Goal: Task Accomplishment & Management: Manage account settings

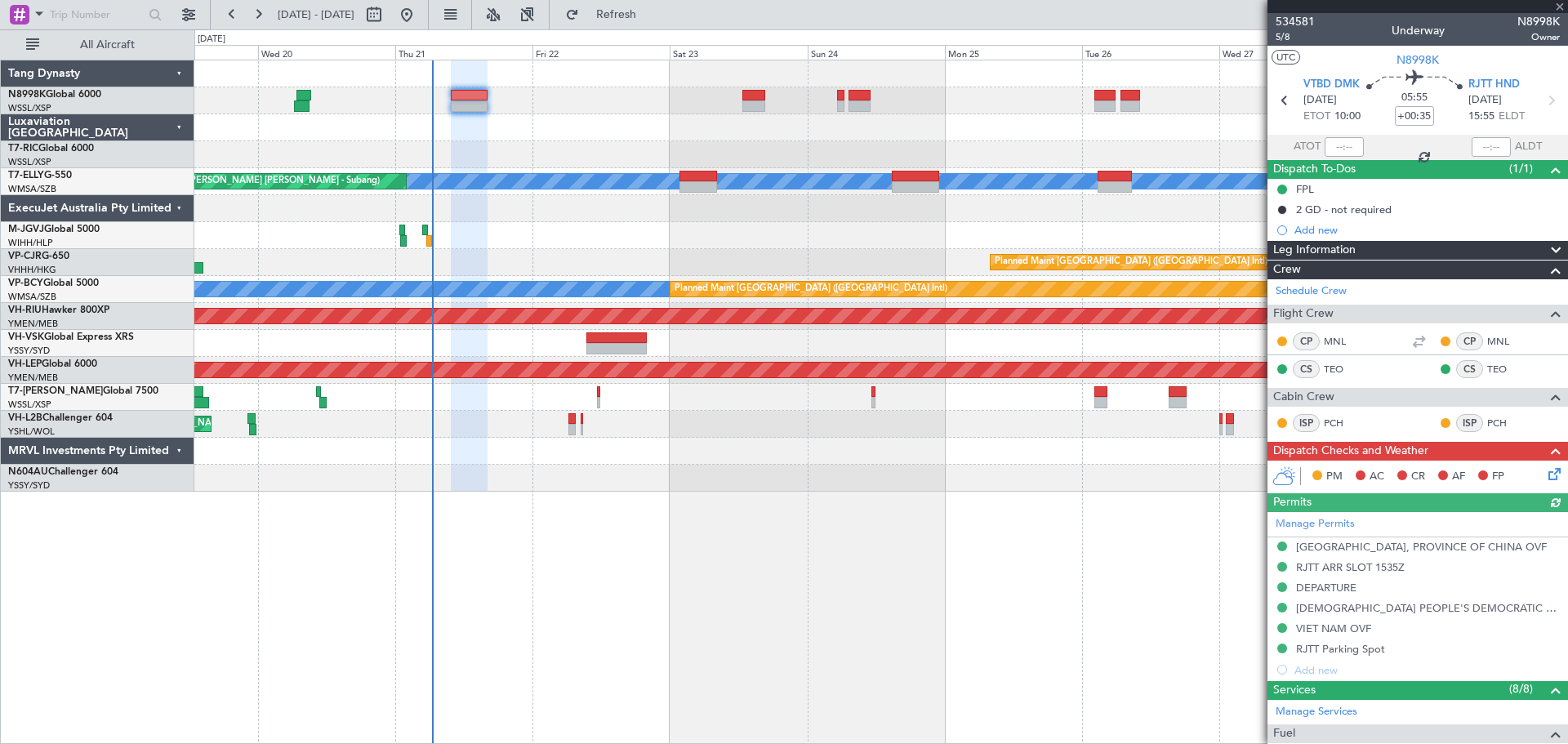
type input "Kennis Yau (KYA)"
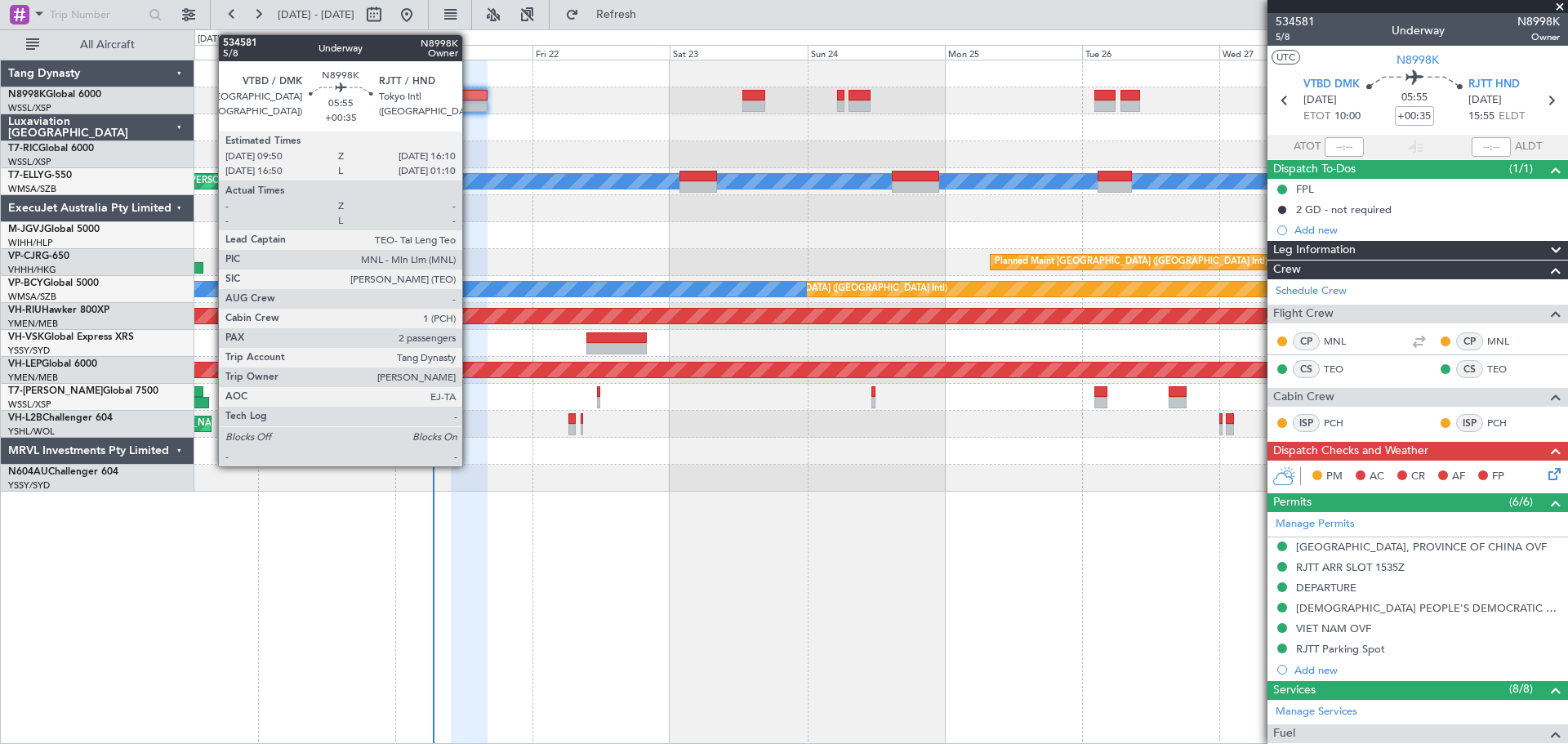
click at [470, 101] on div at bounding box center [469, 106] width 37 height 12
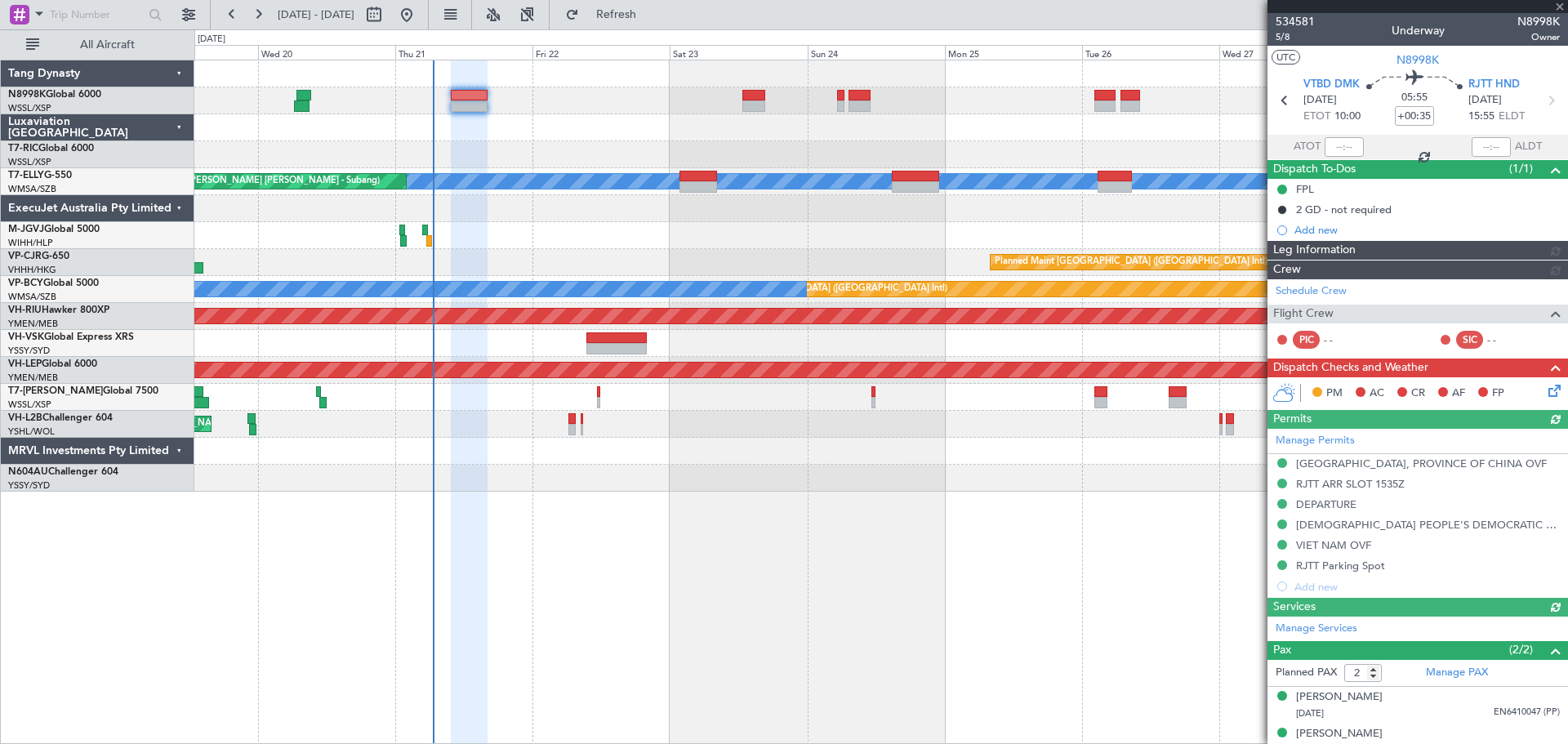
type input "Kennis Yau (KYA)"
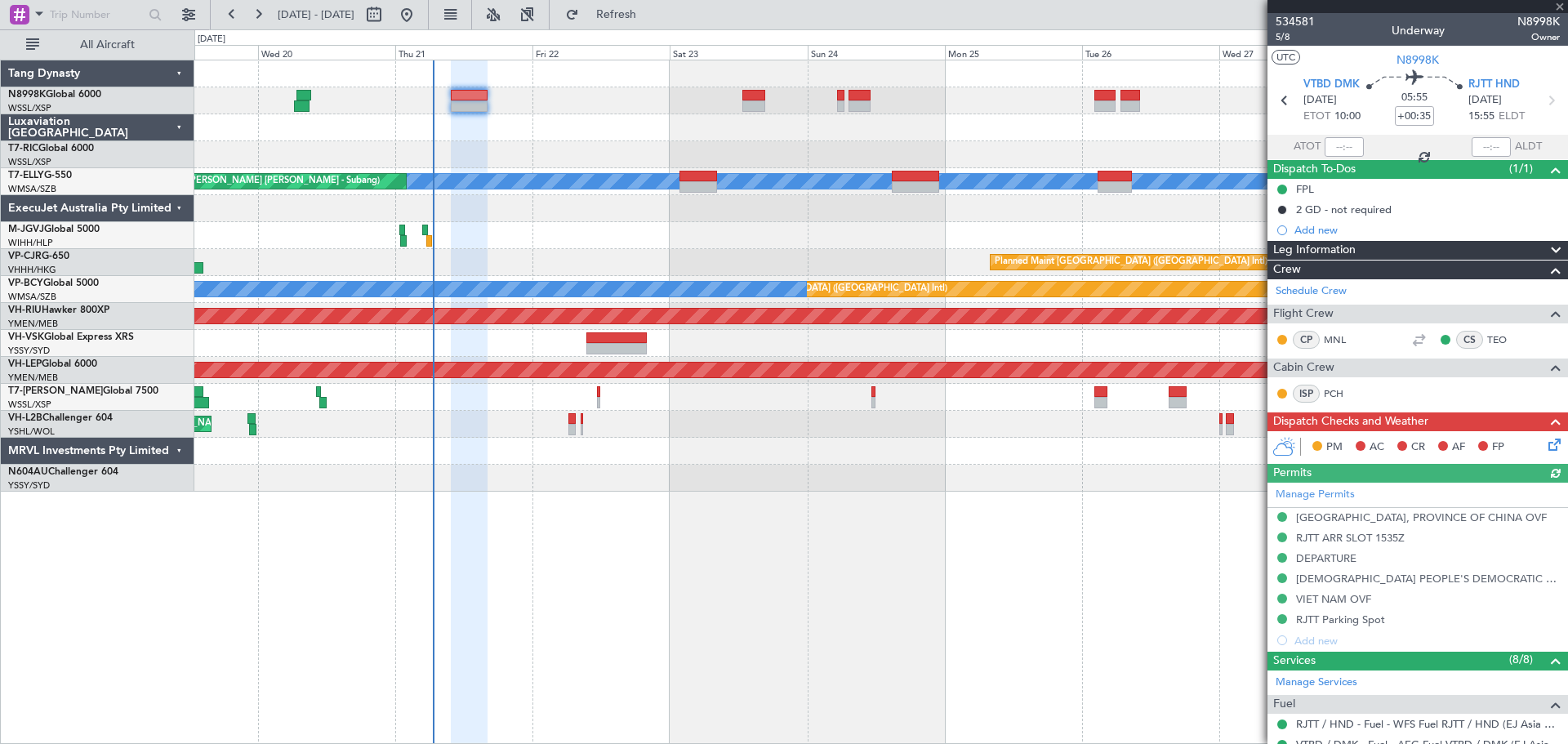
click at [1545, 447] on icon at bounding box center [1551, 442] width 13 height 13
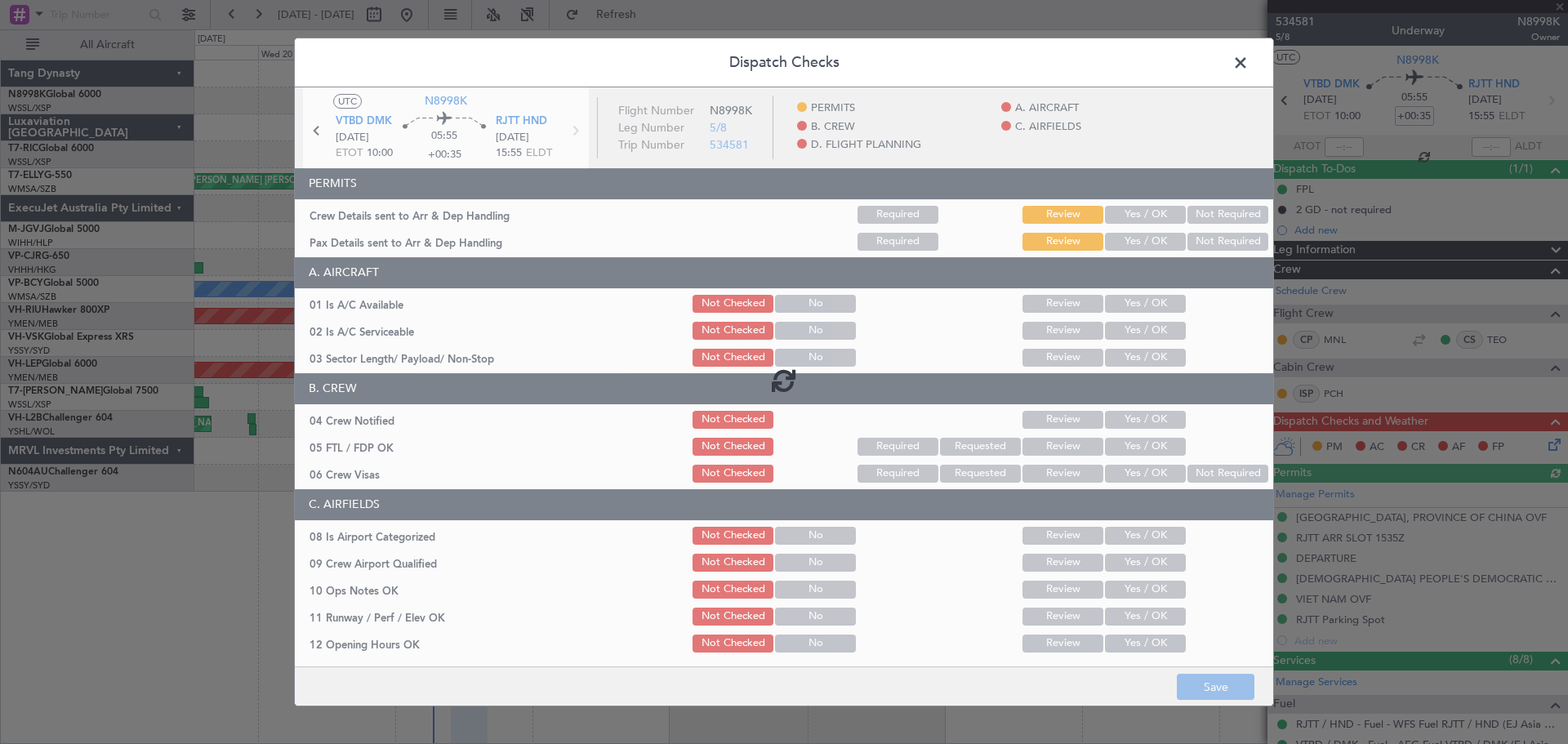
click at [1159, 217] on button "Yes / OK" at bounding box center [1145, 215] width 81 height 18
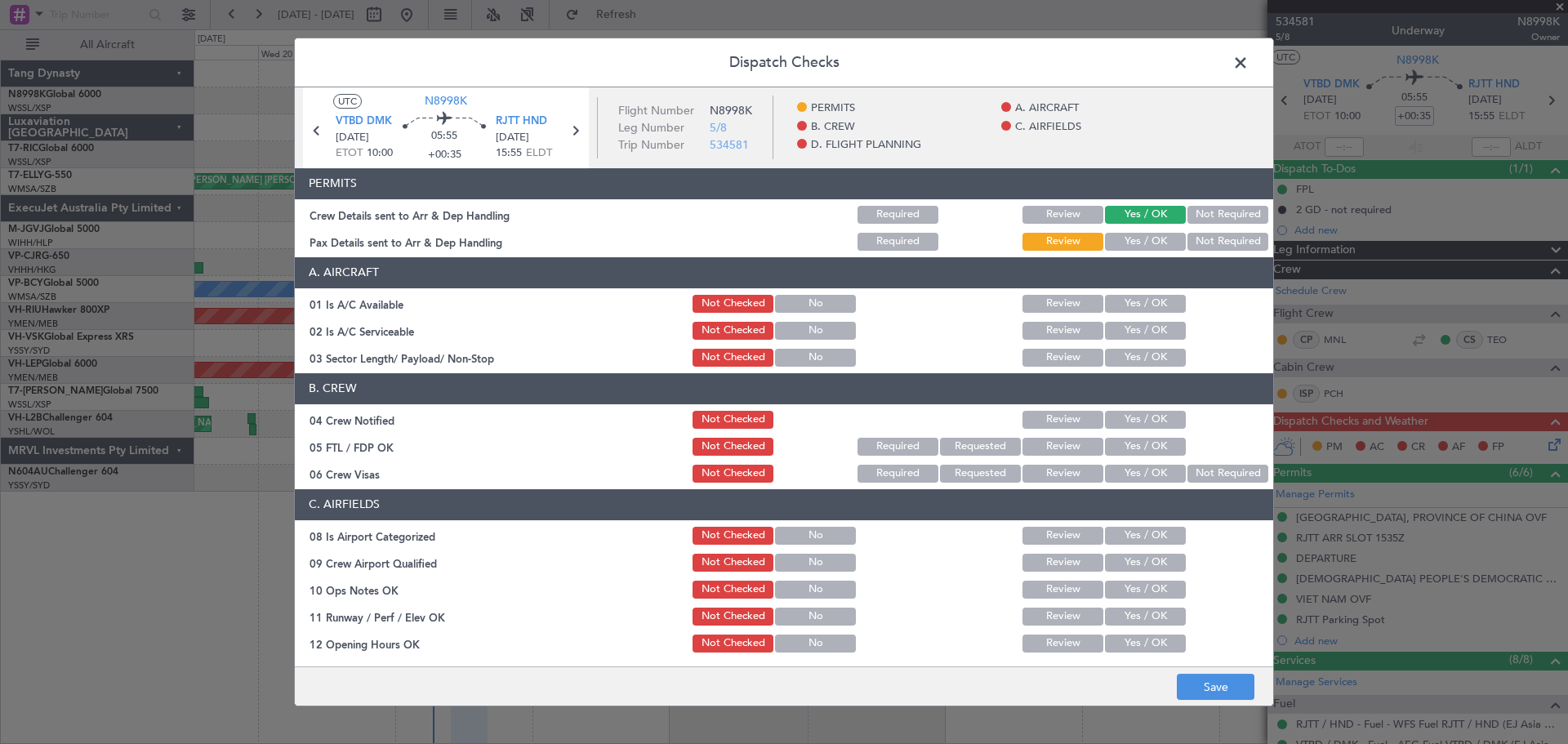
click at [1149, 234] on button "Yes / OK" at bounding box center [1145, 242] width 81 height 18
click at [1148, 295] on section "A. AIRCRAFT 01 Is A/C Available Not Checked No Review Yes / OK 02 Is A/C Servic…" at bounding box center [783, 313] width 978 height 112
click at [1148, 301] on button "Yes / OK" at bounding box center [1145, 304] width 81 height 18
click at [1143, 330] on button "Yes / OK" at bounding box center [1145, 331] width 81 height 18
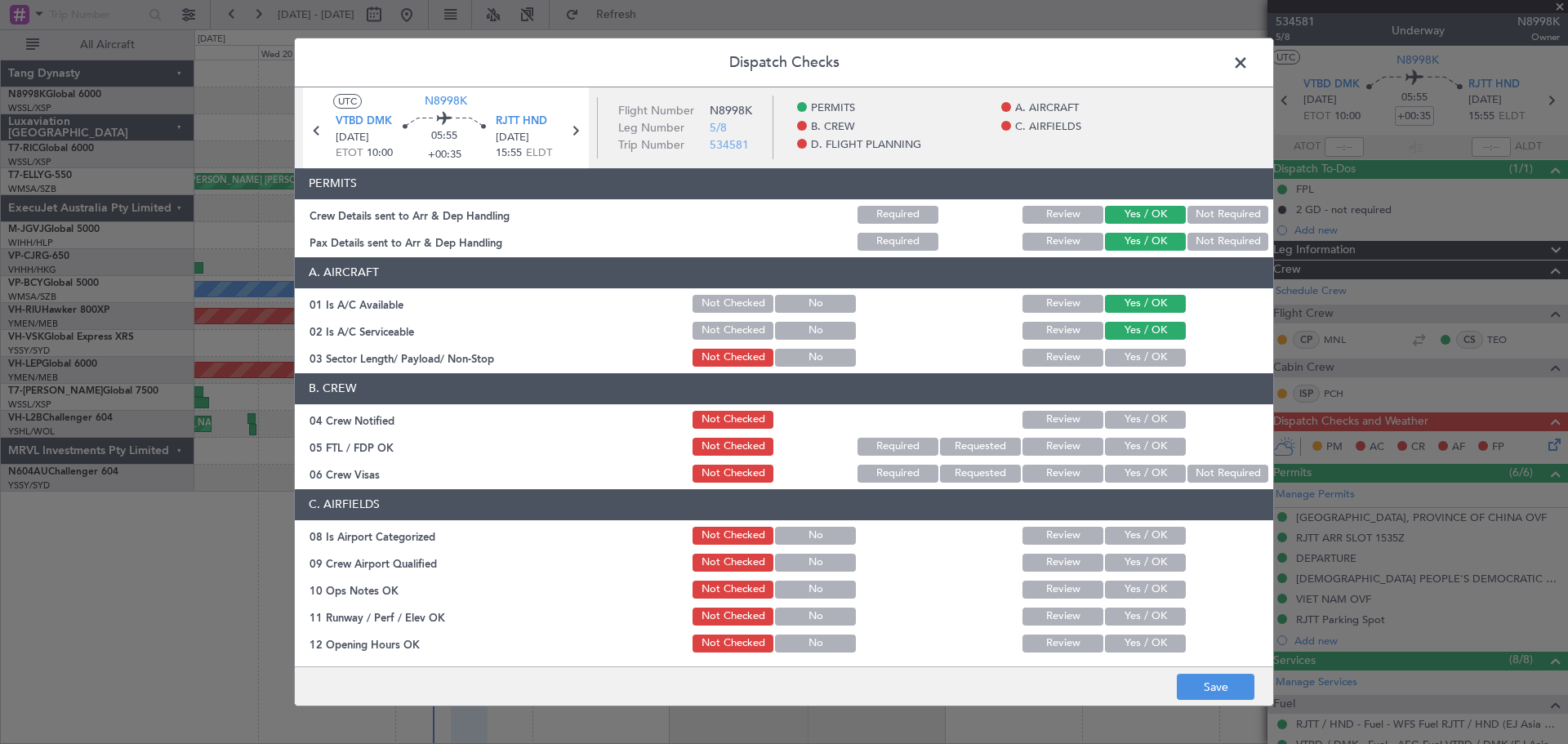
click at [1138, 359] on button "Yes / OK" at bounding box center [1145, 358] width 81 height 18
click at [1148, 428] on button "Yes / OK" at bounding box center [1145, 420] width 81 height 18
click at [1150, 448] on button "Yes / OK" at bounding box center [1145, 447] width 81 height 18
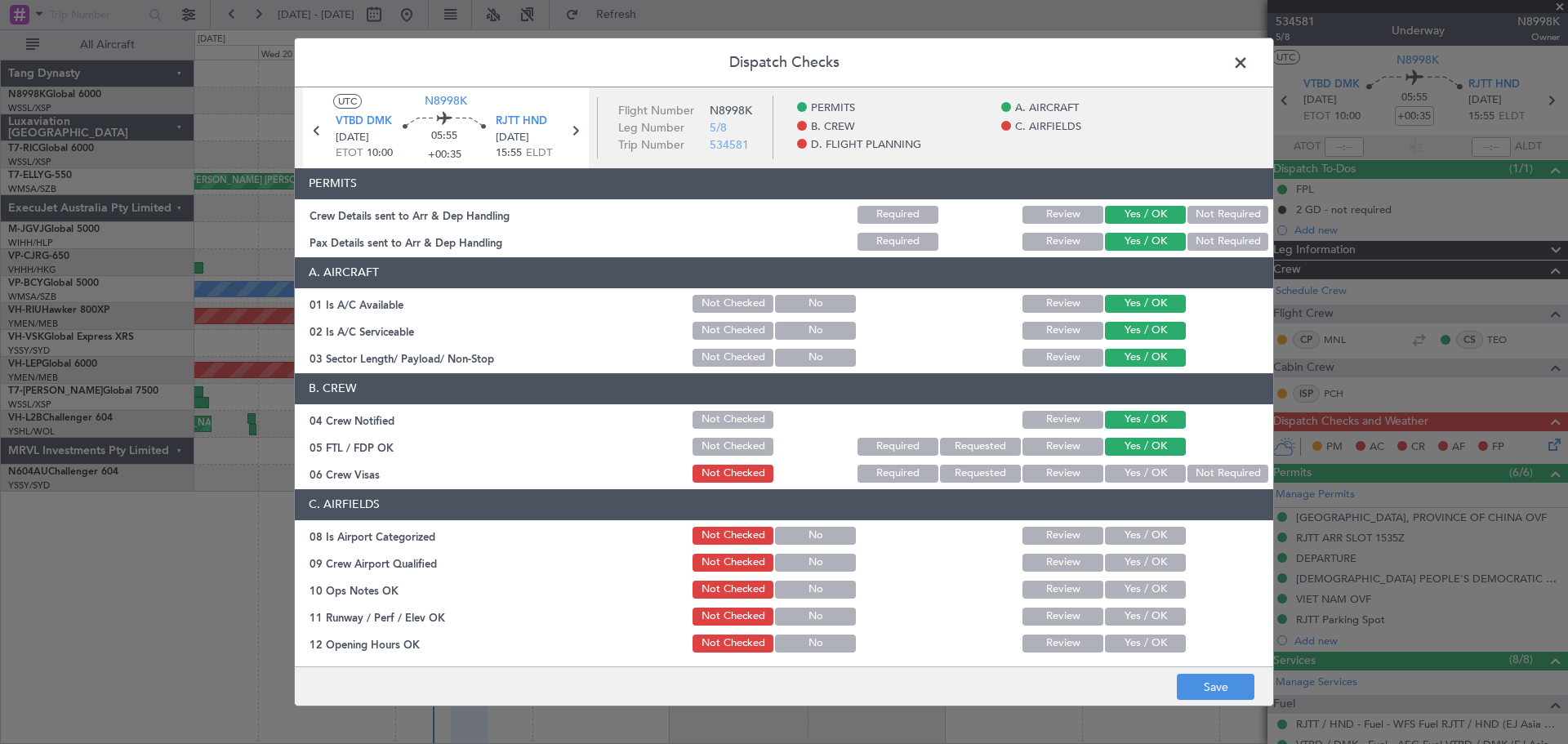
click at [1145, 479] on button "Yes / OK" at bounding box center [1145, 474] width 81 height 18
drag, startPoint x: 1148, startPoint y: 528, endPoint x: 1148, endPoint y: 556, distance: 28.0
click at [1148, 532] on button "Yes / OK" at bounding box center [1145, 535] width 81 height 18
drag, startPoint x: 1148, startPoint y: 560, endPoint x: 1148, endPoint y: 594, distance: 34.0
click at [1148, 561] on button "Yes / OK" at bounding box center [1145, 563] width 81 height 18
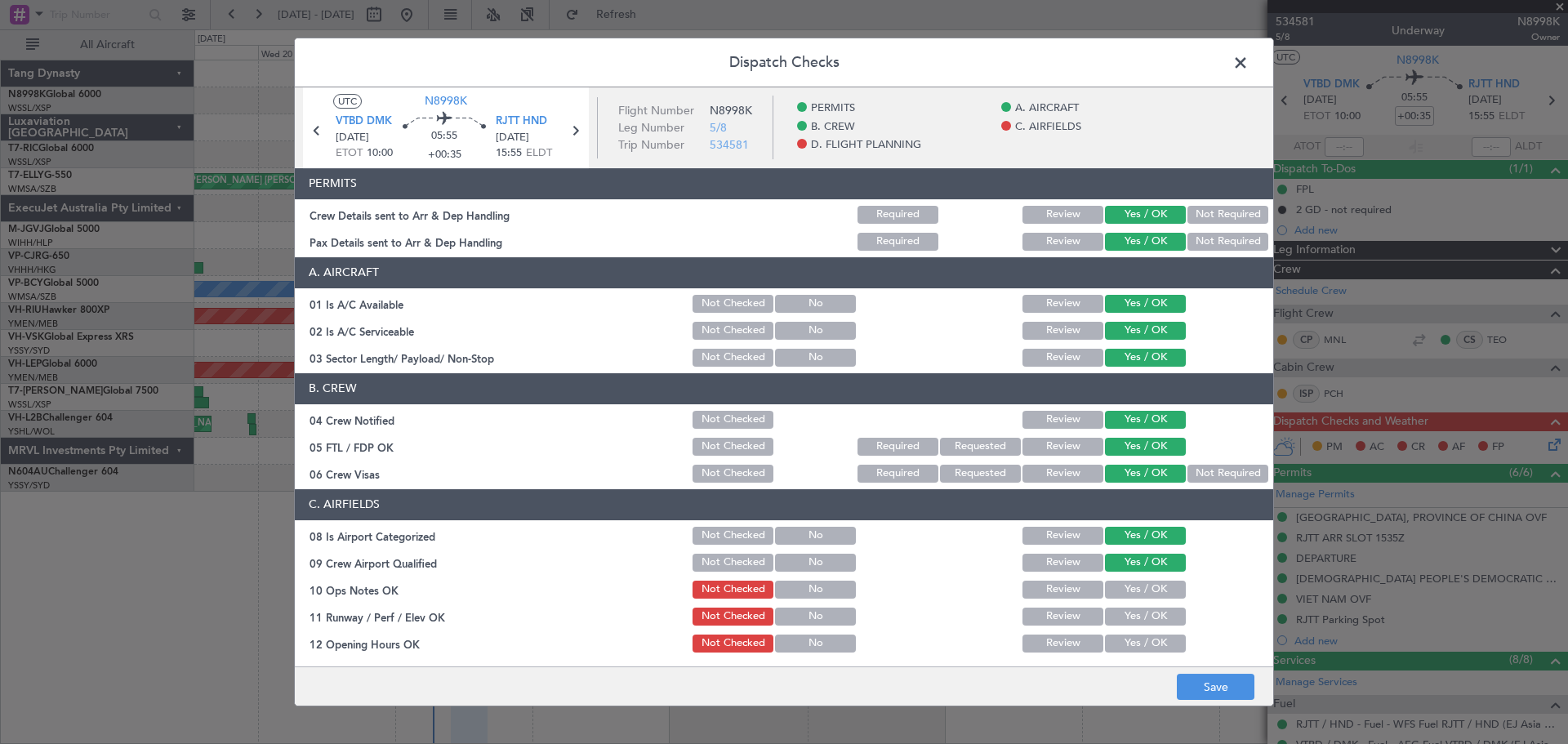
click at [1148, 595] on button "Yes / OK" at bounding box center [1145, 590] width 81 height 18
click at [1149, 624] on button "Yes / OK" at bounding box center [1145, 616] width 81 height 18
click at [1148, 643] on button "Yes / OK" at bounding box center [1145, 644] width 81 height 18
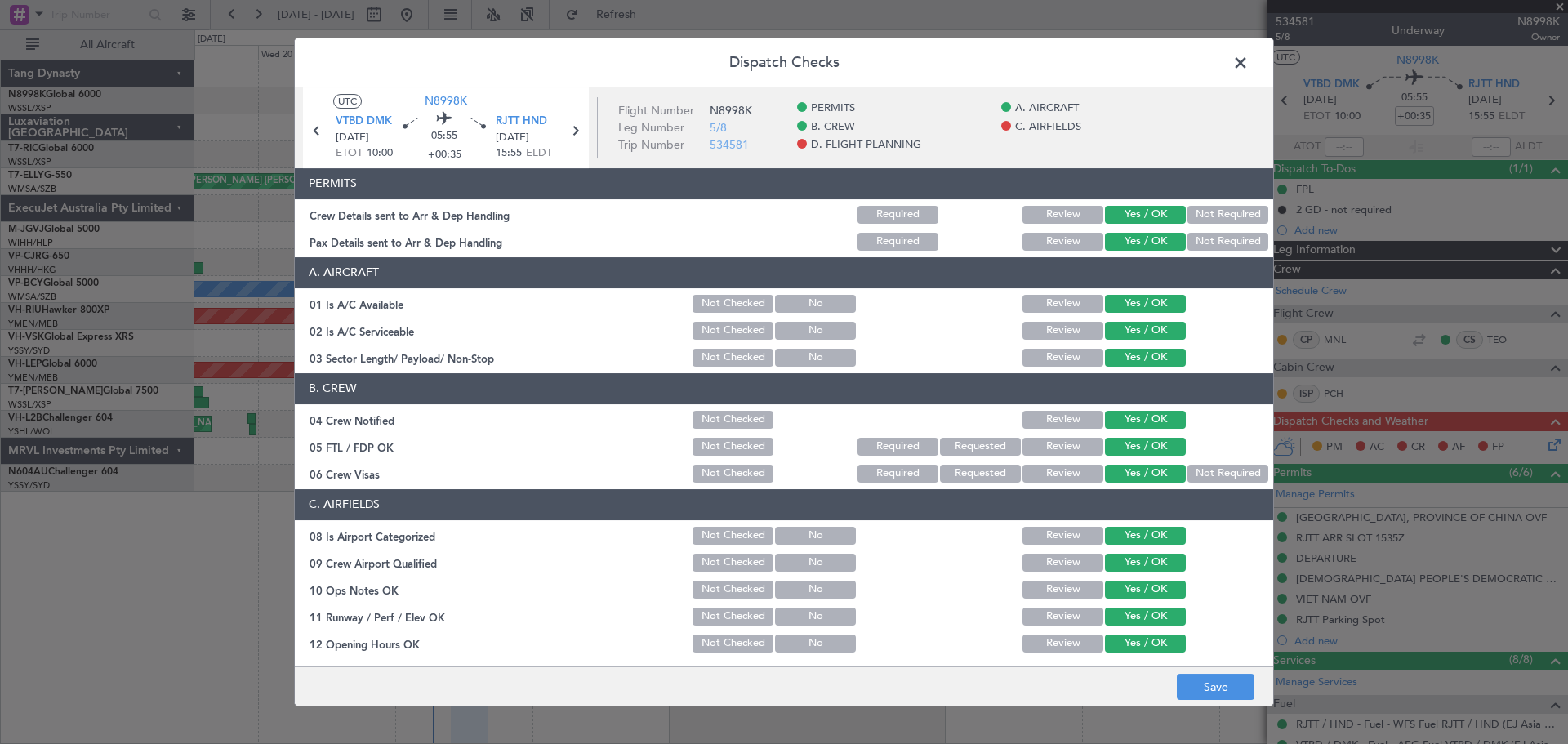
scroll to position [327, 0]
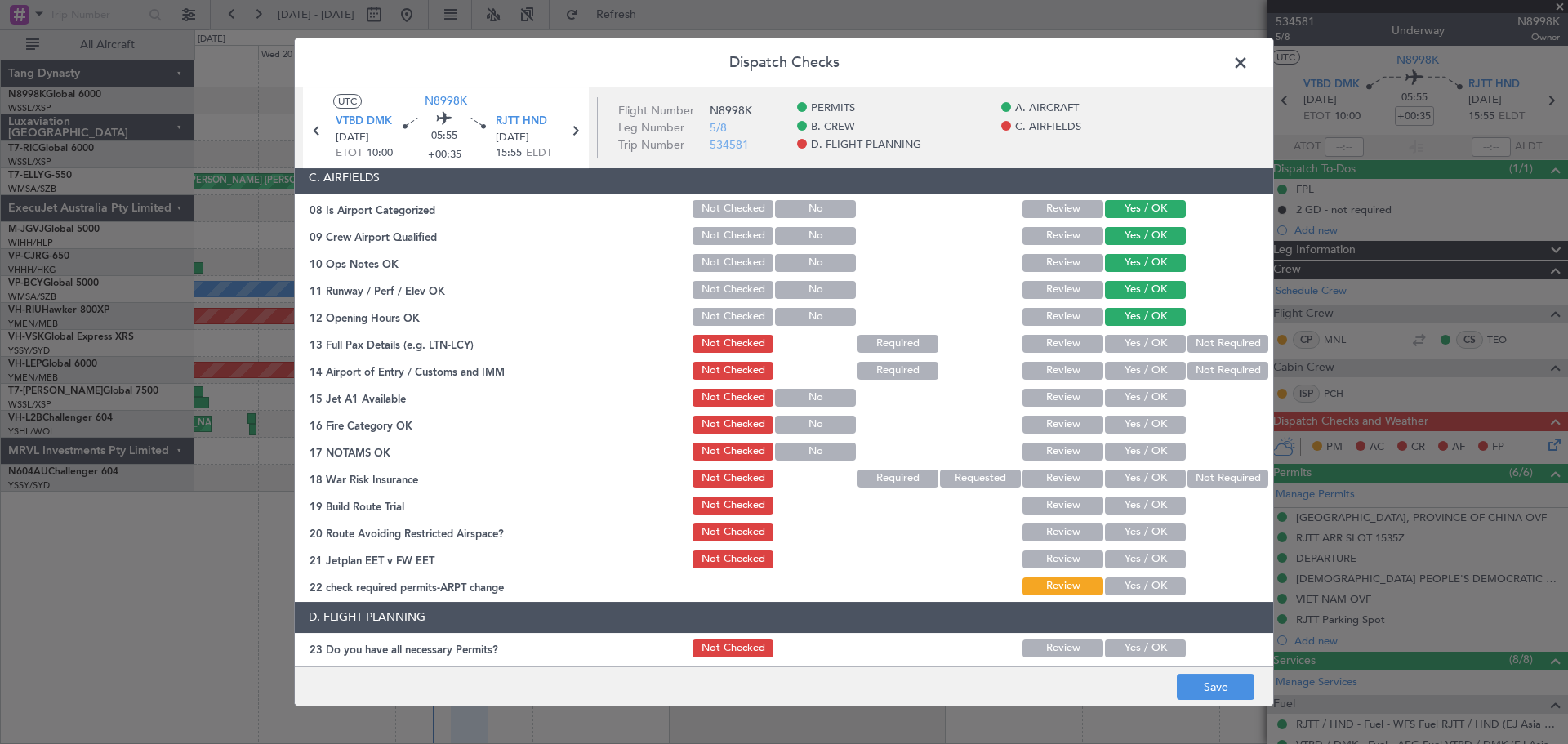
click at [1139, 326] on div "Yes / OK" at bounding box center [1143, 316] width 83 height 23
click at [1138, 339] on button "Yes / OK" at bounding box center [1145, 344] width 81 height 18
click at [1138, 367] on button "Yes / OK" at bounding box center [1145, 371] width 81 height 18
drag, startPoint x: 1140, startPoint y: 386, endPoint x: 1141, endPoint y: 398, distance: 12.0
click at [1141, 387] on div "Yes / OK" at bounding box center [1143, 397] width 83 height 23
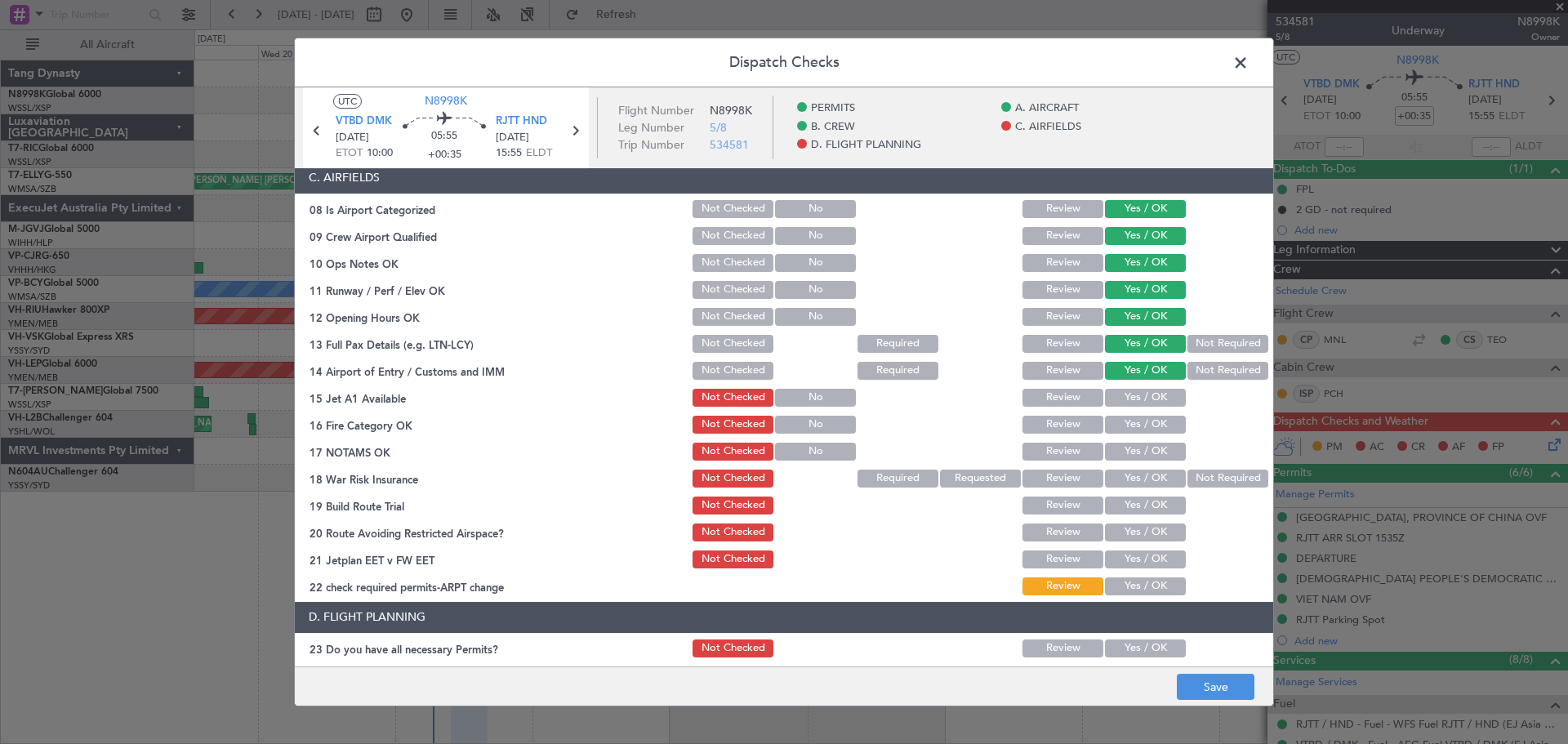
click at [1141, 406] on button "Yes / OK" at bounding box center [1145, 398] width 81 height 18
drag, startPoint x: 1141, startPoint y: 424, endPoint x: 1140, endPoint y: 435, distance: 11.0
click at [1141, 425] on button "Yes / OK" at bounding box center [1145, 425] width 81 height 18
drag, startPoint x: 1140, startPoint y: 435, endPoint x: 1140, endPoint y: 451, distance: 16.0
click at [1140, 436] on section "C. AIRFIELDS 08 Is Airport Categorized Not Checked No Review Yes / OK 09 Crew A…" at bounding box center [783, 380] width 978 height 435
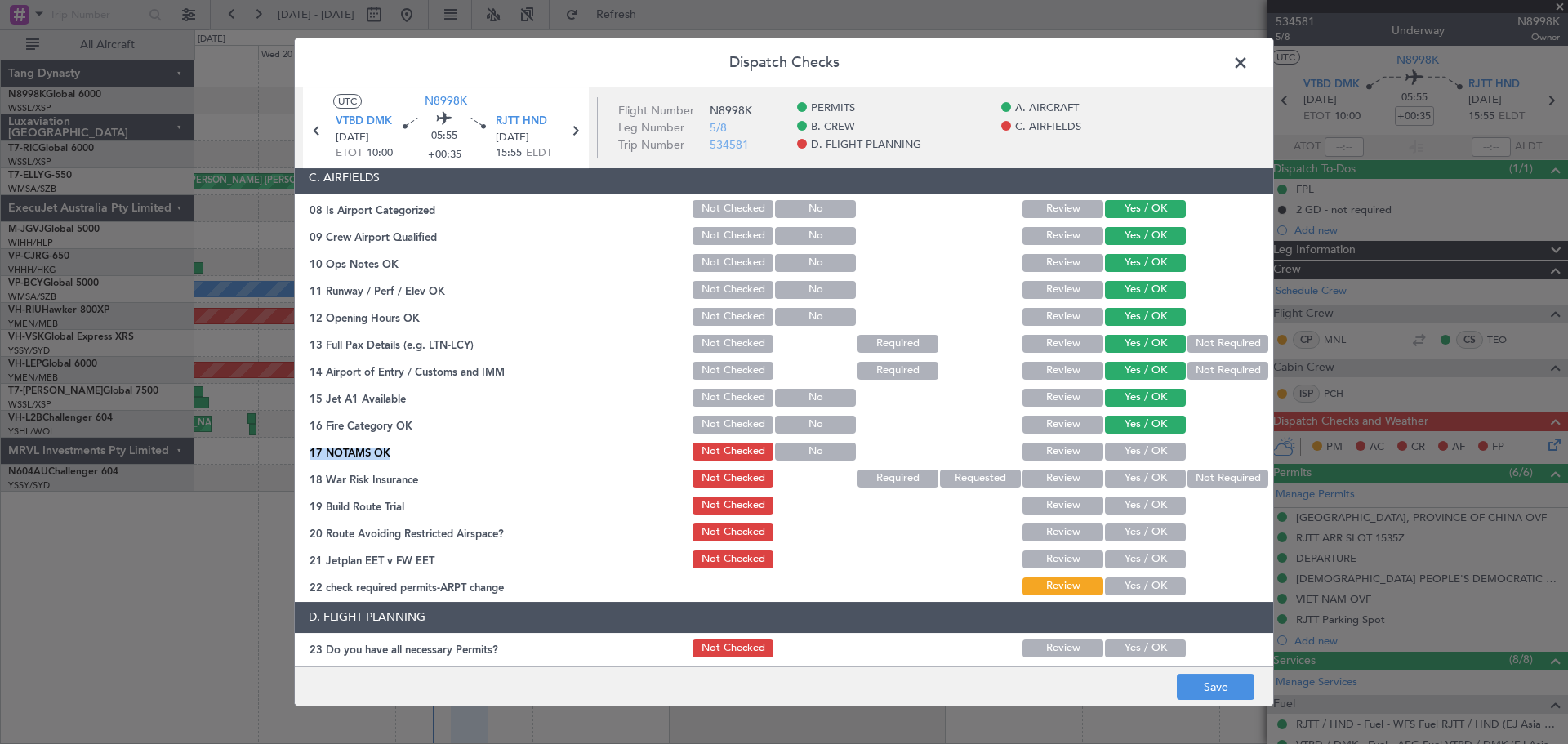
click at [1140, 451] on button "Yes / OK" at bounding box center [1145, 452] width 81 height 18
click at [1189, 480] on button "Not Required" at bounding box center [1228, 479] width 81 height 18
click at [1143, 506] on button "Yes / OK" at bounding box center [1145, 505] width 81 height 18
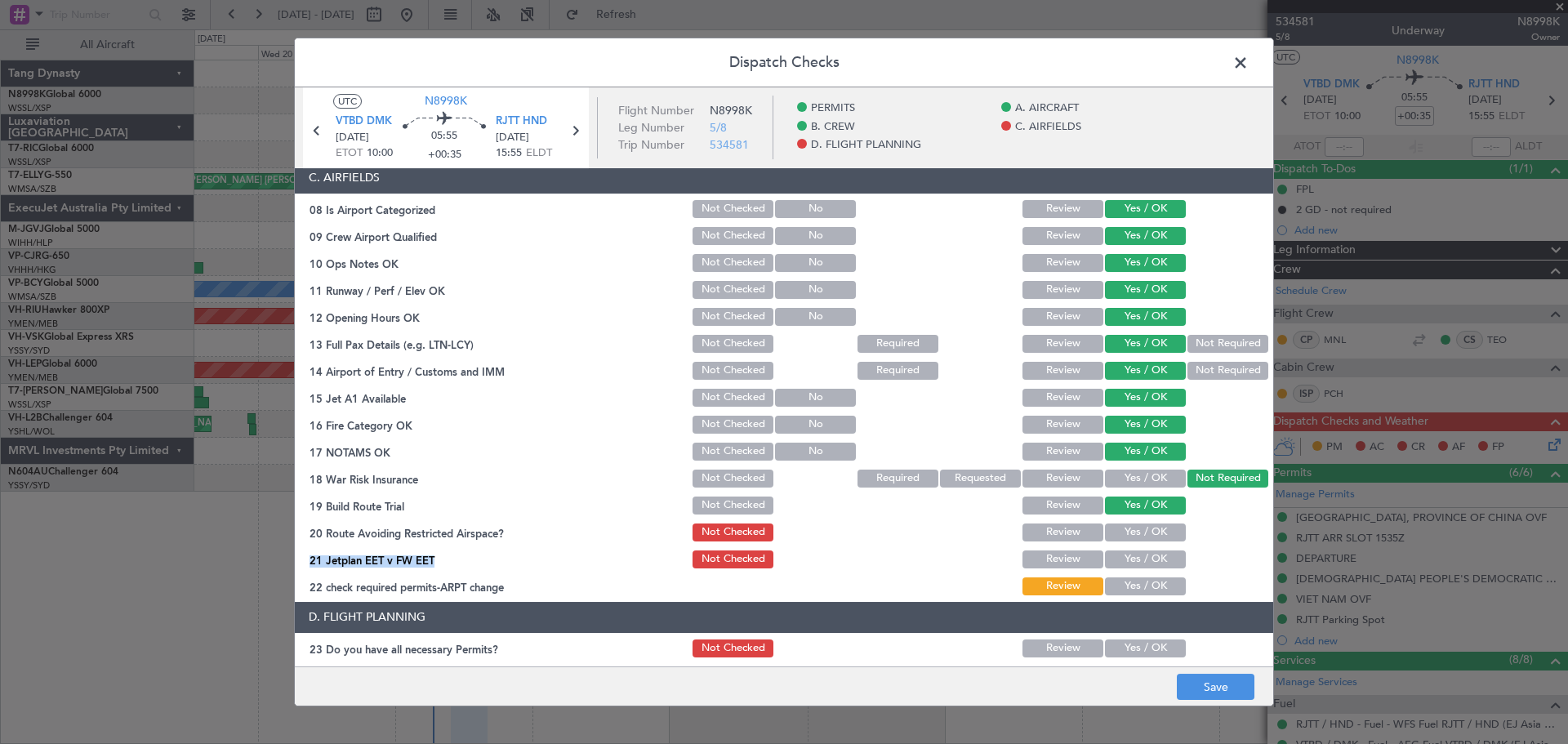
click at [1141, 545] on section "C. AIRFIELDS 08 Is Airport Categorized Not Checked No Review Yes / OK 09 Crew A…" at bounding box center [783, 380] width 978 height 435
drag, startPoint x: 1142, startPoint y: 555, endPoint x: 1143, endPoint y: 581, distance: 26.0
click at [1142, 556] on button "Yes / OK" at bounding box center [1145, 560] width 81 height 18
click at [1143, 581] on button "Yes / OK" at bounding box center [1145, 586] width 81 height 18
click at [1156, 539] on button "Yes / OK" at bounding box center [1145, 533] width 81 height 18
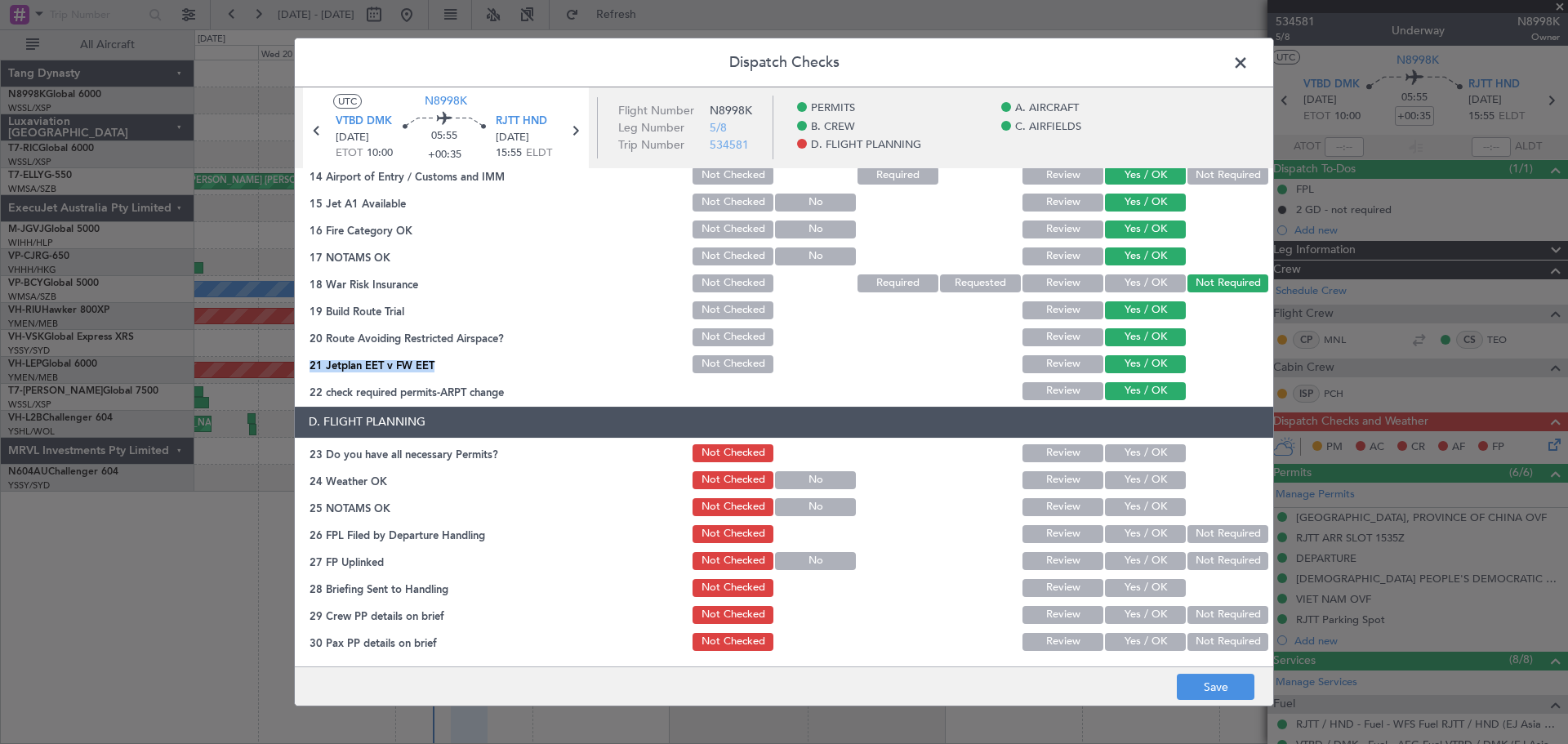
scroll to position [523, 0]
click at [1158, 455] on button "Yes / OK" at bounding box center [1145, 453] width 81 height 18
click at [1156, 493] on section "D. FLIGHT PLANNING 23 Do you have all necessary Permits? Not Checked Review Yes…" at bounding box center [783, 530] width 978 height 247
click at [1153, 515] on div "Yes / OK" at bounding box center [1143, 505] width 83 height 23
click at [1153, 535] on button "Yes / OK" at bounding box center [1145, 534] width 81 height 18
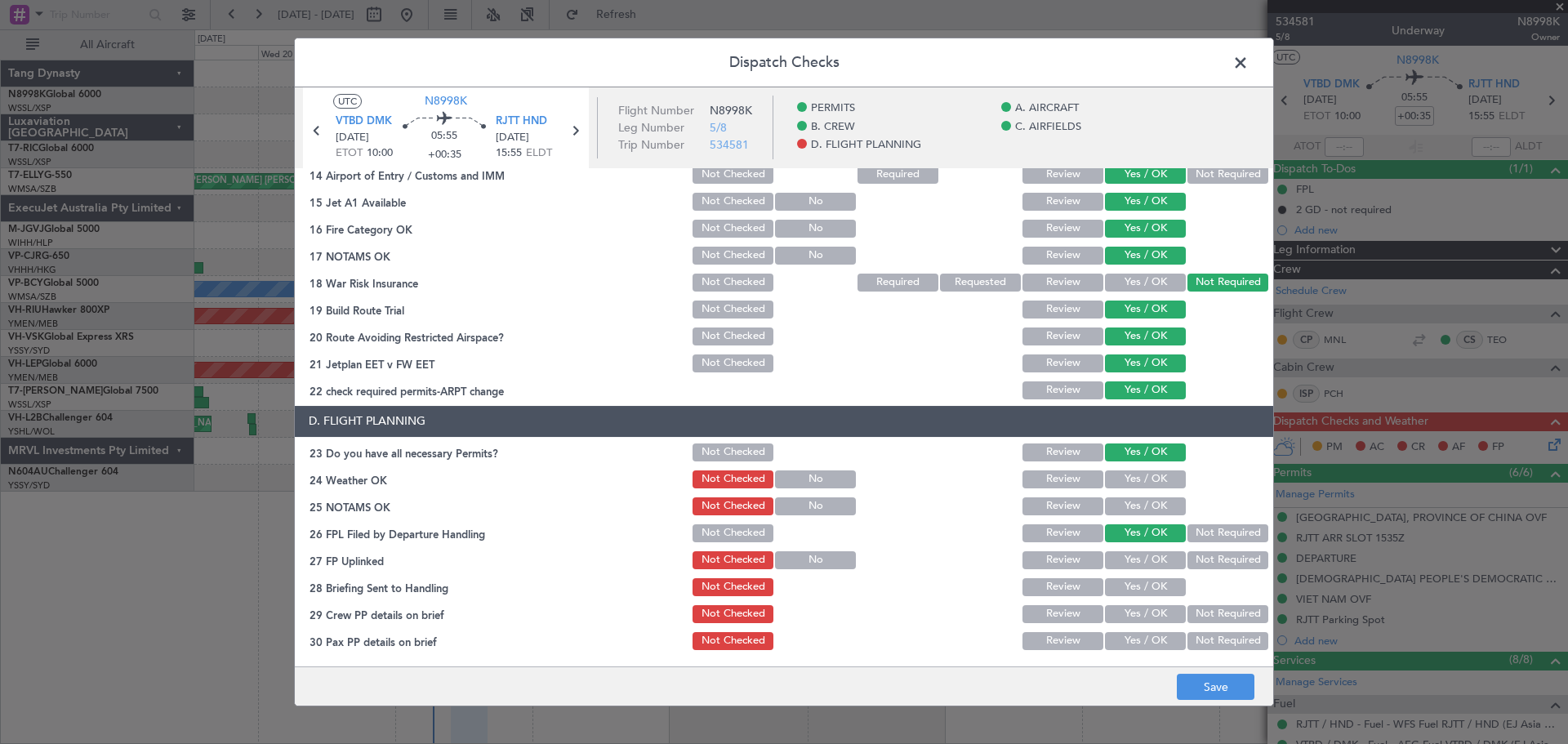
click at [1155, 500] on button "Yes / OK" at bounding box center [1145, 506] width 81 height 18
click at [1152, 480] on button "Yes / OK" at bounding box center [1145, 480] width 81 height 18
drag, startPoint x: 1150, startPoint y: 550, endPoint x: 1150, endPoint y: 568, distance: 18.0
click at [1150, 551] on button "Yes / OK" at bounding box center [1145, 561] width 81 height 18
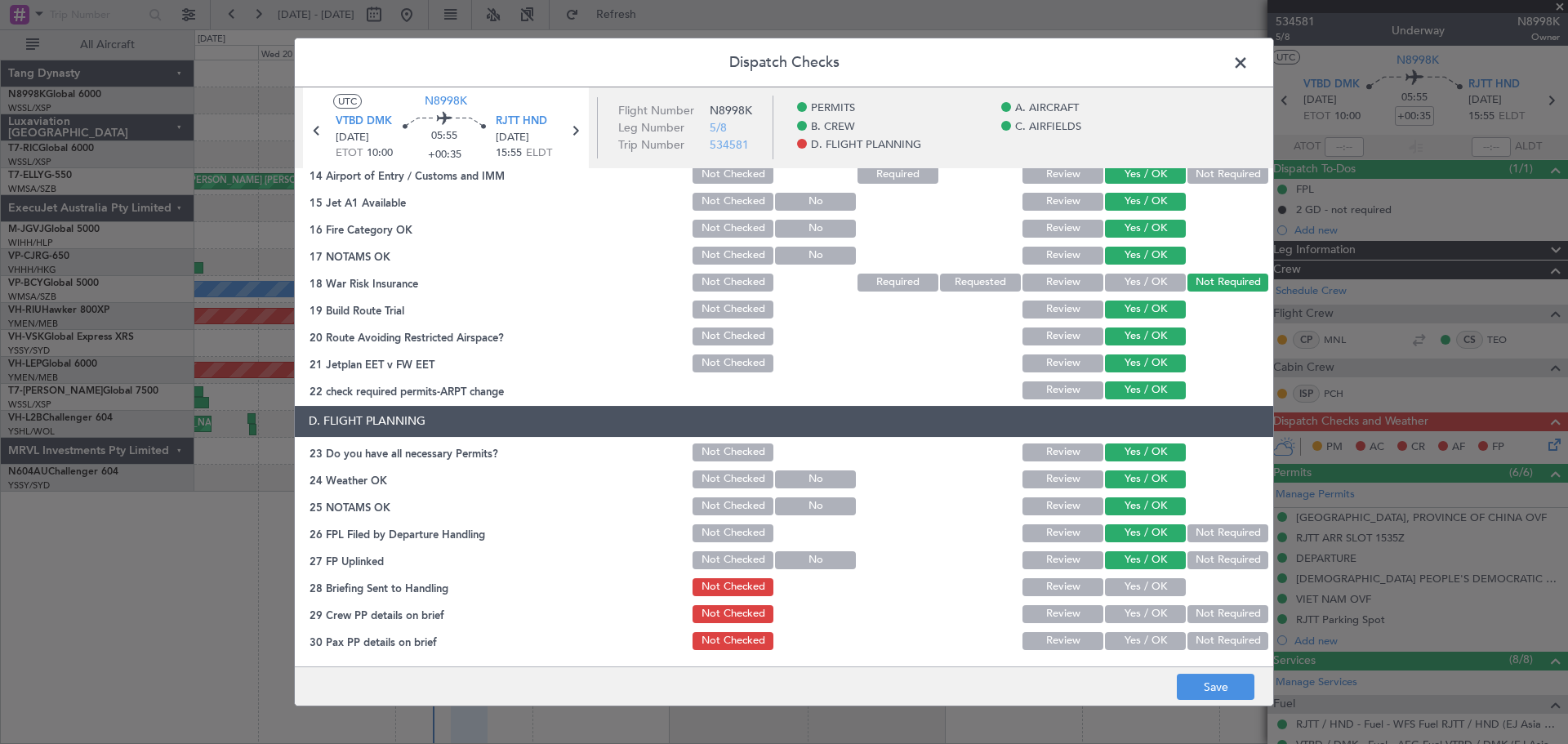
click at [1150, 571] on div "Yes / OK" at bounding box center [1143, 560] width 83 height 23
click at [1154, 588] on button "Yes / OK" at bounding box center [1145, 587] width 81 height 18
click at [1155, 614] on button "Yes / OK" at bounding box center [1145, 614] width 81 height 18
click at [1155, 633] on button "Yes / OK" at bounding box center [1145, 641] width 81 height 18
click at [1155, 643] on button "Yes / OK" at bounding box center [1145, 641] width 81 height 18
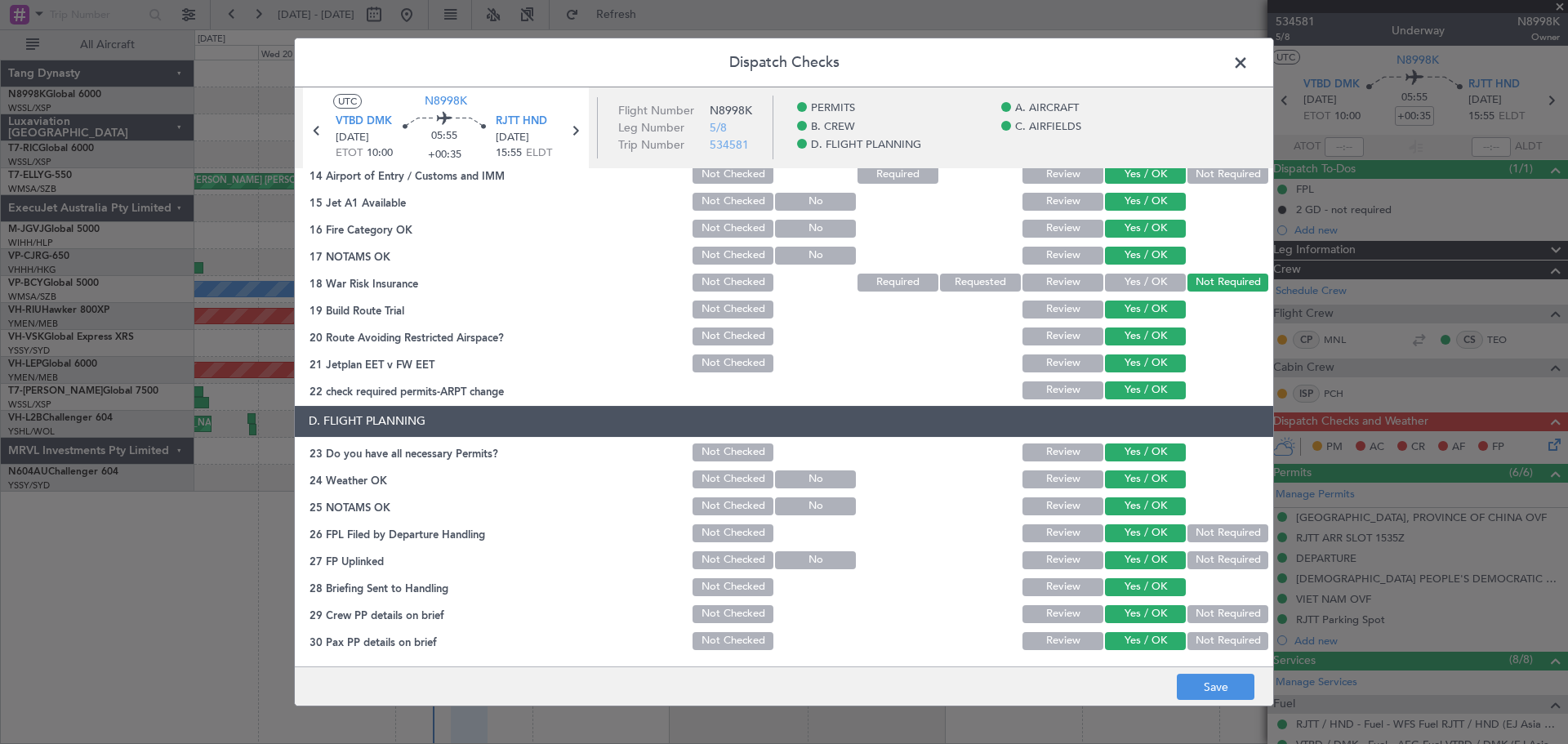
click at [1219, 539] on button "Not Required" at bounding box center [1228, 534] width 81 height 18
click at [1214, 685] on button "Save" at bounding box center [1215, 686] width 78 height 26
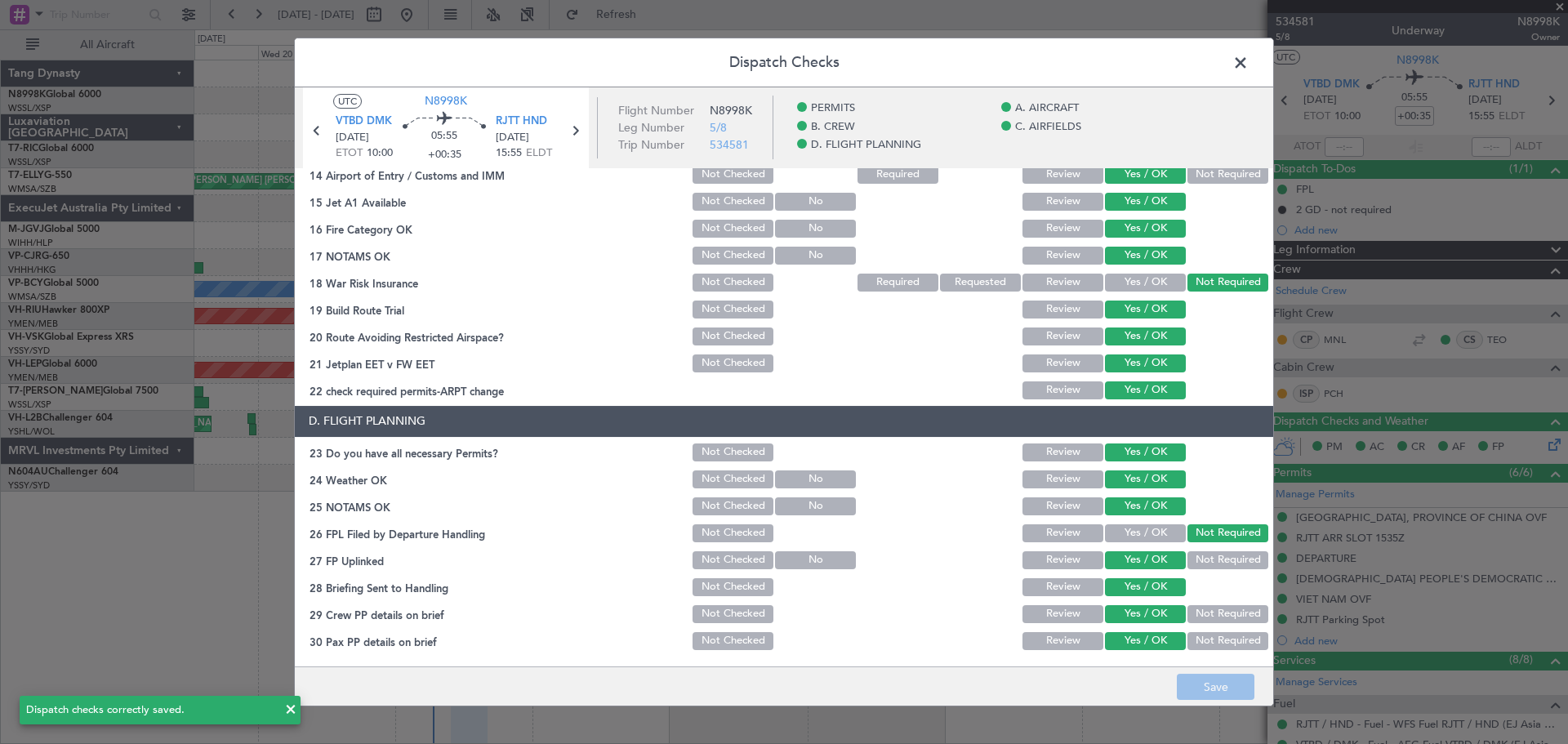
click at [1249, 65] on span at bounding box center [1249, 67] width 0 height 33
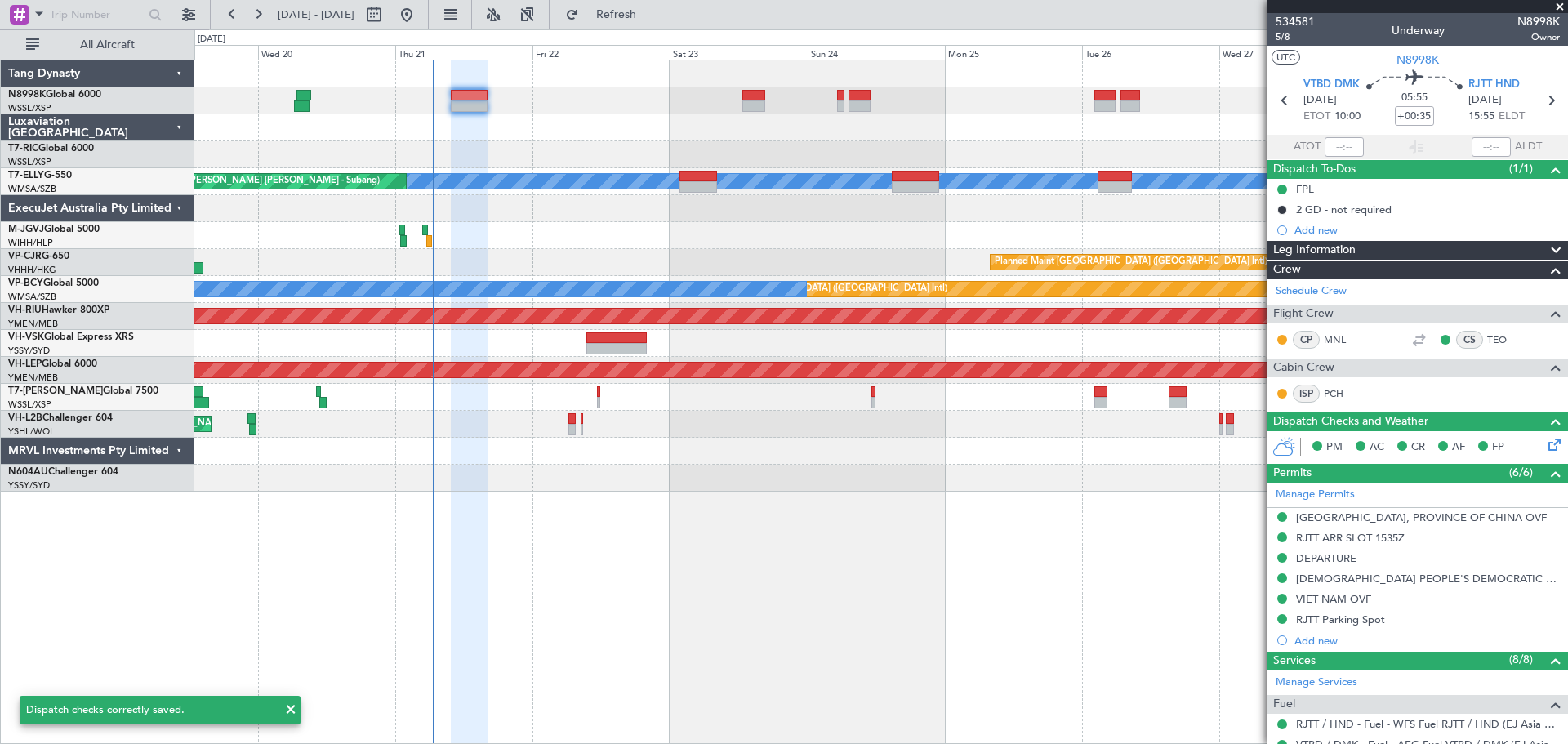
click at [588, 134] on div at bounding box center [881, 128] width 1373 height 27
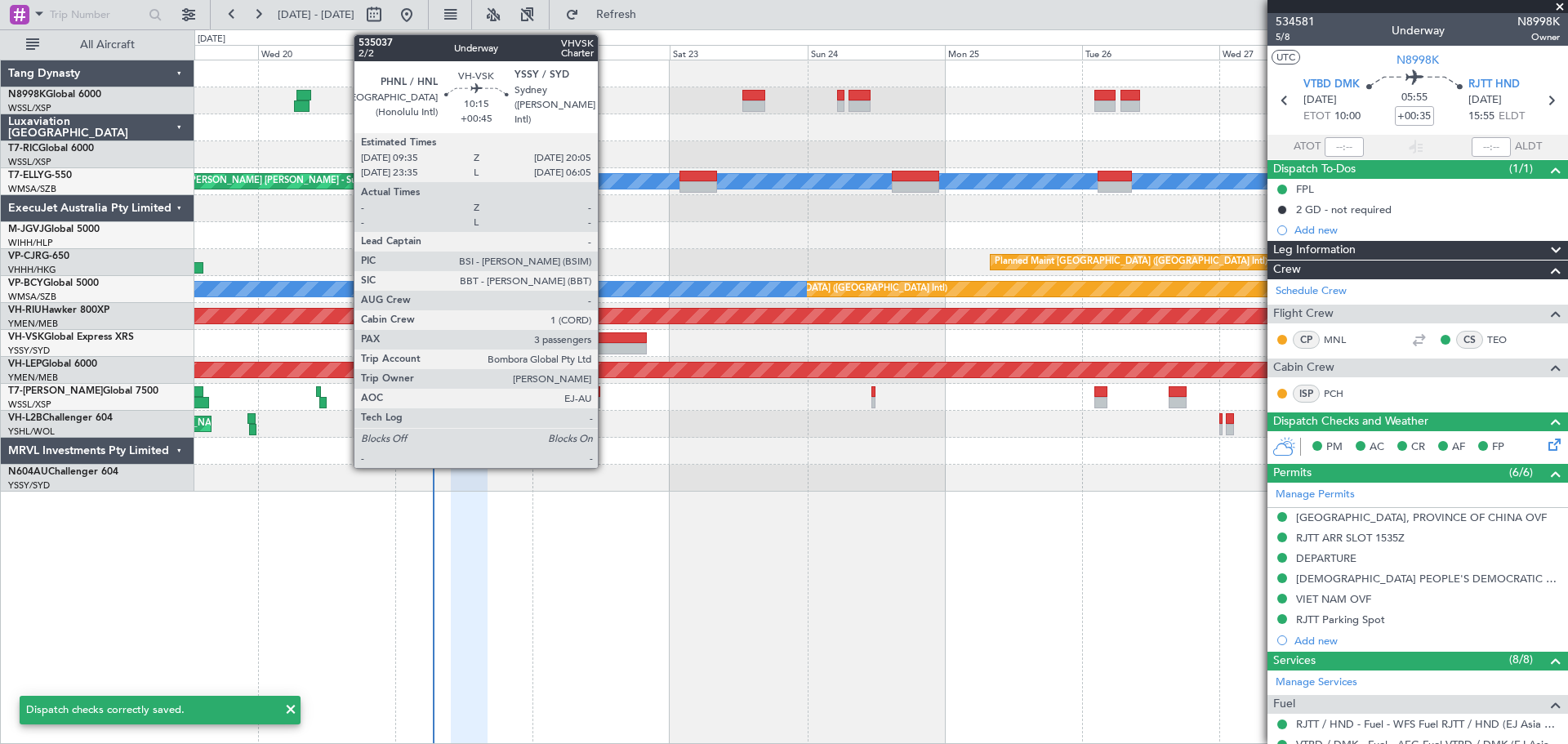
click at [605, 336] on div at bounding box center [616, 338] width 60 height 12
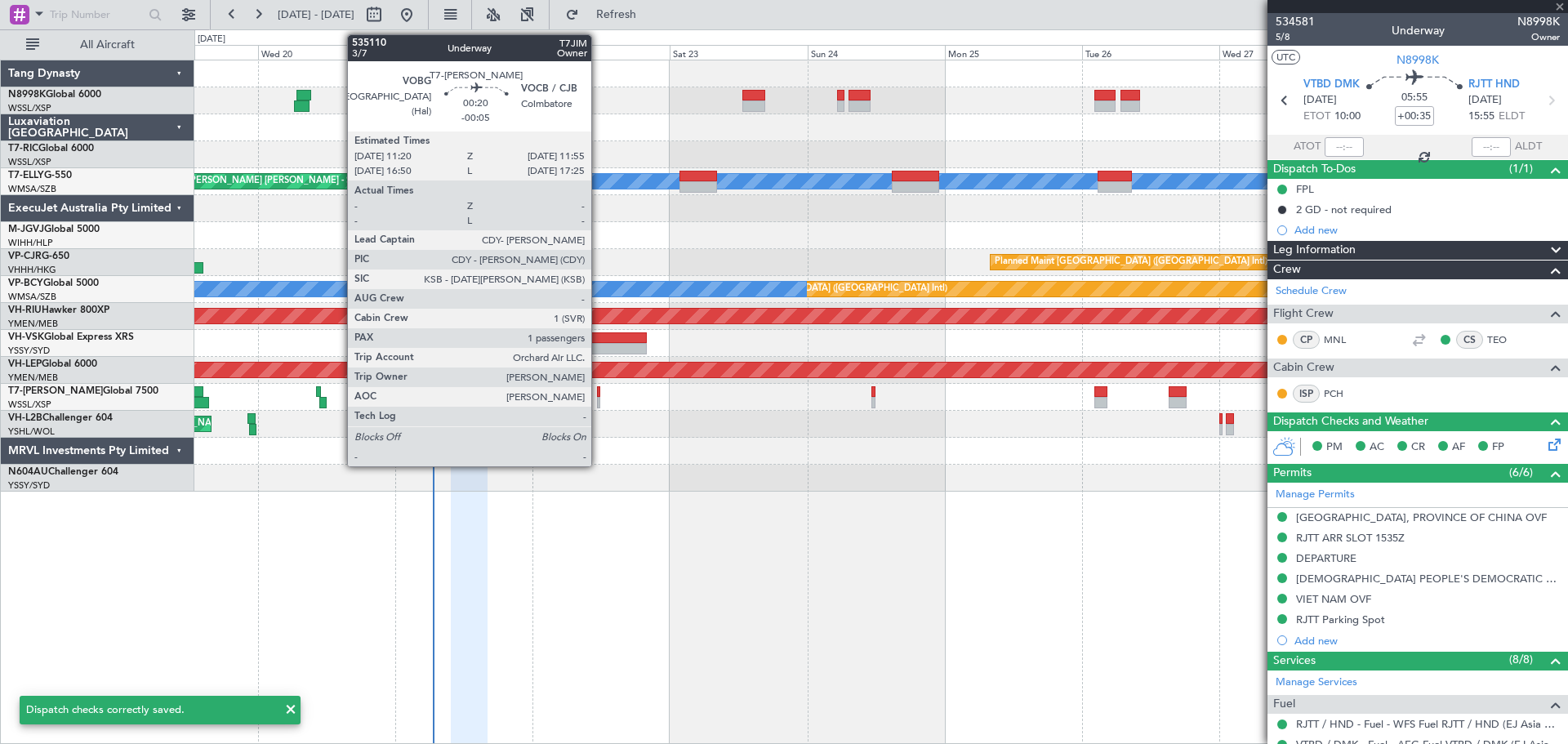
click at [599, 394] on div at bounding box center [599, 392] width 4 height 12
type input "+00:45"
type input "3"
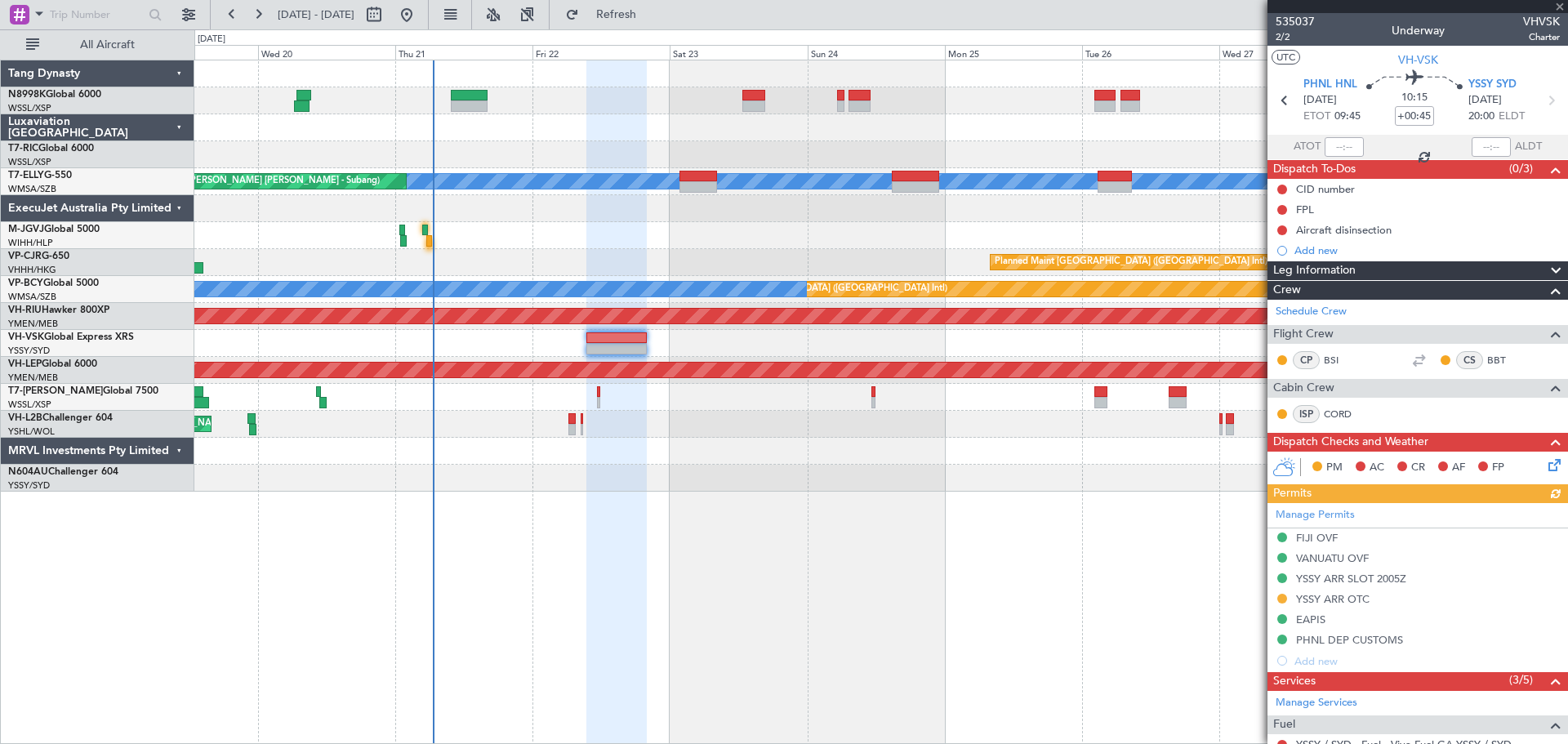
type input "-00:05"
type input "1"
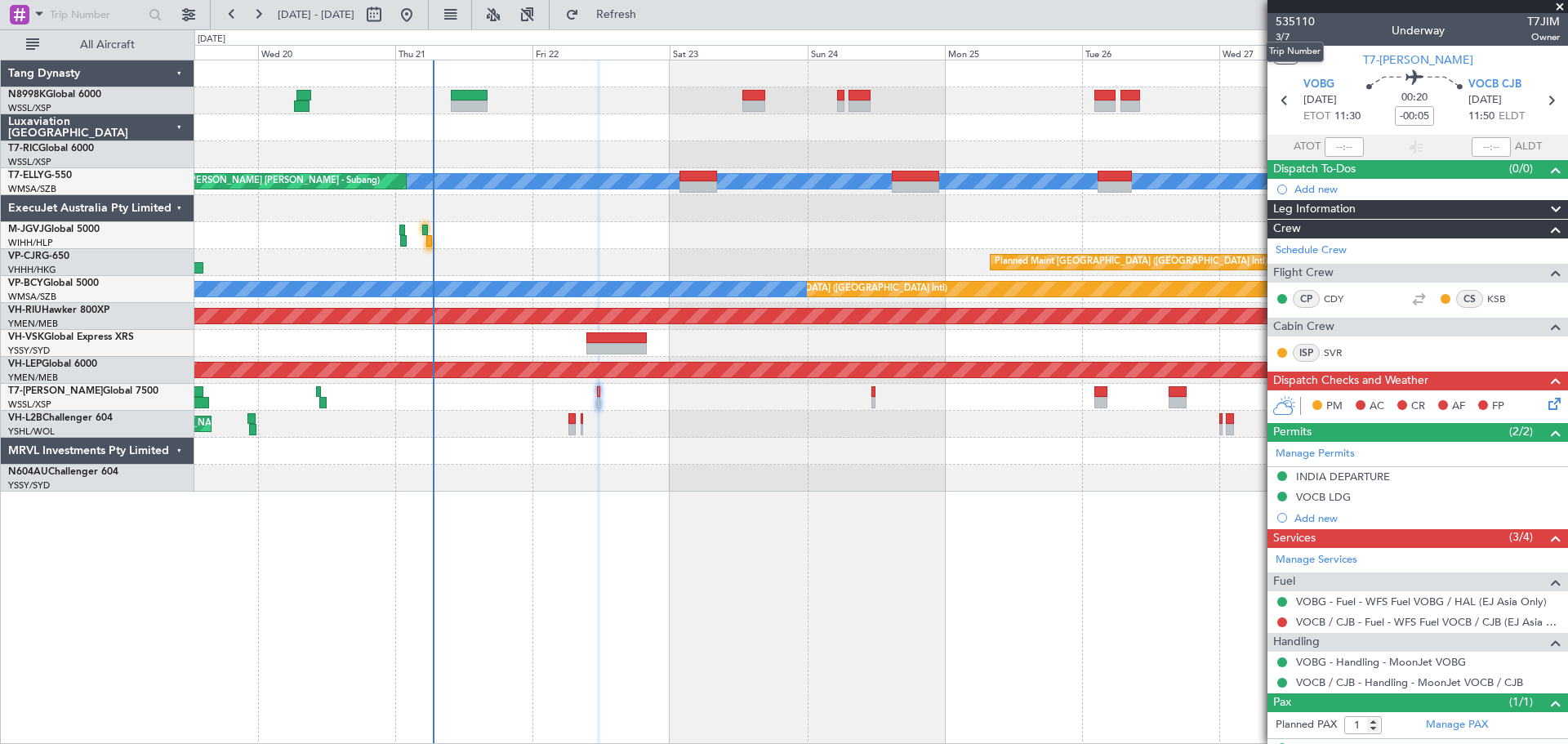
click at [1285, 38] on mat-tooltip-component "Trip Number" at bounding box center [1294, 52] width 81 height 43
click at [1280, 38] on span "3/7" at bounding box center [1294, 37] width 39 height 14
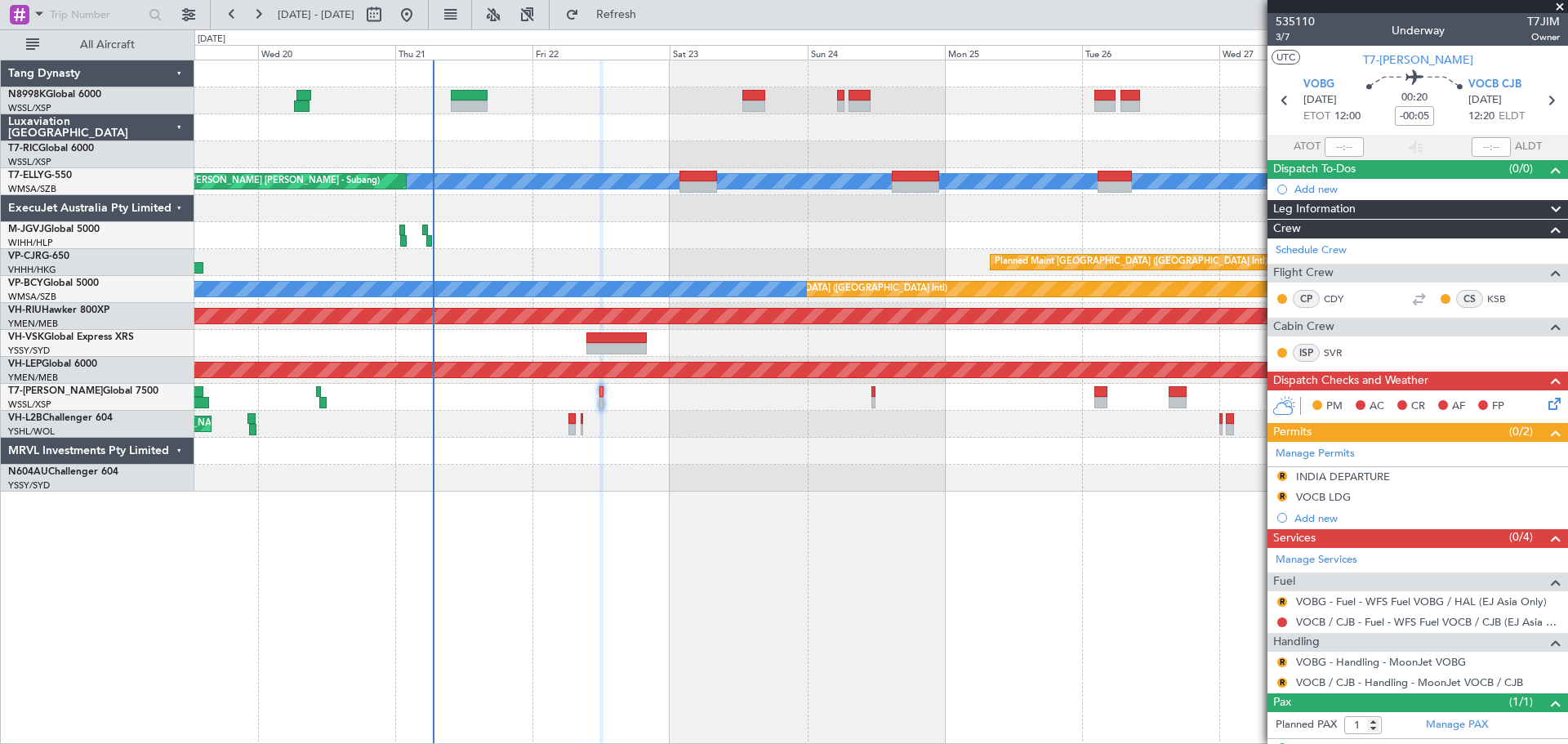
click at [877, 392] on div "Planned Maint [GEOGRAPHIC_DATA] (Seletar)" at bounding box center [881, 397] width 1373 height 27
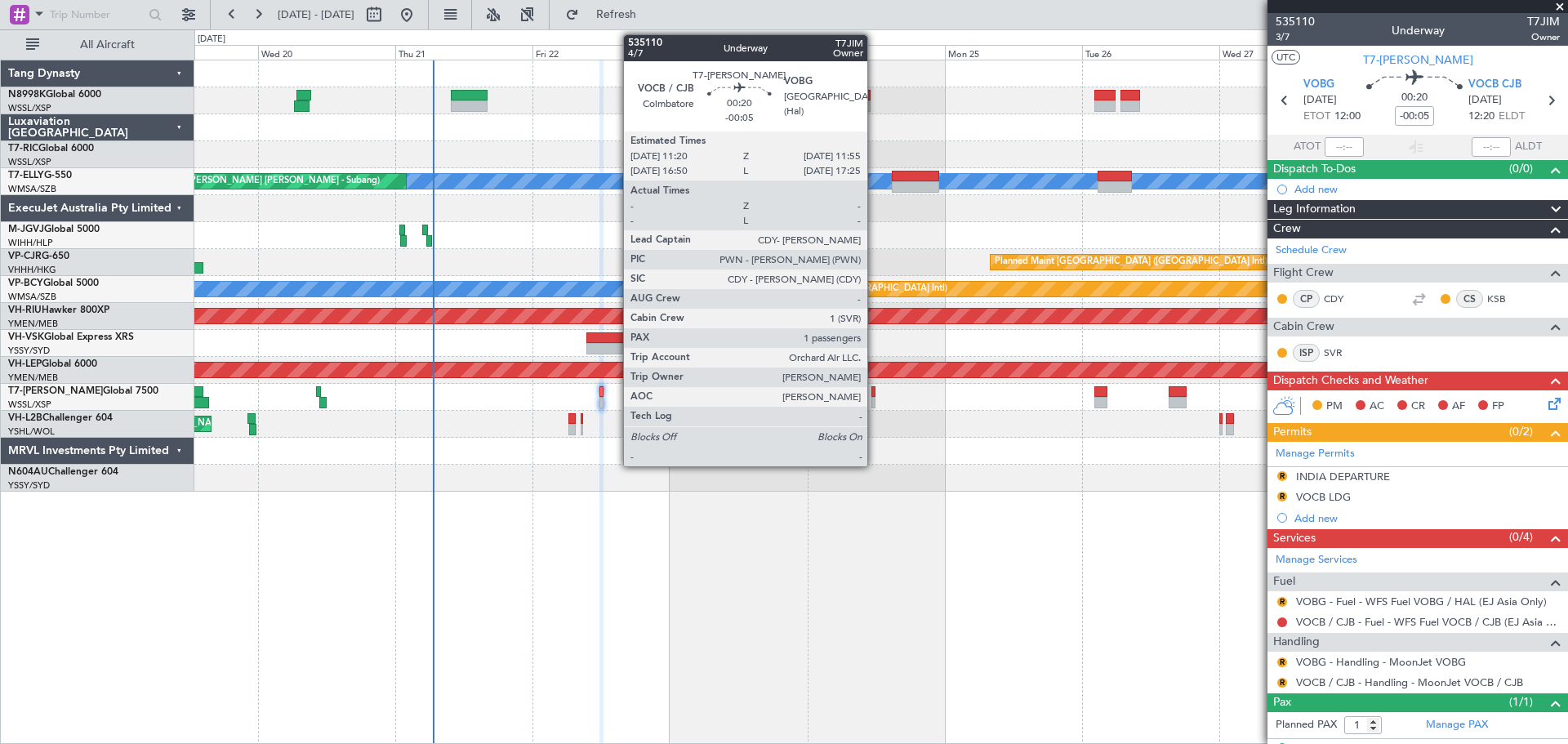
click at [875, 396] on div at bounding box center [873, 392] width 4 height 12
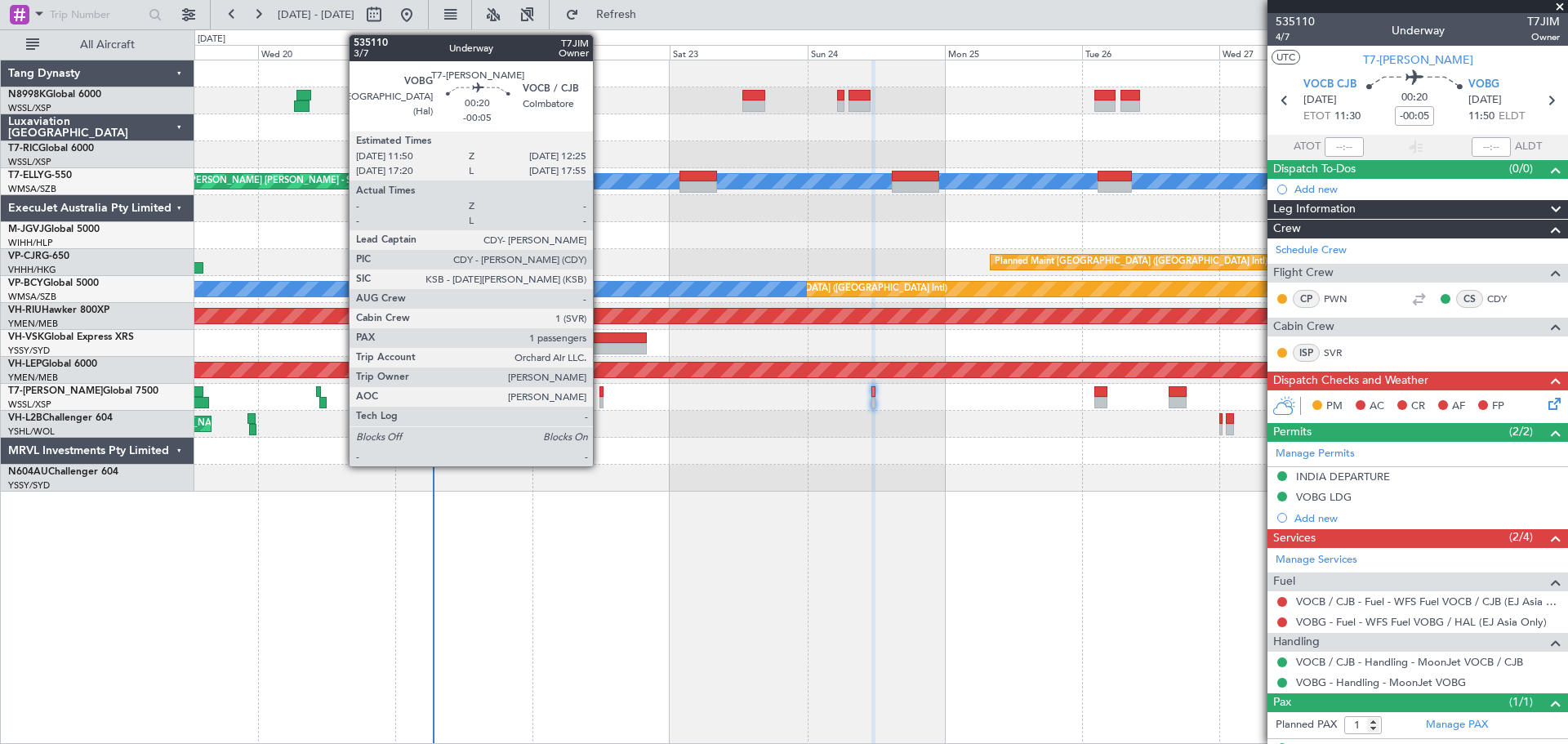
click at [601, 398] on div at bounding box center [601, 403] width 4 height 12
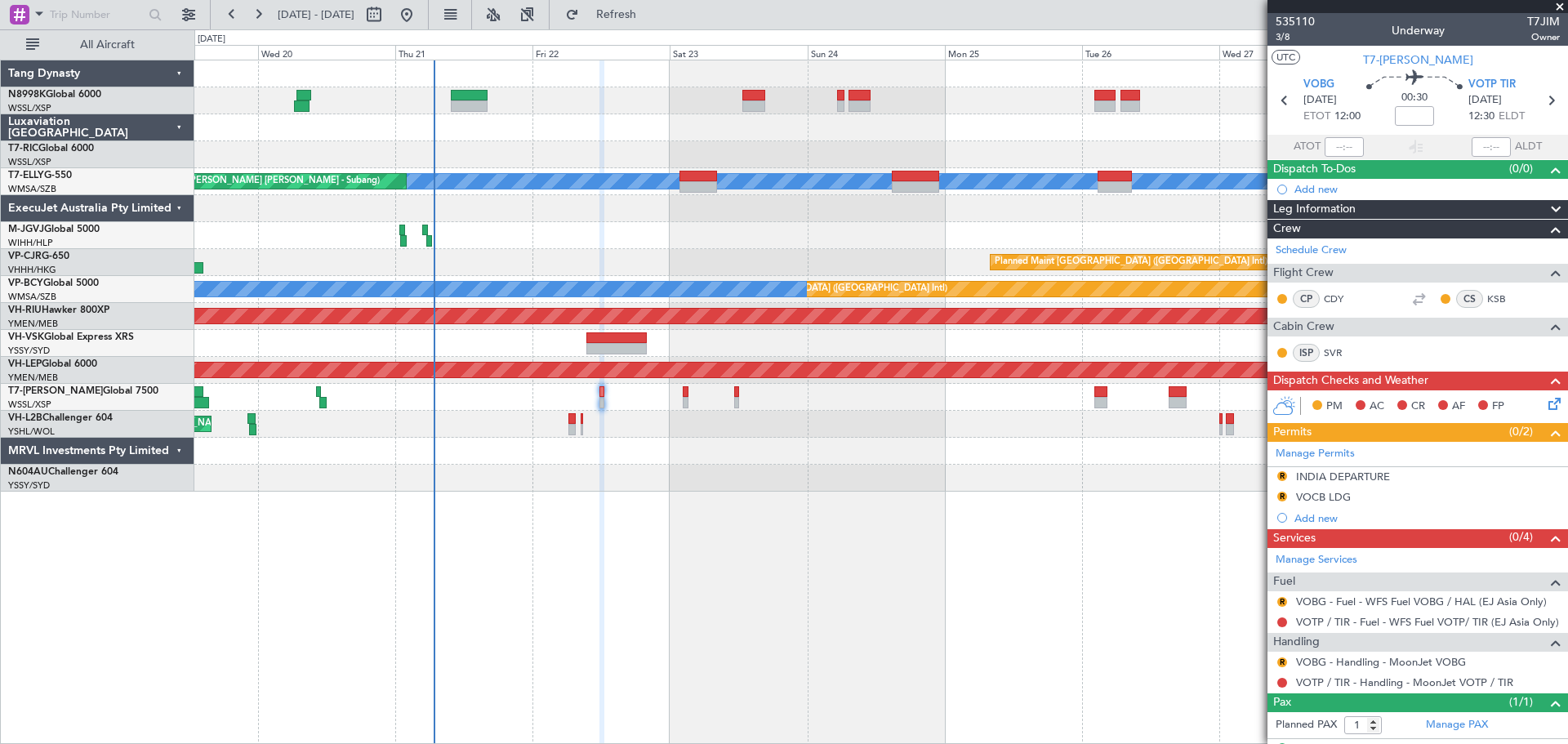
click at [605, 401] on div "Planned Maint [GEOGRAPHIC_DATA] (Seletar)" at bounding box center [881, 397] width 1373 height 27
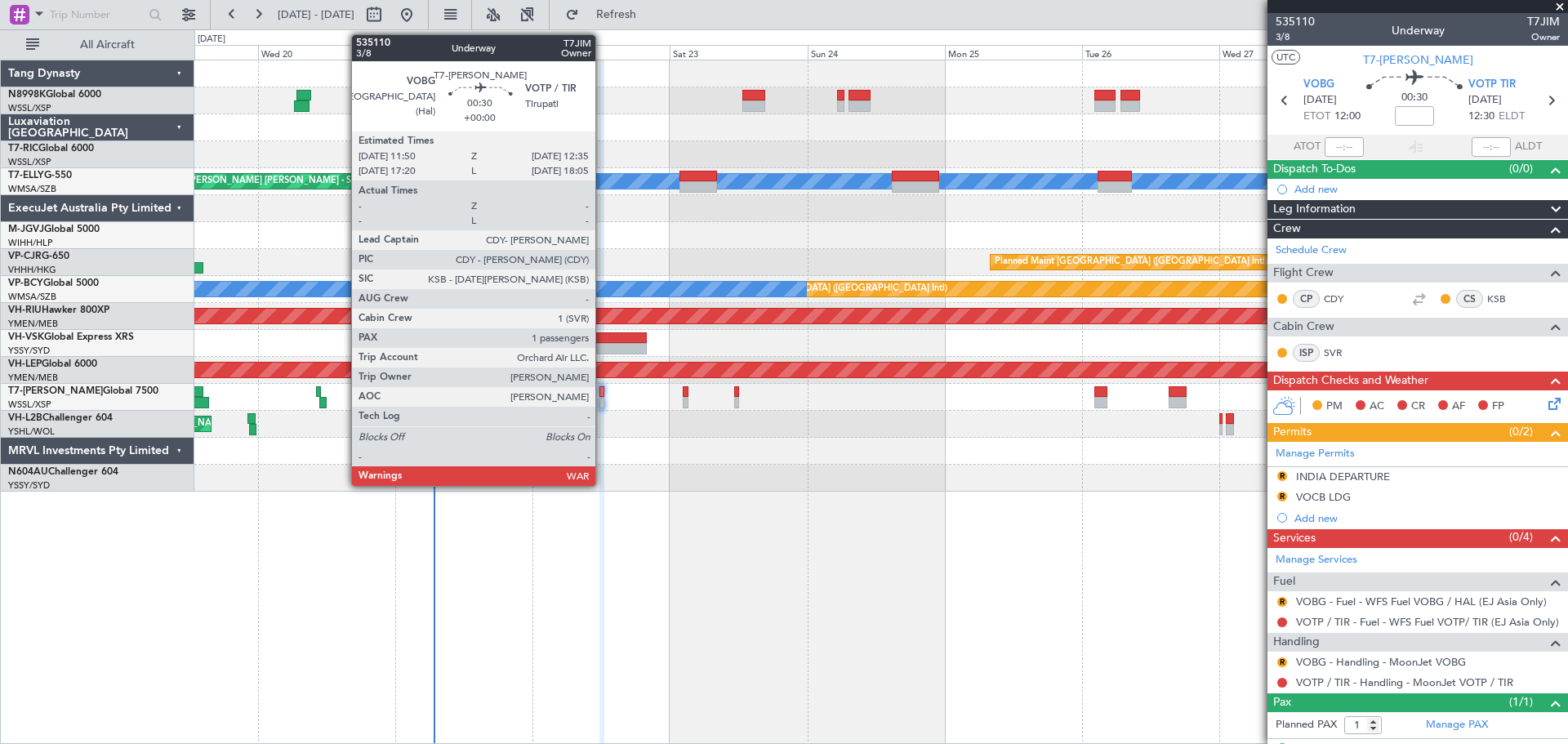
click at [603, 405] on div at bounding box center [602, 403] width 5 height 12
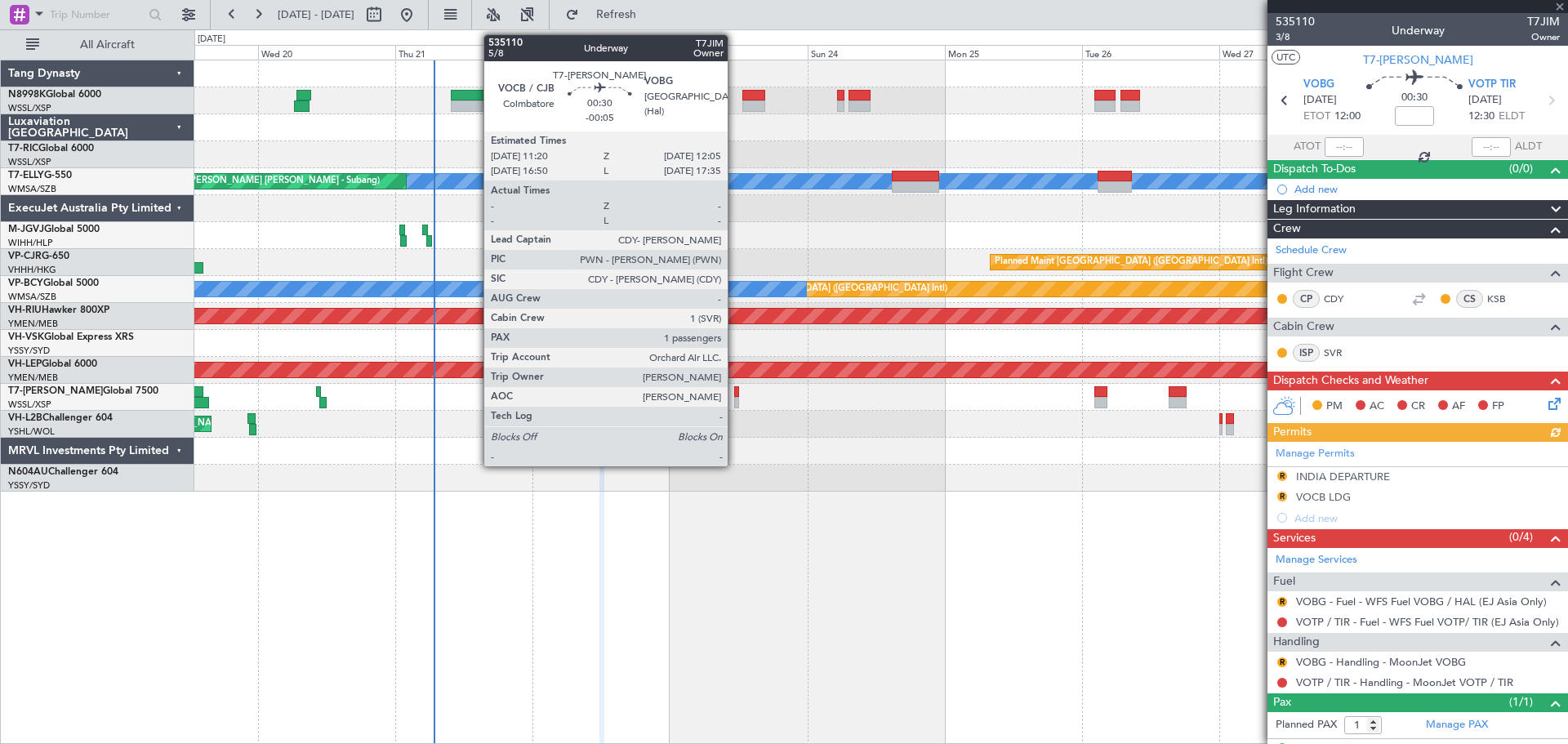
click at [735, 394] on div at bounding box center [736, 392] width 5 height 12
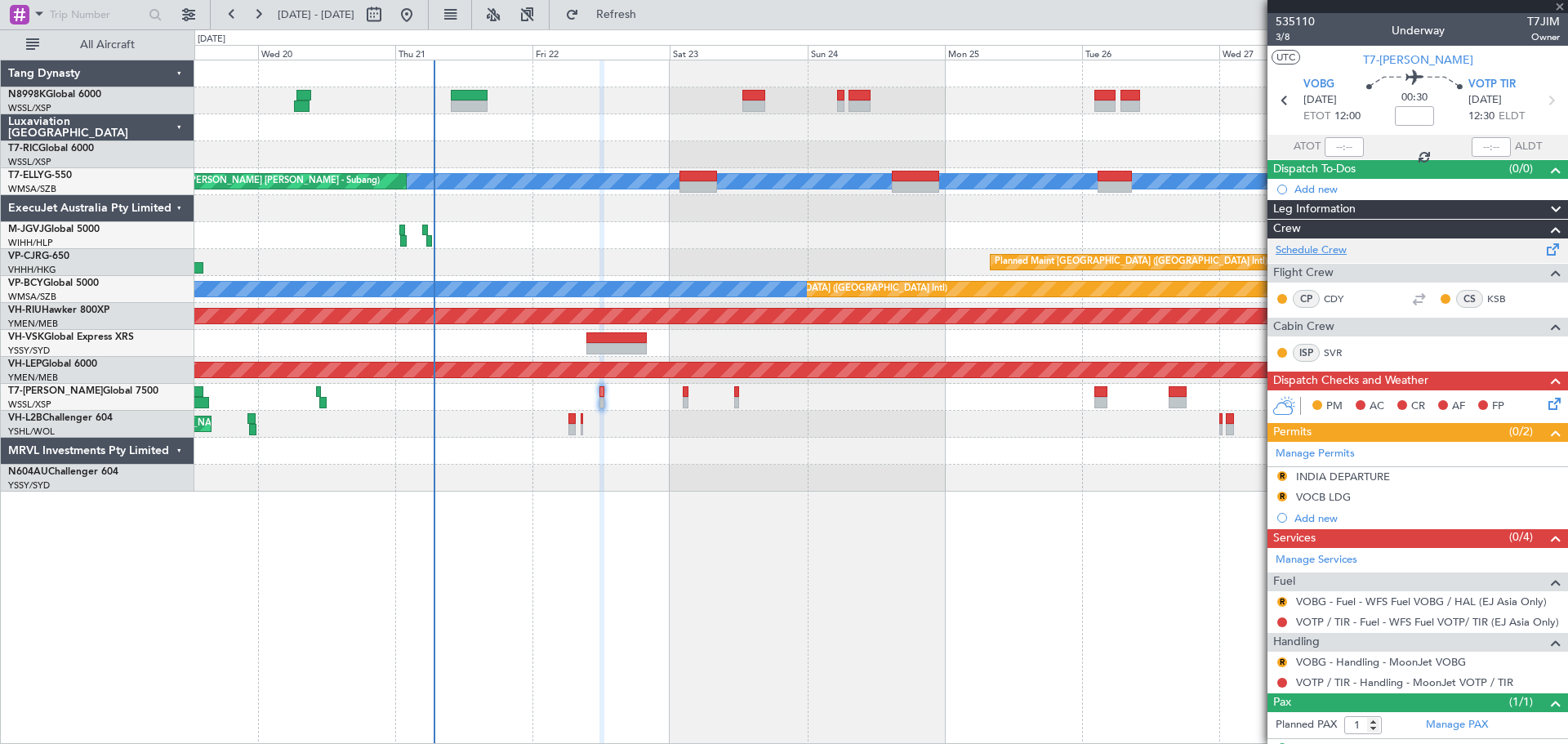
type input "-00:05"
click at [1312, 247] on link "Schedule Crew" at bounding box center [1310, 251] width 71 height 17
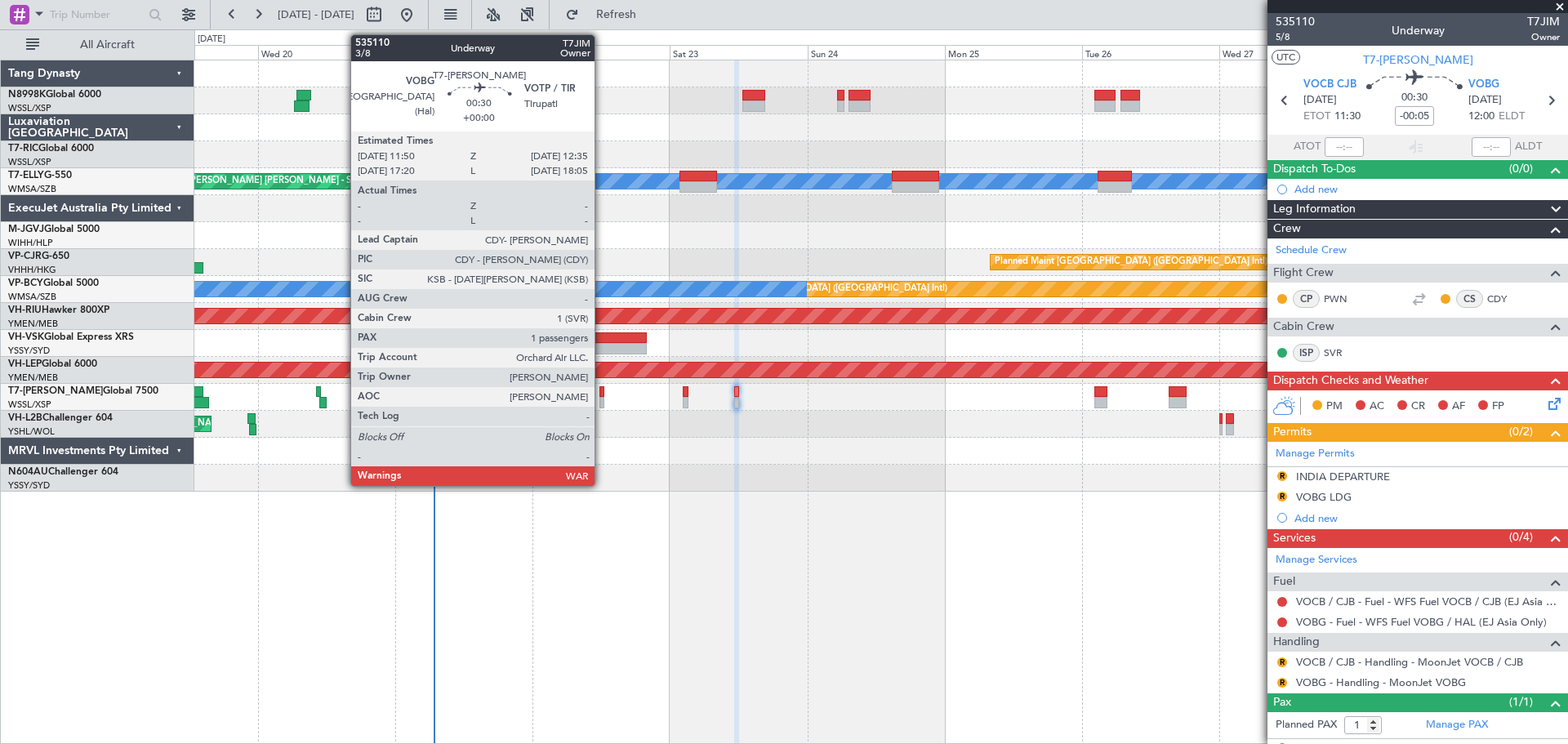
click at [602, 400] on div at bounding box center [602, 403] width 5 height 12
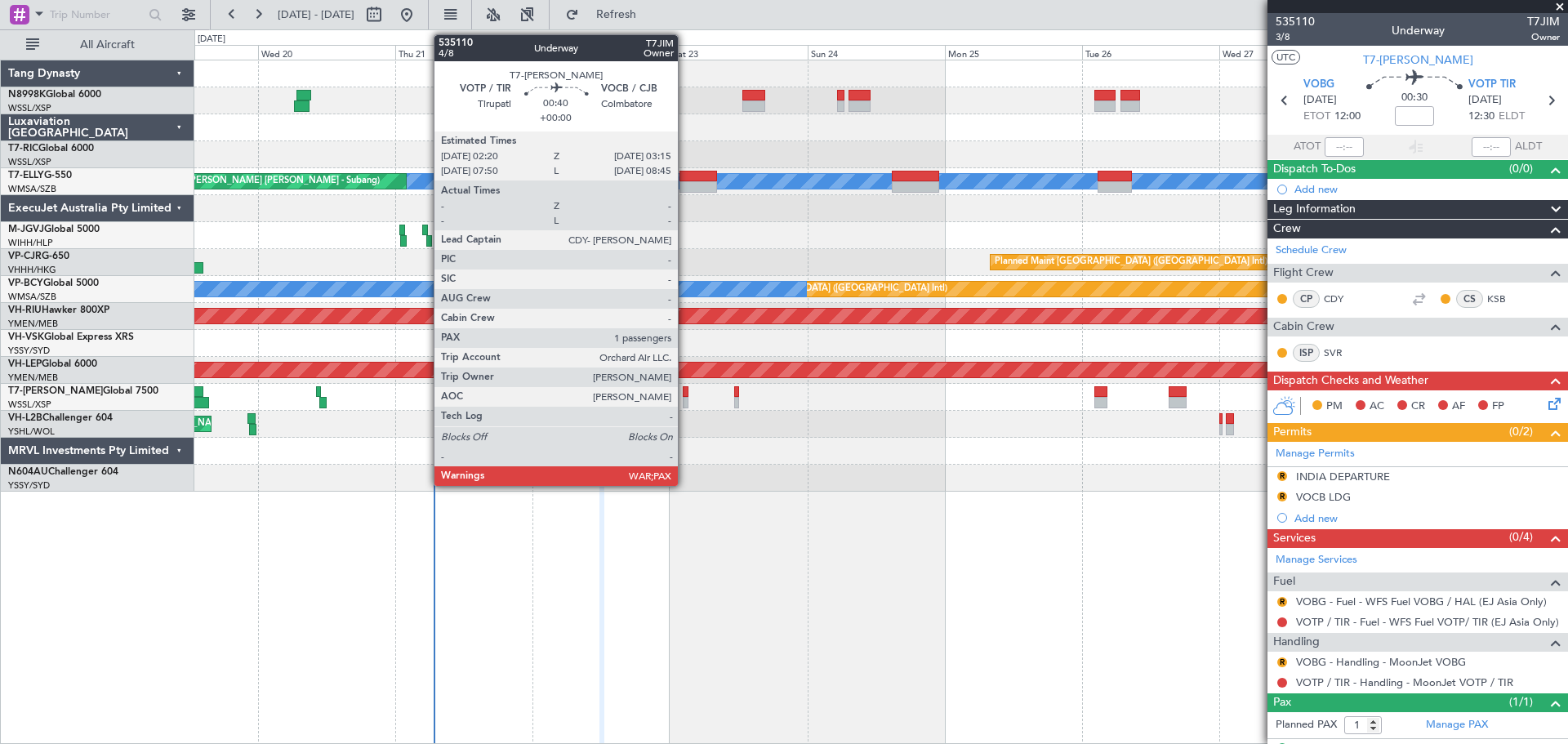
click at [685, 398] on div at bounding box center [685, 403] width 6 height 12
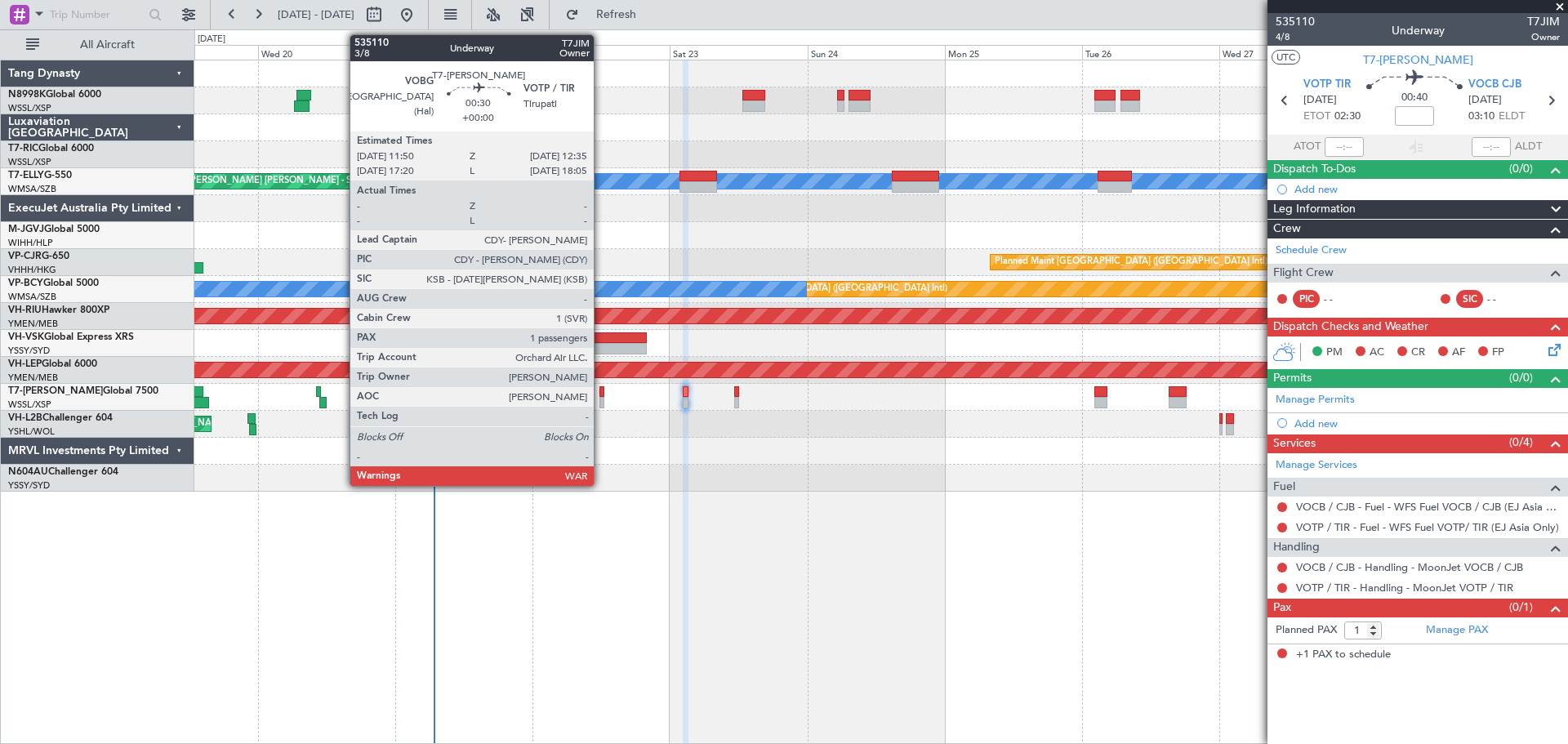
click at [601, 396] on div at bounding box center [602, 392] width 5 height 12
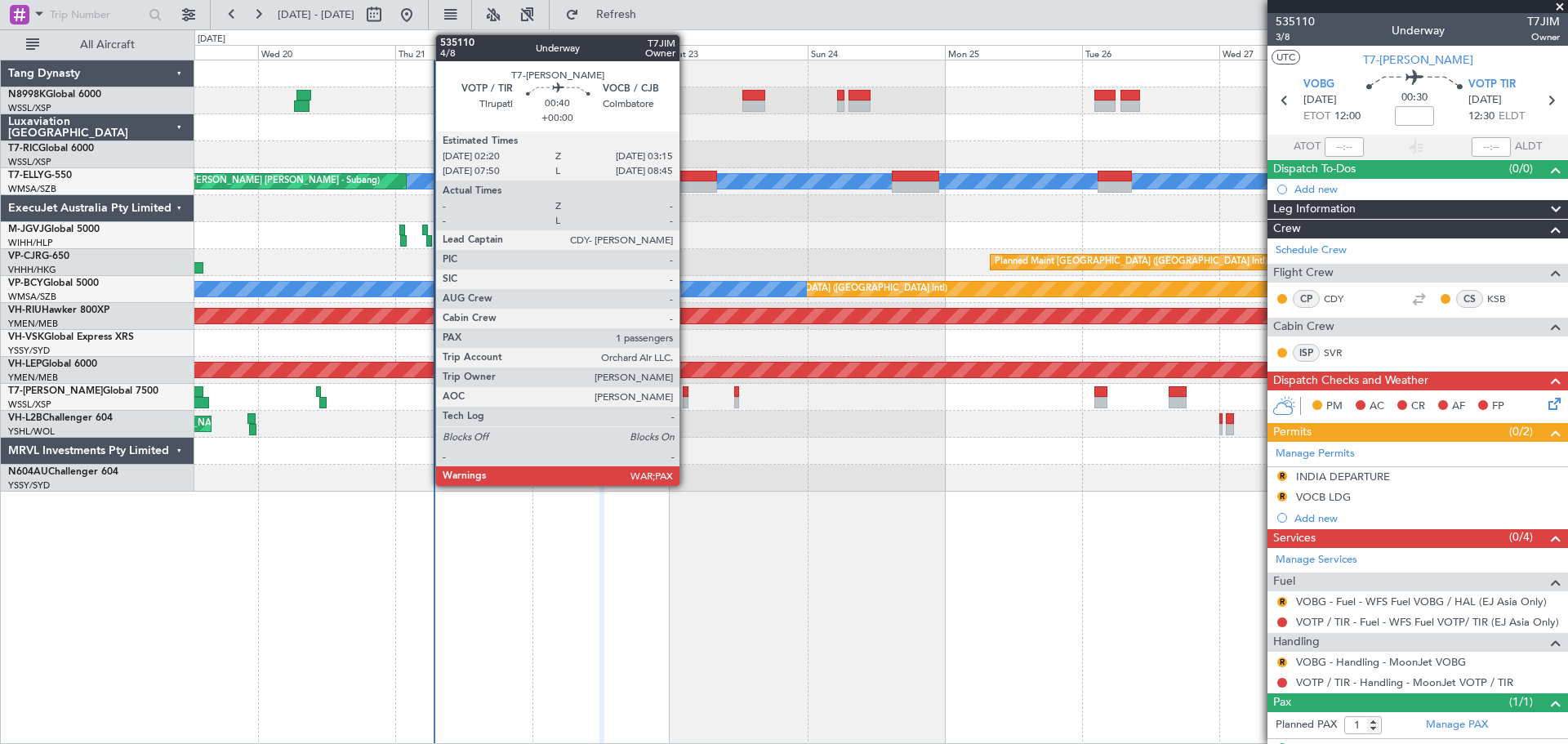
click at [686, 400] on div at bounding box center [685, 403] width 6 height 12
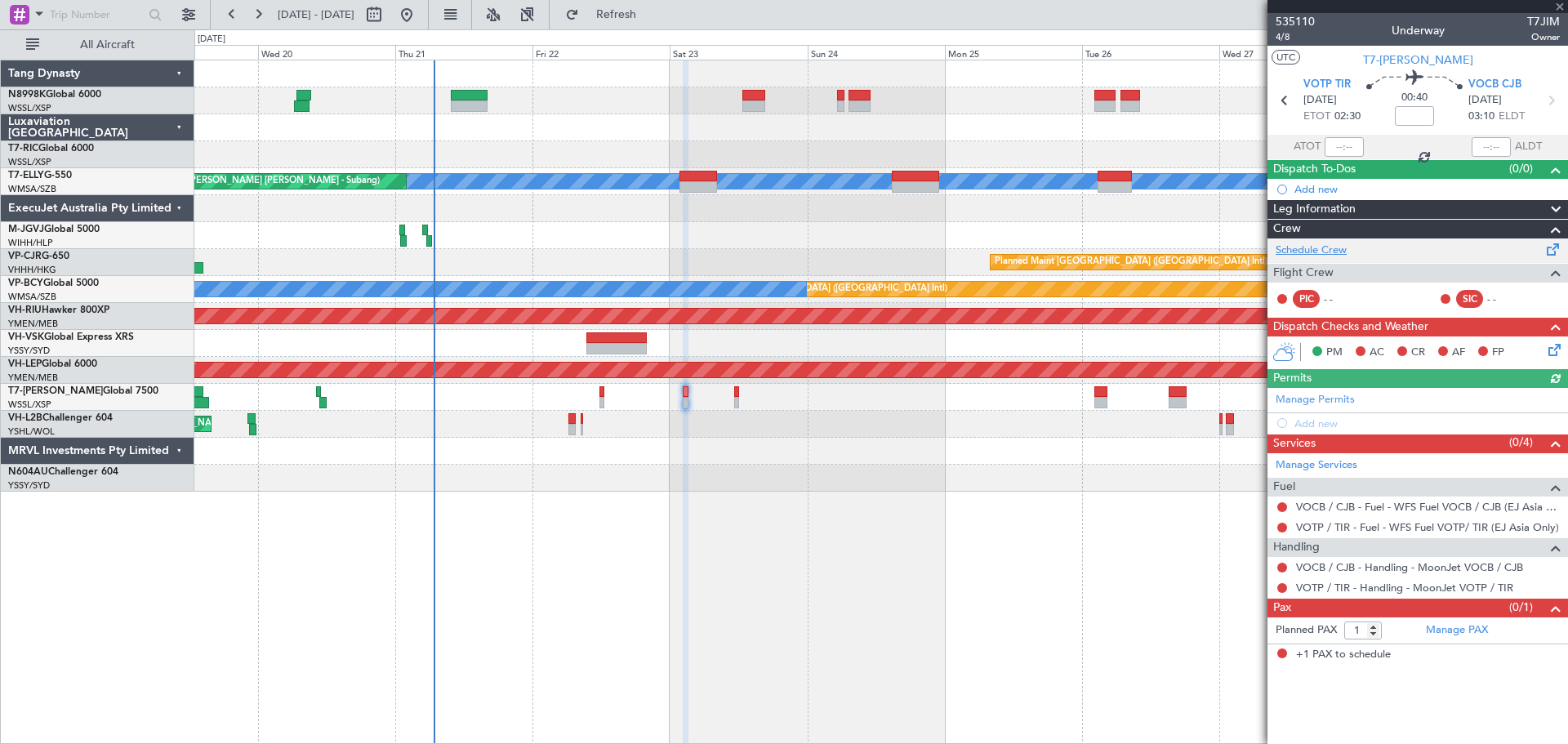
click at [1331, 250] on link "Schedule Crew" at bounding box center [1310, 251] width 71 height 17
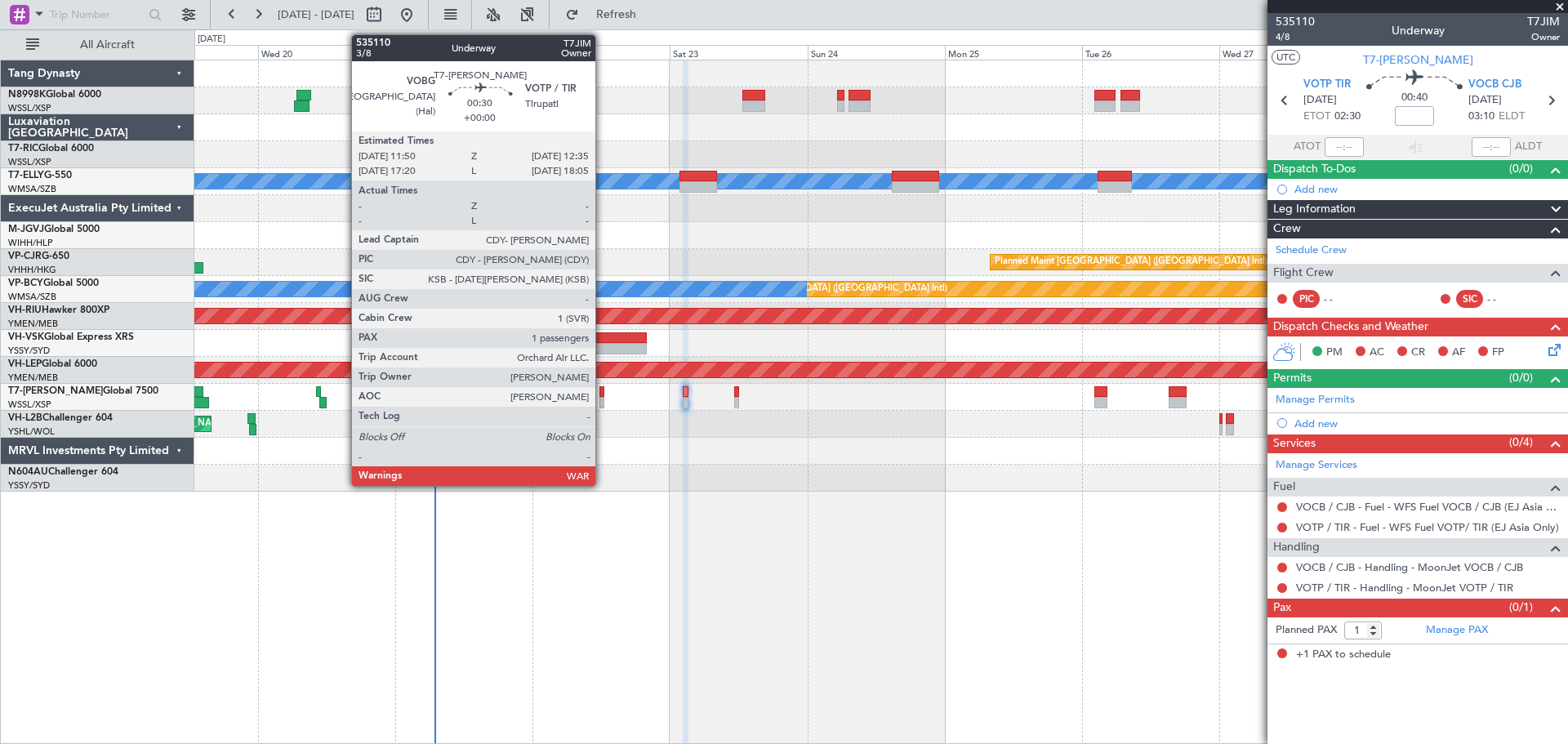
click at [603, 401] on div at bounding box center [602, 403] width 5 height 12
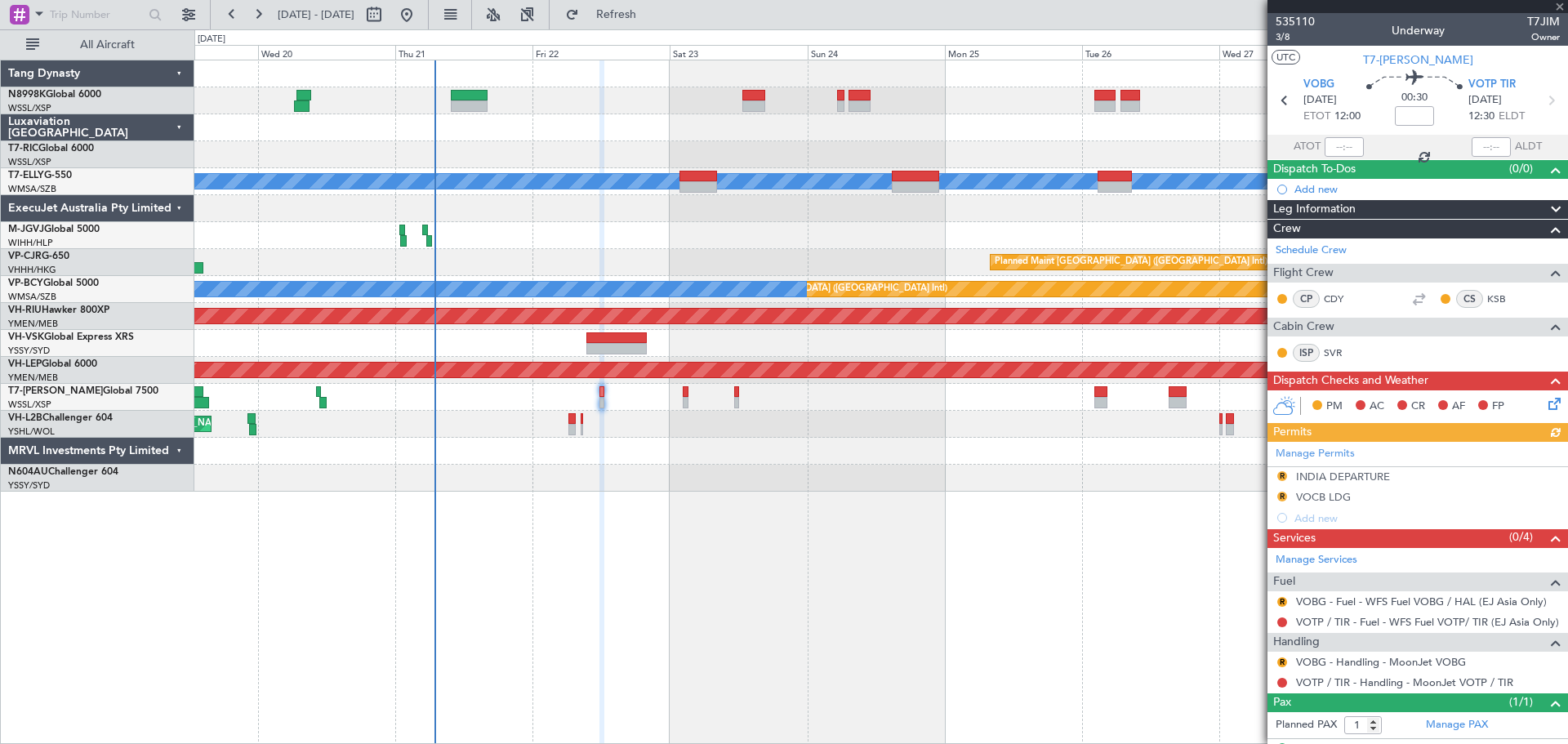
scroll to position [31, 0]
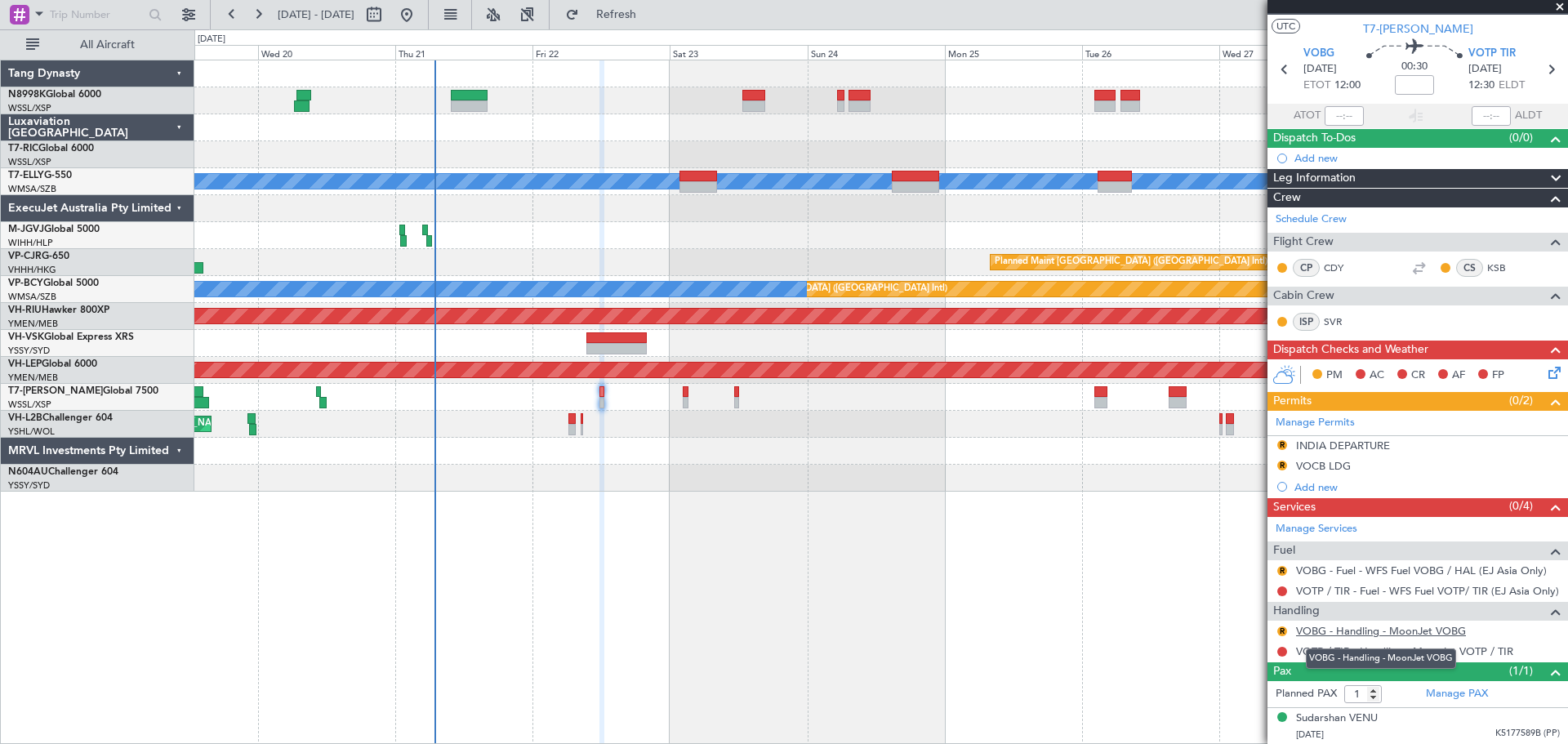
click at [1387, 626] on link "VOBG - Handling - MoonJet VOBG" at bounding box center [1381, 631] width 170 height 14
click at [1281, 646] on button at bounding box center [1282, 651] width 10 height 10
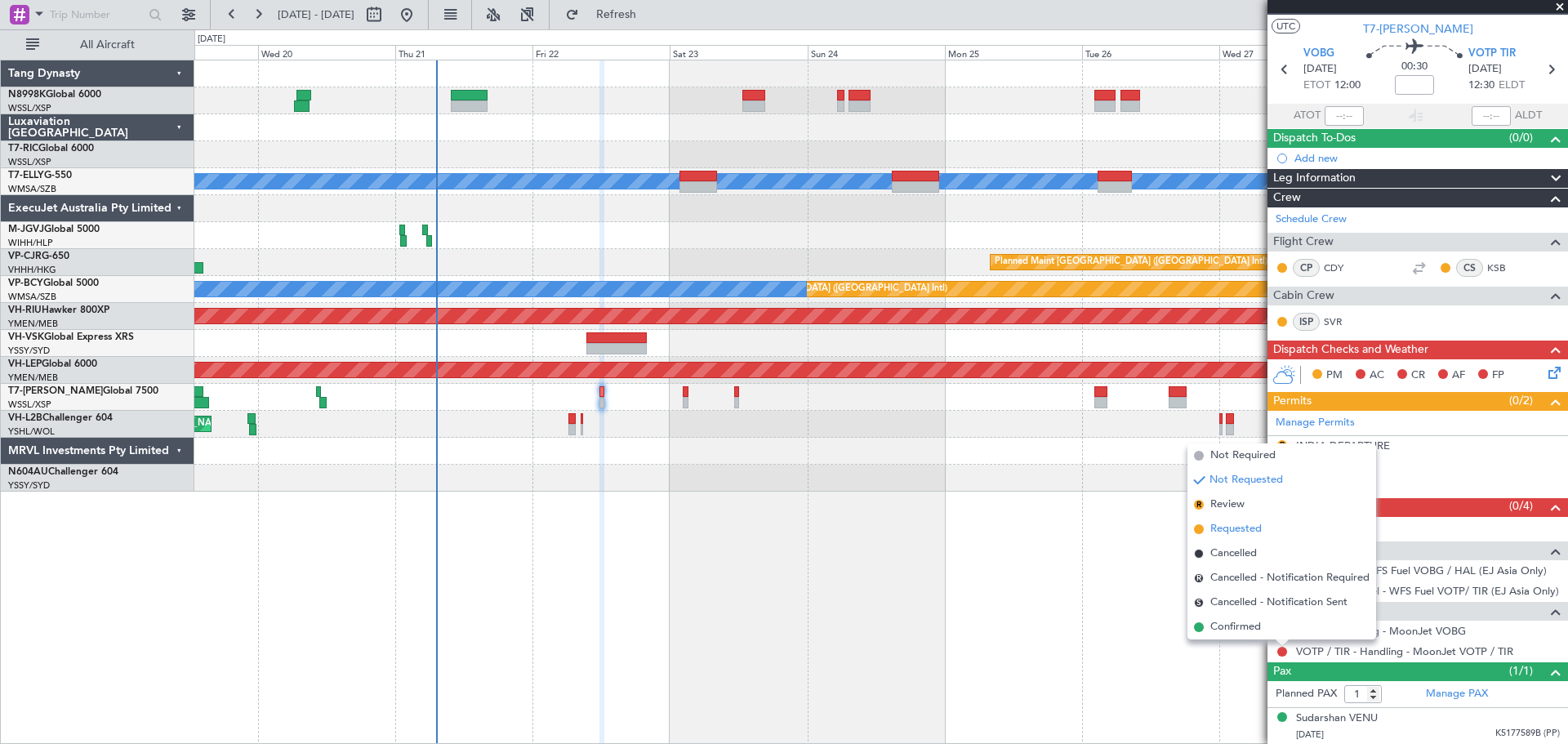
click at [1240, 533] on span "Requested" at bounding box center [1236, 530] width 52 height 17
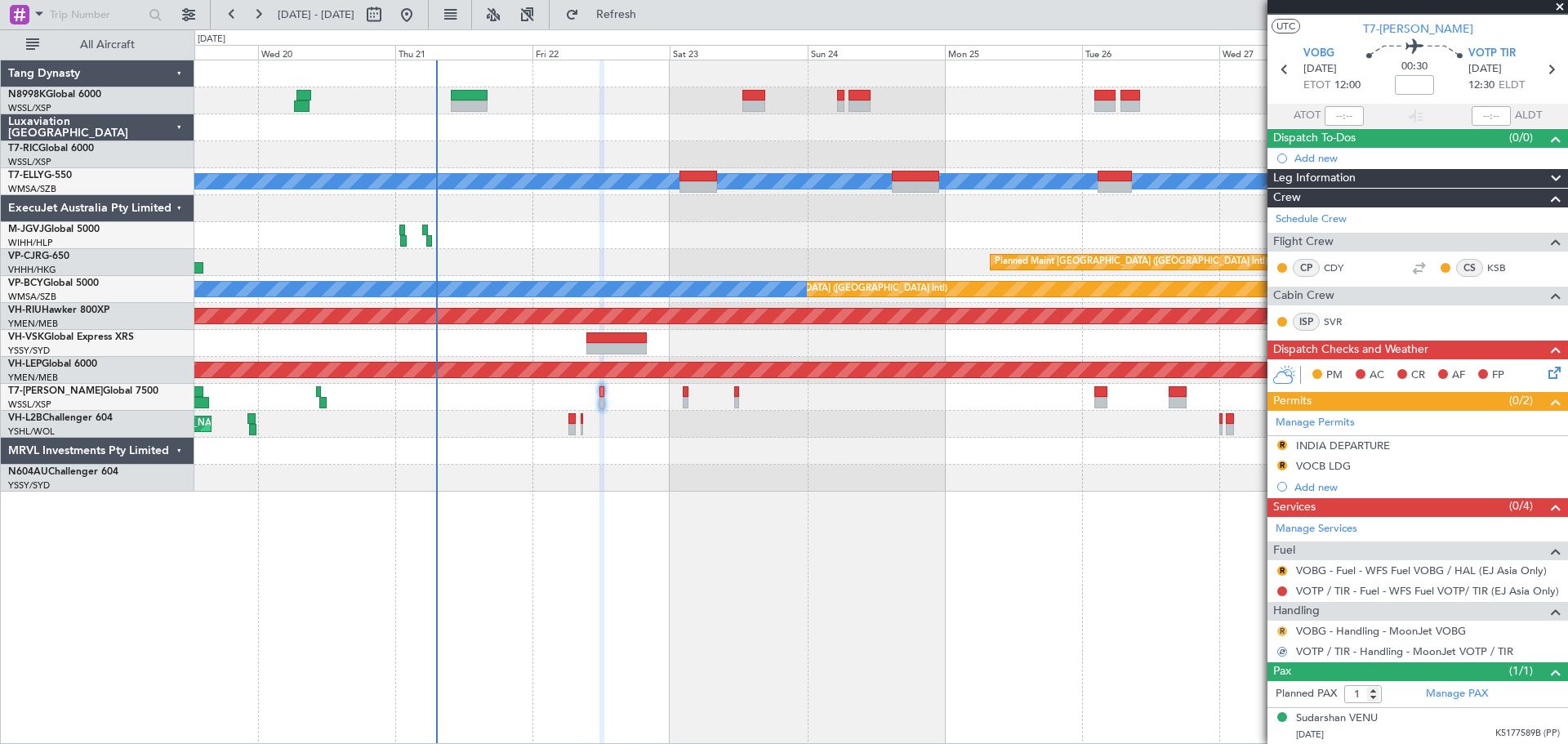
click at [1284, 632] on button "R" at bounding box center [1282, 631] width 10 height 10
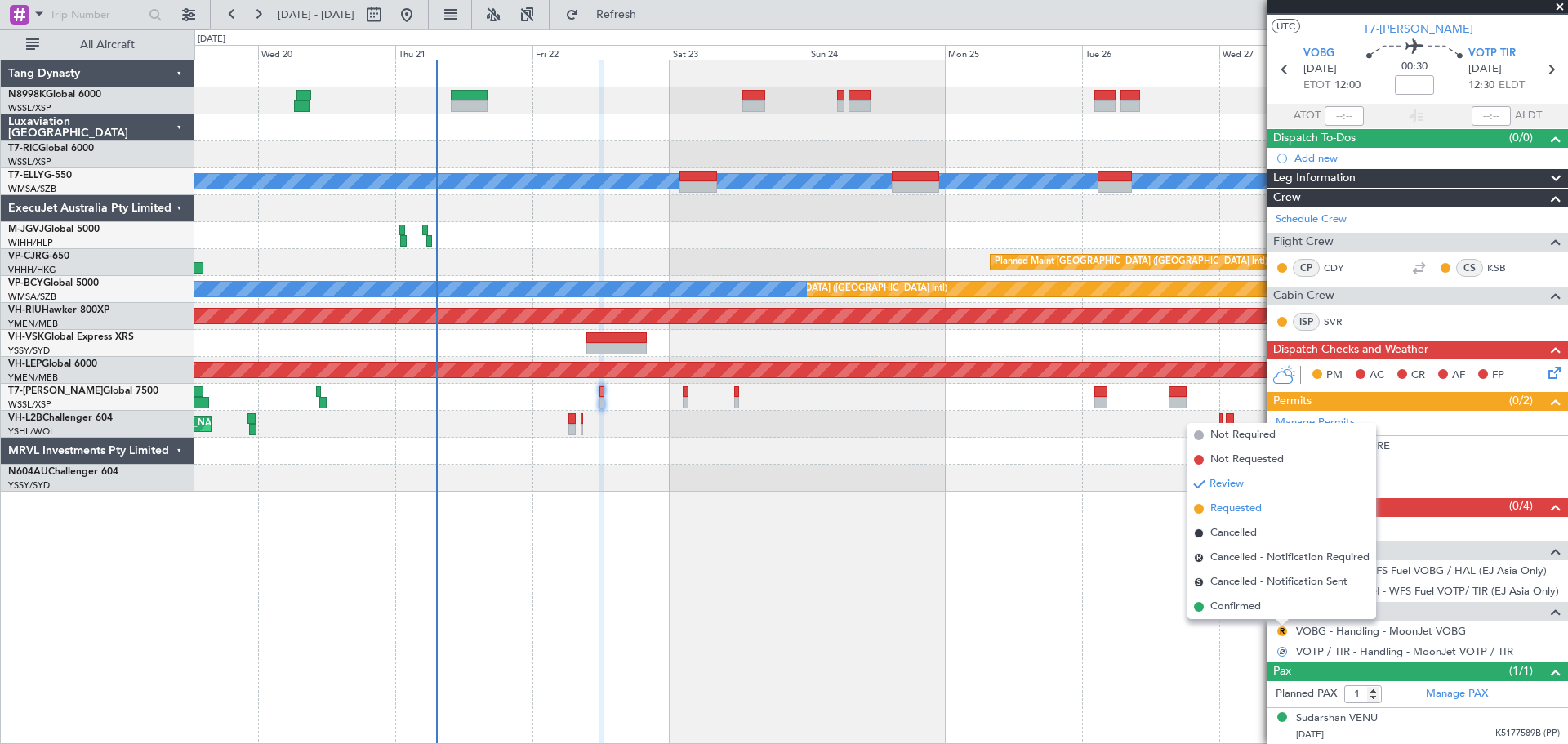
click at [1243, 507] on span "Requested" at bounding box center [1236, 509] width 52 height 17
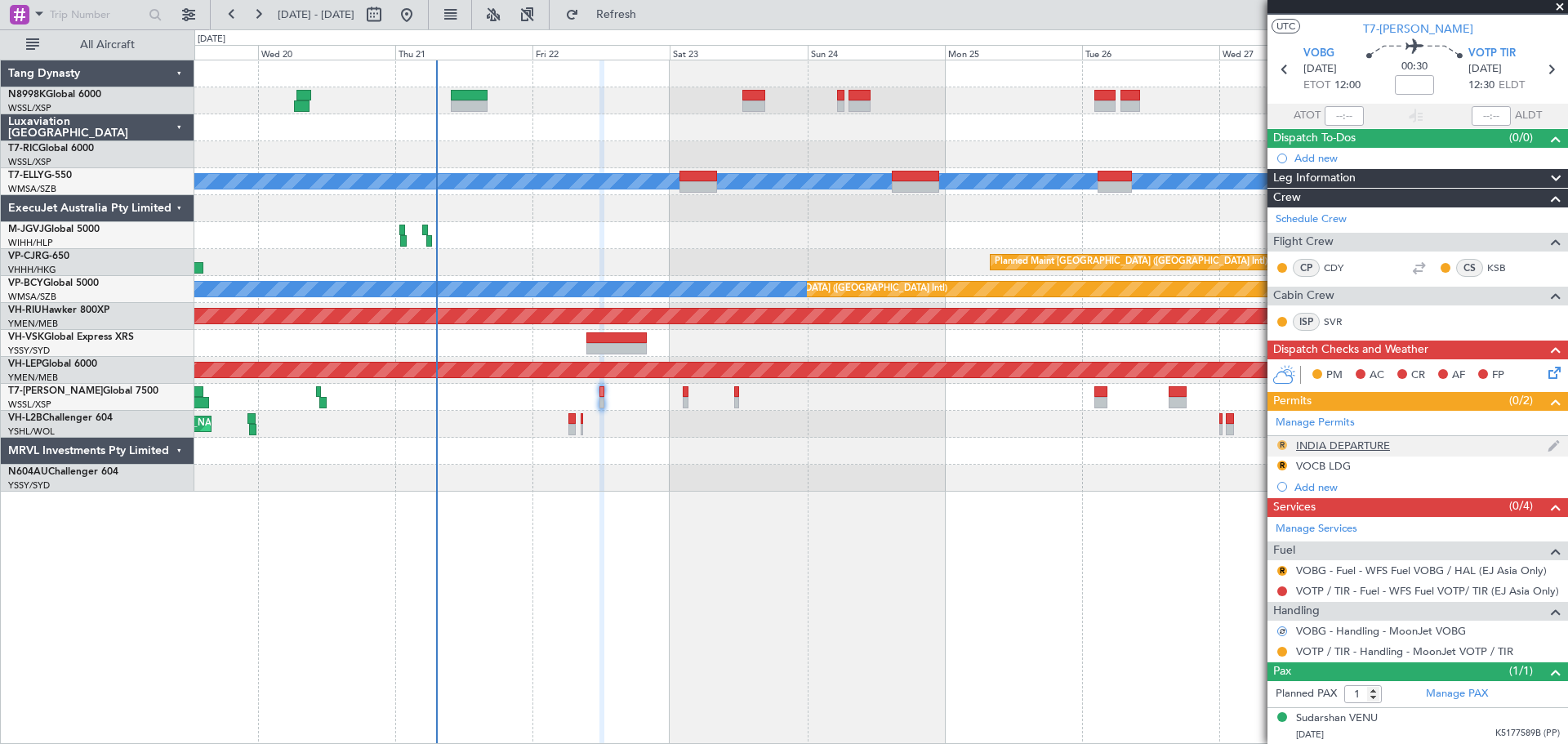
click at [1281, 445] on button "R" at bounding box center [1282, 445] width 10 height 10
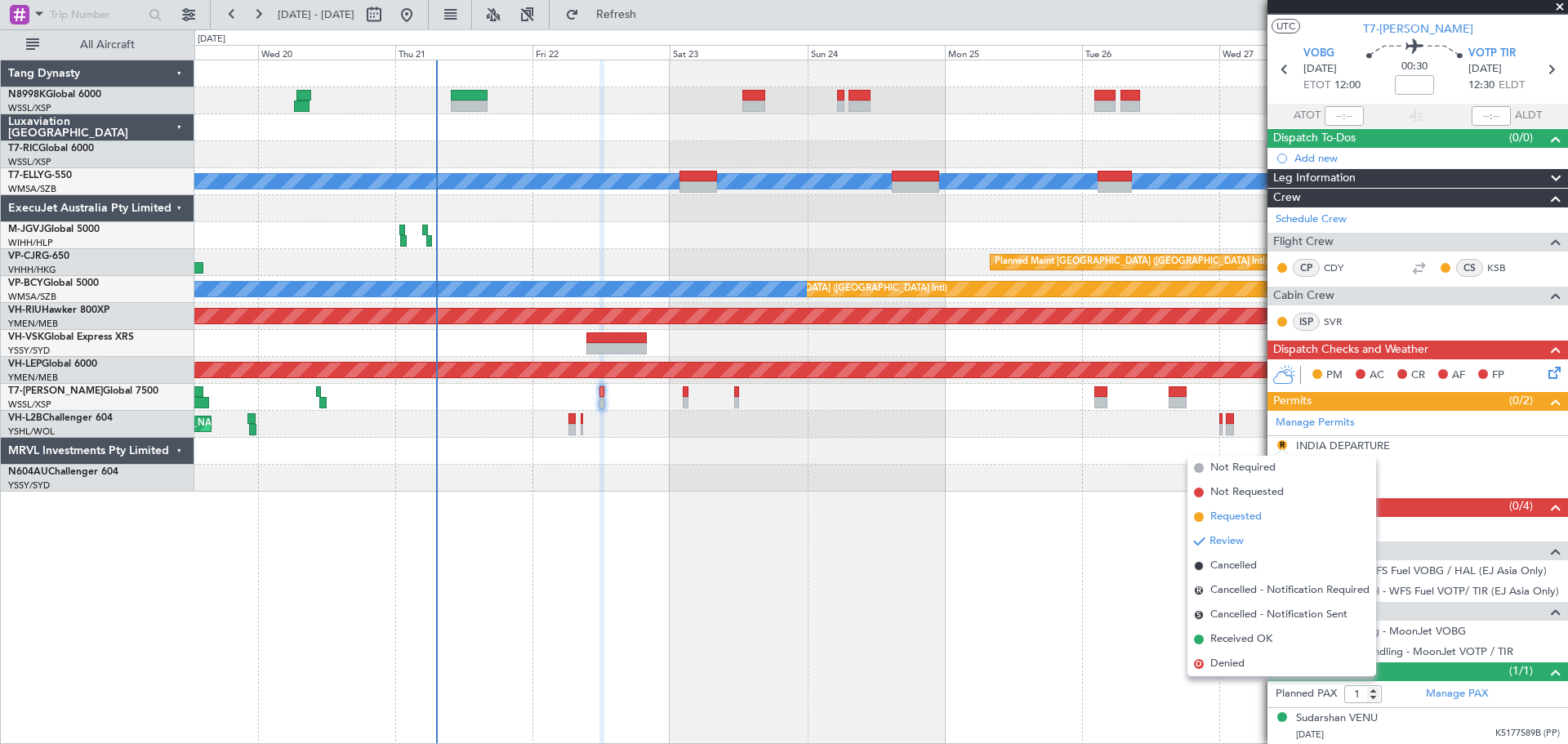
click at [1215, 516] on span "Requested" at bounding box center [1236, 517] width 52 height 17
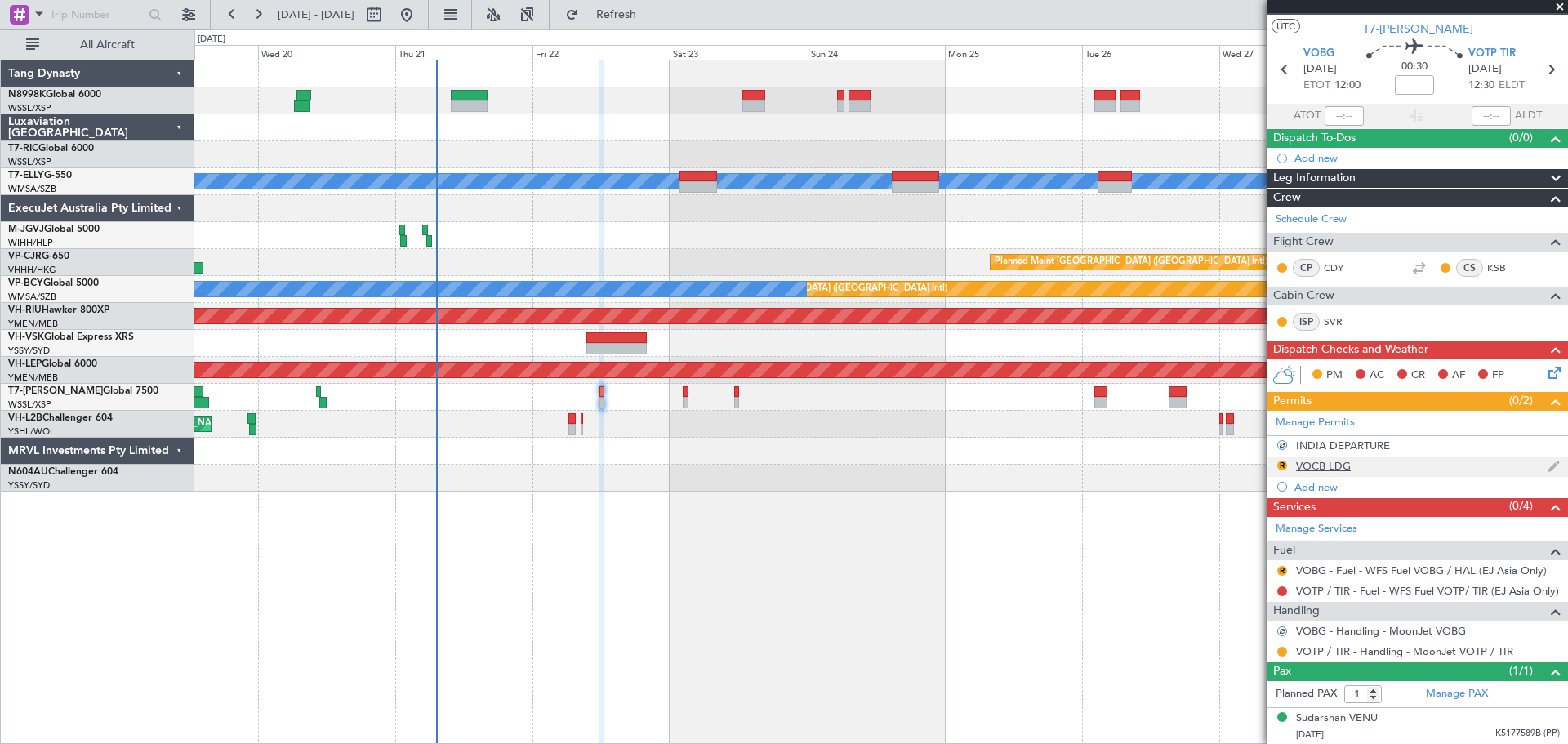
click at [1306, 463] on div "VOCB LDG" at bounding box center [1324, 465] width 55 height 14
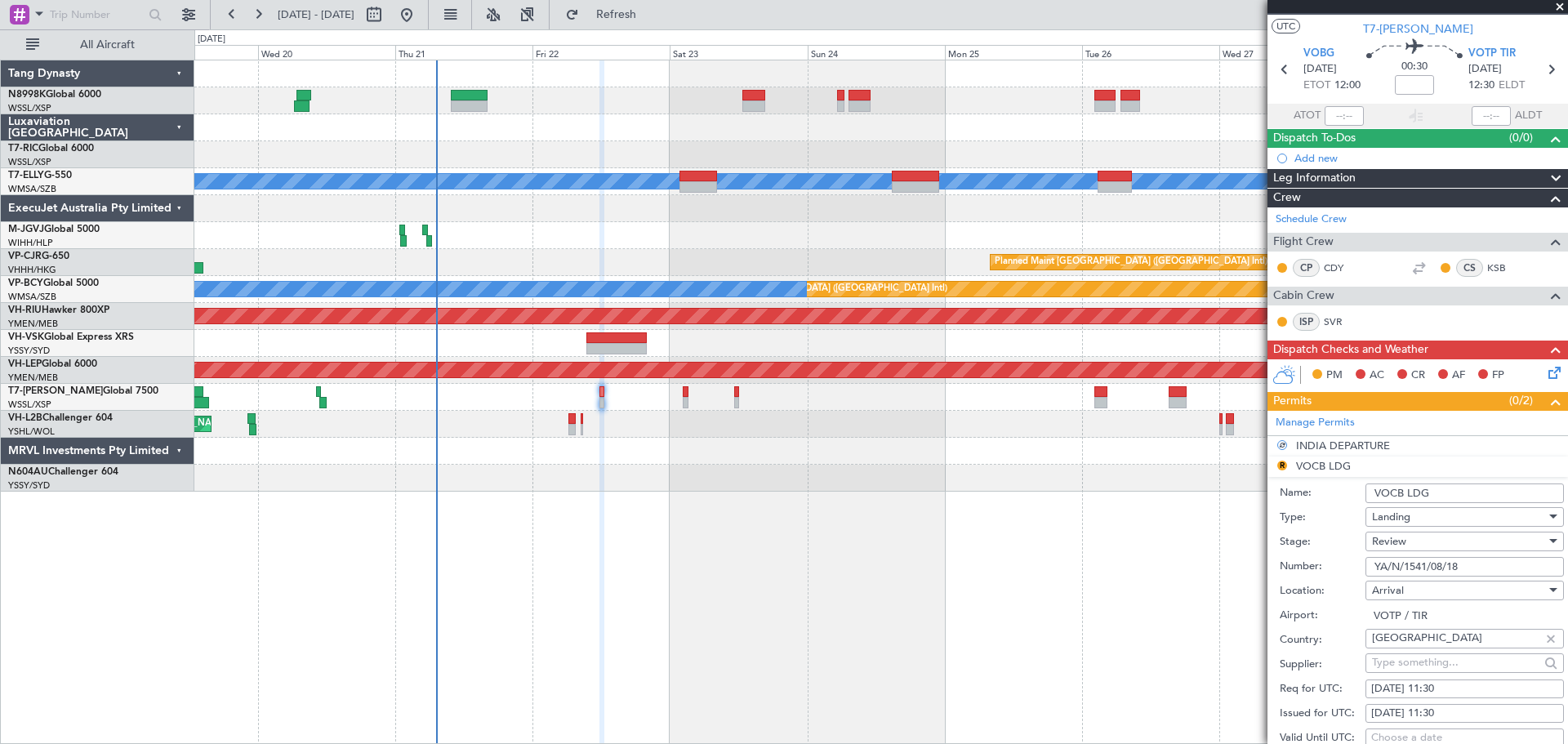
drag, startPoint x: 1405, startPoint y: 493, endPoint x: 1413, endPoint y: 487, distance: 10.0
click at [1405, 492] on input "VOCB LDG" at bounding box center [1465, 493] width 199 height 19
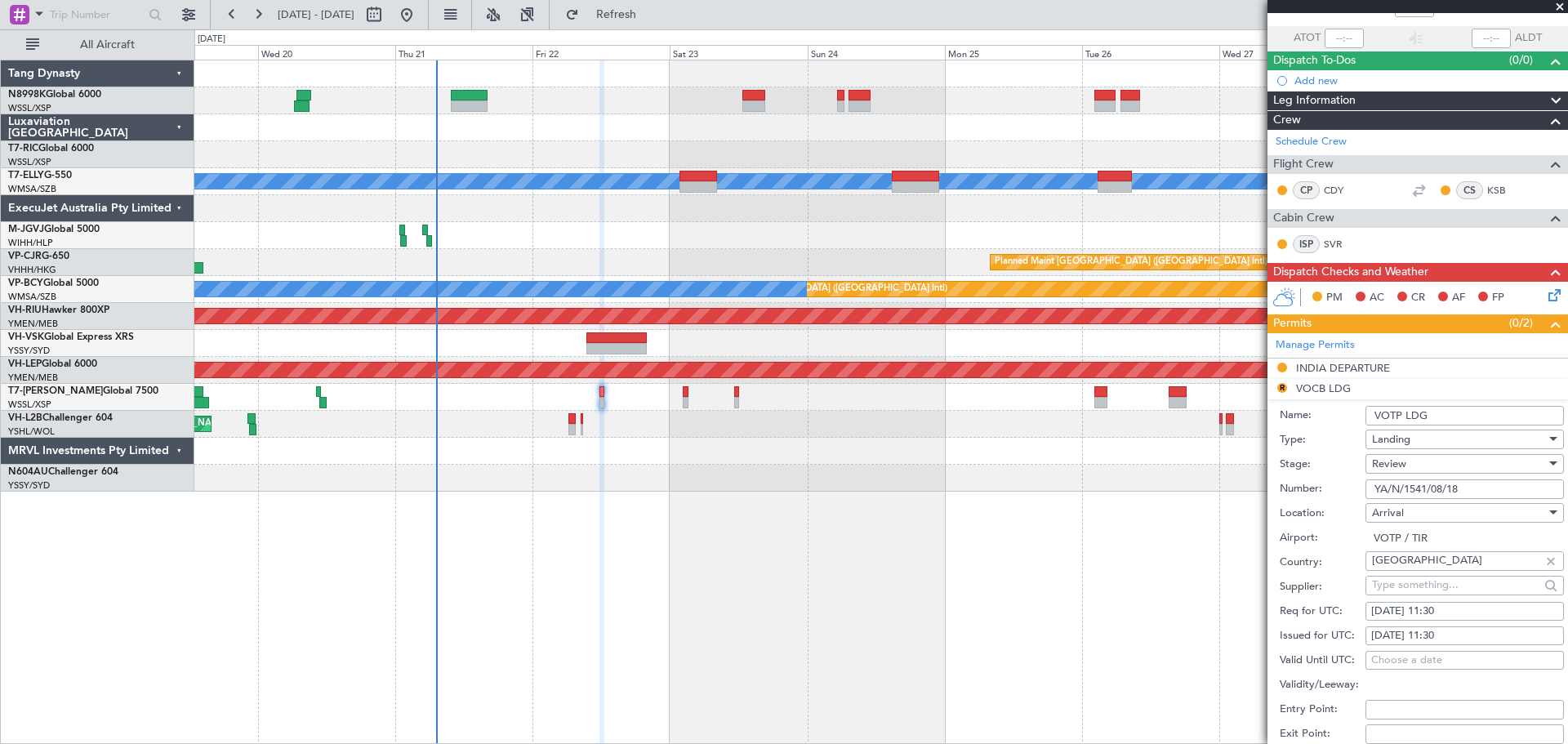
scroll to position [276, 0]
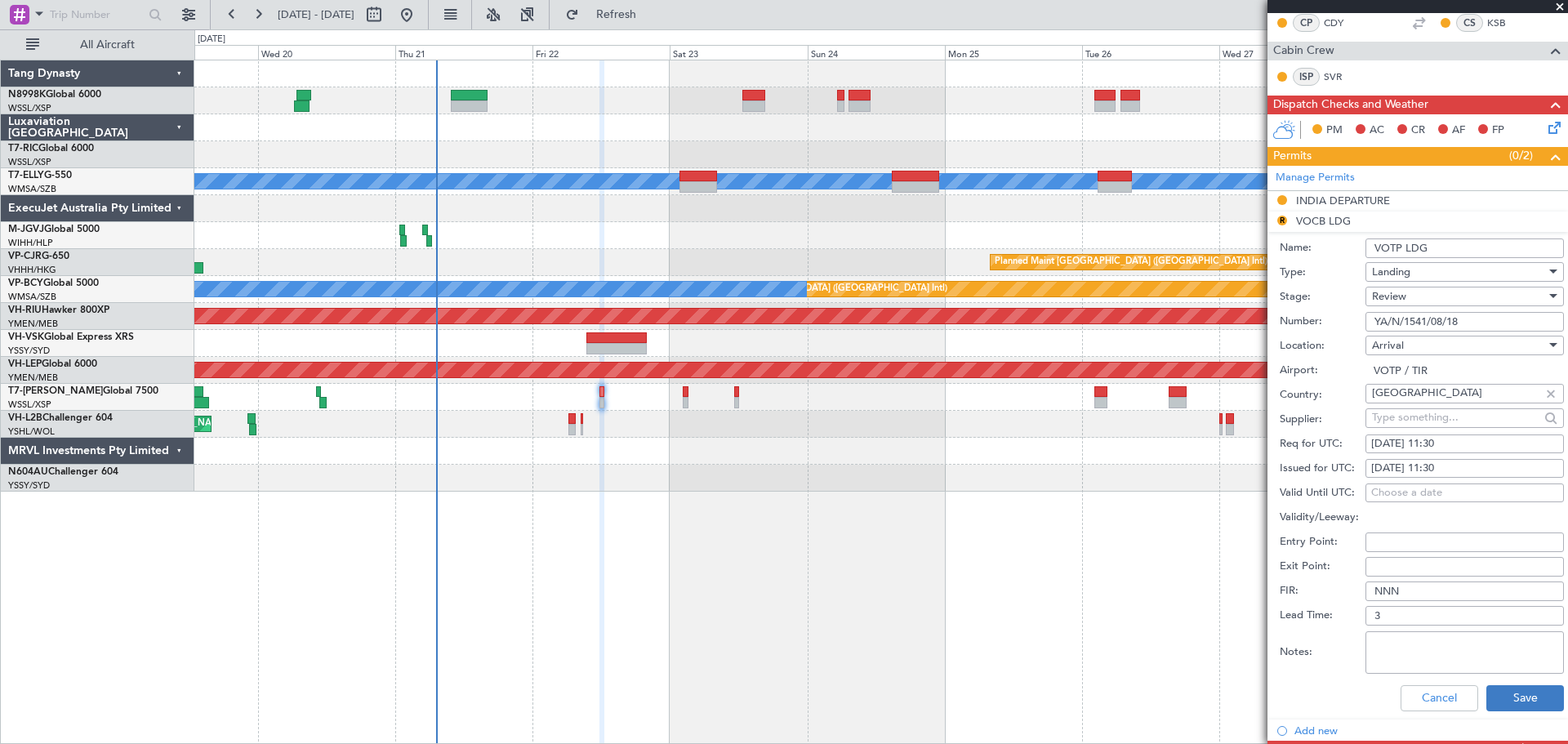
type input "VOTP LDG"
click at [1506, 692] on button "Save" at bounding box center [1525, 697] width 78 height 26
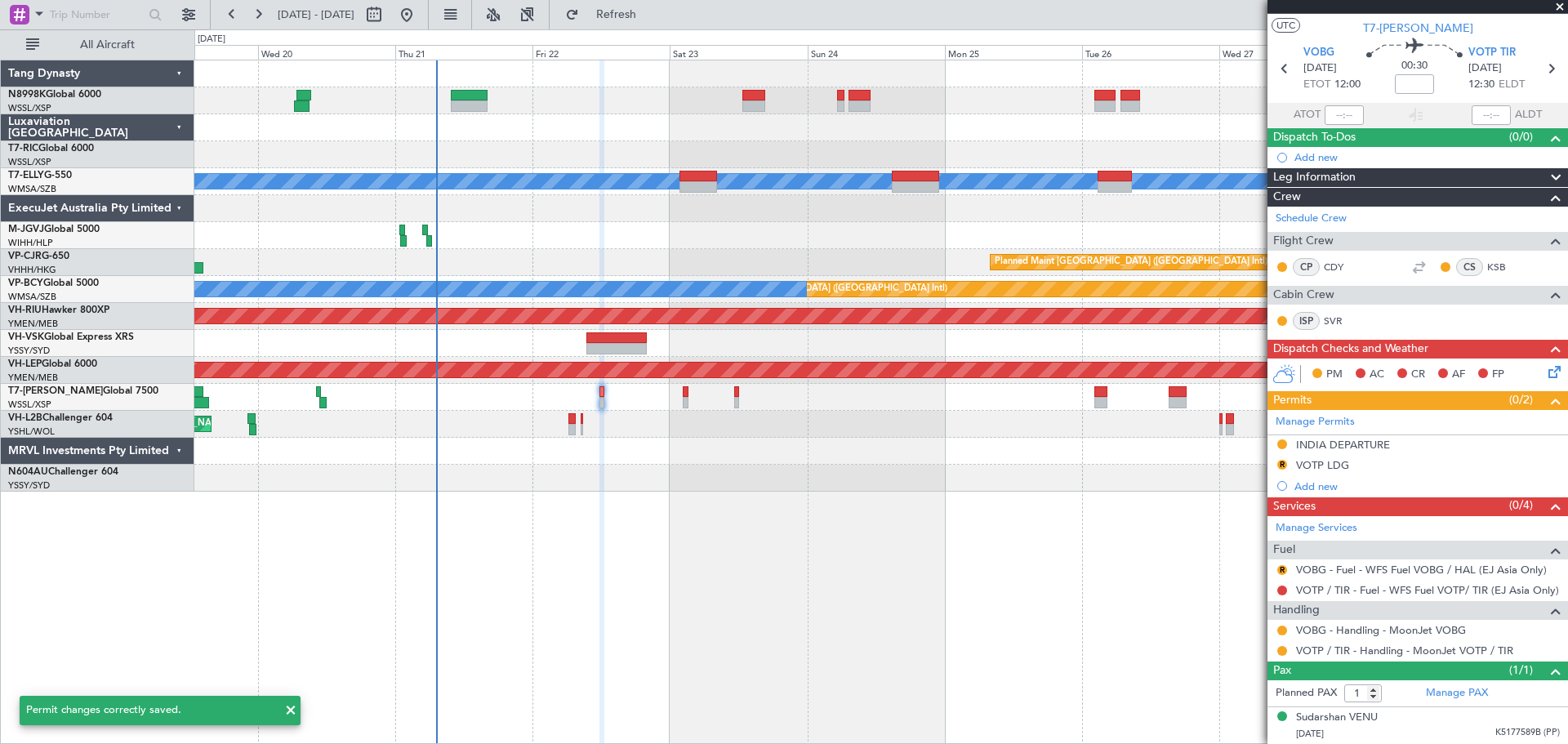
scroll to position [31, 0]
click at [1280, 463] on button "R" at bounding box center [1282, 465] width 10 height 10
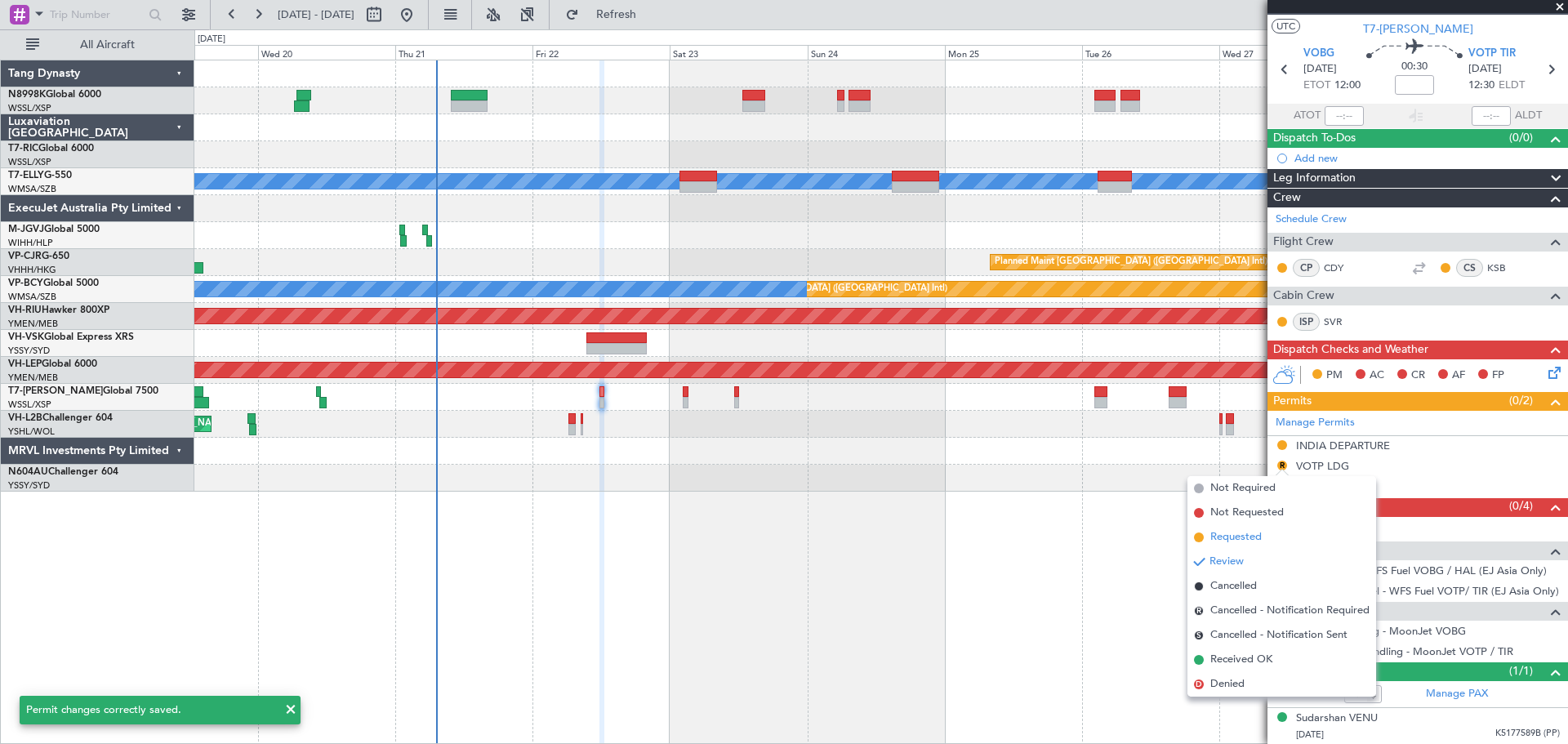
click at [1211, 539] on span "Requested" at bounding box center [1236, 537] width 52 height 17
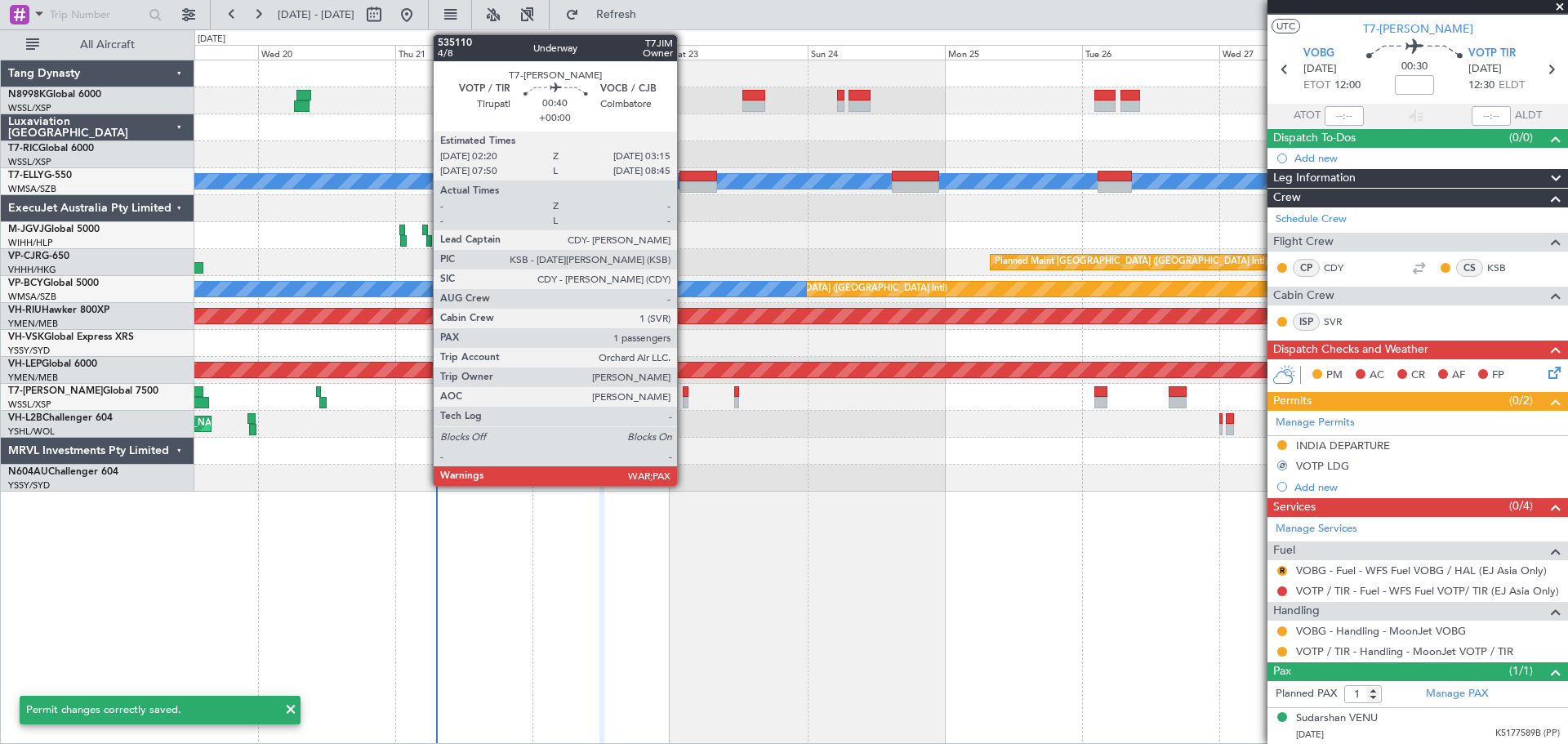
click at [684, 392] on div at bounding box center [685, 392] width 6 height 12
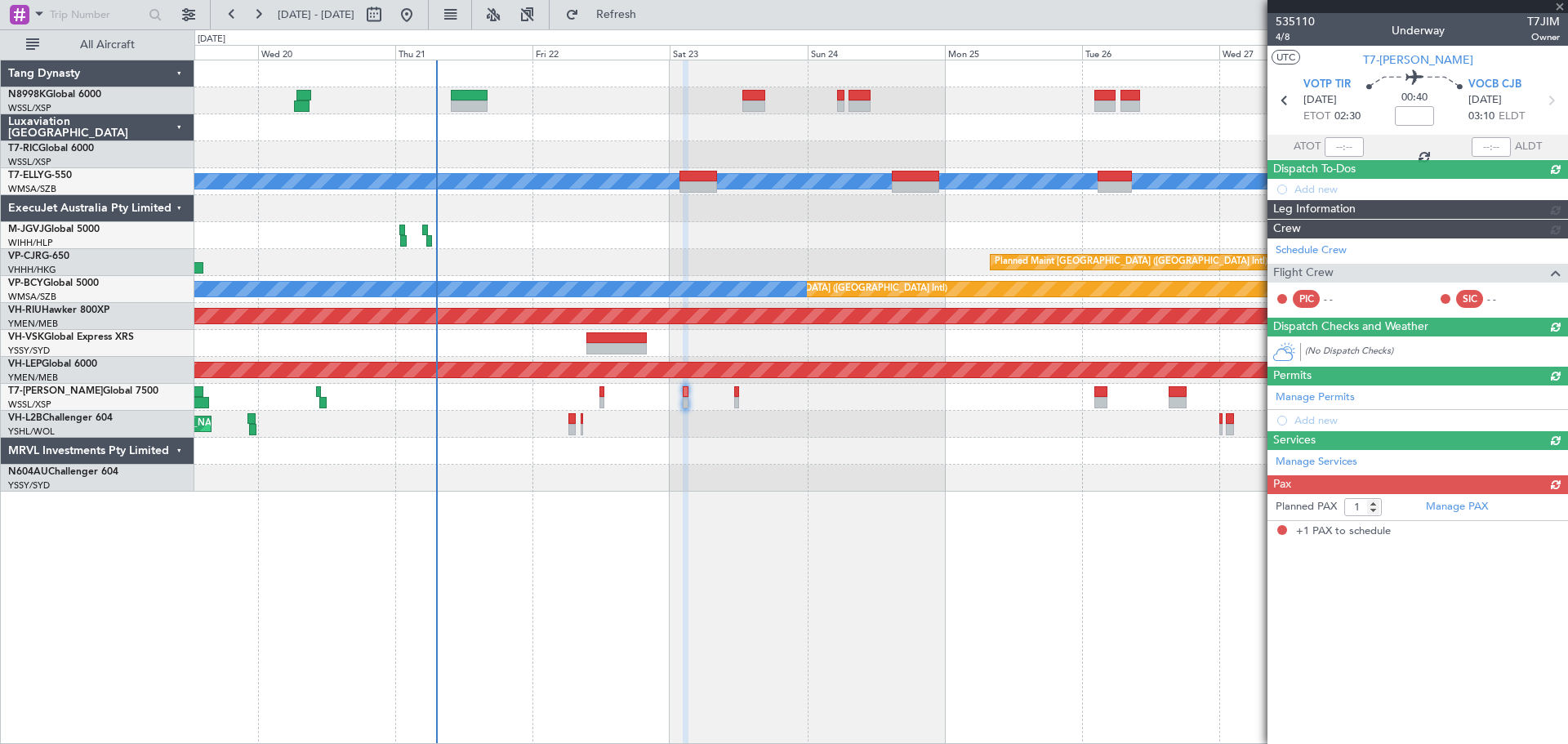
scroll to position [0, 0]
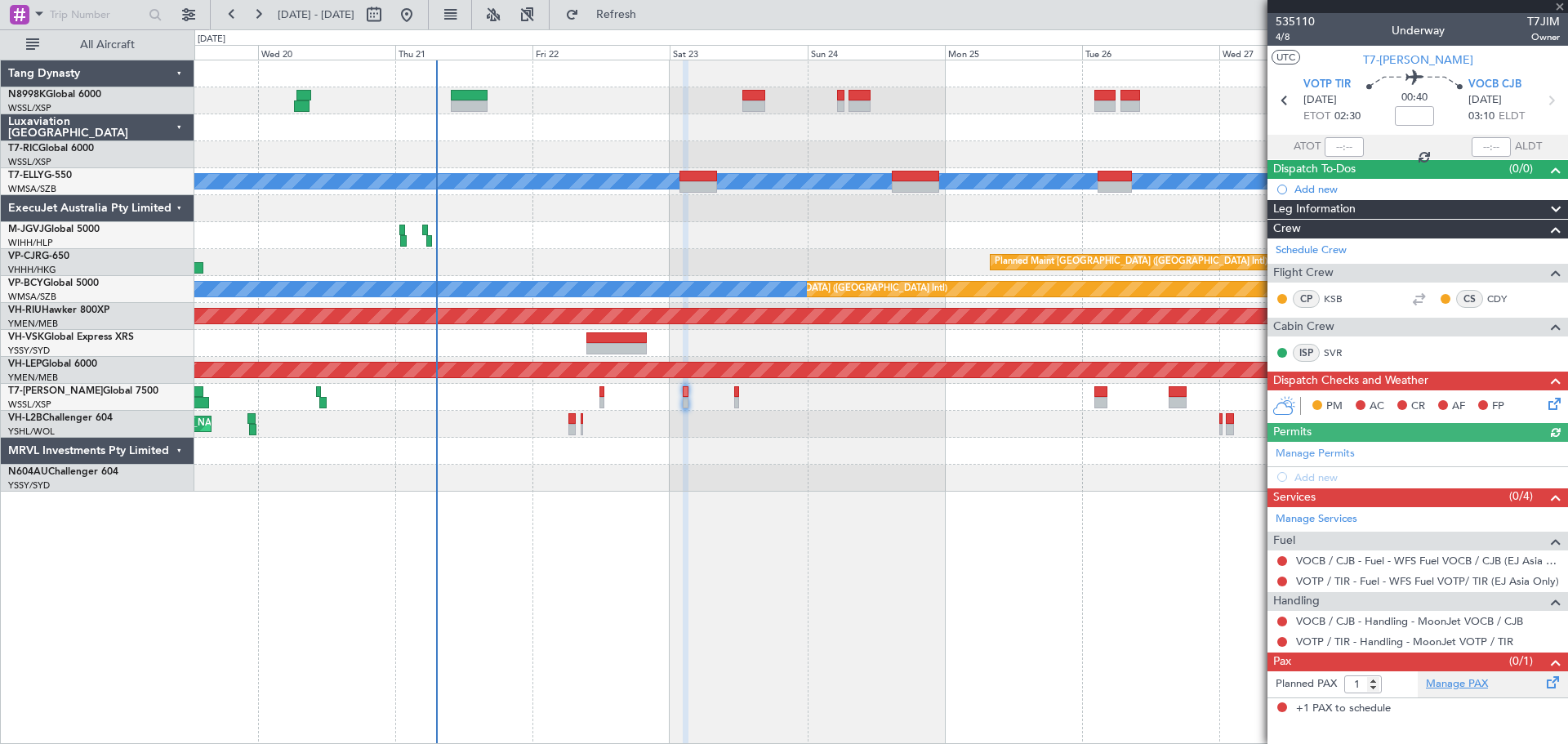
click at [1465, 682] on link "Manage PAX" at bounding box center [1456, 685] width 62 height 17
click at [1280, 620] on button at bounding box center [1282, 621] width 10 height 10
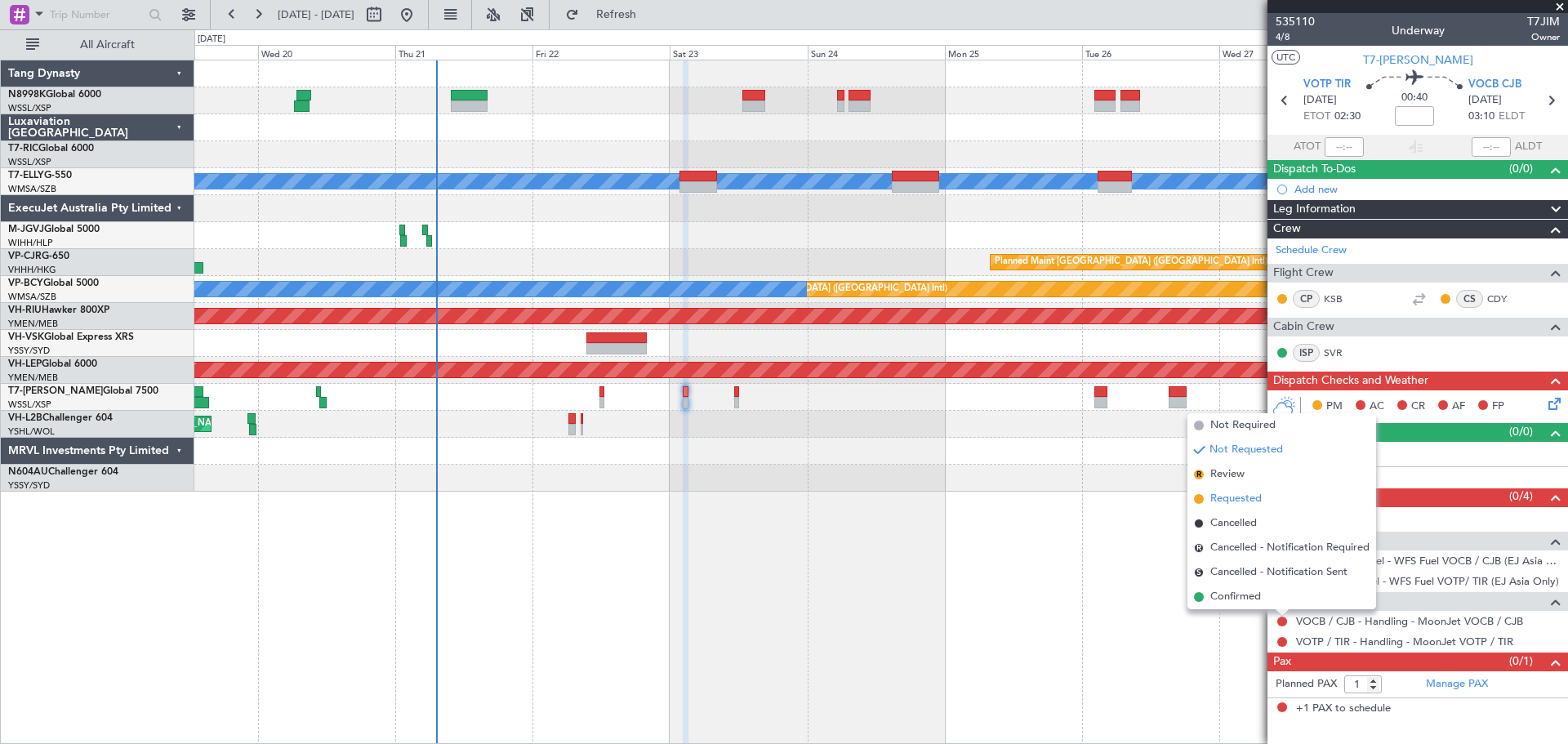
click at [1239, 503] on span "Requested" at bounding box center [1236, 499] width 52 height 17
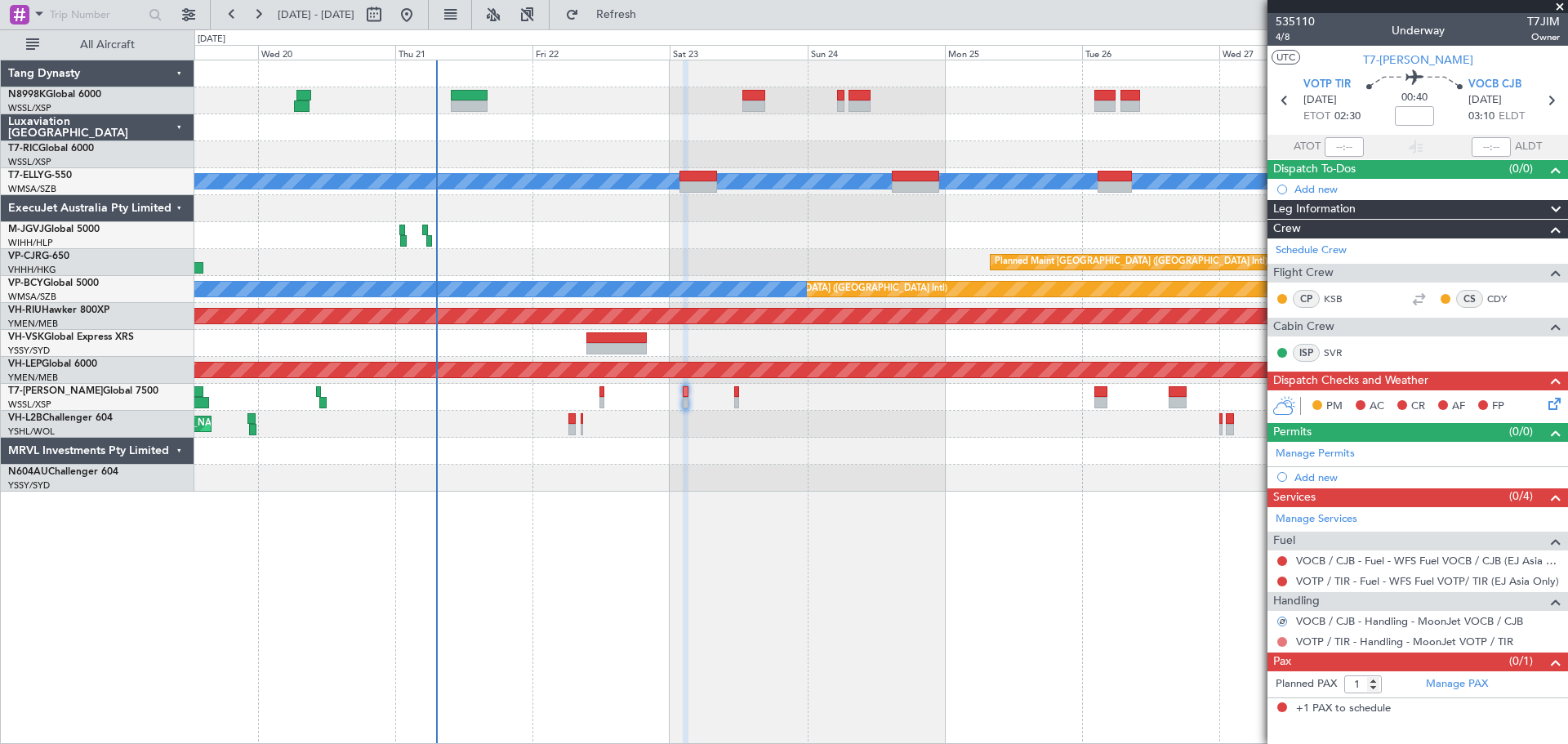
click at [1284, 641] on button at bounding box center [1282, 642] width 10 height 10
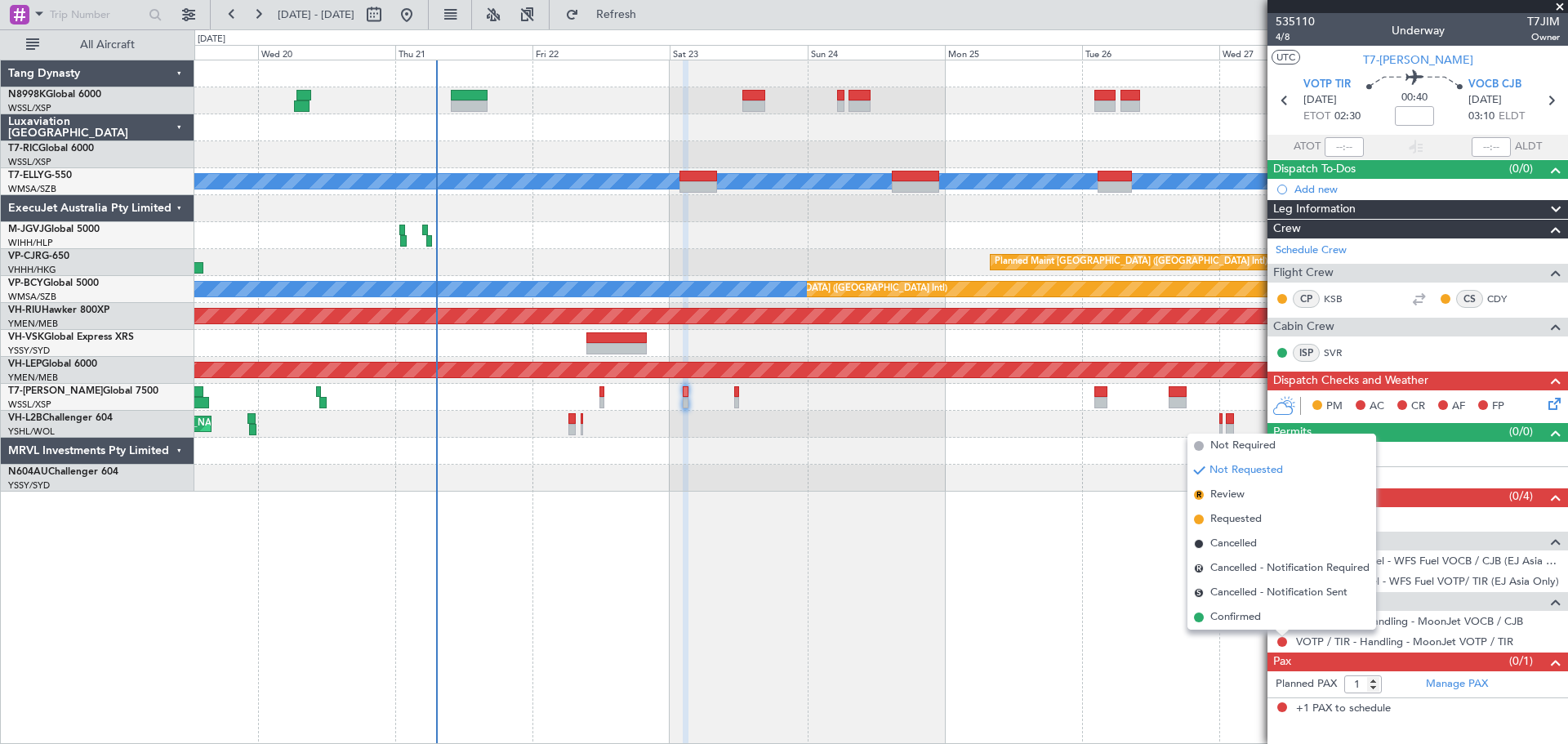
click at [1263, 520] on li "Requested" at bounding box center [1282, 519] width 188 height 24
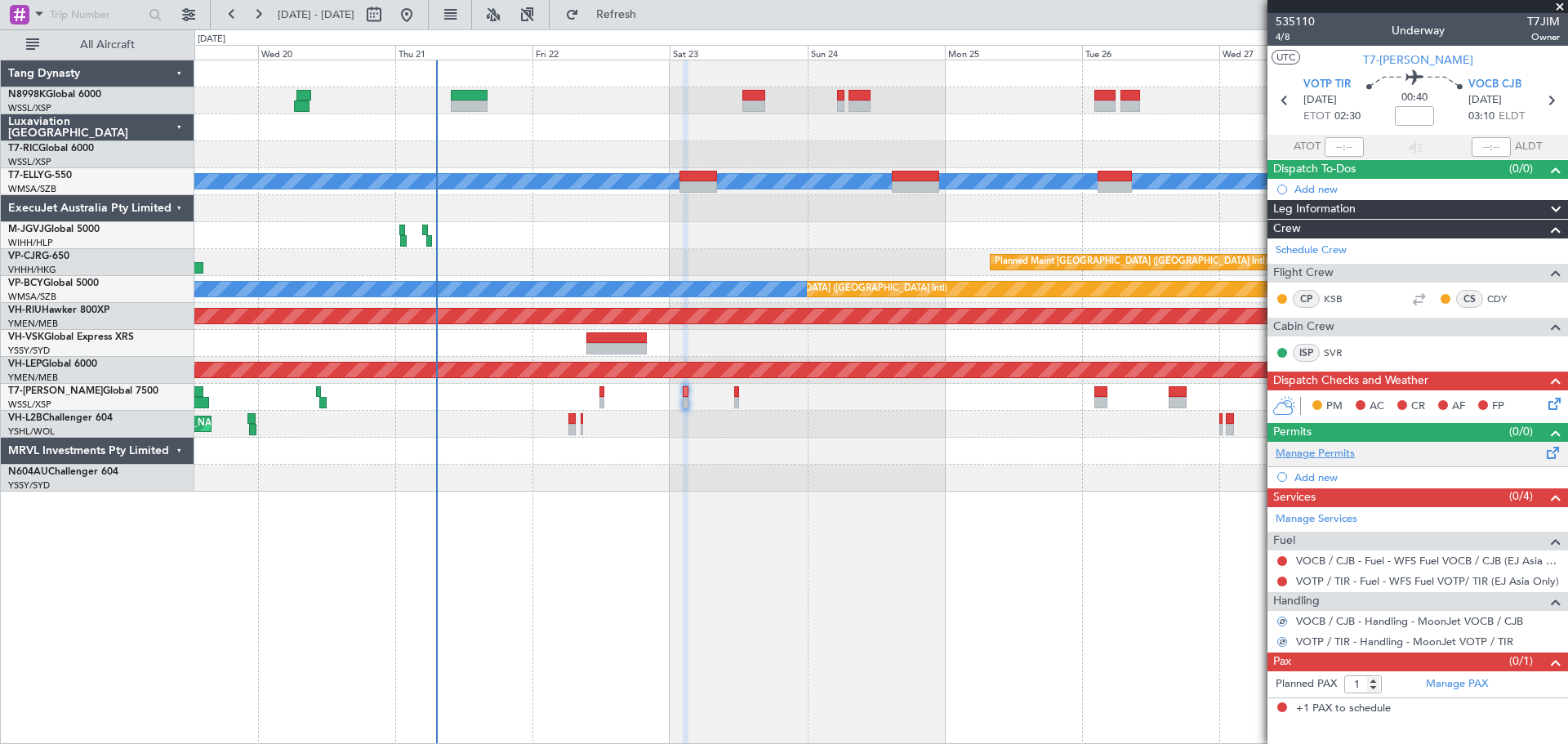
click at [1298, 454] on link "Manage Permits" at bounding box center [1314, 455] width 79 height 17
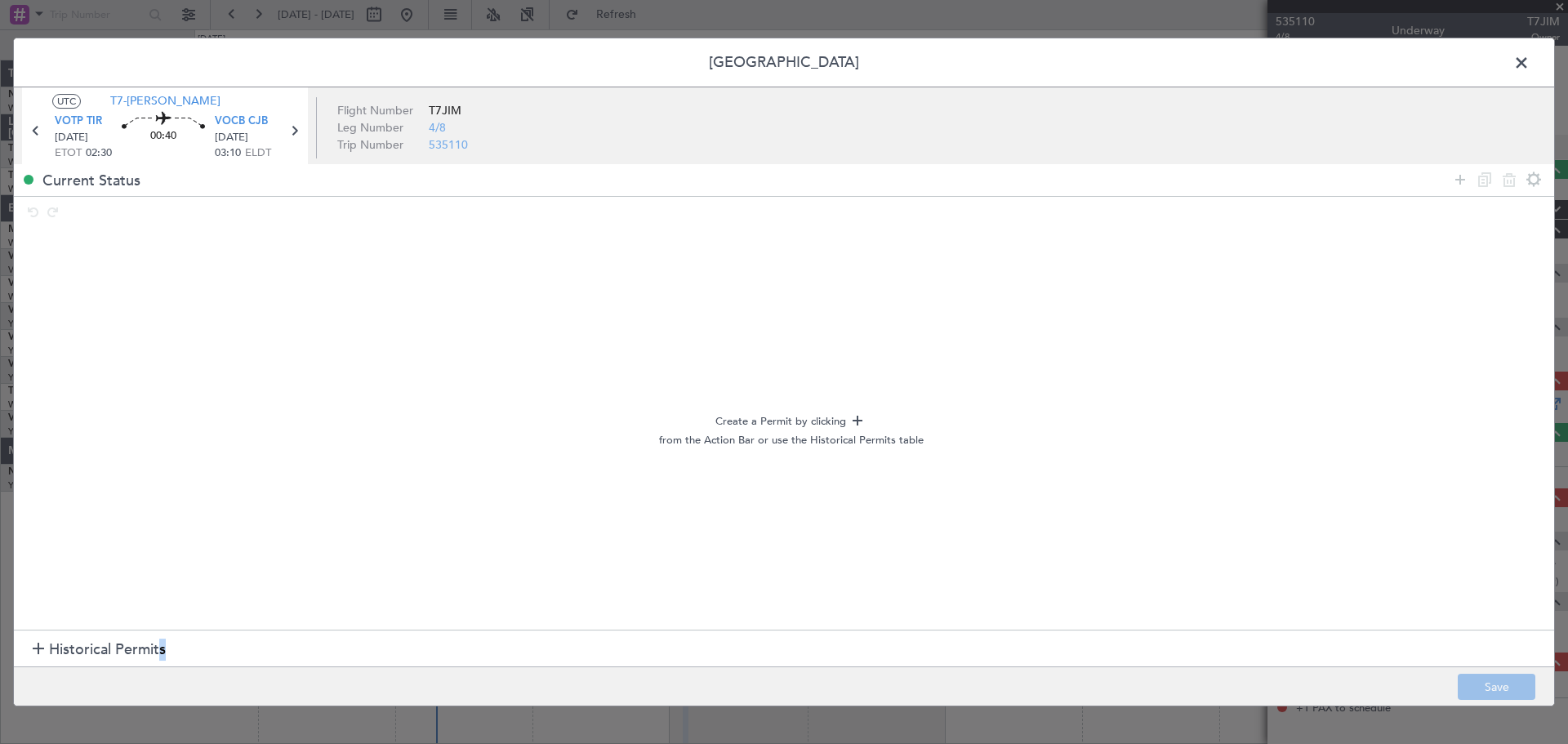
click at [160, 642] on span "Historical Permits" at bounding box center [108, 650] width 117 height 22
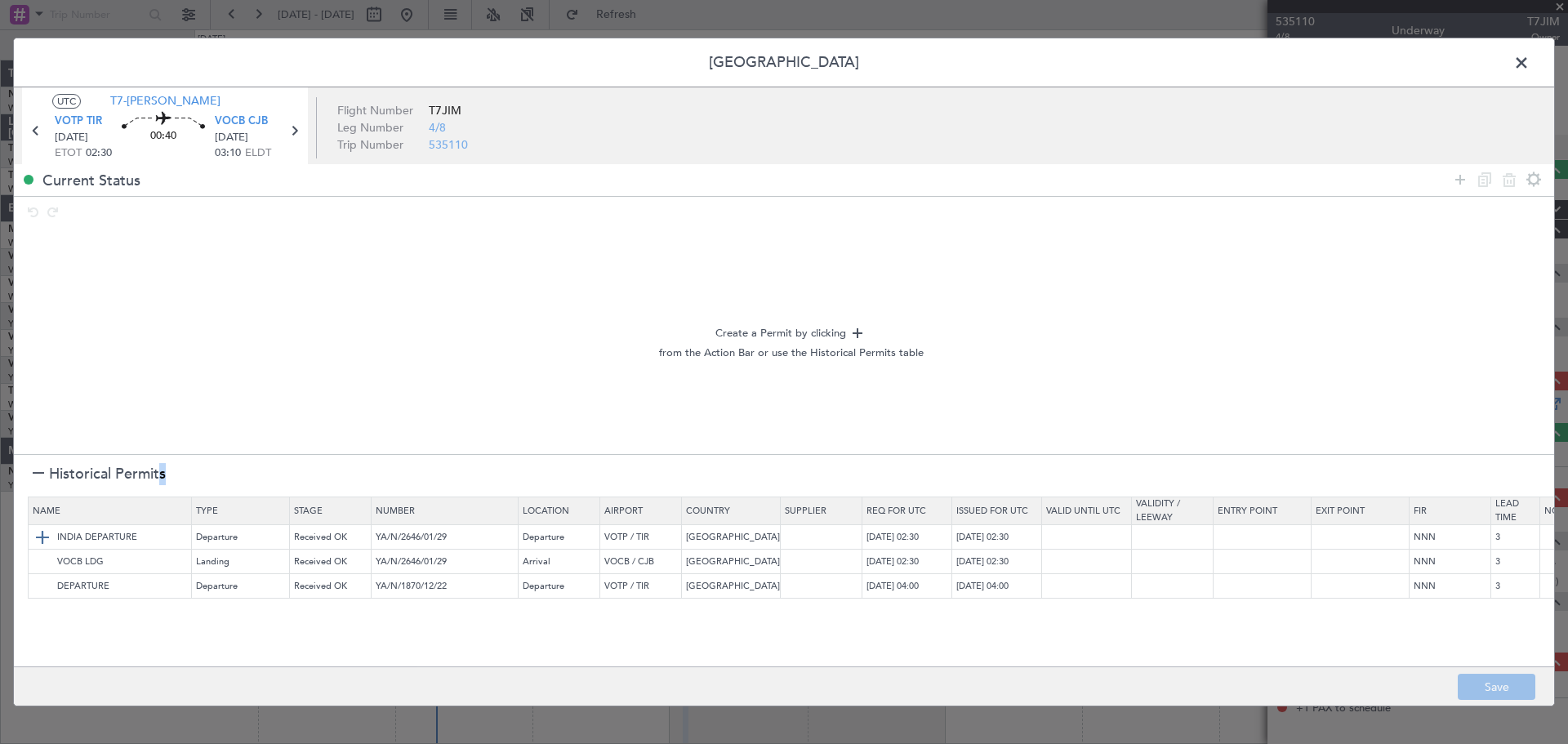
click at [39, 538] on img at bounding box center [42, 536] width 19 height 19
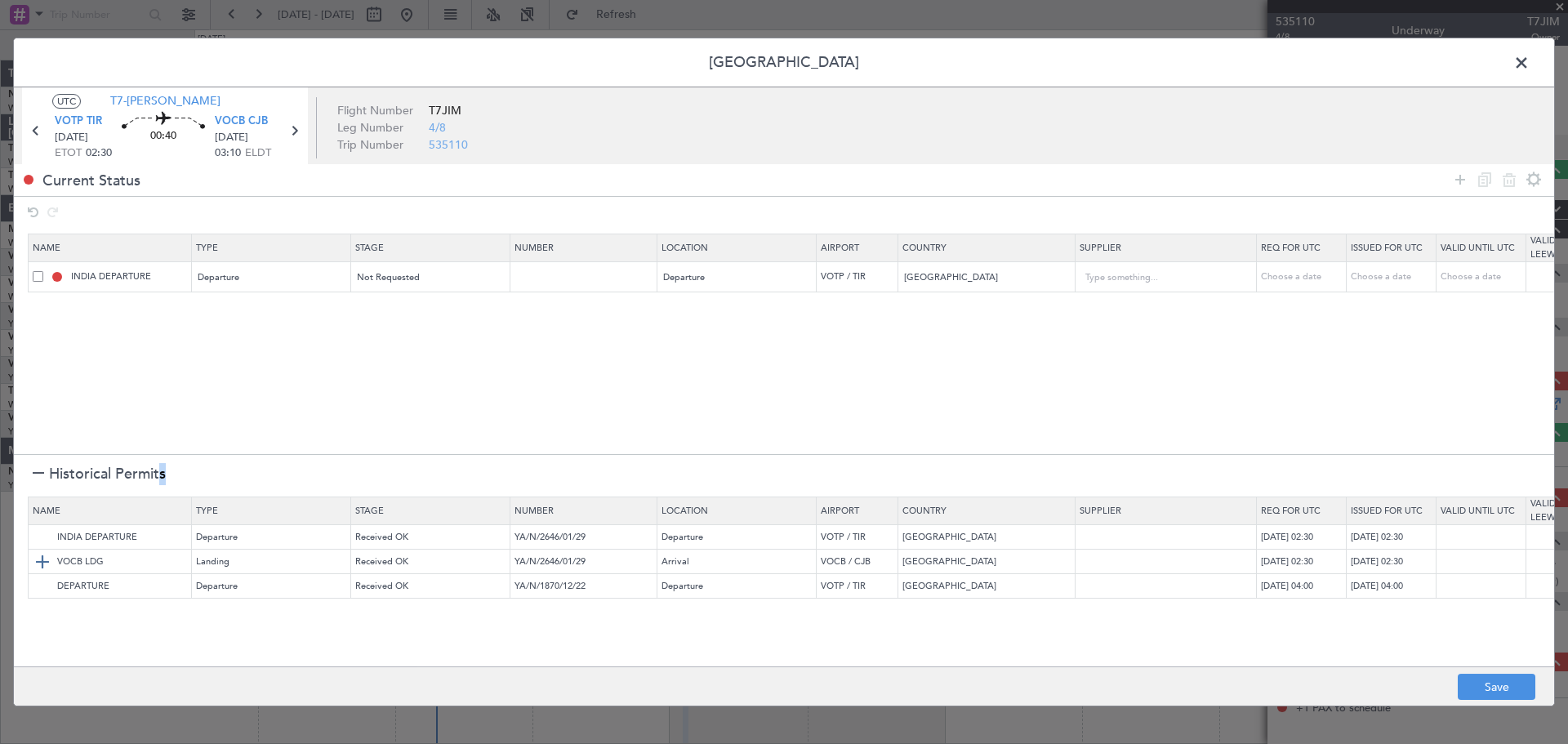
click at [41, 563] on img at bounding box center [42, 561] width 19 height 19
click at [1507, 689] on button "Save" at bounding box center [1496, 686] width 78 height 26
type input "NNN"
type input "3"
type input "NNN"
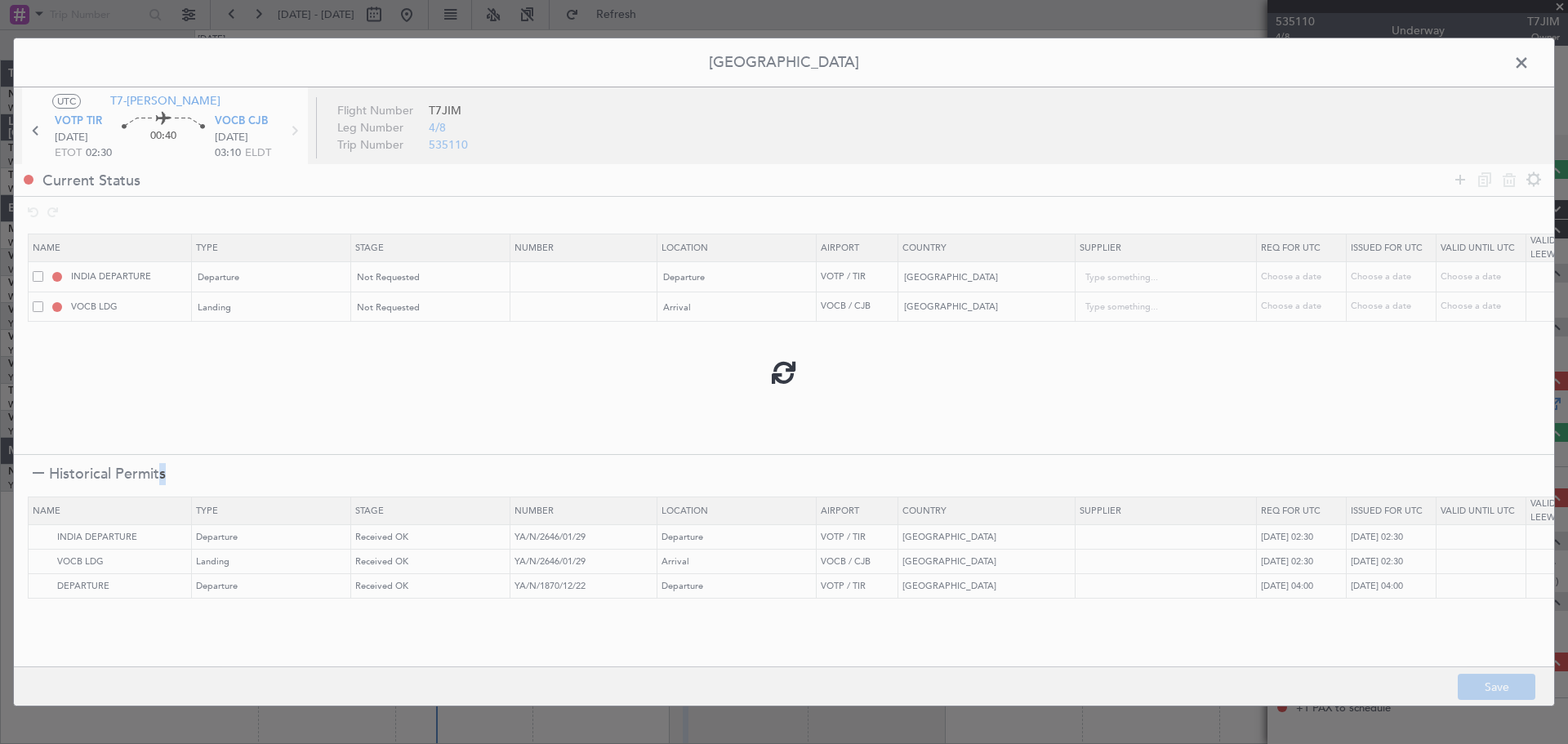
type input "3"
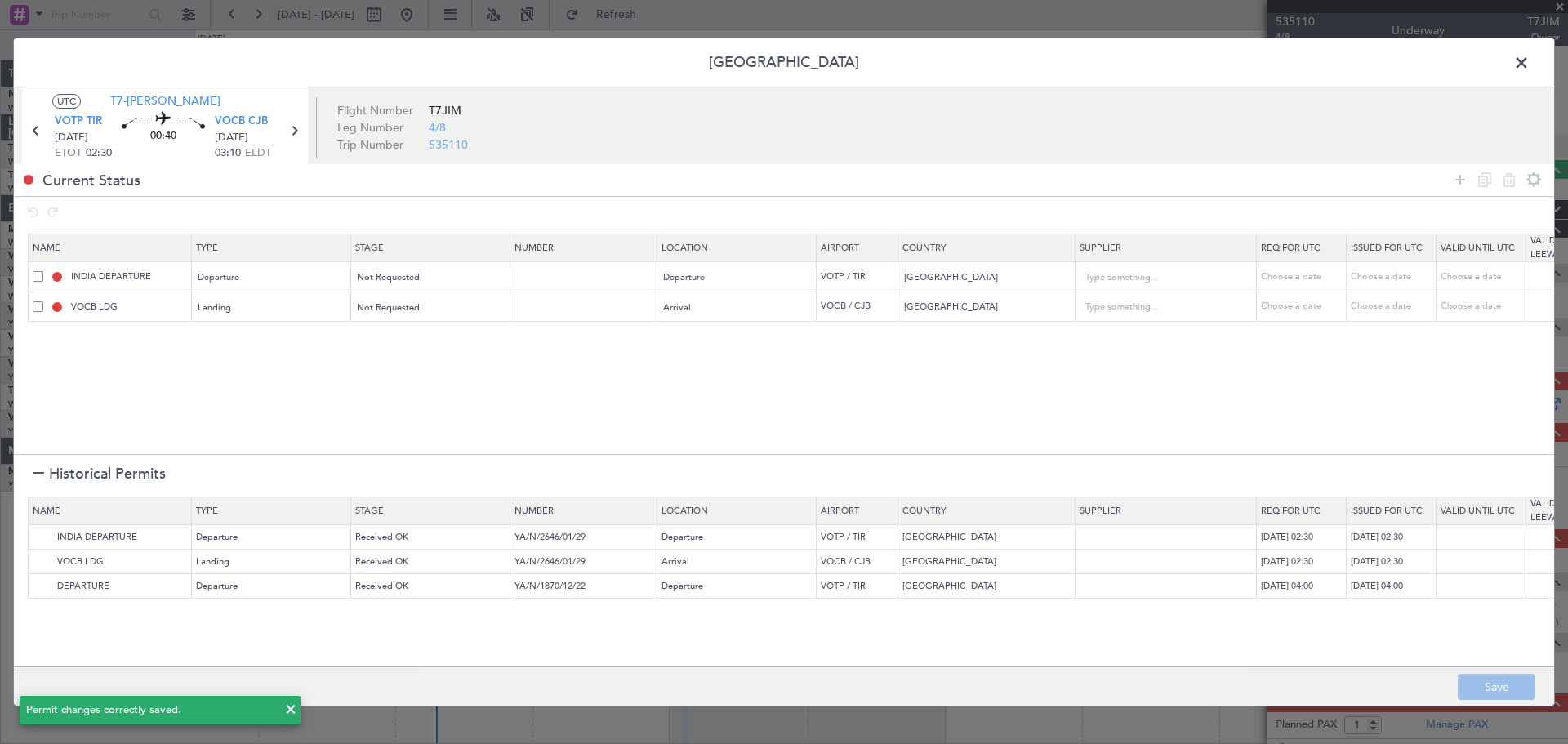
click at [1530, 66] on span at bounding box center [1530, 67] width 0 height 33
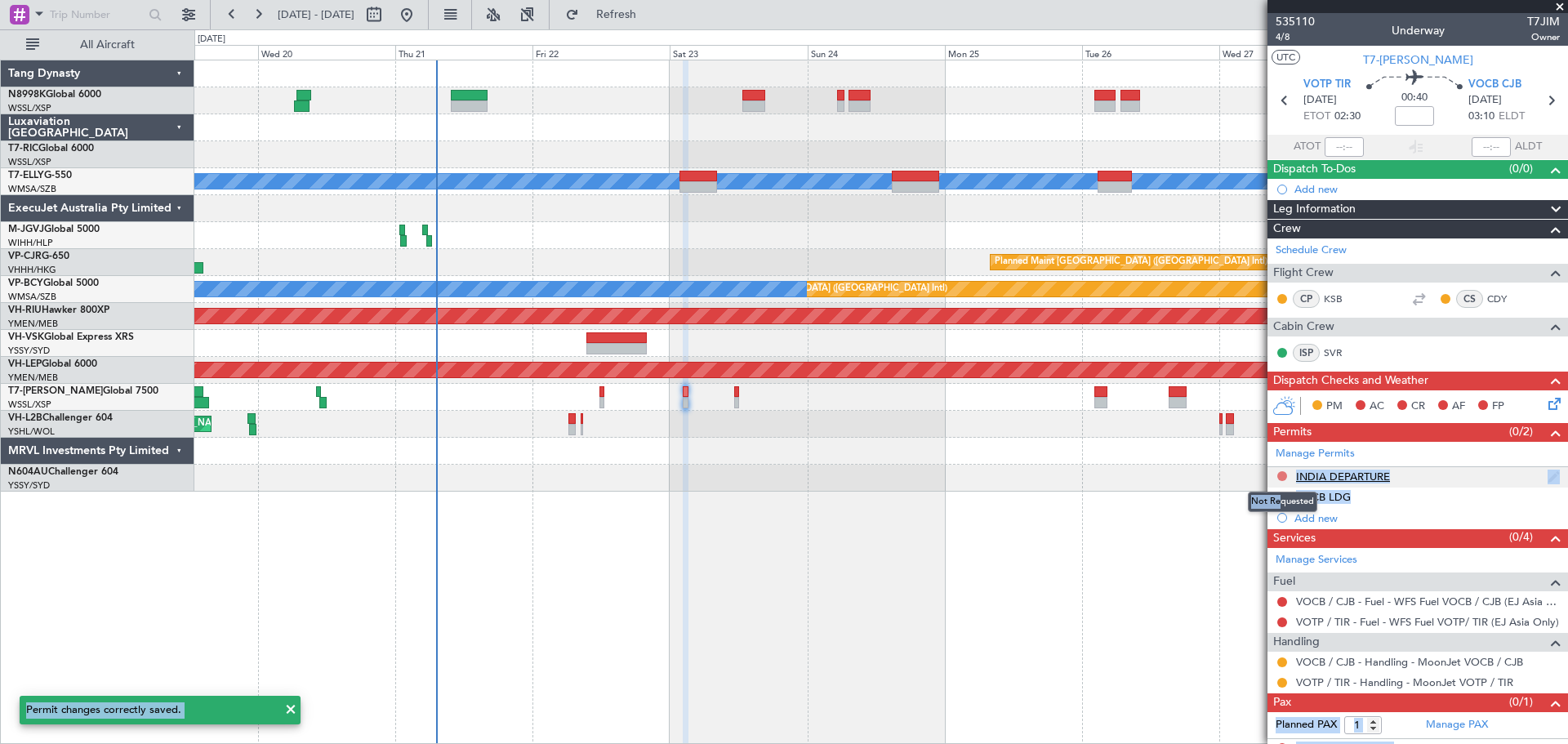
click at [1280, 477] on body "19 Aug 2025 - 29 Aug 2025 Refresh Quick Links All Aircraft Unplanned Maint Sing…" at bounding box center [784, 372] width 1568 height 744
click at [1281, 474] on button at bounding box center [1282, 476] width 10 height 10
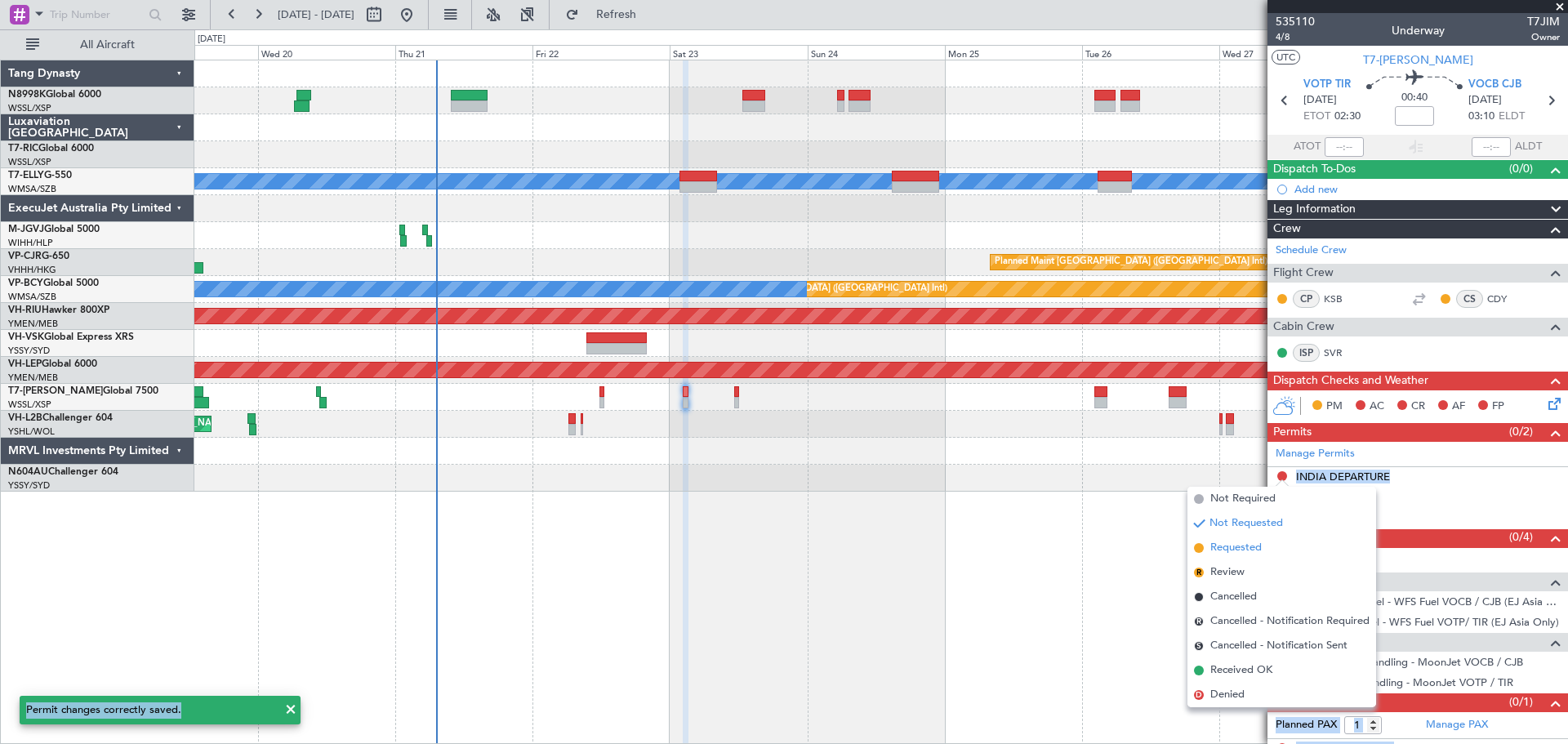
click at [1206, 548] on li "Requested" at bounding box center [1282, 547] width 188 height 24
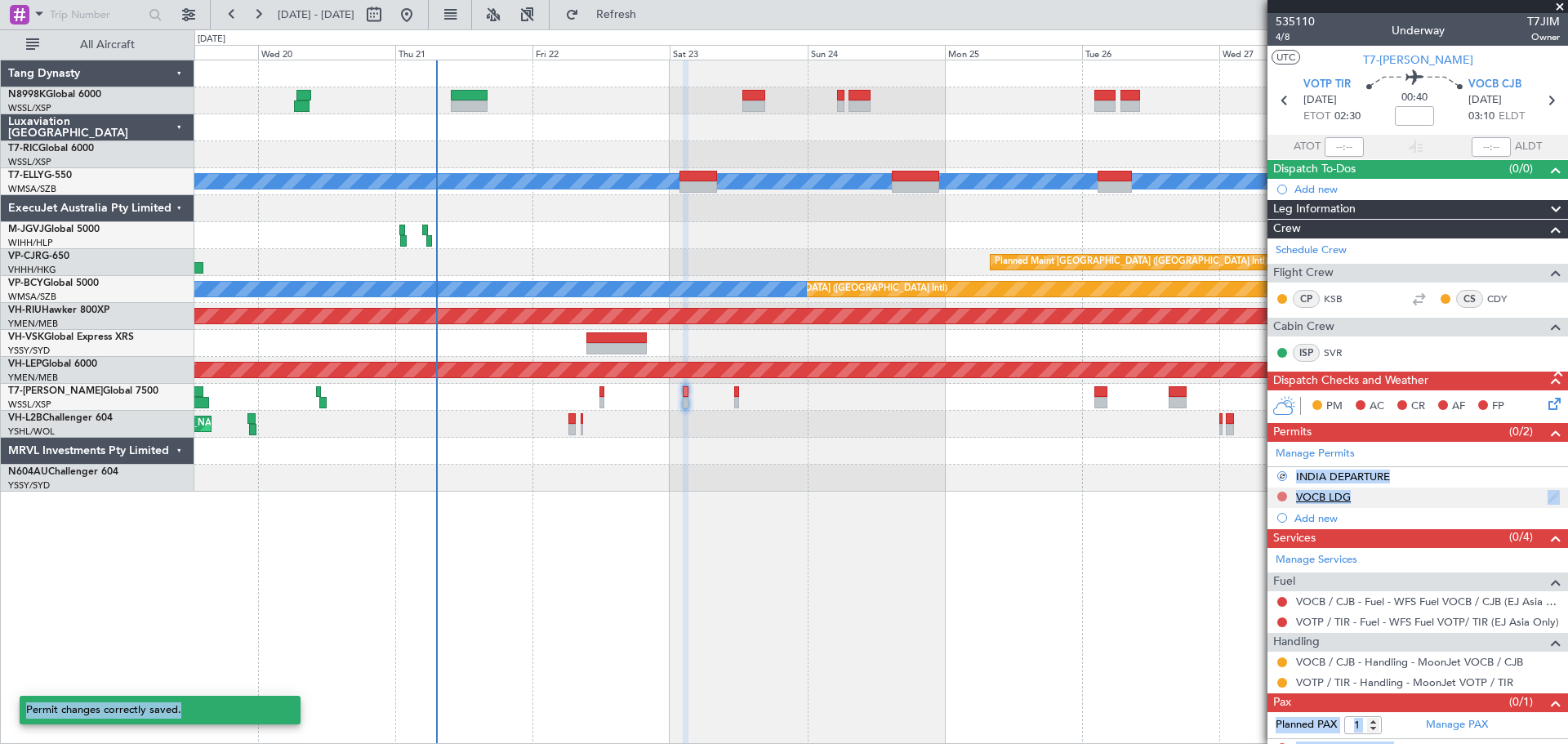
click at [1282, 493] on button at bounding box center [1282, 496] width 10 height 10
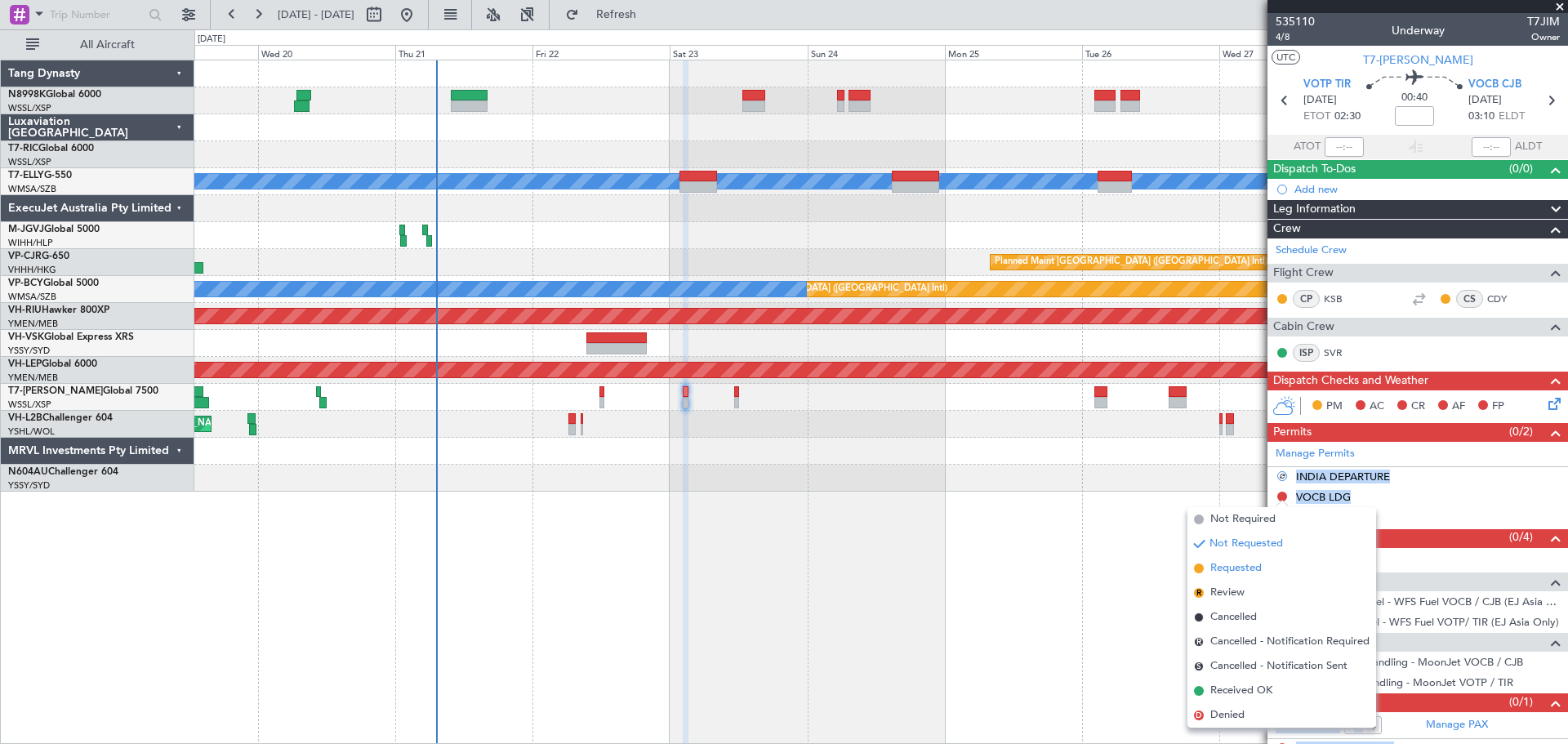
click at [1205, 566] on li "Requested" at bounding box center [1282, 568] width 188 height 24
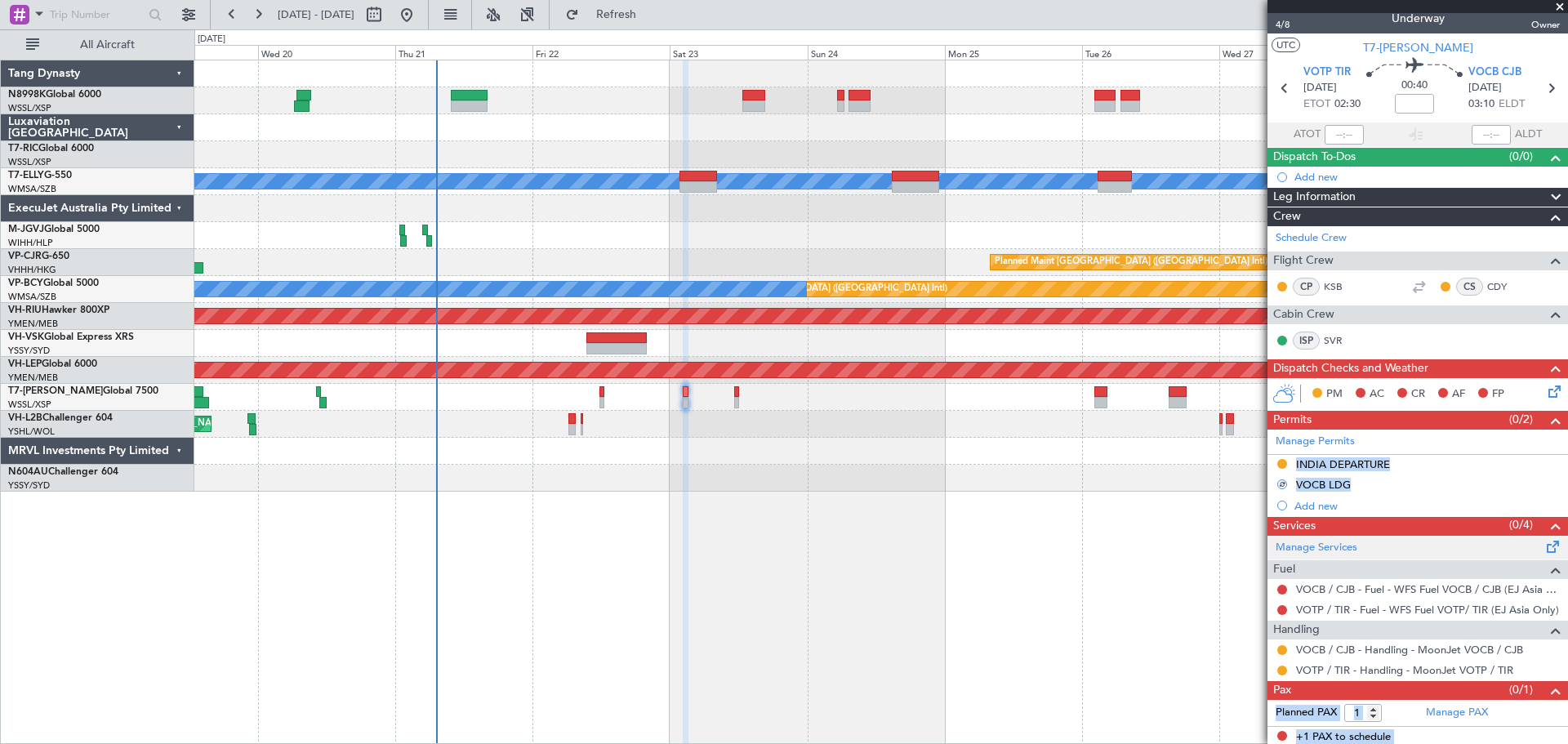
scroll to position [16, 0]
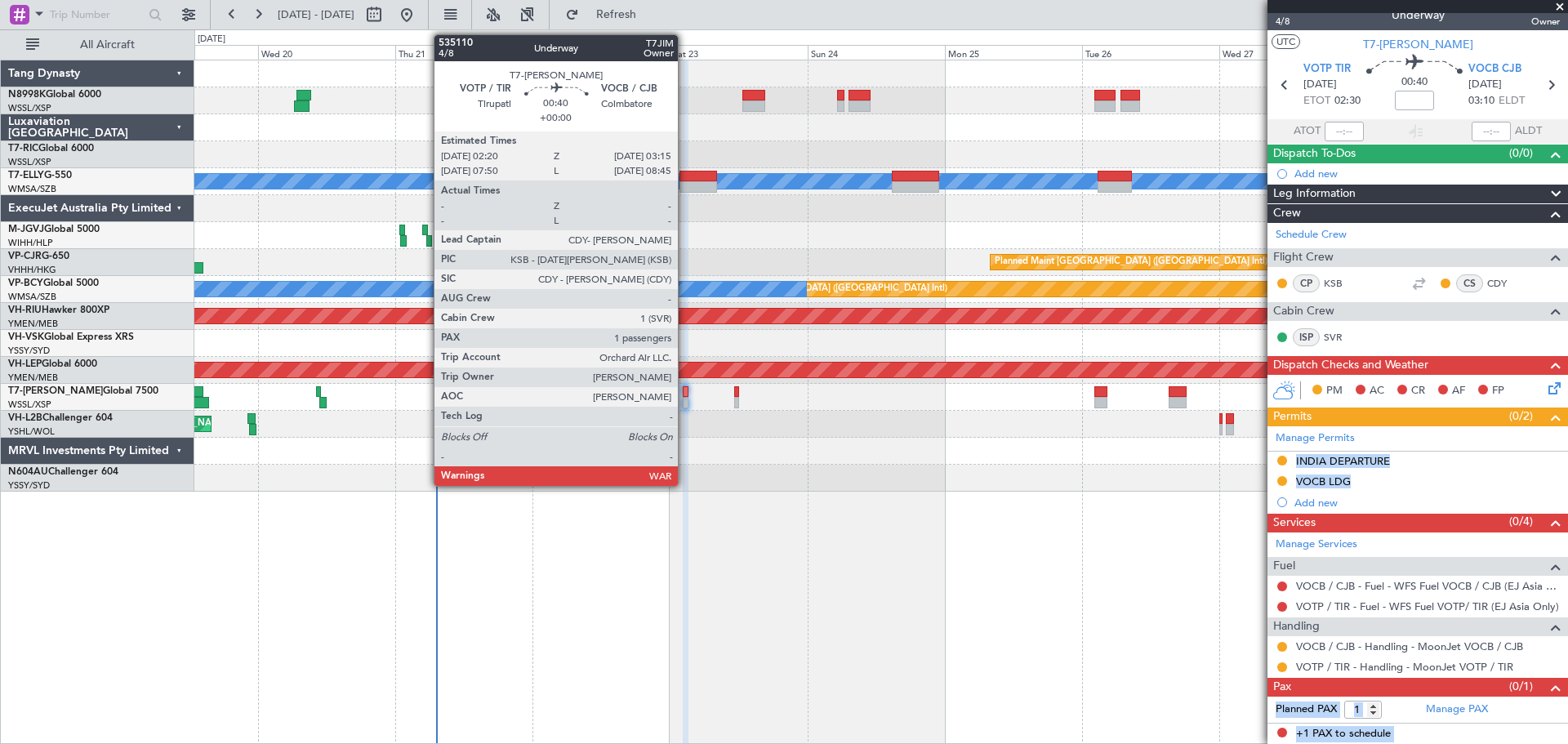
click at [685, 404] on div at bounding box center [685, 403] width 6 height 12
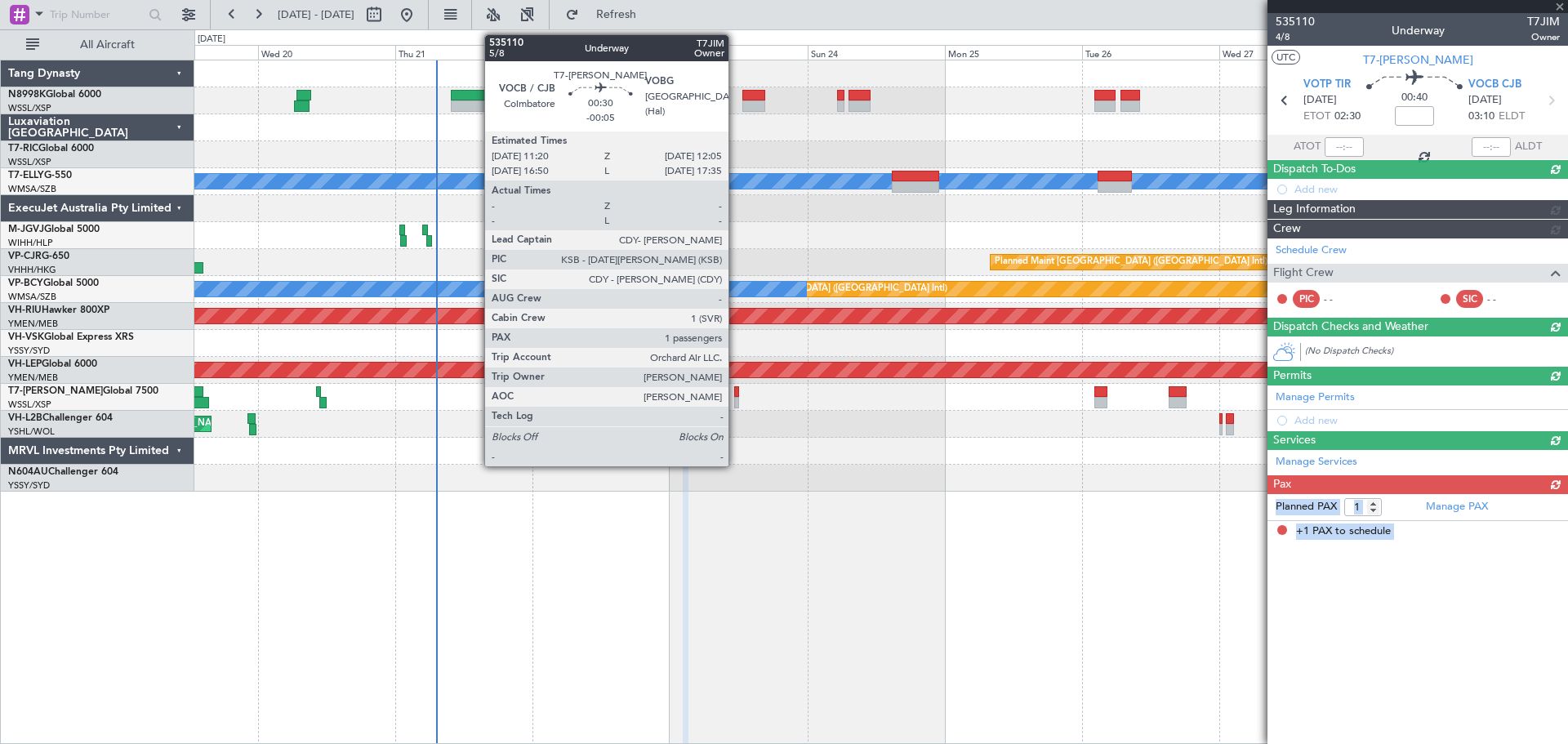
scroll to position [0, 0]
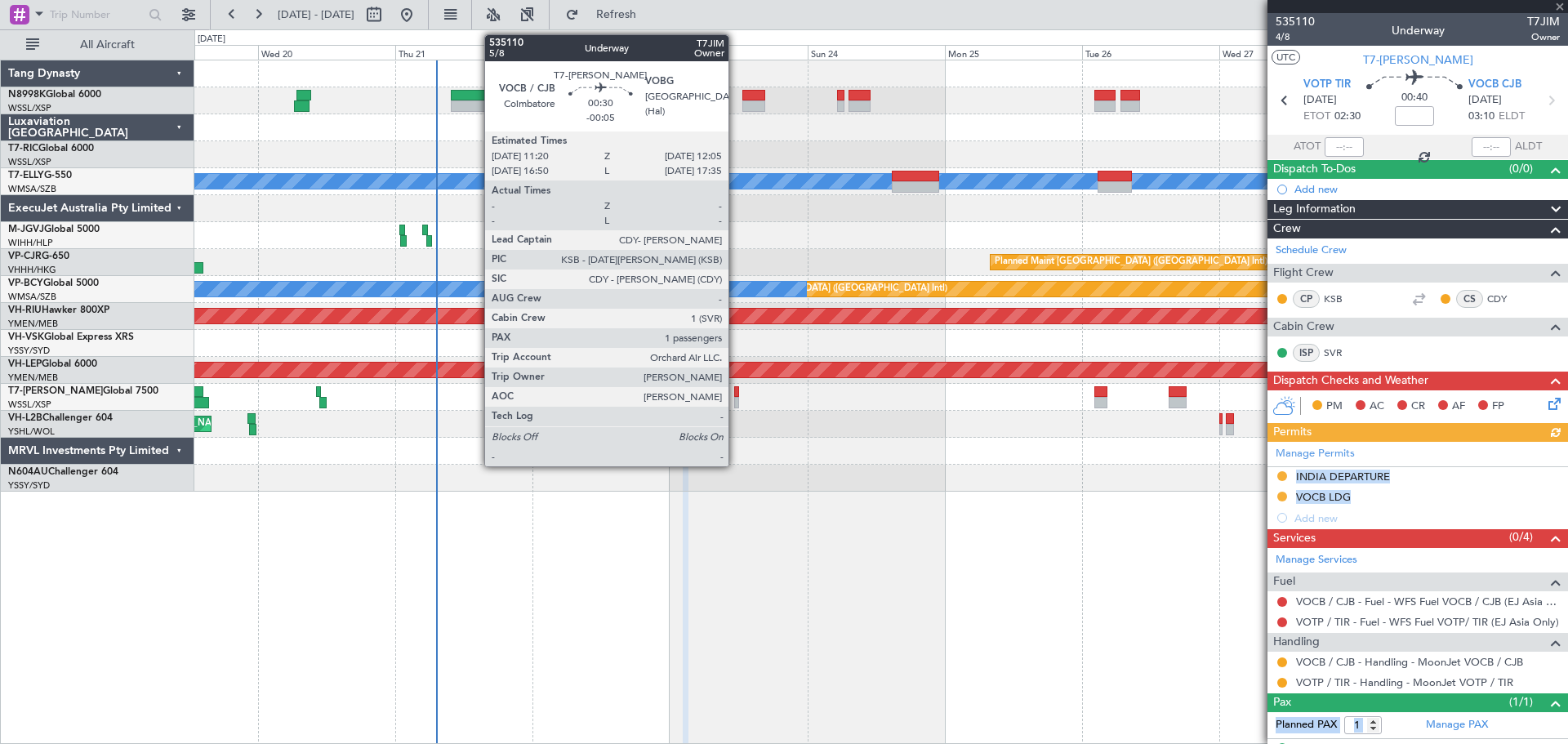
click at [736, 405] on div at bounding box center [736, 403] width 5 height 12
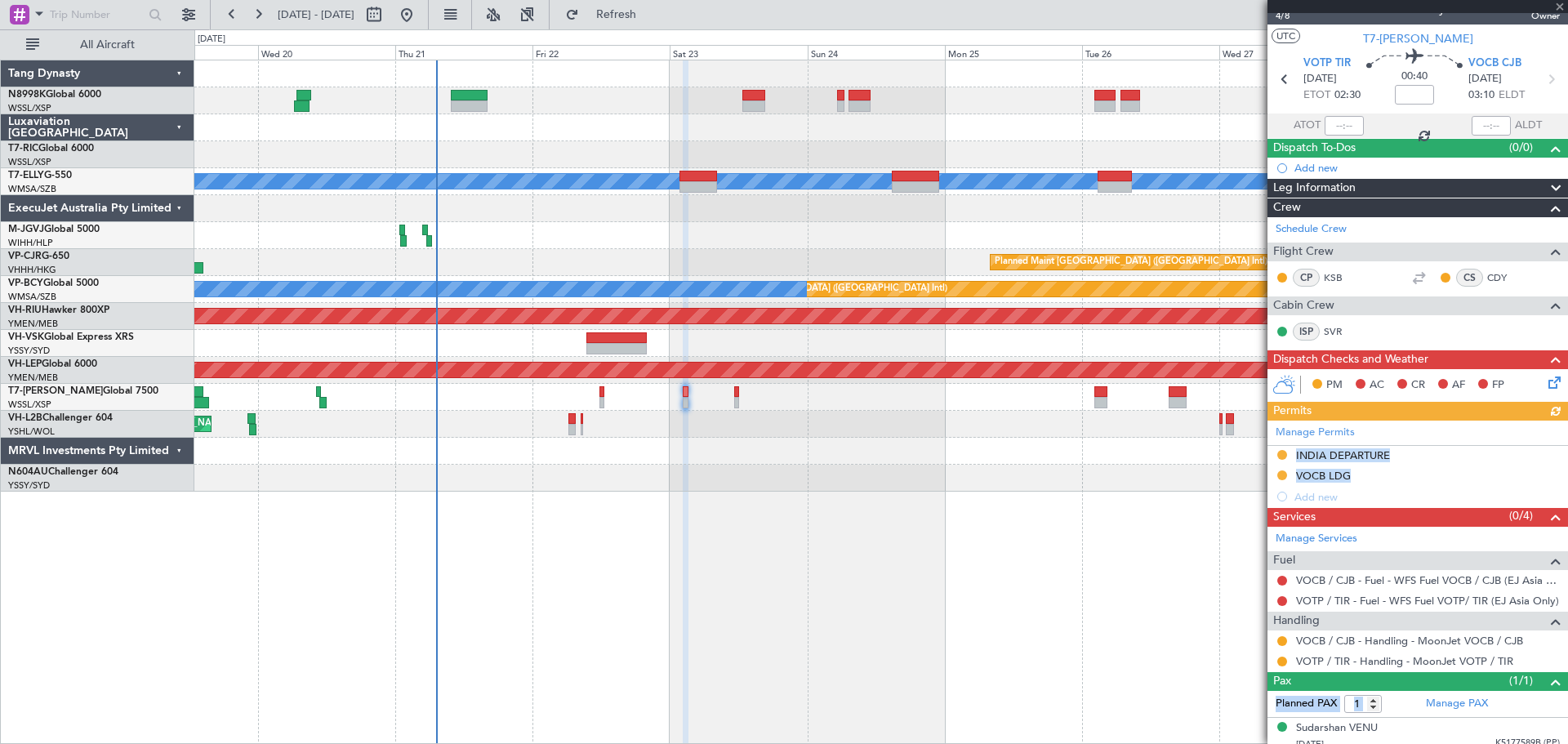
scroll to position [31, 0]
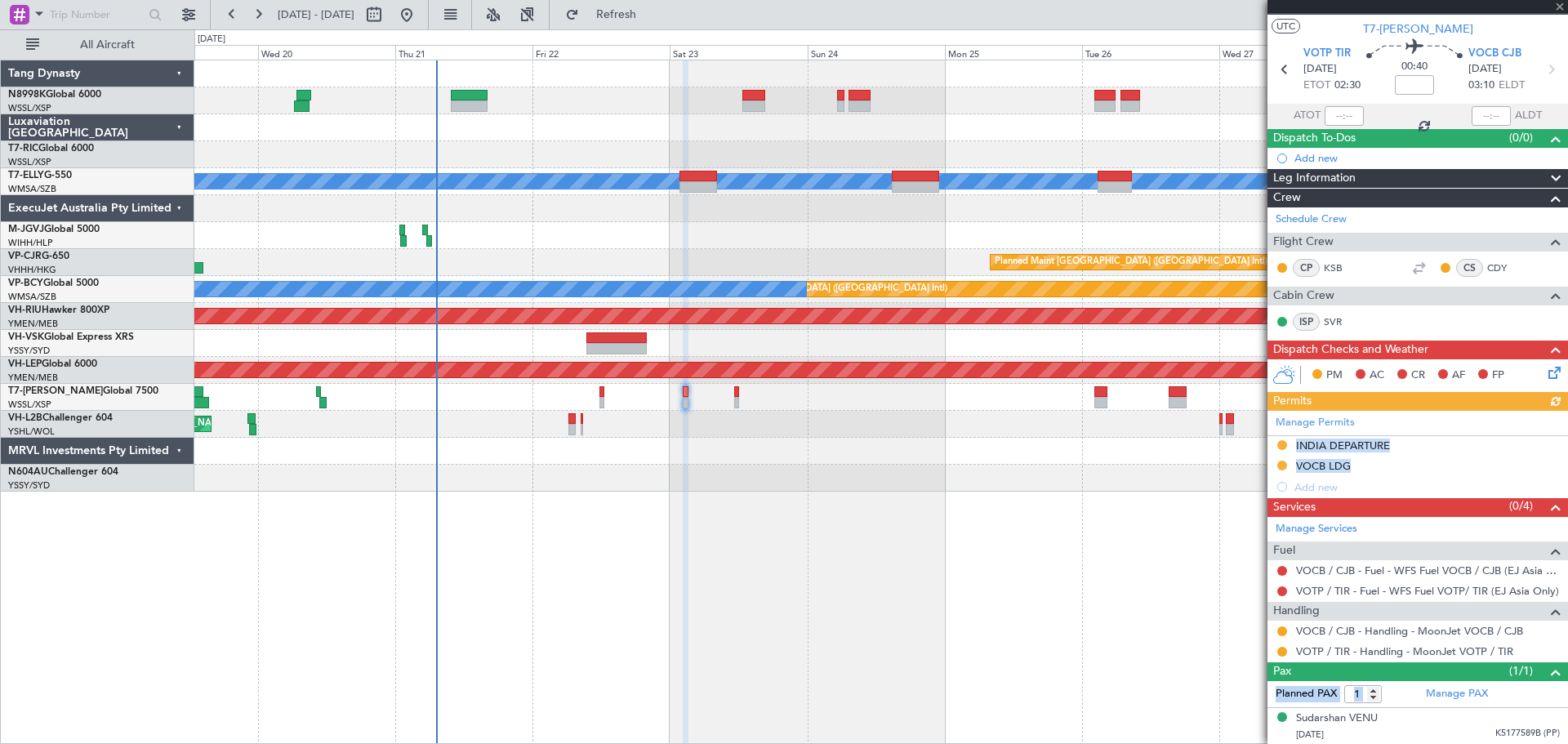
type input "-00:05"
click at [1279, 629] on button "R" at bounding box center [1282, 631] width 10 height 10
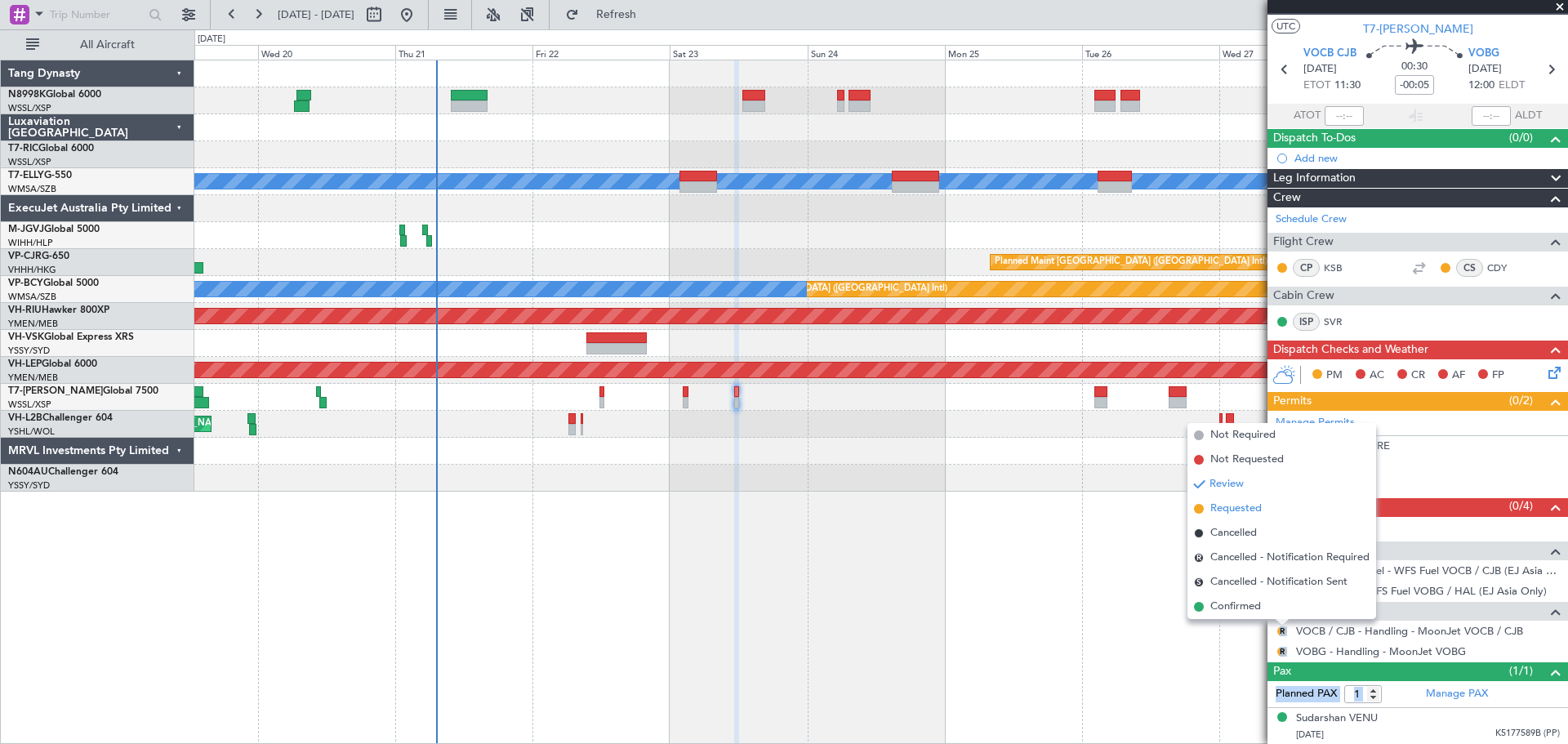
click at [1240, 509] on span "Requested" at bounding box center [1236, 509] width 52 height 17
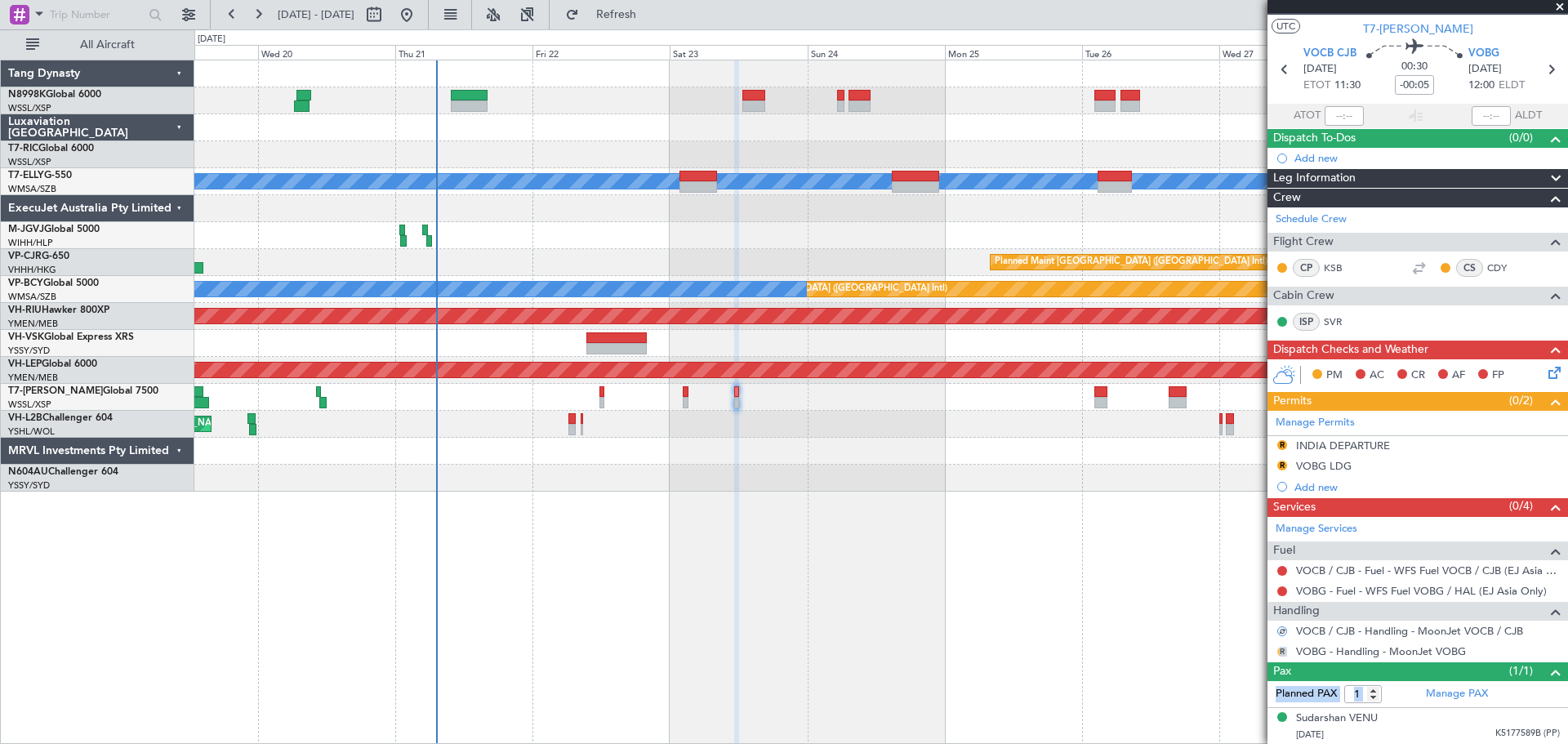
click at [1284, 647] on button "R" at bounding box center [1282, 651] width 10 height 10
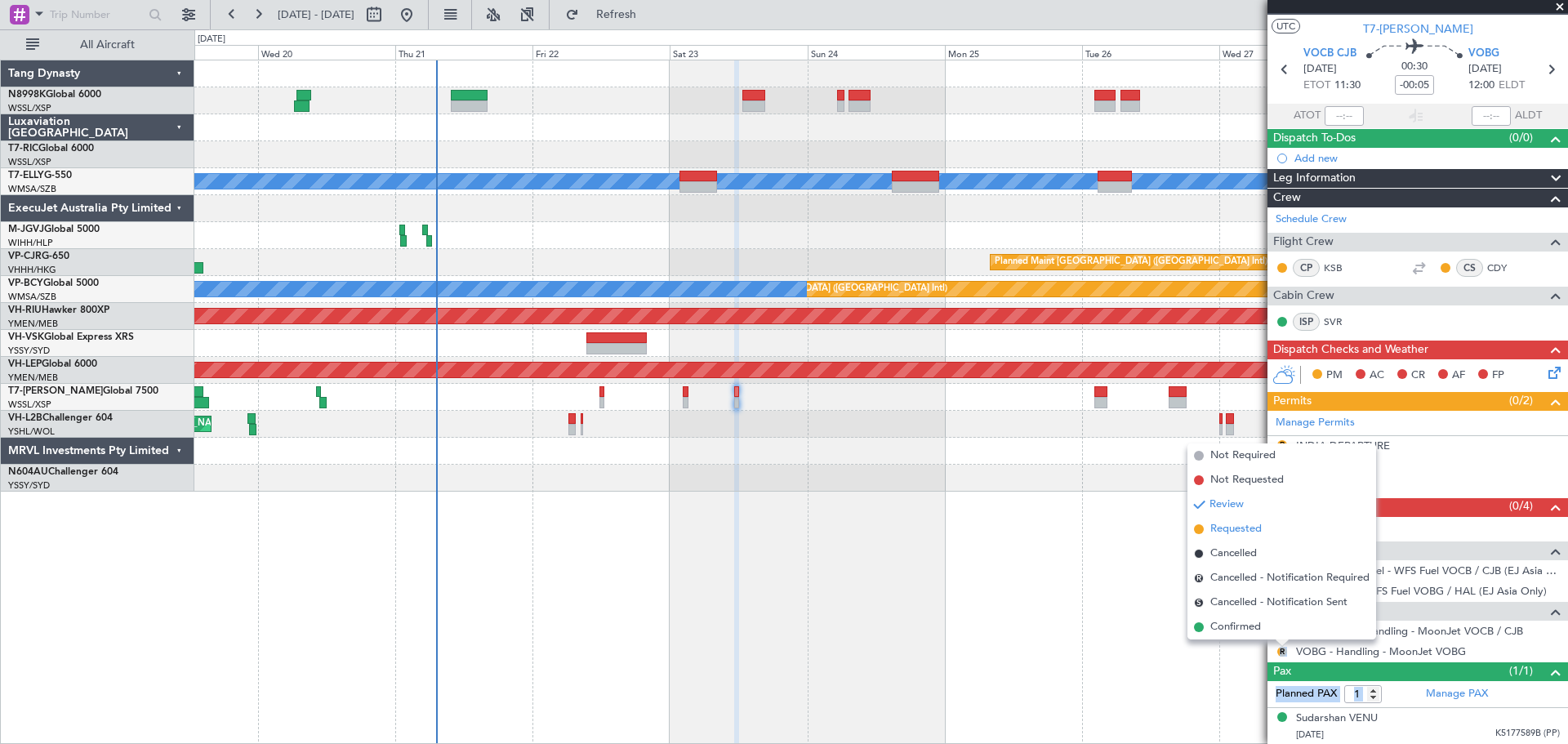
click at [1251, 530] on span "Requested" at bounding box center [1236, 530] width 52 height 17
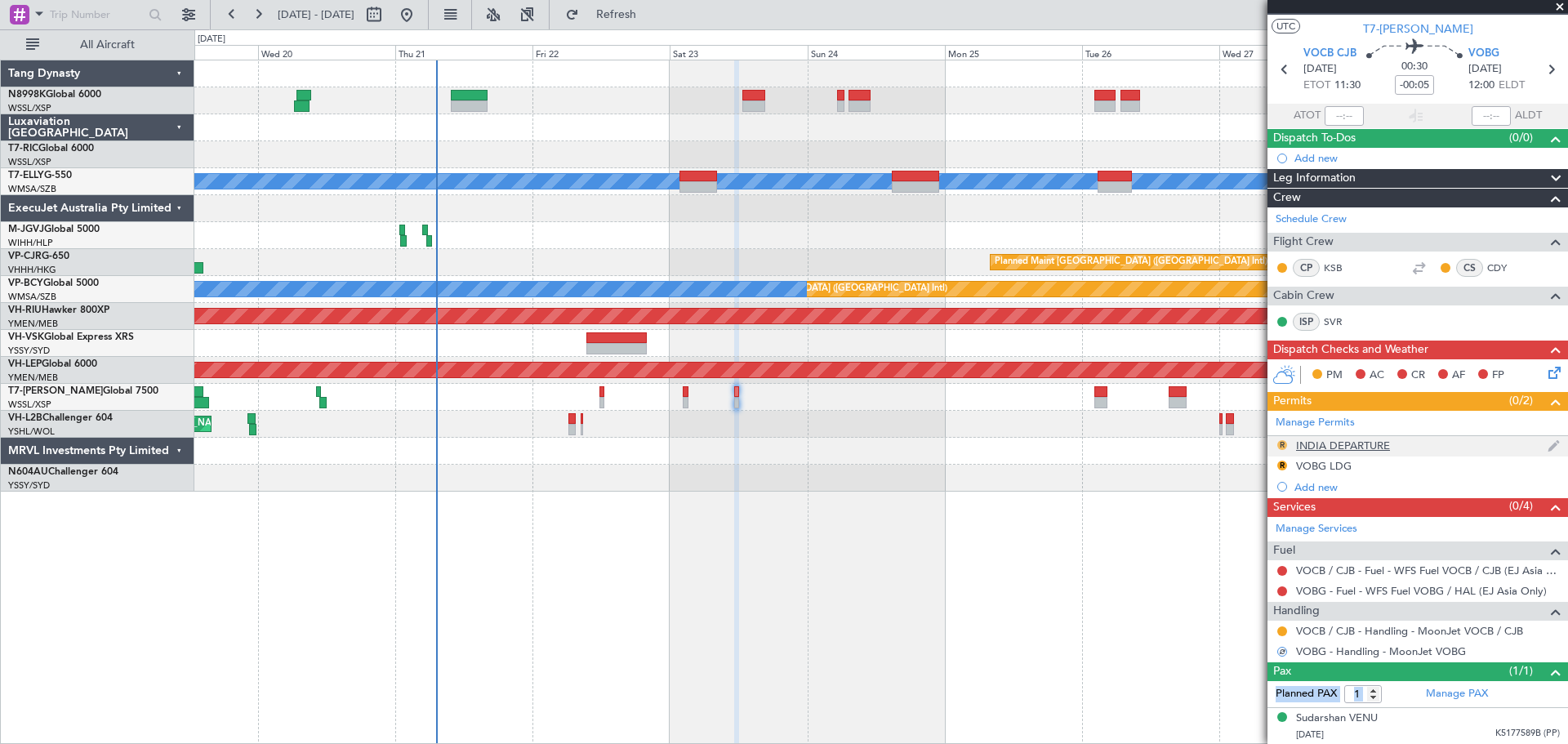
click at [1282, 445] on button "R" at bounding box center [1282, 445] width 10 height 10
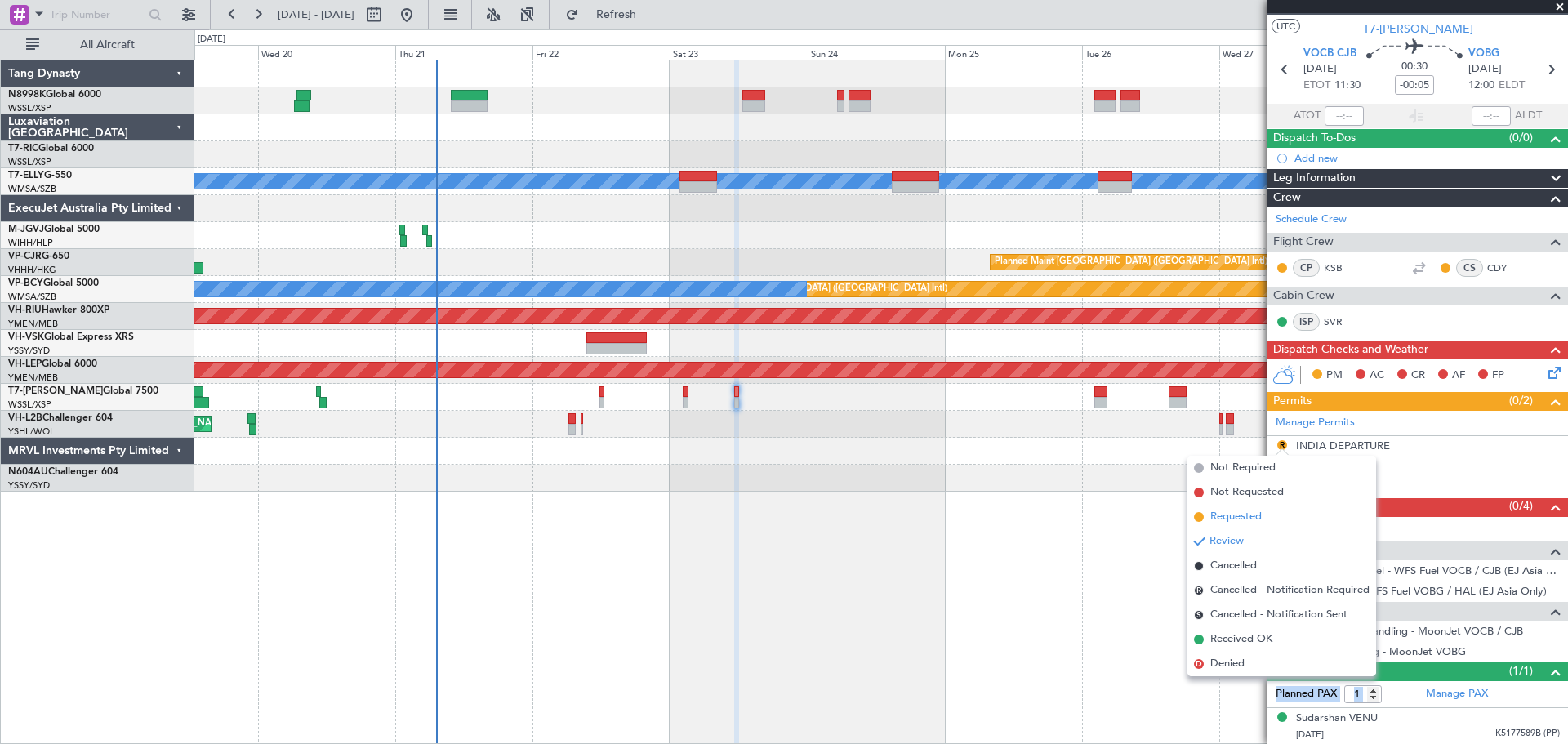
click at [1234, 515] on span "Requested" at bounding box center [1236, 517] width 52 height 17
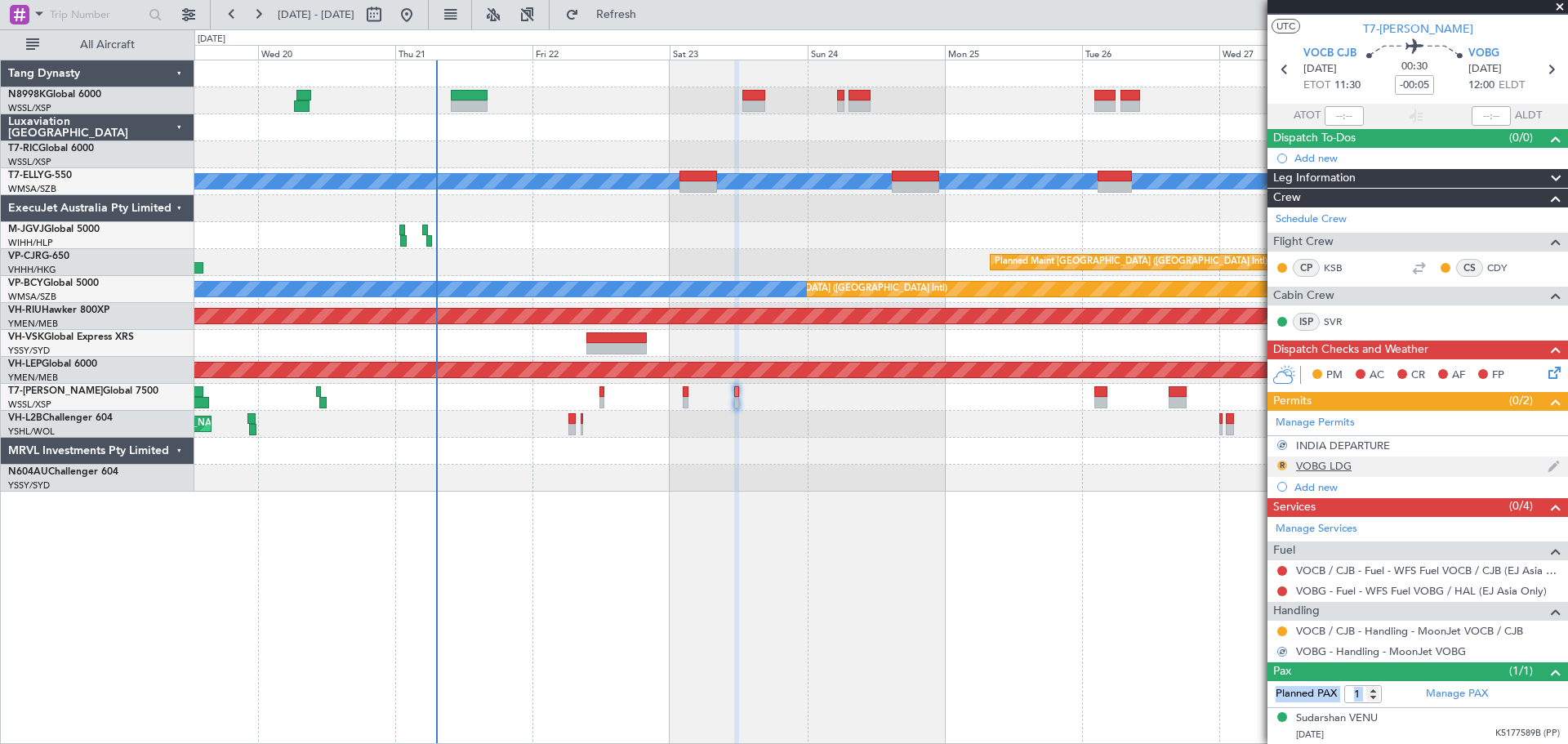
click at [1279, 464] on button "R" at bounding box center [1282, 465] width 10 height 10
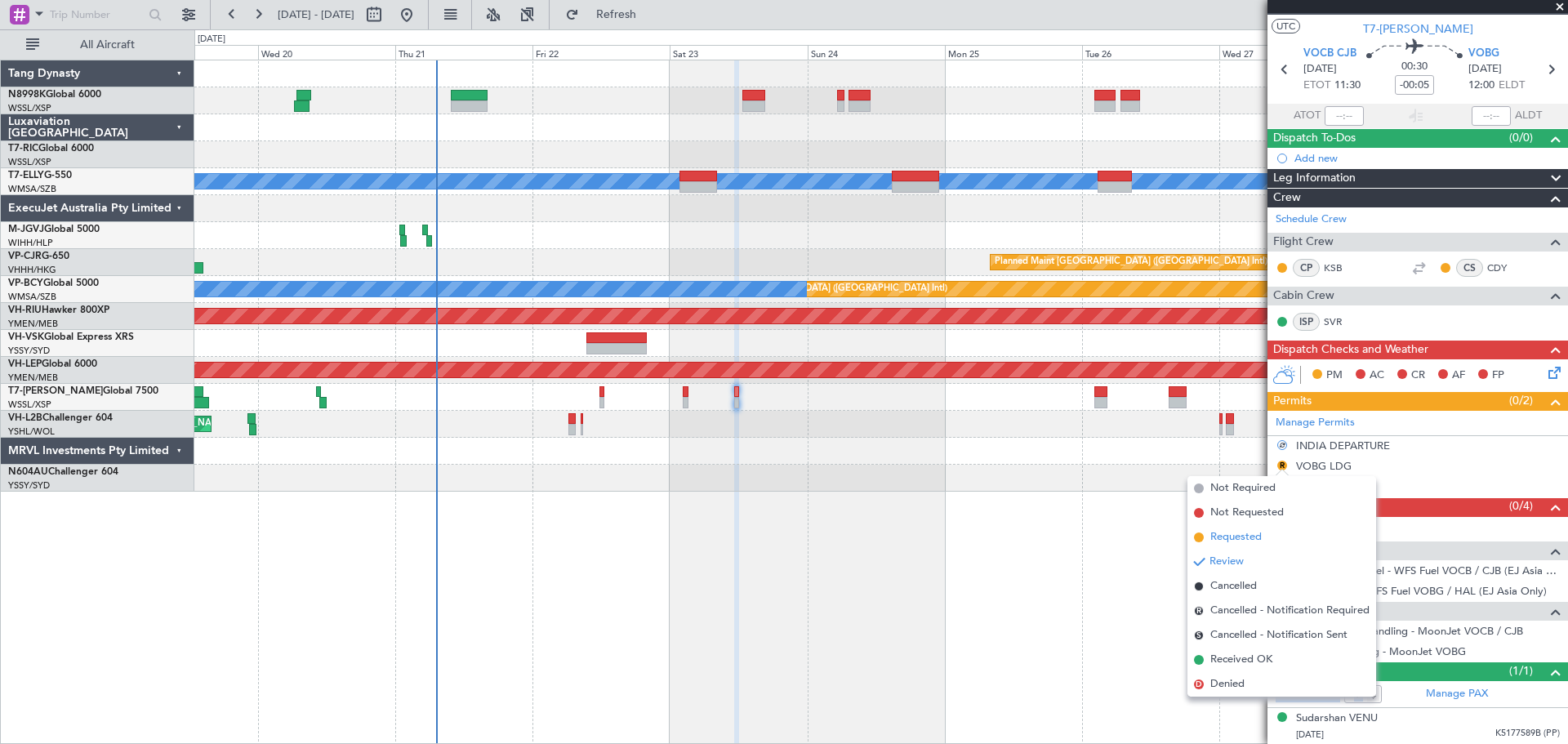
click at [1222, 539] on span "Requested" at bounding box center [1236, 537] width 52 height 17
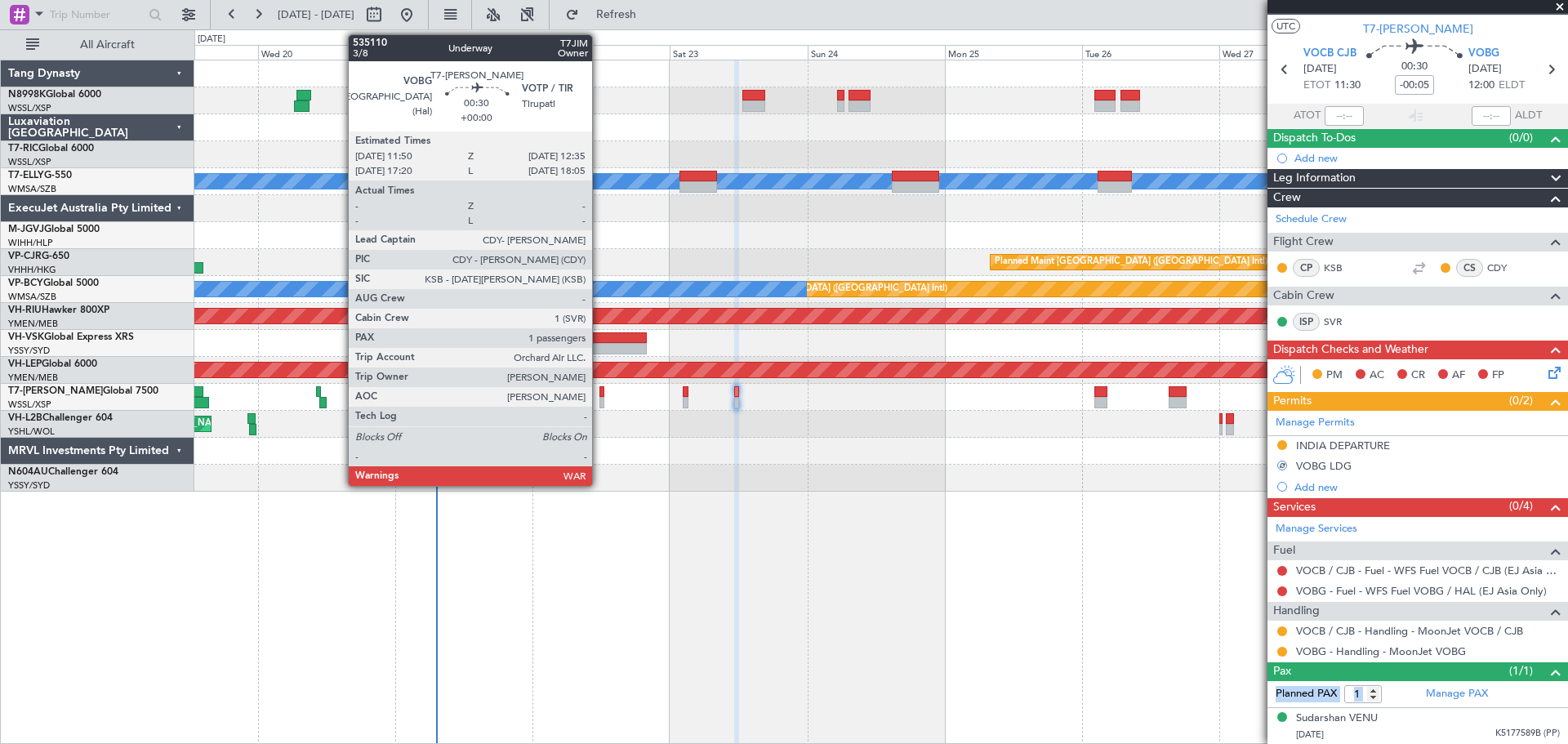
click at [600, 398] on div at bounding box center [602, 403] width 5 height 12
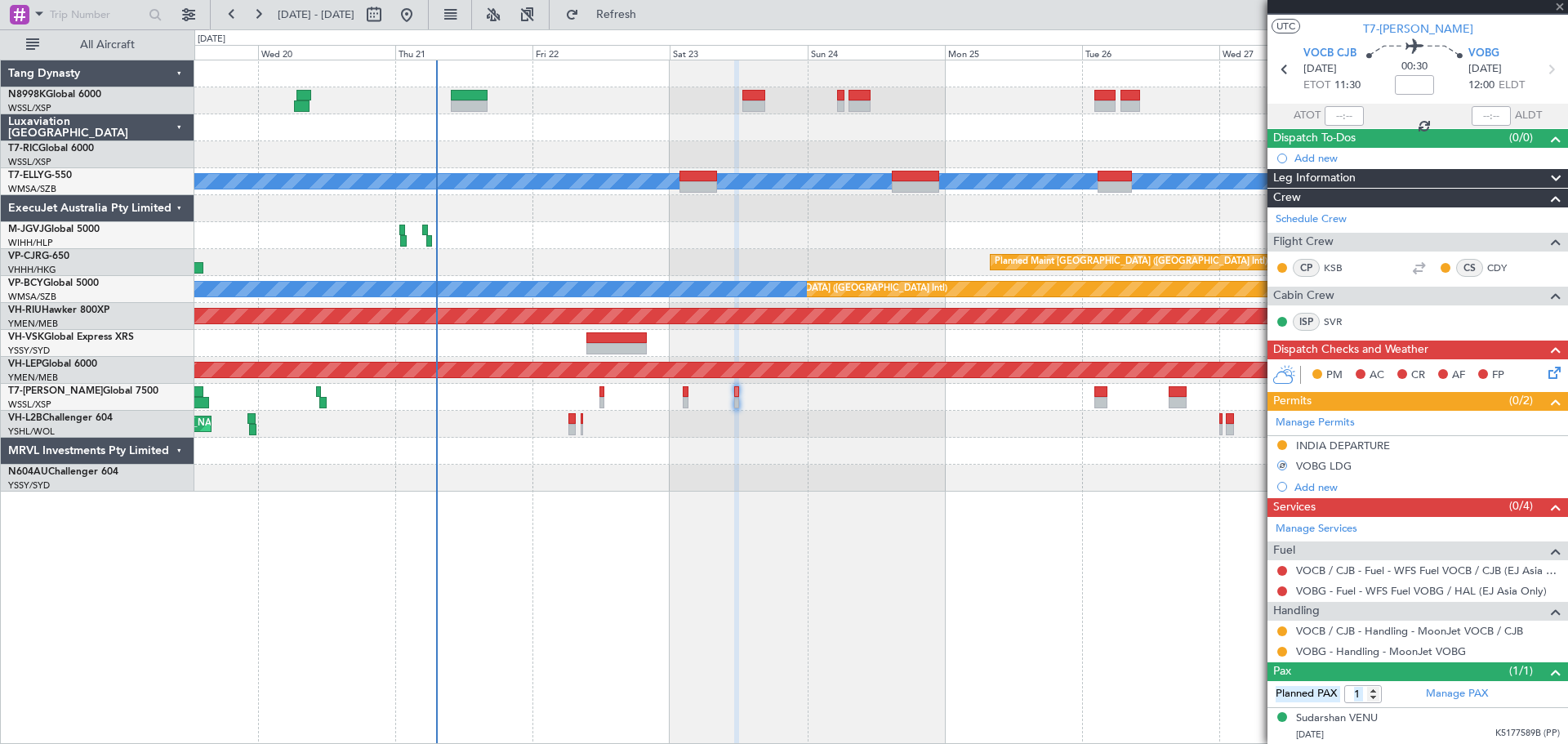
scroll to position [0, 0]
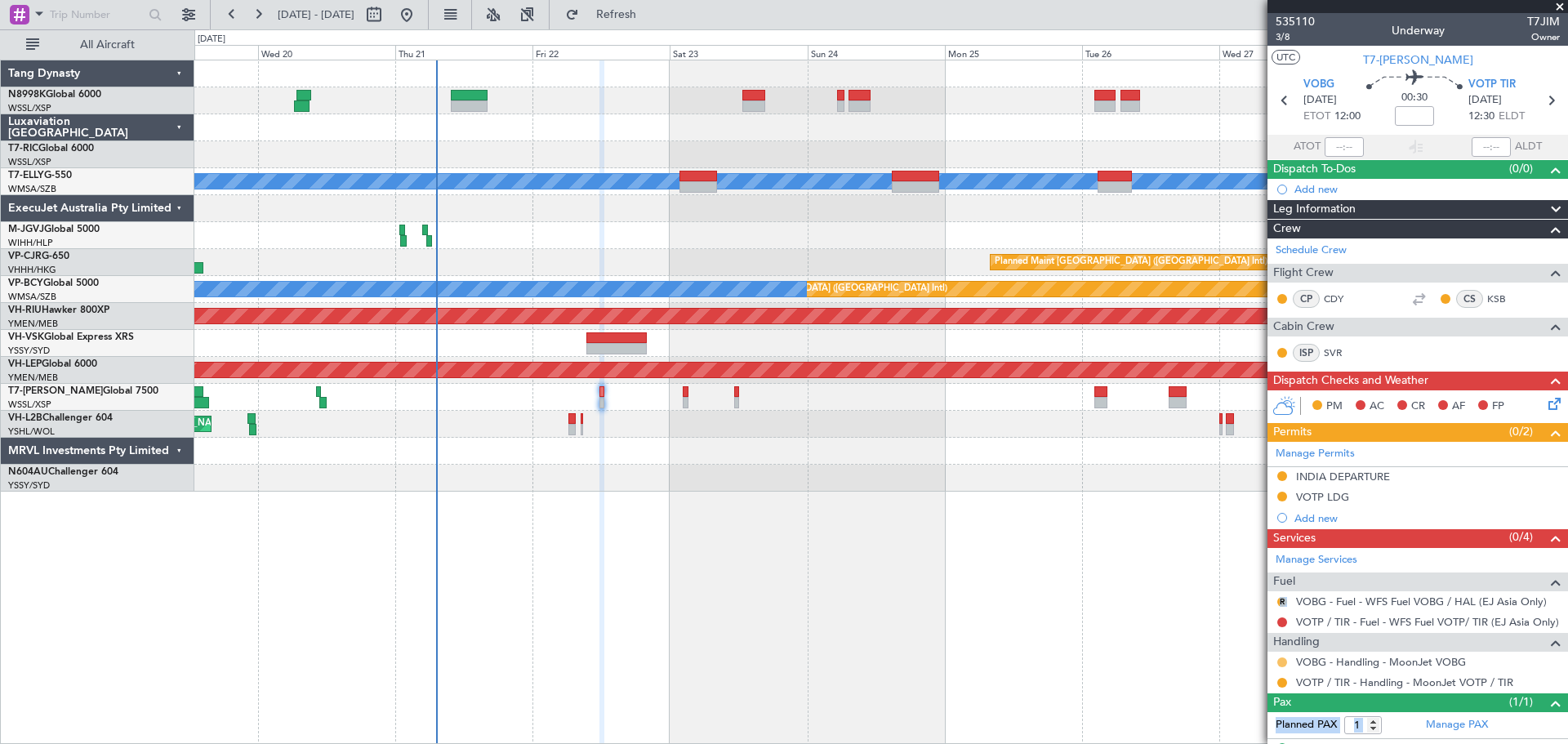
click at [1284, 661] on button at bounding box center [1282, 662] width 10 height 10
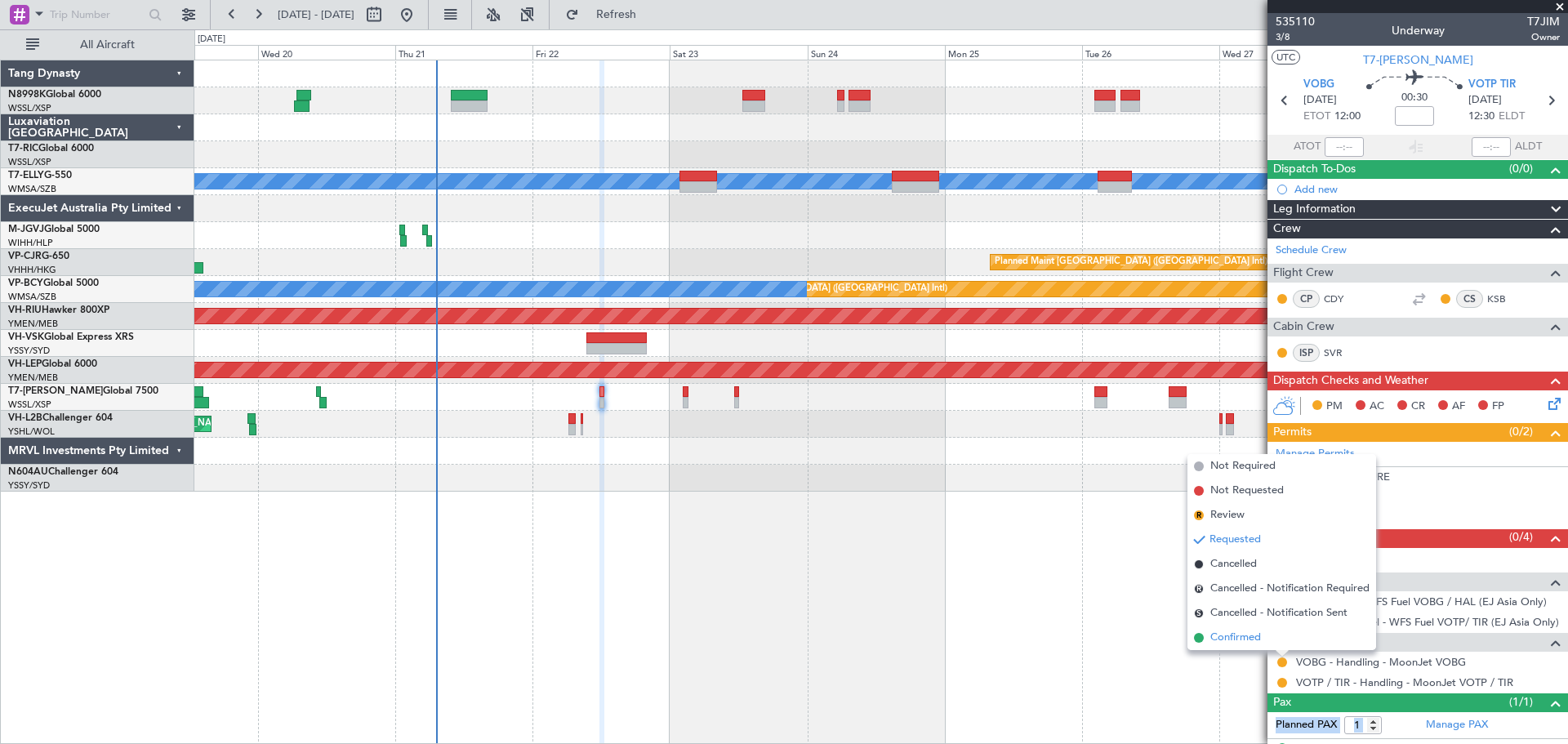
click at [1235, 641] on span "Confirmed" at bounding box center [1235, 638] width 51 height 17
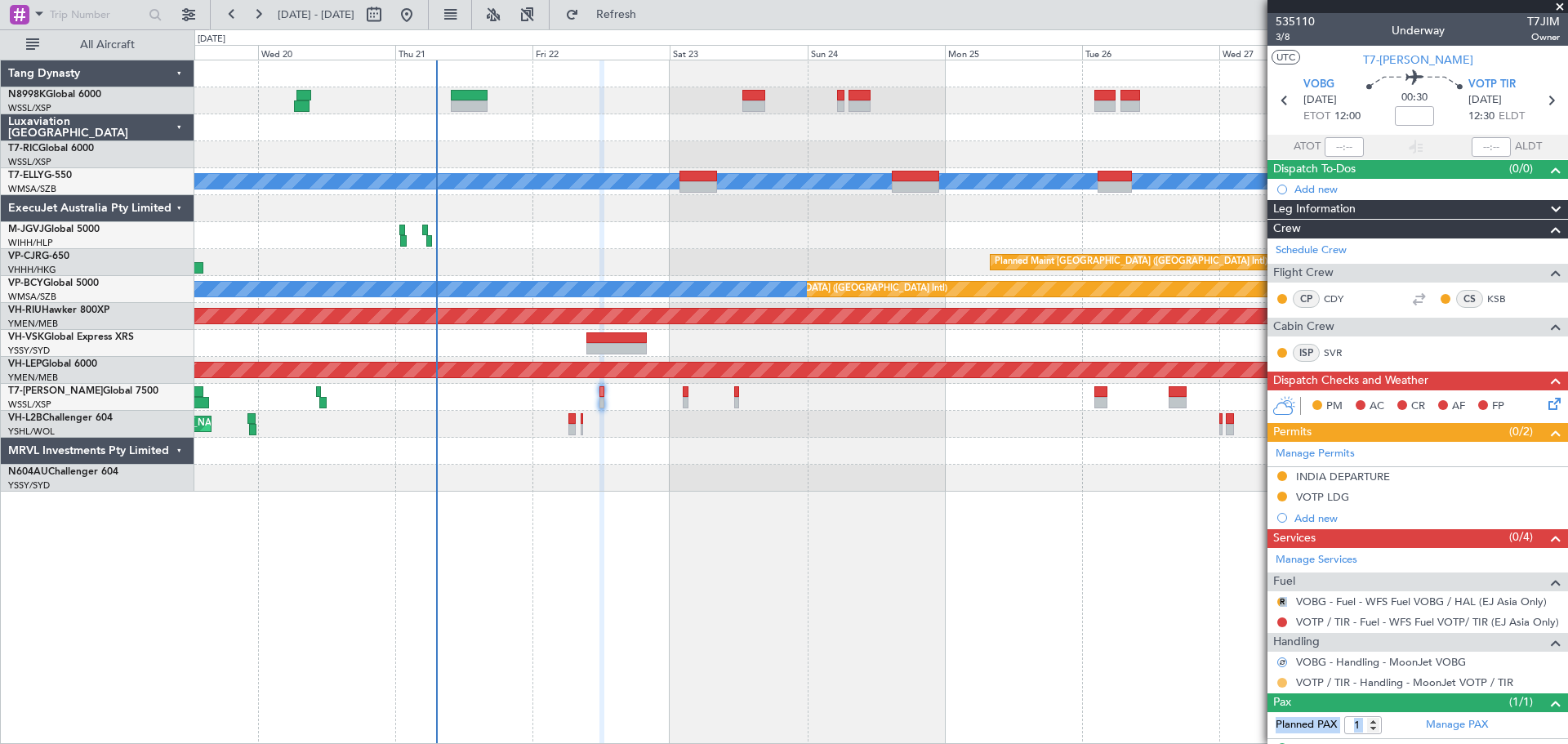
click at [1281, 682] on button at bounding box center [1282, 683] width 10 height 10
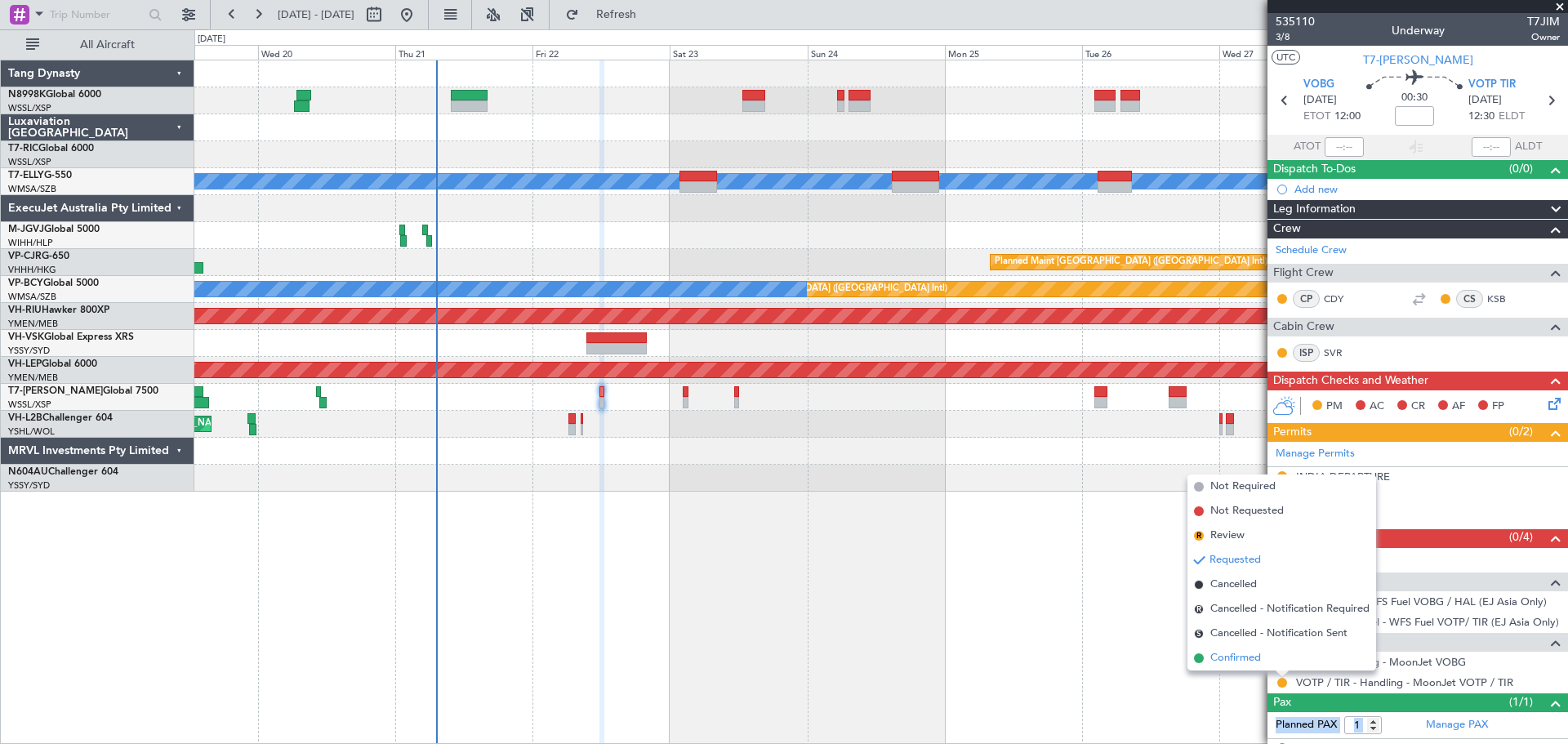
click at [1253, 654] on span "Confirmed" at bounding box center [1235, 658] width 51 height 17
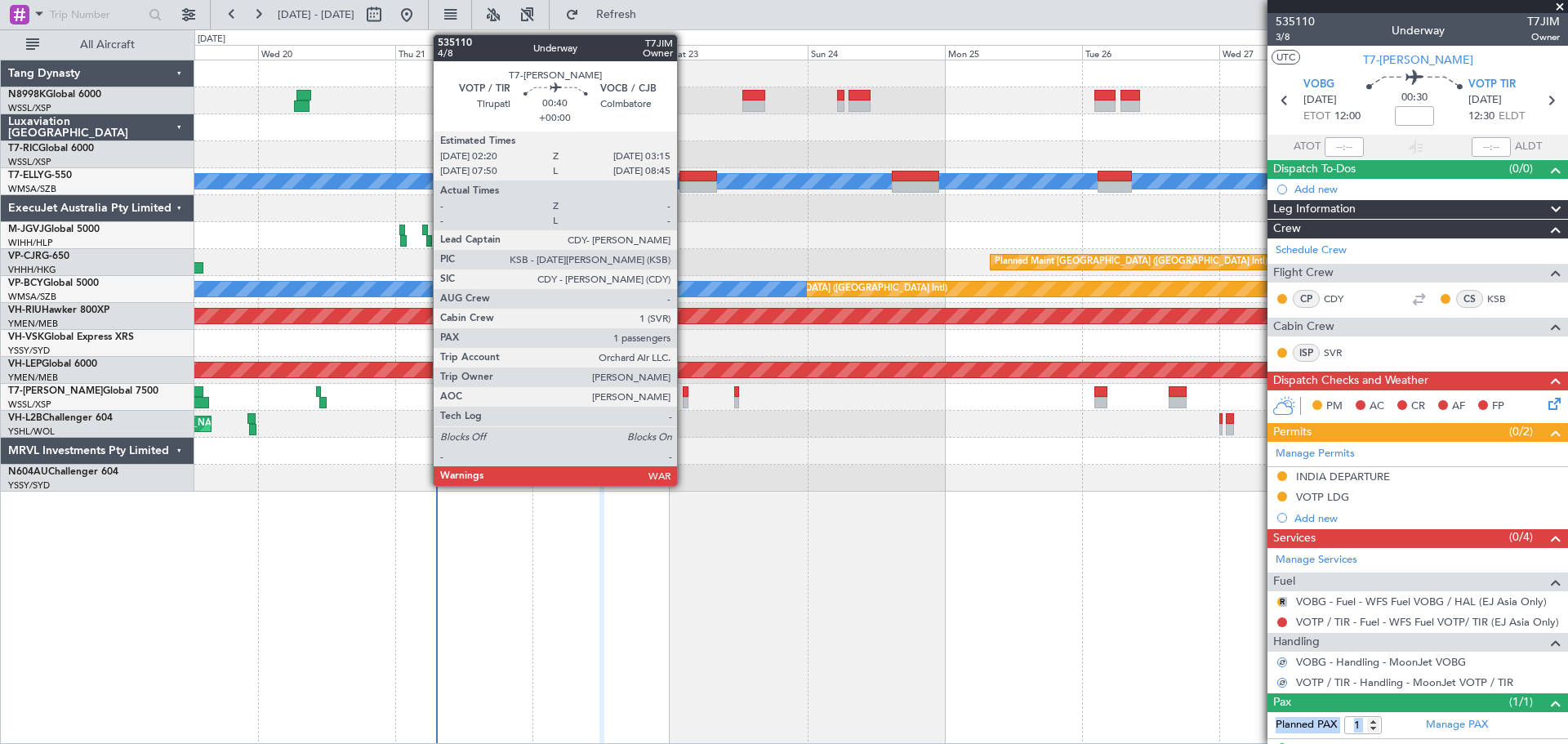
click at [684, 397] on div at bounding box center [685, 403] width 6 height 12
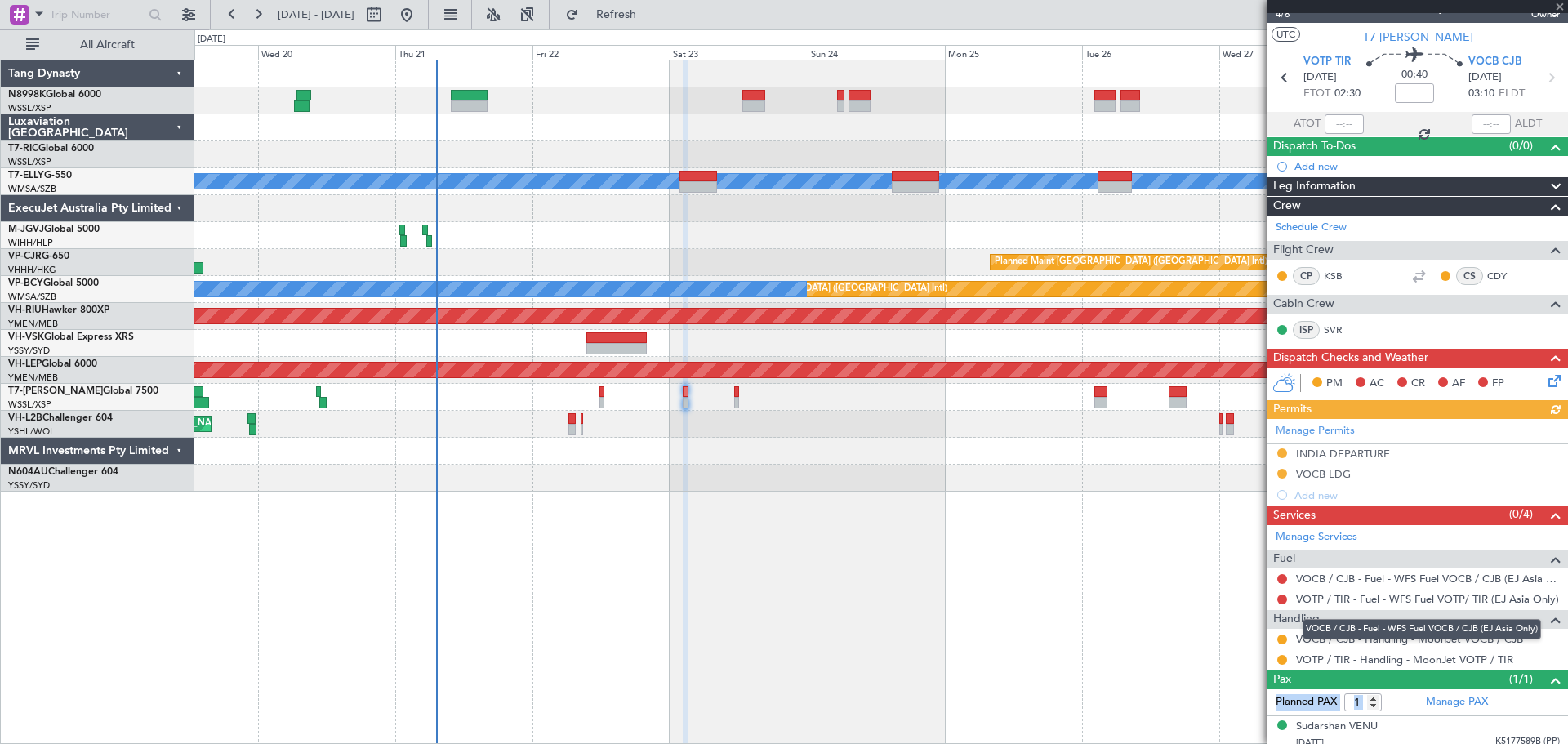
scroll to position [31, 0]
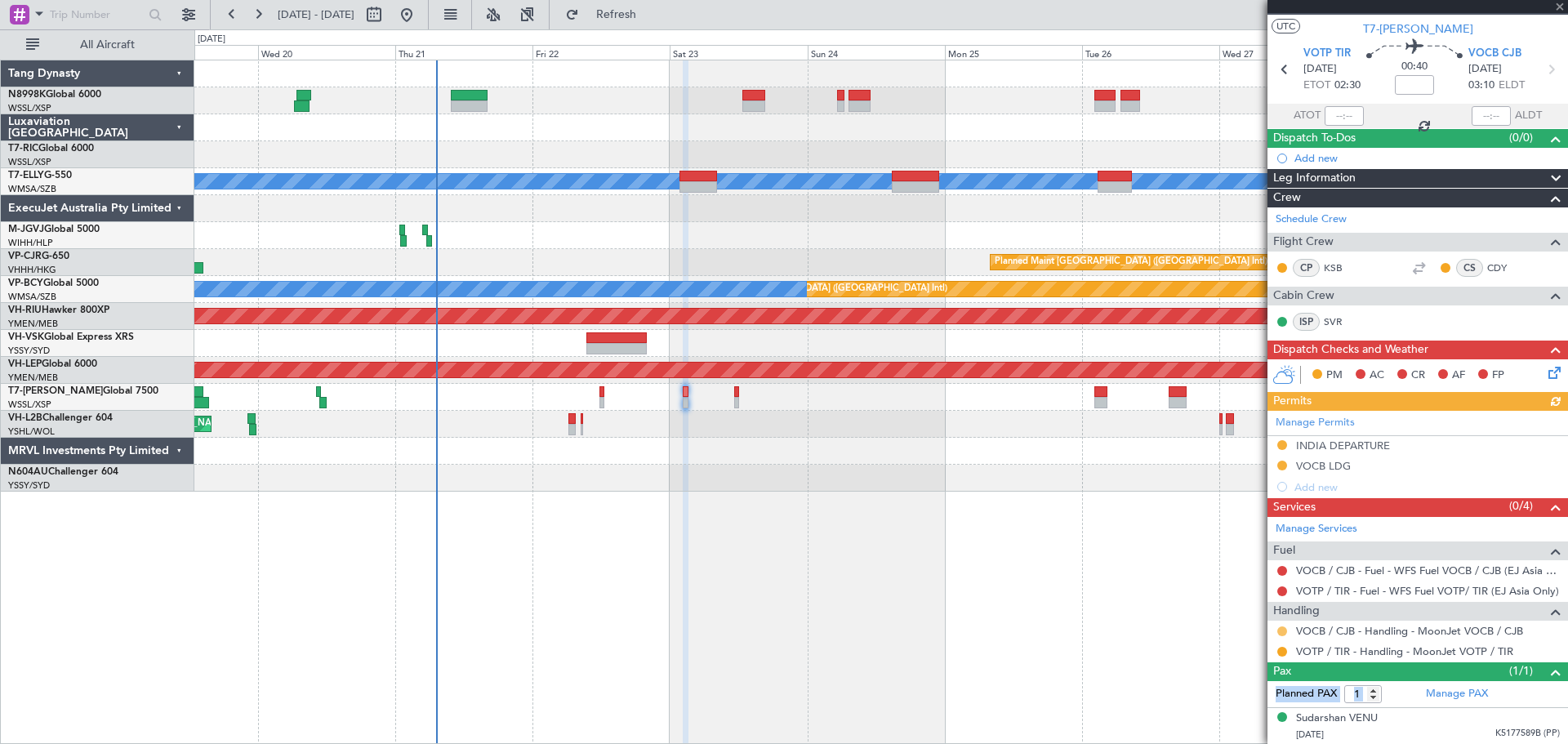
click at [1281, 626] on button at bounding box center [1282, 631] width 10 height 10
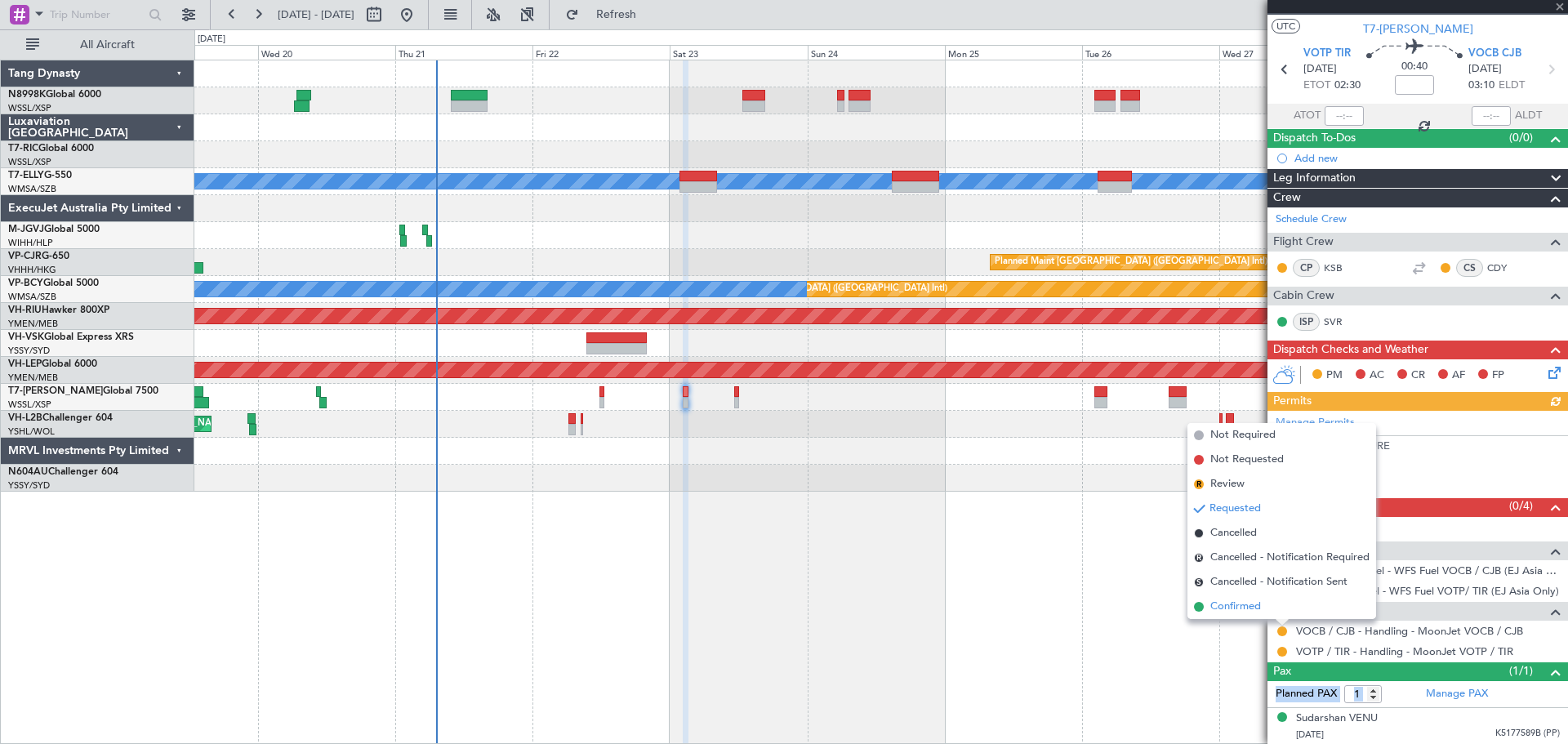
click at [1250, 607] on span "Confirmed" at bounding box center [1235, 607] width 51 height 17
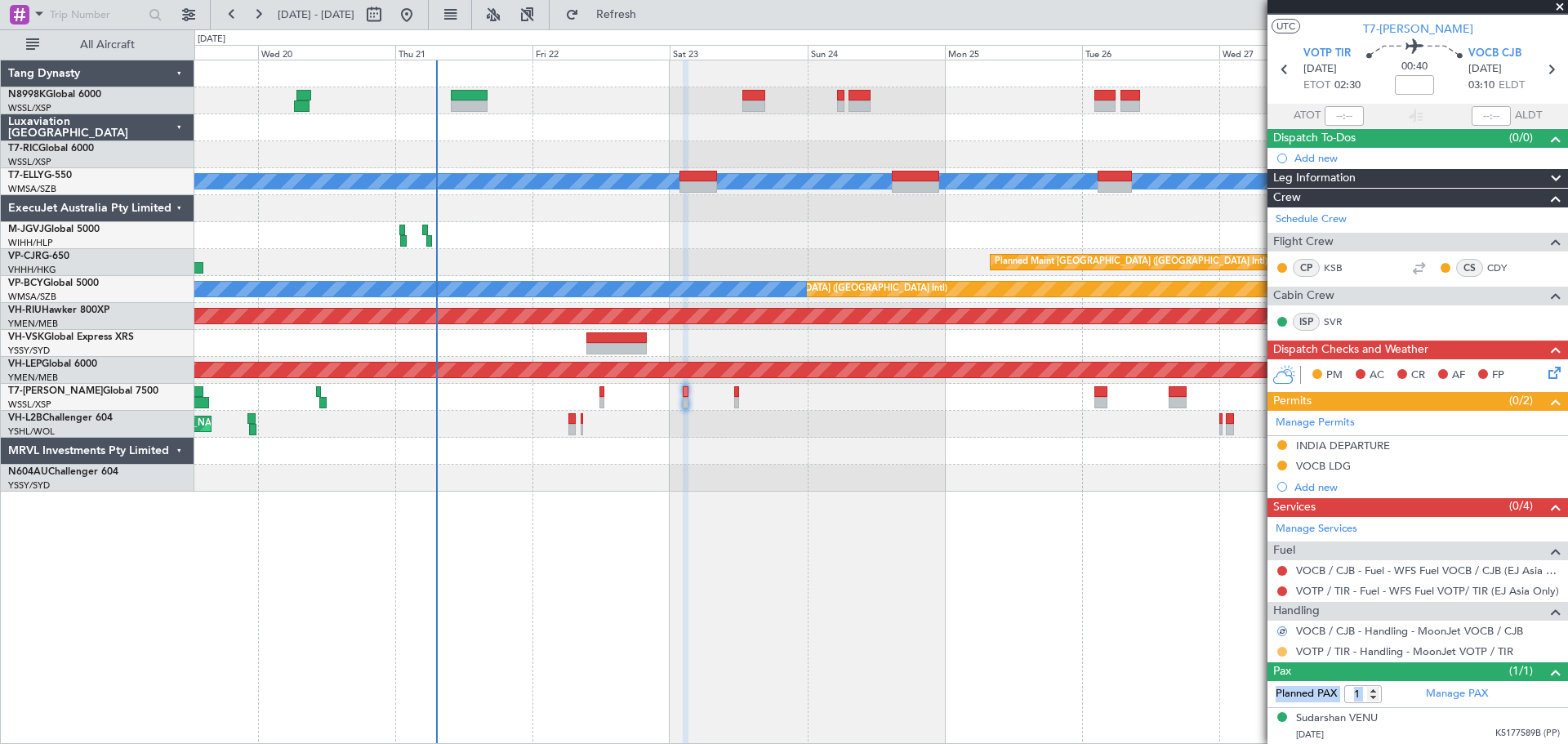
click at [1282, 653] on button at bounding box center [1282, 651] width 10 height 10
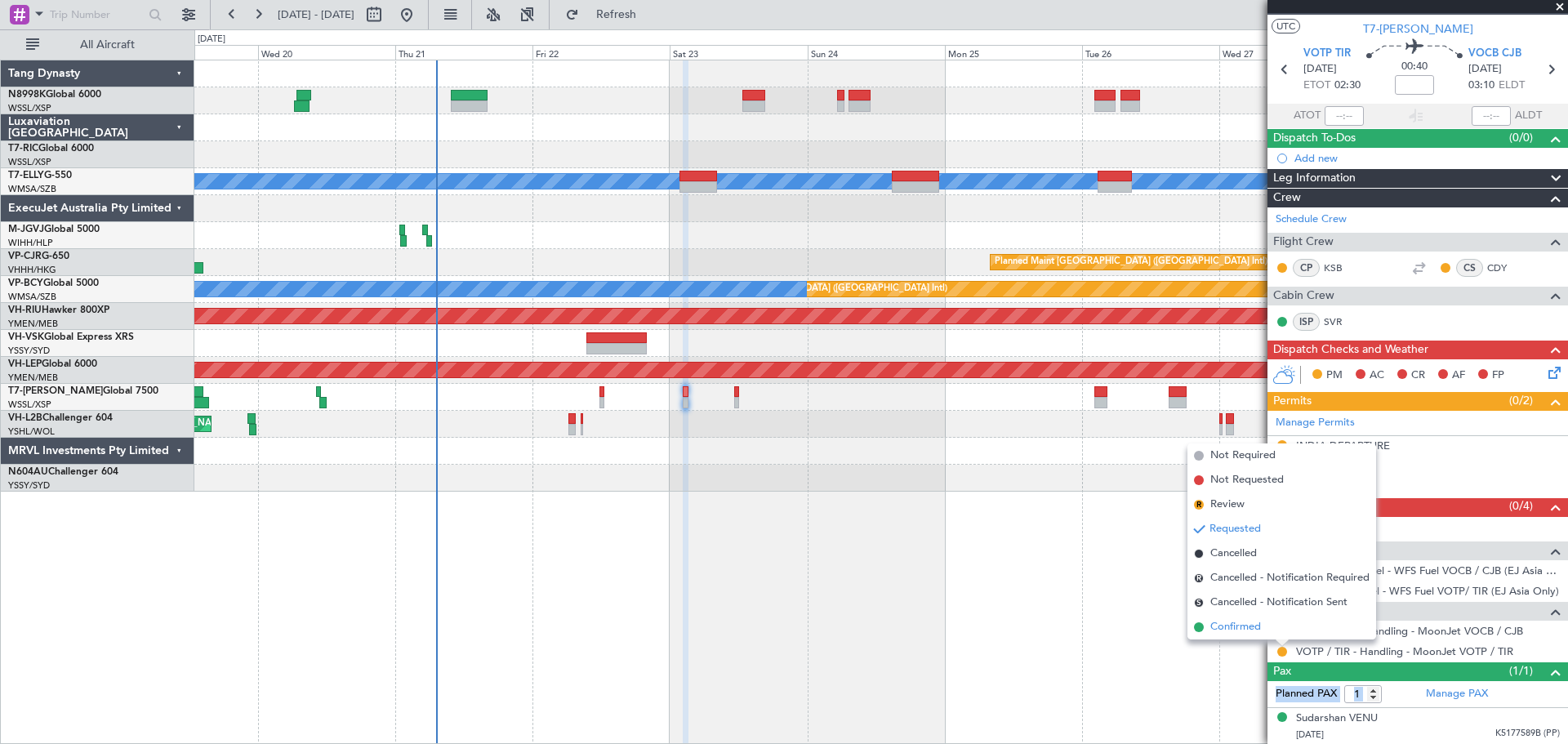
click at [1263, 627] on li "Confirmed" at bounding box center [1282, 626] width 188 height 24
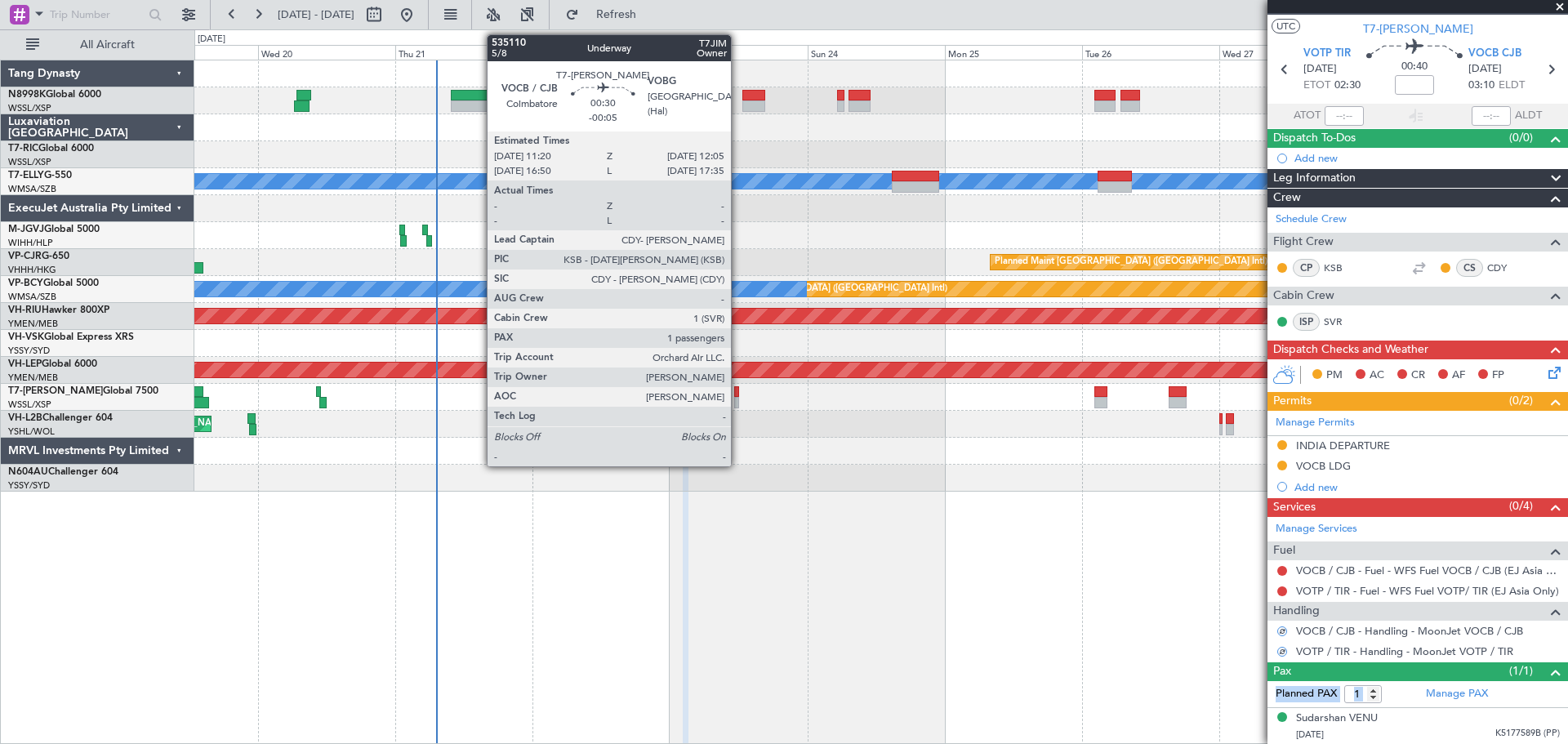
click at [737, 394] on div at bounding box center [736, 392] width 5 height 12
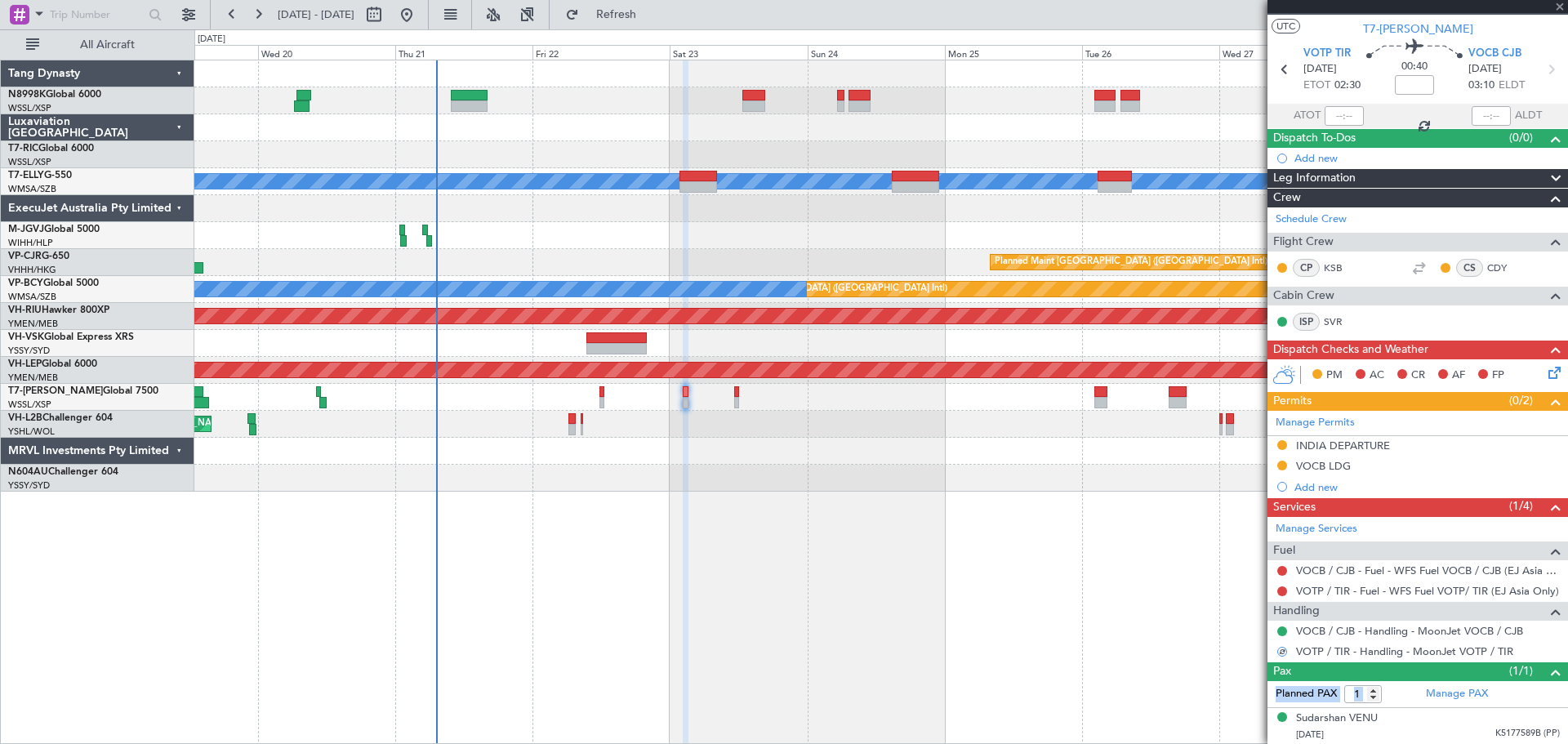
type input "-00:05"
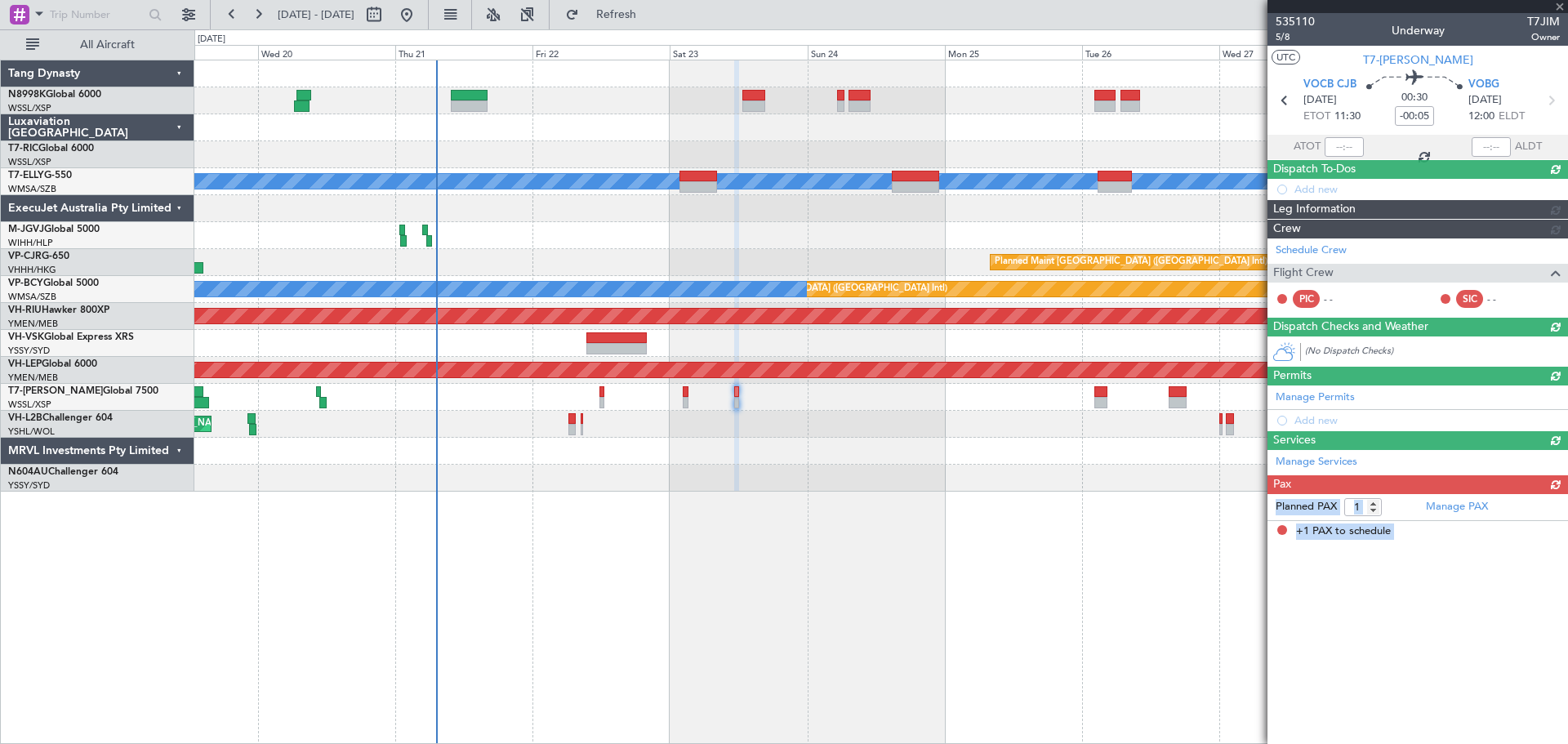
scroll to position [0, 0]
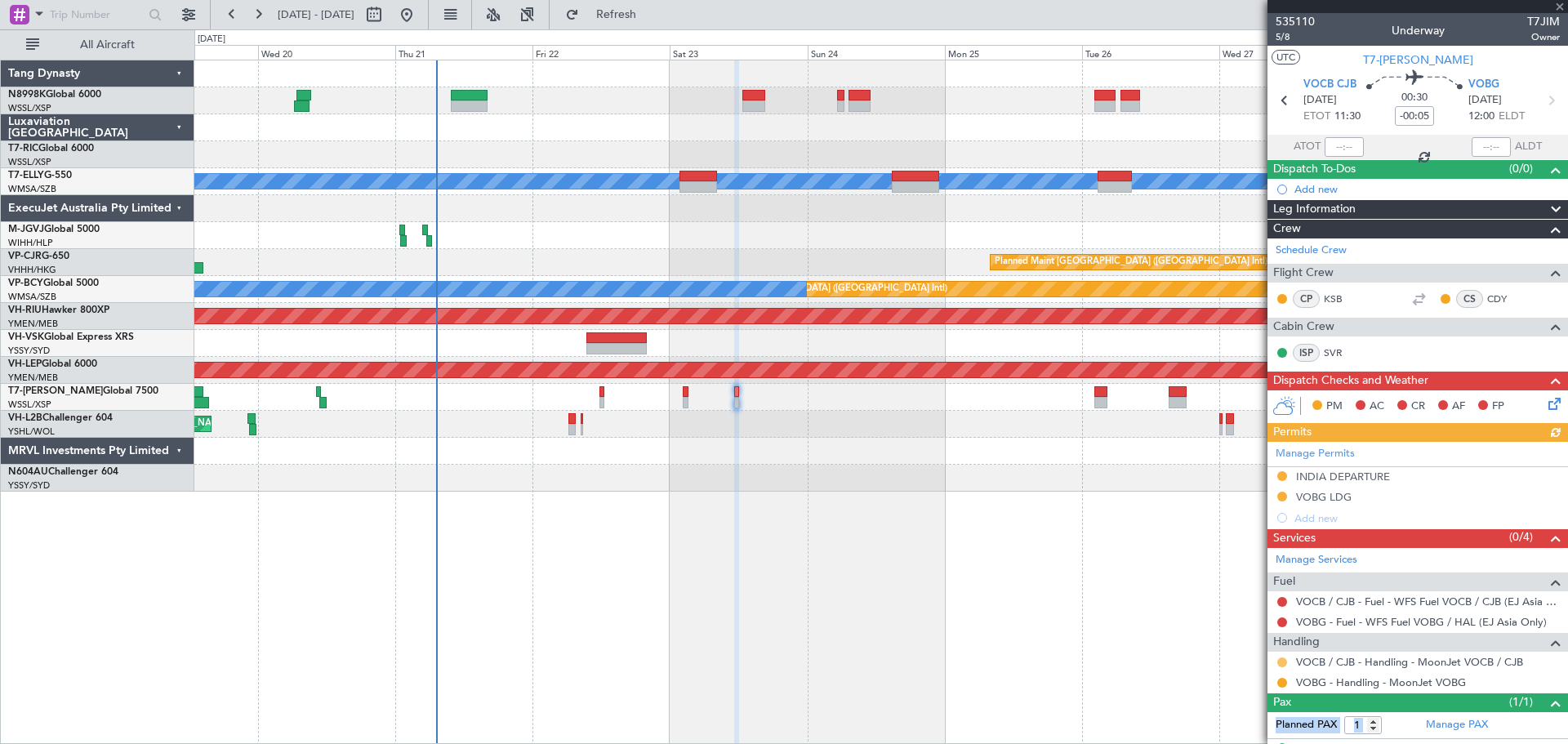
click at [1280, 661] on button at bounding box center [1282, 662] width 10 height 10
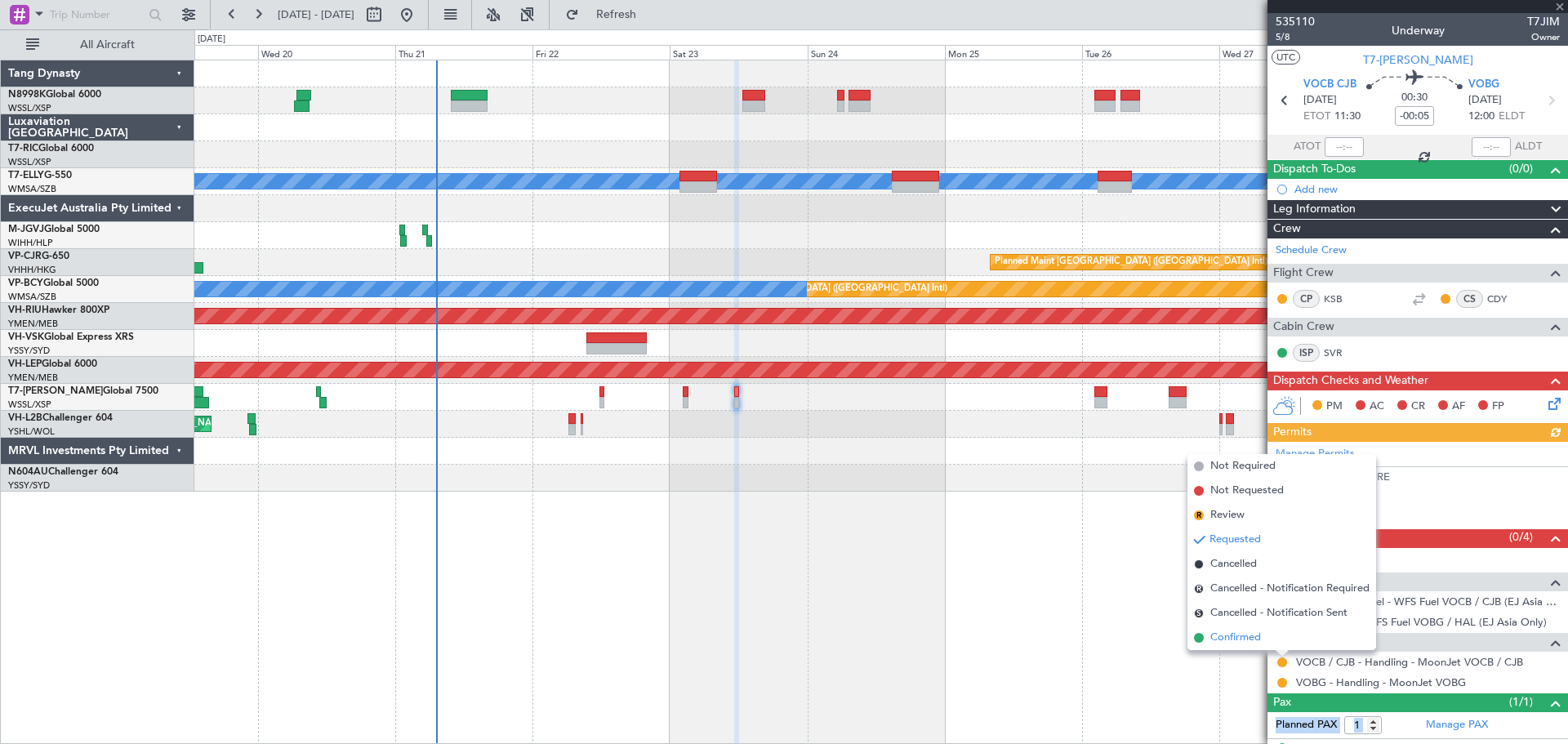
click at [1255, 641] on span "Confirmed" at bounding box center [1235, 638] width 51 height 17
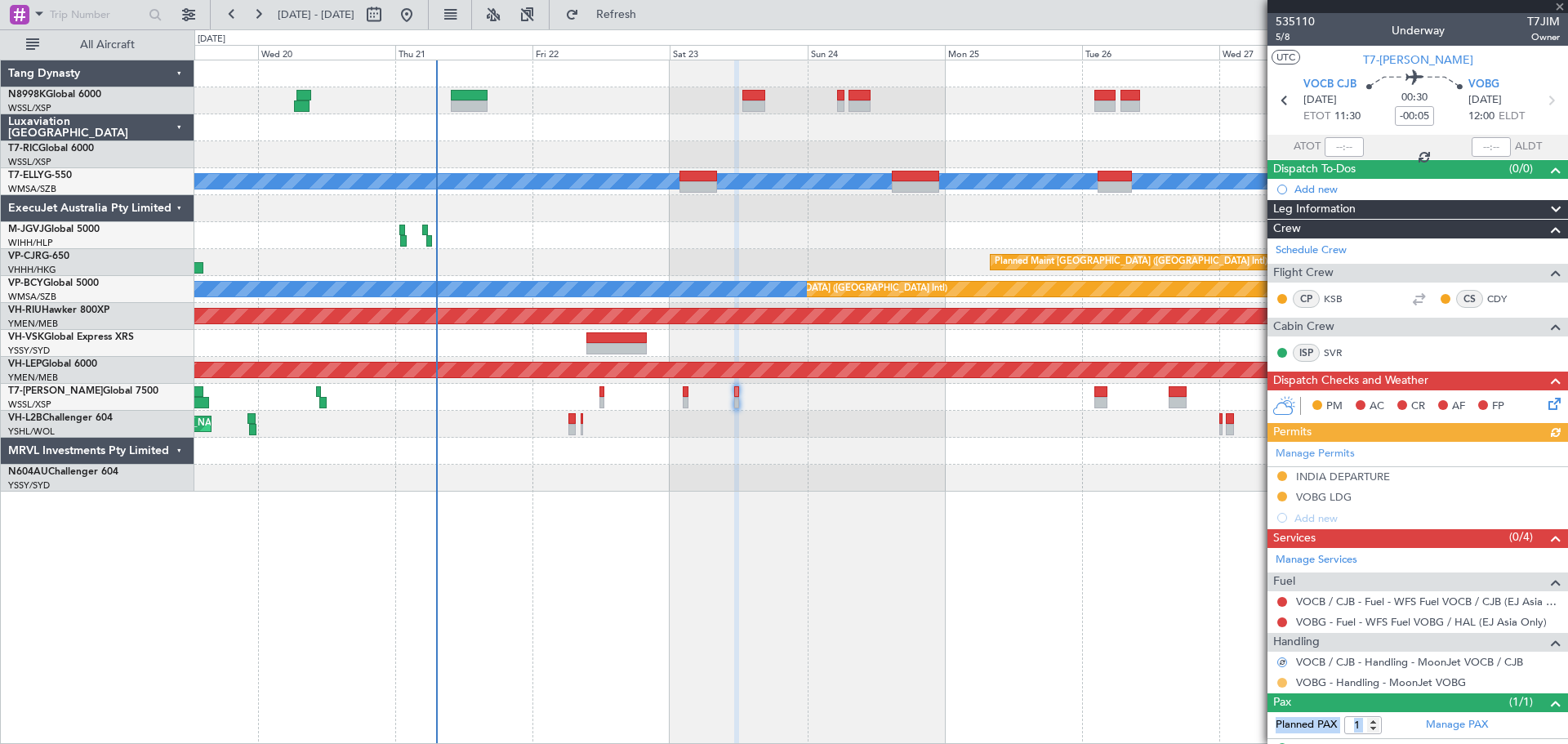
click at [1282, 682] on button at bounding box center [1282, 683] width 10 height 10
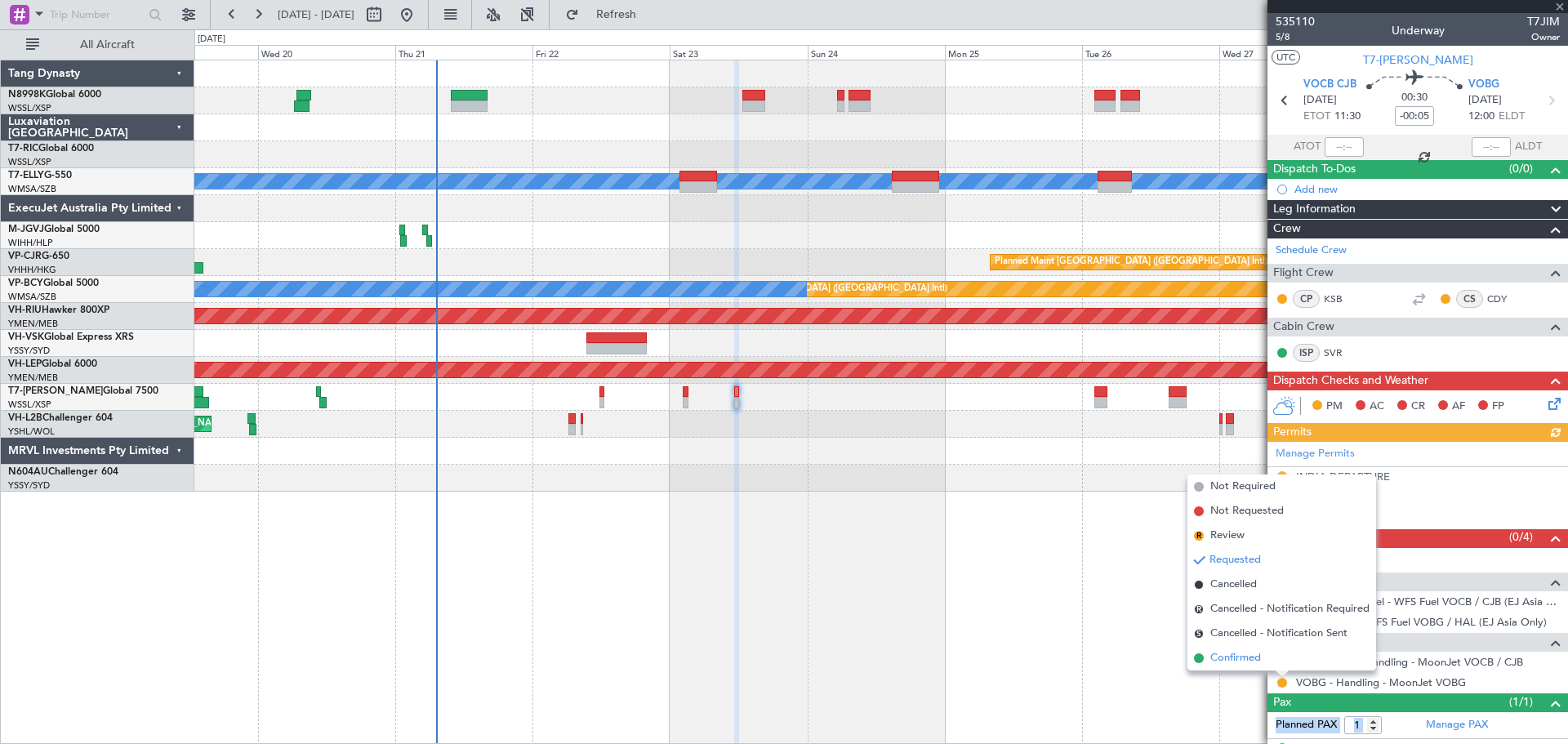
click at [1262, 660] on li "Confirmed" at bounding box center [1282, 657] width 188 height 24
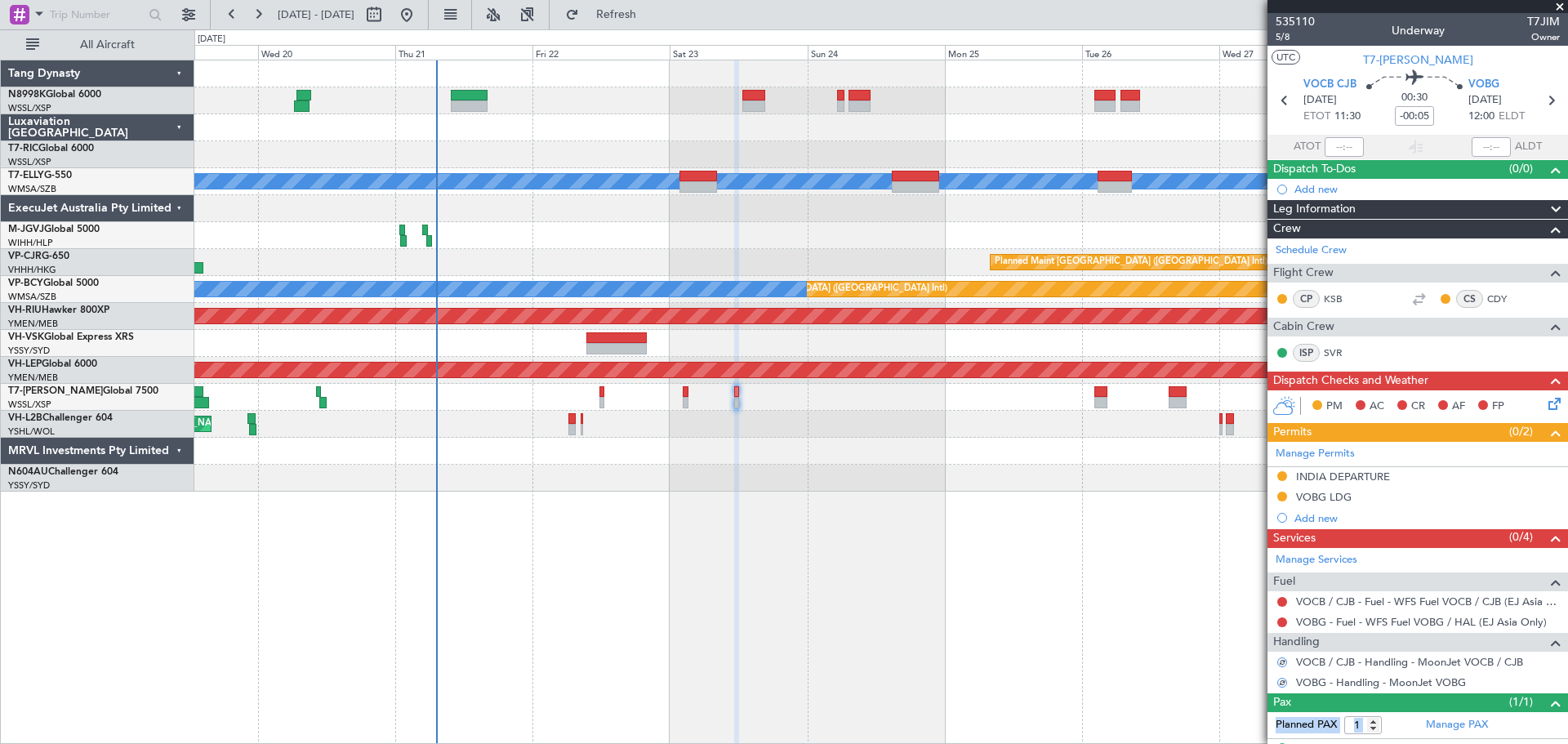
click at [598, 393] on div "Planned Maint [GEOGRAPHIC_DATA] (Seletar)" at bounding box center [881, 397] width 1373 height 27
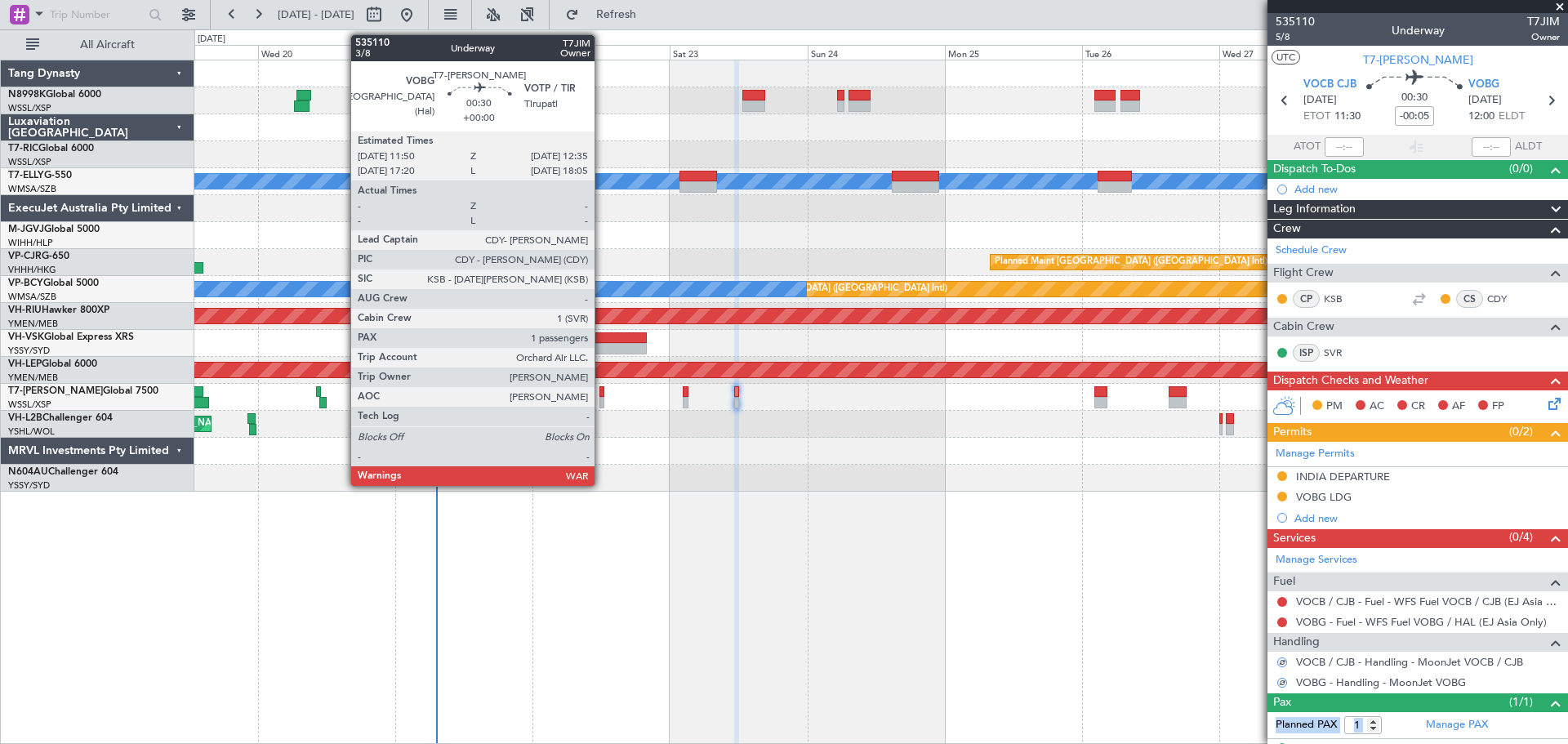
click at [602, 392] on div at bounding box center [602, 392] width 5 height 12
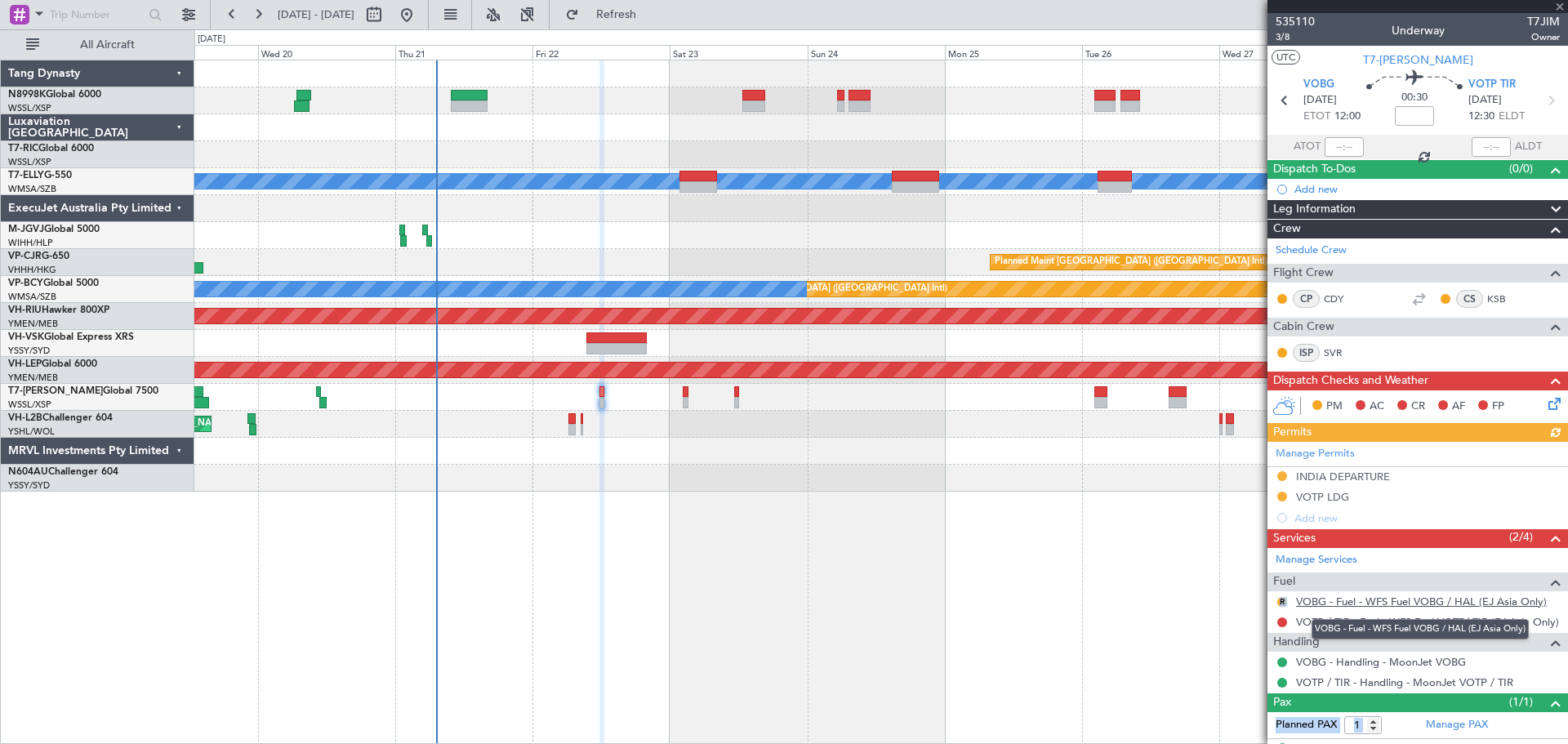
click at [1339, 602] on link "VOBG - Fuel - WFS Fuel VOBG / HAL (EJ Asia Only)" at bounding box center [1421, 601] width 251 height 14
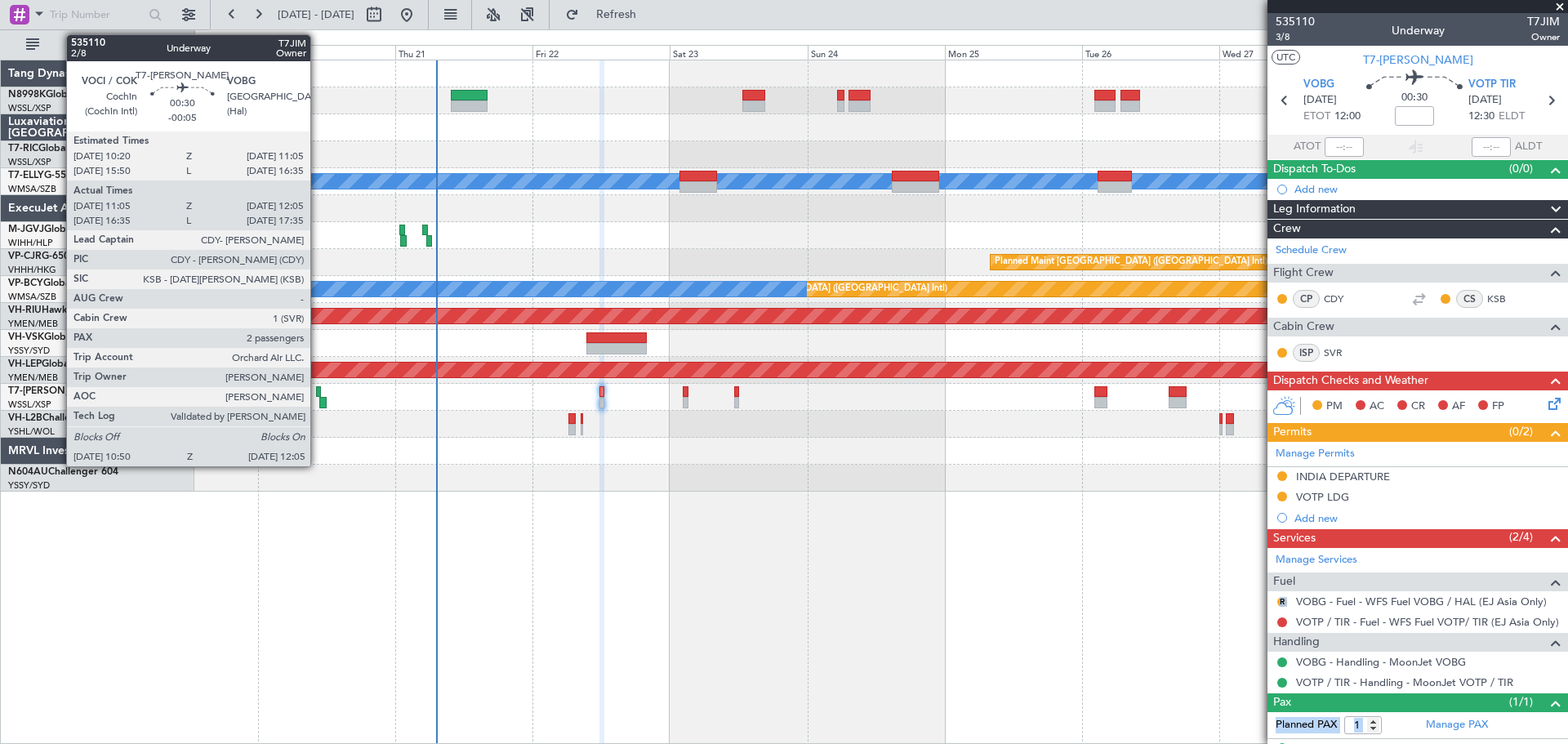
click at [318, 386] on div at bounding box center [319, 392] width 5 height 12
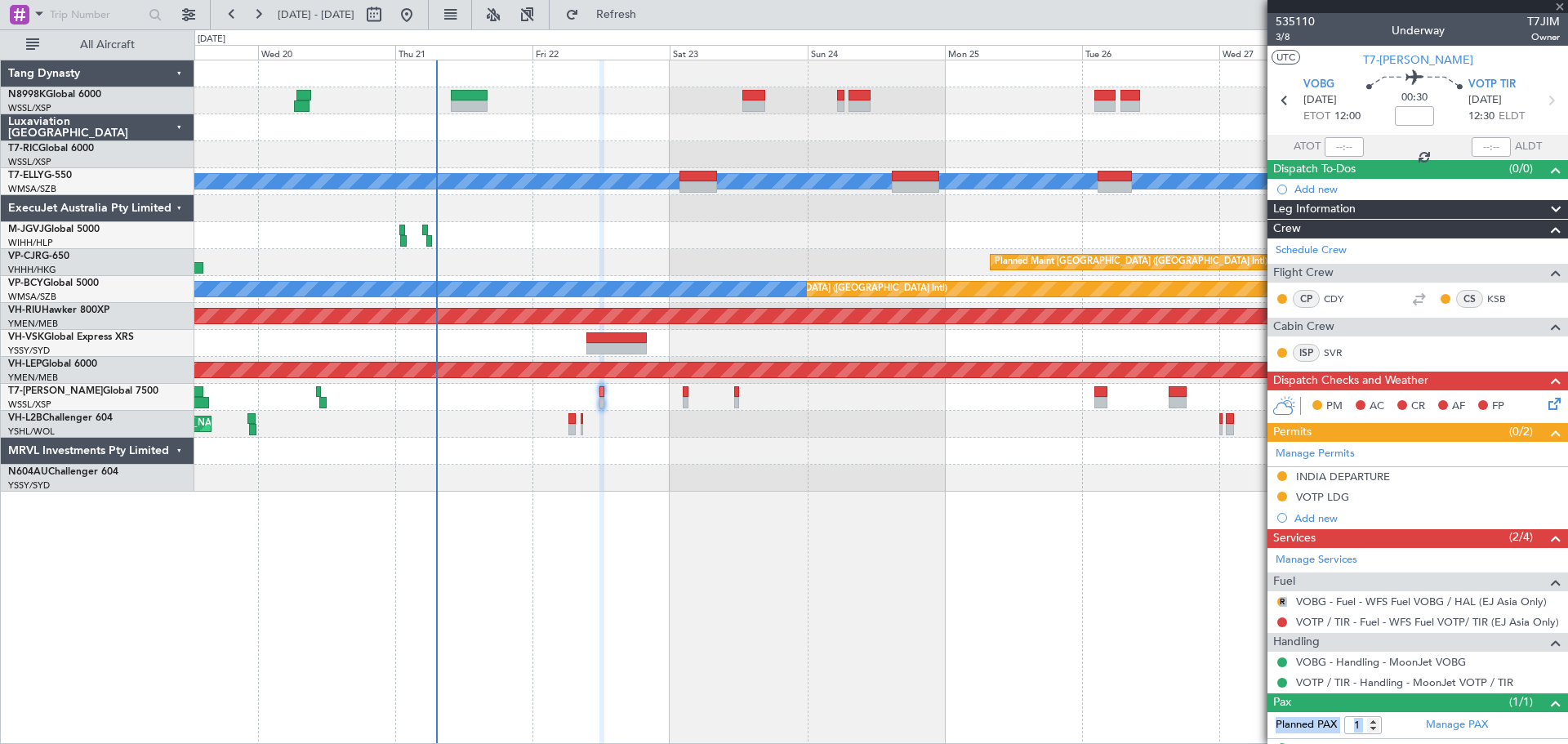
type input "-00:05"
type input "11:15"
type input "12:00"
type input "2"
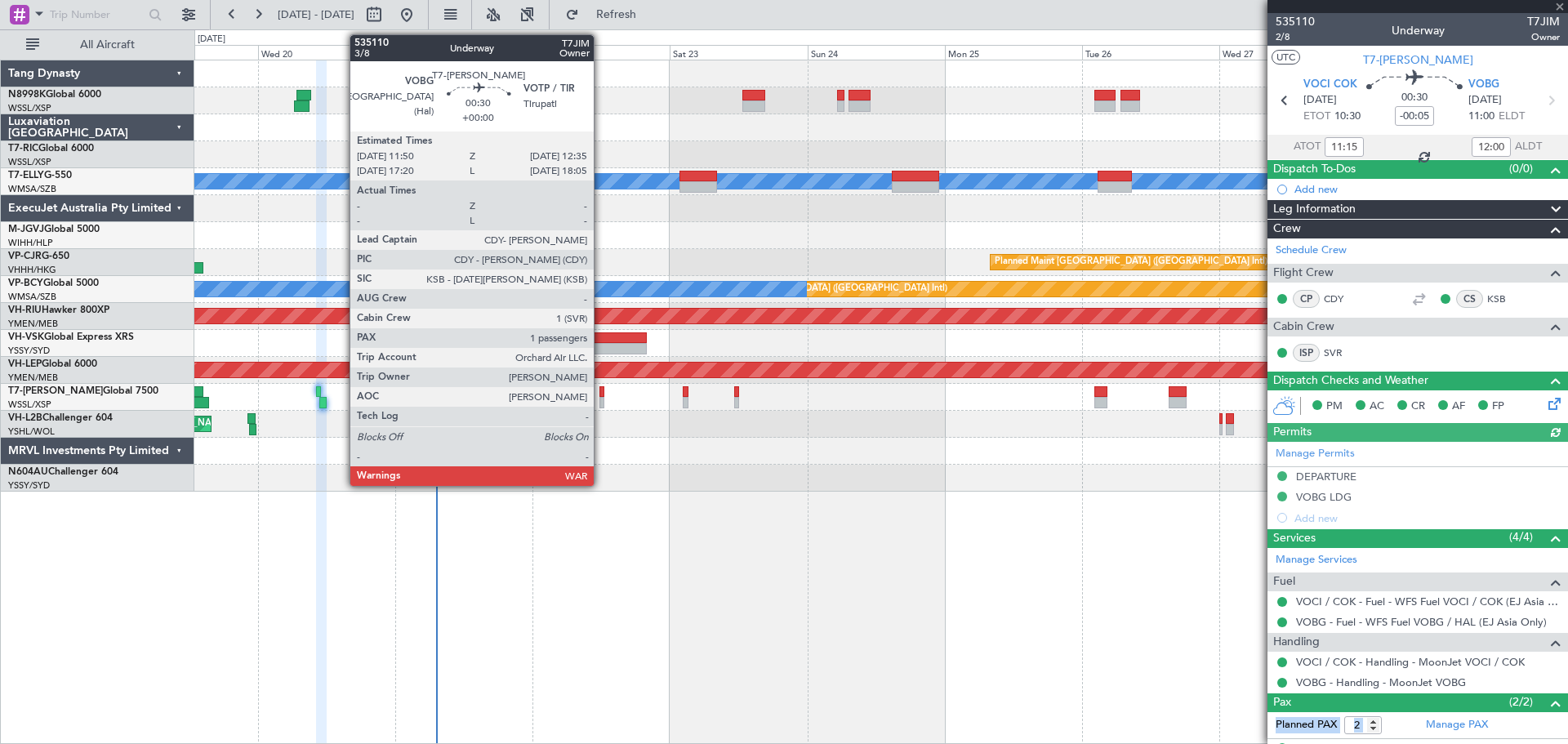
click at [601, 399] on div at bounding box center [602, 403] width 5 height 12
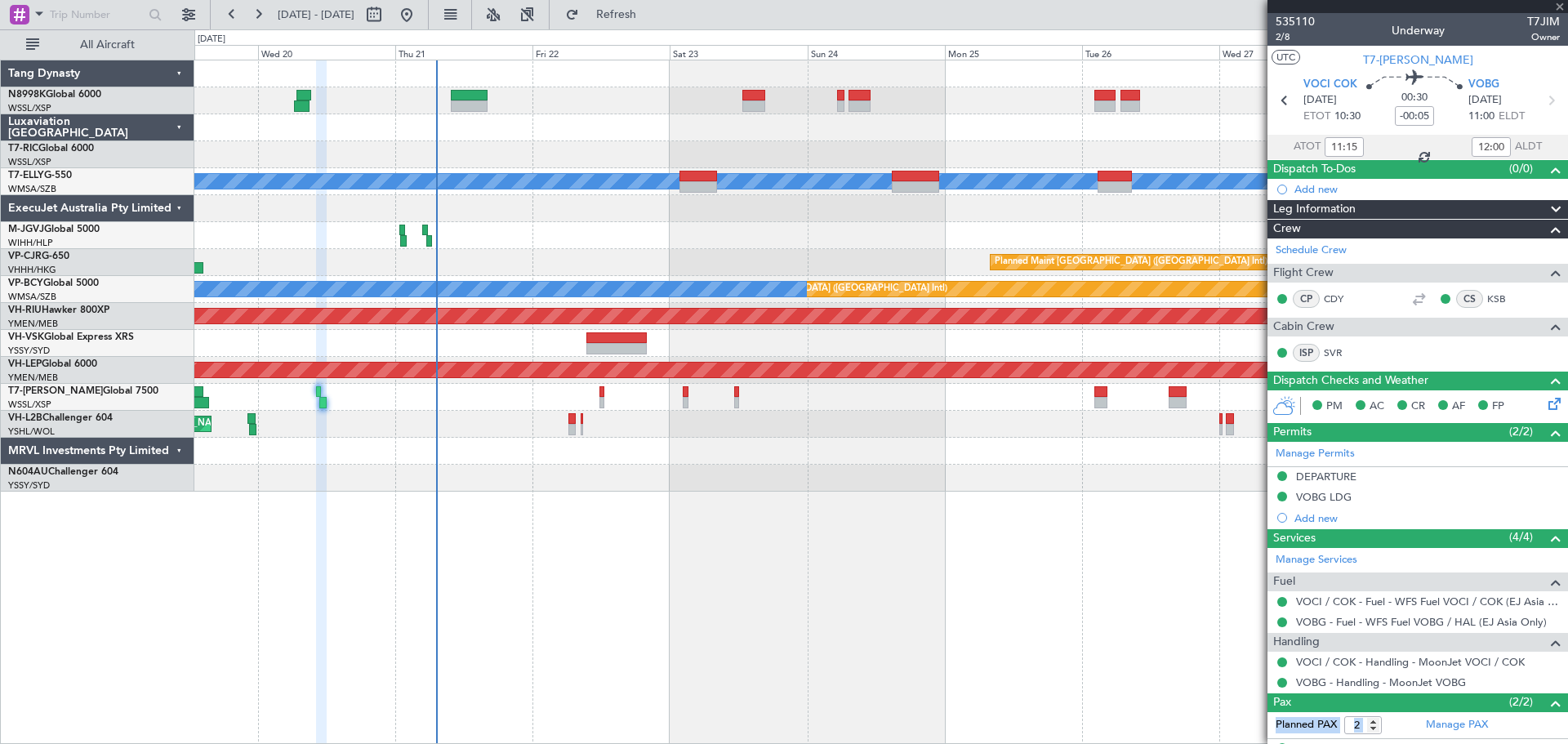
type input "1"
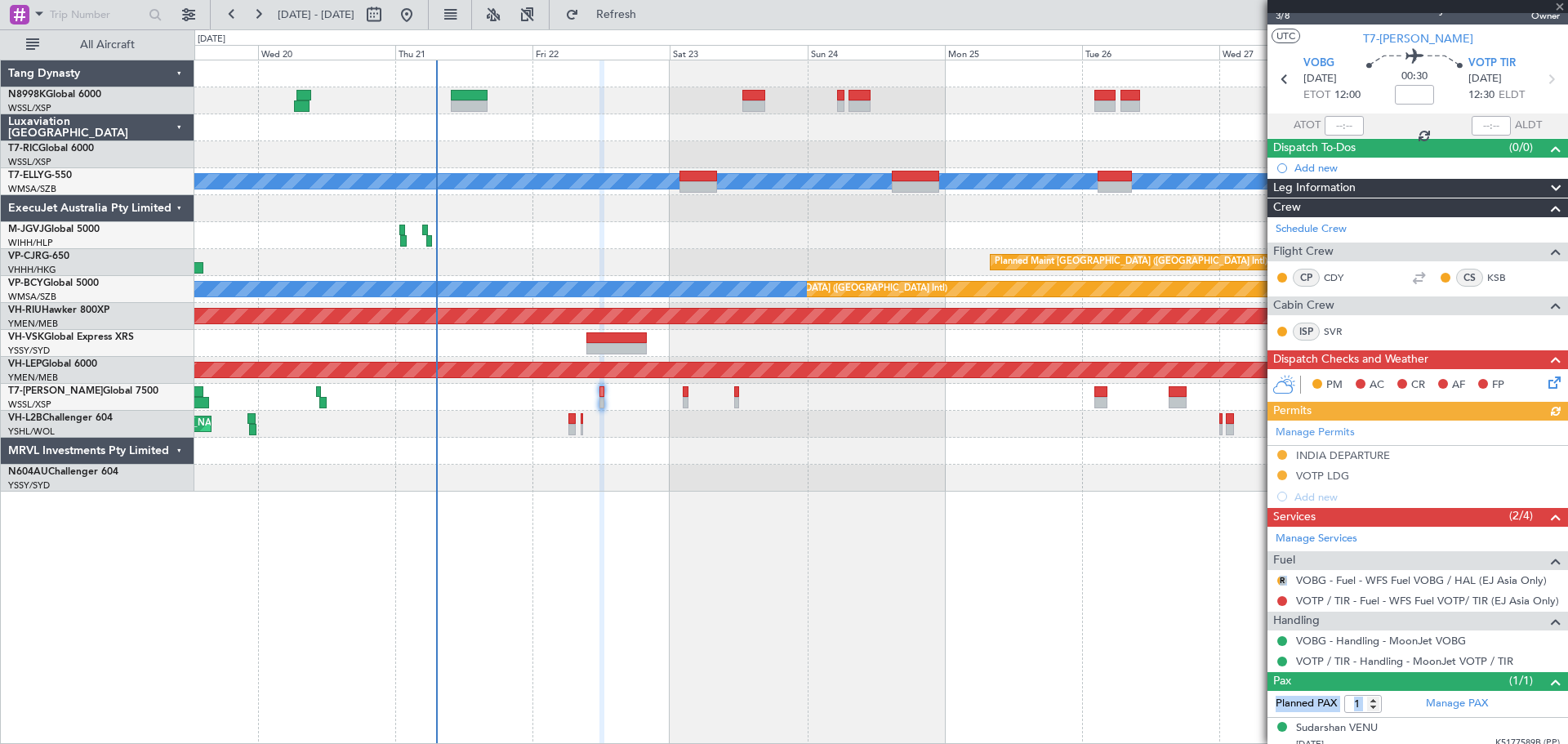
scroll to position [31, 0]
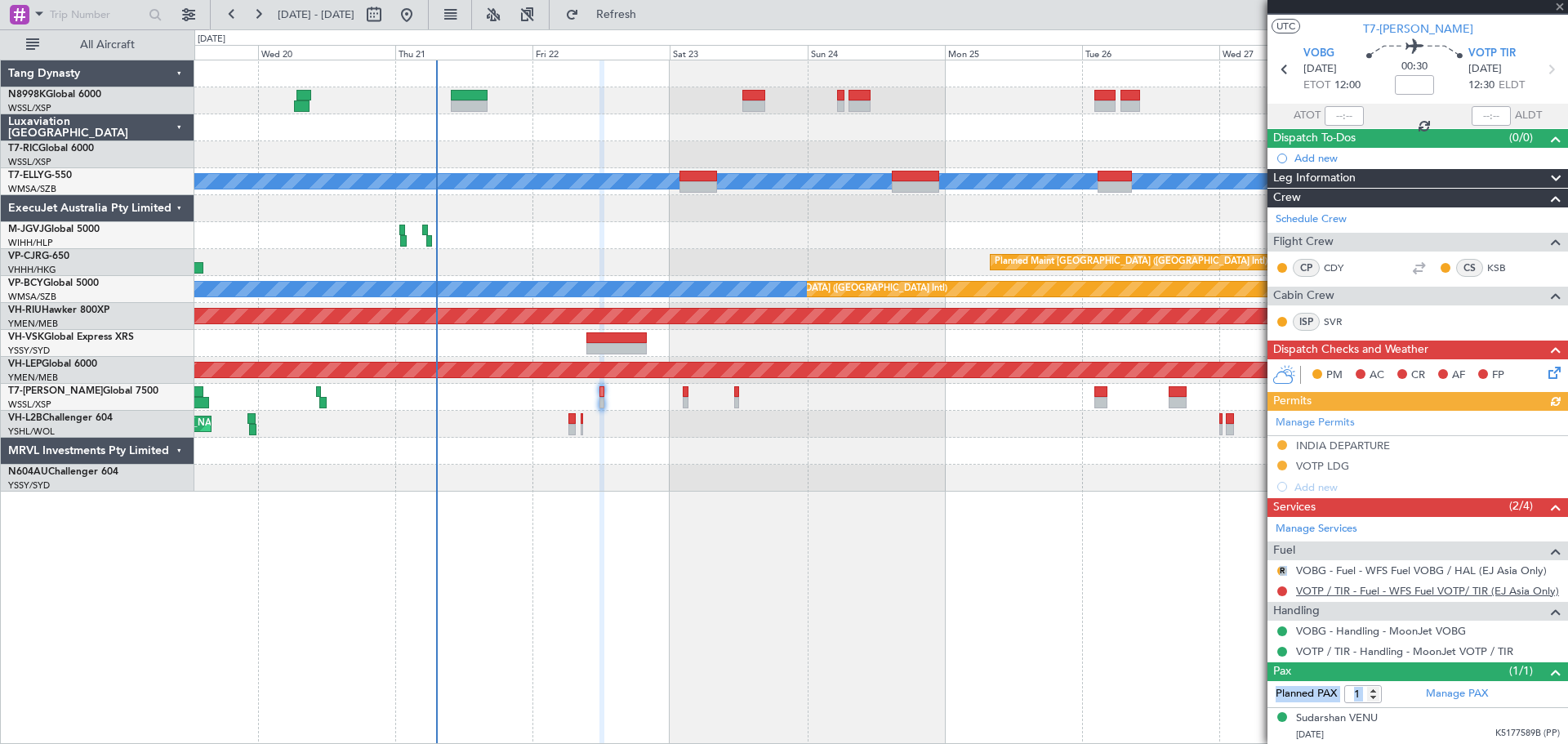
click at [1364, 595] on link "VOTP / TIR - Fuel - WFS Fuel VOTP/ TIR (EJ Asia Only)" at bounding box center [1427, 591] width 263 height 14
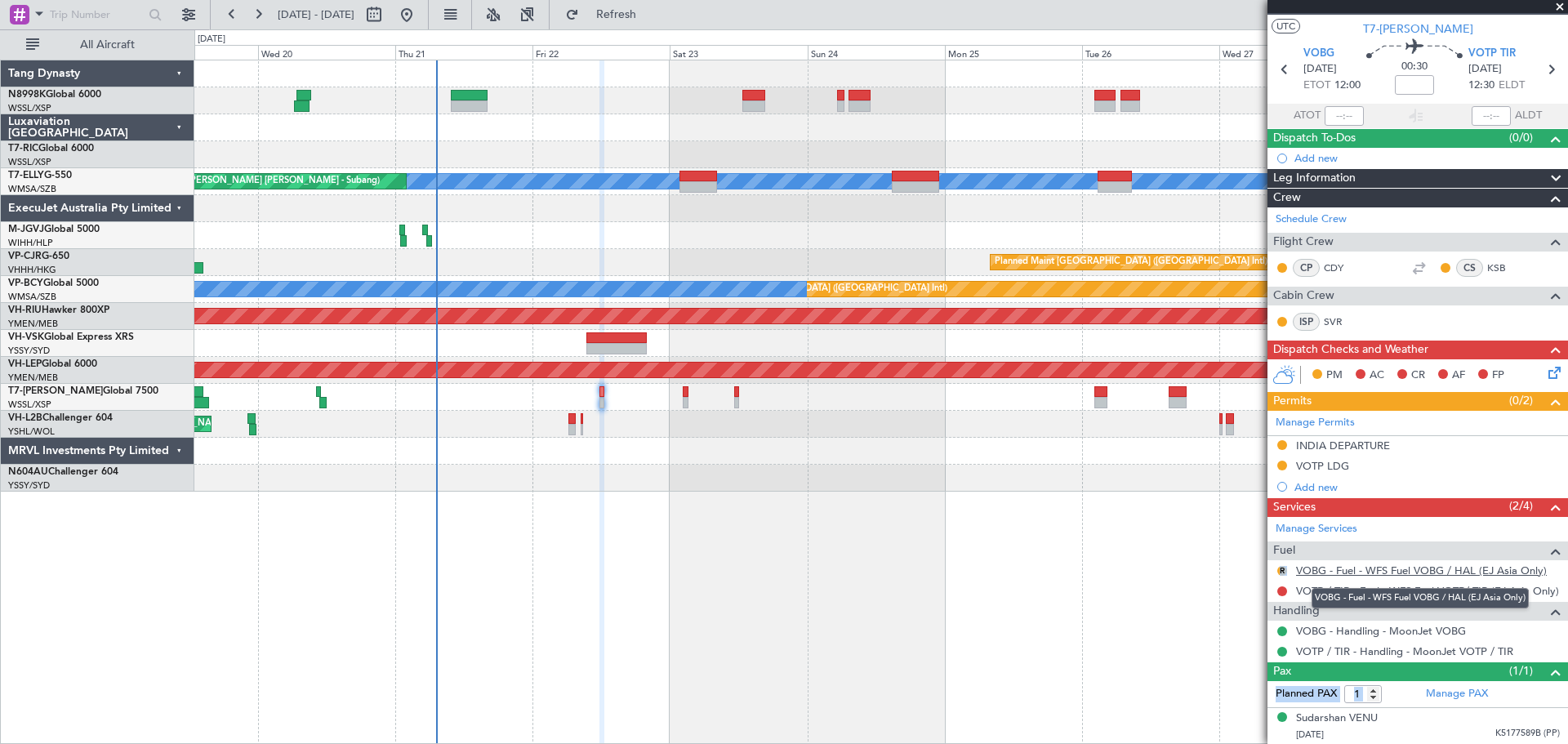
click at [1345, 569] on link "VOBG - Fuel - WFS Fuel VOBG / HAL (EJ Asia Only)" at bounding box center [1421, 571] width 251 height 14
click at [1327, 566] on link "VOBG - Fuel - WFS Fuel VOBG / HAL (EJ Asia Only)" at bounding box center [1421, 571] width 251 height 14
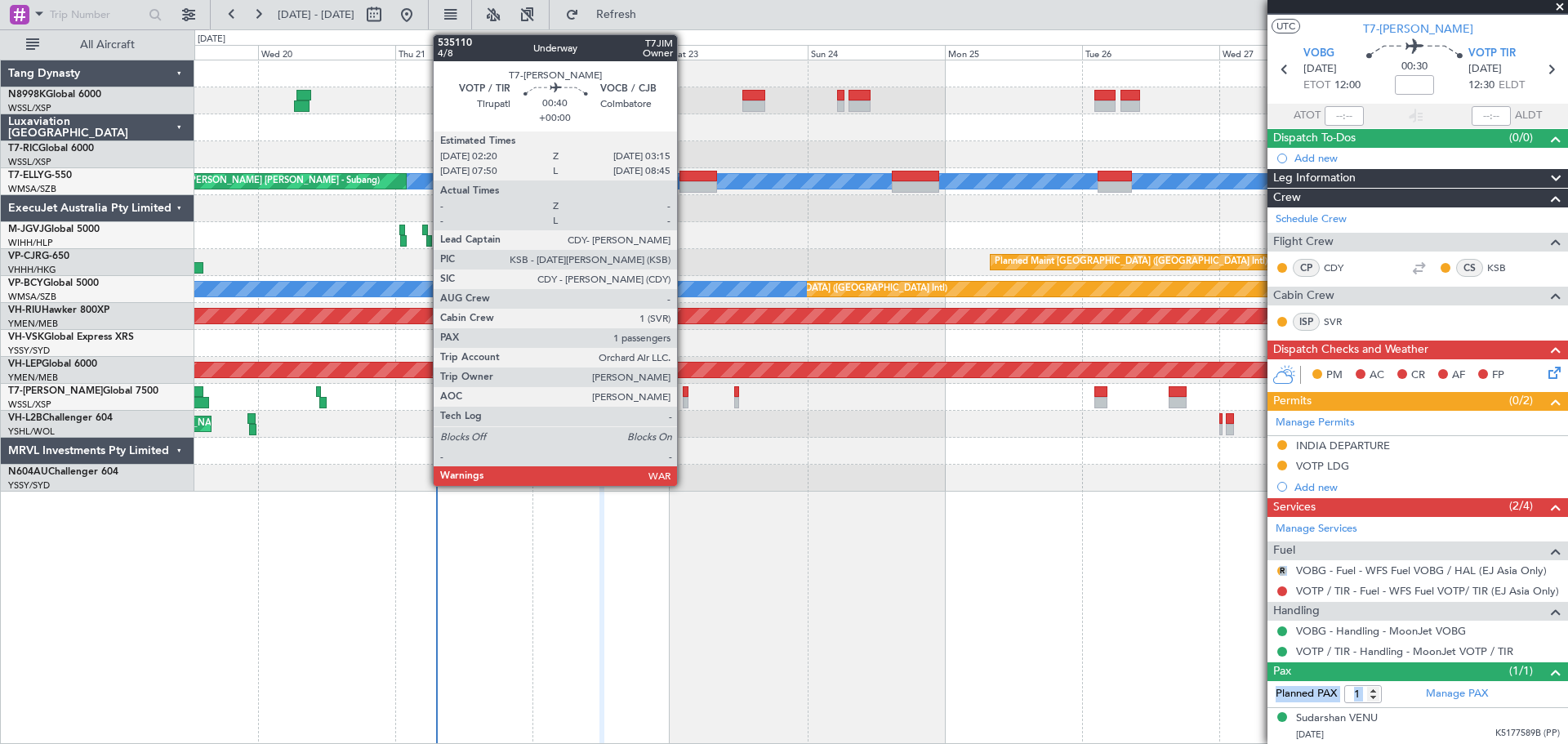
click at [683, 401] on div at bounding box center [685, 403] width 6 height 12
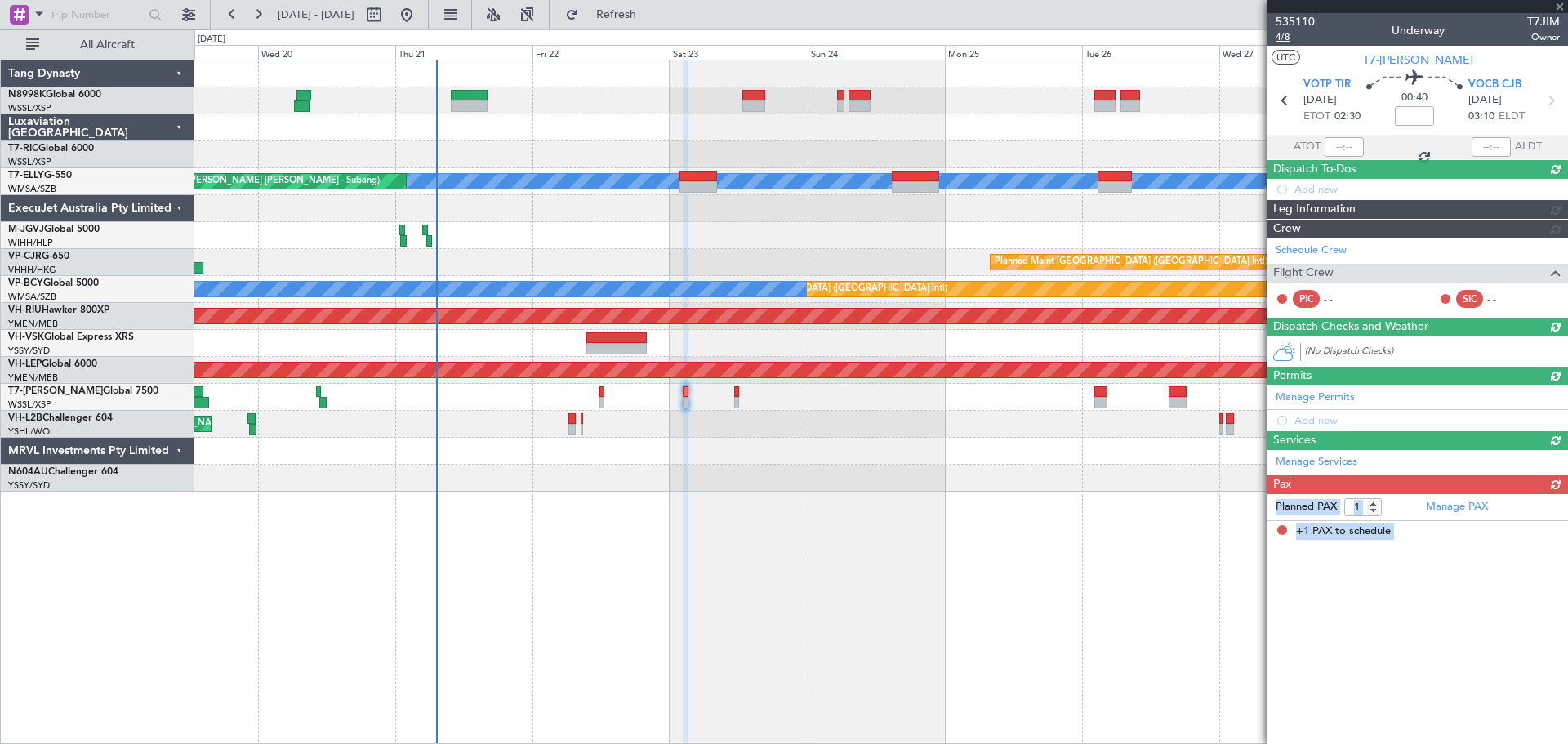
scroll to position [0, 0]
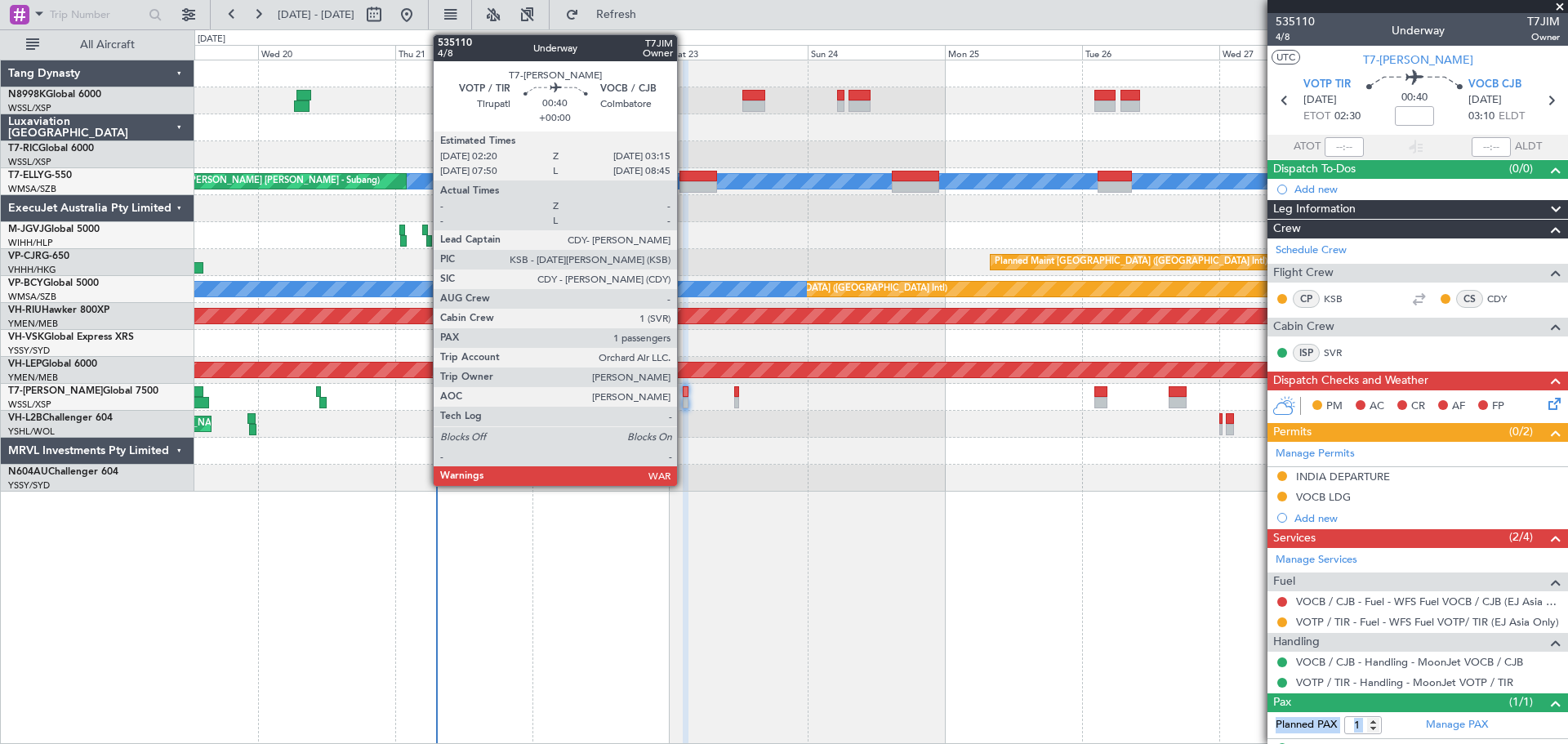
click at [685, 401] on div at bounding box center [685, 403] width 6 height 12
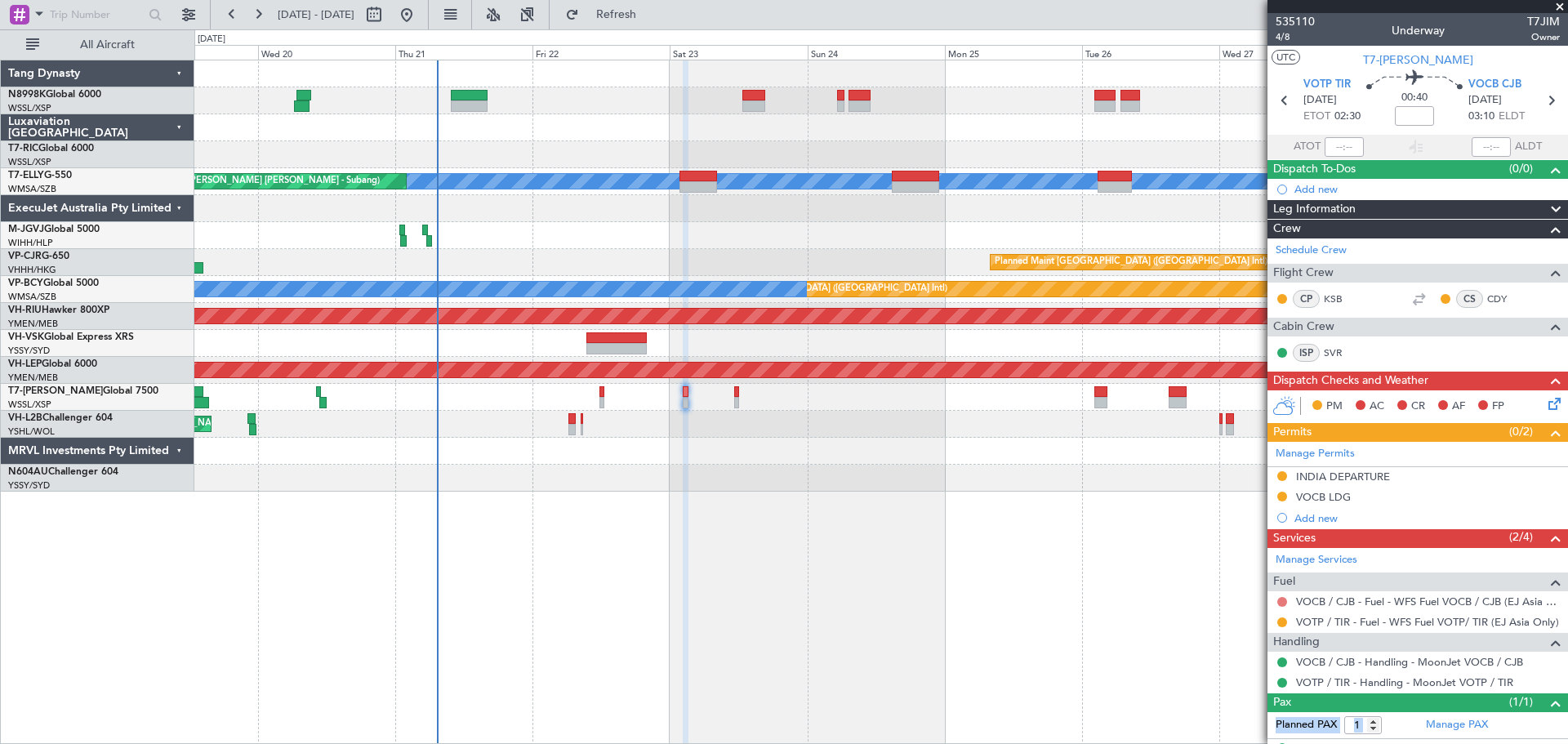
click at [1280, 600] on button at bounding box center [1282, 602] width 10 height 10
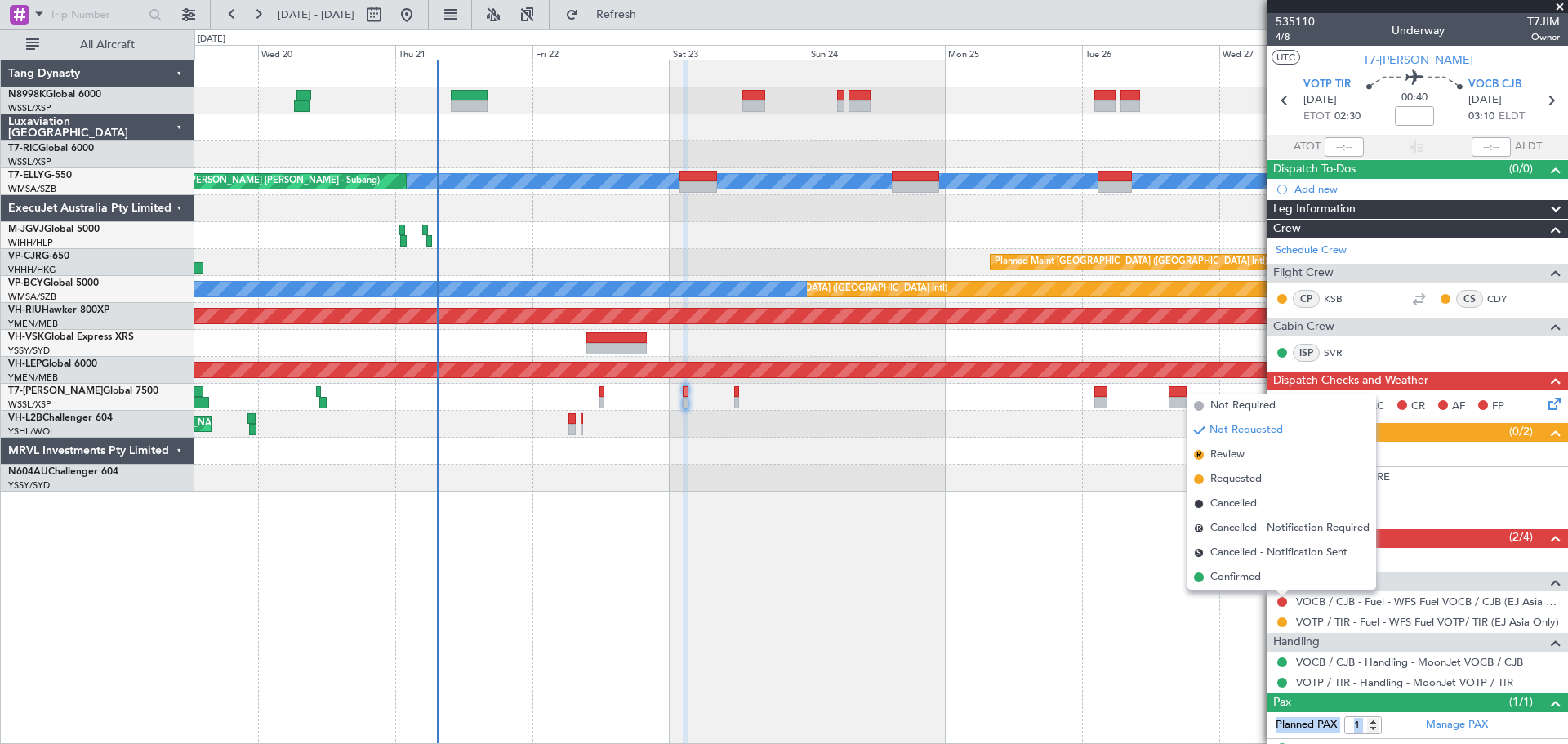
click at [745, 430] on div "Unplanned Maint Sydney ([PERSON_NAME] Intl)" at bounding box center [881, 424] width 1373 height 27
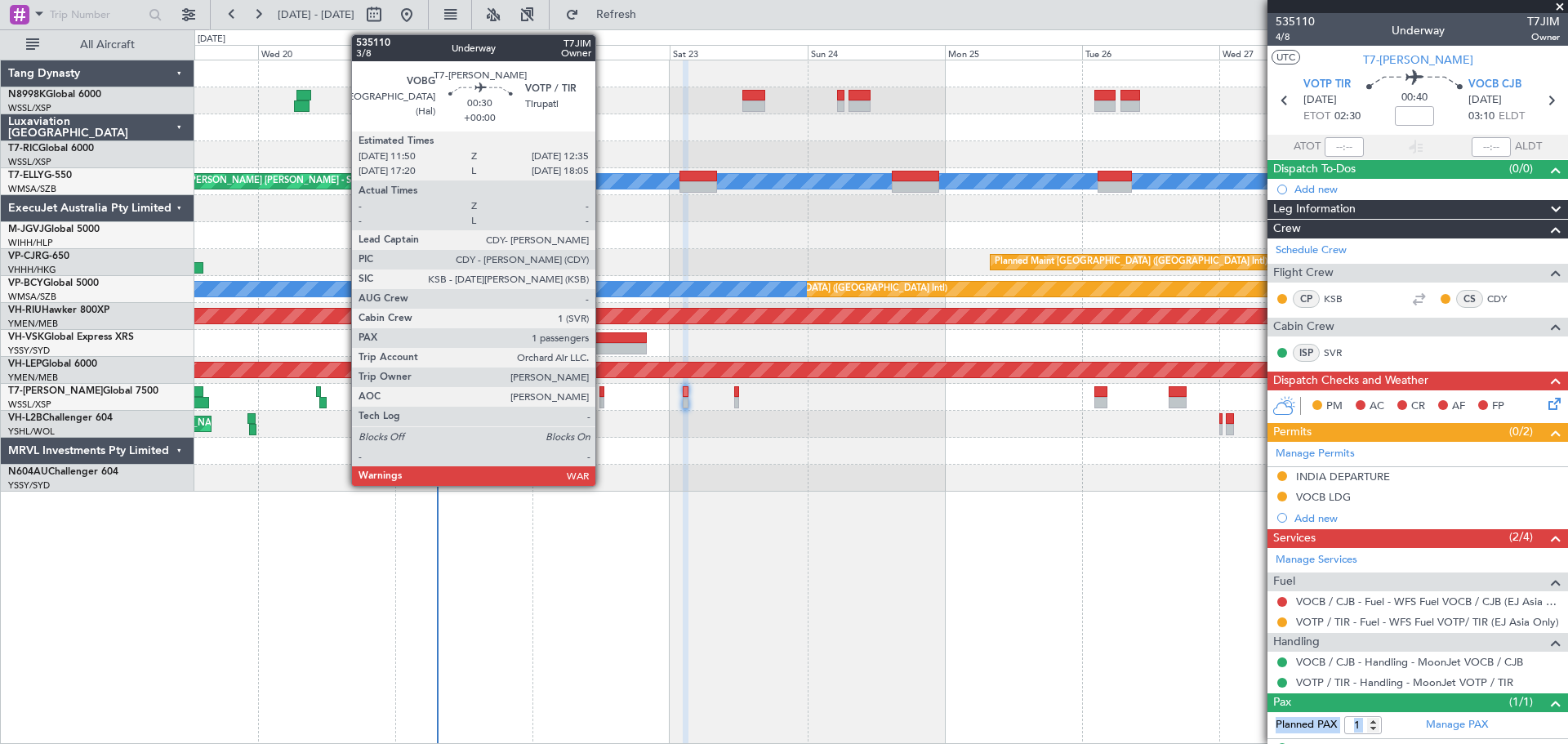
click at [603, 396] on div at bounding box center [602, 392] width 5 height 12
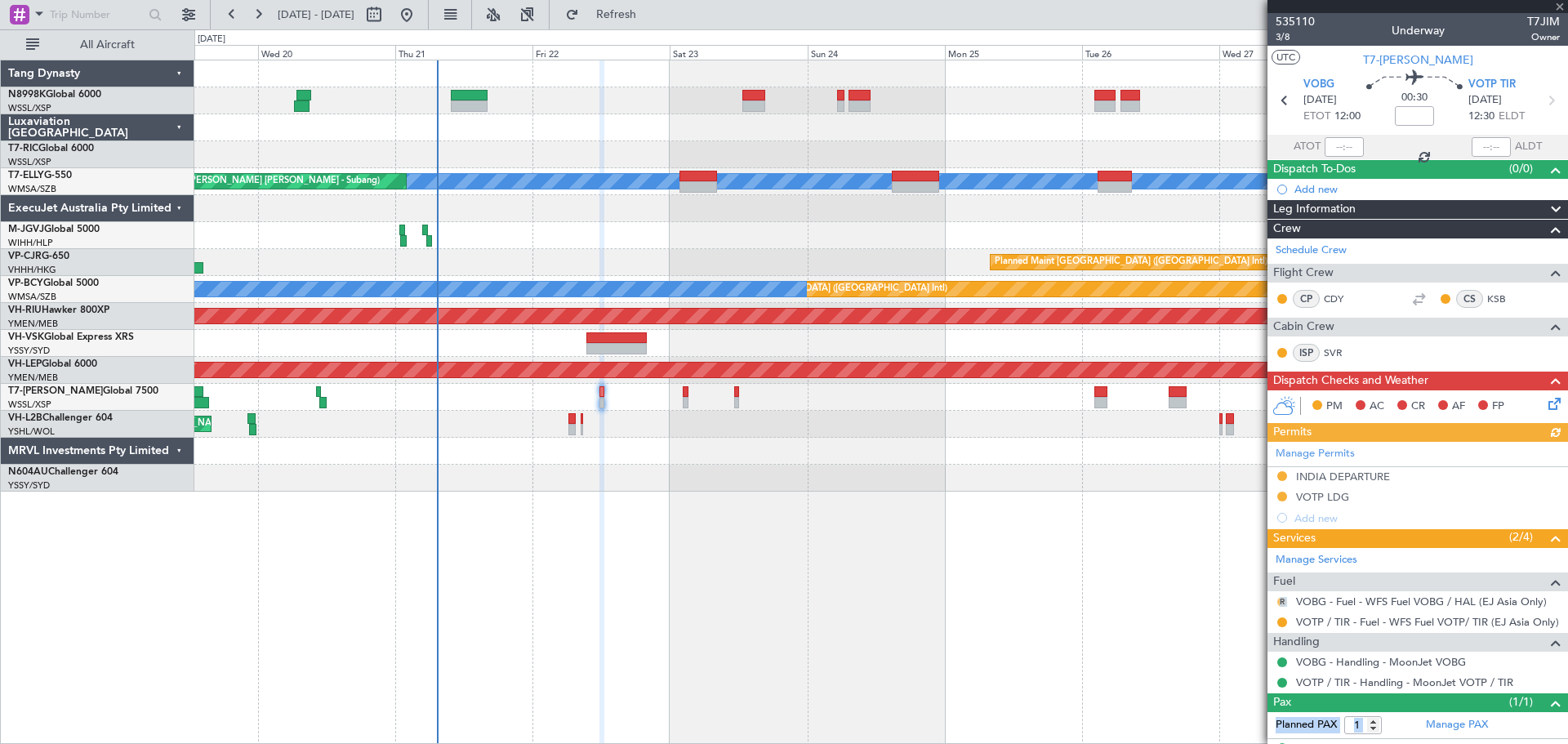
click at [1280, 597] on button "R" at bounding box center [1282, 602] width 10 height 10
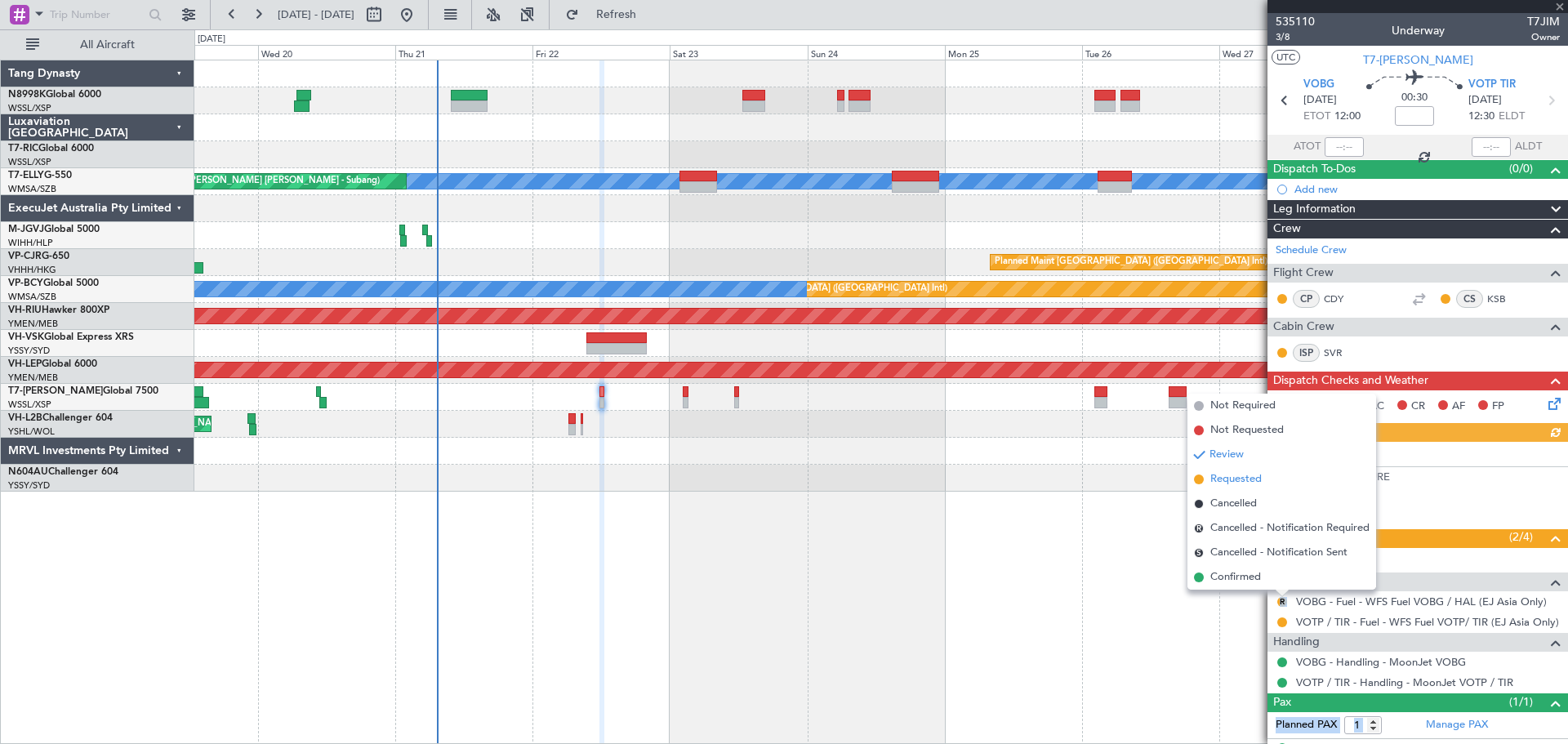
click at [1244, 484] on span "Requested" at bounding box center [1236, 480] width 52 height 17
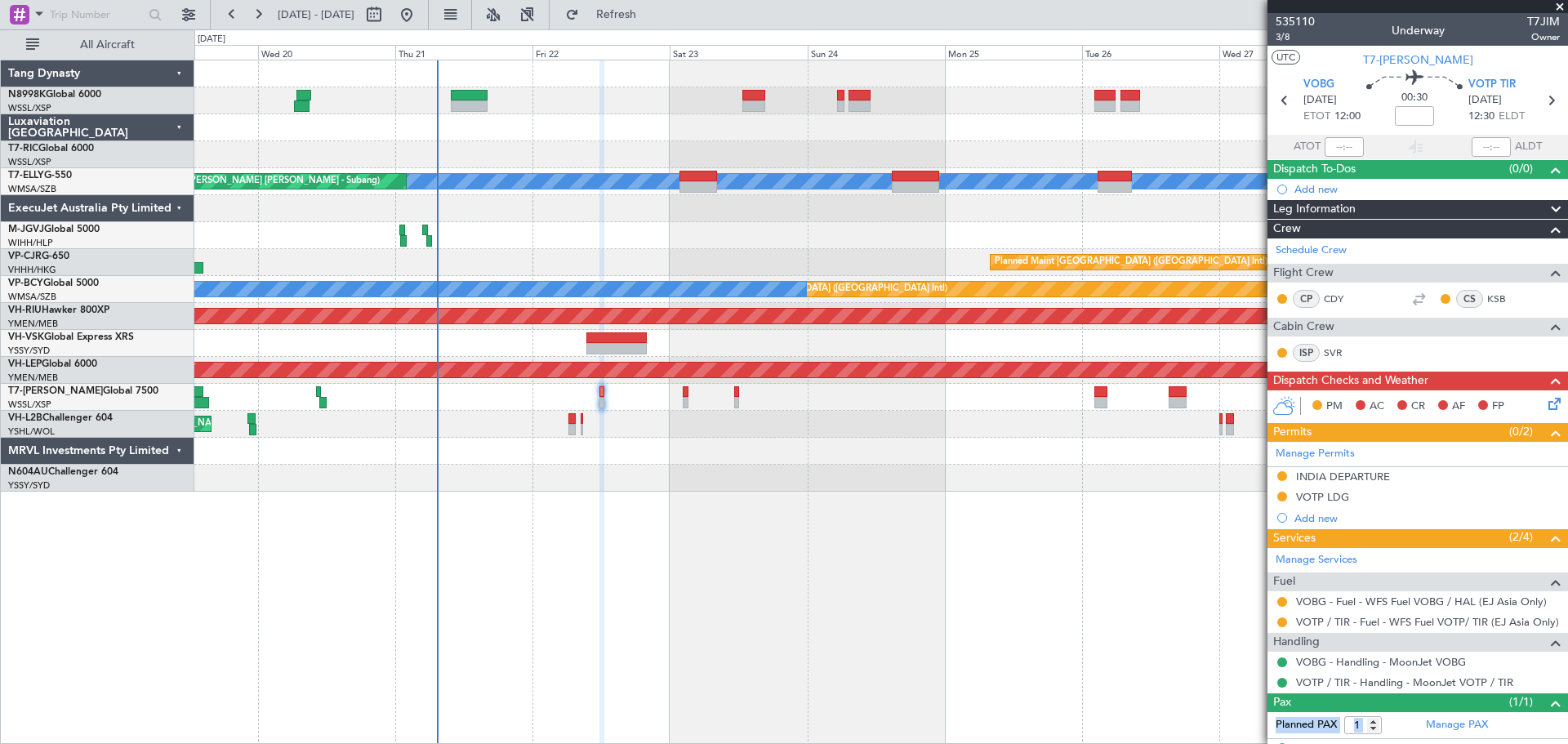
click at [357, 433] on div "Unplanned Maint Singapore (Seletar) MEL Unplanned Maint Kuala Lumpur (Sultan Ab…" at bounding box center [881, 275] width 1373 height 431
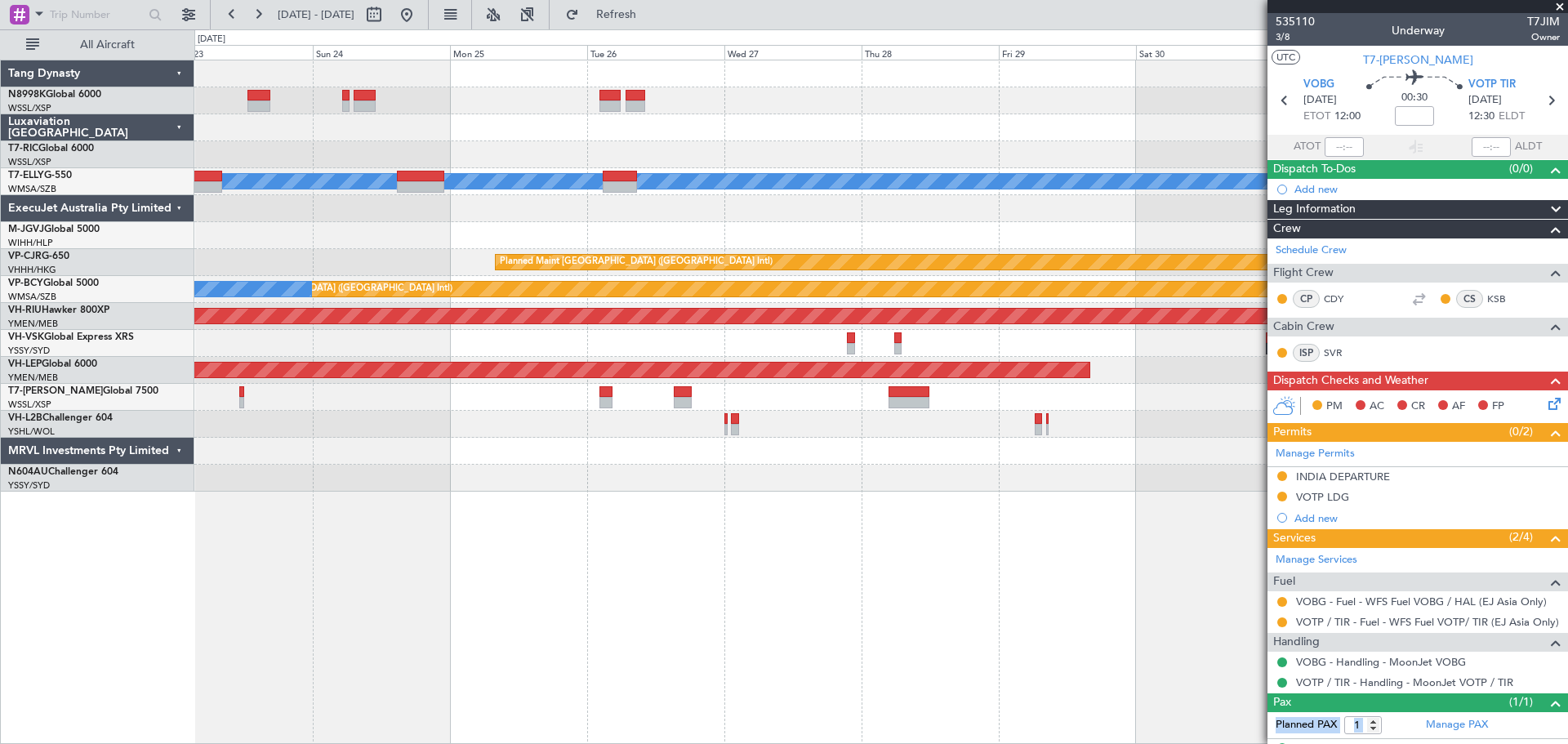
click at [598, 454] on div at bounding box center [881, 451] width 1373 height 27
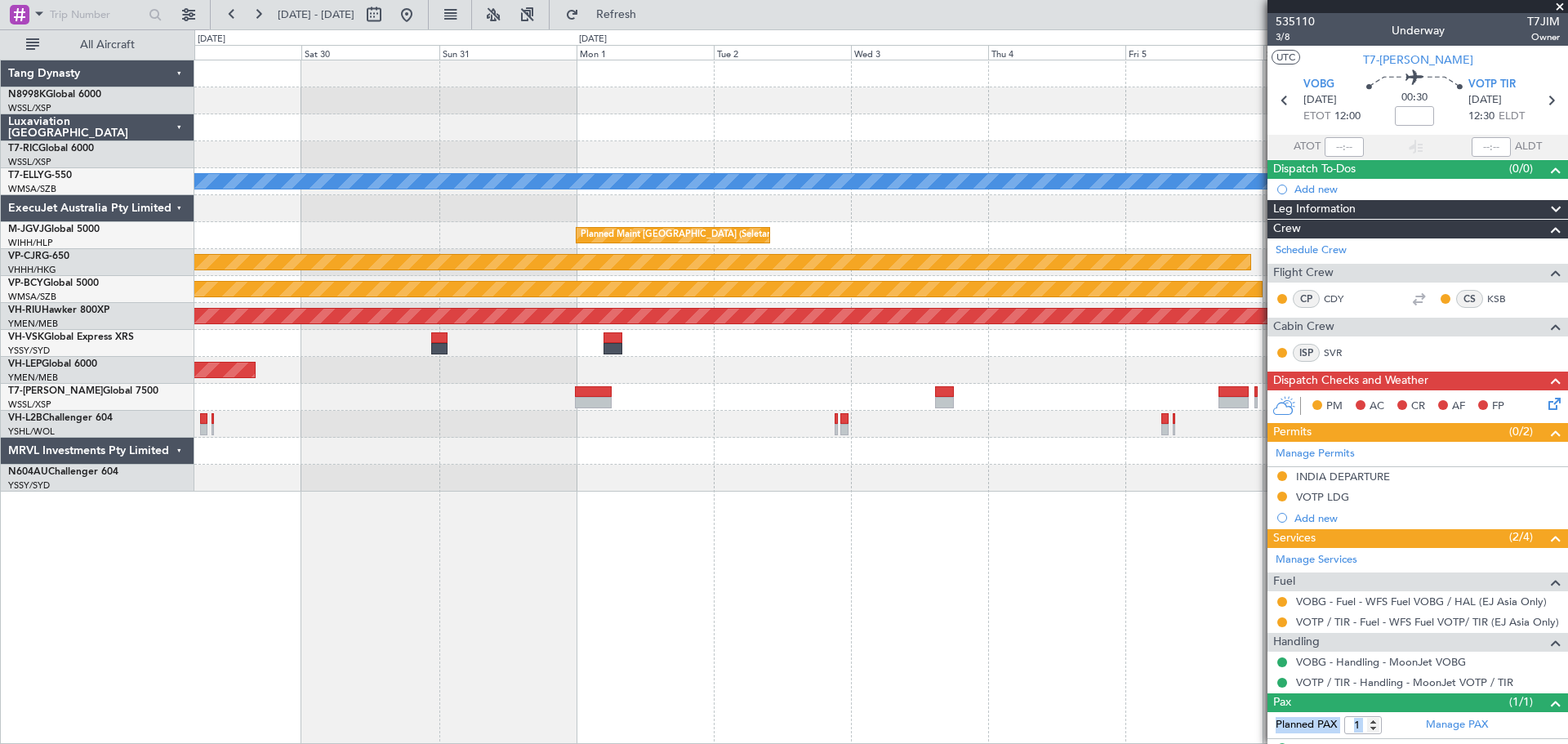
click at [585, 404] on div at bounding box center [593, 403] width 37 height 12
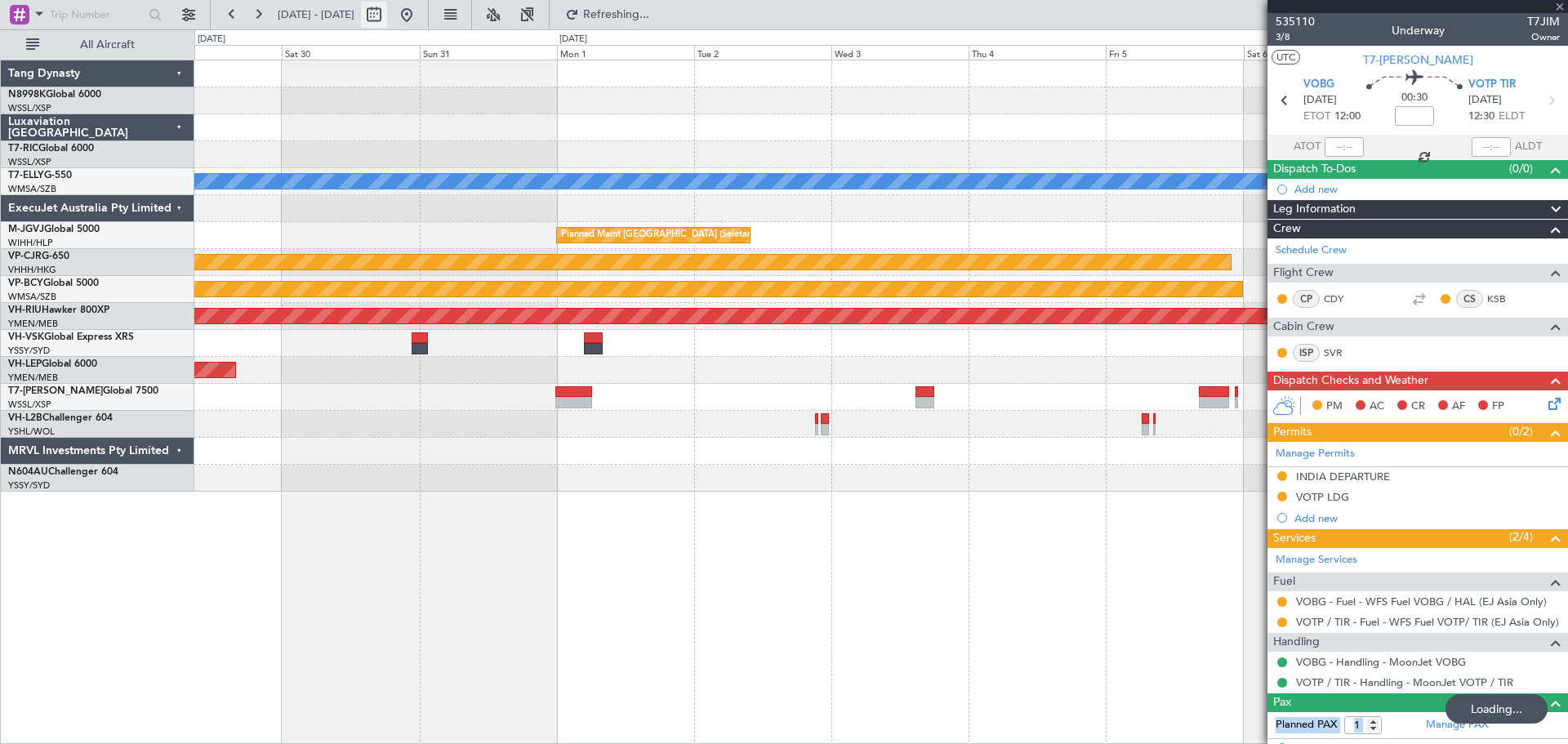
click at [387, 16] on button at bounding box center [374, 14] width 26 height 26
select select "8"
select select "2025"
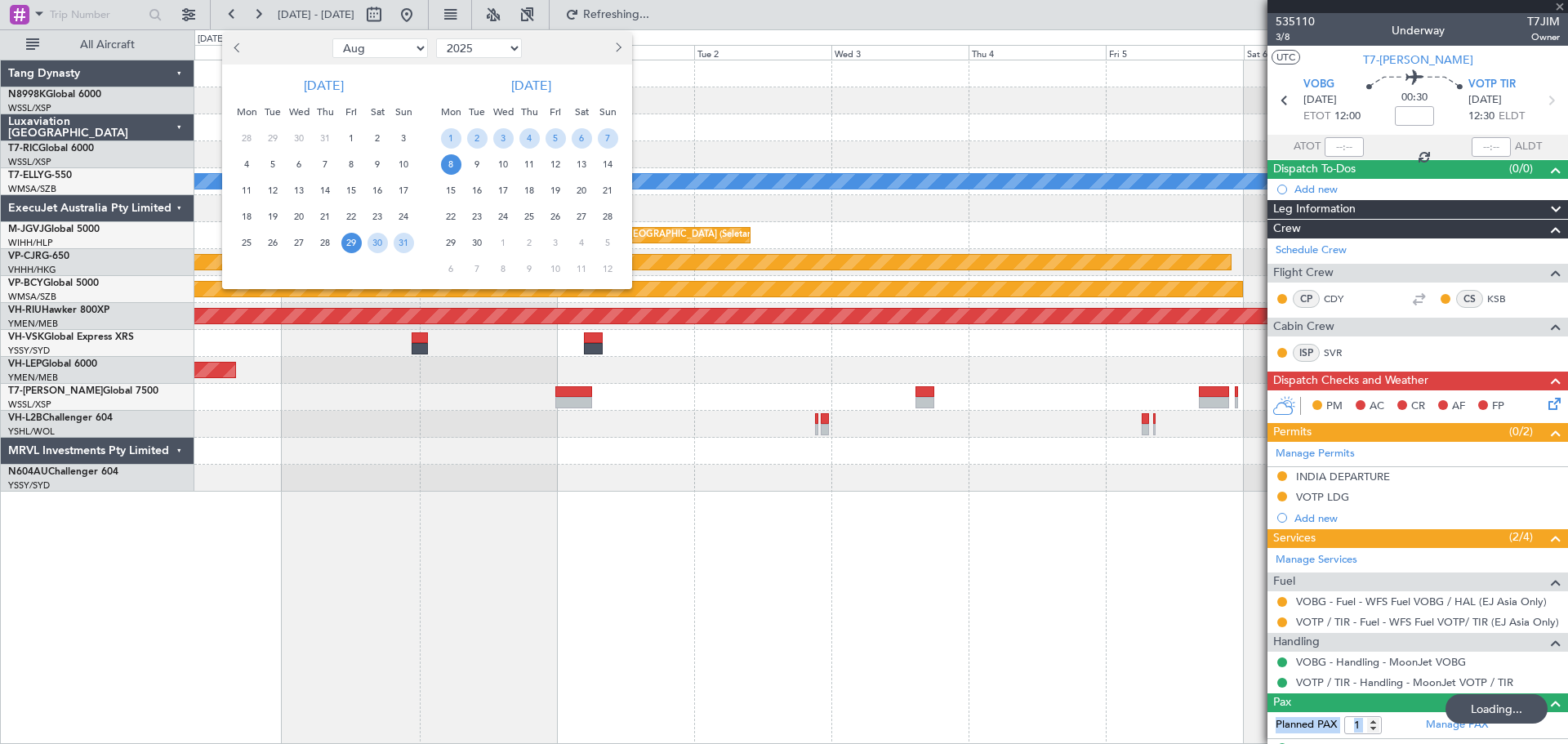
type input "-00:10"
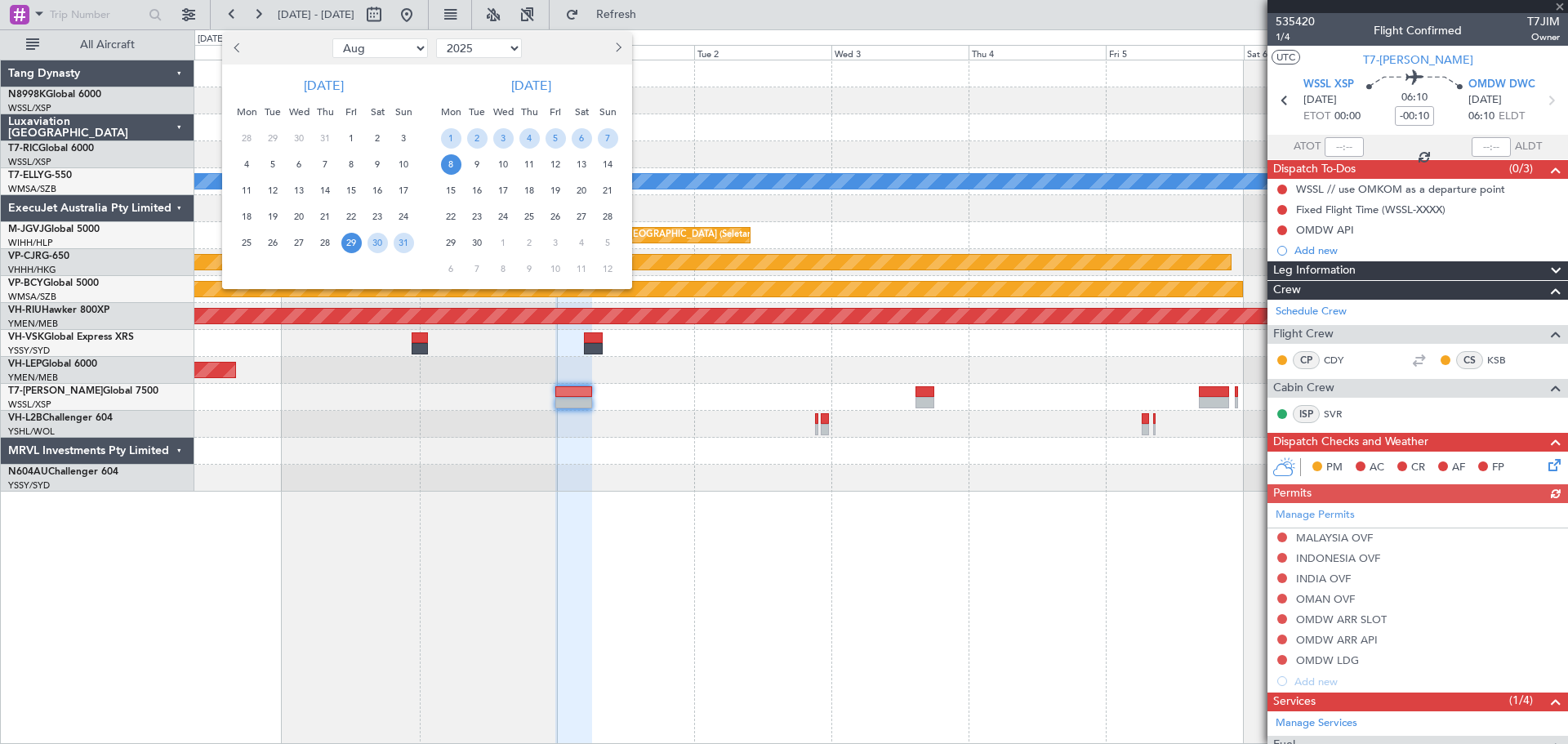
click at [496, 162] on span "10" at bounding box center [503, 164] width 20 height 20
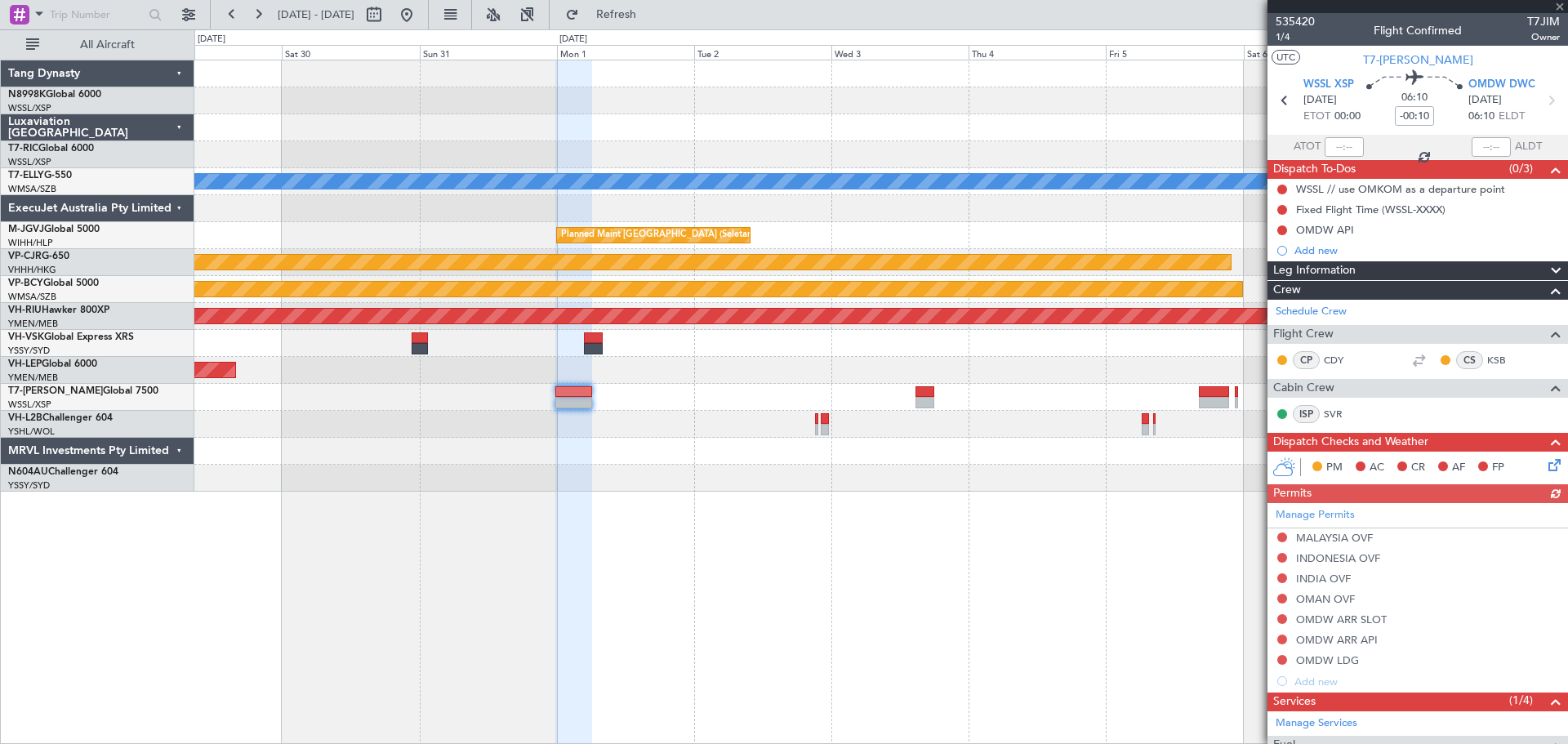
select select "9"
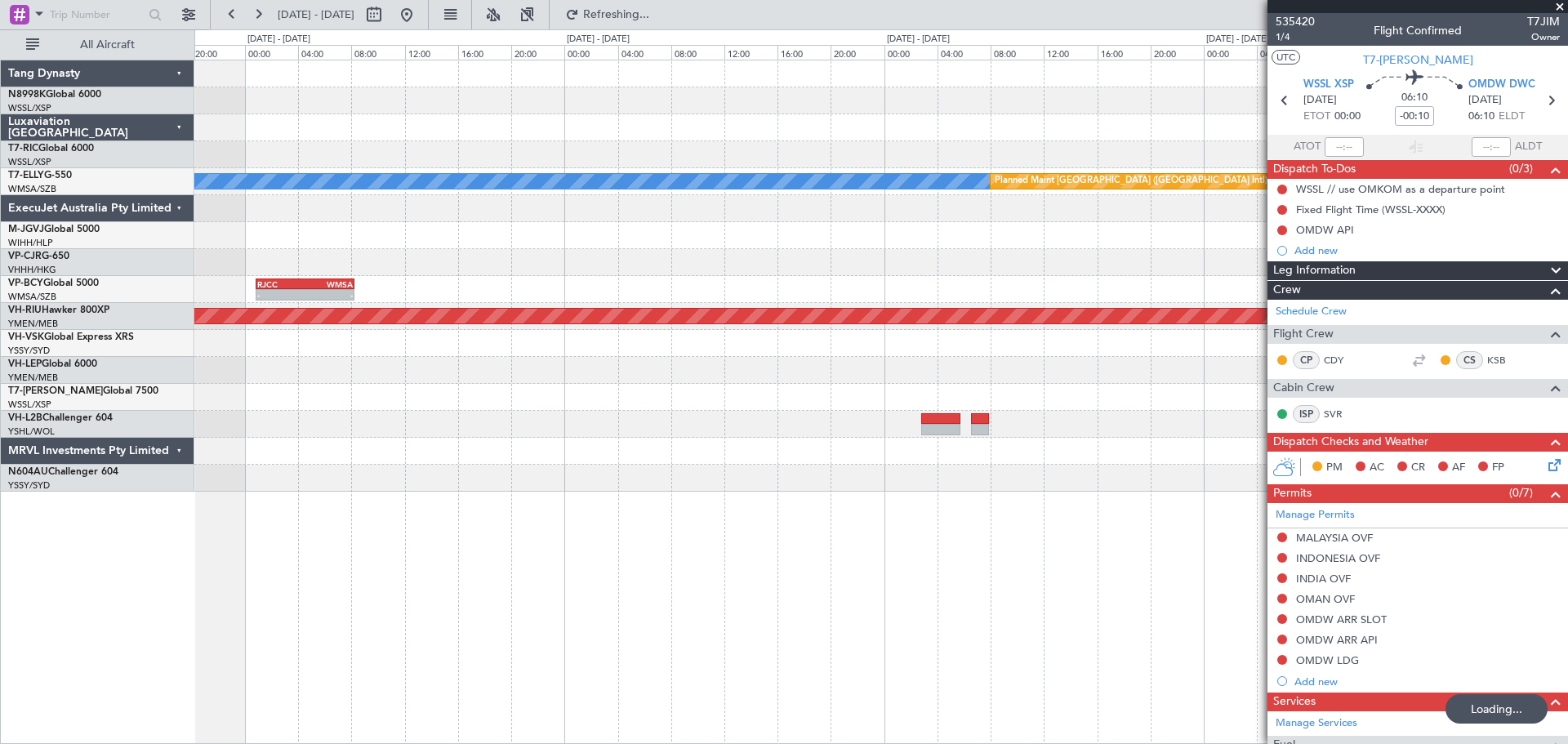
click at [836, 256] on div at bounding box center [881, 263] width 1373 height 27
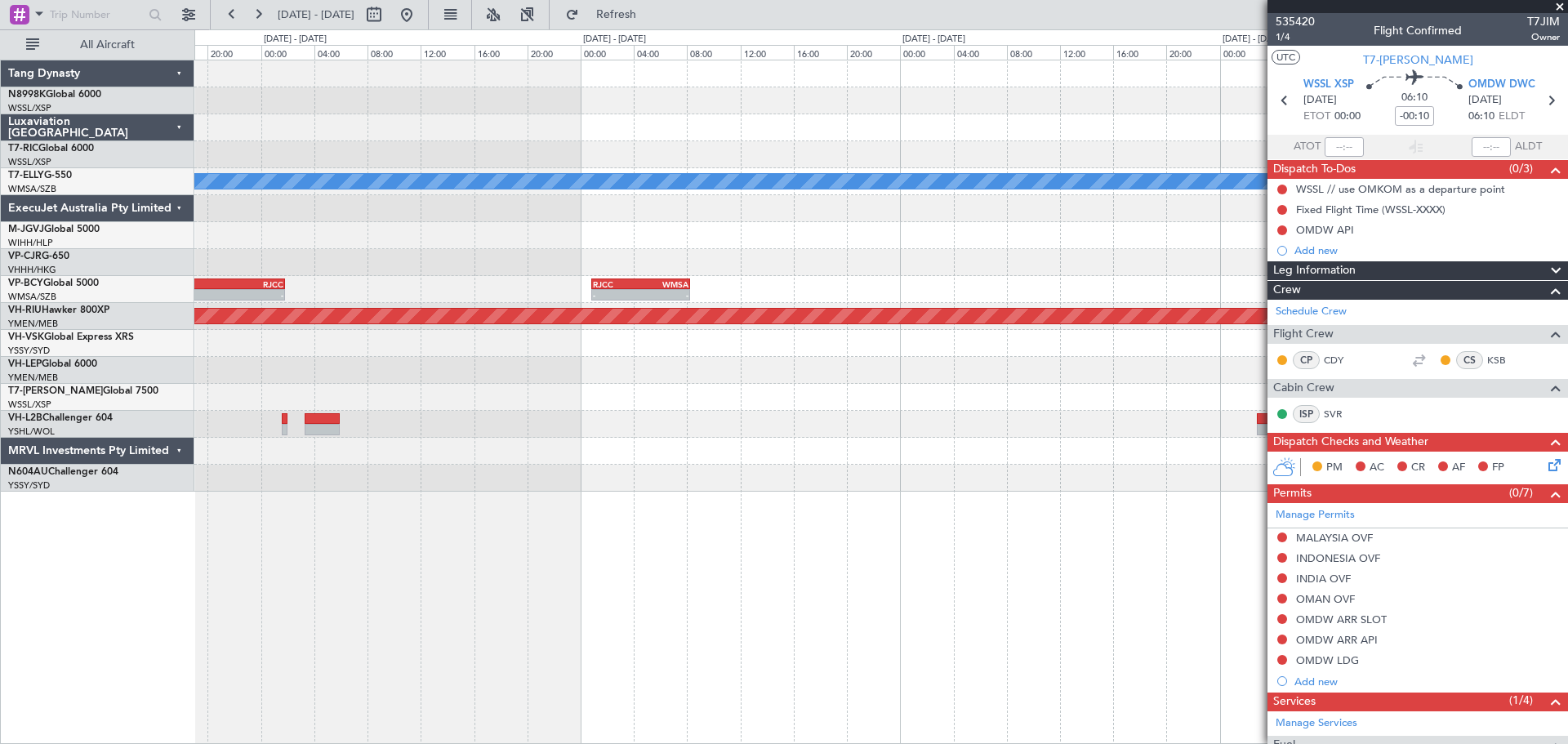
click at [266, 288] on div "RJCC" at bounding box center [254, 284] width 58 height 10
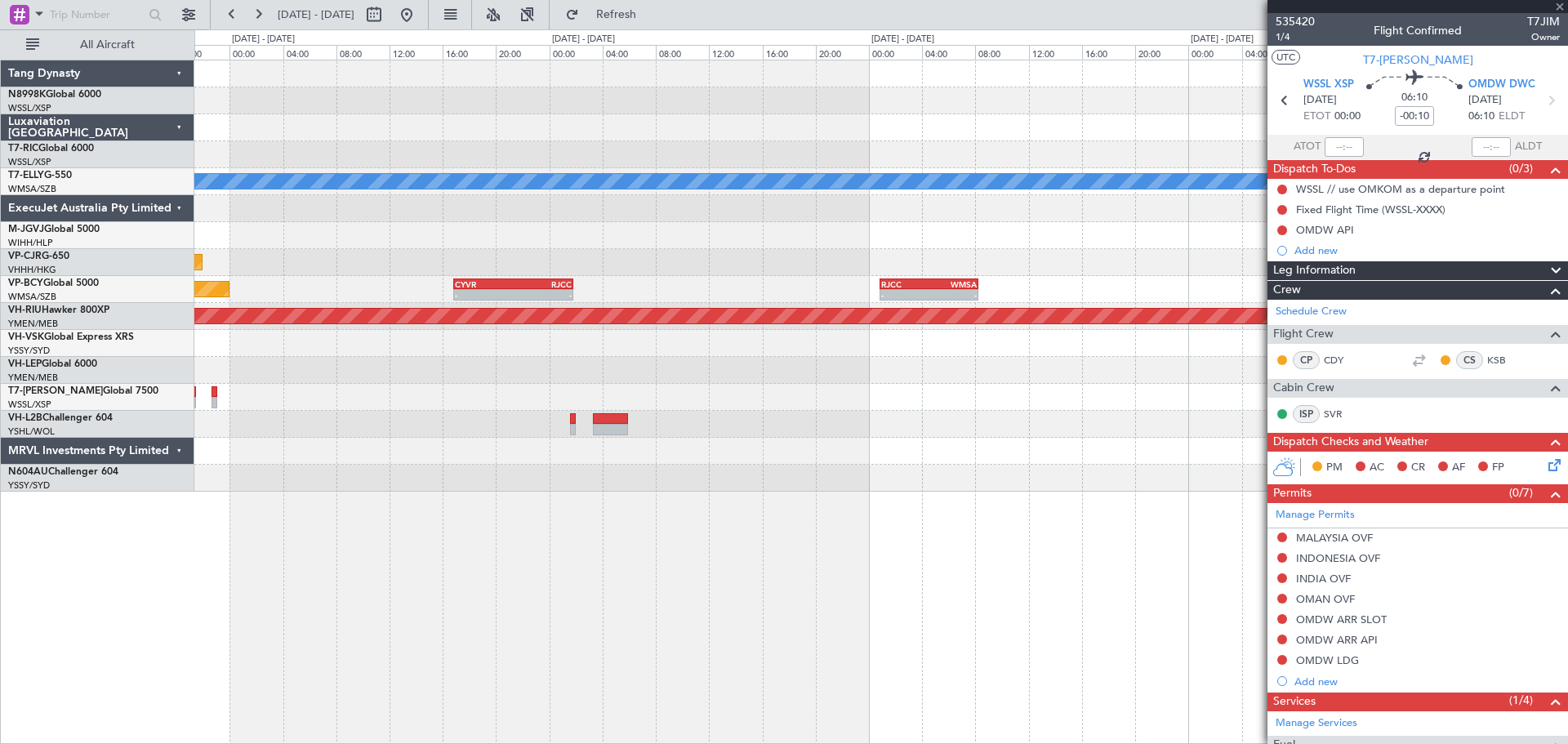
click at [967, 232] on div at bounding box center [881, 235] width 1373 height 27
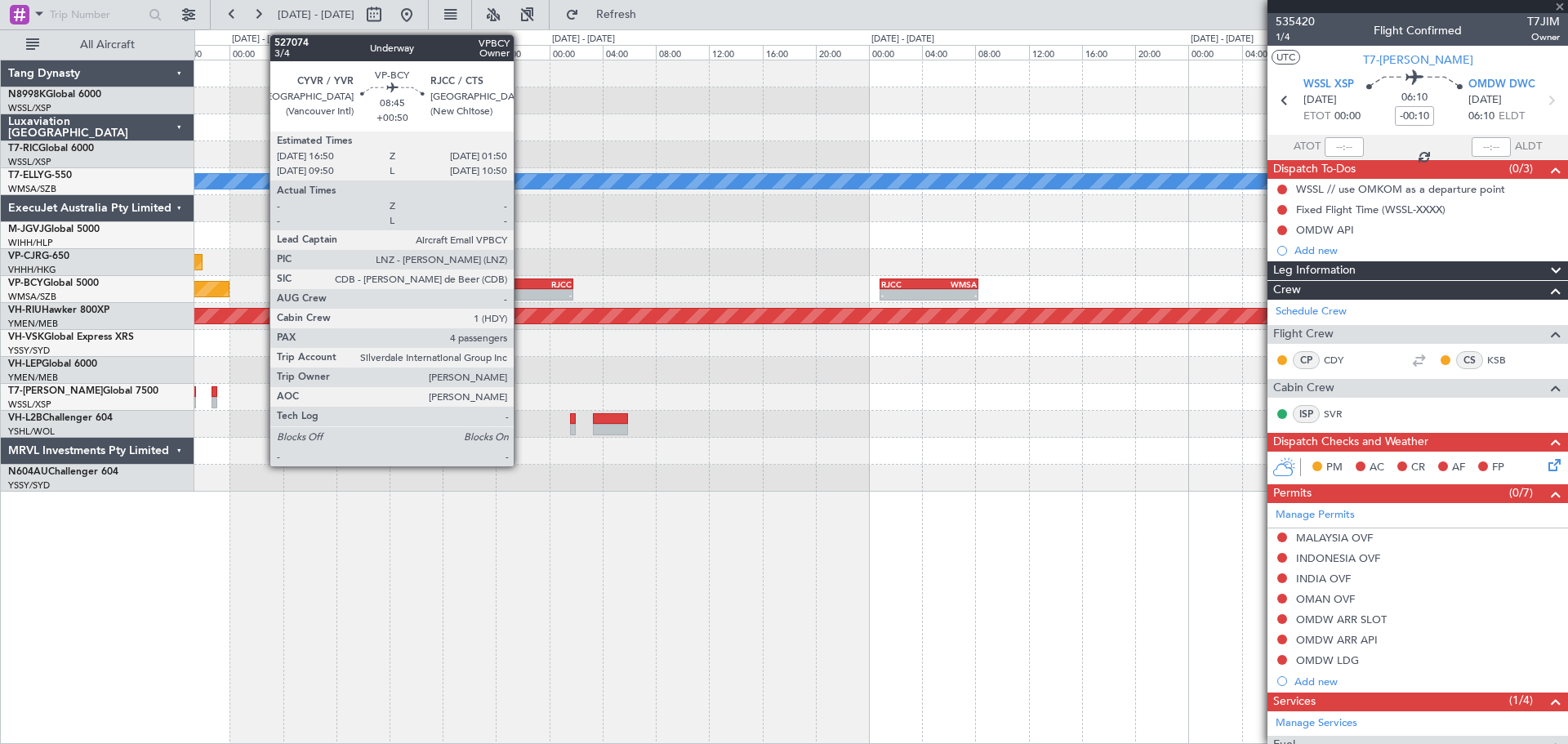
click at [520, 286] on div "RJCC" at bounding box center [542, 284] width 58 height 10
type input "+00:50"
type input "4"
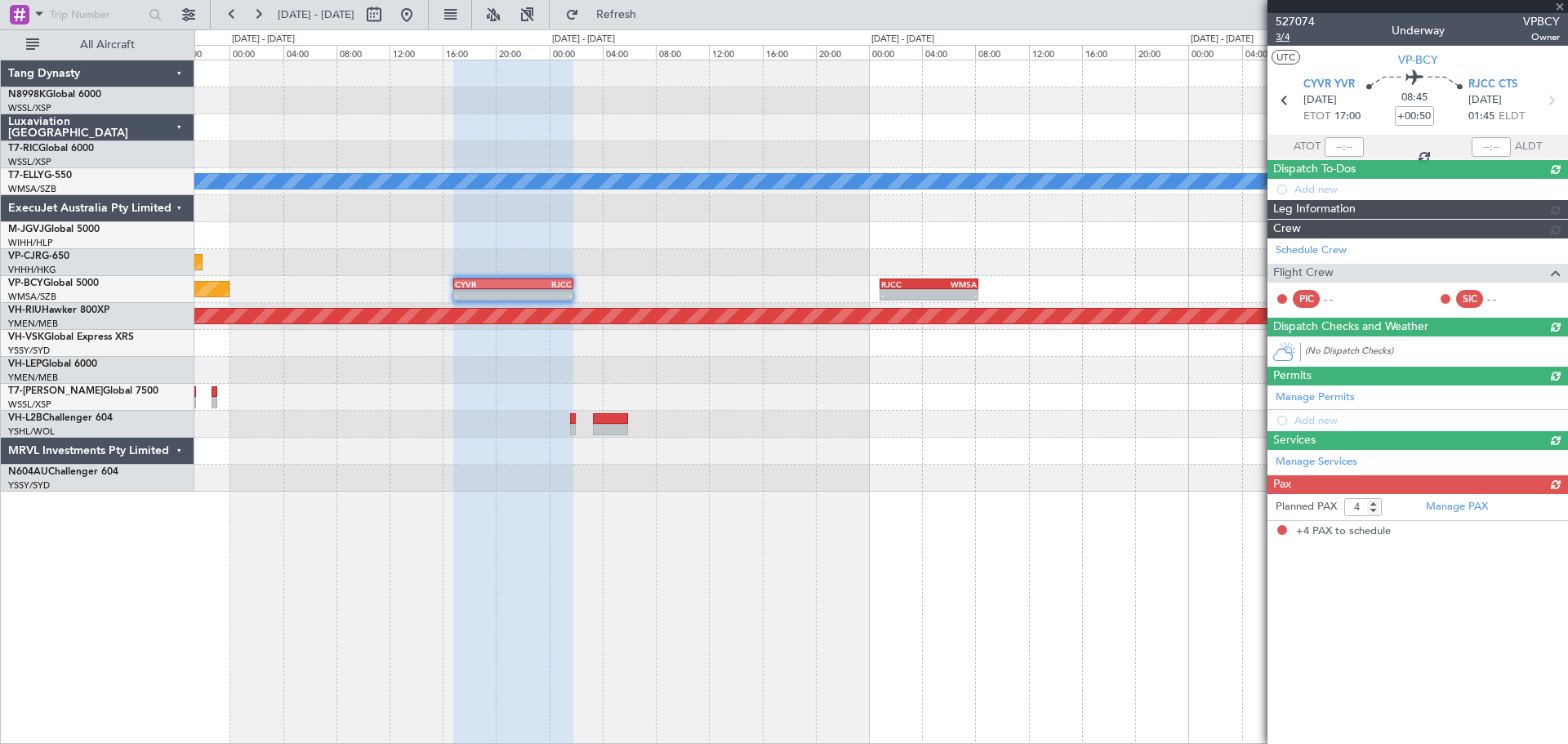
click at [1287, 38] on span "3/4" at bounding box center [1294, 37] width 39 height 14
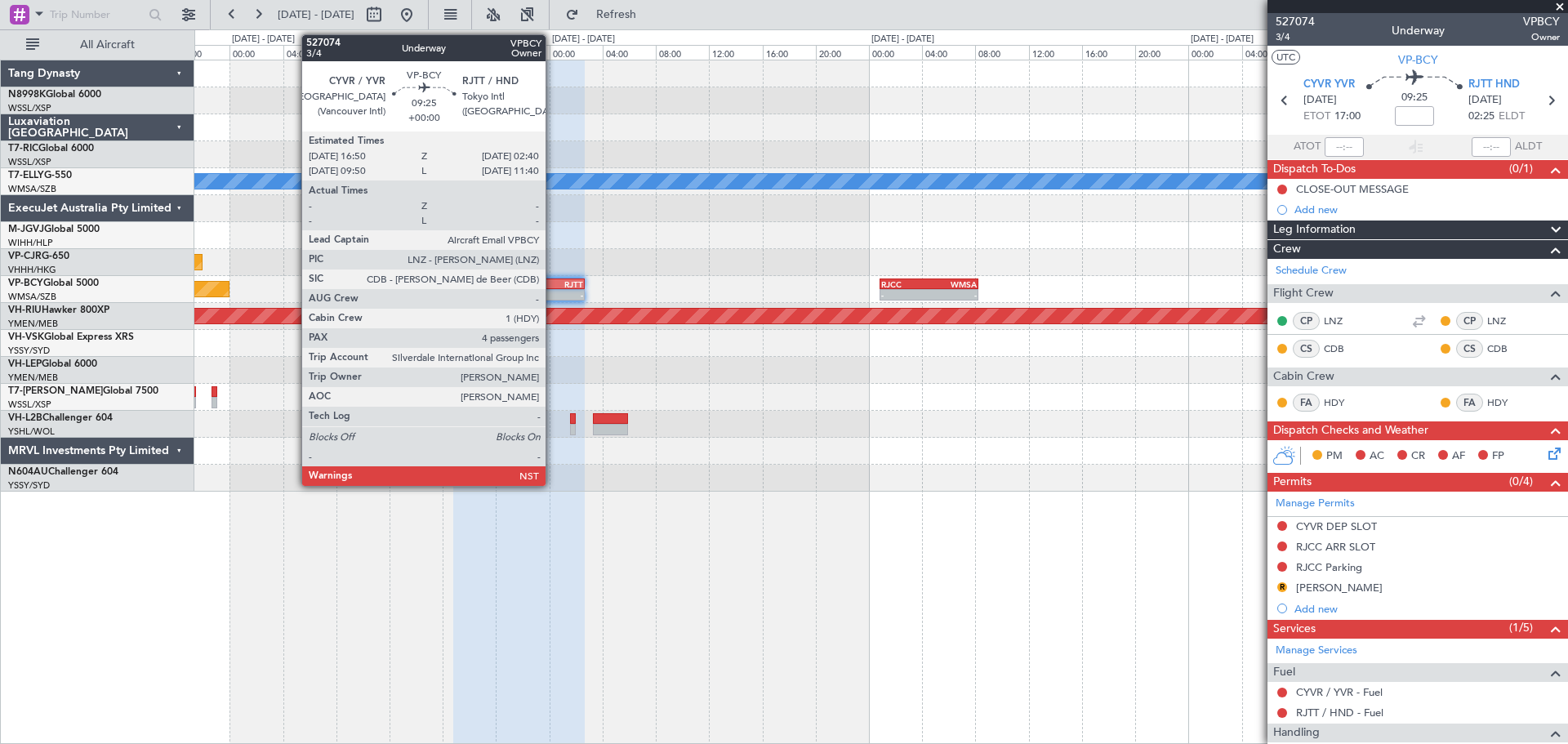
click at [557, 297] on div "-" at bounding box center [550, 295] width 63 height 10
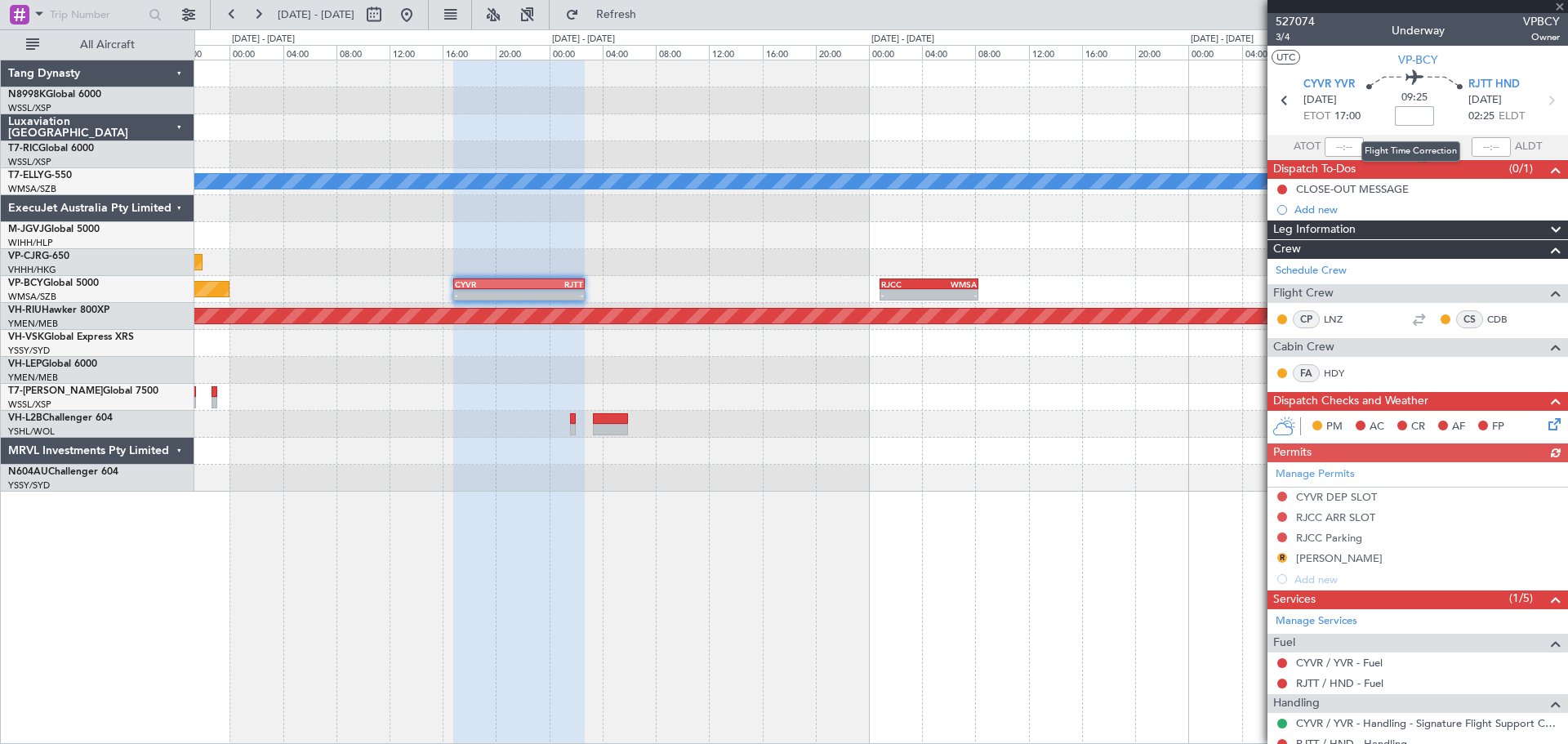
click at [1418, 112] on input at bounding box center [1414, 115] width 39 height 19
type input "+00:00"
click at [982, 462] on div at bounding box center [881, 451] width 1373 height 27
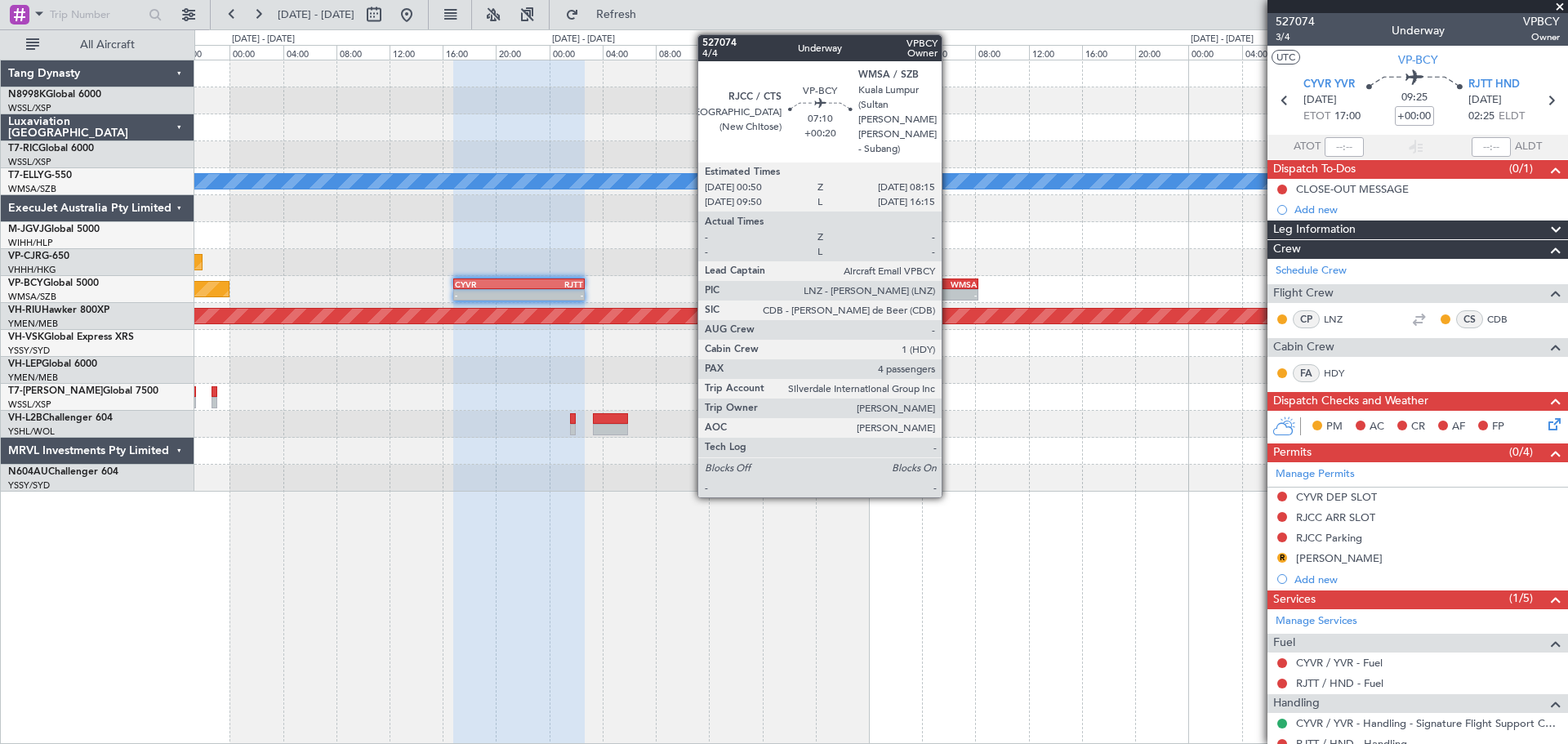
click at [949, 286] on div "WMSA" at bounding box center [952, 284] width 48 height 10
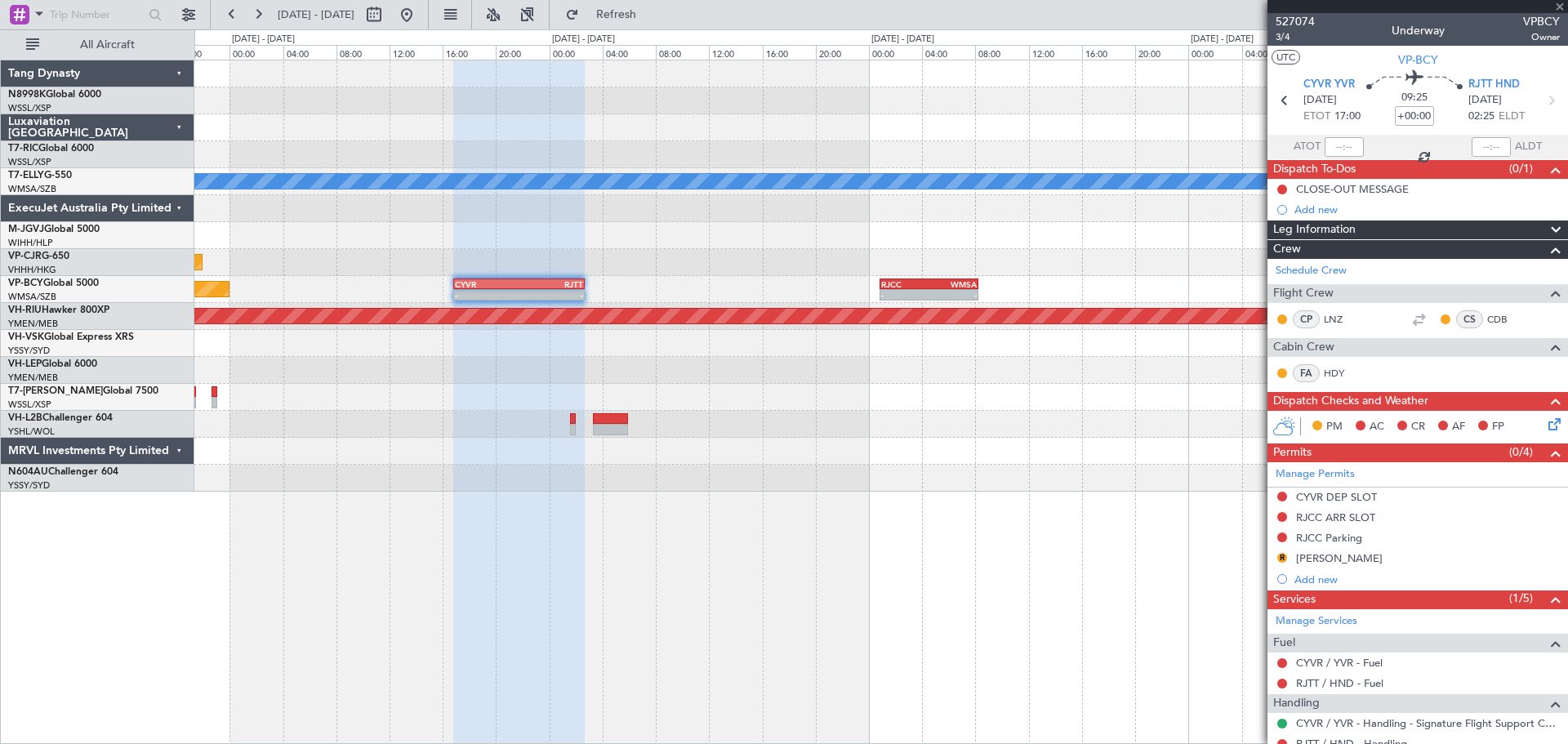
type input "+00:20"
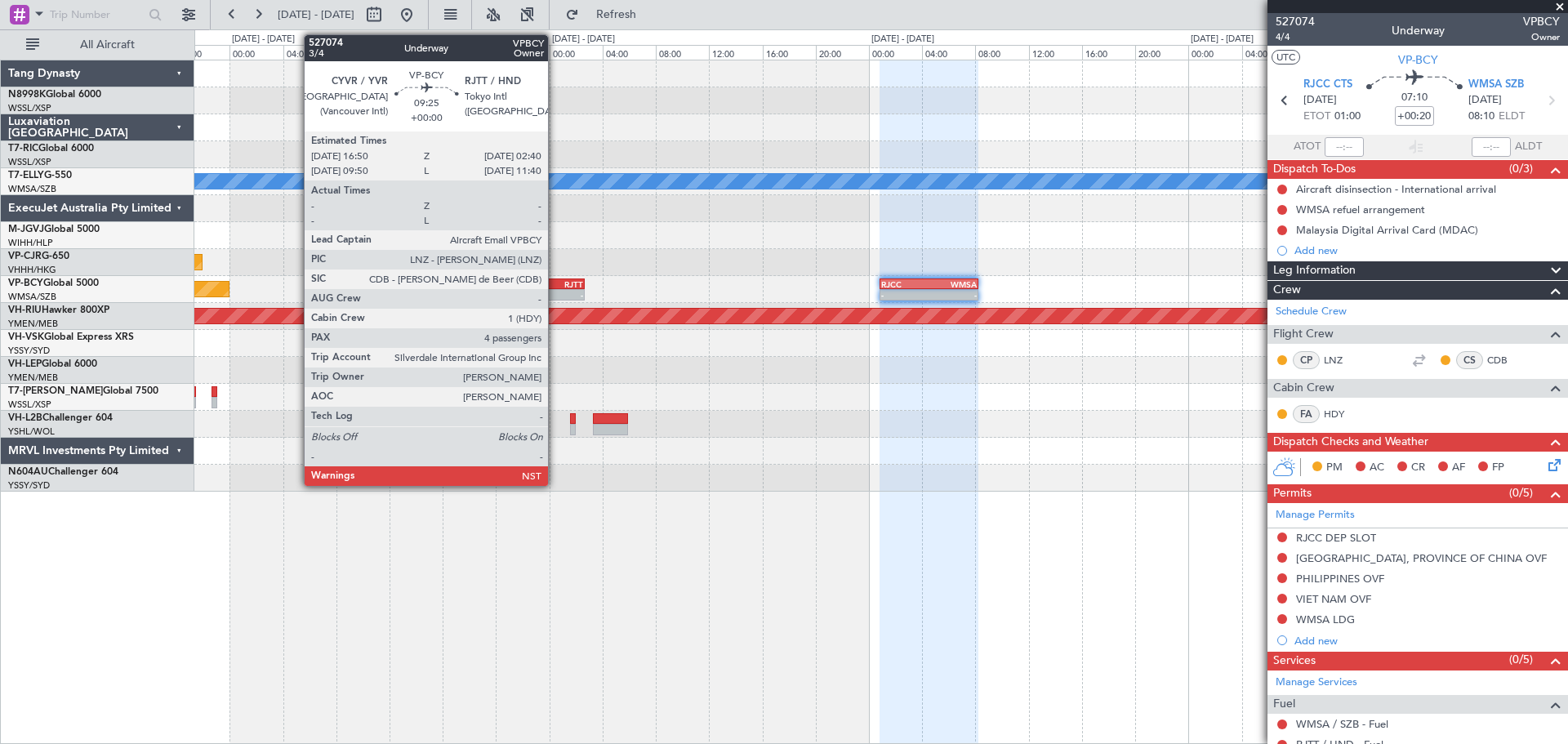
click at [555, 288] on div "RJTT" at bounding box center [550, 284] width 63 height 10
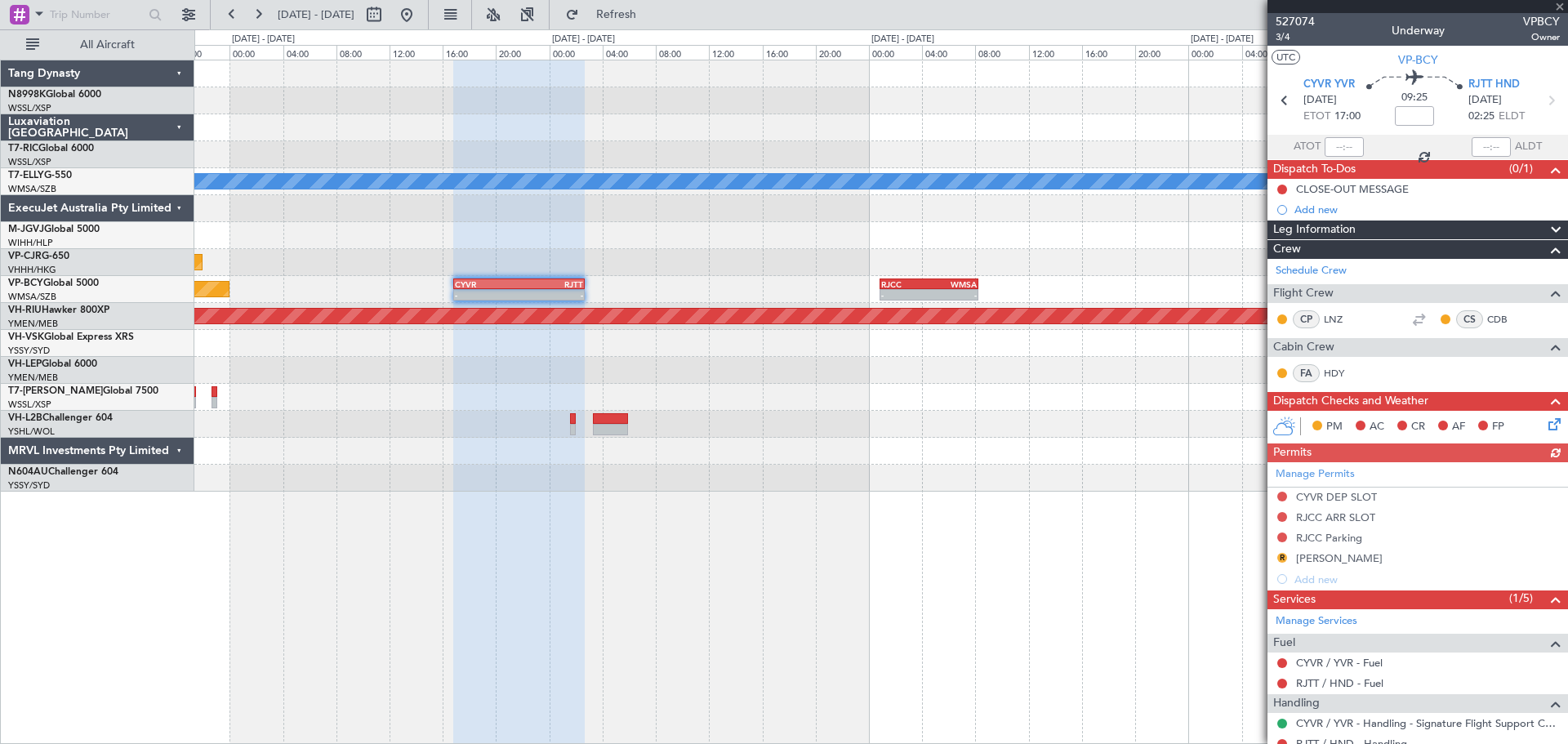
scroll to position [82, 0]
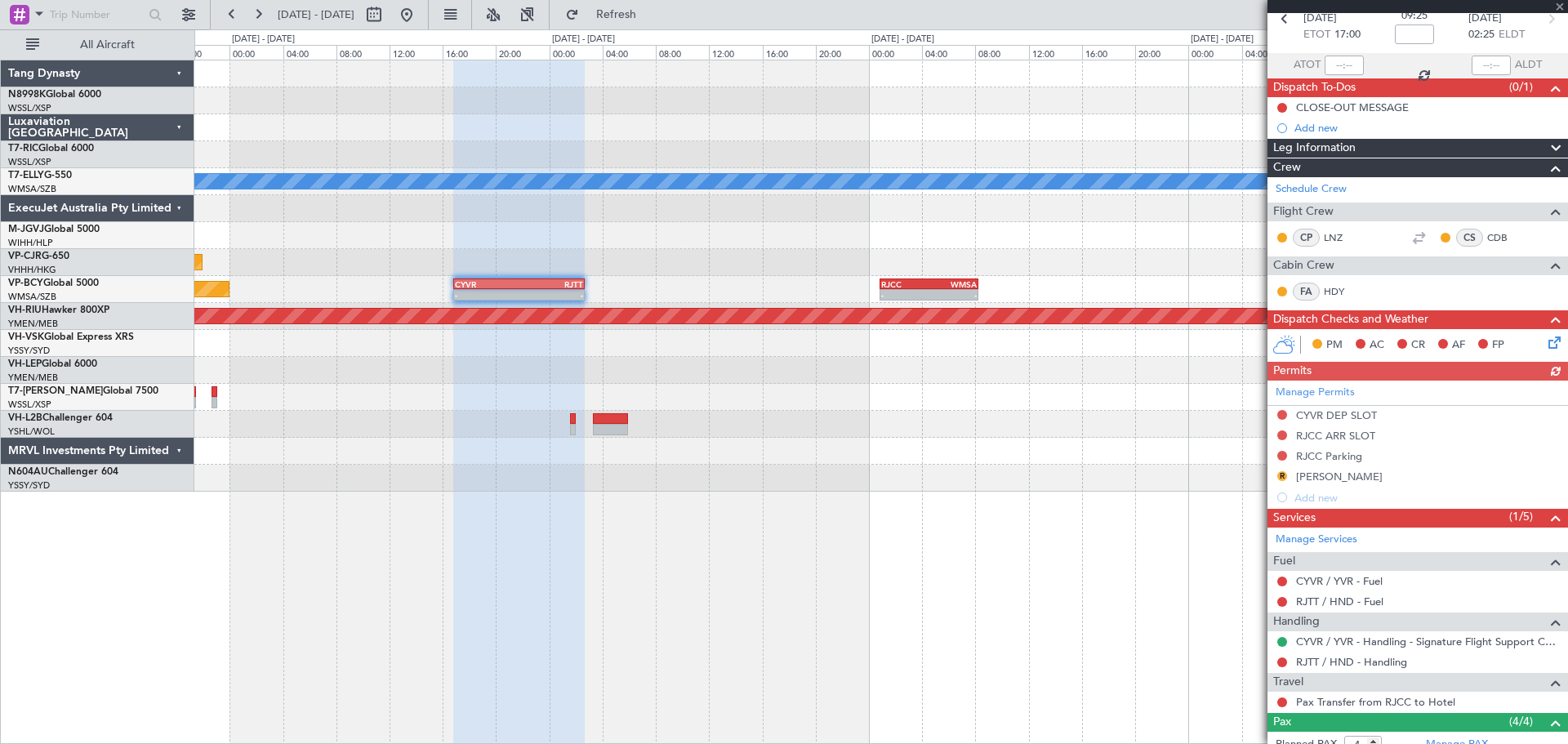
click at [1280, 475] on div "Manage Permits CYVR DEP SLOT RJCC ARR SLOT RJCC Parking R TSA WAIVER Add new" at bounding box center [1418, 444] width 300 height 128
click at [1281, 475] on div "Manage Permits CYVR DEP SLOT RJCC ARR SLOT RJCC Parking R TSA WAIVER Add new" at bounding box center [1418, 444] width 300 height 128
click at [1282, 475] on button "R" at bounding box center [1282, 476] width 10 height 10
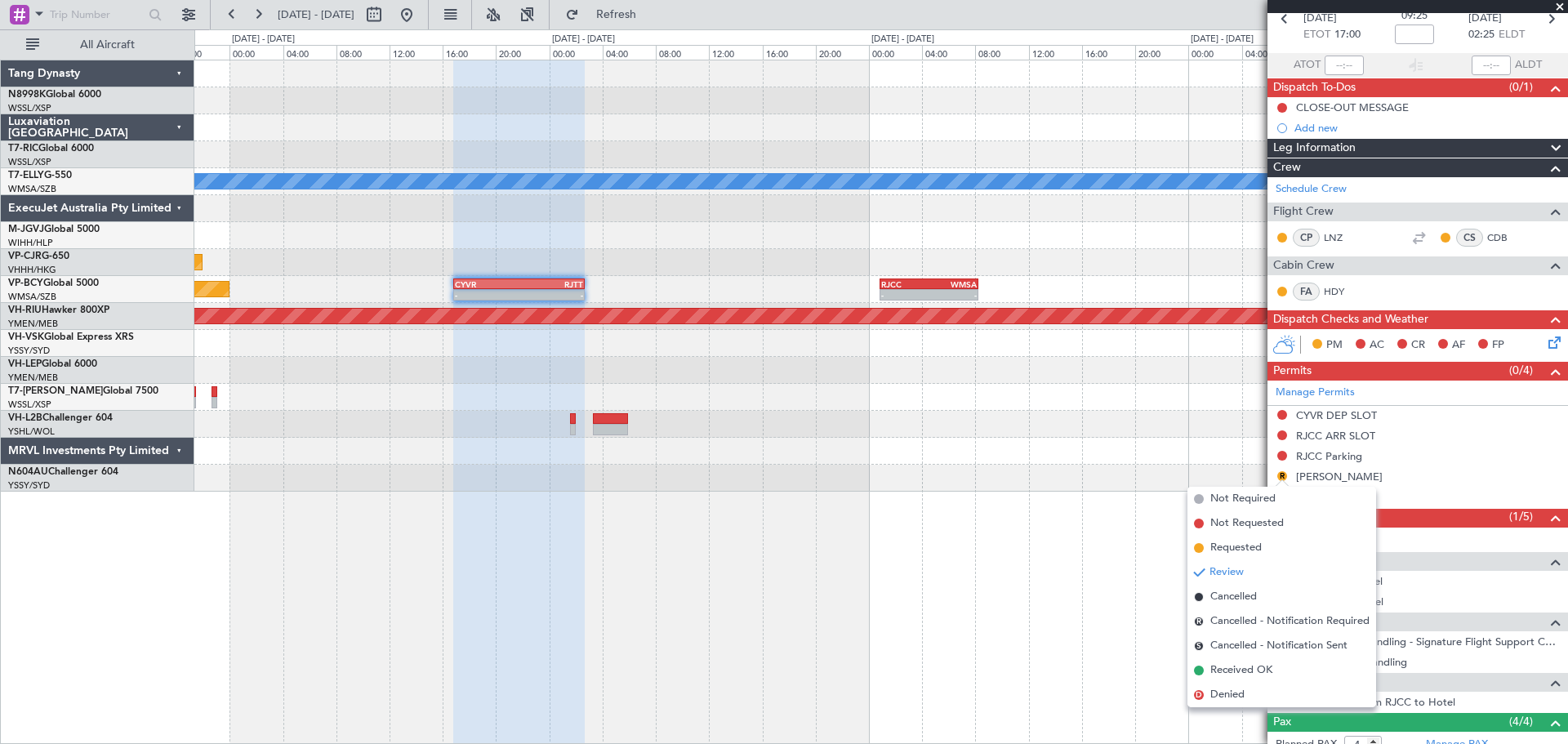
drag, startPoint x: 1240, startPoint y: 666, endPoint x: 1287, endPoint y: 622, distance: 64.4
click at [1240, 665] on span "Received OK" at bounding box center [1241, 671] width 62 height 17
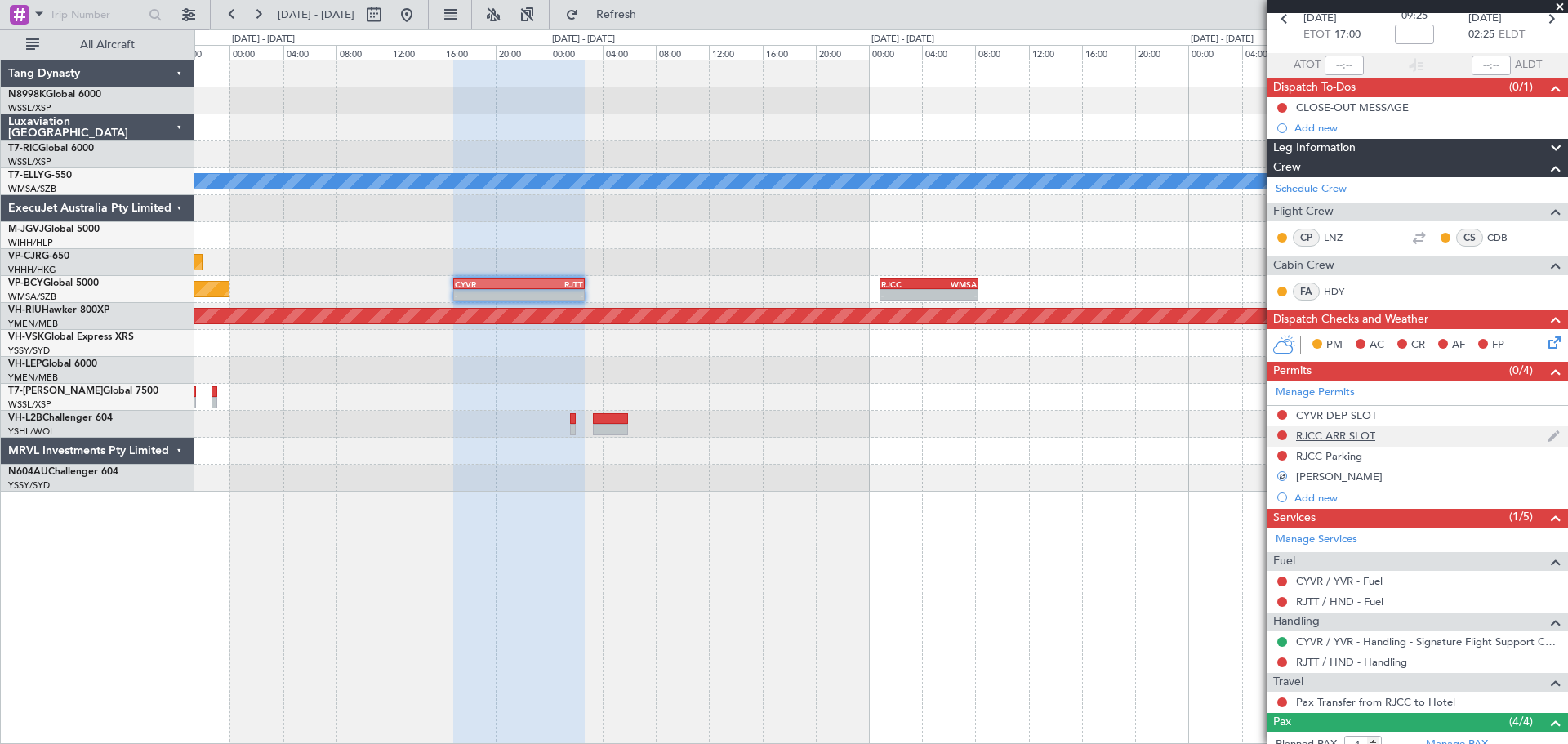
click at [1334, 438] on div "RJCC ARR SLOT" at bounding box center [1335, 435] width 79 height 14
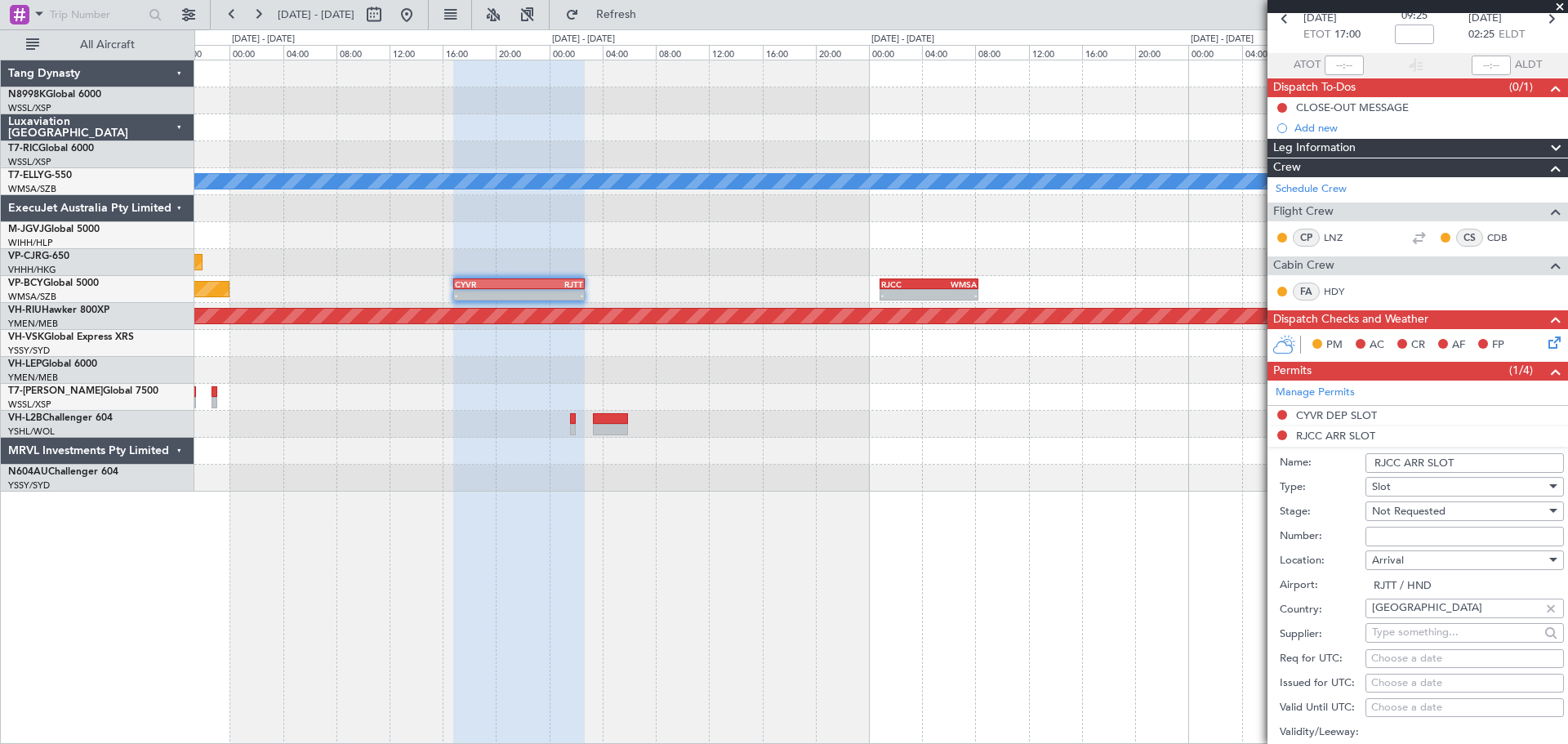
click at [1400, 462] on input "RJCC ARR SLOT" at bounding box center [1465, 462] width 199 height 19
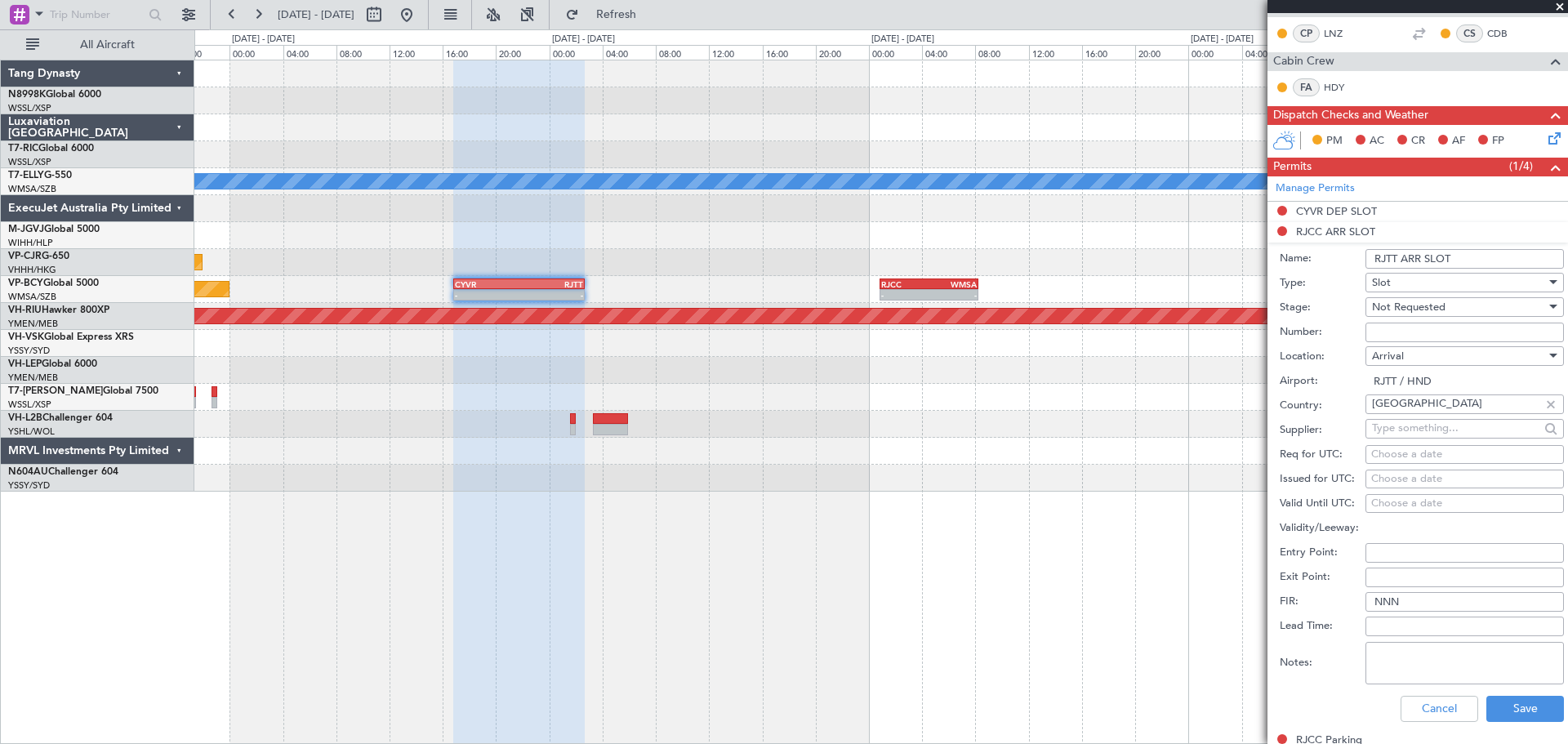
scroll to position [327, 0]
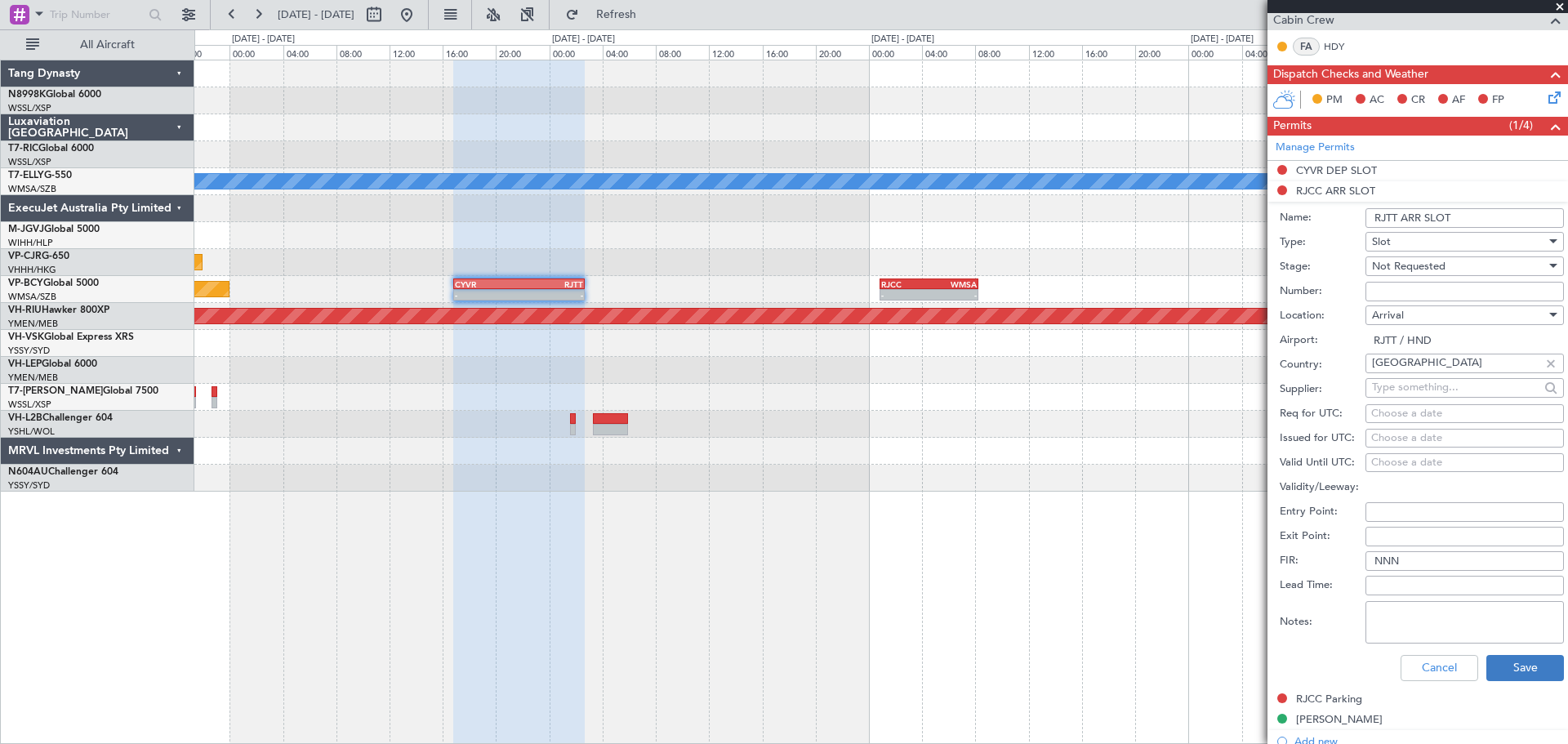
type input "RJTT ARR SLOT"
click at [1511, 662] on button "Save" at bounding box center [1525, 667] width 78 height 26
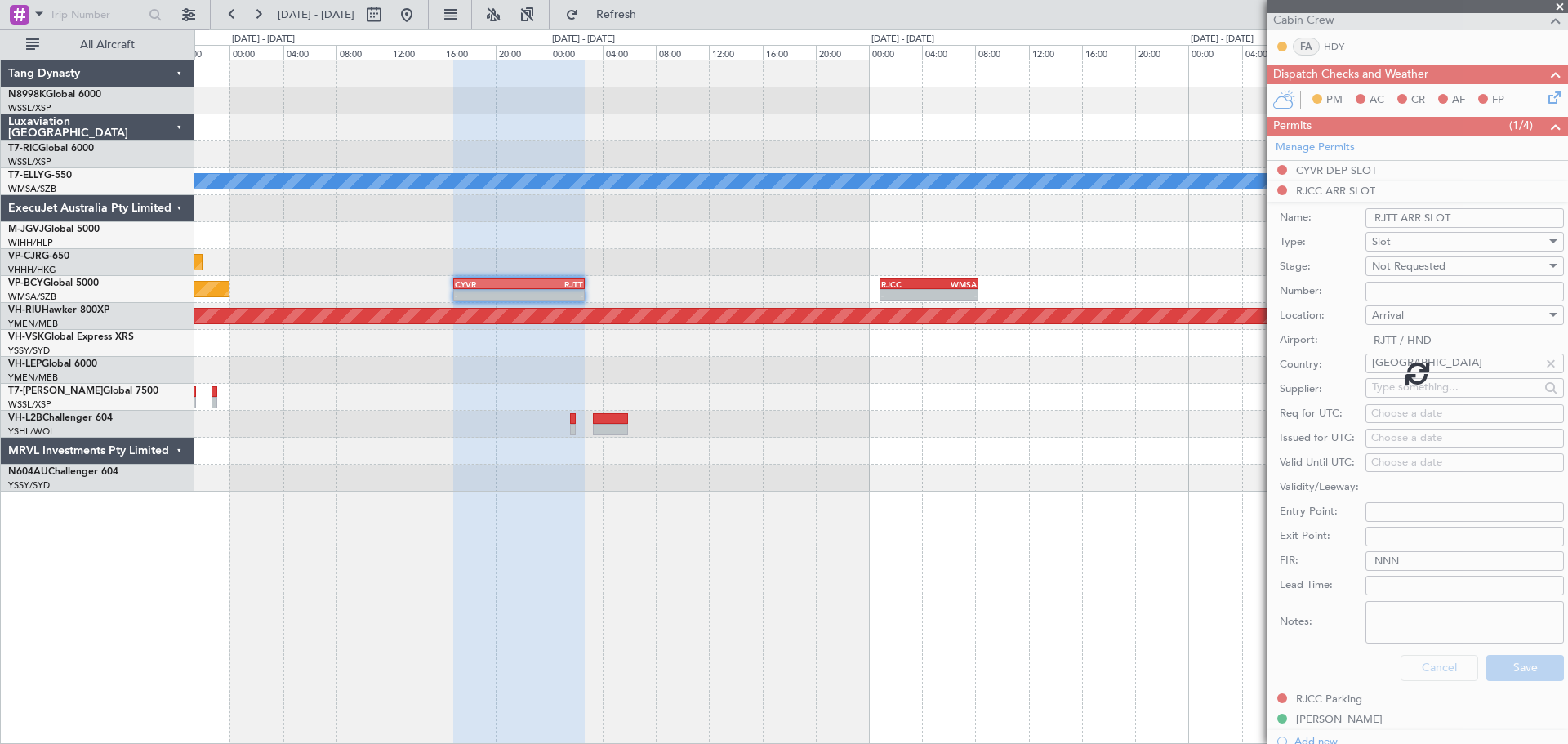
scroll to position [243, 0]
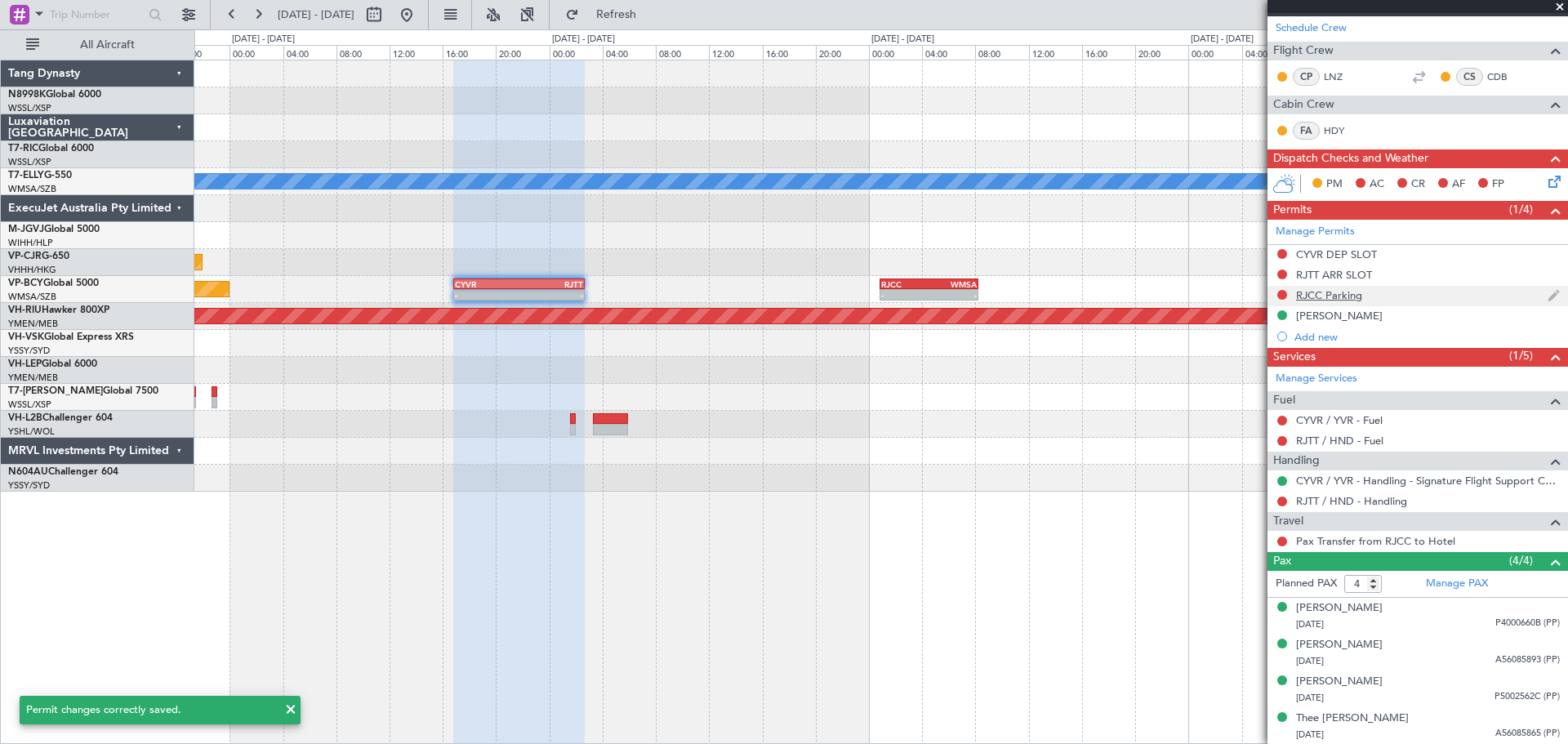
click at [1316, 294] on div "RJCC Parking" at bounding box center [1329, 295] width 66 height 14
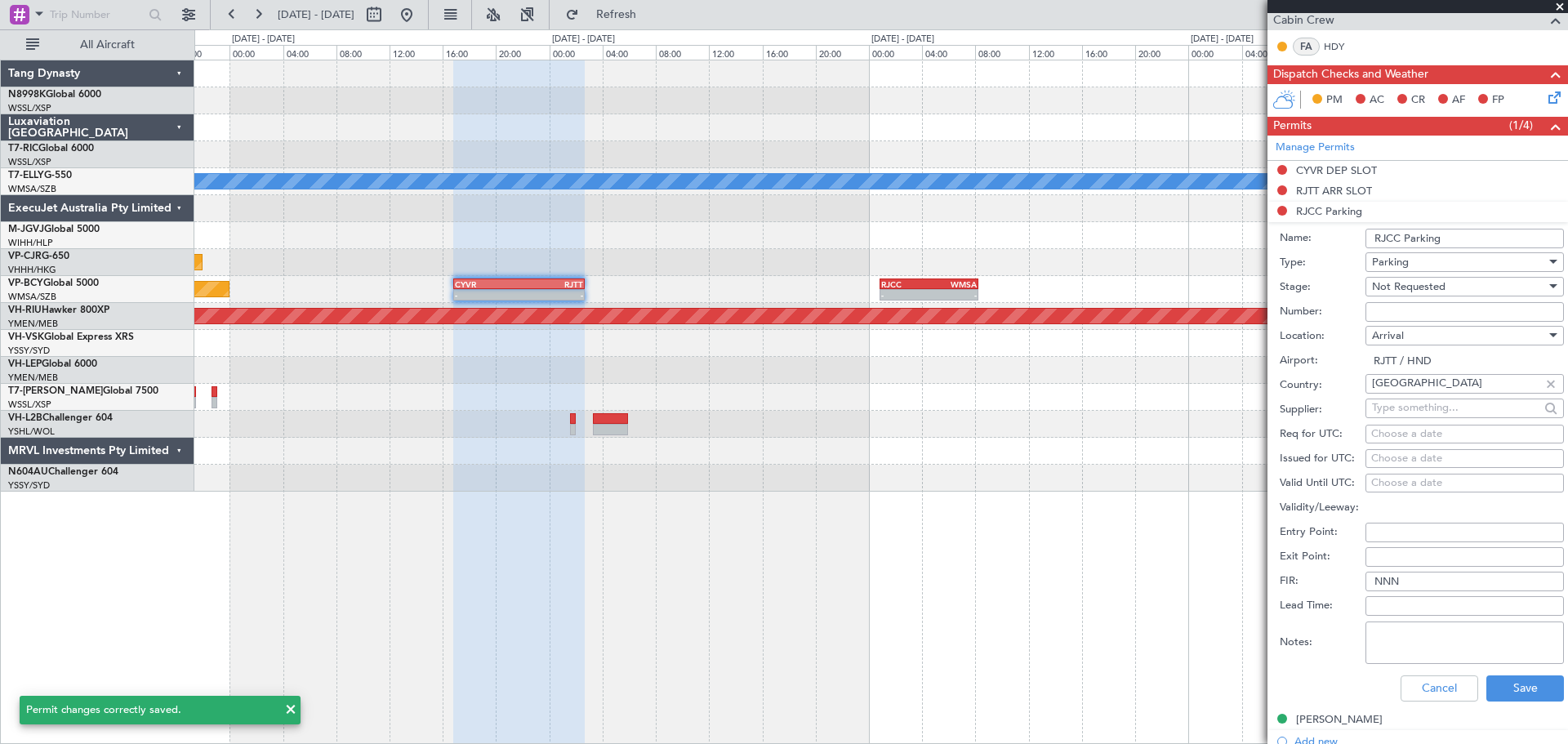
drag, startPoint x: 1401, startPoint y: 239, endPoint x: 1411, endPoint y: 234, distance: 11.2
click at [1401, 239] on input "RJCC Parking" at bounding box center [1465, 238] width 199 height 19
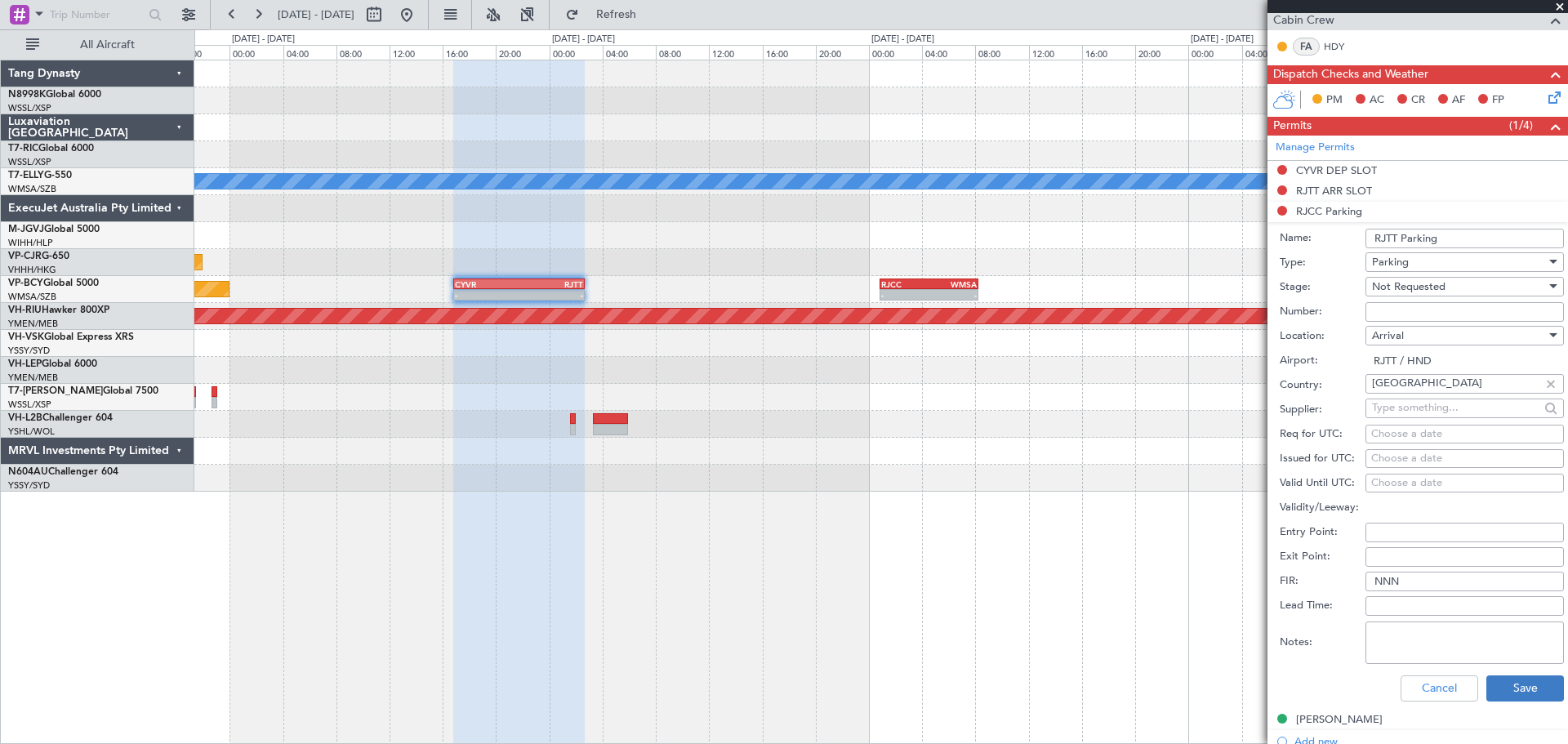
type input "RJTT Parking"
click at [1510, 679] on button "Save" at bounding box center [1525, 688] width 78 height 26
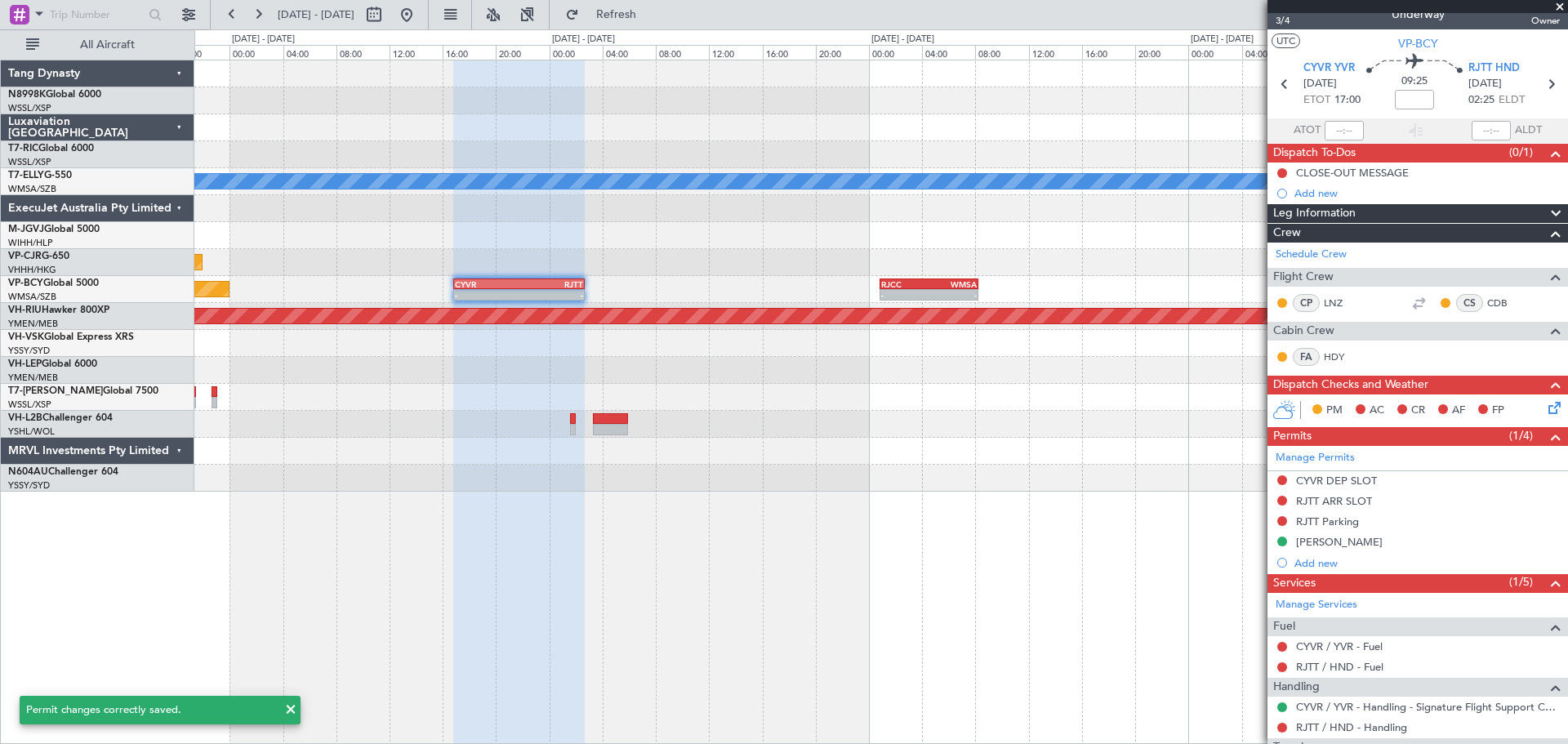
scroll to position [0, 0]
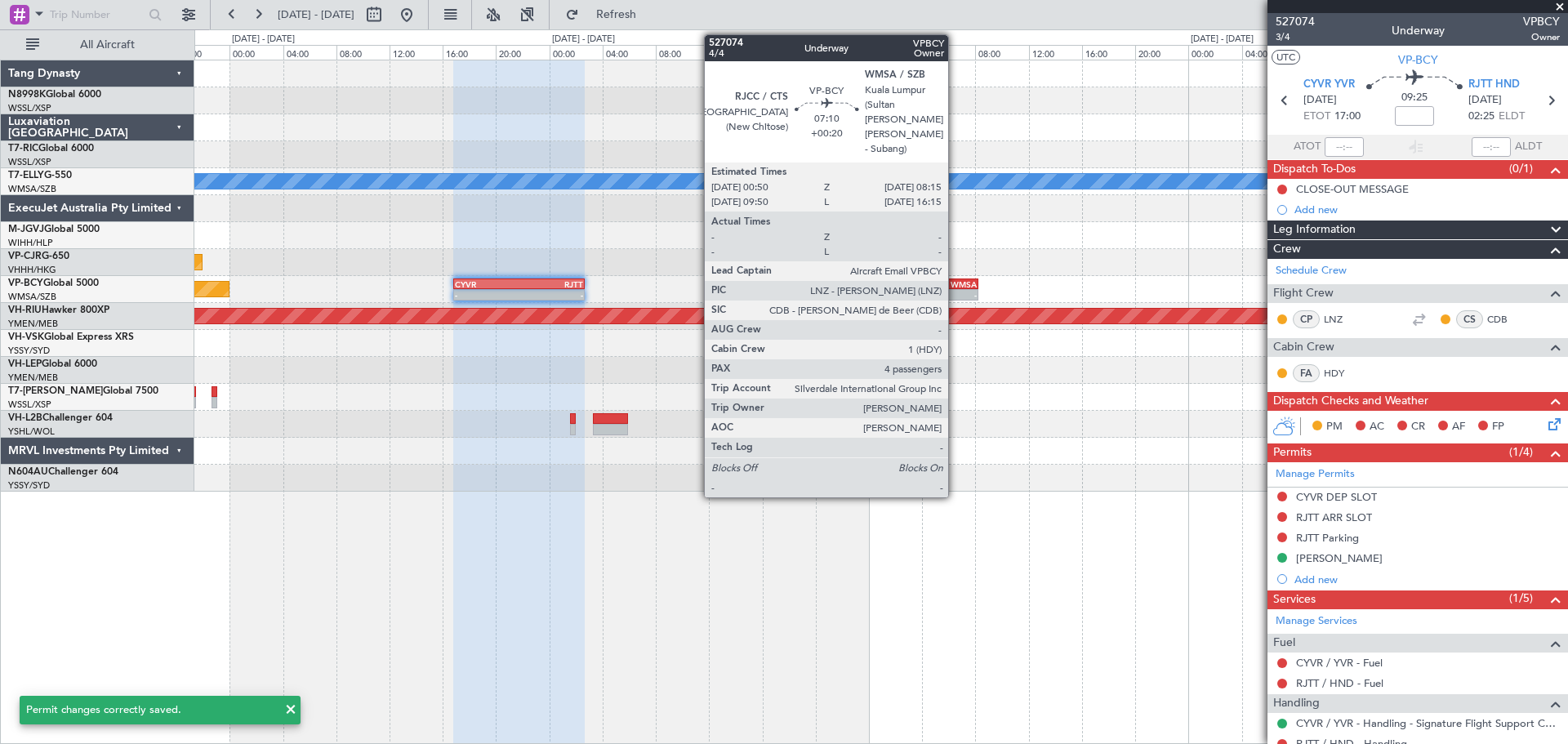
click at [956, 291] on div "-" at bounding box center [952, 295] width 48 height 10
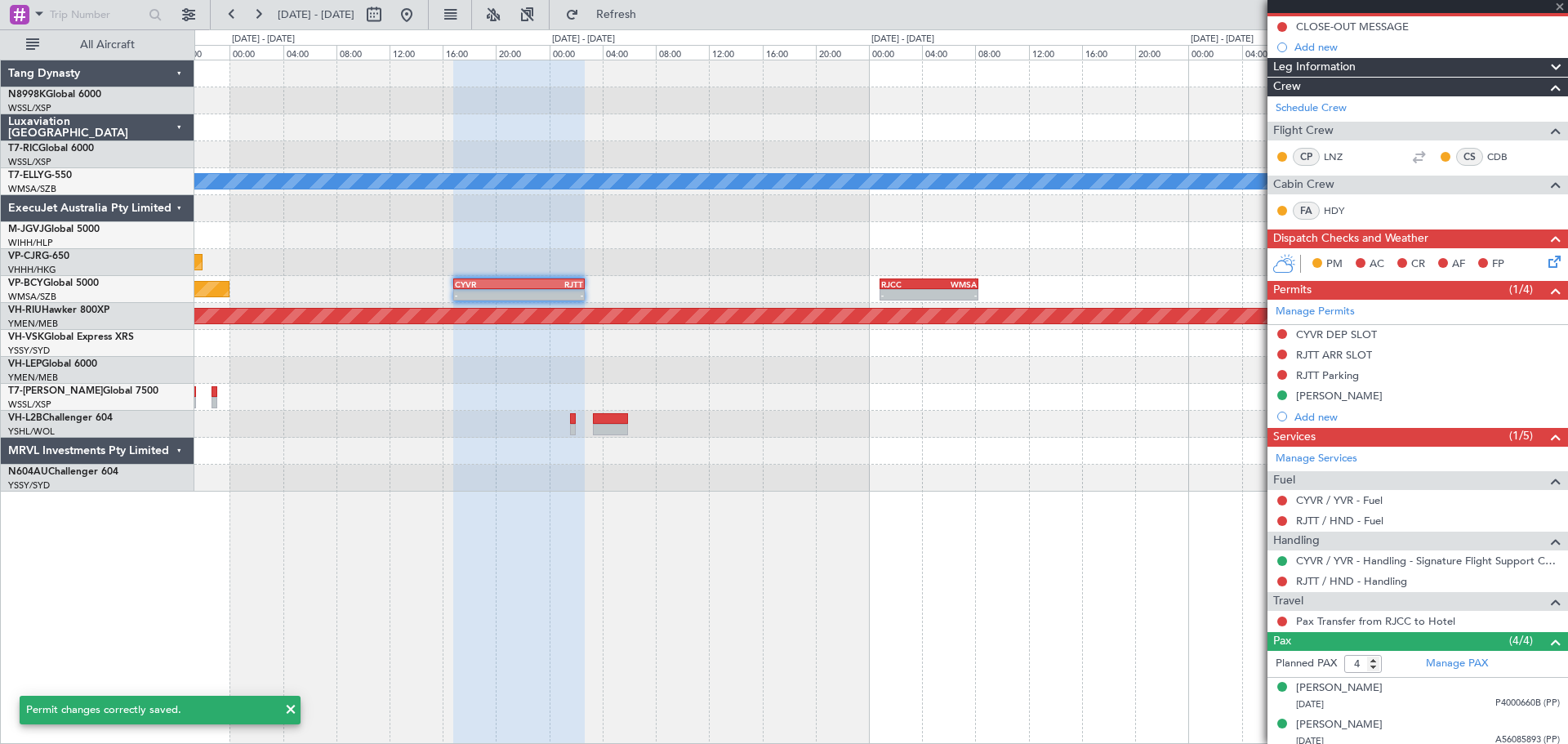
scroll to position [163, 0]
type input "+00:20"
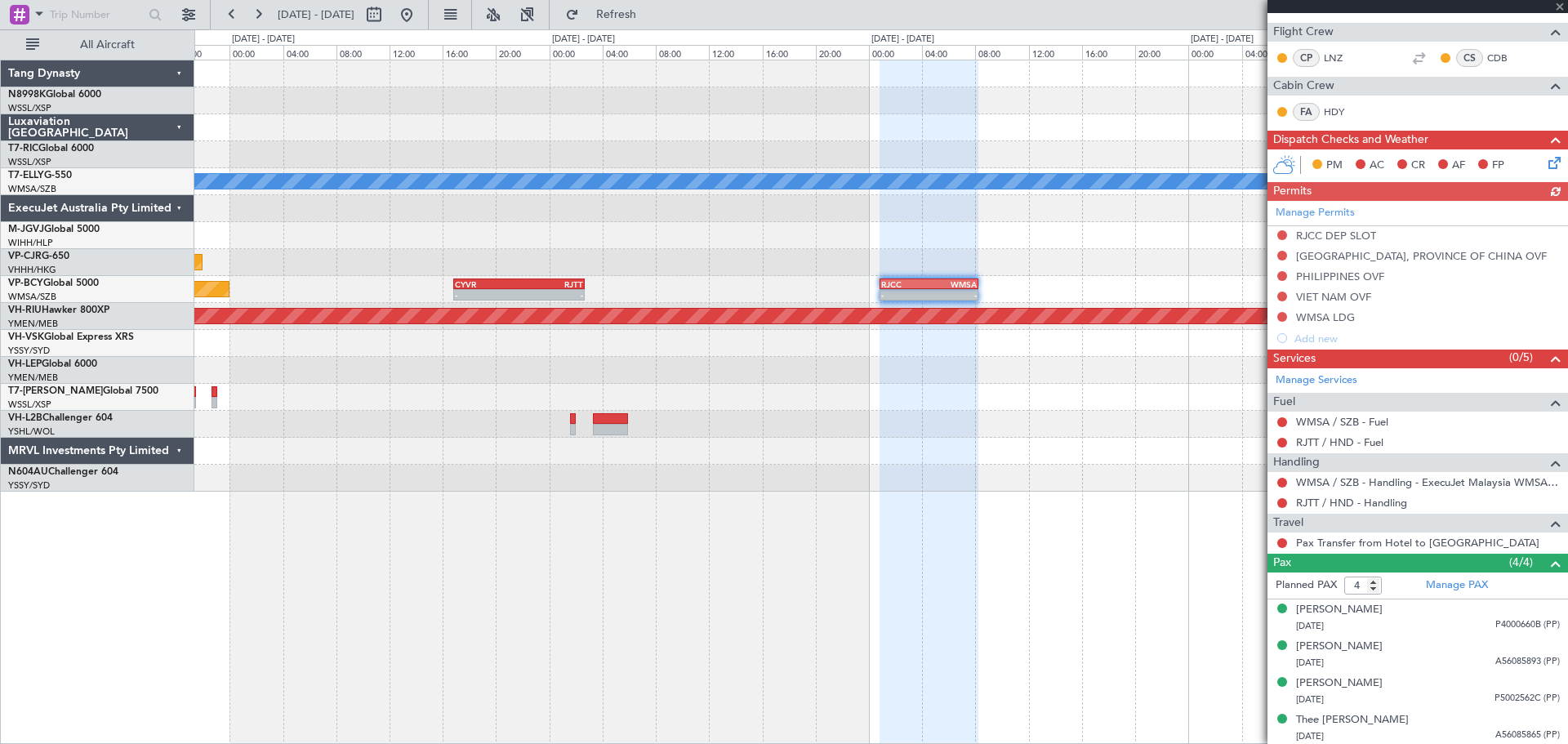
scroll to position [304, 0]
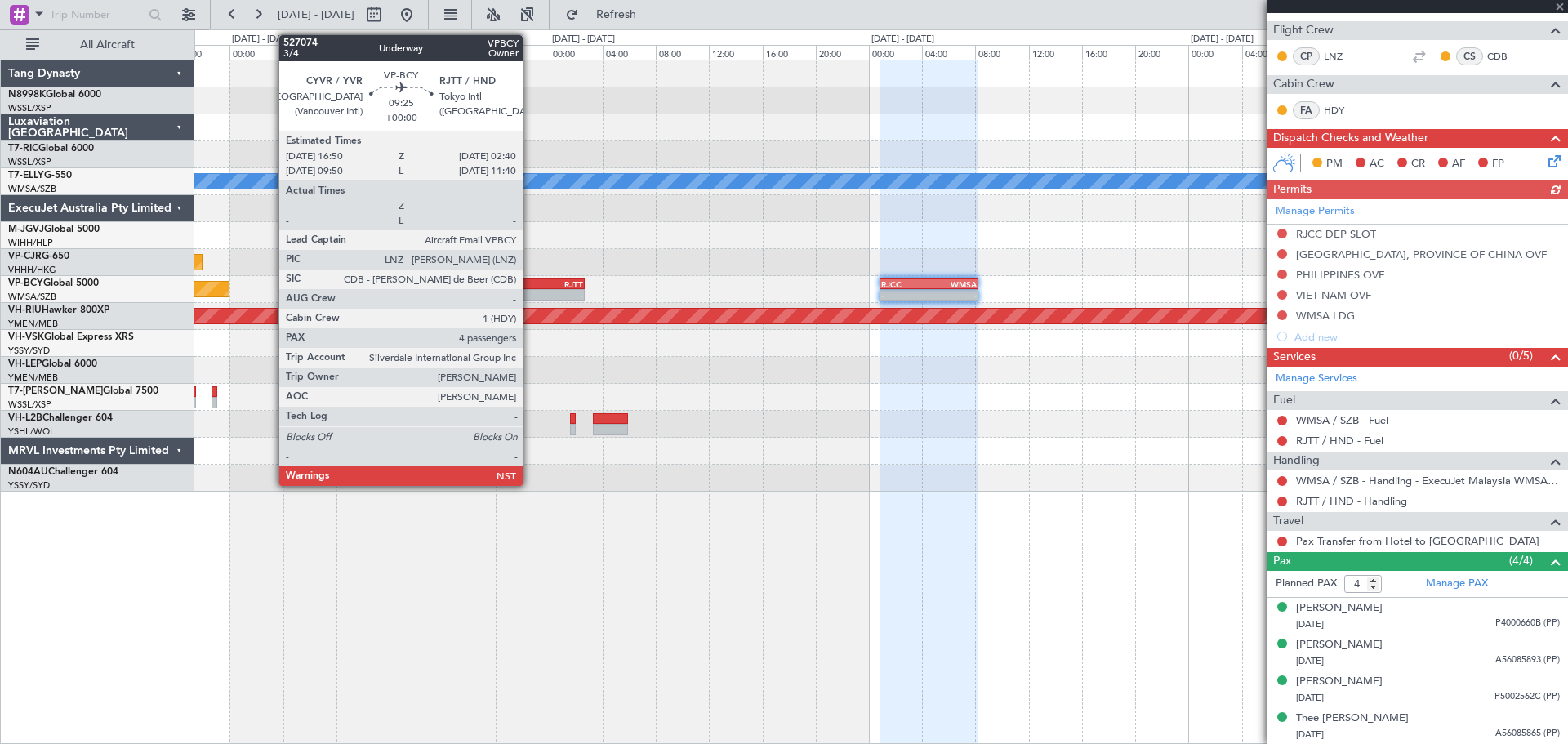
click at [530, 291] on div "-" at bounding box center [550, 295] width 63 height 10
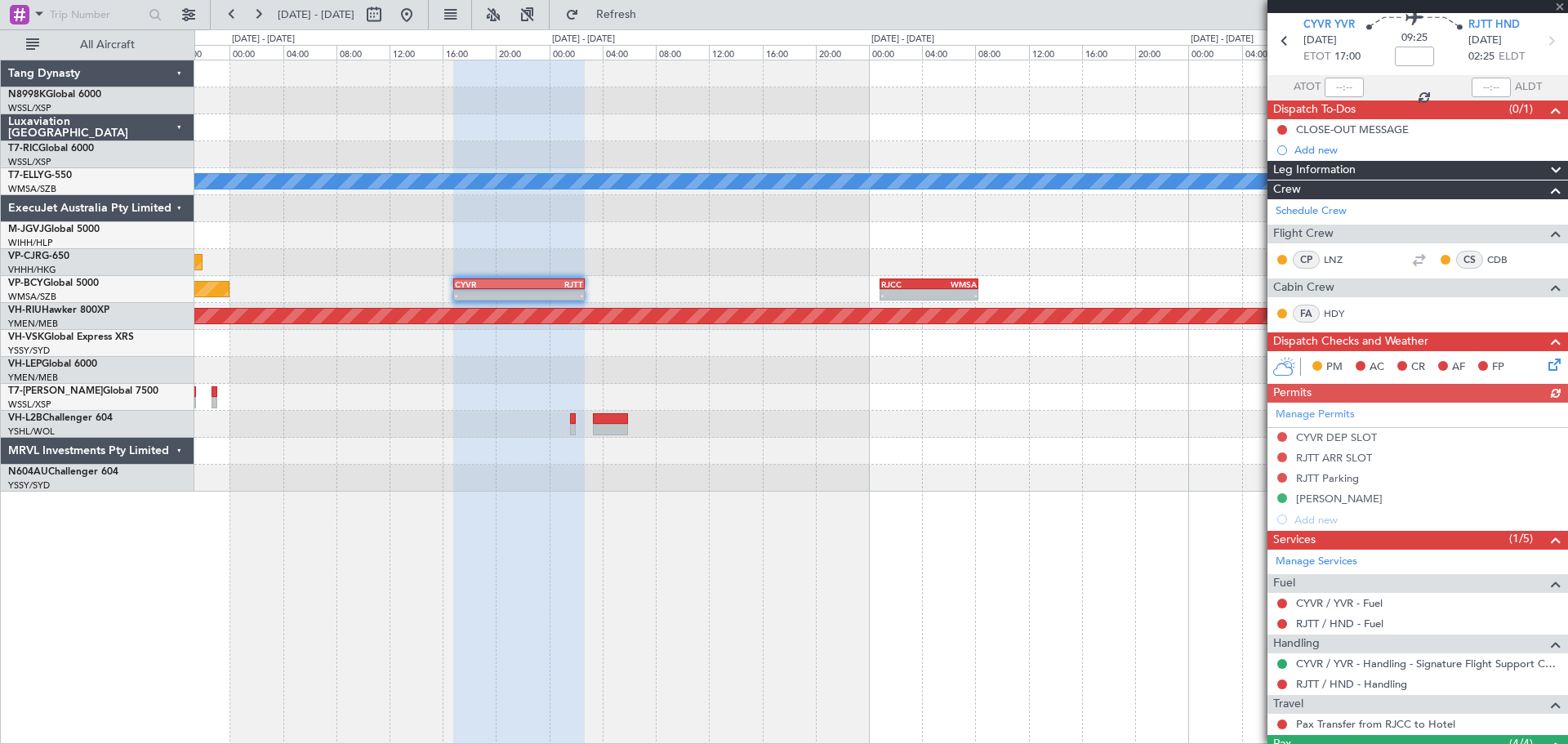
scroll to position [243, 0]
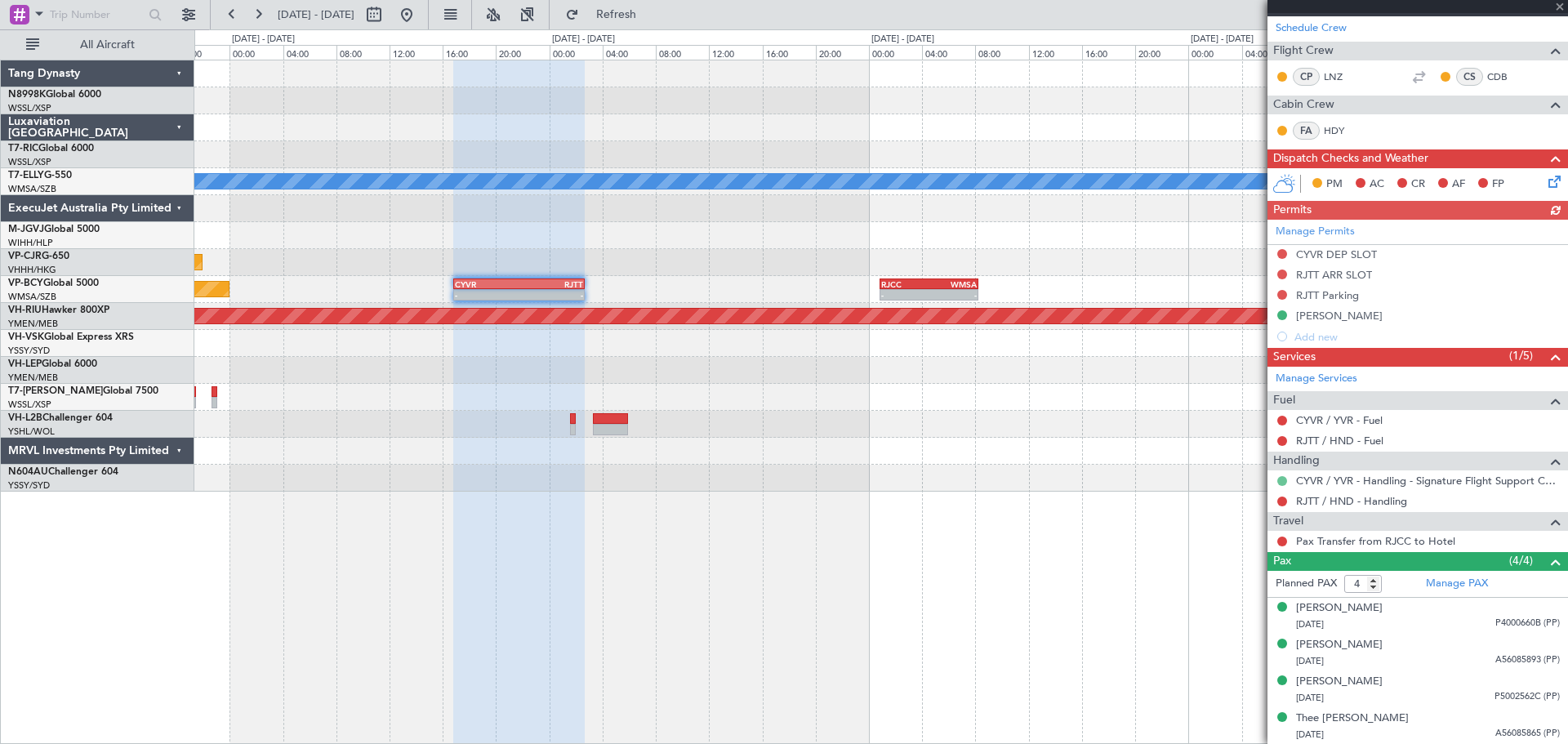
click at [1281, 477] on button at bounding box center [1282, 481] width 10 height 10
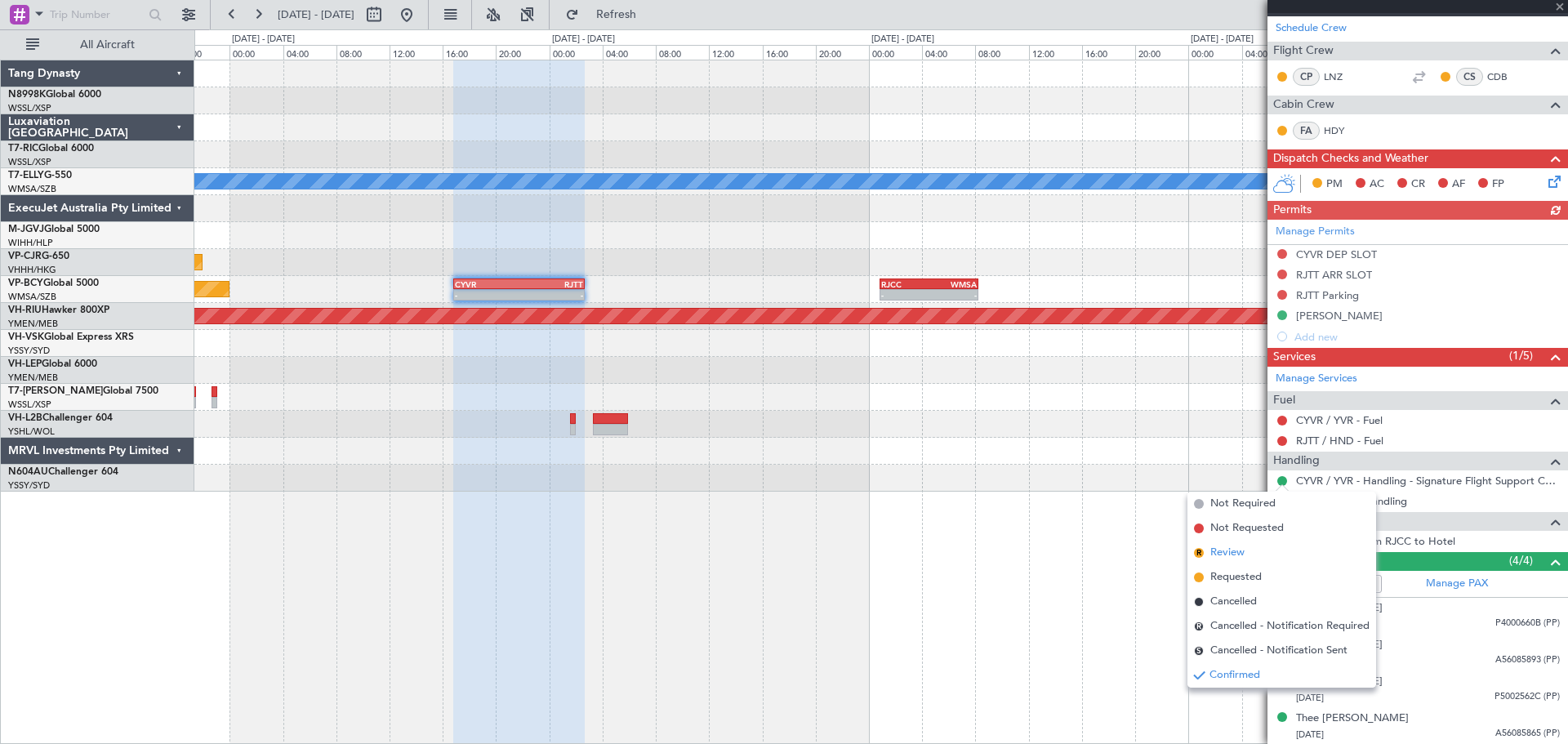
click at [1225, 546] on span "Review" at bounding box center [1227, 553] width 34 height 17
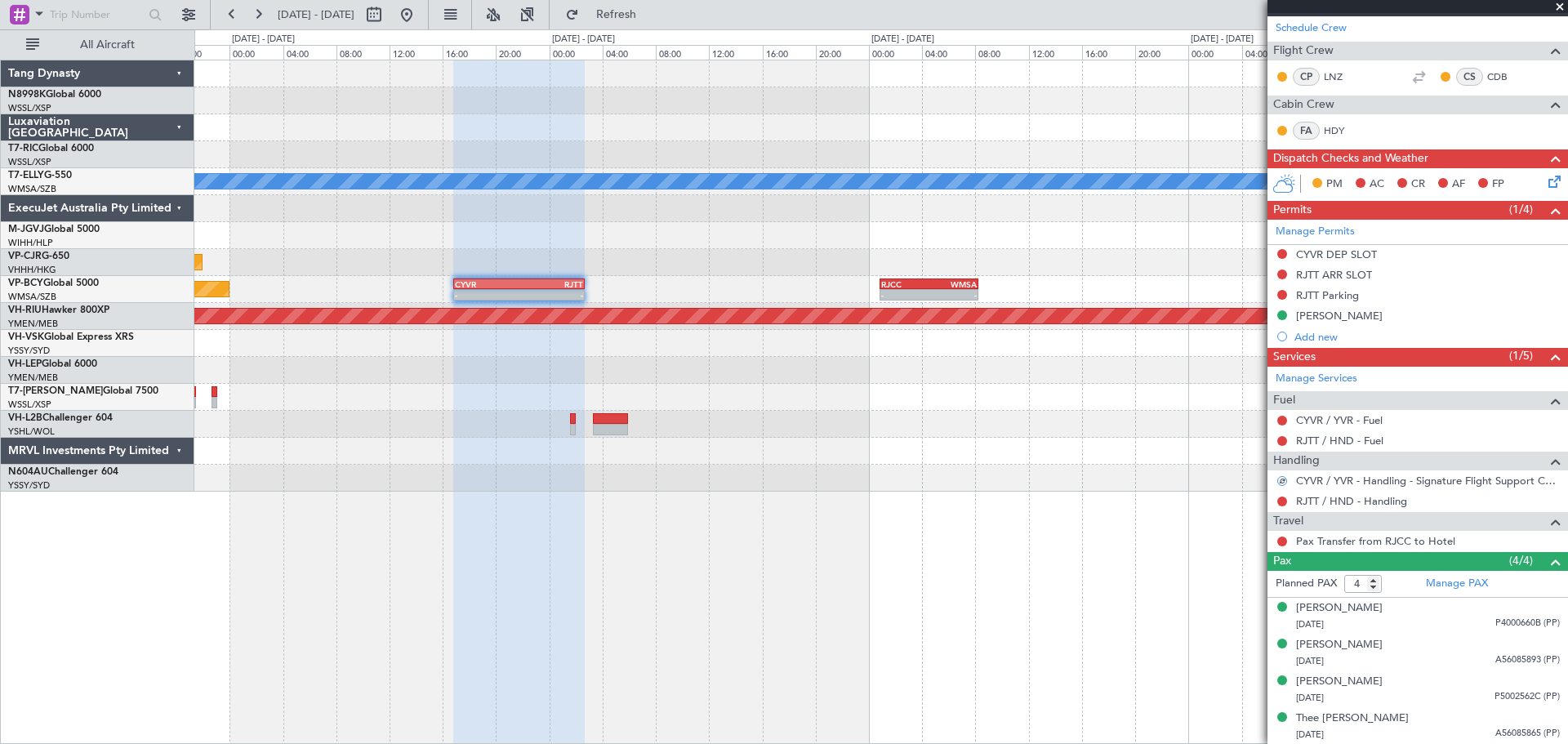
click at [1059, 279] on div "Planned Maint Vancouver (Vancouver Intl) - - CYVR 16:50 Z RJTT 02:40 Z - - RJCC…" at bounding box center [881, 289] width 1373 height 27
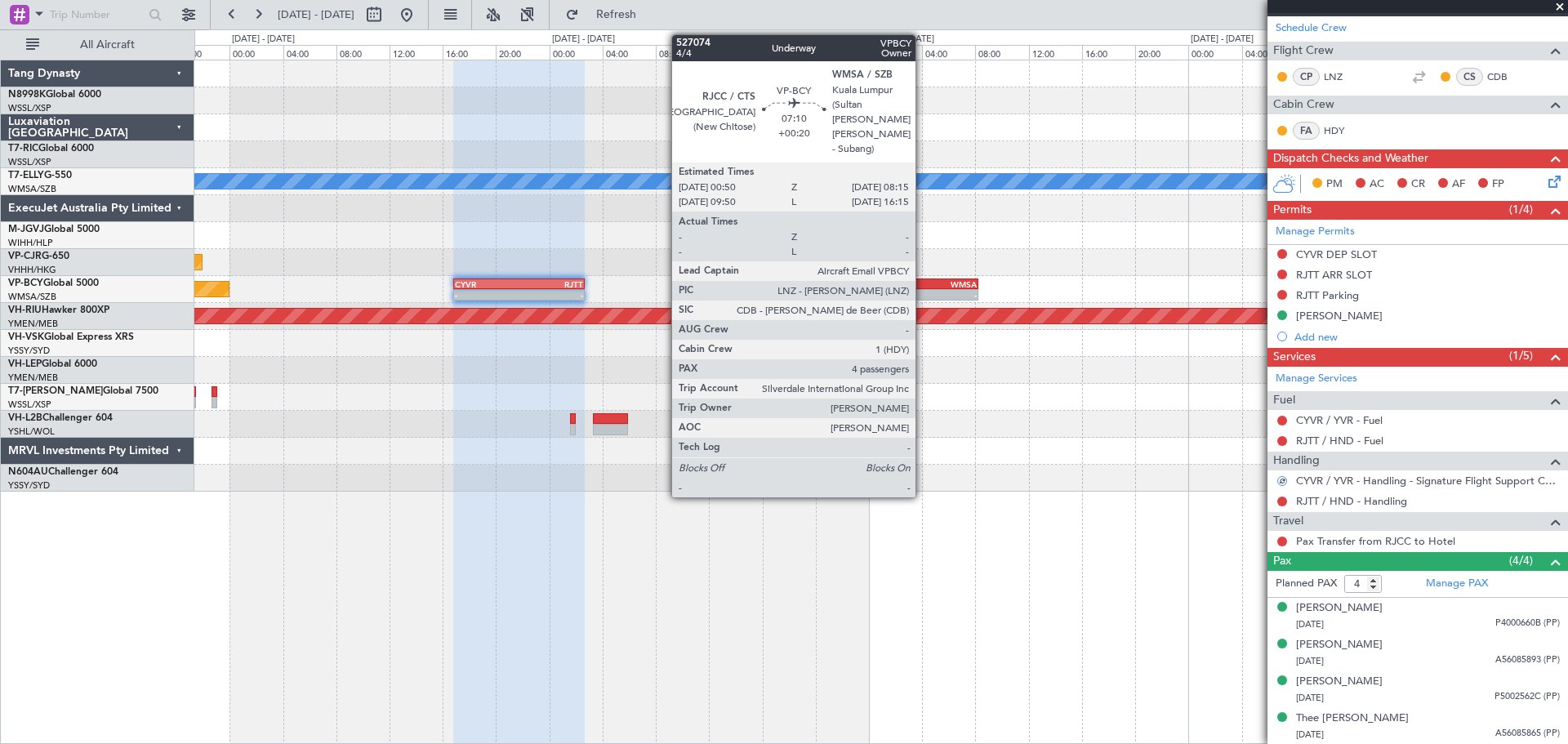
click at [922, 291] on div "-" at bounding box center [905, 295] width 48 height 10
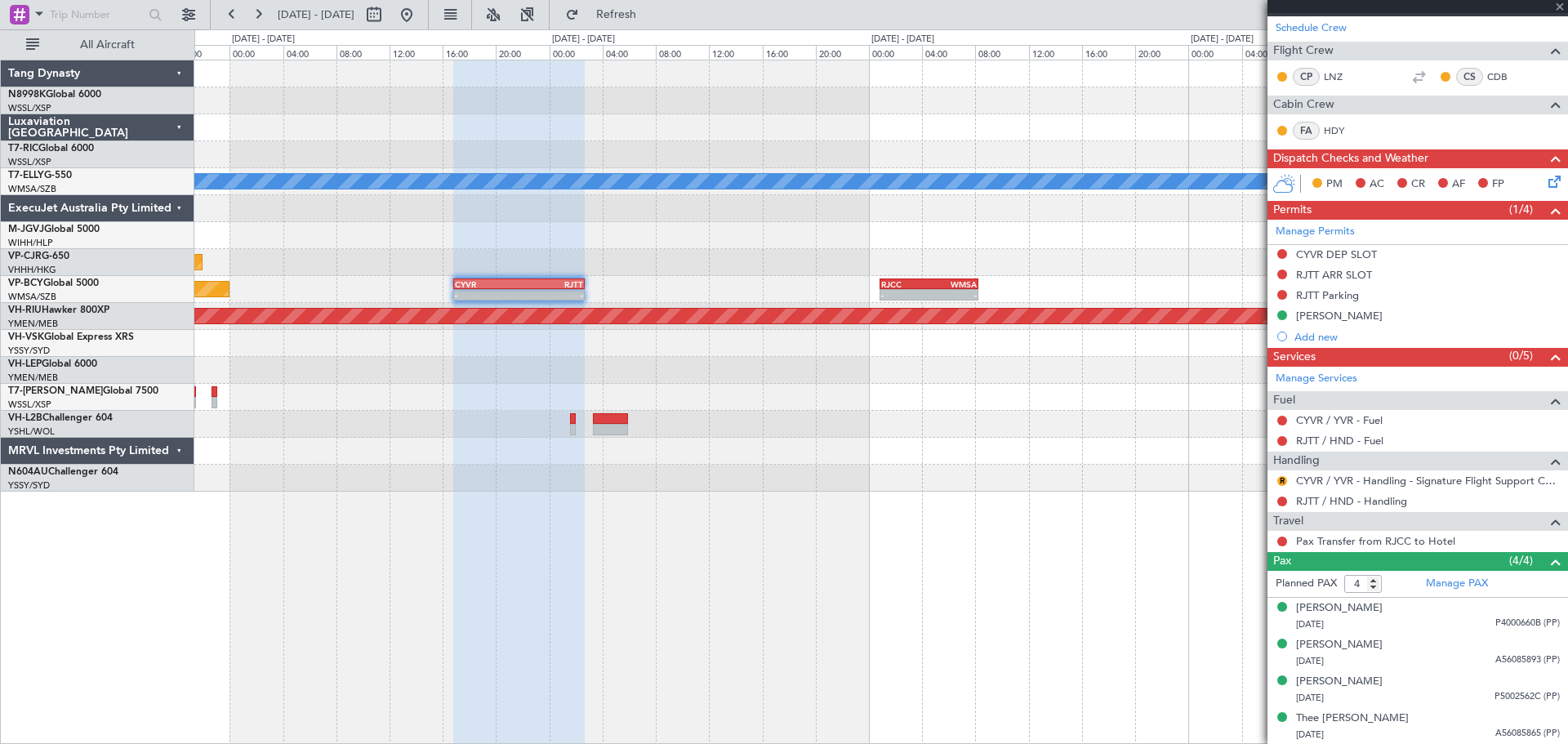
type input "+00:20"
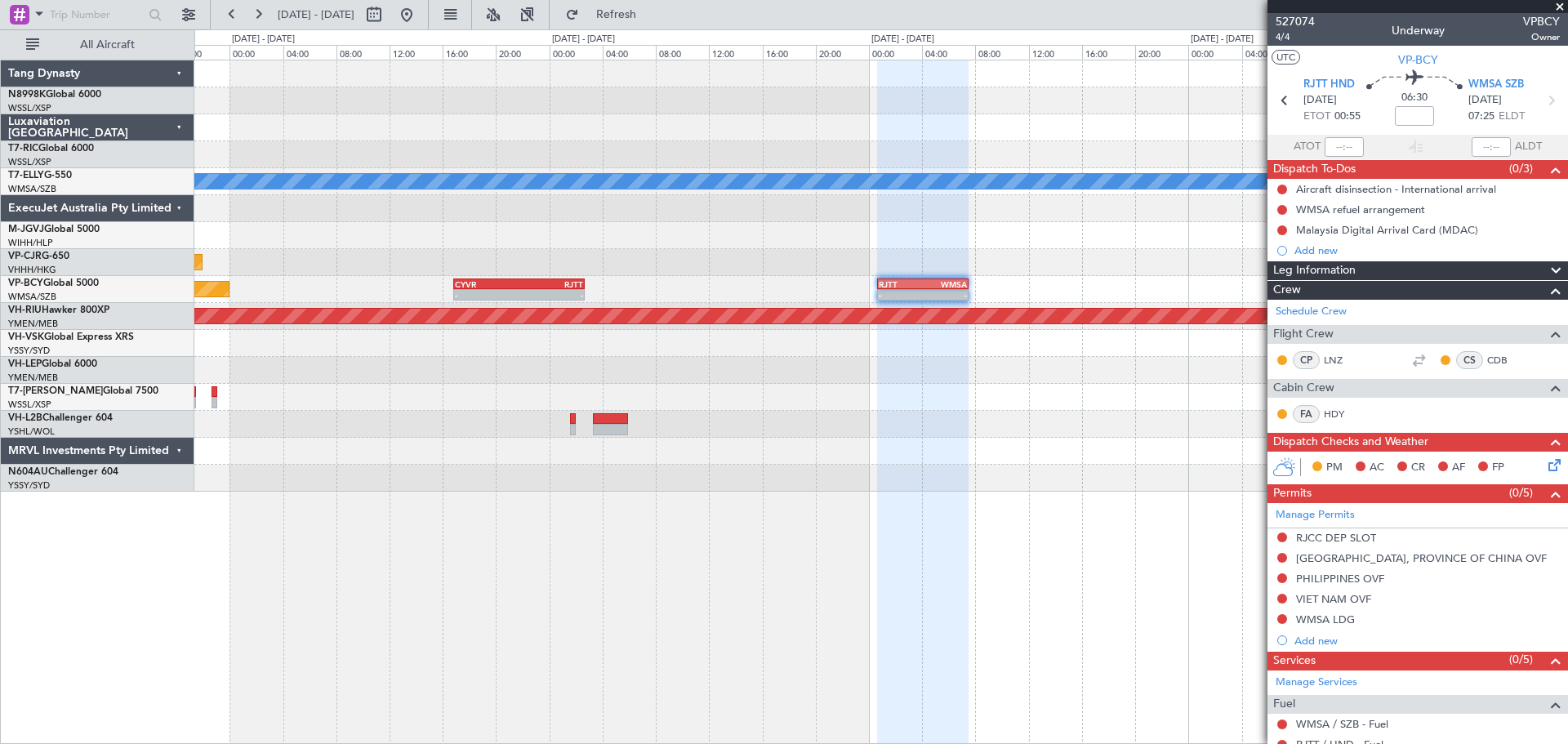
click at [570, 287] on div "RJTT" at bounding box center [550, 284] width 63 height 10
click at [535, 279] on div "RJTT" at bounding box center [550, 284] width 63 height 10
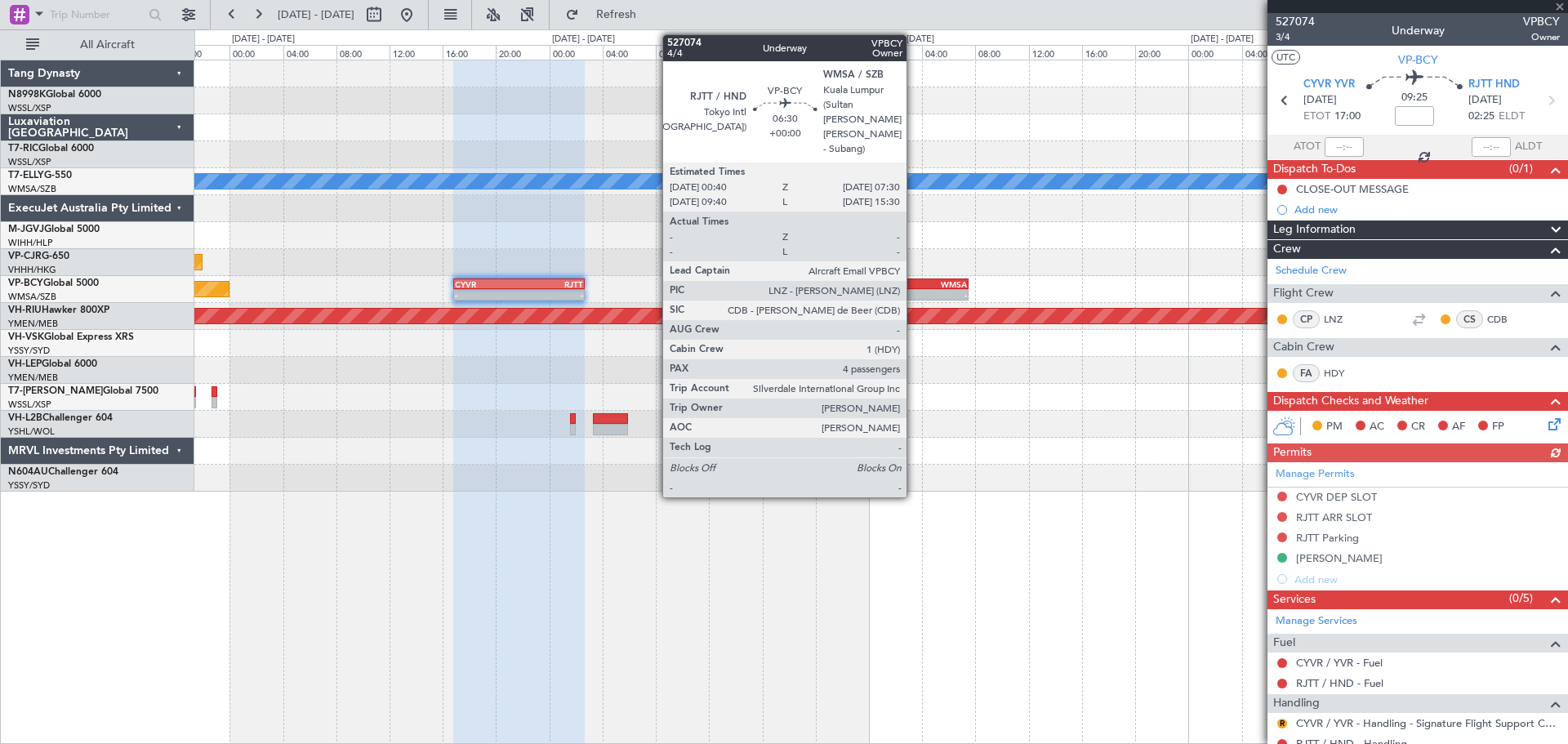
click at [914, 293] on div "-" at bounding box center [900, 295] width 44 height 10
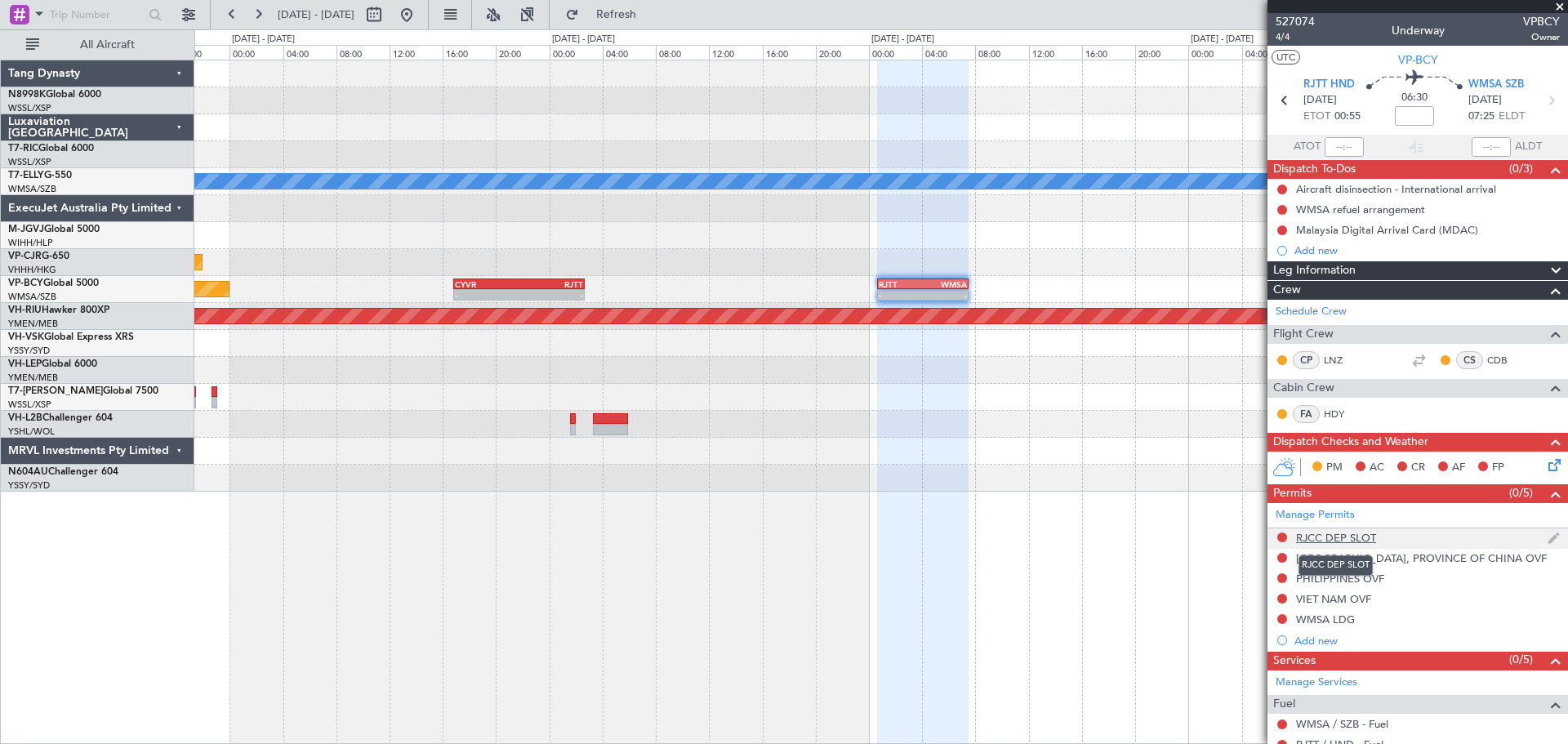
click at [1320, 532] on div "RJCC DEP SLOT" at bounding box center [1336, 537] width 80 height 14
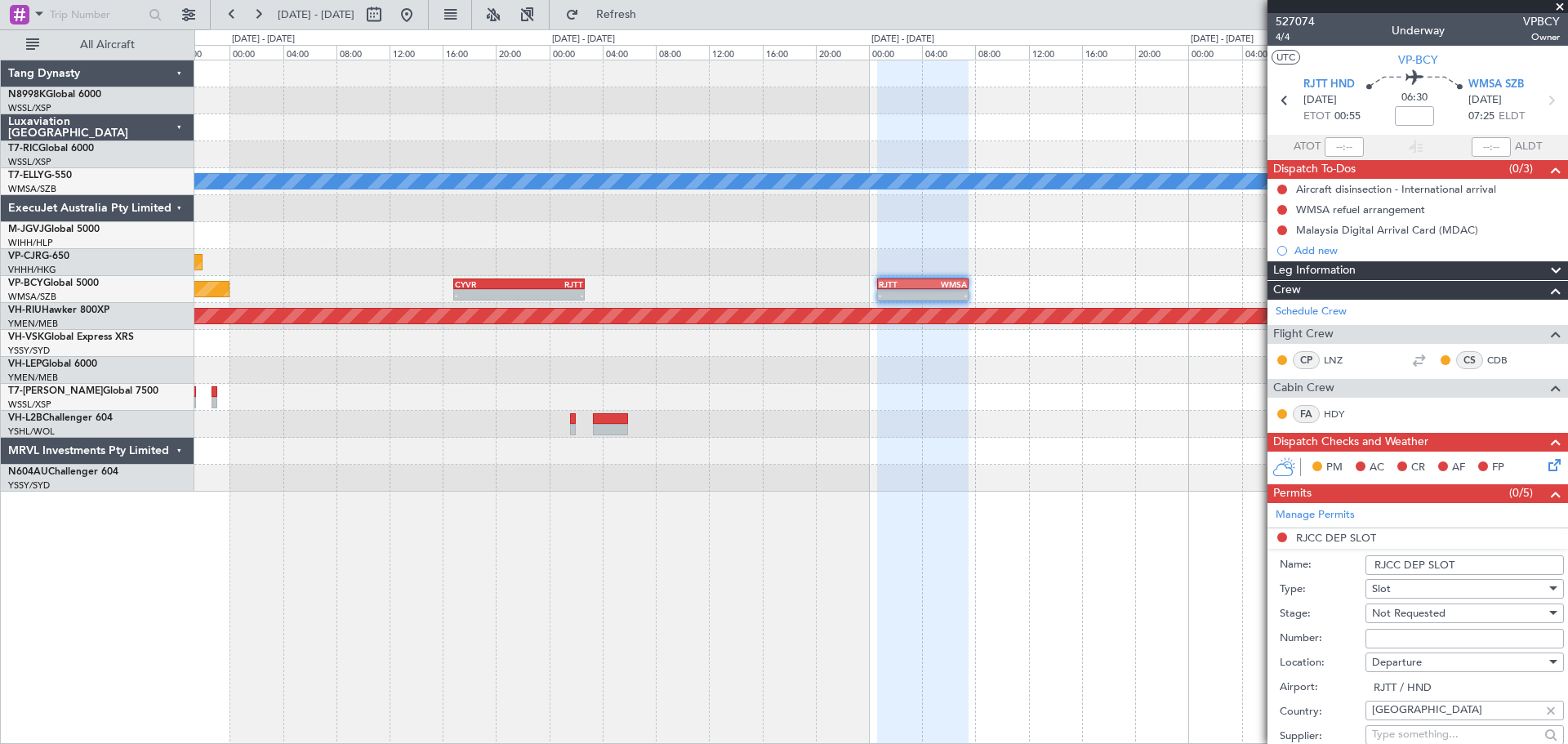
click at [1400, 566] on input "RJCC DEP SLOT" at bounding box center [1465, 565] width 199 height 19
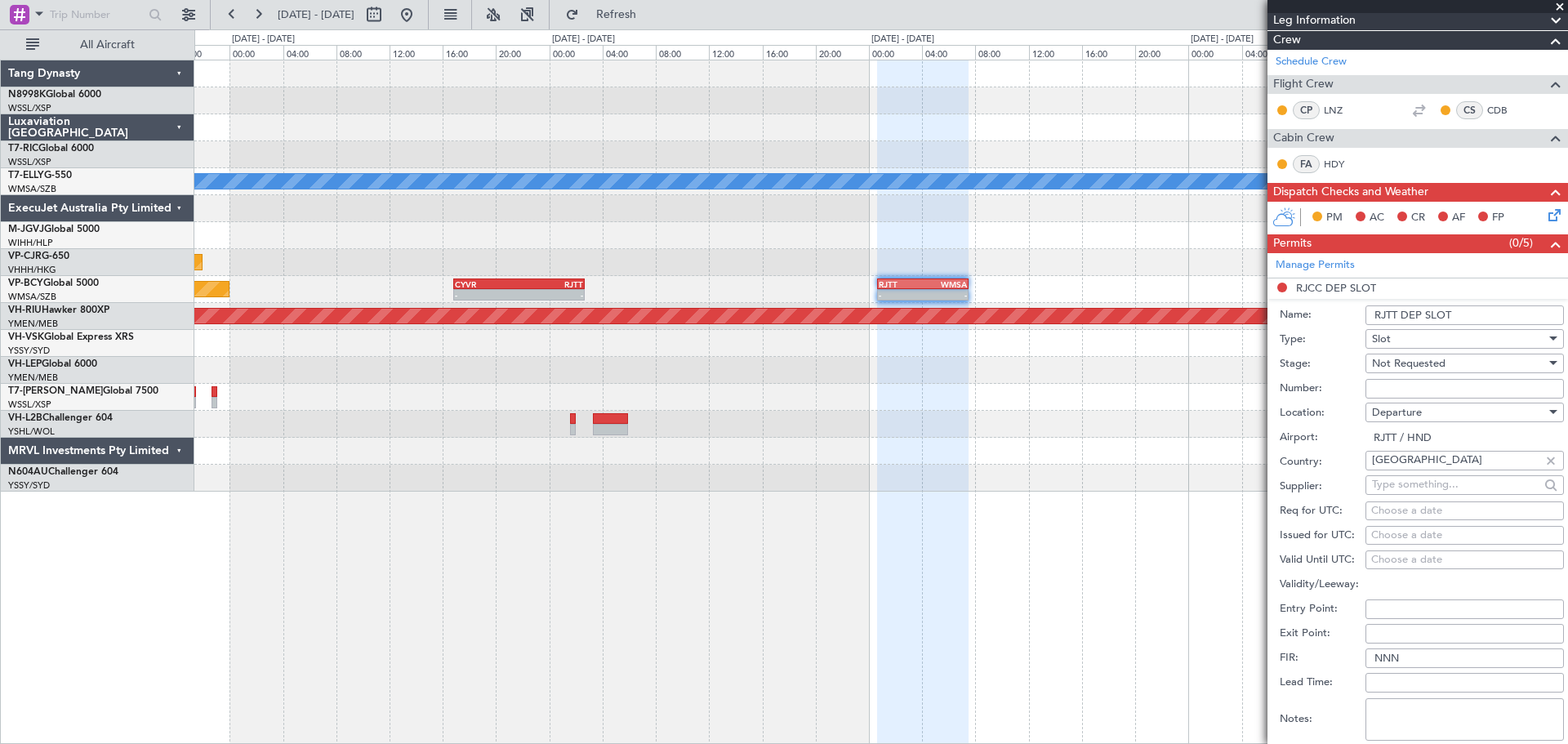
scroll to position [327, 0]
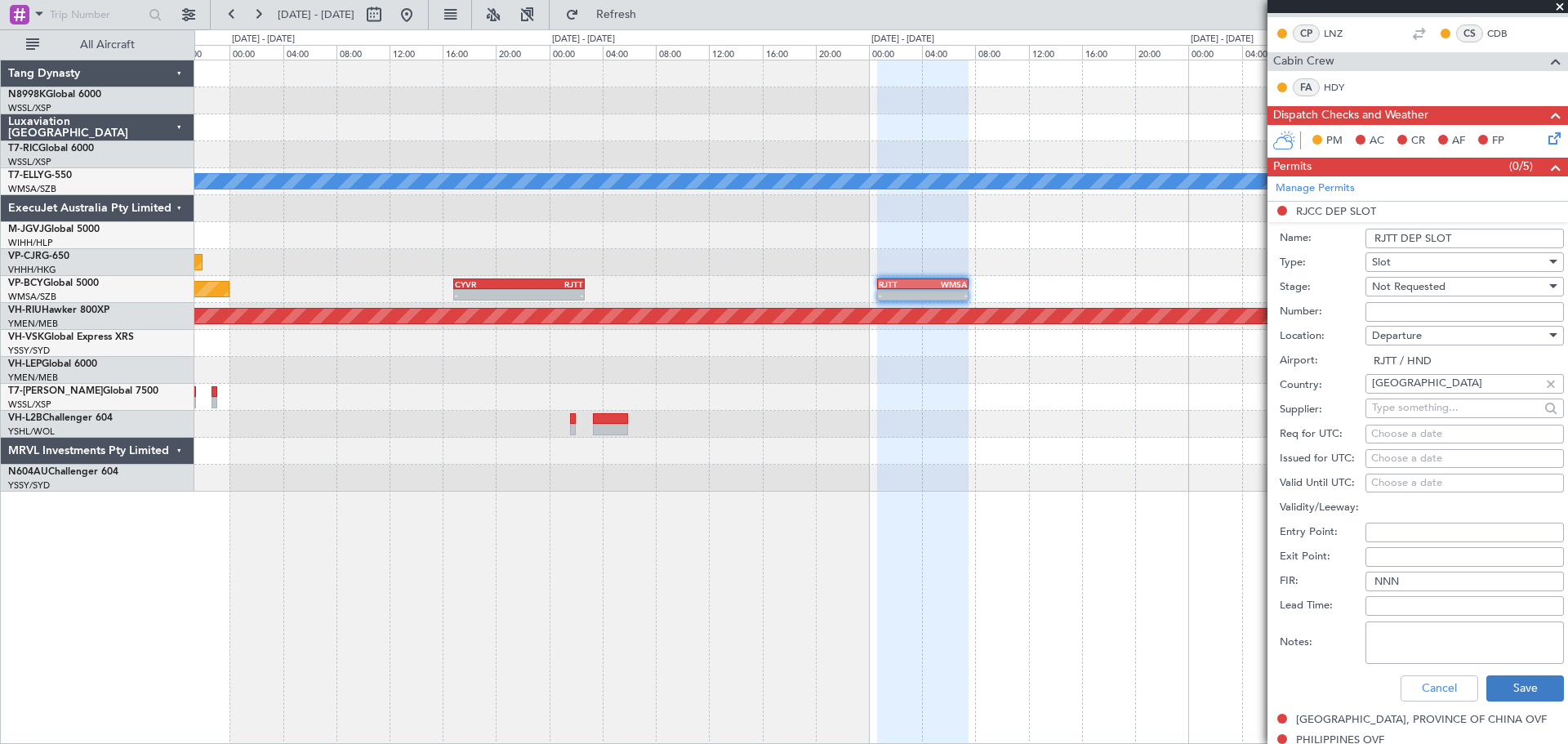
type input "RJTT DEP SLOT"
click at [1503, 691] on button "Save" at bounding box center [1525, 688] width 78 height 26
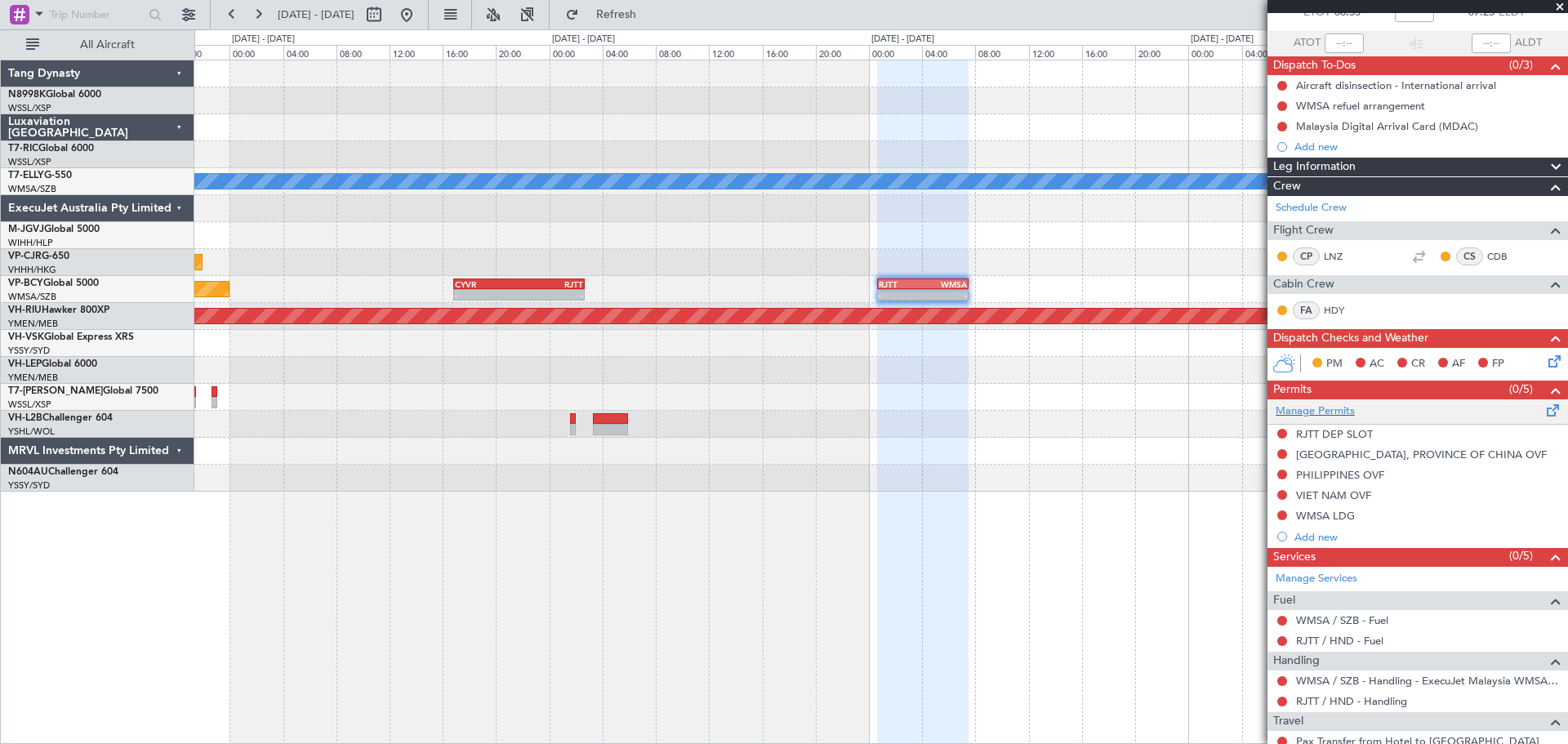
scroll to position [163, 0]
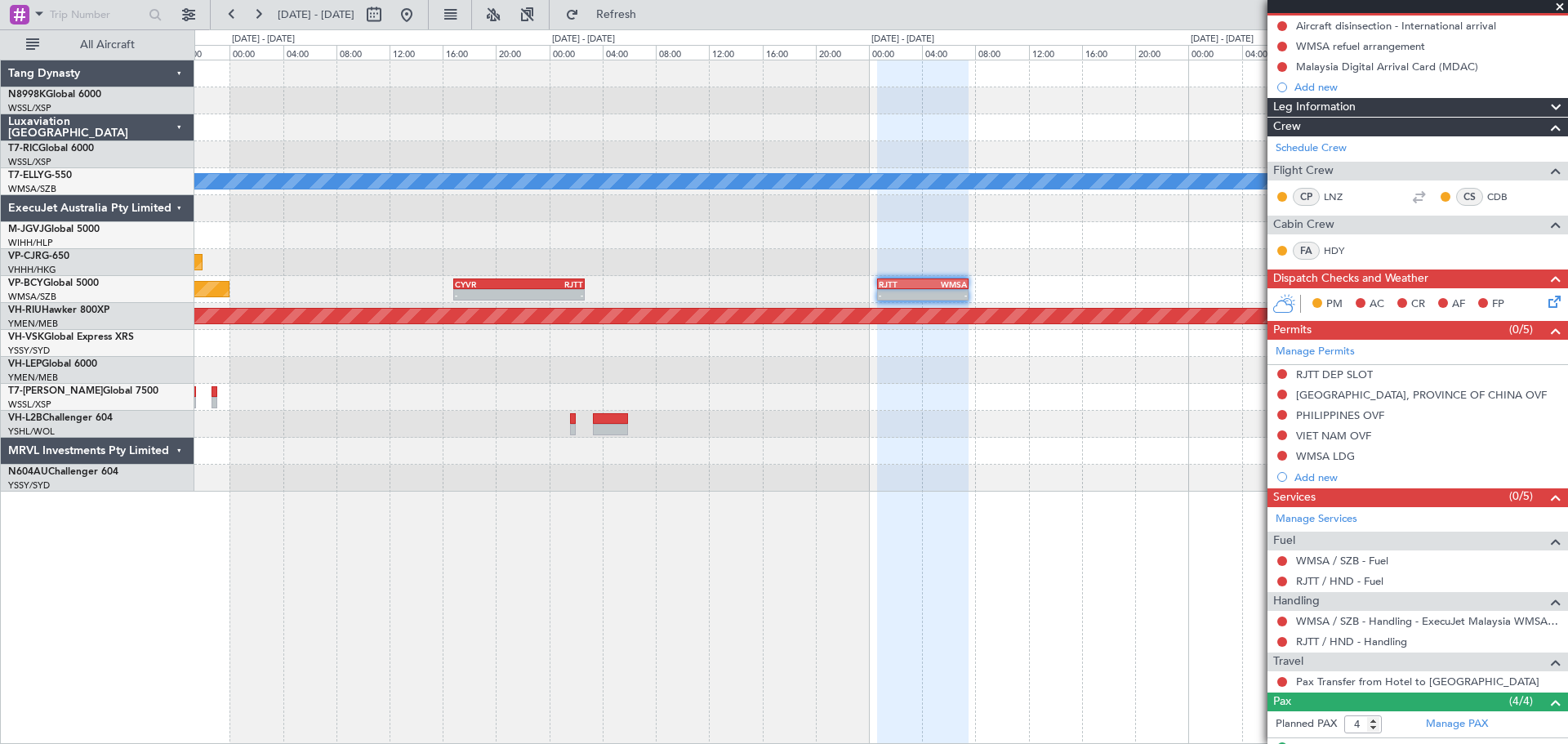
click at [1379, 682] on mat-tooltip-component "Incomplete" at bounding box center [1411, 692] width 75 height 43
click at [1349, 676] on link "Pax Transfer from Hotel to RJCC" at bounding box center [1418, 681] width 244 height 14
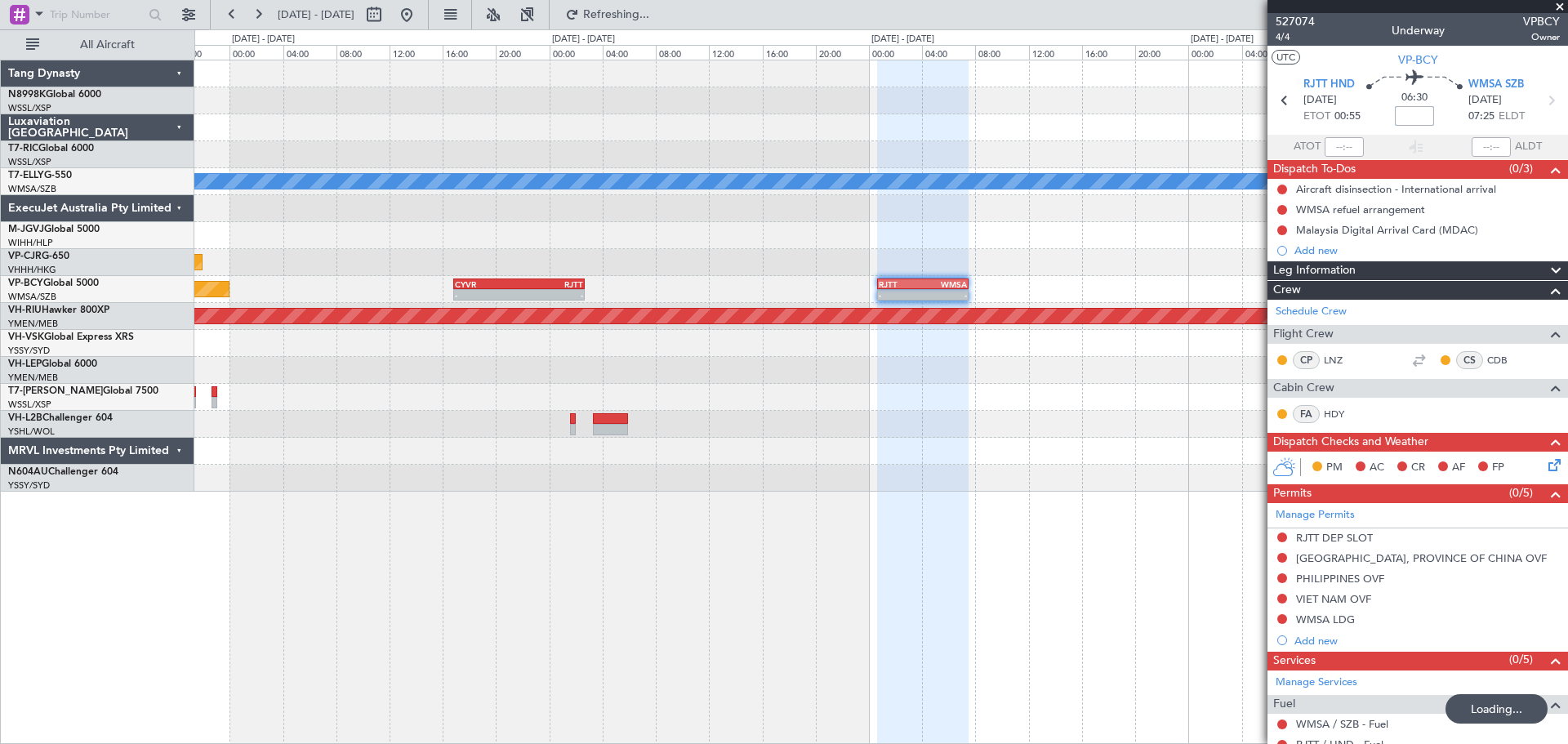
click at [1410, 113] on input at bounding box center [1414, 115] width 39 height 19
click at [1416, 112] on input at bounding box center [1414, 115] width 39 height 19
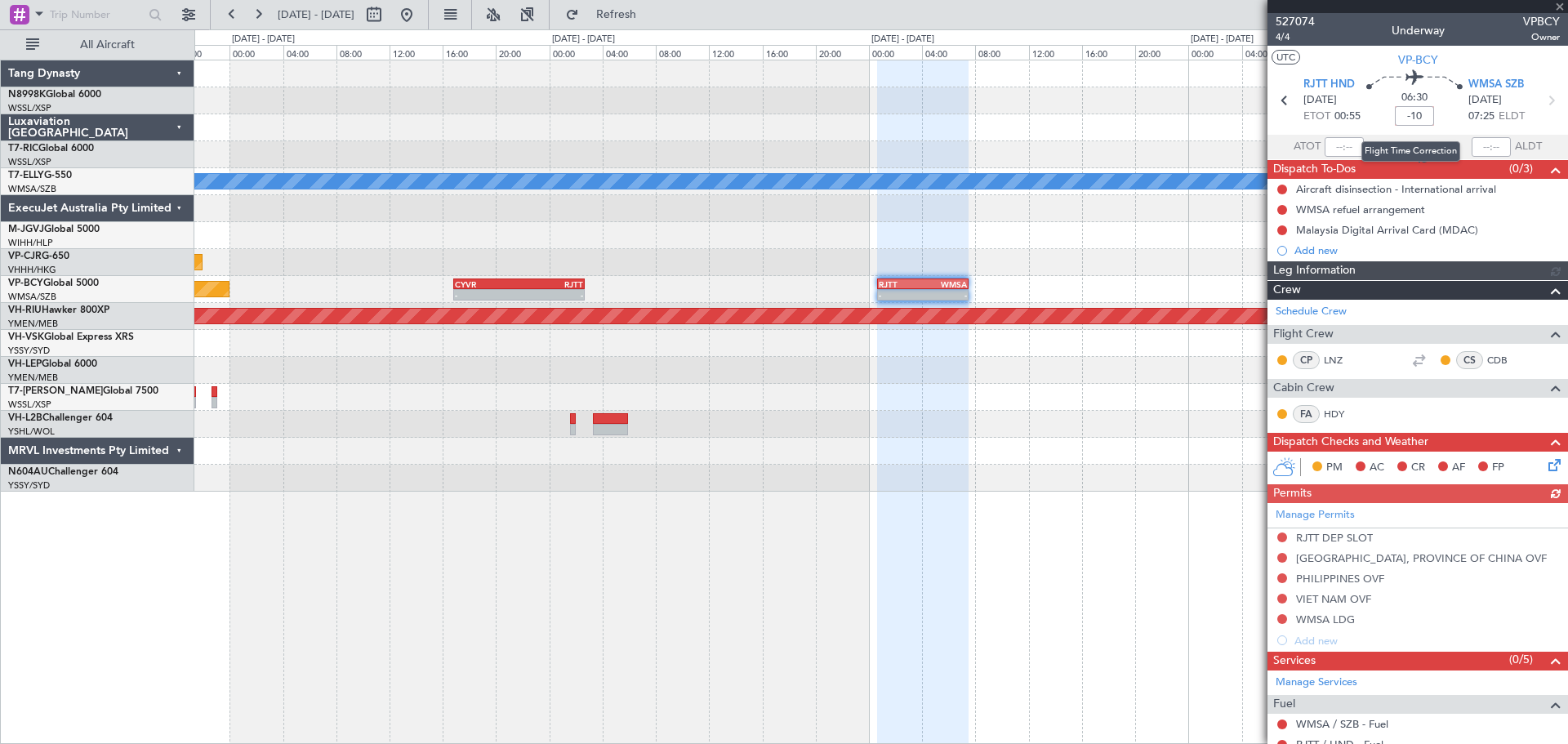
type input "-10"
type input "-00:10"
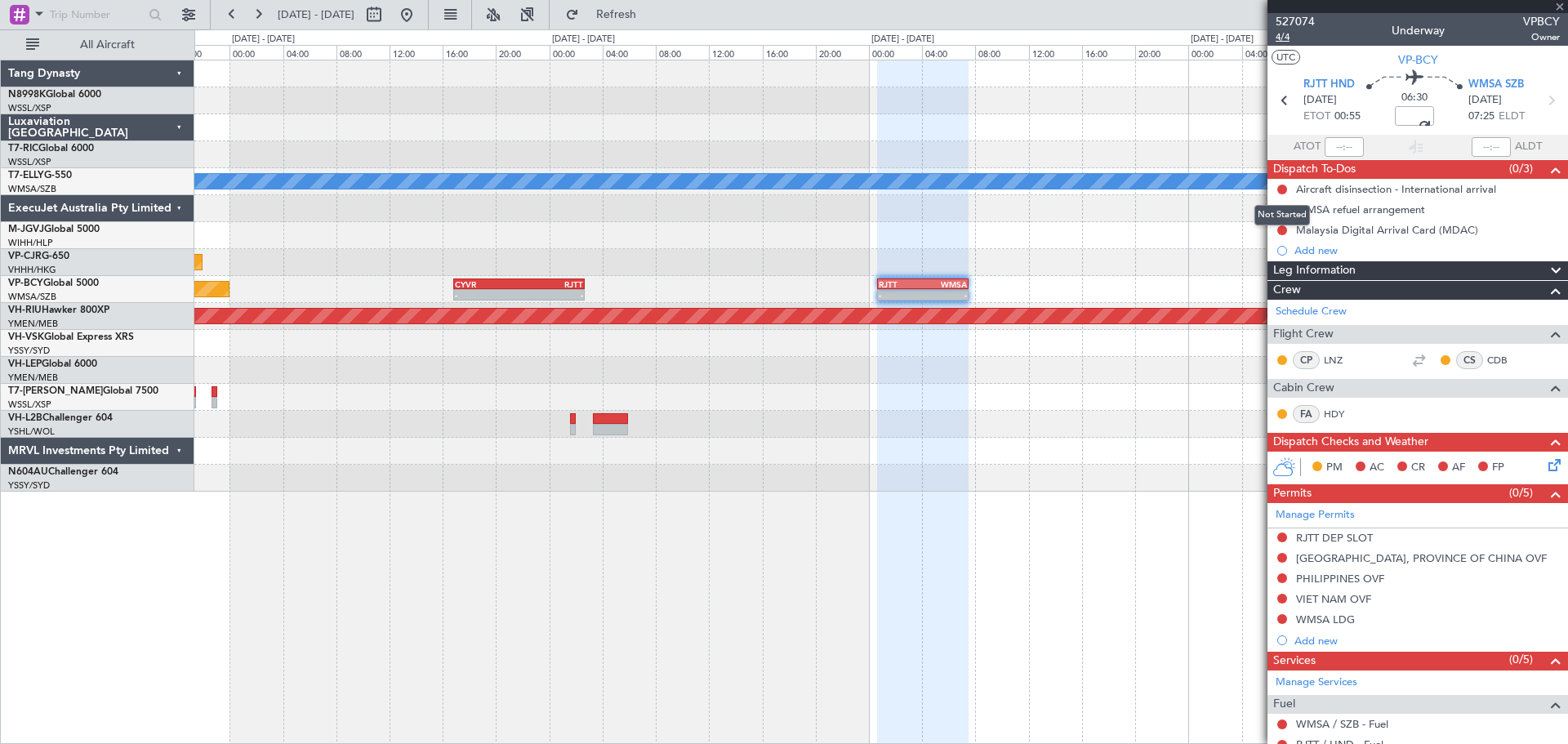
click at [1283, 38] on span "4/4" at bounding box center [1294, 37] width 39 height 14
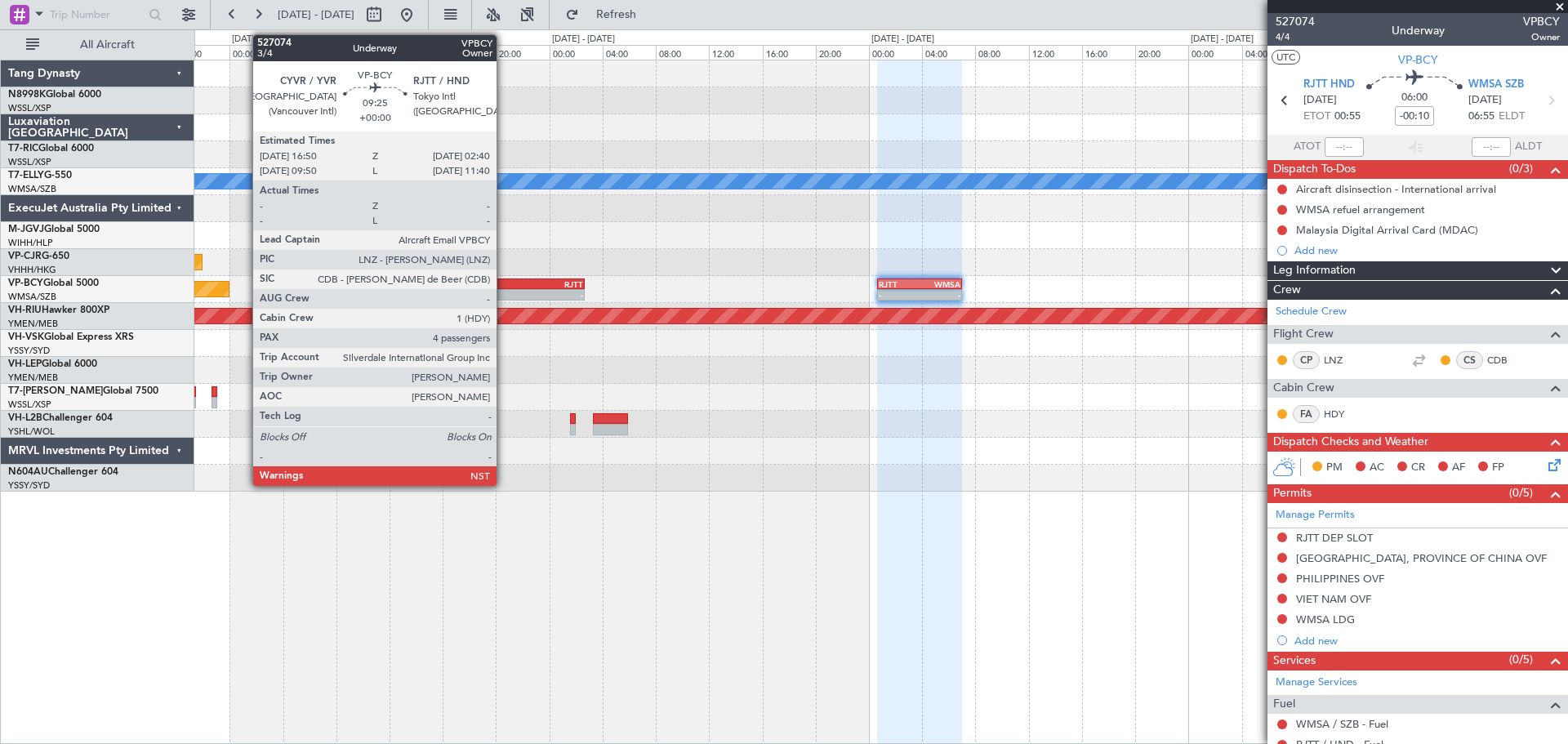
click at [504, 287] on div "CYVR" at bounding box center [486, 284] width 63 height 10
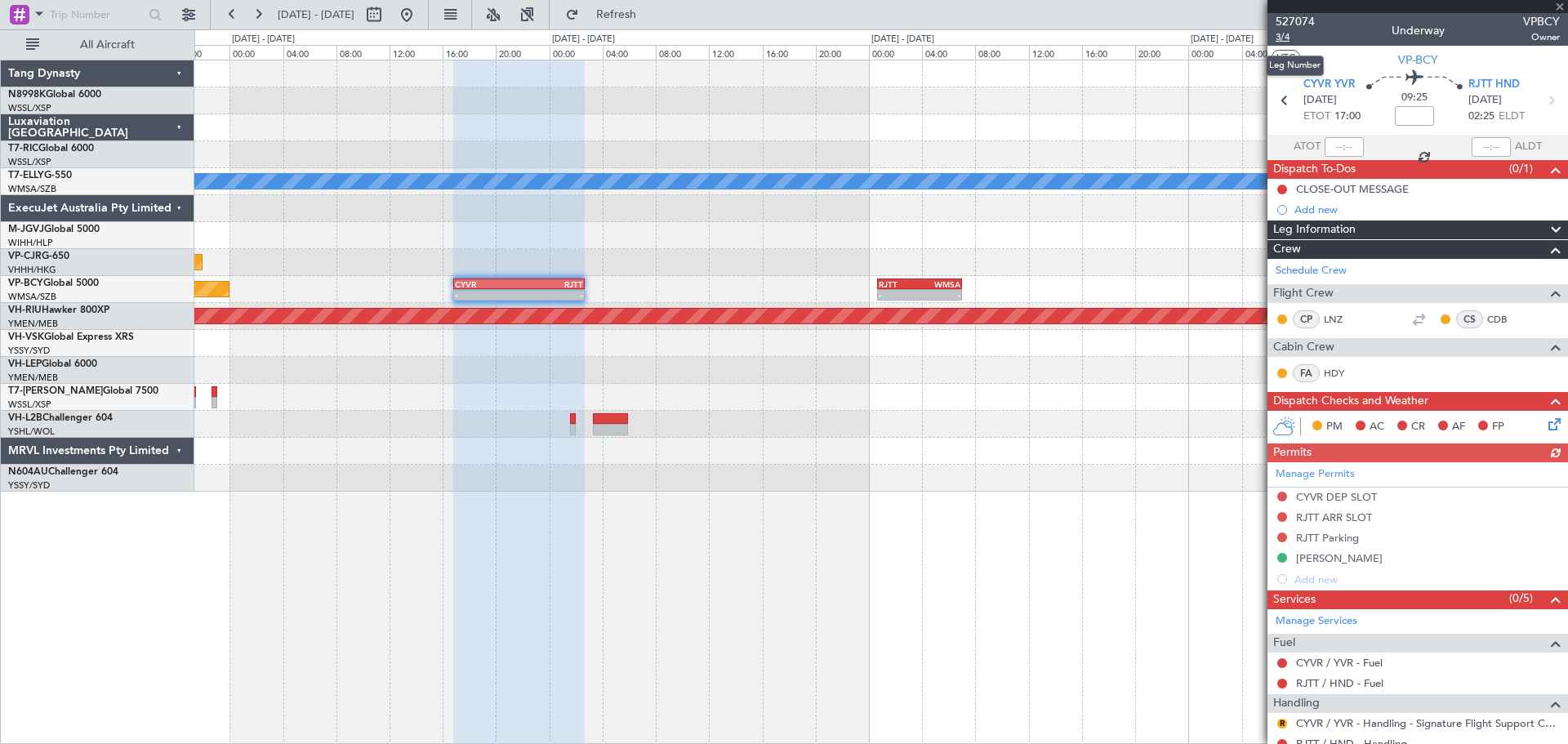
click at [1284, 34] on span "3/4" at bounding box center [1294, 37] width 39 height 14
click at [1320, 617] on link "Manage Services" at bounding box center [1316, 621] width 82 height 17
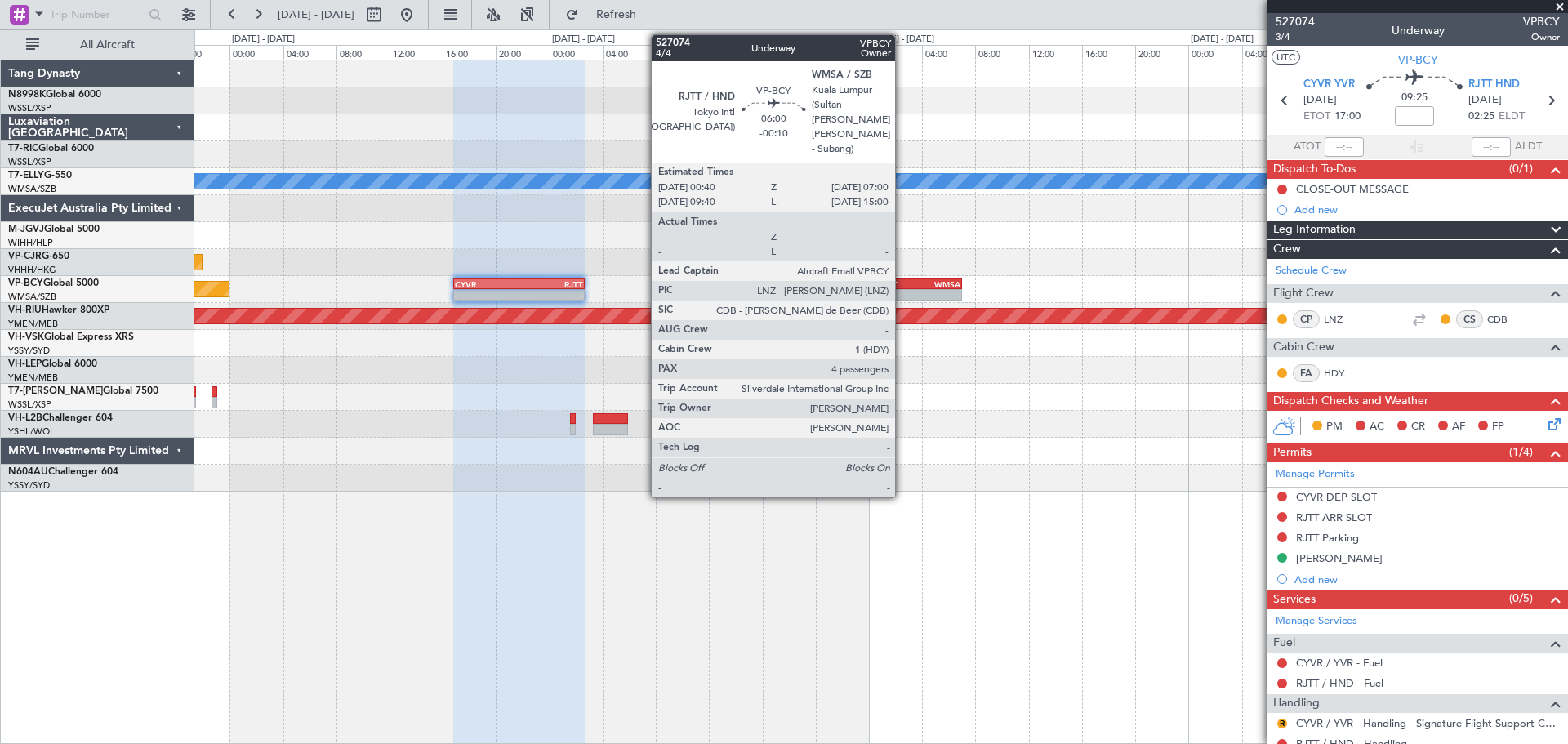
click at [902, 289] on div "- -" at bounding box center [920, 295] width 85 height 12
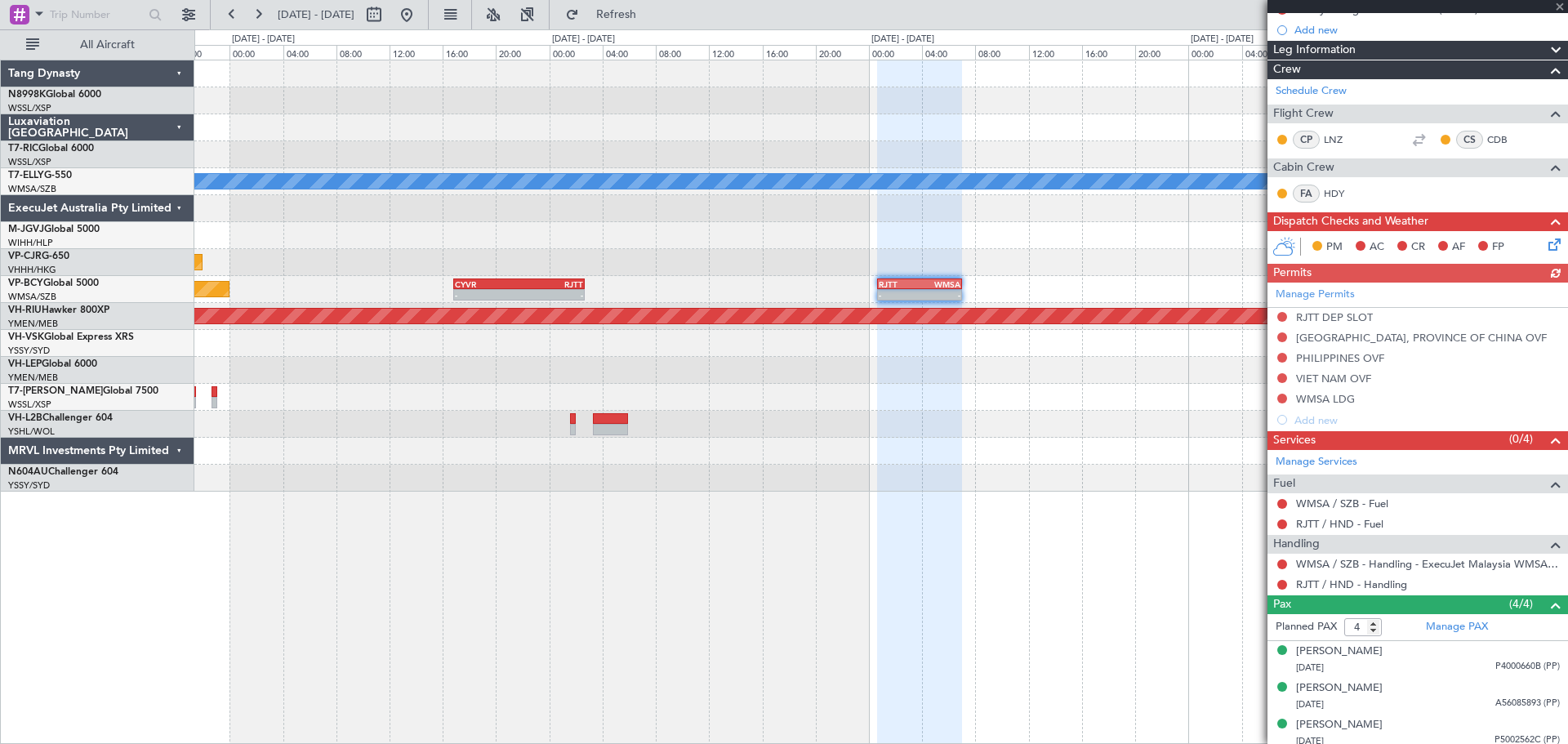
scroll to position [264, 0]
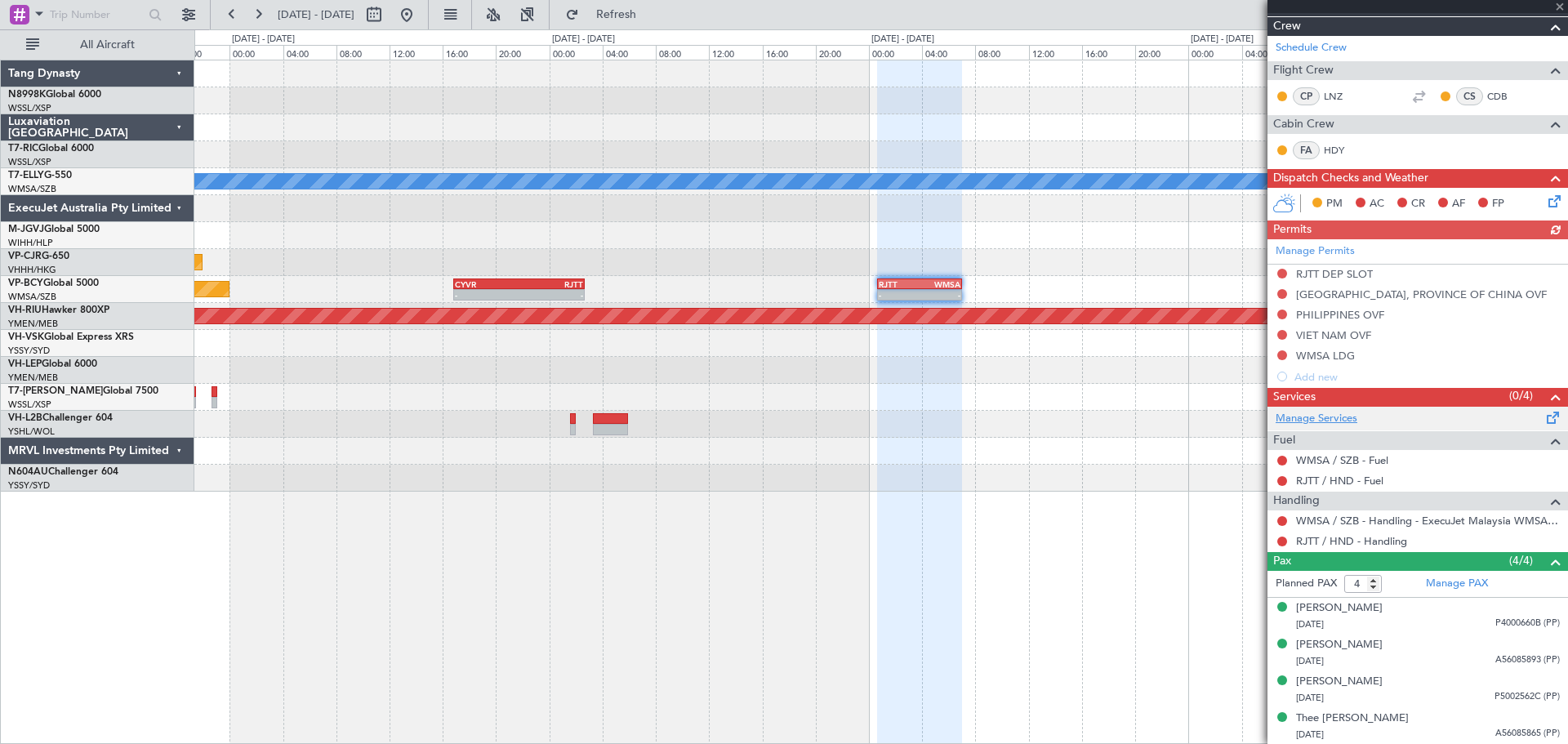
click at [1330, 417] on link "Manage Services" at bounding box center [1316, 419] width 82 height 17
click at [1357, 540] on link "RJTT / HND - Handling" at bounding box center [1351, 540] width 111 height 14
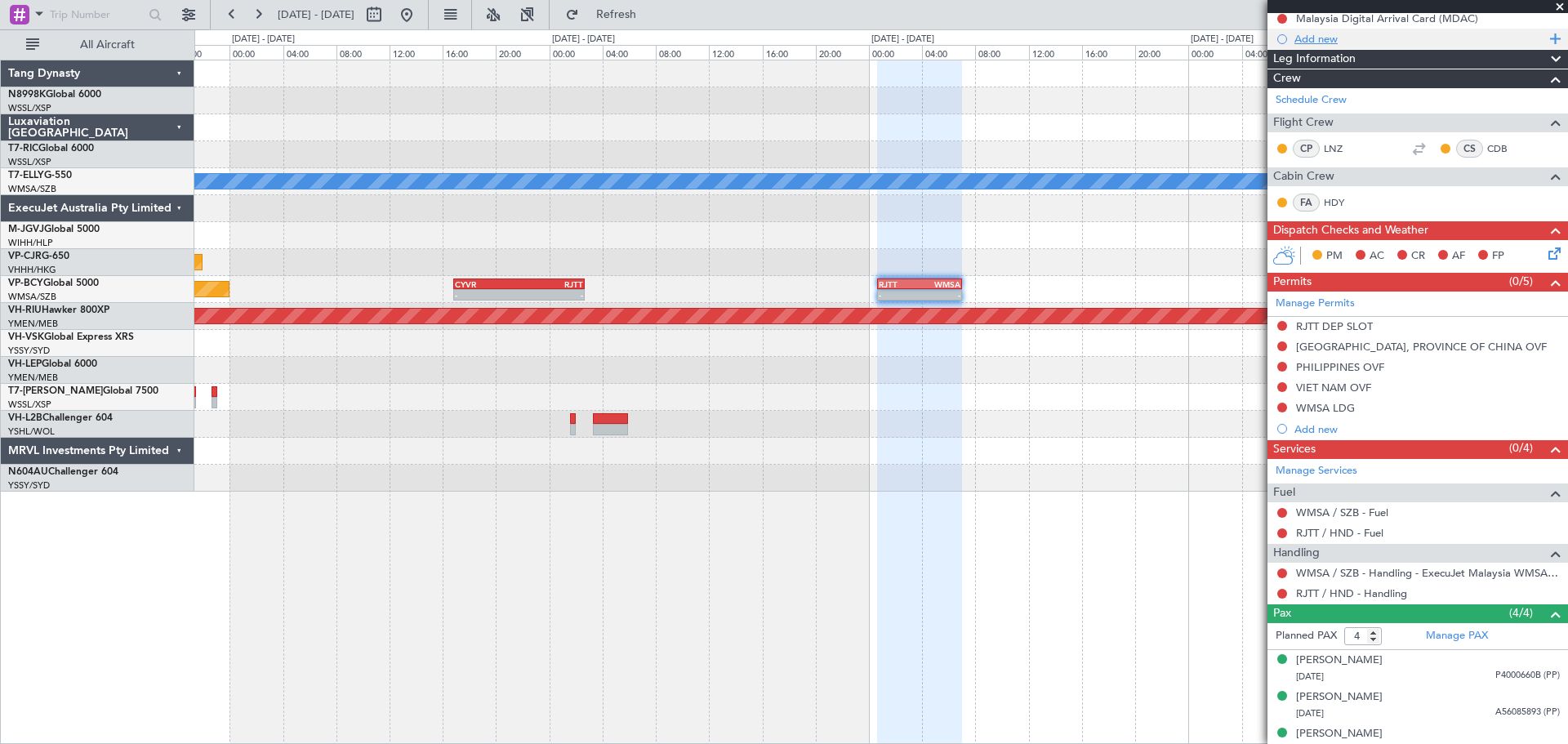
scroll to position [19, 0]
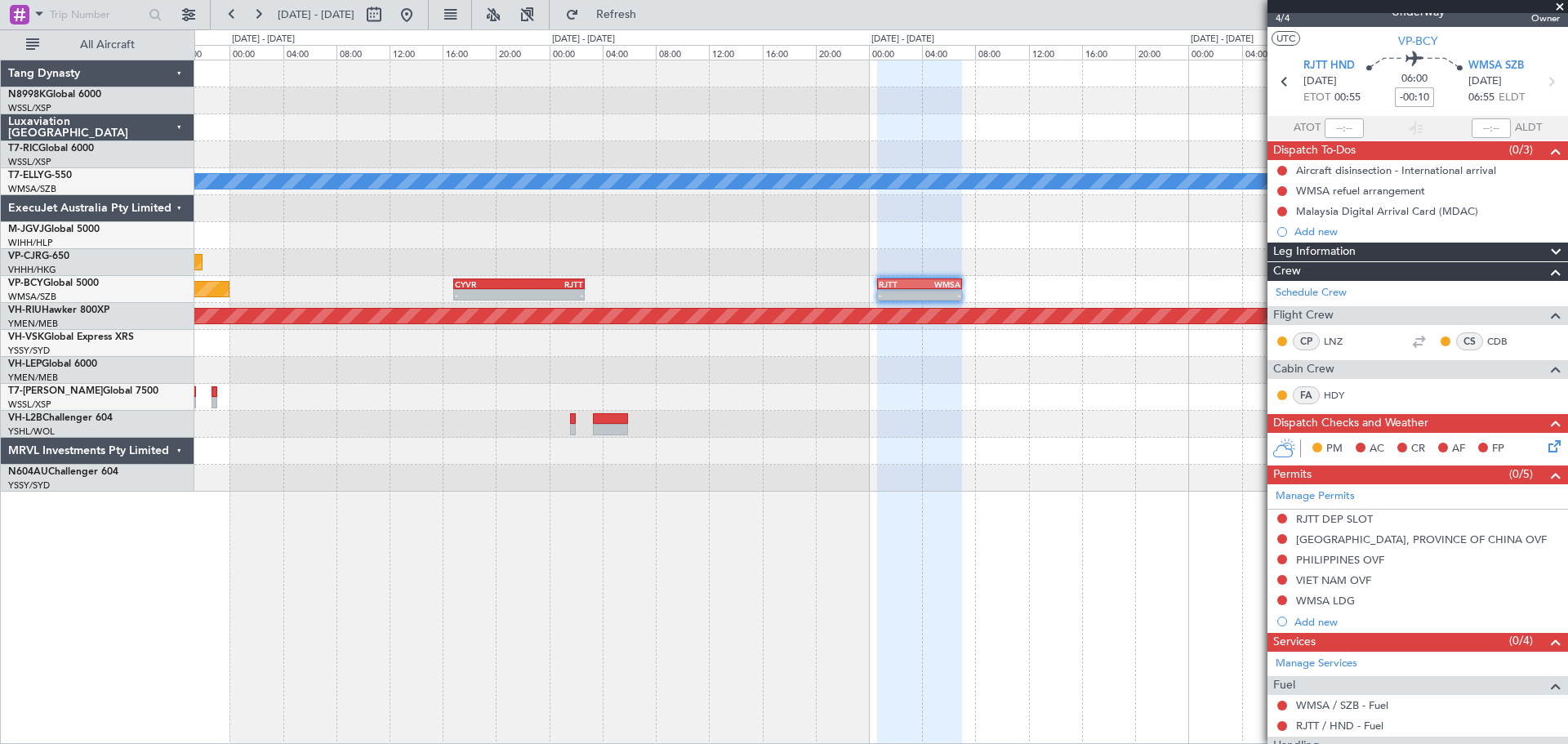
click at [1424, 98] on input "-00:10" at bounding box center [1414, 97] width 39 height 19
type input "+00:10"
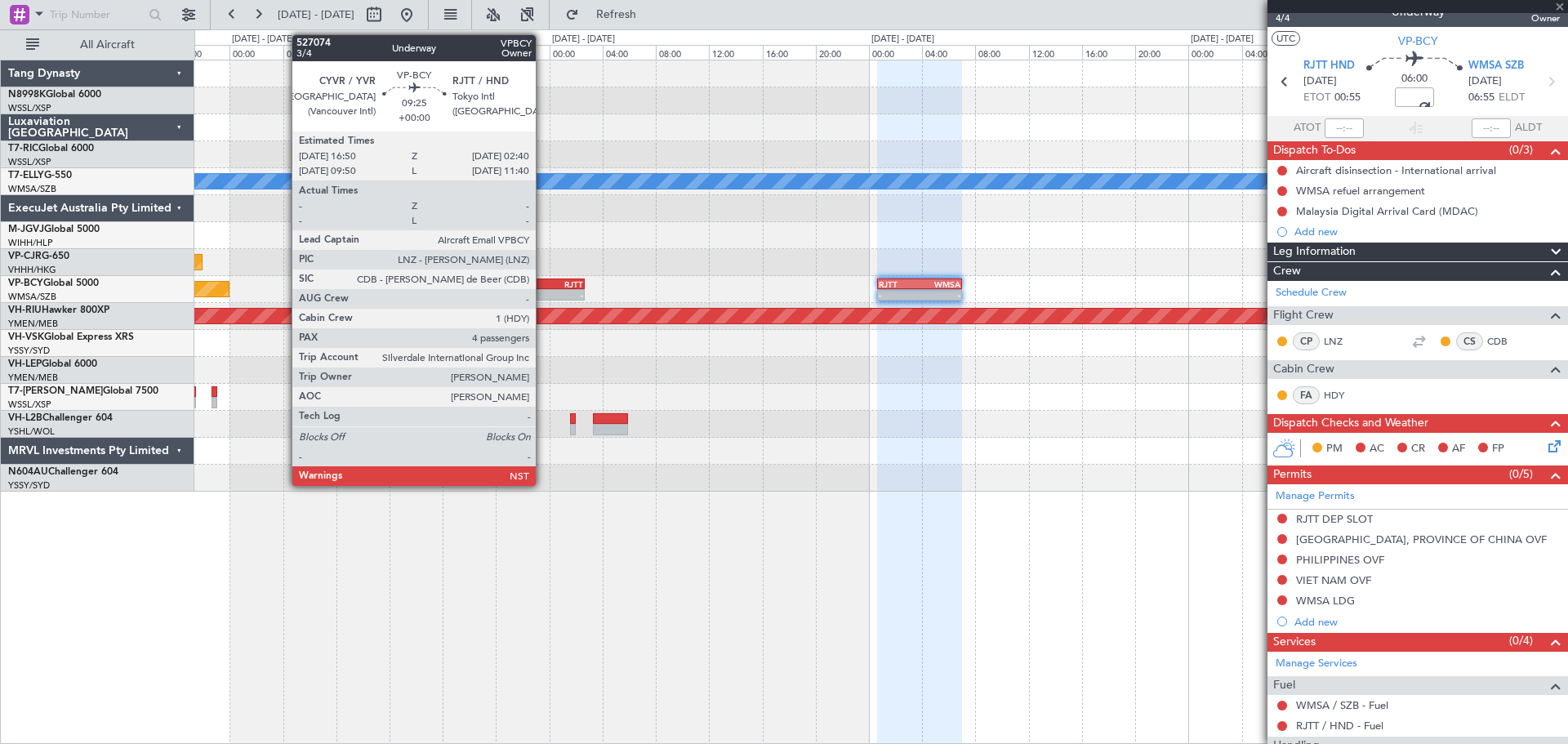
click at [543, 284] on div "RJTT" at bounding box center [550, 284] width 63 height 10
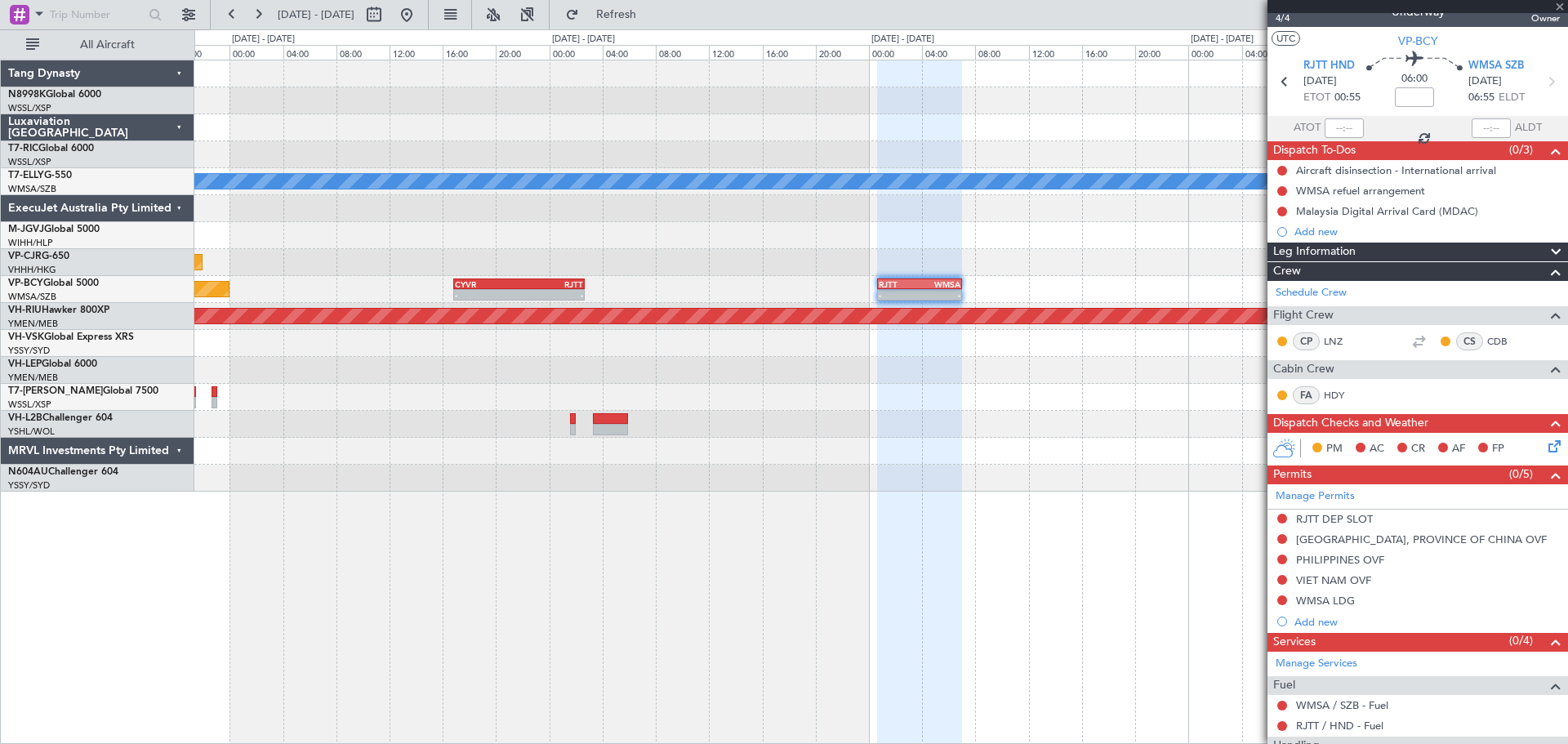
scroll to position [0, 0]
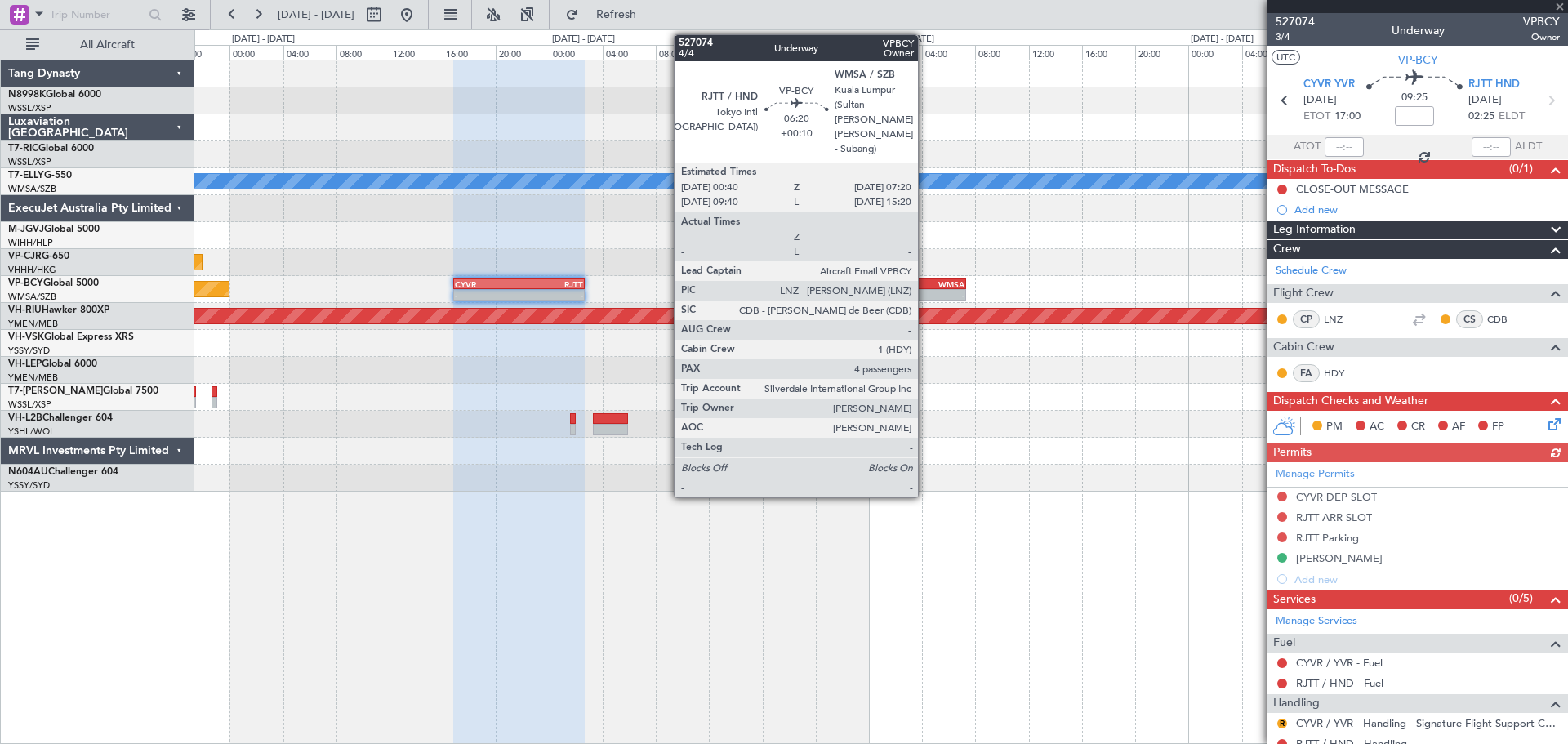
click at [925, 286] on div "WMSA" at bounding box center [942, 284] width 43 height 10
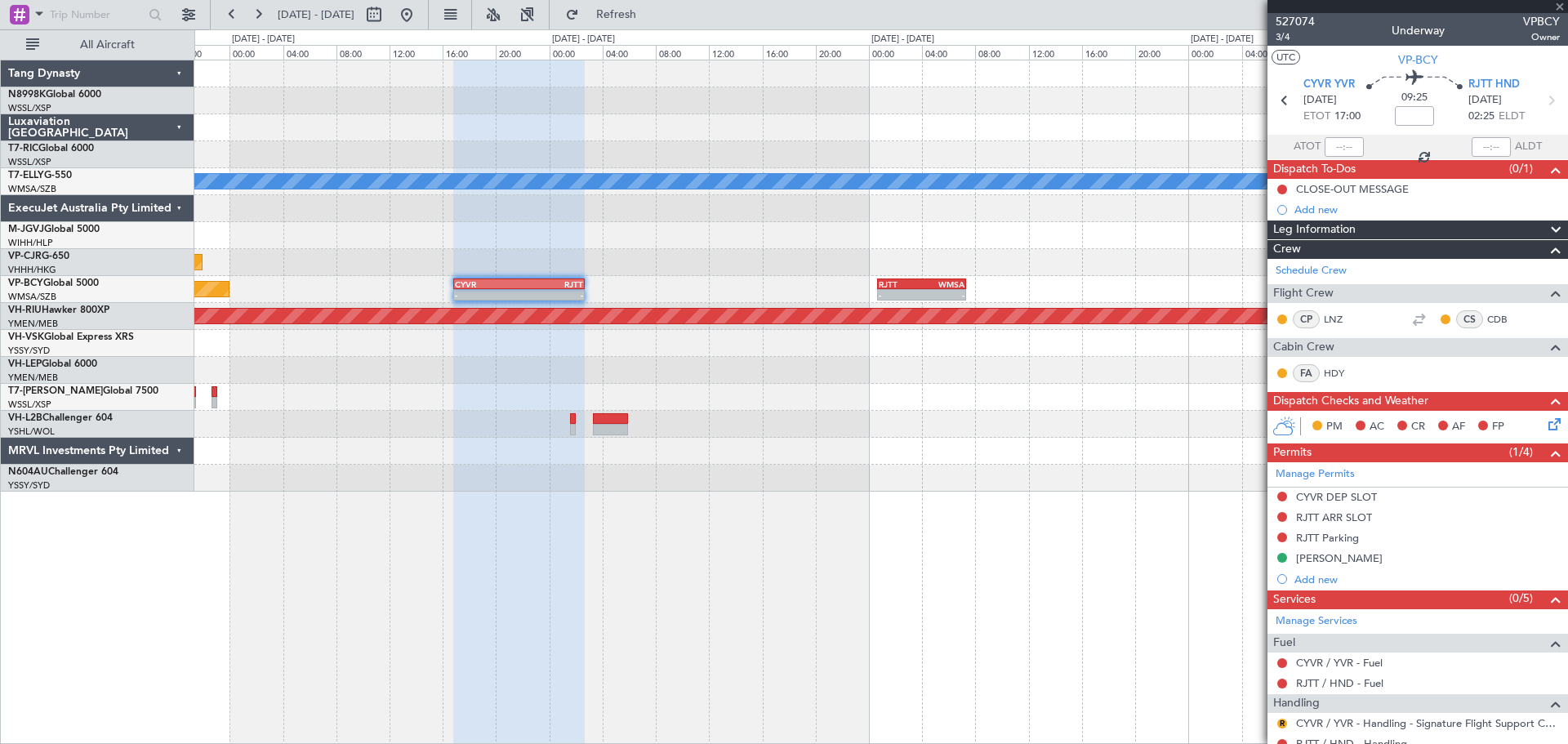
type input "+00:10"
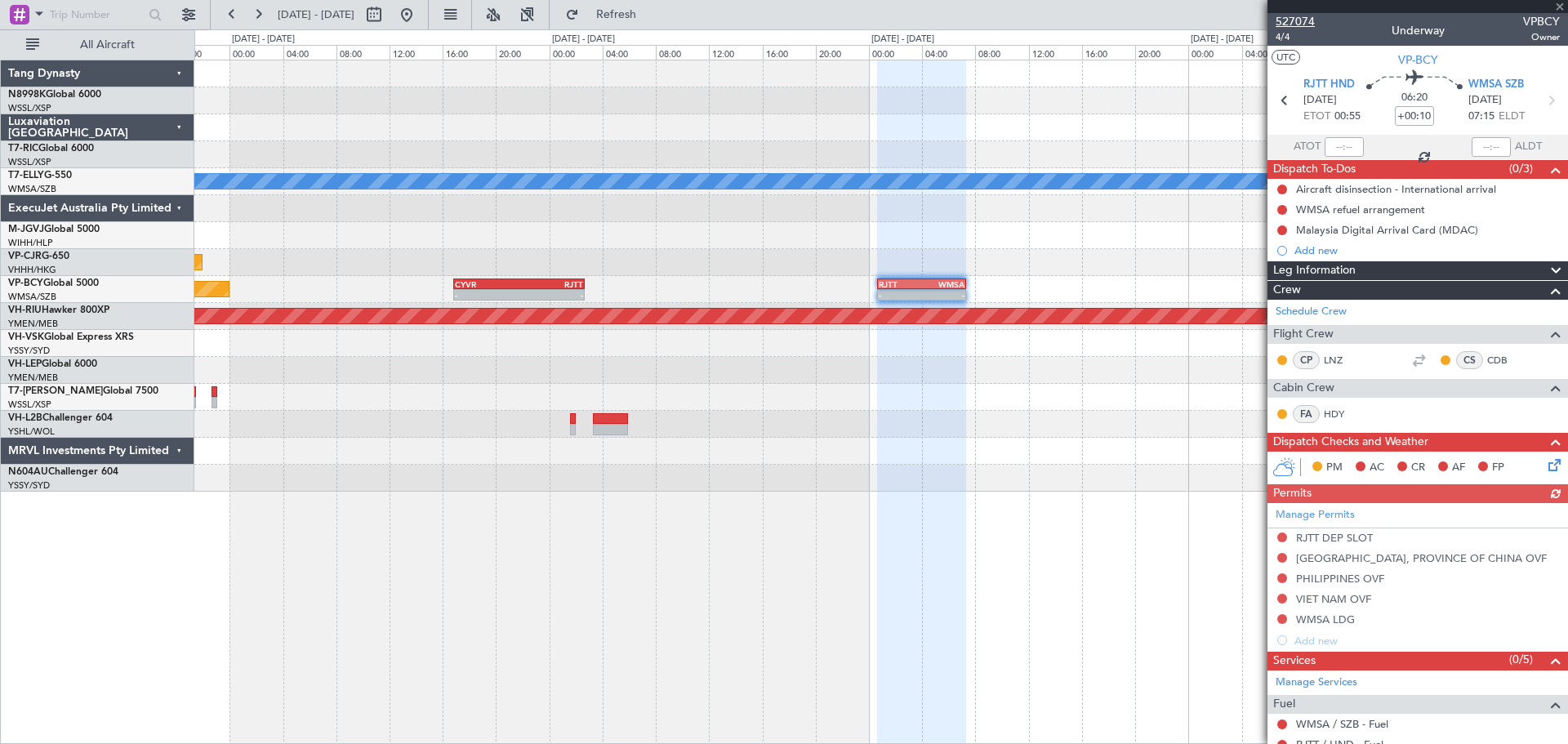
click at [1309, 21] on span "527074" at bounding box center [1294, 22] width 39 height 18
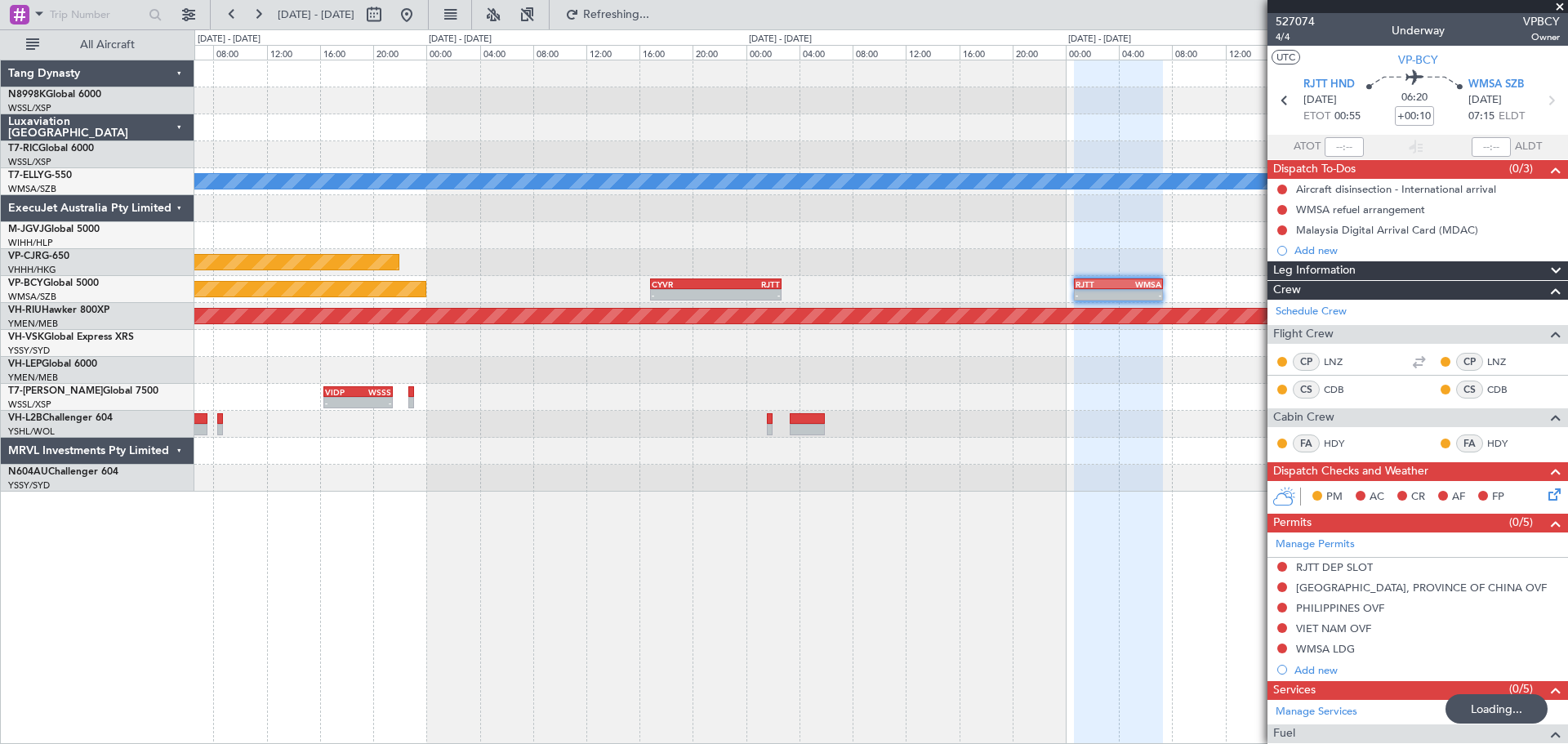
click at [881, 219] on div at bounding box center [881, 209] width 1373 height 27
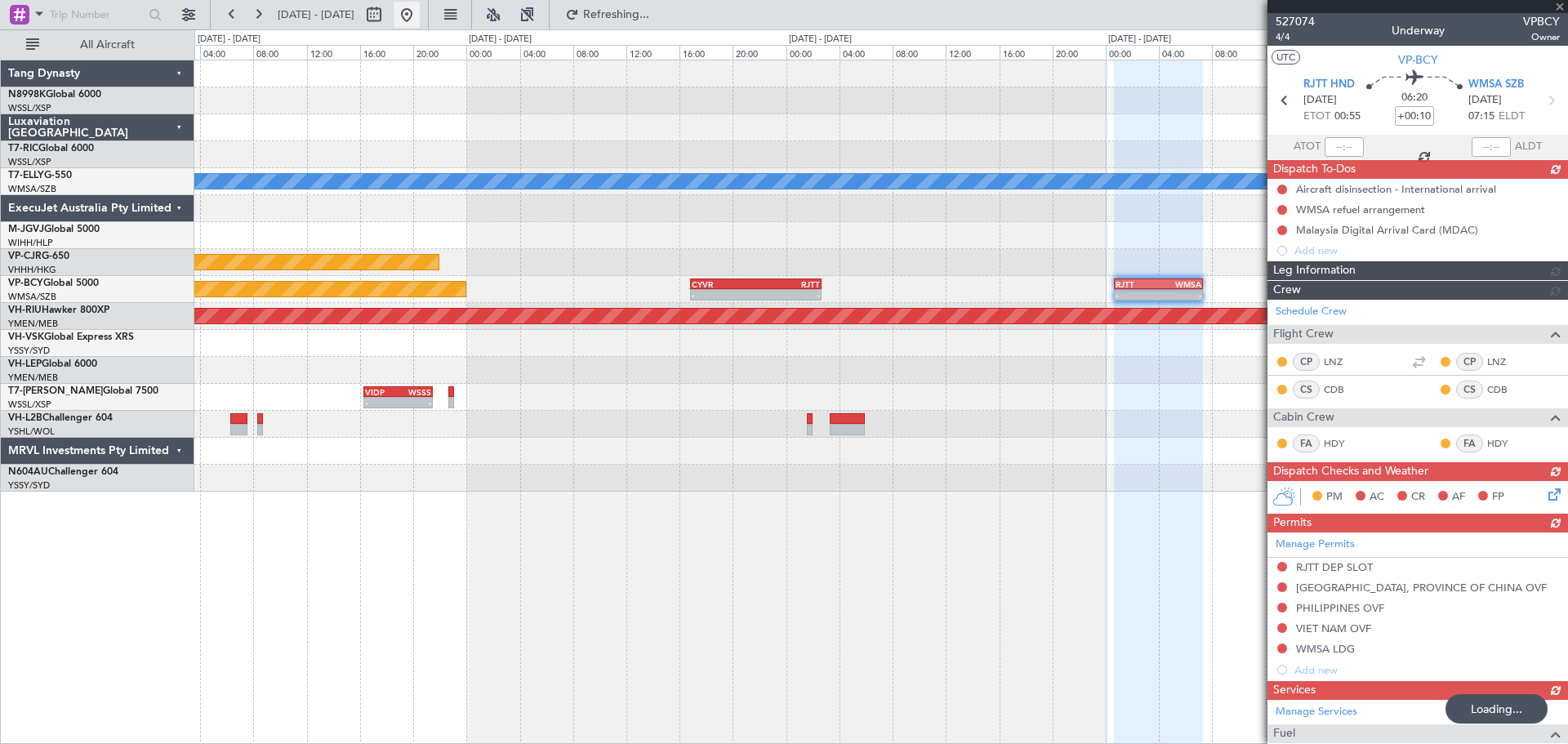
click at [420, 16] on button at bounding box center [406, 14] width 26 height 26
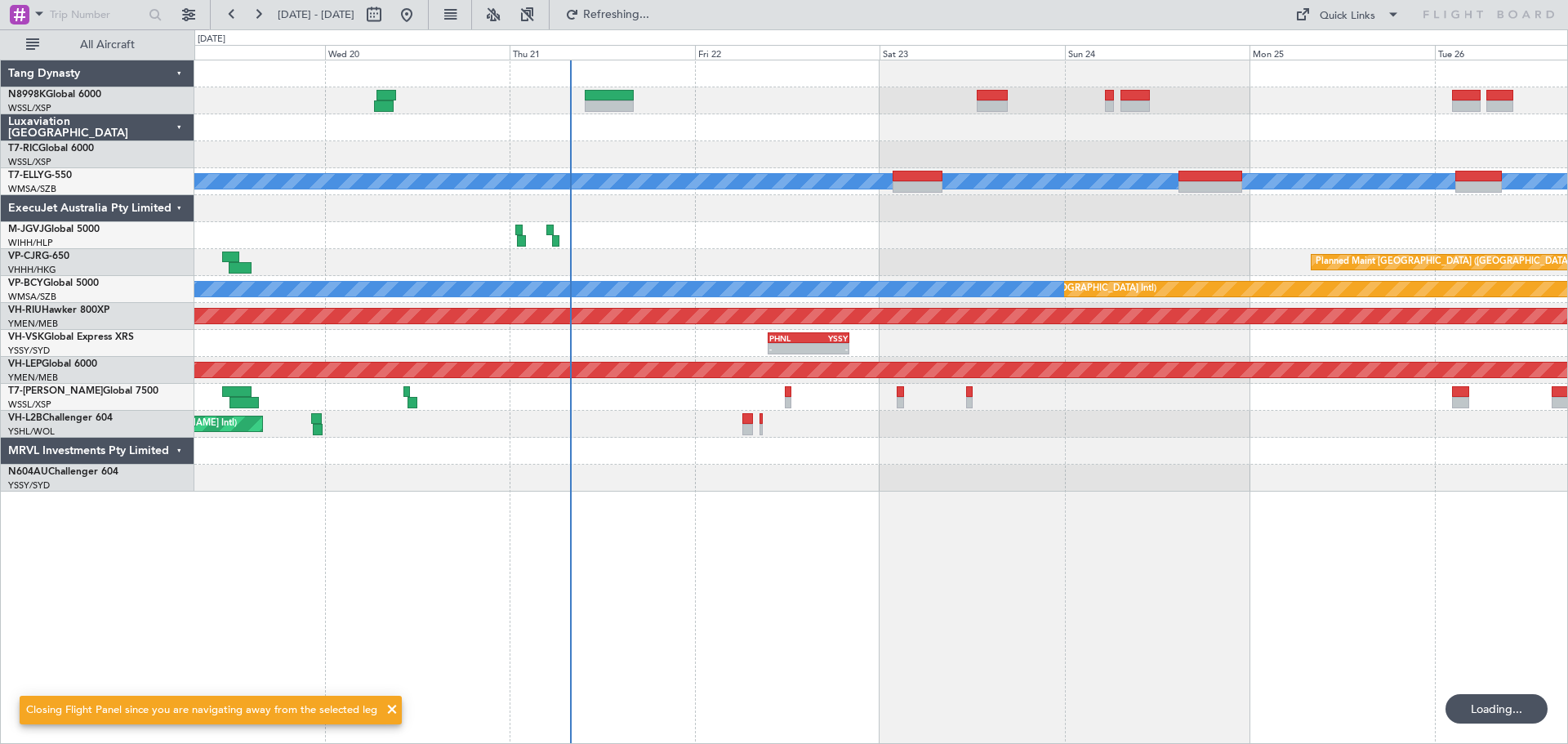
click at [725, 163] on div "Unplanned Maint [GEOGRAPHIC_DATA] (Seletar)" at bounding box center [881, 154] width 1373 height 27
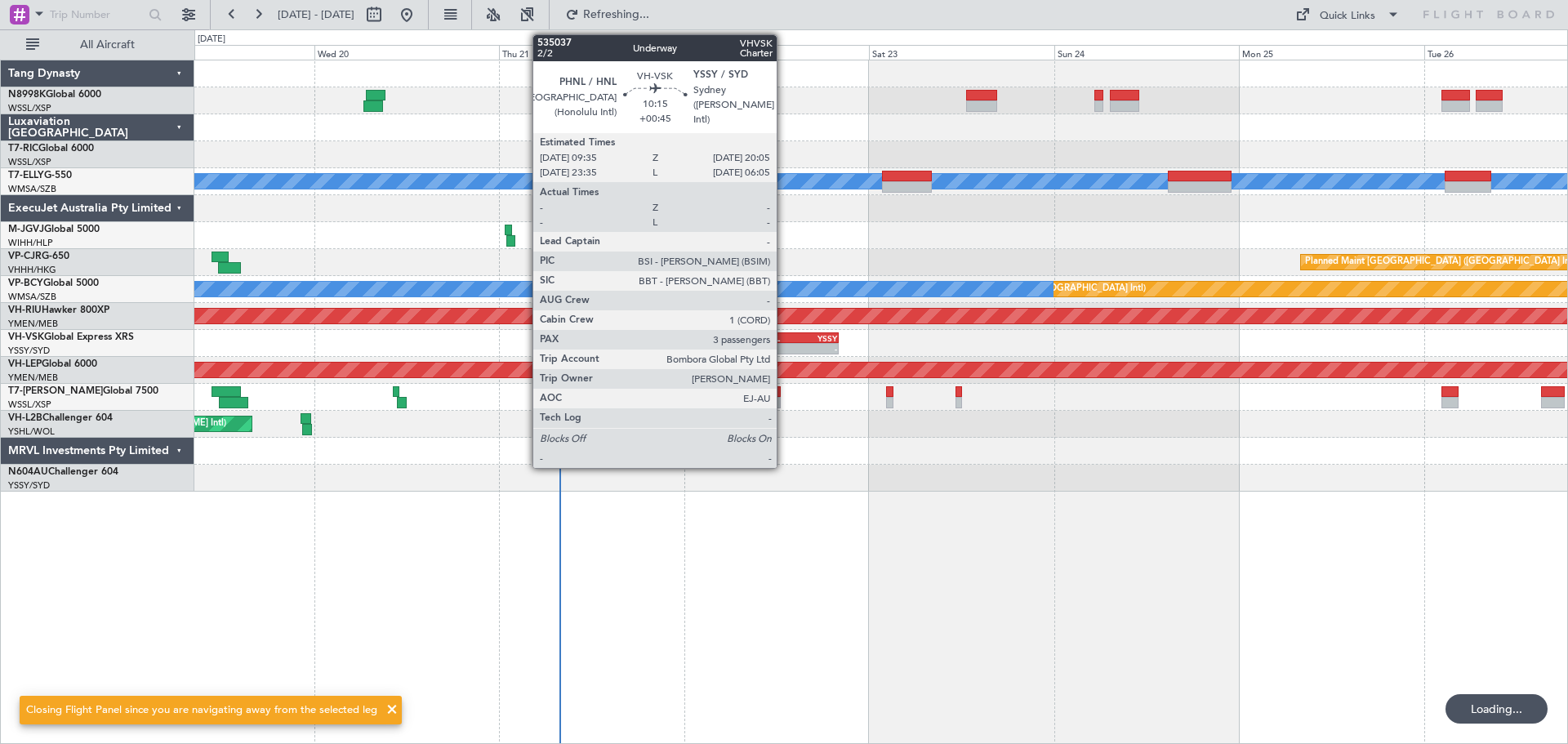
click at [787, 332] on div "PHNL 09:35 Z YSSY 20:05 Z" at bounding box center [798, 338] width 82 height 12
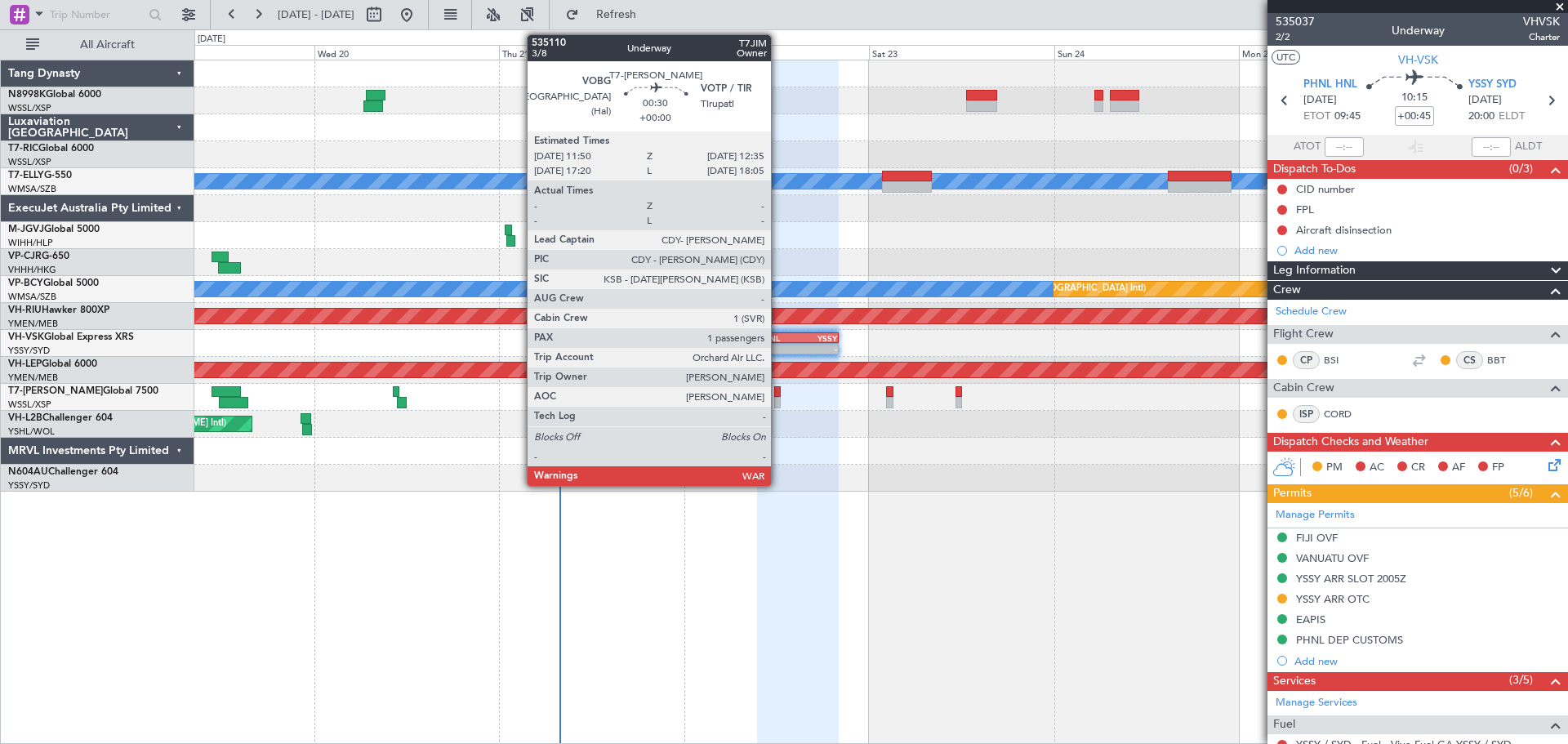
click at [778, 395] on div at bounding box center [777, 392] width 7 height 12
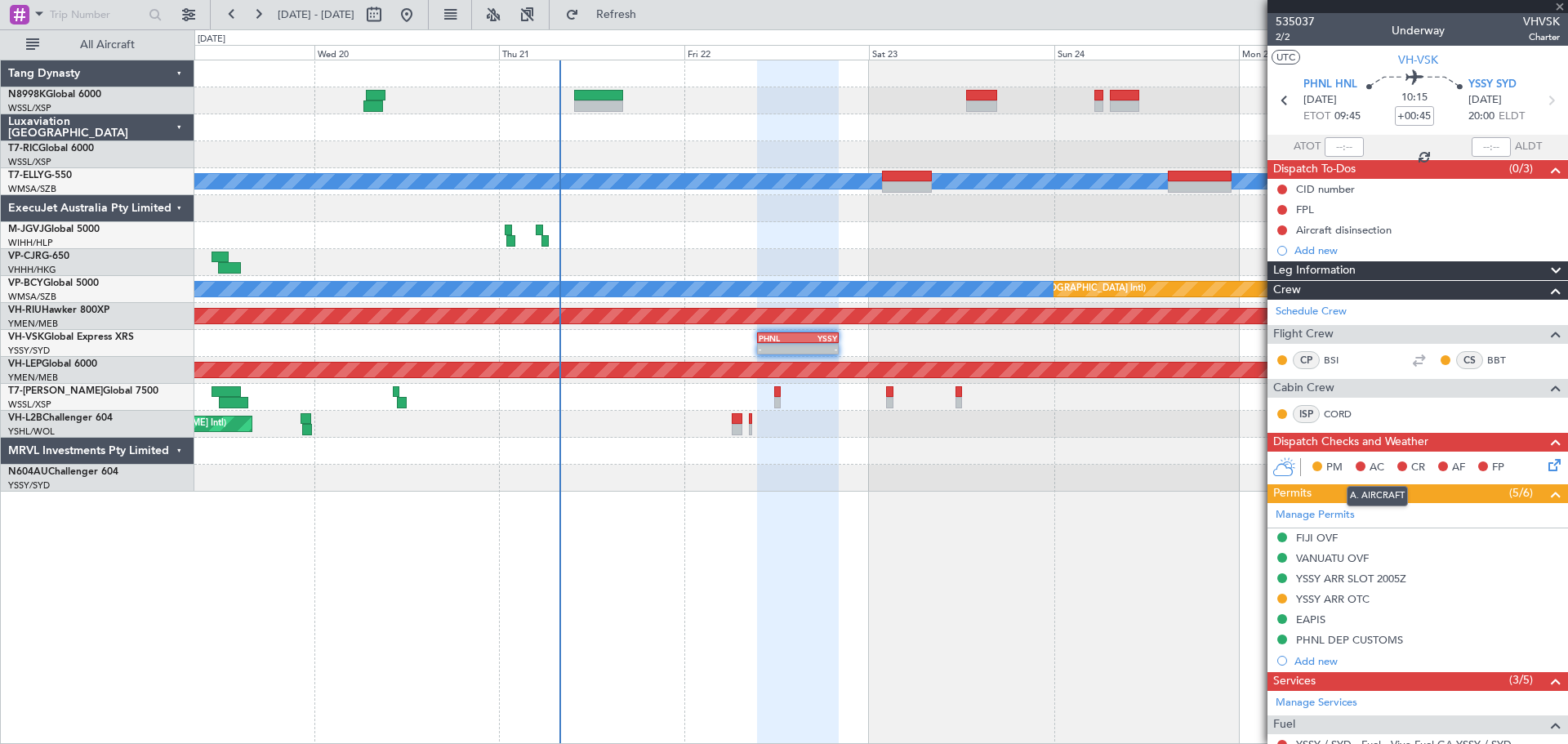
type input "1"
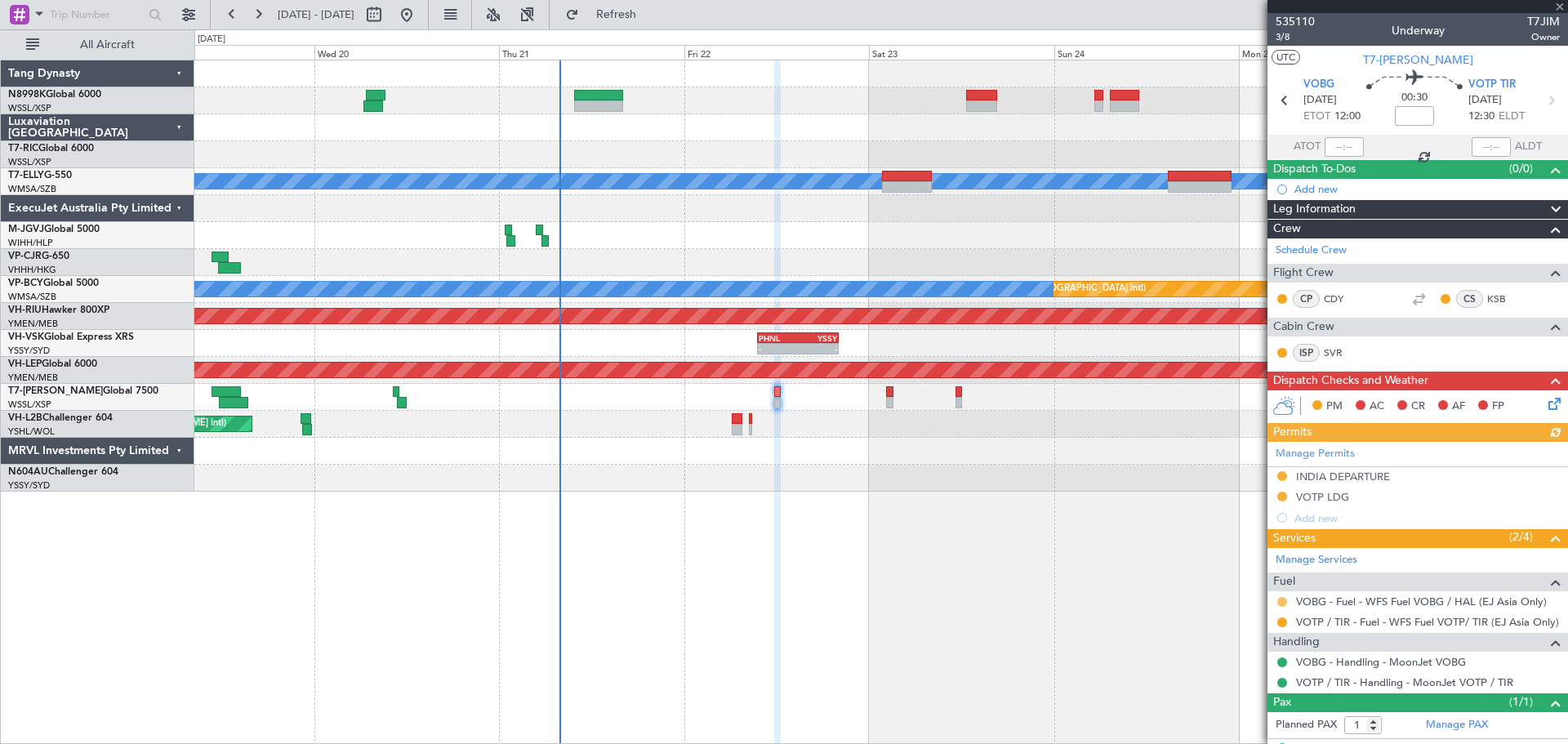
click at [1284, 597] on button at bounding box center [1282, 602] width 10 height 10
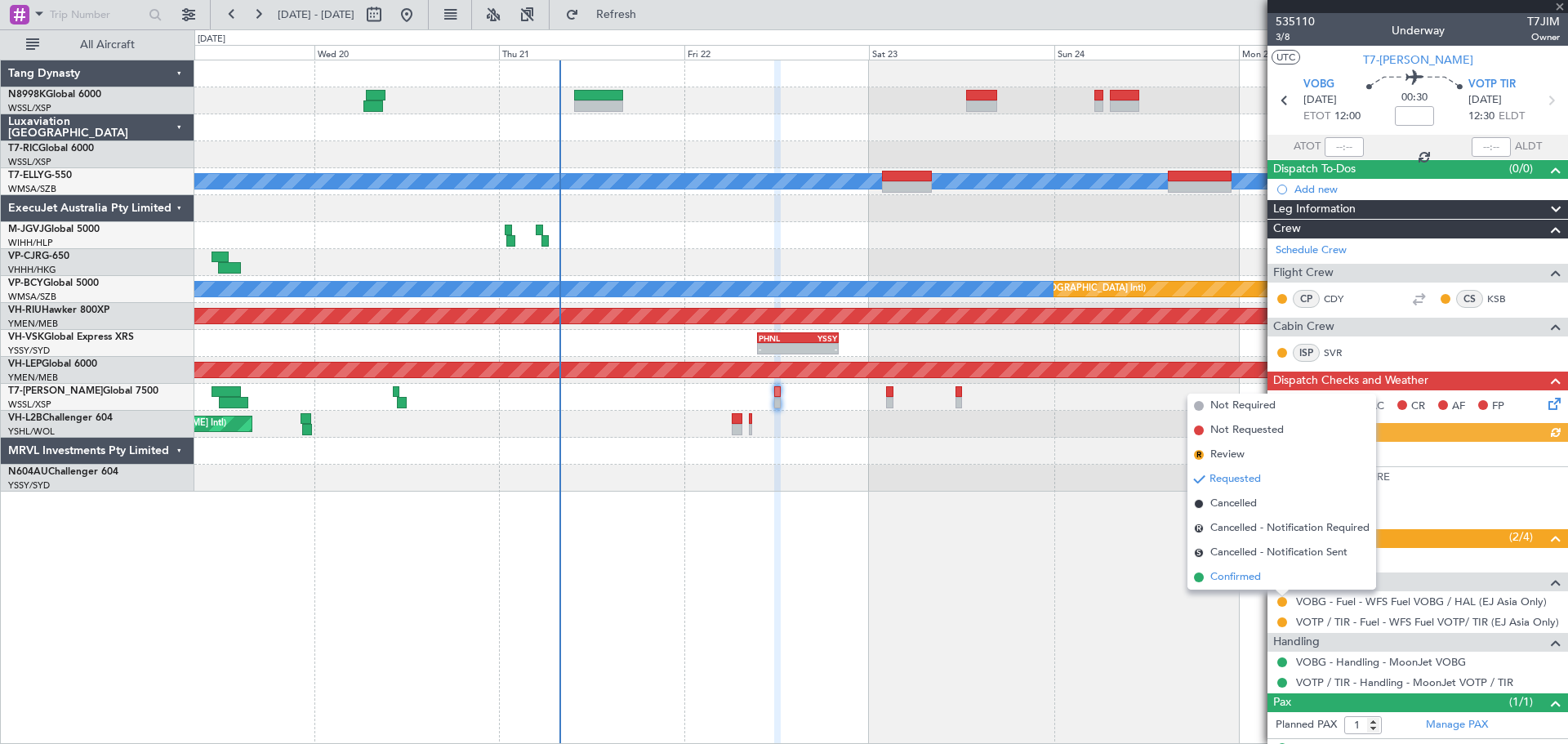
click at [1245, 581] on span "Confirmed" at bounding box center [1235, 577] width 51 height 17
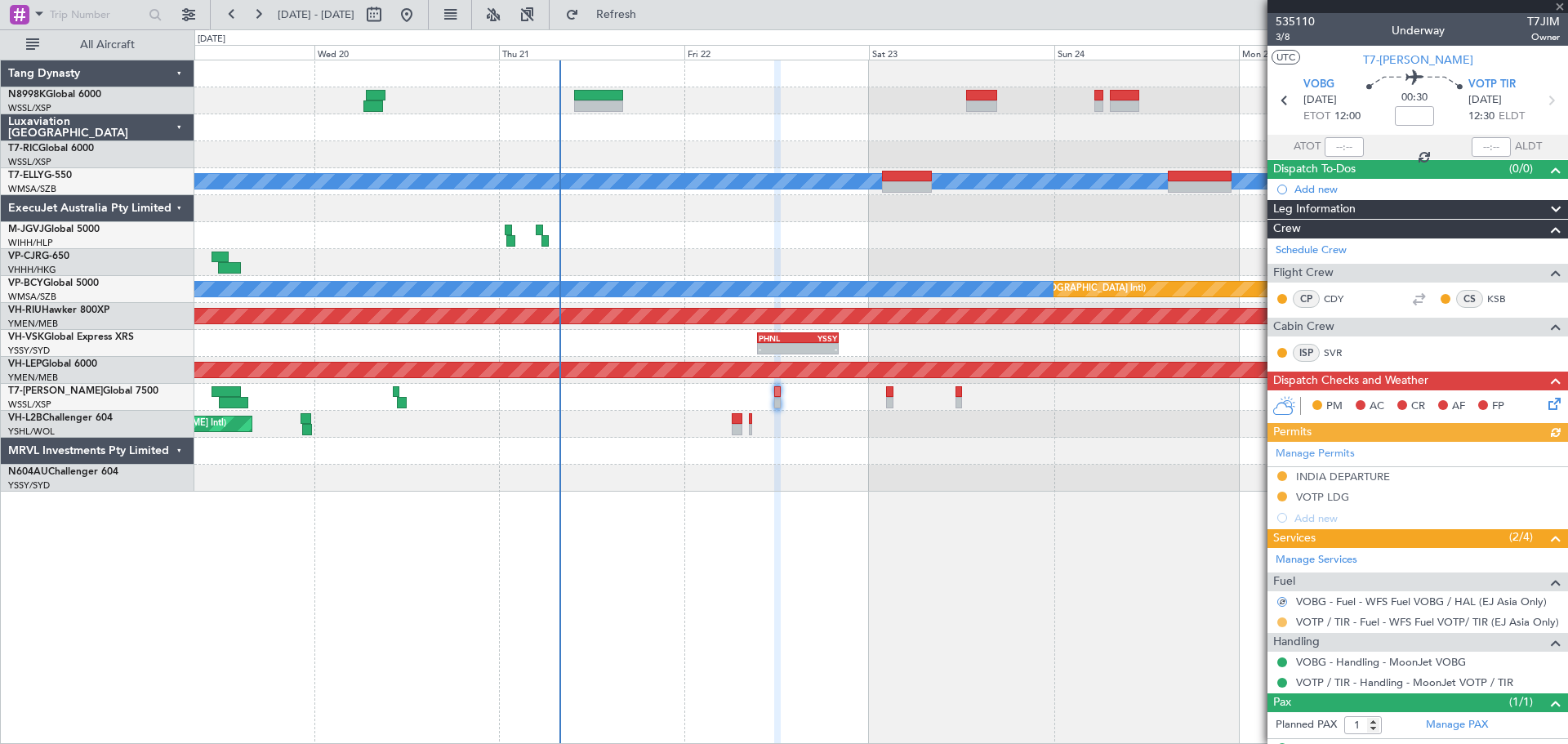
click at [1283, 619] on button at bounding box center [1282, 622] width 10 height 10
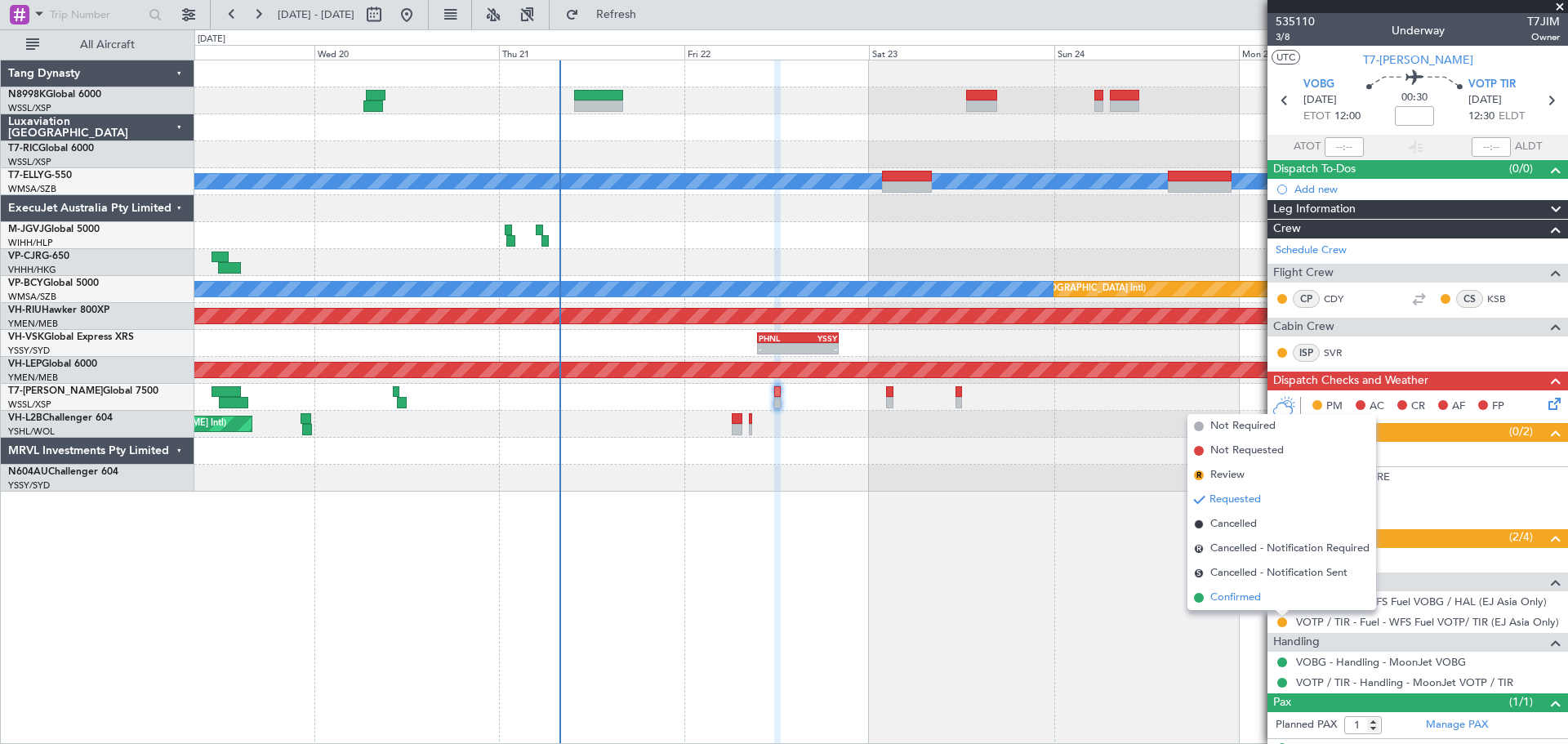
click at [1258, 595] on span "Confirmed" at bounding box center [1235, 598] width 51 height 17
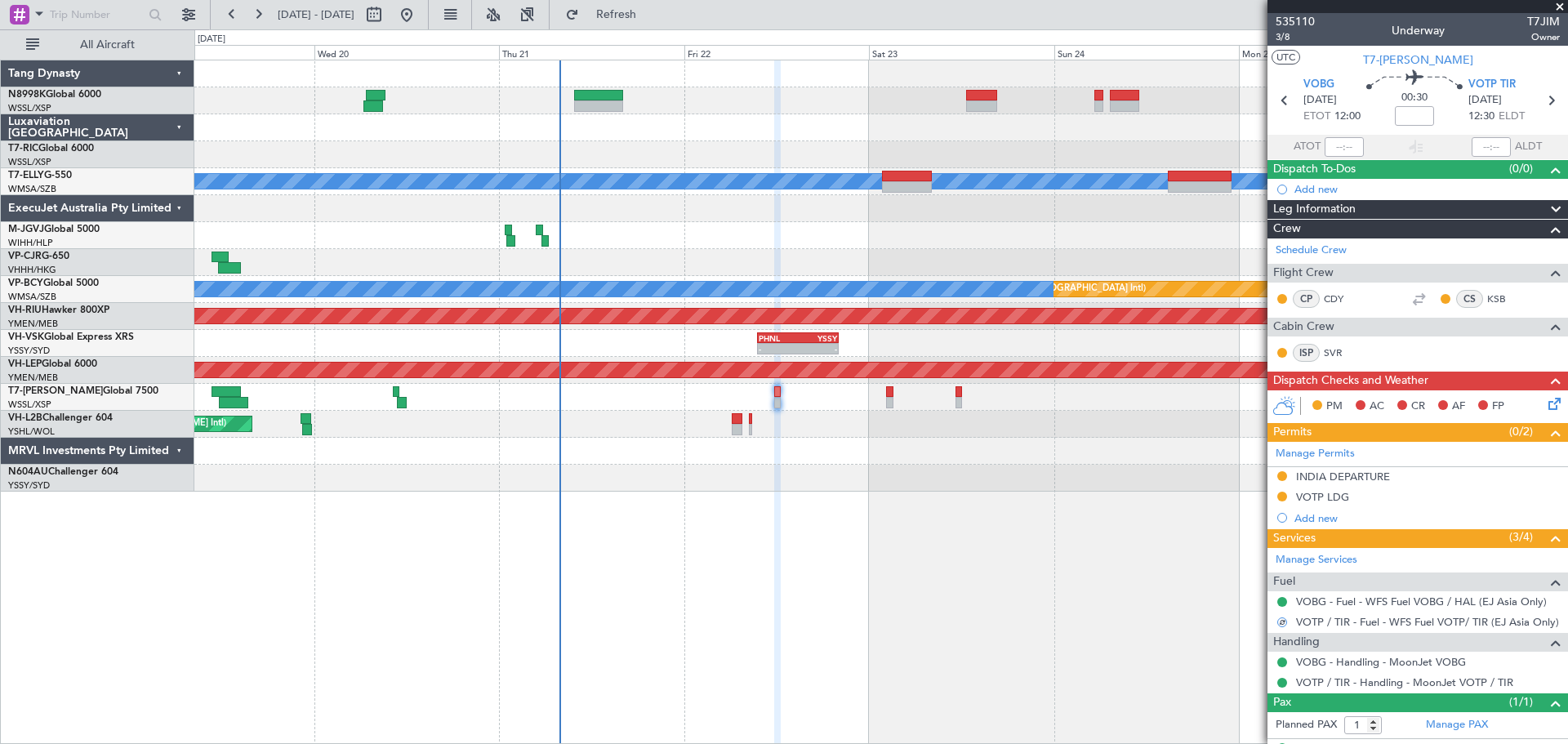
click at [885, 394] on div at bounding box center [881, 397] width 1373 height 27
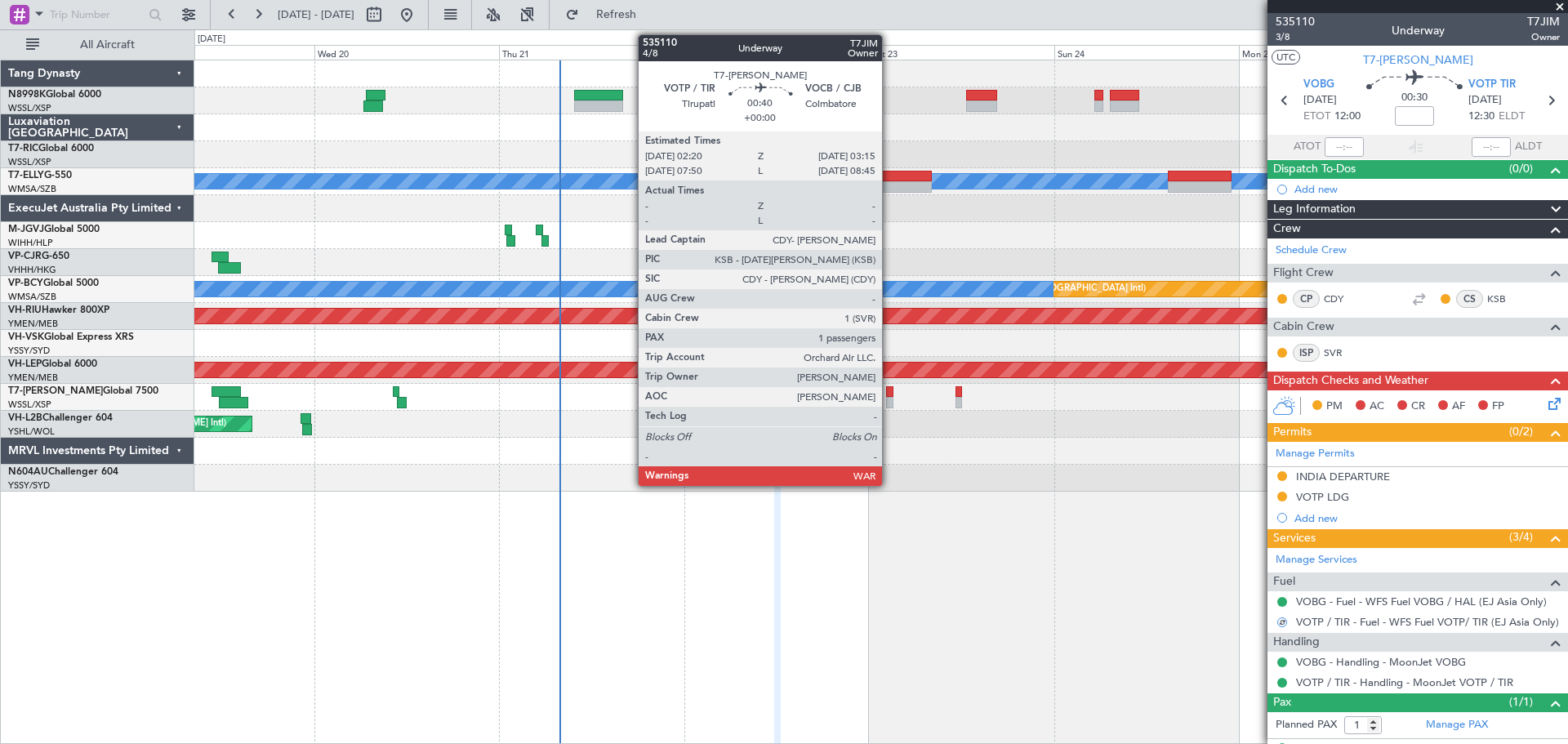
click at [890, 394] on div at bounding box center [889, 392] width 8 height 12
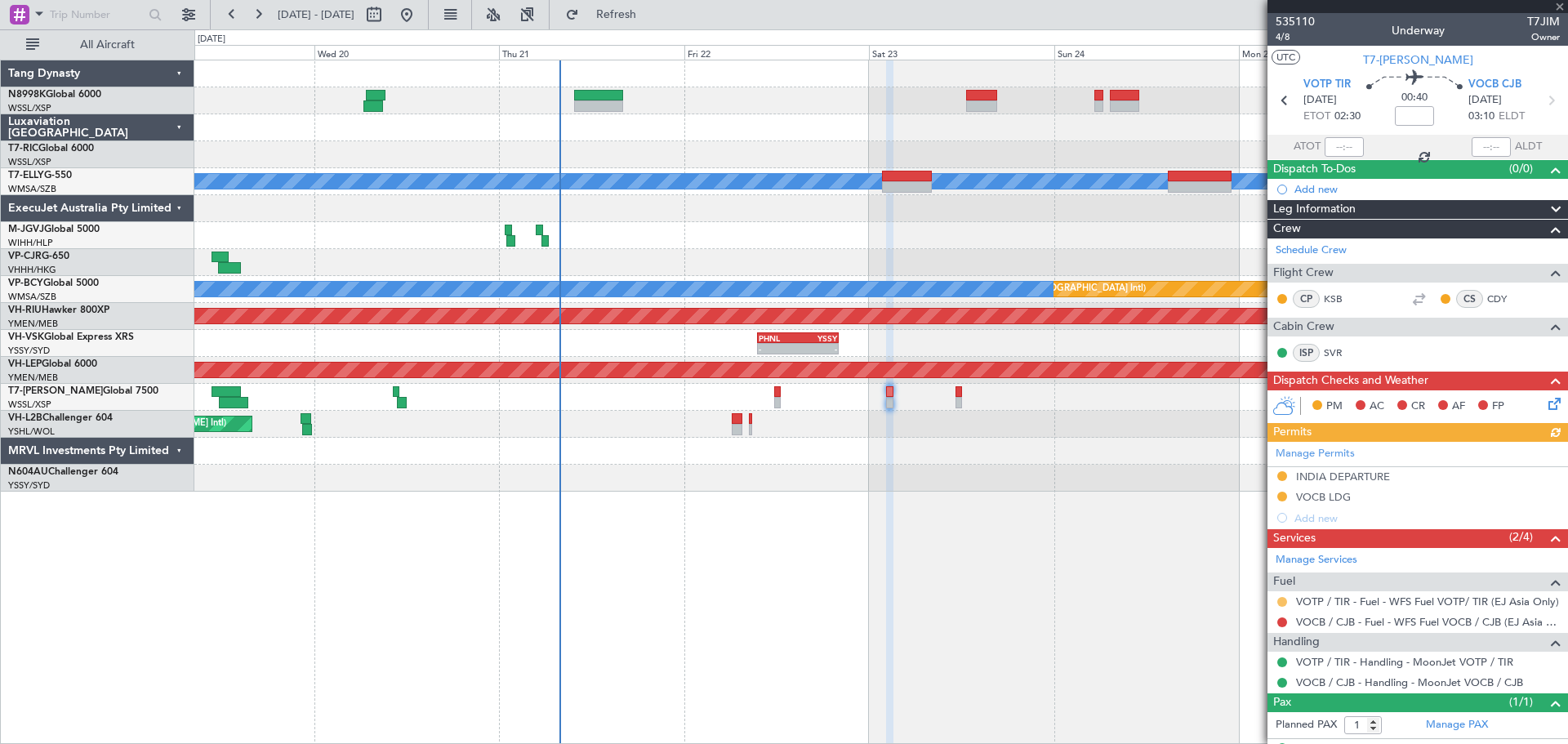
click at [1283, 597] on button at bounding box center [1282, 602] width 10 height 10
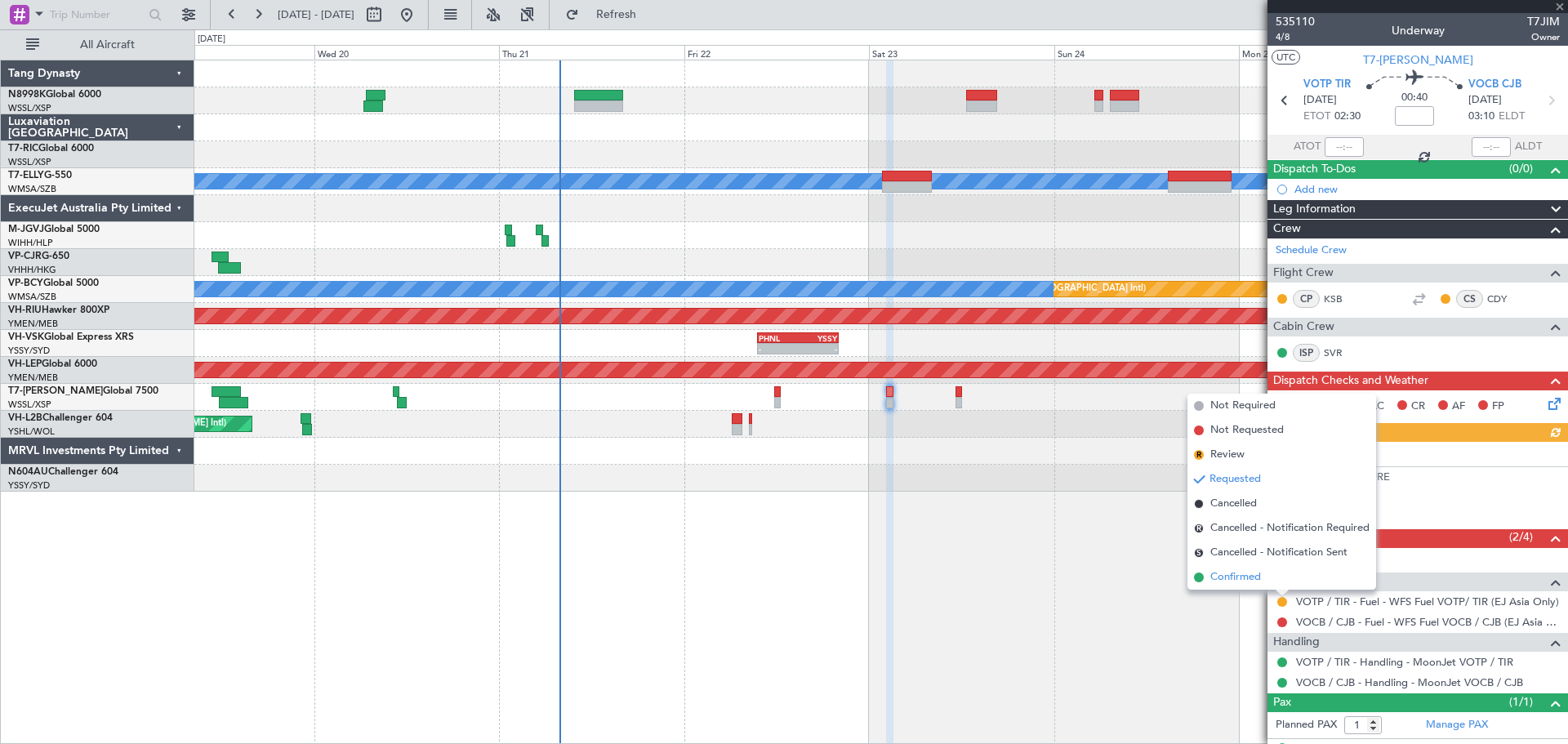
click at [1254, 576] on span "Confirmed" at bounding box center [1235, 577] width 51 height 17
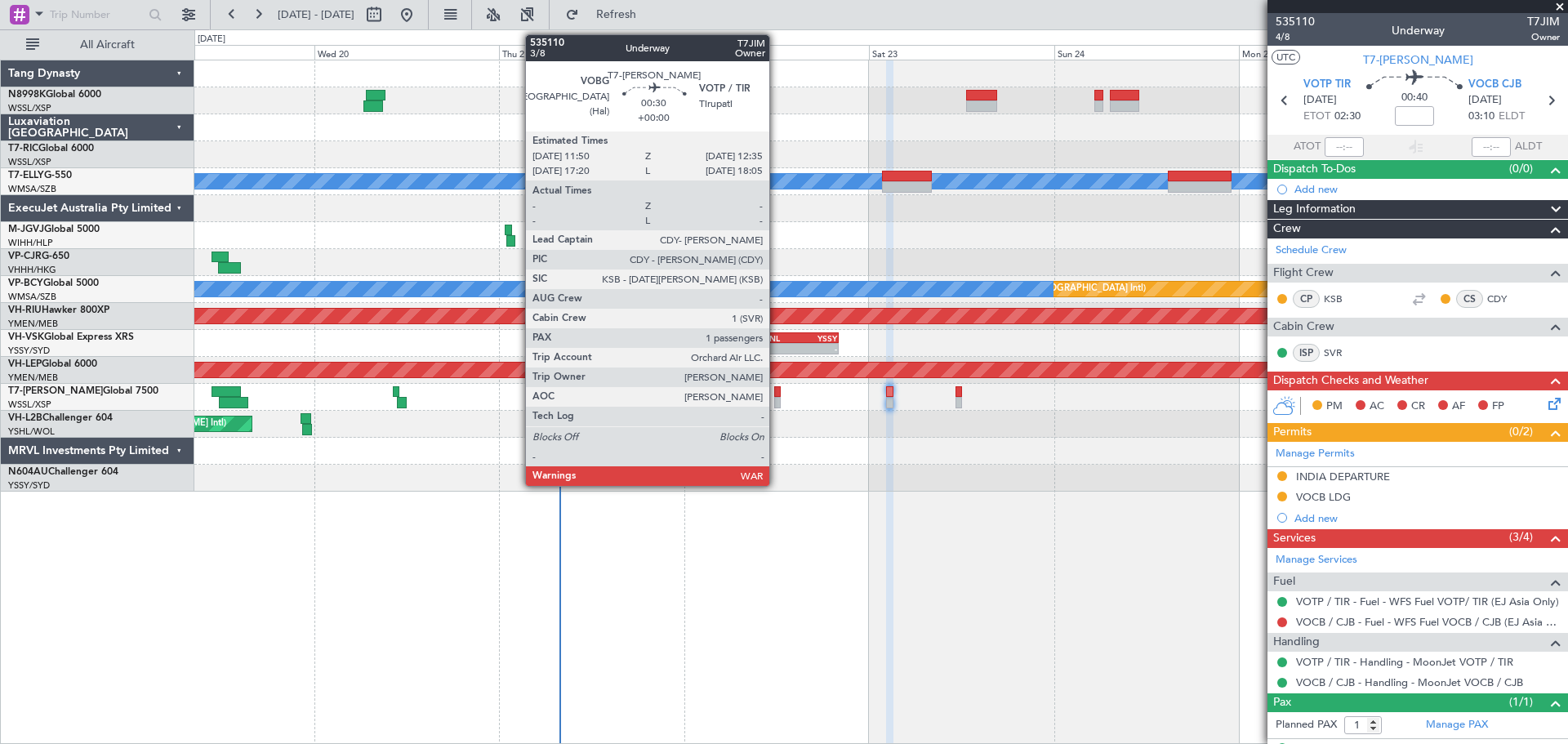
click at [776, 398] on div at bounding box center [777, 403] width 7 height 12
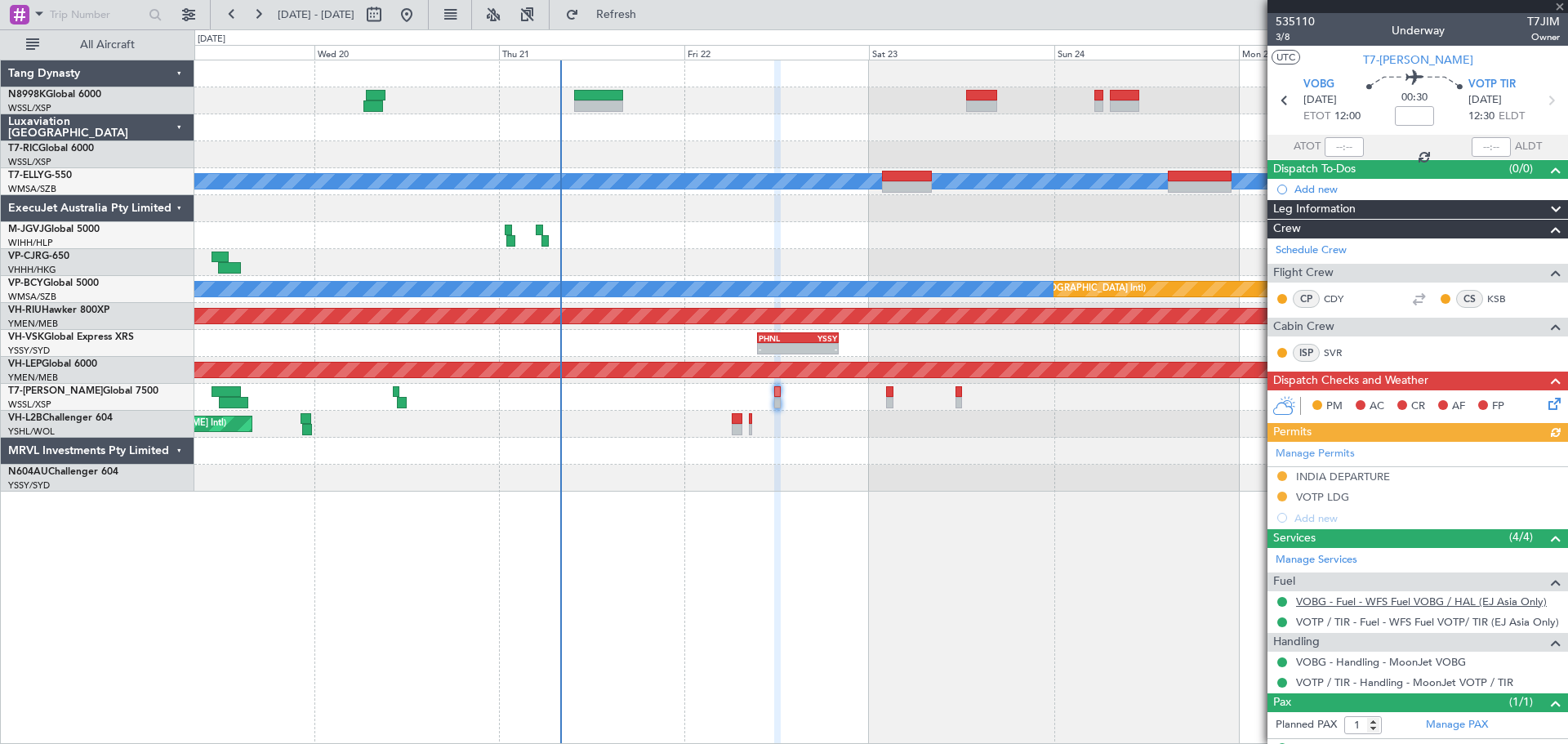
click at [1347, 602] on link "VOBG - Fuel - WFS Fuel VOBG / HAL (EJ Asia Only)" at bounding box center [1421, 601] width 251 height 14
click at [1334, 622] on link "VOTP / TIR - Fuel - WFS Fuel VOTP/ TIR (EJ Asia Only)" at bounding box center [1427, 621] width 263 height 14
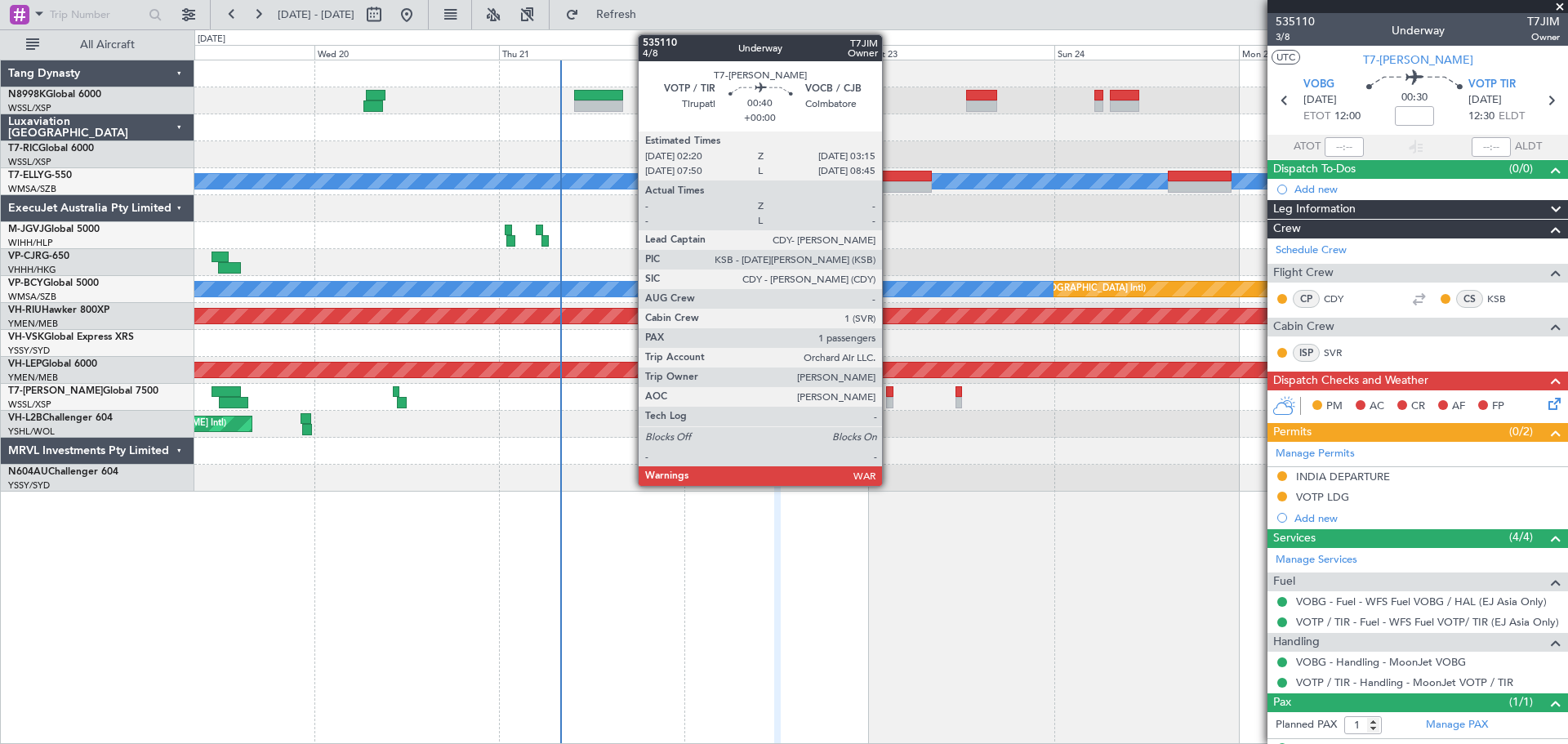
click at [889, 402] on div at bounding box center [889, 403] width 8 height 12
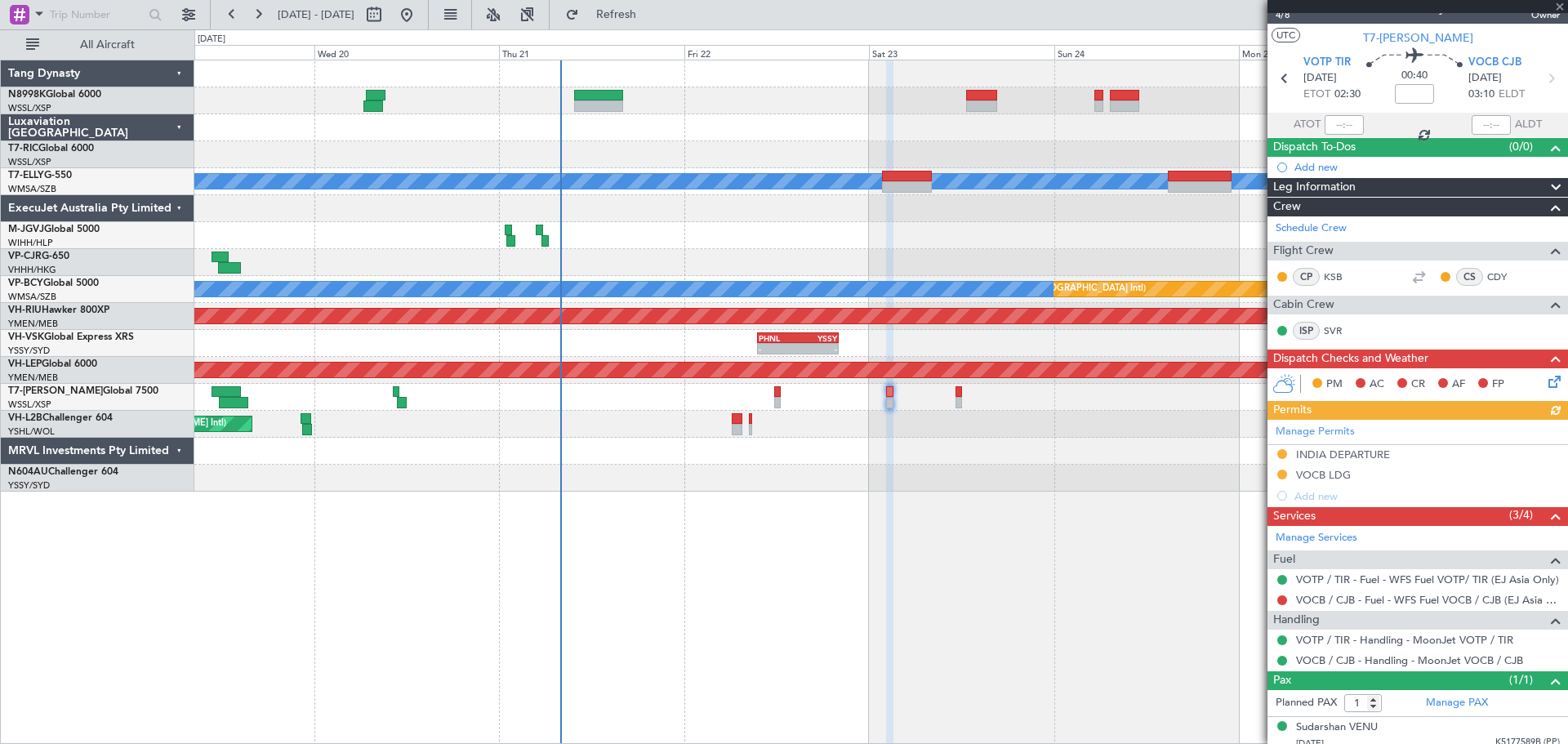
scroll to position [31, 0]
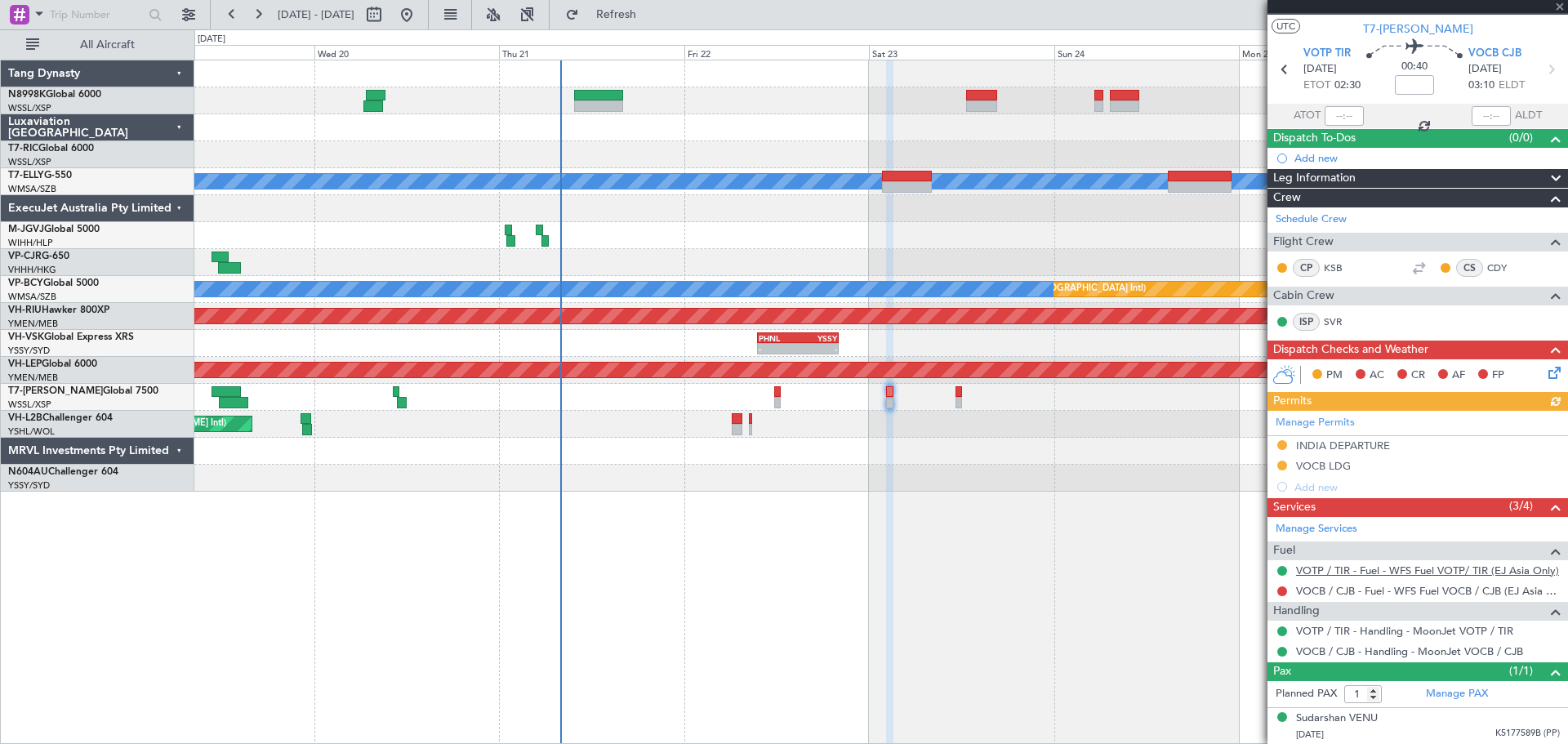
click at [1338, 571] on link "VOTP / TIR - Fuel - WFS Fuel VOTP/ TIR (EJ Asia Only)" at bounding box center [1427, 571] width 263 height 14
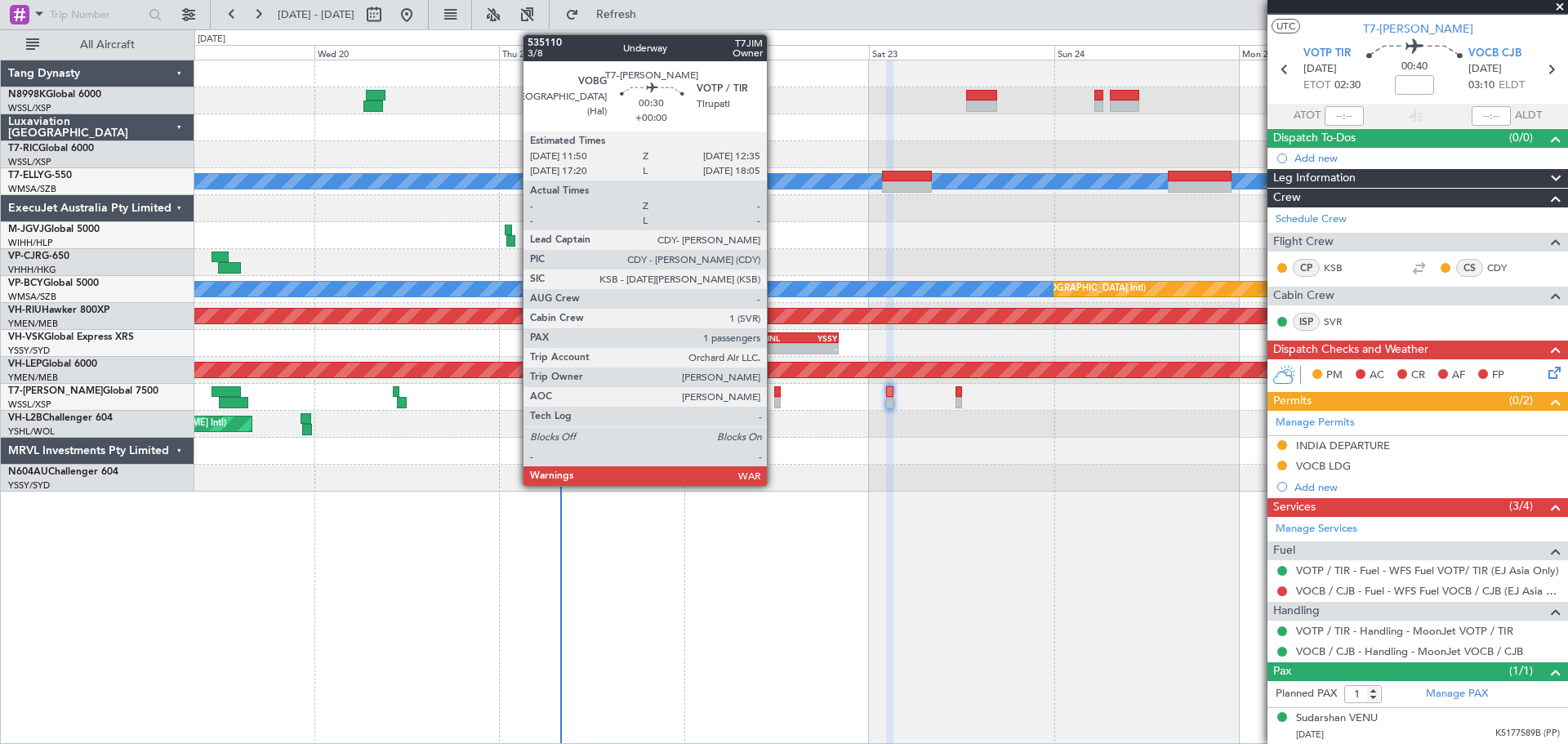
click at [774, 388] on div at bounding box center [777, 392] width 7 height 12
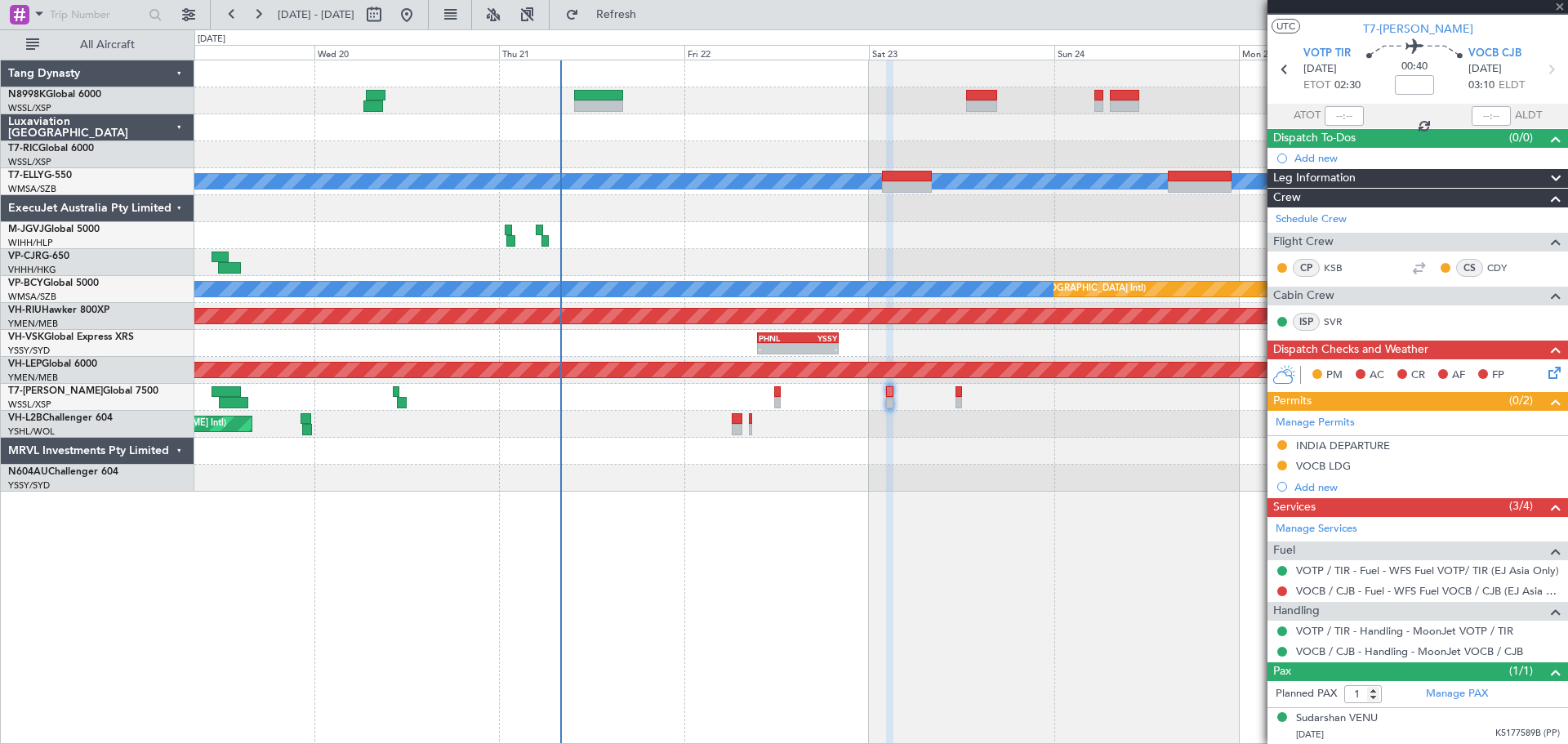
click at [779, 388] on div at bounding box center [777, 392] width 7 height 12
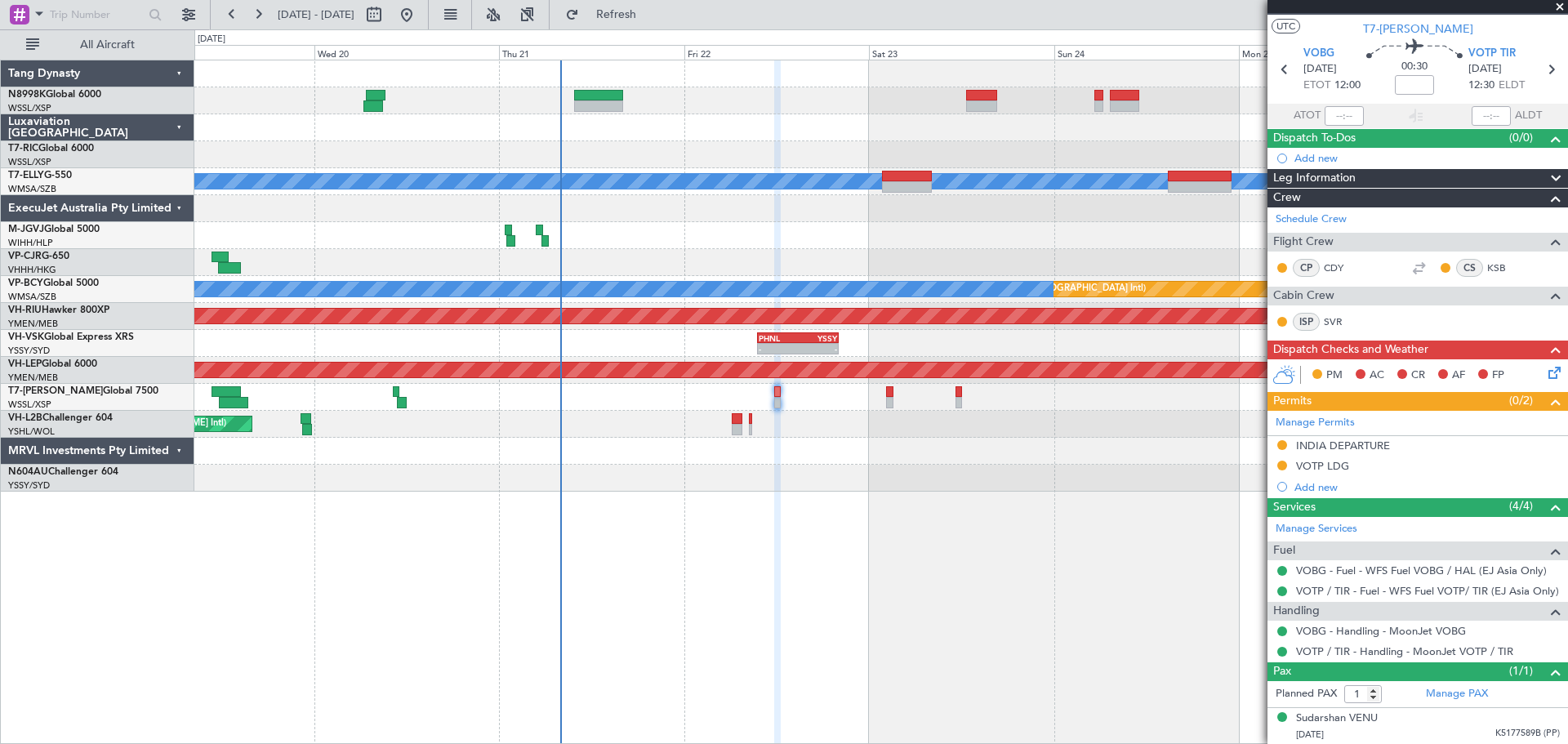
scroll to position [0, 0]
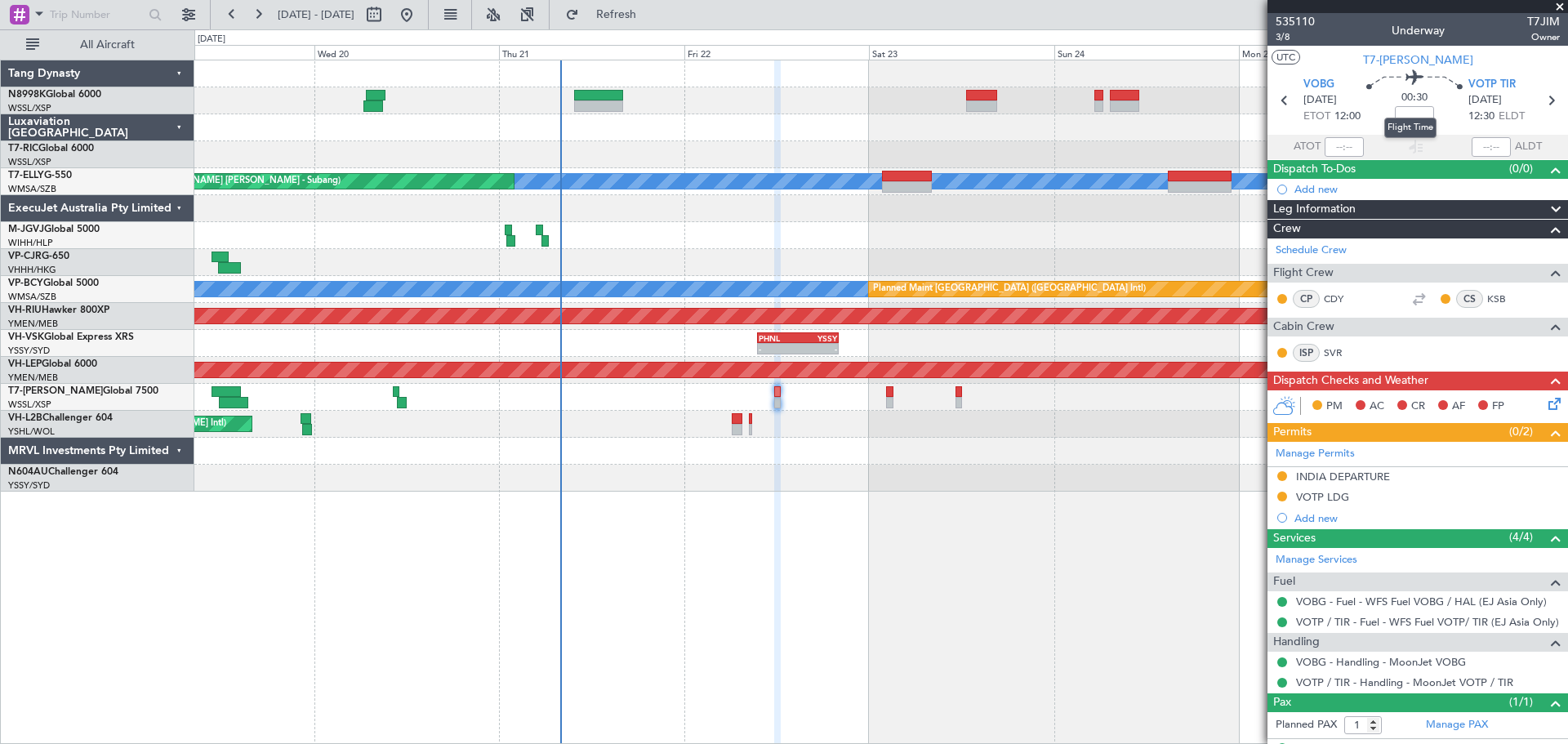
click at [1408, 111] on mat-tooltip-component "Flight Time" at bounding box center [1410, 128] width 75 height 43
click at [1411, 113] on mat-tooltip-component "Flight Time" at bounding box center [1410, 128] width 75 height 43
click at [1420, 114] on input at bounding box center [1414, 115] width 39 height 19
type input "-00:05"
click at [1283, 38] on span "3/8" at bounding box center [1294, 37] width 39 height 14
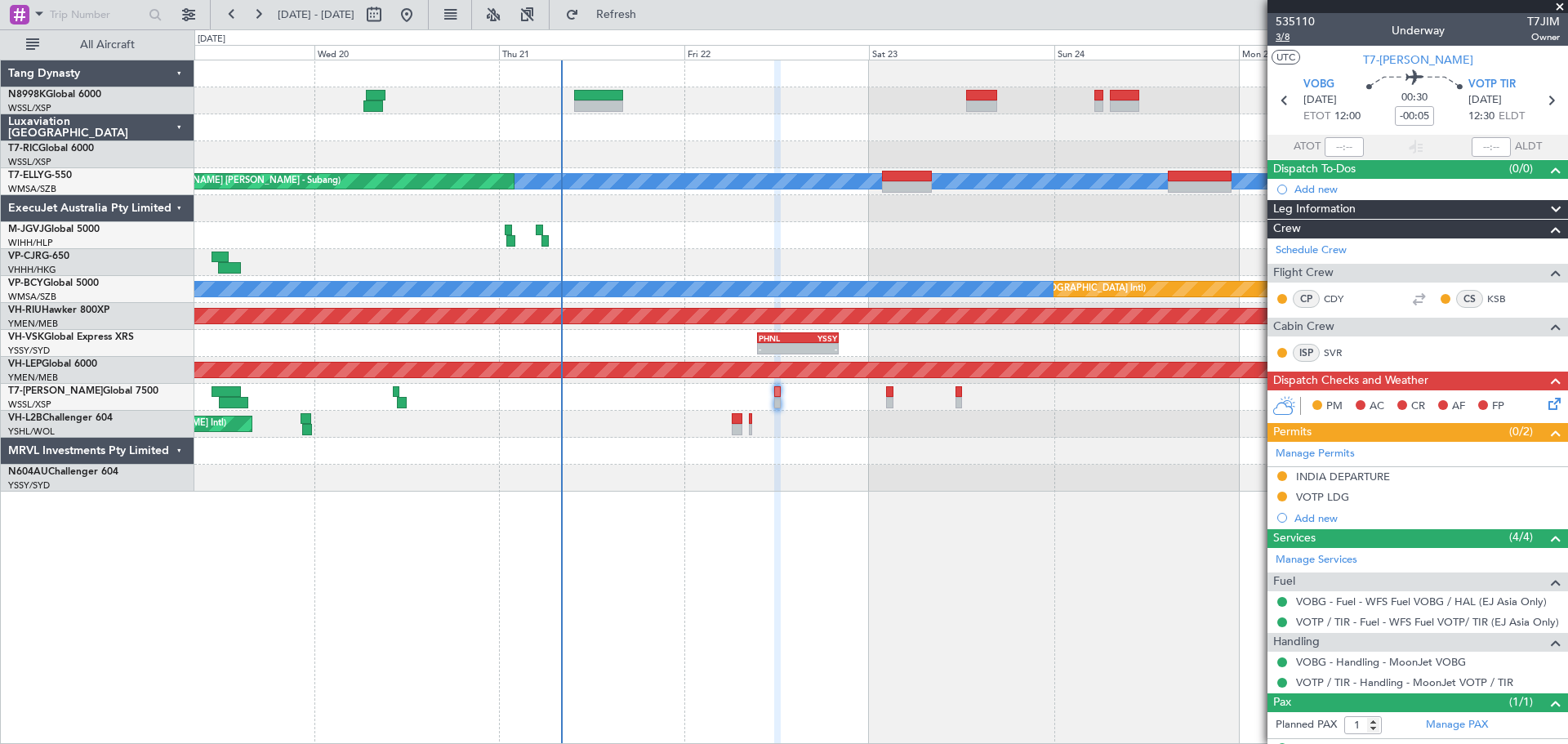
click at [1286, 40] on span "3/8" at bounding box center [1294, 37] width 39 height 14
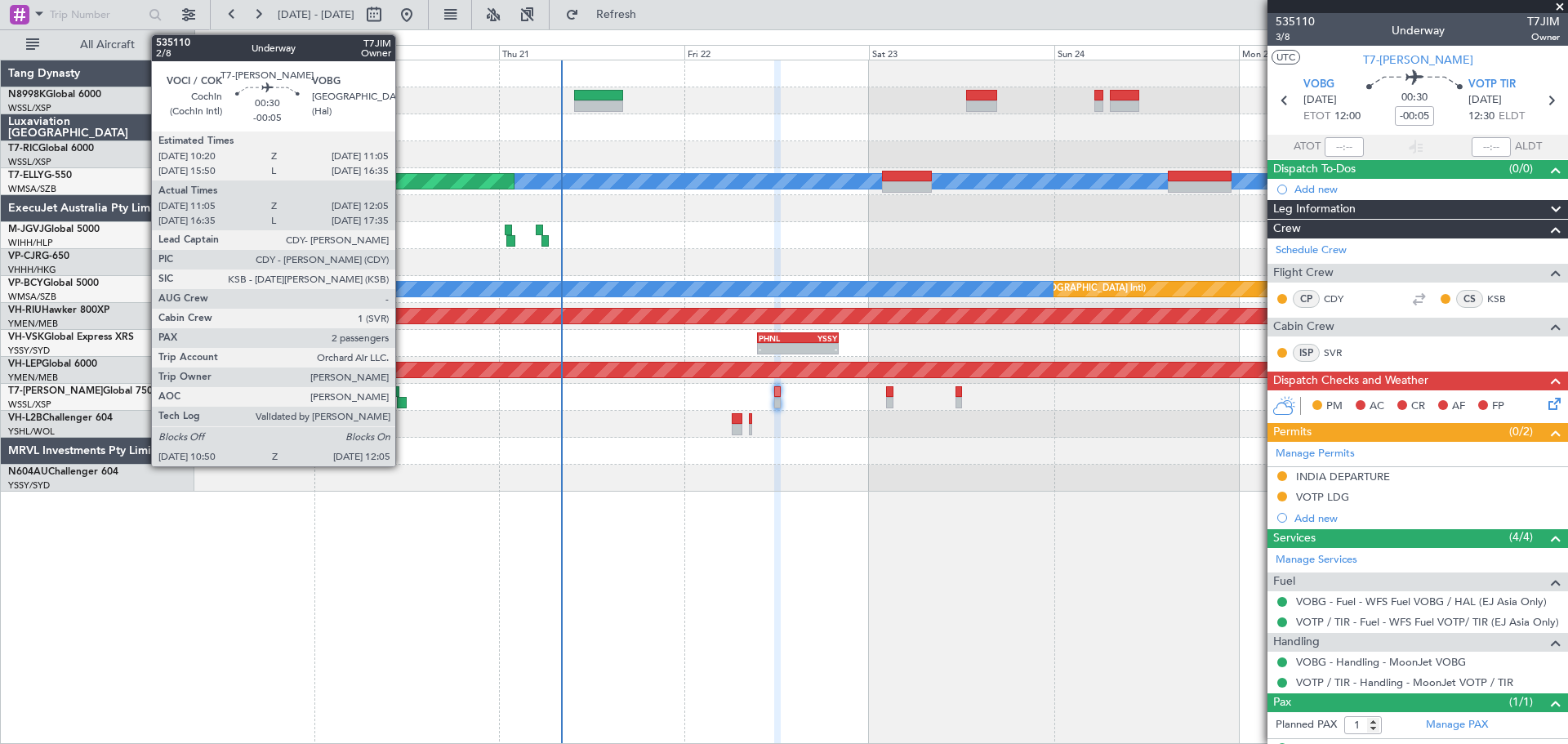
click at [403, 400] on div at bounding box center [402, 403] width 10 height 12
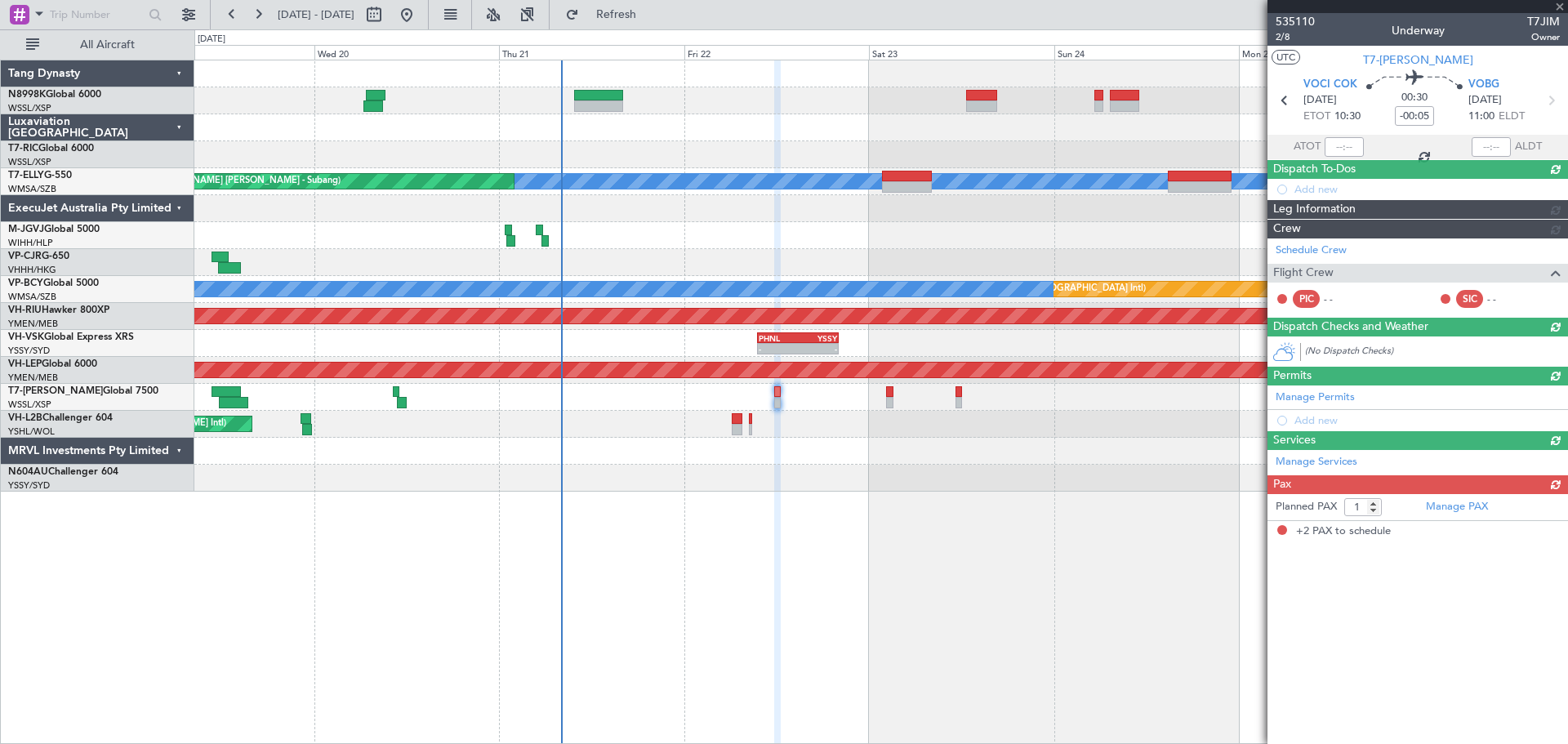
type input "11:15"
type input "12:00"
type input "2"
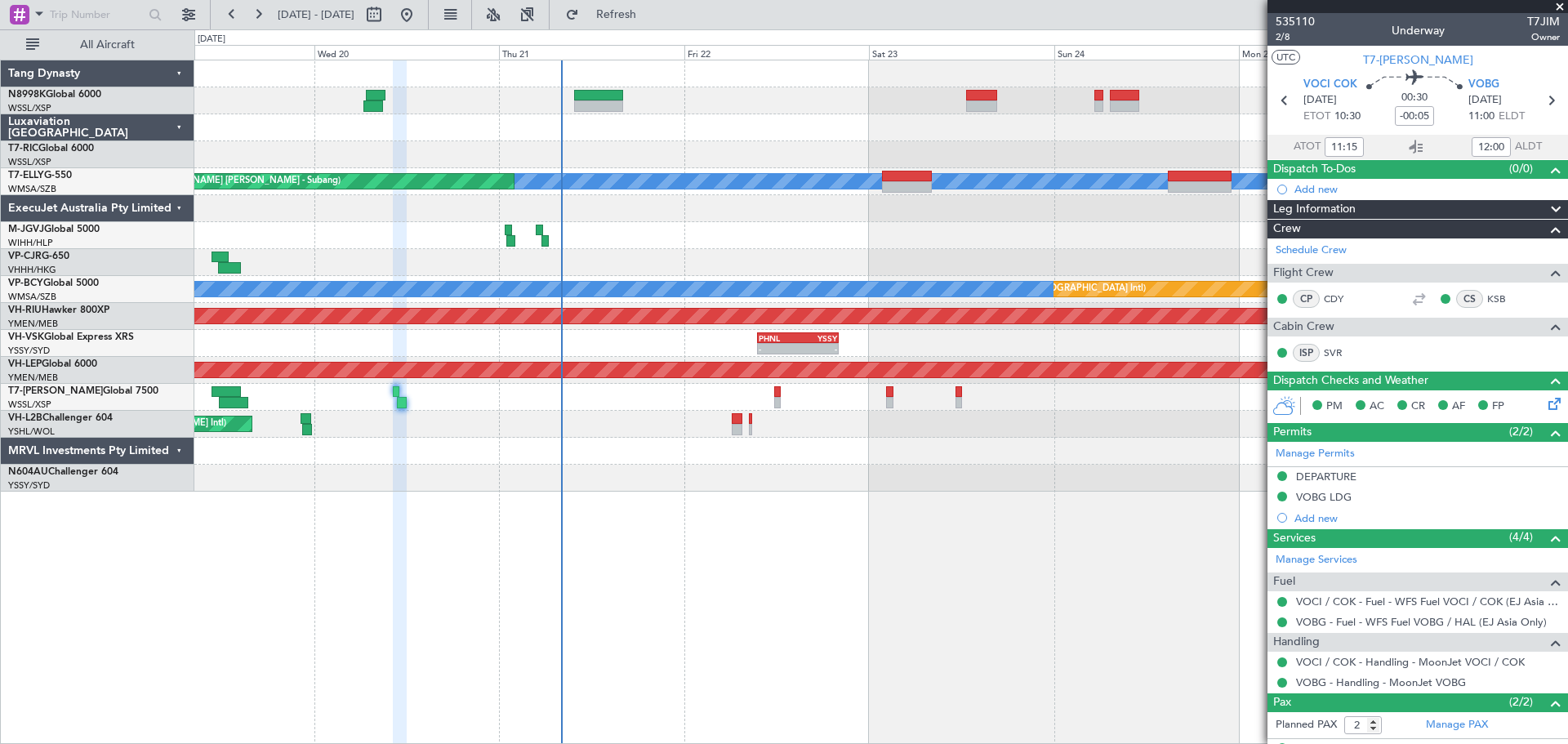
type input "16:45"
type input "17:30"
type input "11:15"
type input "12:00"
click at [1285, 39] on span "2/8" at bounding box center [1294, 37] width 39 height 14
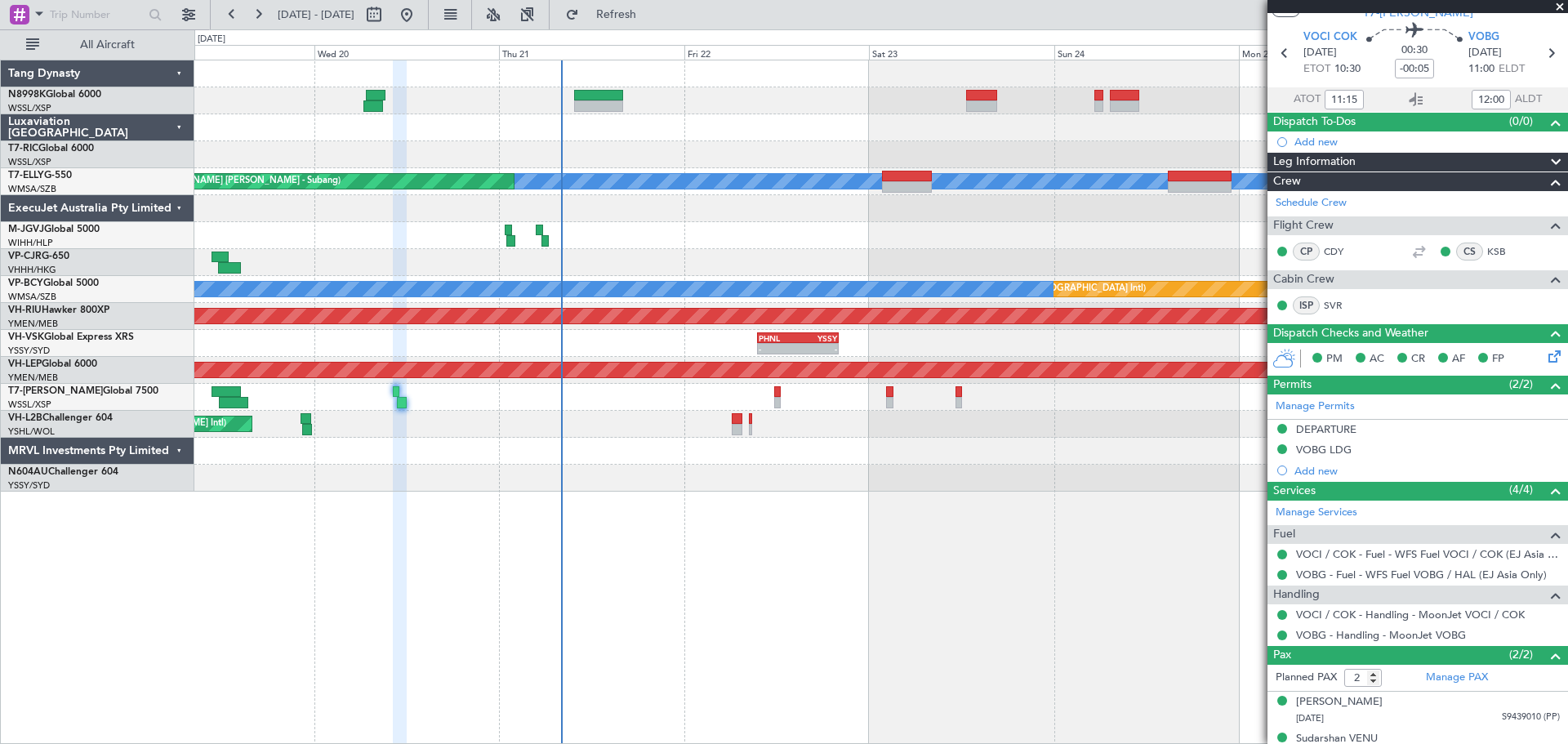
scroll to position [68, 0]
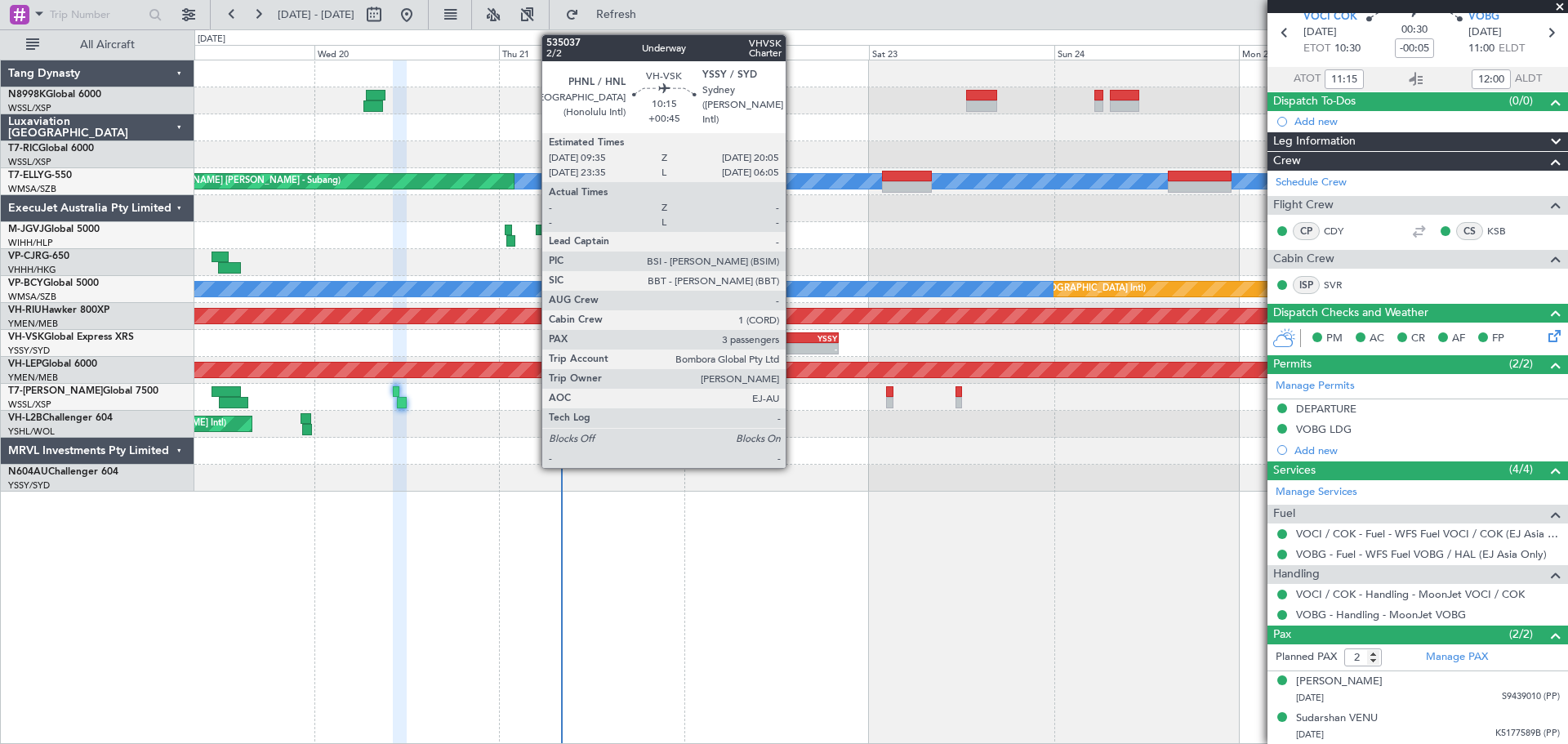
click at [793, 343] on div "- -" at bounding box center [798, 349] width 82 height 12
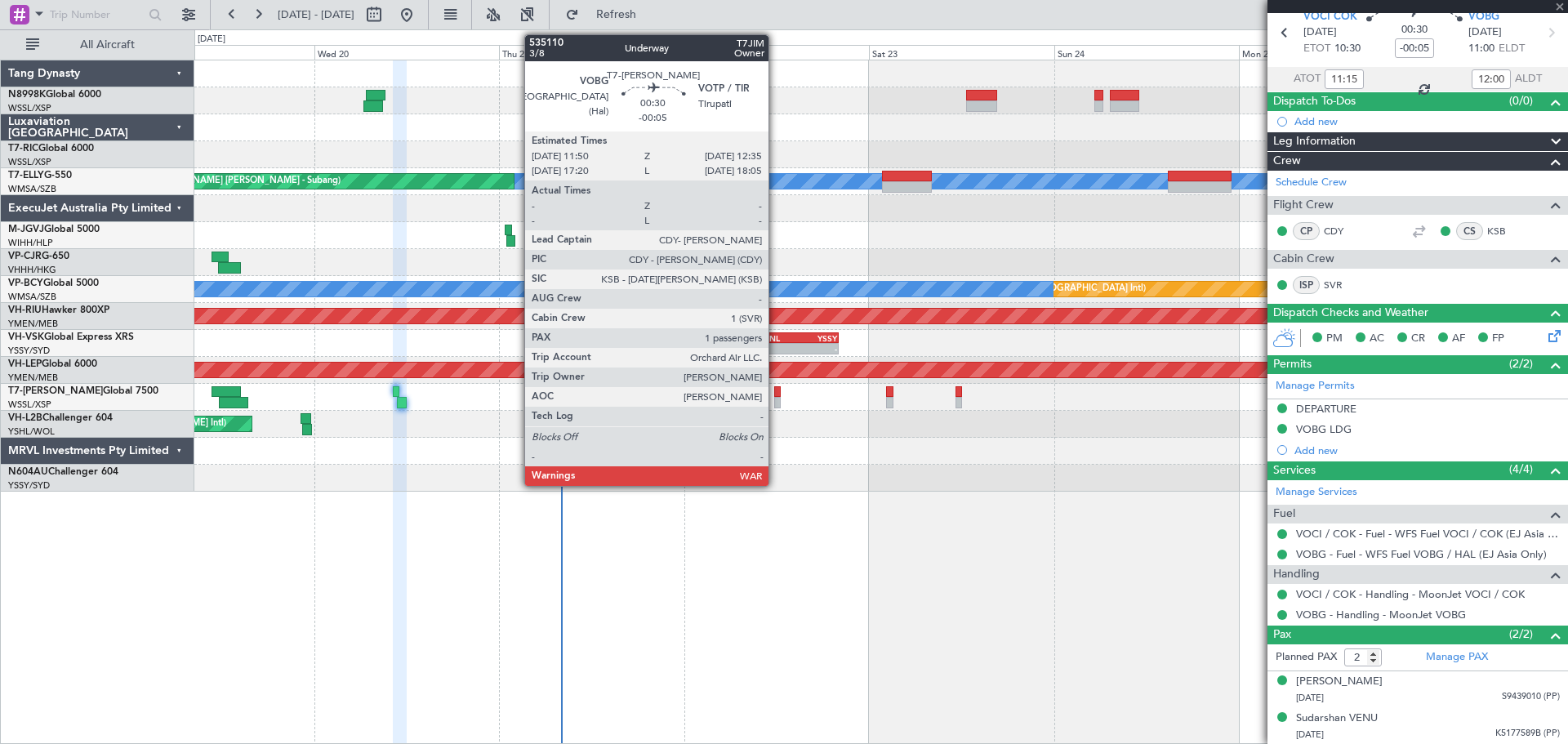
click at [776, 390] on div at bounding box center [777, 392] width 7 height 12
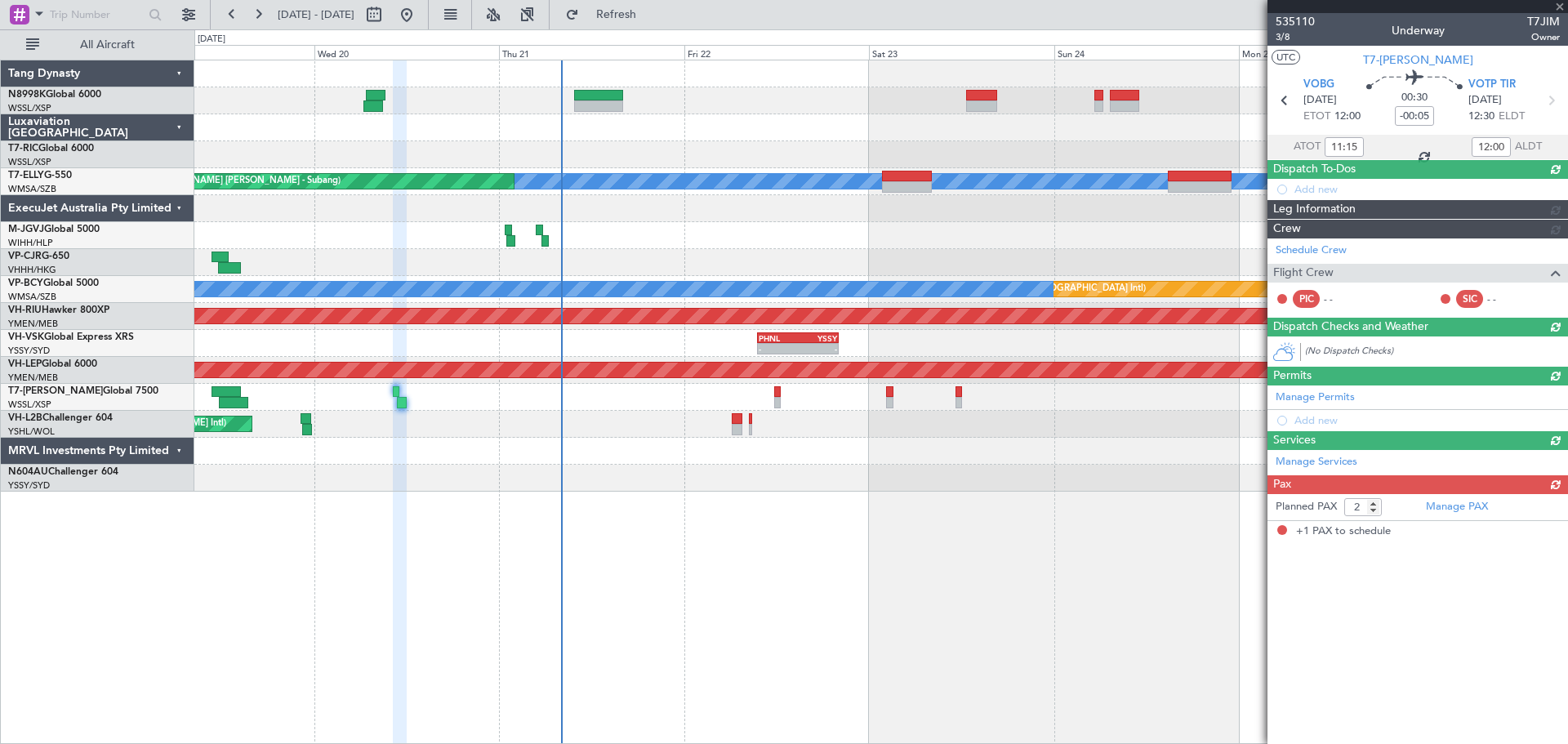
type input "1"
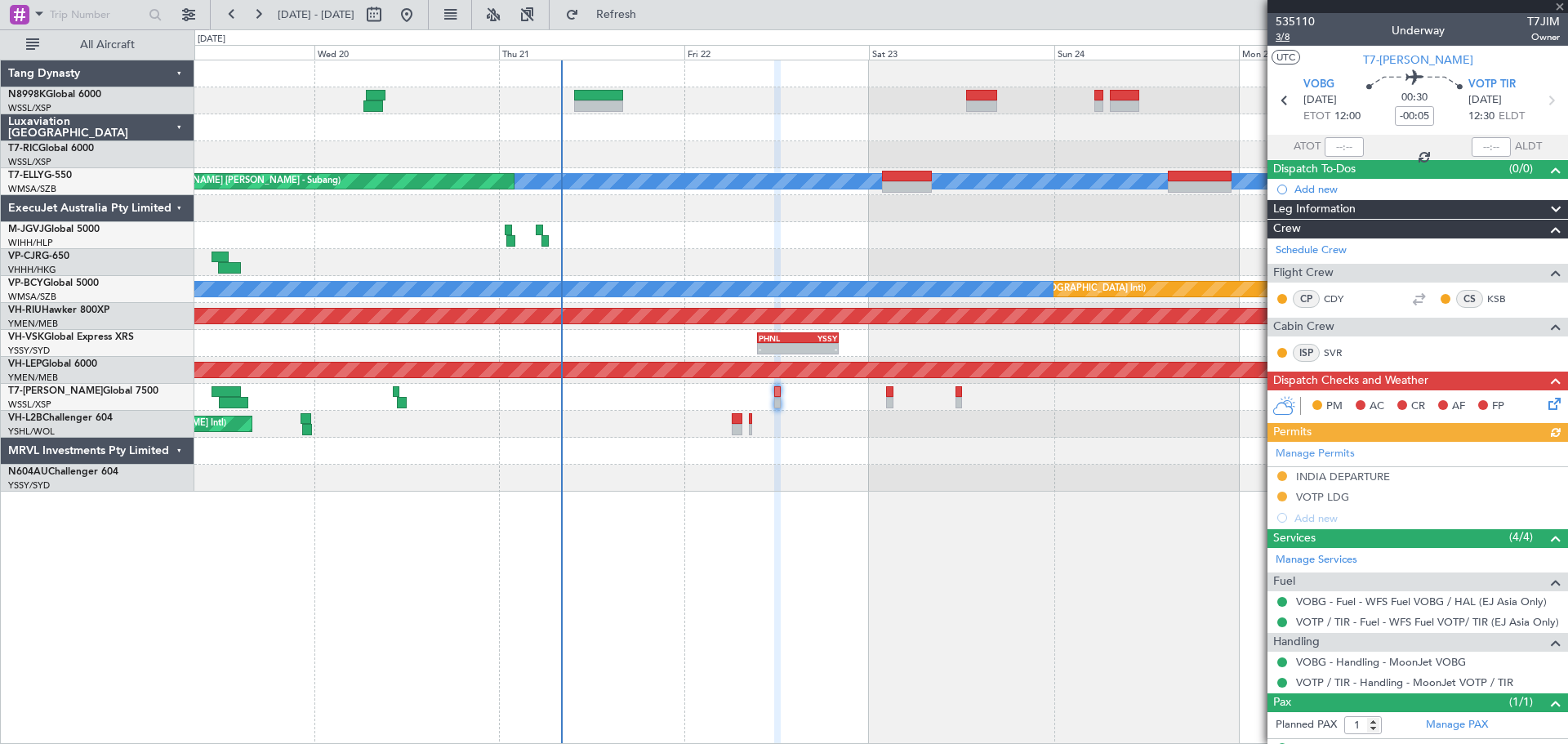
click at [1284, 38] on span "3/8" at bounding box center [1294, 37] width 39 height 14
click at [1424, 113] on input "-00:05" at bounding box center [1414, 115] width 39 height 19
type input "-00:10"
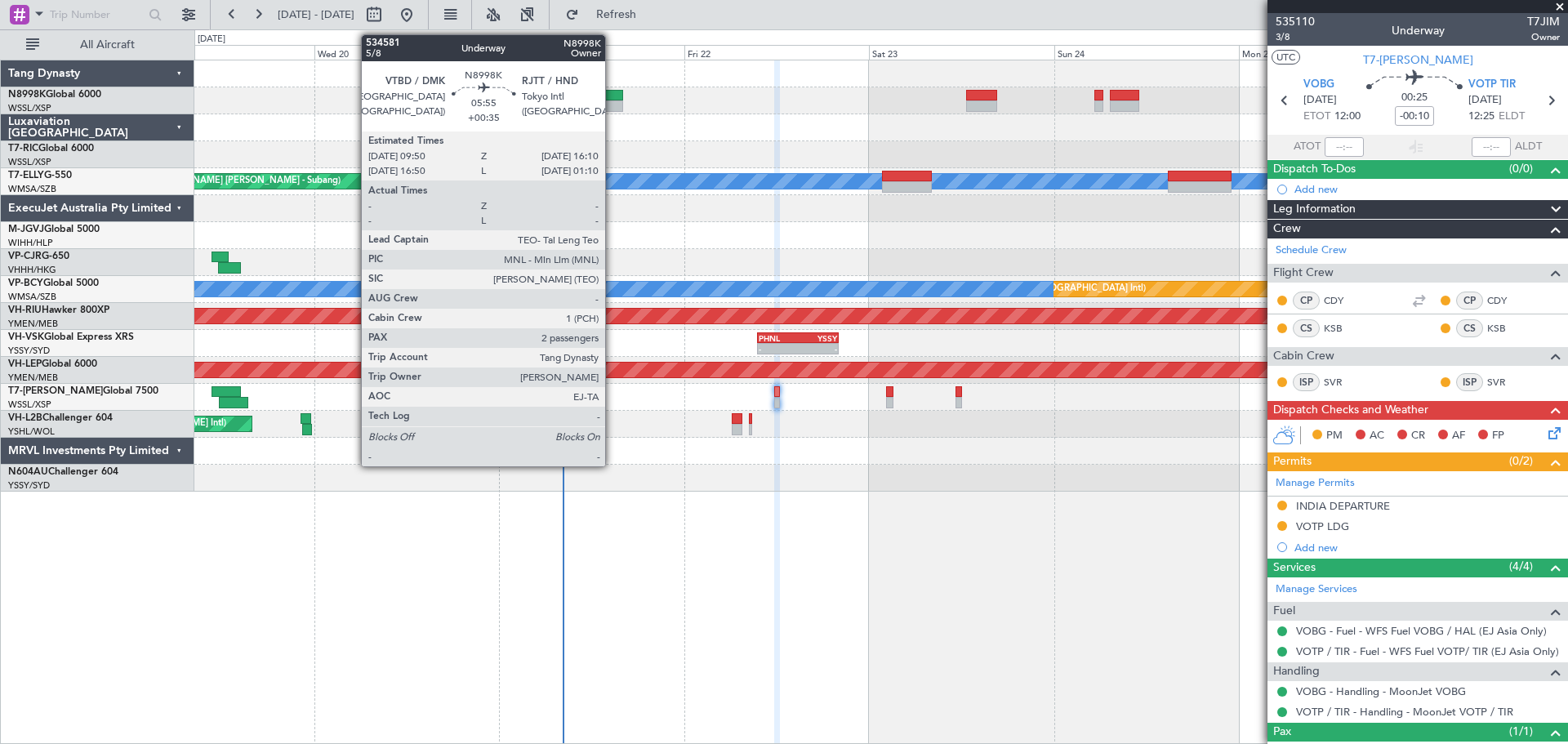
click at [610, 98] on div at bounding box center [598, 96] width 49 height 12
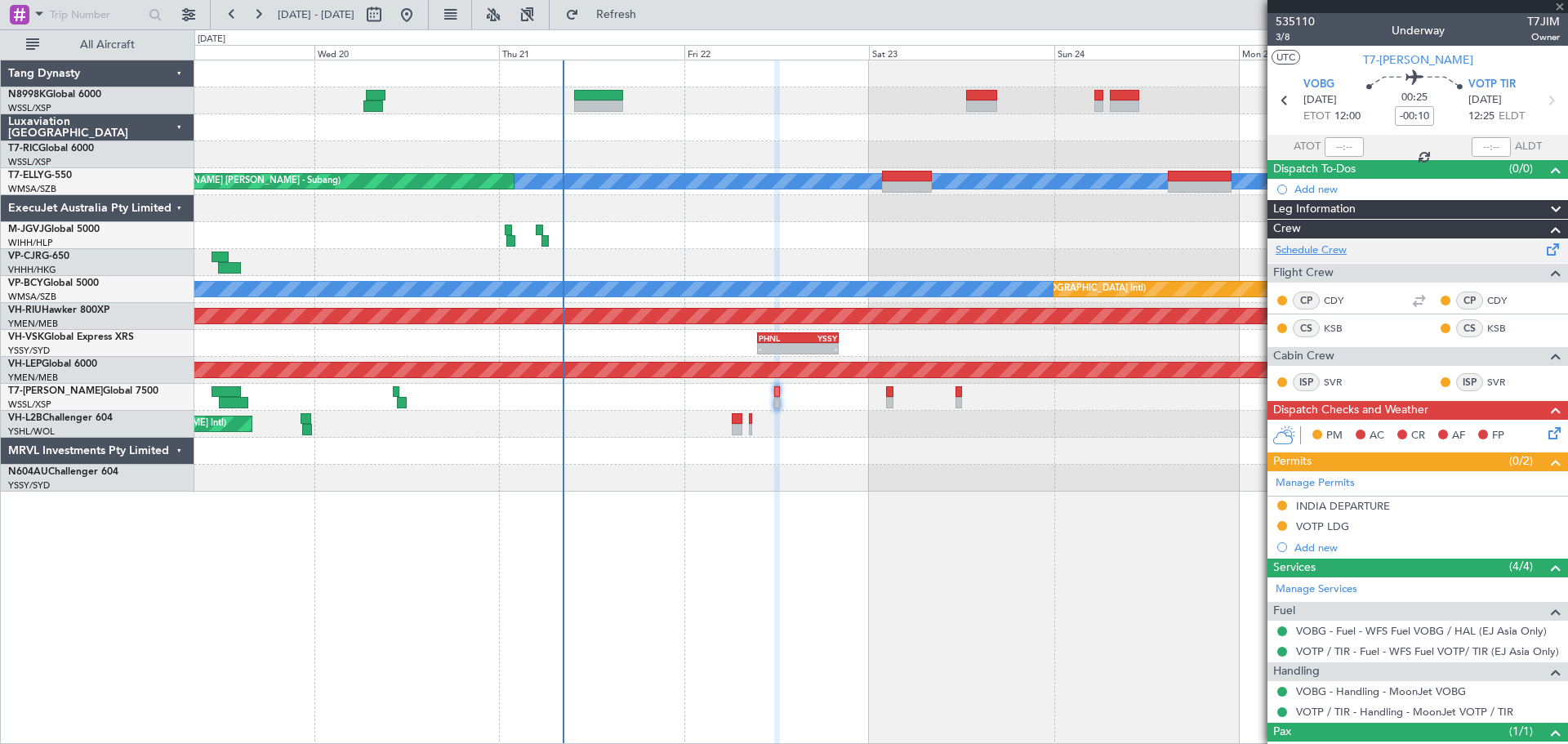
type input "+00:35"
type input "2"
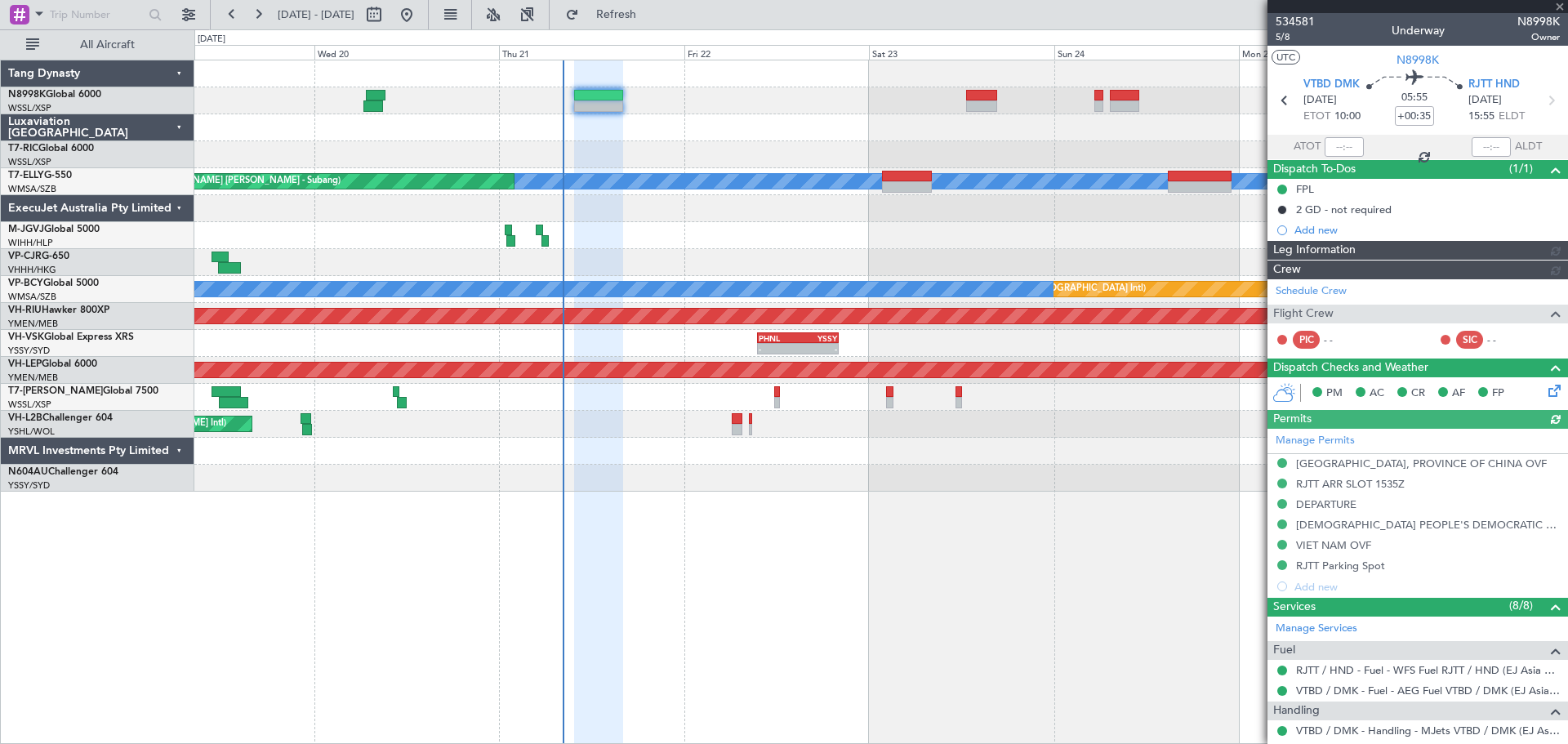
type input "Kennis Yau (KYA)"
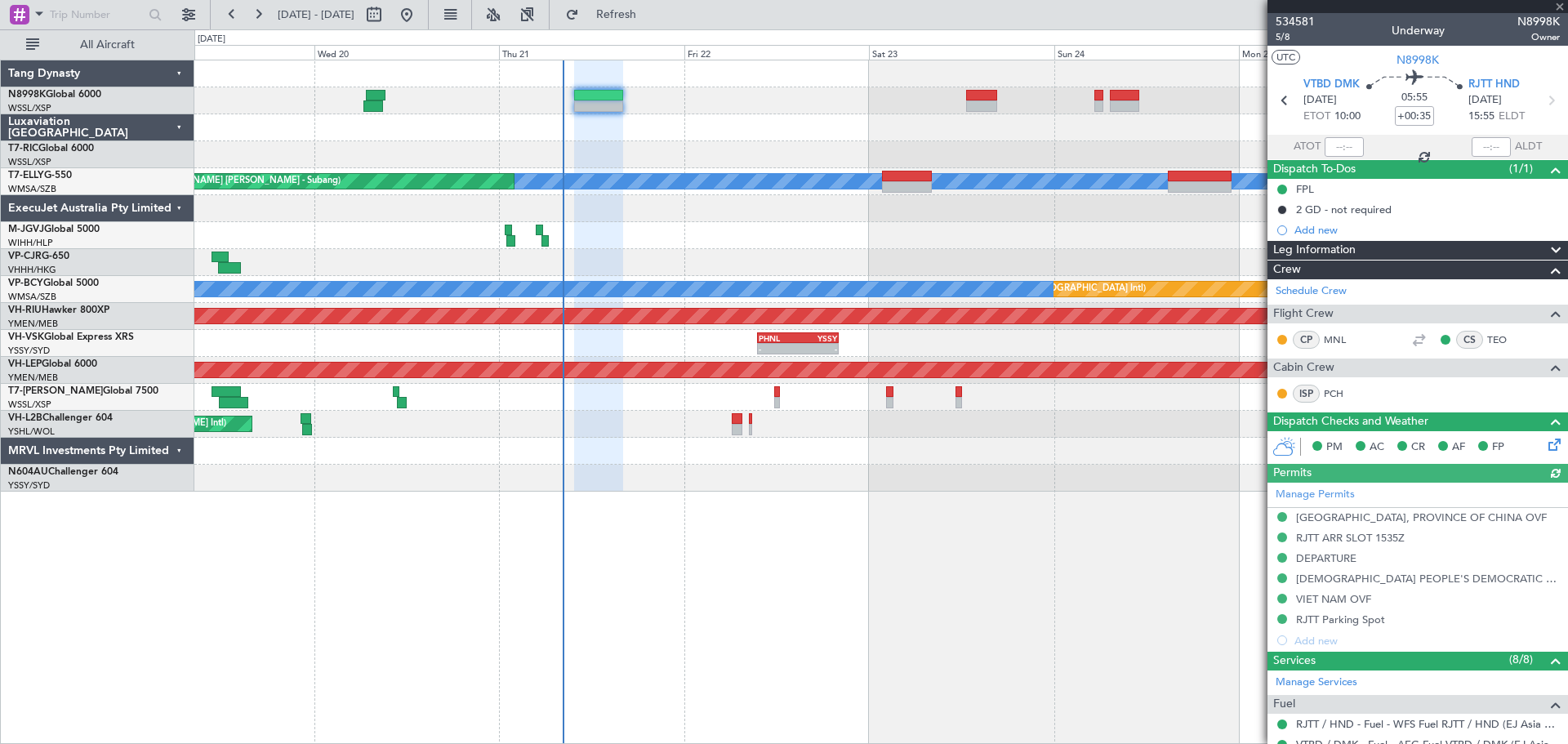
type input "Kennis Yau (KYA)"
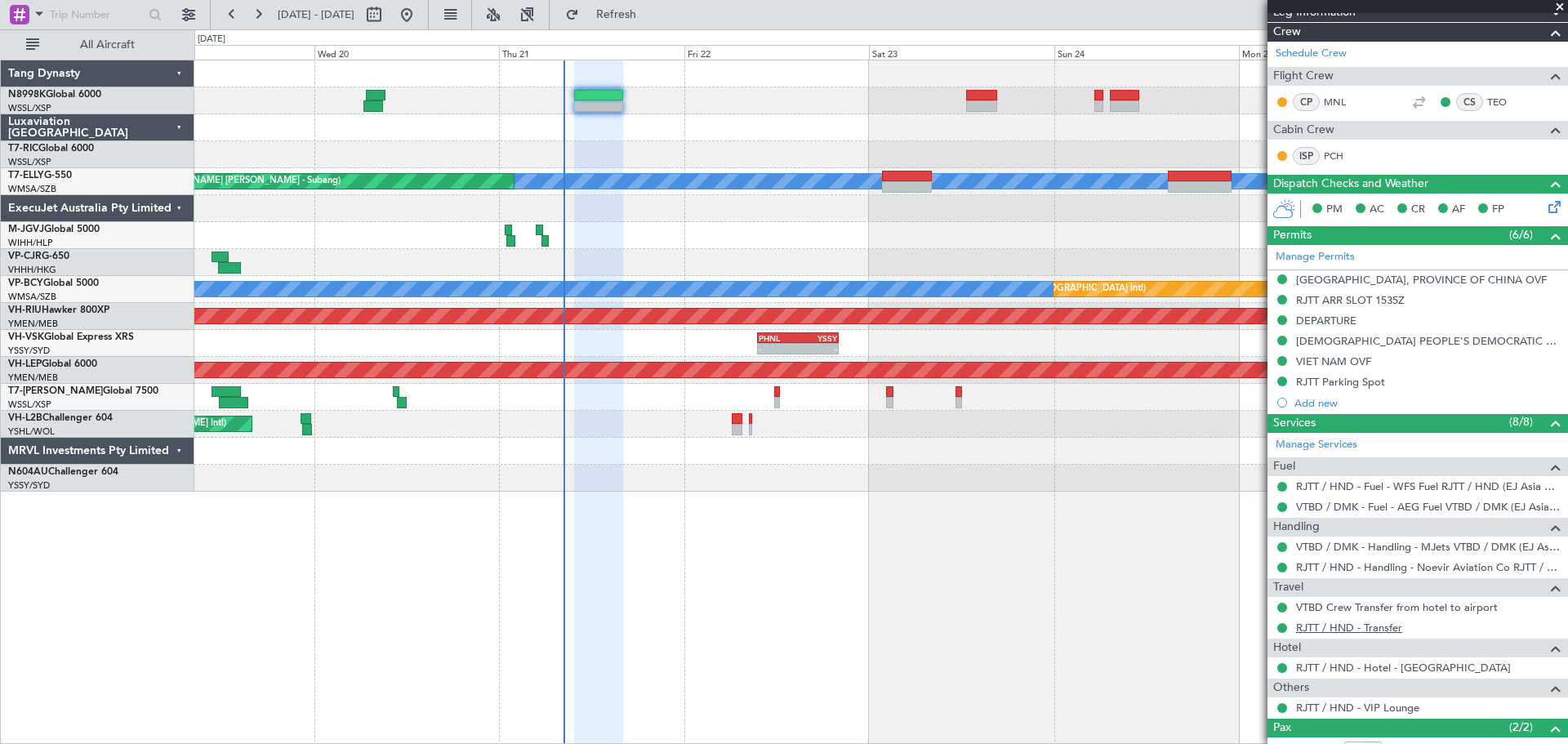
scroll to position [245, 0]
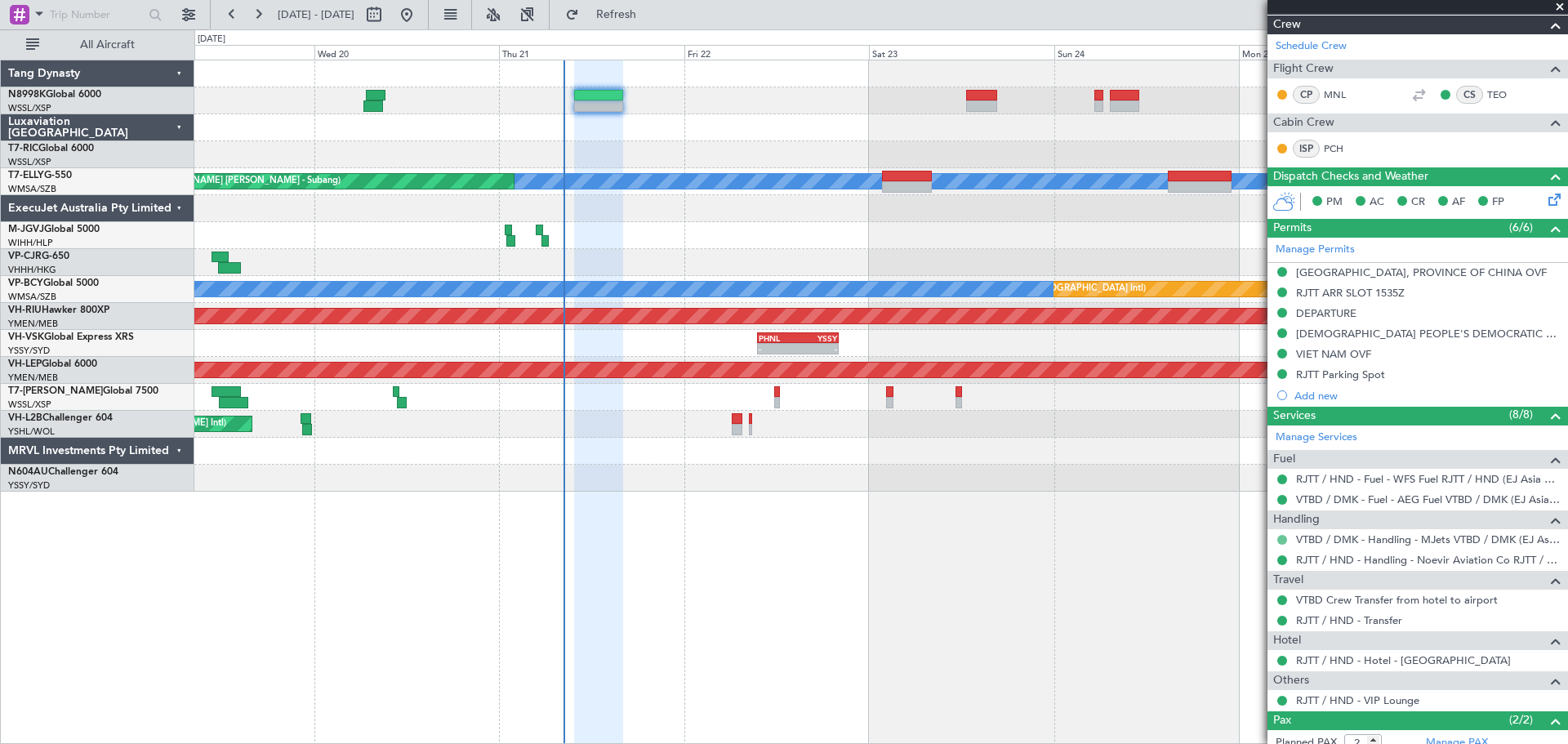
click at [1279, 539] on button at bounding box center [1282, 540] width 10 height 10
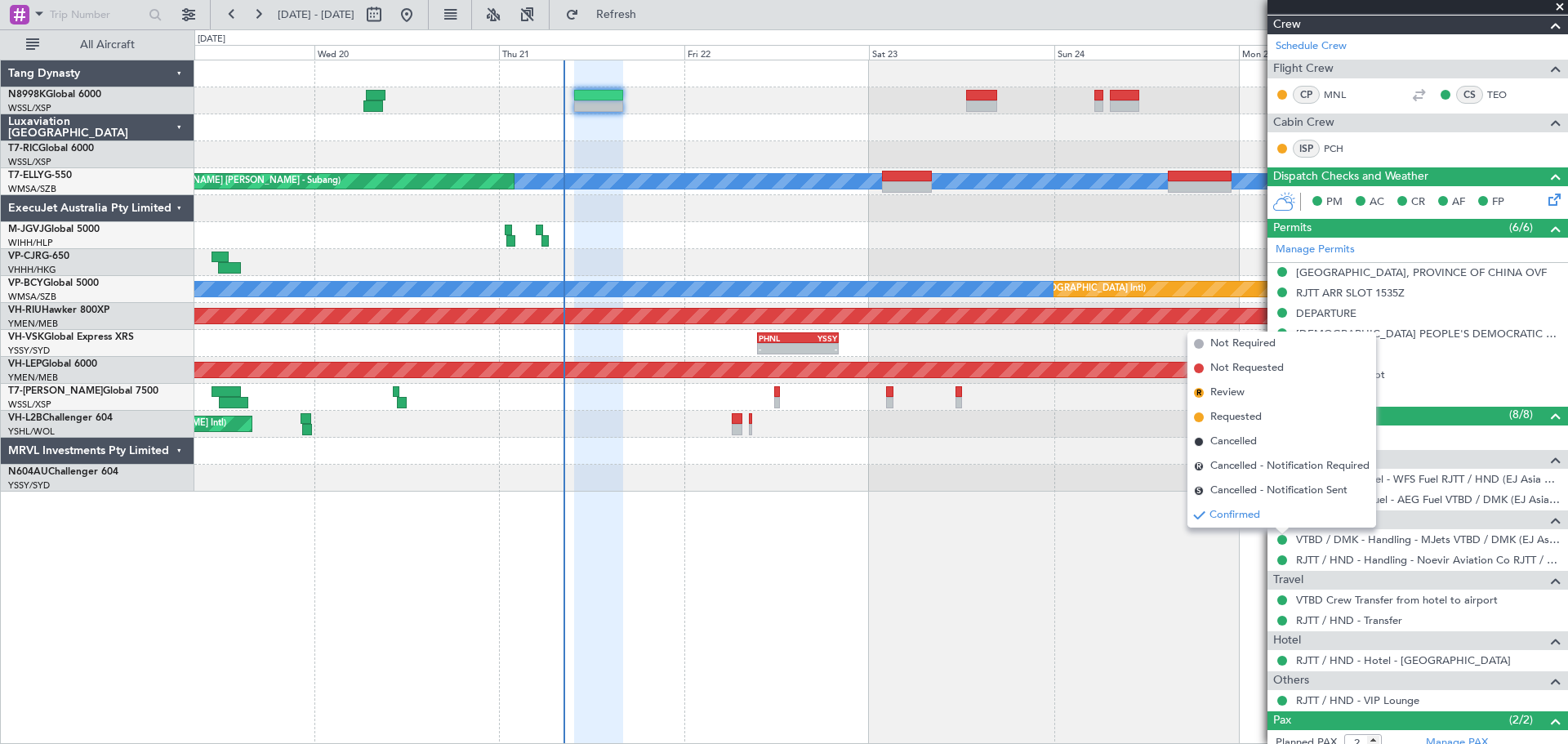
drag, startPoint x: 1226, startPoint y: 415, endPoint x: 1242, endPoint y: 400, distance: 21.9
click at [1229, 412] on span "Requested" at bounding box center [1236, 418] width 52 height 17
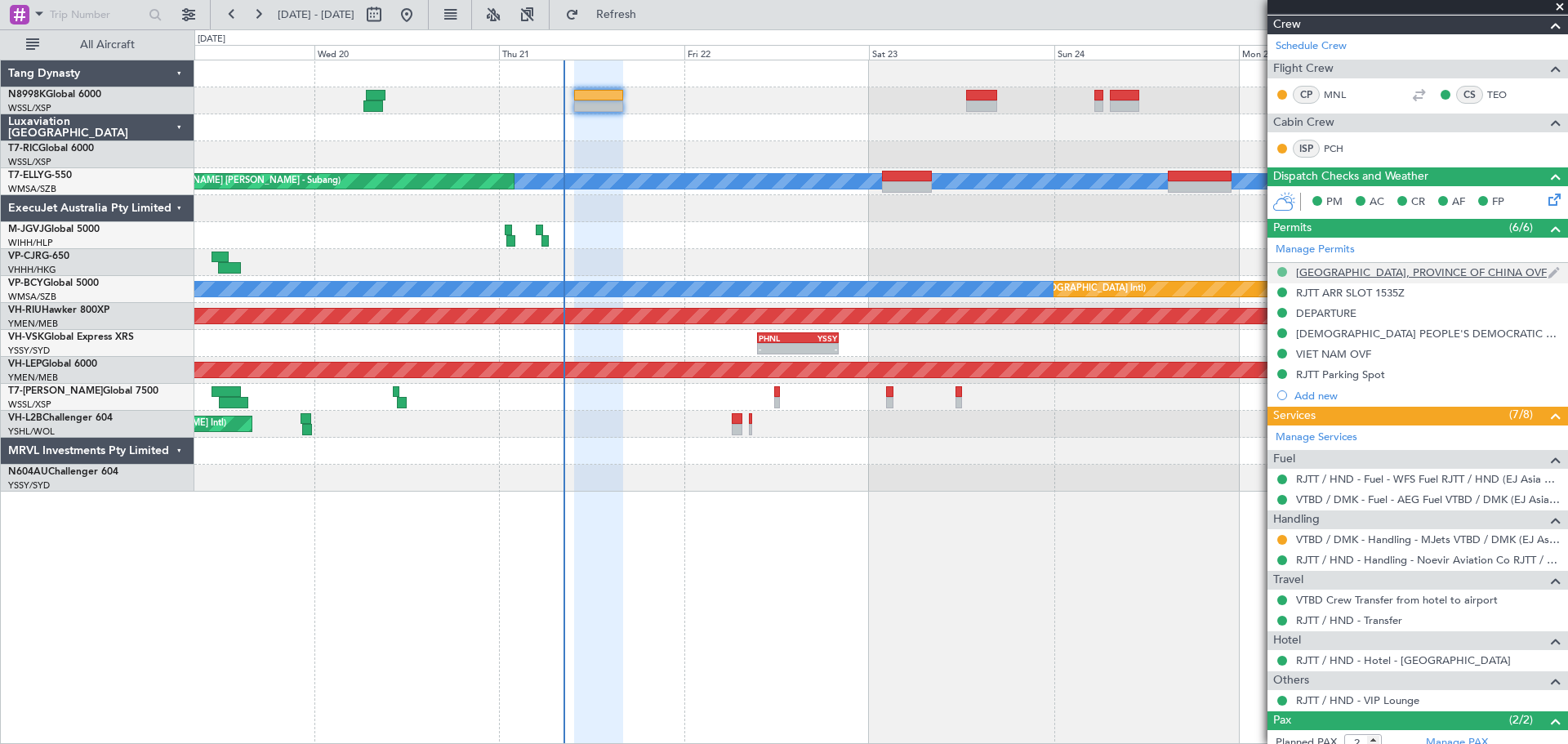
click at [1282, 274] on button at bounding box center [1282, 272] width 10 height 10
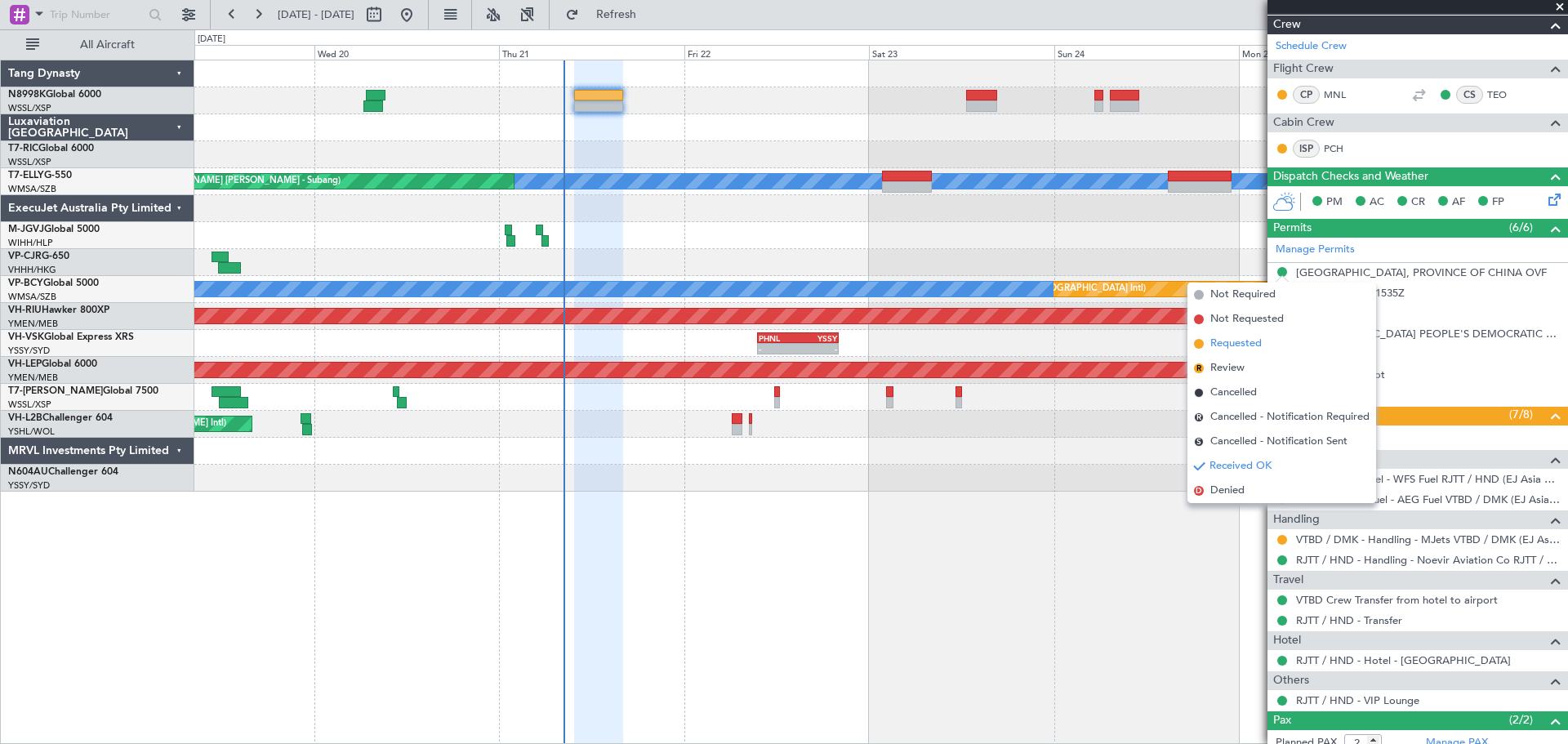
click at [1211, 343] on span "Requested" at bounding box center [1236, 344] width 52 height 17
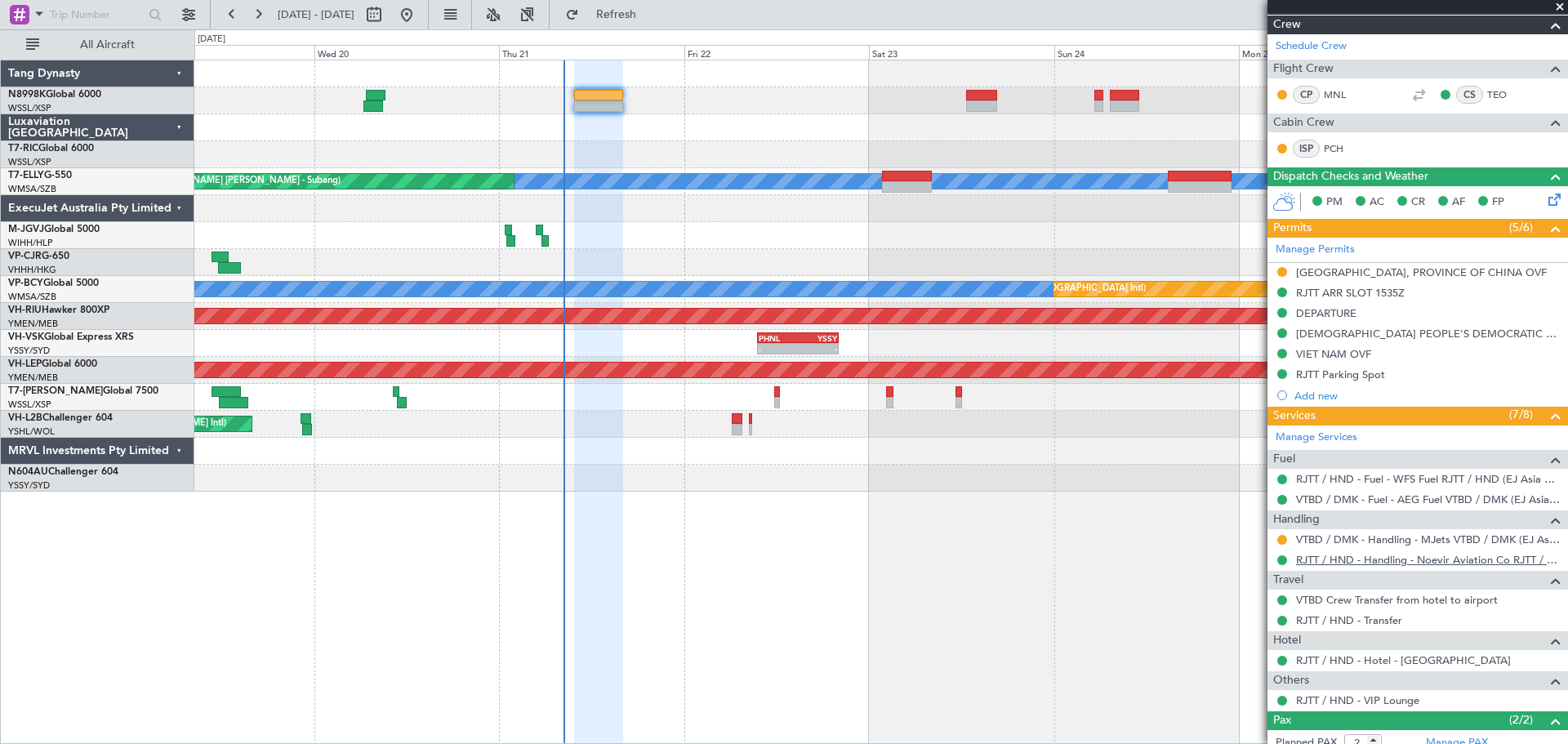
click at [1335, 558] on link "RJTT / HND - Handling - Noevir Aviation Co RJTT / HND" at bounding box center [1428, 560] width 264 height 14
type input "Kennis Yau (KYA)"
click at [1284, 538] on button at bounding box center [1282, 540] width 10 height 10
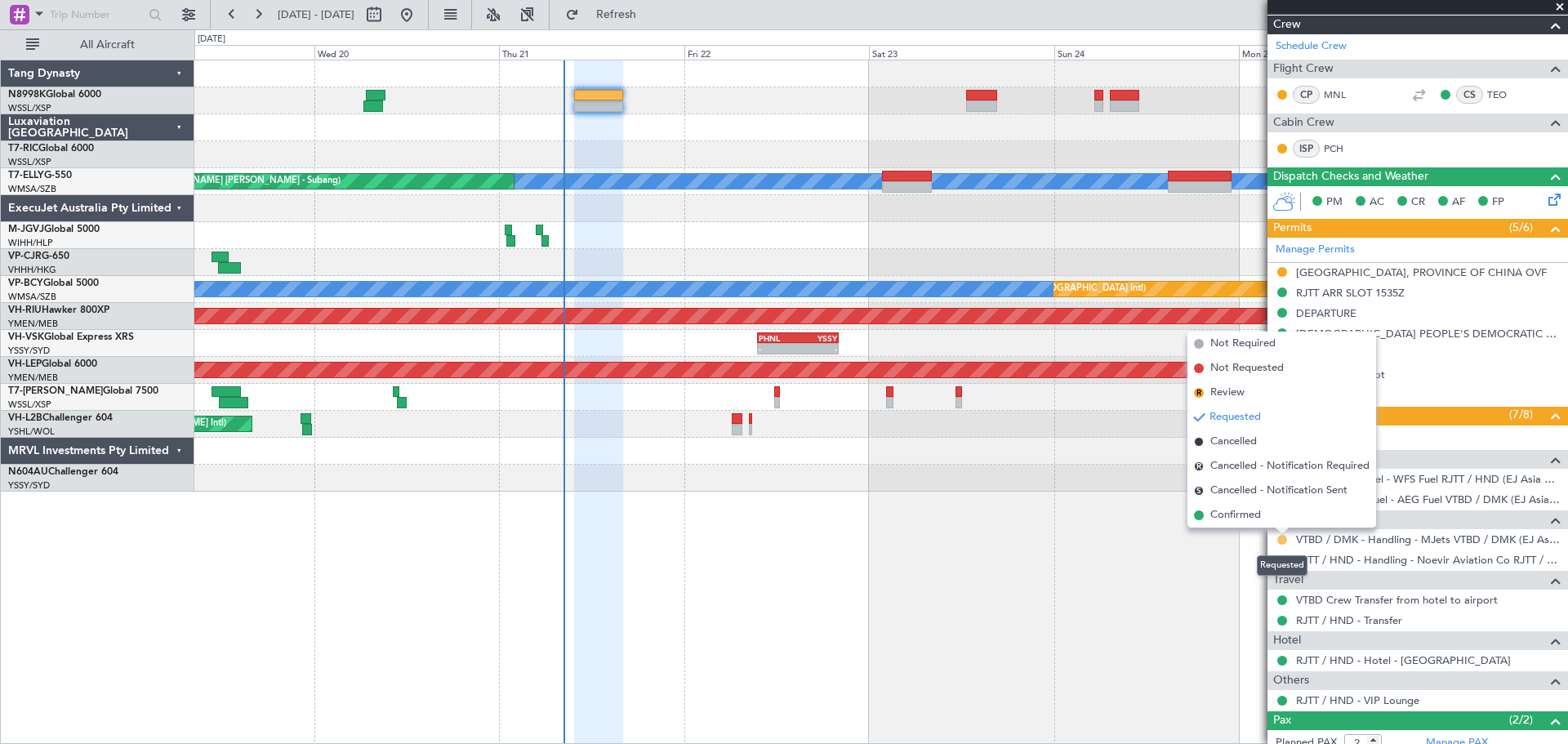
click at [1282, 540] on button at bounding box center [1282, 540] width 10 height 10
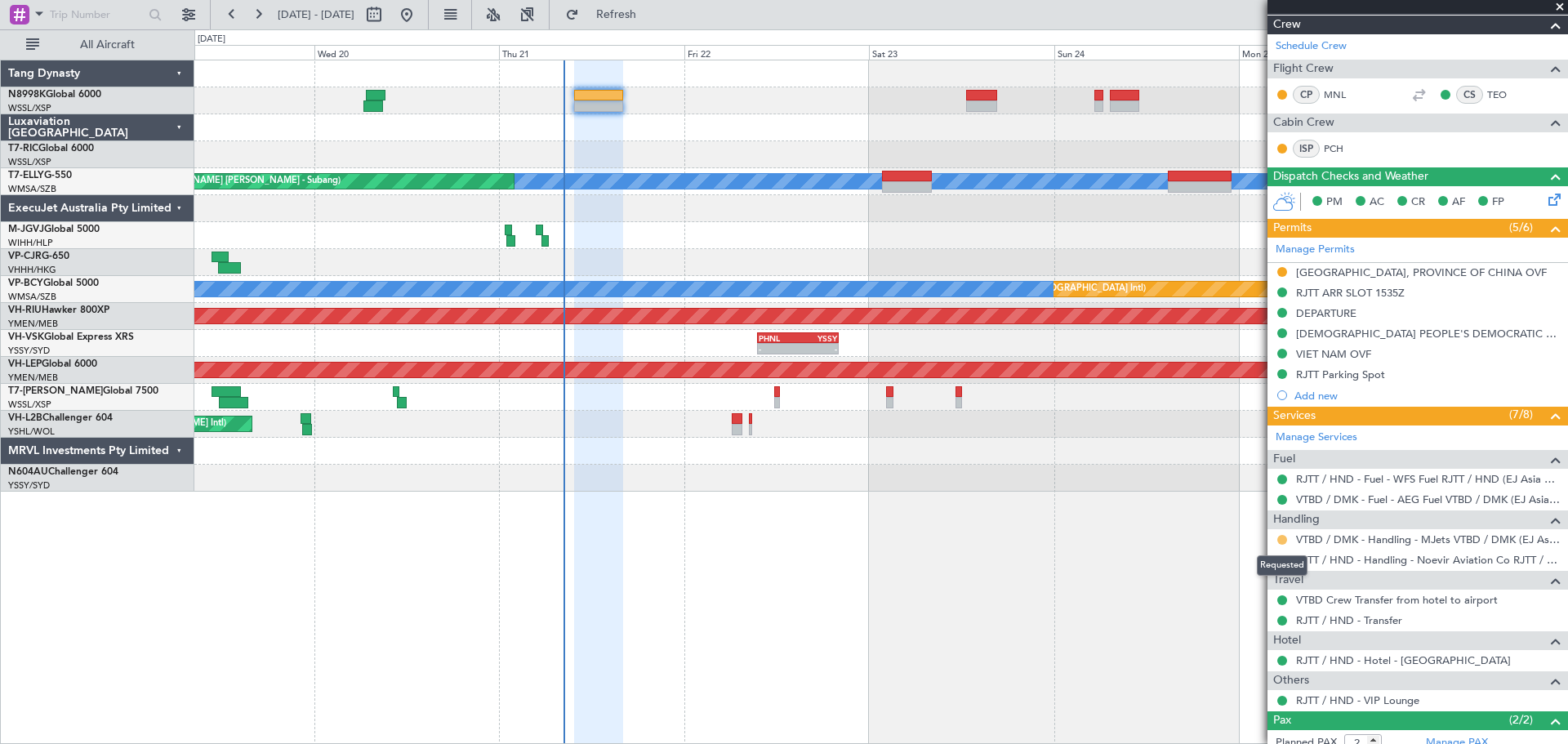
click at [1282, 540] on button at bounding box center [1282, 540] width 10 height 10
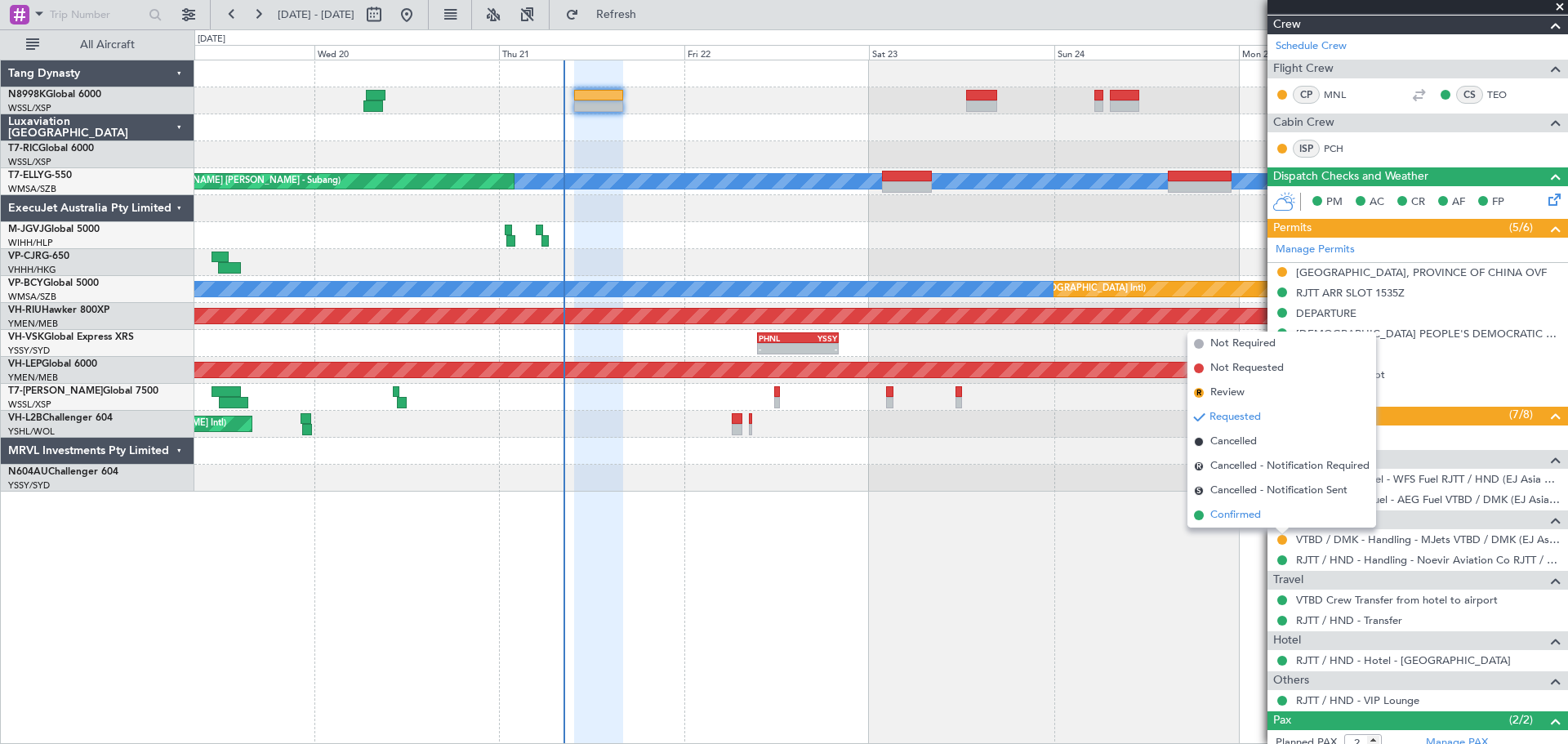
click at [1268, 516] on li "Confirmed" at bounding box center [1282, 515] width 188 height 24
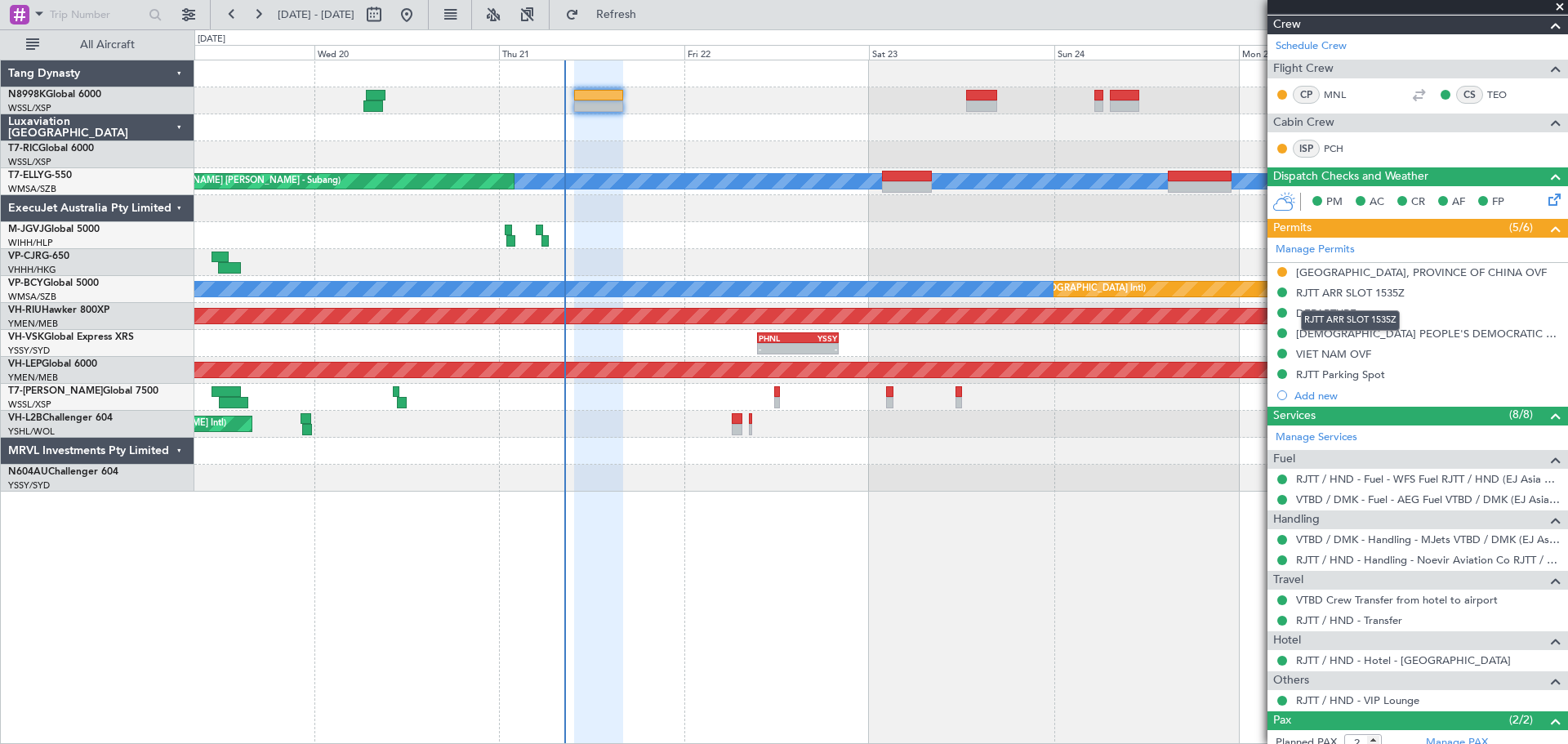
click at [1330, 334] on mat-tooltip-component "RJTT ARR SLOT 1535Z" at bounding box center [1350, 320] width 122 height 43
click at [1328, 334] on mat-tooltip-component "RJTT ARR SLOT 1535Z" at bounding box center [1350, 320] width 122 height 43
click at [1319, 334] on div "DEPARTURE" at bounding box center [1327, 341] width 58 height 20
click at [1307, 331] on div "LAO PEOPLE'S DEMOCRATIC REPUBLIC OVF" at bounding box center [1422, 334] width 252 height 14
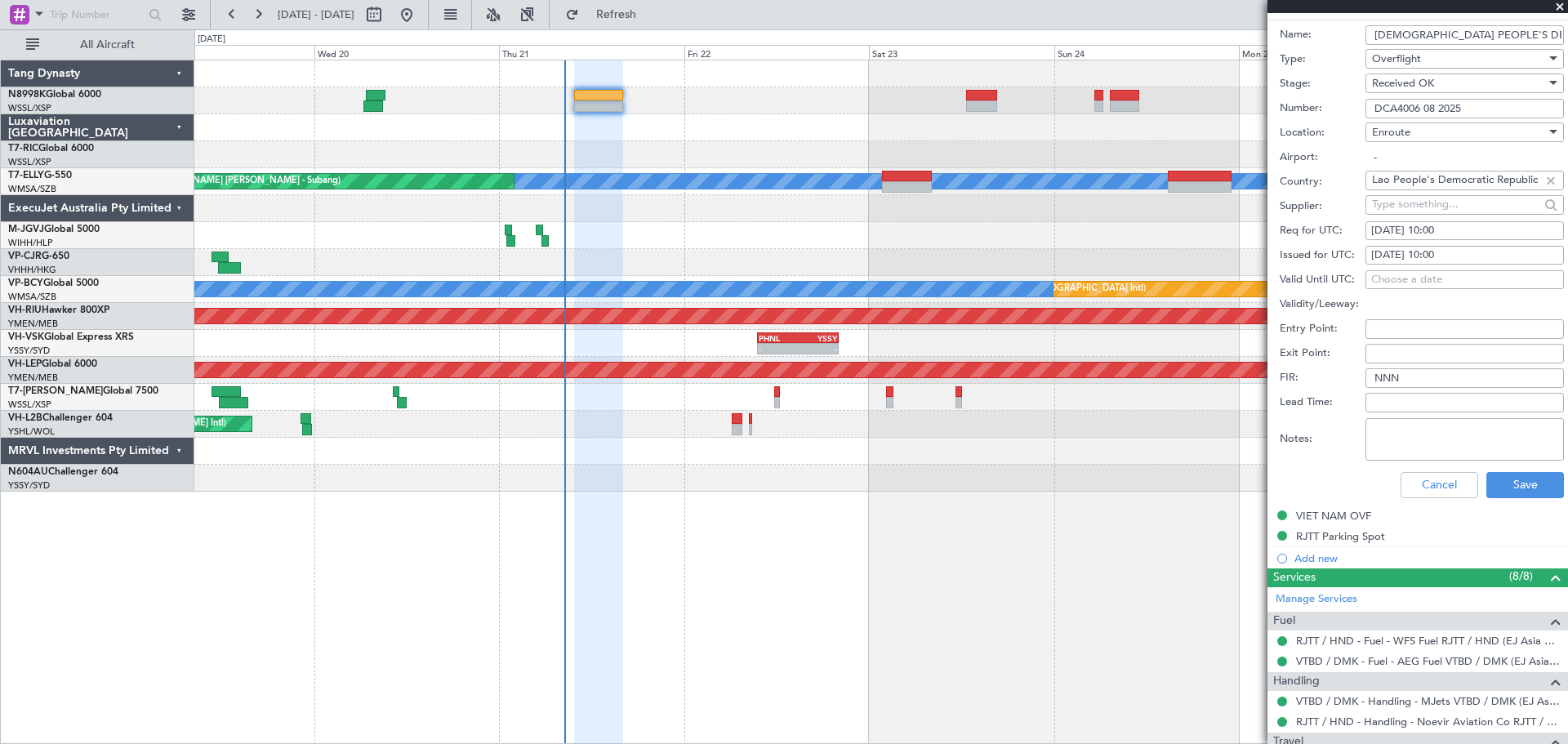
scroll to position [571, 0]
click at [1415, 485] on button "Cancel" at bounding box center [1439, 484] width 78 height 26
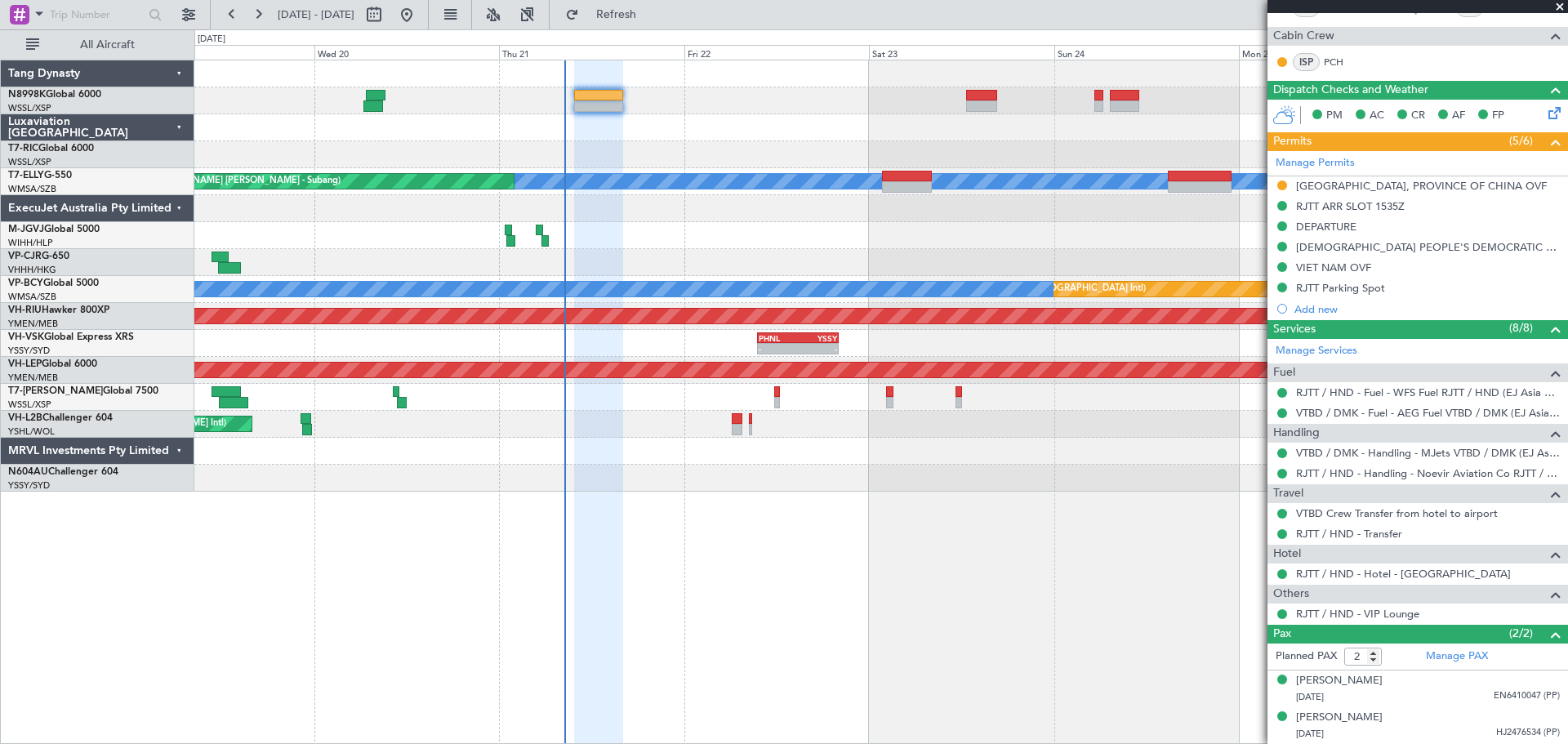
scroll to position [331, 0]
click at [1333, 270] on div "VIET NAM OVF" at bounding box center [1334, 268] width 75 height 14
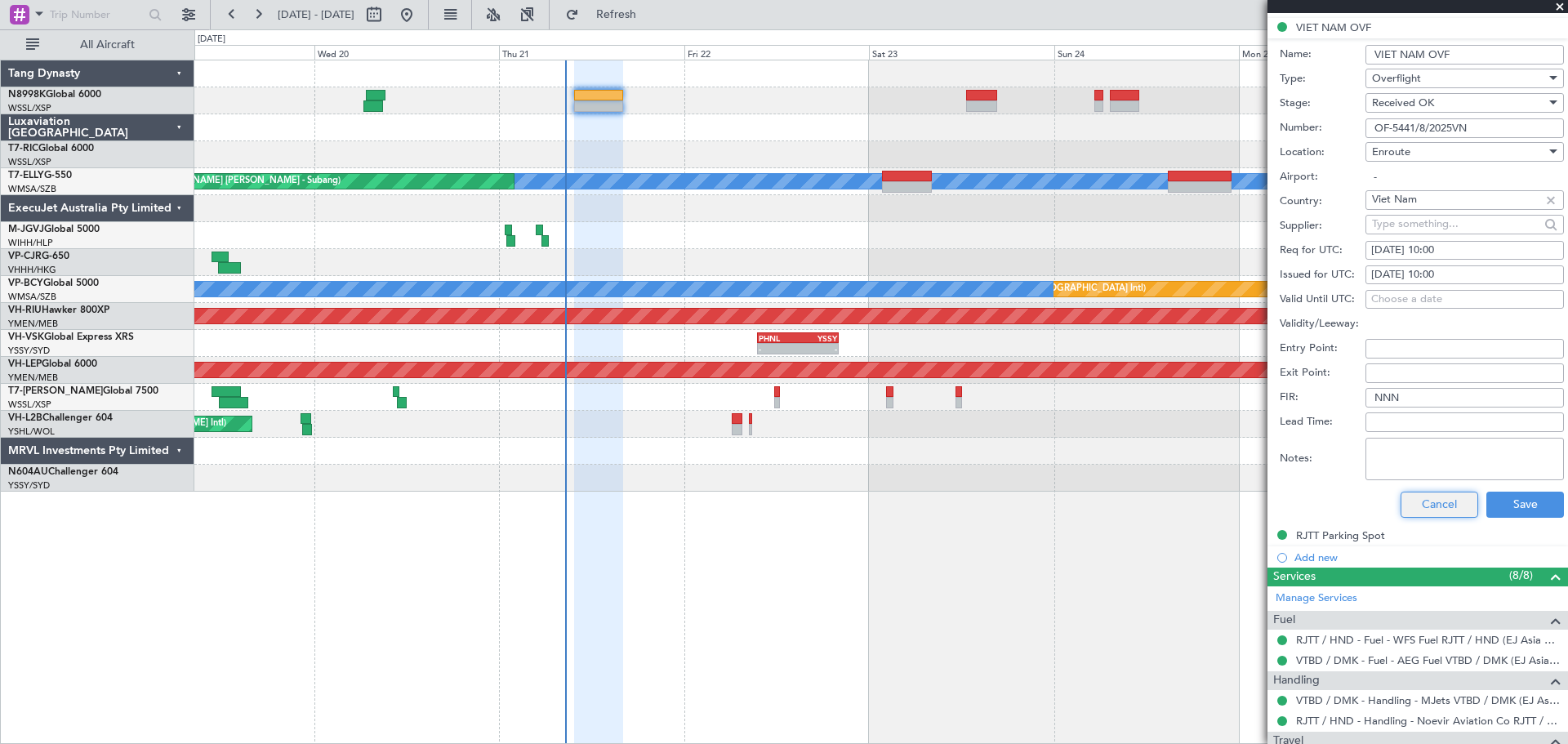
click at [1414, 504] on button "Cancel" at bounding box center [1439, 504] width 78 height 26
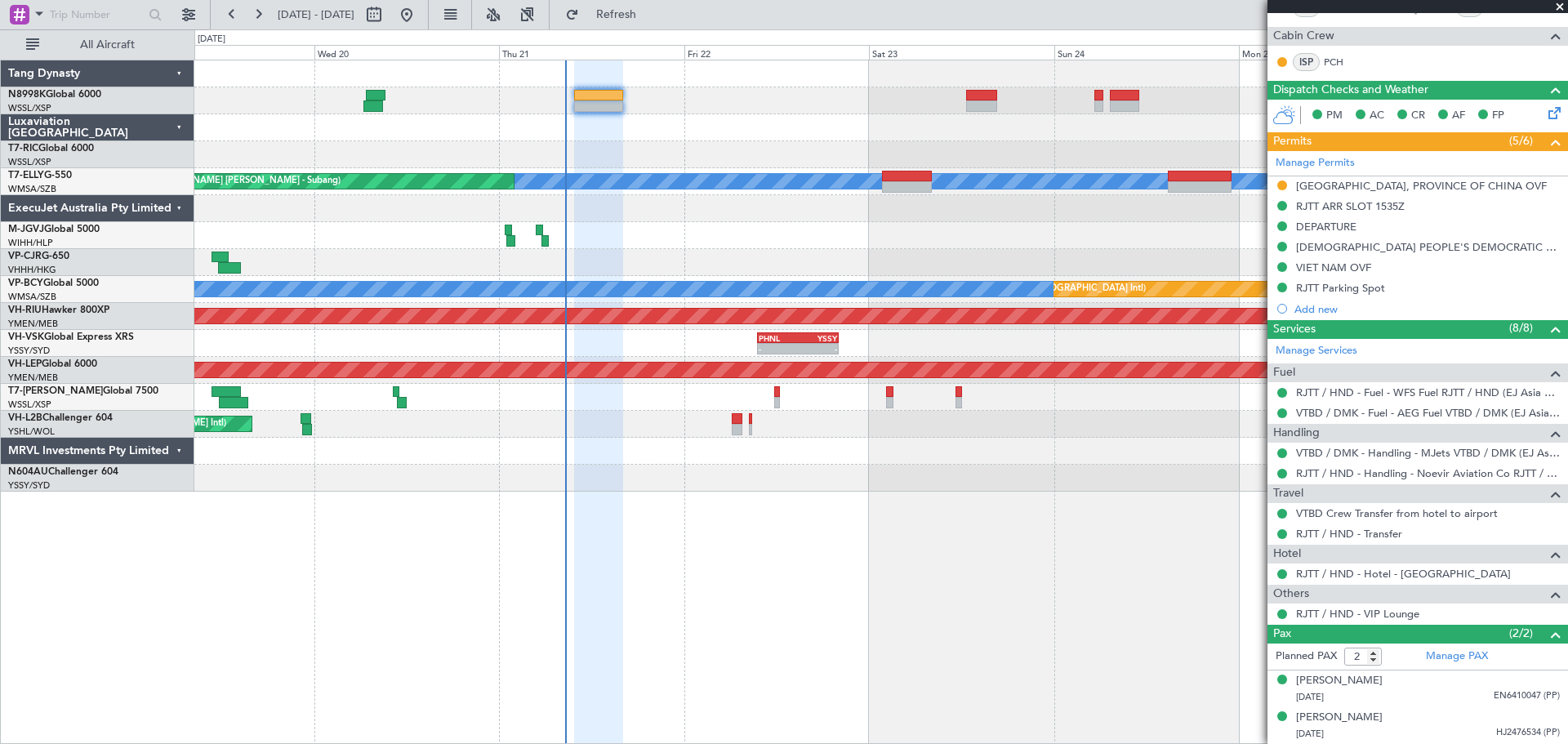
scroll to position [331, 0]
click at [1280, 185] on button at bounding box center [1282, 186] width 10 height 10
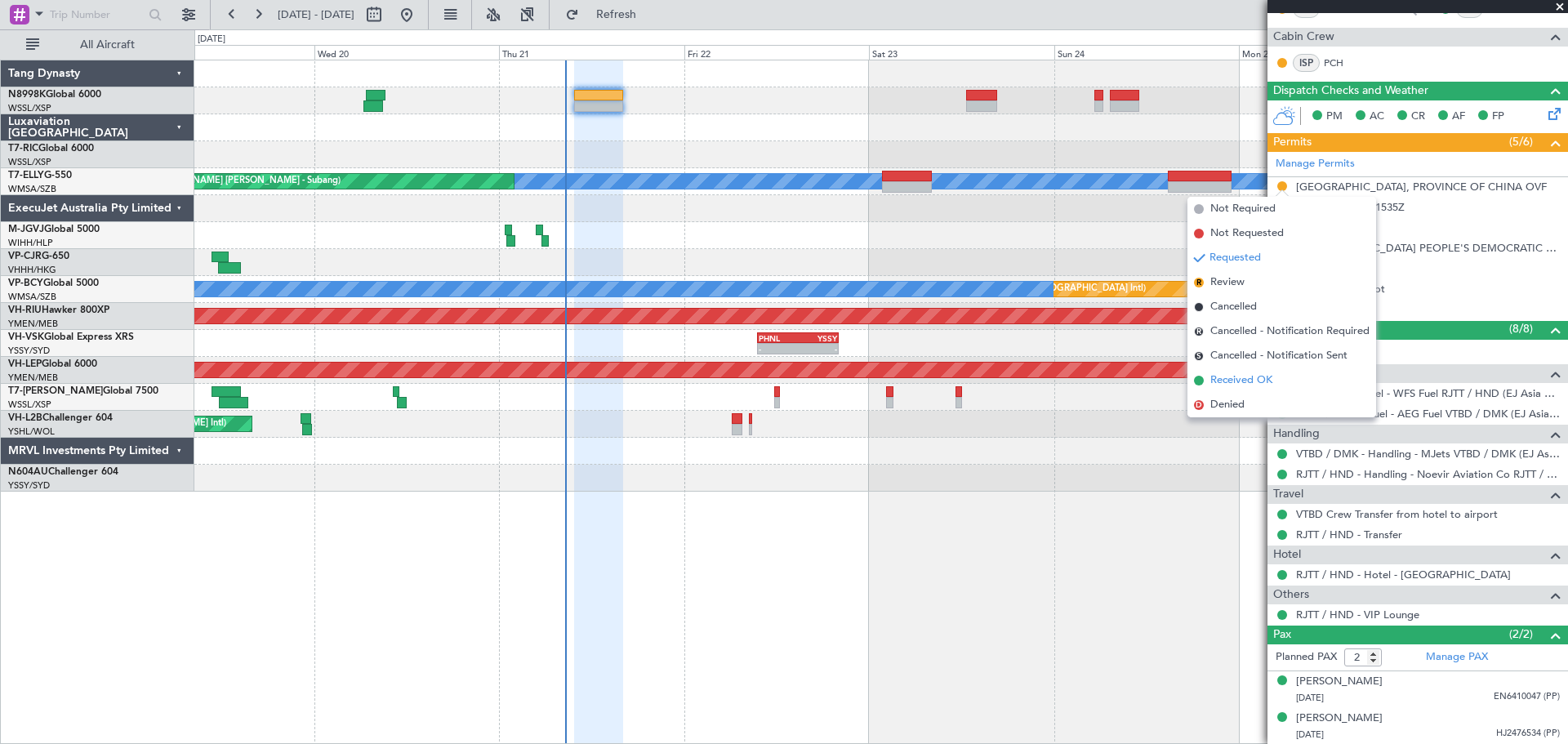
click at [1235, 381] on span "Received OK" at bounding box center [1241, 380] width 62 height 17
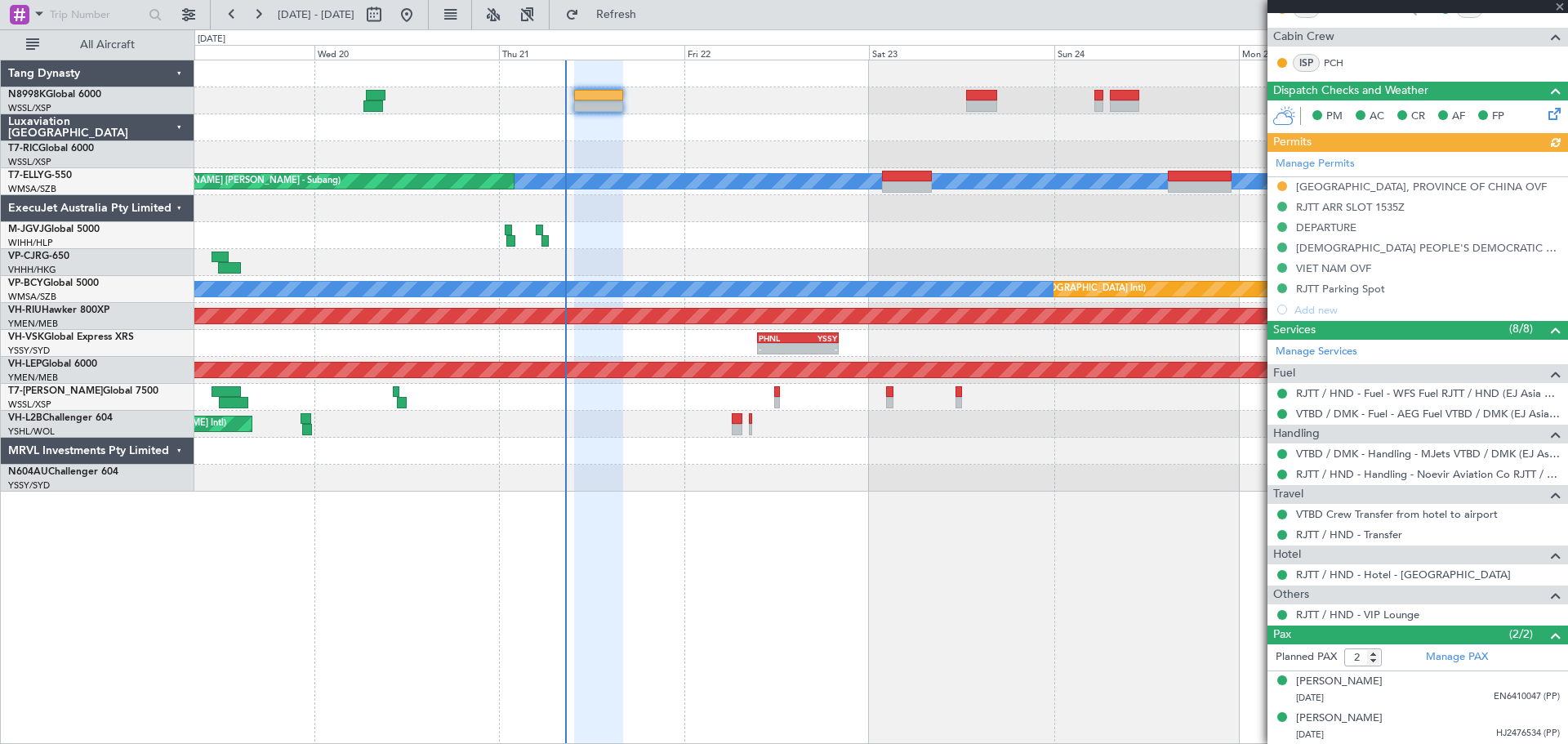
type input "Kennis Yau (KYA)"
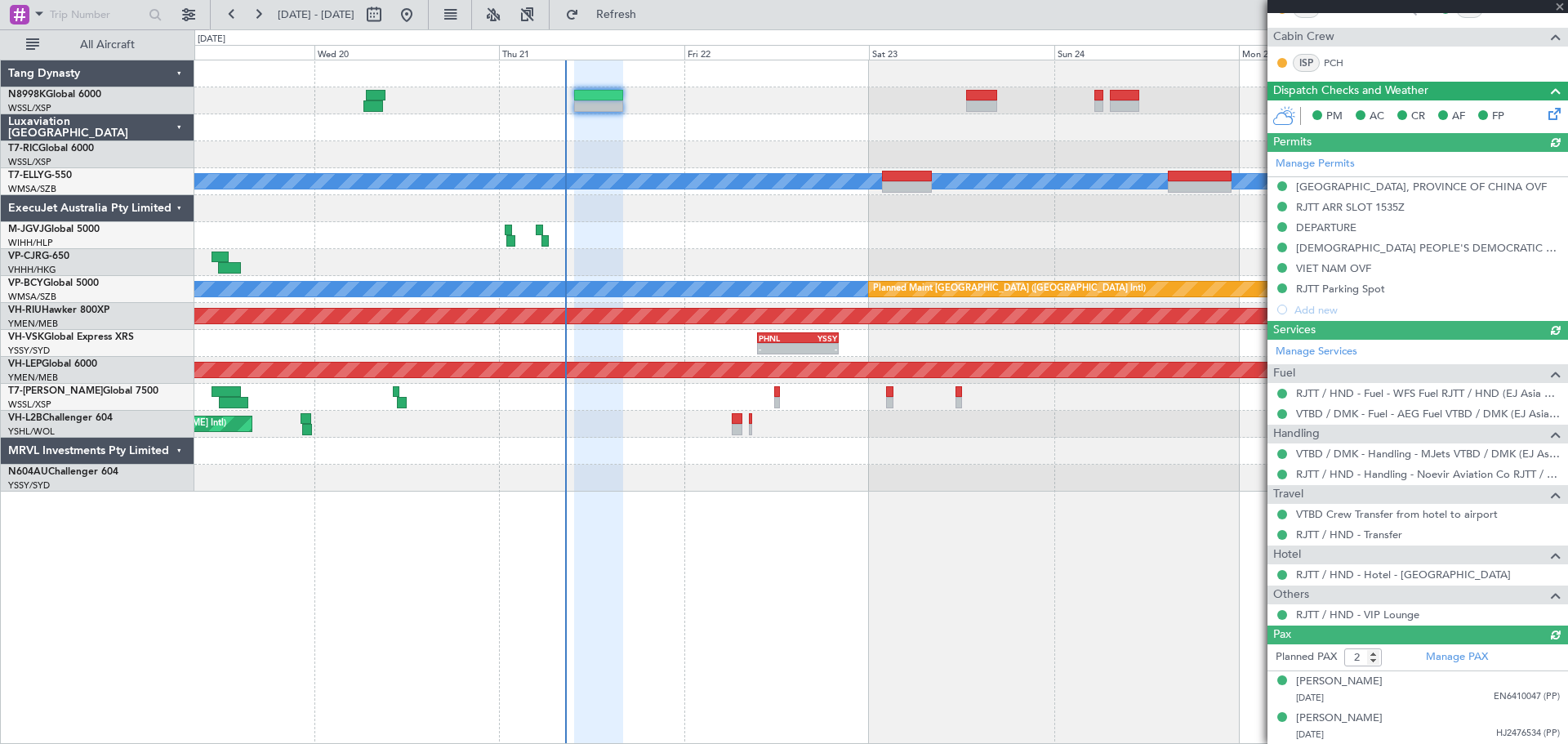
type input "Kennis Yau (KYA)"
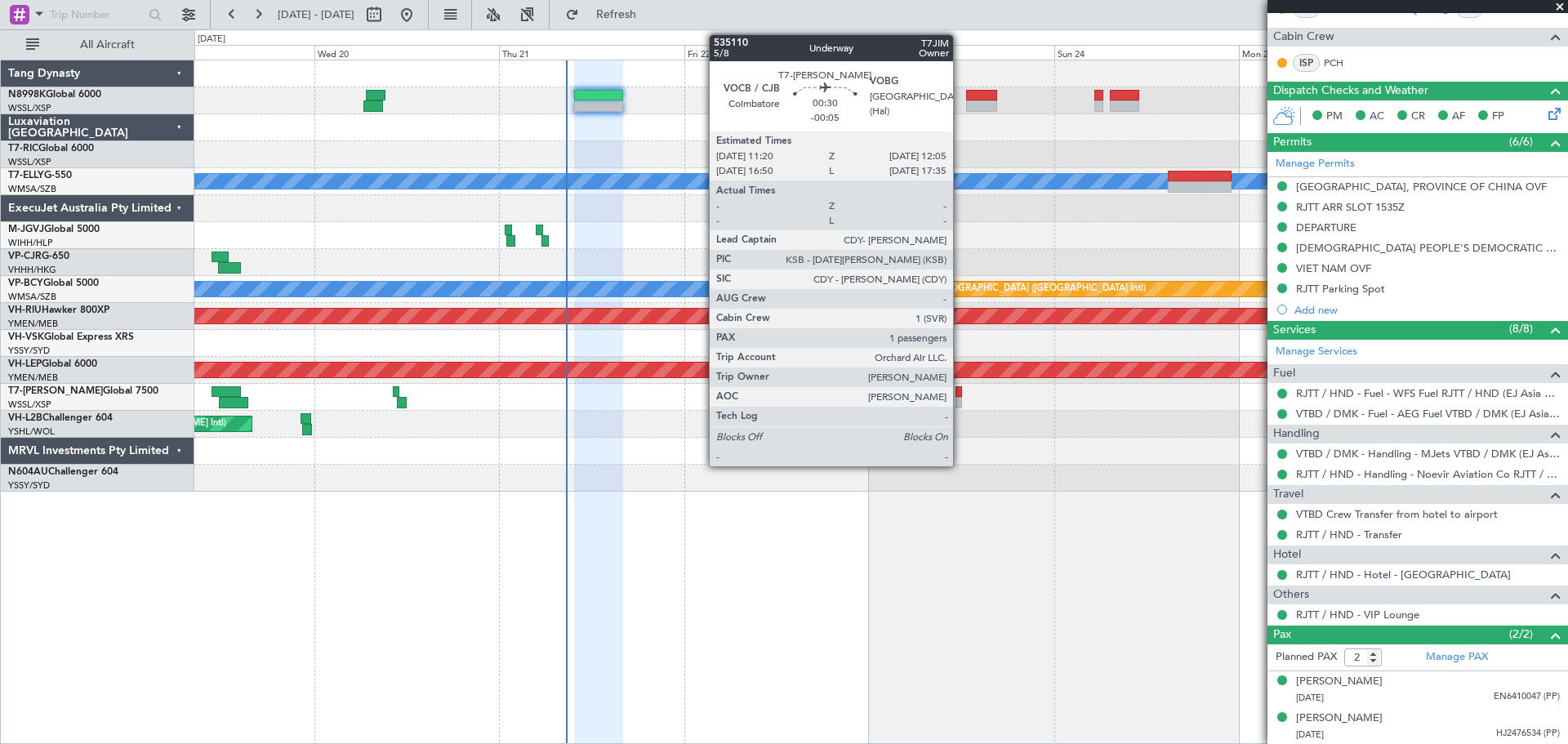
click at [960, 395] on div at bounding box center [959, 392] width 7 height 12
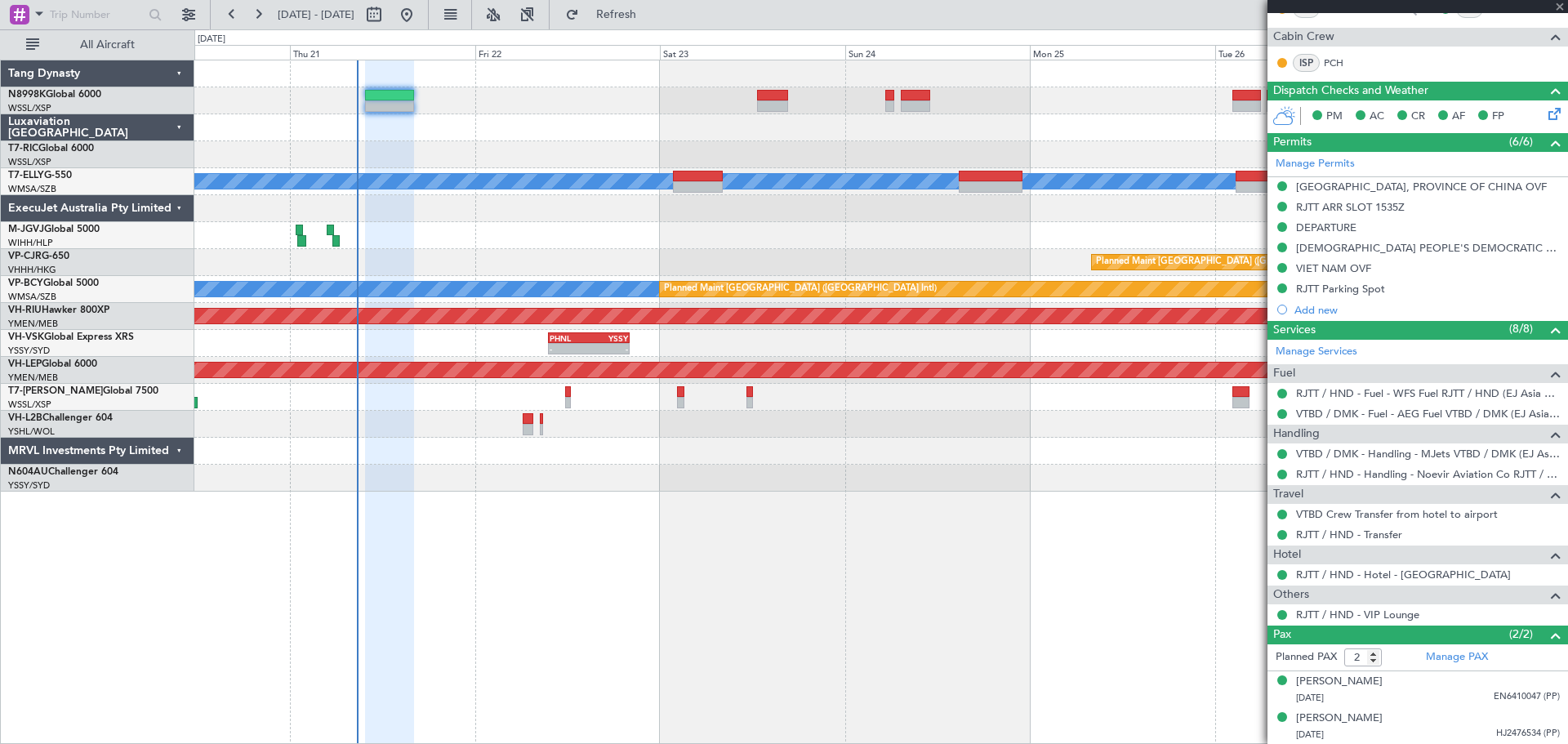
click at [897, 422] on div "Unplanned Maint Kuala Lumpur (Sultan Abdul Aziz Shah - Subang) MEL Planned Main…" at bounding box center [881, 275] width 1373 height 431
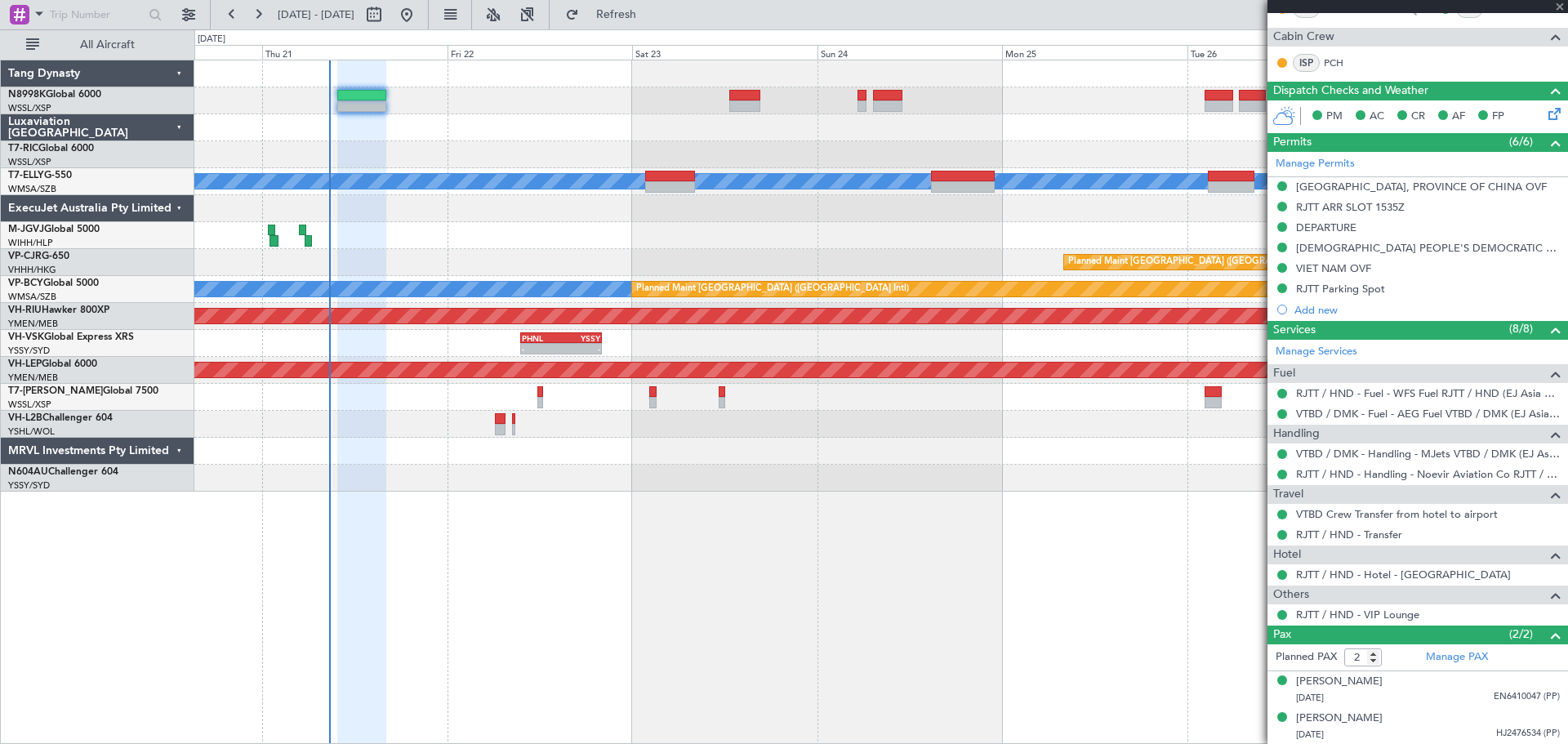
type input "-00:05"
type input "1"
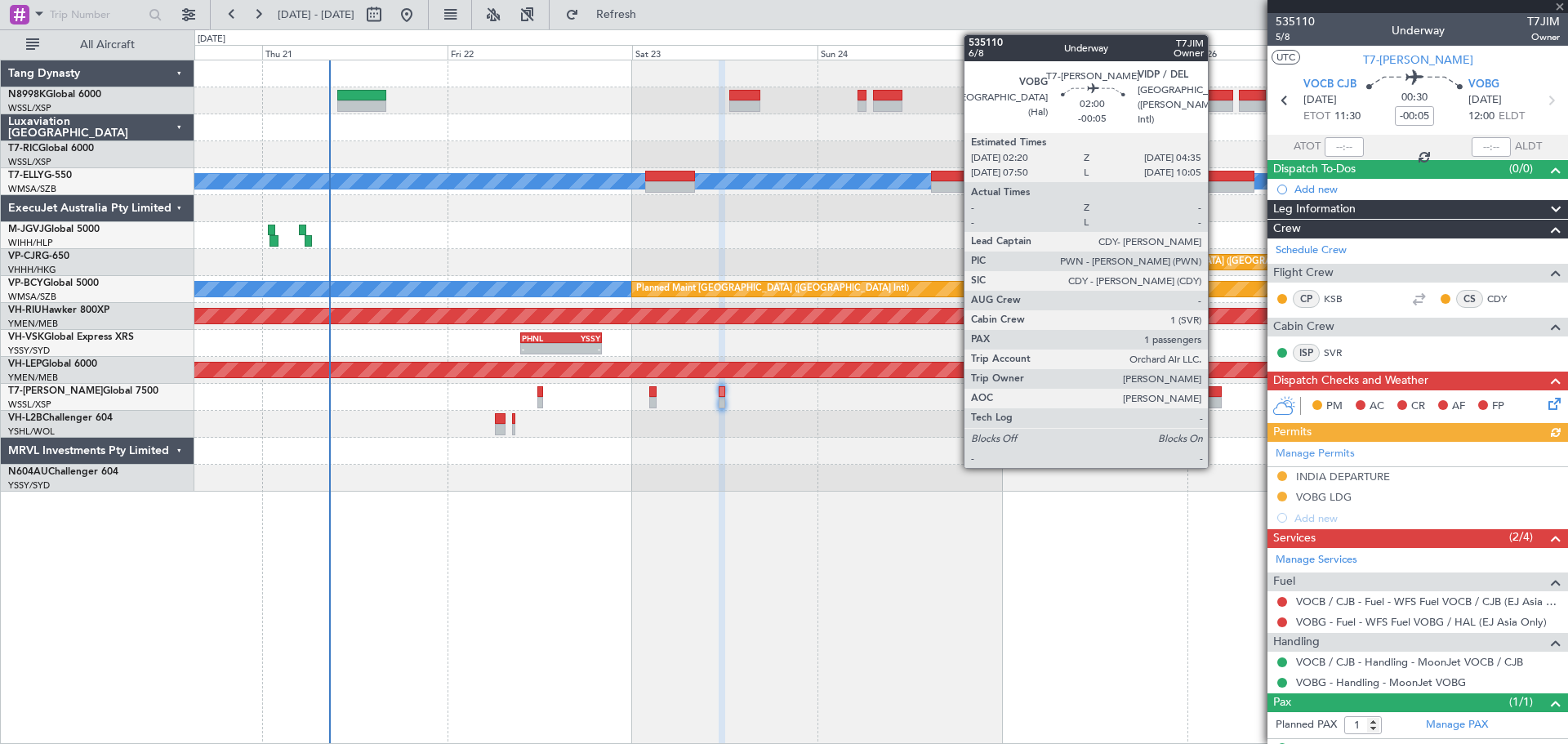
click at [1215, 397] on div at bounding box center [1214, 403] width 18 height 12
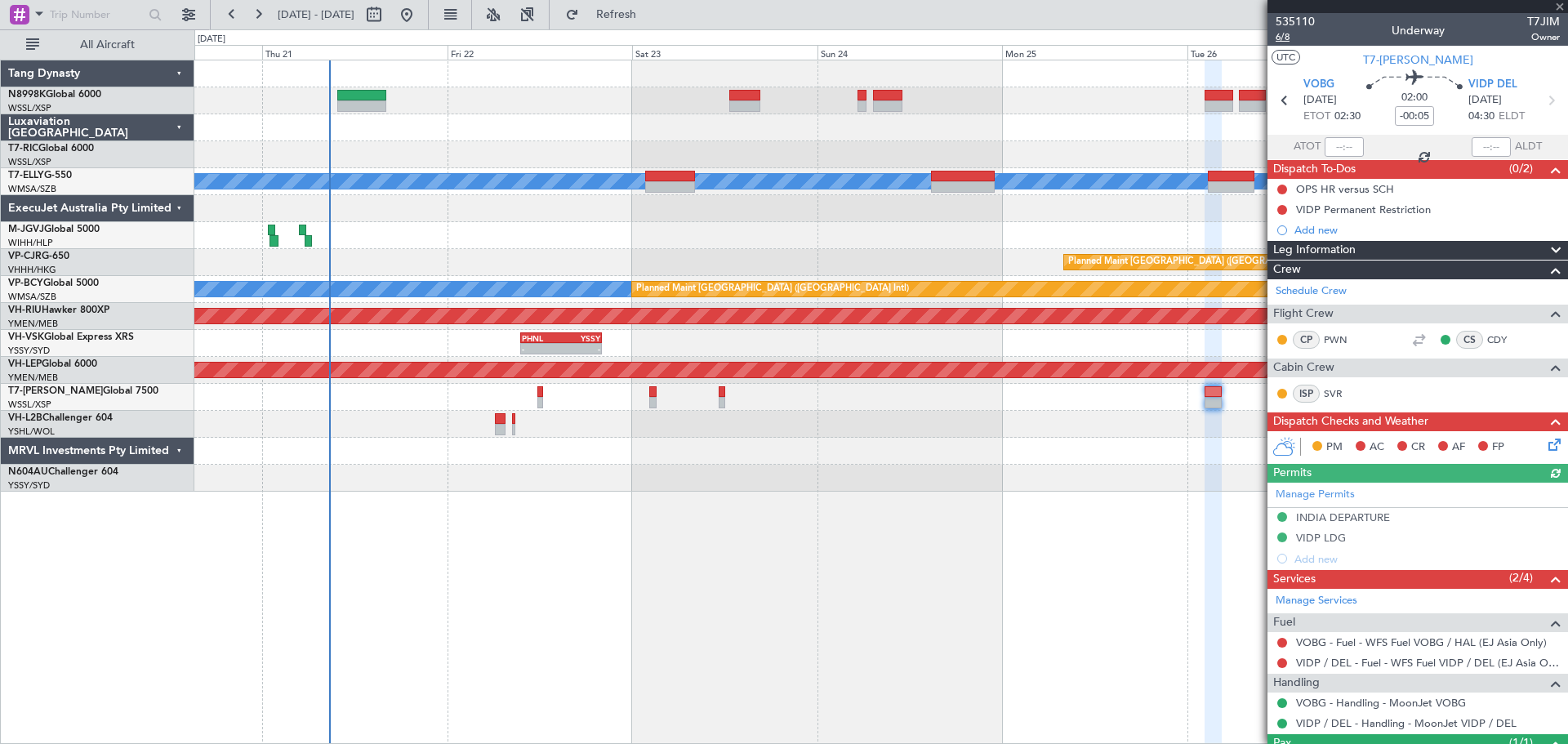
click at [1287, 37] on span "6/8" at bounding box center [1294, 37] width 39 height 14
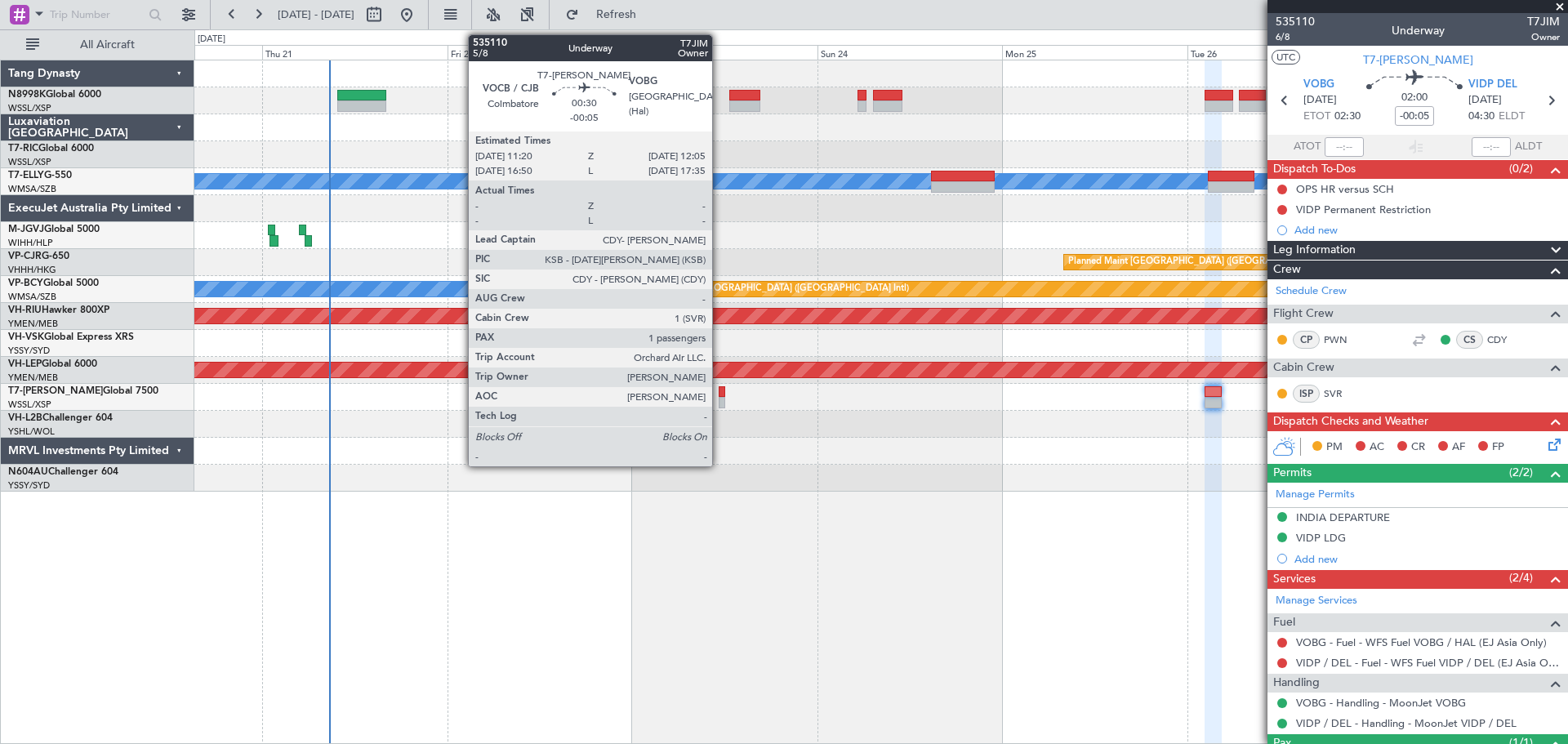
click at [720, 392] on div at bounding box center [722, 392] width 7 height 12
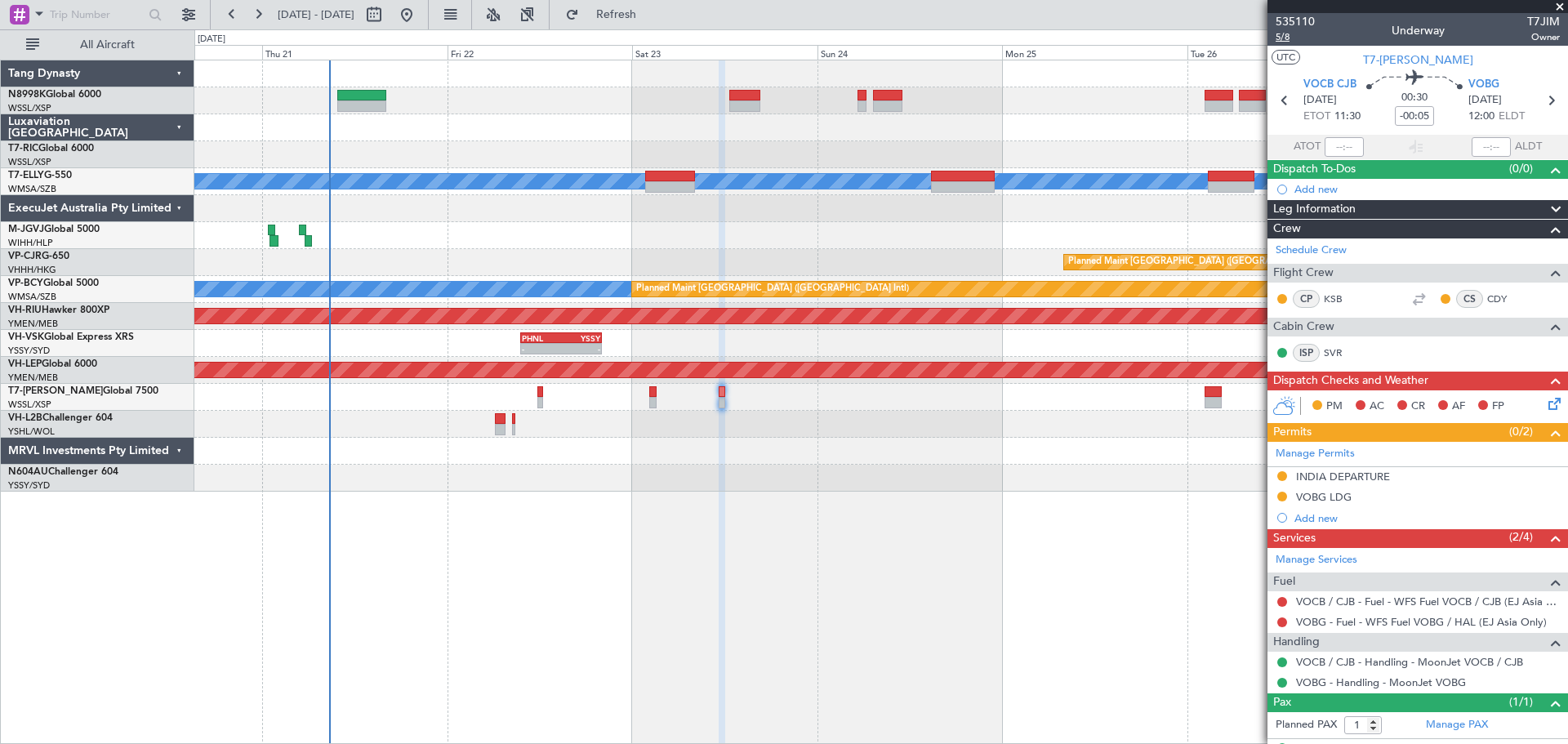
click at [1280, 38] on span "5/8" at bounding box center [1294, 37] width 39 height 14
click at [720, 251] on div "MEL Unplanned Maint Kuala Lumpur (Sultan Abdul Aziz Shah - Subang) Planned Main…" at bounding box center [881, 275] width 1373 height 431
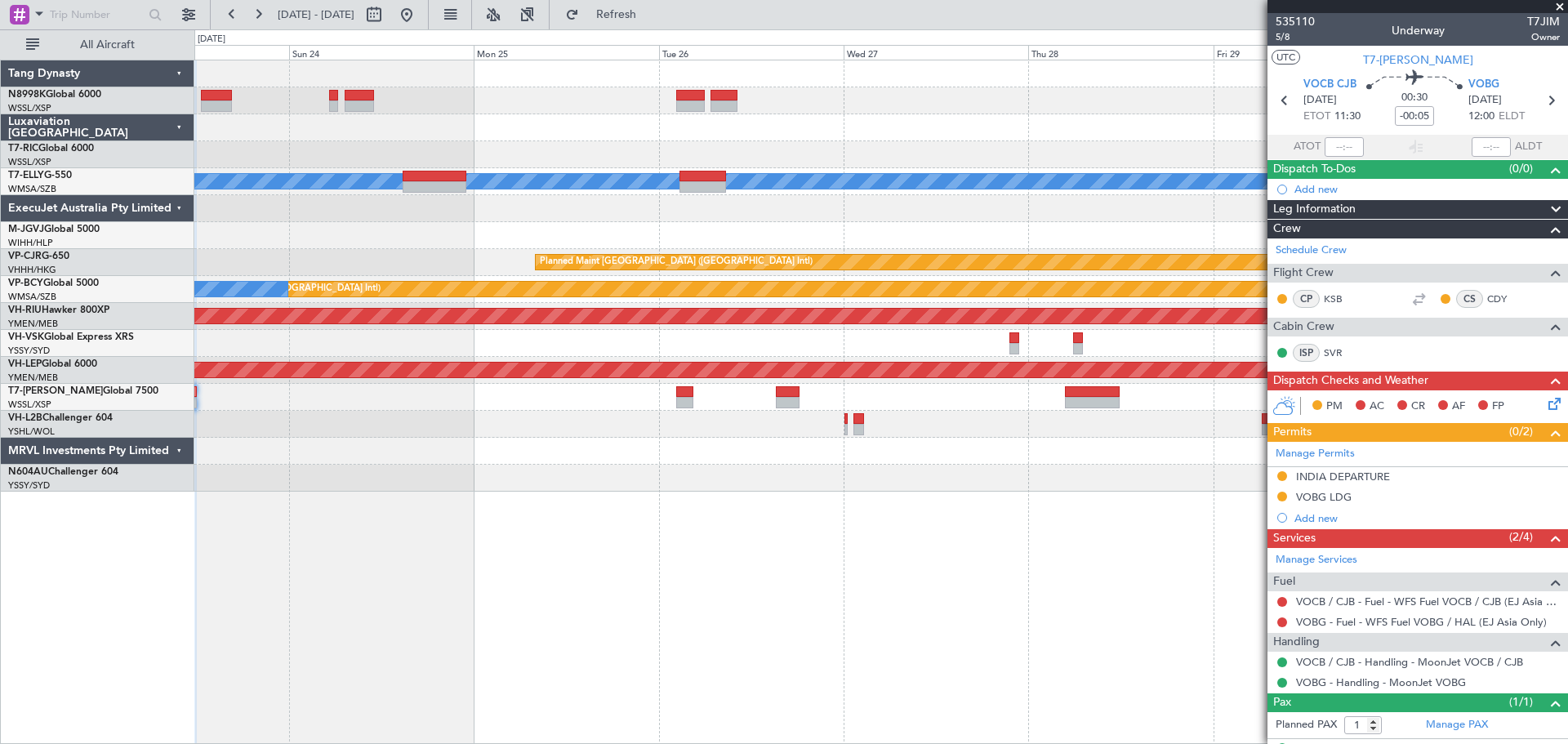
click at [538, 362] on div "MEL Planned Maint Singapore (Seletar) Planned Maint Hong Kong (Hong Kong Intl) …" at bounding box center [881, 275] width 1373 height 431
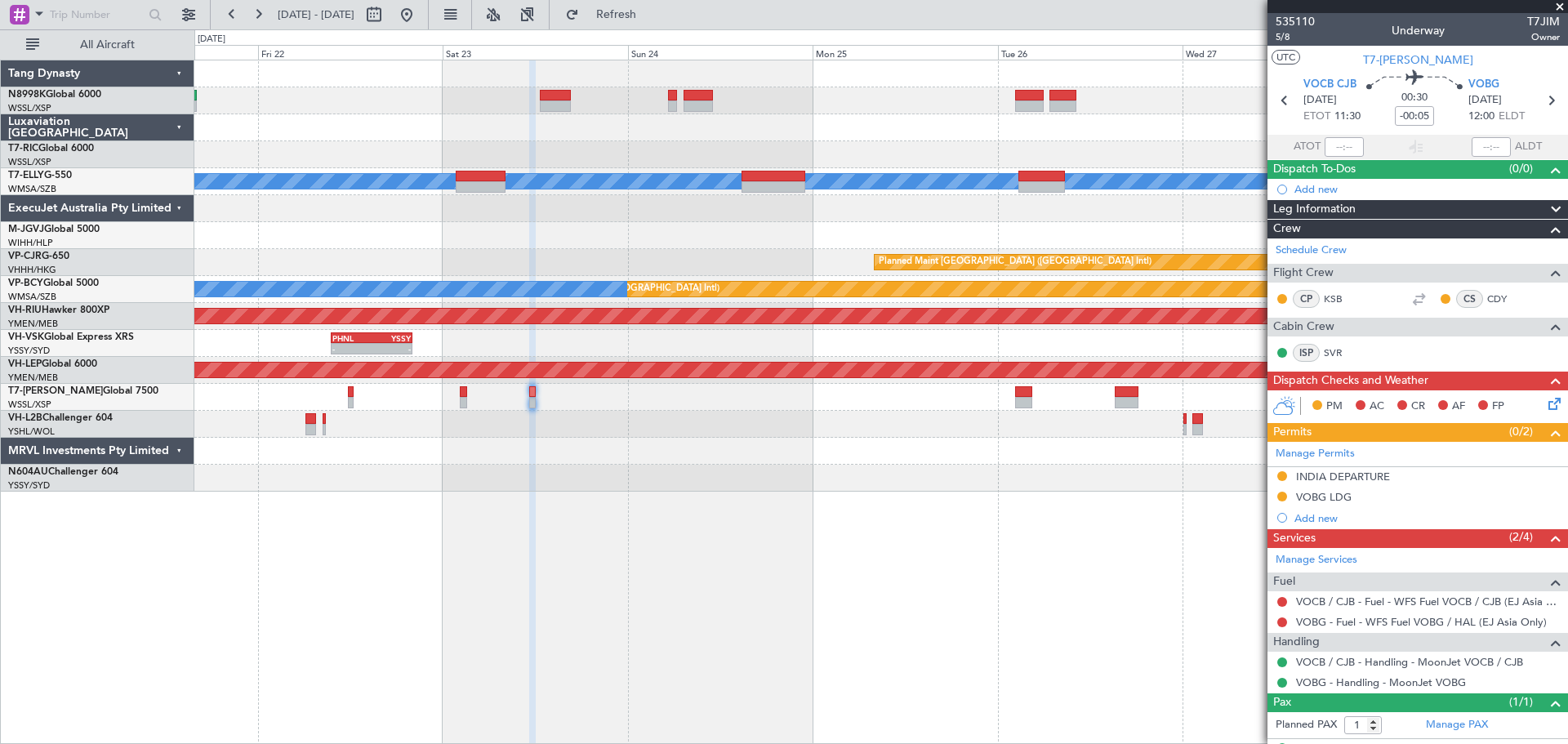
click at [937, 332] on div "PHNL 09:35 Z YSSY 20:05 Z - -" at bounding box center [881, 344] width 1373 height 27
click at [770, 345] on div "PHNL 09:35 Z YSSY 20:05 Z - -" at bounding box center [881, 344] width 1373 height 27
click at [1287, 38] on span "5/8" at bounding box center [1294, 37] width 39 height 14
click at [740, 435] on div "MEL Unplanned Maint Kuala Lumpur (Sultan Abdul Aziz Shah - Subang) Planned Main…" at bounding box center [881, 275] width 1373 height 431
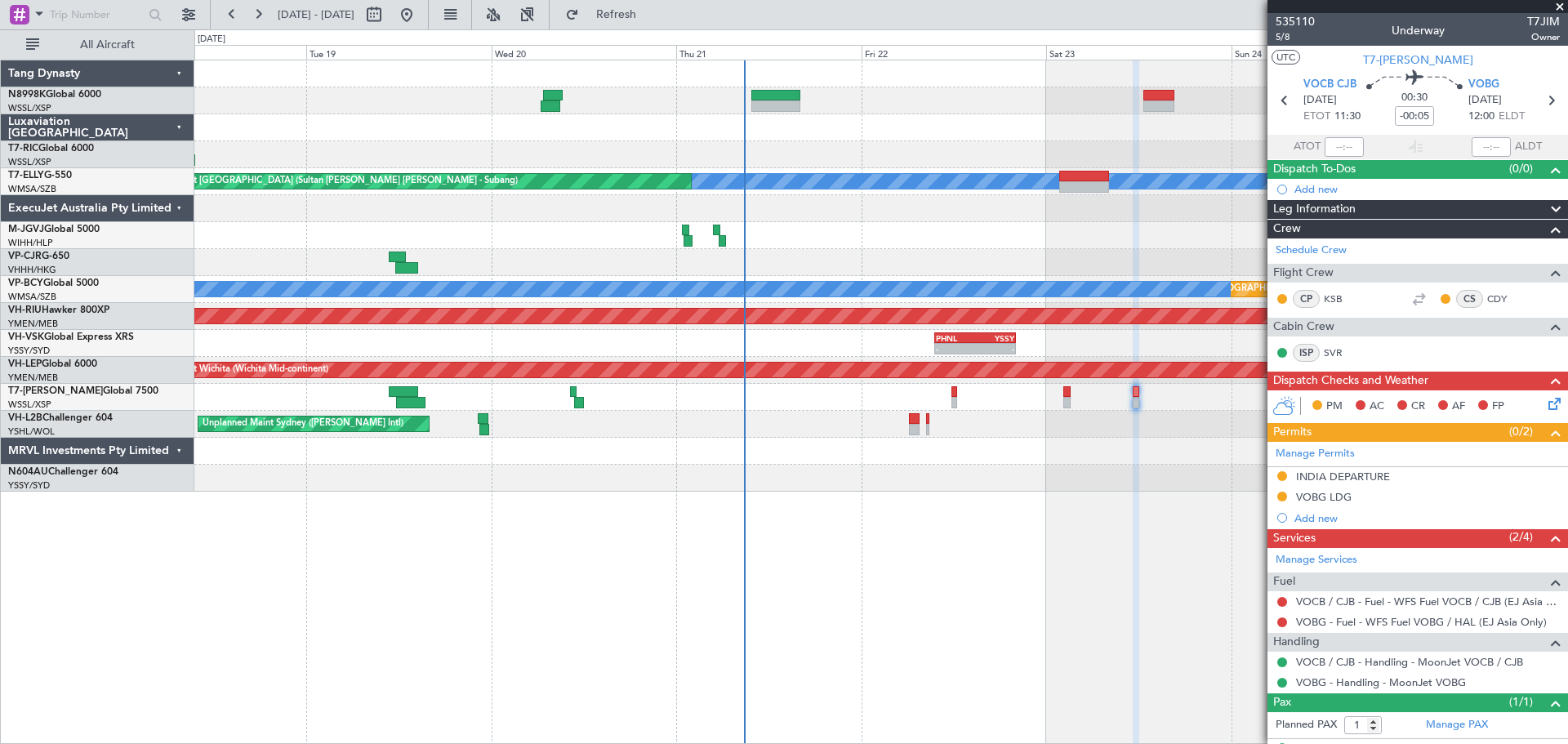
click at [755, 430] on div "Unplanned Maint Singapore (Seletar) MEL Unplanned Maint Kuala Lumpur (Sultan Ab…" at bounding box center [881, 275] width 1373 height 431
click at [766, 429] on div "Unplanned Maint Sydney ([PERSON_NAME] Intl)" at bounding box center [881, 424] width 1373 height 27
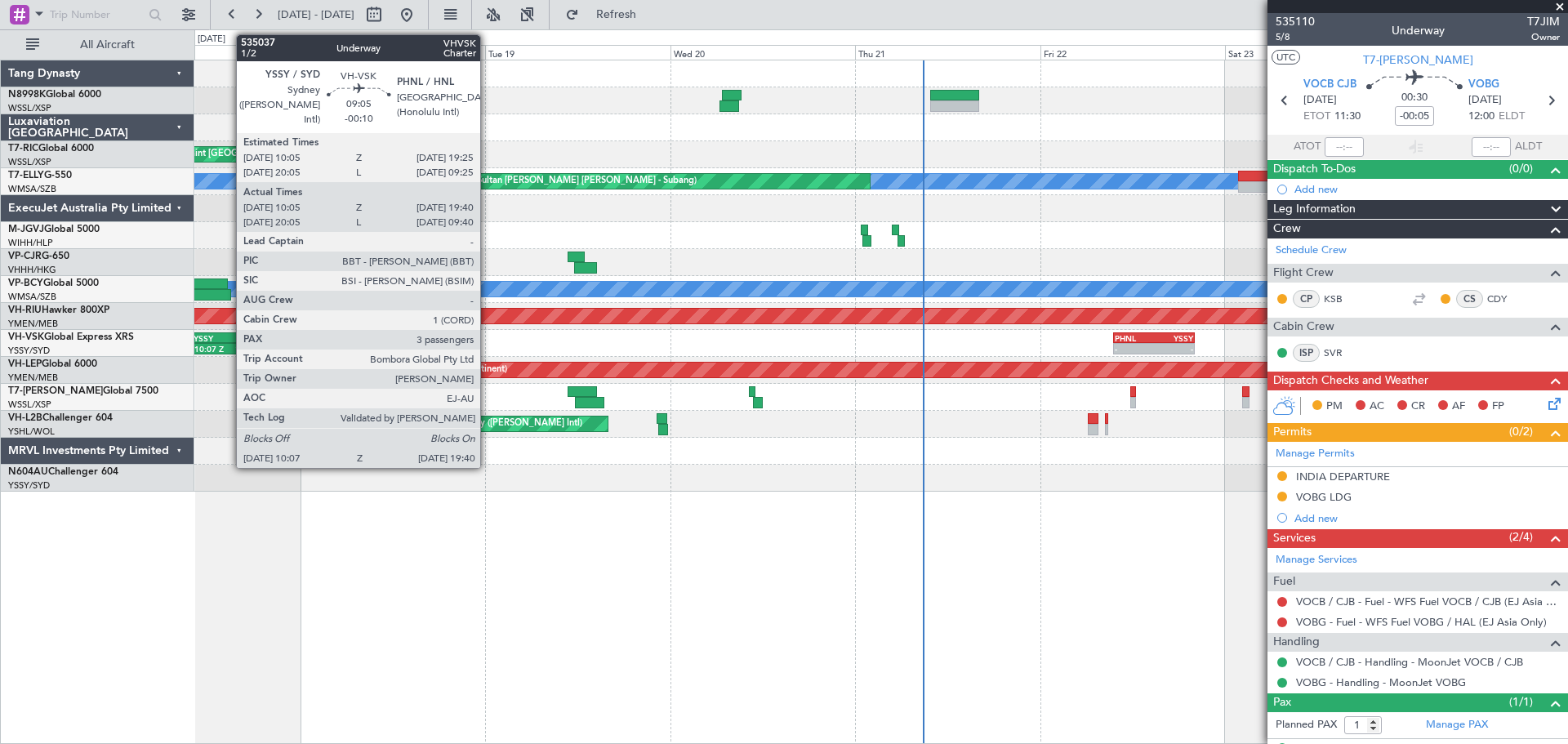
click at [228, 345] on div "10:07 Z" at bounding box center [212, 349] width 35 height 10
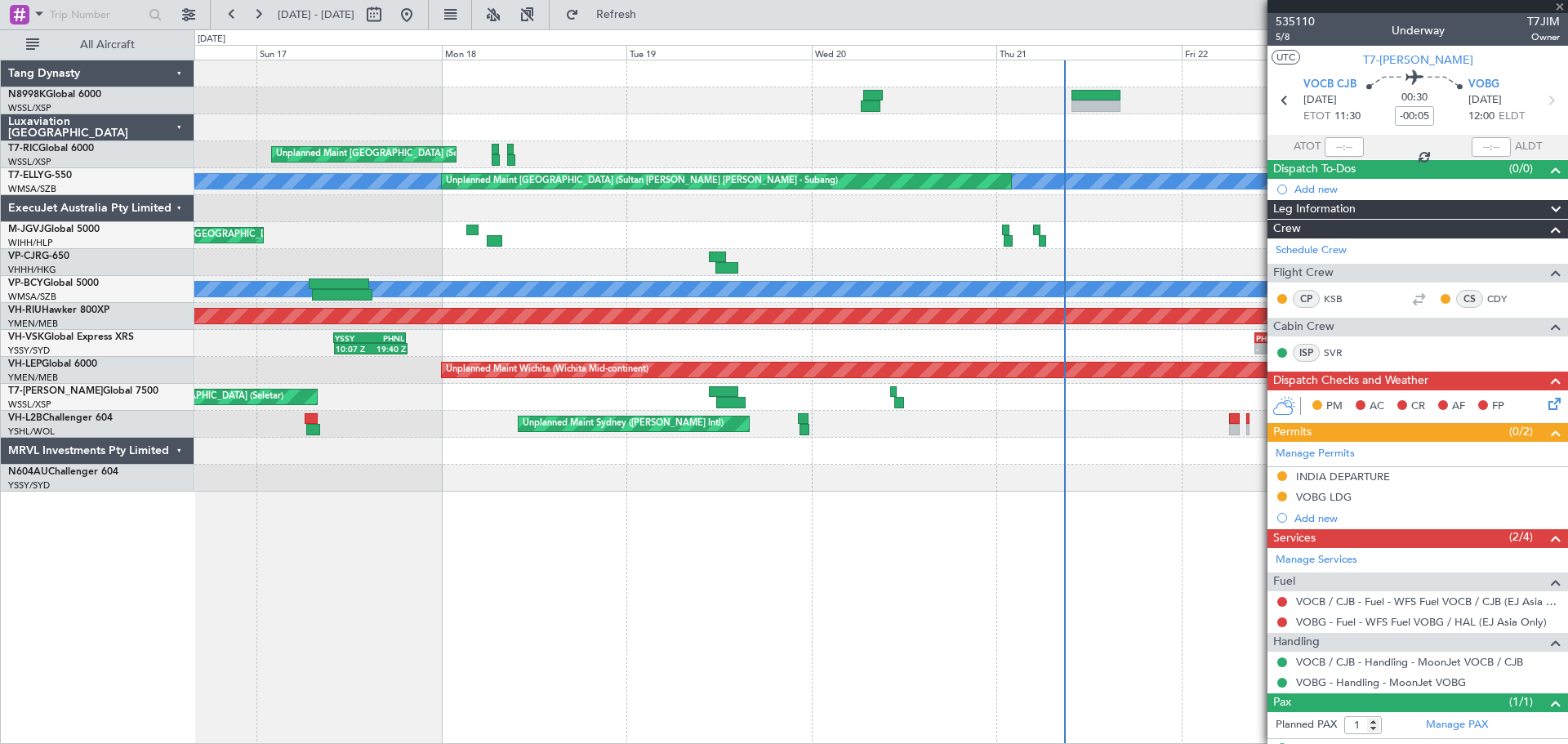
click at [808, 338] on div "PHNL 09:35 Z YSSY 20:05 Z - - YSSY 10:05 Z PHNL 19:25 Z 10:07 Z 19:40 Z" at bounding box center [881, 344] width 1373 height 27
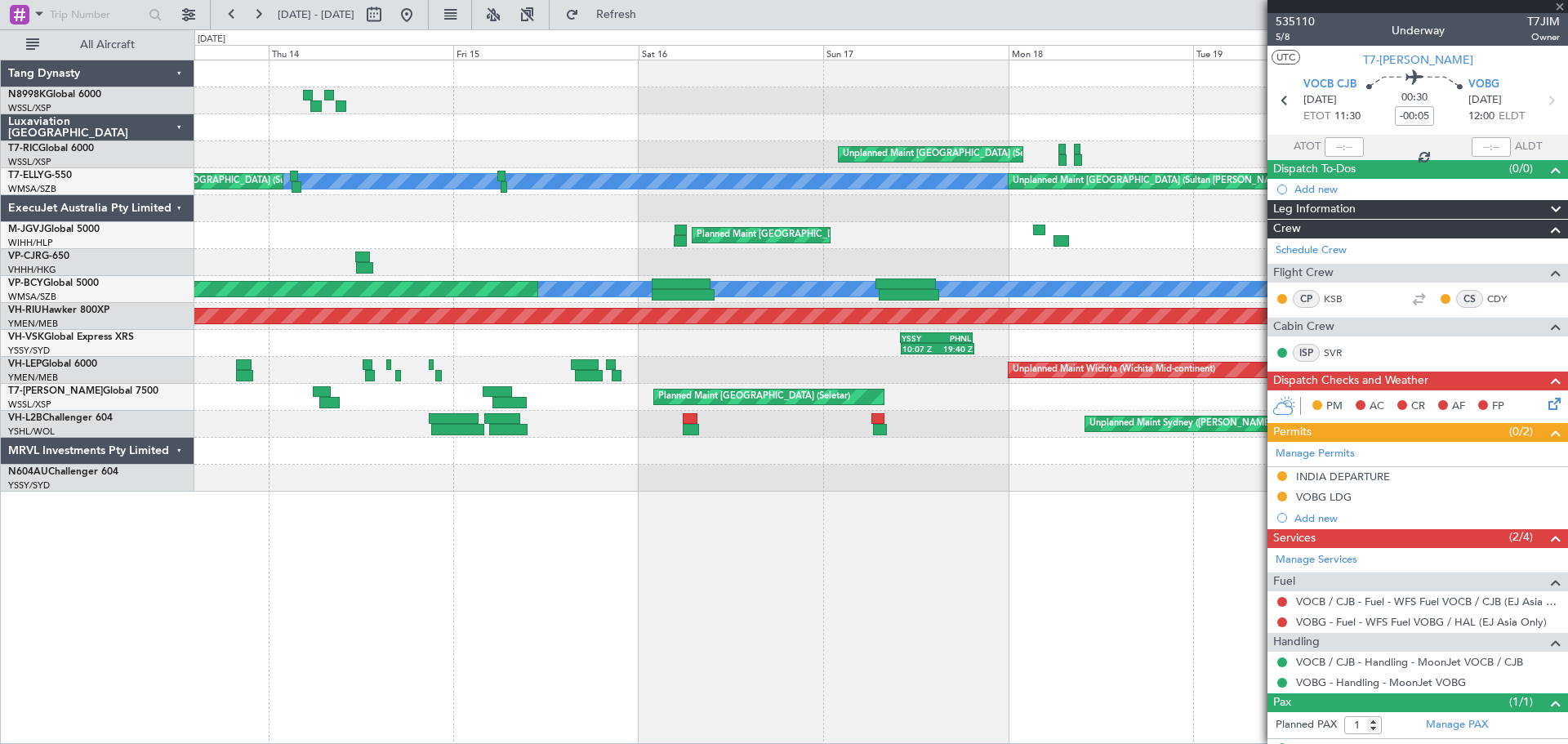
click at [661, 344] on div "Unplanned Maint Singapore (Seletar) MEL Unplanned Maint Kuala Lumpur (Sultan Ab…" at bounding box center [881, 275] width 1373 height 431
type input "-00:10"
type input "10:15"
type input "19:35"
type input "3"
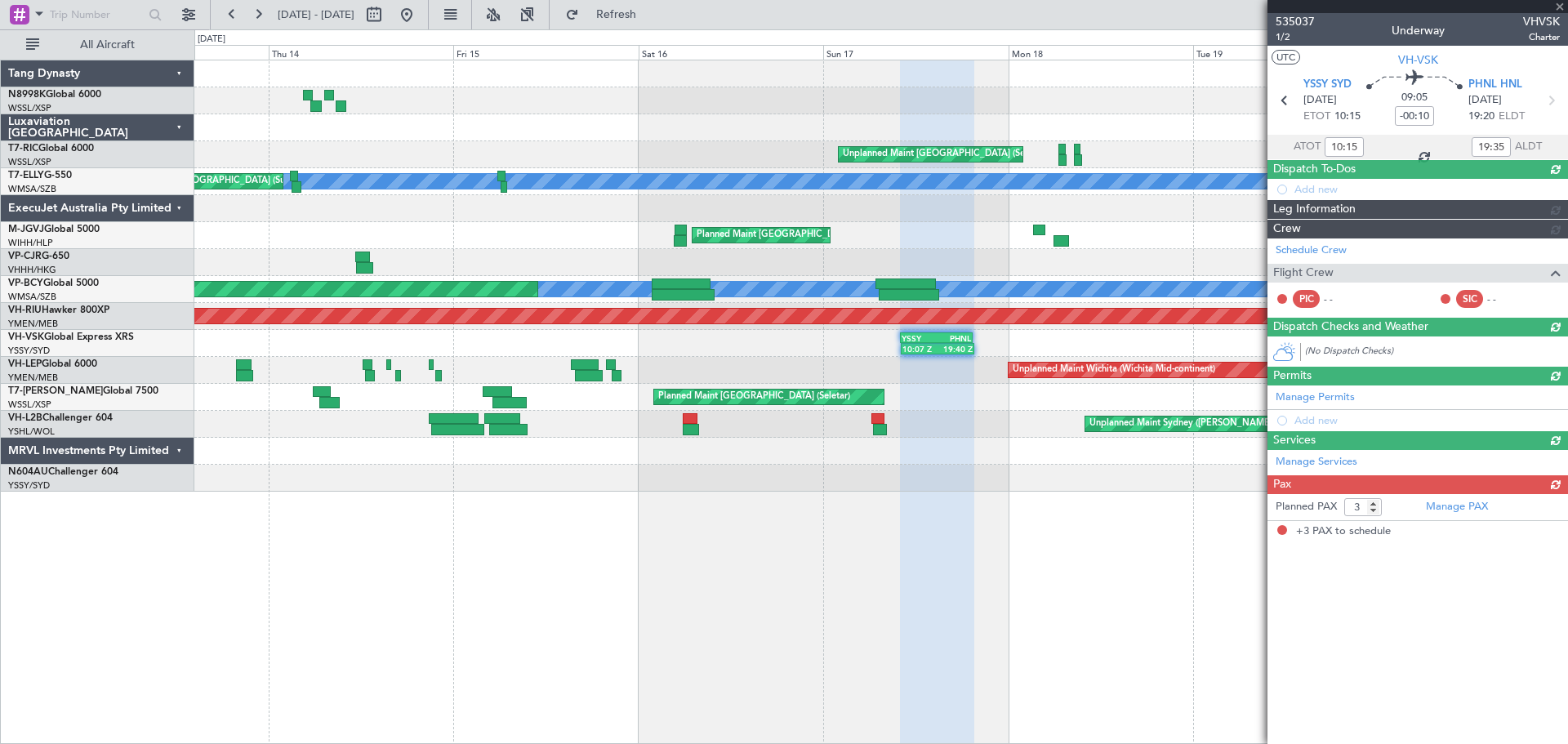
click at [139, 336] on div "Unplanned Maint Singapore (Seletar) Unplanned Maint Kuala Lumpur (Sultan Abdul …" at bounding box center [784, 386] width 1568 height 715
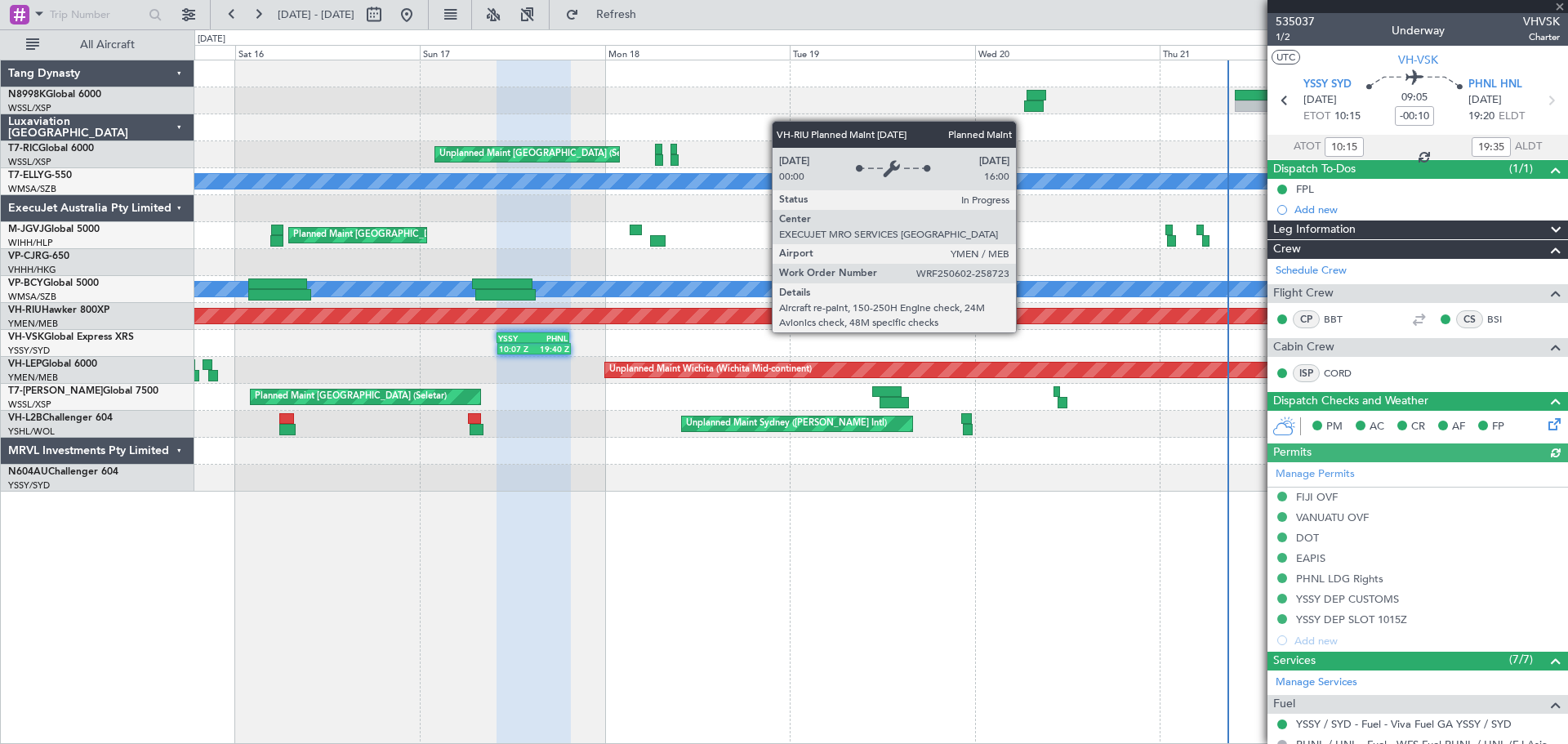
click at [509, 319] on div "Planned Maint [GEOGRAPHIC_DATA] ([GEOGRAPHIC_DATA])" at bounding box center [881, 316] width 4117 height 15
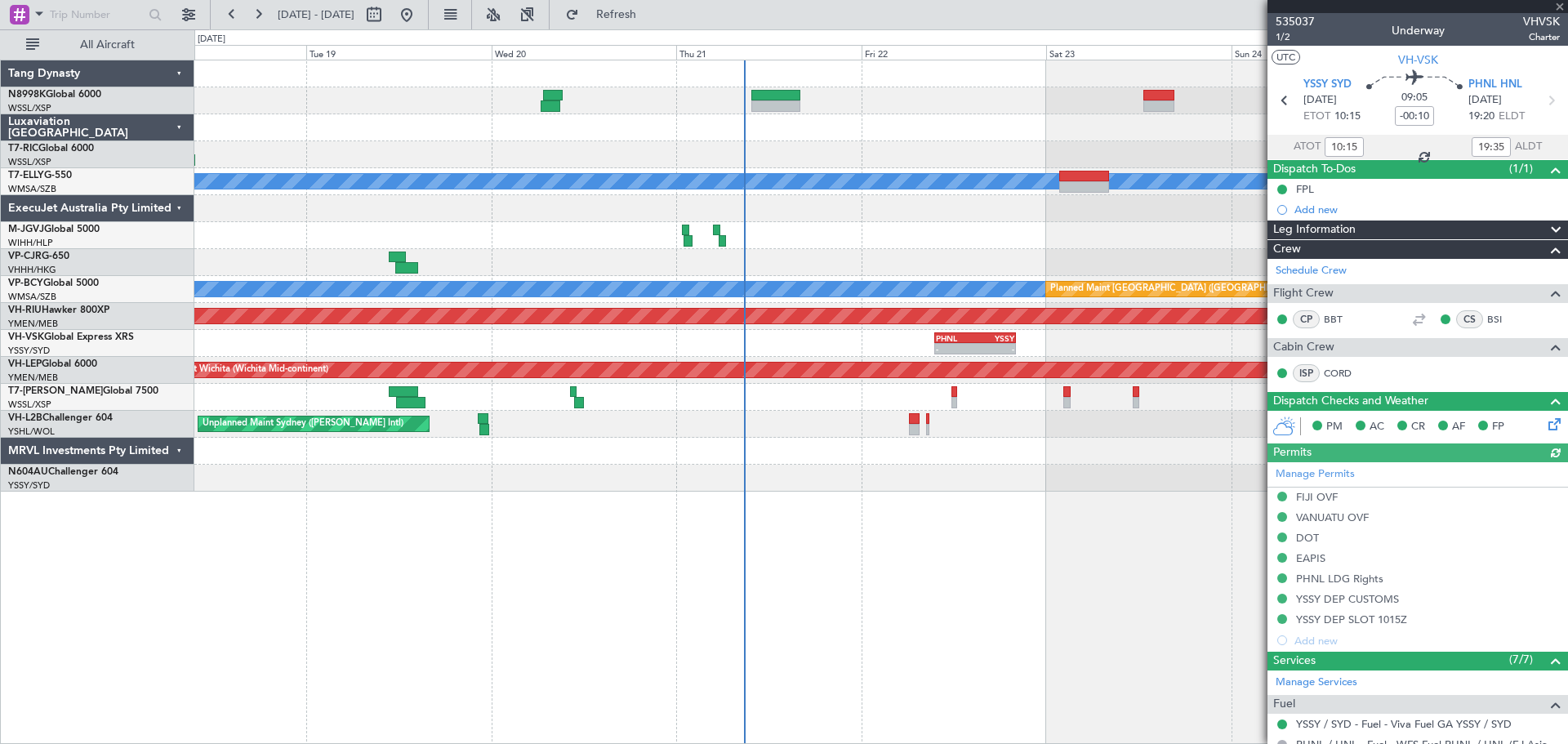
click at [706, 339] on div "- - PHNL 09:35 Z YSSY 20:05 Z YSSY 10:05 Z PHNL 19:25 Z 10:07 Z 19:40 Z" at bounding box center [881, 344] width 1373 height 27
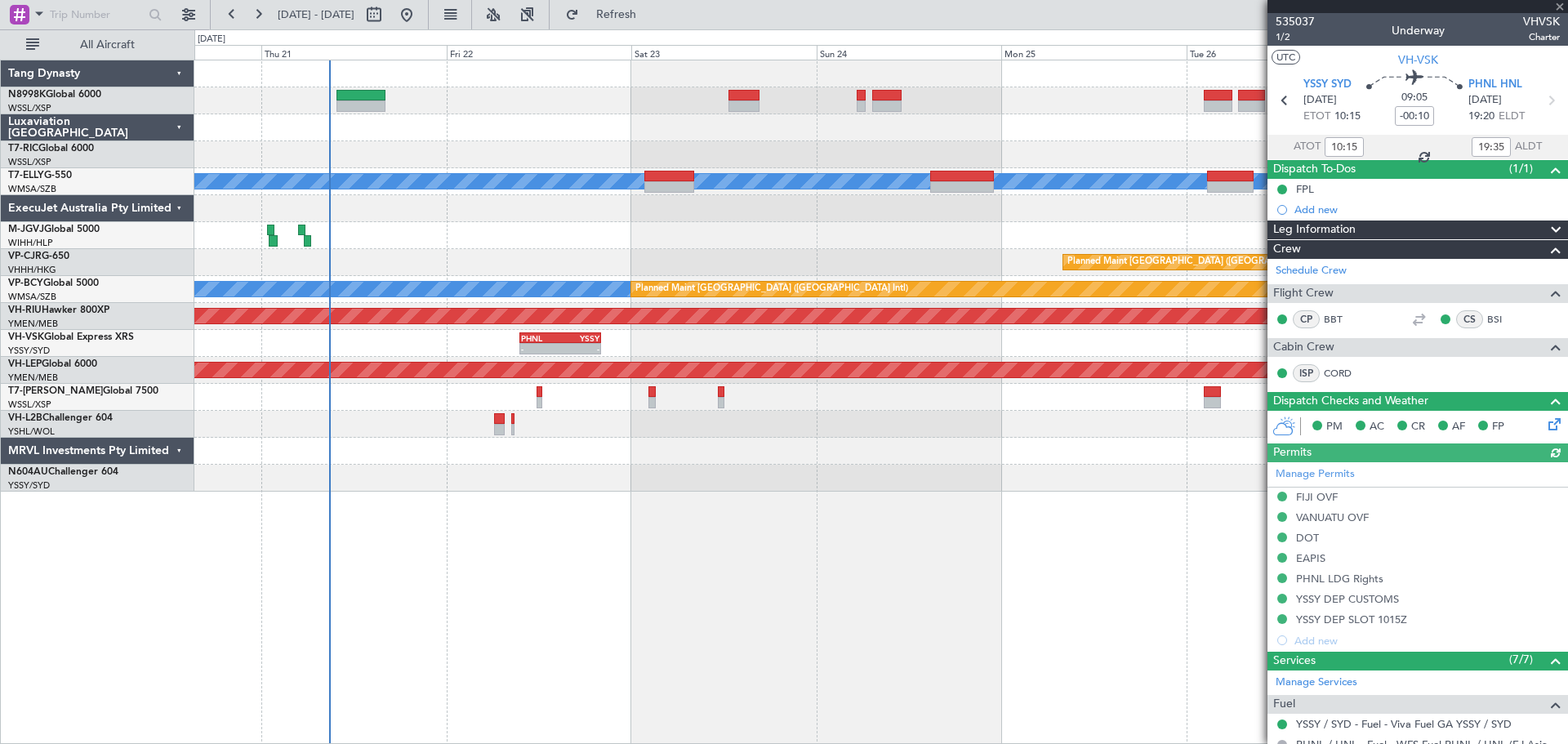
click at [689, 330] on div "- - PHNL 09:35 Z YSSY 20:05 Z" at bounding box center [881, 344] width 1373 height 27
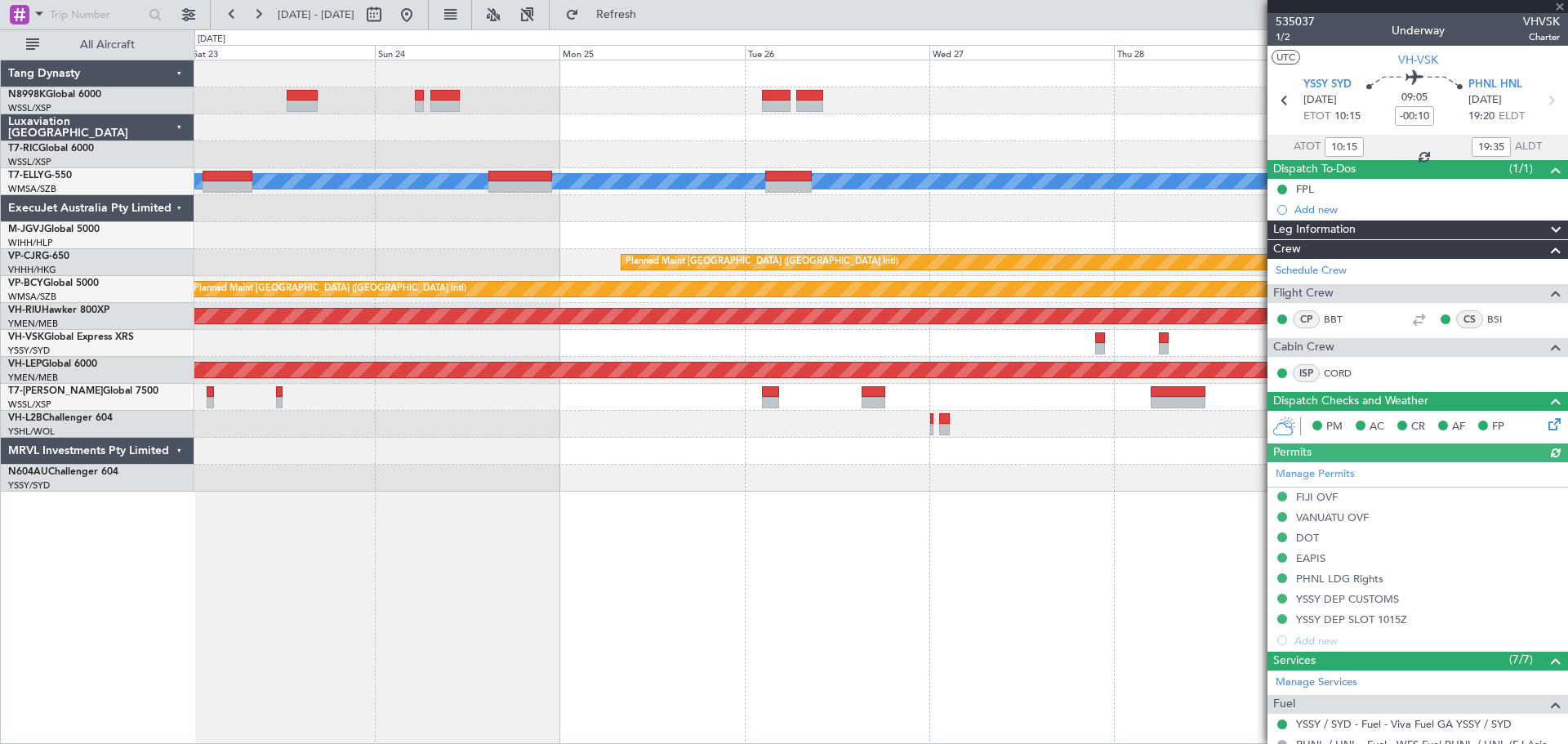
click at [917, 335] on div "PHNL 09:35 Z YSSY 20:05 Z - -" at bounding box center [881, 344] width 1373 height 27
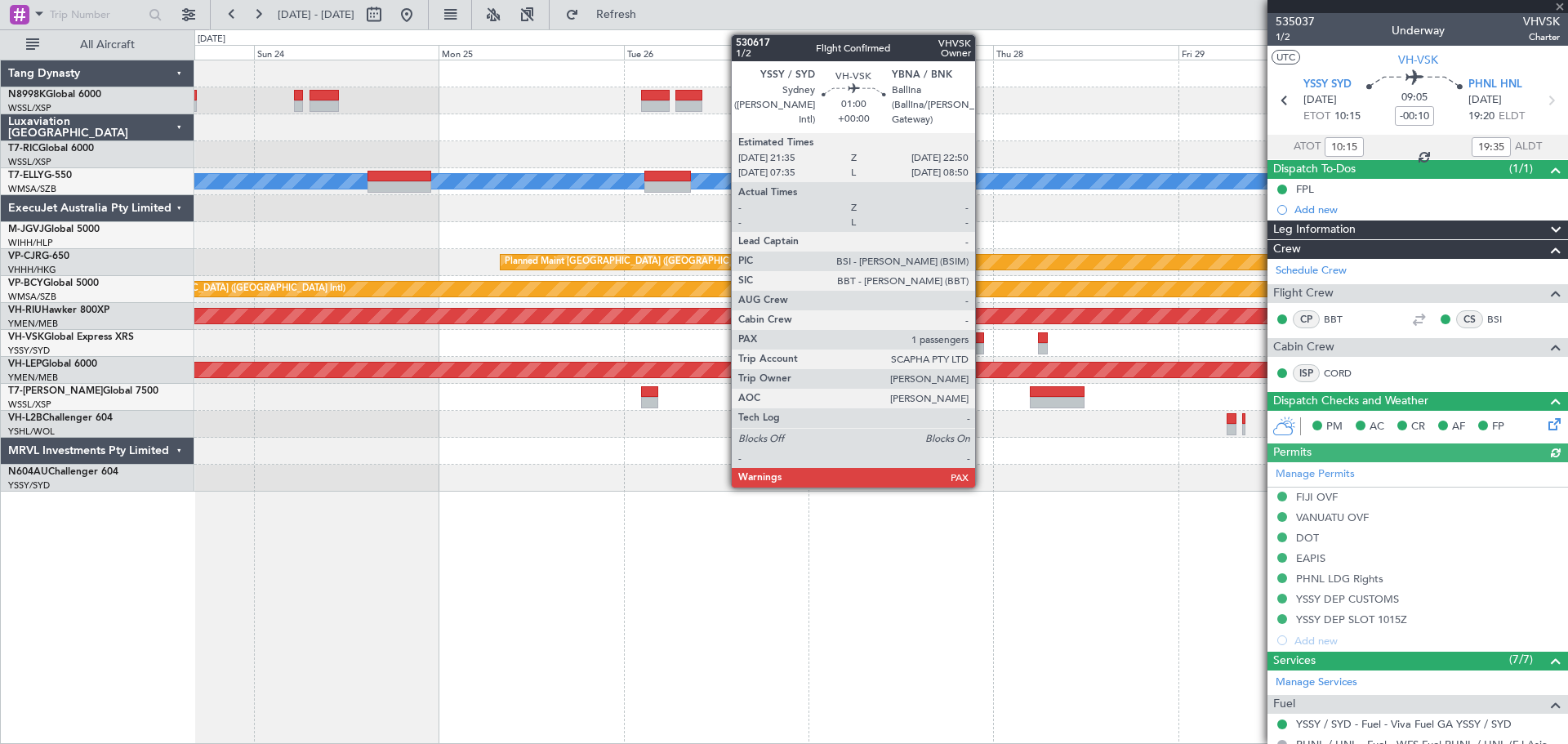
click at [983, 341] on div at bounding box center [979, 338] width 10 height 12
type input "1"
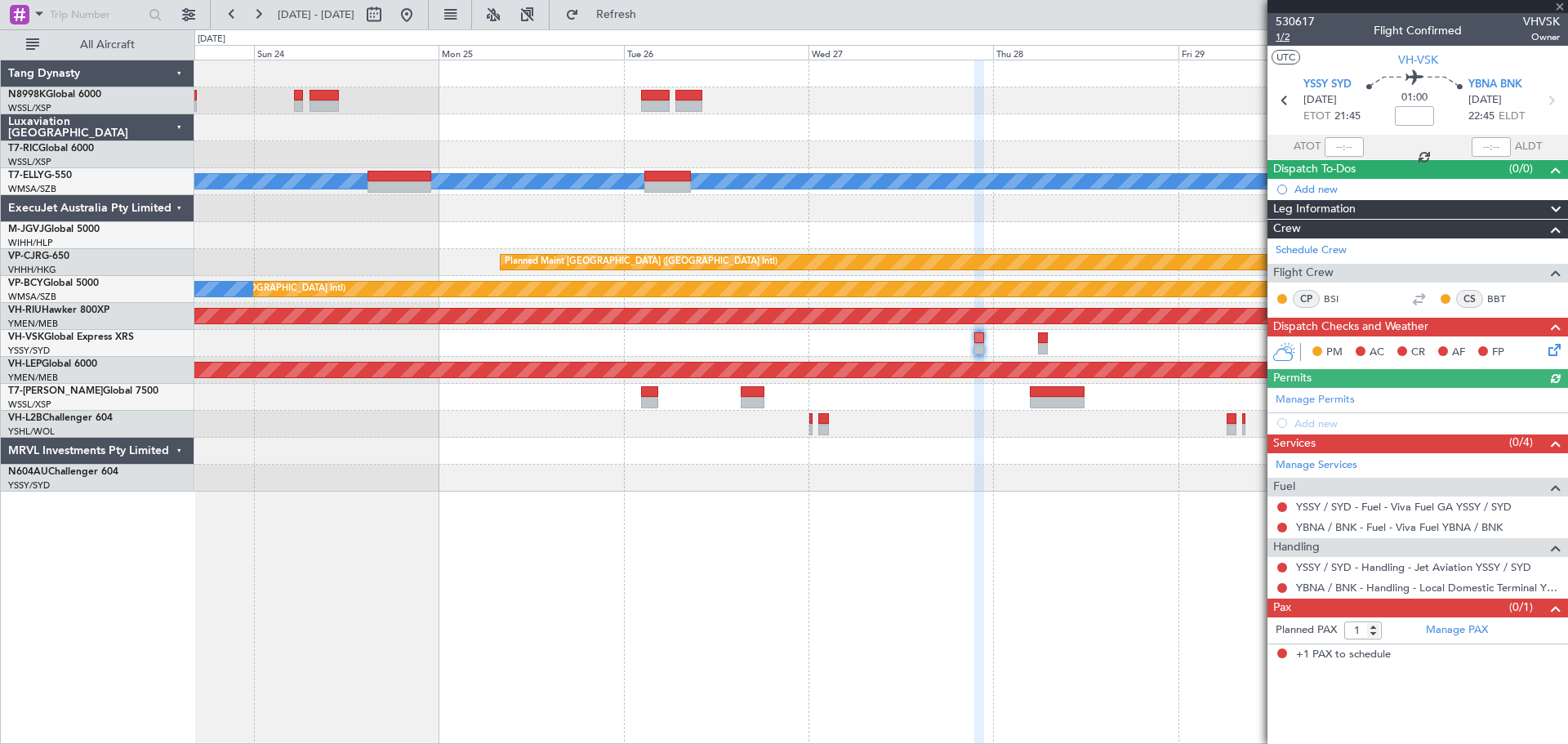
click at [1284, 38] on span "1/2" at bounding box center [1294, 37] width 39 height 14
click at [585, 155] on div at bounding box center [881, 154] width 1373 height 27
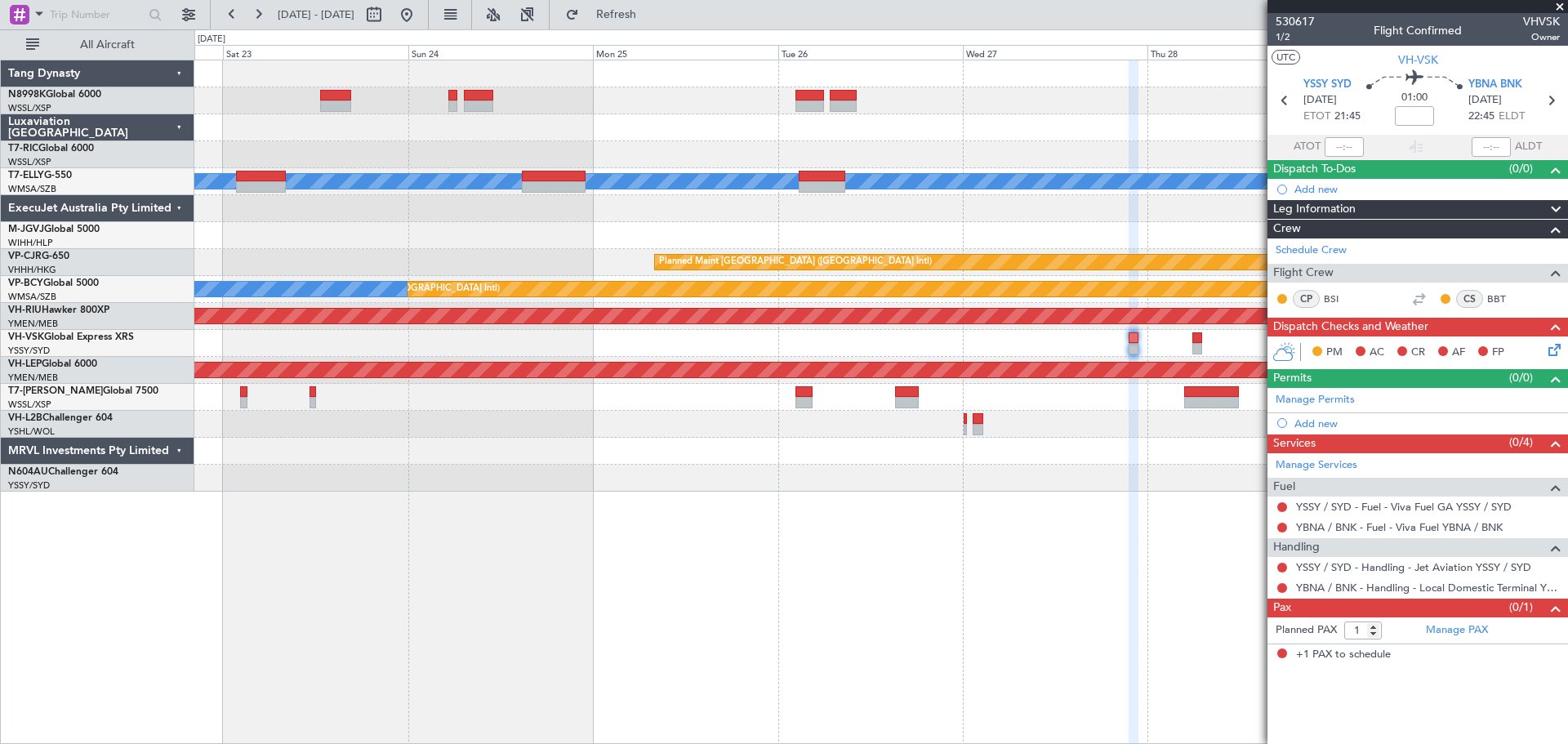
click at [510, 149] on div at bounding box center [881, 154] width 1373 height 27
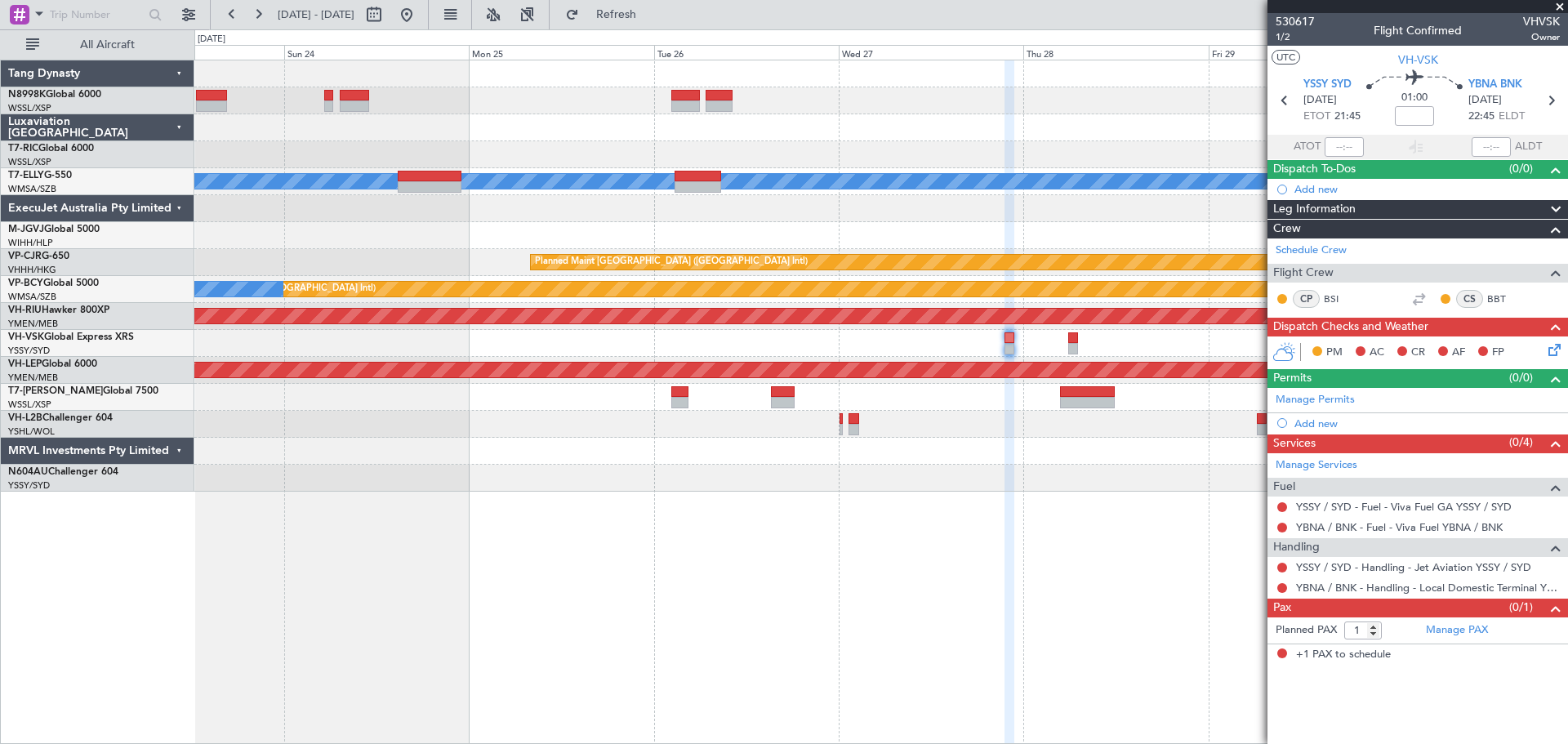
click at [741, 154] on div at bounding box center [881, 154] width 1373 height 27
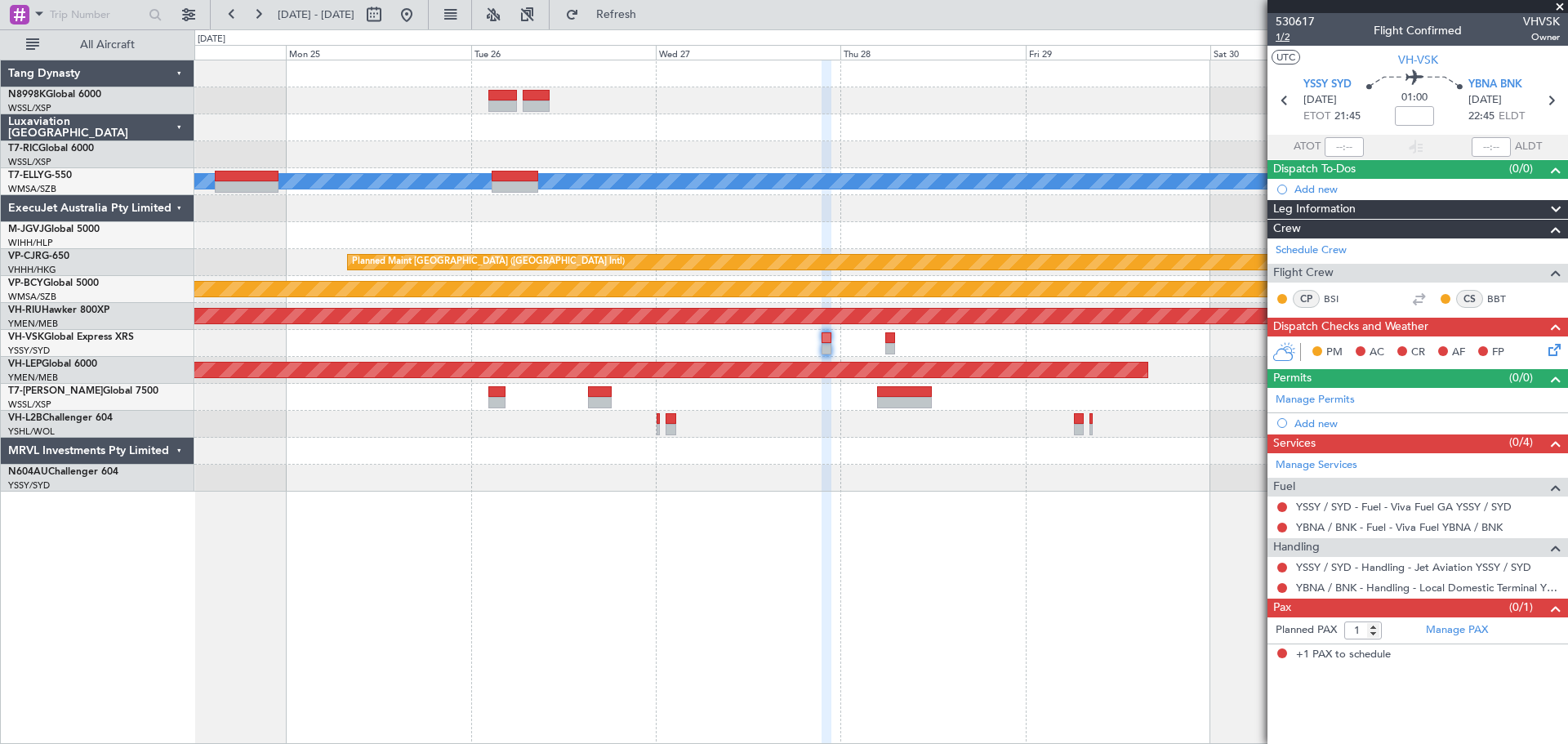
click at [1284, 38] on span "1/2" at bounding box center [1294, 37] width 39 height 14
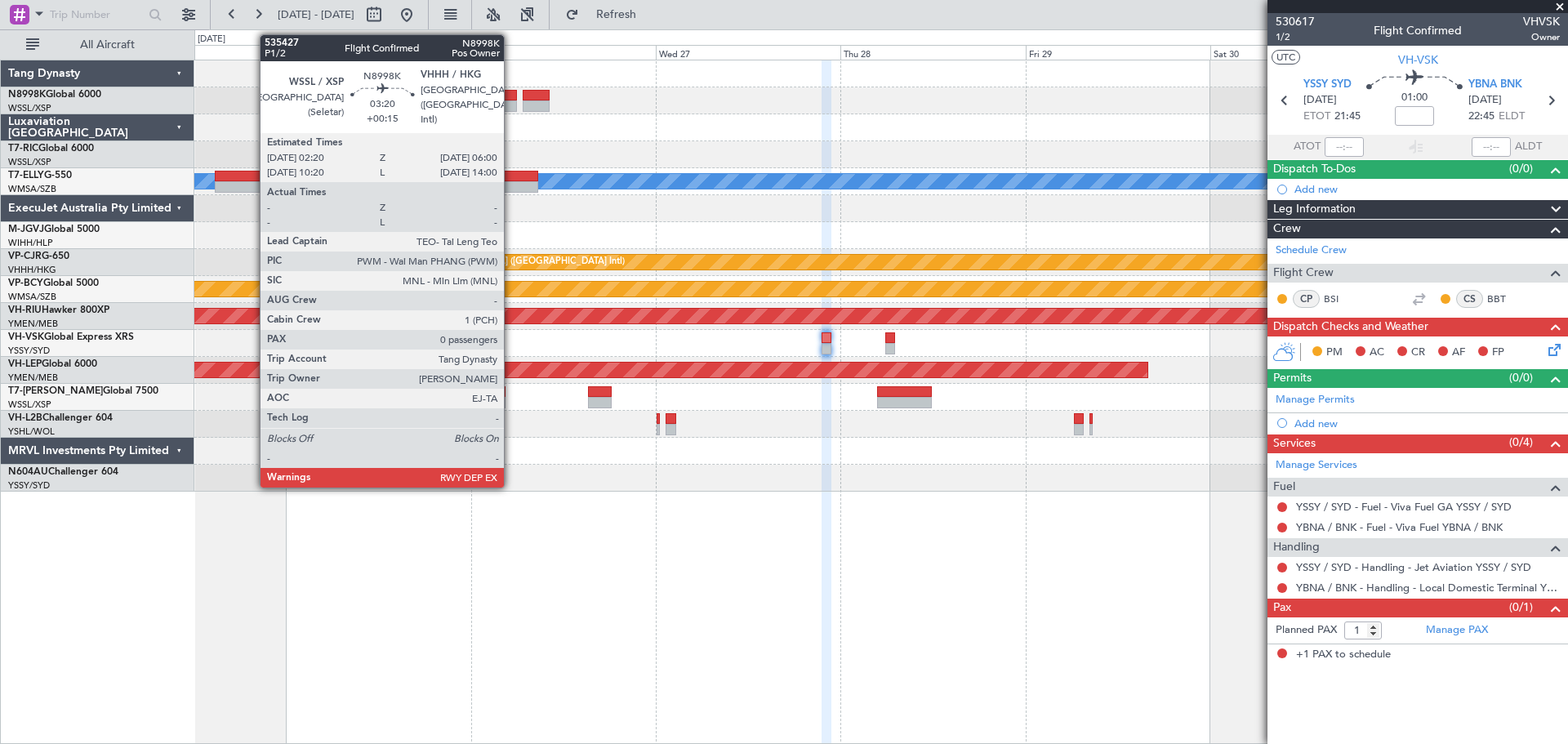
click at [511, 97] on div at bounding box center [502, 96] width 28 height 12
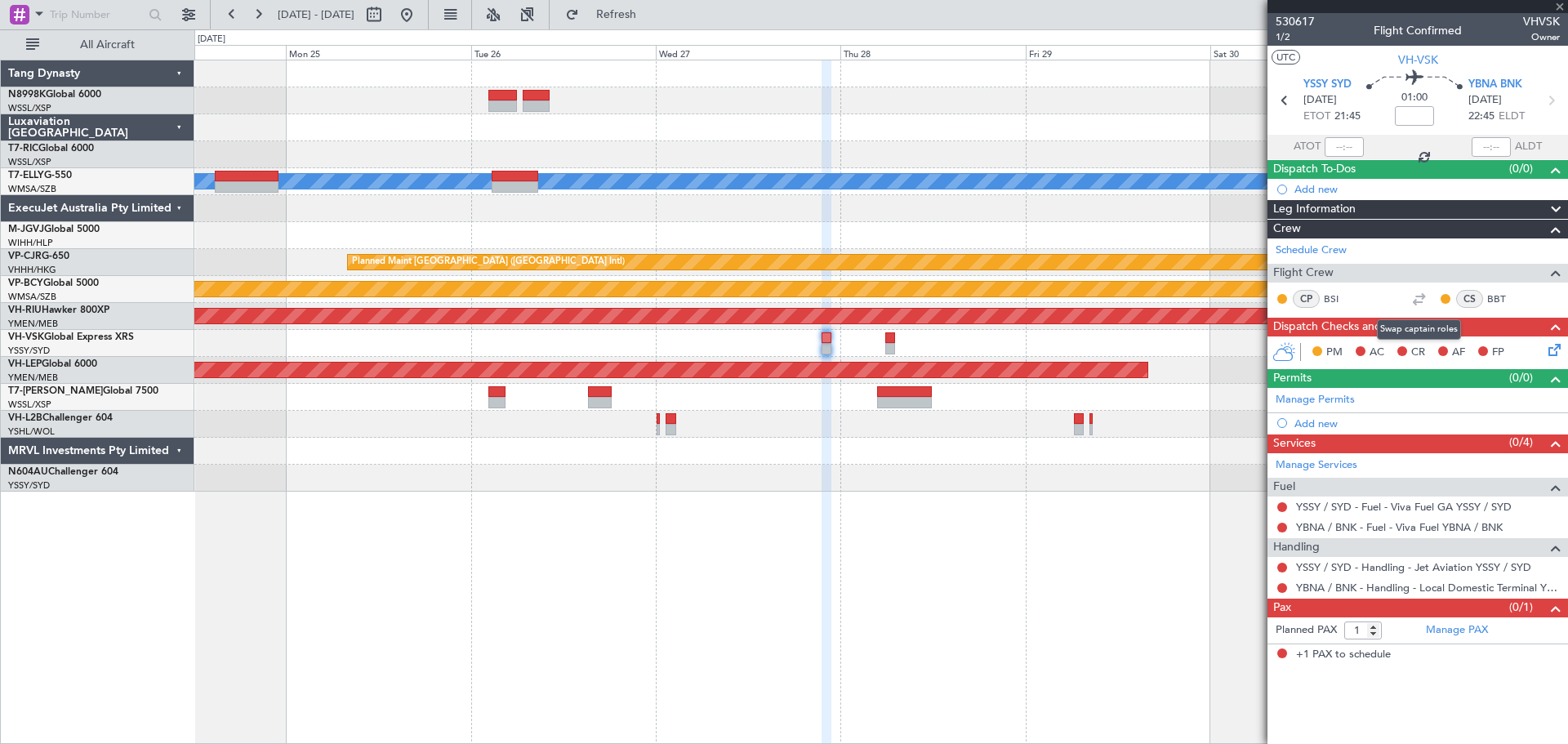
type input "+00:15"
type input "0"
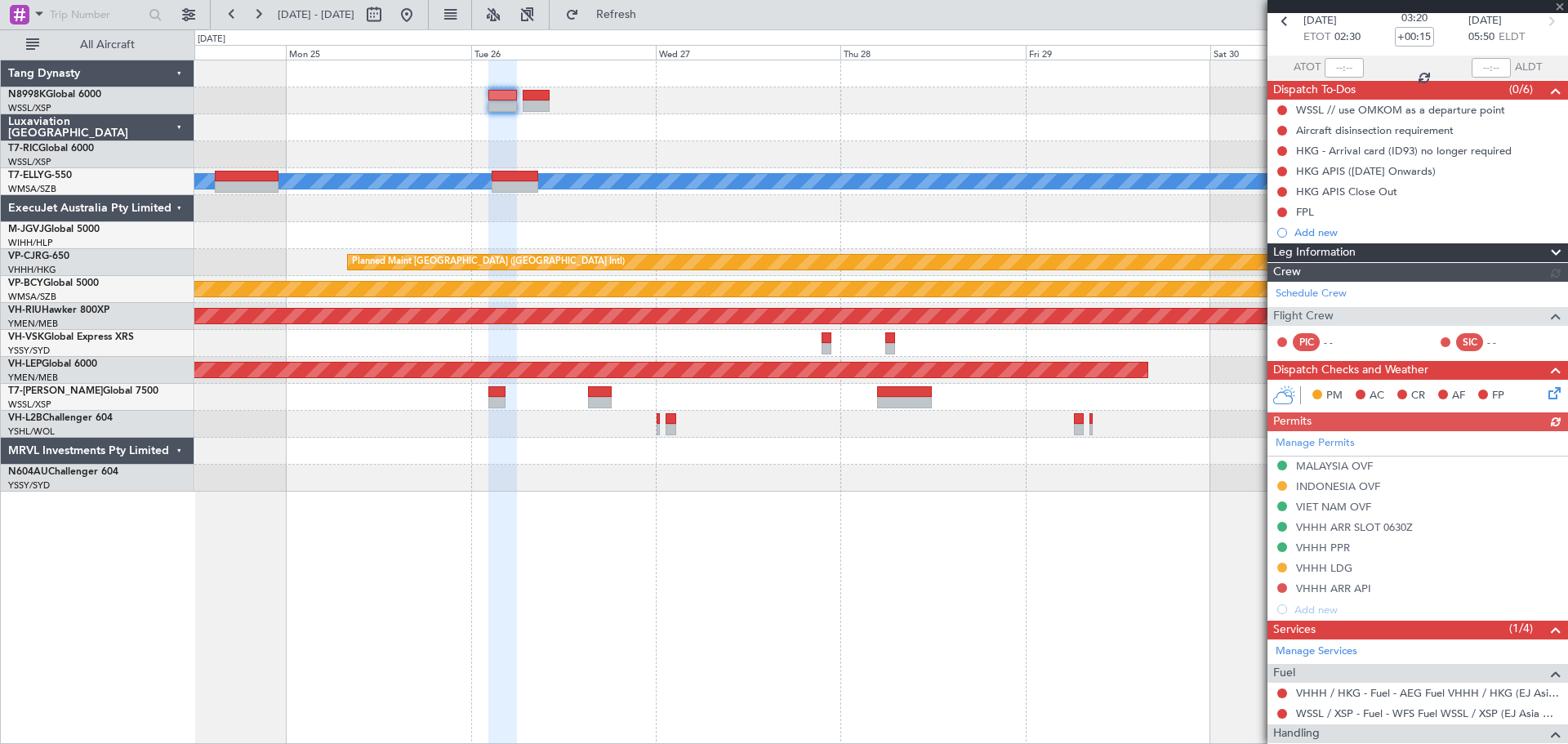
scroll to position [165, 0]
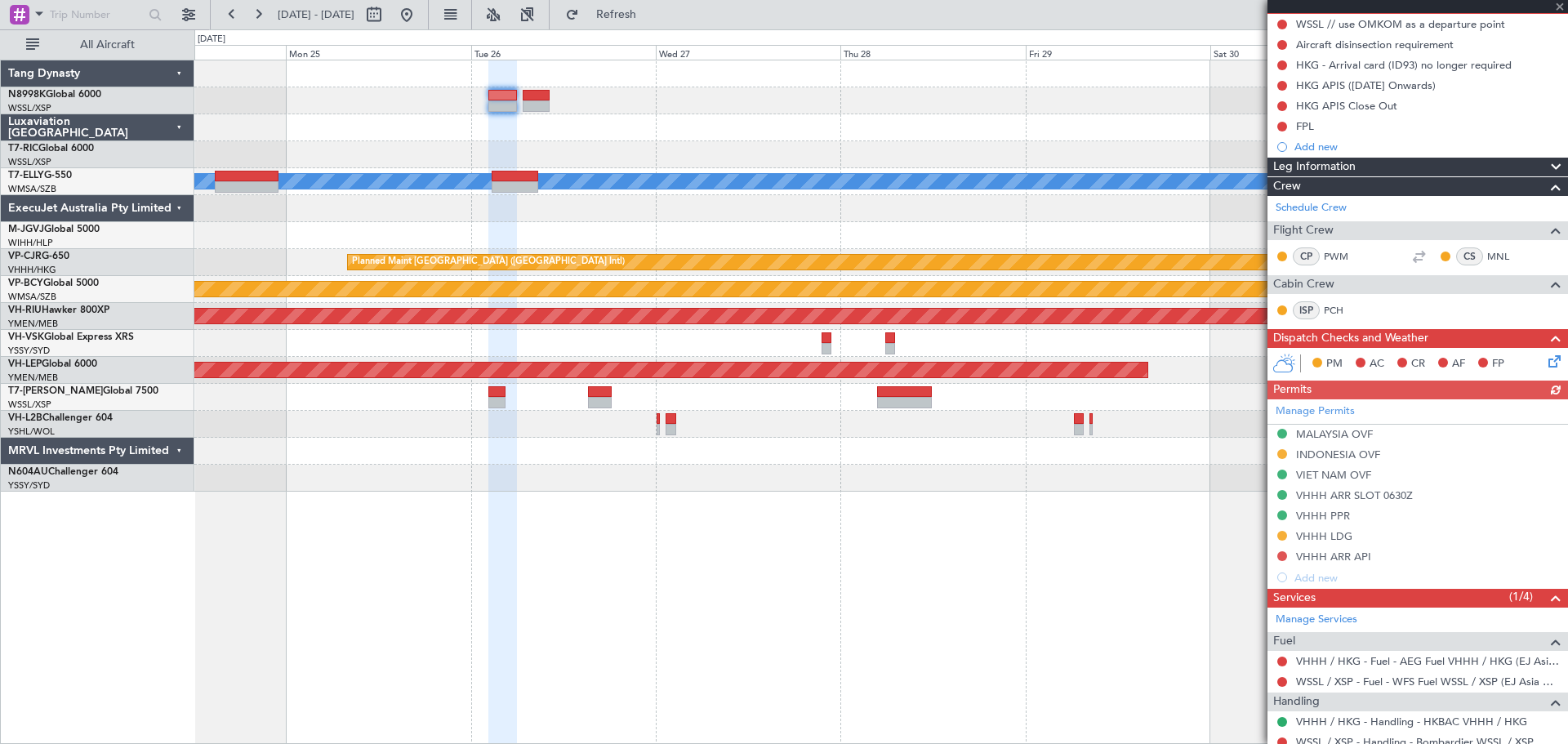
click at [1281, 536] on div "Manage Permits MALAYSIA OVF INDONESIA OVF VIET NAM OVF VHHH ARR SLOT 0630Z VHHH…" at bounding box center [1418, 494] width 300 height 189
click at [1281, 533] on button at bounding box center [1282, 535] width 10 height 10
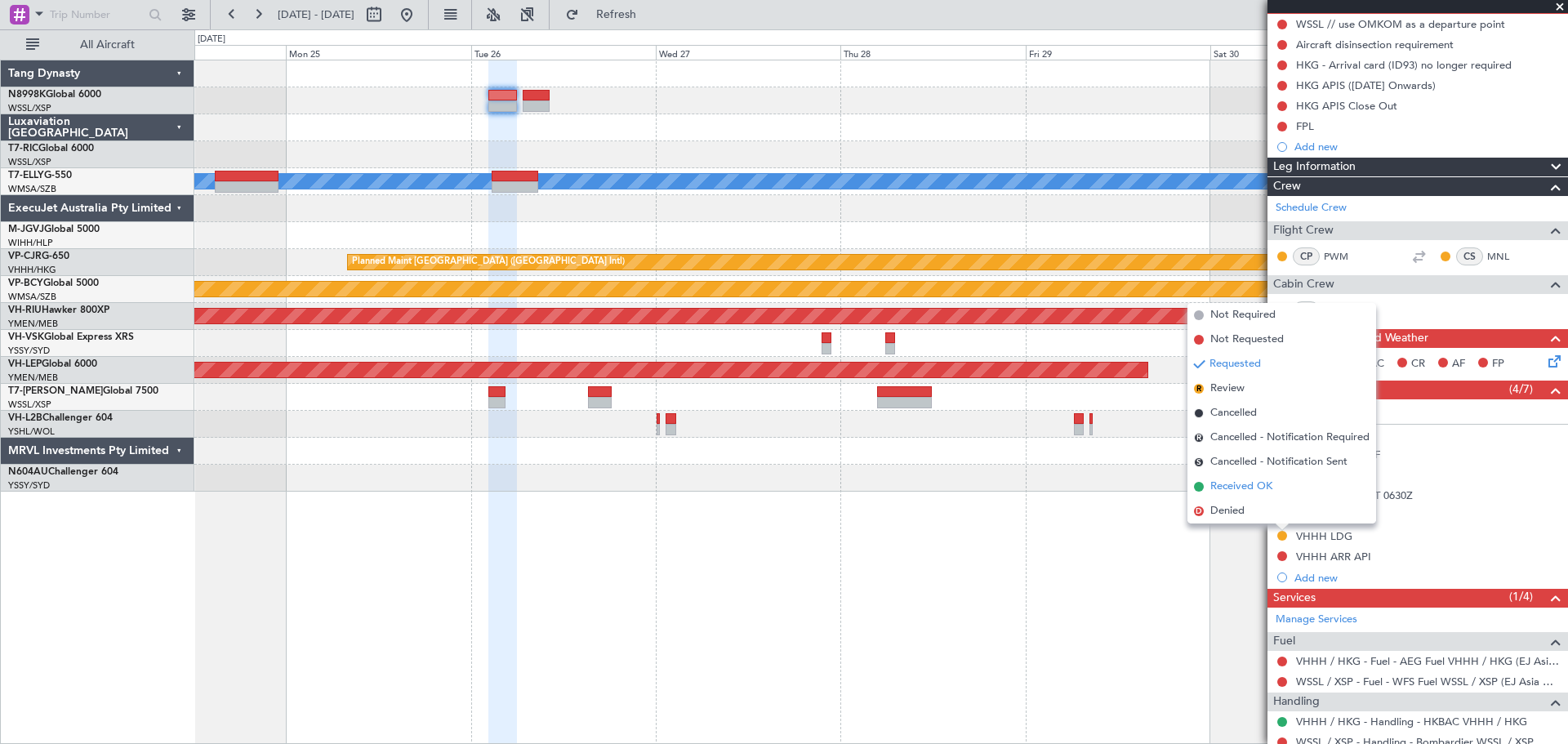
click at [1241, 490] on span "Received OK" at bounding box center [1241, 487] width 62 height 17
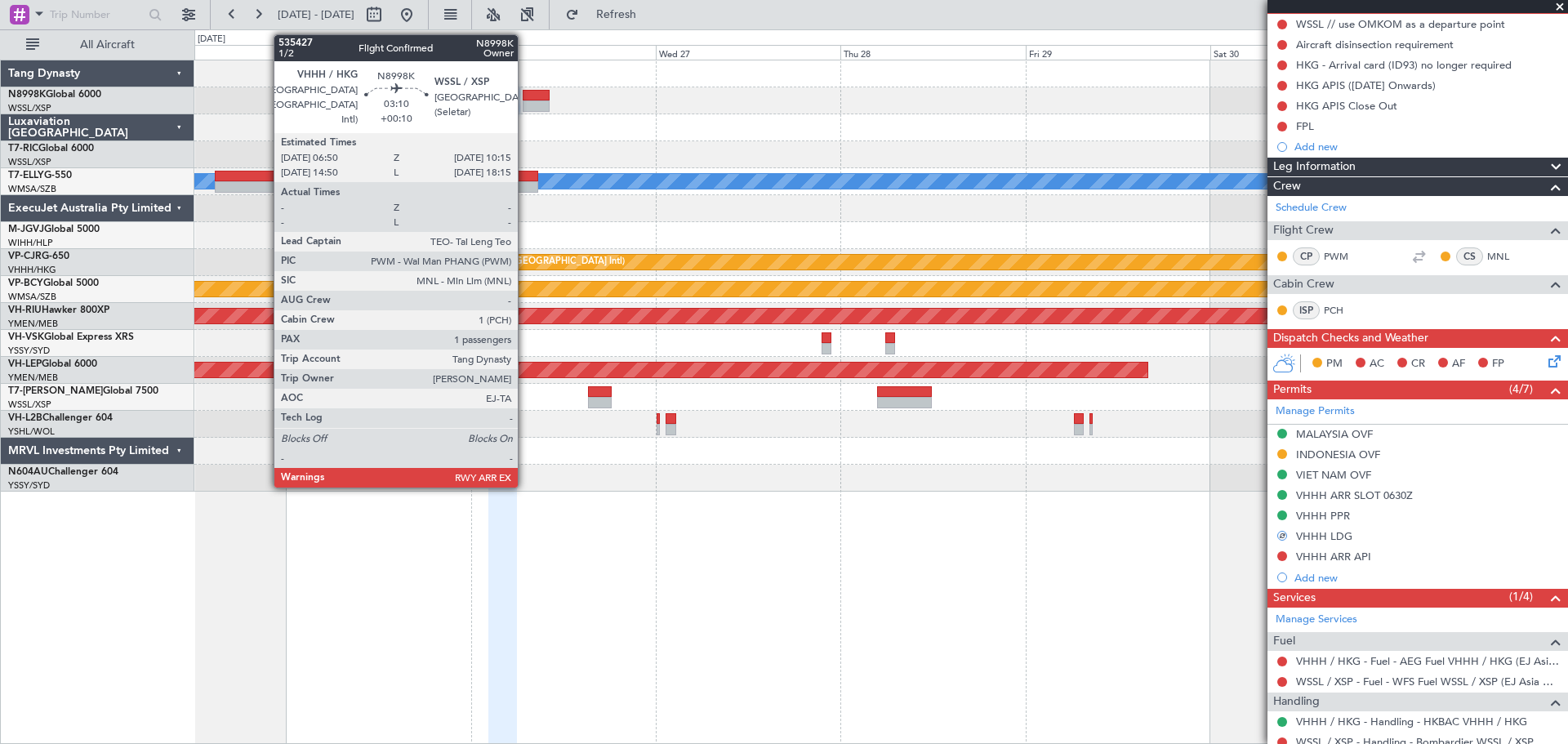
click at [525, 93] on div at bounding box center [536, 96] width 27 height 12
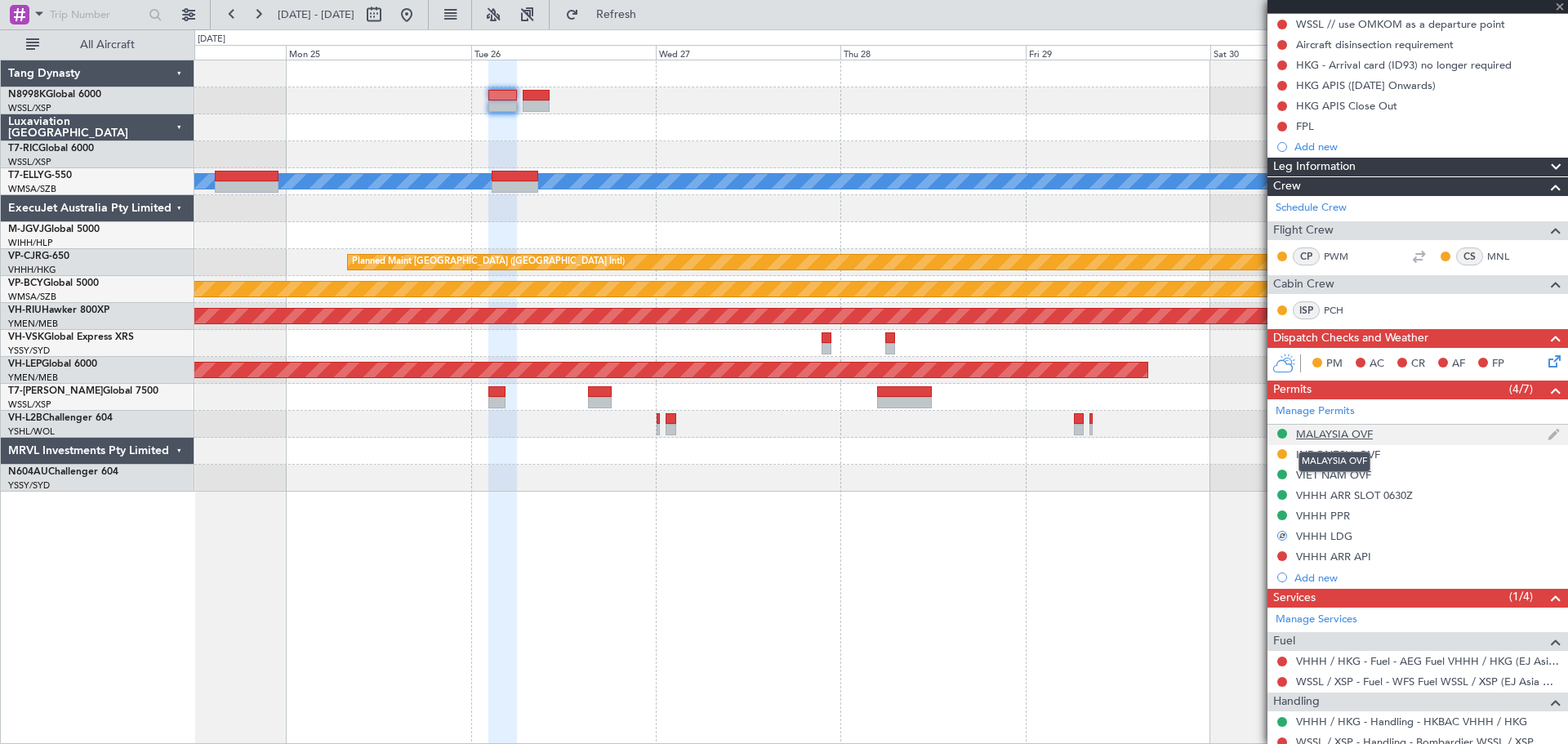
type input "+00:10"
type input "1"
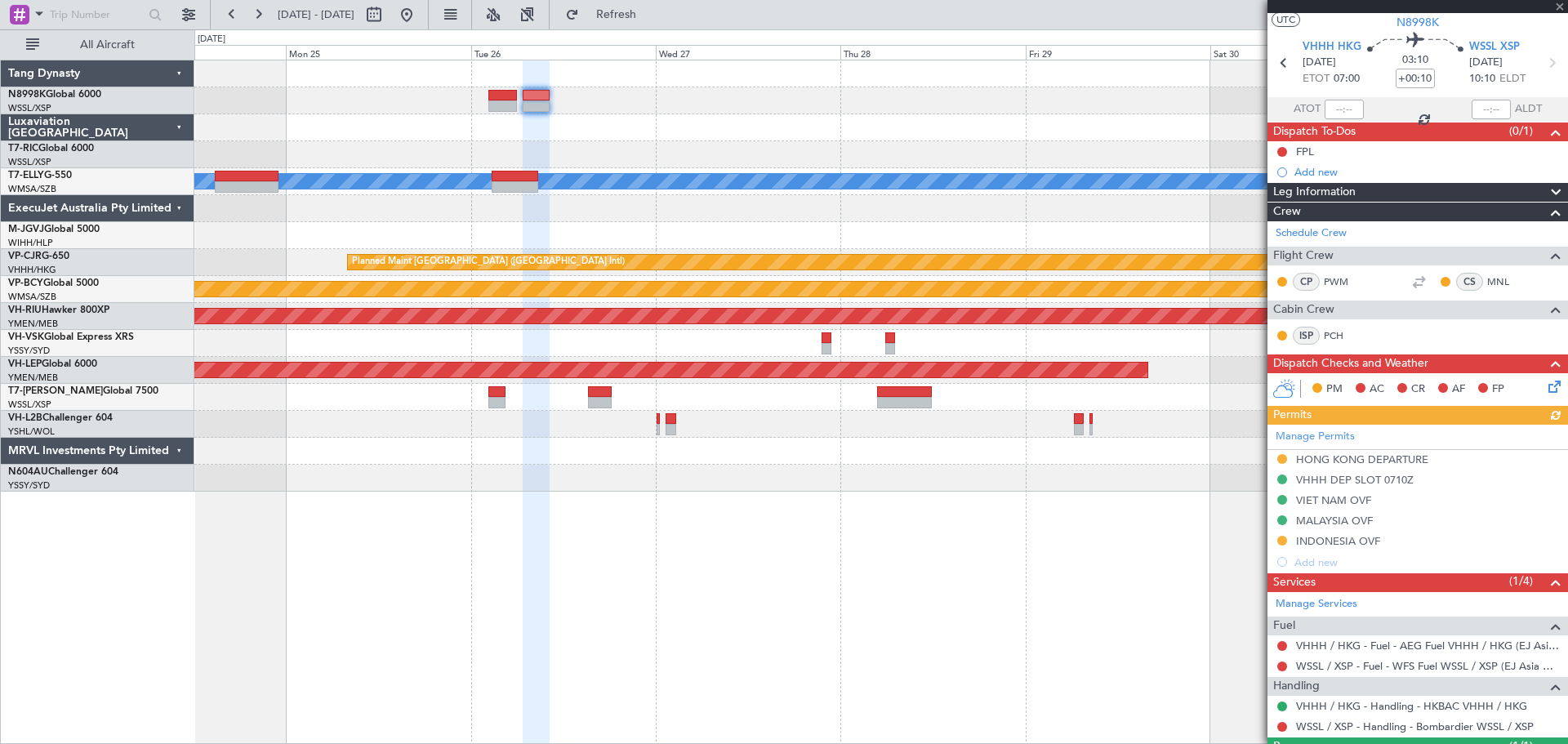
scroll to position [82, 0]
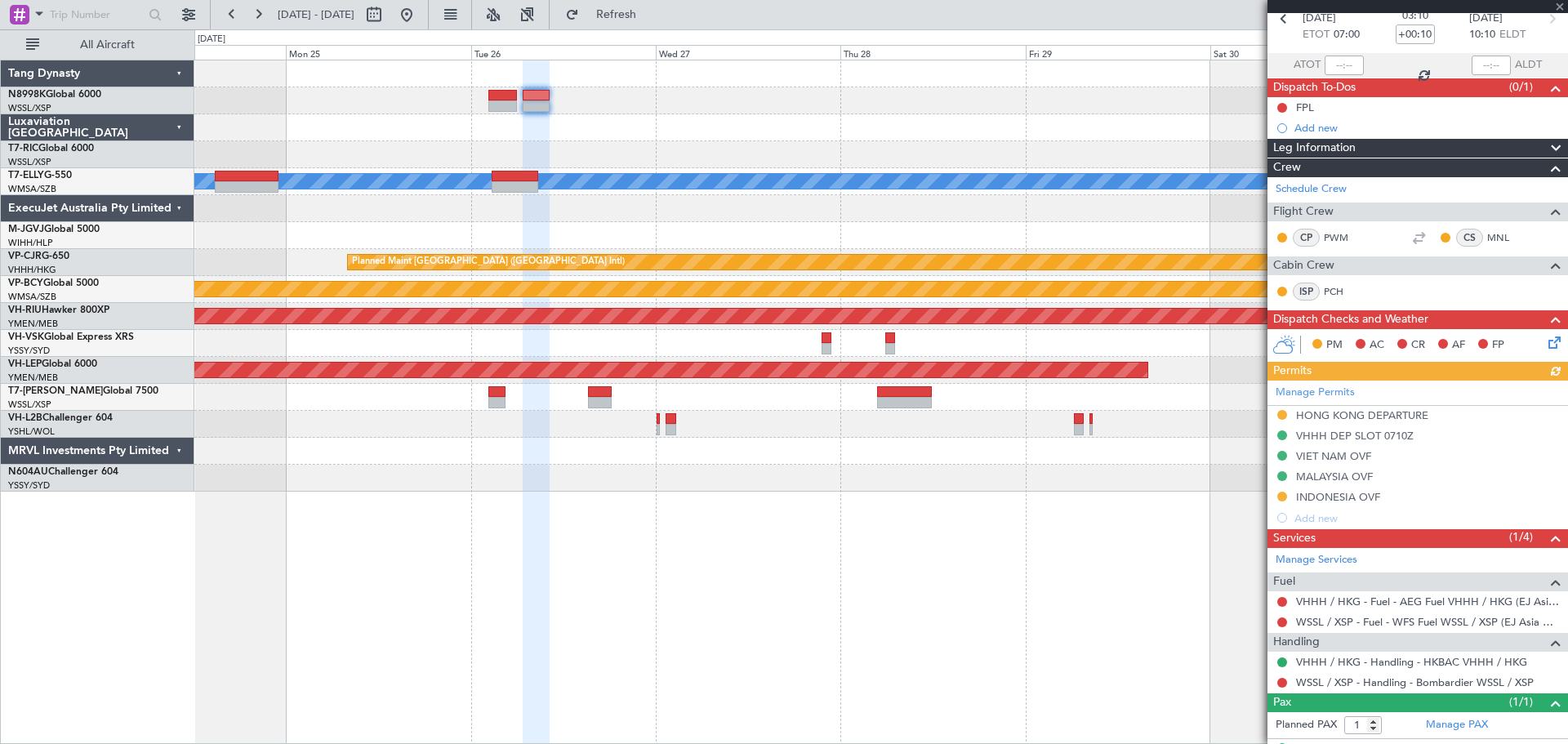
click at [1279, 412] on div "Manage Permits HONG KONG DEPARTURE VHHH DEP SLOT 0710Z VIET NAM OVF MALAYSIA OV…" at bounding box center [1418, 454] width 300 height 148
click at [1283, 415] on div "Manage Permits HONG KONG DEPARTURE VHHH DEP SLOT 0710Z VIET NAM OVF MALAYSIA OV…" at bounding box center [1418, 454] width 300 height 148
click at [1283, 415] on button at bounding box center [1282, 415] width 10 height 10
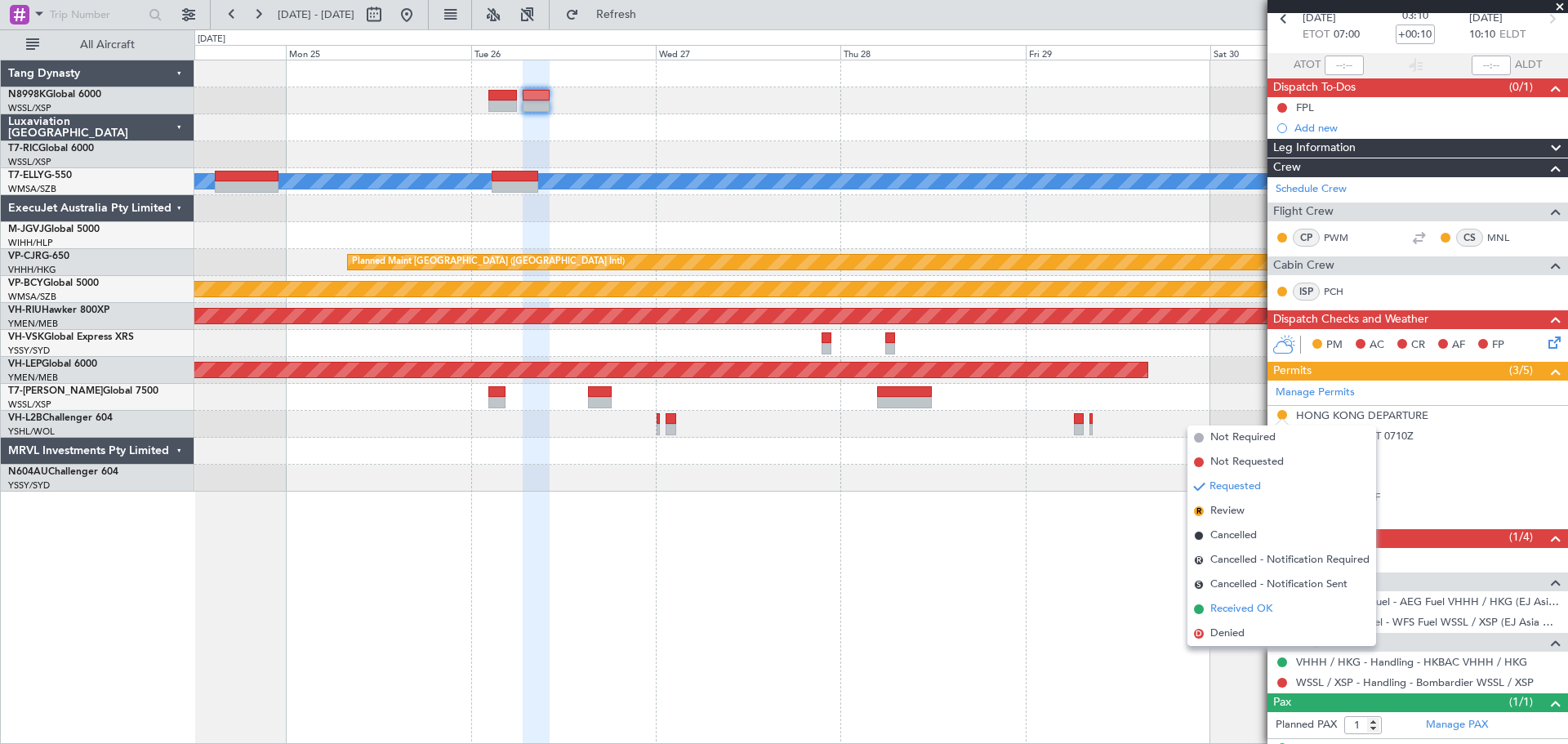
click at [1239, 601] on span "Received OK" at bounding box center [1241, 610] width 62 height 17
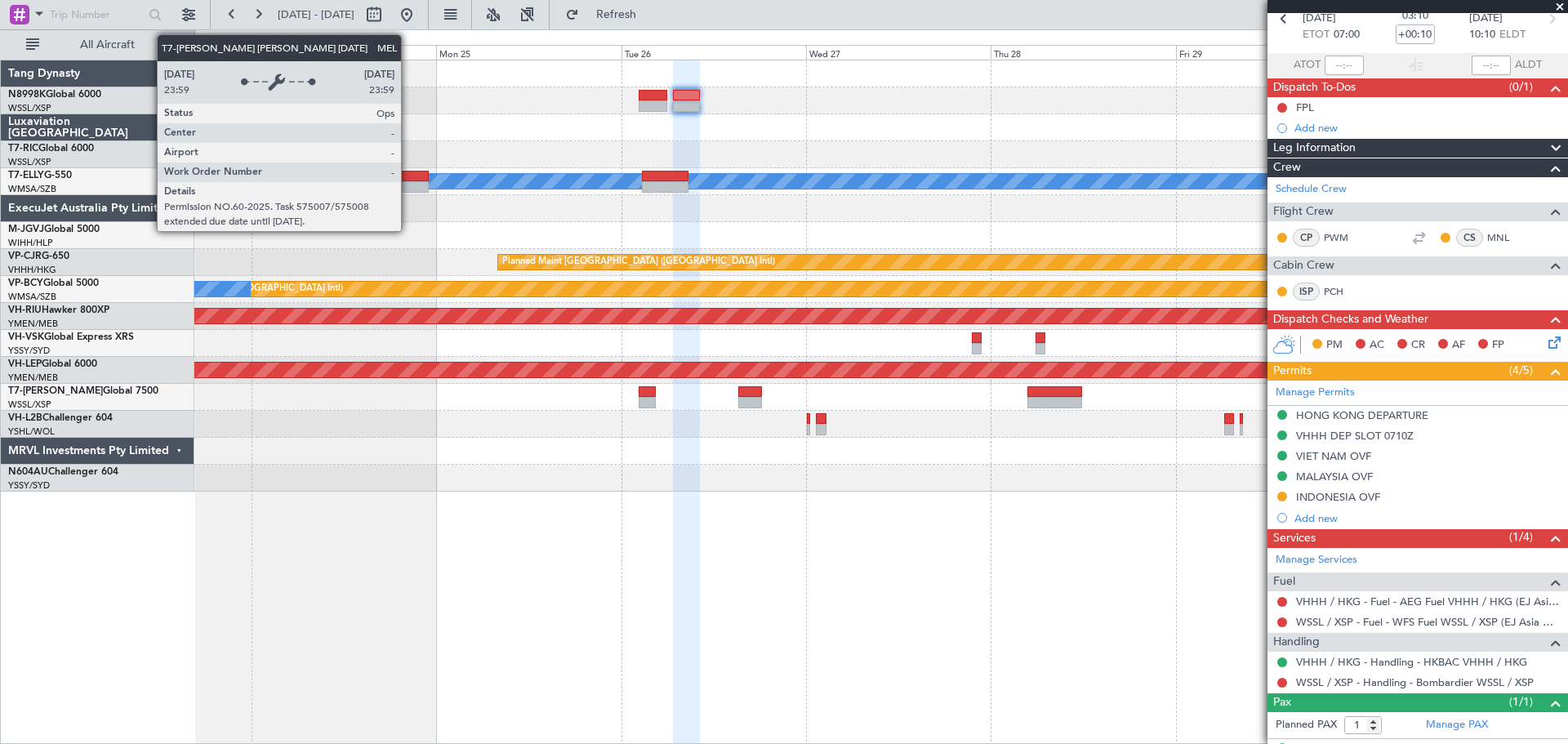
click at [575, 173] on div "MEL" at bounding box center [881, 182] width 1373 height 27
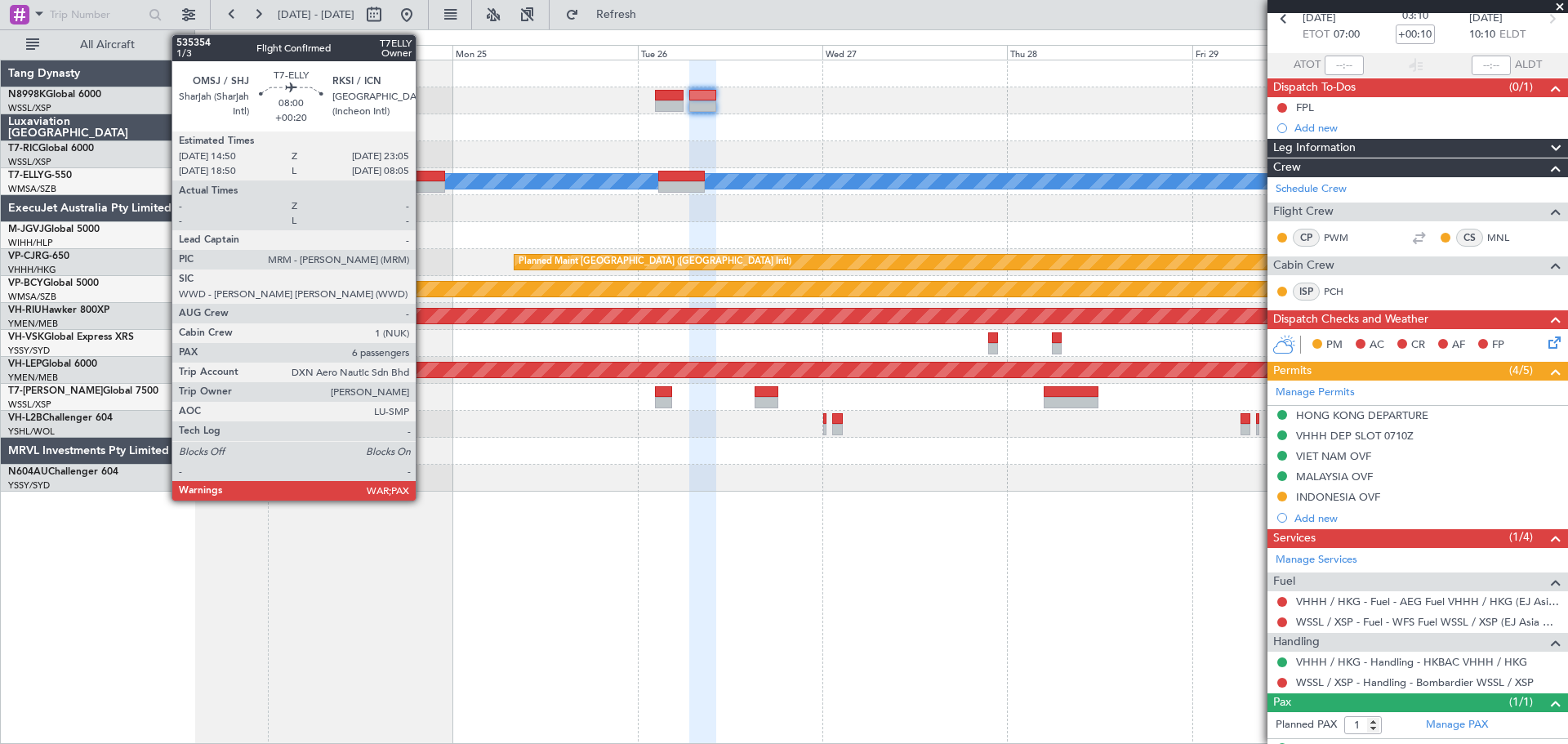
click at [423, 179] on div at bounding box center [413, 177] width 63 height 12
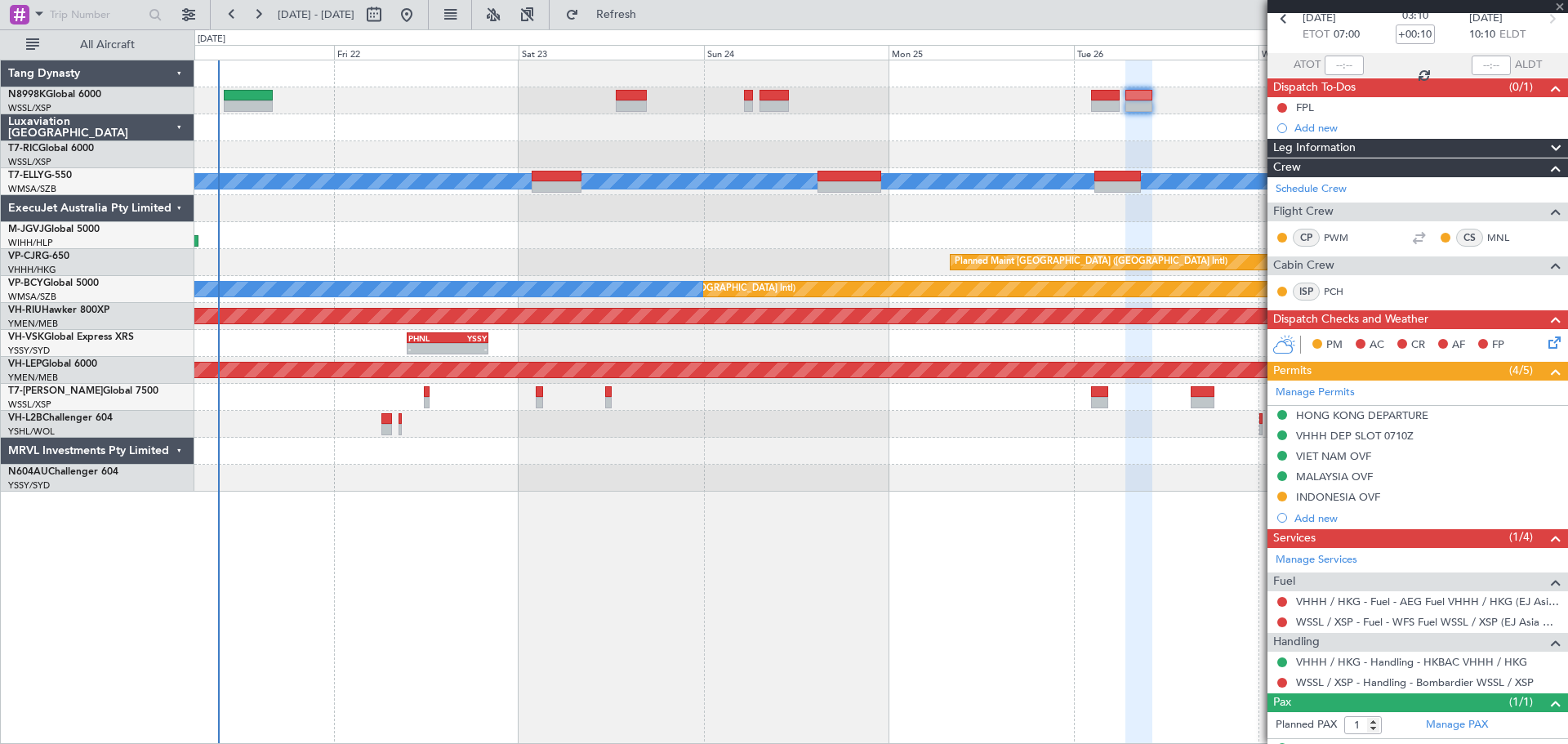
click at [1026, 217] on div at bounding box center [881, 209] width 1373 height 27
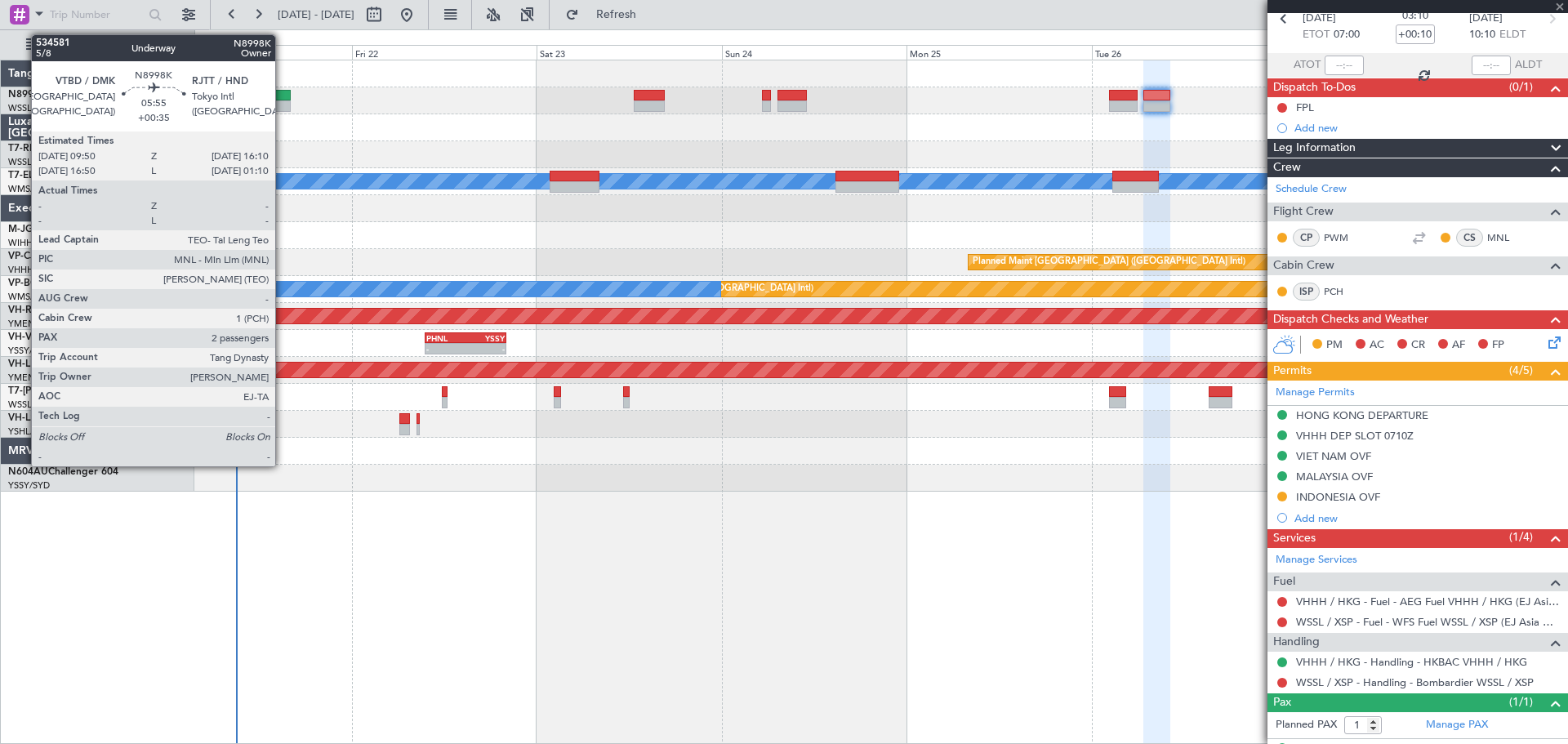
click at [283, 98] on div at bounding box center [266, 96] width 49 height 12
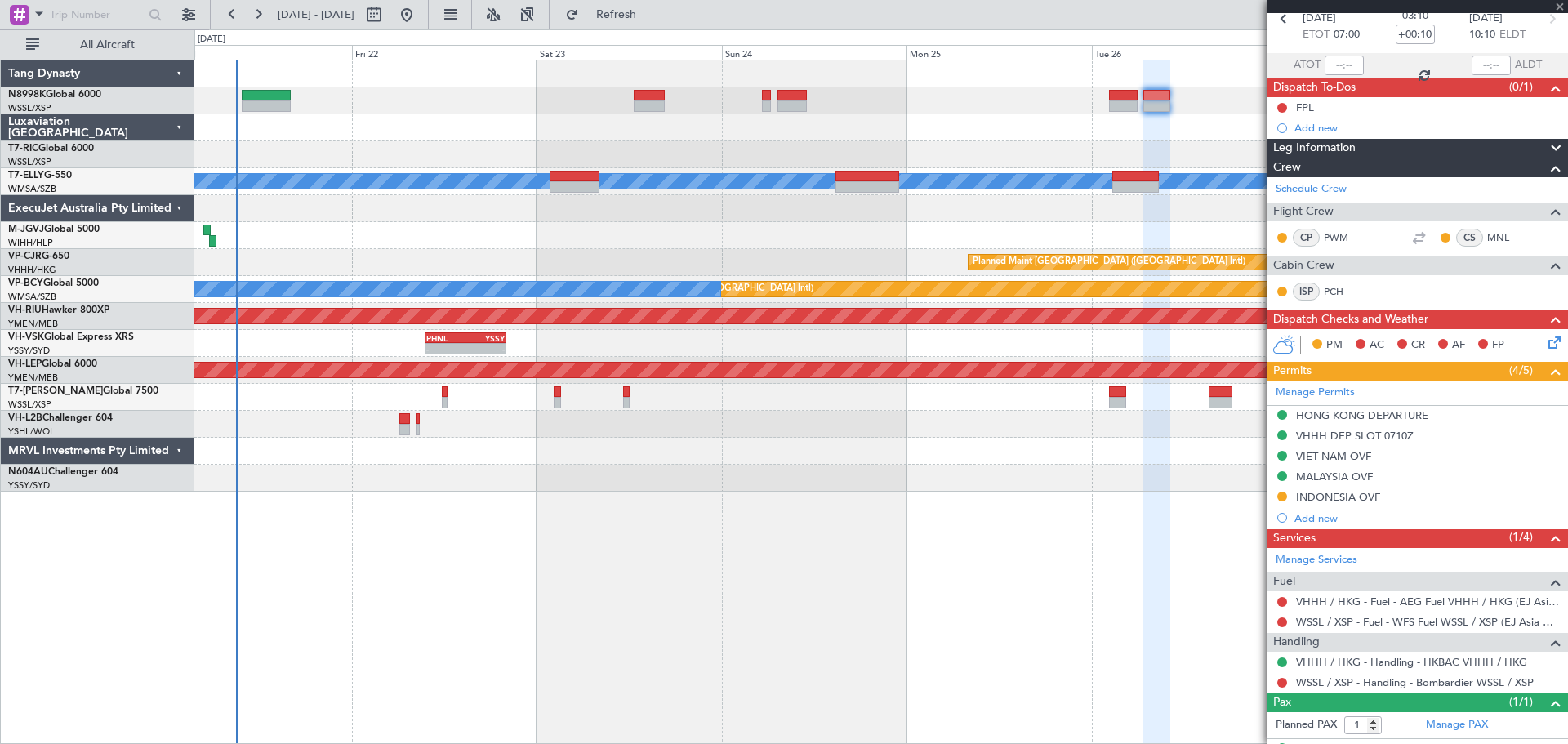
type input "+00:35"
type input "2"
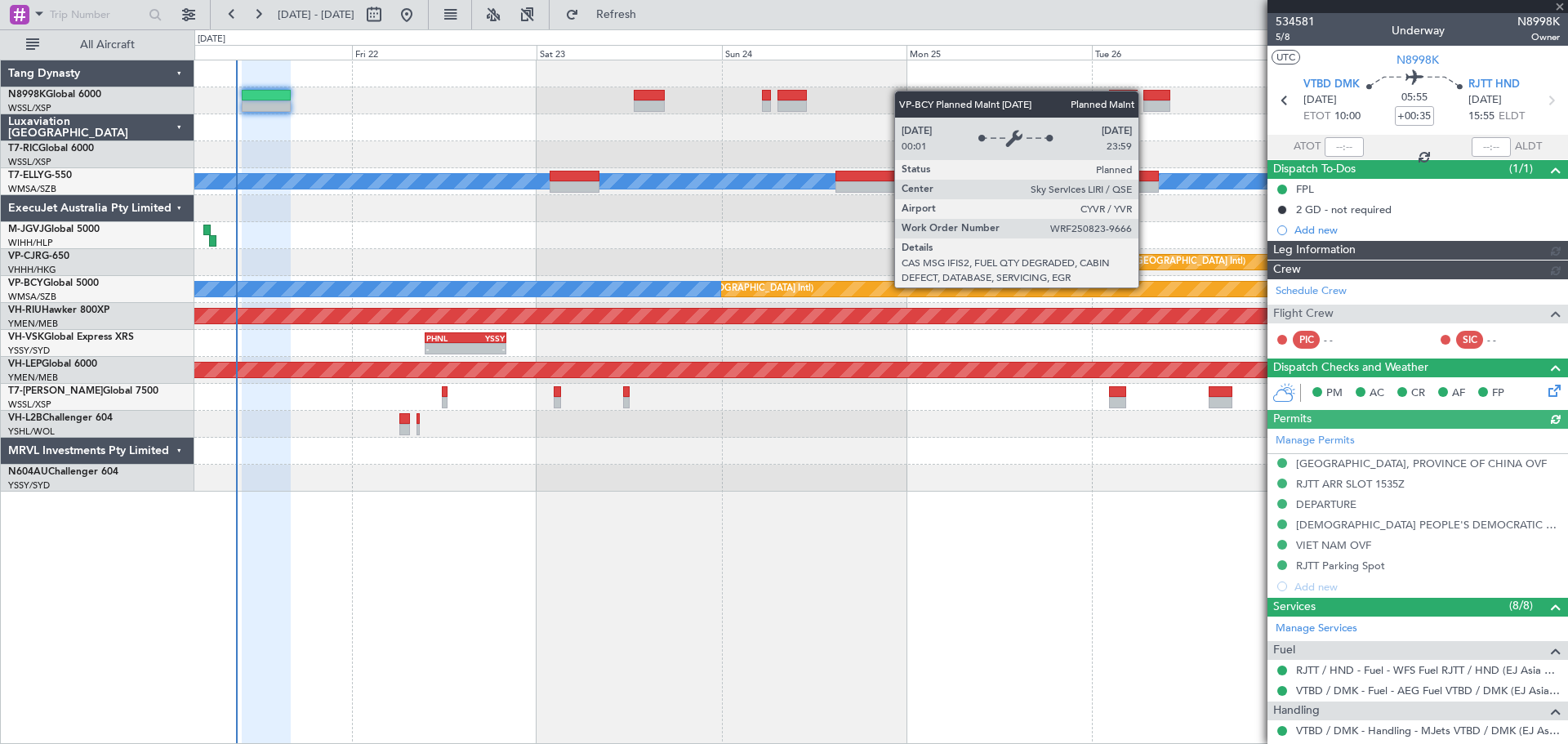
type input "Kennis Yau (KYA)"
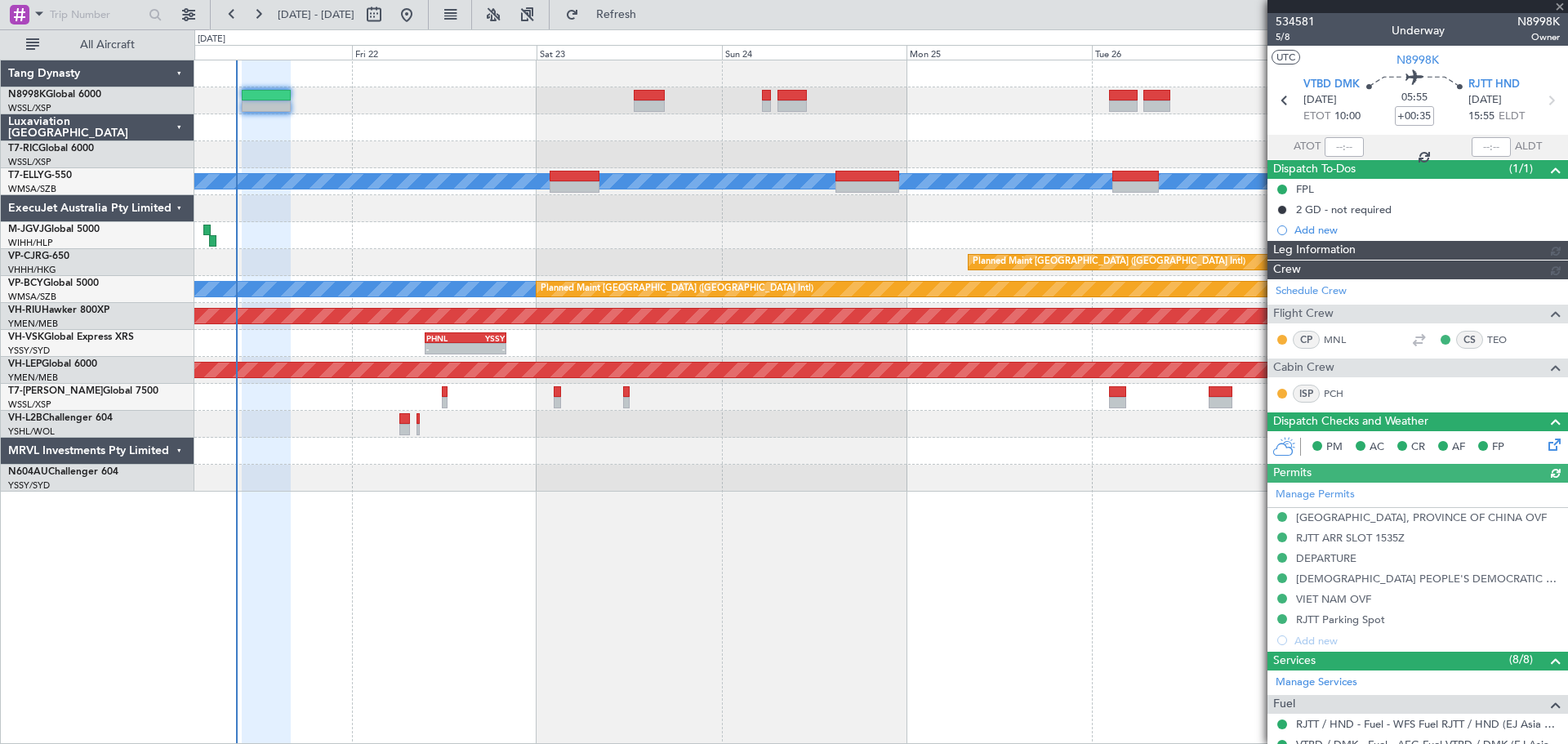
type input "Kennis Yau (KYA)"
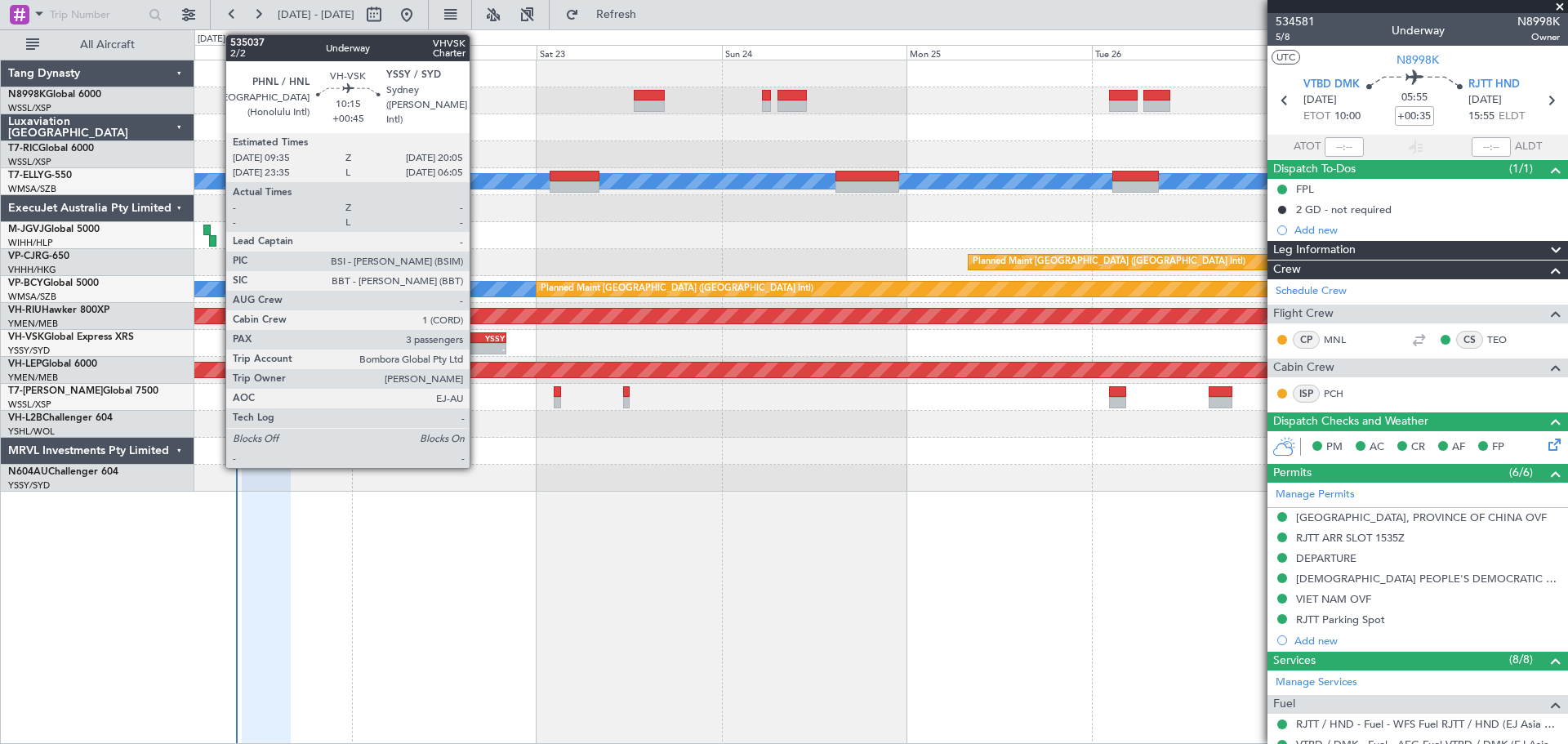
click at [477, 335] on div "YSSY" at bounding box center [485, 338] width 39 height 10
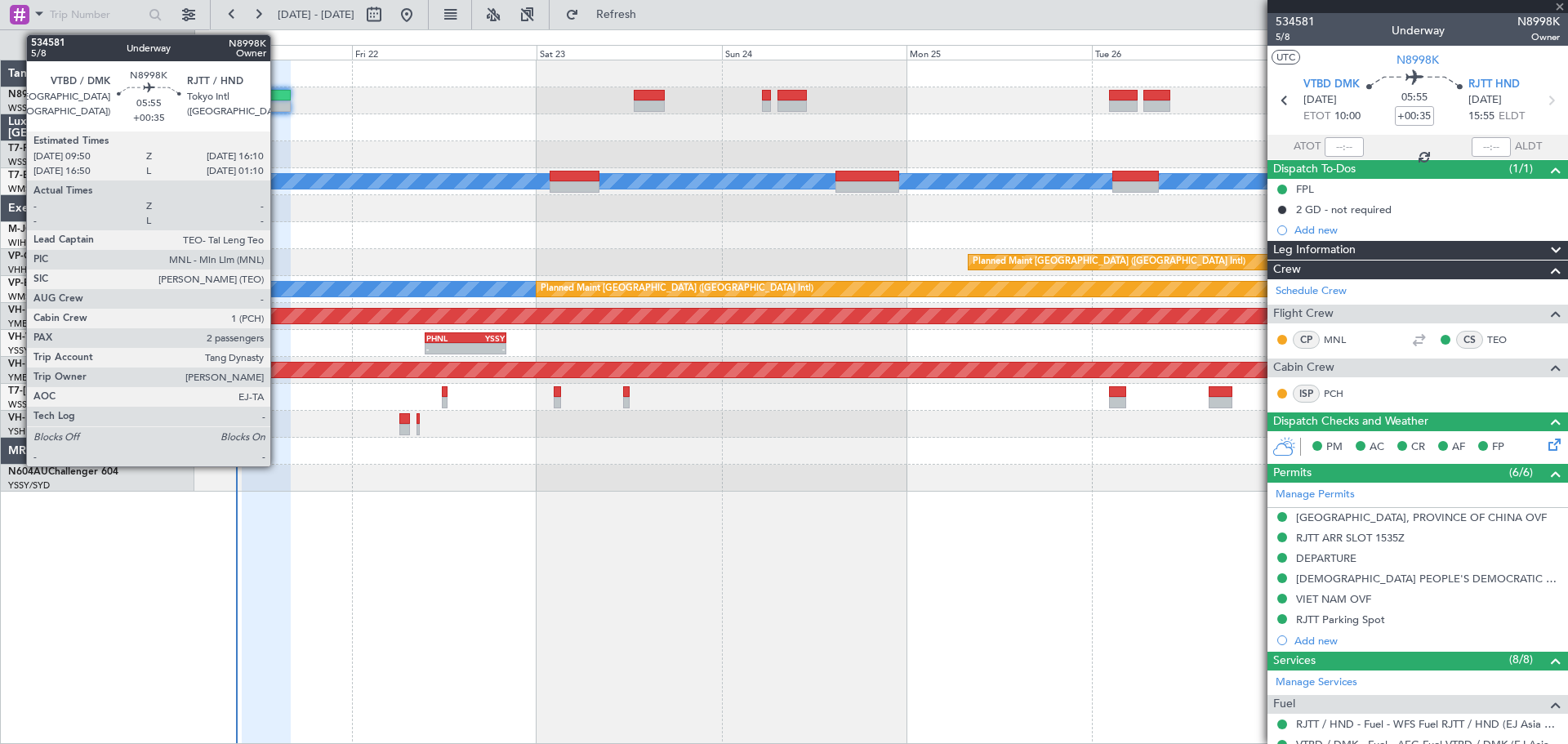
click at [276, 98] on div at bounding box center [266, 96] width 49 height 12
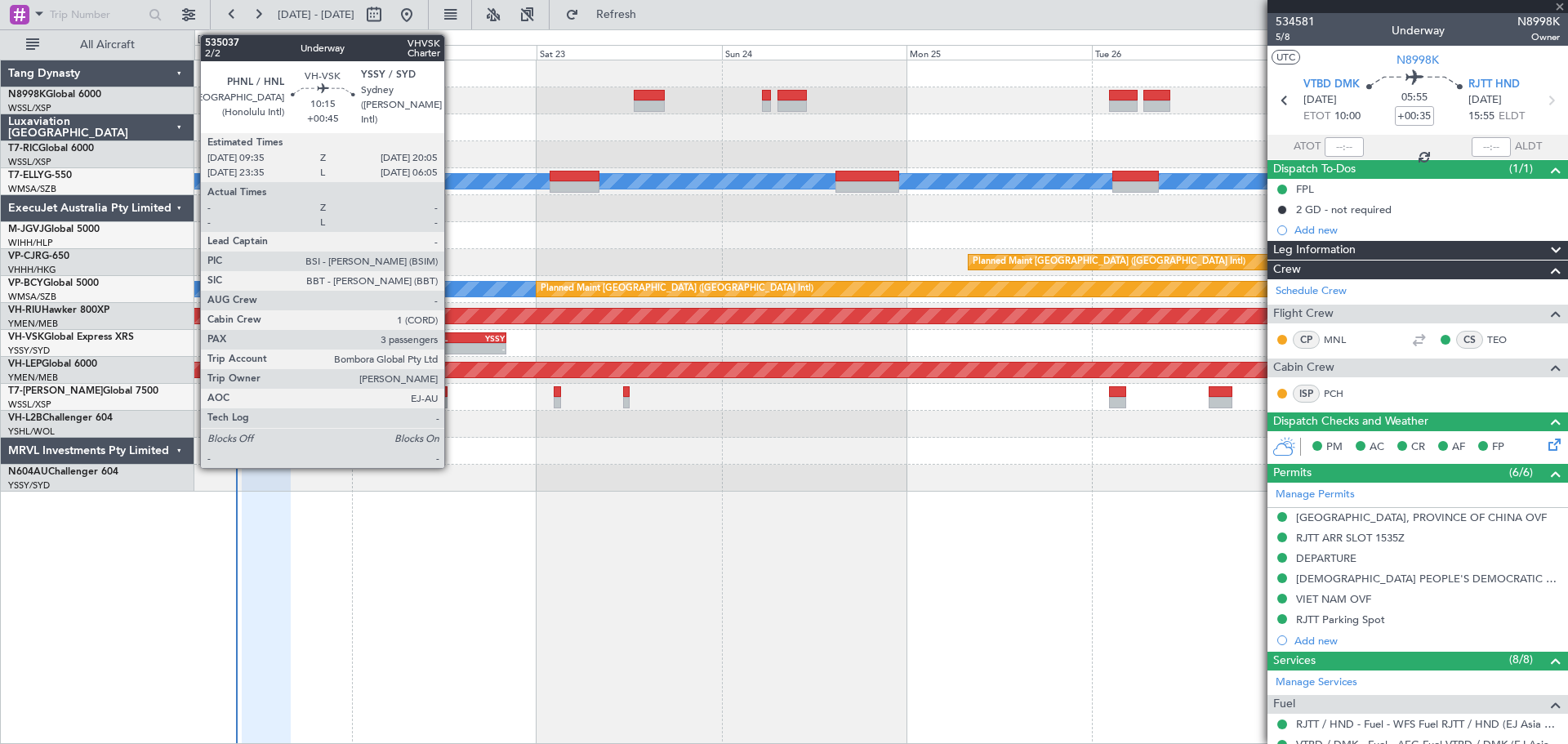
click at [451, 343] on div "- -" at bounding box center [465, 349] width 82 height 12
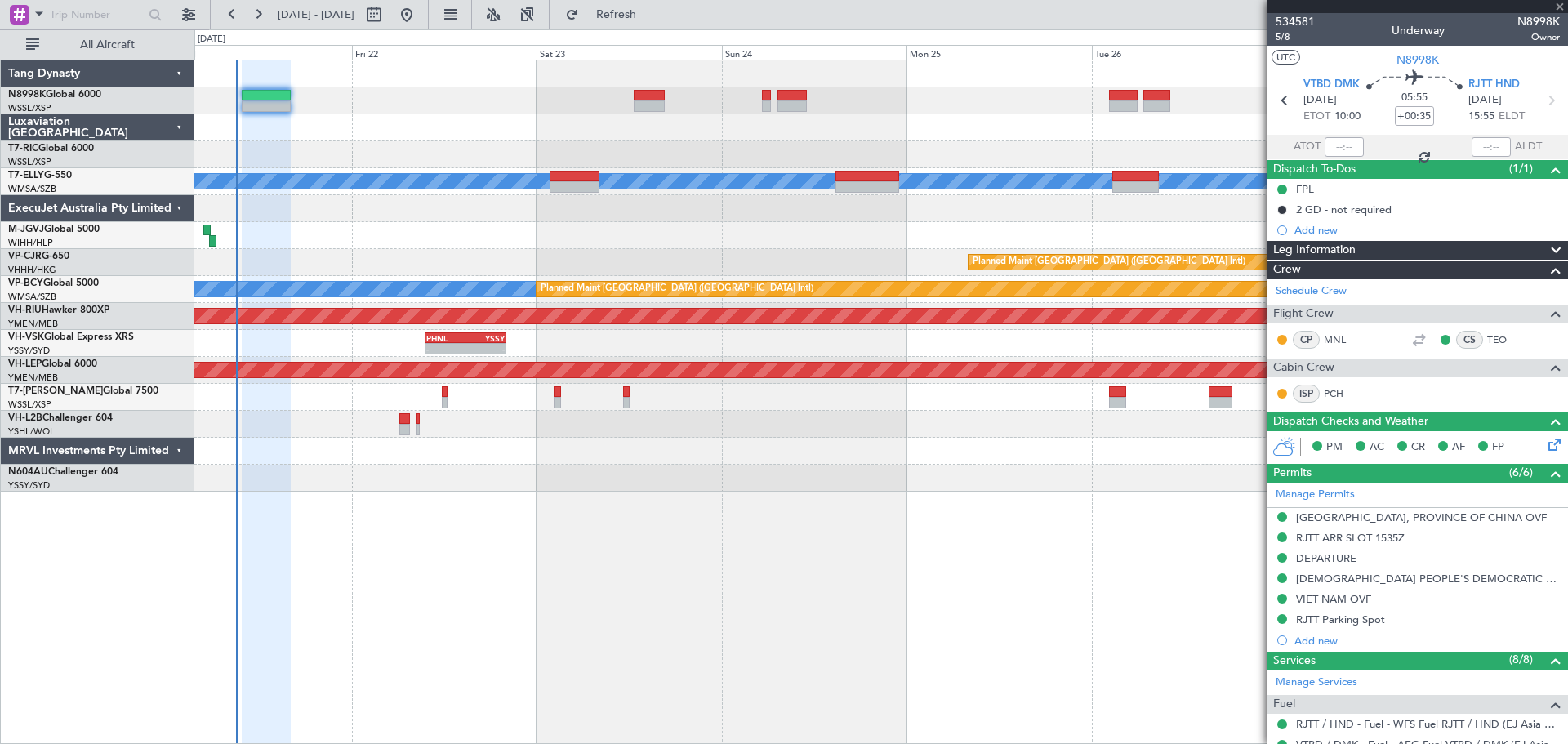
type input "+00:45"
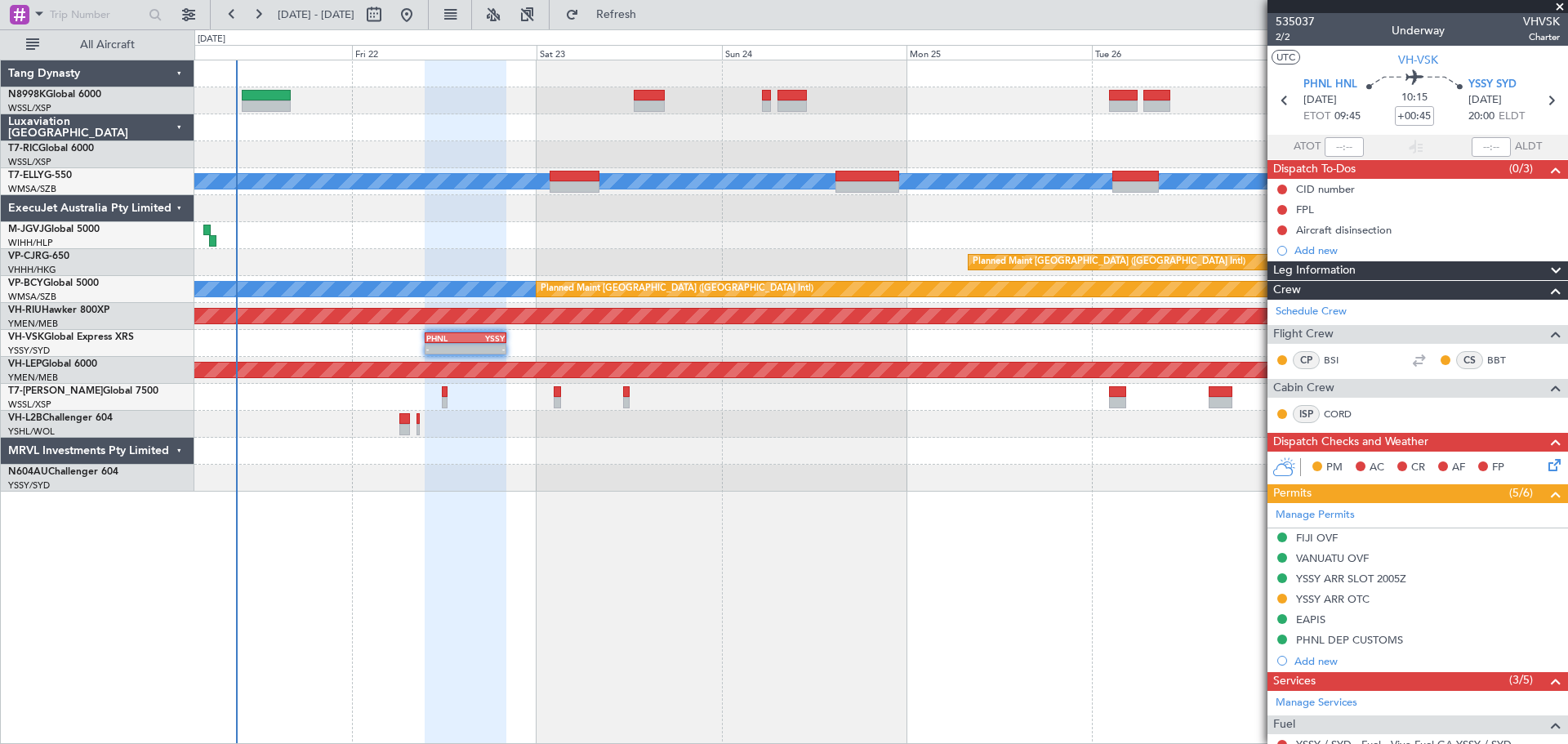
drag, startPoint x: 1554, startPoint y: 5, endPoint x: 1473, endPoint y: 41, distance: 88.6
click at [1554, 5] on span at bounding box center [1560, 8] width 17 height 15
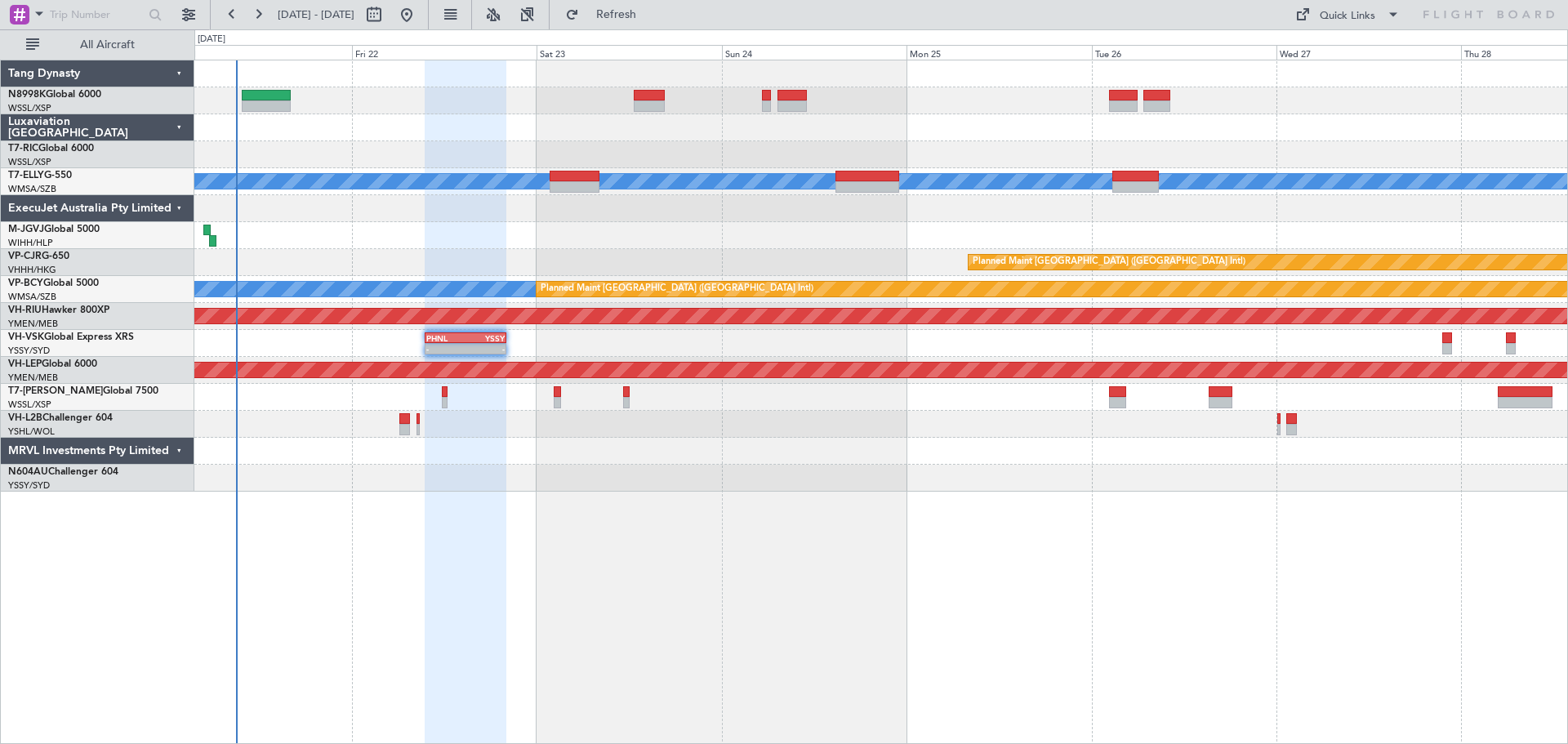
type input "0"
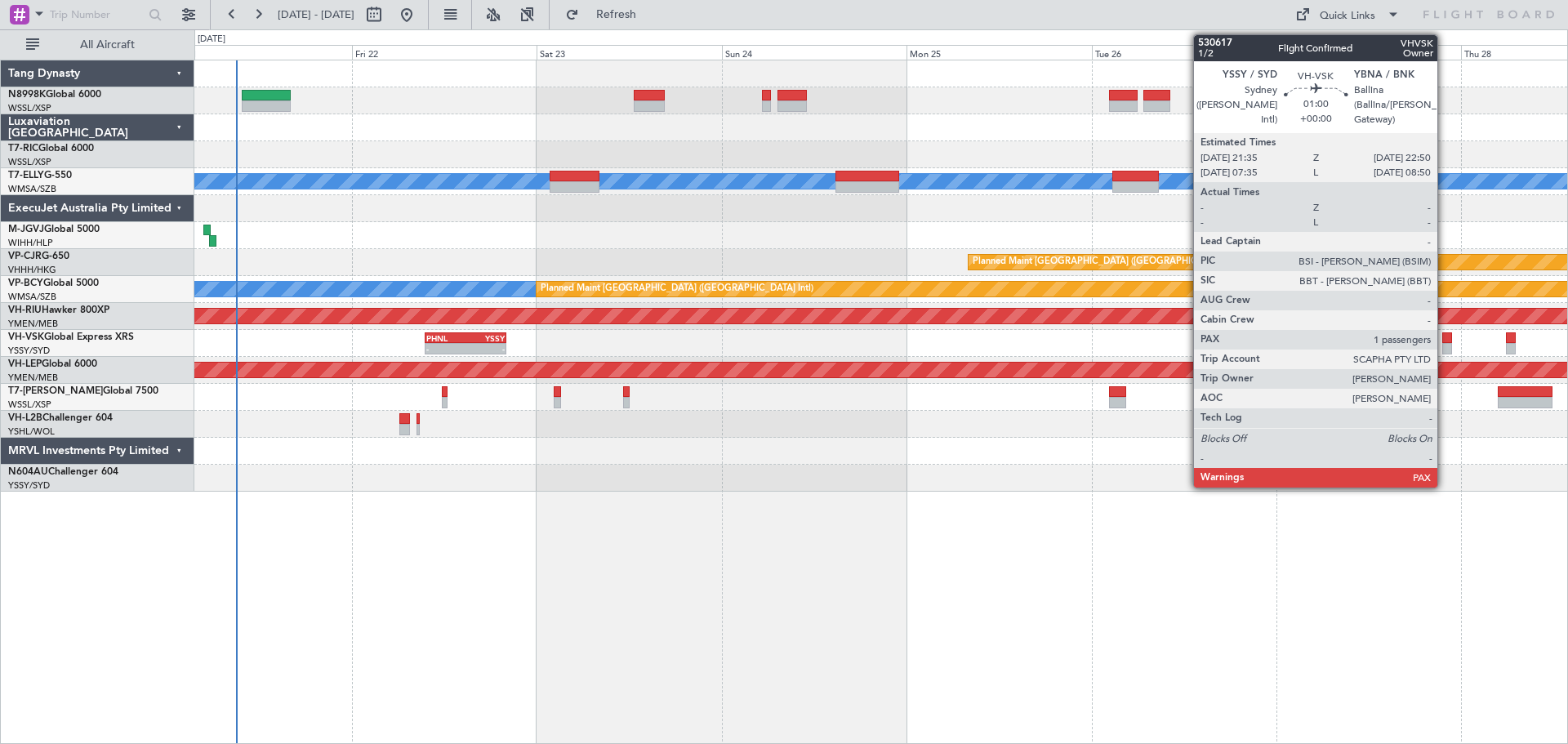
click at [1445, 342] on div at bounding box center [1447, 338] width 10 height 12
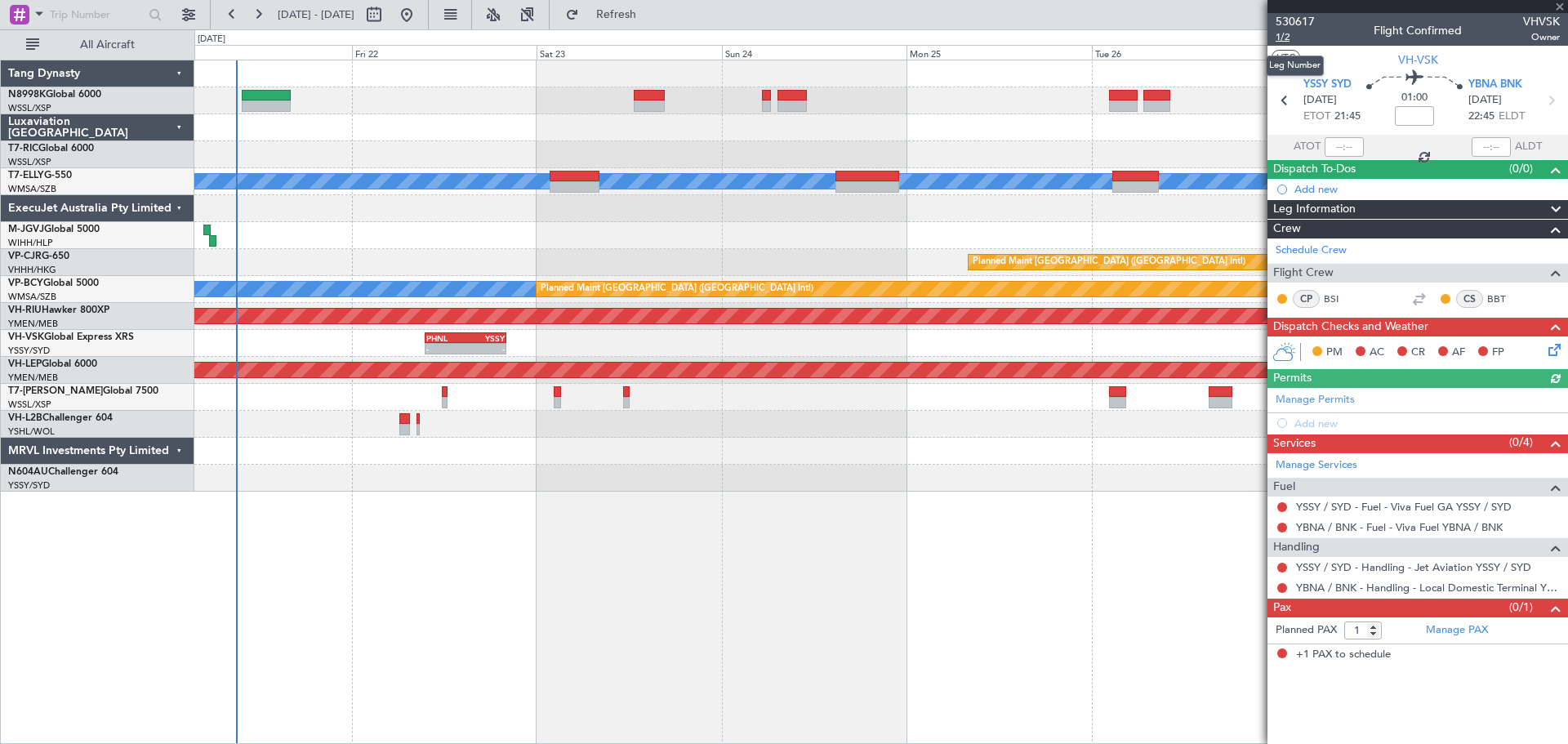
click at [1285, 39] on span "1/2" at bounding box center [1294, 37] width 39 height 14
click at [1556, 8] on span at bounding box center [1560, 8] width 17 height 15
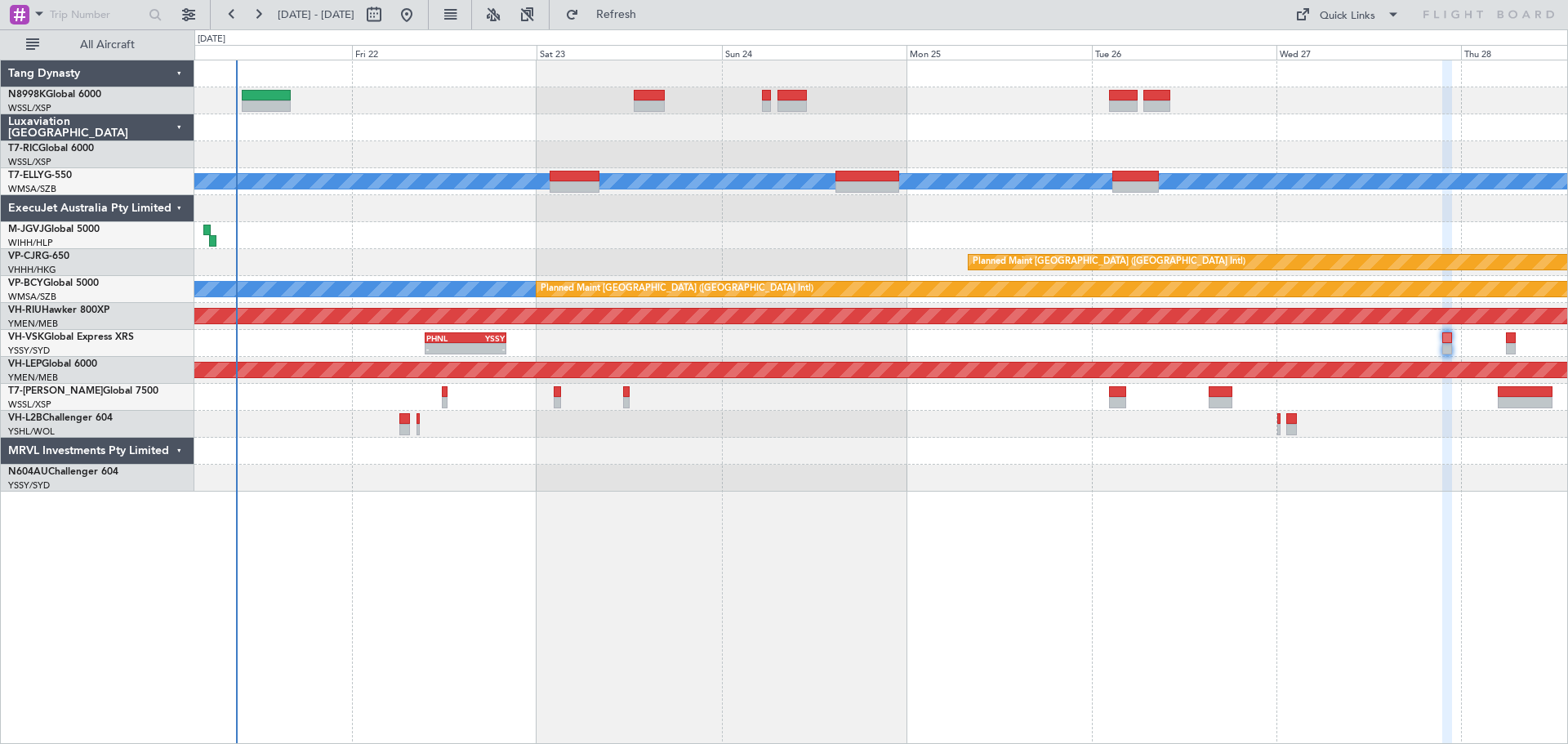
type input "0"
click at [1359, 20] on div "Quick Links" at bounding box center [1347, 17] width 56 height 17
click at [1344, 54] on button "Trip Builder" at bounding box center [1348, 53] width 123 height 39
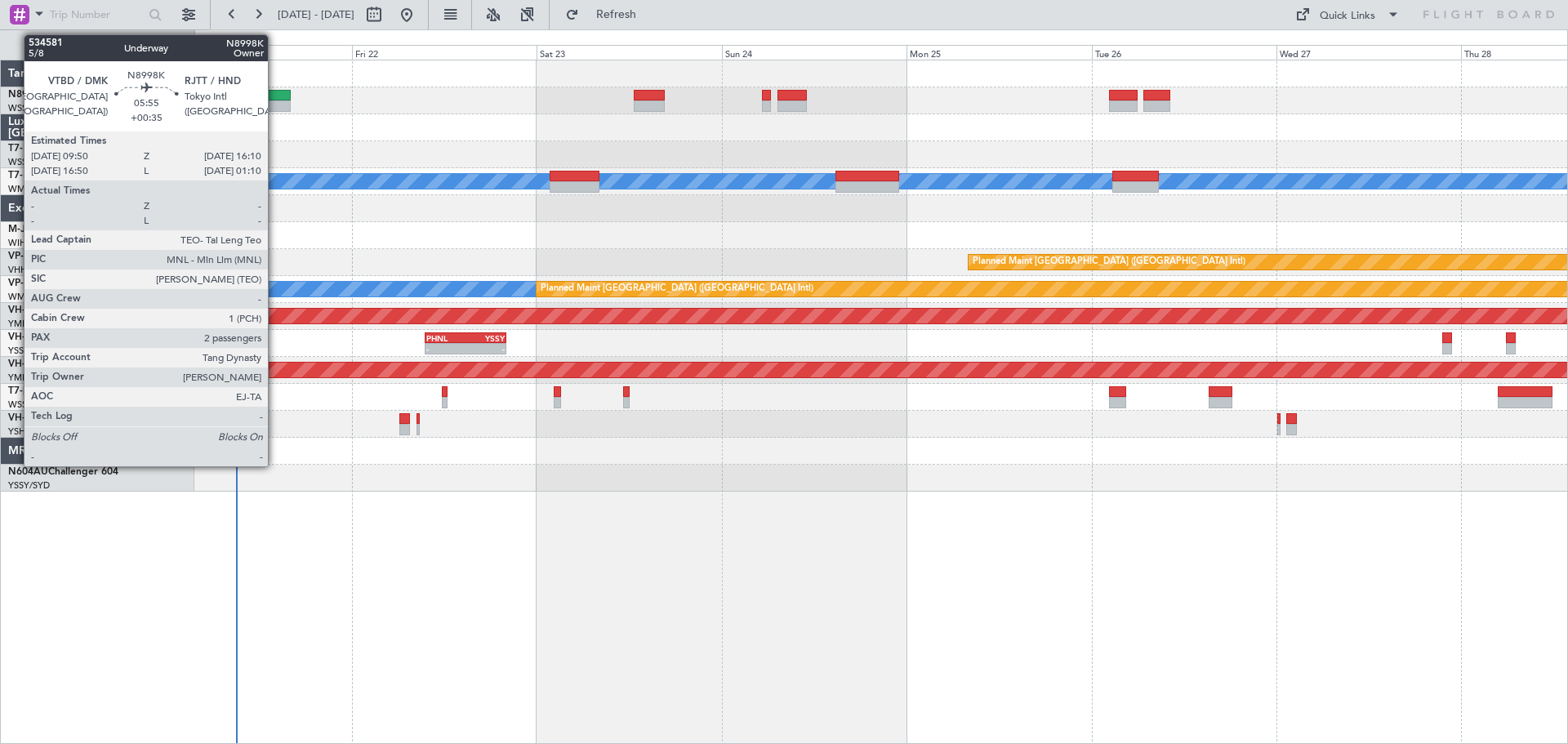
click at [275, 95] on div at bounding box center [266, 96] width 49 height 12
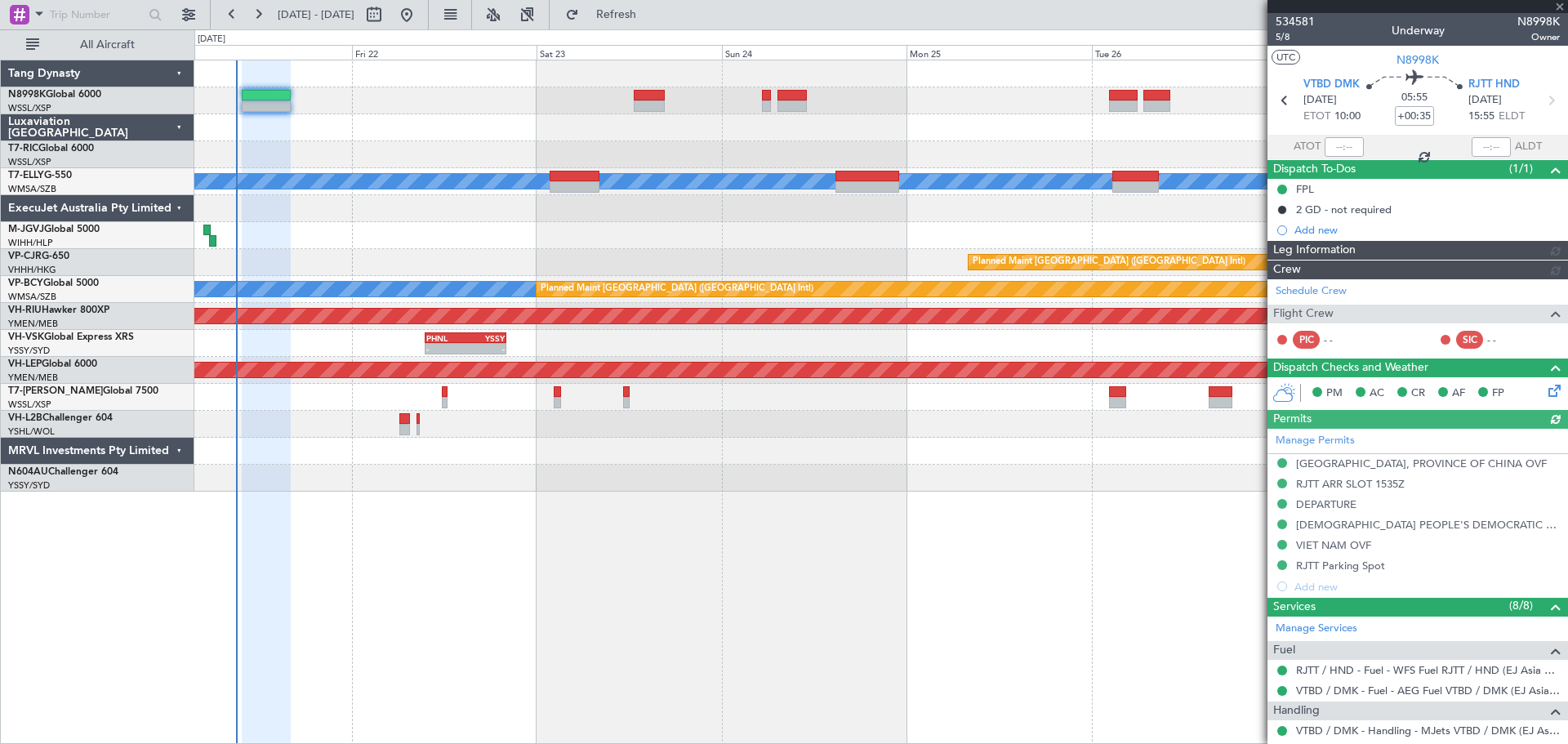
type input "Kennis Yau (KYA)"
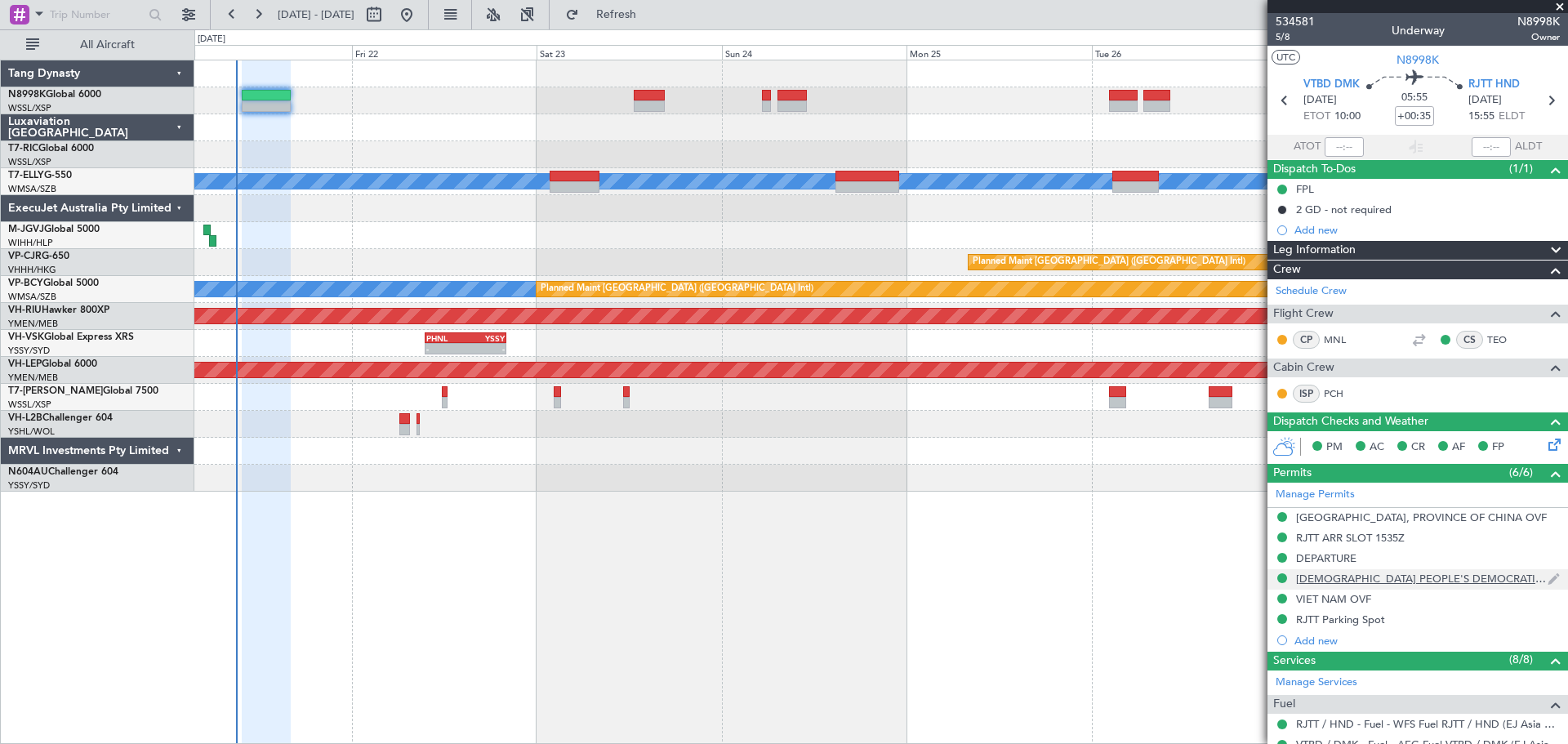
click at [1361, 579] on div "LAO PEOPLE'S DEMOCRATIC REPUBLIC OVF" at bounding box center [1422, 578] width 252 height 14
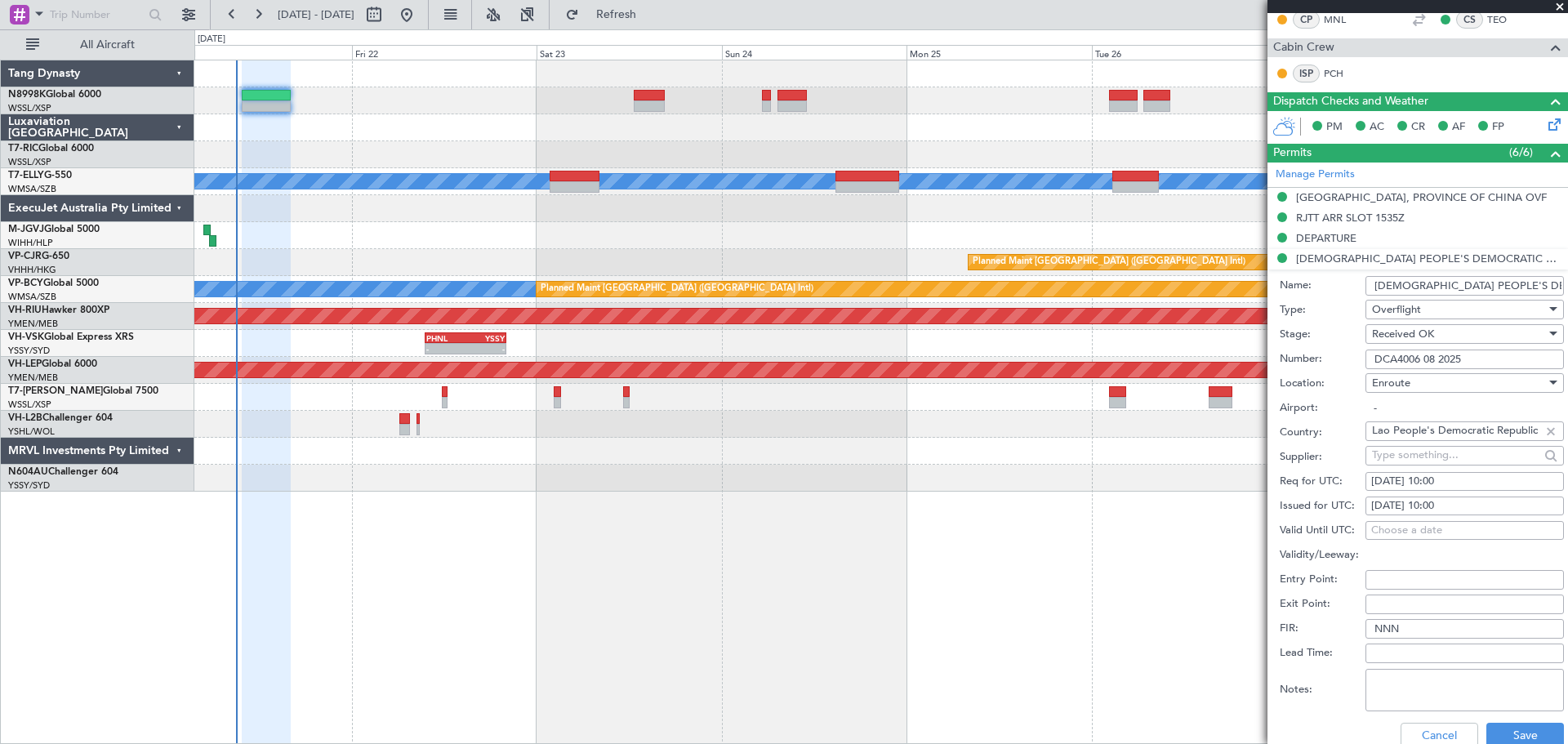
scroll to position [327, 0]
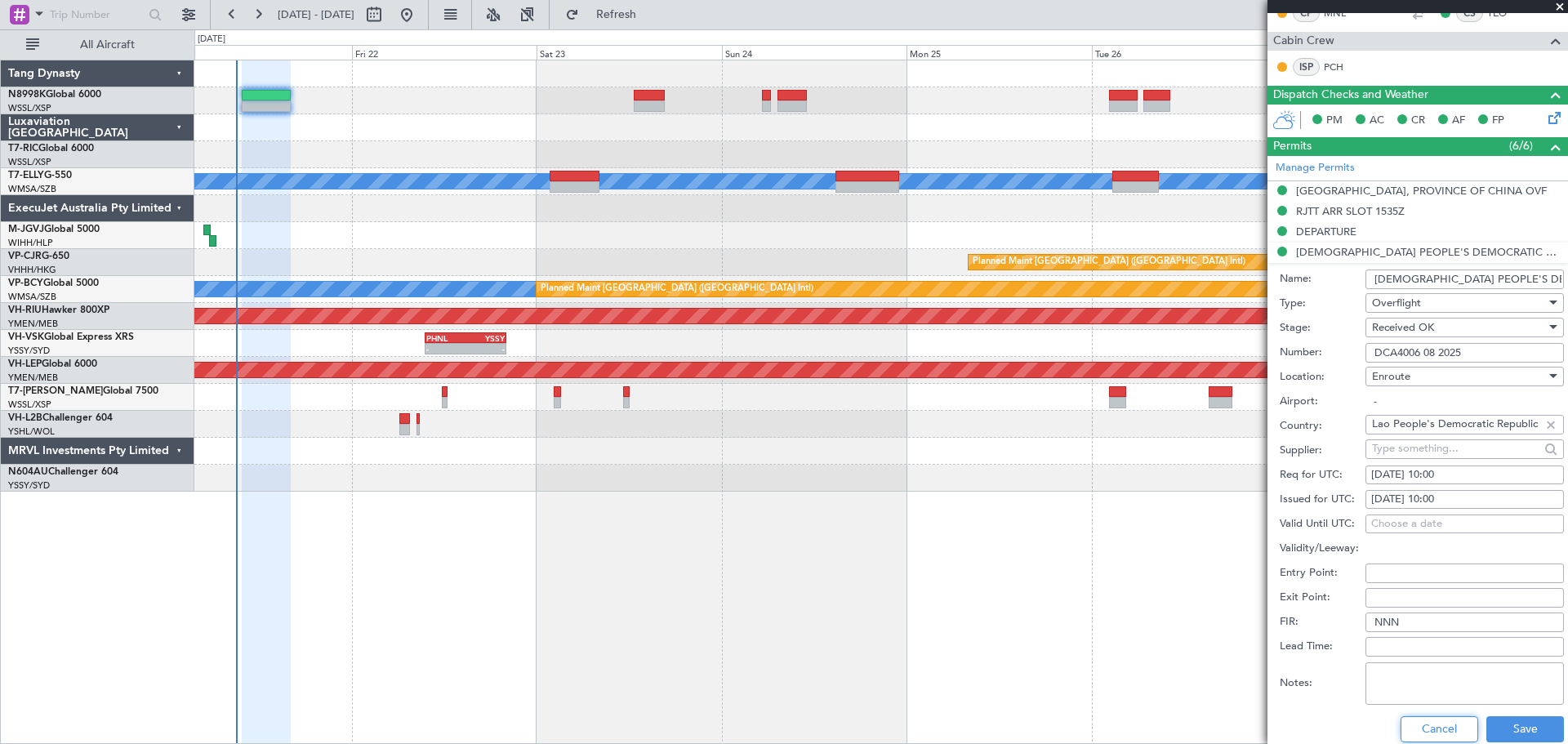
drag, startPoint x: 1439, startPoint y: 731, endPoint x: 1440, endPoint y: 704, distance: 27.0
click at [1439, 729] on button "Cancel" at bounding box center [1439, 729] width 78 height 26
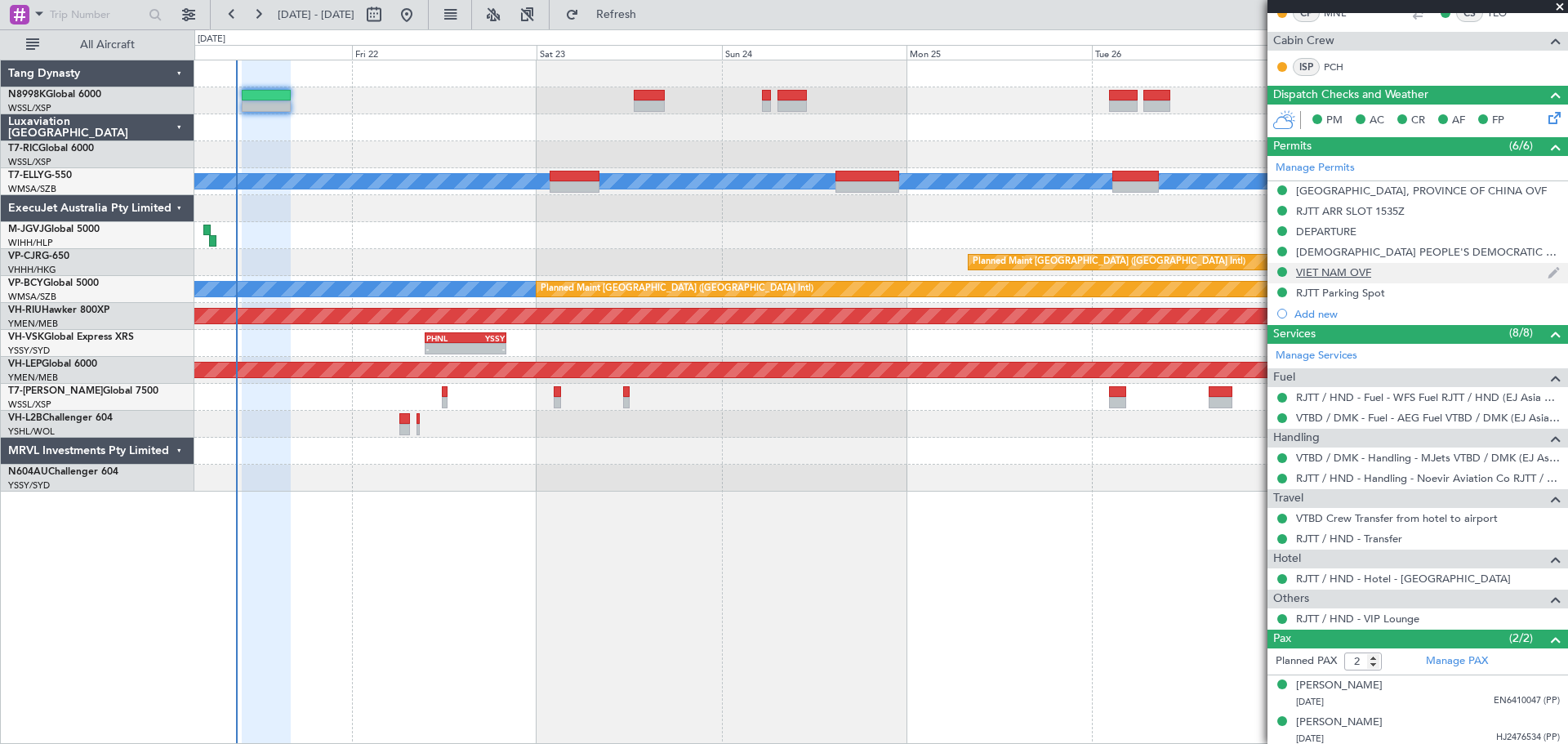
click at [1327, 273] on div "VIET NAM OVF" at bounding box center [1334, 272] width 75 height 14
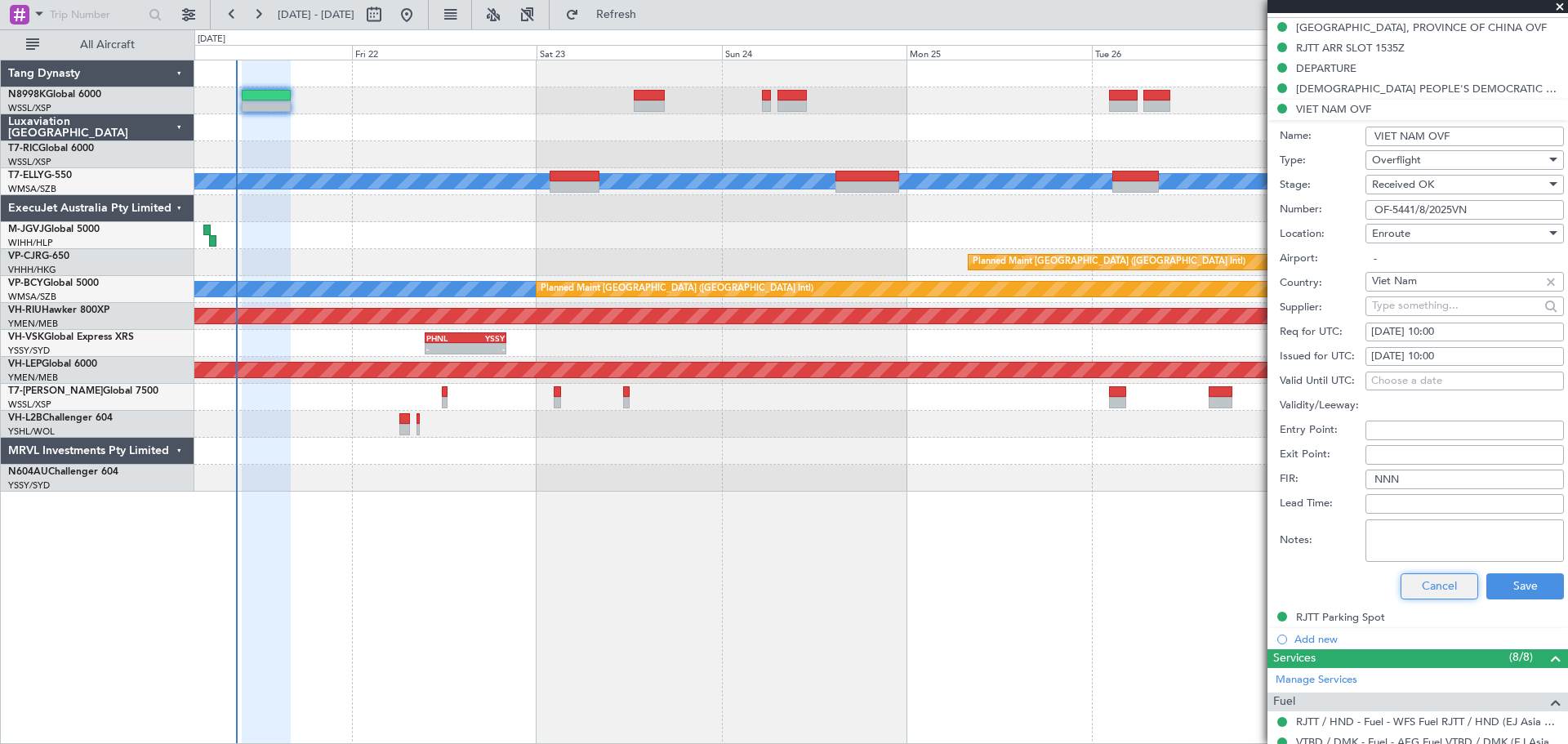
click at [1449, 581] on button "Cancel" at bounding box center [1439, 586] width 78 height 26
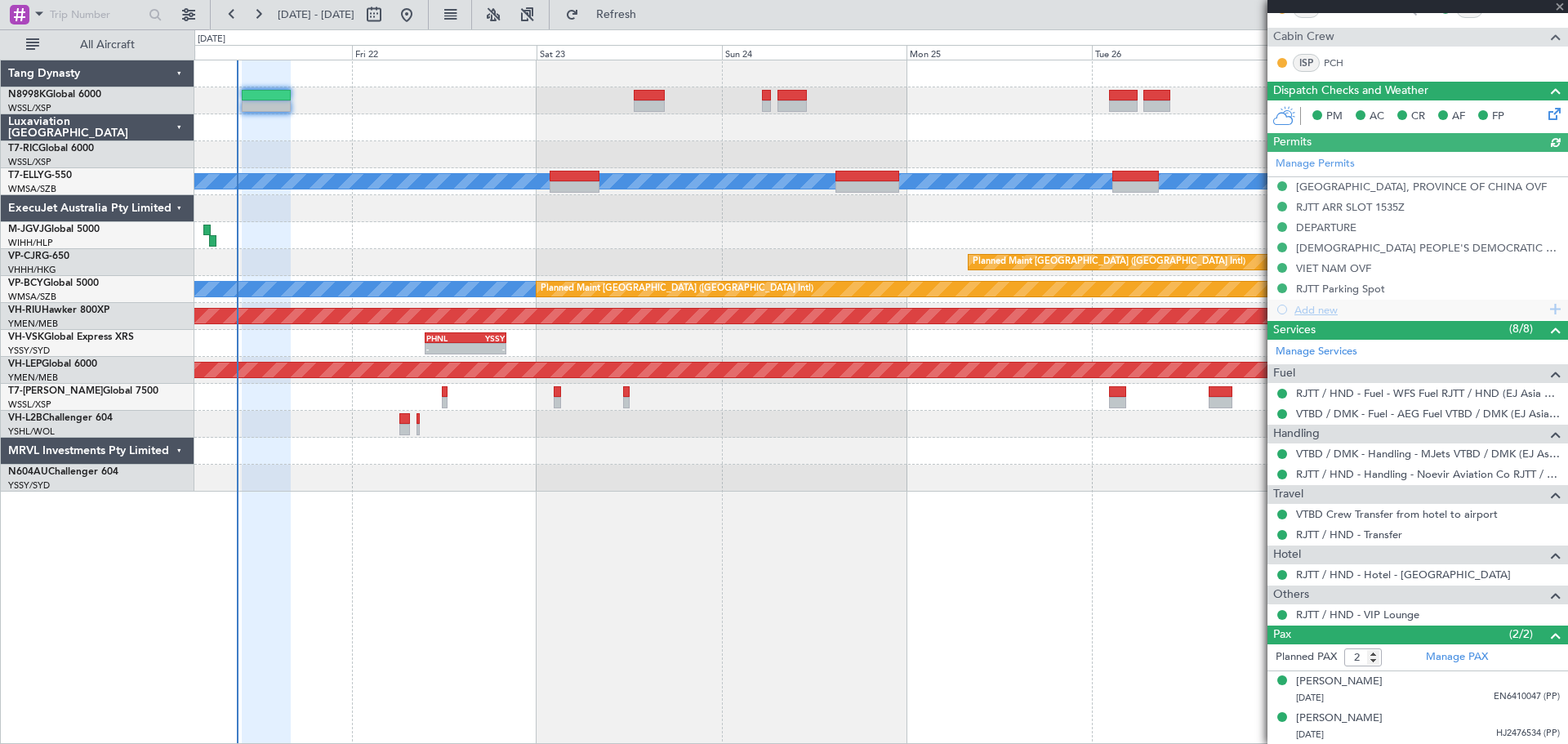
type input "Kennis Yau (KYA)"
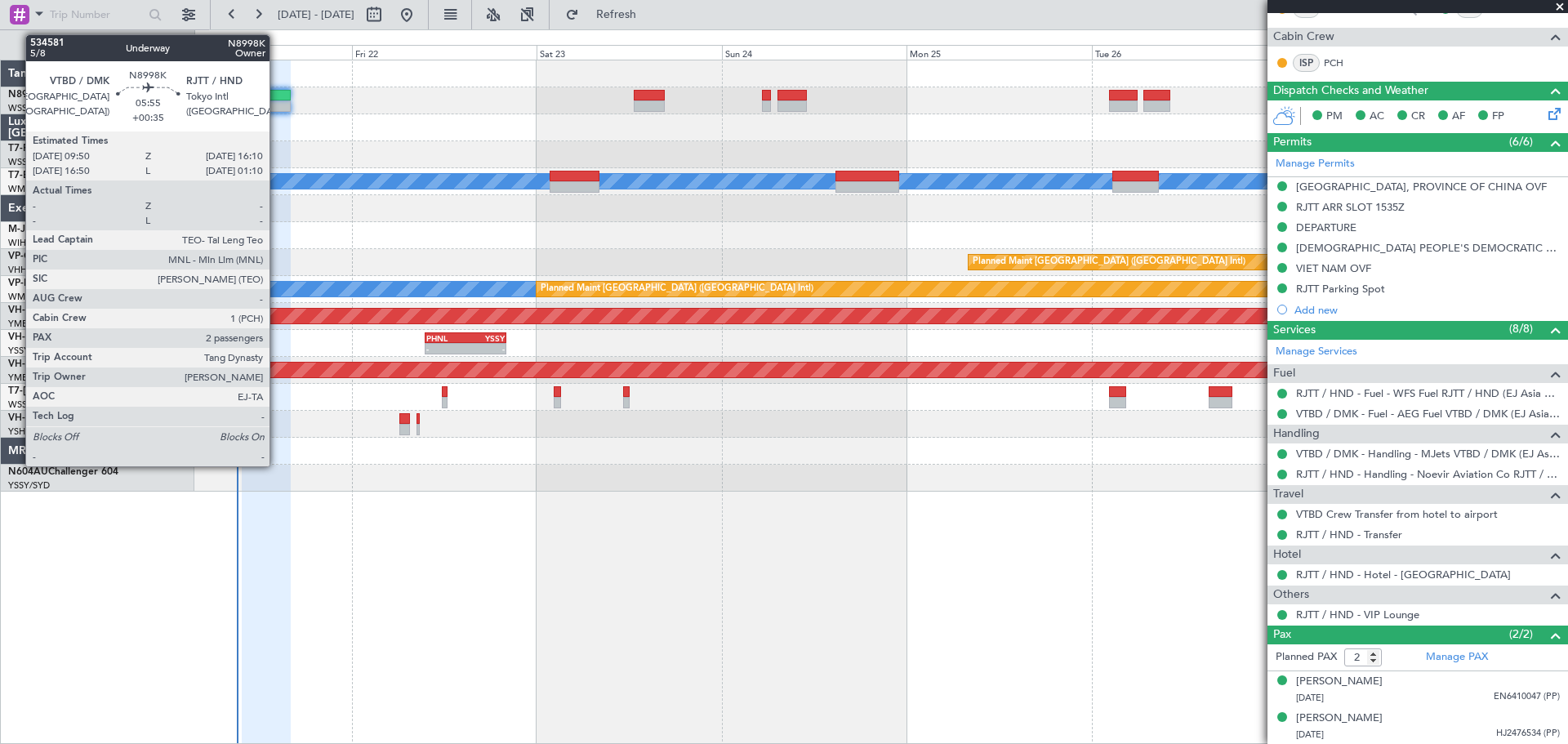
click at [277, 100] on div at bounding box center [266, 106] width 49 height 12
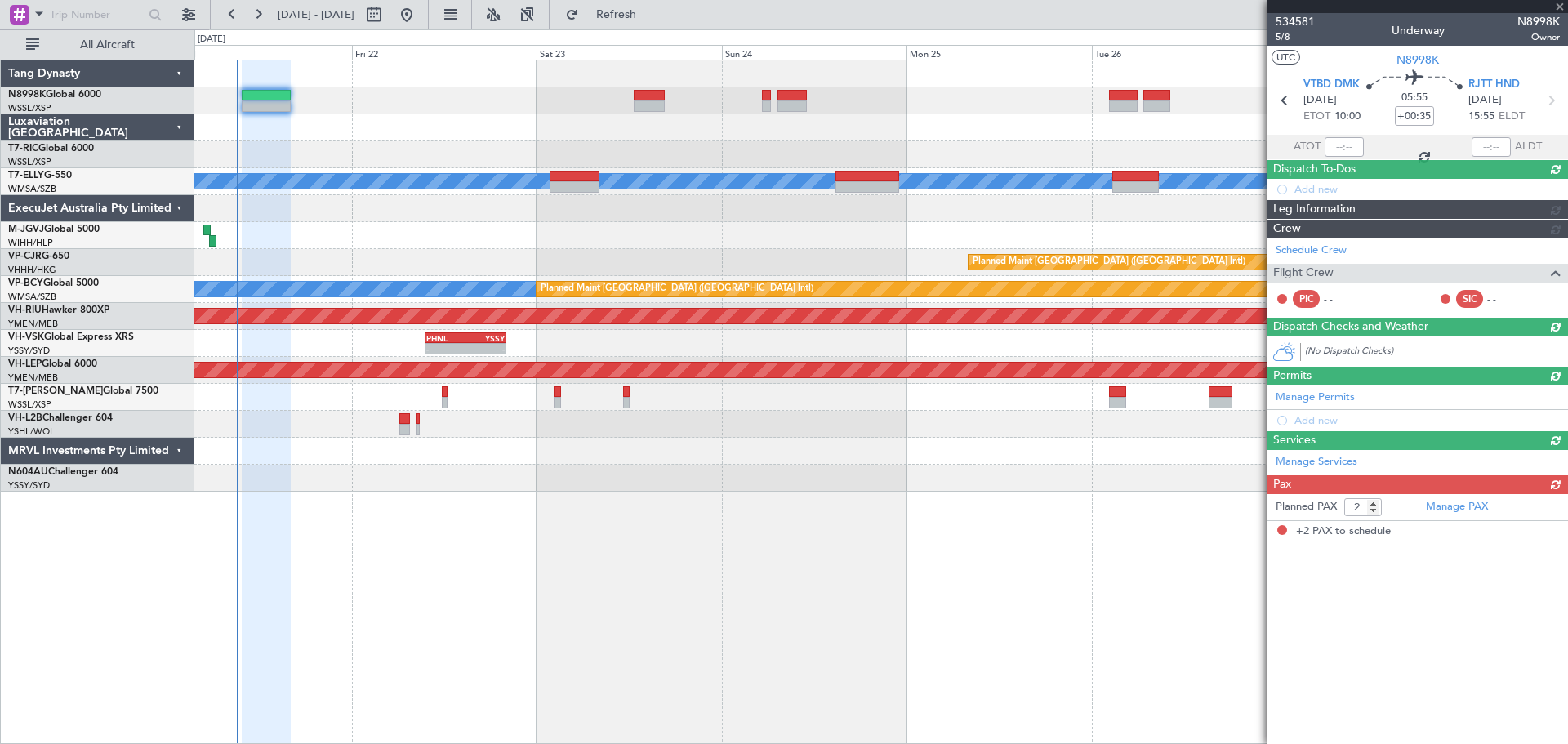
scroll to position [0, 0]
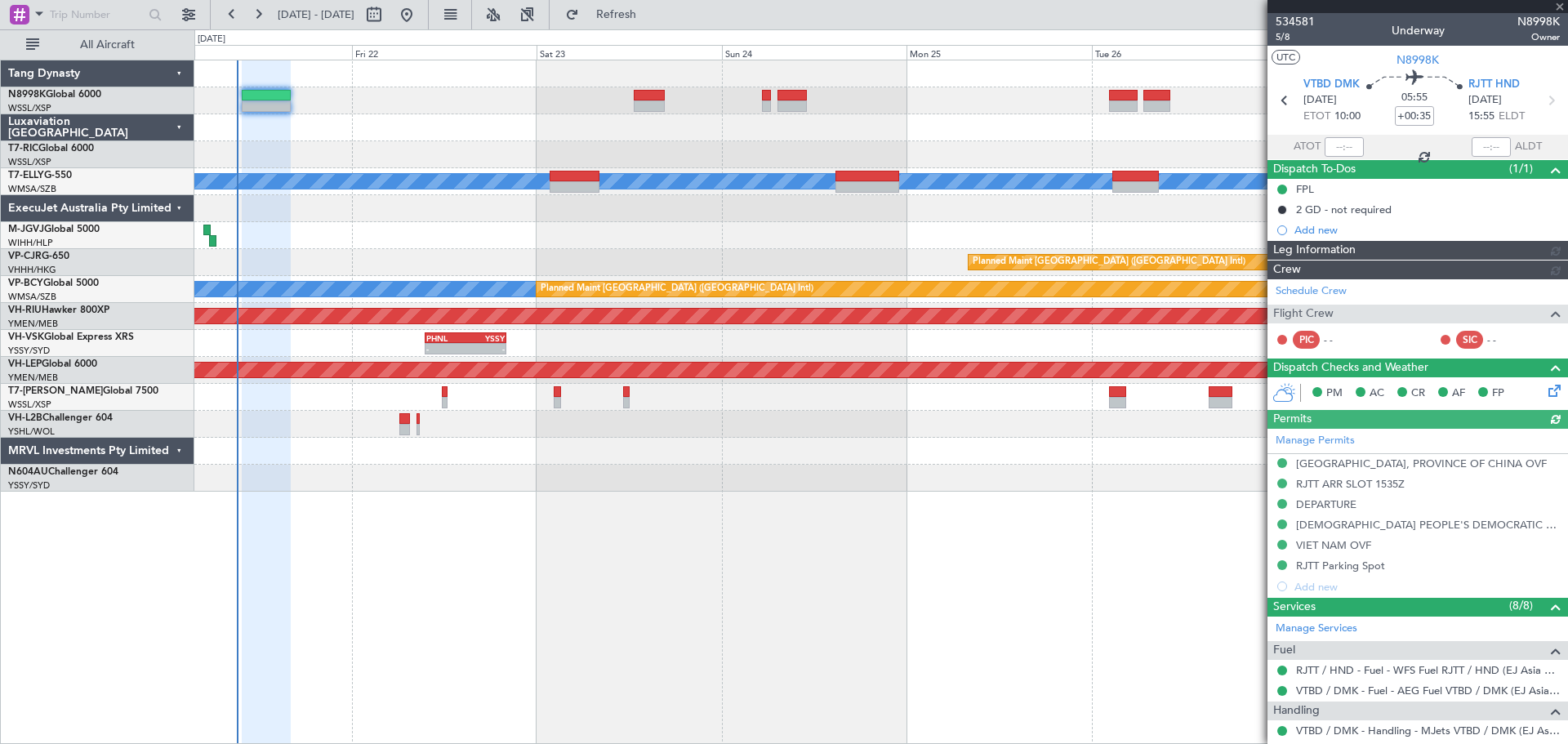
type input "Kennis Yau (KYA)"
click at [1349, 143] on div at bounding box center [1344, 146] width 39 height 19
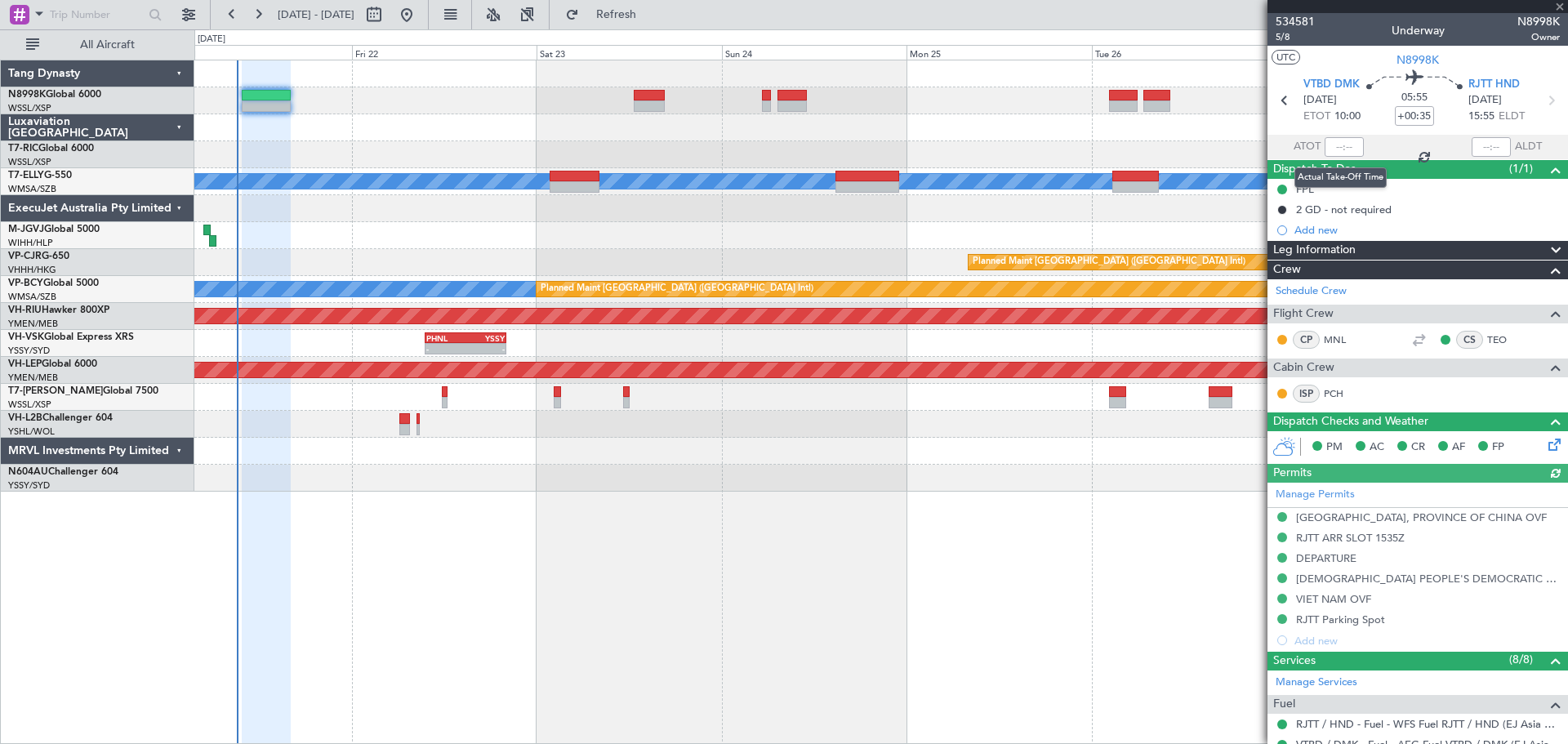
click at [1345, 143] on div at bounding box center [1344, 146] width 39 height 19
click at [1345, 139] on div at bounding box center [1344, 146] width 39 height 19
click at [1345, 143] on div at bounding box center [1344, 146] width 39 height 19
click at [1346, 142] on div at bounding box center [1344, 146] width 39 height 19
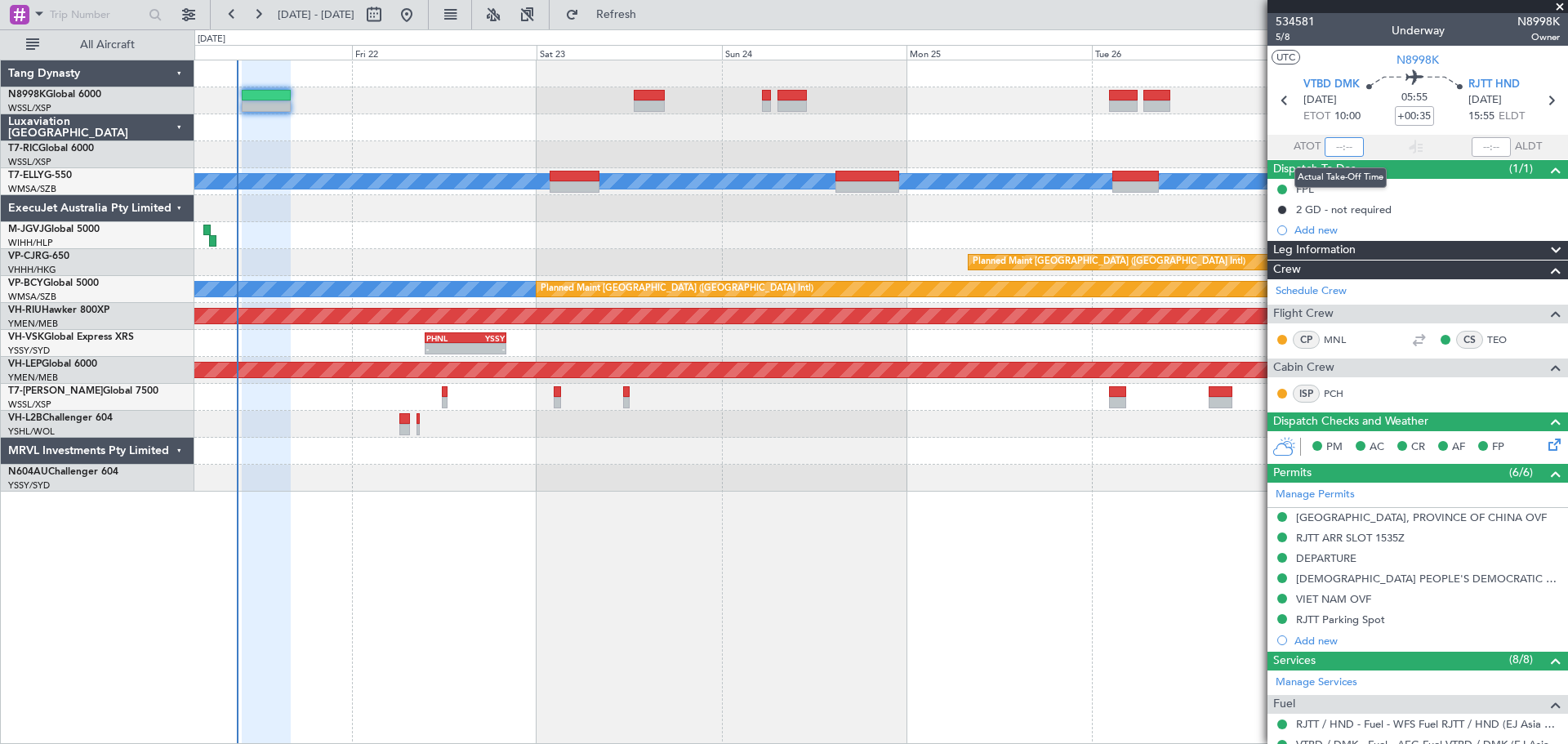
click at [1343, 143] on input "text" at bounding box center [1344, 146] width 39 height 19
type input "09:04"
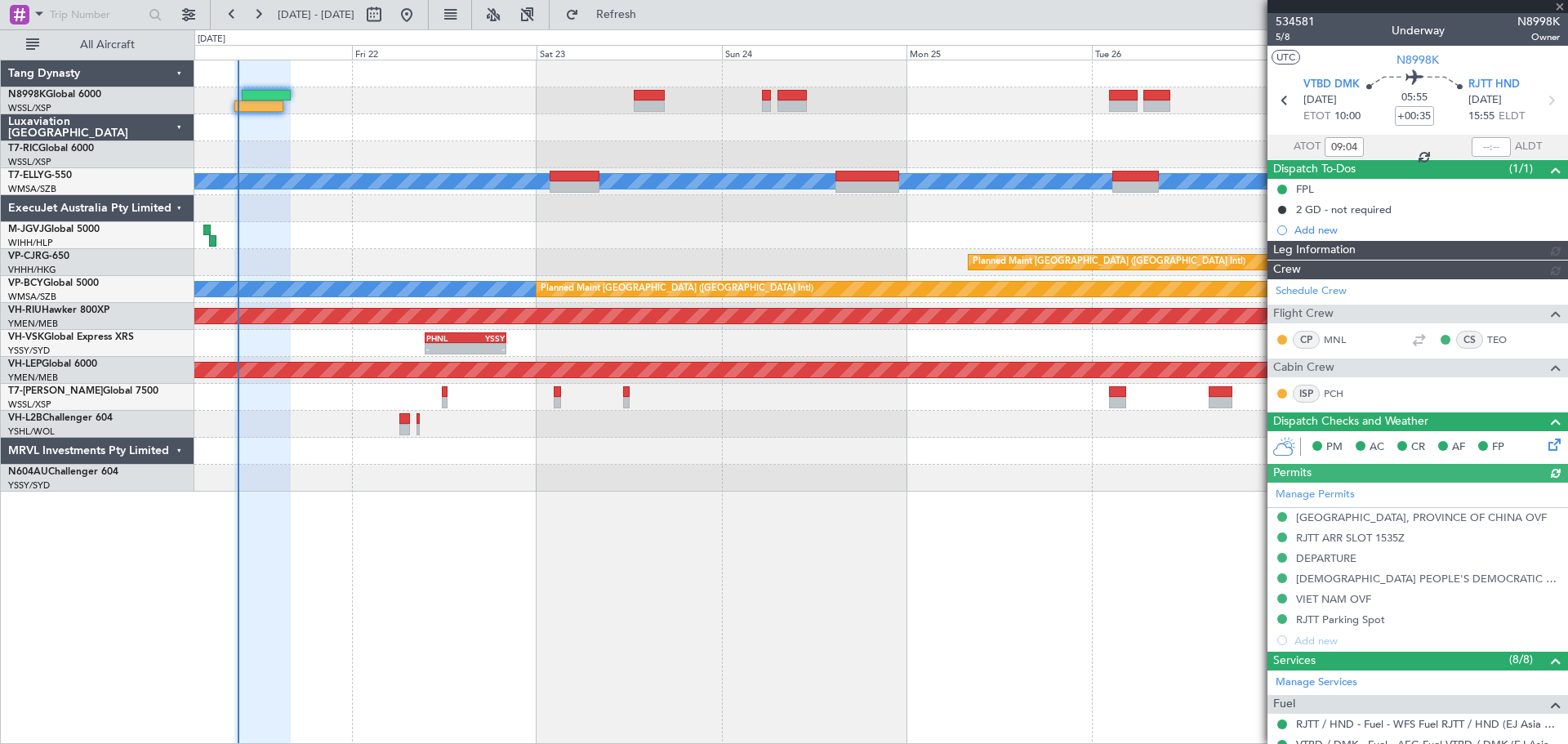
type input "Kennis Yau (KYA)"
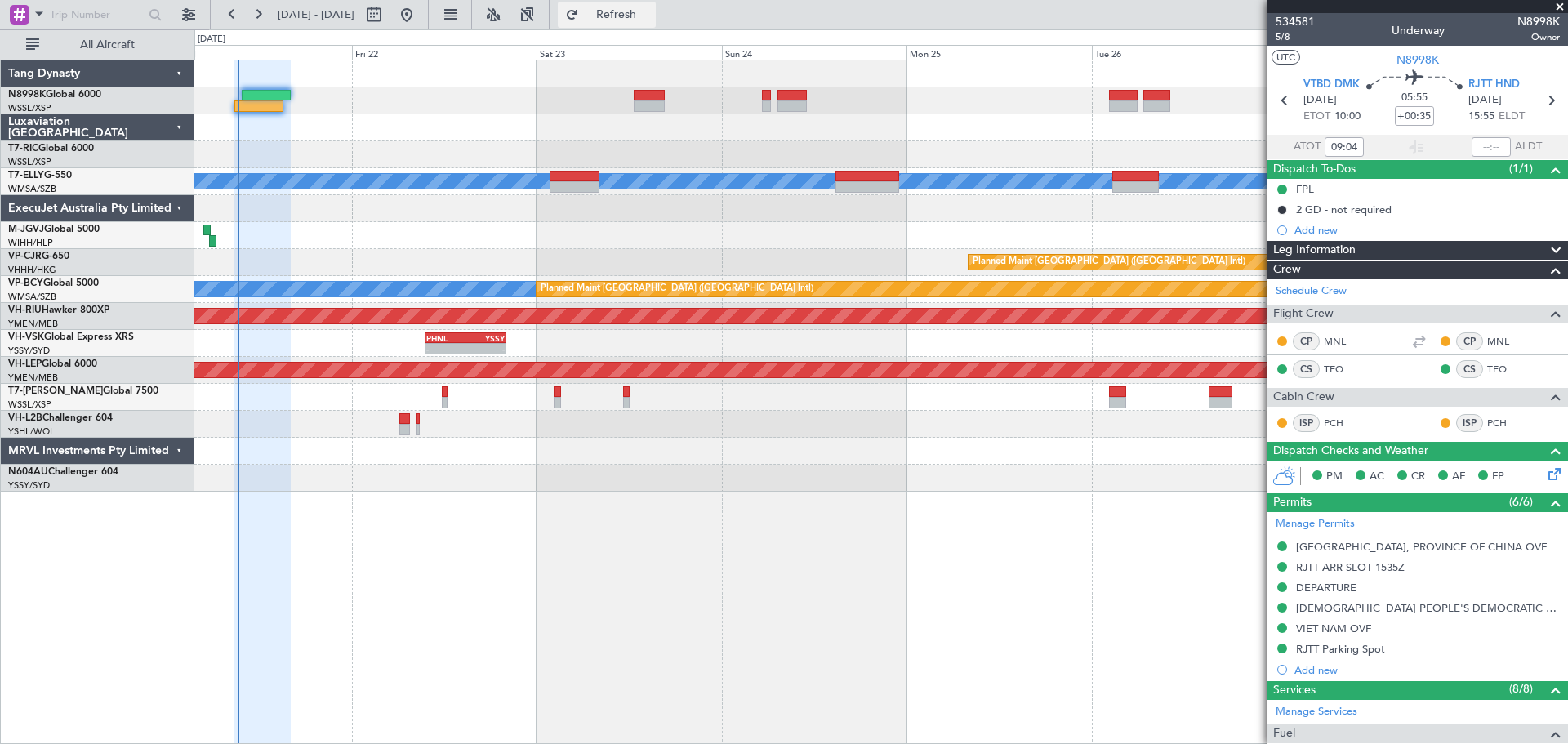
click at [636, 18] on button "Refresh" at bounding box center [606, 14] width 98 height 26
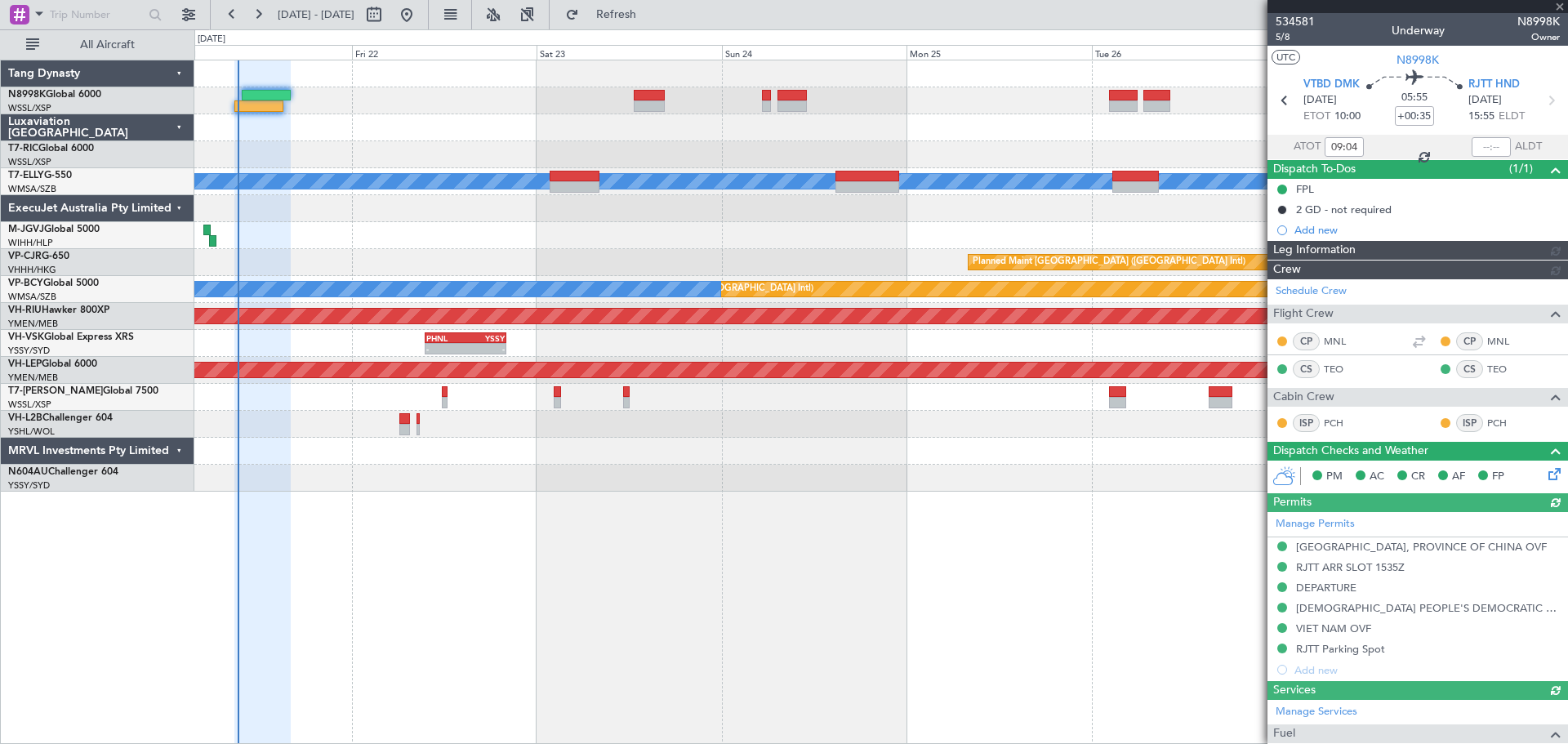
type input "Kennis Yau (KYA)"
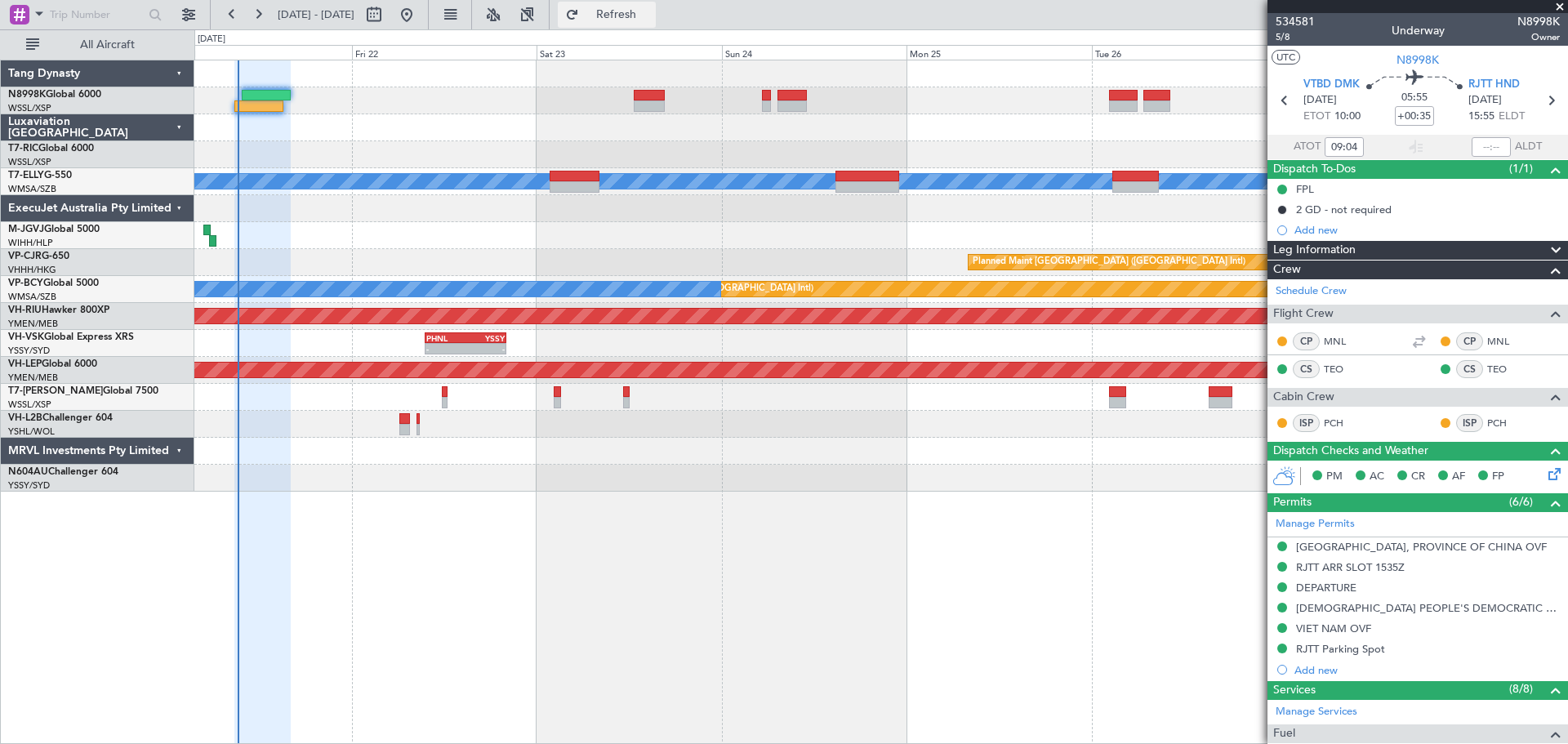
click at [626, 18] on button "Refresh" at bounding box center [606, 14] width 98 height 26
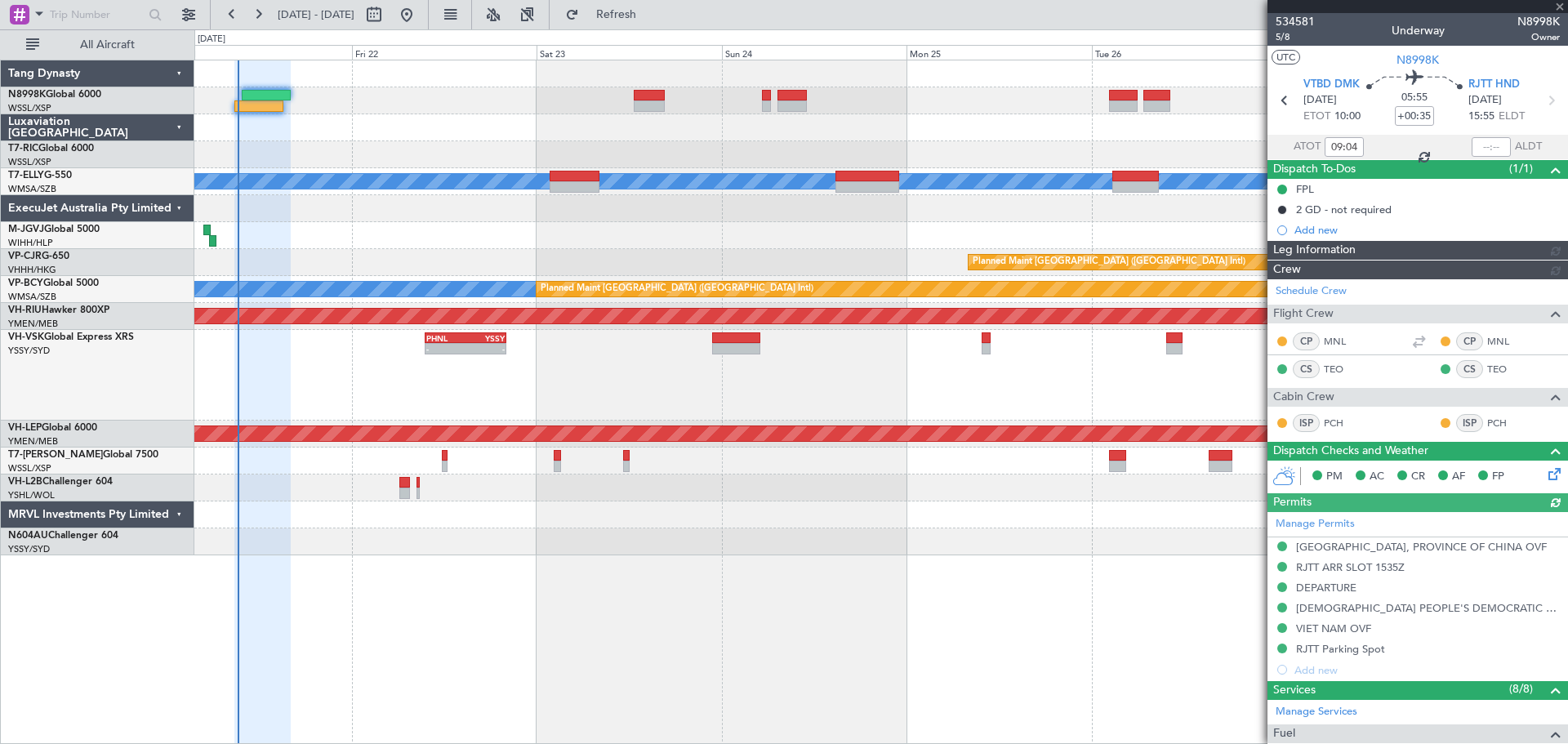
type input "Kennis Yau (KYA)"
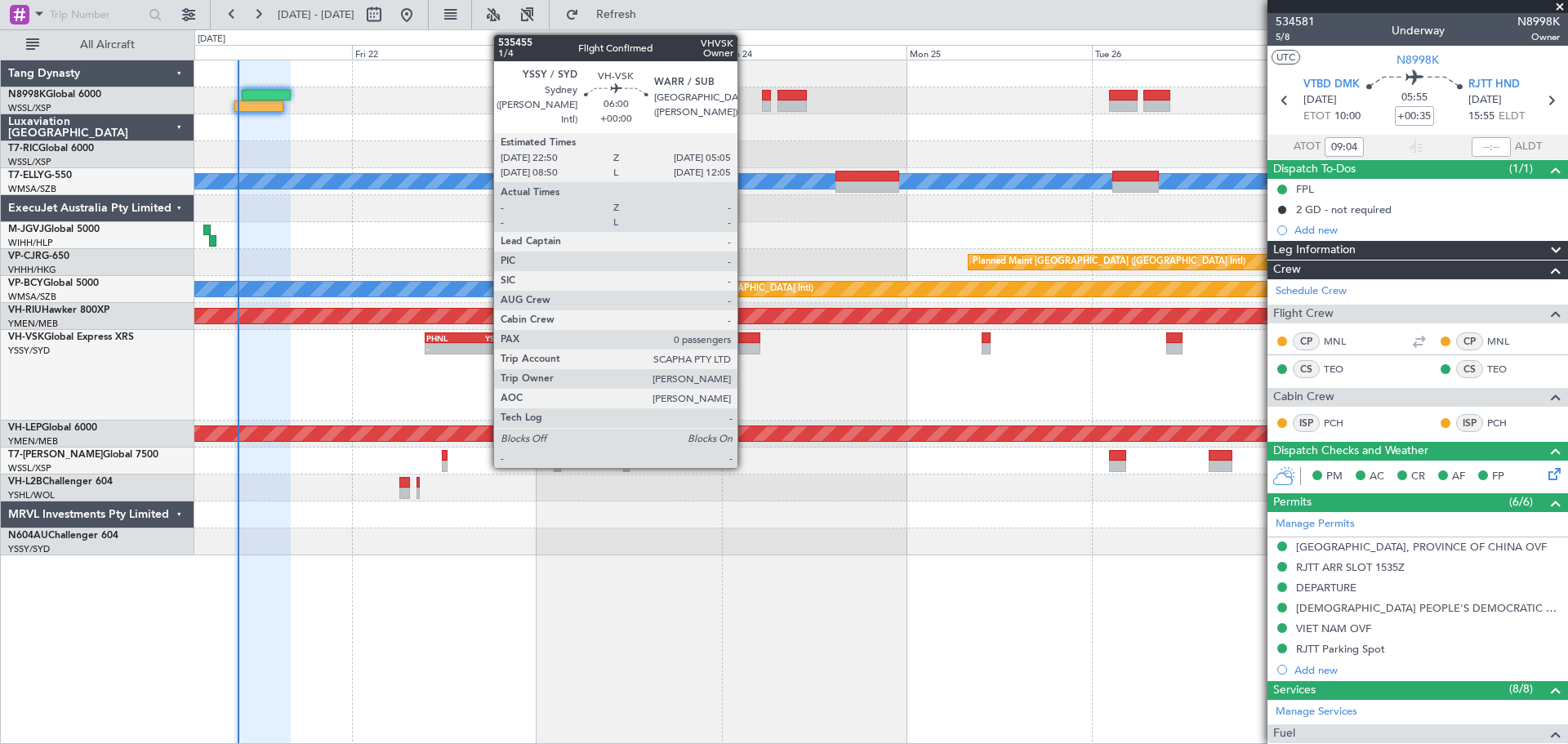
click at [745, 337] on div at bounding box center [736, 338] width 48 height 12
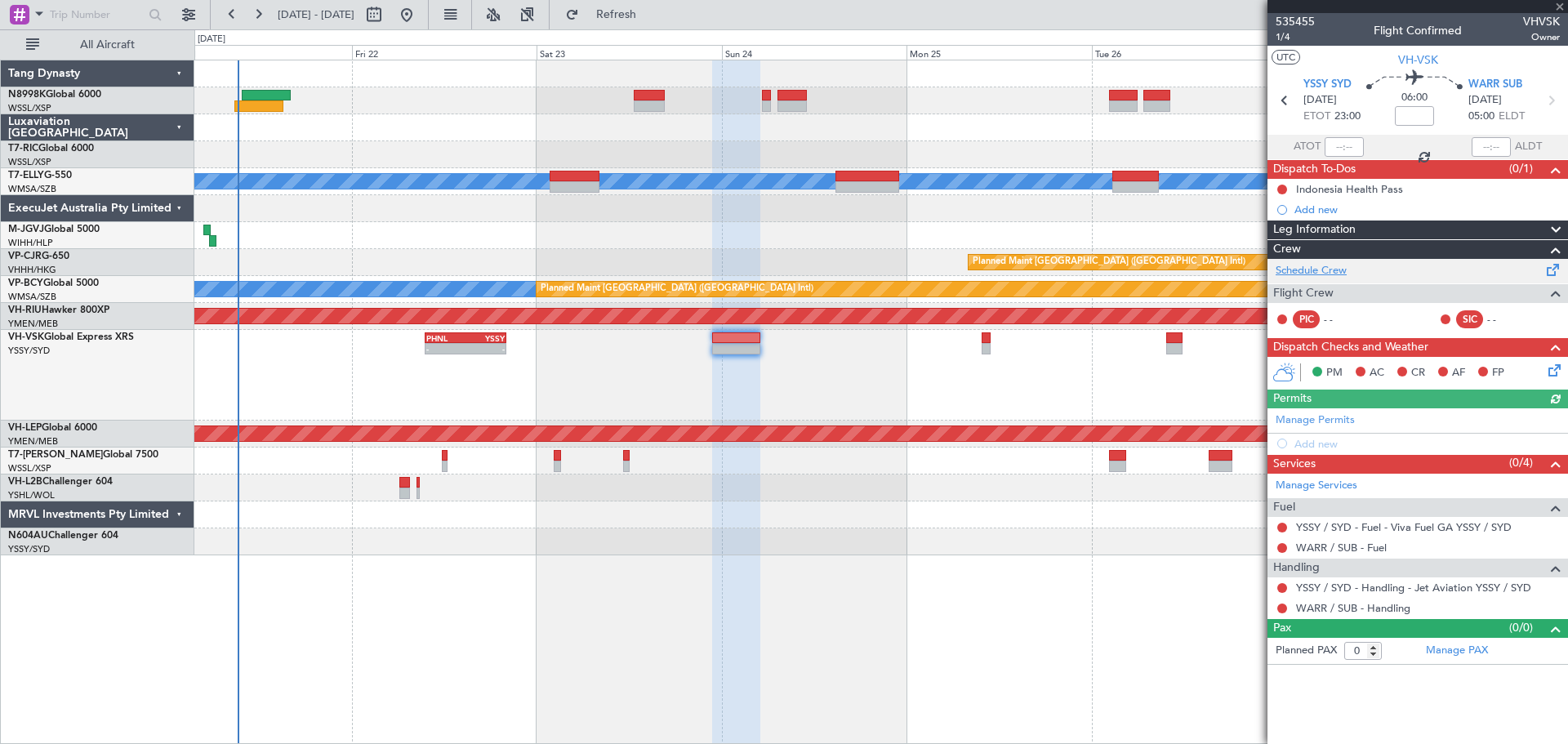
click at [1323, 269] on link "Schedule Crew" at bounding box center [1310, 271] width 71 height 17
click at [1449, 651] on mat-tooltip-component "Complete" at bounding box center [1418, 659] width 70 height 43
click at [1462, 649] on link "Manage PAX" at bounding box center [1456, 651] width 62 height 17
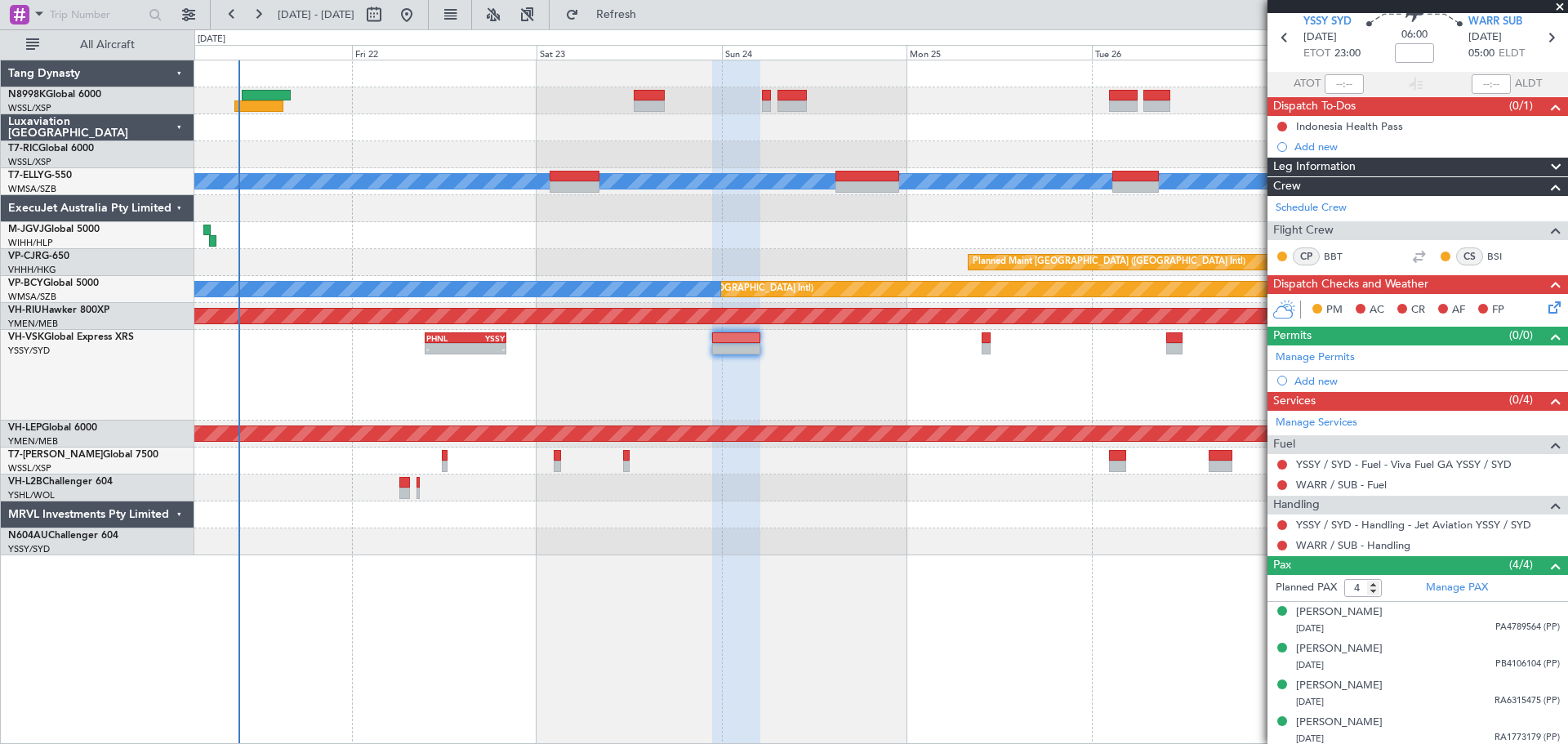
scroll to position [67, 0]
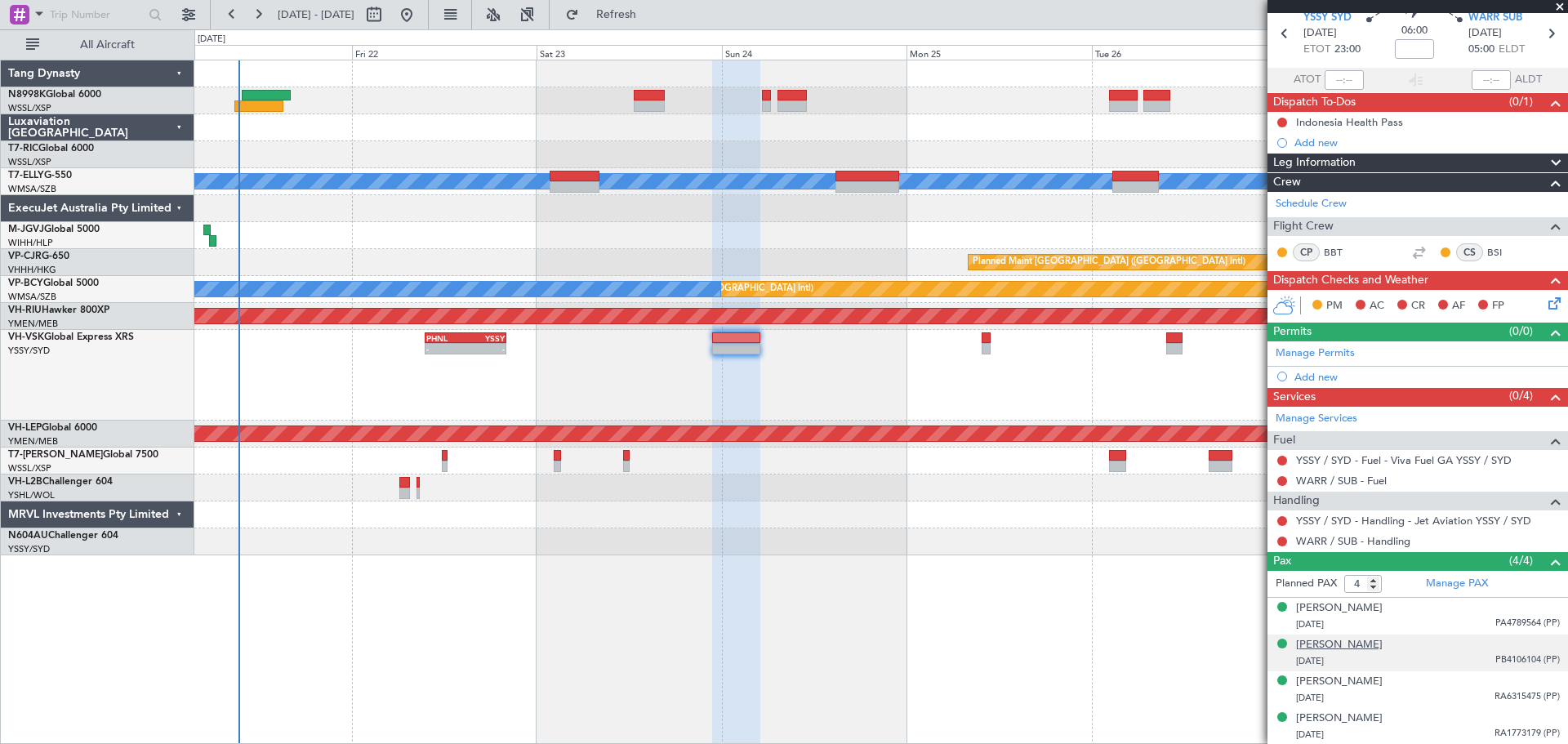
click at [1343, 646] on div "[PERSON_NAME]" at bounding box center [1339, 646] width 87 height 17
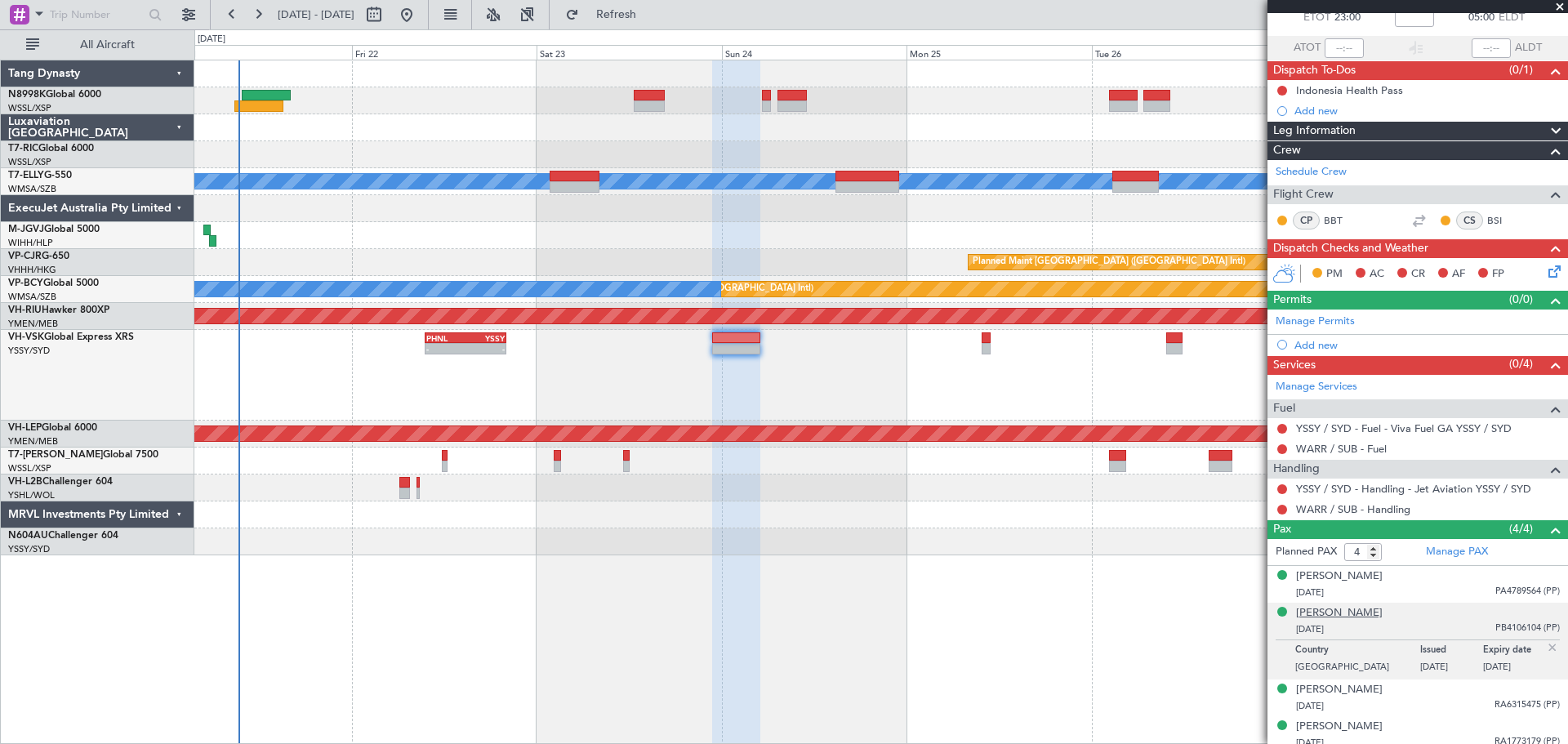
scroll to position [107, 0]
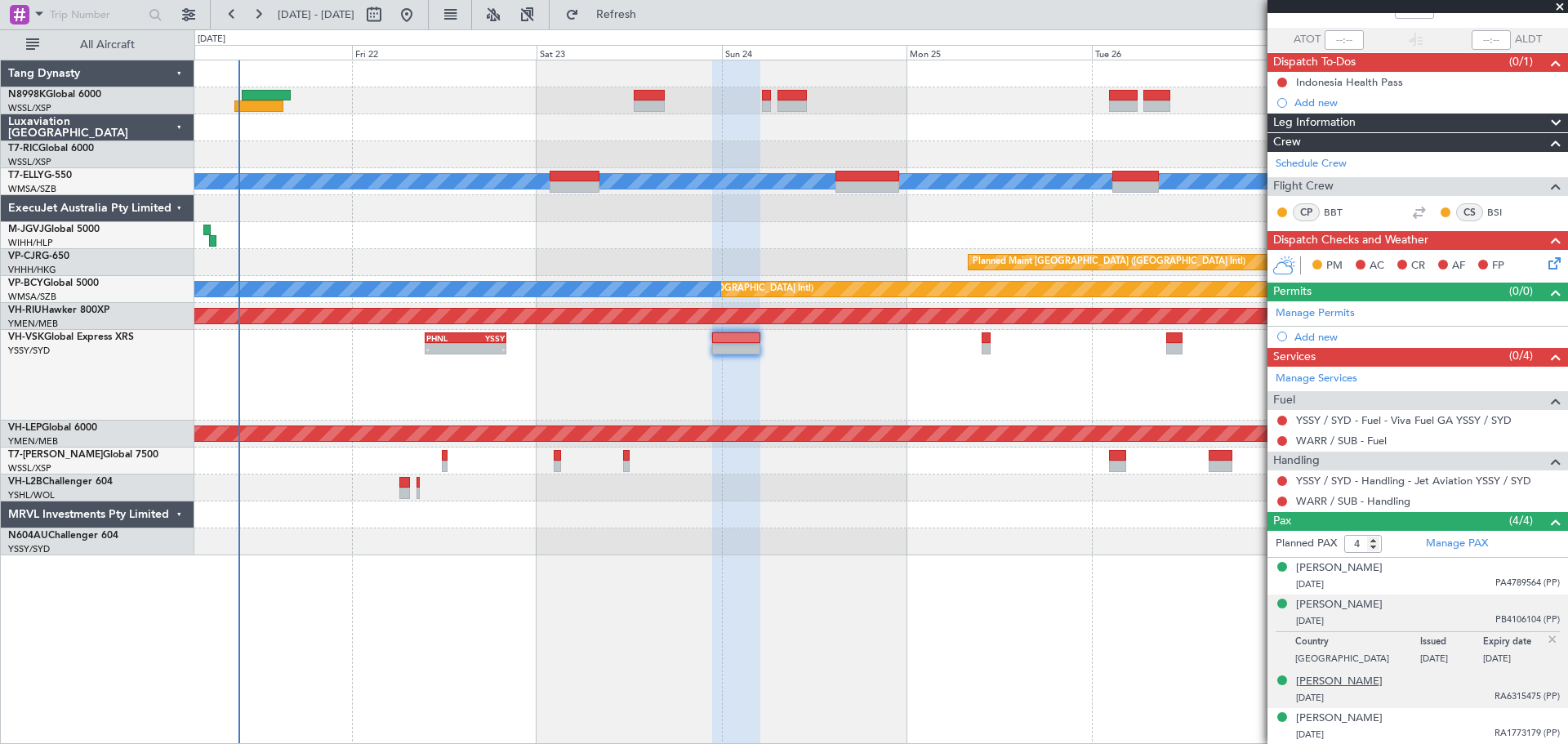
click at [1329, 679] on div "[PERSON_NAME]" at bounding box center [1339, 682] width 87 height 17
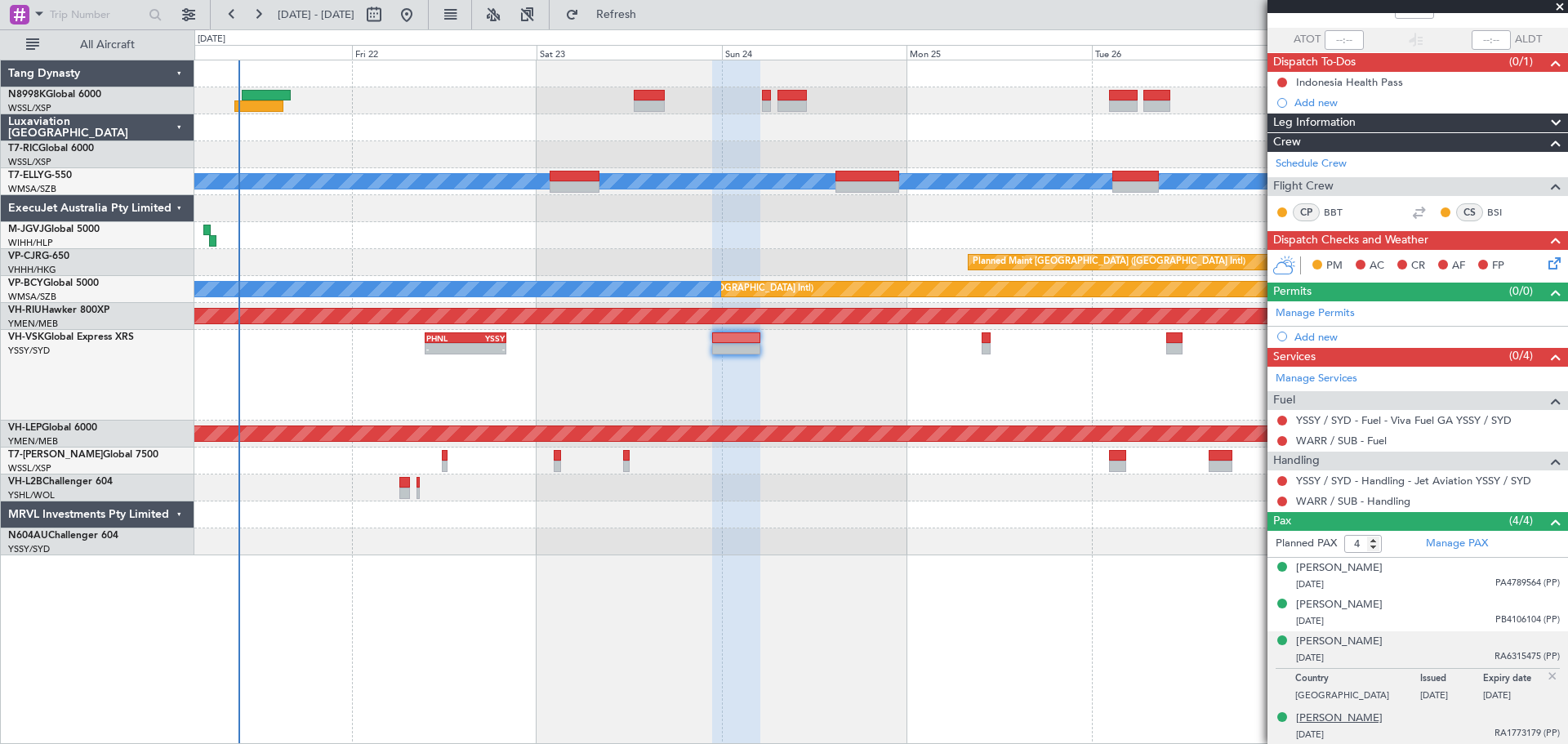
click at [1331, 716] on div "[PERSON_NAME]" at bounding box center [1339, 719] width 87 height 17
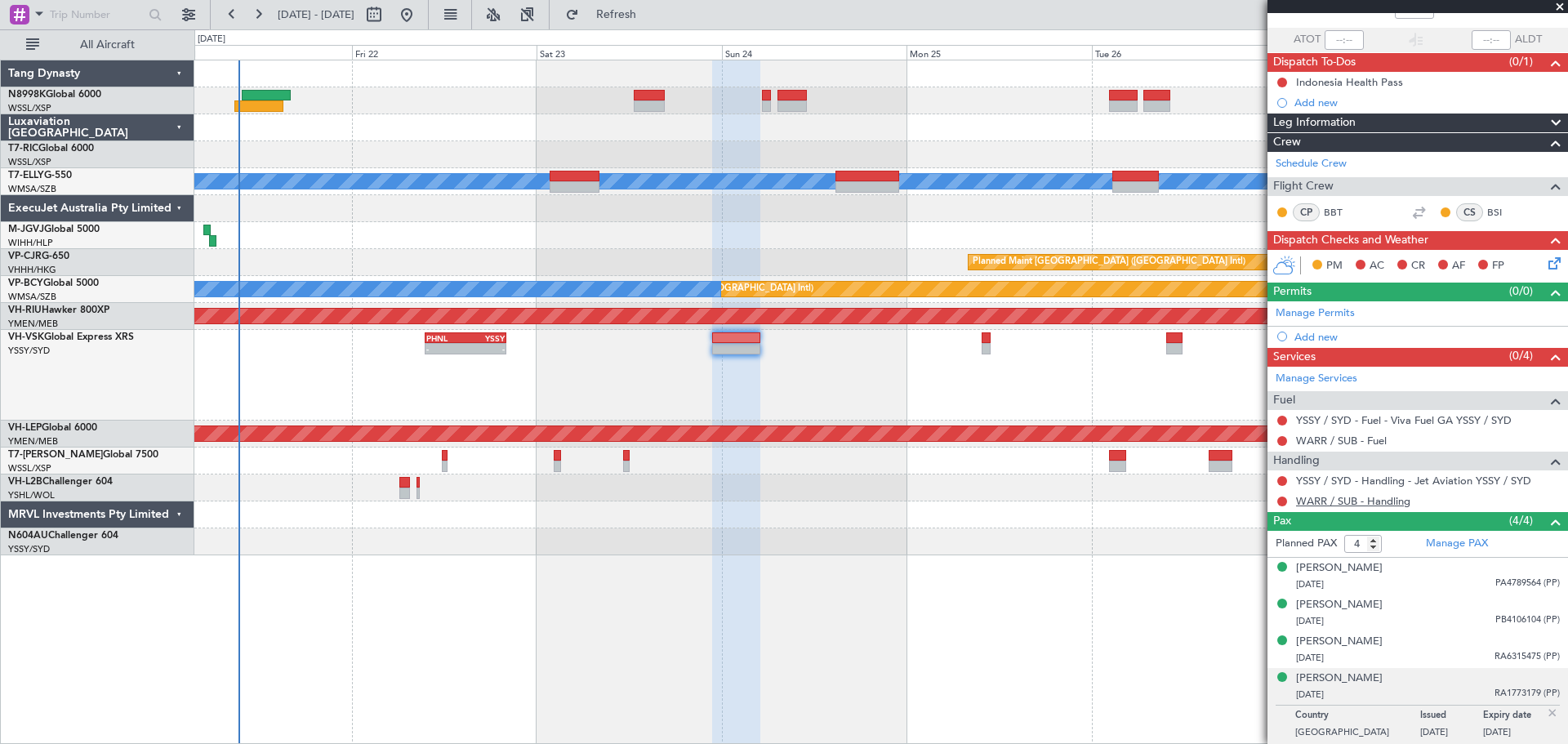
click at [1329, 500] on link "WARR / SUB - Handling" at bounding box center [1353, 500] width 114 height 14
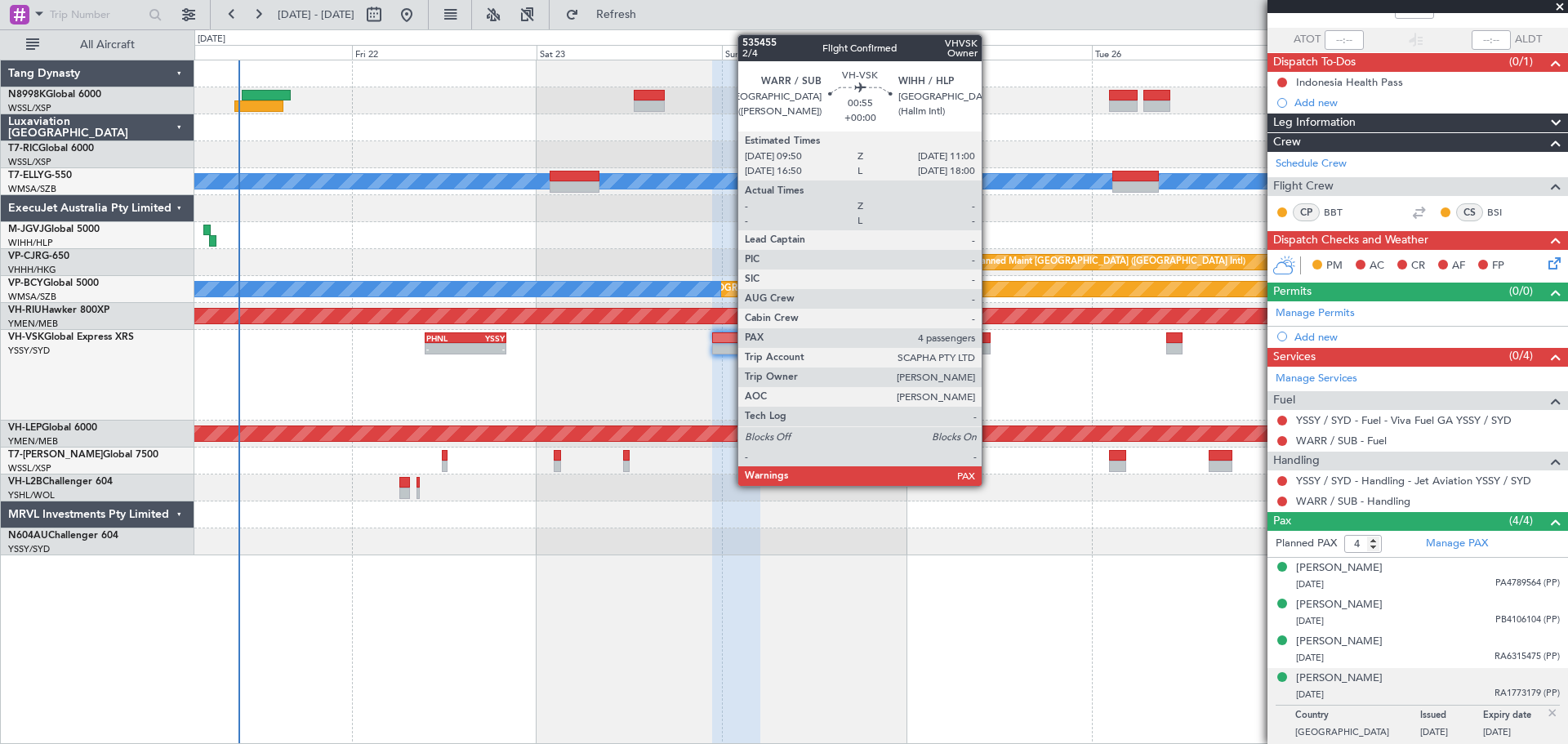
click at [989, 341] on div at bounding box center [987, 338] width 10 height 12
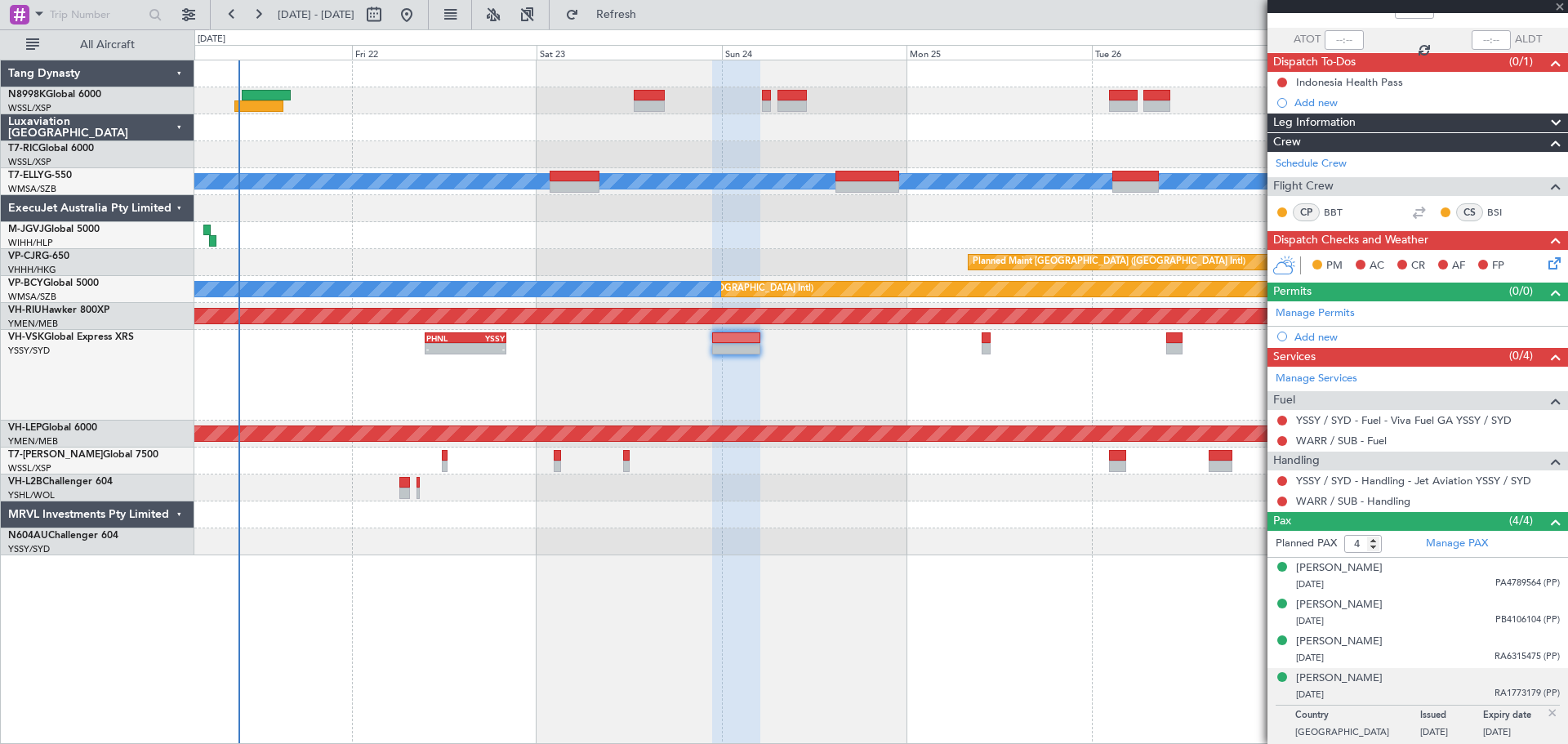
click at [988, 341] on div at bounding box center [987, 338] width 10 height 12
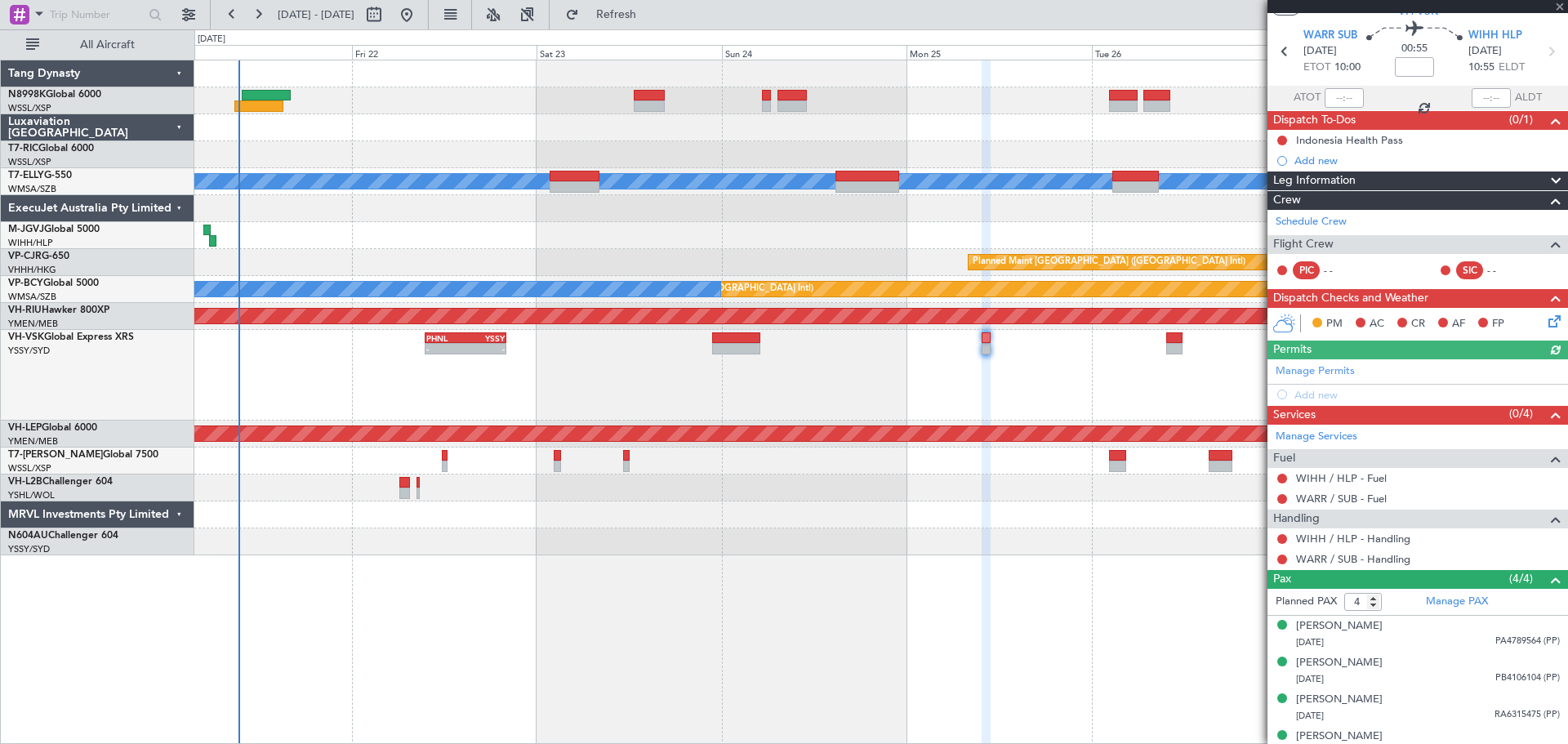
scroll to position [67, 0]
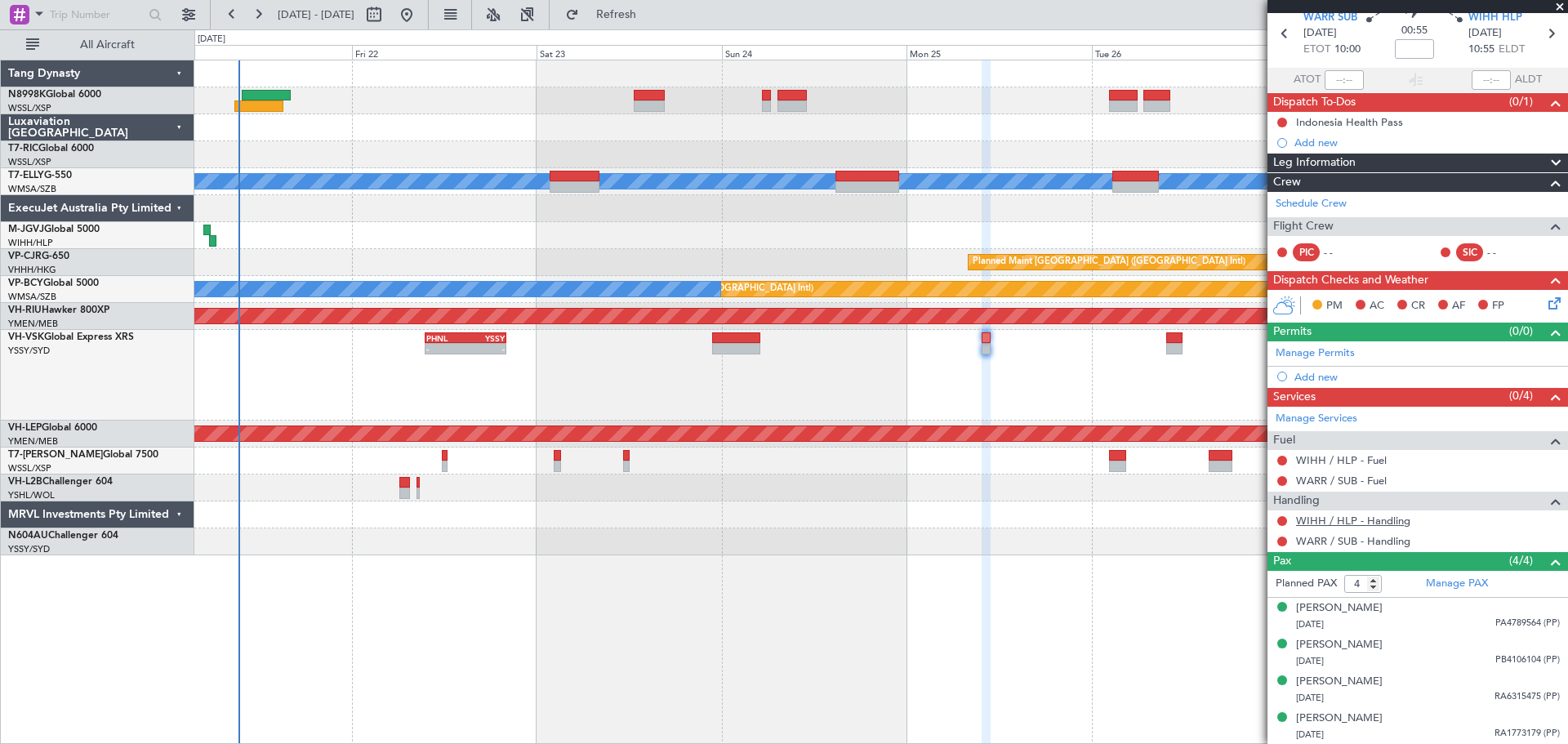
click at [1336, 521] on link "WIHH / HLP - Handling" at bounding box center [1353, 520] width 114 height 14
click at [1342, 536] on link "WARR / SUB - Handling" at bounding box center [1353, 540] width 114 height 14
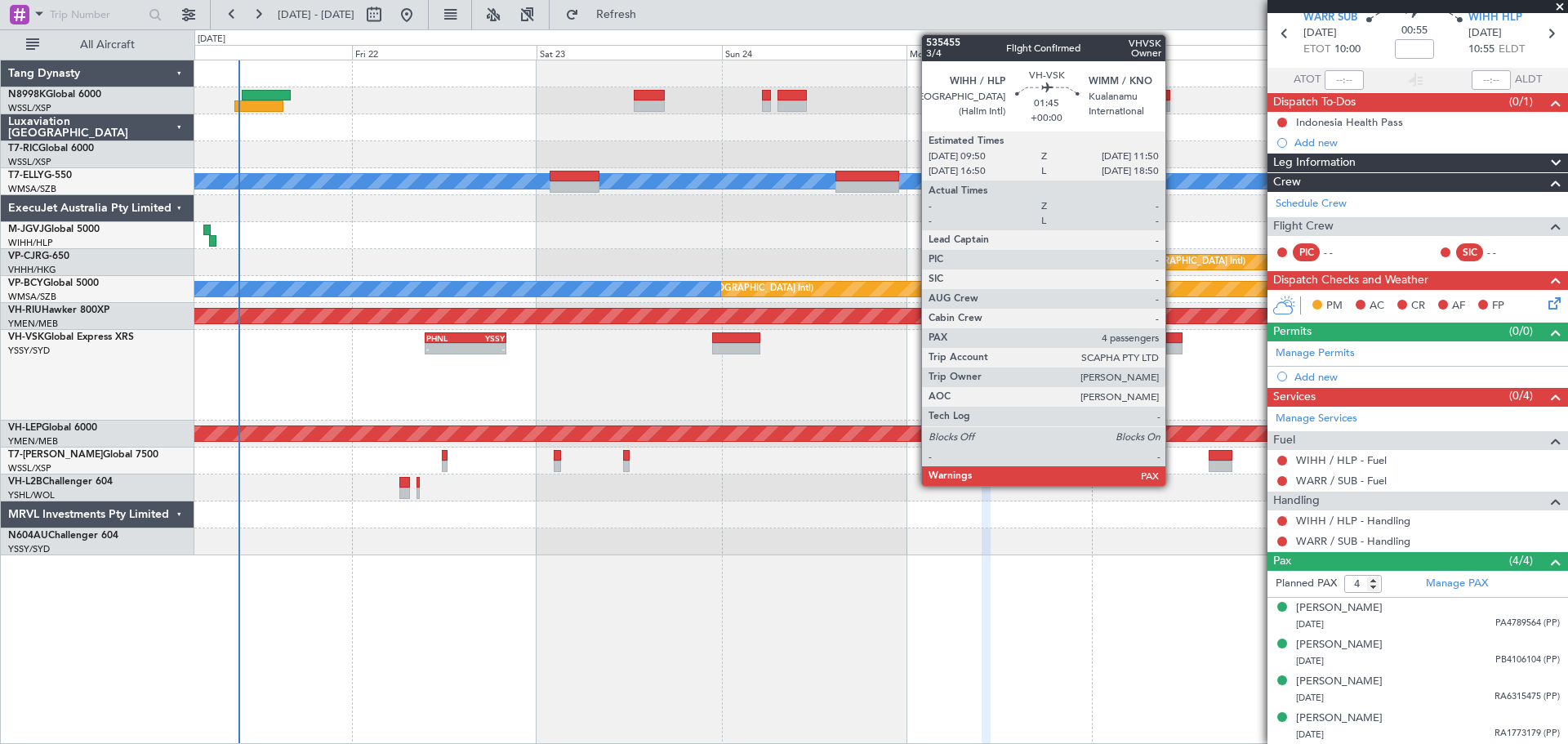
click at [1173, 339] on div at bounding box center [1173, 338] width 16 height 12
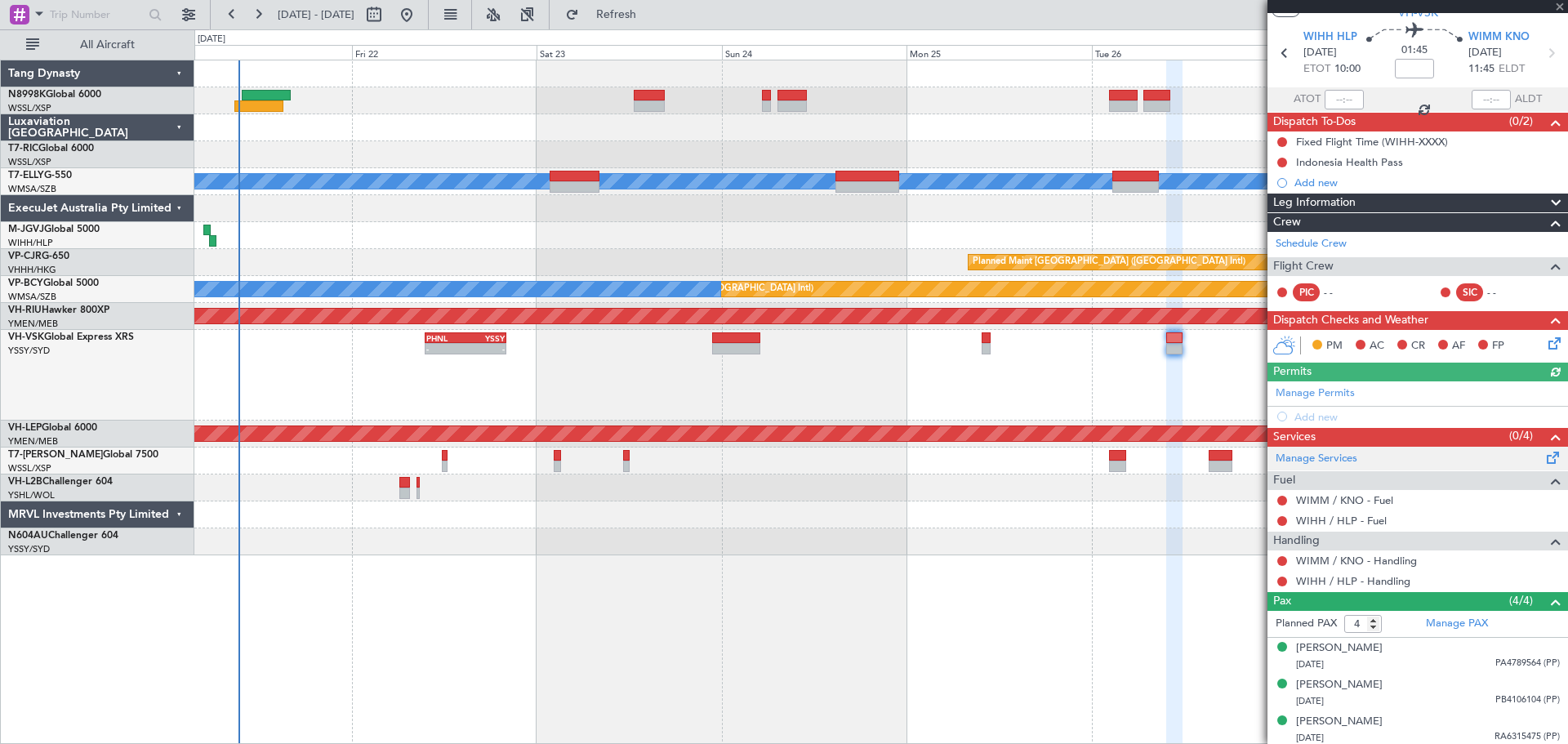
scroll to position [88, 0]
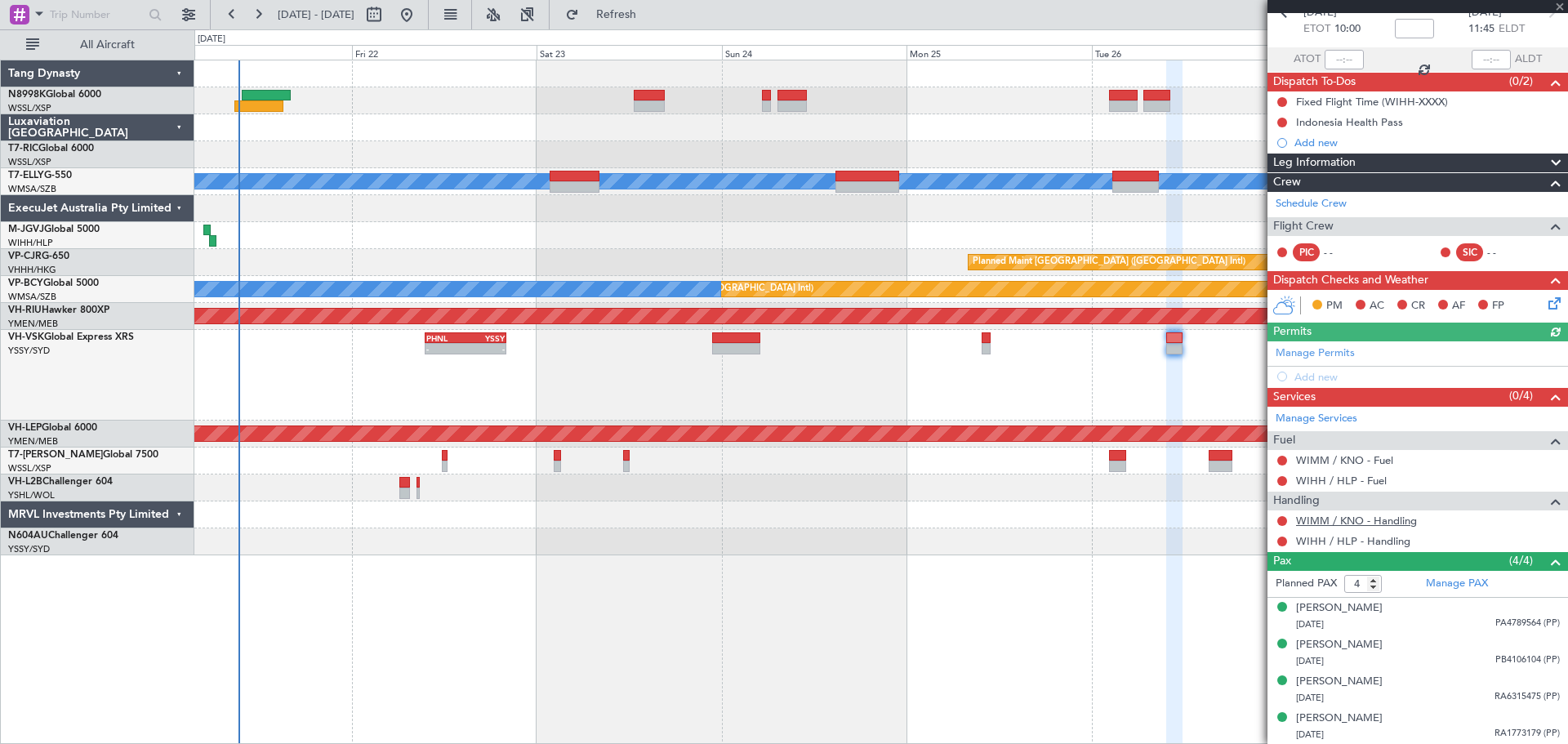
click at [1330, 520] on link "WIMM / KNO - Handling" at bounding box center [1356, 520] width 121 height 14
click at [1338, 540] on div "WIMM / KNO - Handling" at bounding box center [1355, 548] width 108 height 20
click at [1328, 541] on link "WIHH / HLP - Handling" at bounding box center [1353, 540] width 114 height 14
click at [414, 391] on div "- - PHNL 09:35 Z YSSY 20:05 Z" at bounding box center [881, 375] width 1373 height 91
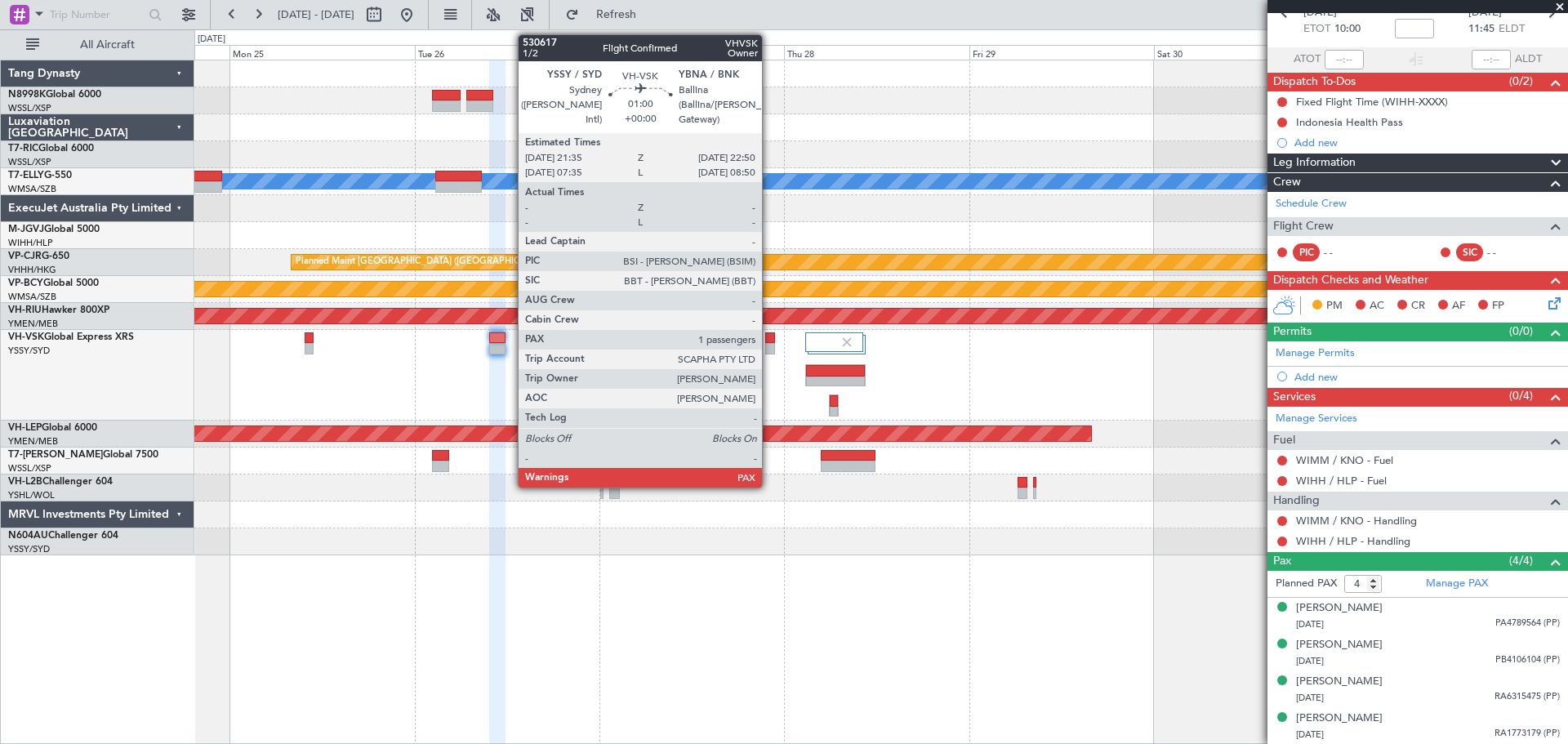
click at [769, 342] on div at bounding box center [770, 338] width 10 height 12
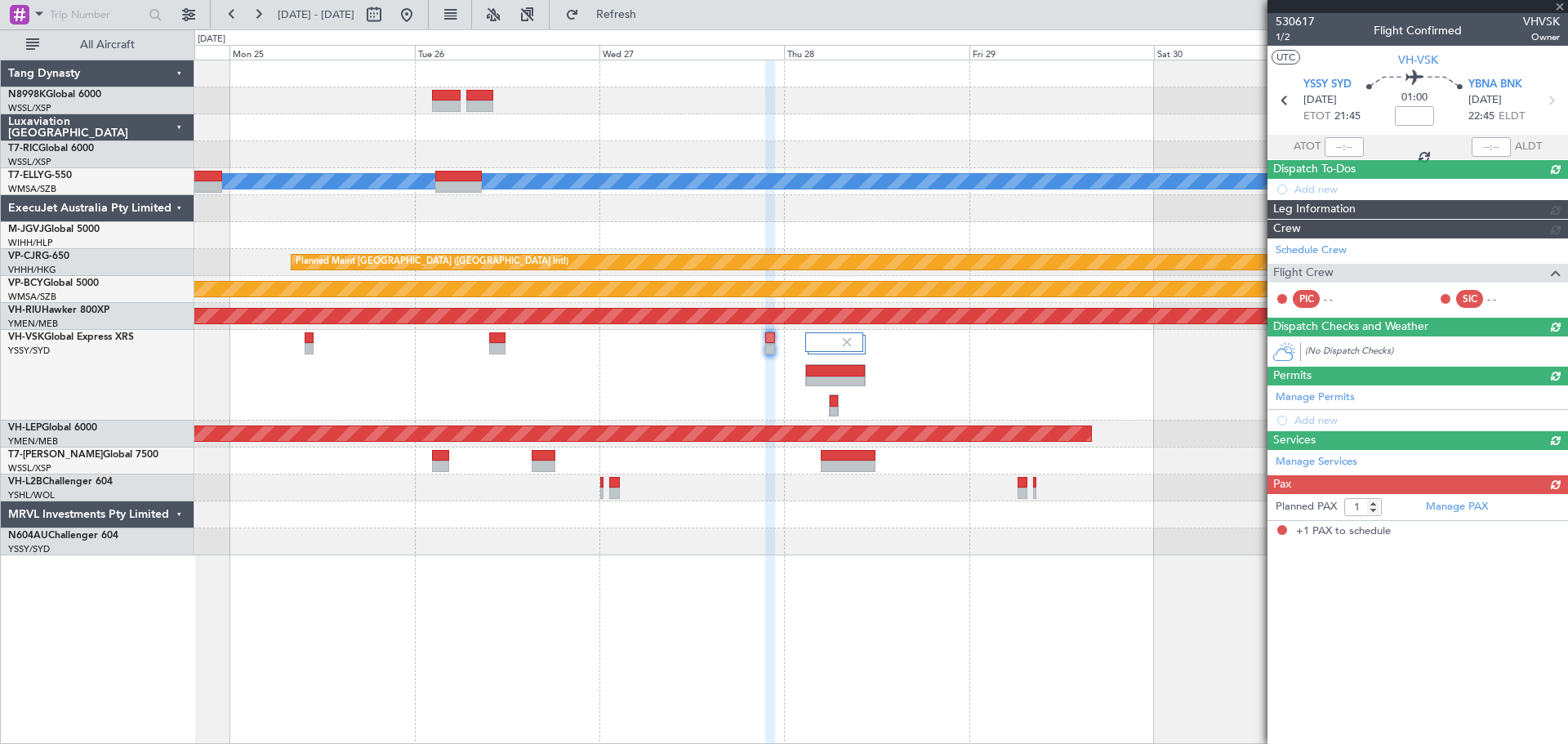
scroll to position [0, 0]
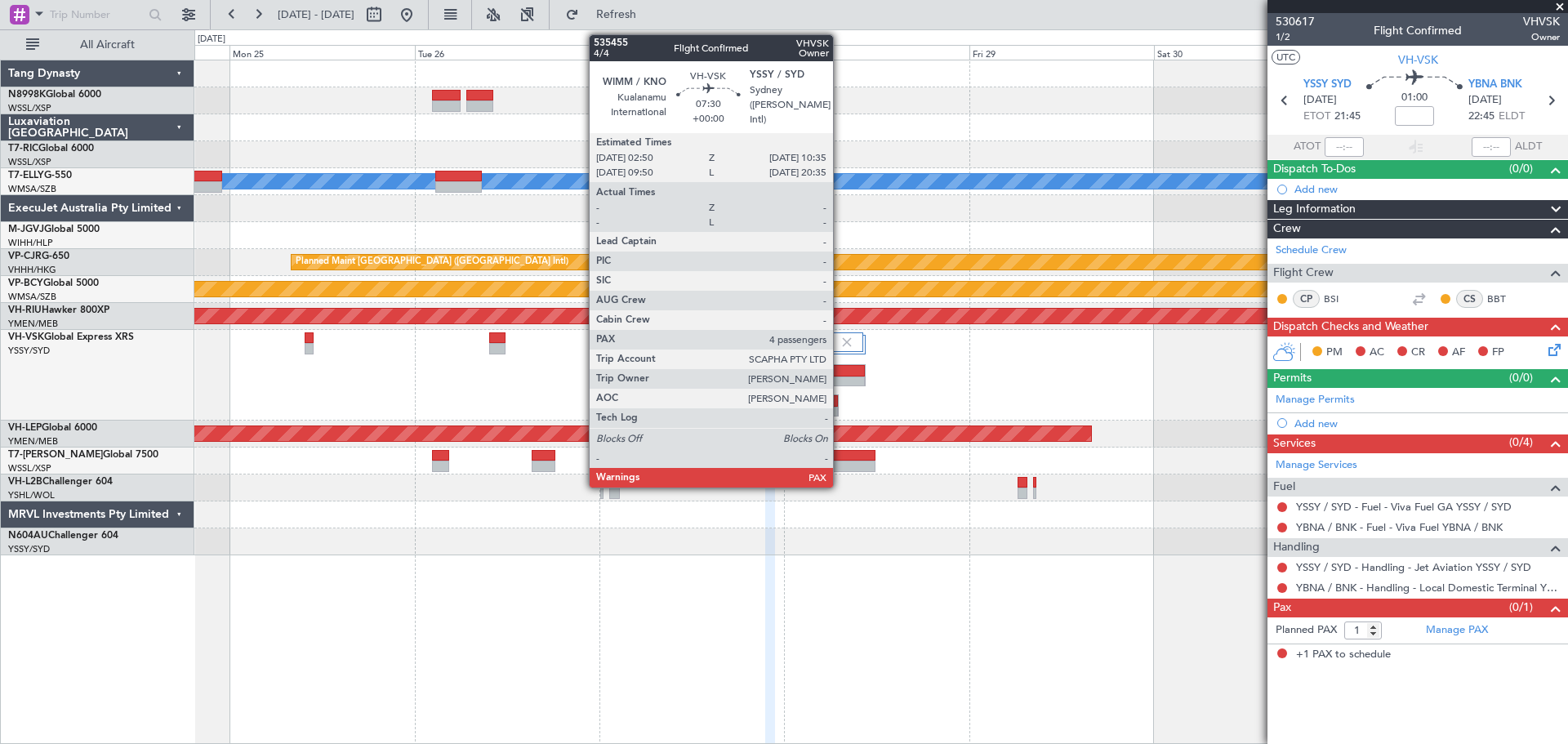
click at [840, 377] on div at bounding box center [835, 382] width 58 height 12
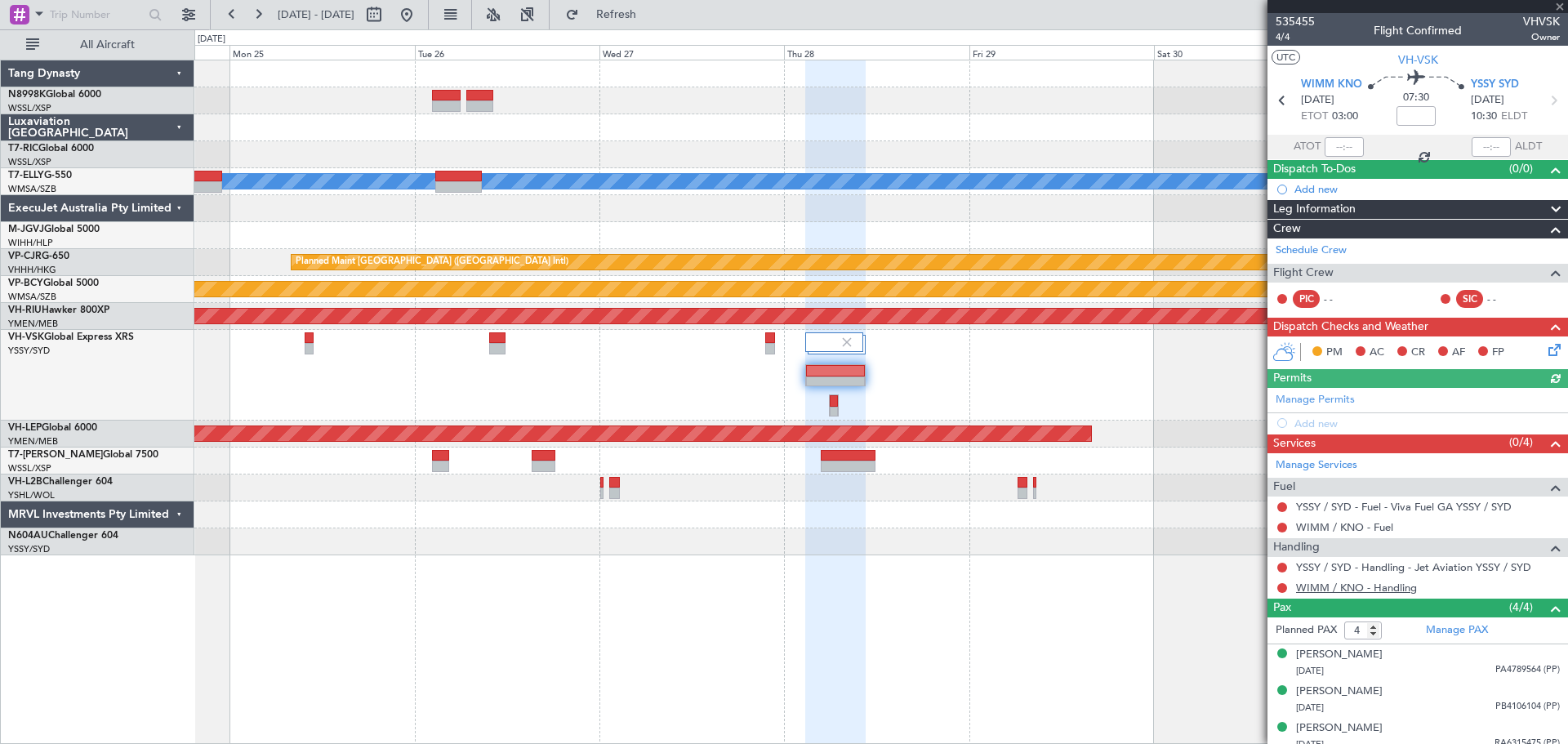
click at [1323, 582] on link "WIMM / KNO - Handling" at bounding box center [1356, 587] width 121 height 14
click at [1349, 590] on link "WIMM / KNO - Handling" at bounding box center [1356, 587] width 121 height 14
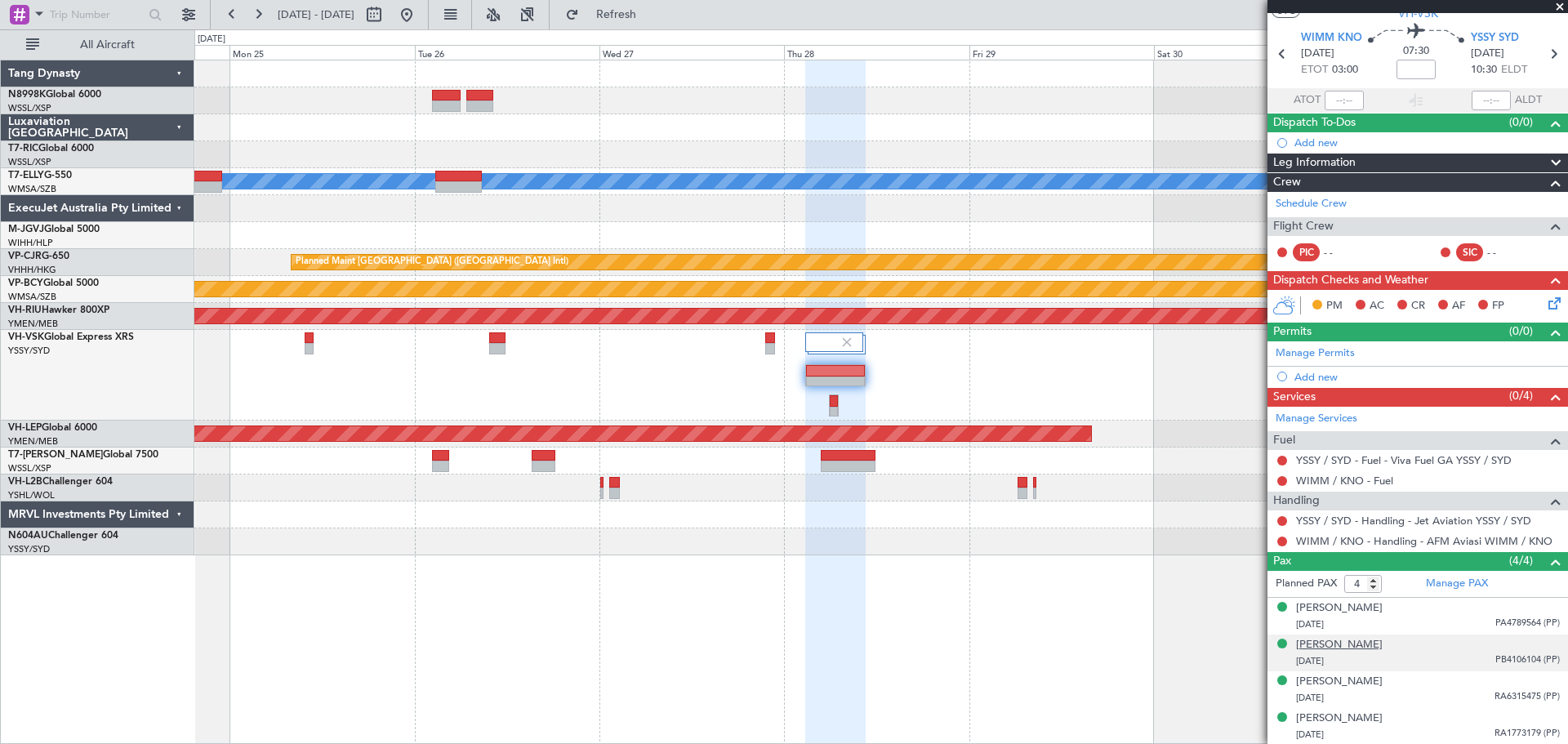
click at [1349, 646] on div "[PERSON_NAME]" at bounding box center [1339, 646] width 87 height 17
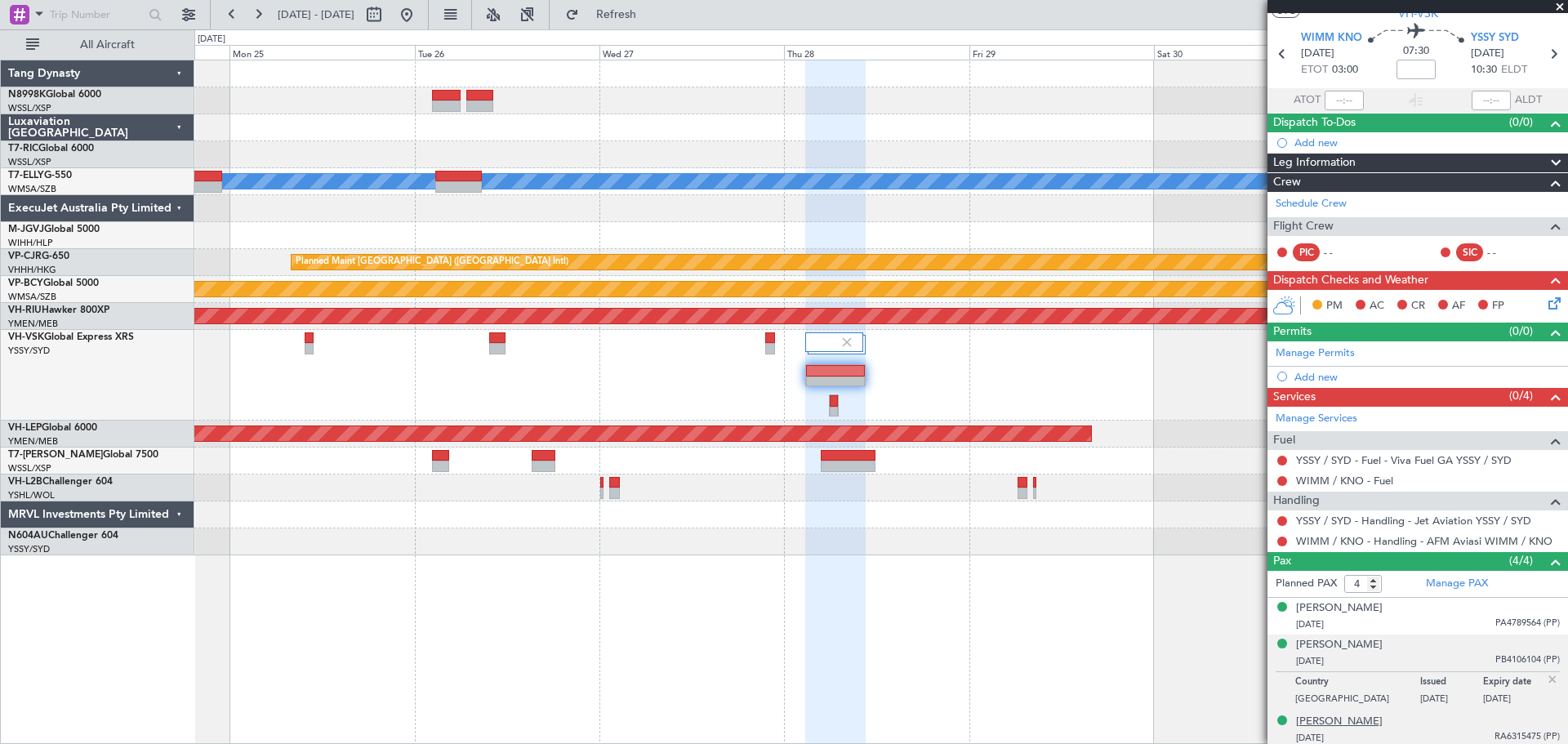
click at [1352, 721] on div "[PERSON_NAME]" at bounding box center [1339, 722] width 87 height 17
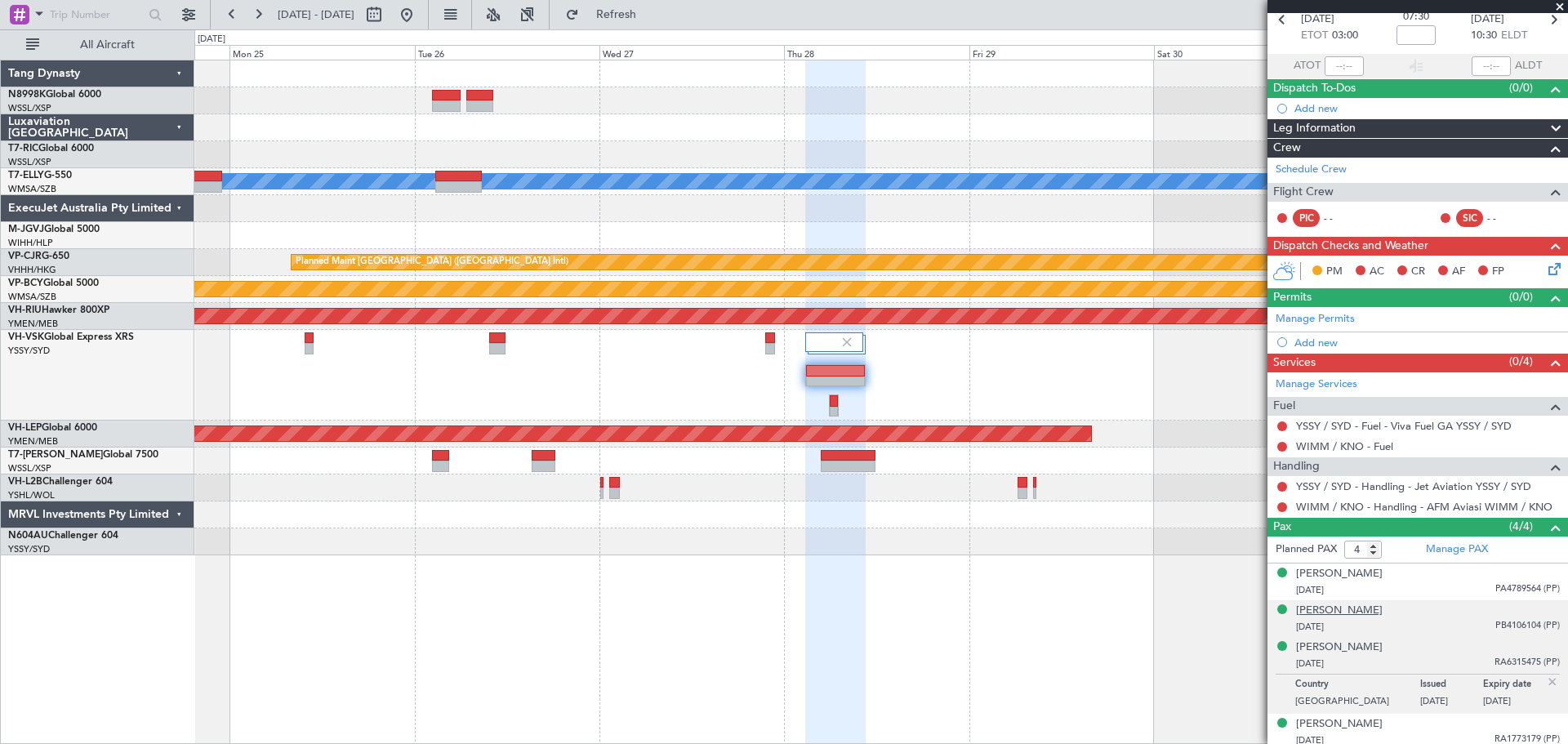
scroll to position [87, 0]
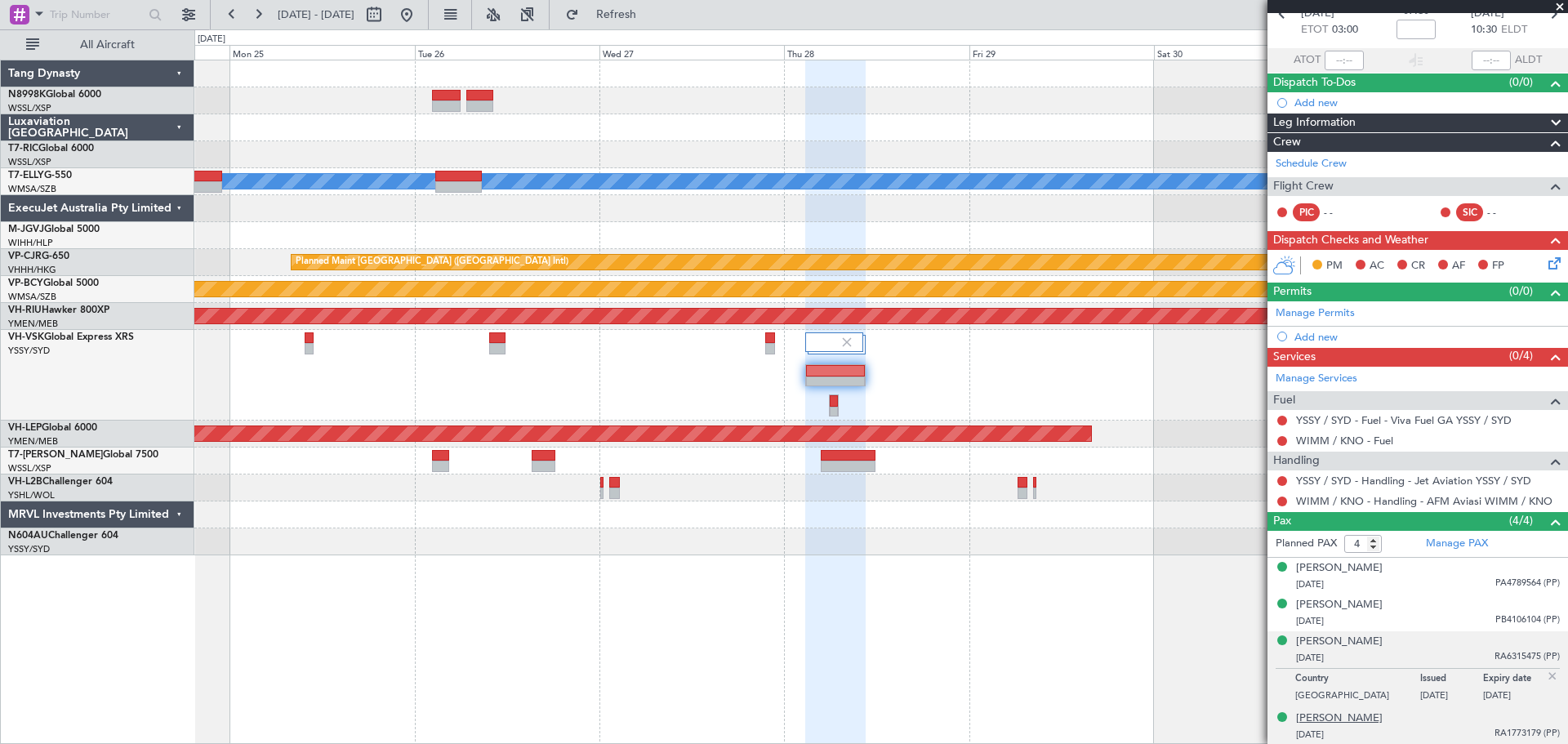
click at [1321, 720] on div "[PERSON_NAME]" at bounding box center [1339, 719] width 87 height 17
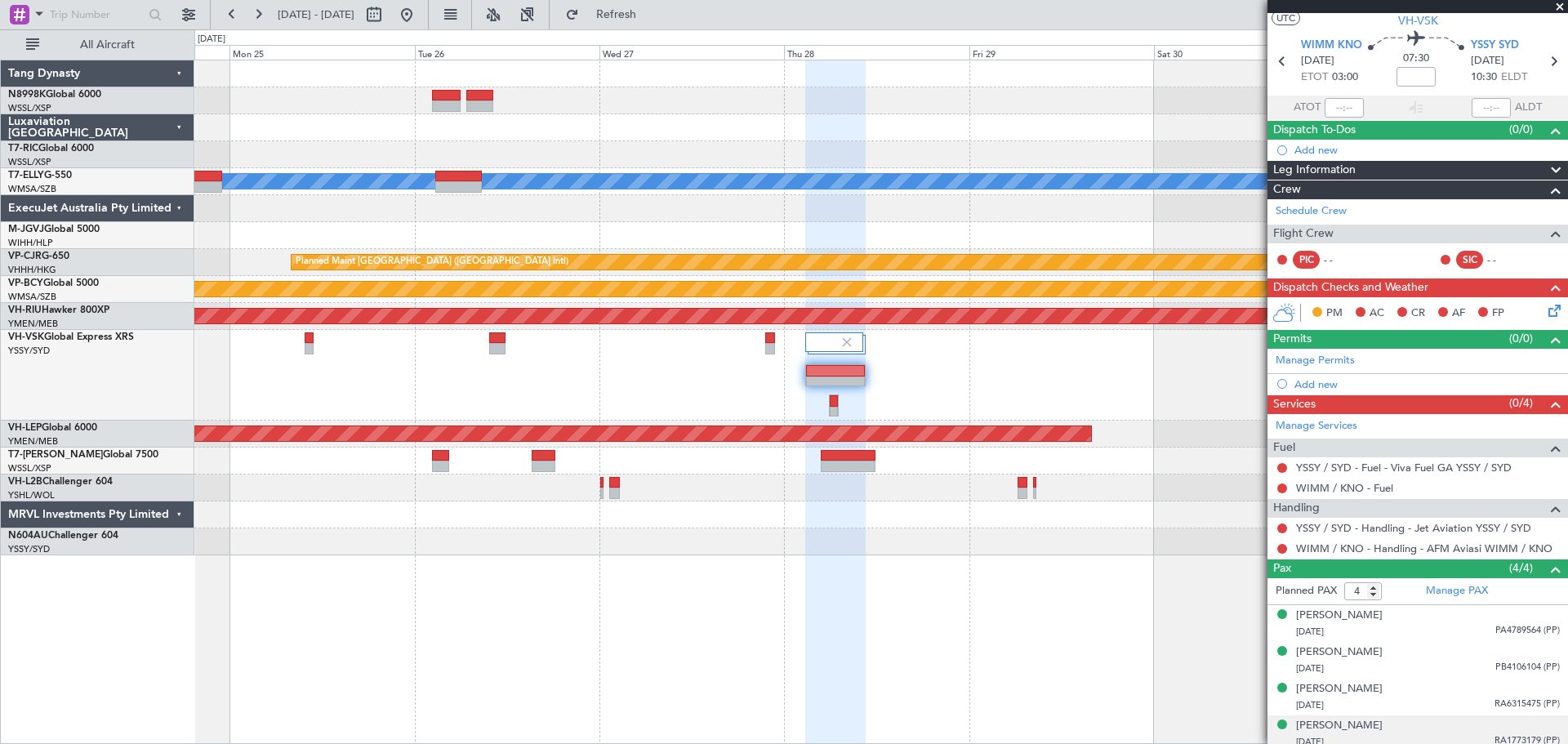
scroll to position [0, 0]
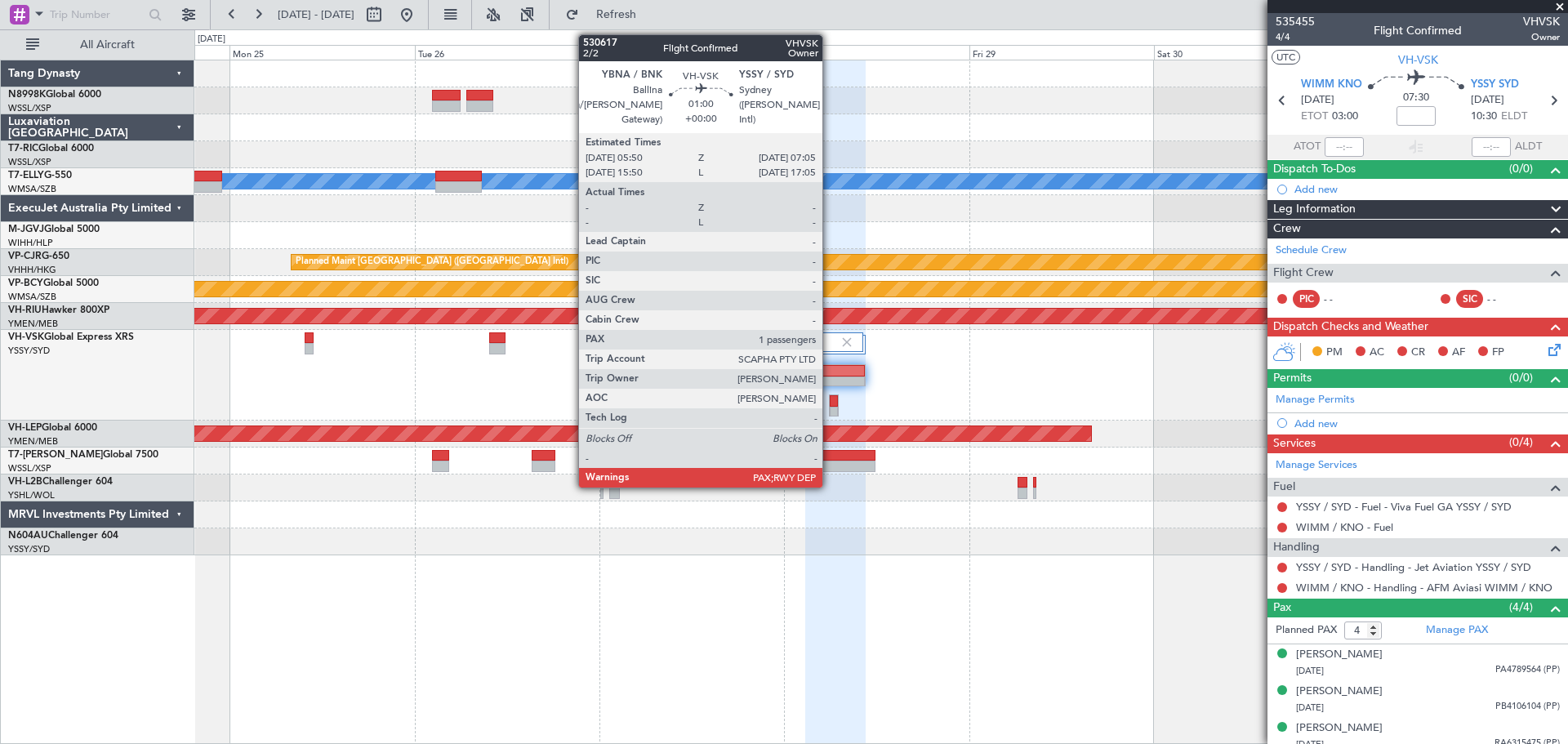
click at [832, 402] on div at bounding box center [834, 401] width 8 height 12
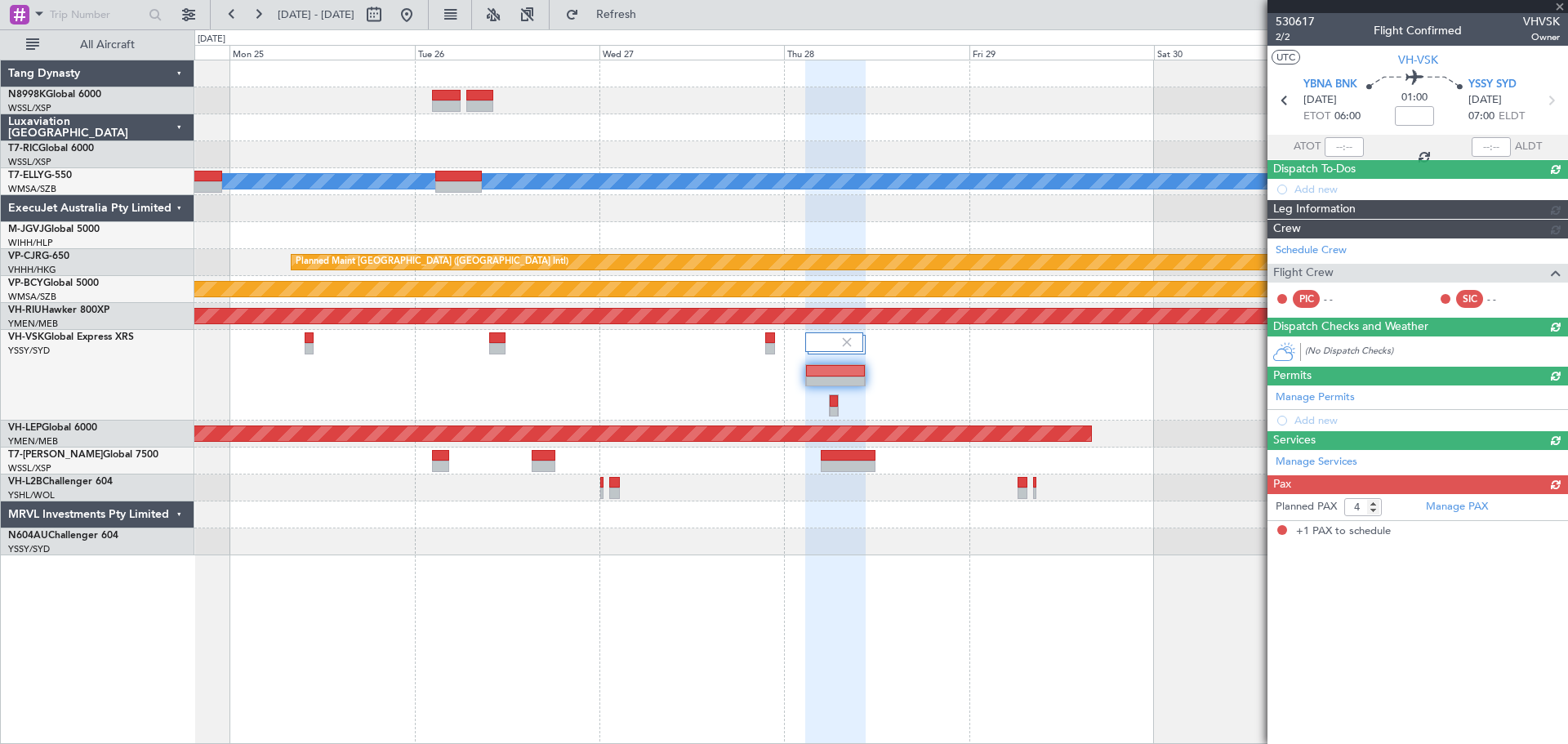
type input "1"
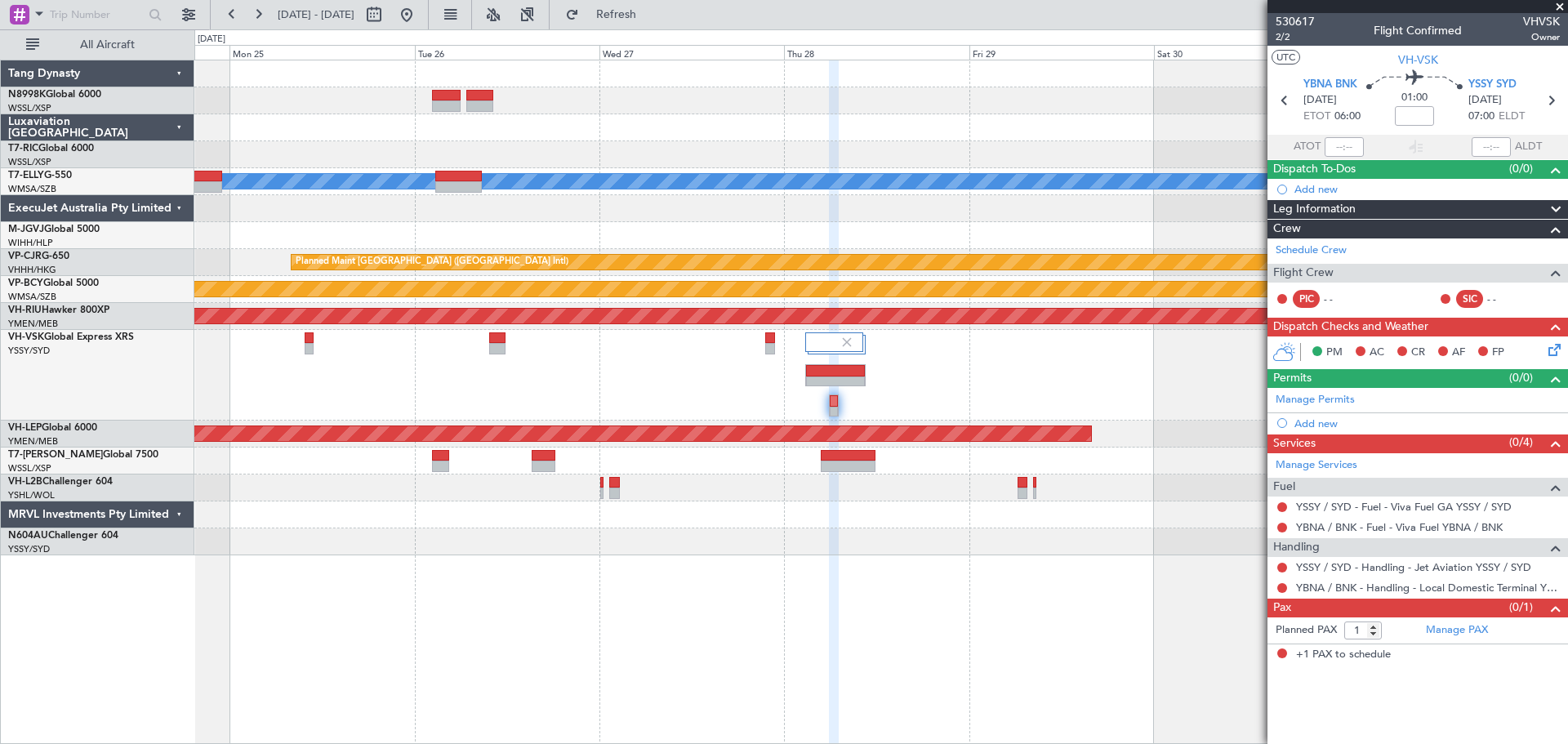
click at [956, 349] on div at bounding box center [881, 375] width 1373 height 91
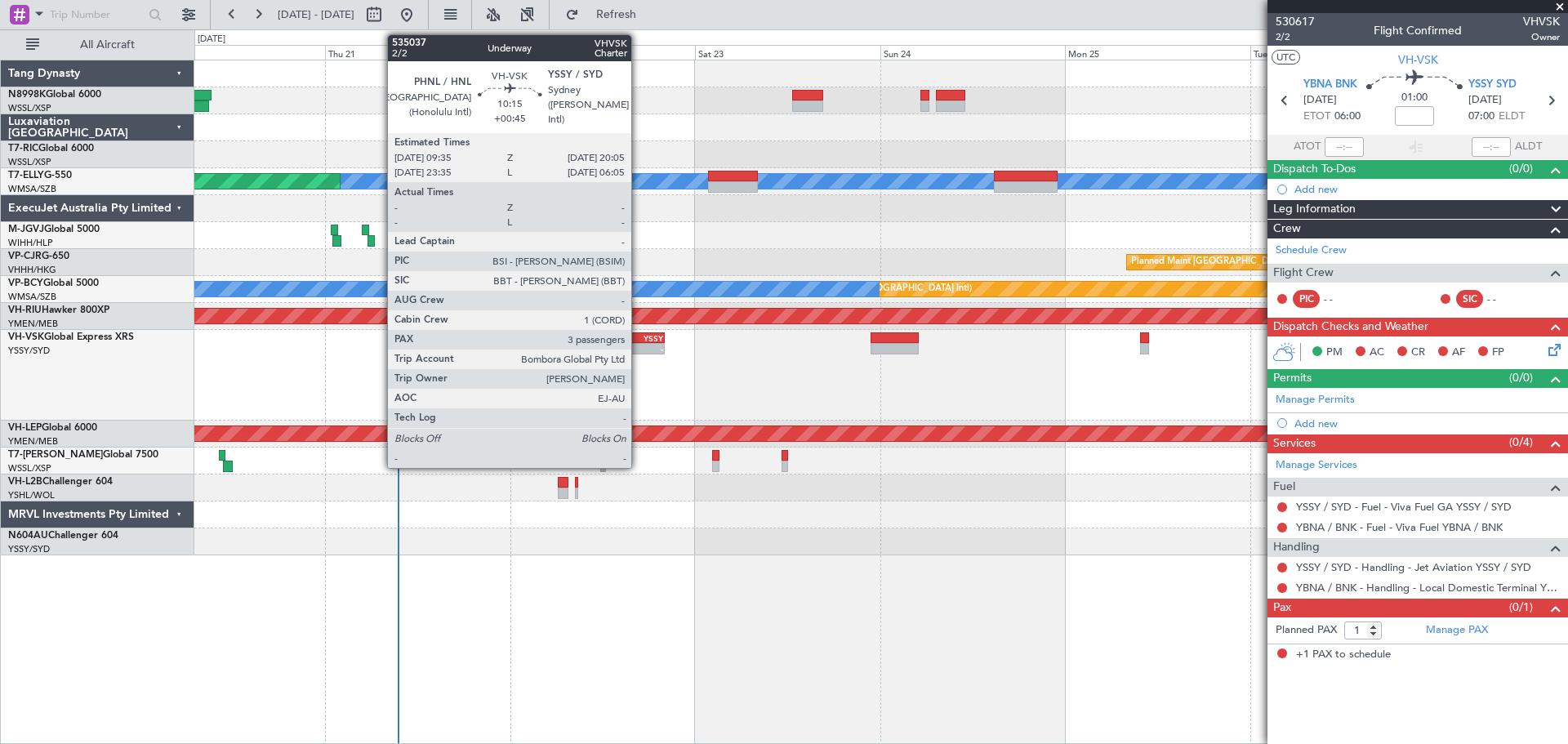
click at [629, 341] on div "YSSY" at bounding box center [643, 338] width 39 height 10
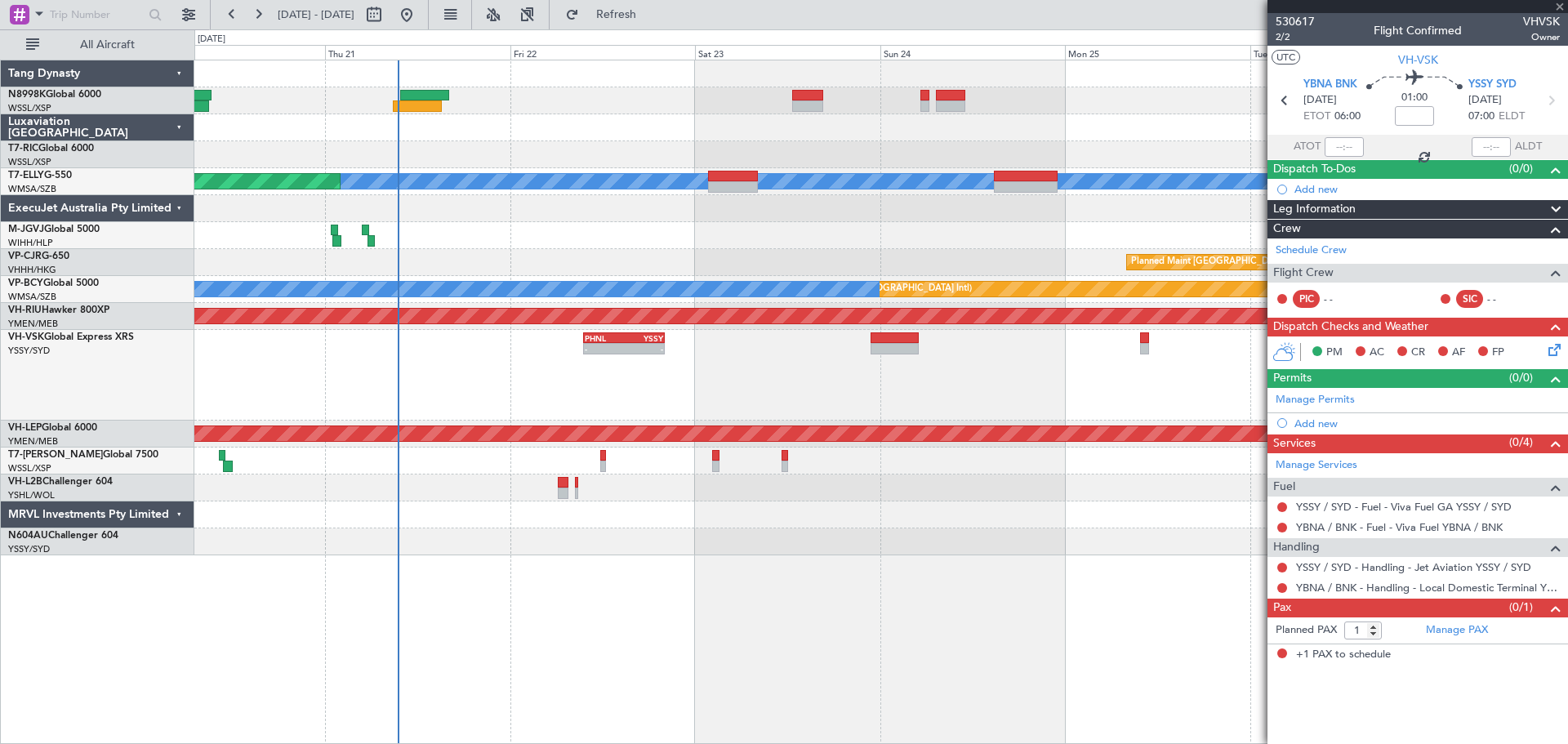
type input "+00:45"
type input "3"
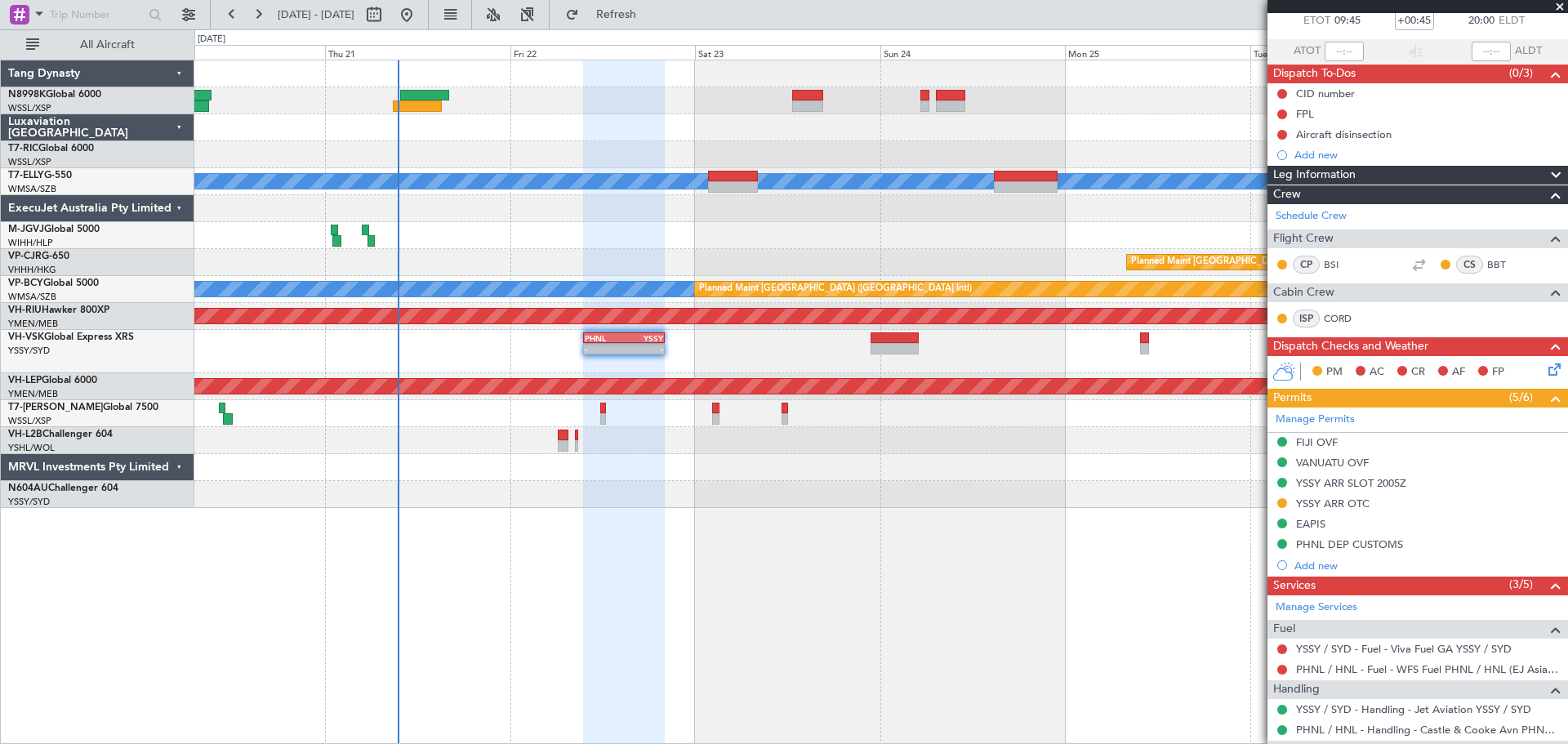
scroll to position [245, 0]
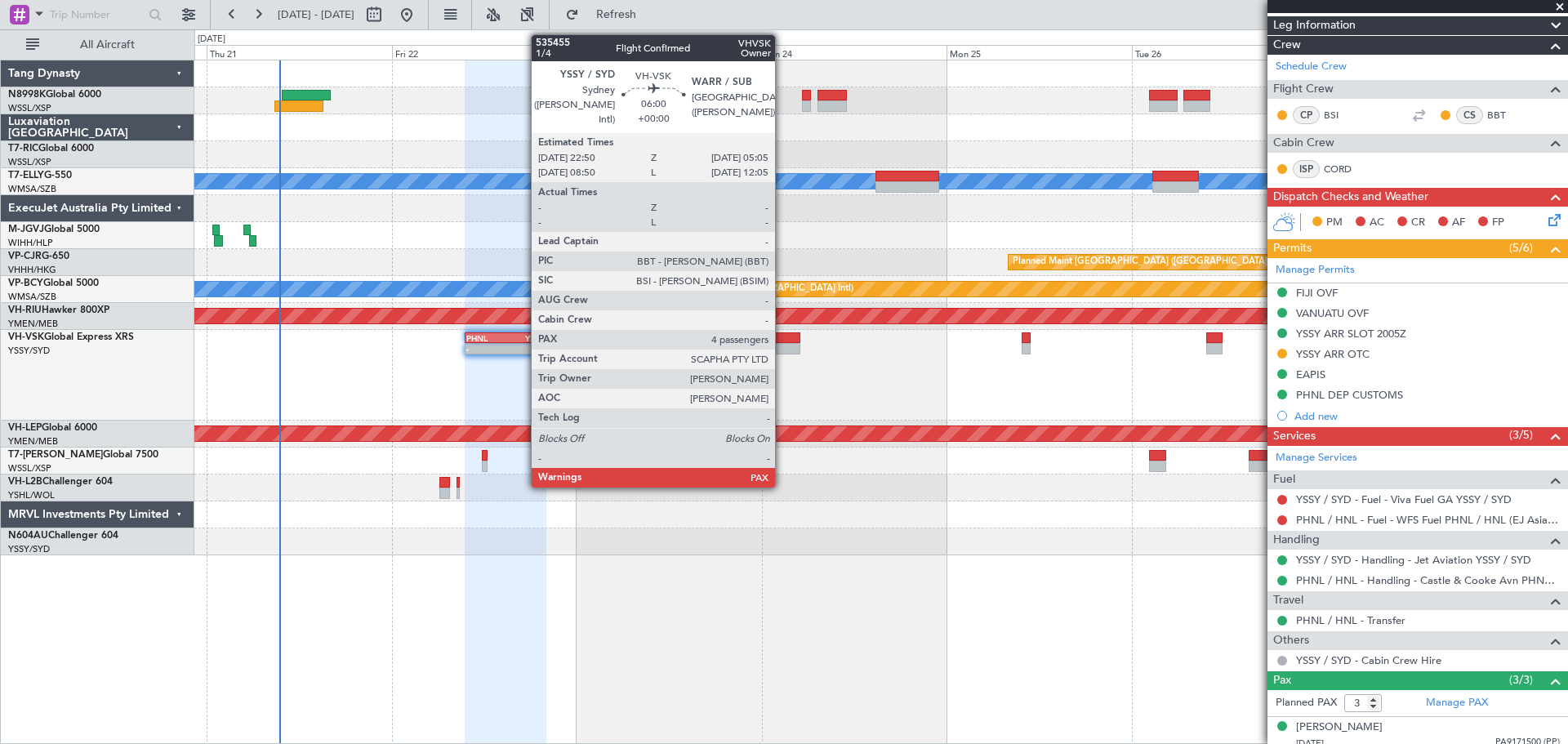
click at [784, 343] on div at bounding box center [776, 349] width 48 height 12
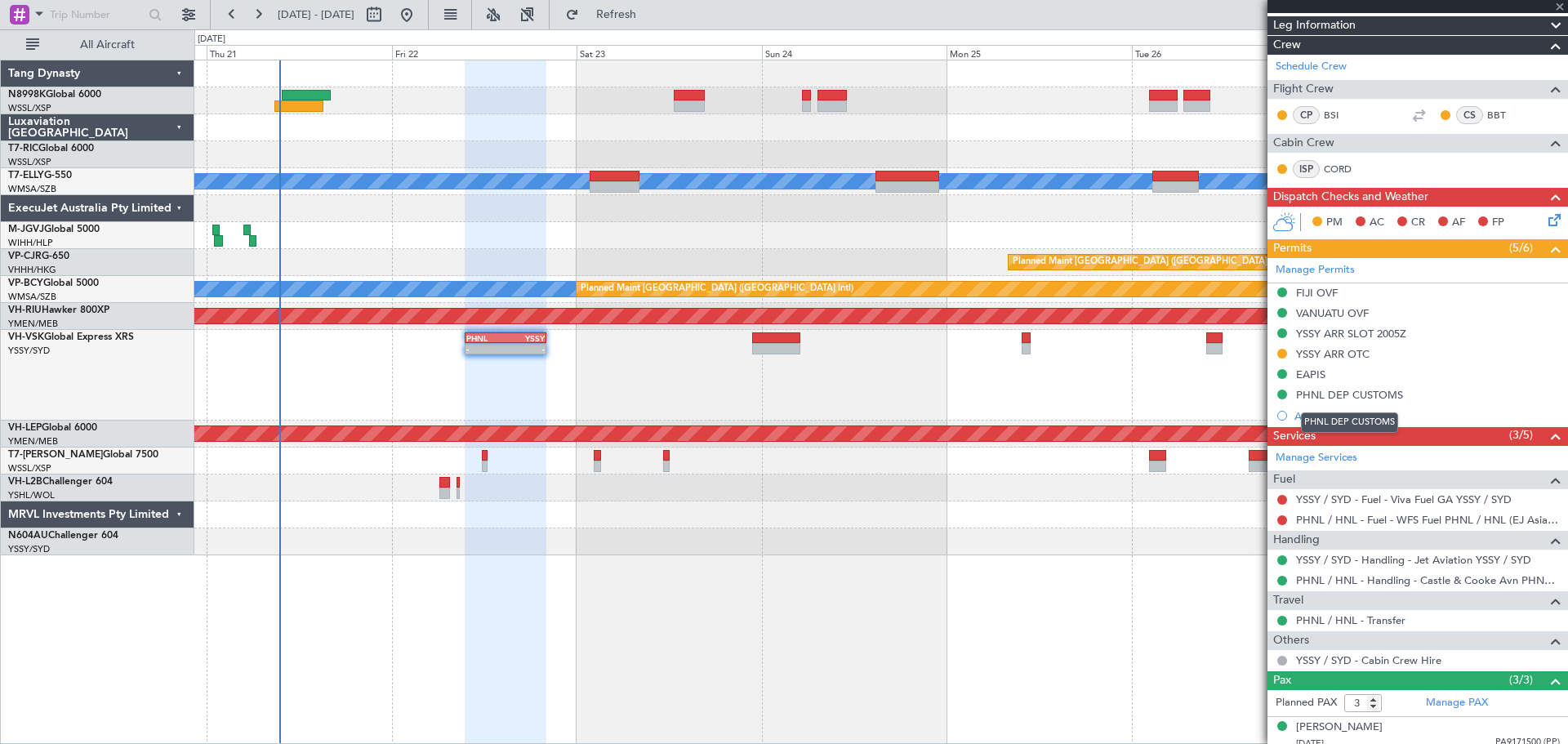
type input "4"
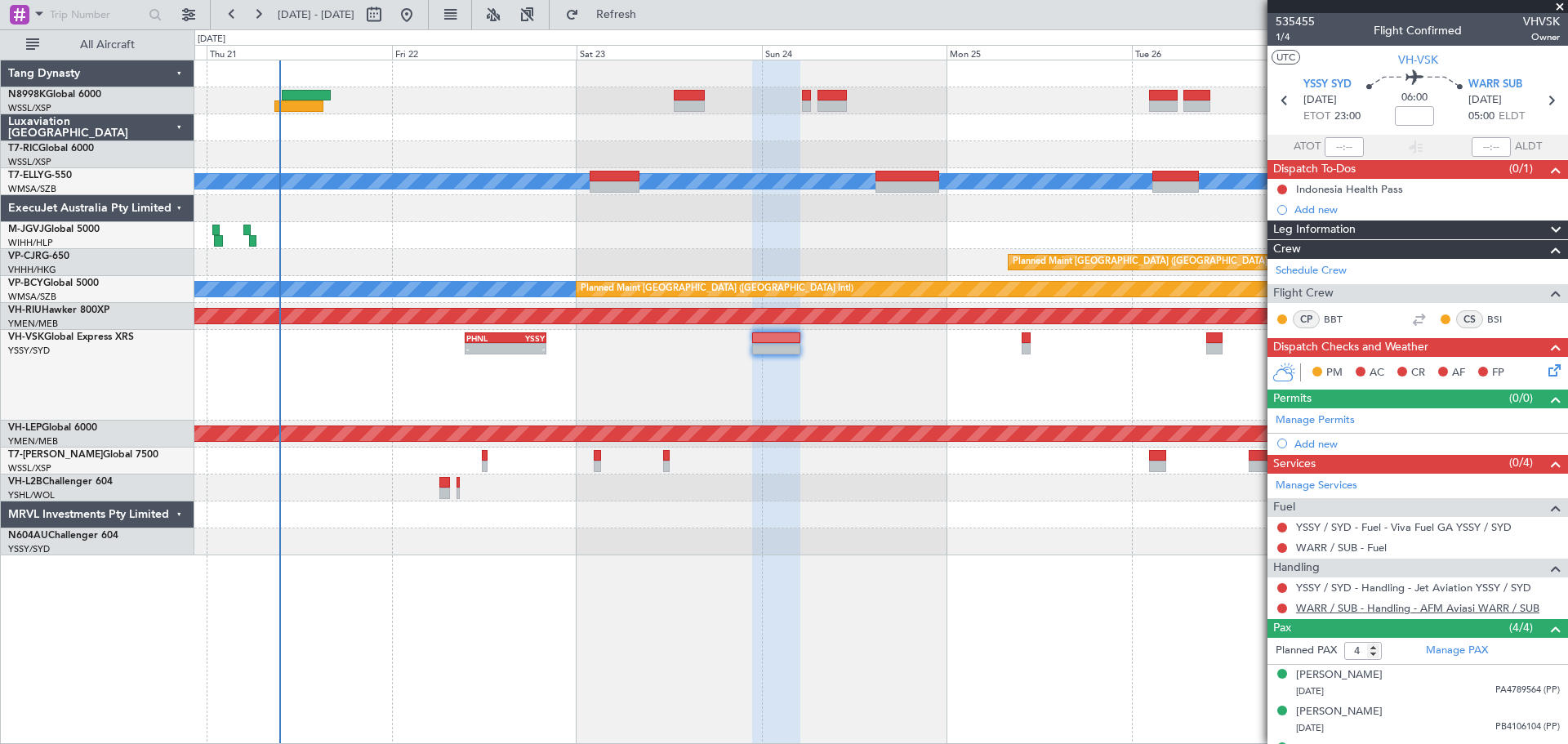
click at [1325, 605] on link "WARR / SUB - Handling - AFM Aviasi WARR / SUB" at bounding box center [1418, 608] width 244 height 14
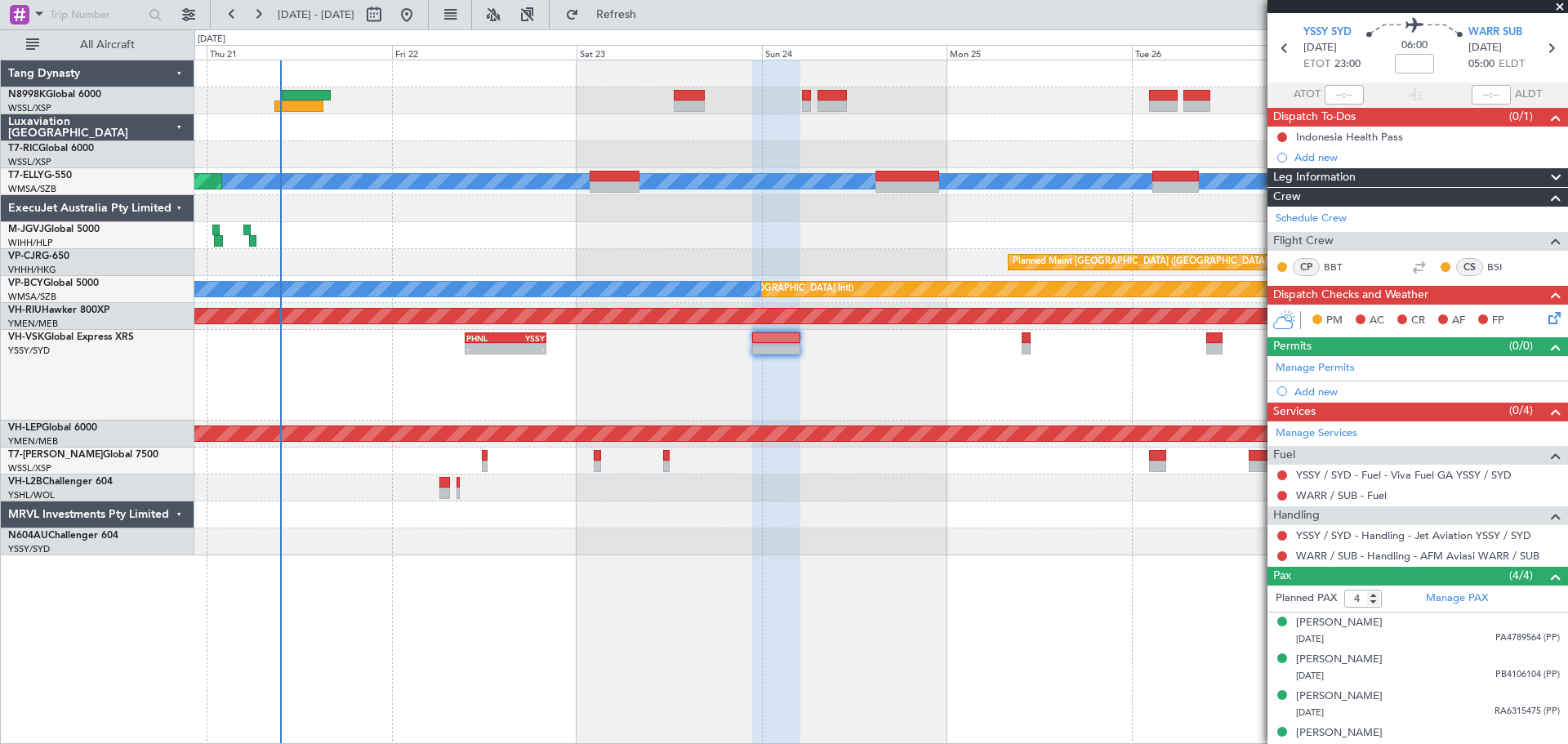
scroll to position [67, 0]
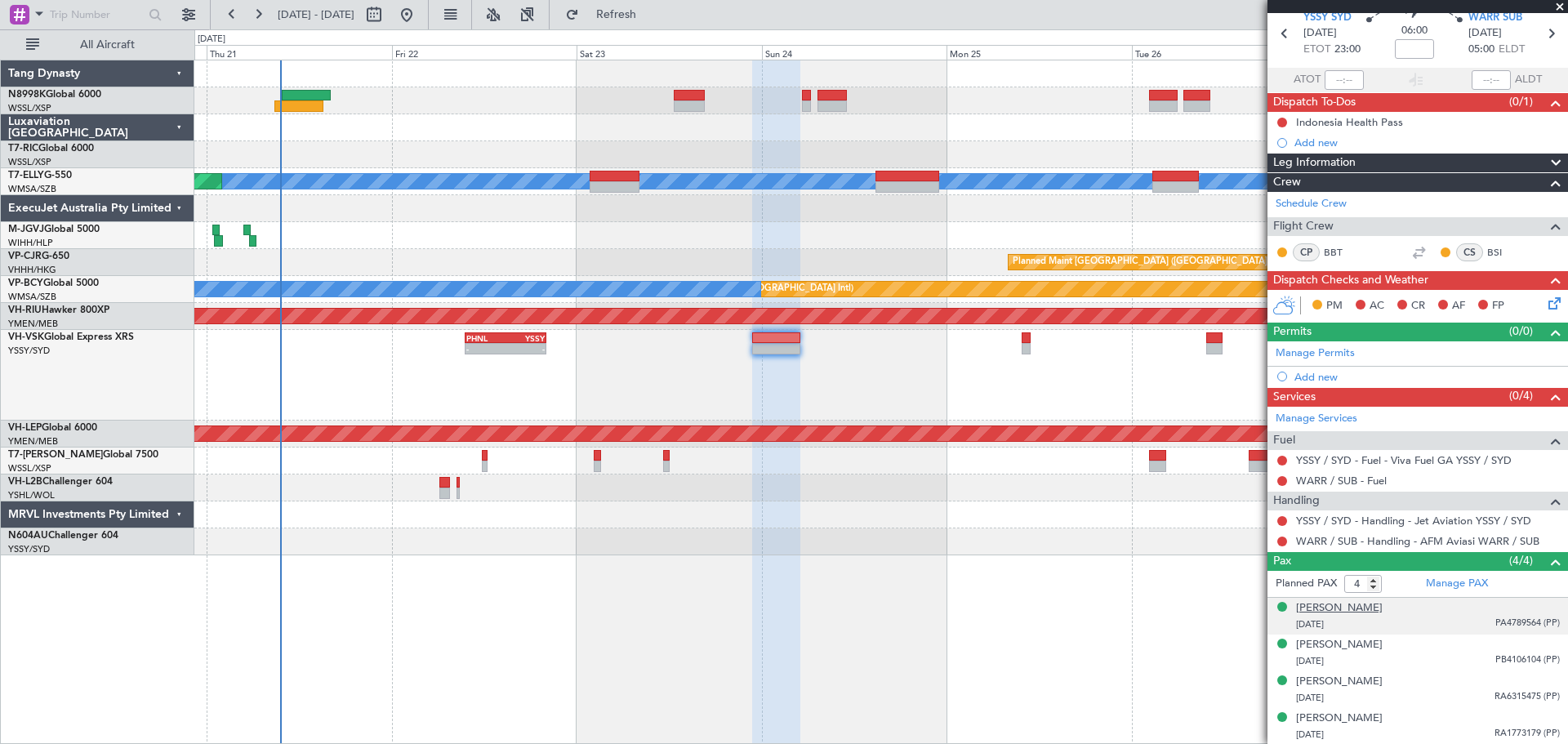
click at [1324, 606] on div "Adam COX" at bounding box center [1339, 609] width 87 height 17
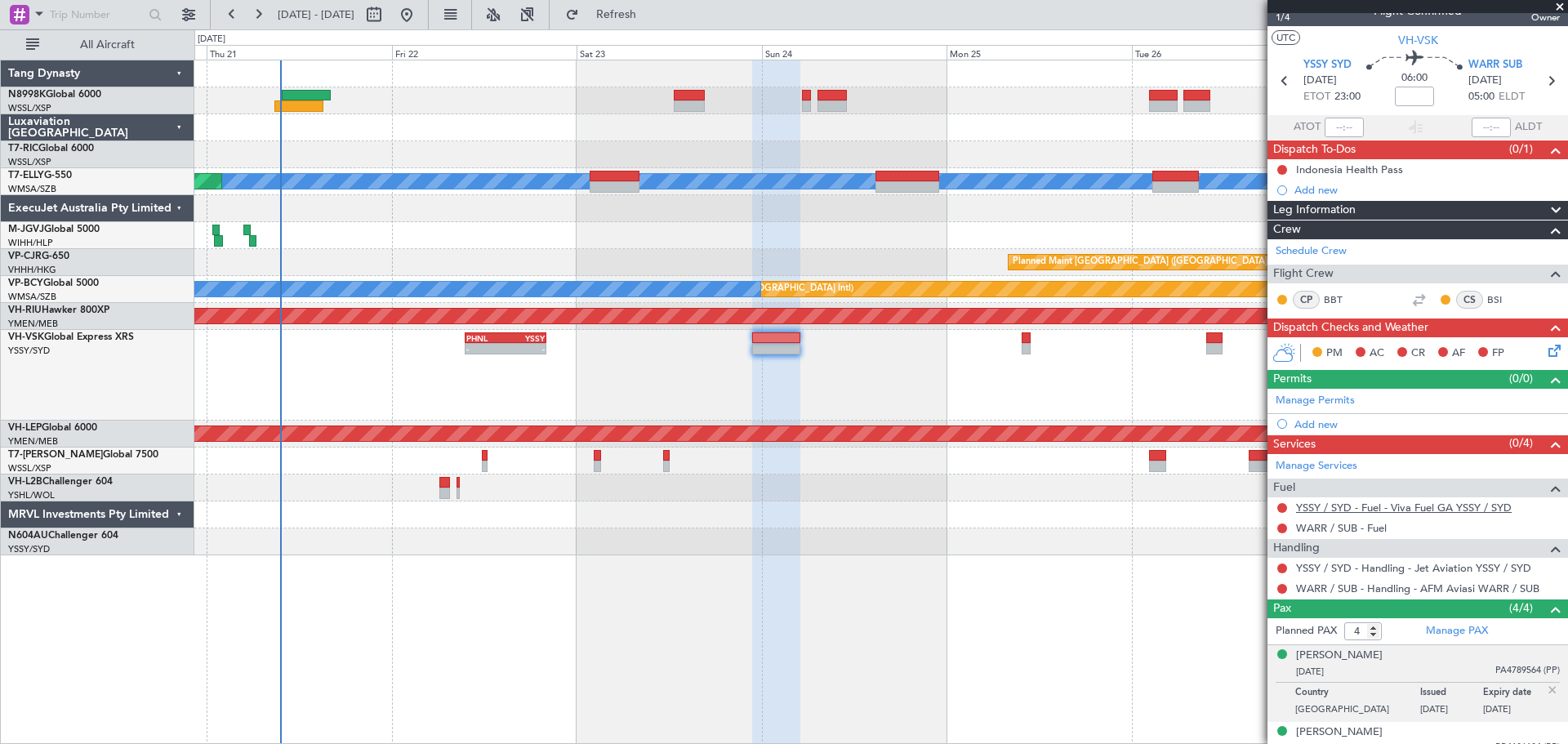
scroll to position [0, 0]
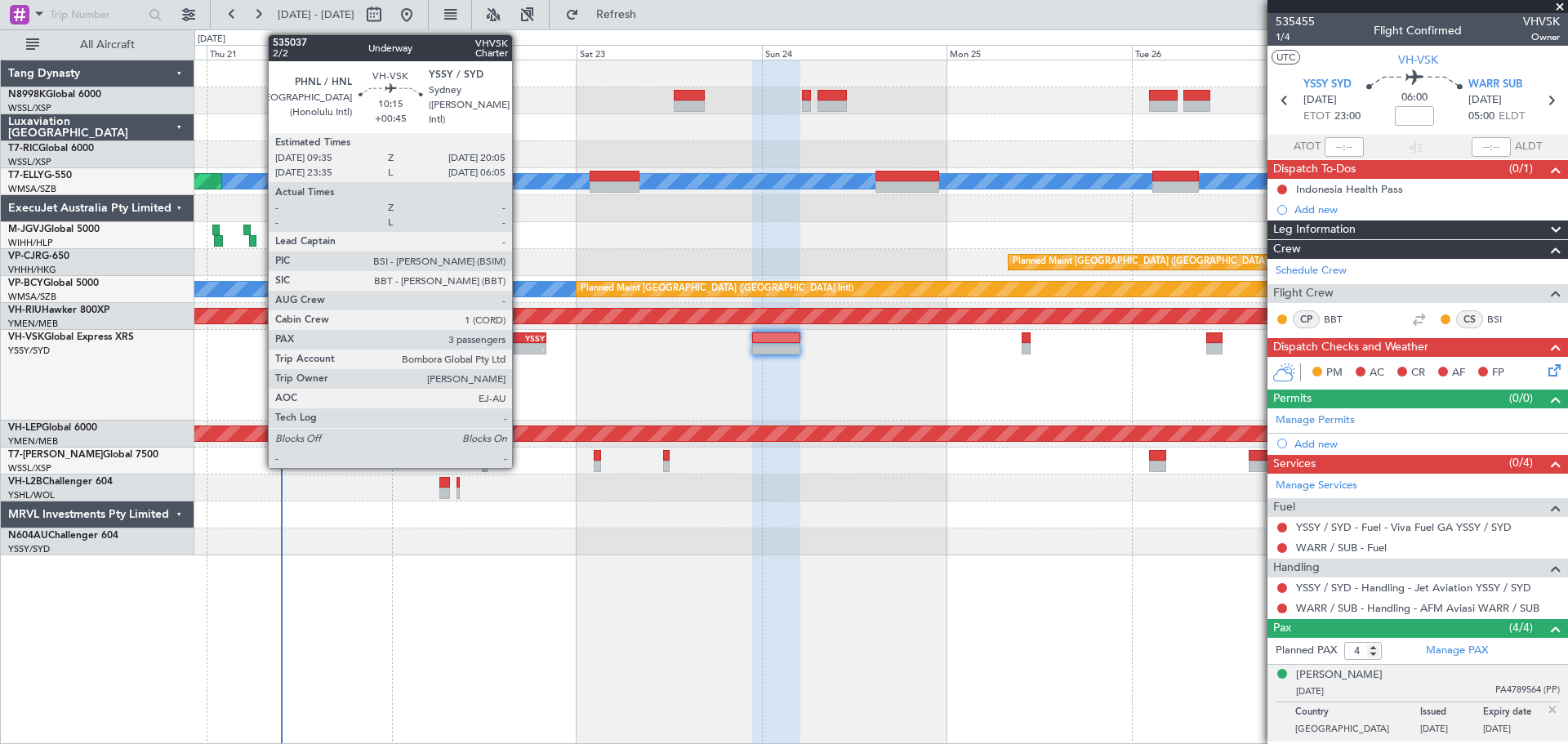
click at [504, 342] on div "PHNL 09:35 Z YSSY 20:05 Z" at bounding box center [505, 338] width 82 height 12
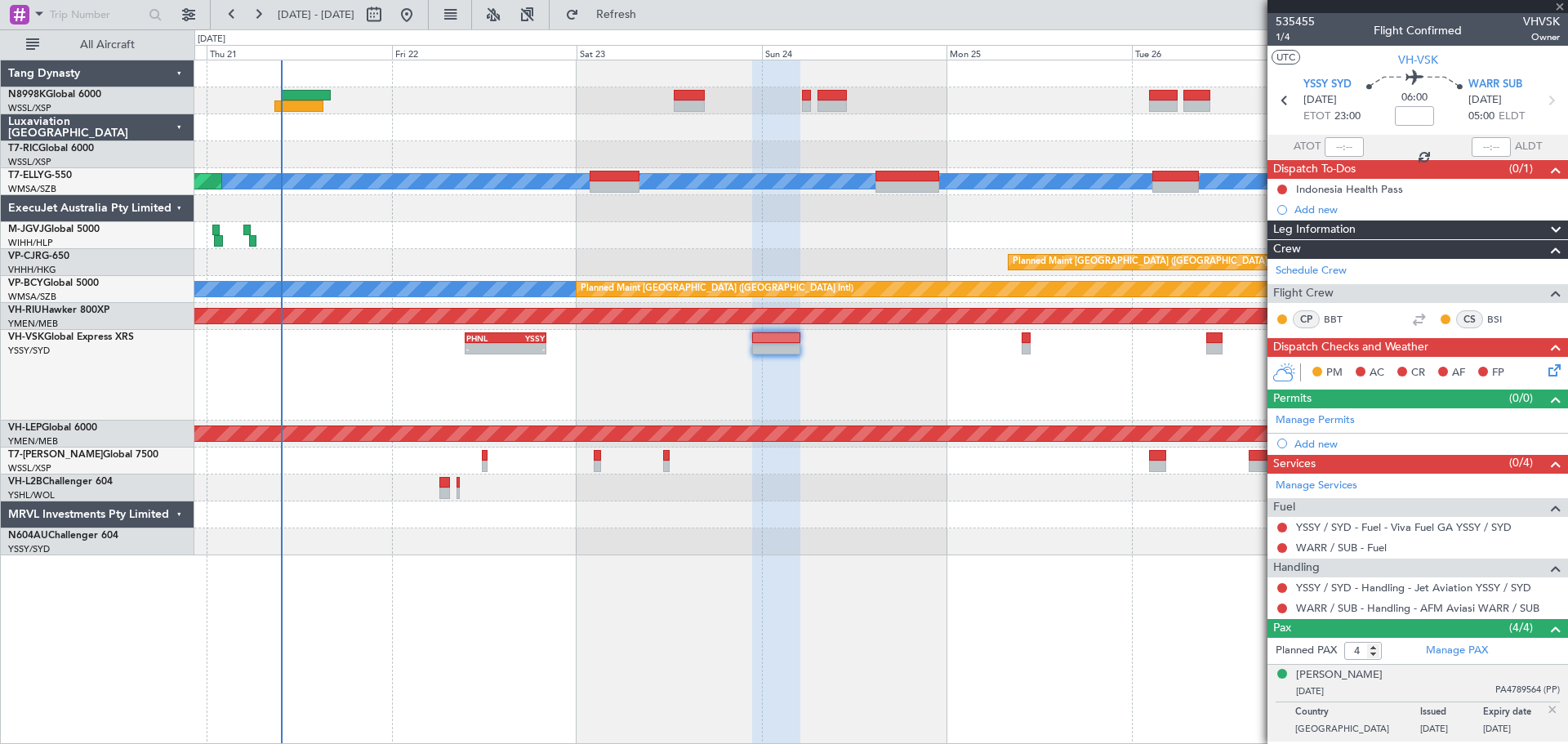
type input "+00:45"
type input "3"
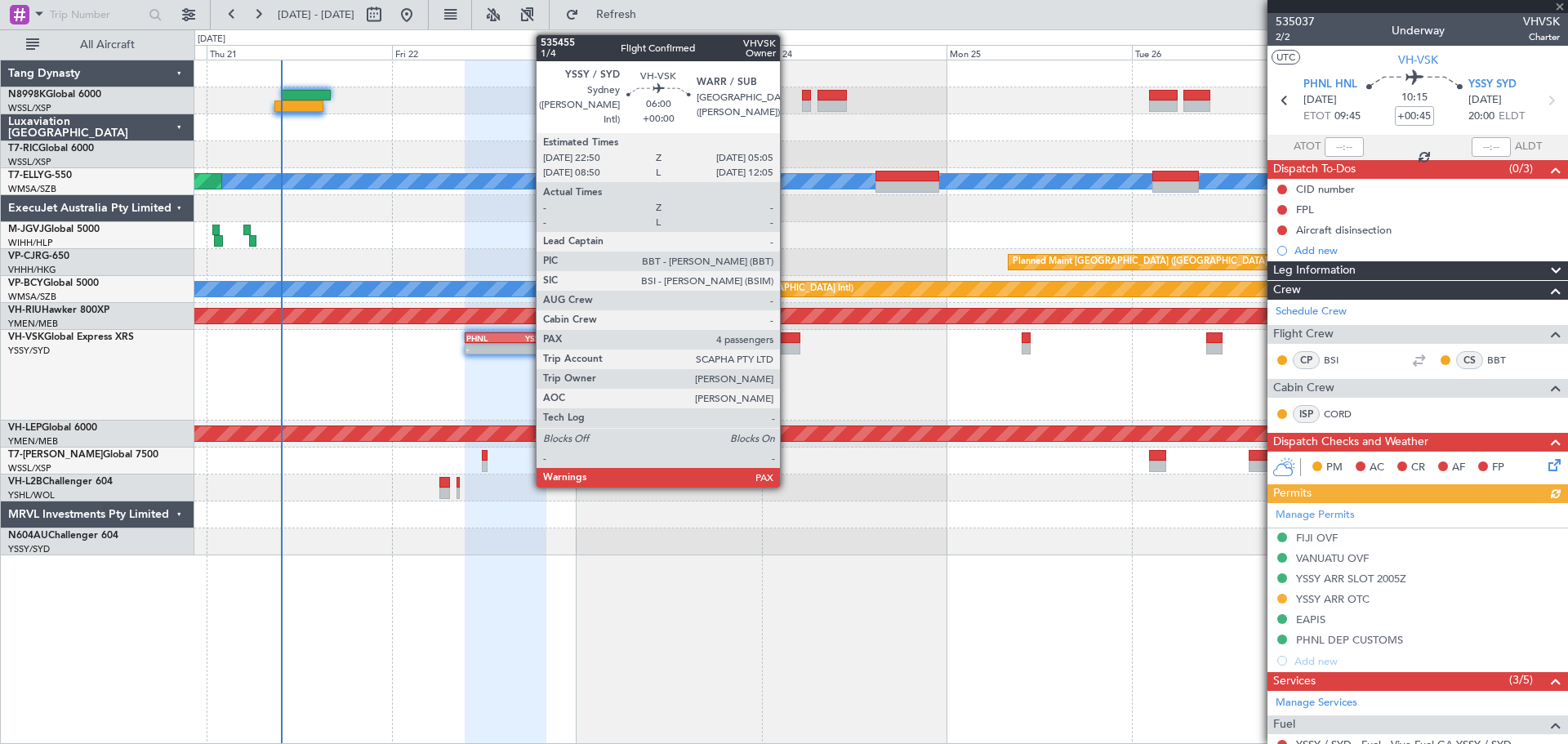
click at [787, 343] on div at bounding box center [776, 349] width 48 height 12
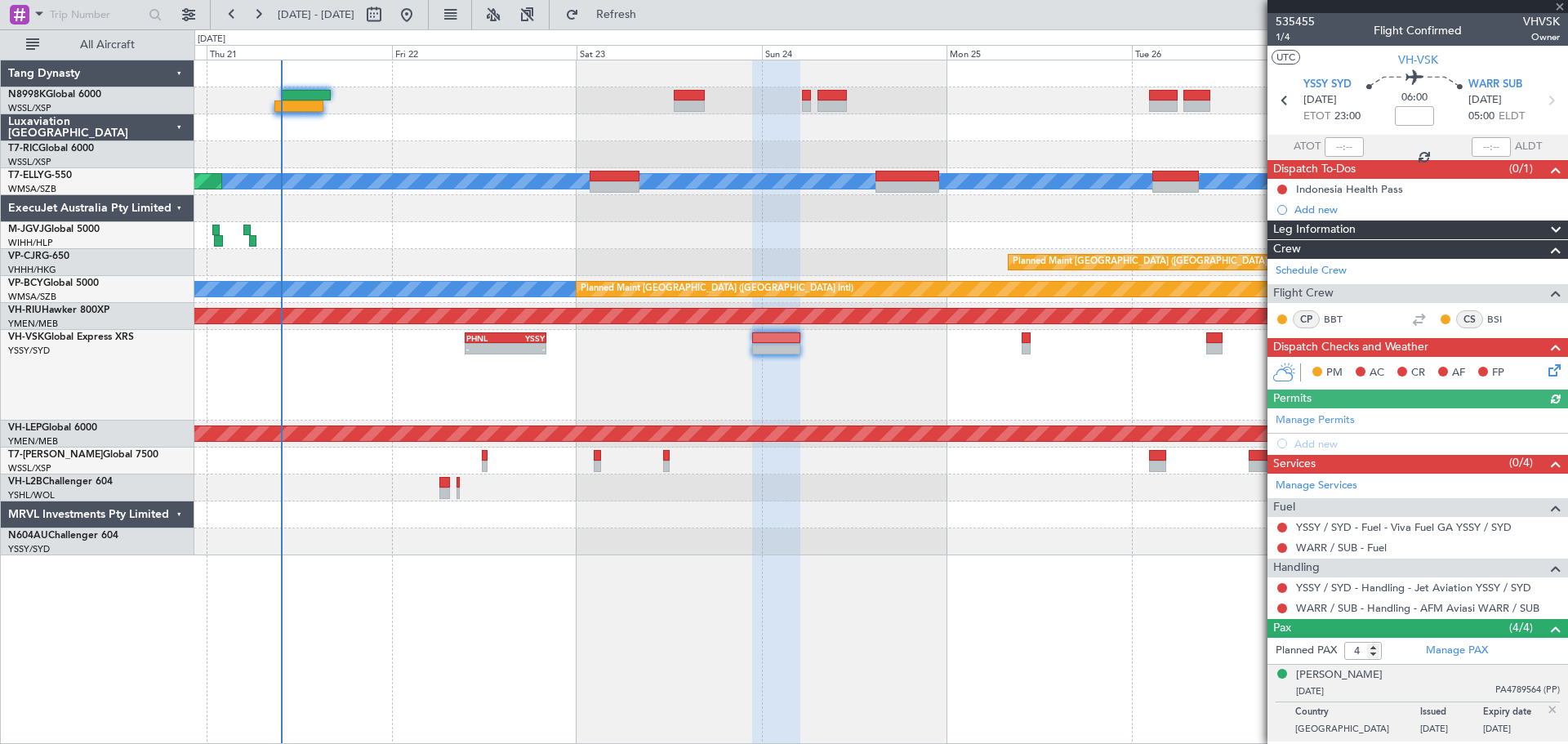
click at [1013, 385] on div "- - PHNL 09:35 Z YSSY 20:05 Z" at bounding box center [881, 375] width 1373 height 91
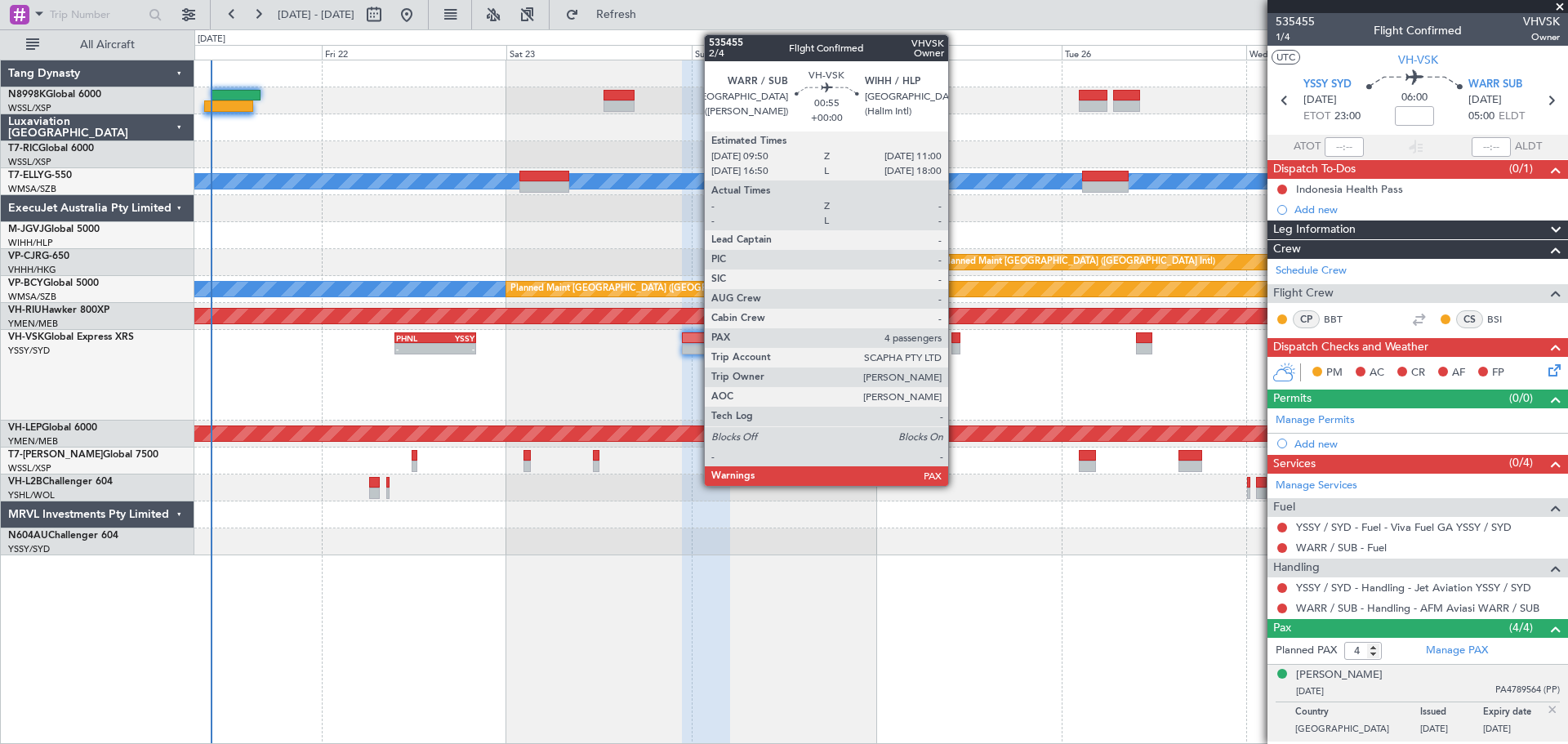
click at [956, 342] on div at bounding box center [957, 338] width 10 height 12
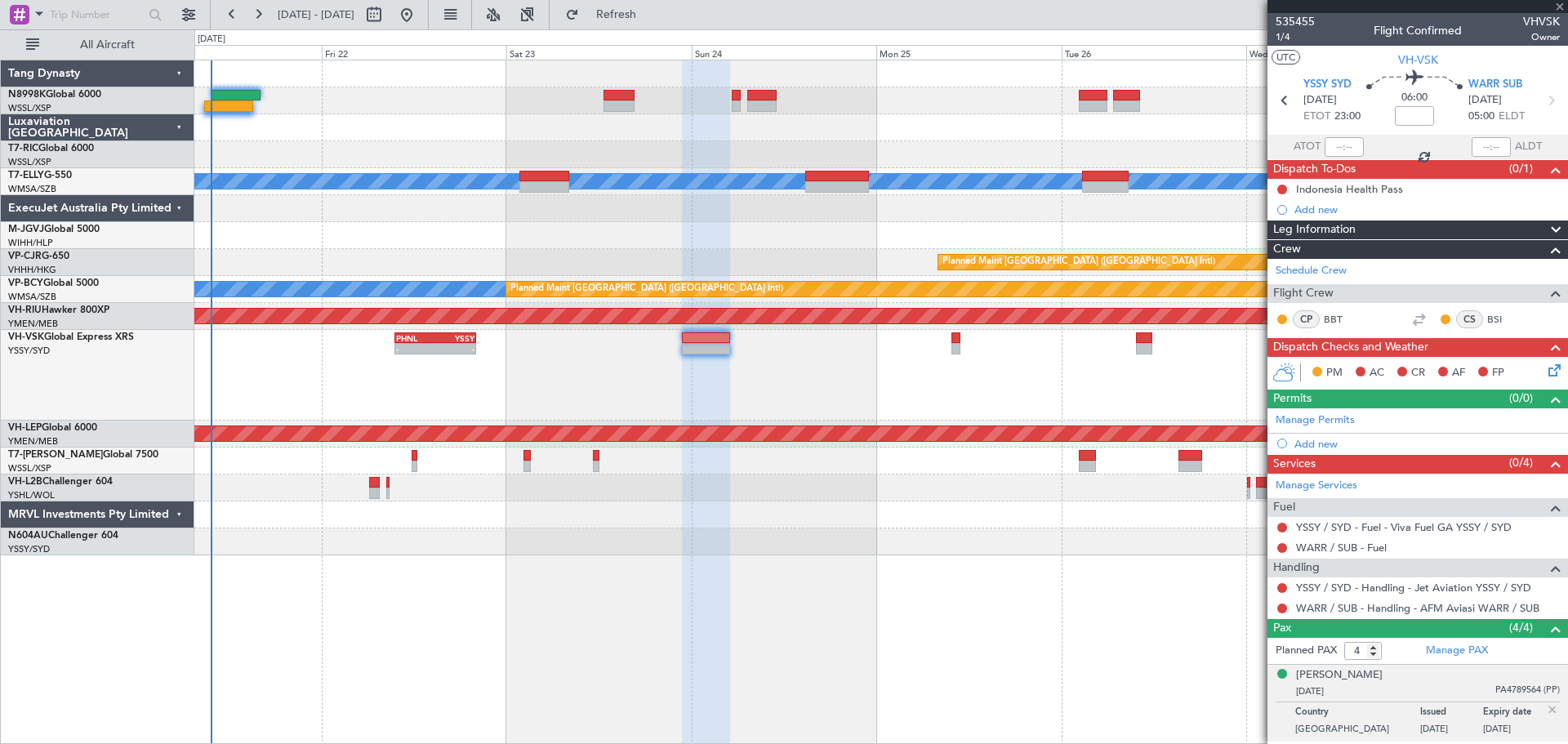
click at [921, 400] on div "- - PHNL 09:35 Z YSSY 20:05 Z" at bounding box center [881, 375] width 1373 height 91
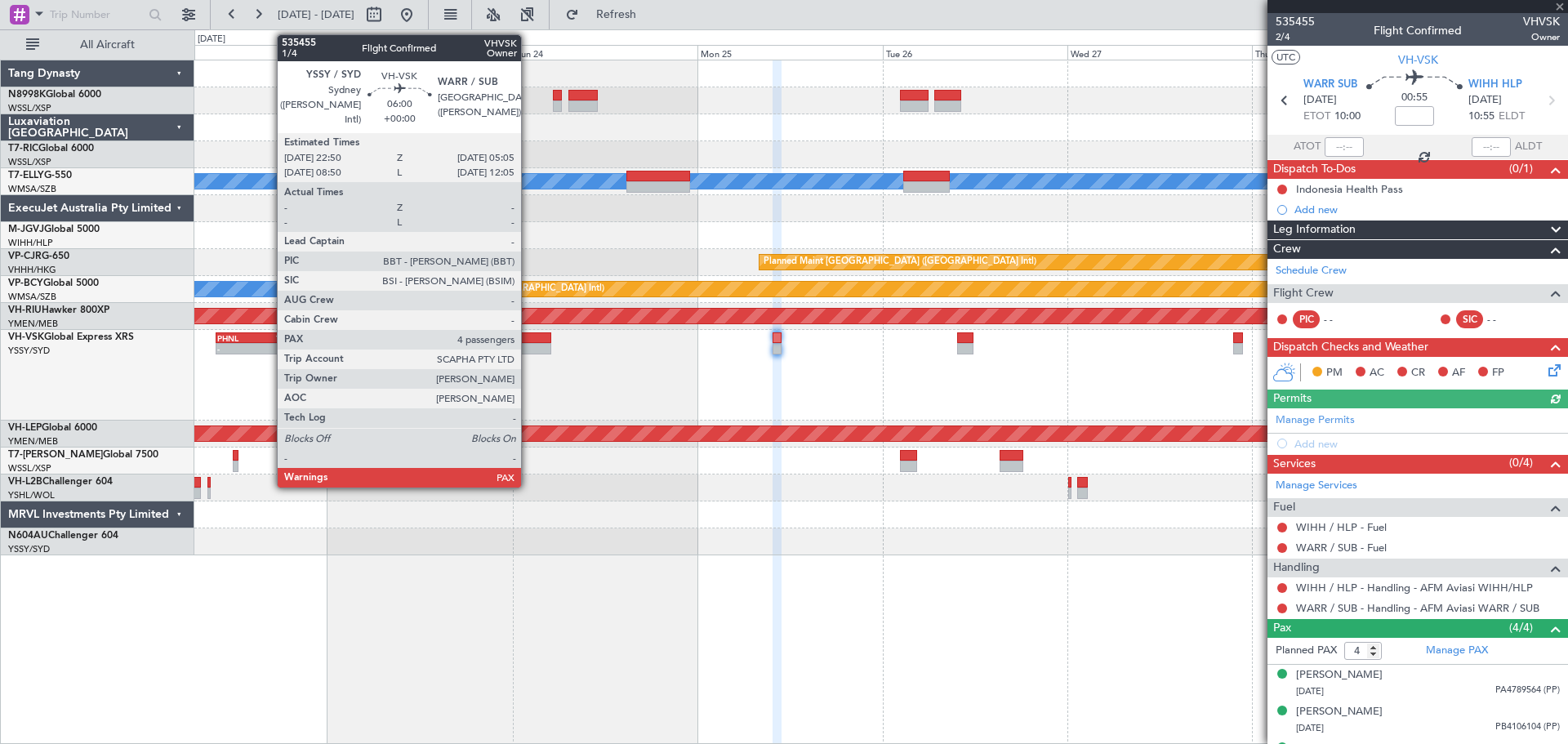
click at [528, 340] on div at bounding box center [527, 338] width 48 height 12
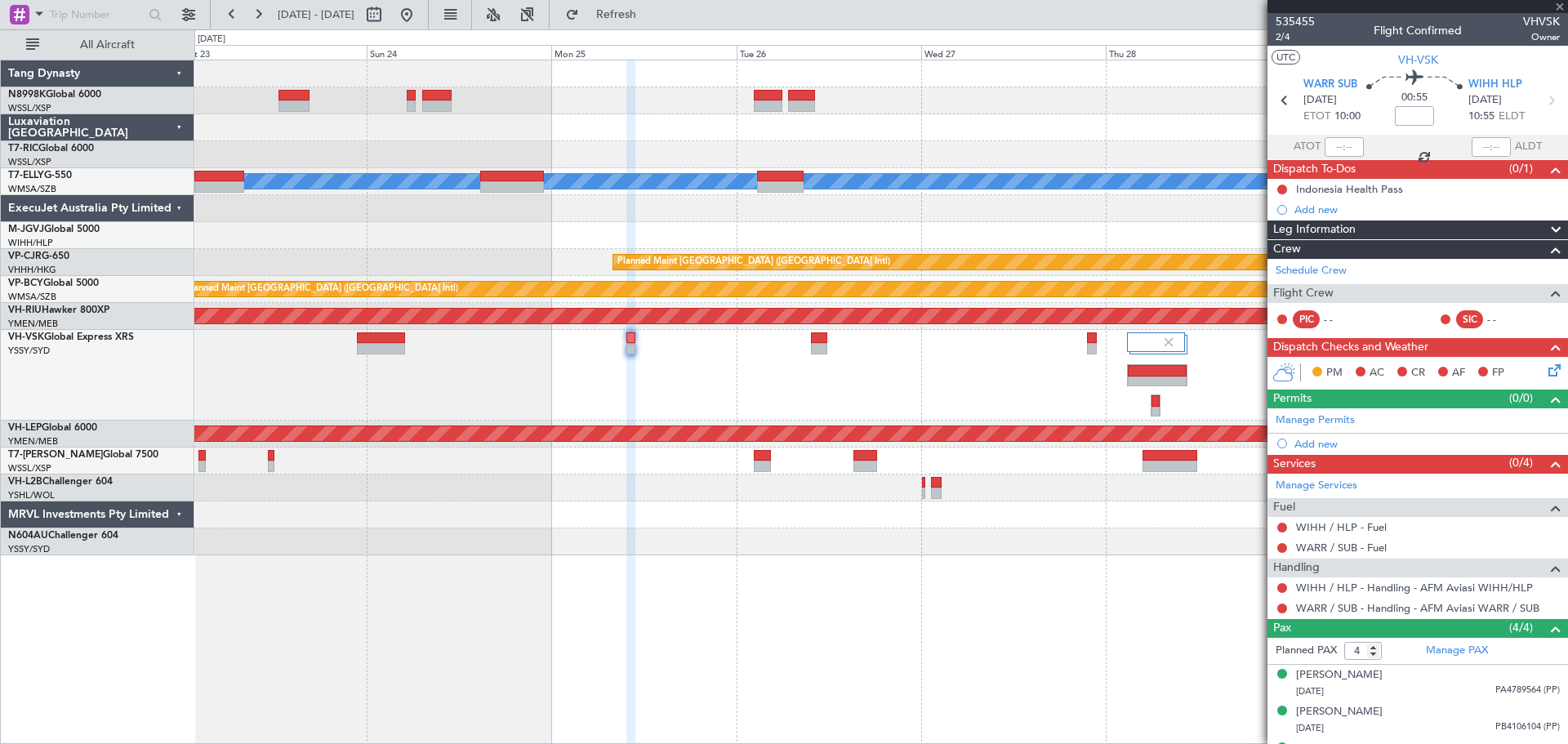
click at [809, 392] on div "PHNL 09:35 Z YSSY 20:05 Z - -" at bounding box center [881, 375] width 1373 height 91
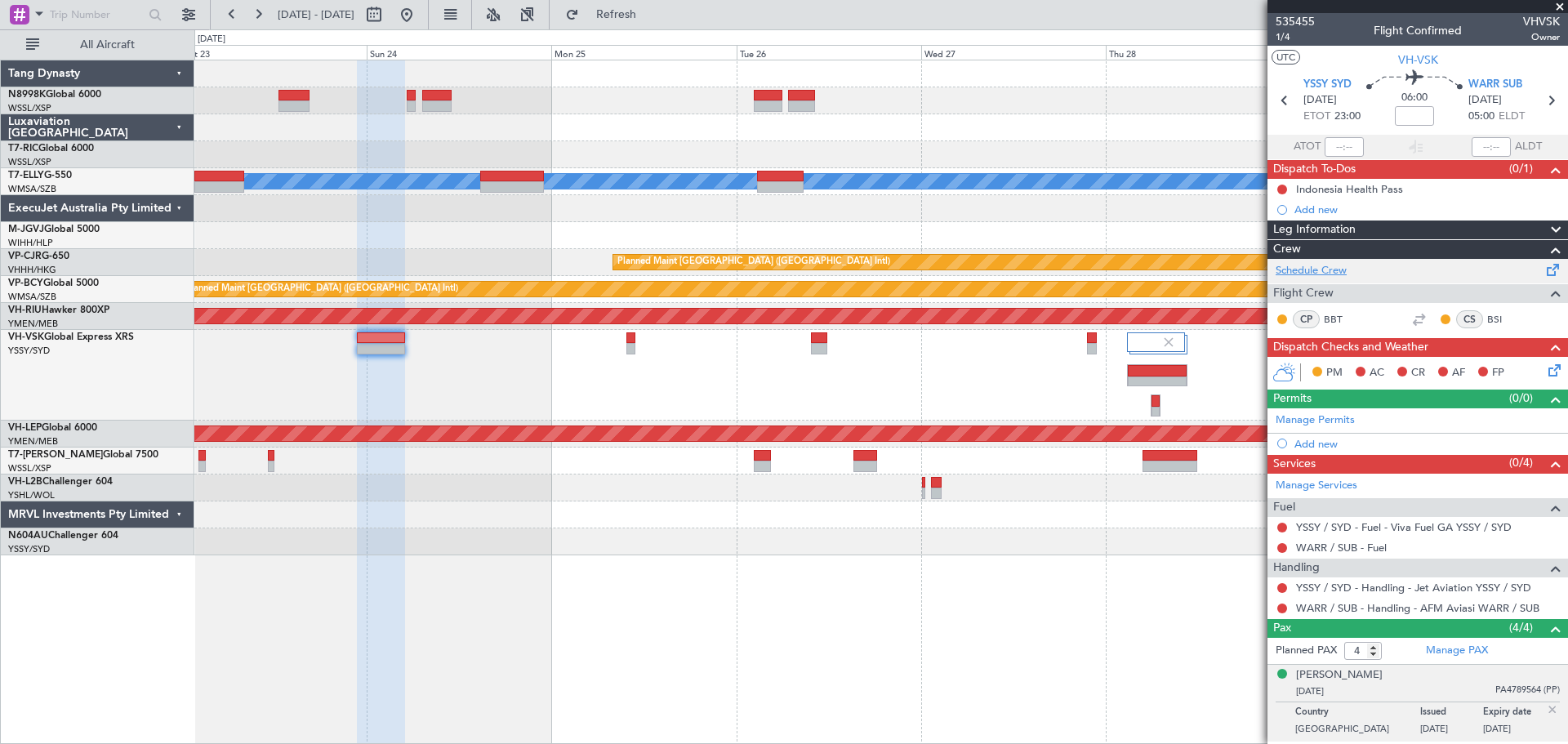
click at [1313, 269] on link "Schedule Crew" at bounding box center [1310, 271] width 71 height 17
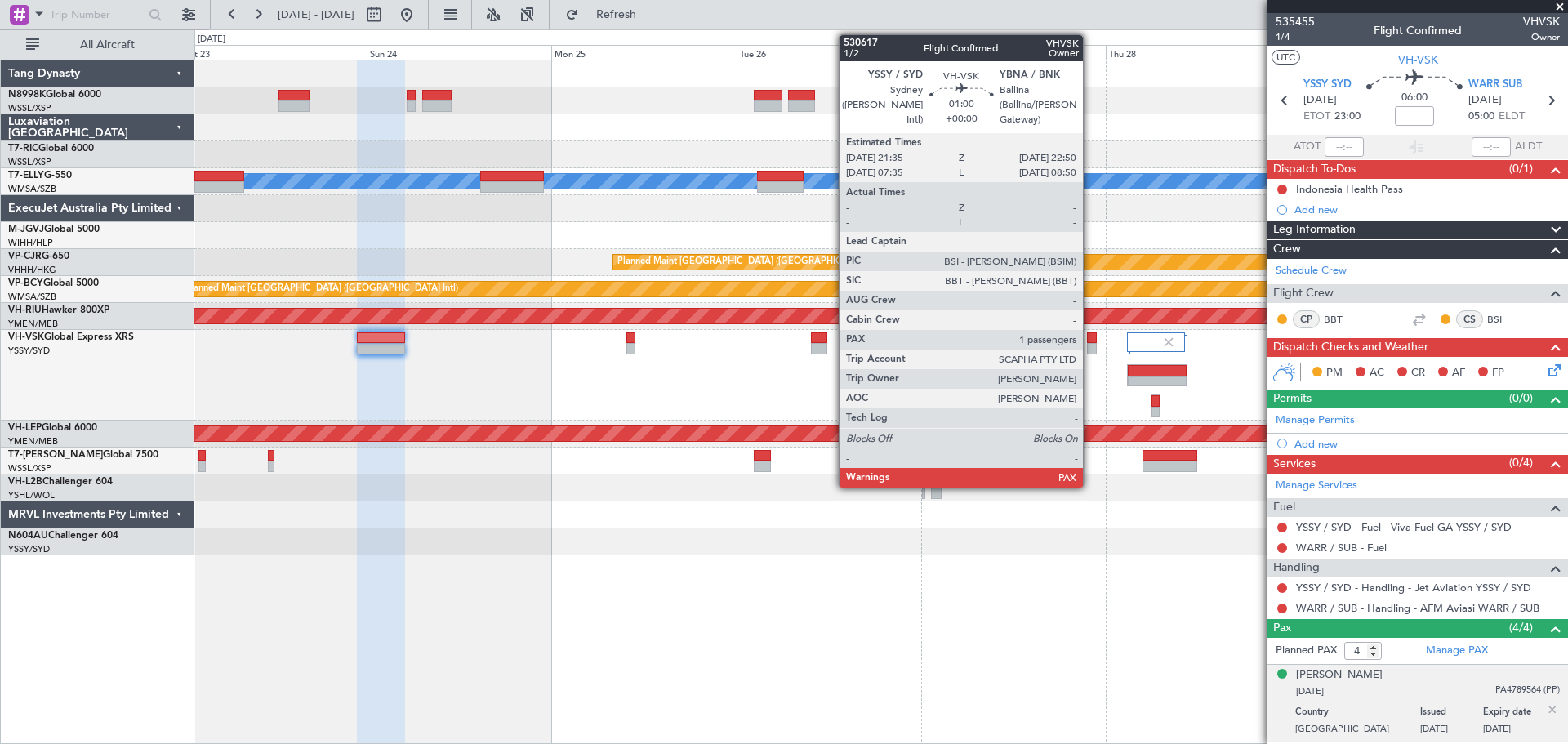
click at [1090, 343] on div at bounding box center [1092, 349] width 10 height 12
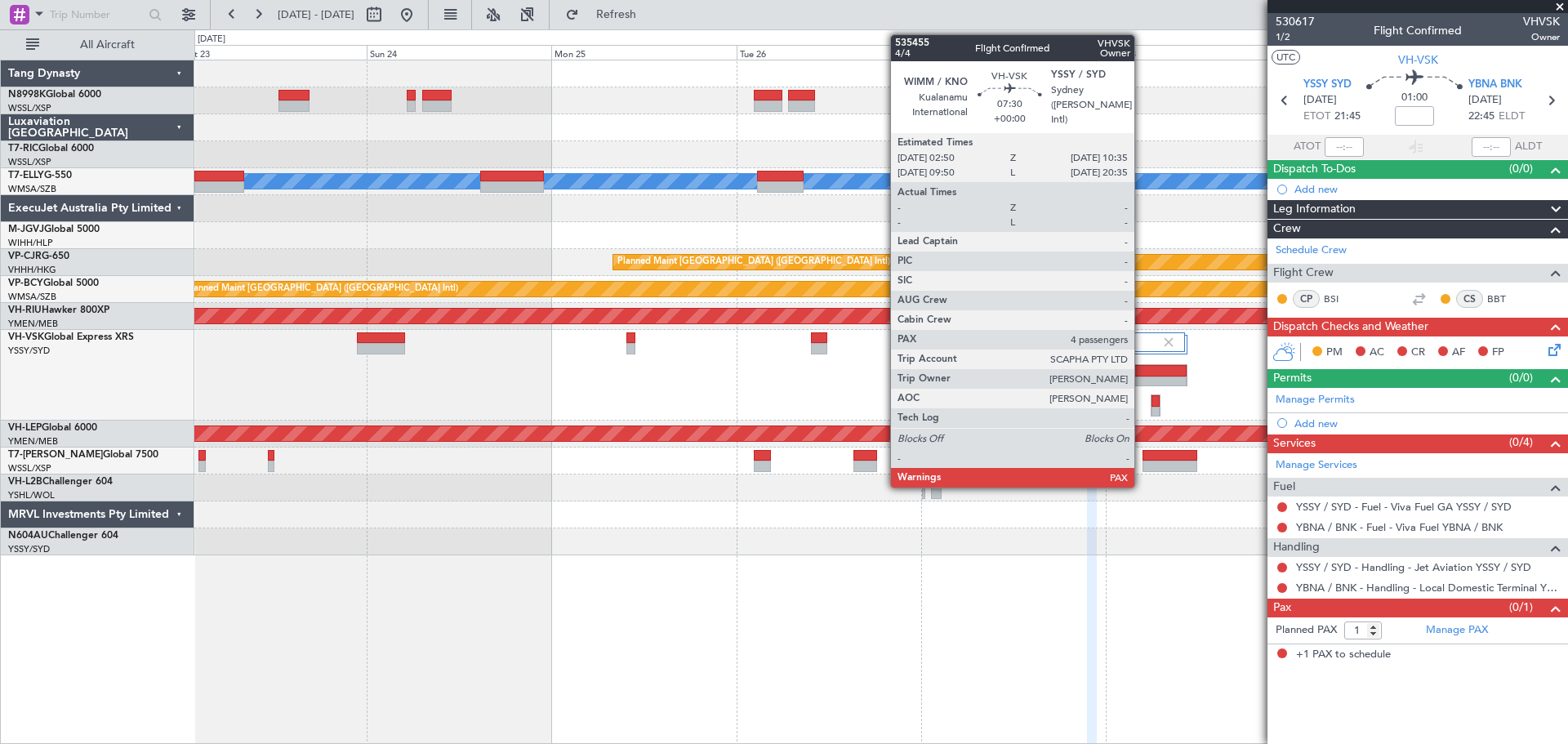
click at [1150, 376] on div at bounding box center [1157, 382] width 58 height 12
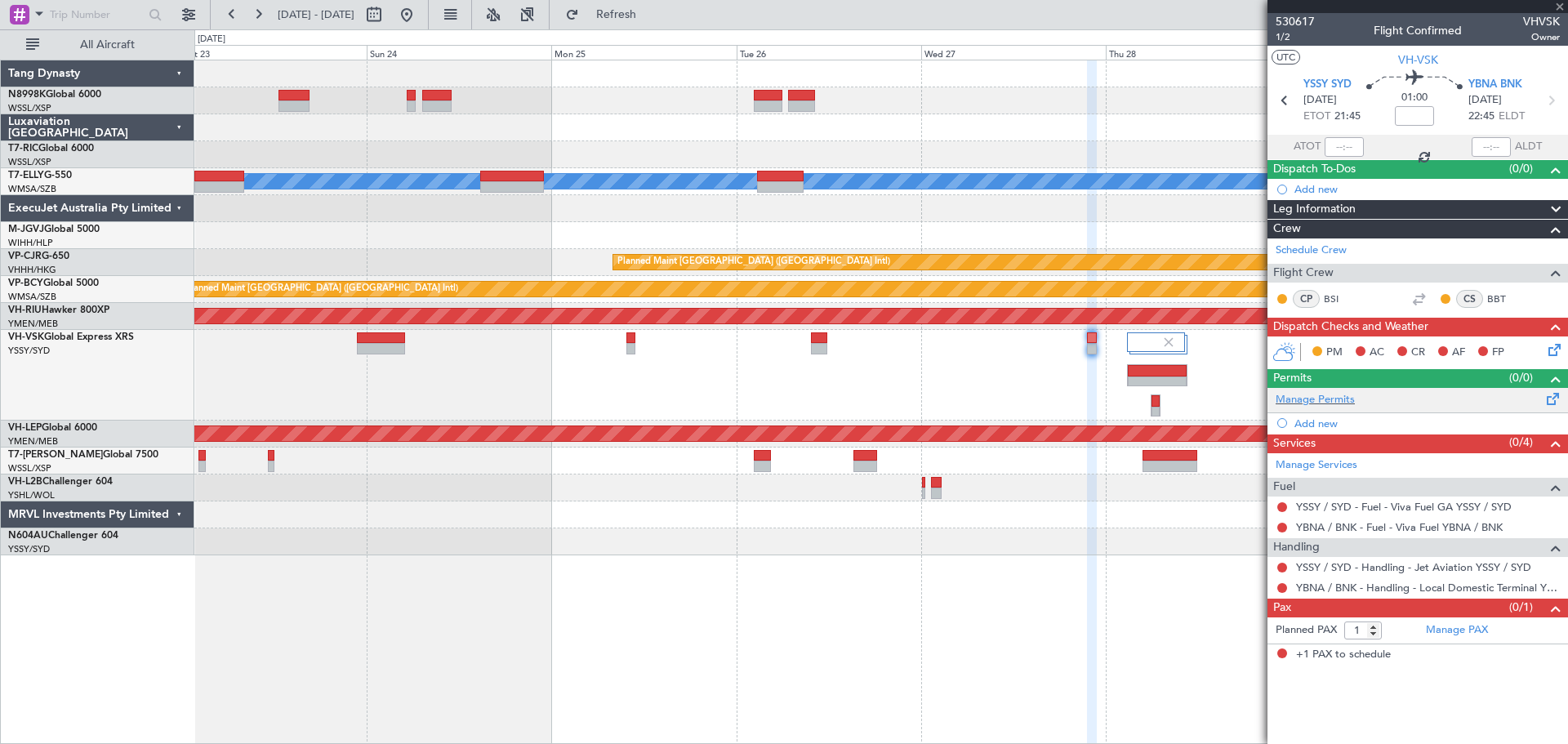
type input "4"
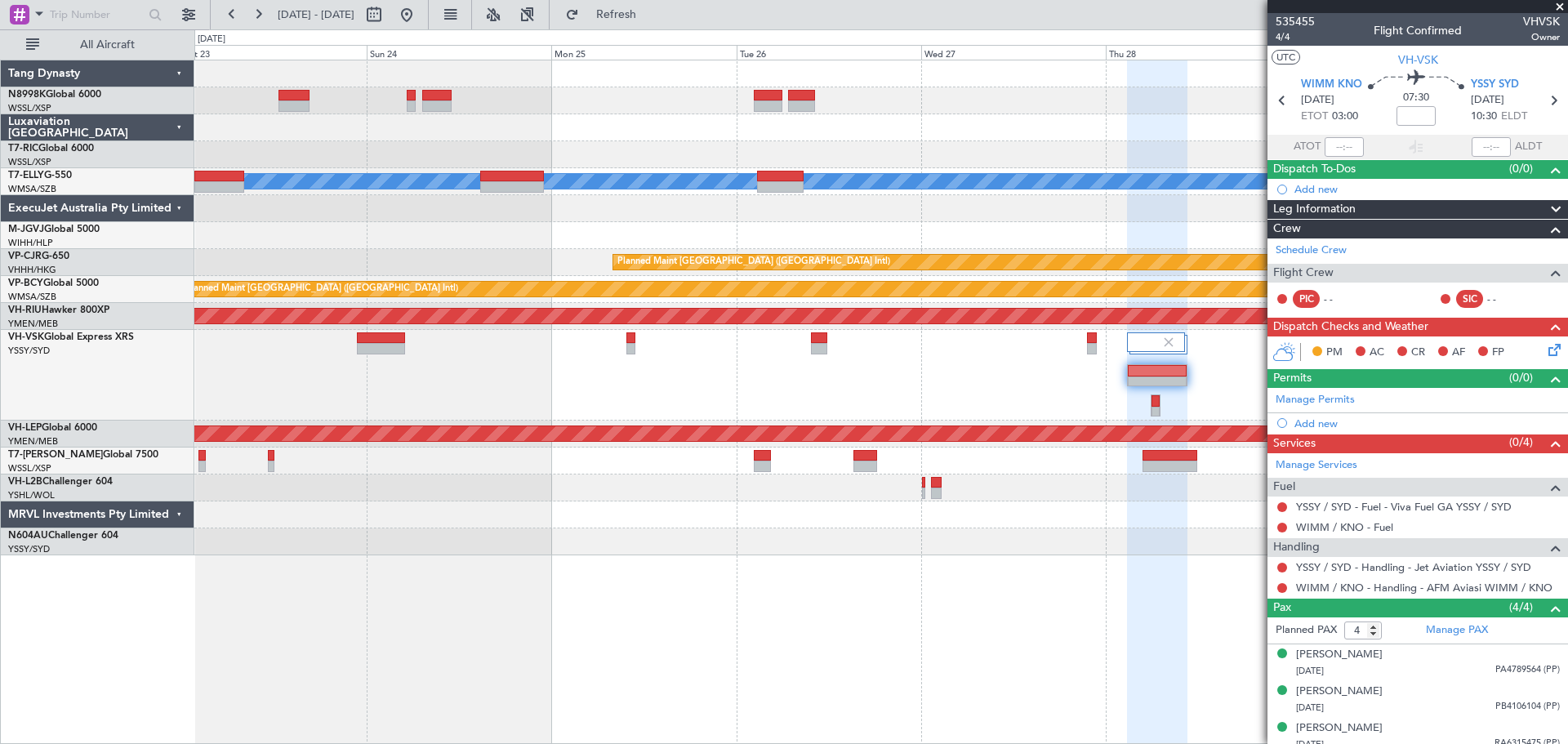
click at [1209, 398] on div "PHNL 09:35 Z YSSY 20:05 Z - -" at bounding box center [881, 375] width 1373 height 91
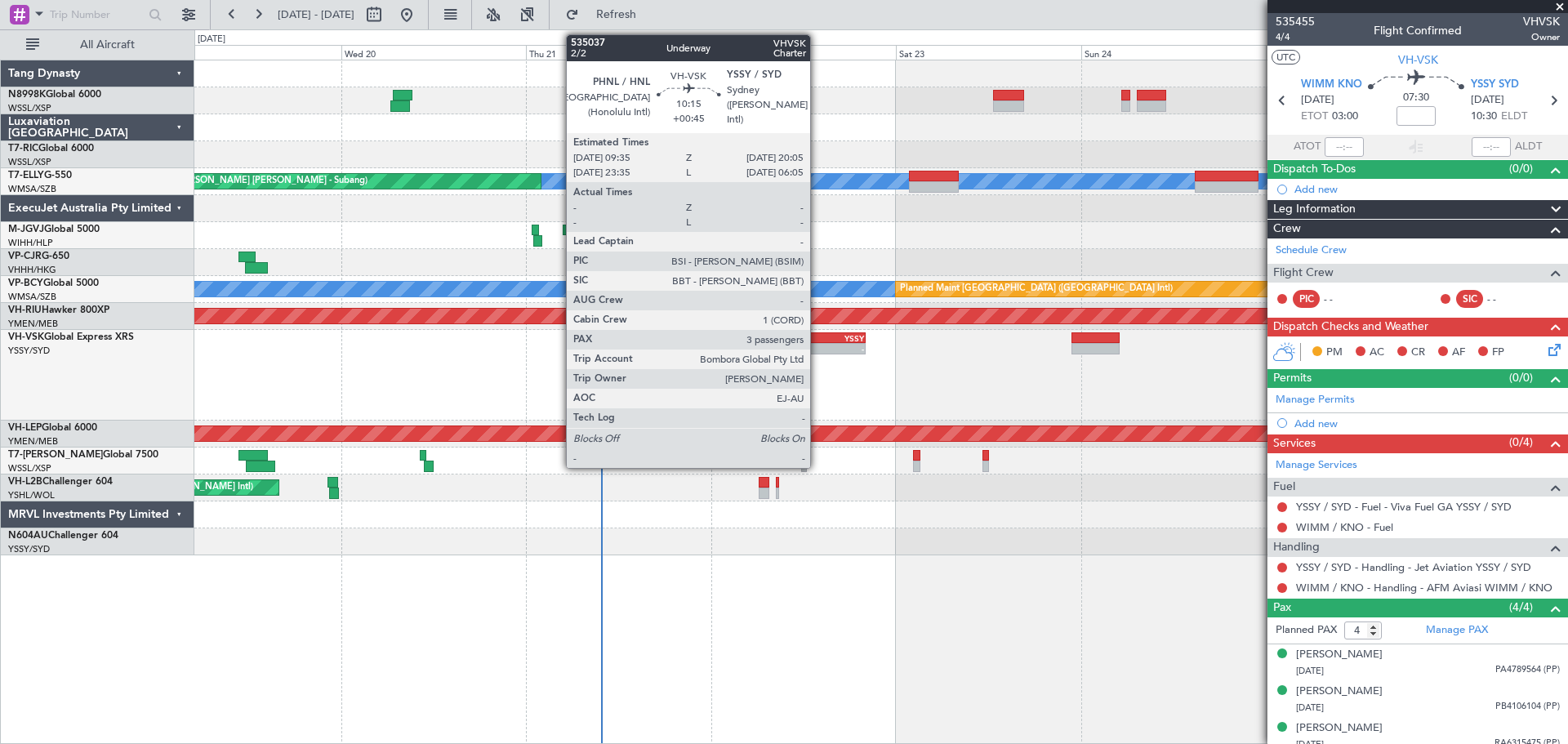
click at [817, 339] on div "PHNL" at bounding box center [805, 338] width 39 height 10
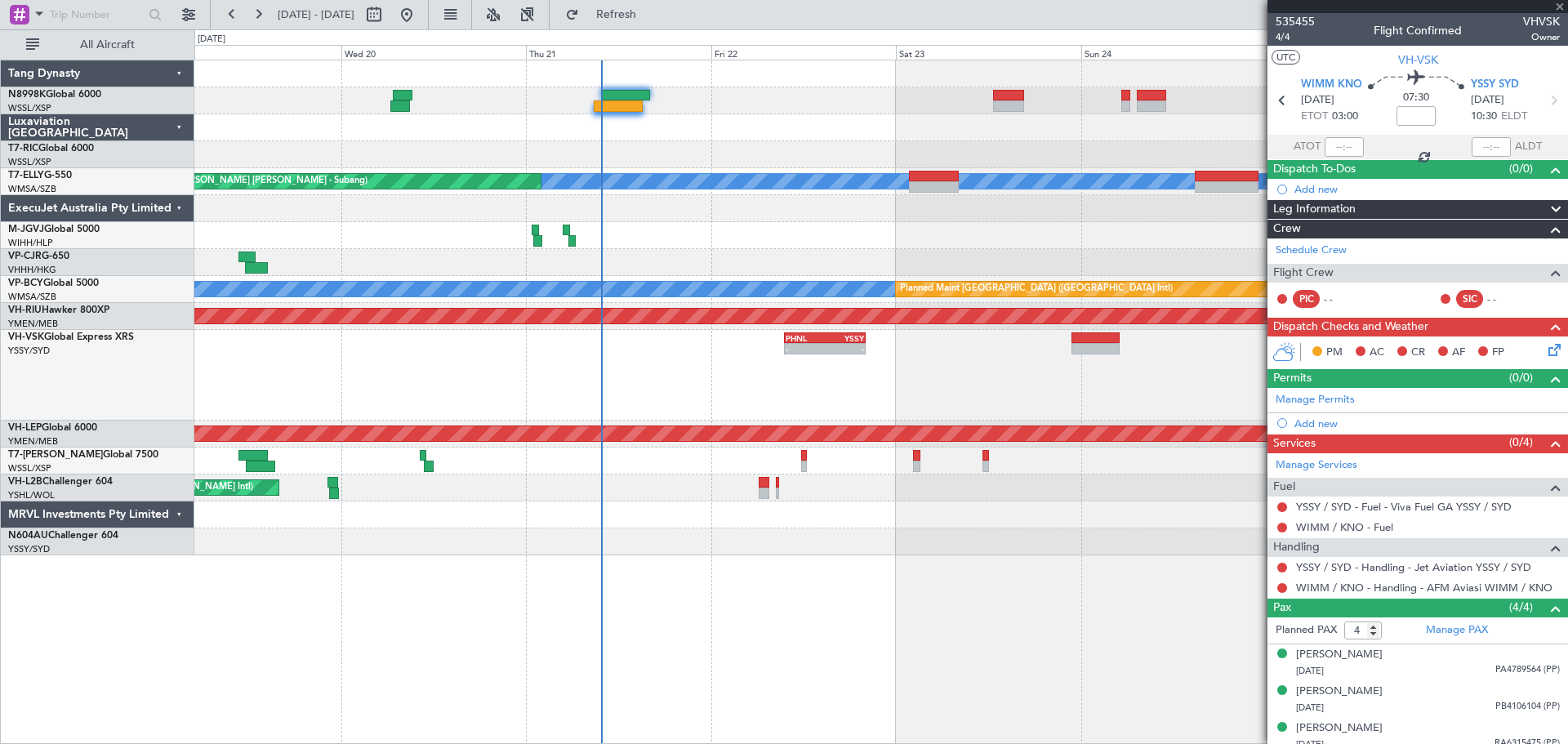
type input "+00:45"
type input "3"
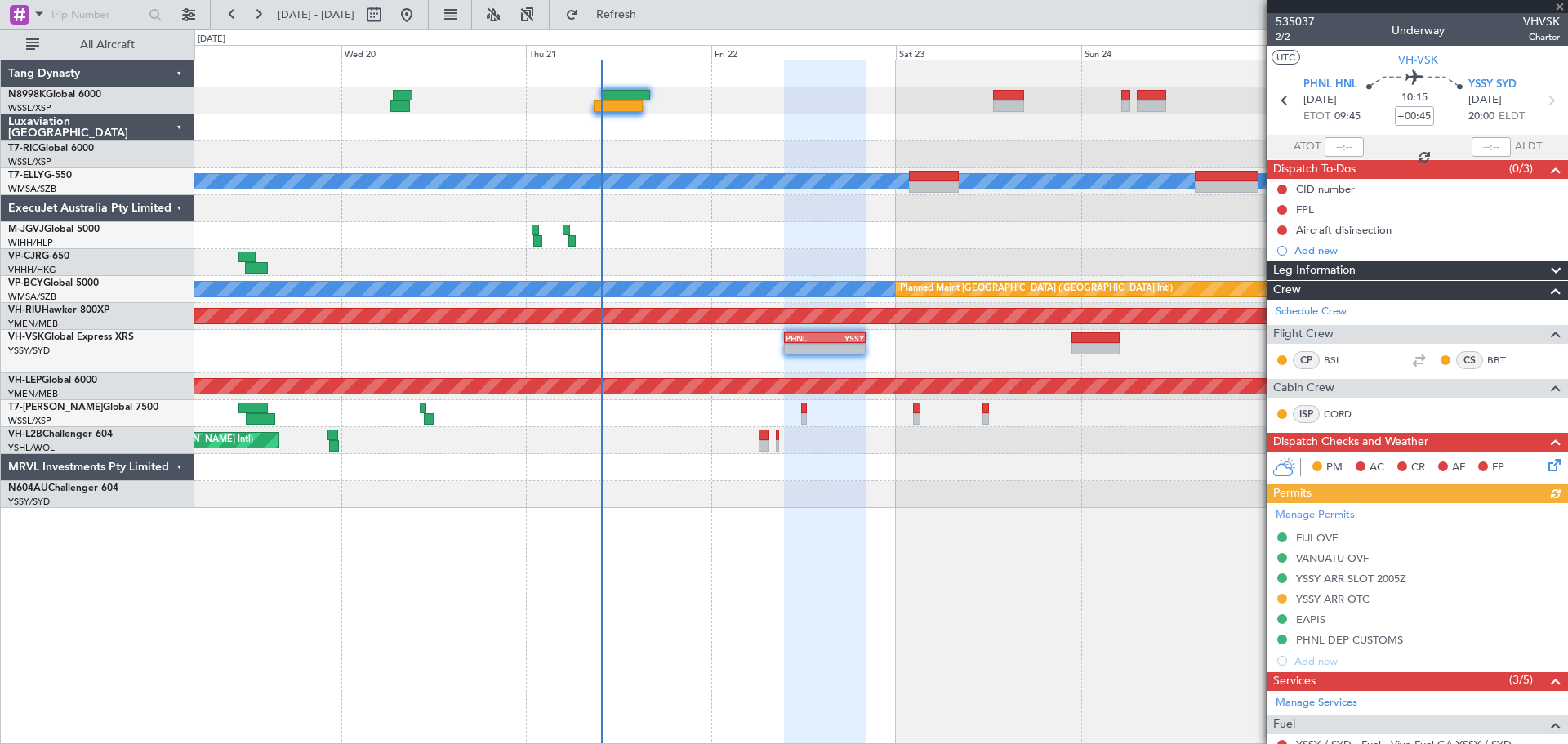
scroll to position [245, 0]
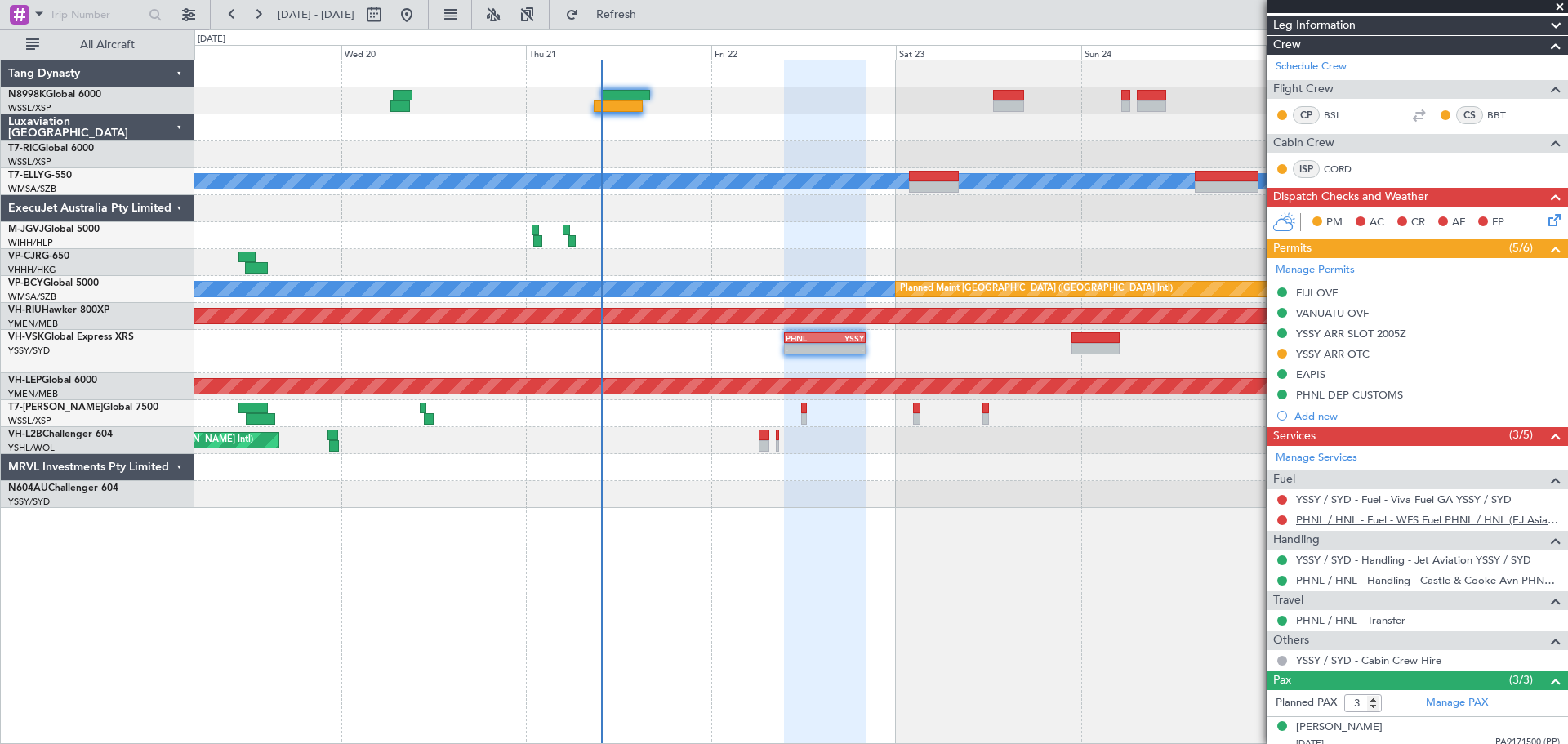
click at [1368, 519] on link "PHNL / HNL - Fuel - WFS Fuel PHNL / HNL (EJ Asia Only)" at bounding box center [1428, 520] width 264 height 14
click at [1324, 521] on link "PHNL / HNL - Fuel - WFS Fuel PHNL / HNL (EJ Asia Only)" at bounding box center [1428, 520] width 264 height 14
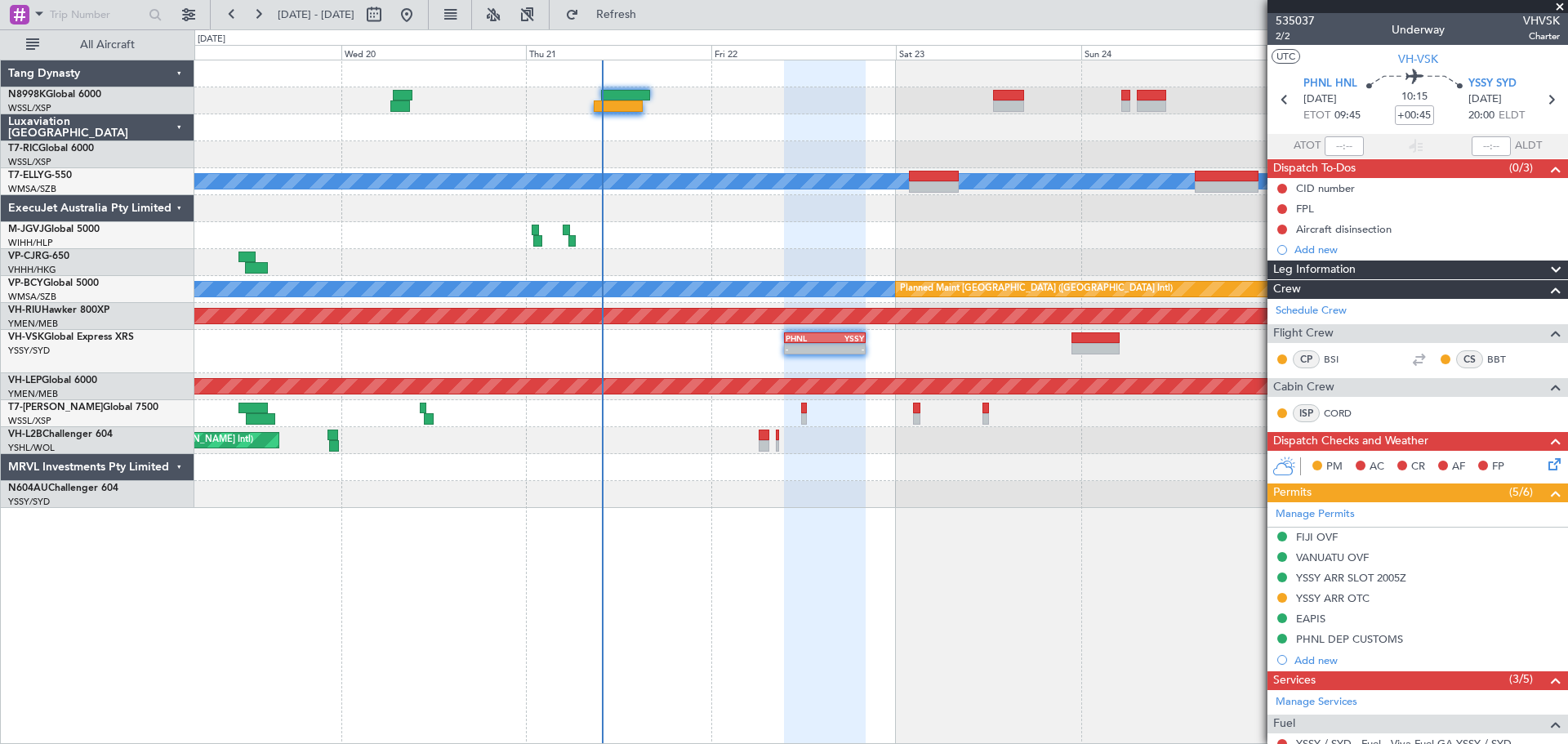
scroll to position [0, 0]
click at [1286, 40] on span "2/2" at bounding box center [1294, 37] width 39 height 14
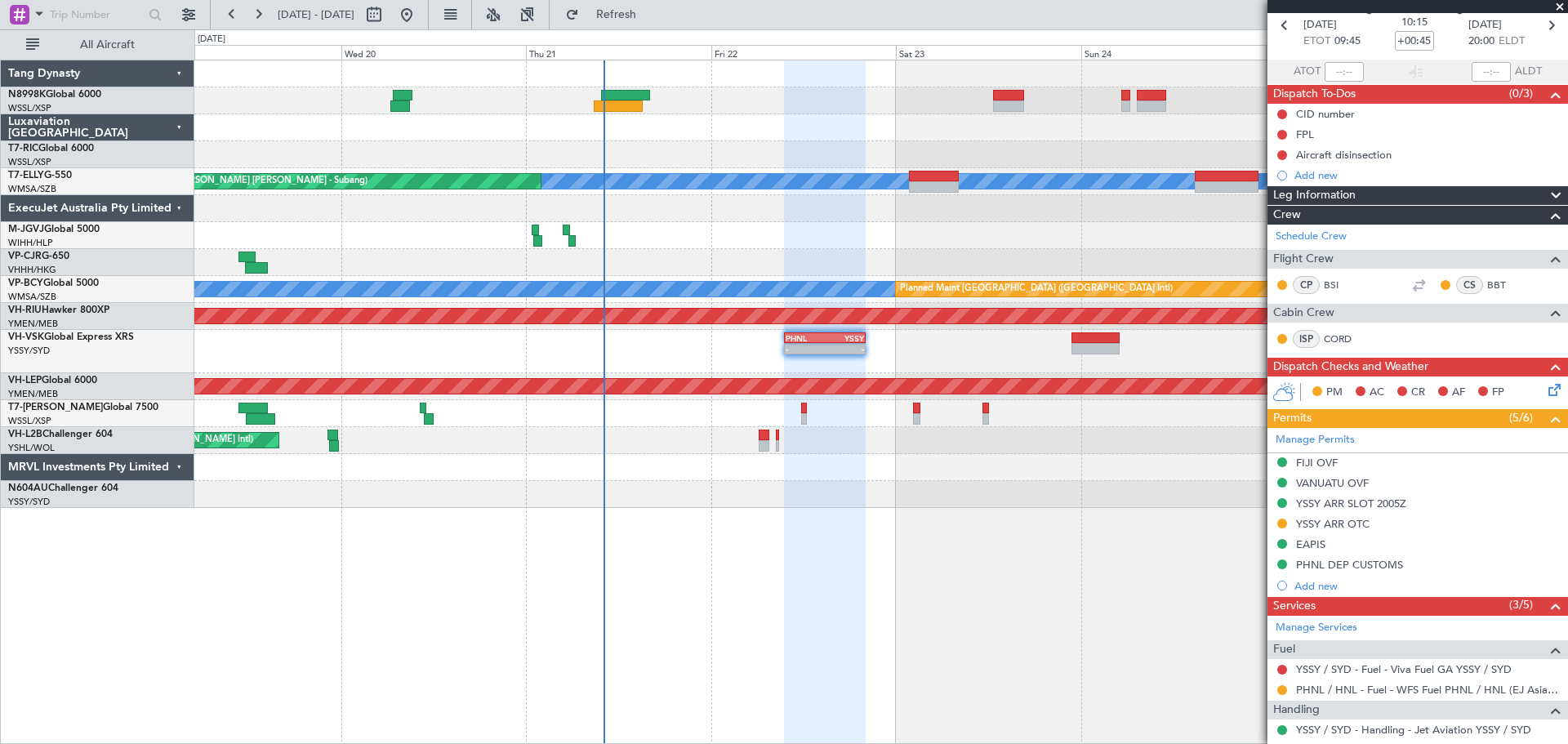
scroll to position [82, 0]
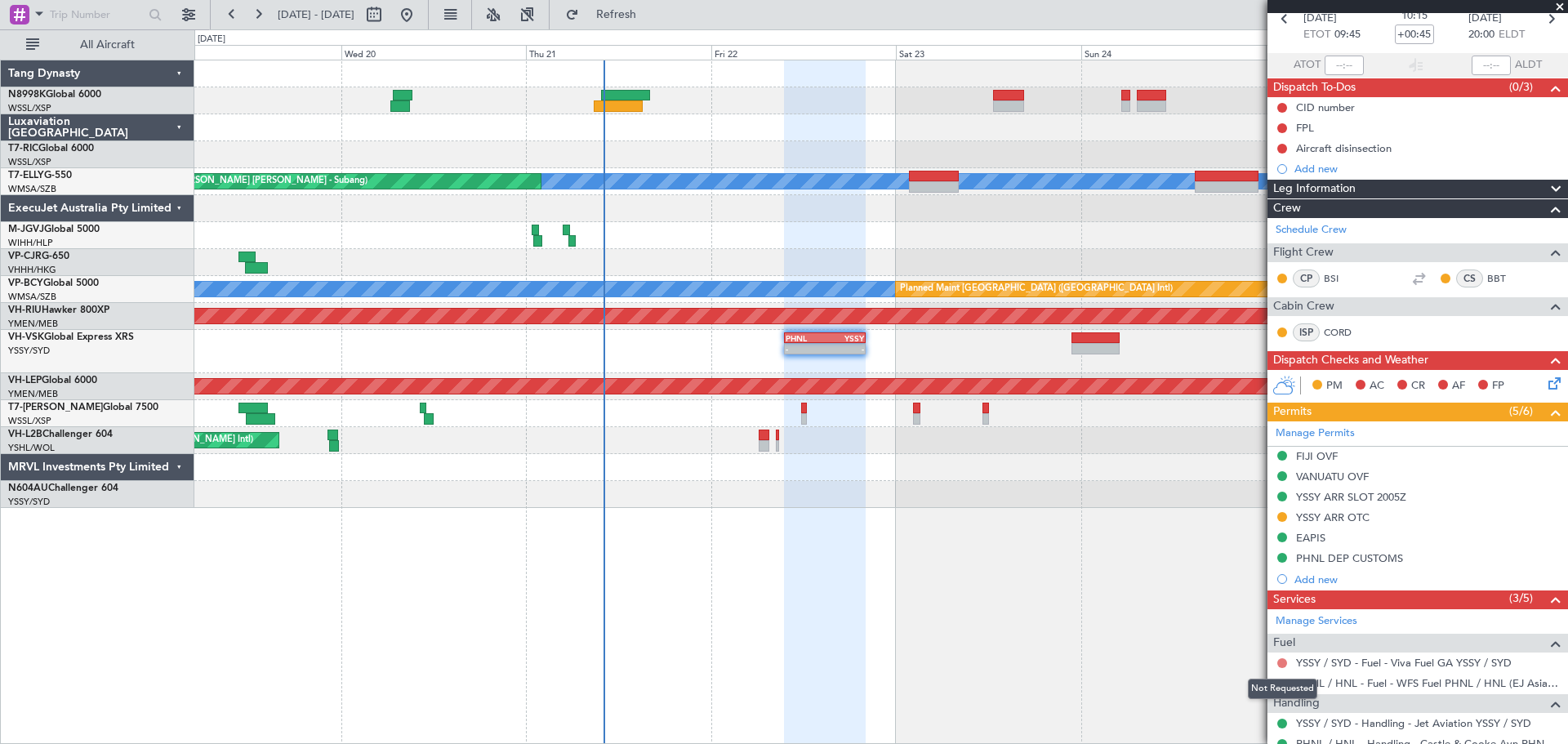
click at [1283, 664] on button at bounding box center [1282, 663] width 10 height 10
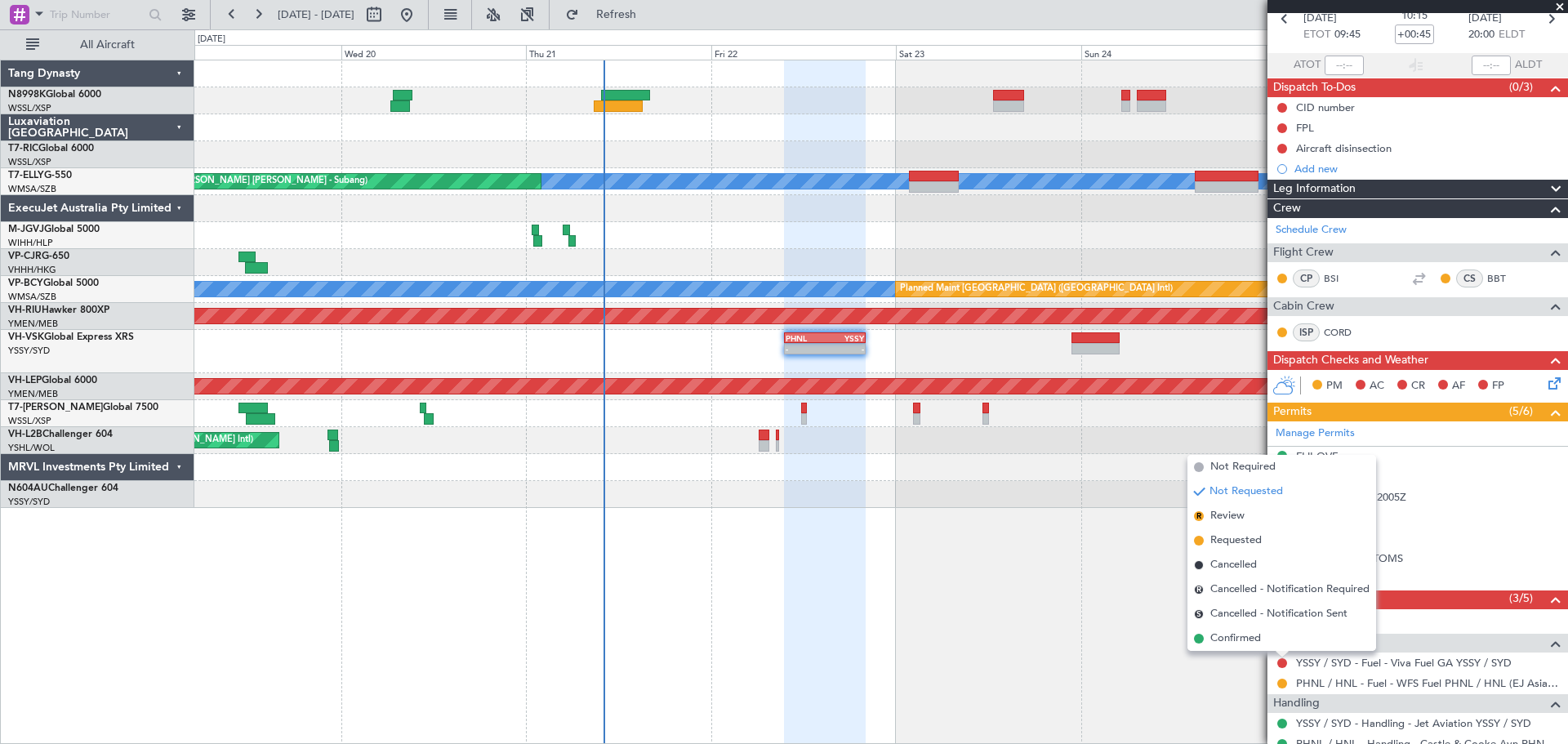
click at [1259, 641] on span "Confirmed" at bounding box center [1235, 639] width 51 height 17
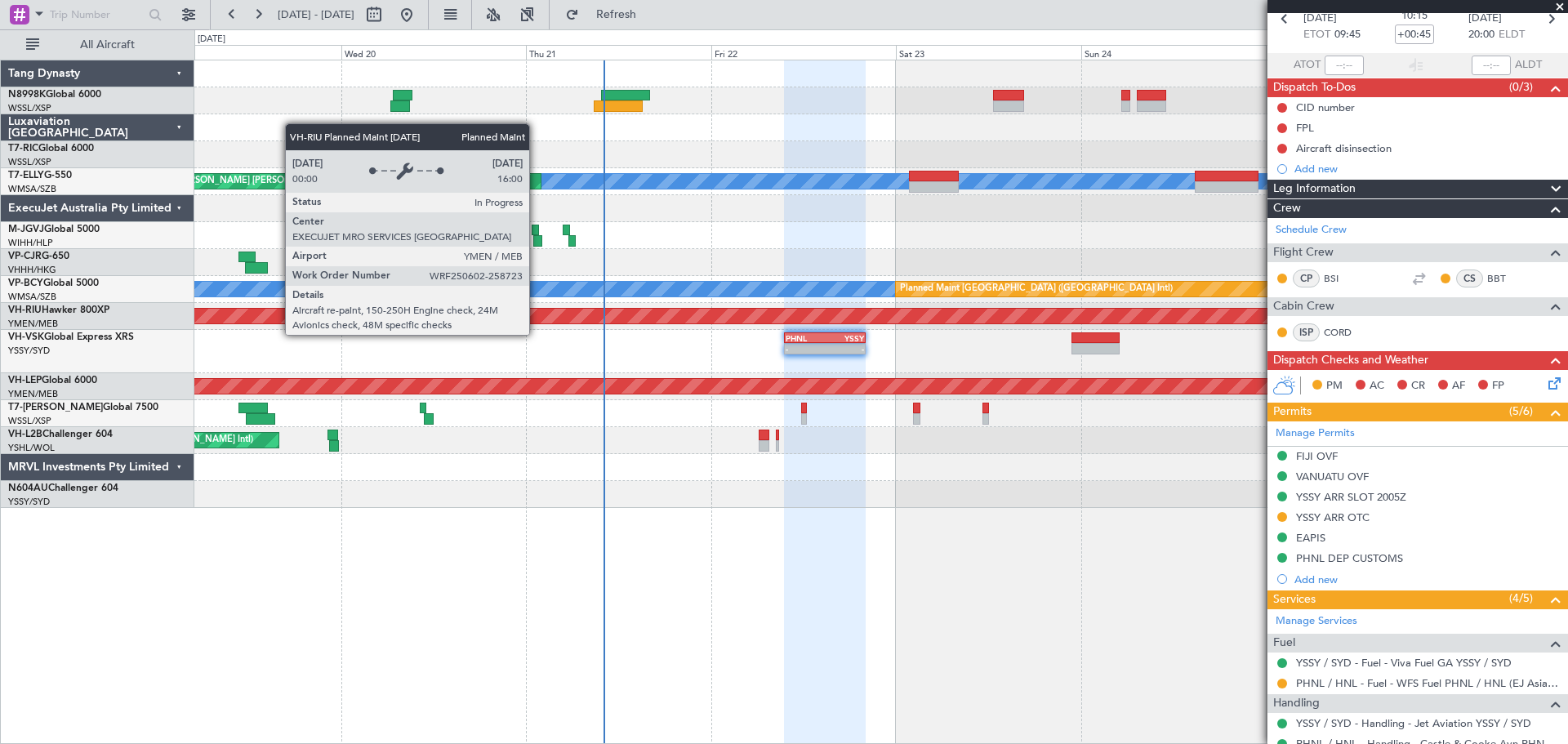
click at [876, 339] on div "Unplanned Maint [GEOGRAPHIC_DATA] (Seletar) [PERSON_NAME] Unplanned Maint [GEOG…" at bounding box center [881, 284] width 1373 height 448
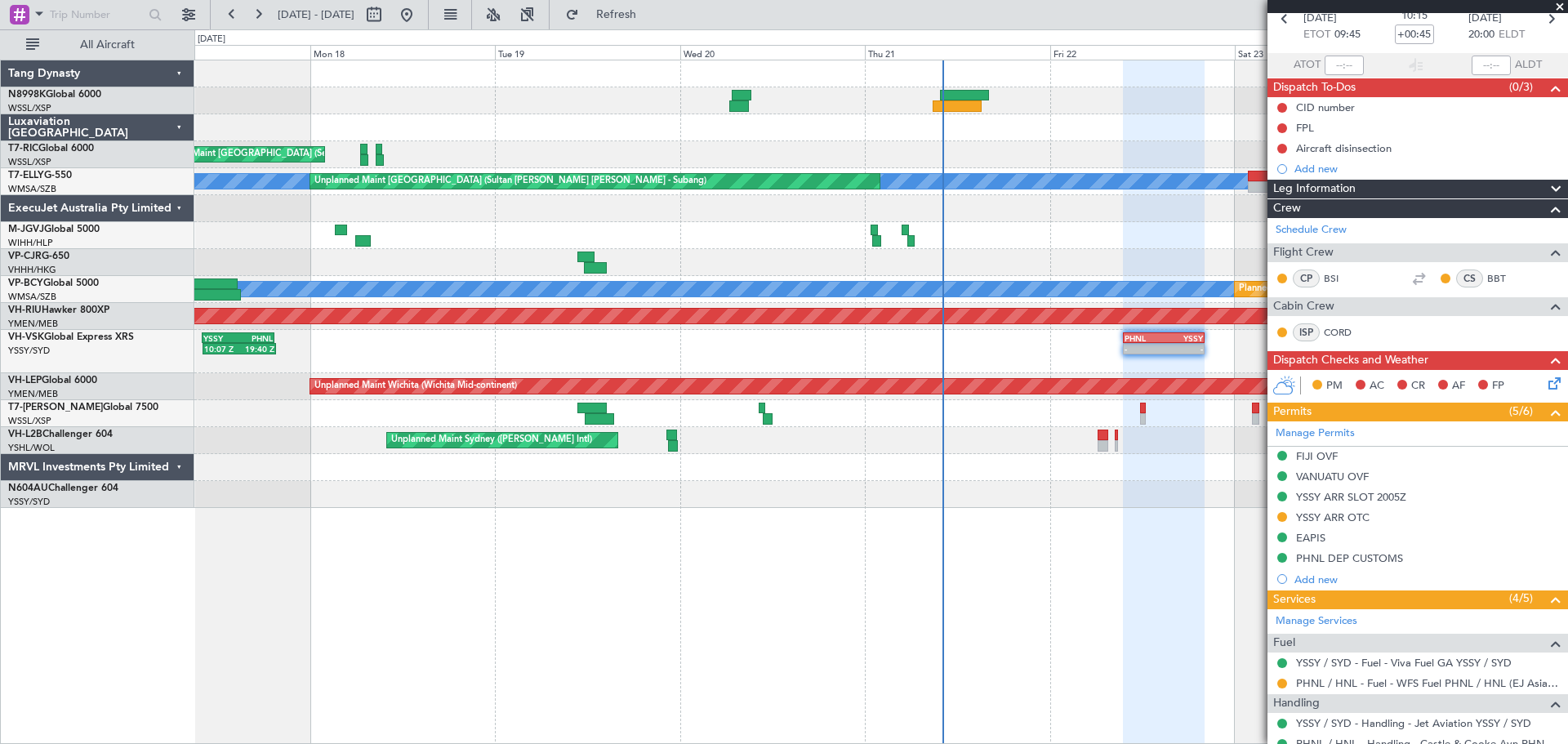
click at [827, 331] on div "- - PHNL 09:35 Z YSSY 20:05 Z 10:07 Z 19:40 Z YSSY 10:05 Z PHNL 19:25 Z" at bounding box center [881, 352] width 1373 height 43
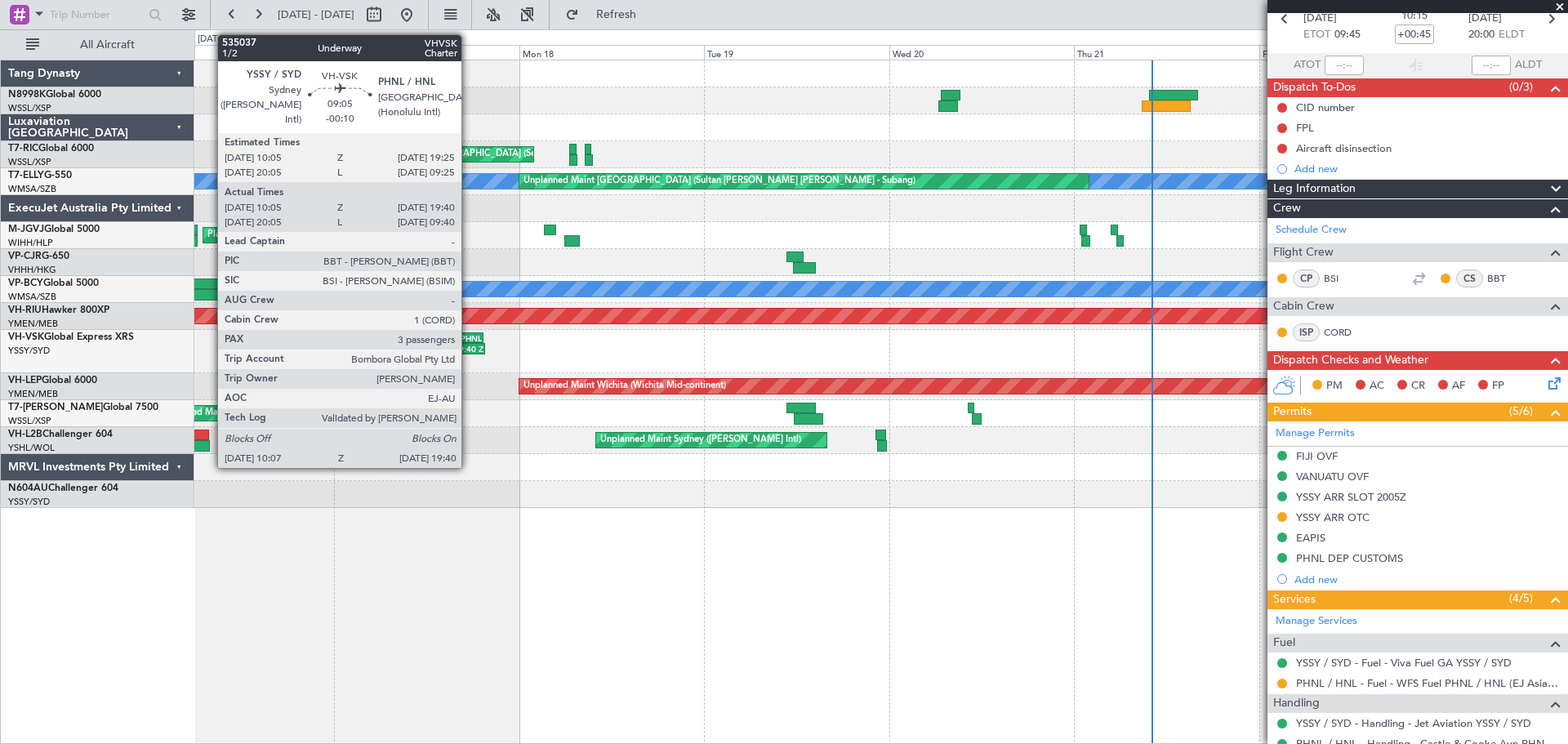
click at [469, 338] on div "PHNL" at bounding box center [465, 338] width 34 height 10
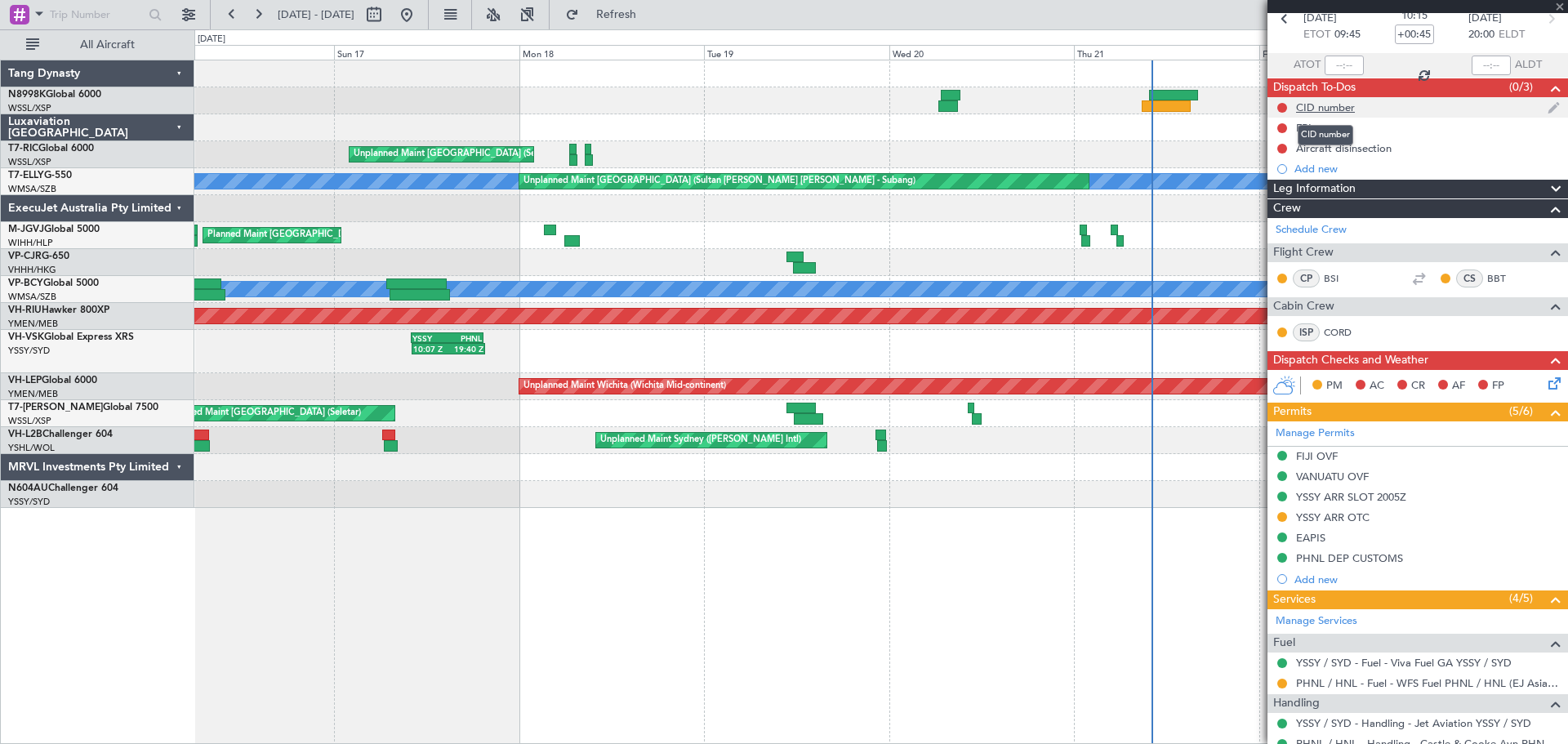
type input "-00:10"
type input "10:15"
type input "19:35"
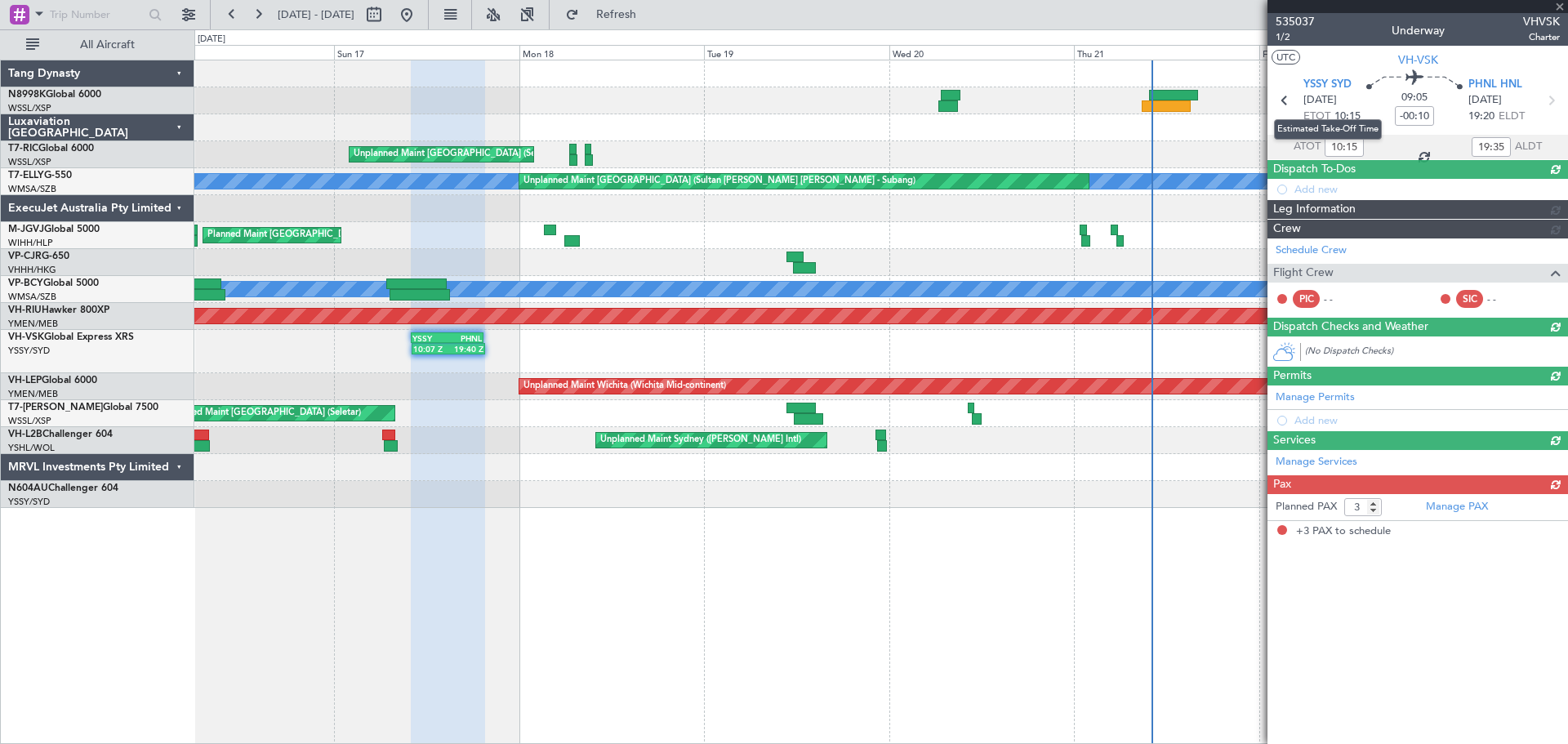
type input "20:15"
type input "09:35"
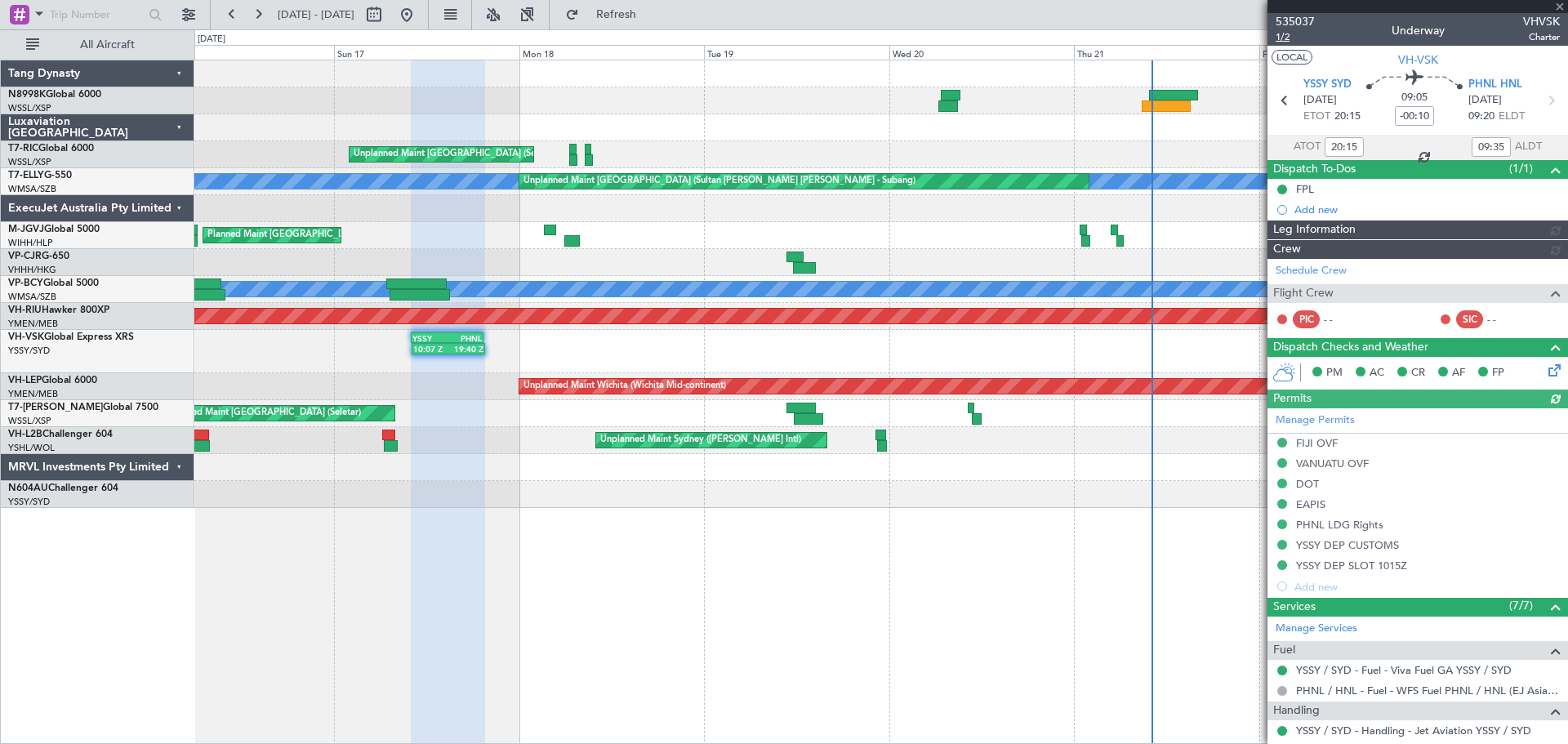
type input "10:15"
type input "19:35"
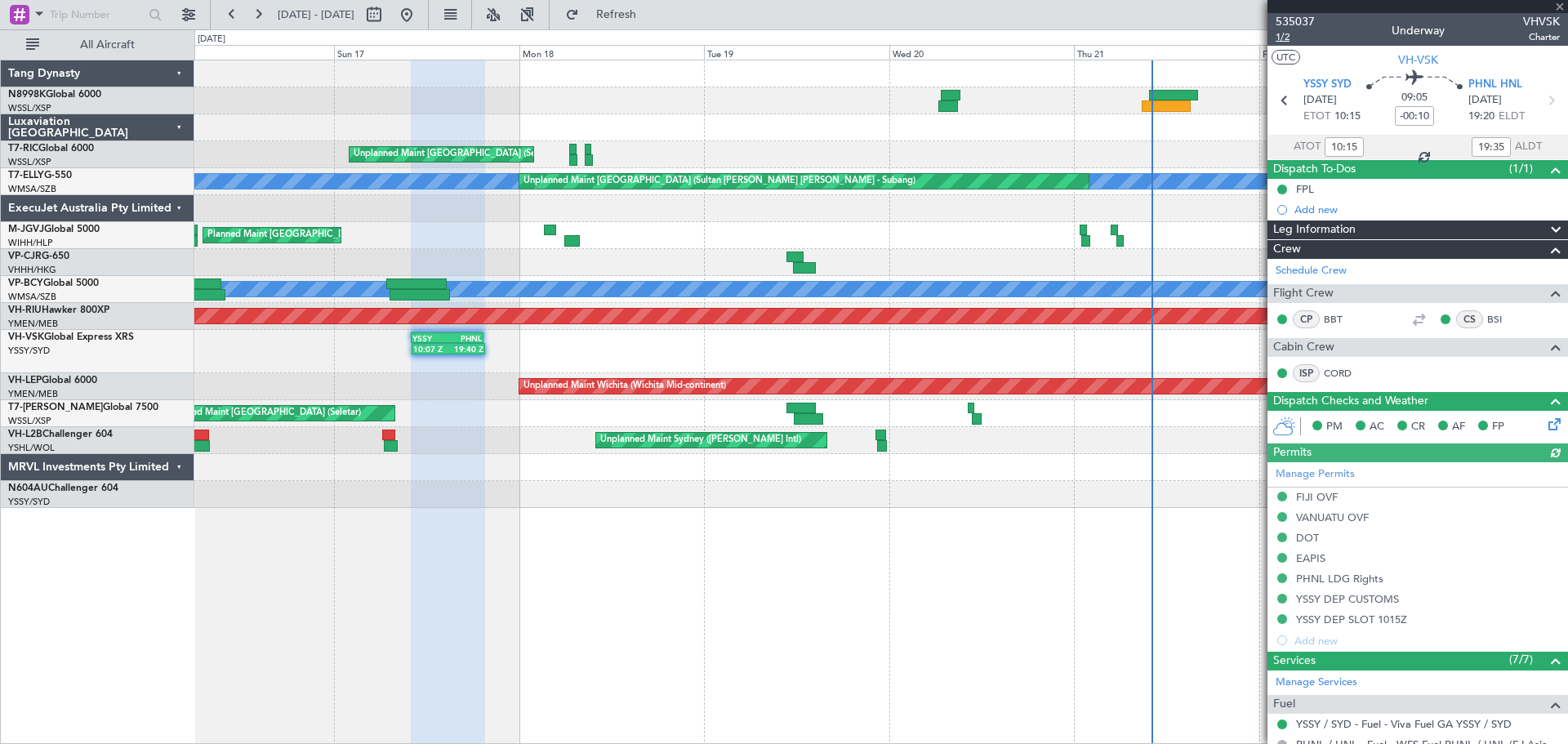
click at [1285, 39] on span "1/2" at bounding box center [1294, 37] width 39 height 14
click at [420, 13] on button at bounding box center [406, 14] width 26 height 26
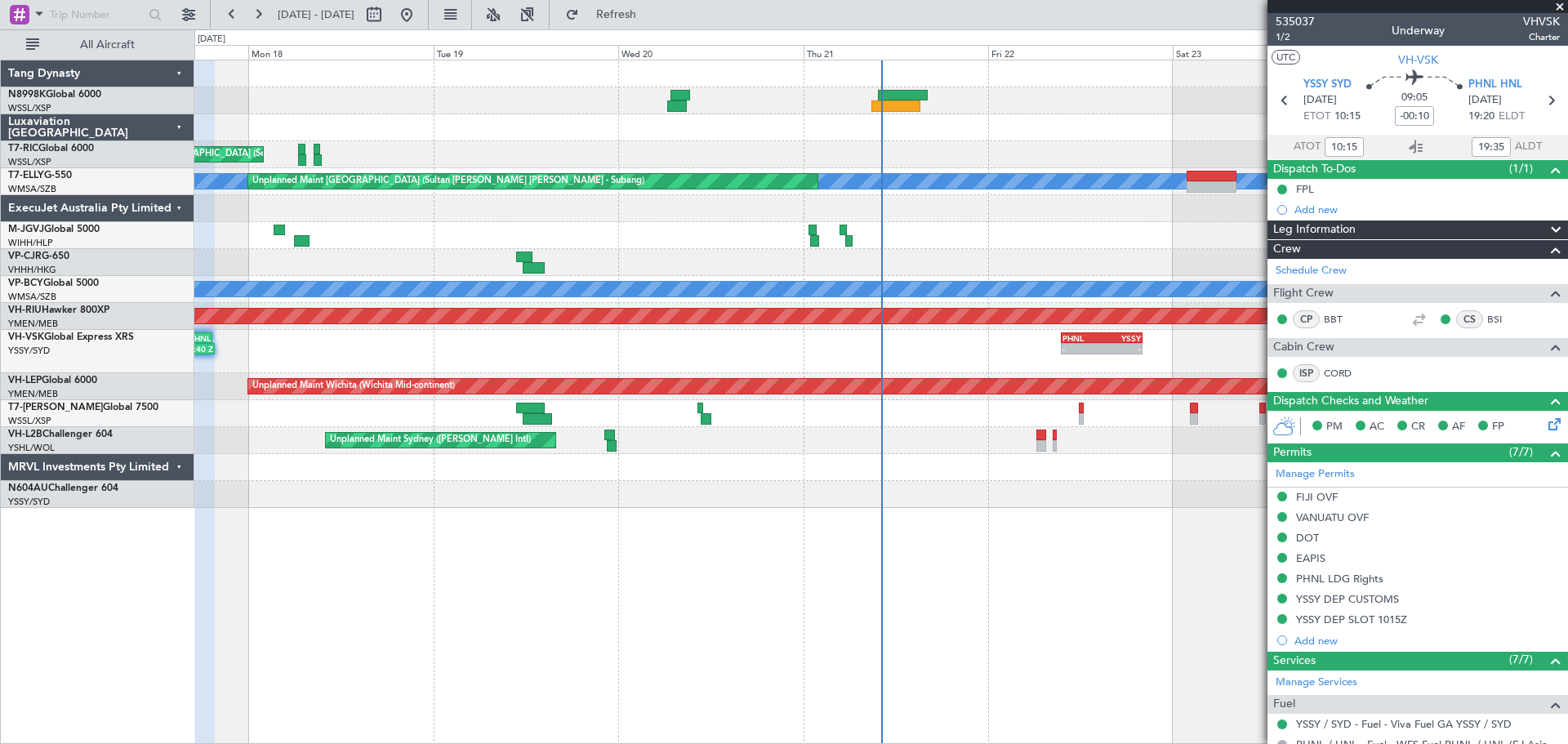
click at [1114, 354] on div "10:07 Z 19:40 Z YSSY 10:05 Z PHNL 19:25 Z - - PHNL 09:35 Z YSSY 20:05 Z" at bounding box center [881, 352] width 1373 height 43
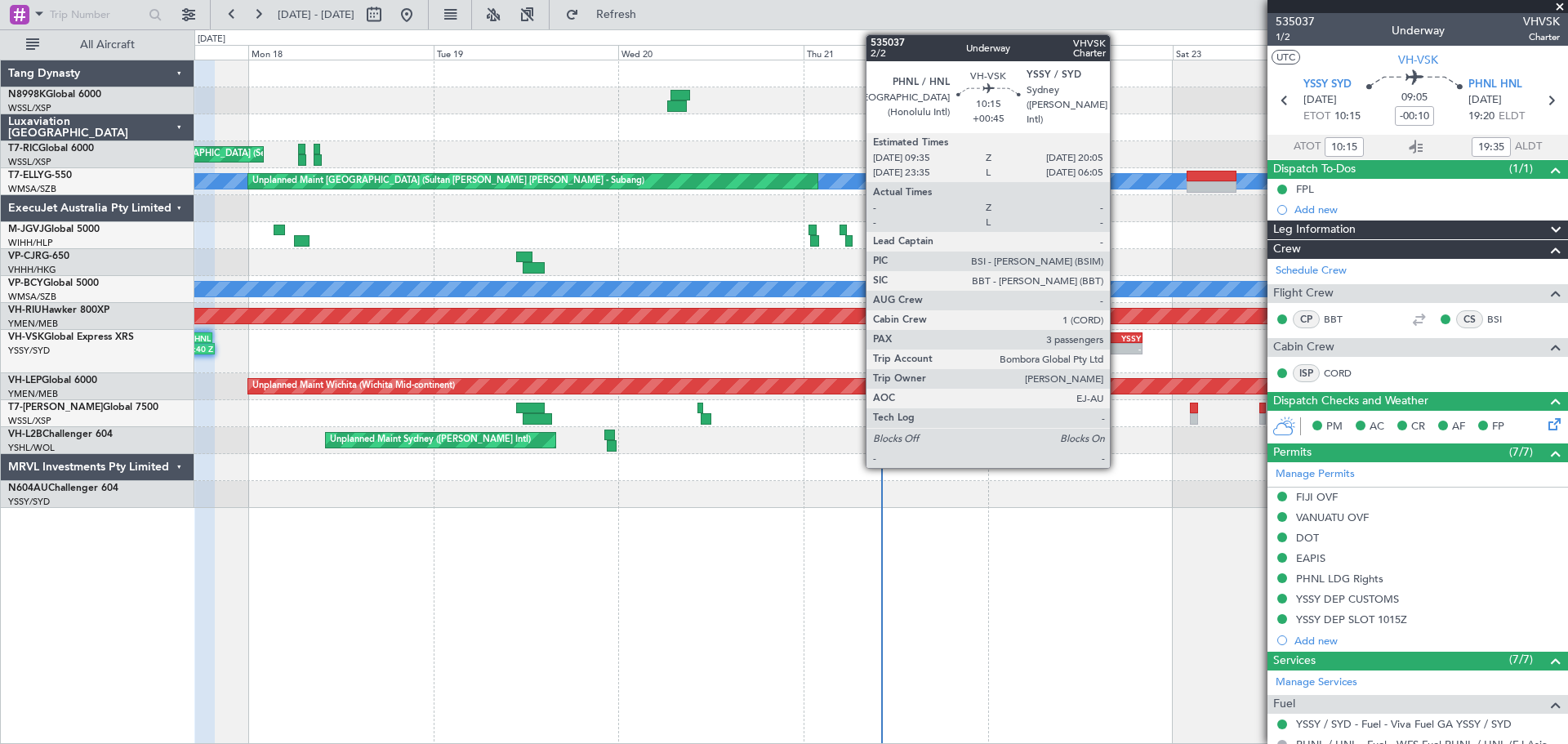
click at [1117, 347] on div "-" at bounding box center [1121, 349] width 39 height 10
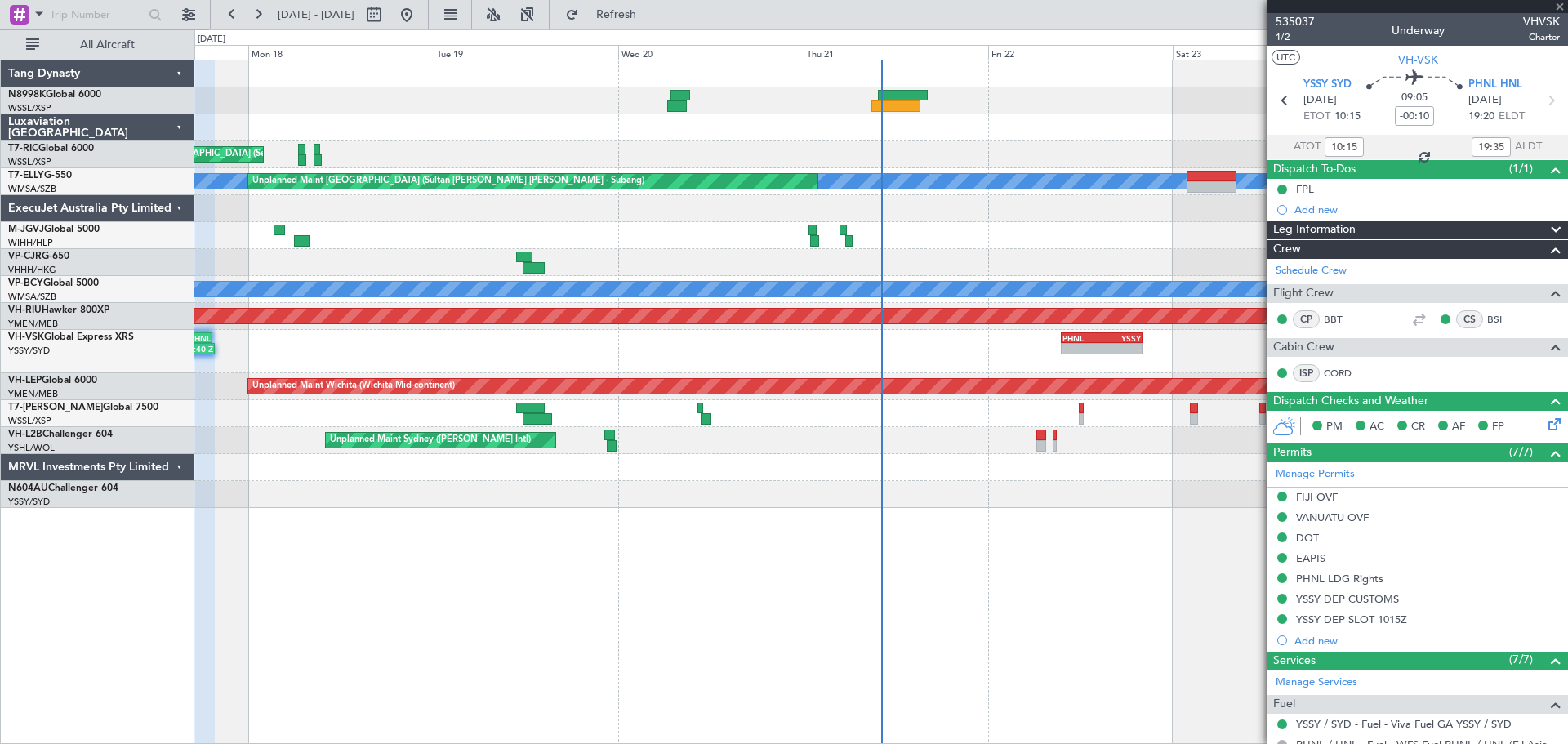
type input "+00:45"
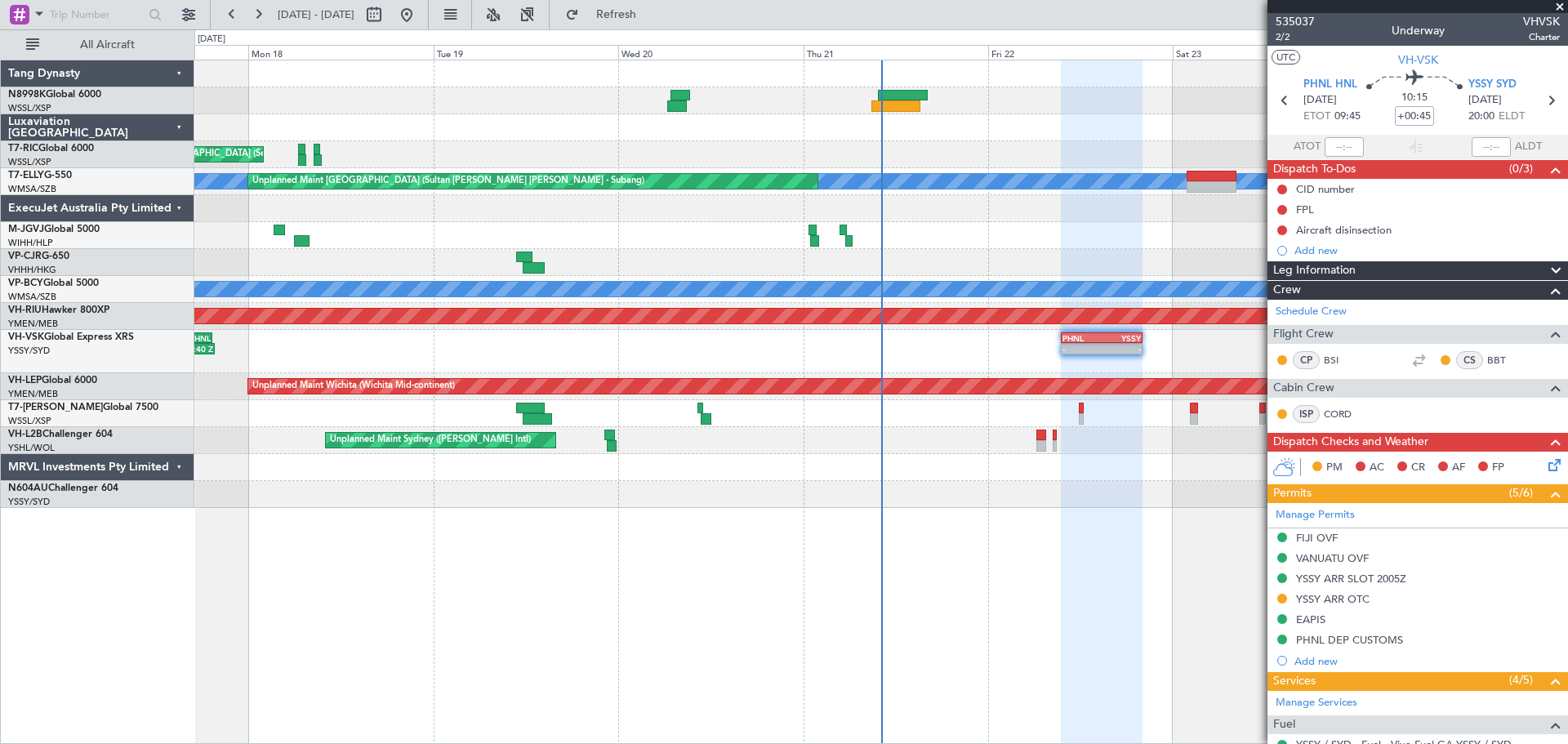
click at [827, 275] on div "Planned Maint [GEOGRAPHIC_DATA] ([GEOGRAPHIC_DATA] Intl)" at bounding box center [881, 263] width 1373 height 27
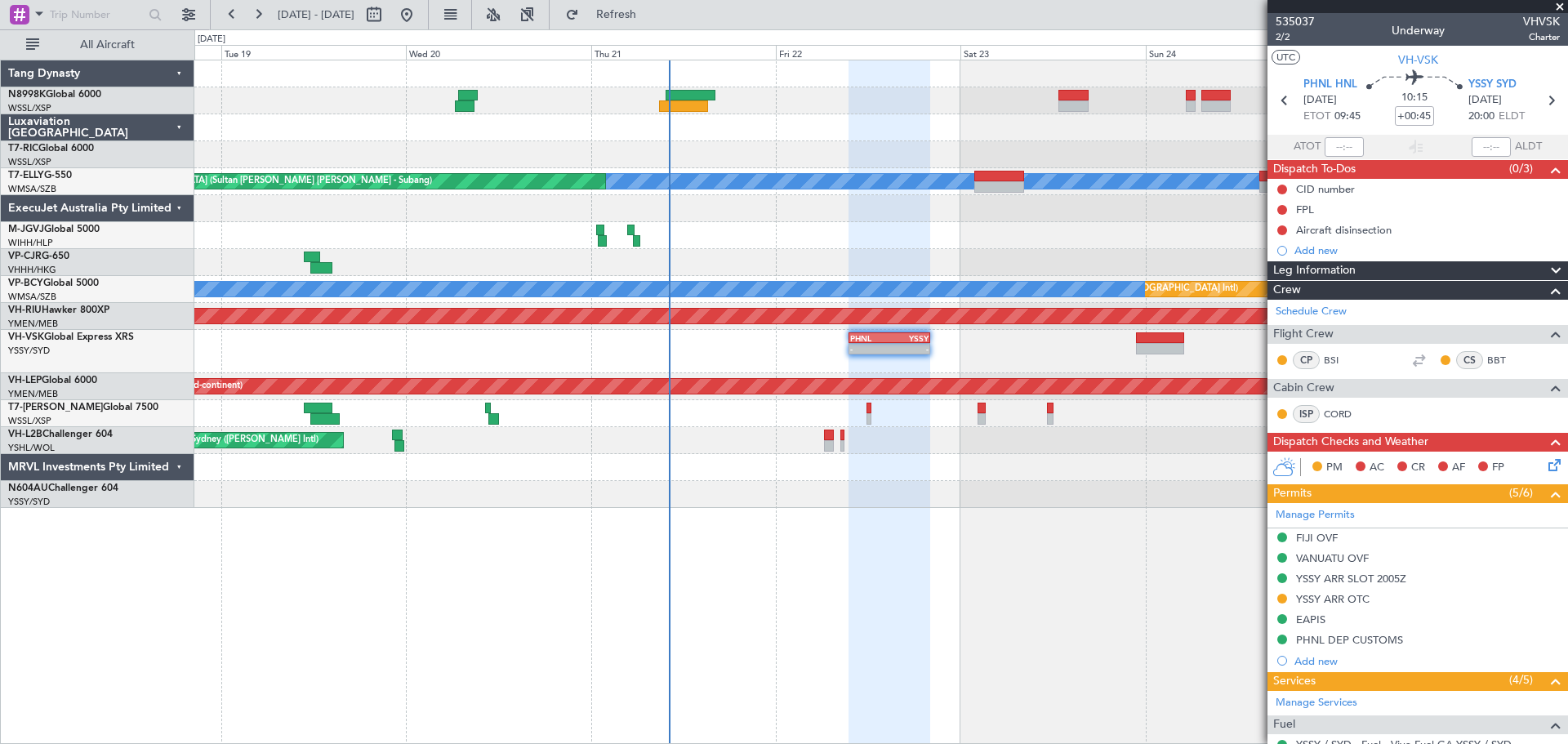
click at [975, 229] on div "Unplanned Maint Singapore (Seletar) MEL Unplanned Maint Kuala Lumpur (Sultan Ab…" at bounding box center [881, 284] width 1373 height 448
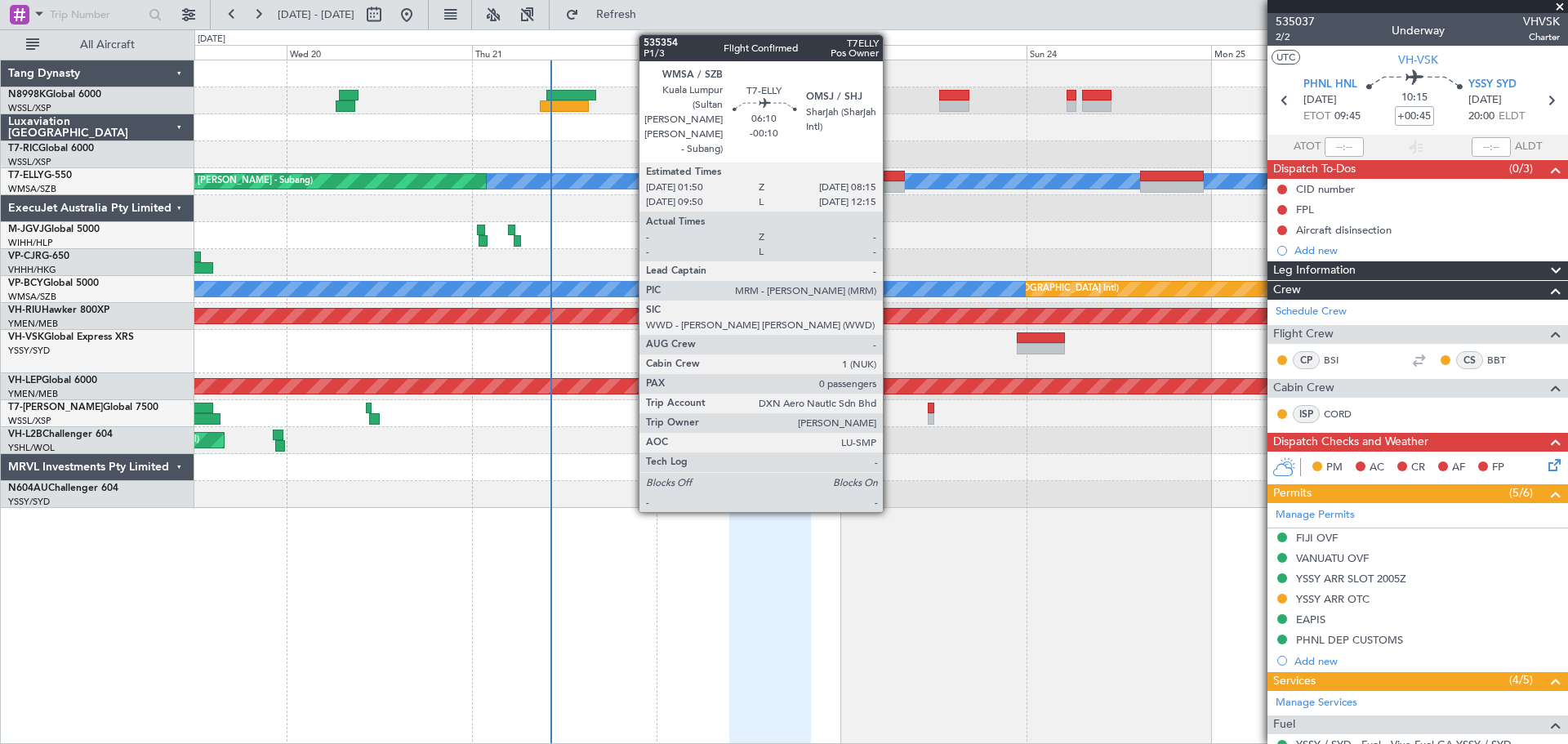
click at [890, 180] on div at bounding box center [880, 177] width 50 height 12
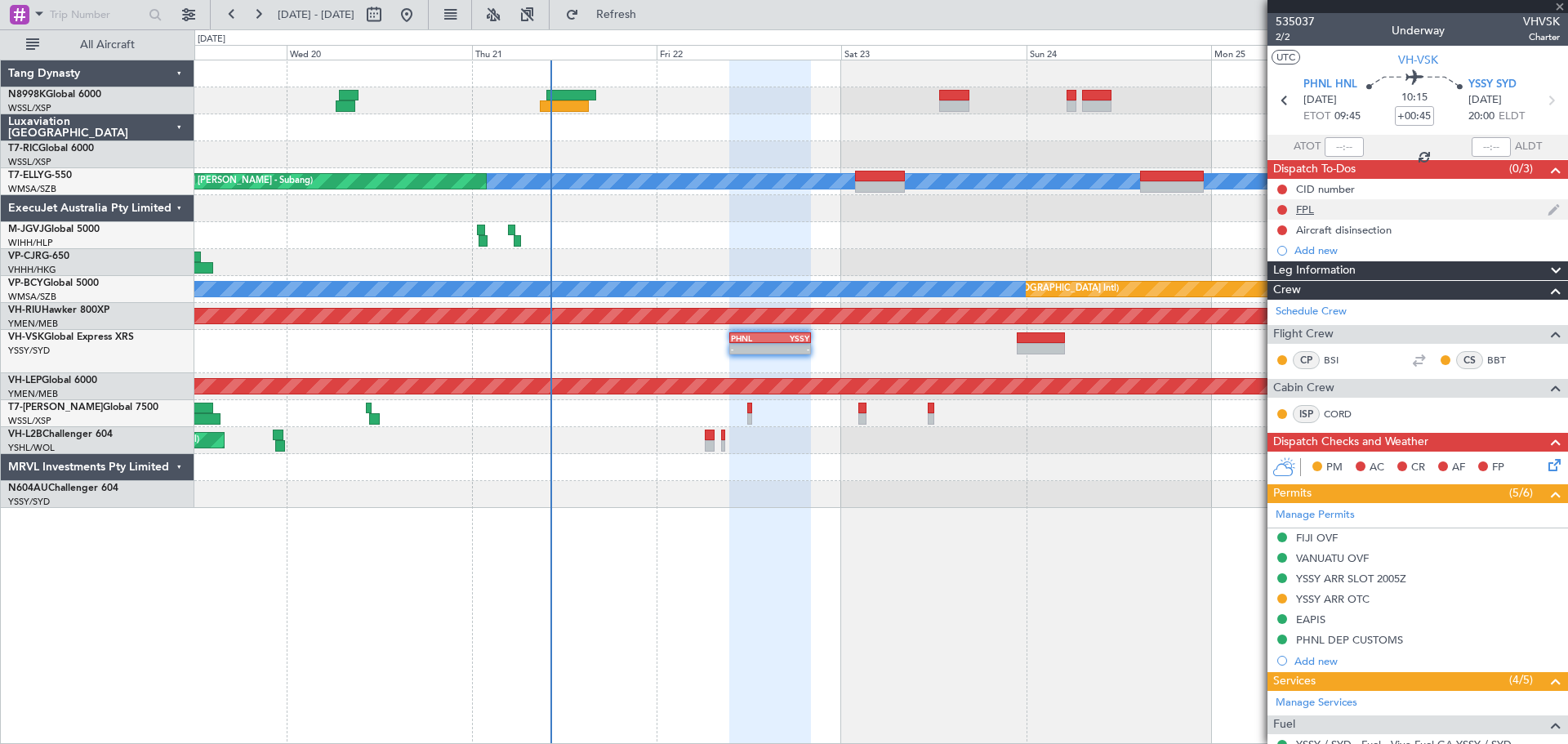
type input "-00:10"
type input "0"
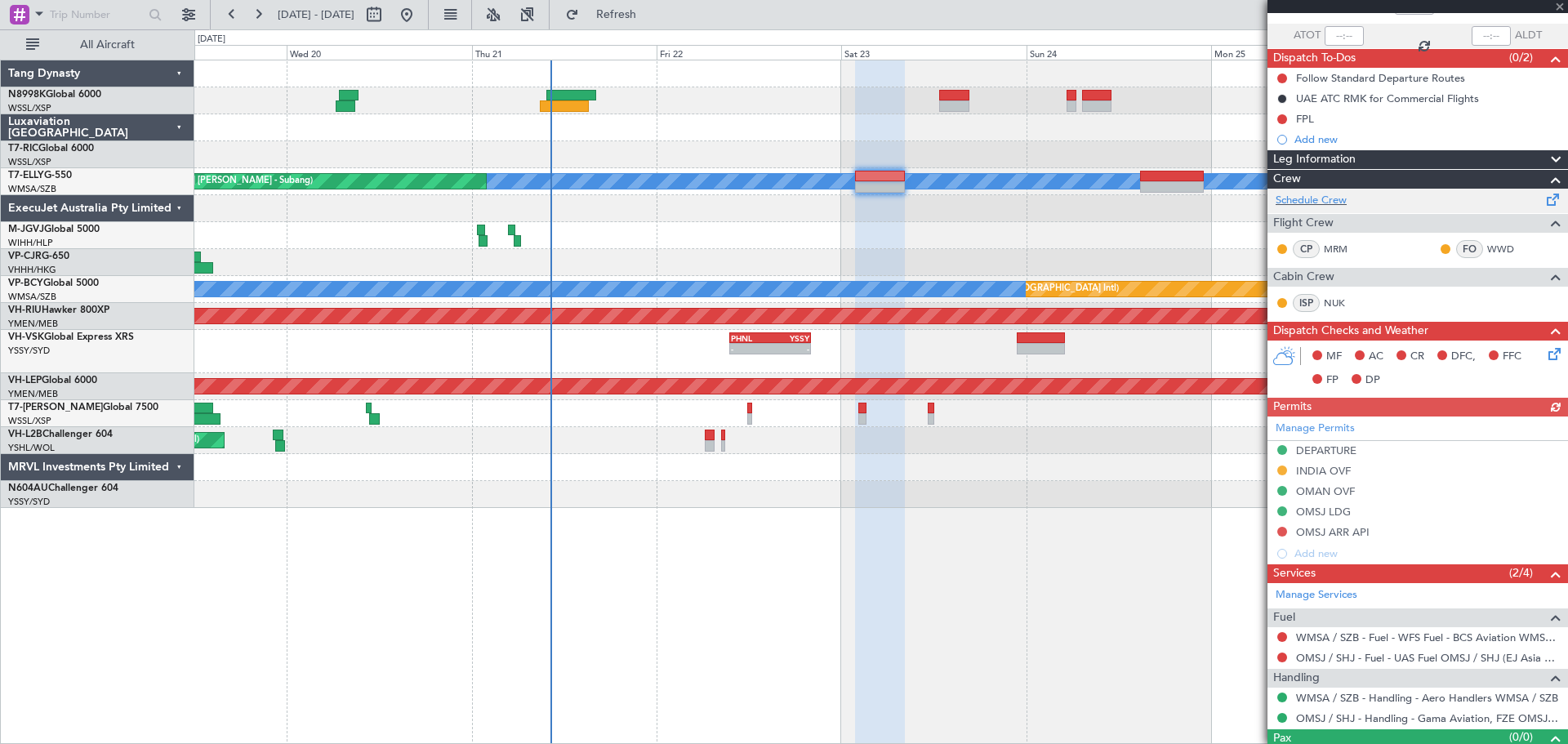
scroll to position [141, 0]
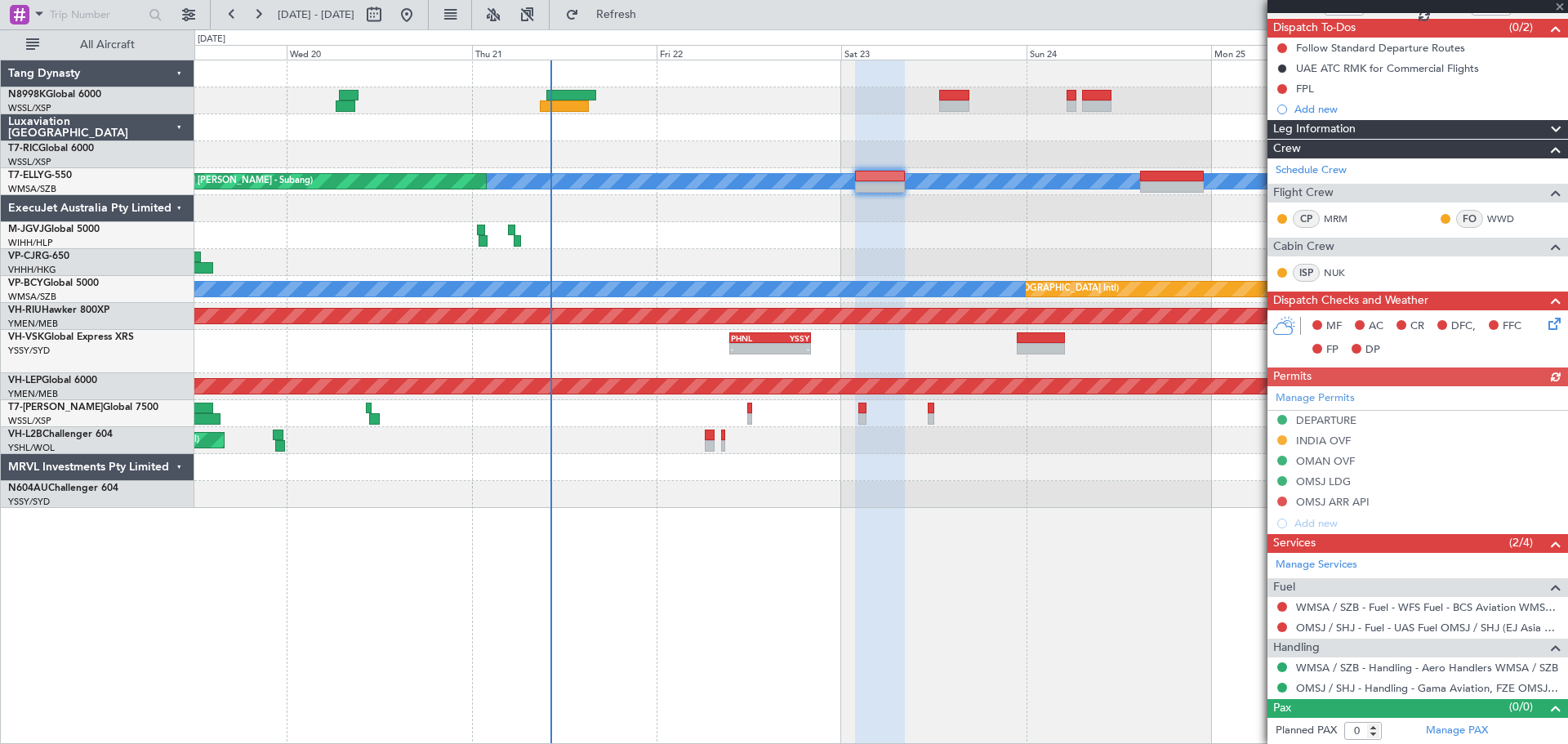
click at [1283, 437] on div "Manage Permits DEPARTURE INDIA OVF OMAN OVF OMSJ LDG OMSJ ARR API Add new" at bounding box center [1418, 460] width 300 height 148
click at [1282, 439] on button at bounding box center [1282, 440] width 10 height 10
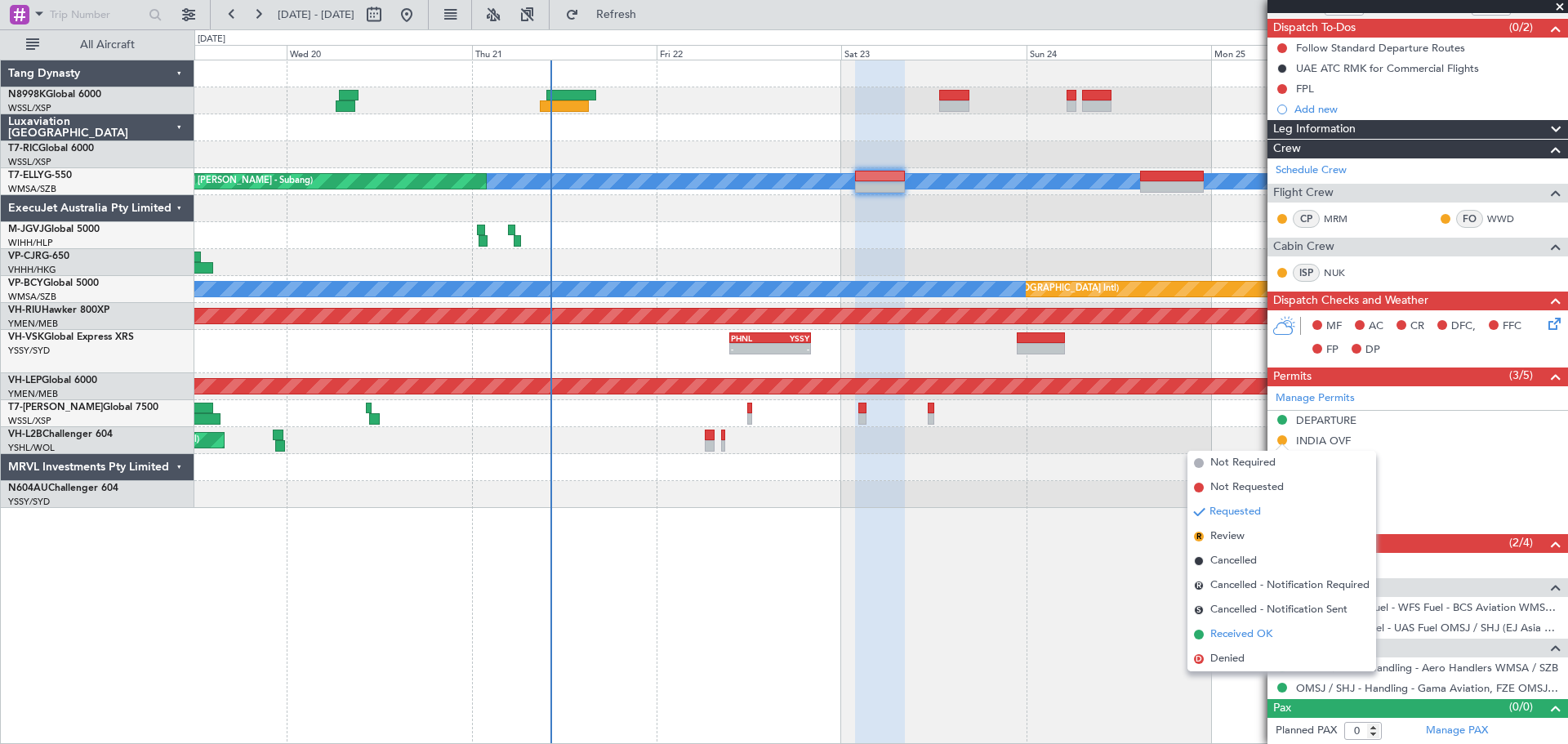
click at [1229, 629] on span "Received OK" at bounding box center [1241, 635] width 62 height 17
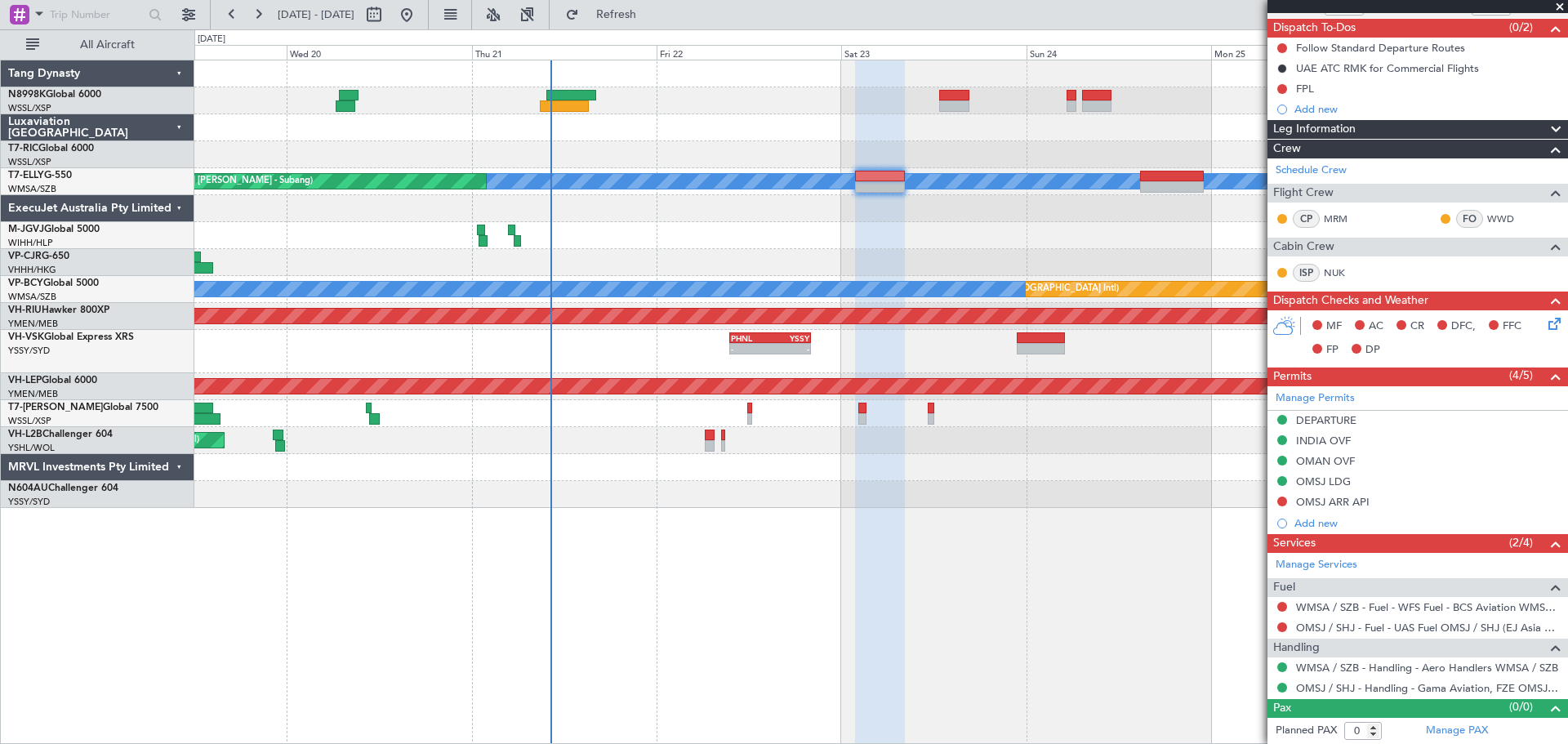
click at [1343, 440] on div "INDIA OVF" at bounding box center [1324, 440] width 55 height 14
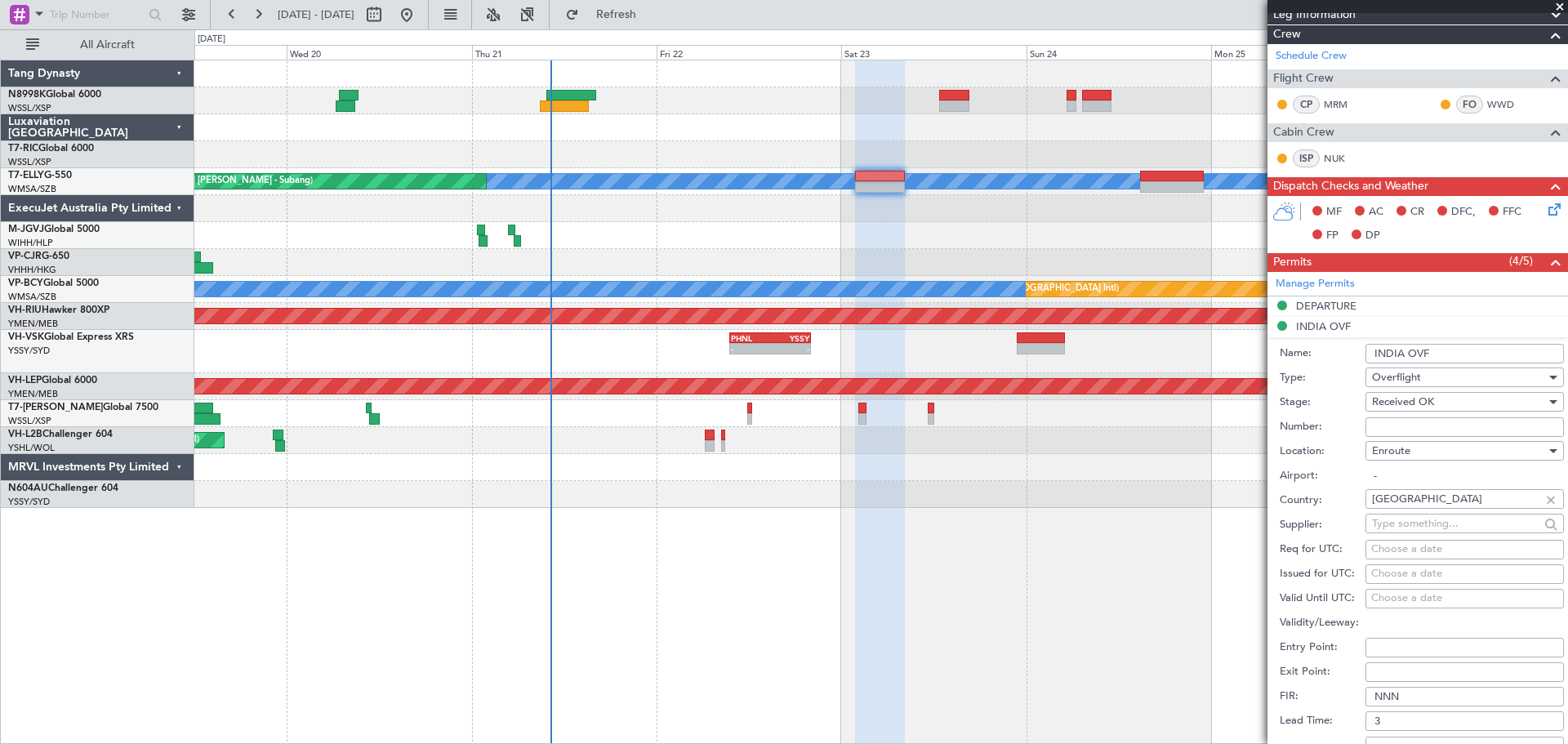
scroll to position [386, 0]
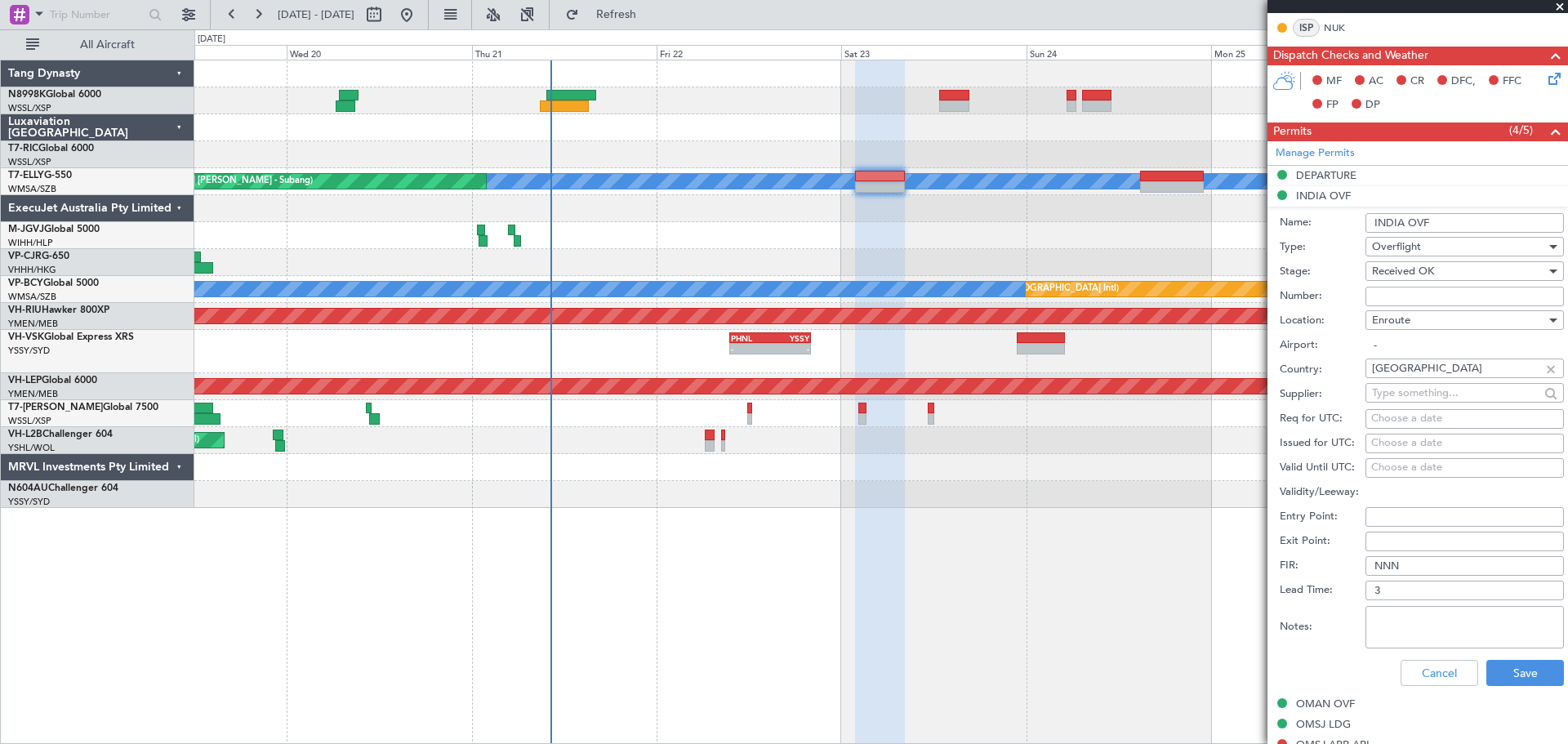
drag, startPoint x: 1371, startPoint y: 297, endPoint x: 1385, endPoint y: 294, distance: 14.3
click at [1371, 297] on input "Number:" at bounding box center [1465, 296] width 199 height 19
paste input "YA/N/1823/08/21"
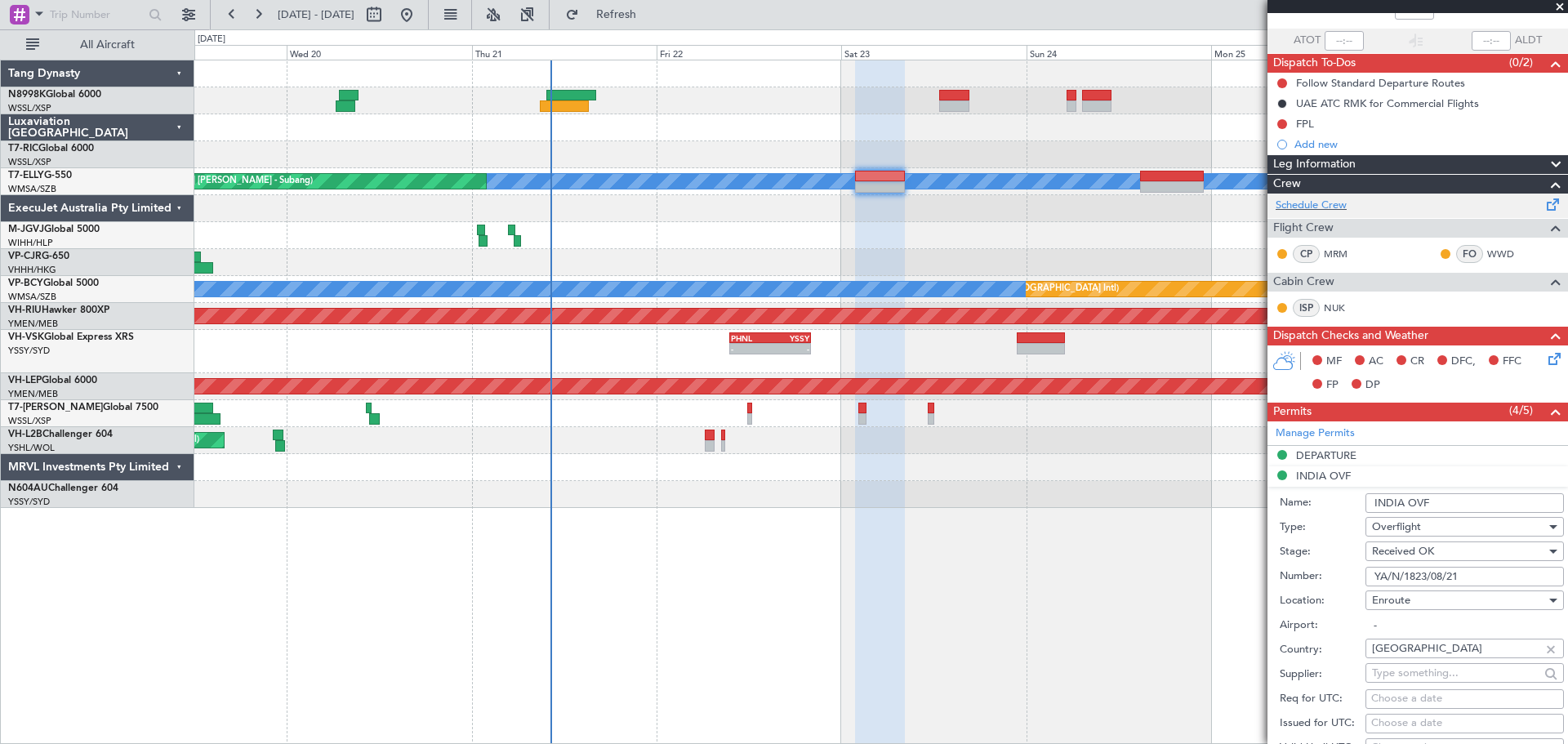
scroll to position [245, 0]
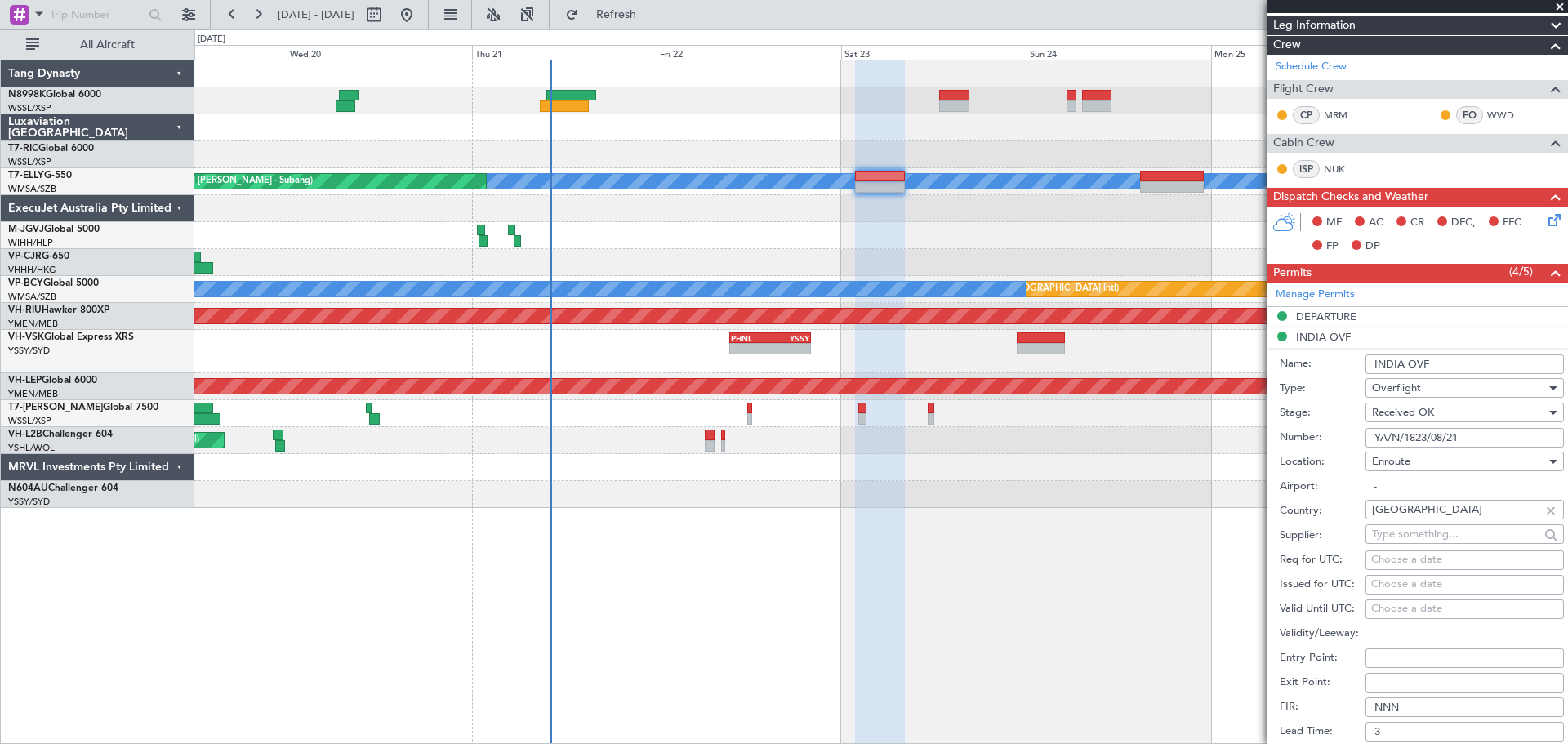
type input "YA/N/1823/08/21"
click at [1388, 588] on div "Choose a date" at bounding box center [1465, 585] width 187 height 17
select select "8"
select select "2025"
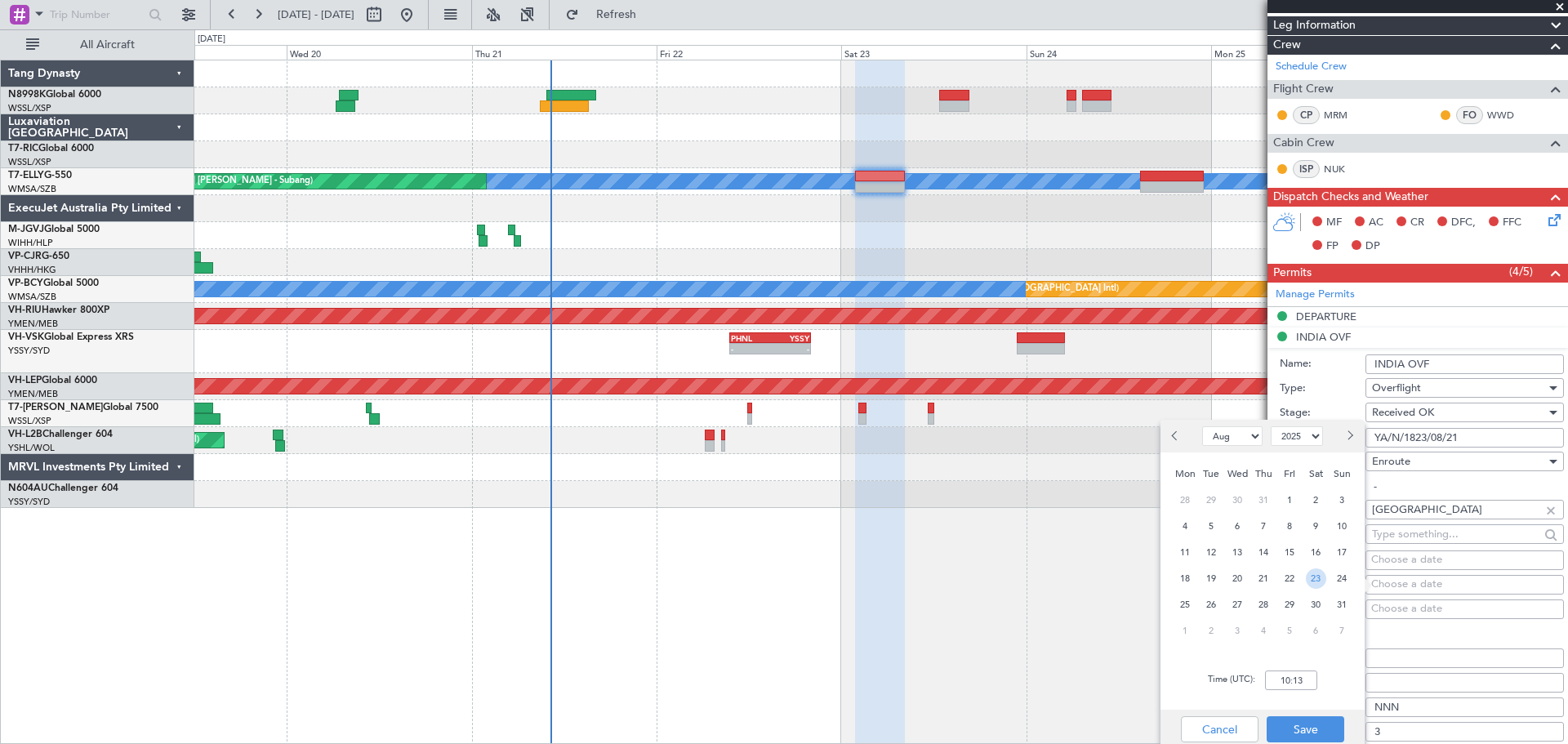
click at [1311, 575] on span "23" at bounding box center [1316, 578] width 20 height 20
click at [1304, 682] on input "00:00" at bounding box center [1291, 680] width 53 height 19
type input "02:00"
click at [1309, 735] on button "Save" at bounding box center [1305, 729] width 78 height 26
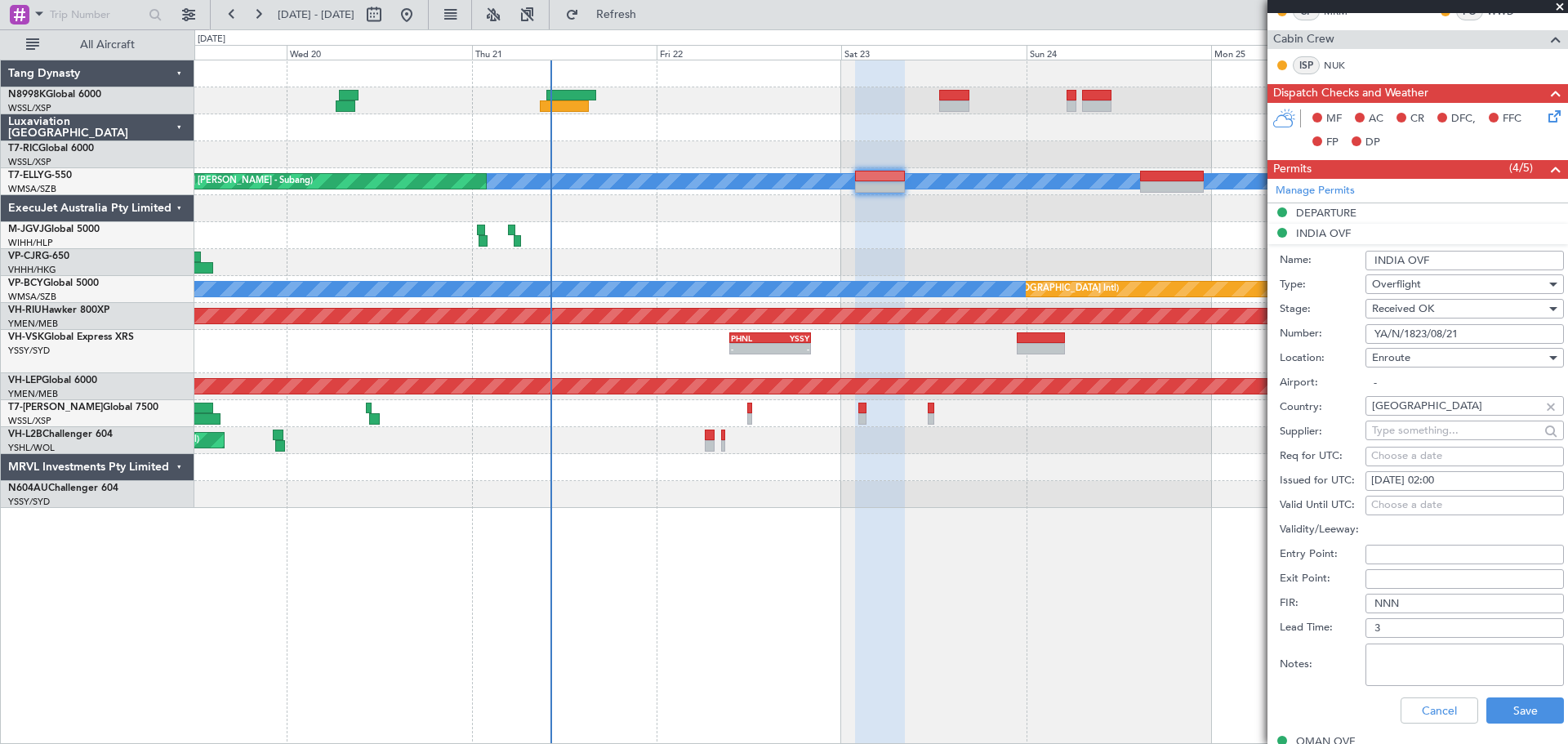
scroll to position [409, 0]
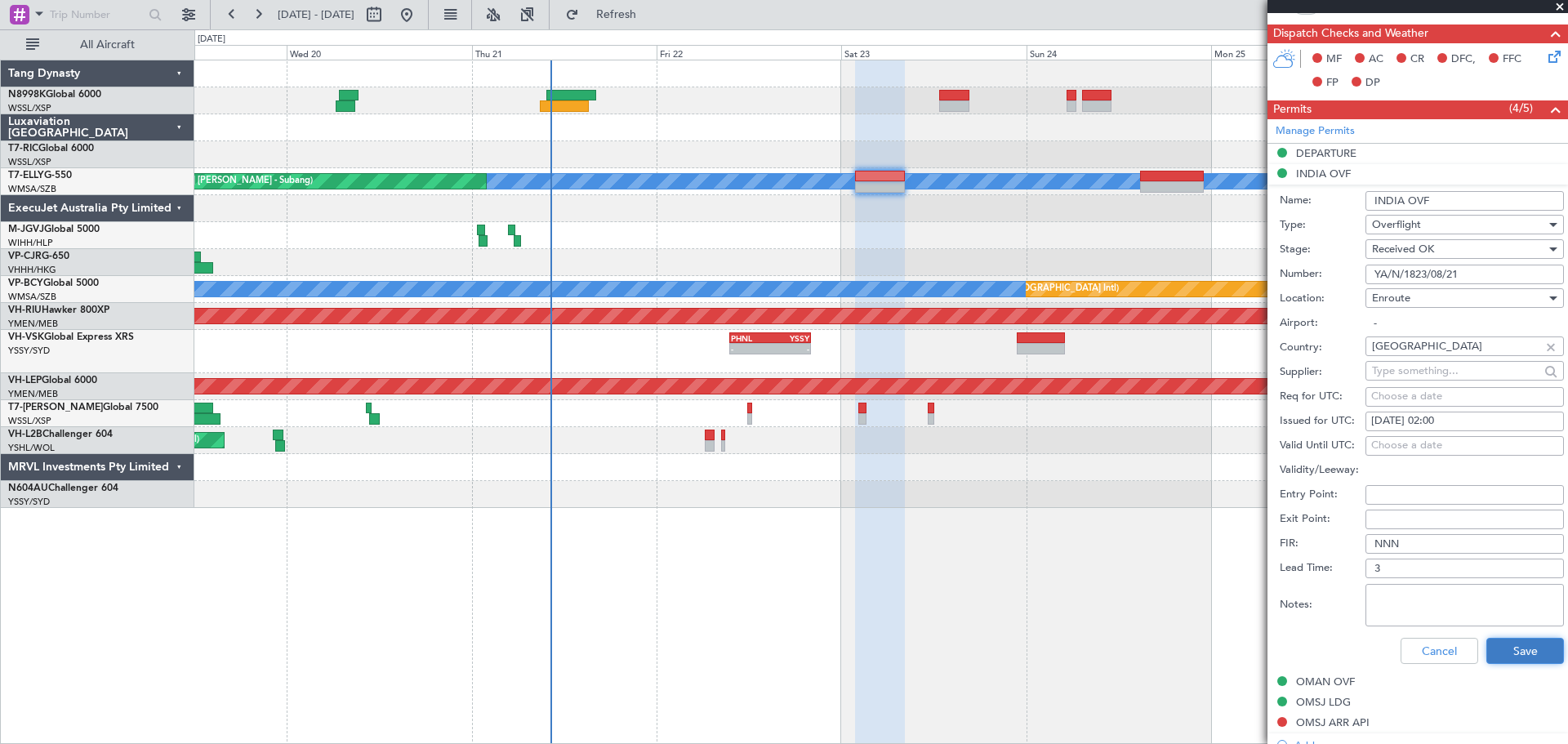
click at [1502, 658] on button "Save" at bounding box center [1525, 651] width 78 height 26
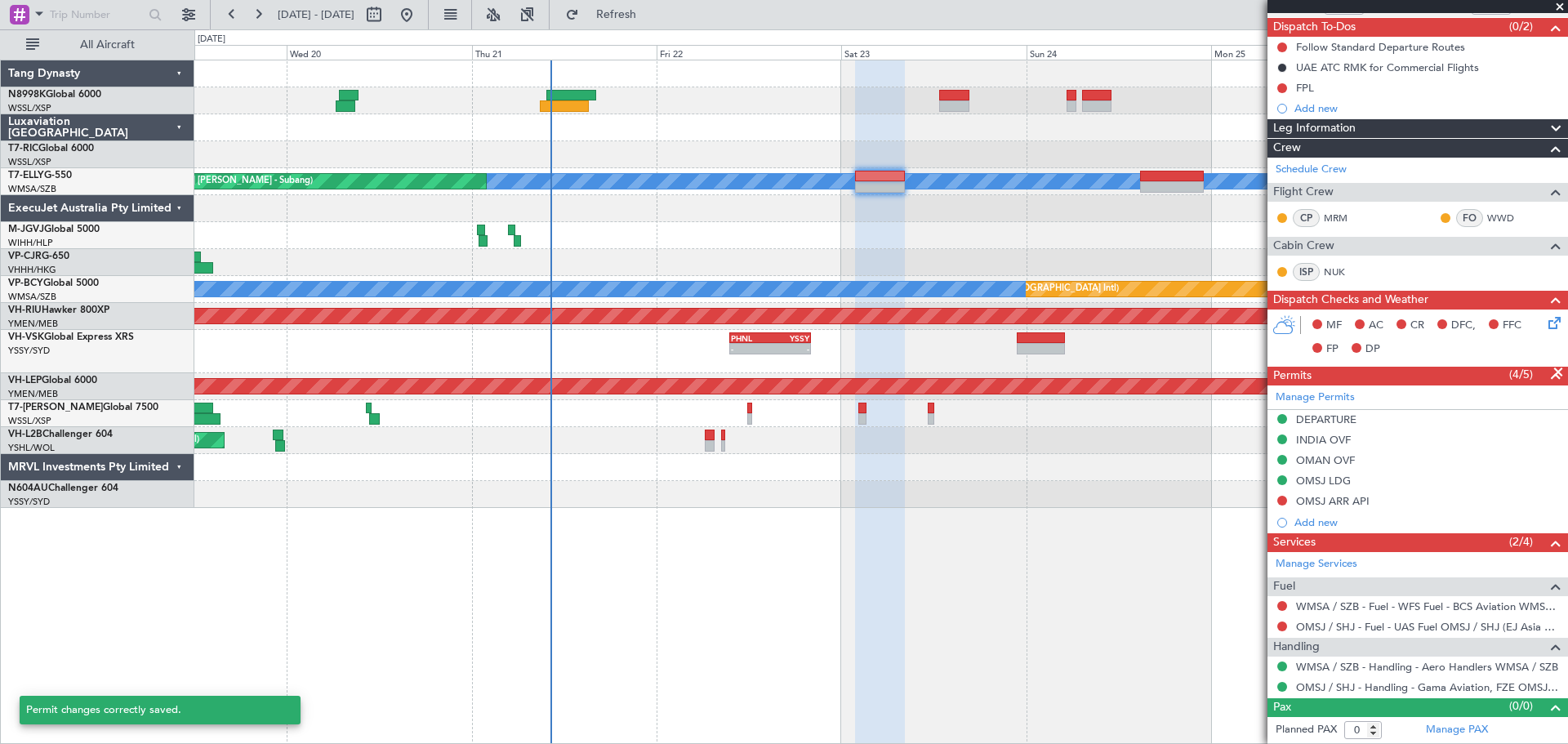
scroll to position [141, 0]
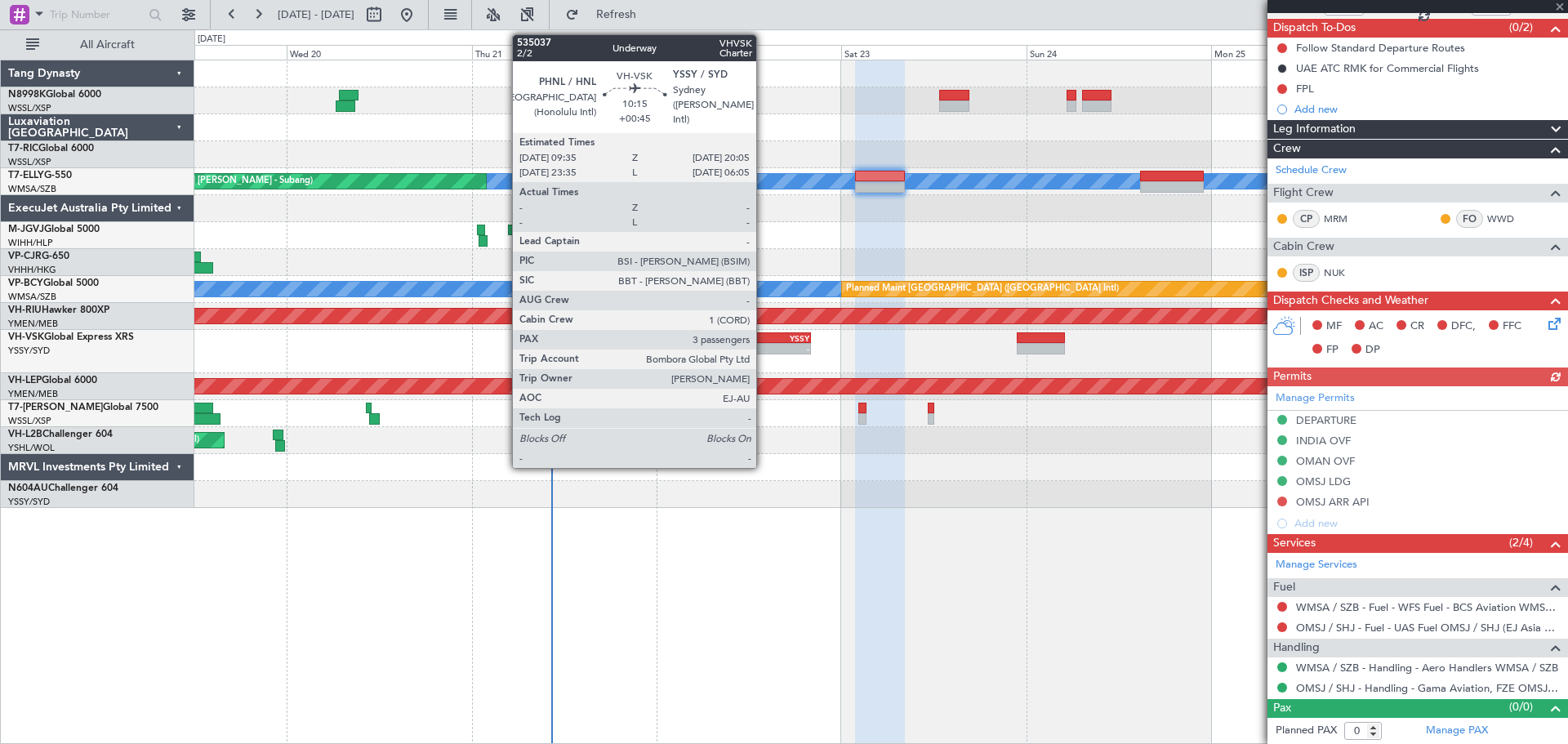
click at [763, 336] on div "PHNL" at bounding box center [750, 338] width 39 height 10
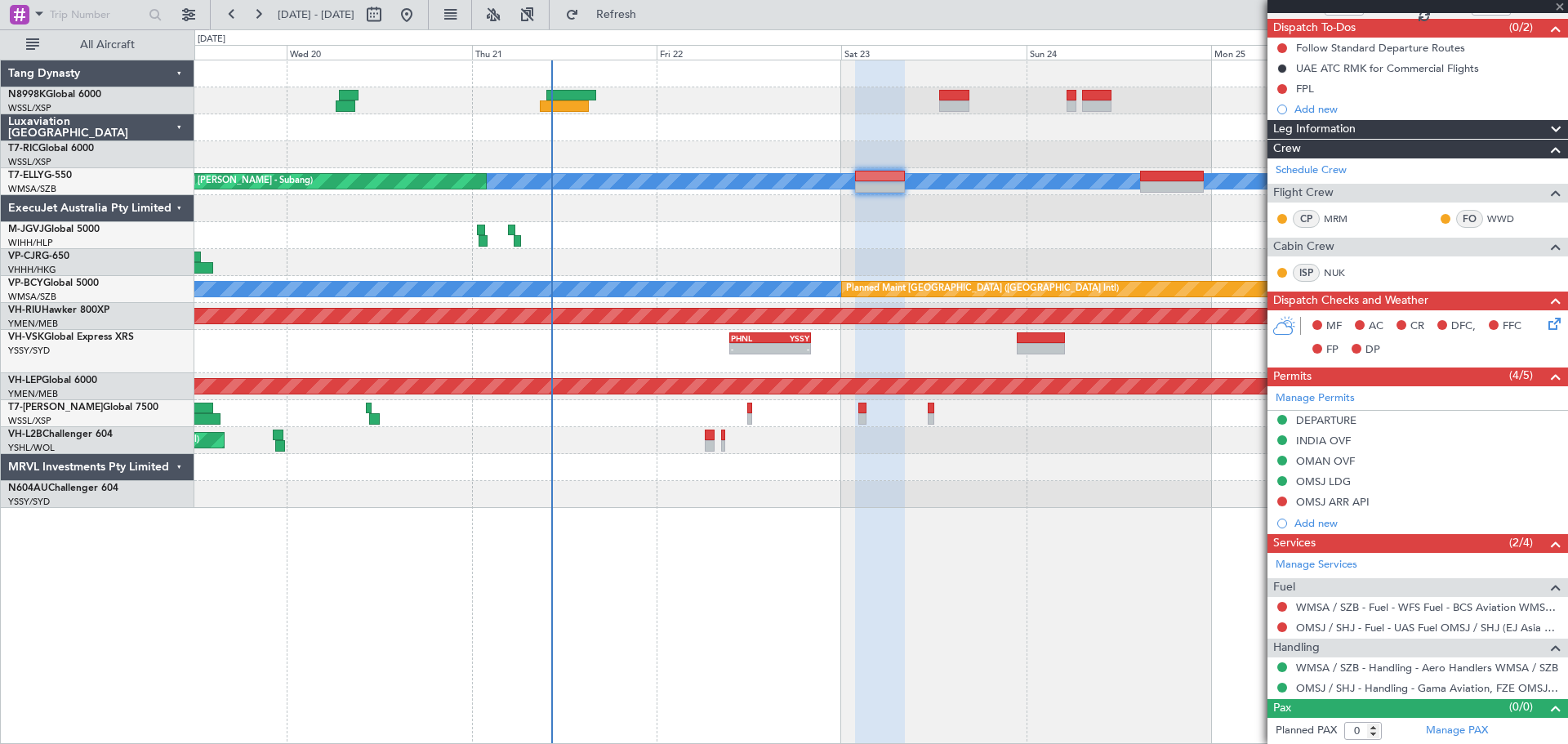
type input "+00:45"
type input "3"
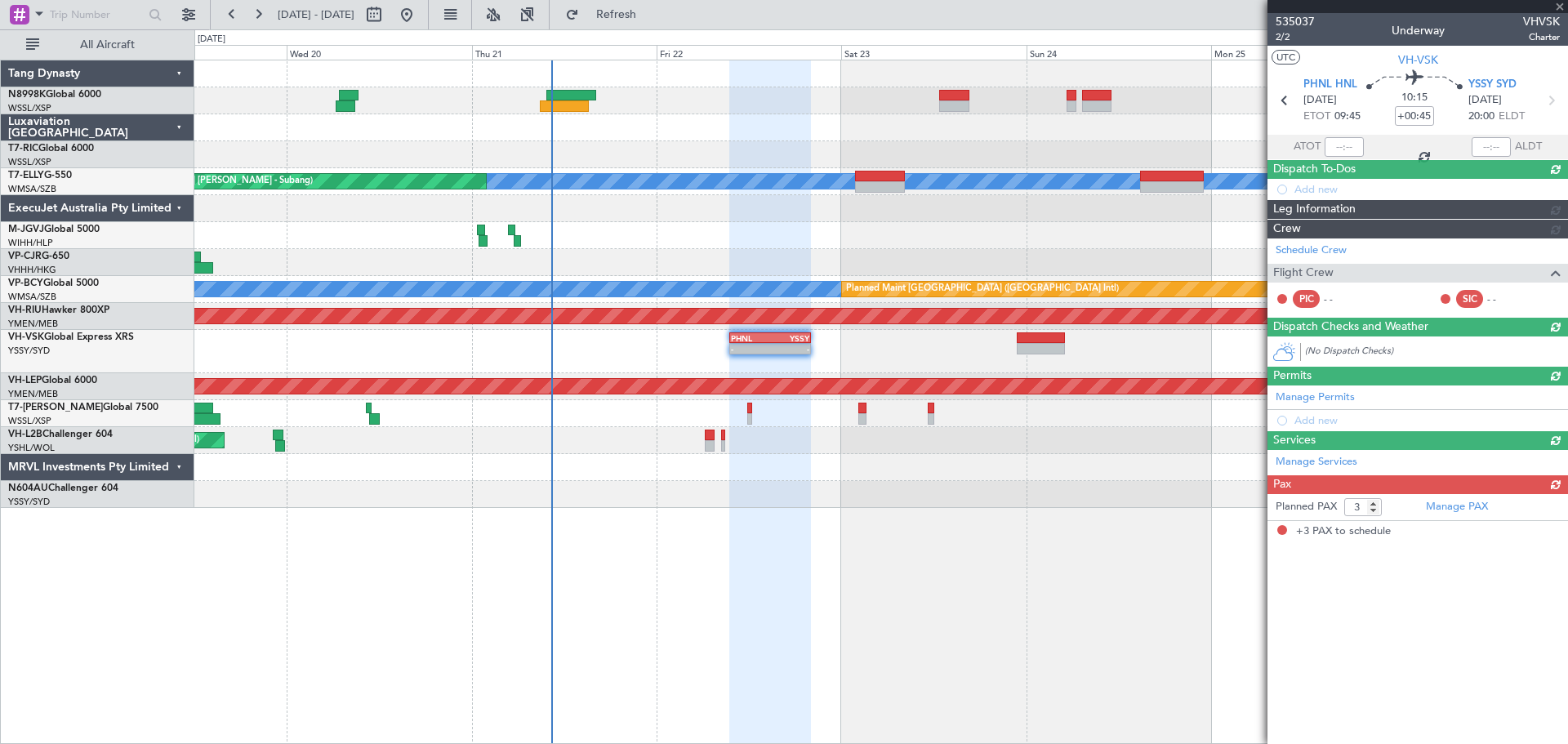
scroll to position [0, 0]
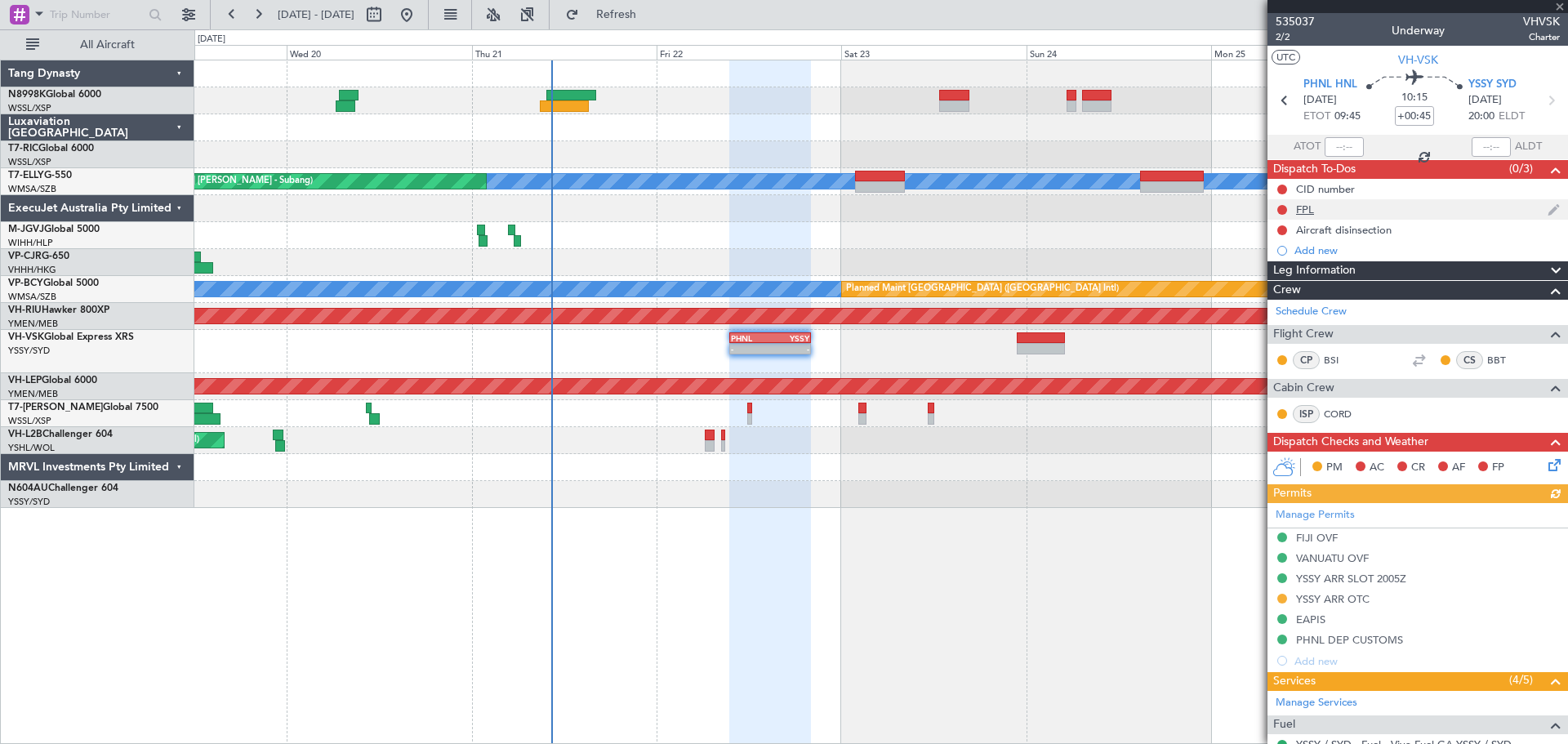
click at [1309, 213] on div "FPL" at bounding box center [1305, 209] width 18 height 14
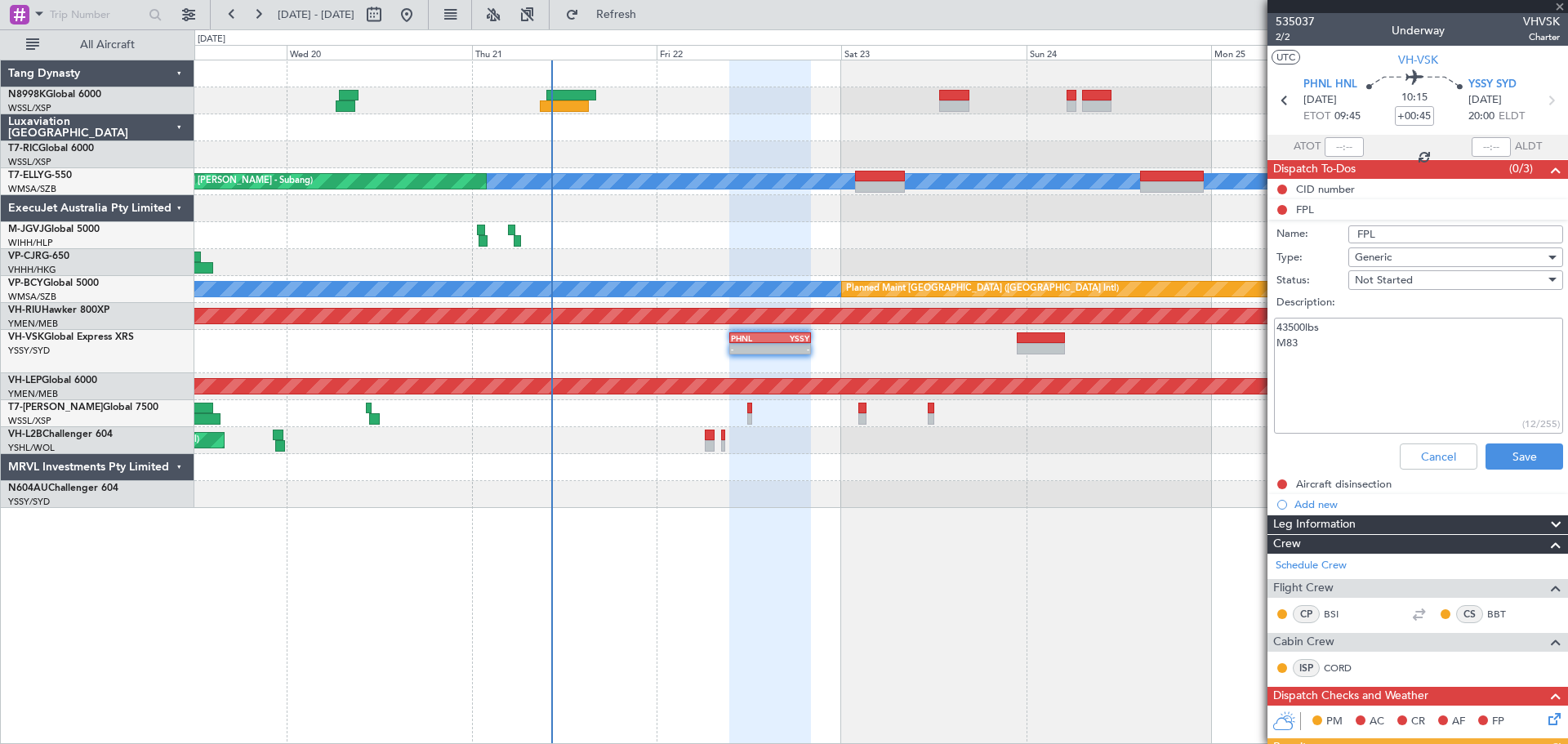
click at [1311, 347] on textarea "43500lbs M83" at bounding box center [1418, 376] width 289 height 117
type textarea "43500lbs M84"
click at [1510, 461] on button "Save" at bounding box center [1524, 456] width 78 height 26
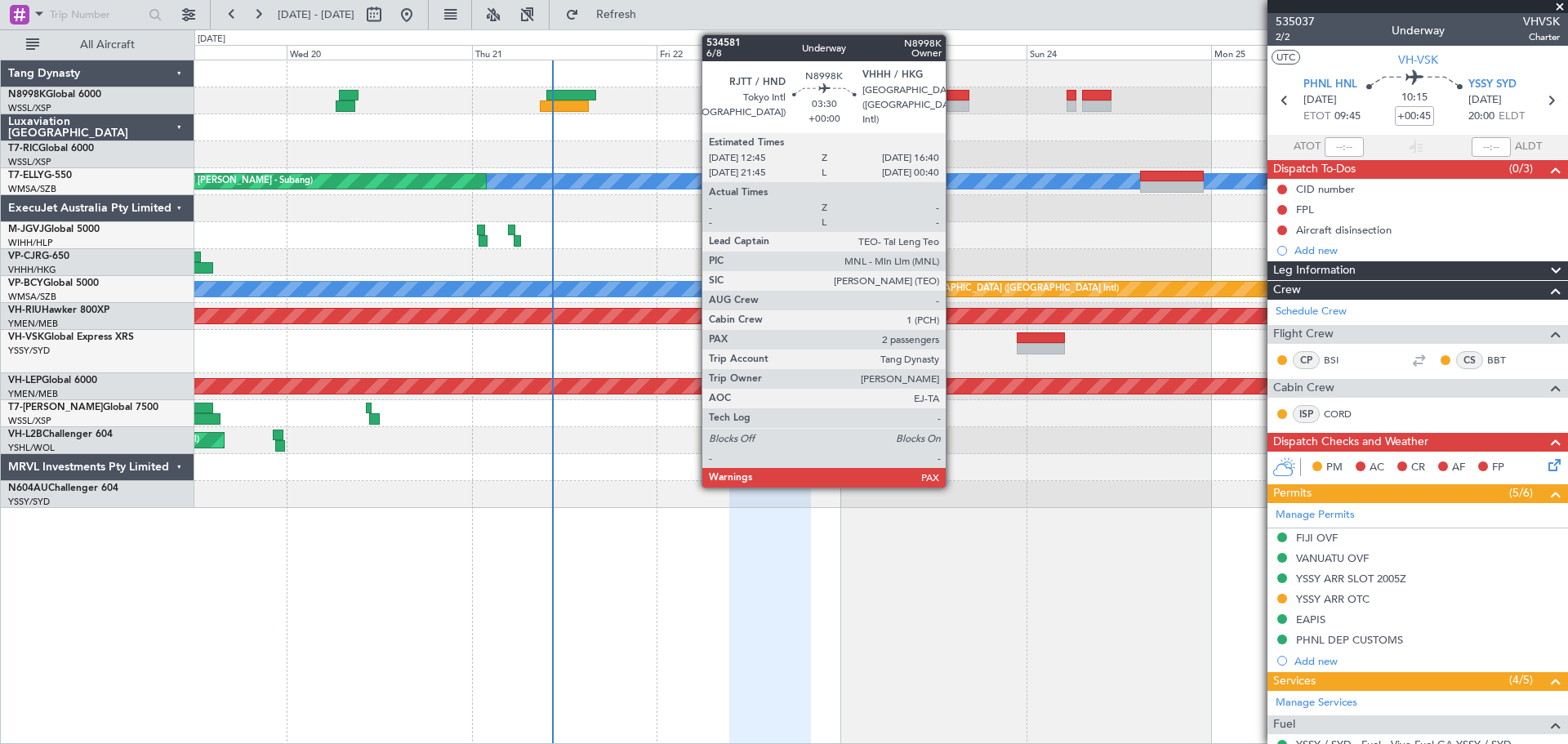
click at [953, 90] on div at bounding box center [954, 96] width 30 height 12
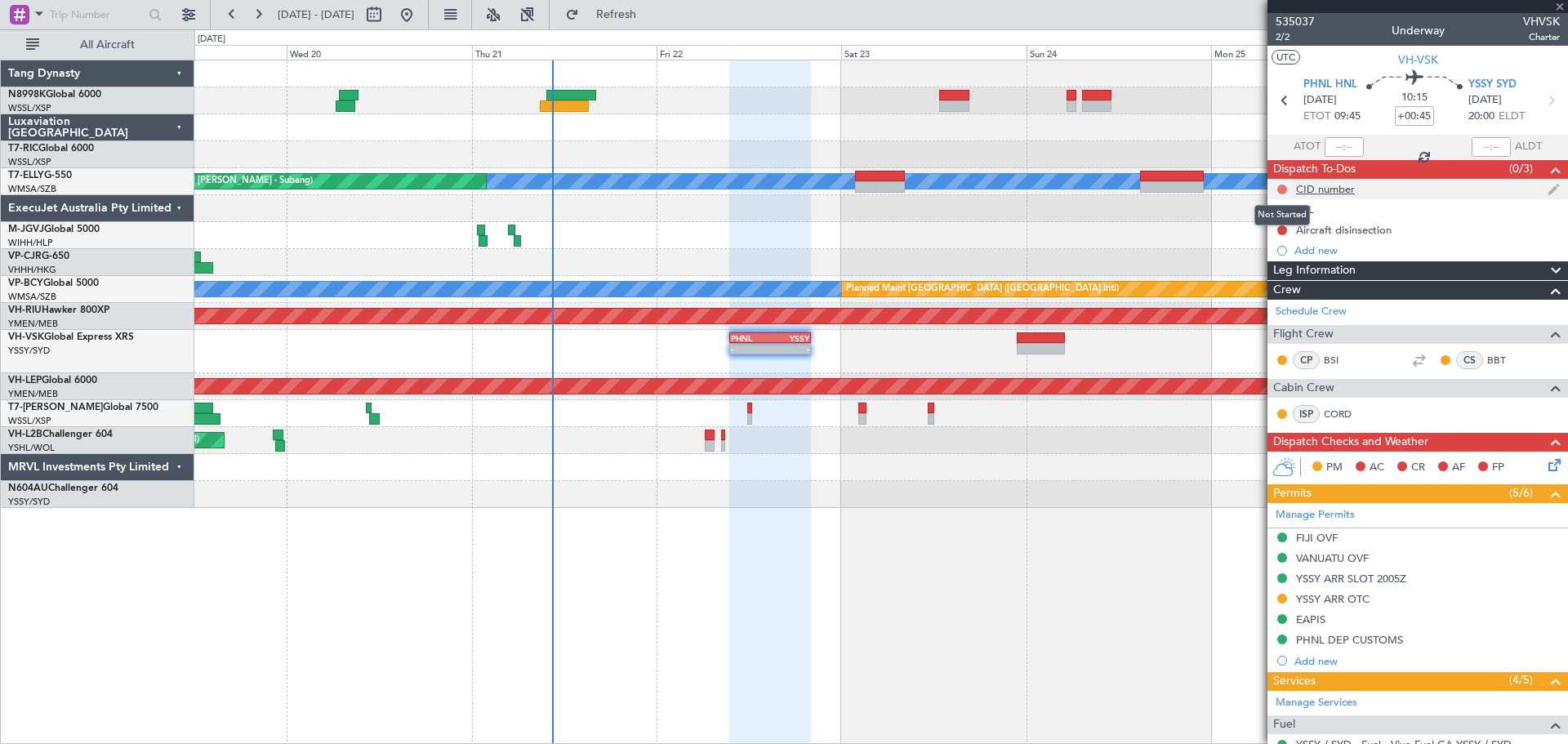
type input "2"
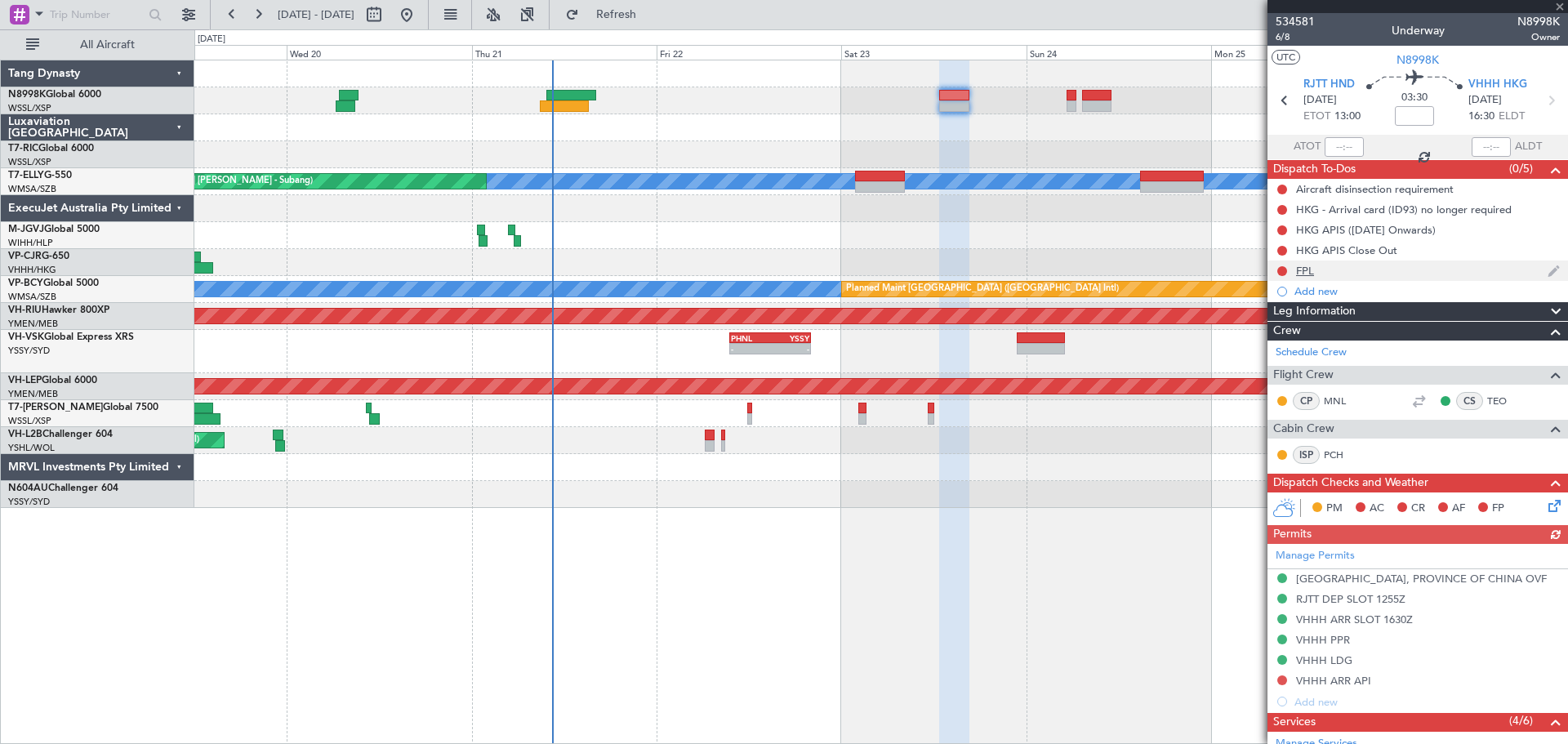
click at [1312, 272] on div "FPL" at bounding box center [1305, 270] width 18 height 14
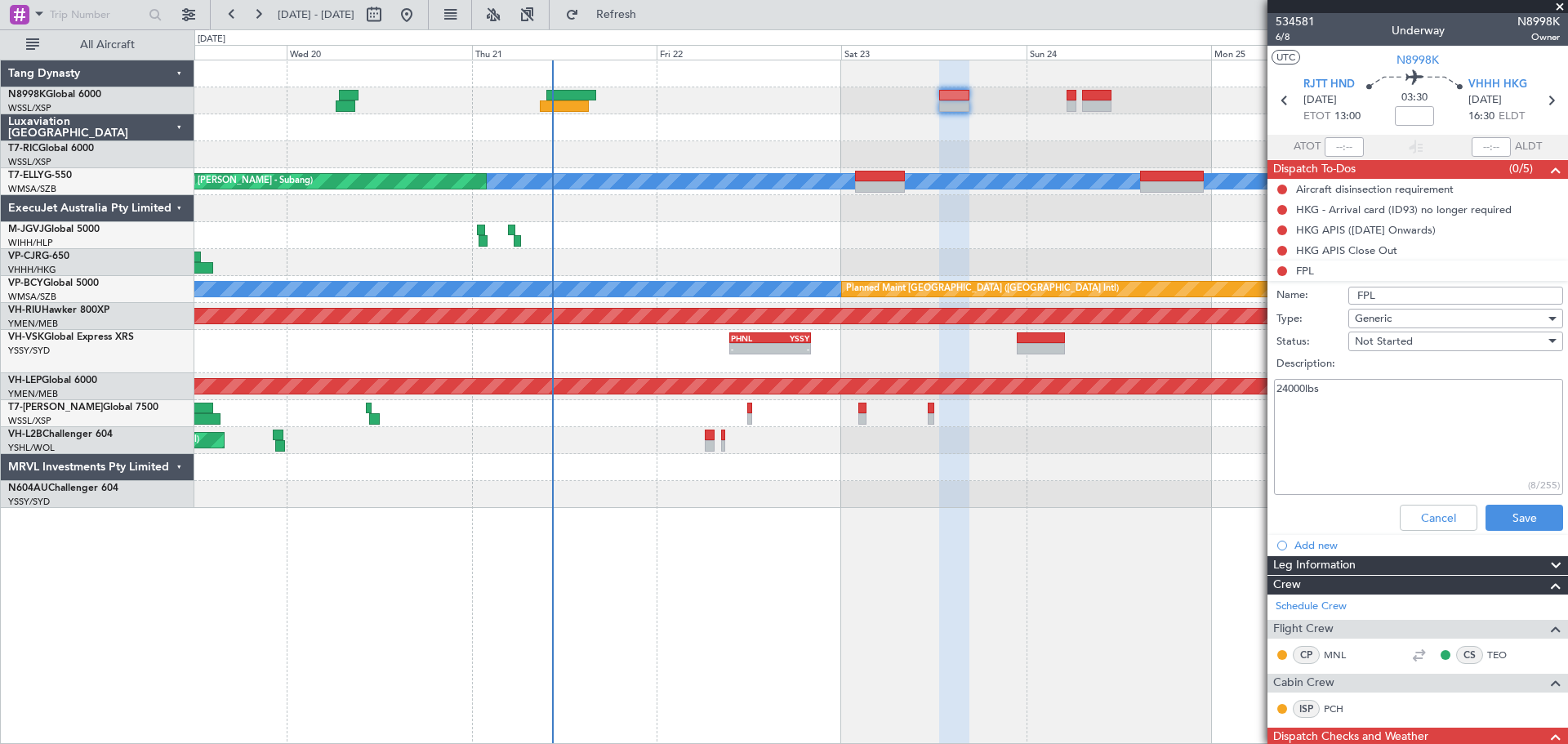
click at [1372, 431] on textarea "24000lbs" at bounding box center [1418, 437] width 289 height 117
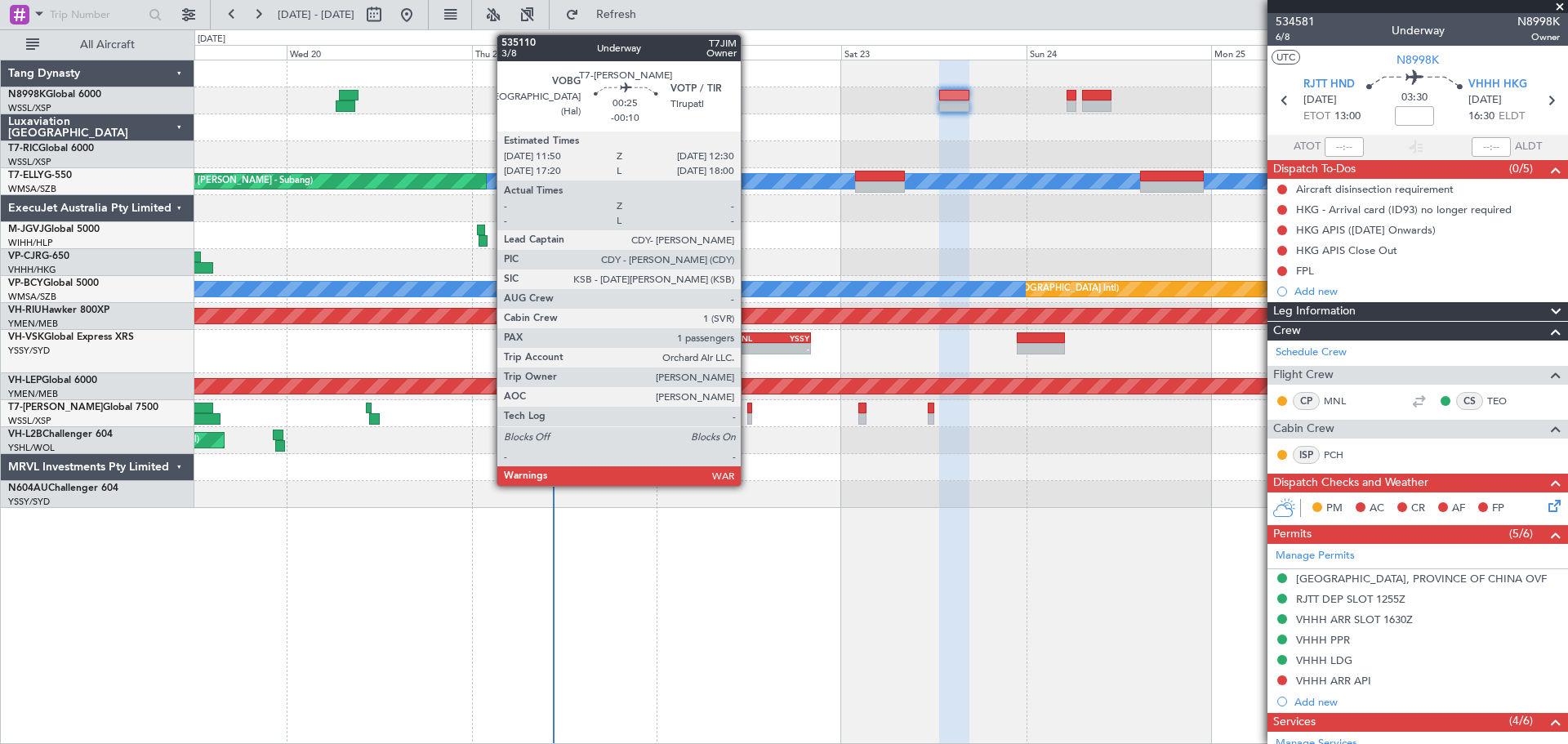
click at [748, 415] on div at bounding box center [750, 419] width 6 height 12
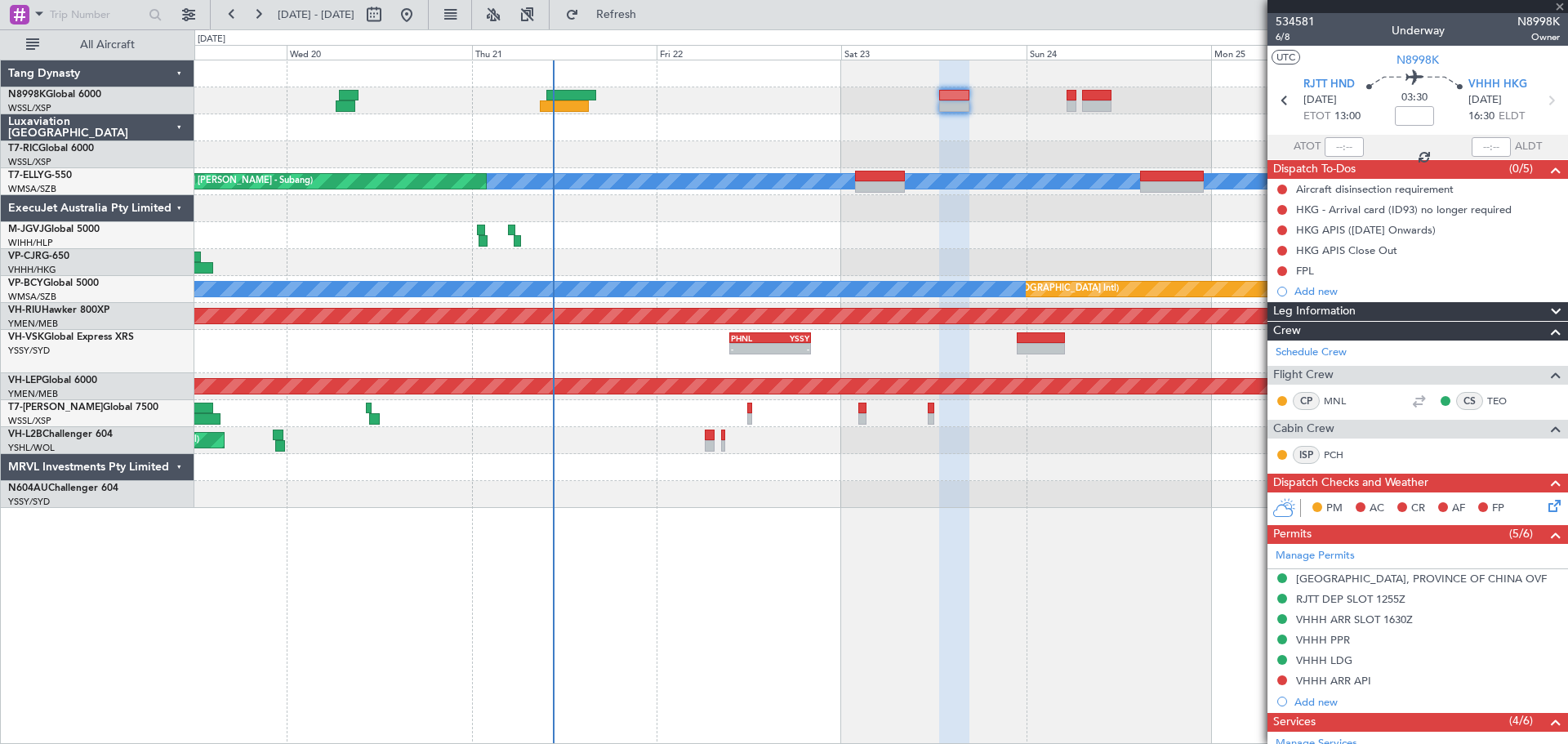
type input "-00:10"
type input "1"
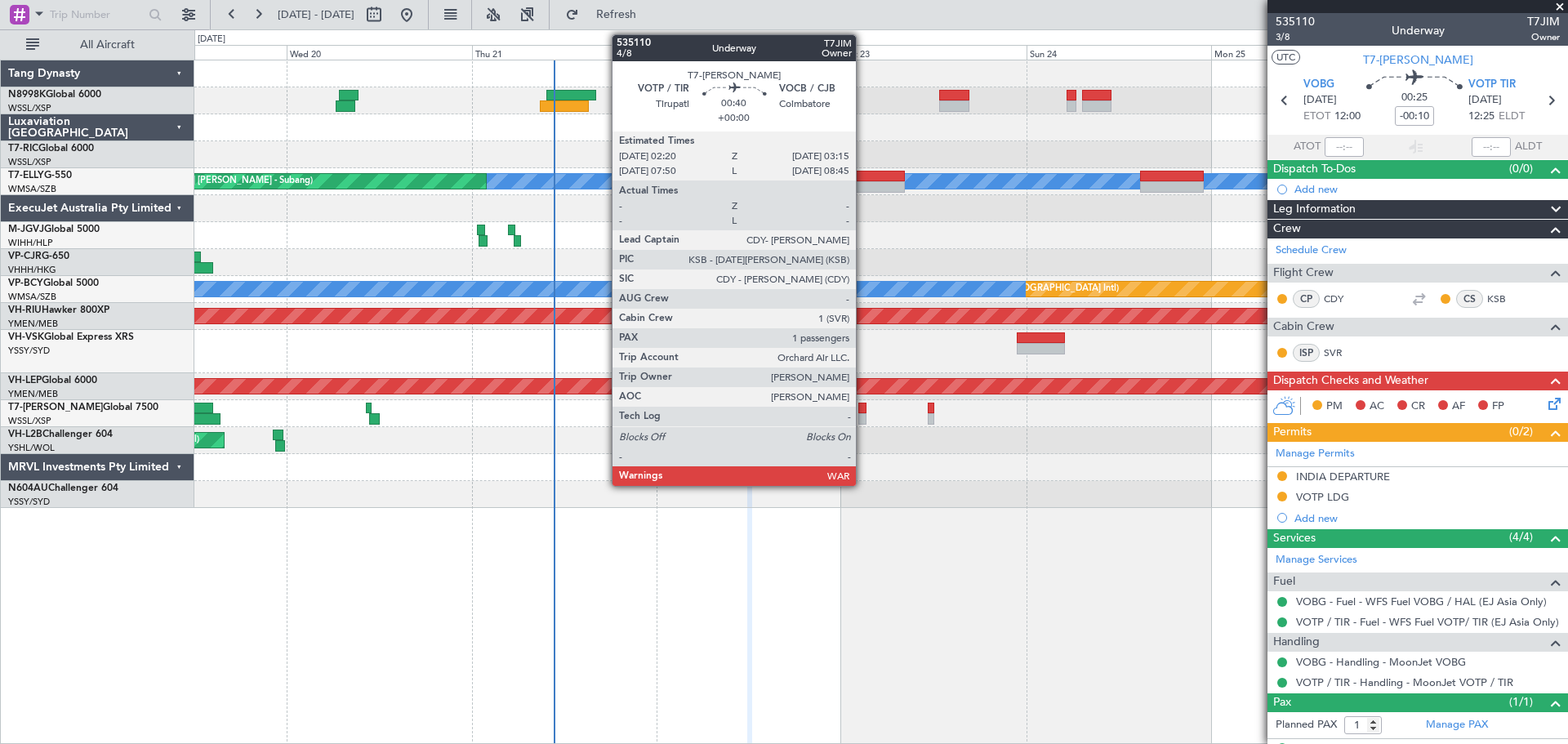
click at [863, 410] on div at bounding box center [862, 409] width 8 height 12
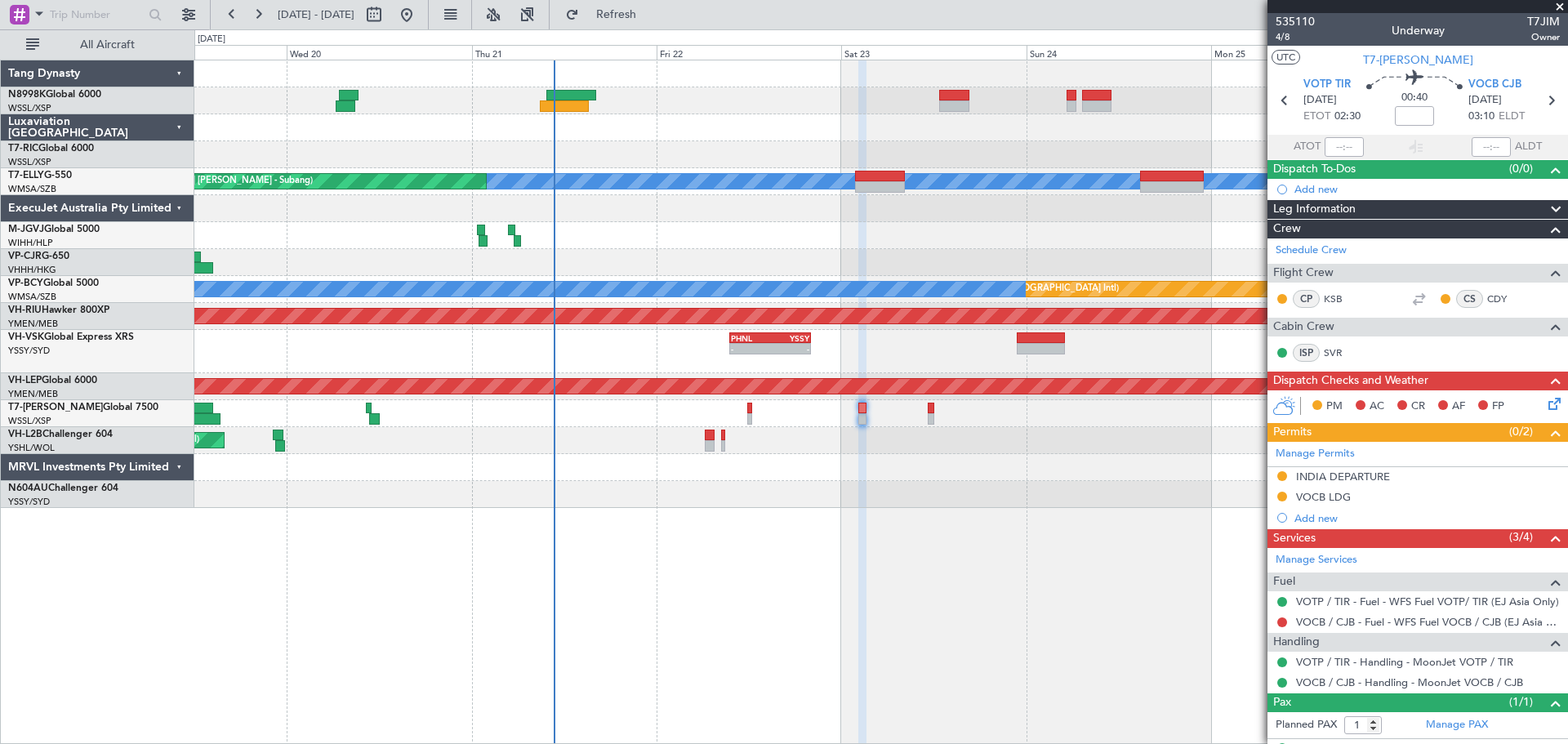
click at [927, 411] on div at bounding box center [881, 414] width 1373 height 27
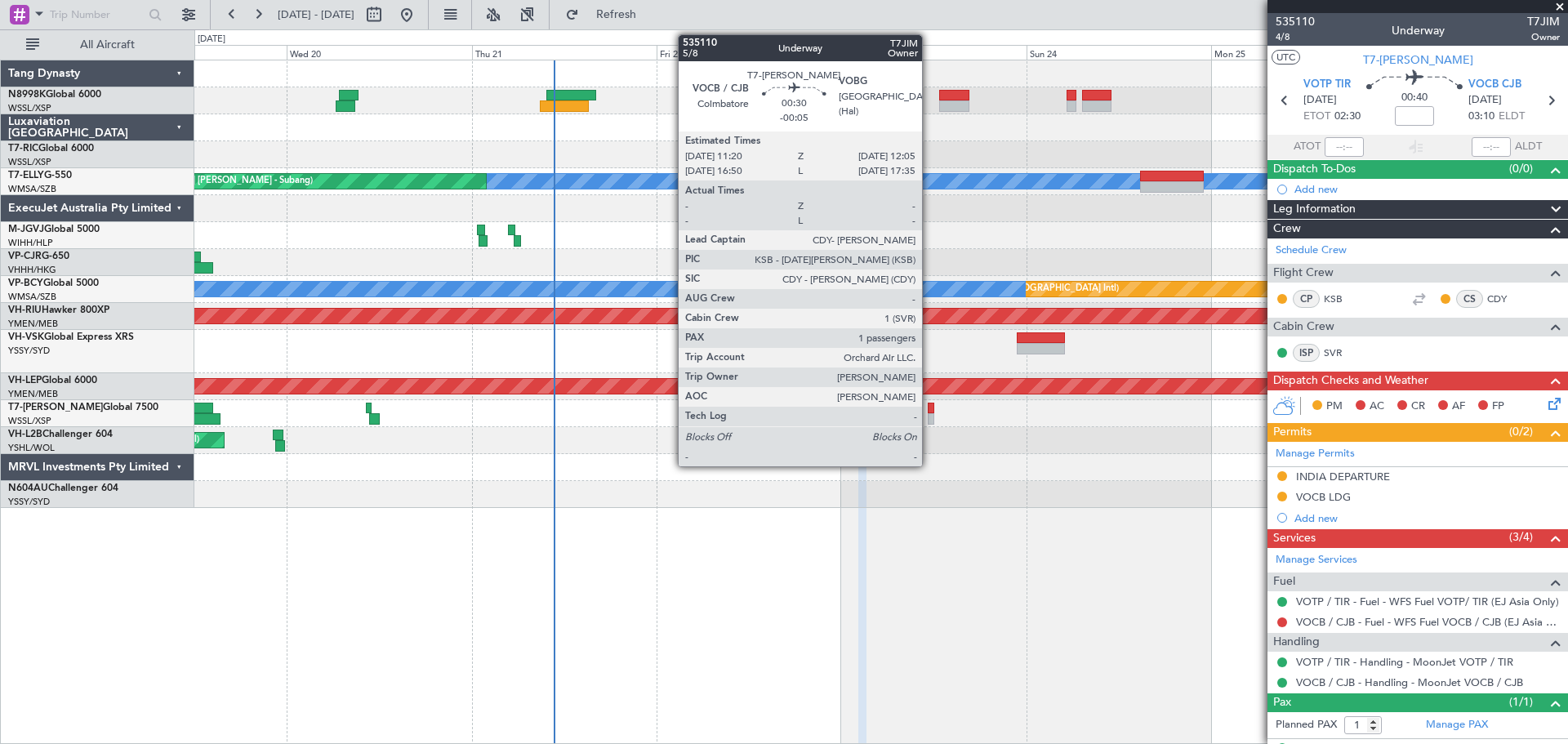
click at [929, 413] on div at bounding box center [931, 419] width 7 height 12
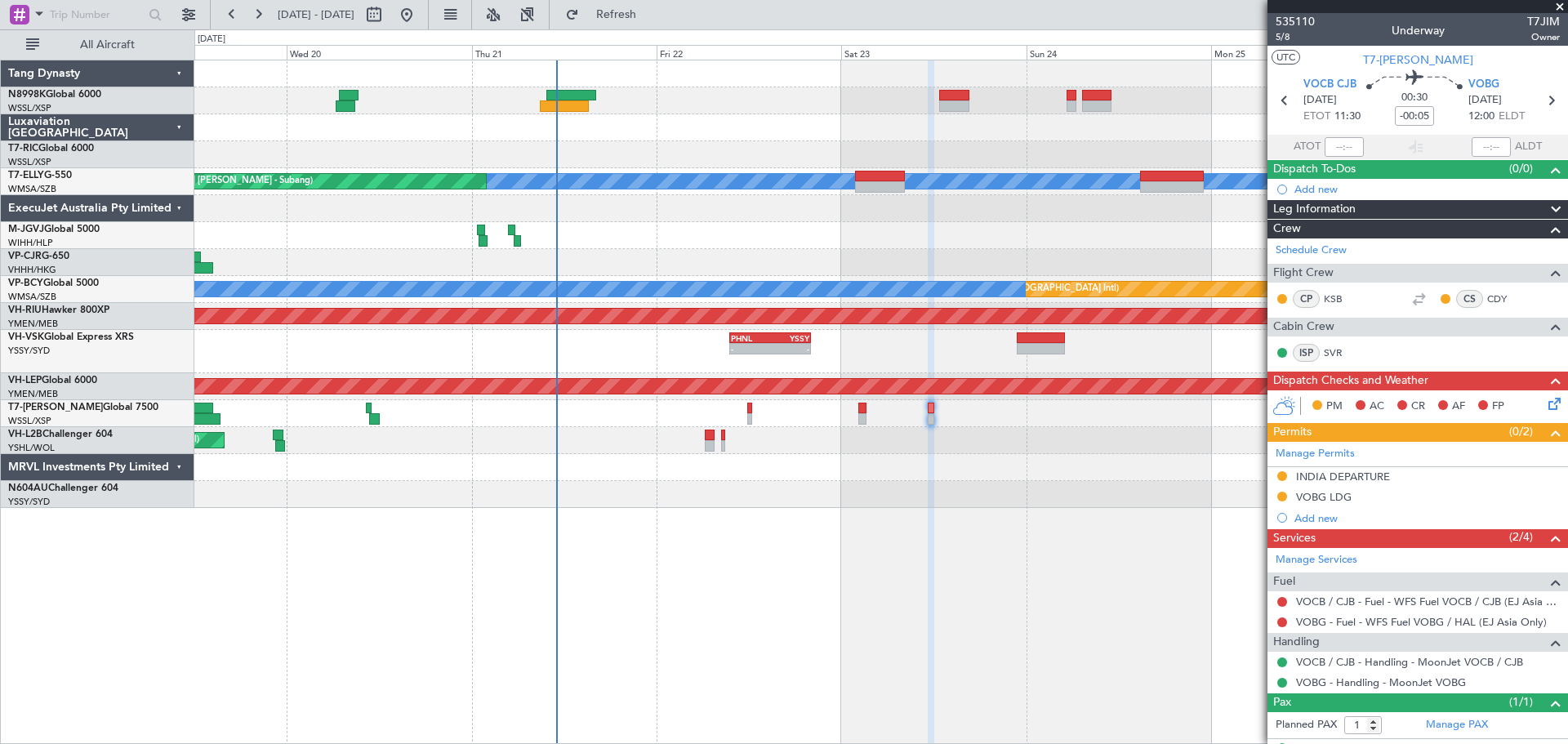
click at [957, 267] on div "Unplanned Maint Singapore (Seletar) MEL Unplanned Maint Kuala Lumpur (Sultan Ab…" at bounding box center [881, 284] width 1373 height 448
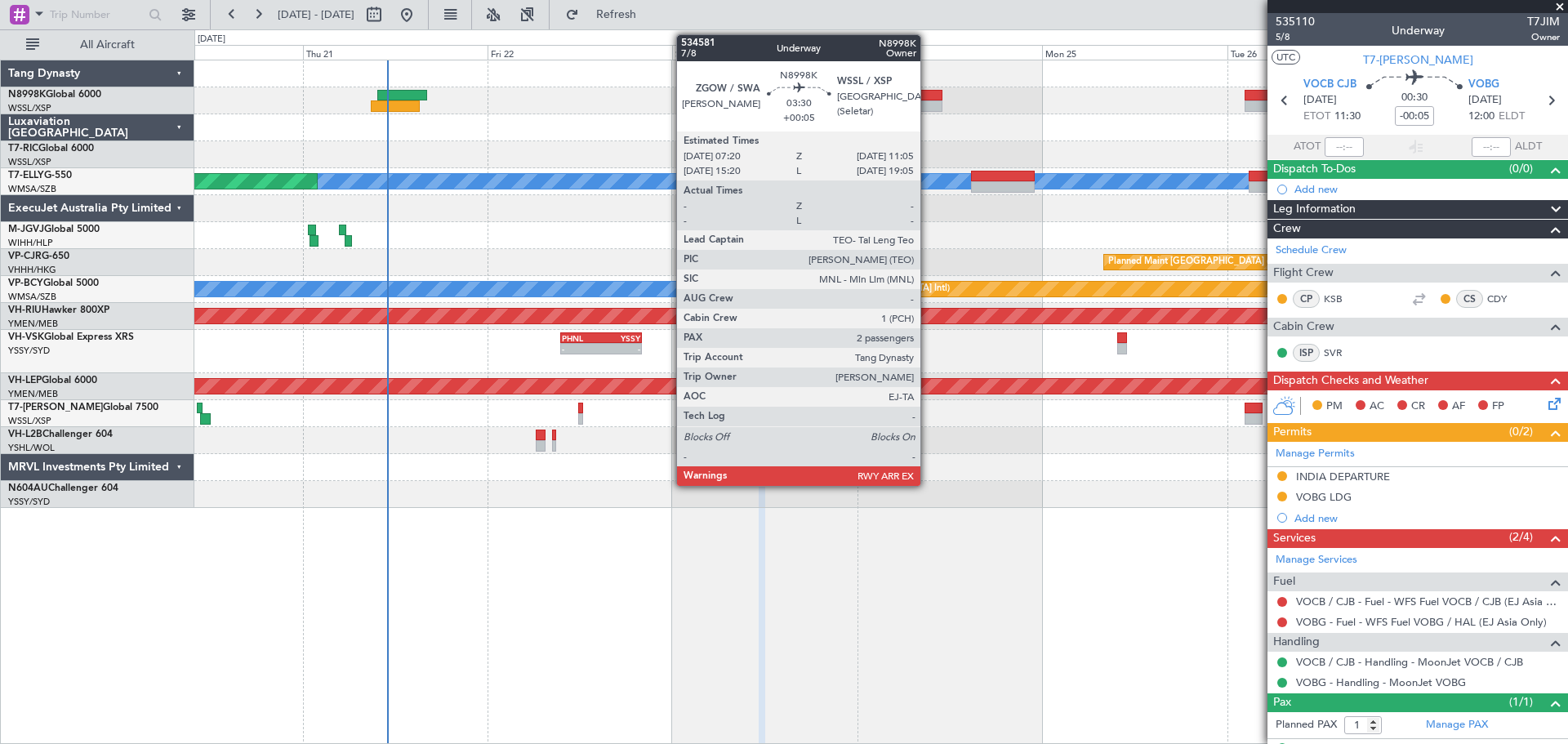
click at [927, 102] on div at bounding box center [927, 106] width 29 height 12
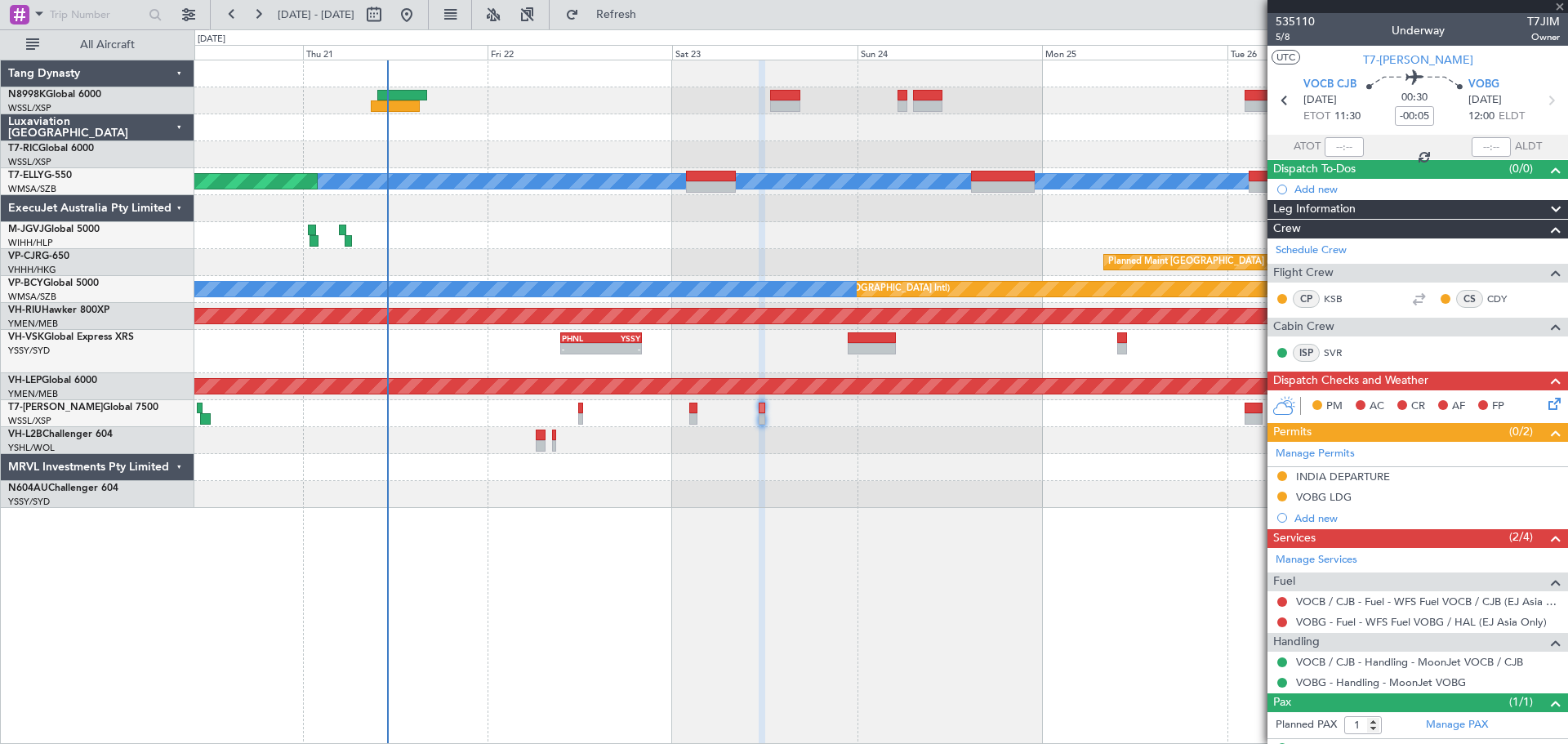
type input "+00:05"
type input "2"
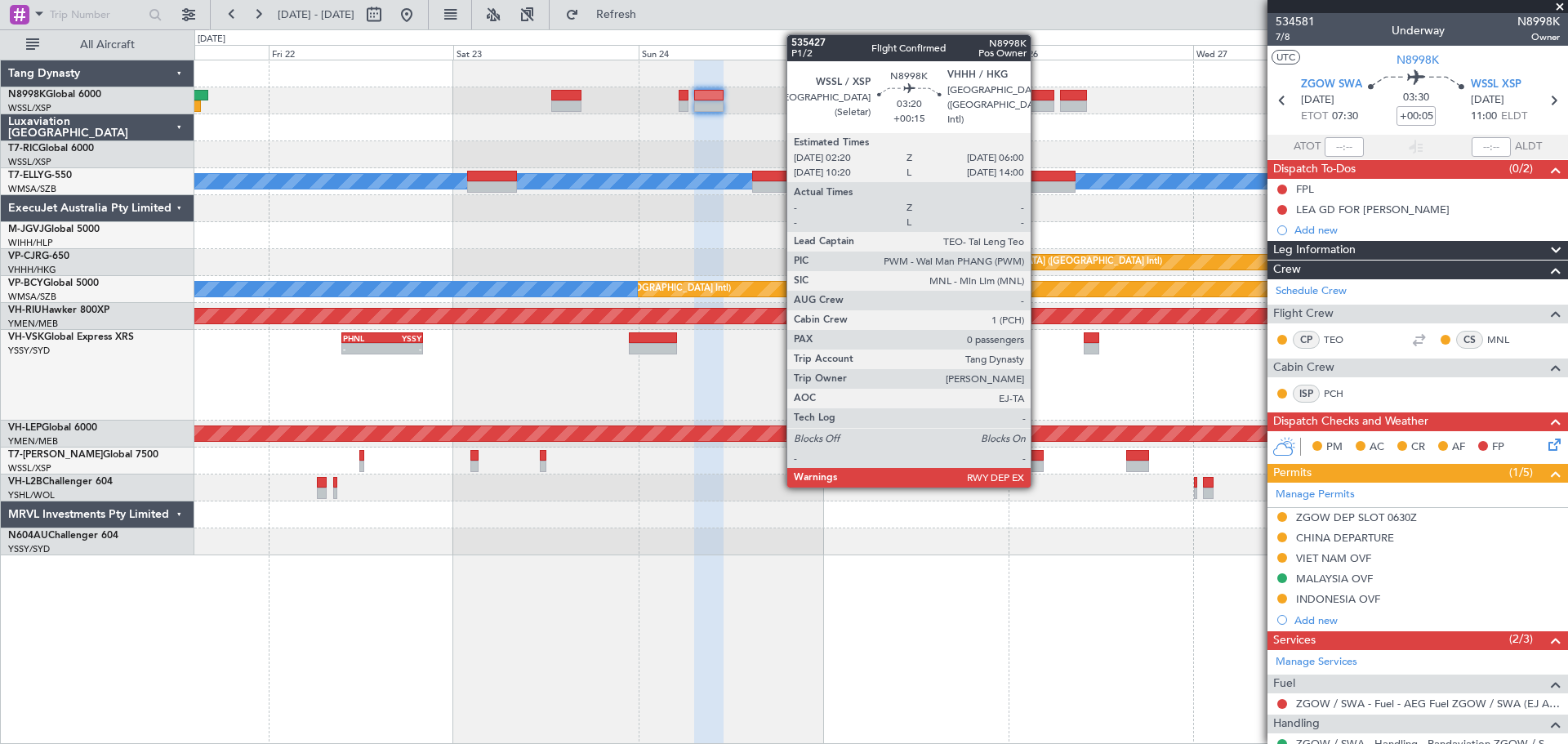
click at [1038, 100] on div at bounding box center [1040, 106] width 28 height 12
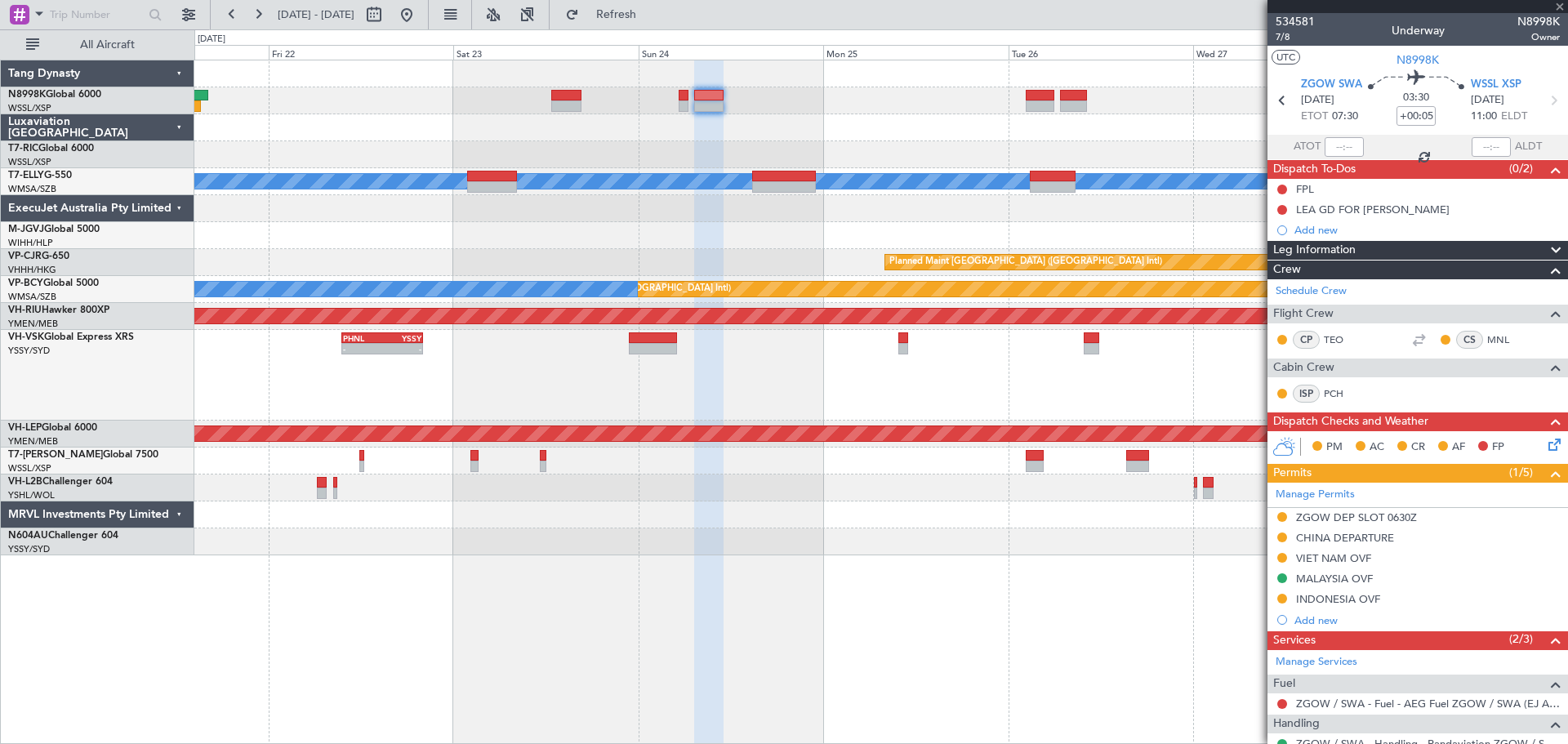
type input "+00:15"
type input "0"
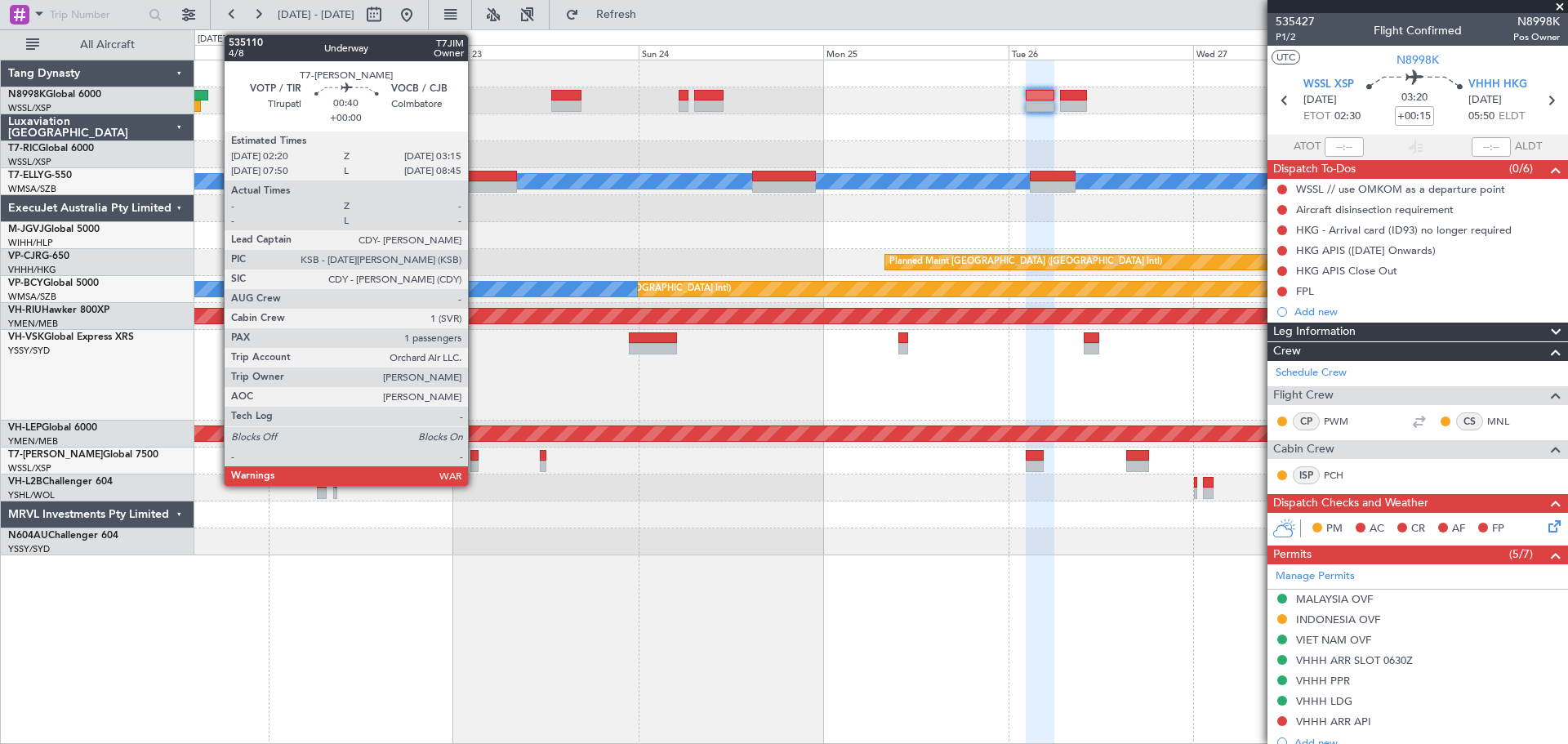
click at [475, 459] on div at bounding box center [474, 455] width 8 height 12
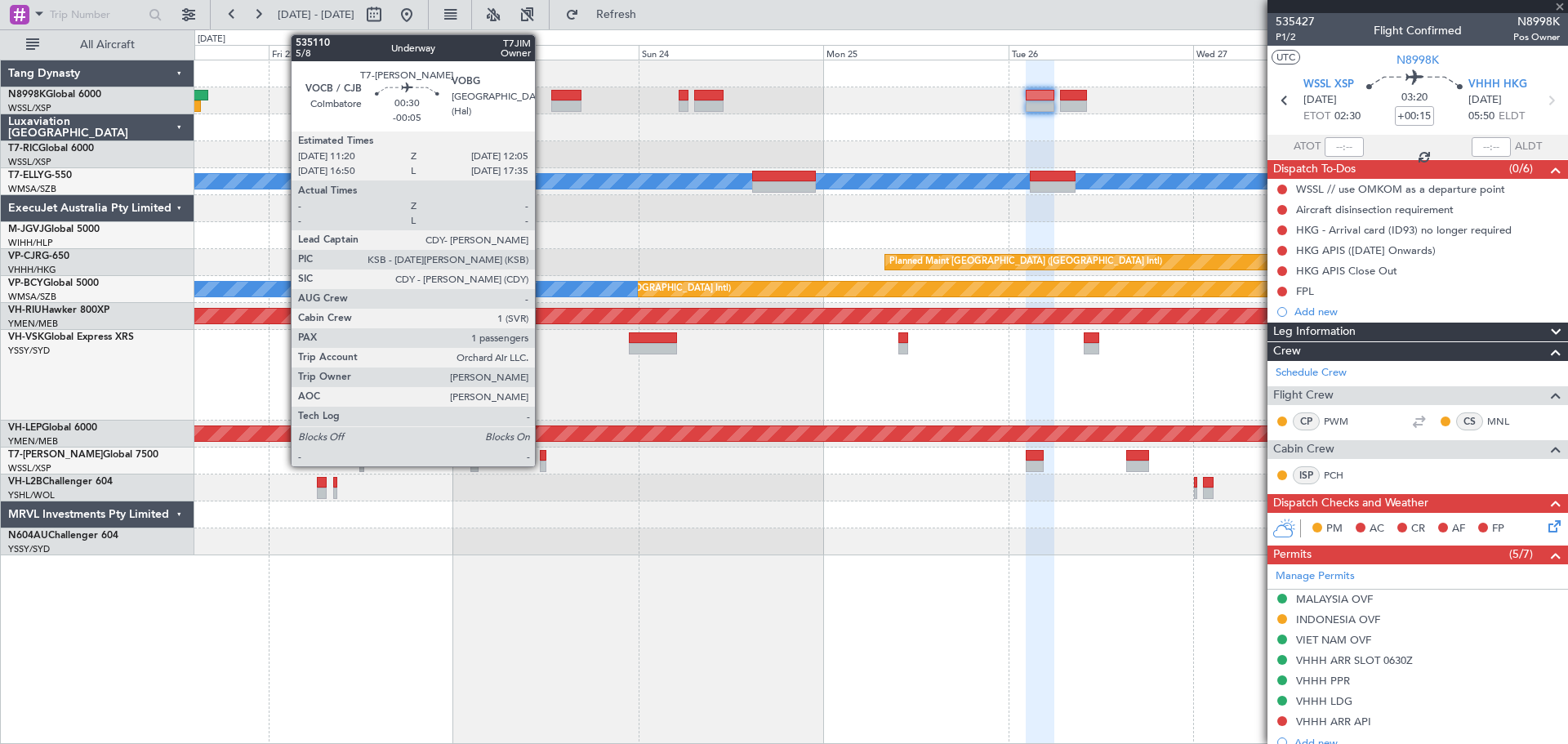
type input "1"
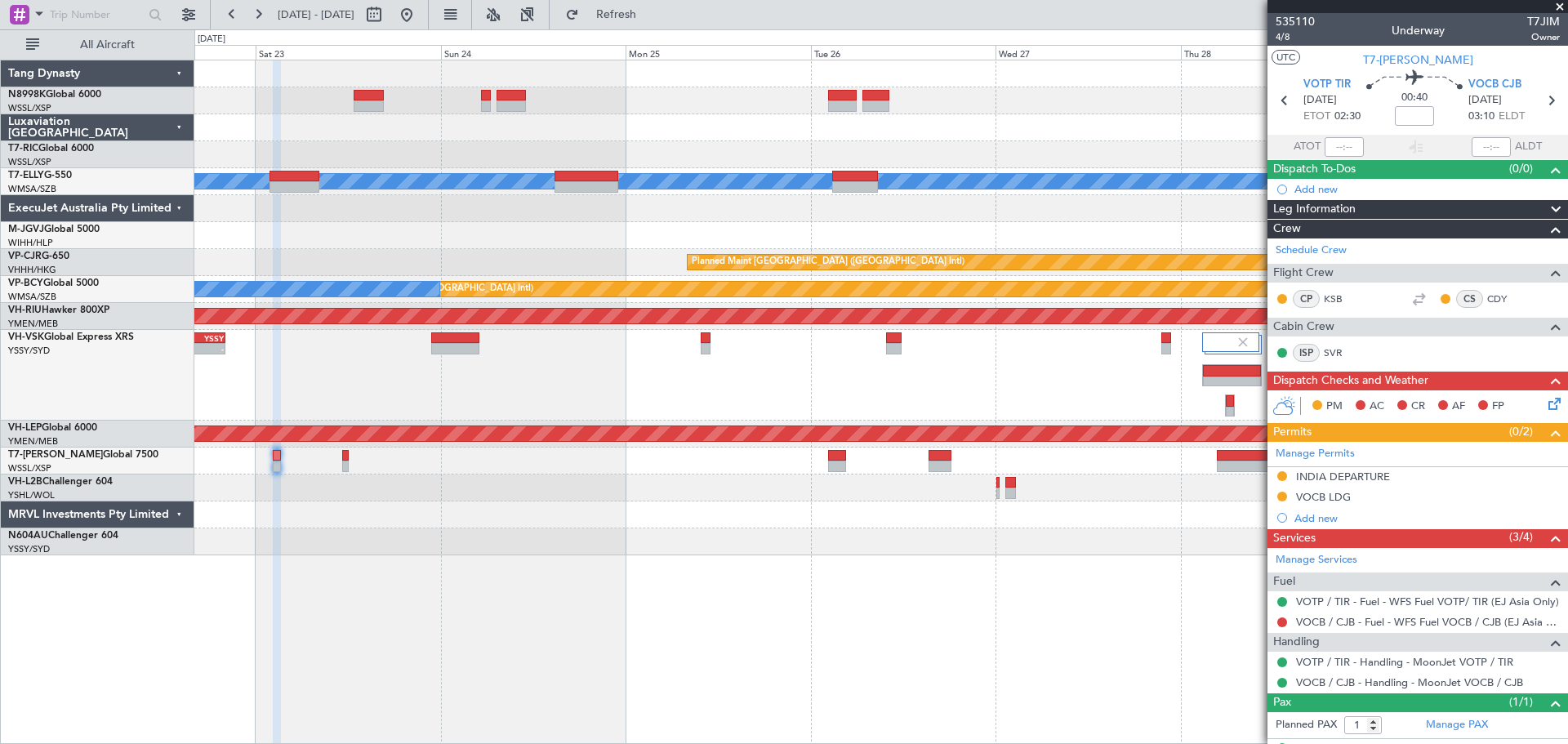
click at [823, 395] on div "- - PHNL 09:35 Z YSSY 20:05 Z" at bounding box center [881, 375] width 1373 height 91
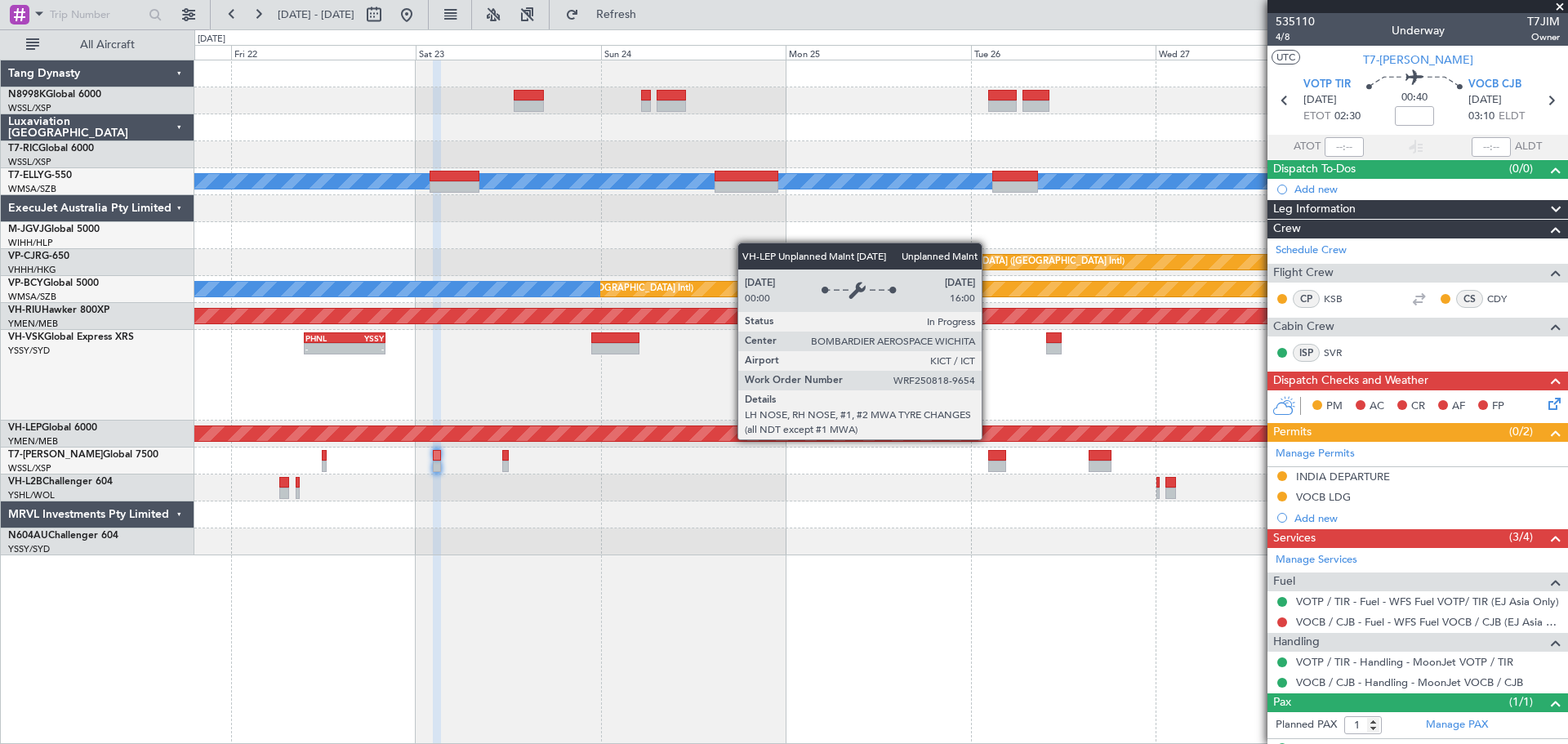
click at [1097, 434] on div "Unplanned Maint Wichita (Wichita Mid-continent)" at bounding box center [570, 434] width 2157 height 15
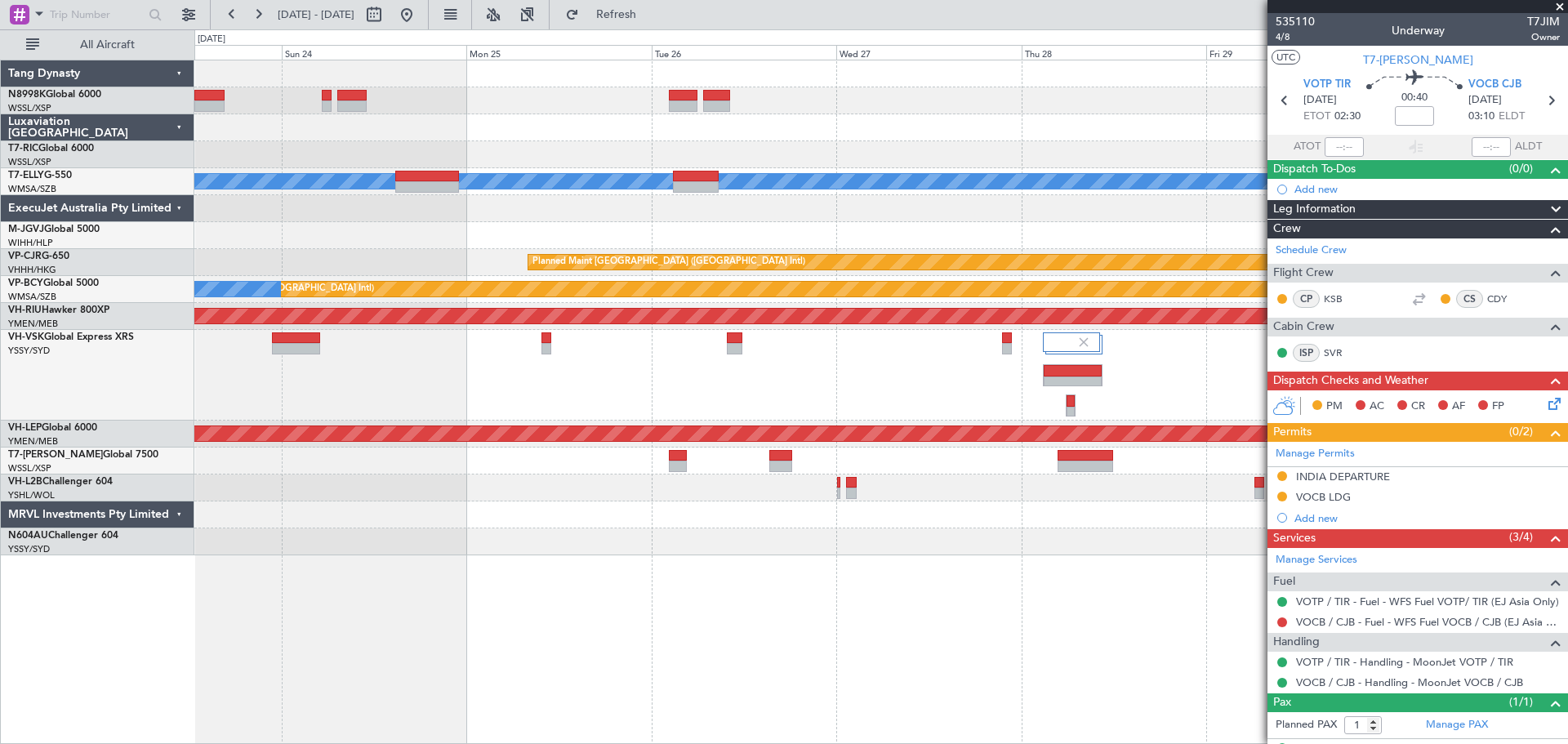
click at [597, 456] on div at bounding box center [881, 461] width 1373 height 27
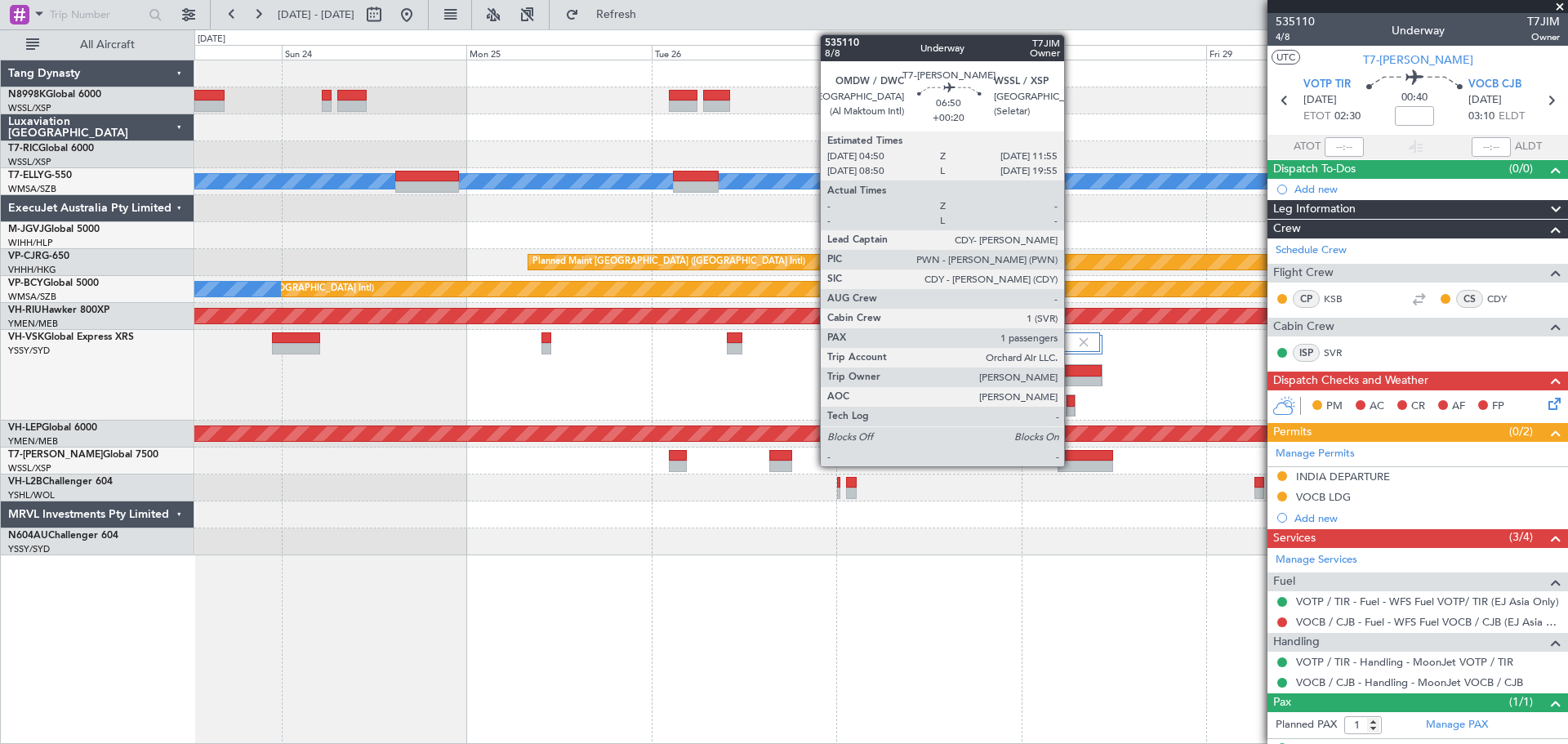
click at [1072, 457] on div at bounding box center [1085, 455] width 55 height 12
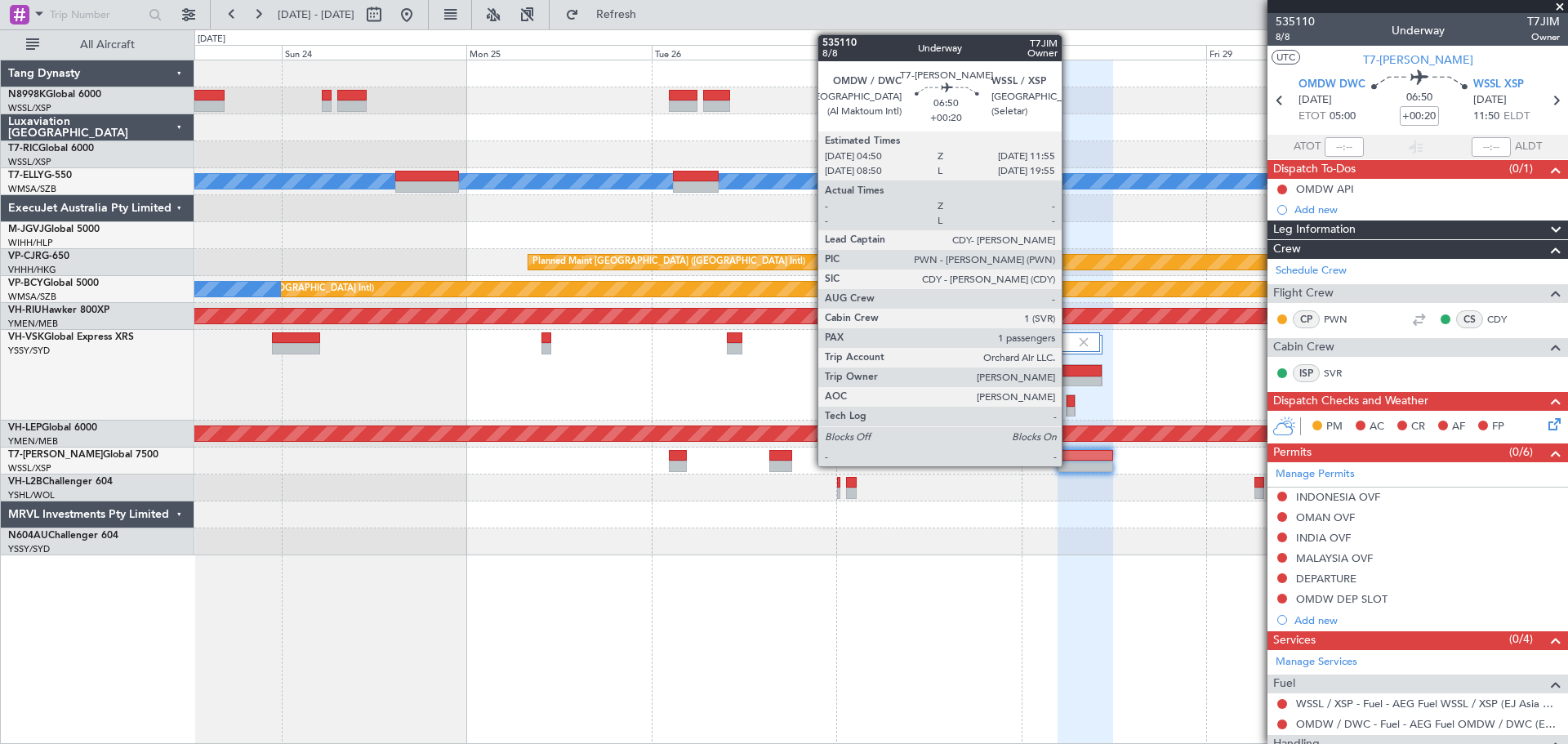
click at [1069, 460] on div at bounding box center [1085, 466] width 55 height 12
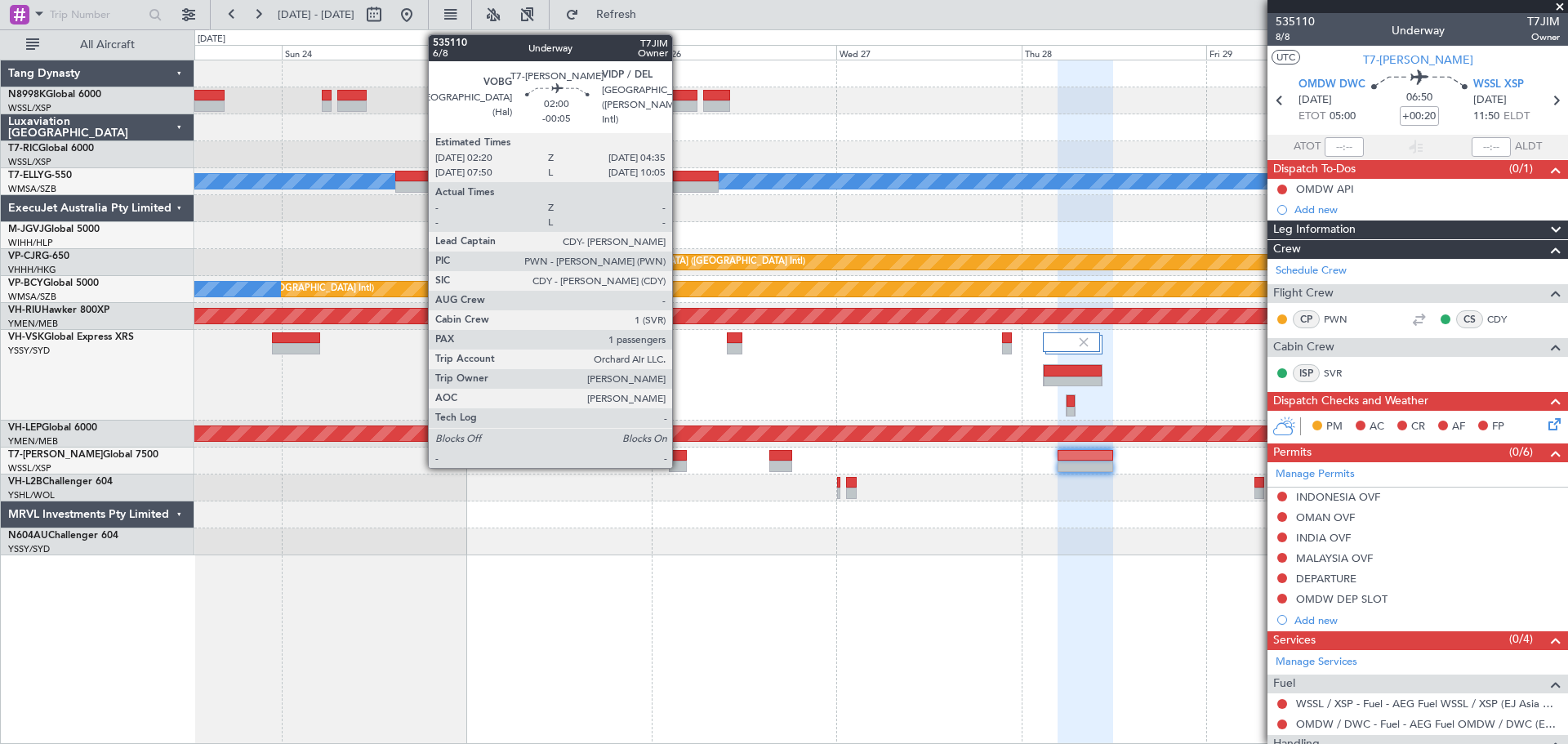
click at [682, 458] on div at bounding box center [678, 455] width 18 height 12
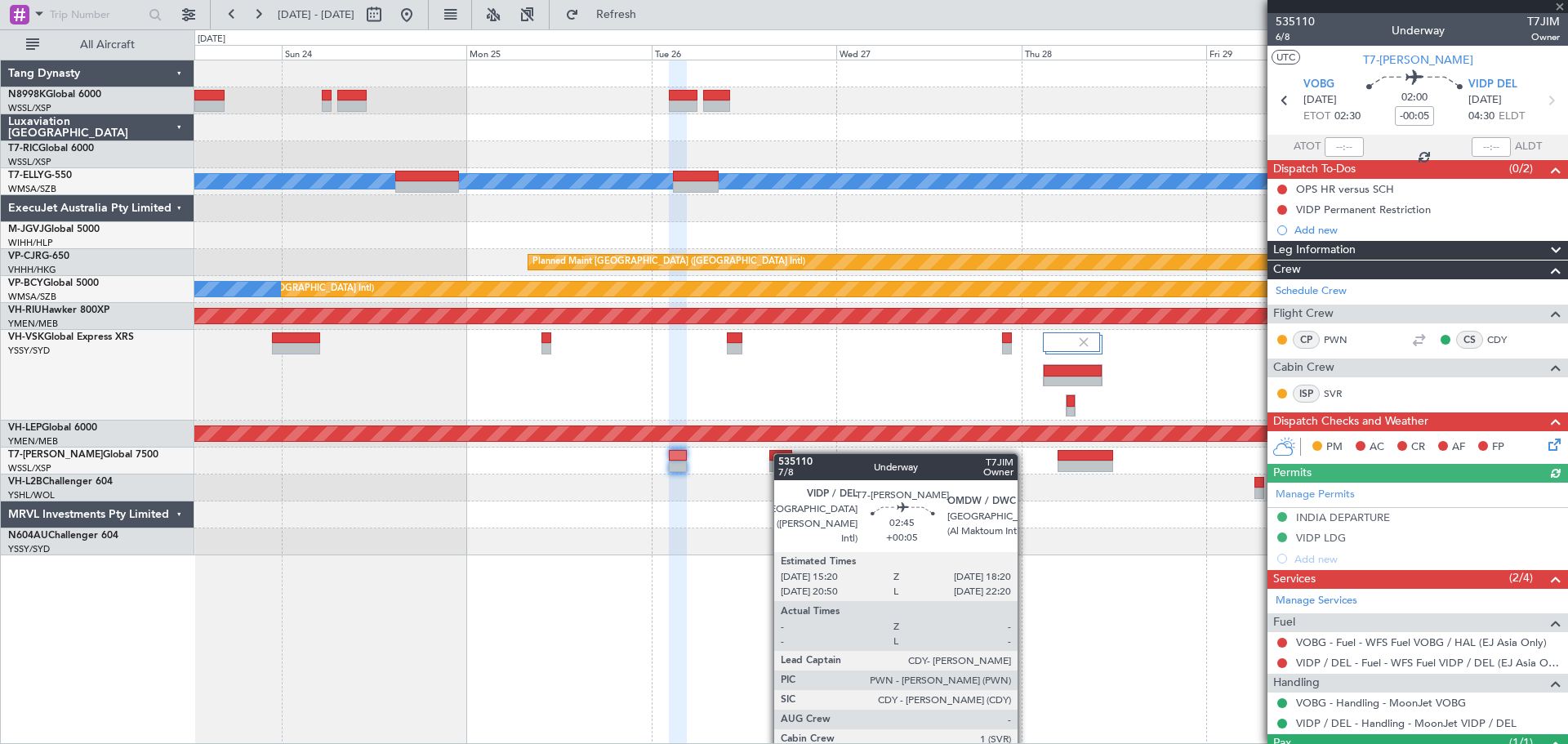
click at [781, 453] on div at bounding box center [781, 455] width 23 height 12
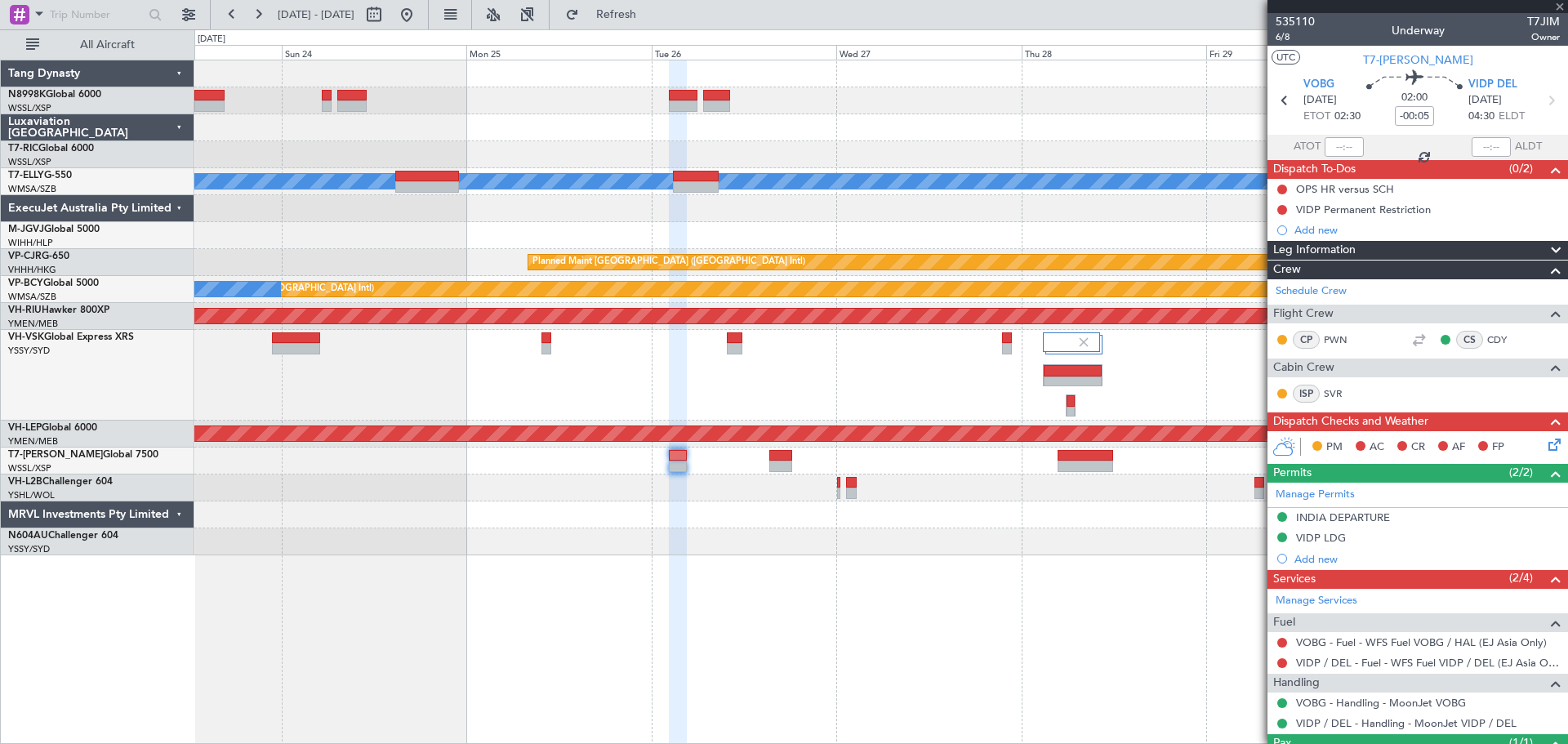
type input "+00:05"
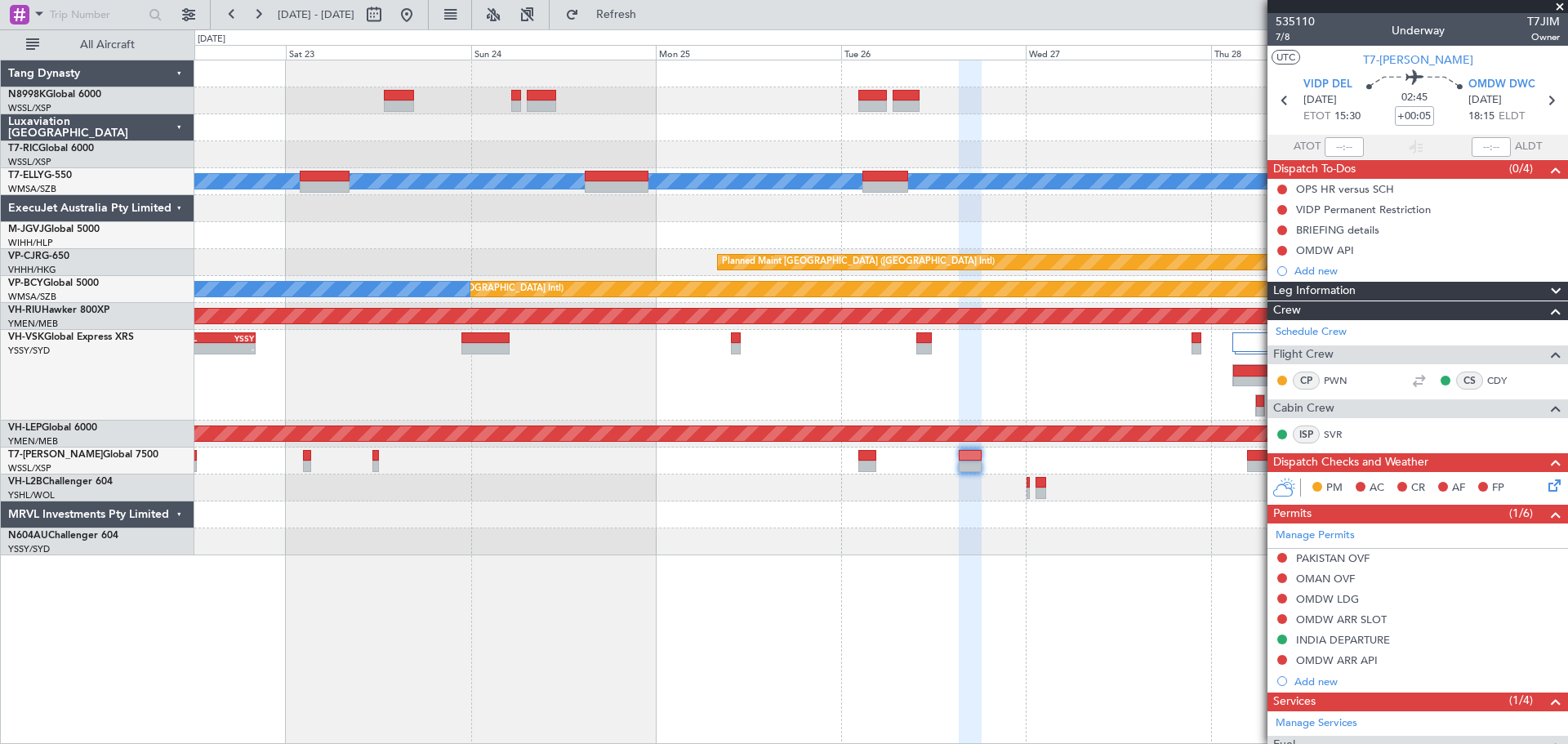
click at [850, 460] on div at bounding box center [881, 461] width 1373 height 27
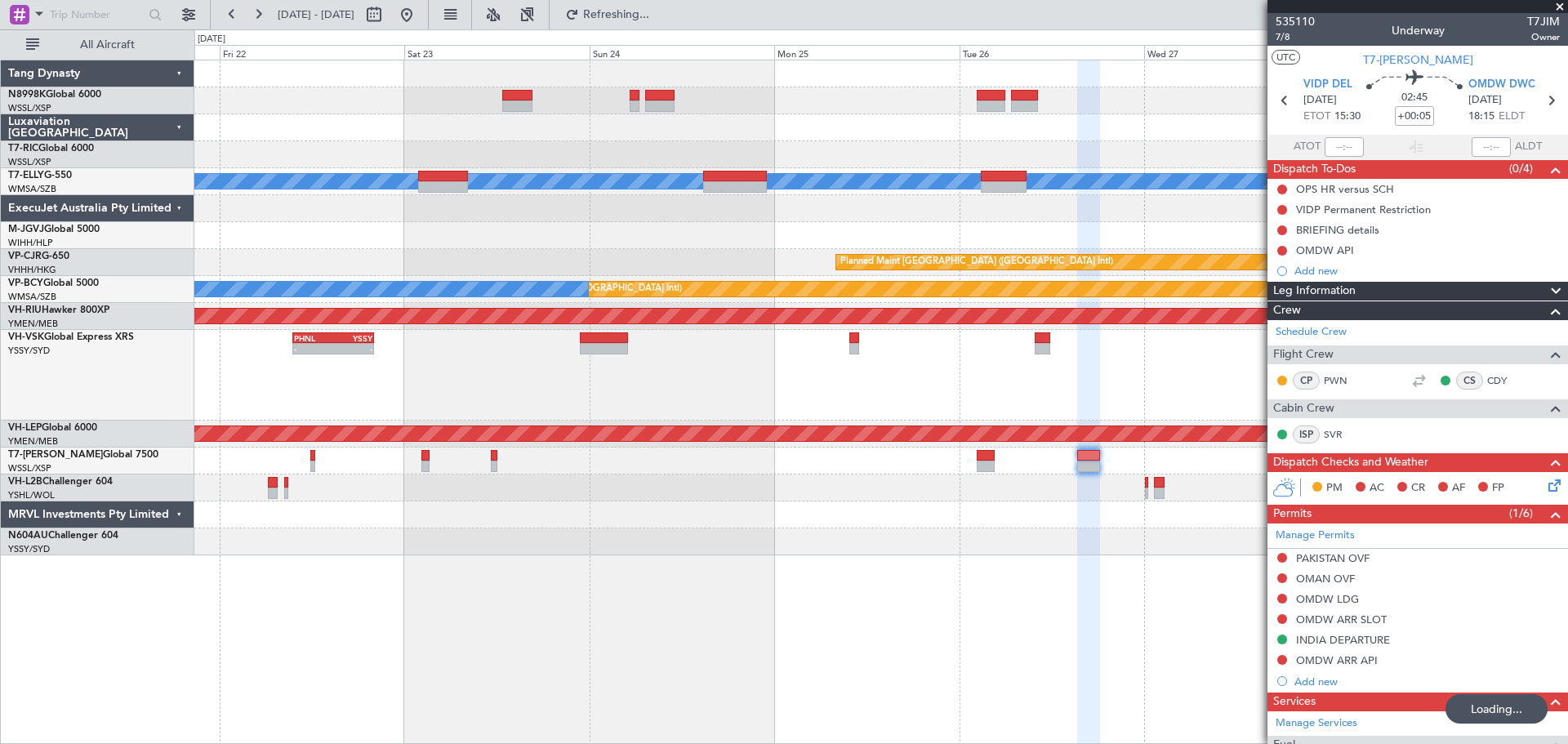
click at [856, 244] on div "MEL Unplanned Maint Kuala Lumpur (Sultan Abdul Aziz Shah - Subang) Planned Main…" at bounding box center [881, 307] width 1373 height 495
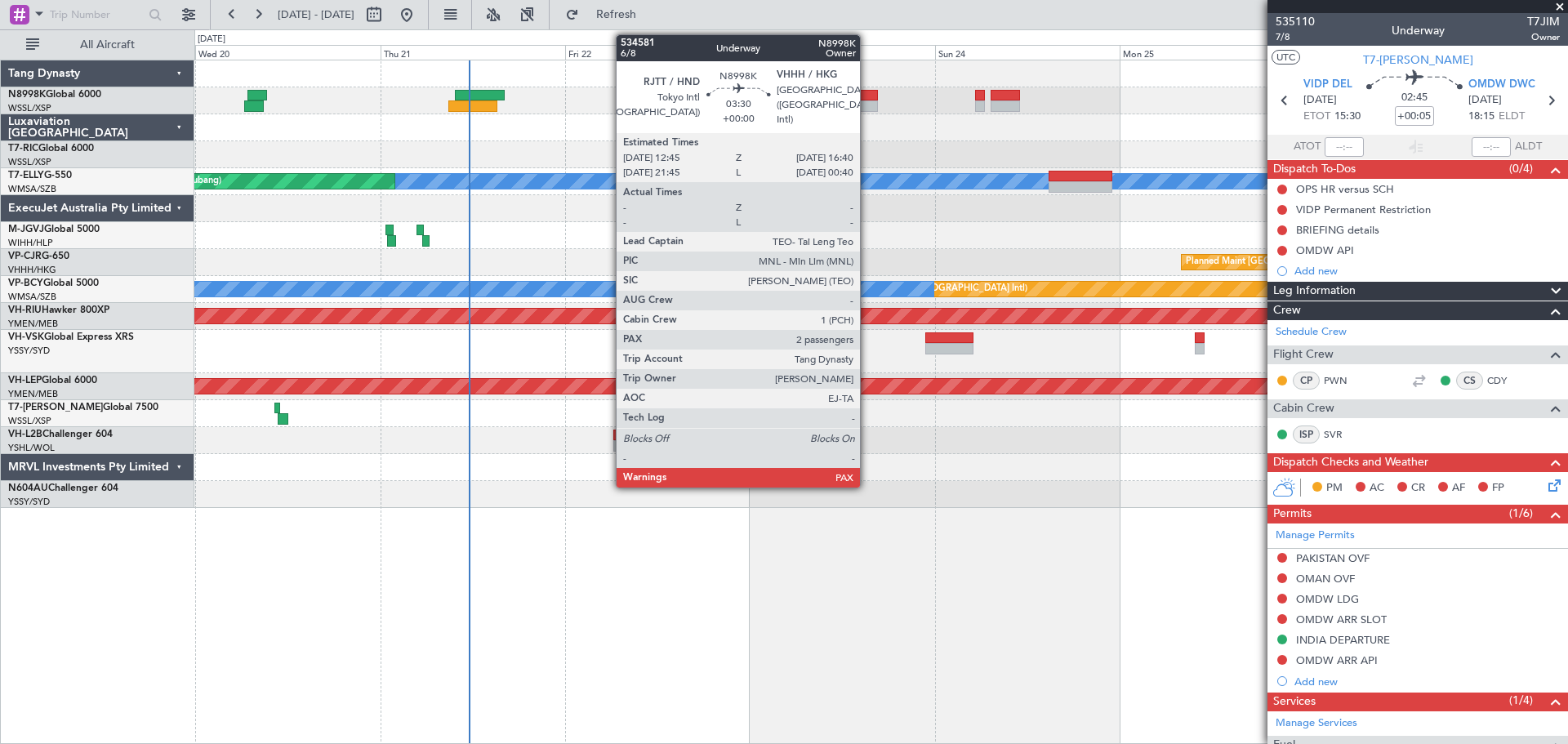
click at [867, 102] on div at bounding box center [862, 106] width 30 height 12
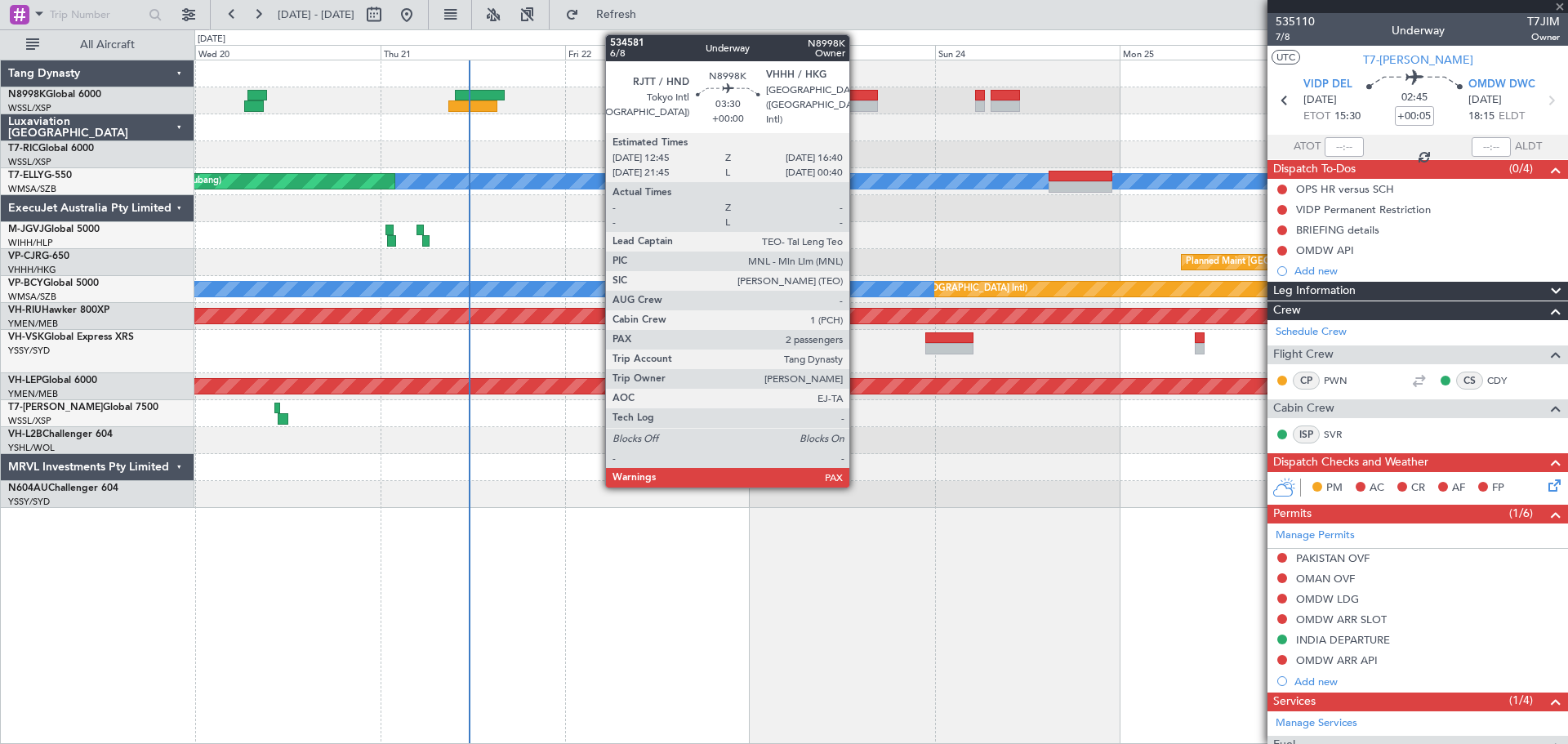
type input "2"
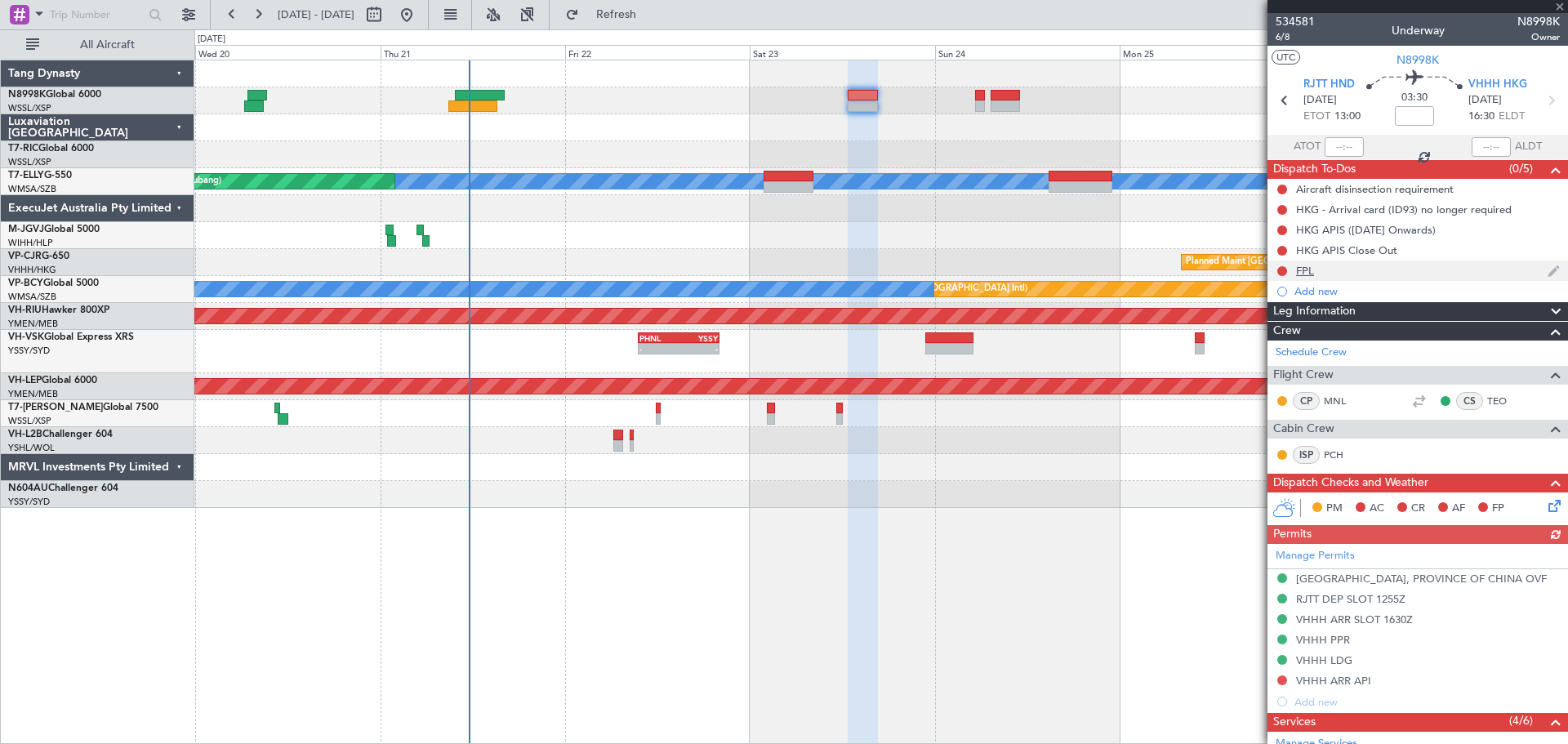
click at [1307, 277] on div "FPL" at bounding box center [1418, 270] width 300 height 20
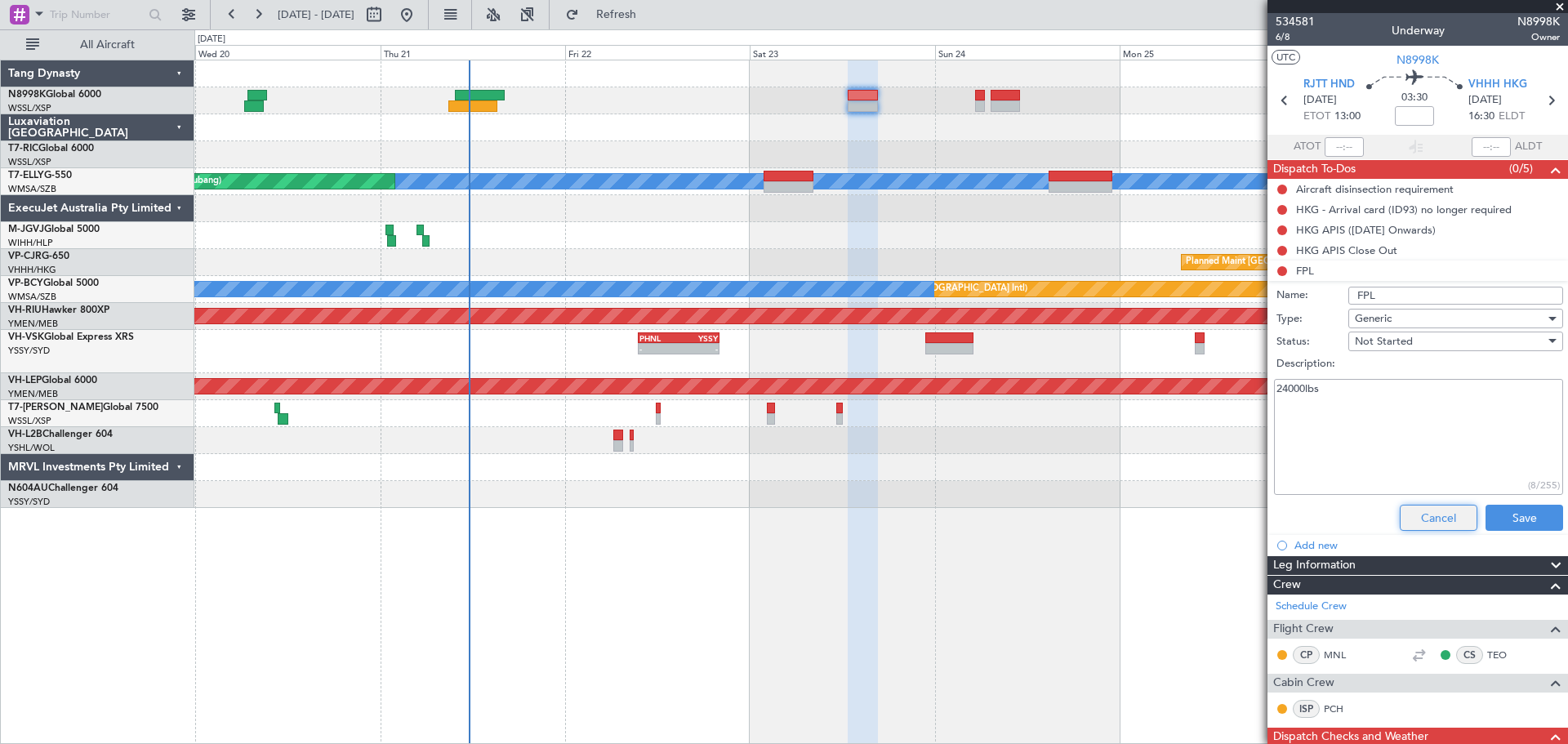
click at [1410, 518] on button "Cancel" at bounding box center [1438, 517] width 78 height 26
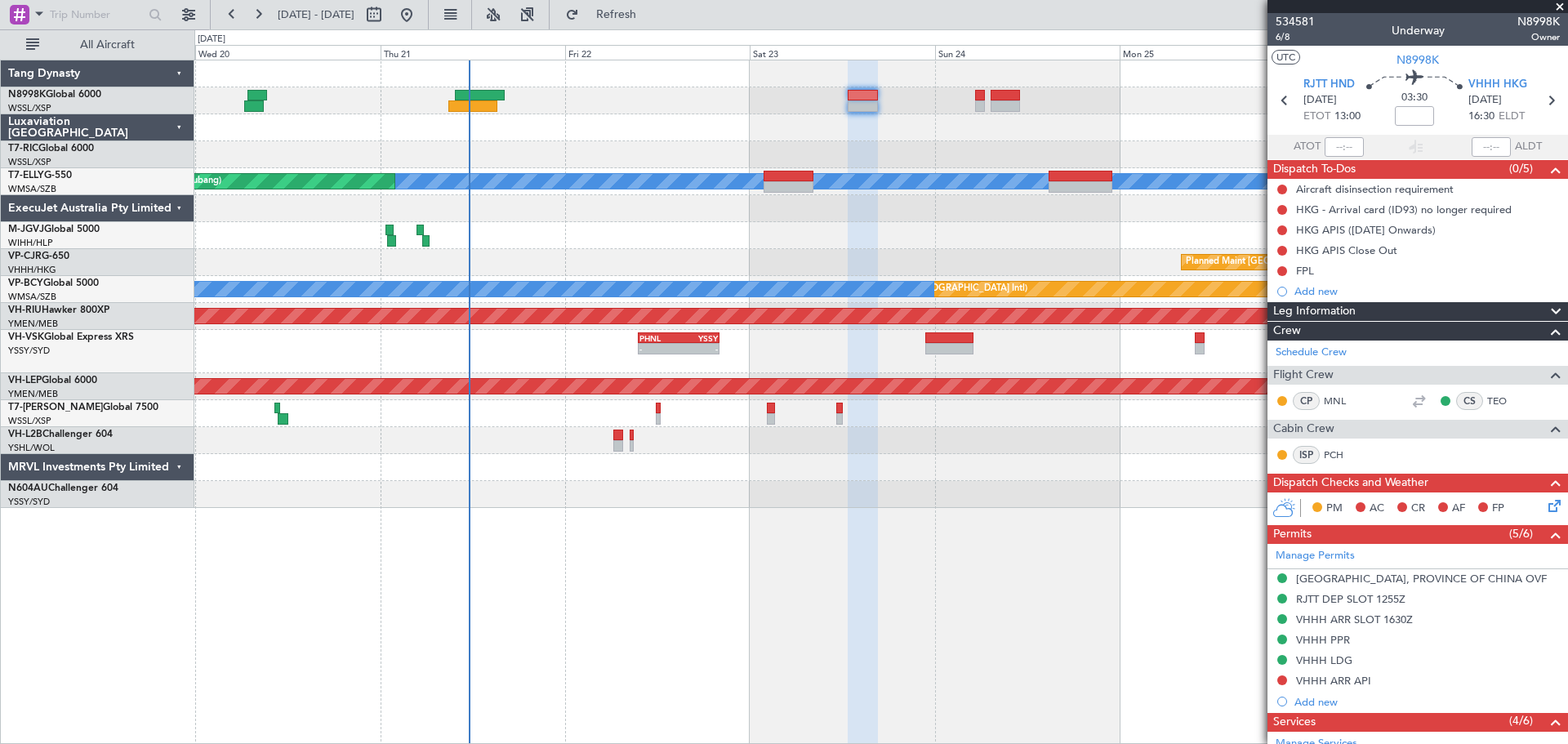
click at [1309, 266] on div "FPL" at bounding box center [1305, 270] width 18 height 14
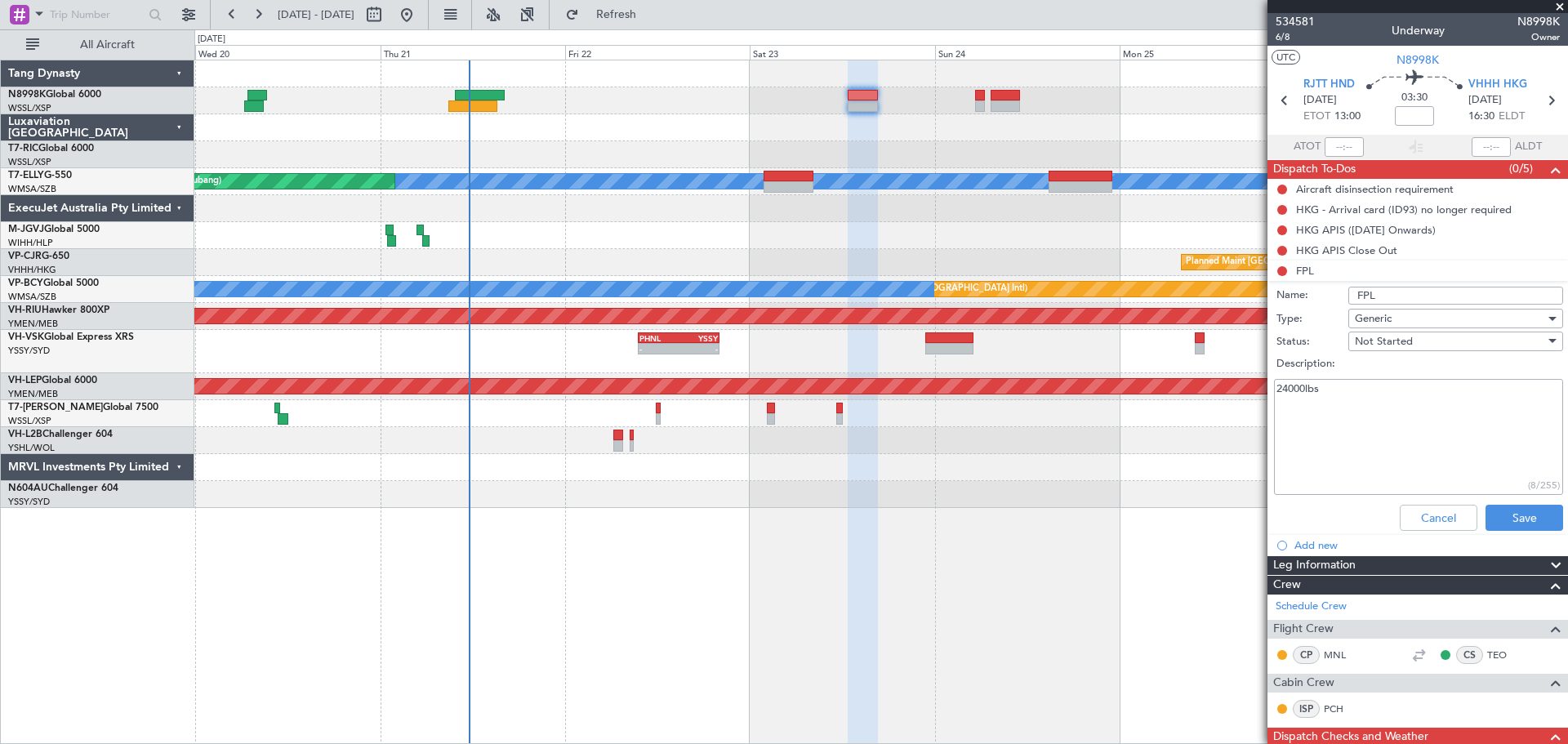
click at [1274, 387] on textarea "24000lbs" at bounding box center [1418, 437] width 289 height 117
type textarea "ex RJTT 24000lbs"
click at [1499, 513] on button "Save" at bounding box center [1524, 517] width 78 height 26
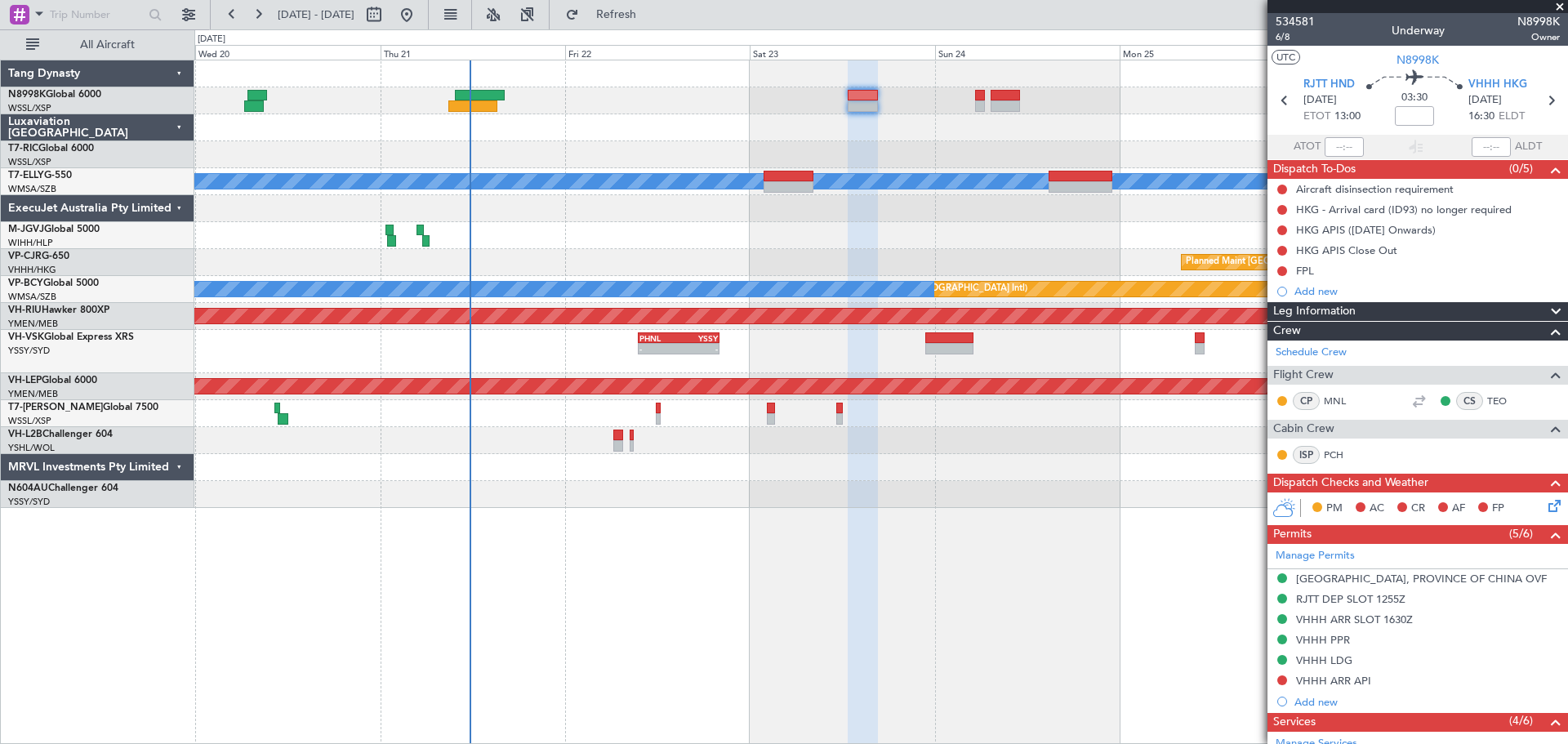
click at [599, 245] on div at bounding box center [881, 235] width 1373 height 27
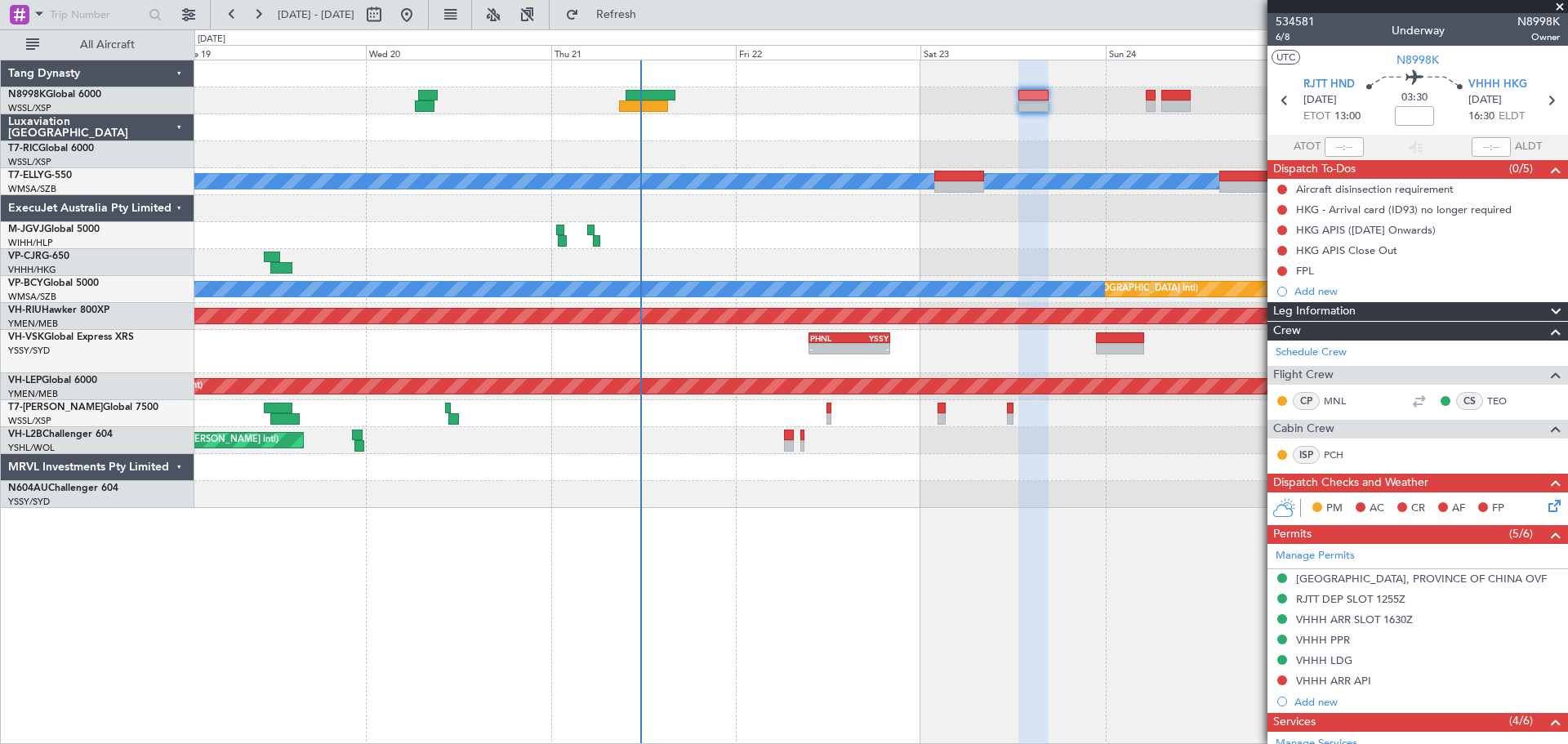
click at [461, 368] on div "- - PHNL 09:35 Z YSSY 20:05 Z 10:07 Z 19:40 Z YSSY 10:05 Z PHNL 19:25 Z" at bounding box center [881, 352] width 1373 height 43
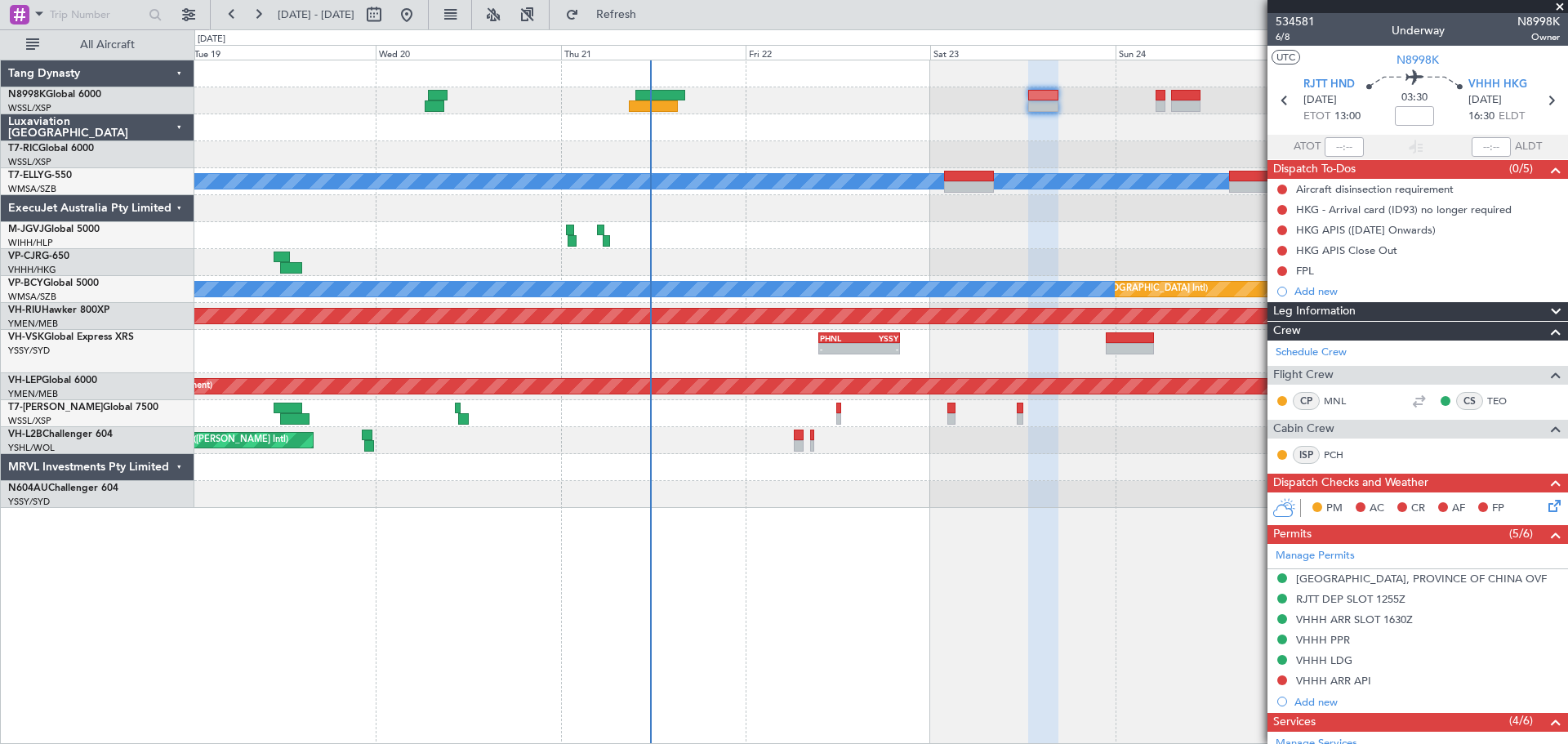
click at [467, 359] on div "- - PHNL 09:35 Z YSSY 20:05 Z 10:07 Z 19:40 Z YSSY 10:05 Z PHNL 19:25 Z" at bounding box center [881, 352] width 1373 height 43
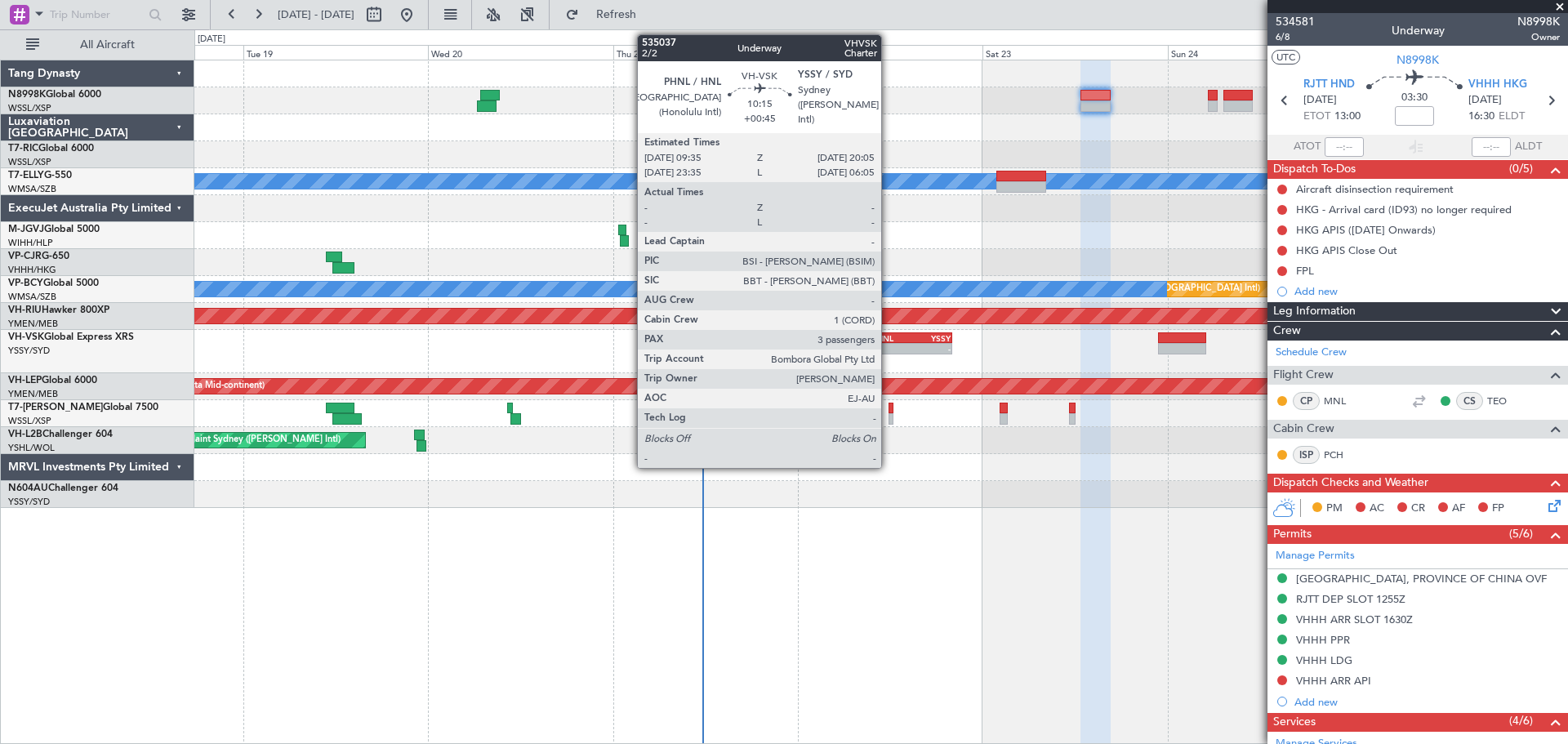
click at [892, 340] on div "PHNL" at bounding box center [892, 338] width 39 height 10
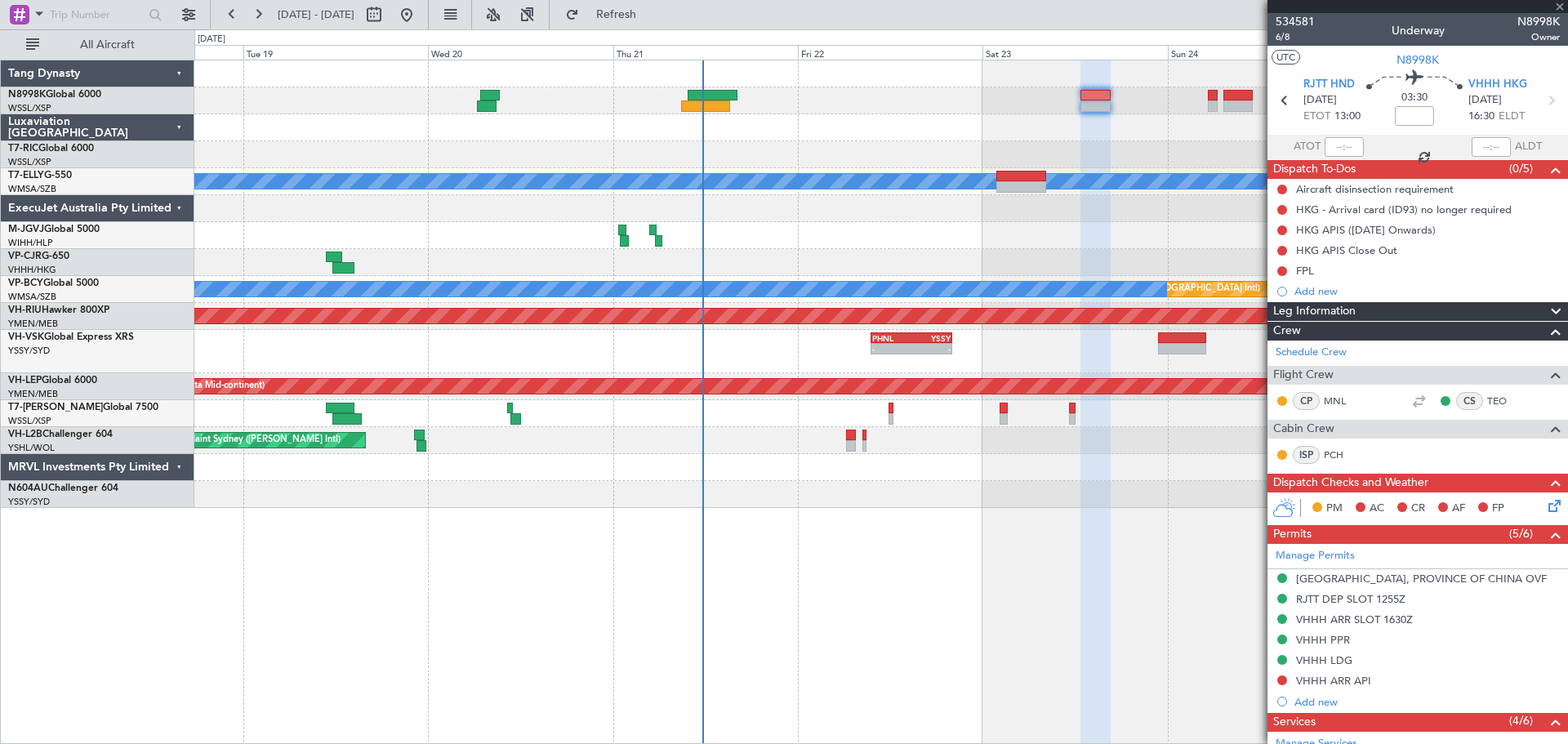
type input "+00:45"
type input "3"
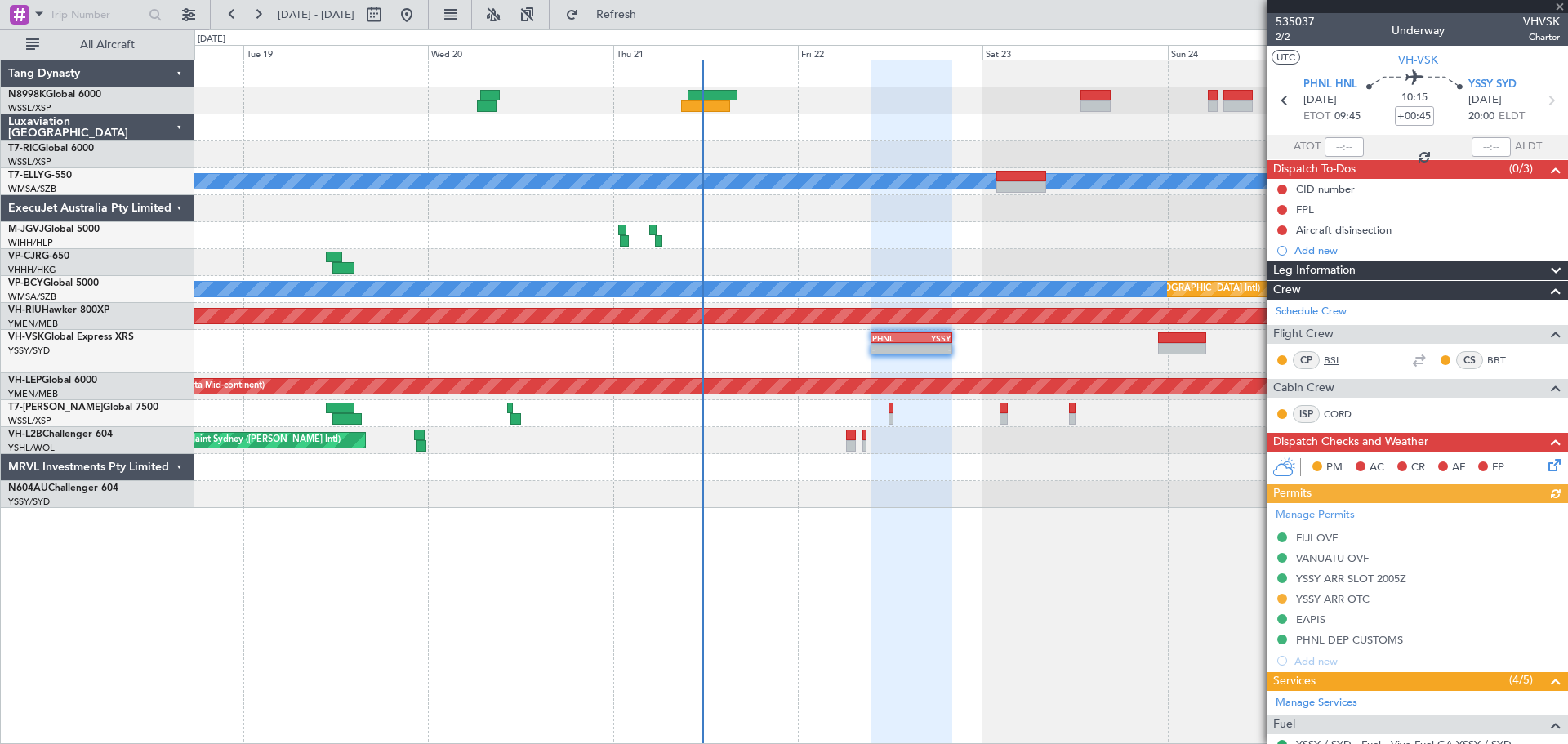
click at [1334, 363] on link "BSI" at bounding box center [1342, 360] width 37 height 15
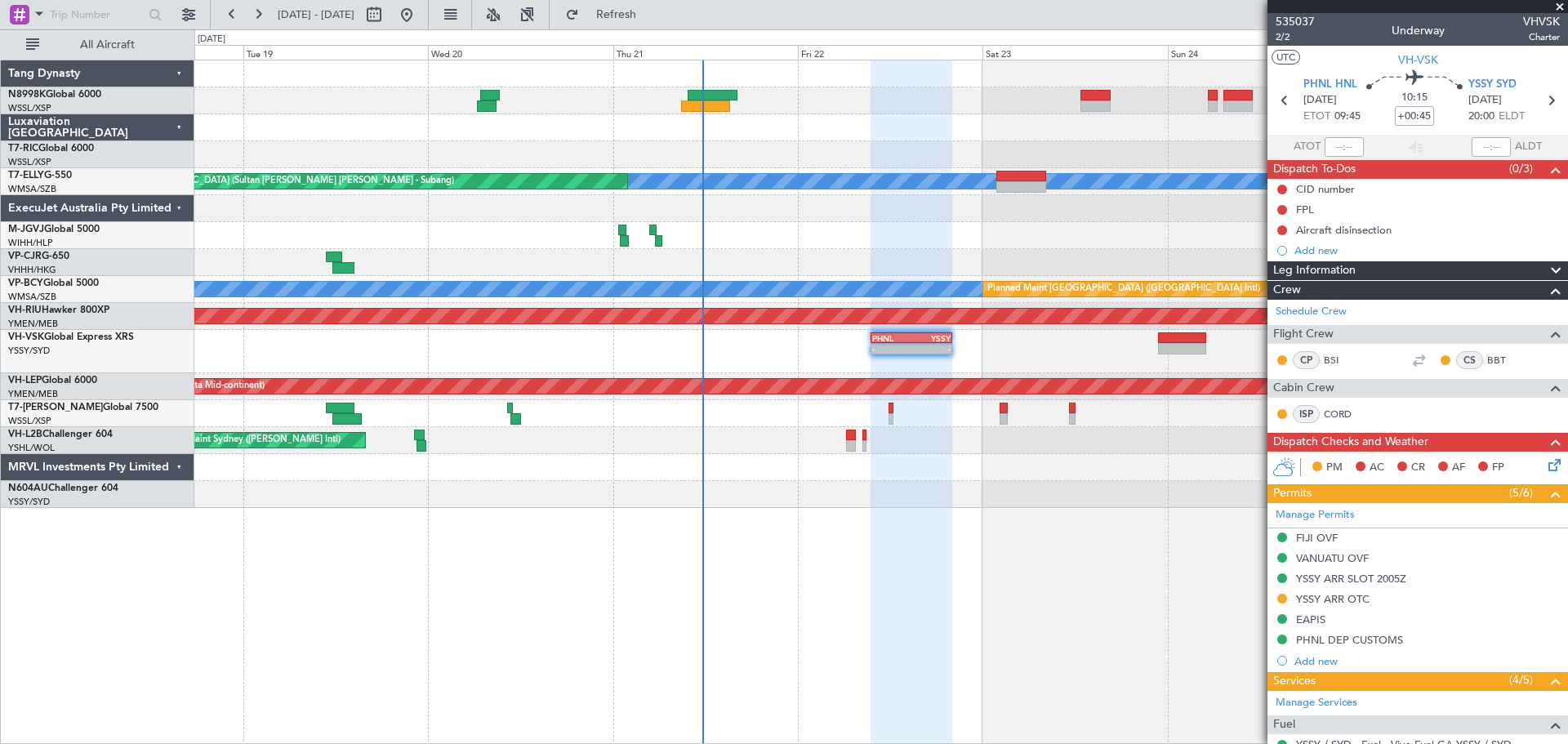
click at [1474, 362] on div "CS BBT" at bounding box center [1481, 360] width 85 height 18
click at [1487, 354] on link "BBT" at bounding box center [1505, 360] width 37 height 15
click at [1334, 361] on link "BSI" at bounding box center [1342, 360] width 37 height 15
click at [1487, 357] on link "BBT" at bounding box center [1505, 360] width 37 height 15
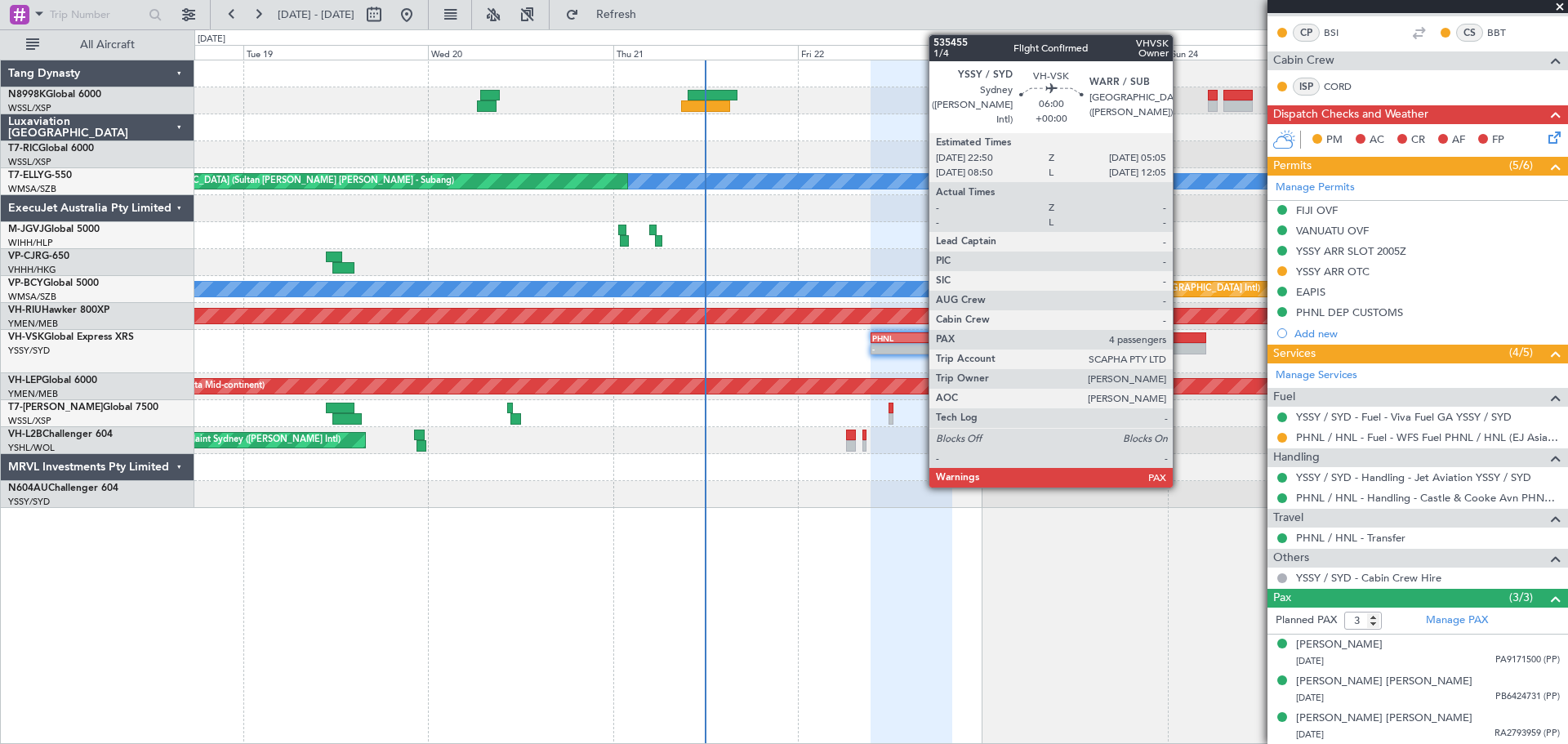
click at [1180, 342] on div at bounding box center [1182, 338] width 48 height 12
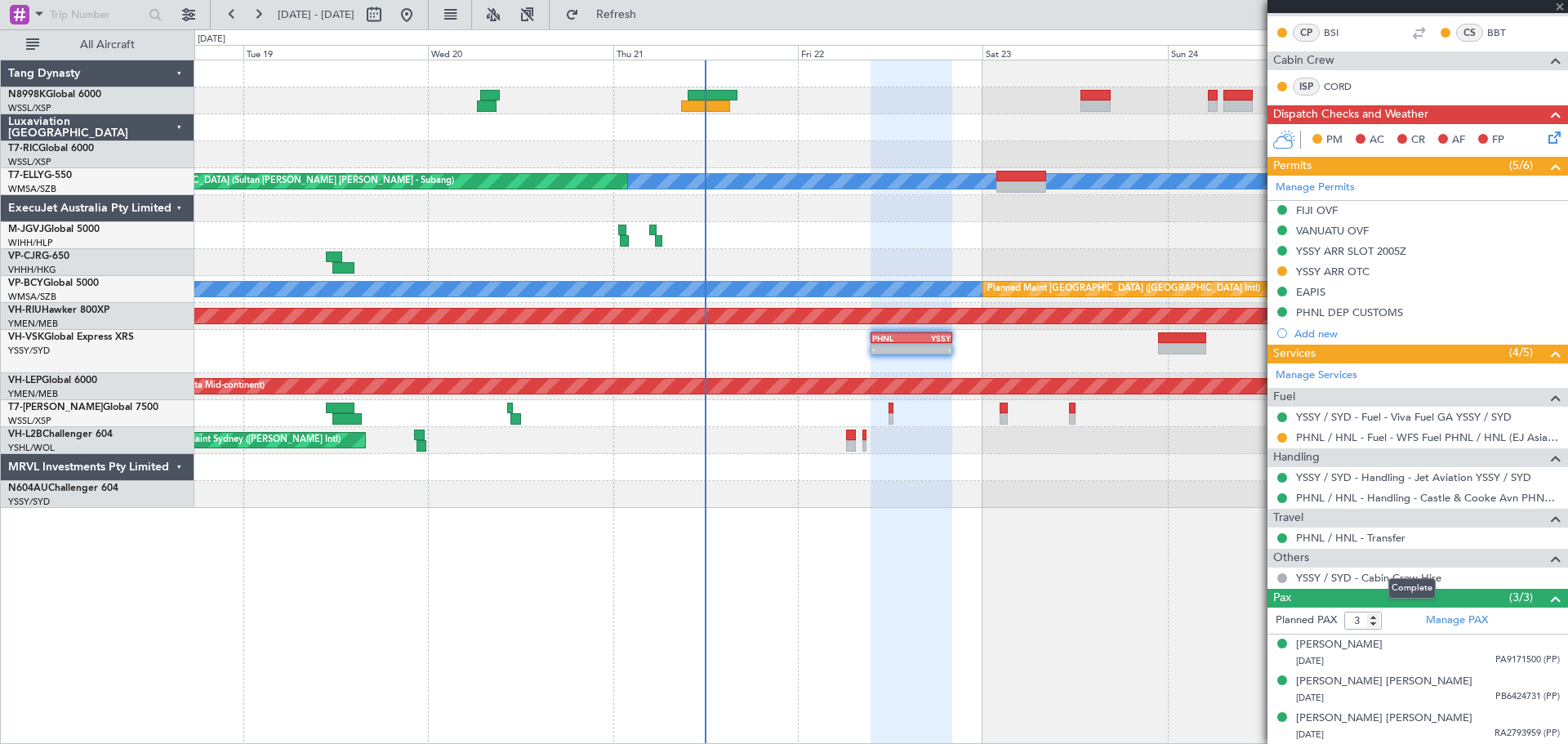
type input "4"
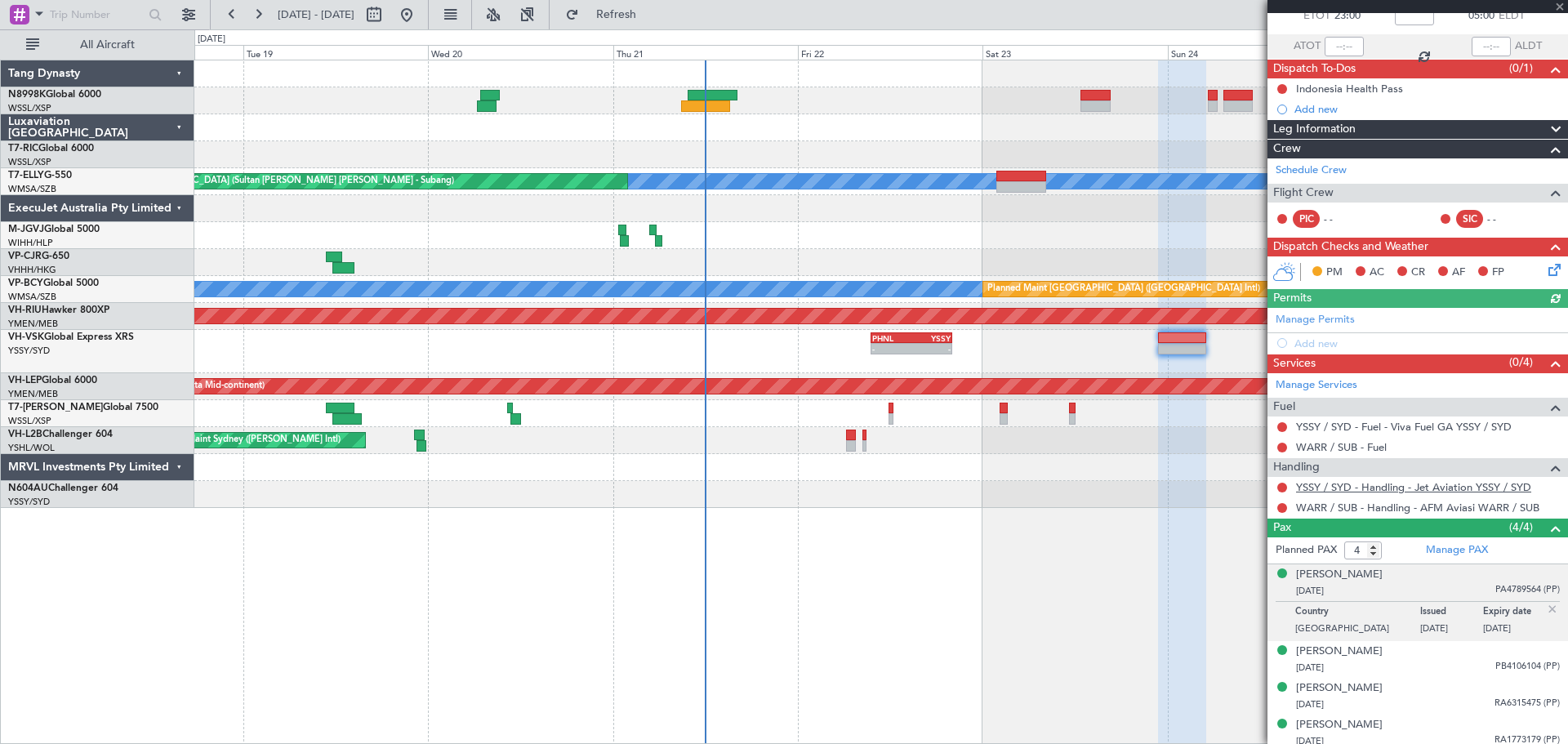
scroll to position [107, 0]
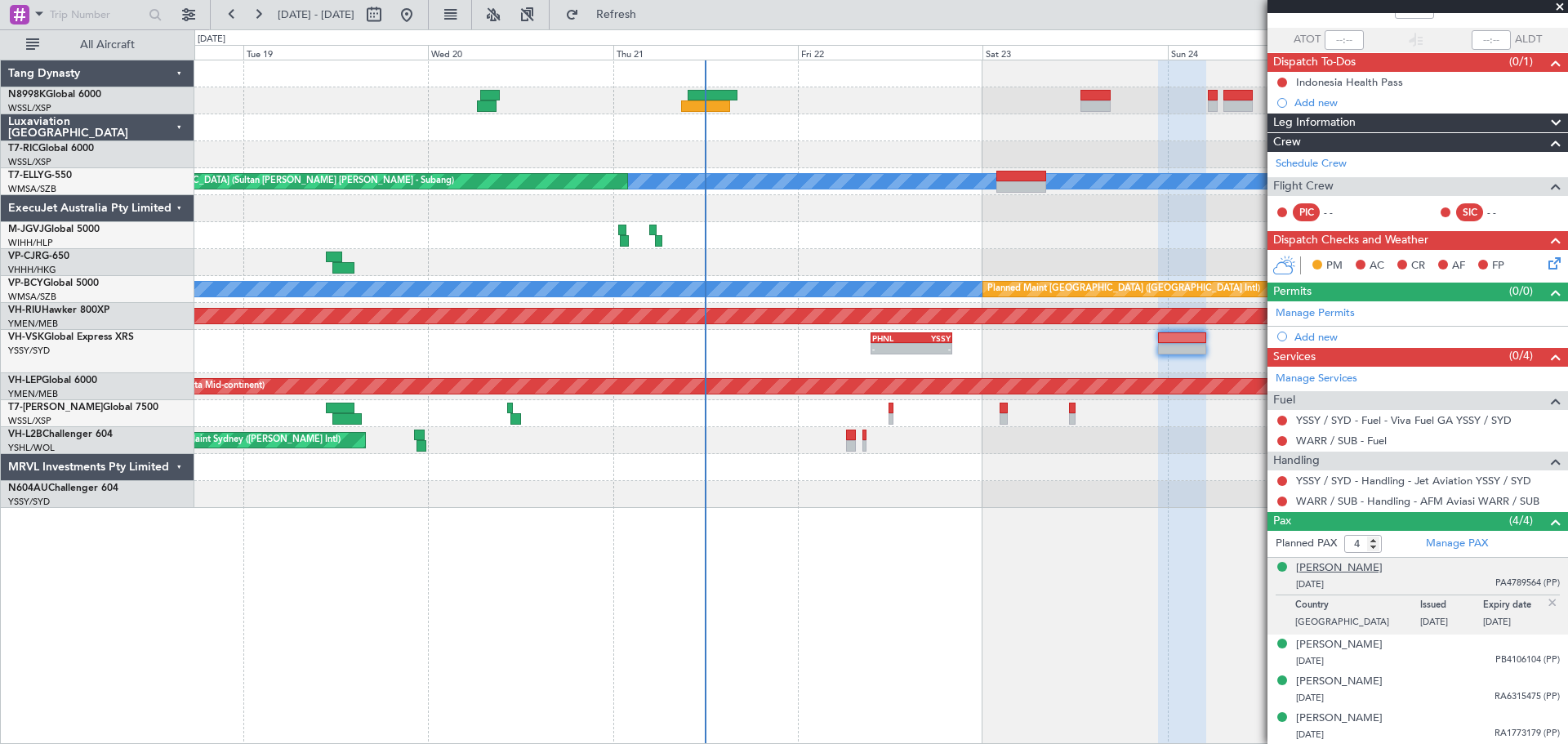
click at [1348, 566] on div "Adam Culhane COX" at bounding box center [1339, 569] width 87 height 17
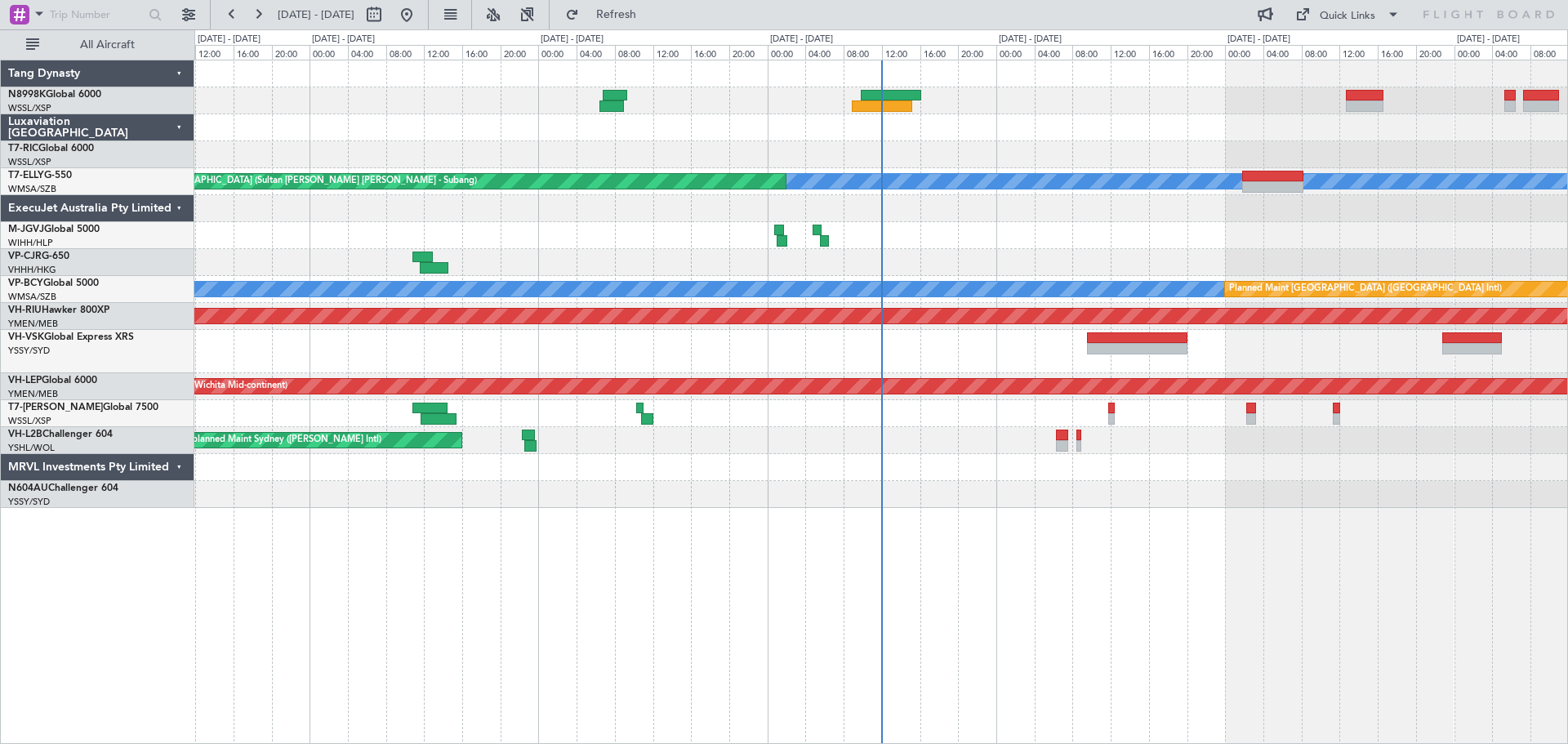
click at [962, 390] on div "Unplanned Maint [GEOGRAPHIC_DATA] (Seletar) [PERSON_NAME] Unplanned Maint [GEOG…" at bounding box center [881, 284] width 1373 height 448
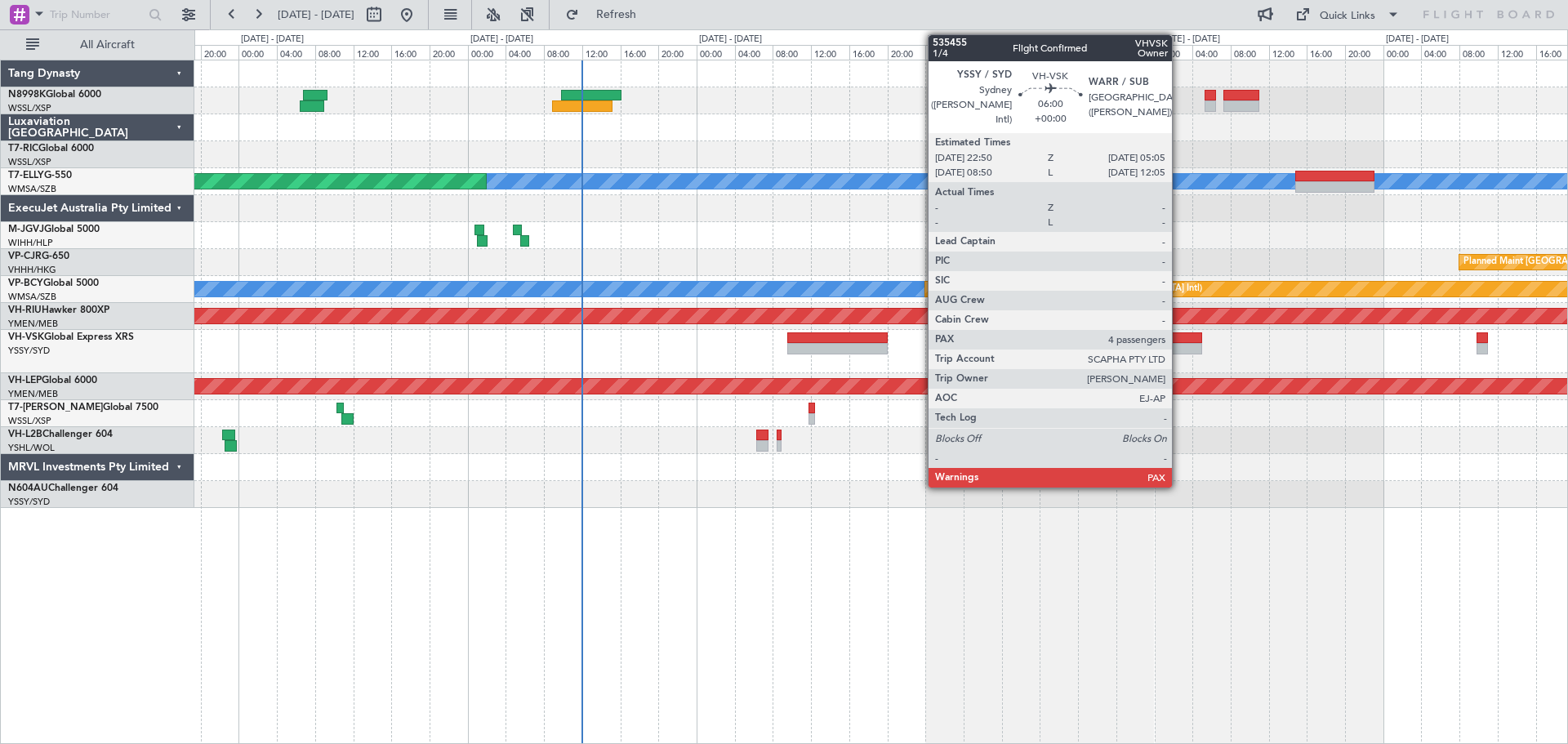
click at [1179, 339] on div at bounding box center [1172, 338] width 59 height 12
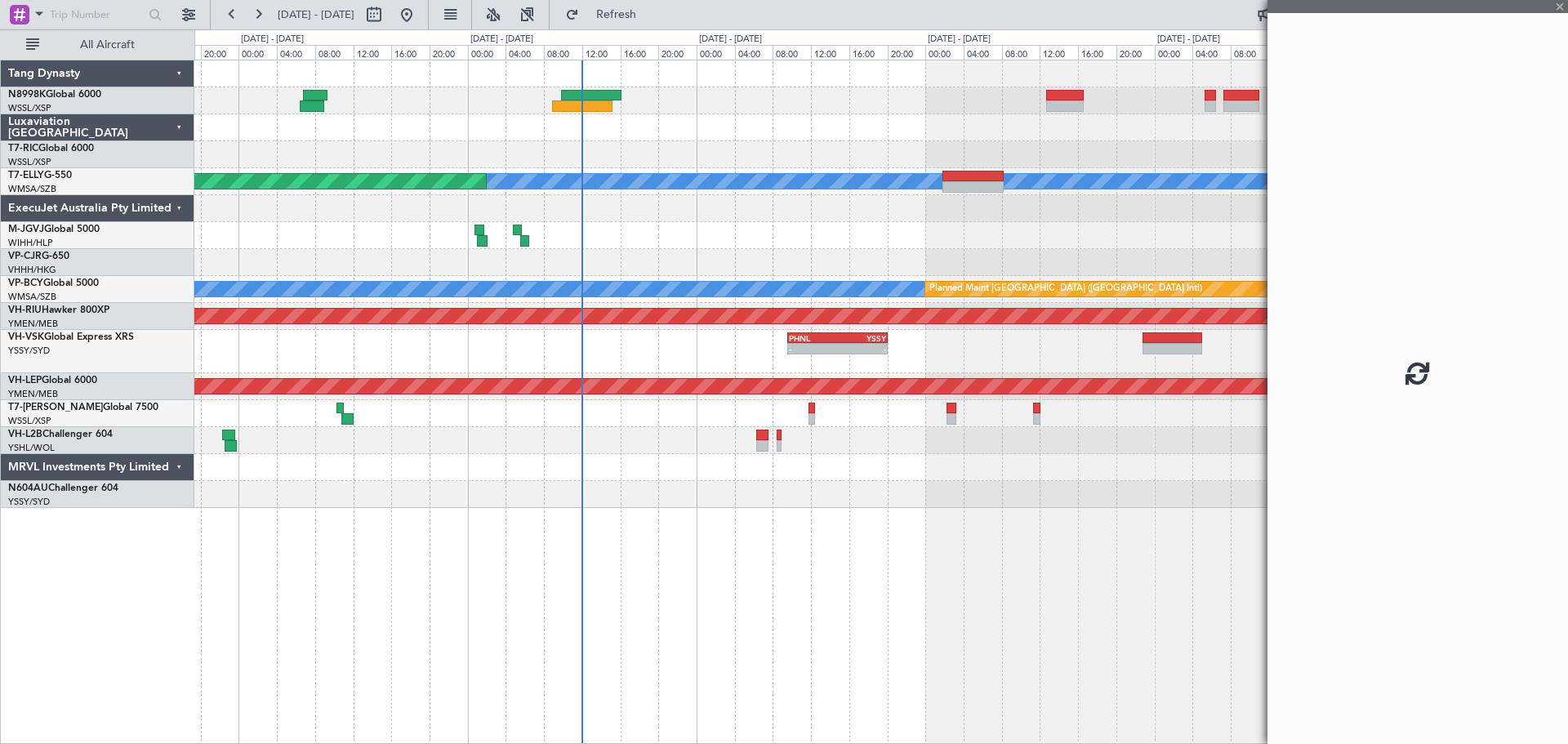
drag, startPoint x: 1315, startPoint y: 351, endPoint x: 1180, endPoint y: 358, distance: 135.2
click at [1180, 358] on fb-app "[DATE] - [DATE] Refresh Quick Links All Aircraft [PERSON_NAME] Unplanned Maint …" at bounding box center [784, 378] width 1568 height 731
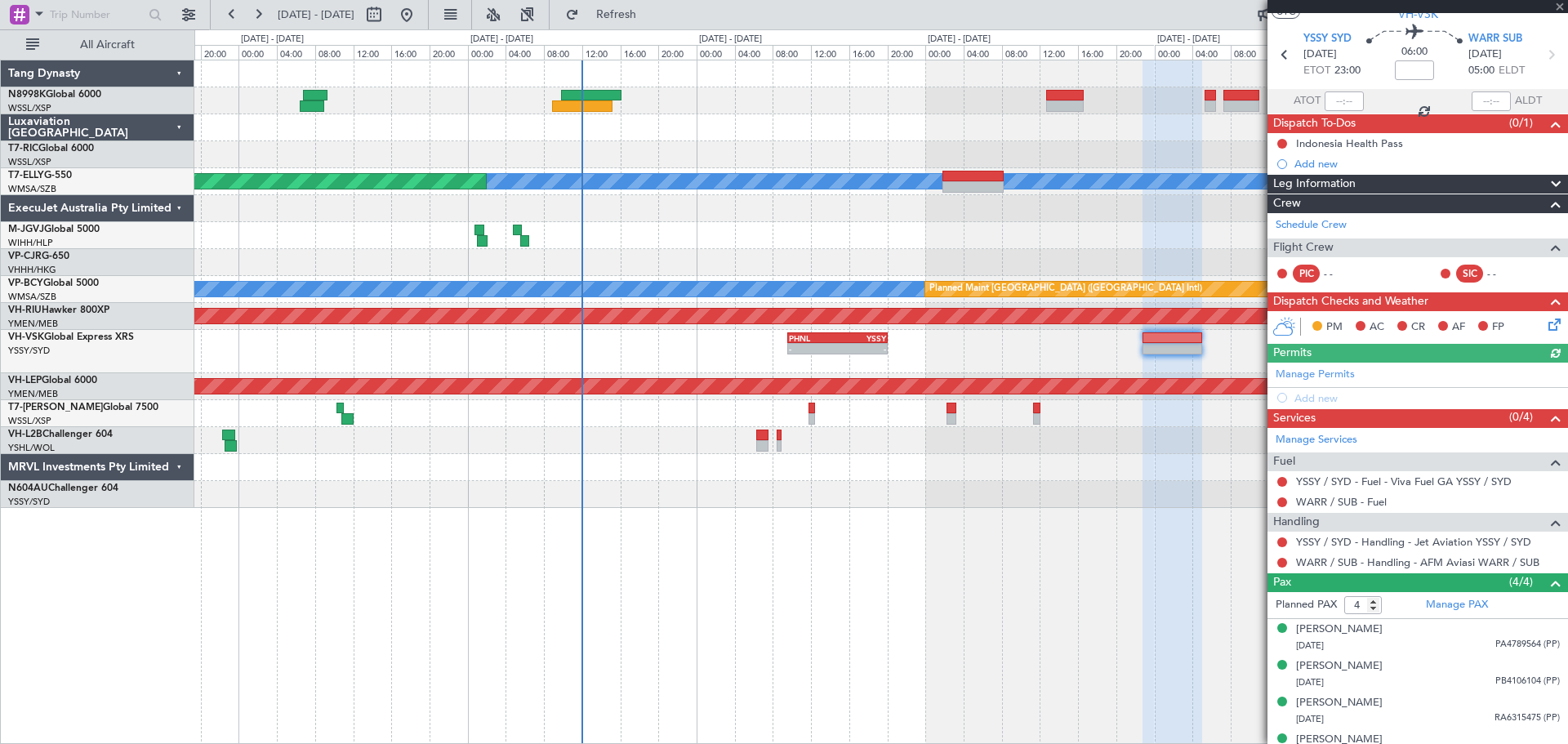
scroll to position [67, 0]
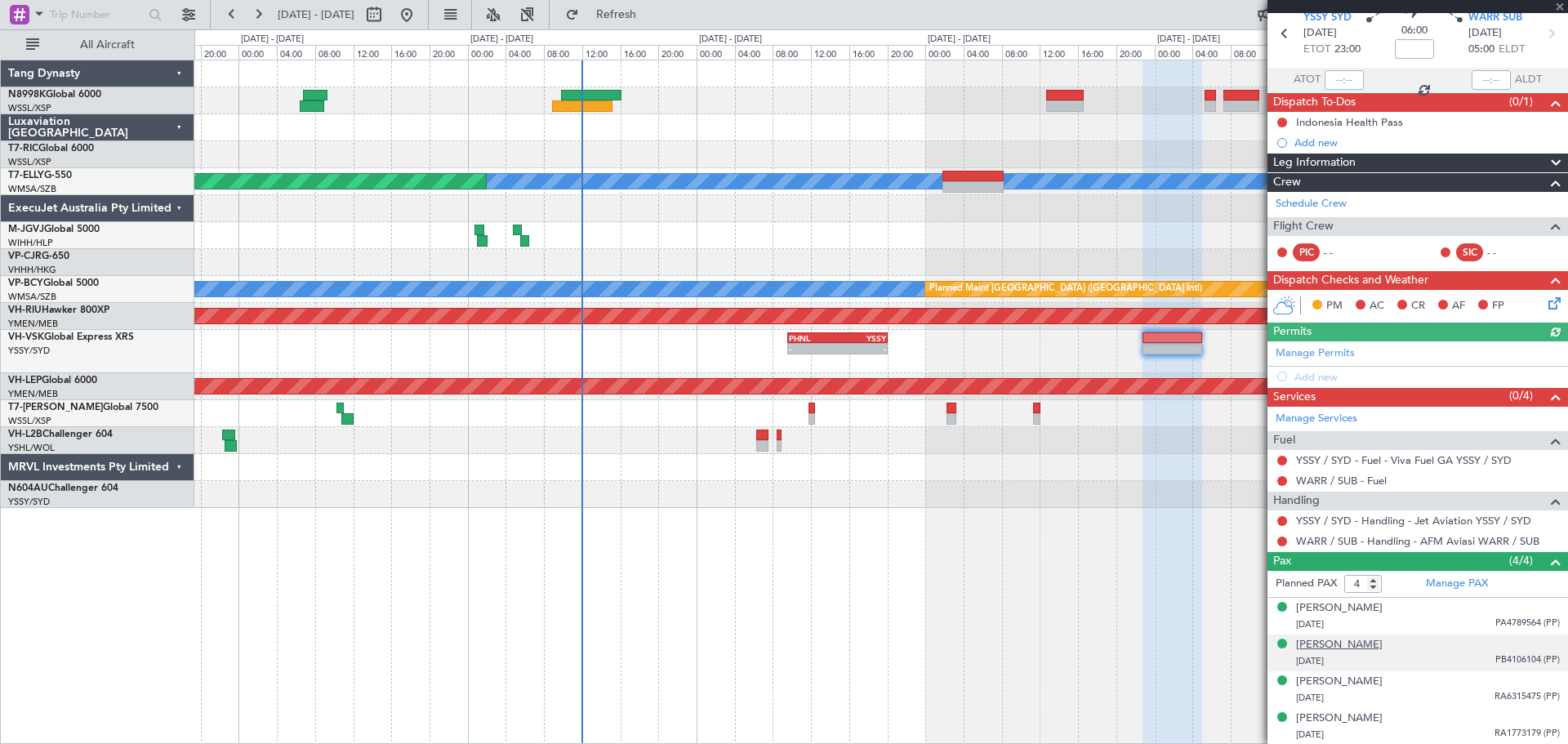
click at [1254, 595] on div "[PERSON_NAME]" at bounding box center [1339, 646] width 87 height 17
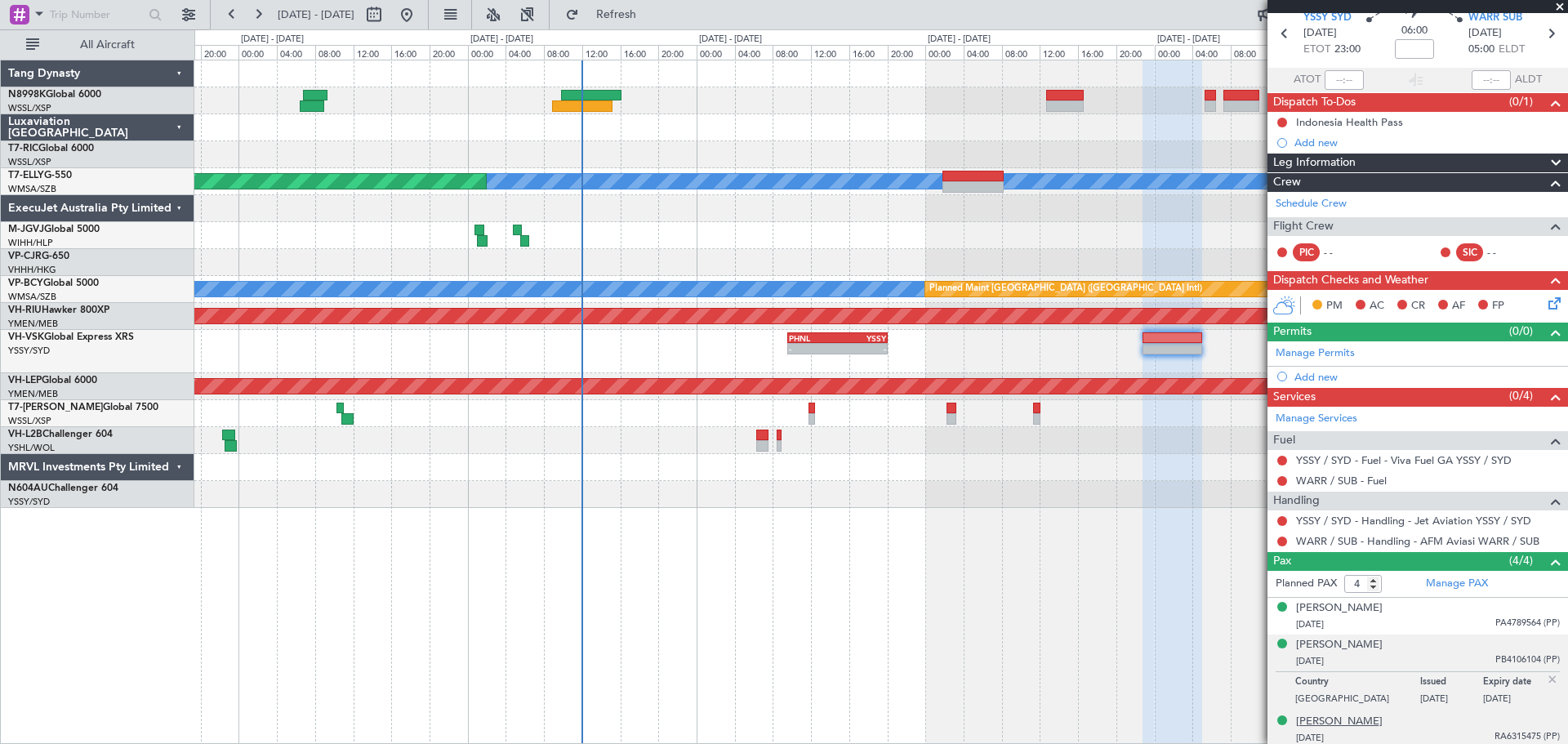
click at [1254, 595] on div "[PERSON_NAME]" at bounding box center [1339, 722] width 87 height 17
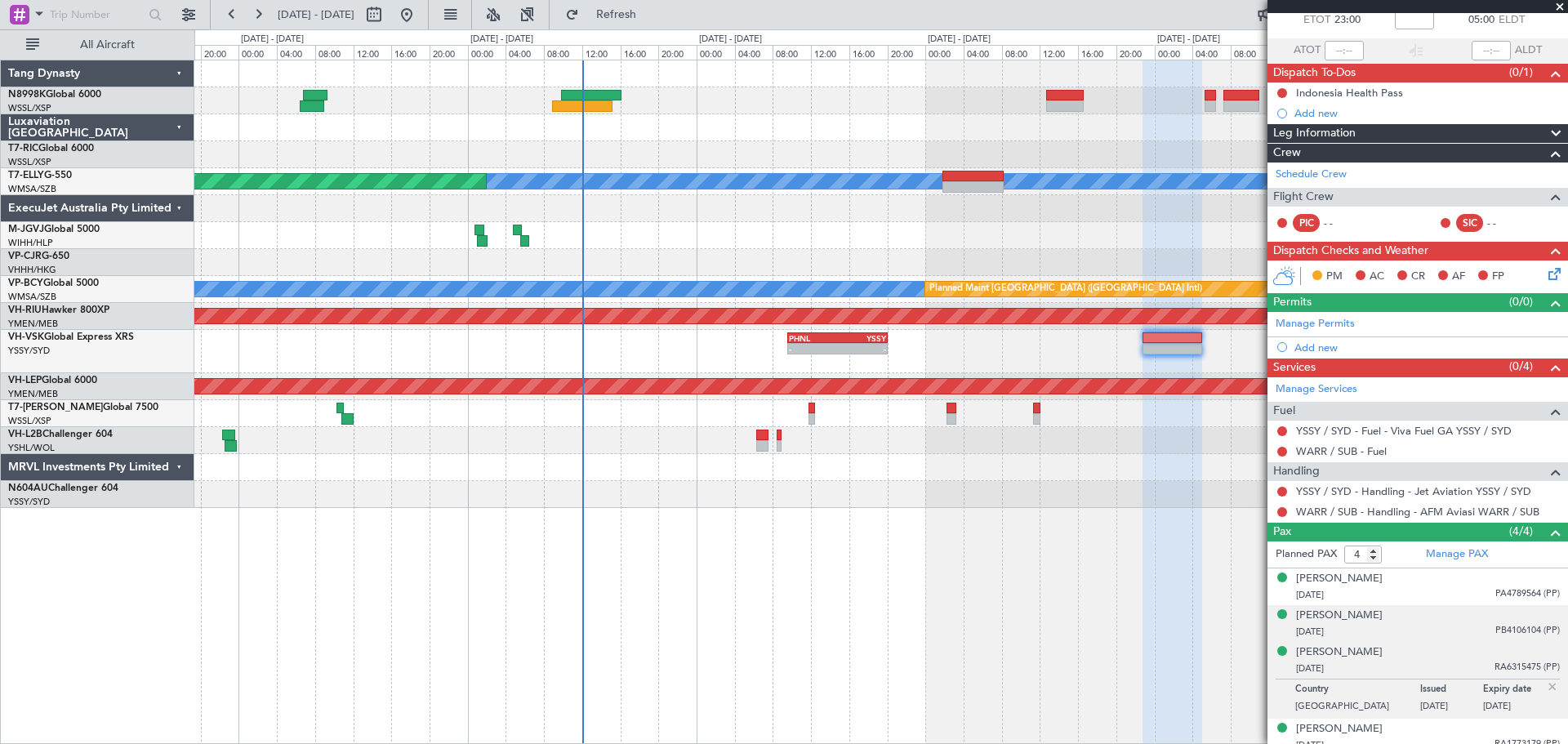
scroll to position [107, 0]
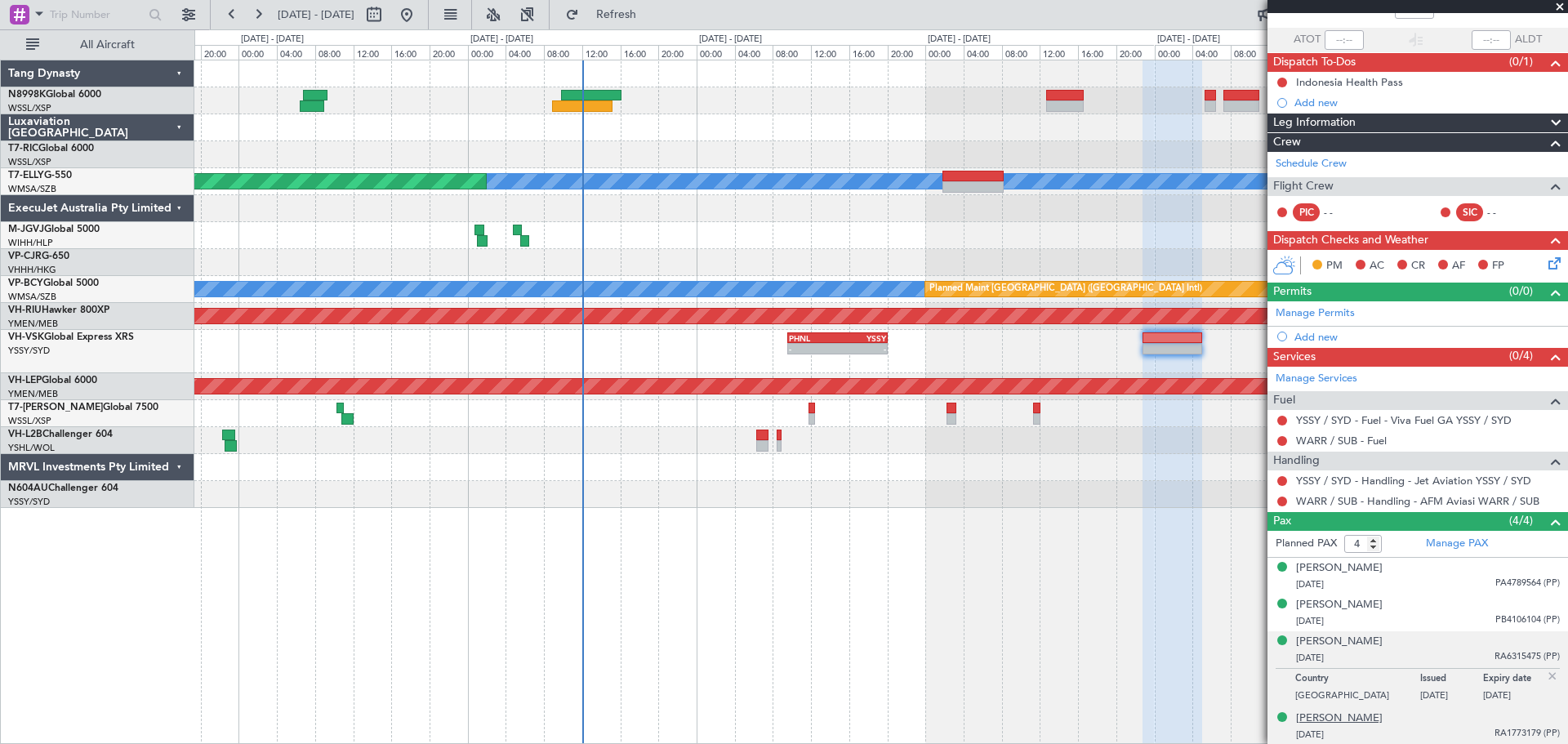
click at [1254, 595] on div "[PERSON_NAME]" at bounding box center [1339, 719] width 87 height 17
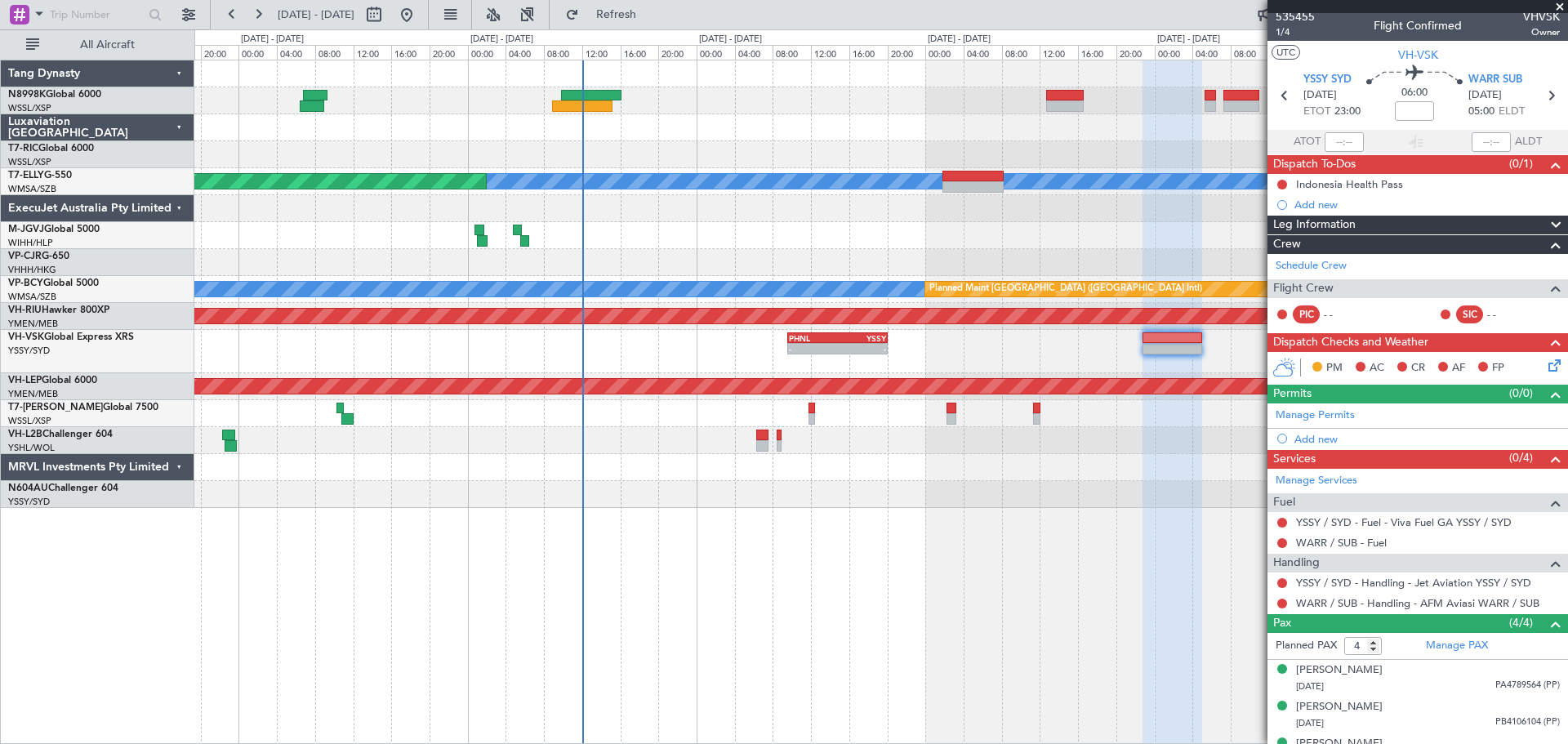
scroll to position [0, 0]
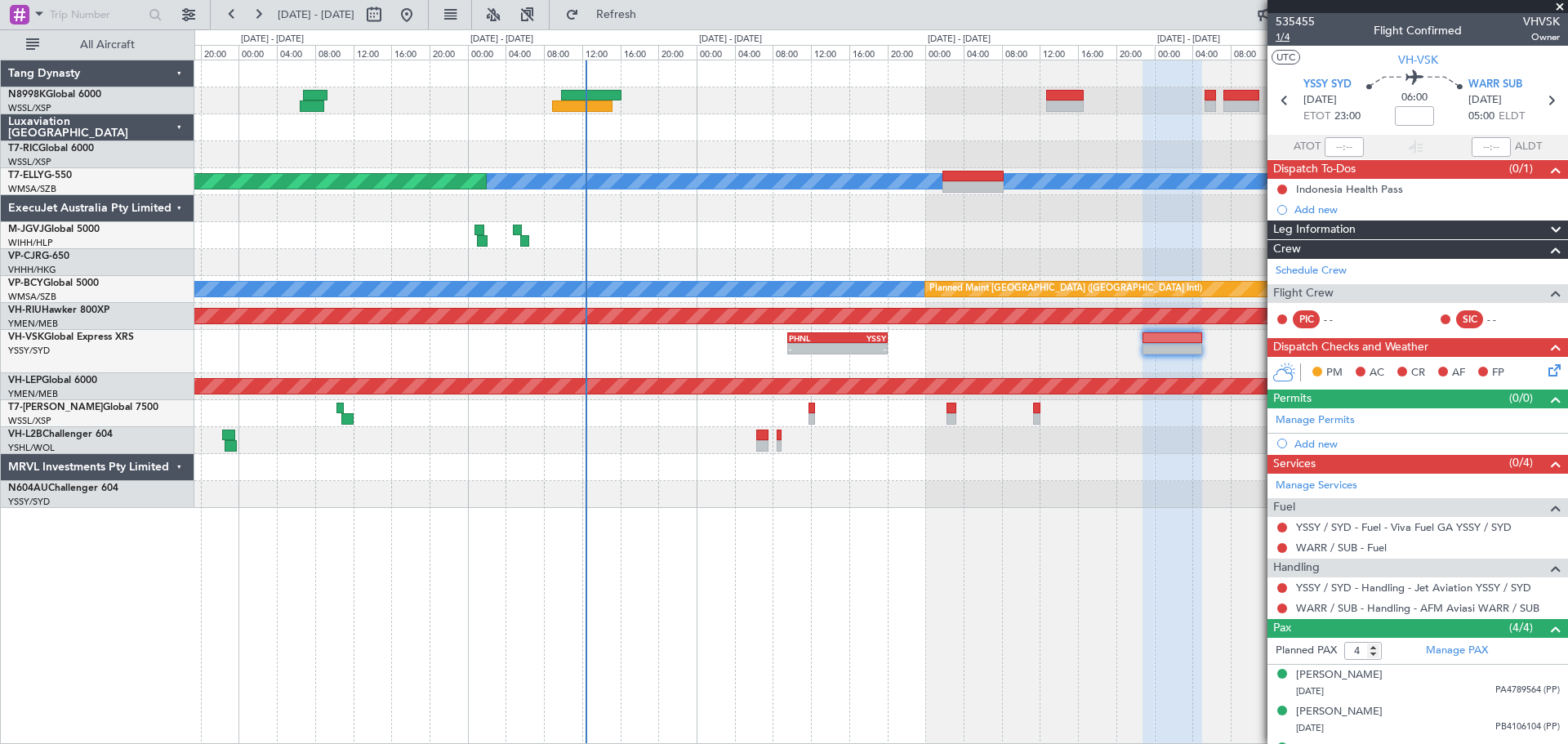
click at [1254, 38] on span "1/4" at bounding box center [1294, 37] width 39 height 14
click at [1254, 595] on button at bounding box center [1282, 609] width 10 height 10
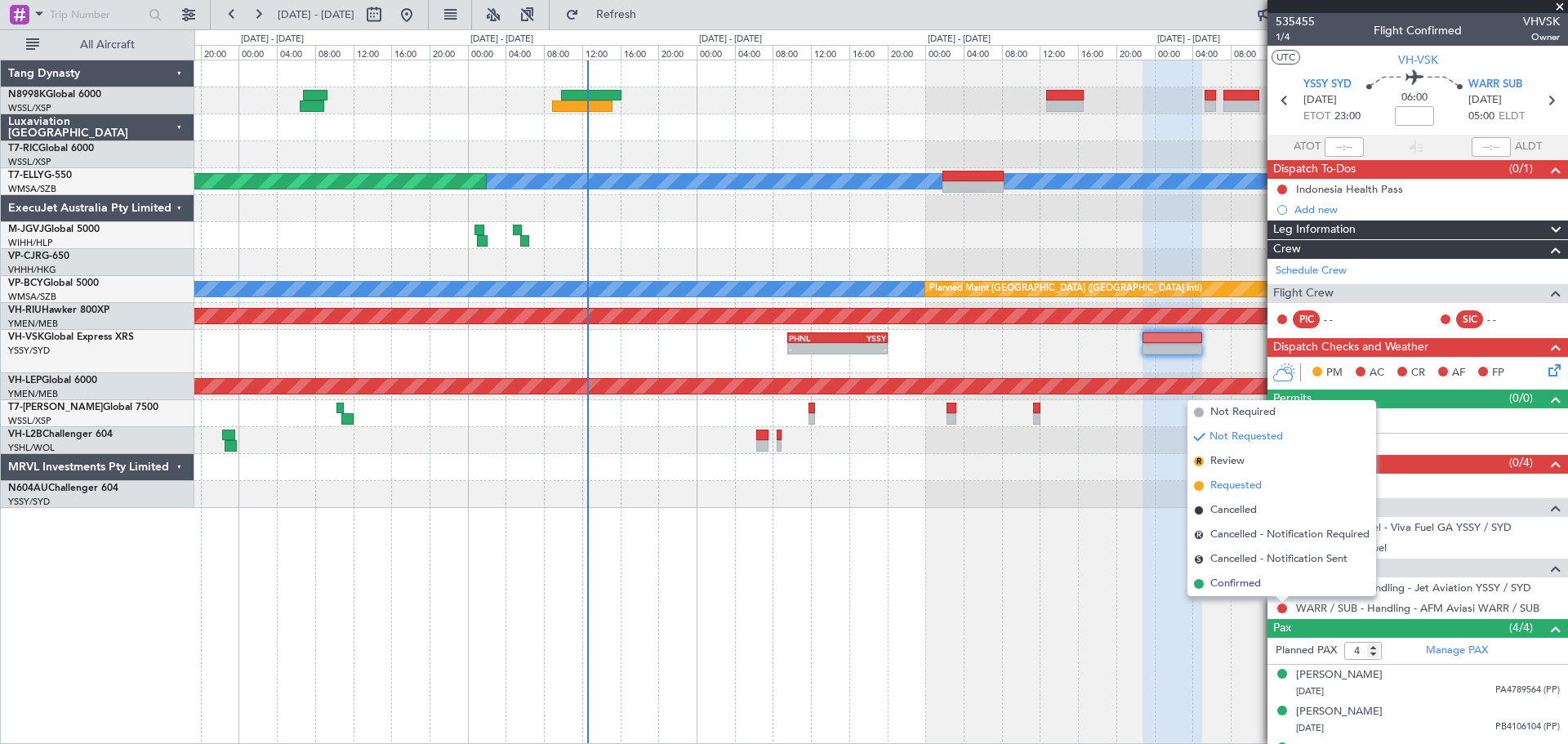
click at [1240, 480] on span "Requested" at bounding box center [1236, 486] width 52 height 17
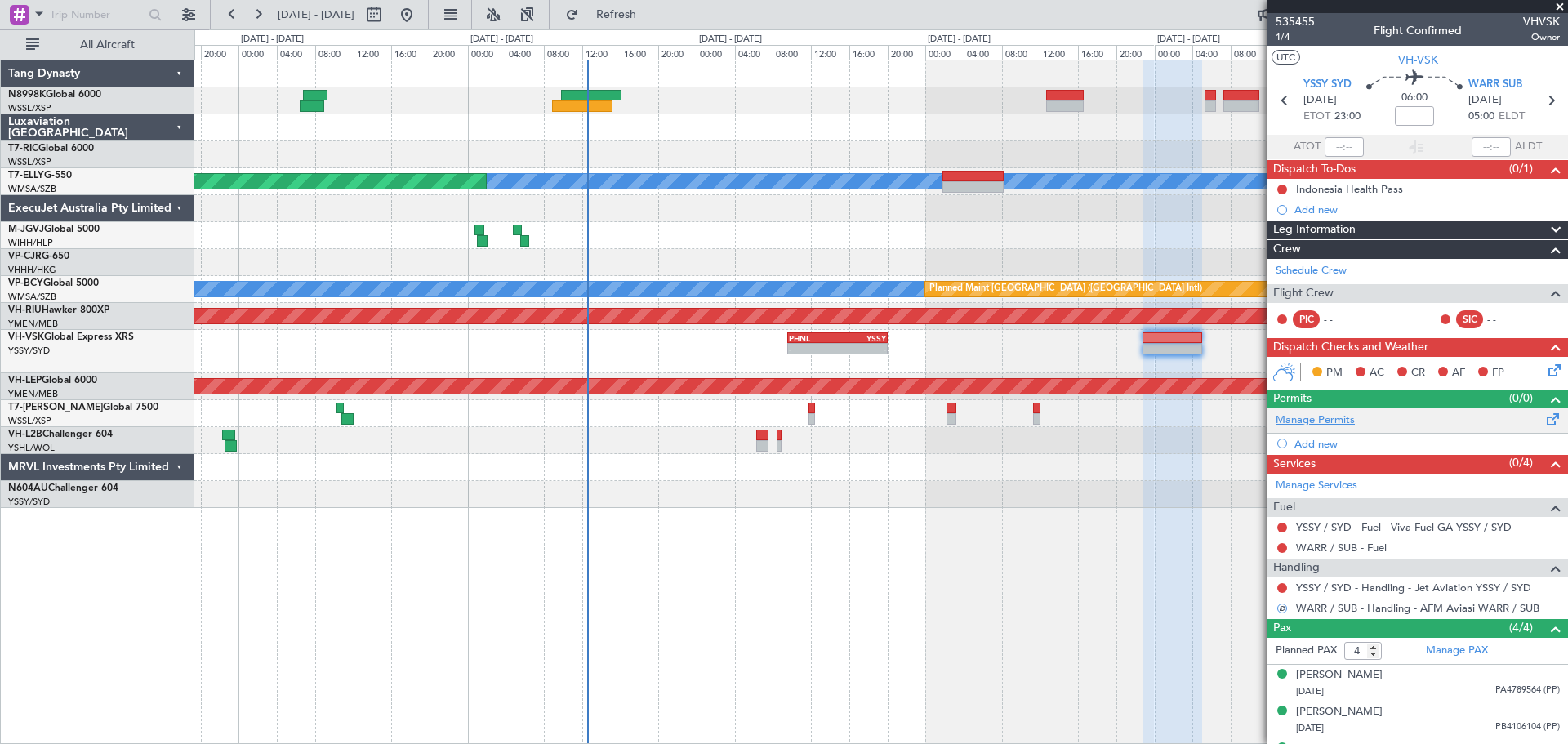
click at [1254, 418] on link "Manage Permits" at bounding box center [1314, 420] width 79 height 17
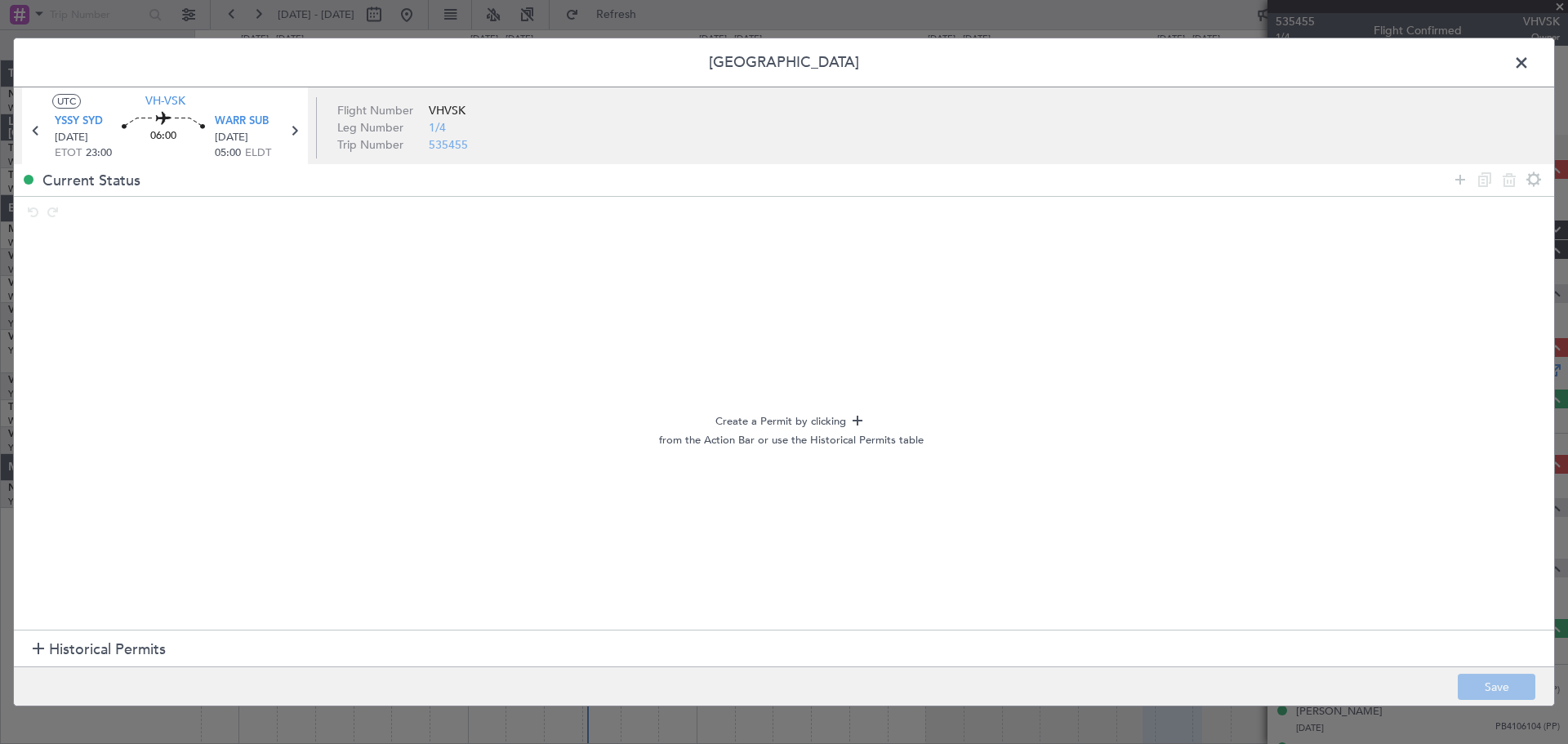
click at [123, 595] on span "Historical Permits" at bounding box center [108, 650] width 117 height 22
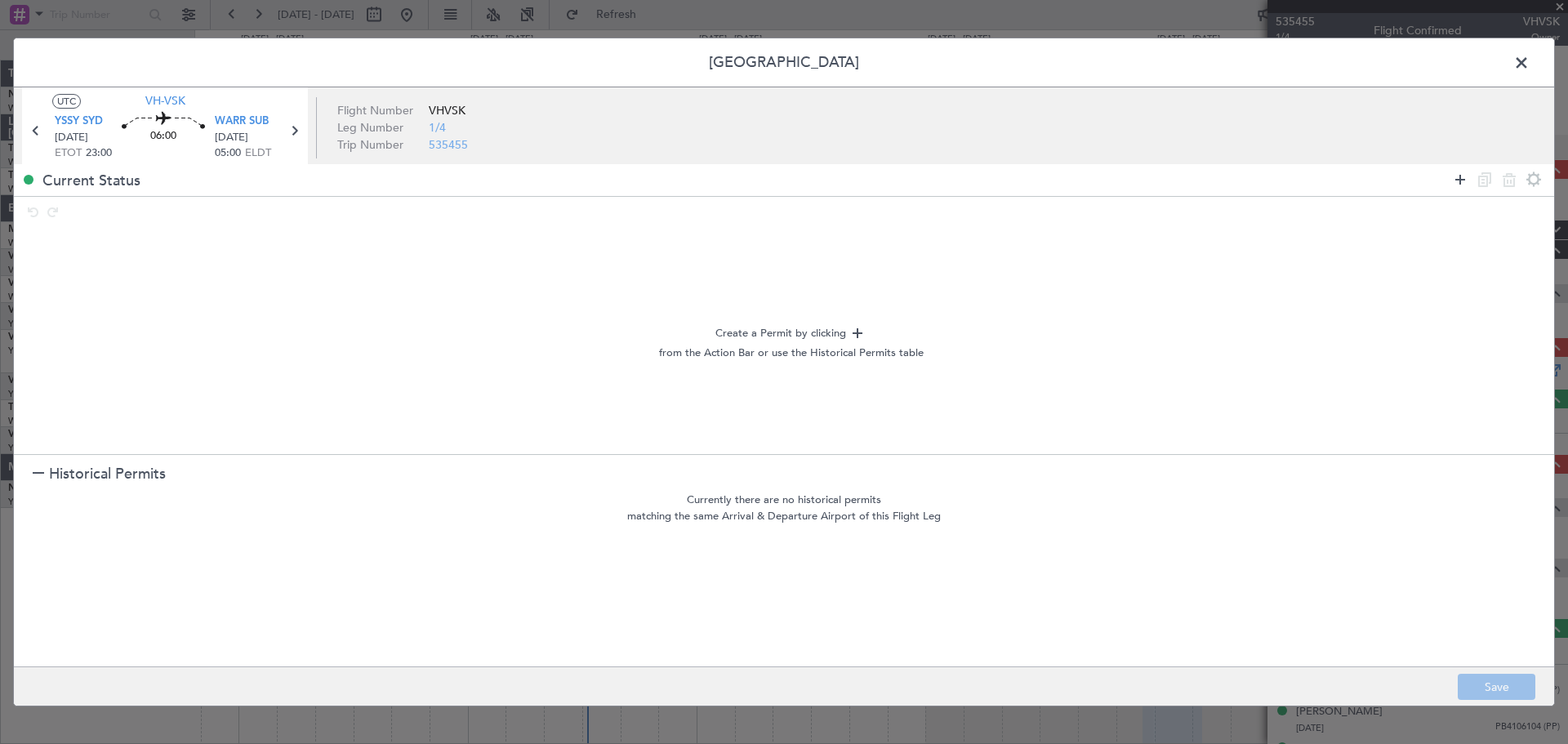
click at [1254, 179] on icon at bounding box center [1460, 179] width 19 height 19
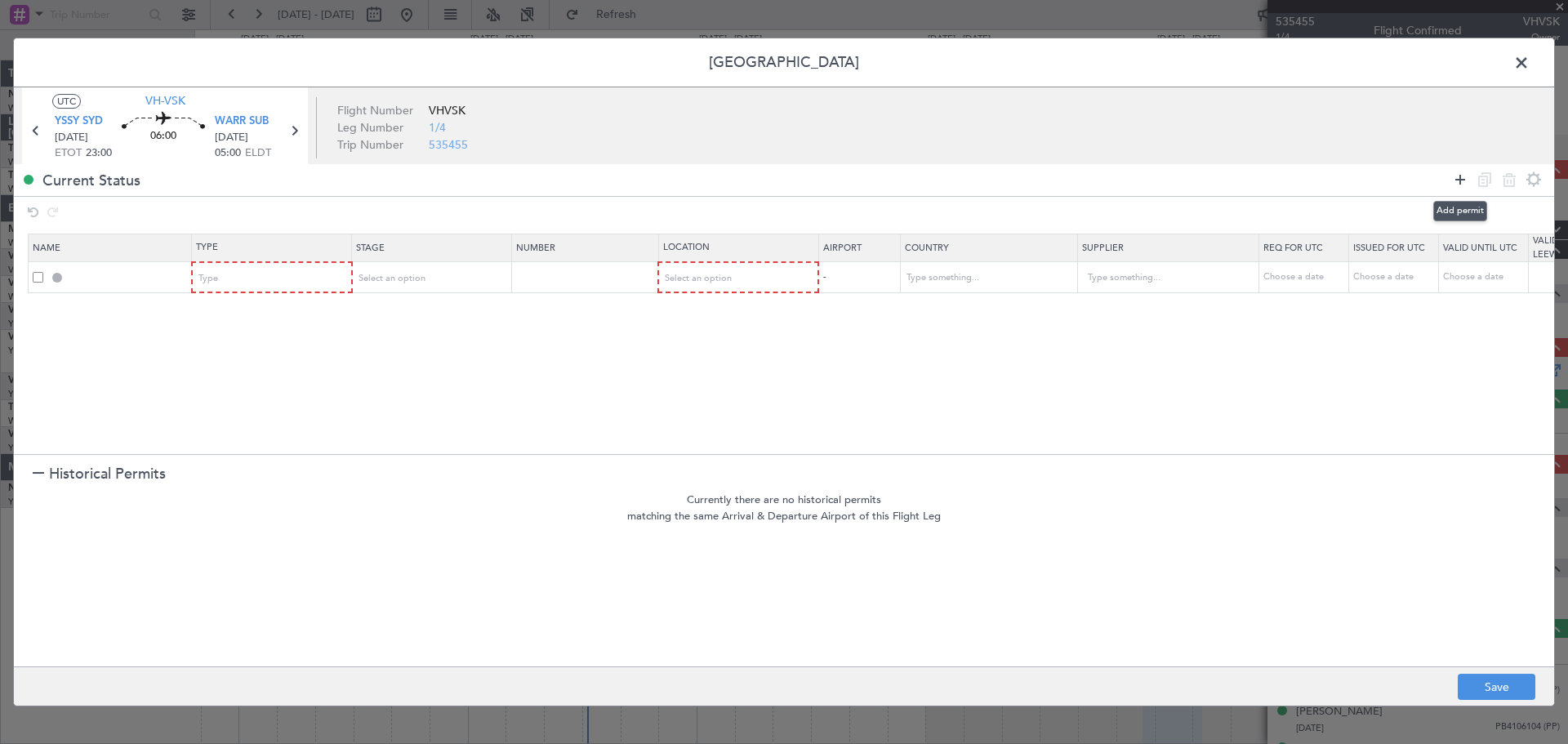
click at [1254, 179] on icon at bounding box center [1460, 179] width 19 height 19
click at [254, 281] on div "Type" at bounding box center [267, 278] width 136 height 24
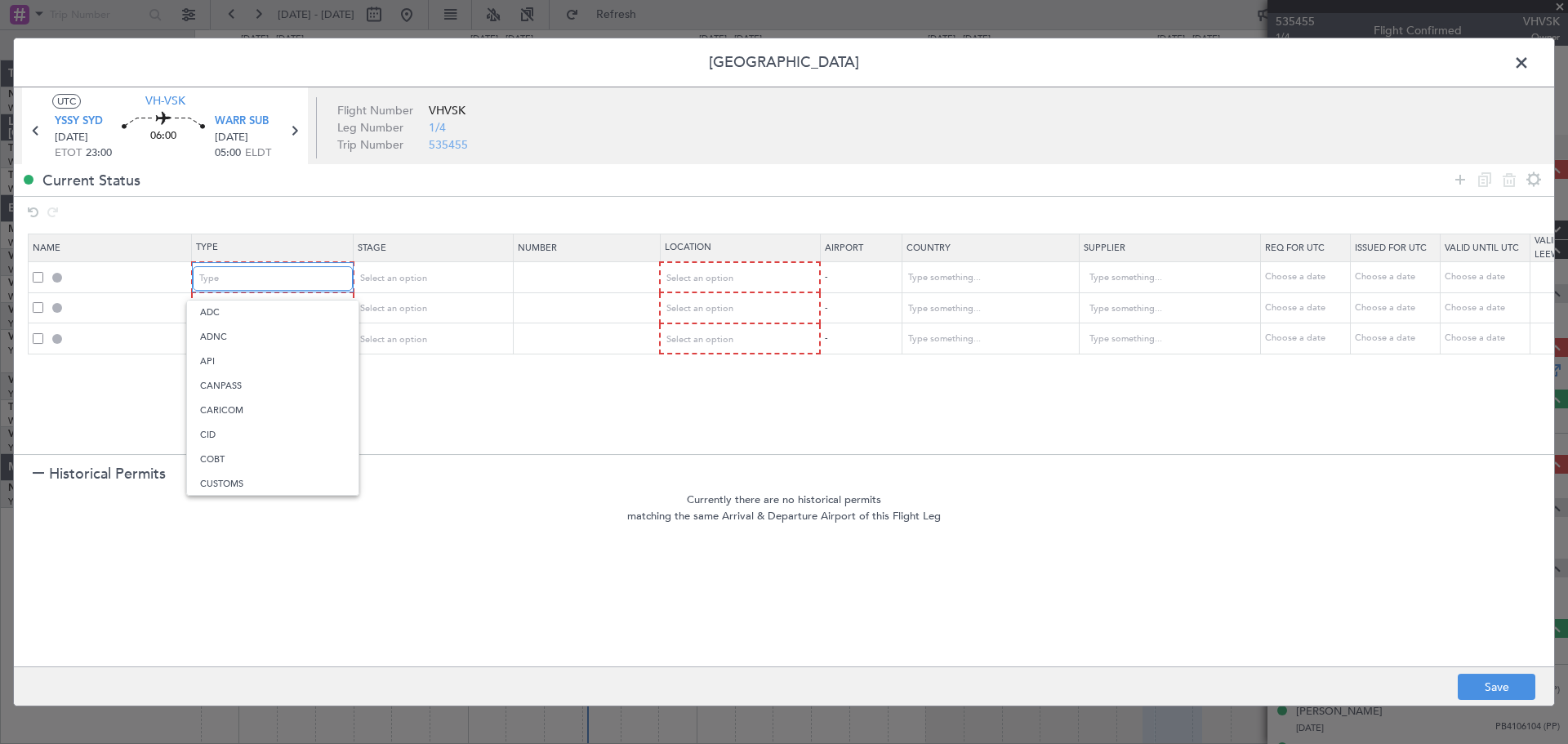
scroll to position [491, 0]
click at [227, 431] on span "Slot" at bounding box center [273, 433] width 145 height 24
click at [279, 309] on div "Type" at bounding box center [267, 308] width 136 height 24
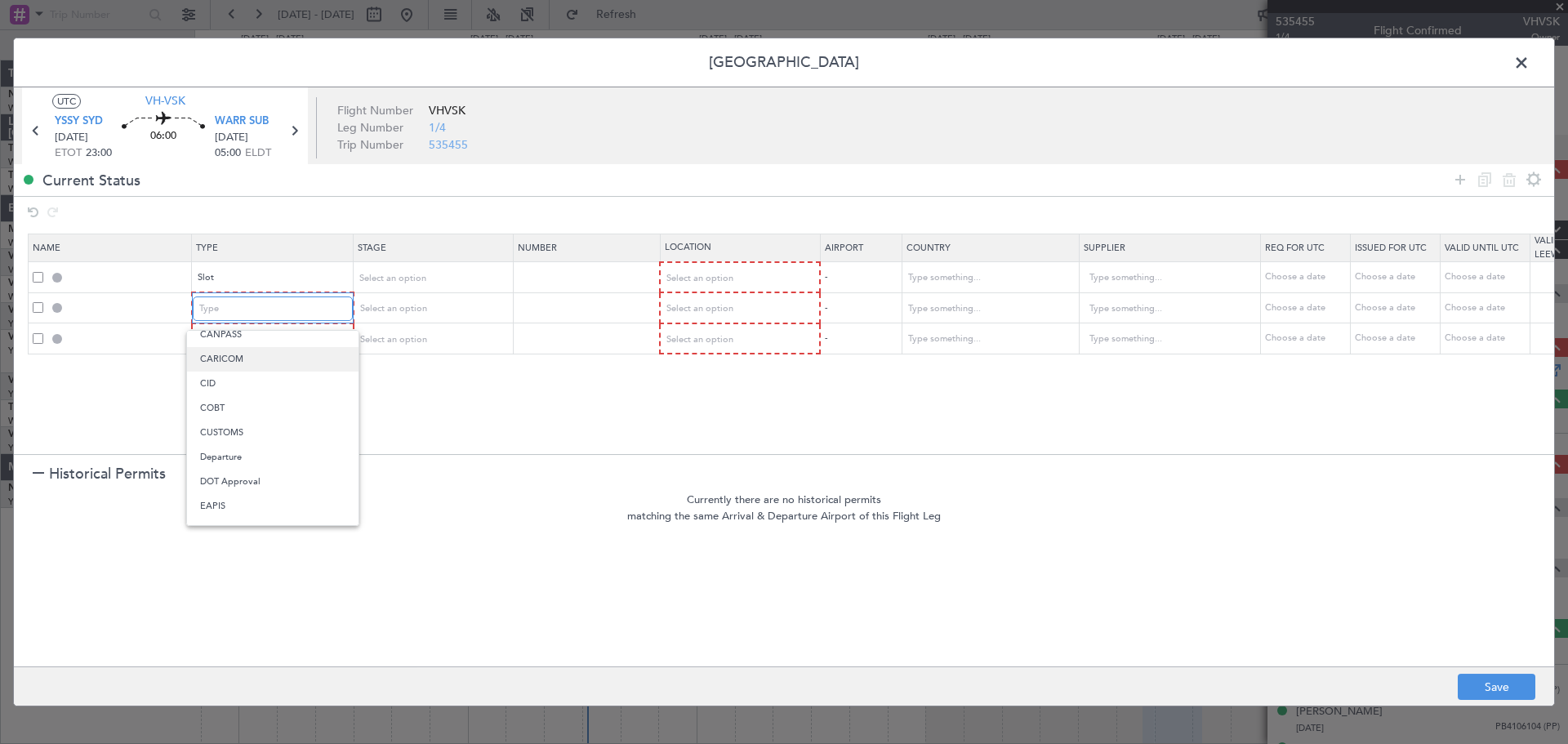
scroll to position [81, 0]
click at [279, 439] on span "CUSTOMS" at bounding box center [273, 433] width 145 height 24
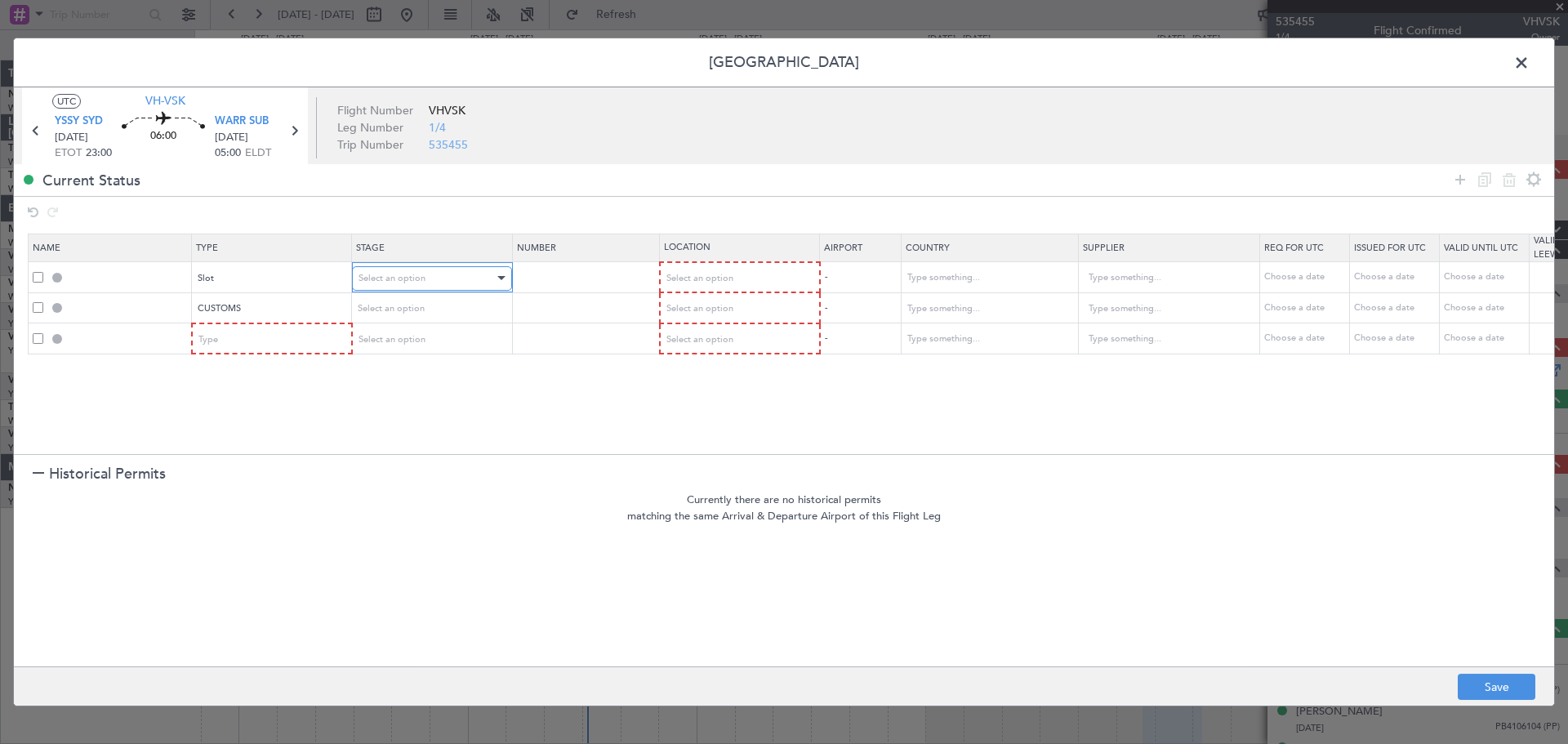
click at [439, 279] on div "Select an option" at bounding box center [426, 278] width 136 height 24
click at [711, 286] on div at bounding box center [784, 372] width 1568 height 744
click at [714, 278] on span "Select an option" at bounding box center [699, 278] width 67 height 13
click at [706, 314] on span "Departure" at bounding box center [739, 312] width 145 height 24
click at [706, 314] on span "Select an option" at bounding box center [699, 308] width 67 height 13
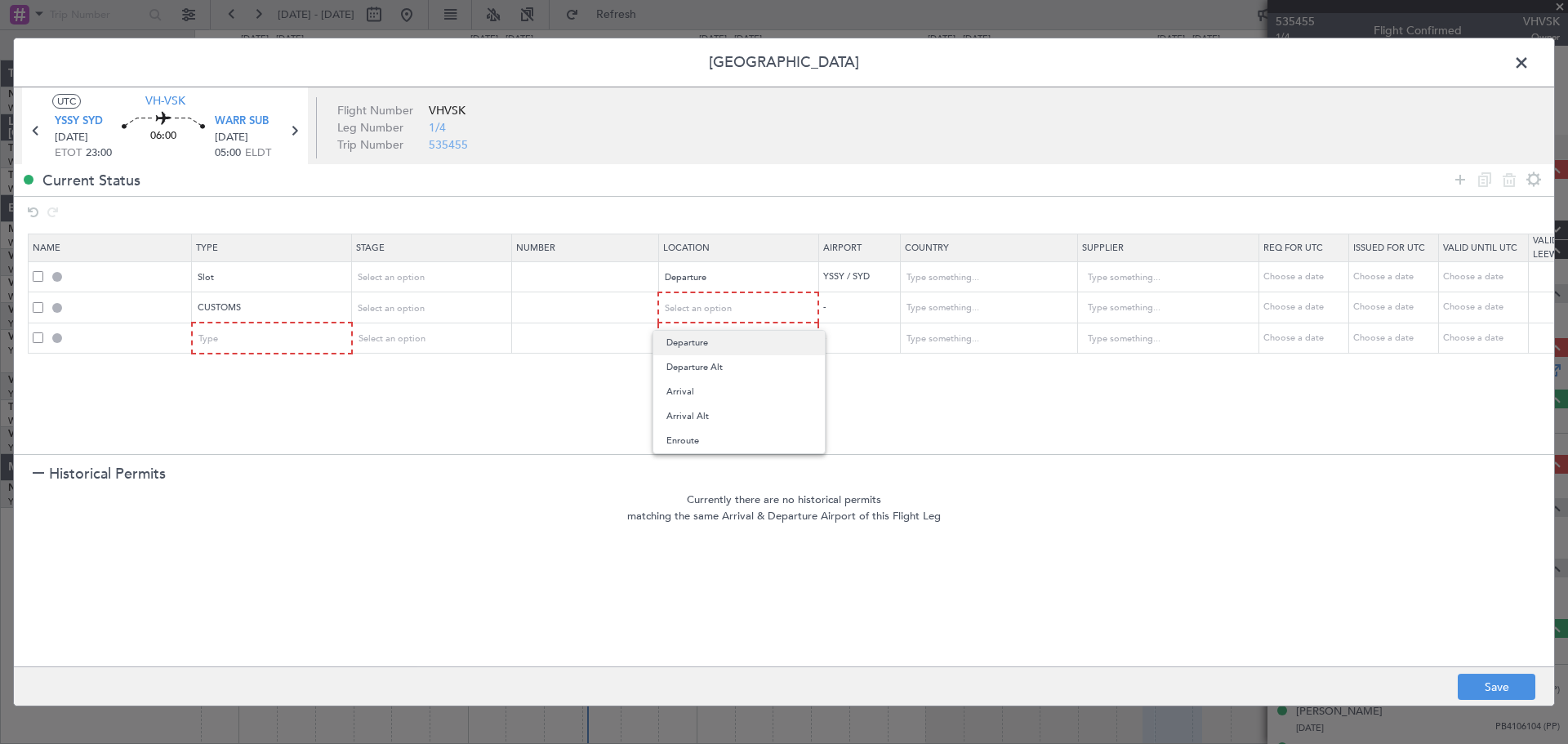
click at [700, 339] on span "Departure" at bounding box center [739, 343] width 145 height 24
click at [268, 339] on div "Type" at bounding box center [267, 338] width 136 height 24
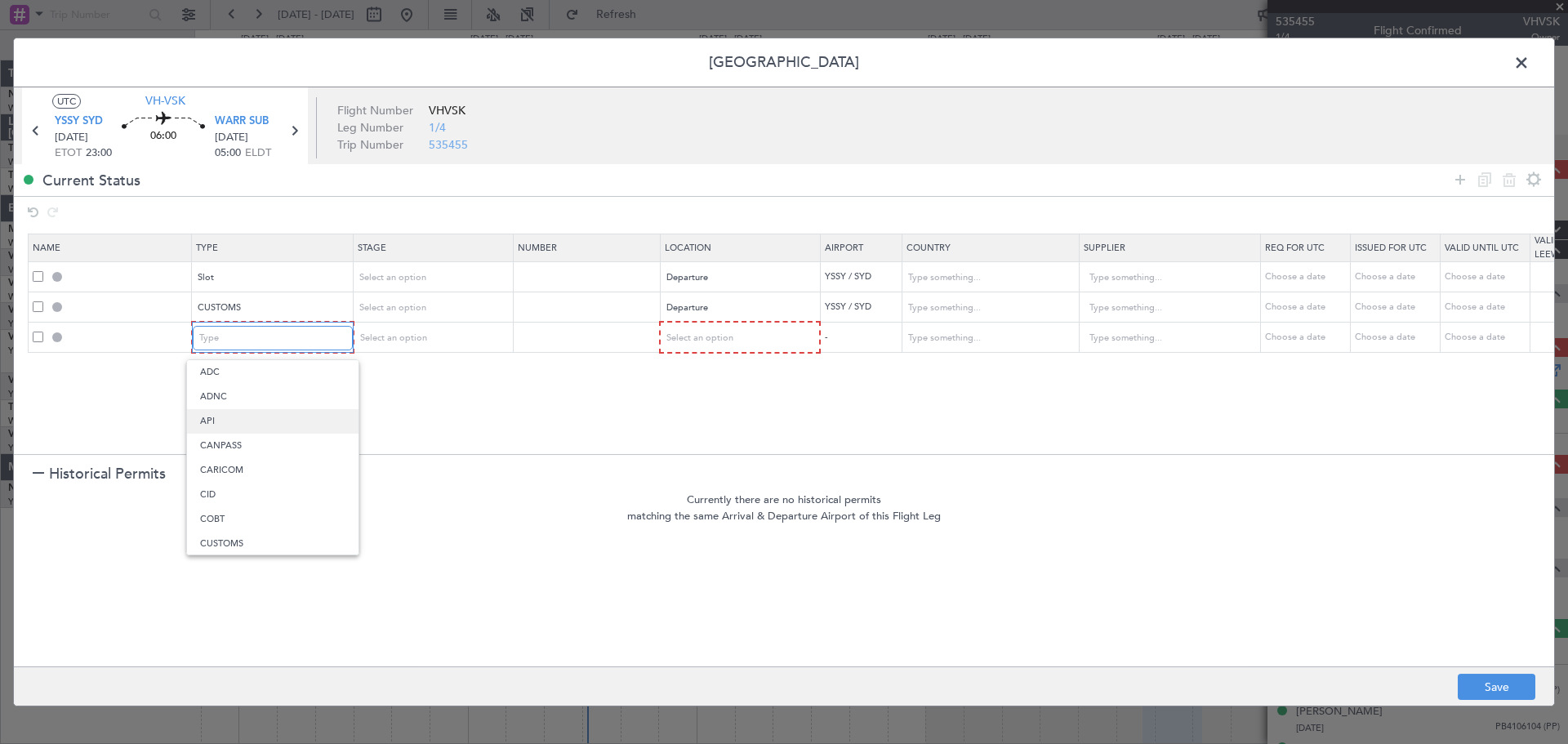
scroll to position [249, 0]
click at [219, 518] on span "Landing" at bounding box center [273, 515] width 145 height 24
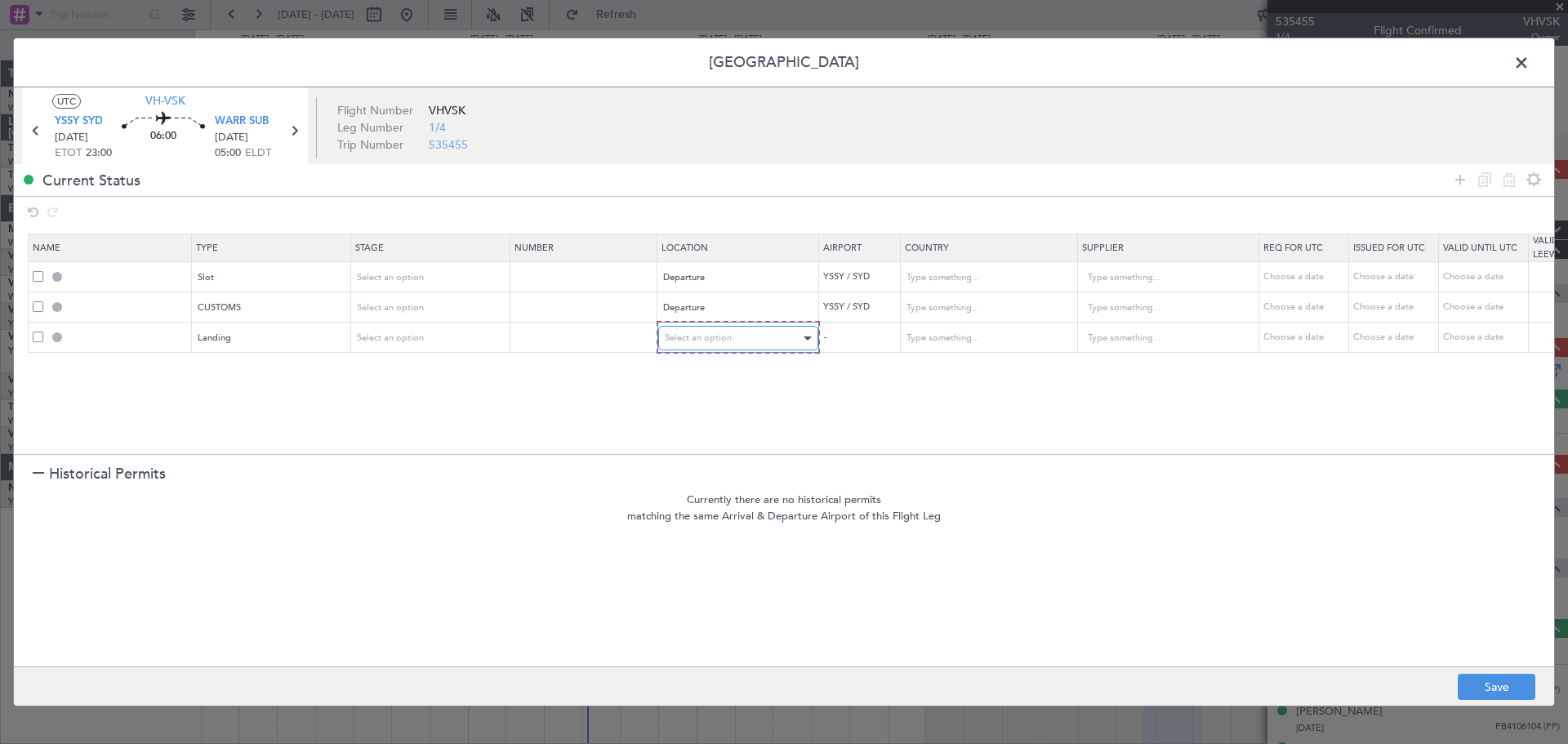
click at [714, 349] on div "Select an option" at bounding box center [732, 338] width 136 height 24
click at [695, 413] on span "Arrival" at bounding box center [738, 421] width 145 height 24
click at [1254, 595] on footer "Save" at bounding box center [784, 686] width 1540 height 39
click at [1254, 595] on button "Save" at bounding box center [1496, 686] width 78 height 26
type input "YSSY DEP SLOT"
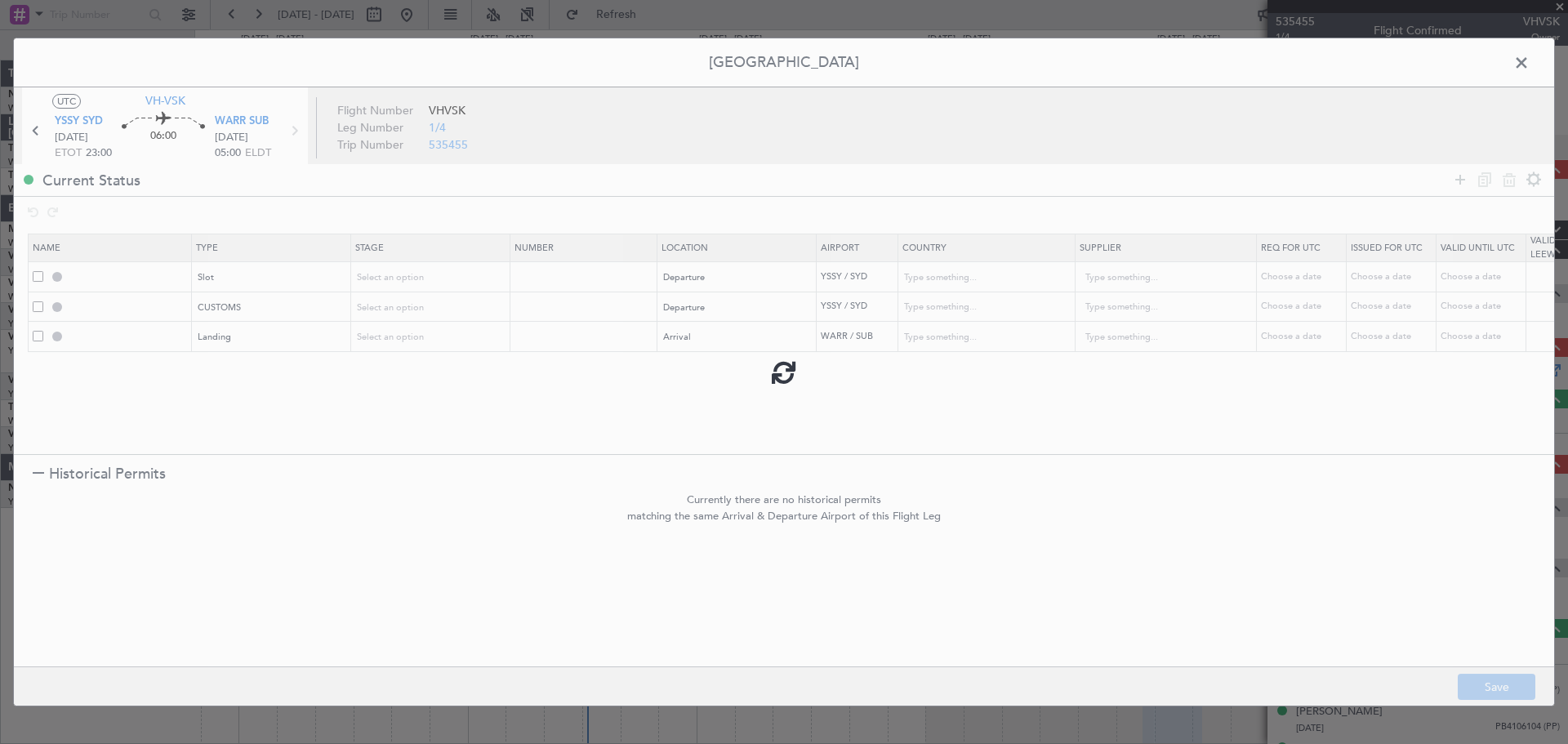
type input "[GEOGRAPHIC_DATA]"
type input "NNN"
type input "YSSY DEP CUSTOMS"
type input "[GEOGRAPHIC_DATA]"
type input "NNN"
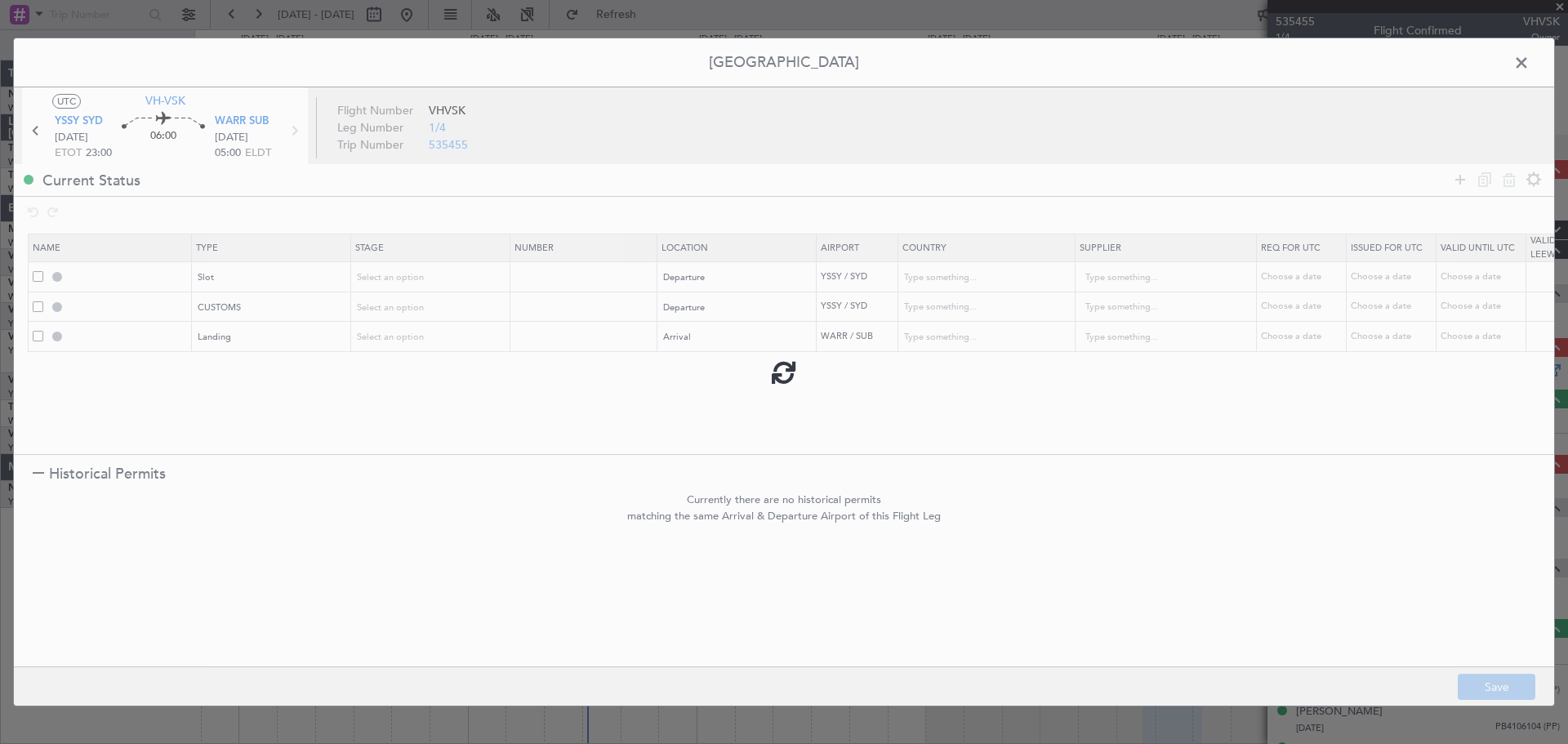
type input "WARR LDG"
type input "[GEOGRAPHIC_DATA]"
type input "NNN"
type input "2"
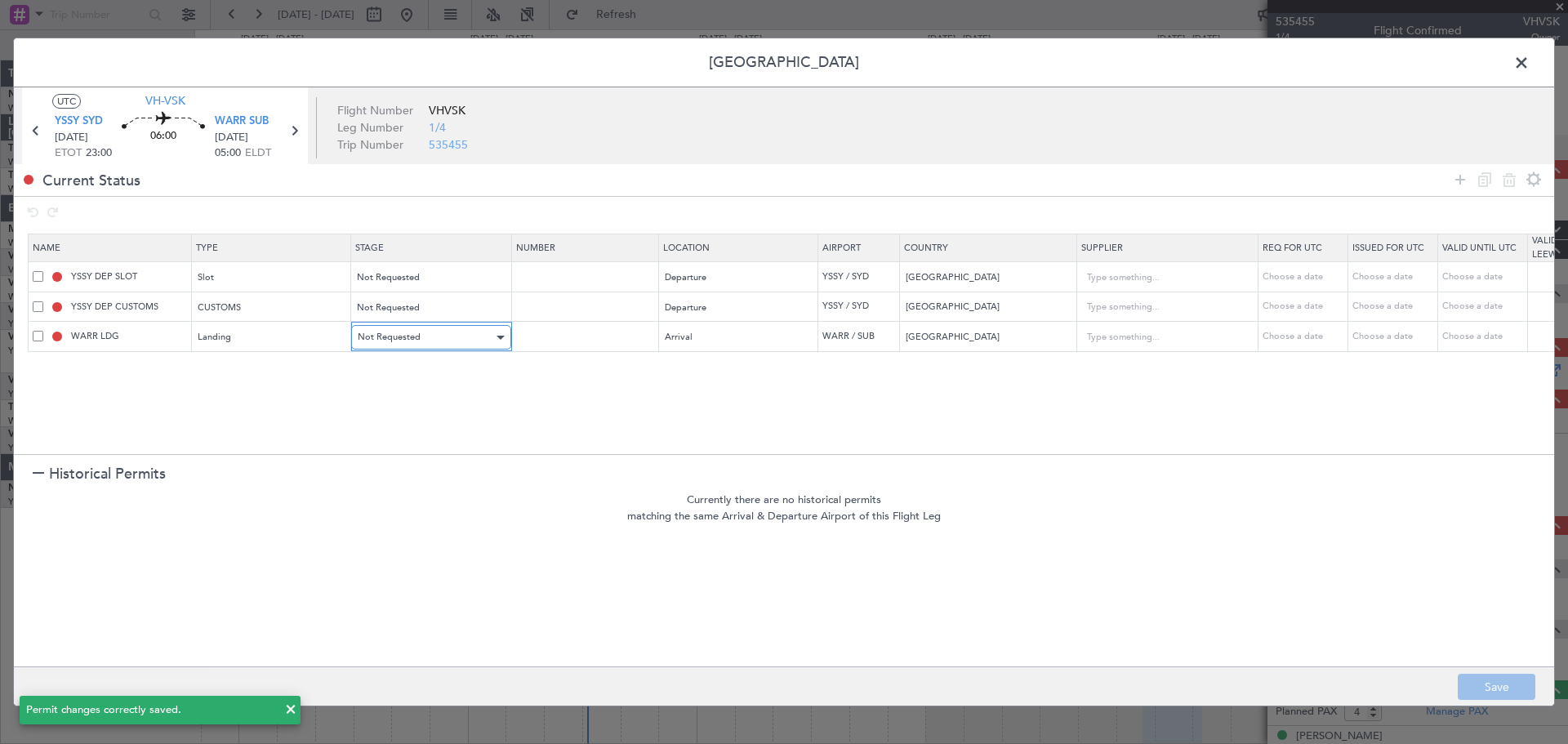
click at [392, 339] on span "Not Requested" at bounding box center [389, 337] width 63 height 13
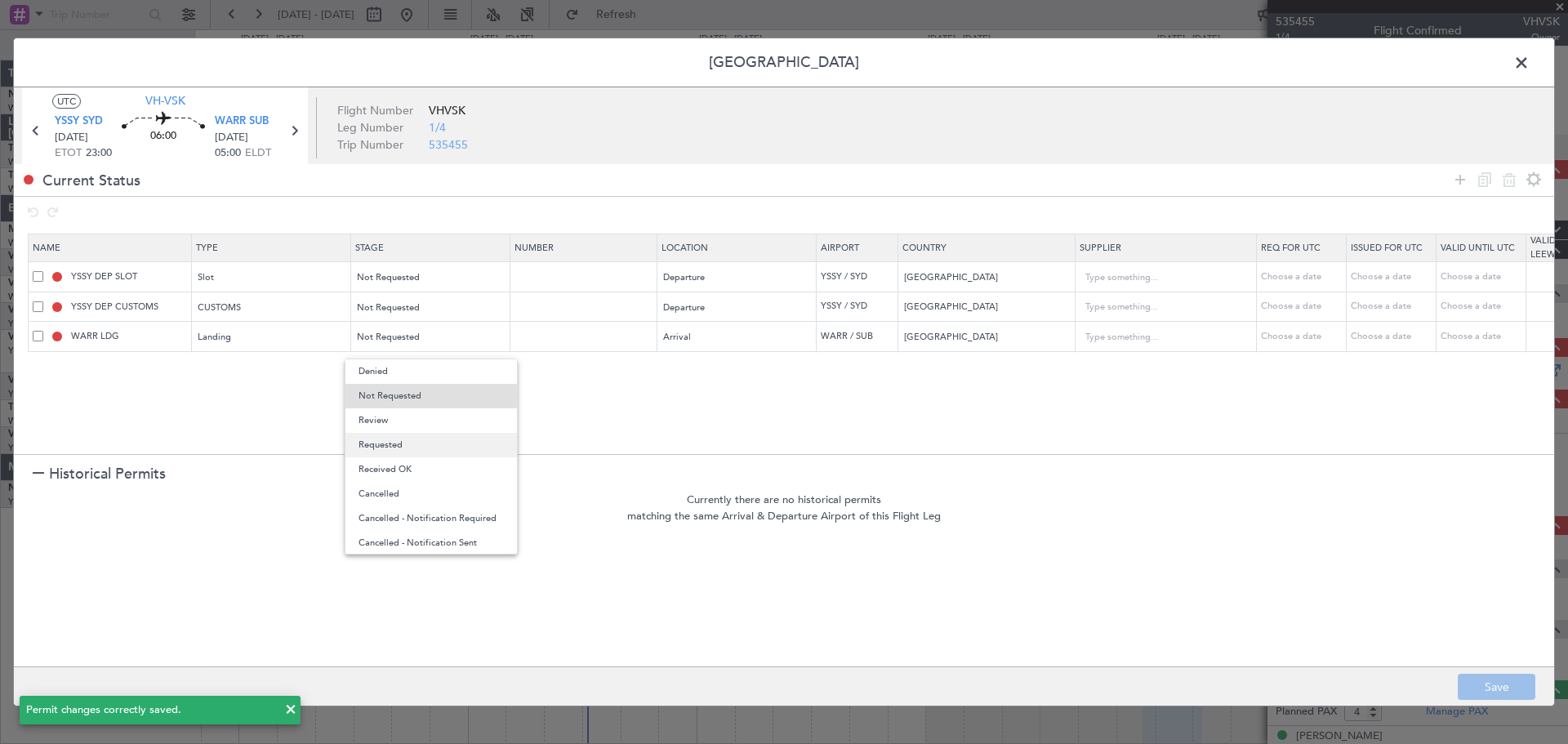
click at [401, 440] on span "Requested" at bounding box center [431, 445] width 145 height 24
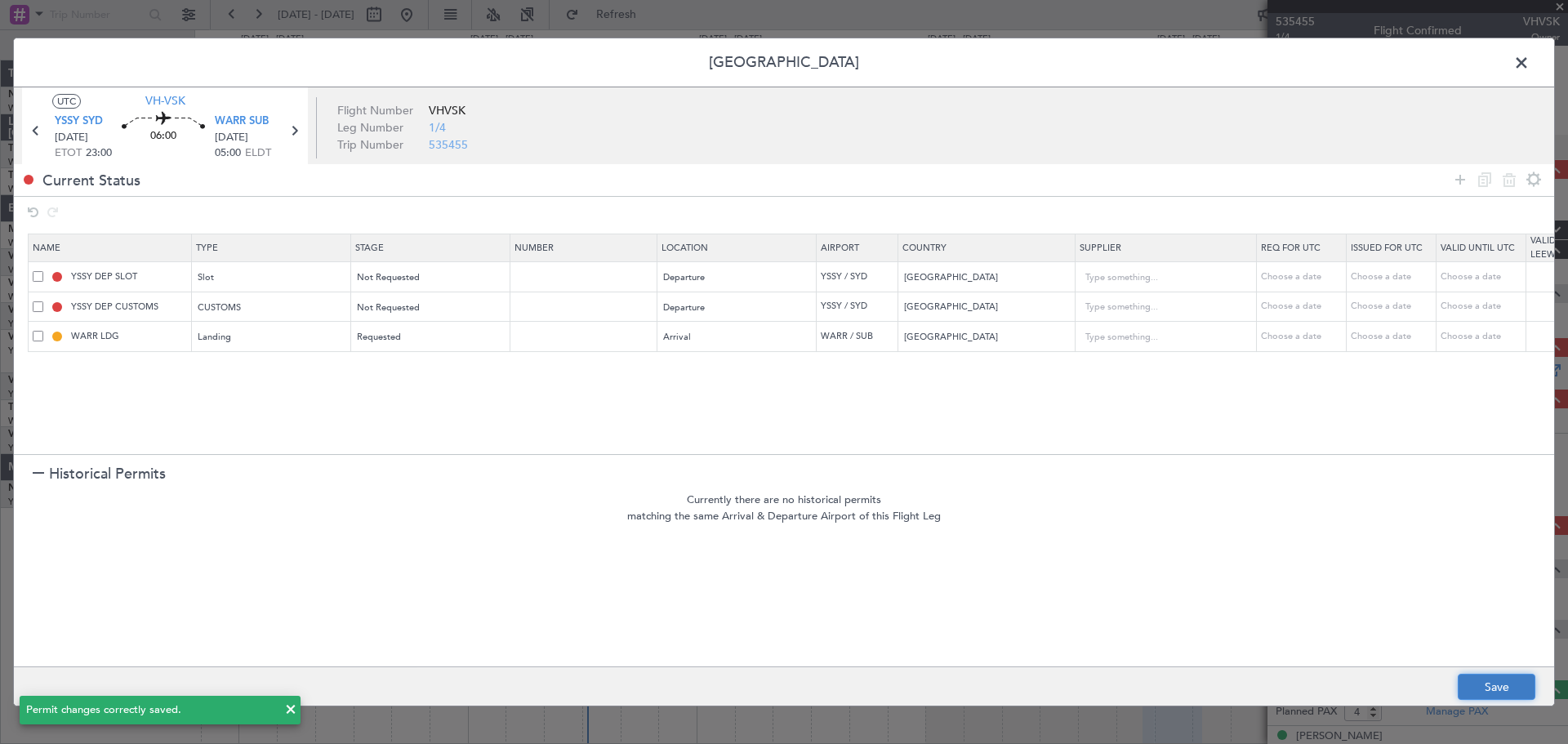
click at [1254, 595] on button "Save" at bounding box center [1496, 686] width 78 height 26
click at [1254, 63] on span at bounding box center [1530, 67] width 0 height 33
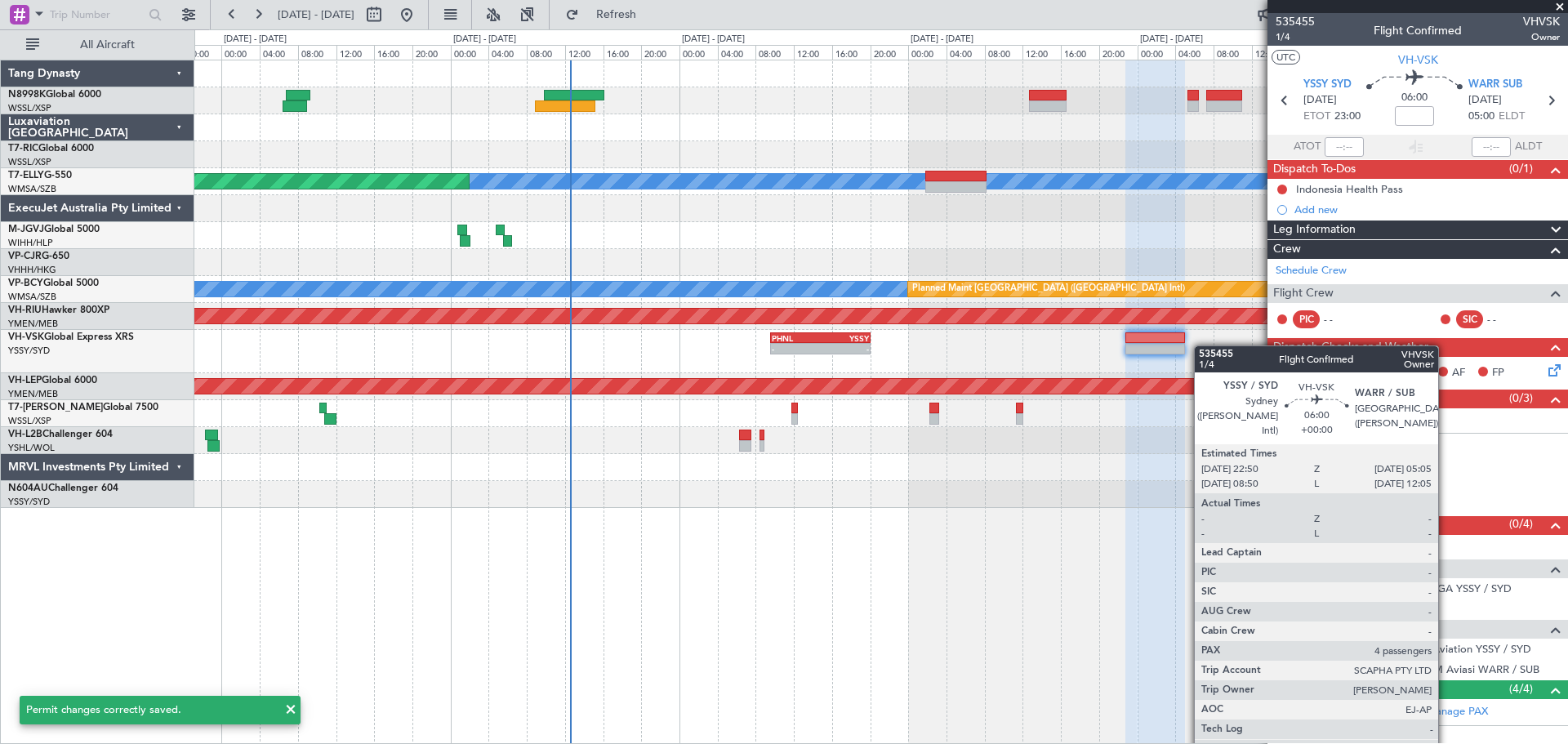
click at [919, 347] on div "- - PHNL 09:35 Z YSSY 20:05 Z" at bounding box center [881, 352] width 1373 height 43
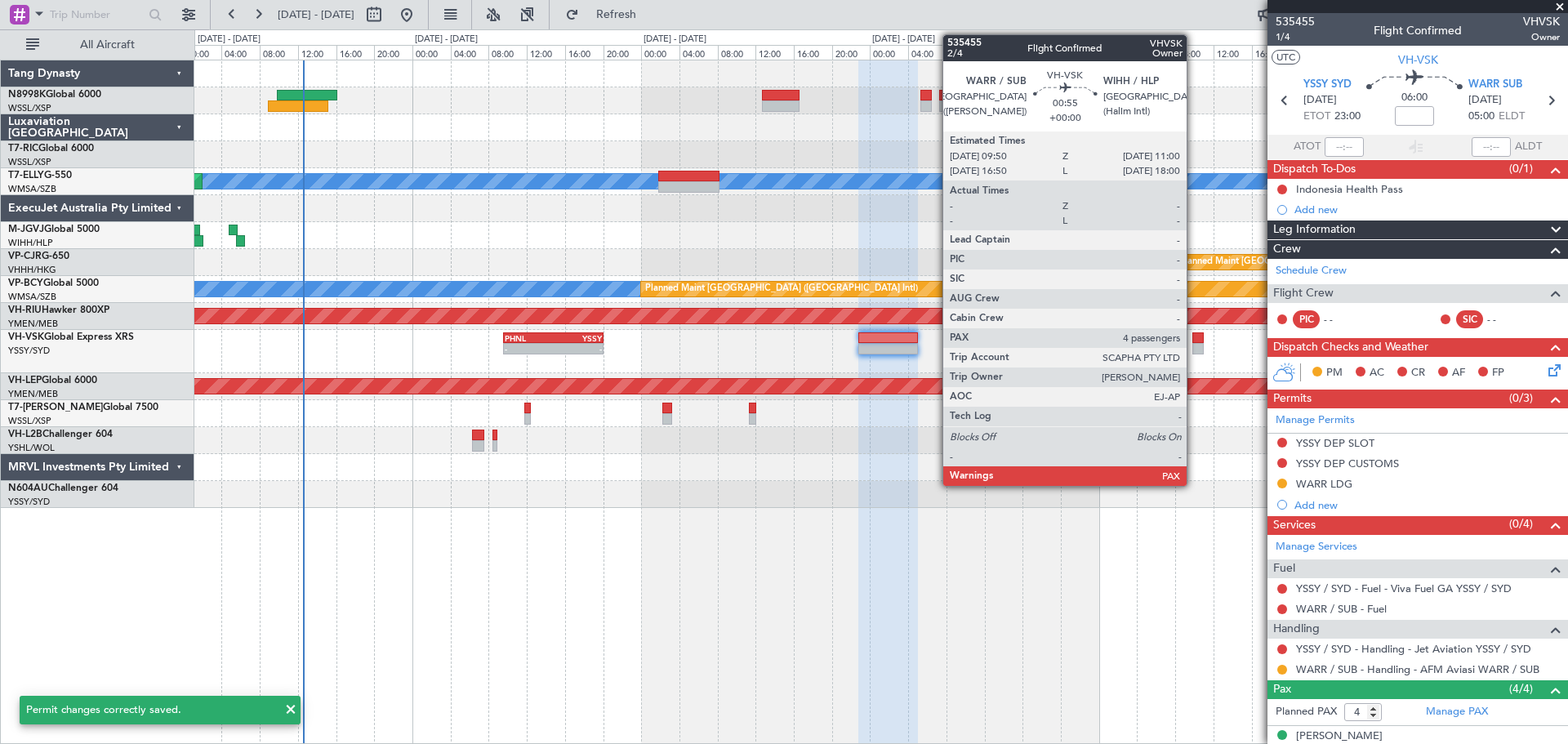
click at [1197, 341] on div at bounding box center [1198, 338] width 12 height 12
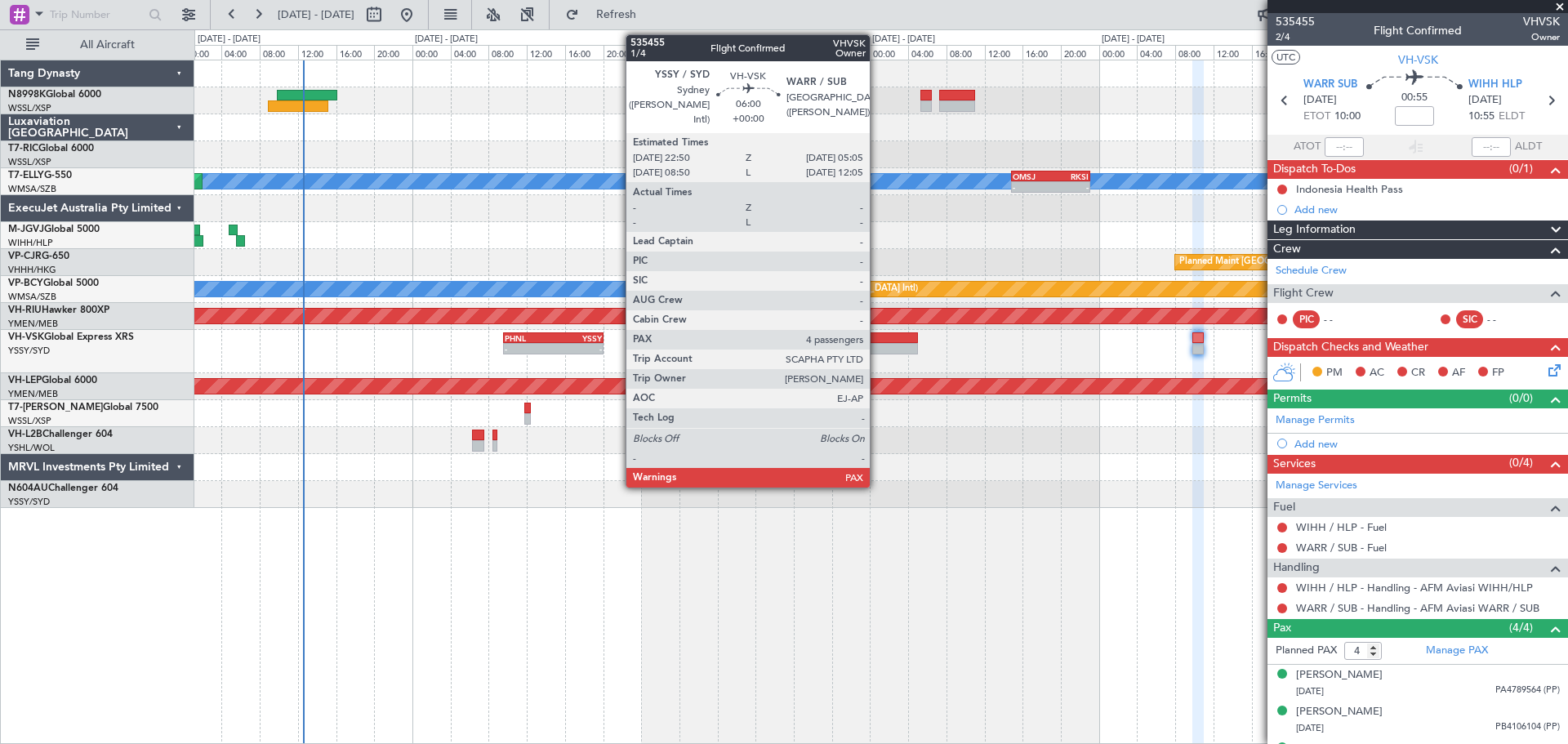
click at [877, 347] on div at bounding box center [887, 349] width 59 height 12
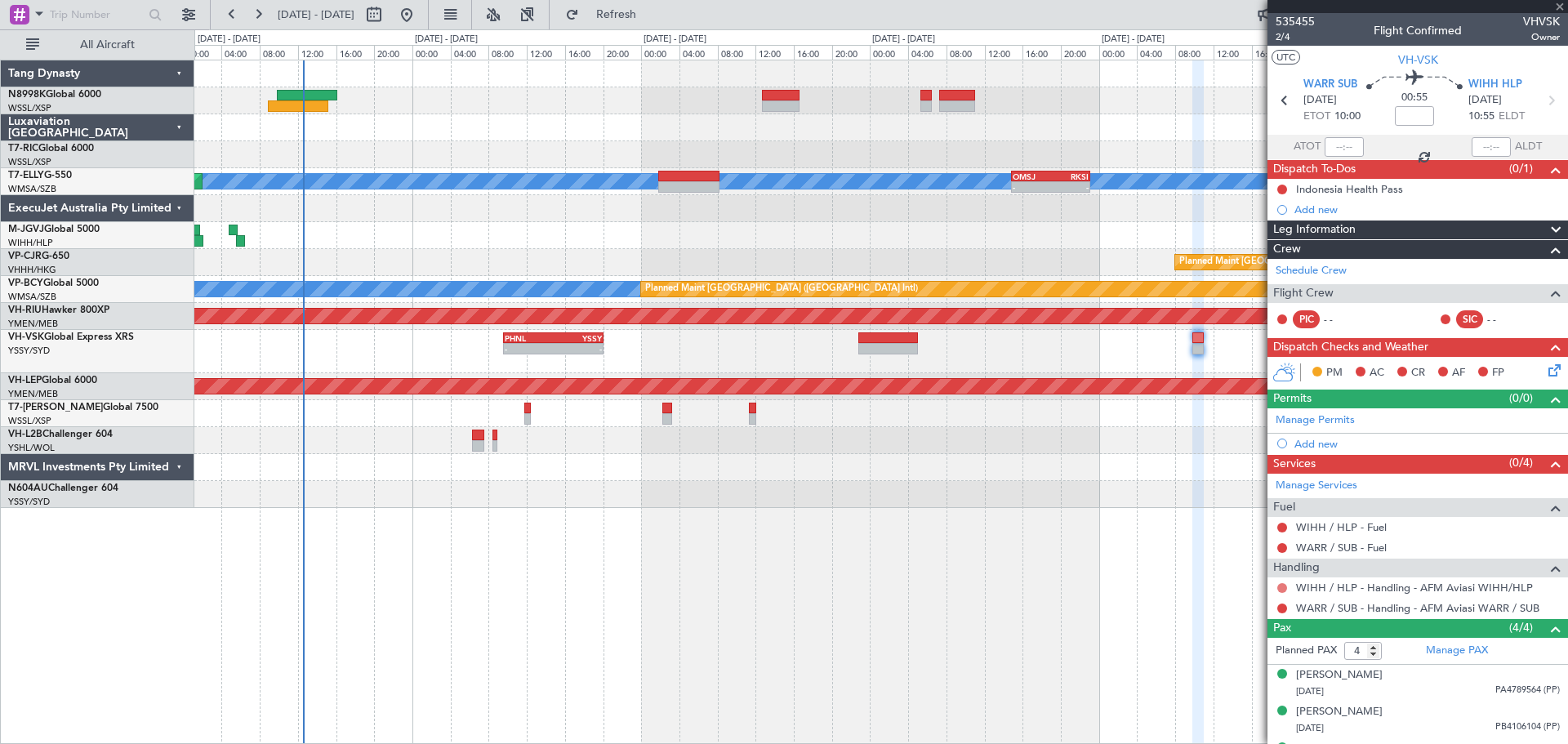
click at [1254, 588] on button at bounding box center [1282, 588] width 10 height 10
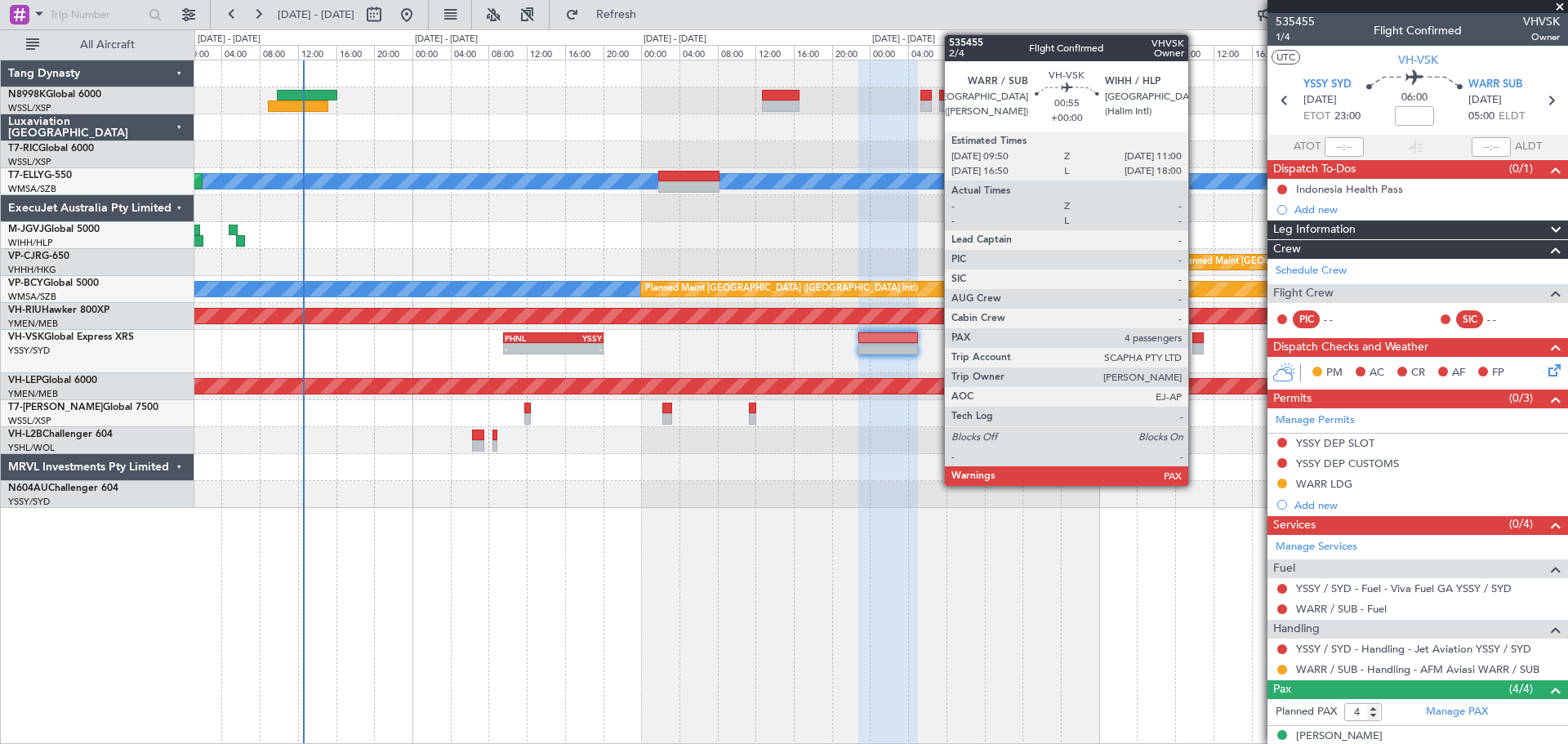
click at [1195, 339] on div at bounding box center [1198, 338] width 12 height 12
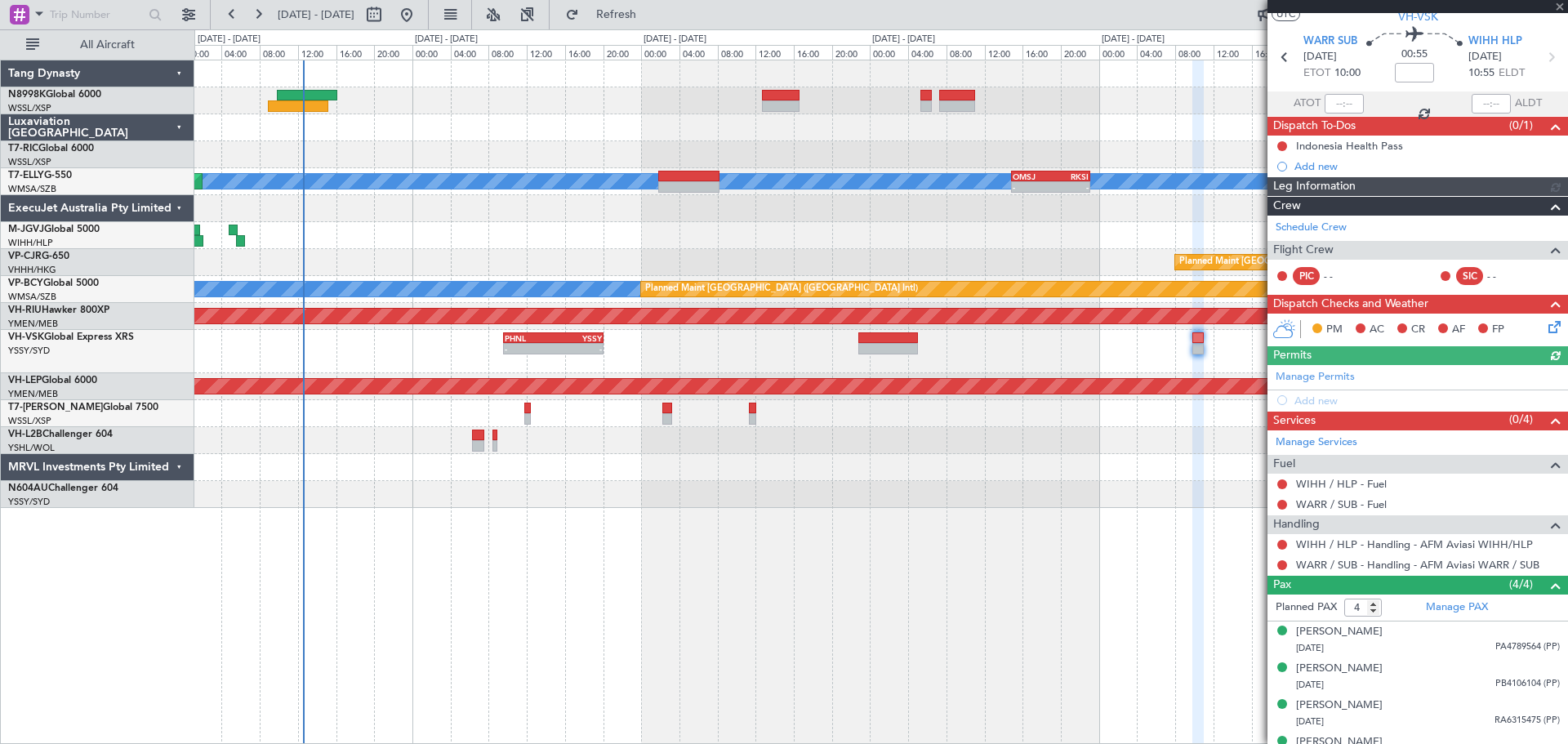
scroll to position [67, 0]
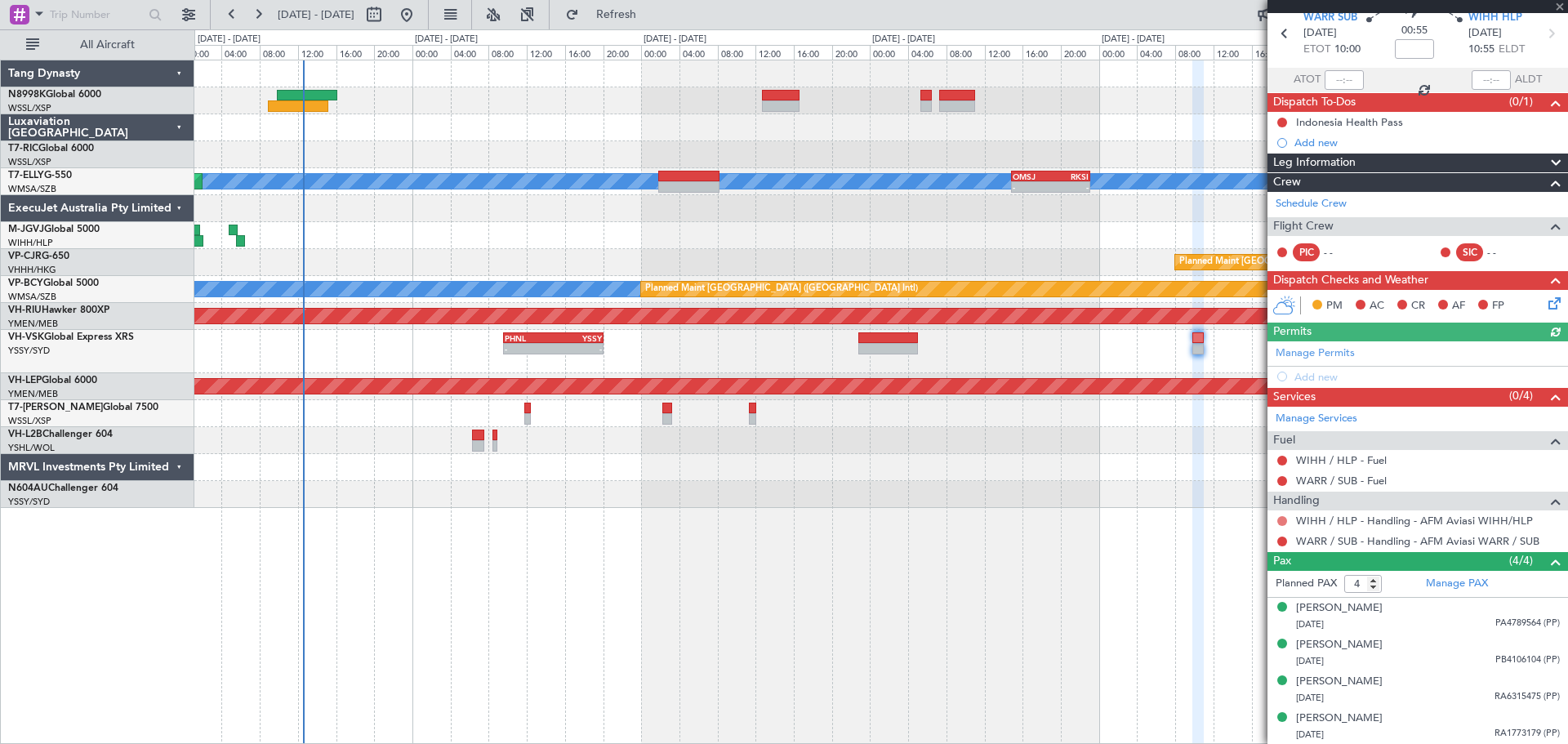
click at [1254, 522] on button at bounding box center [1282, 521] width 10 height 10
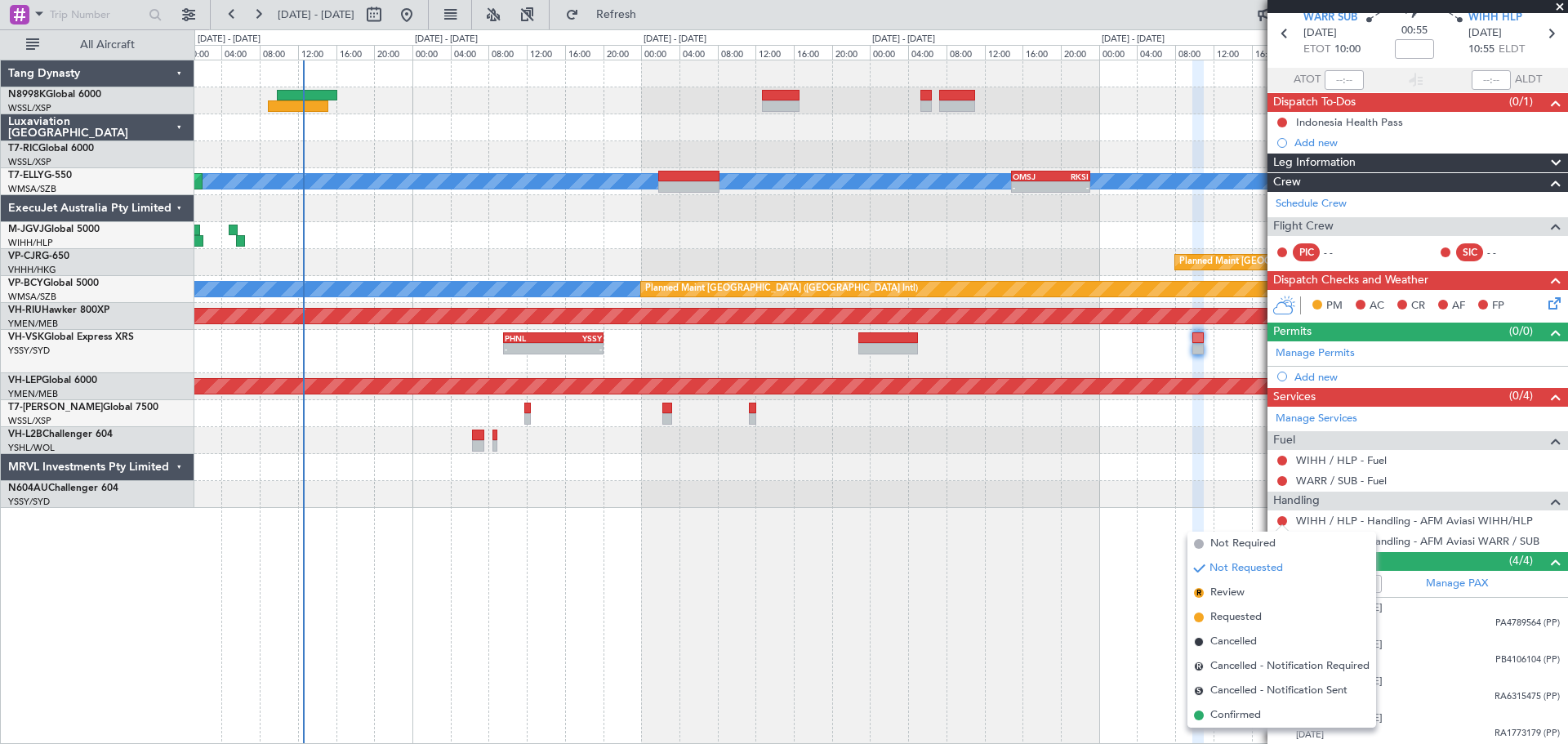
drag, startPoint x: 1229, startPoint y: 619, endPoint x: 1237, endPoint y: 603, distance: 17.9
click at [1229, 595] on span "Requested" at bounding box center [1236, 617] width 52 height 17
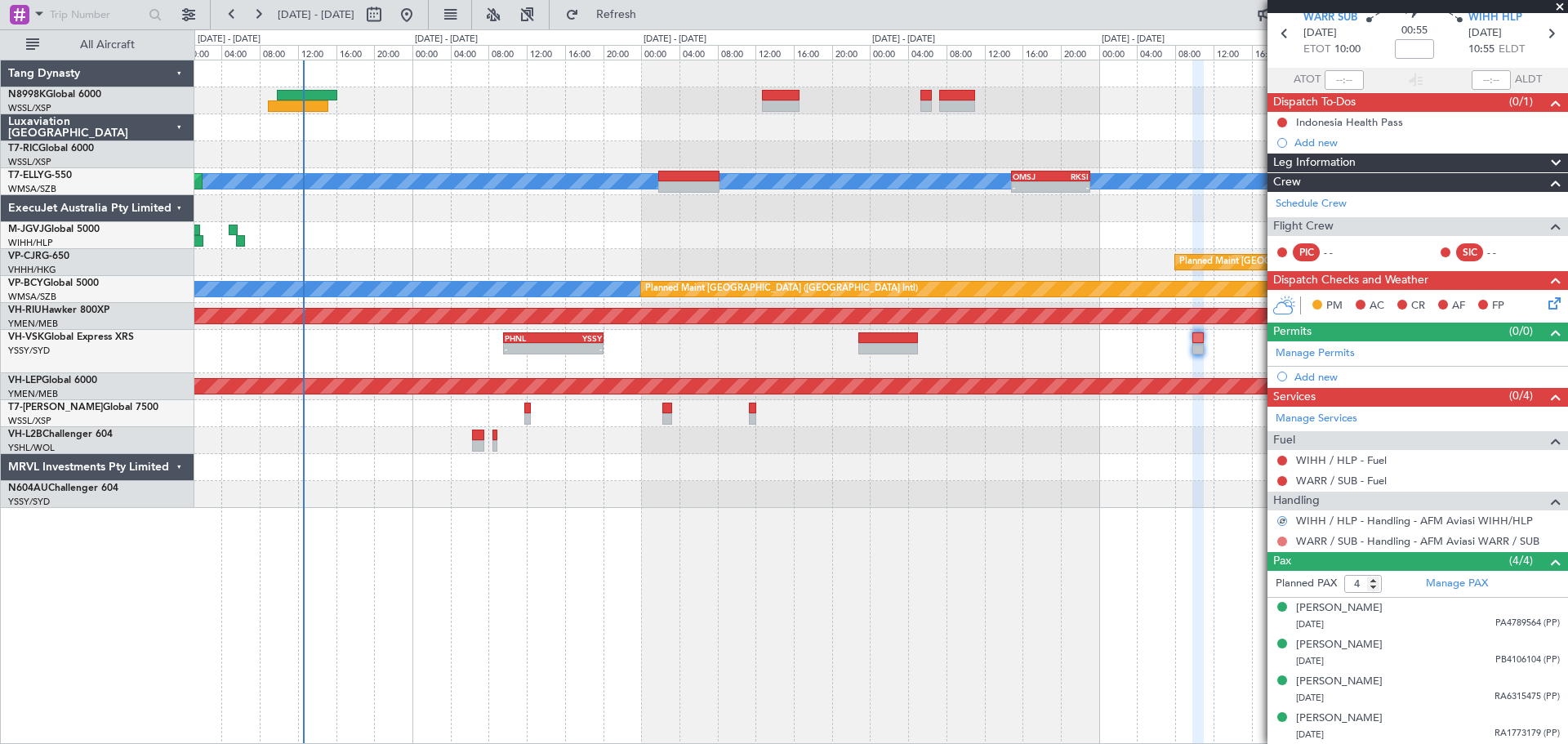
click at [1254, 544] on button at bounding box center [1282, 541] width 10 height 10
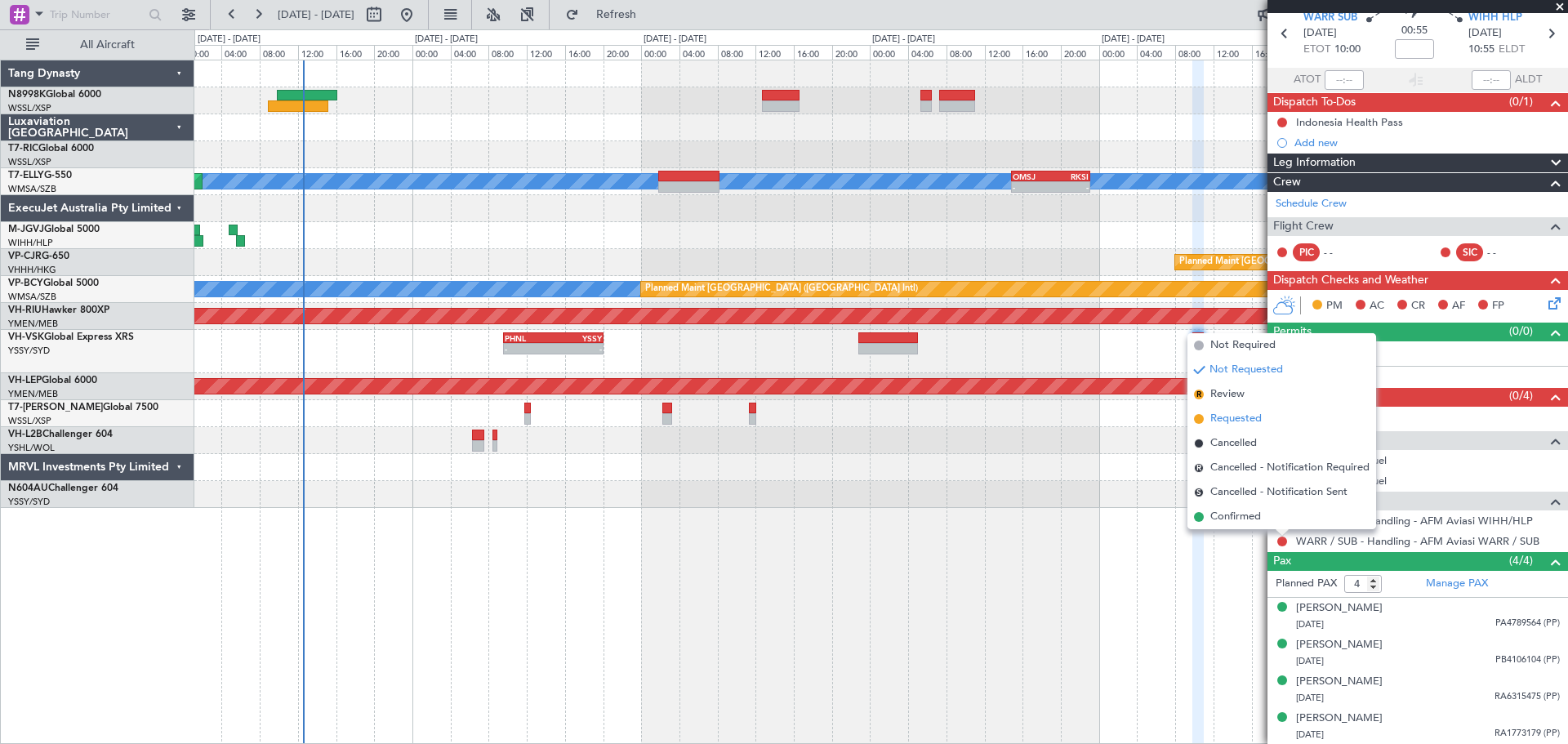
click at [1244, 420] on span "Requested" at bounding box center [1236, 419] width 52 height 17
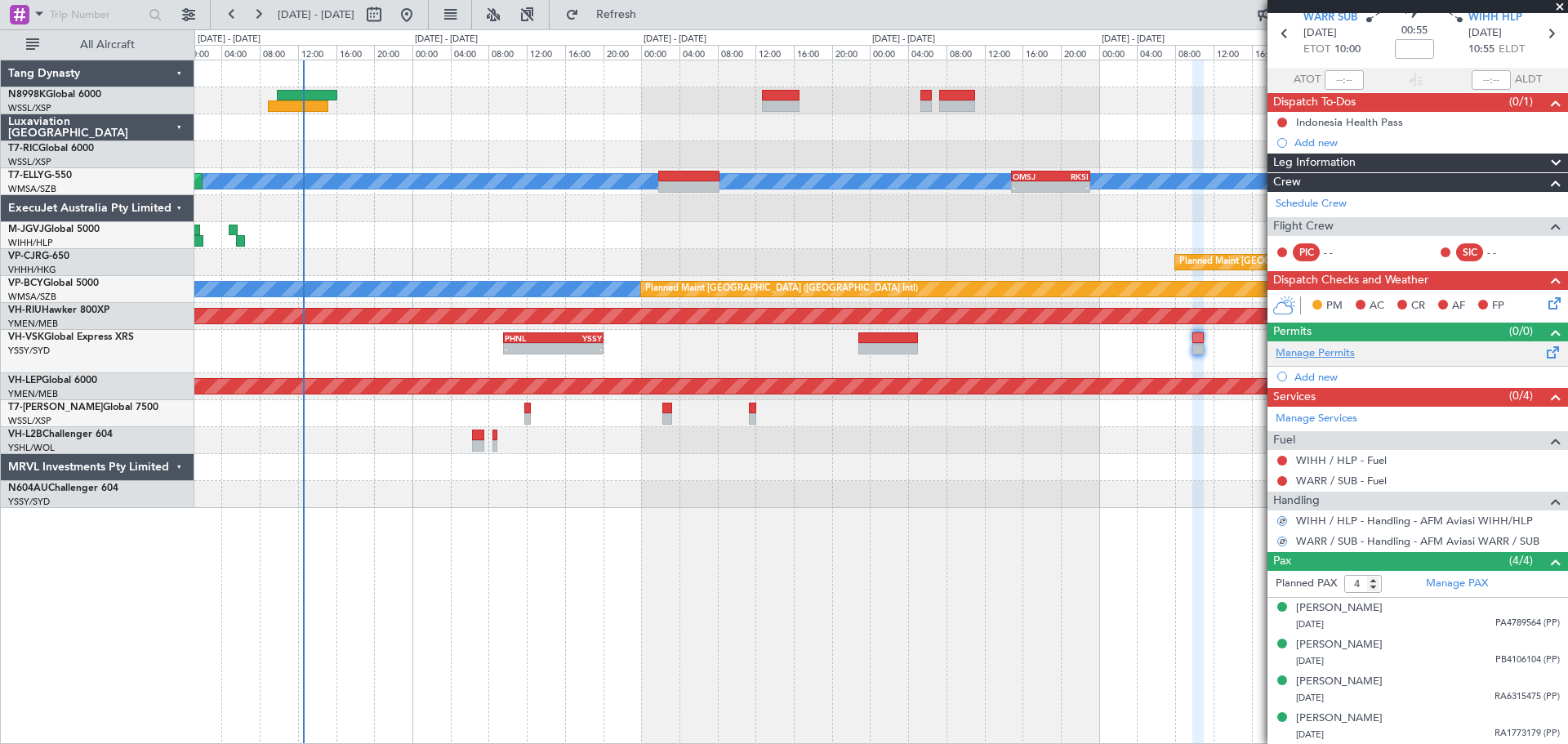
click at [1254, 359] on link "Manage Permits" at bounding box center [1314, 354] width 79 height 17
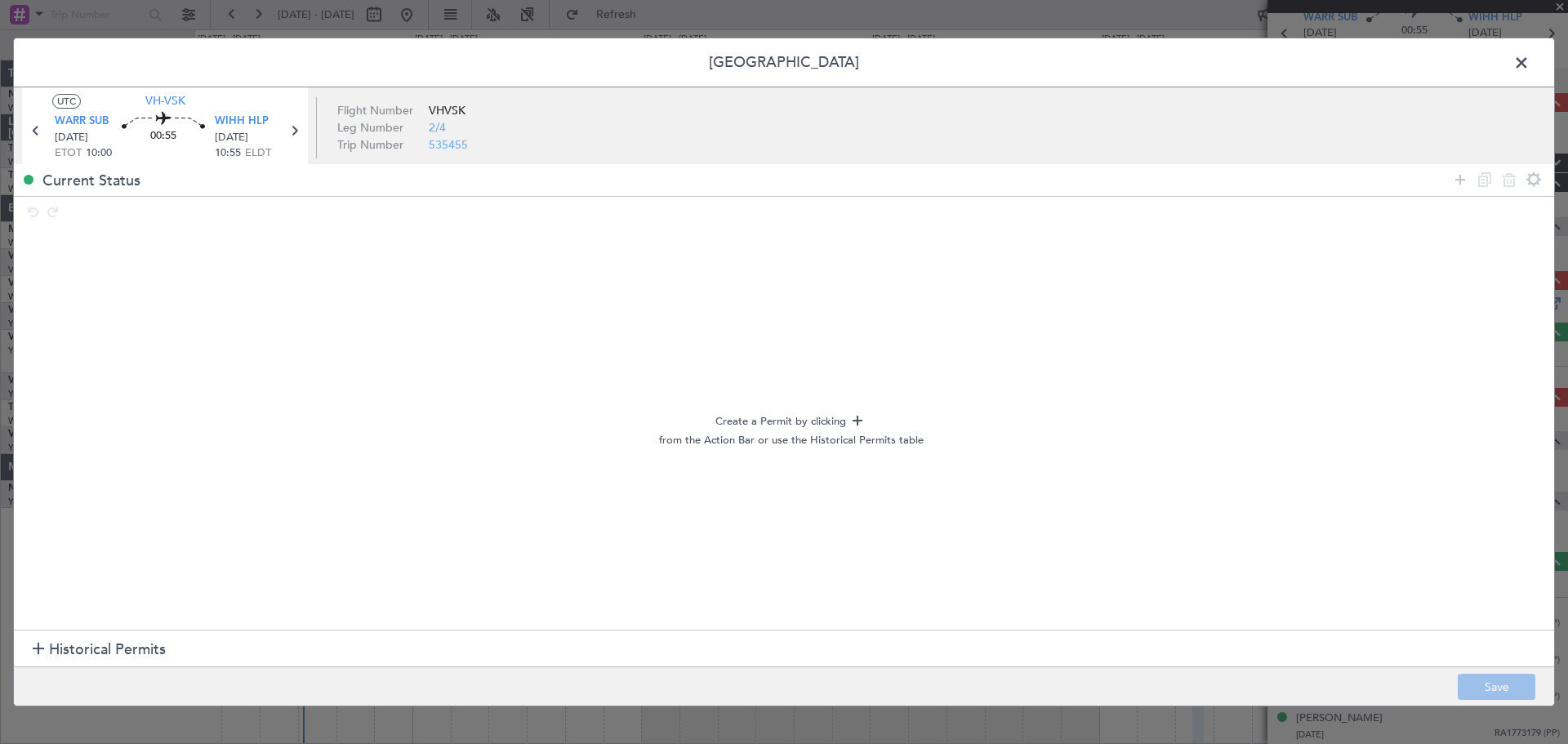
click at [157, 595] on span "Historical Permits" at bounding box center [108, 650] width 117 height 22
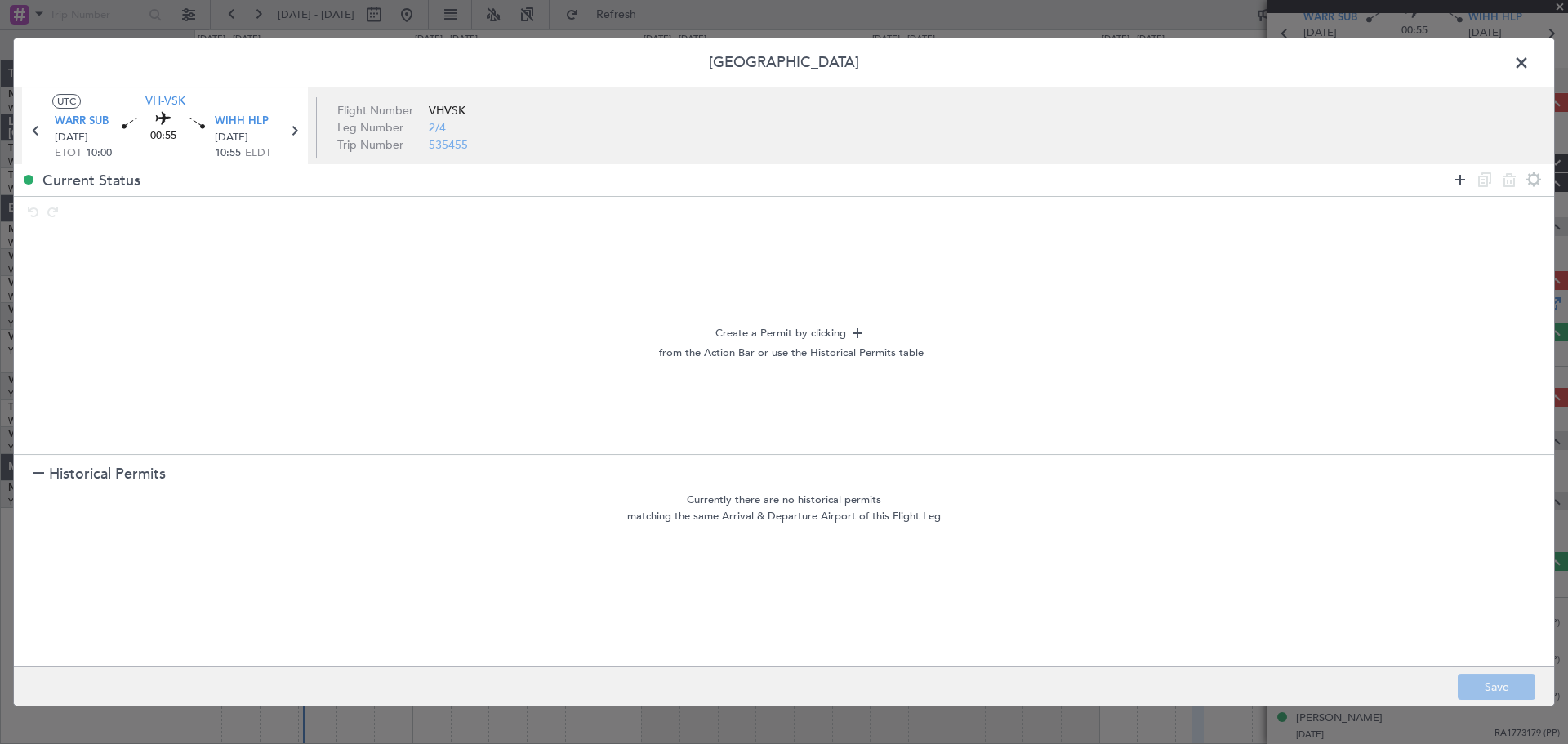
click at [1254, 183] on icon at bounding box center [1460, 179] width 19 height 19
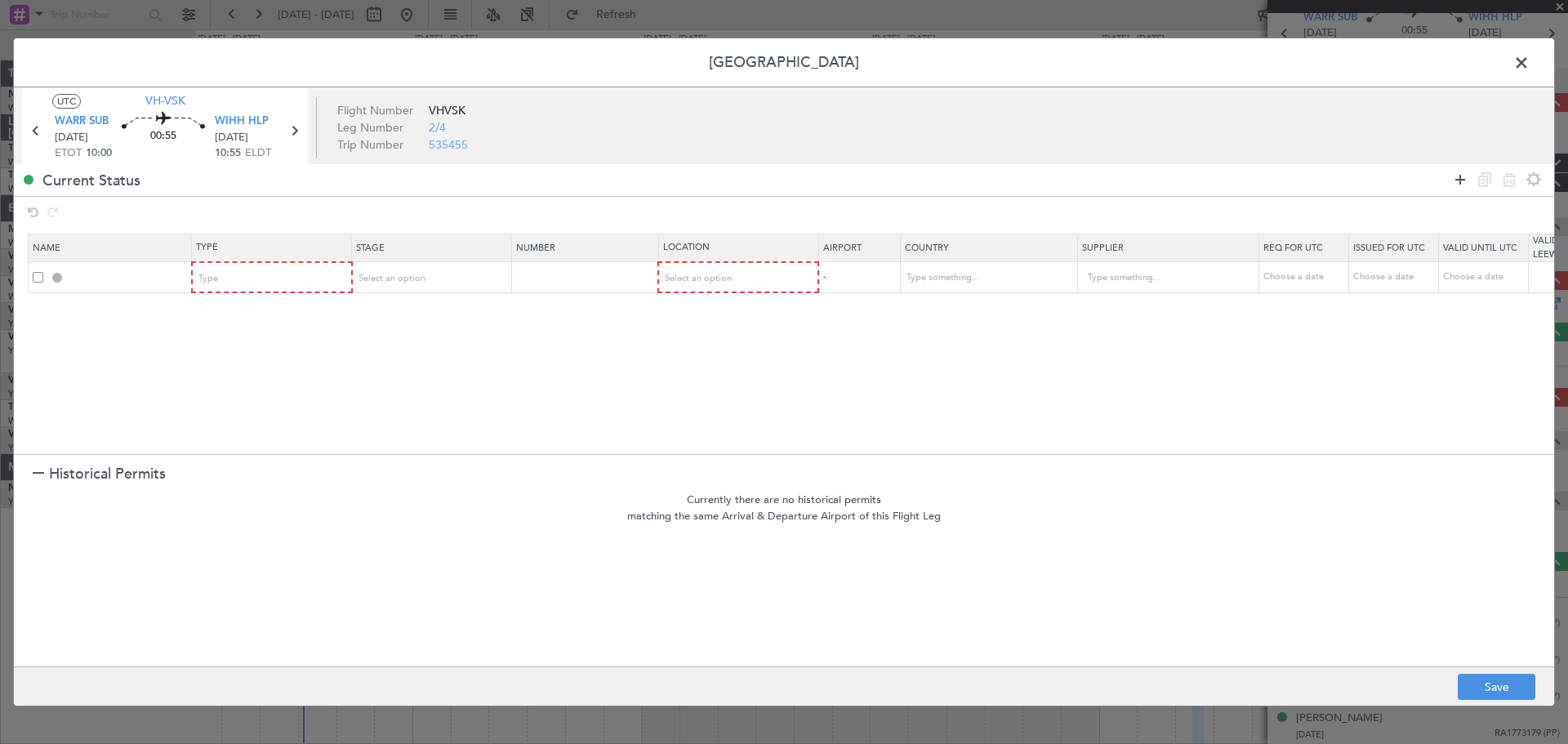
click at [1254, 183] on icon at bounding box center [1460, 179] width 19 height 19
click at [308, 276] on div "Type" at bounding box center [267, 278] width 136 height 24
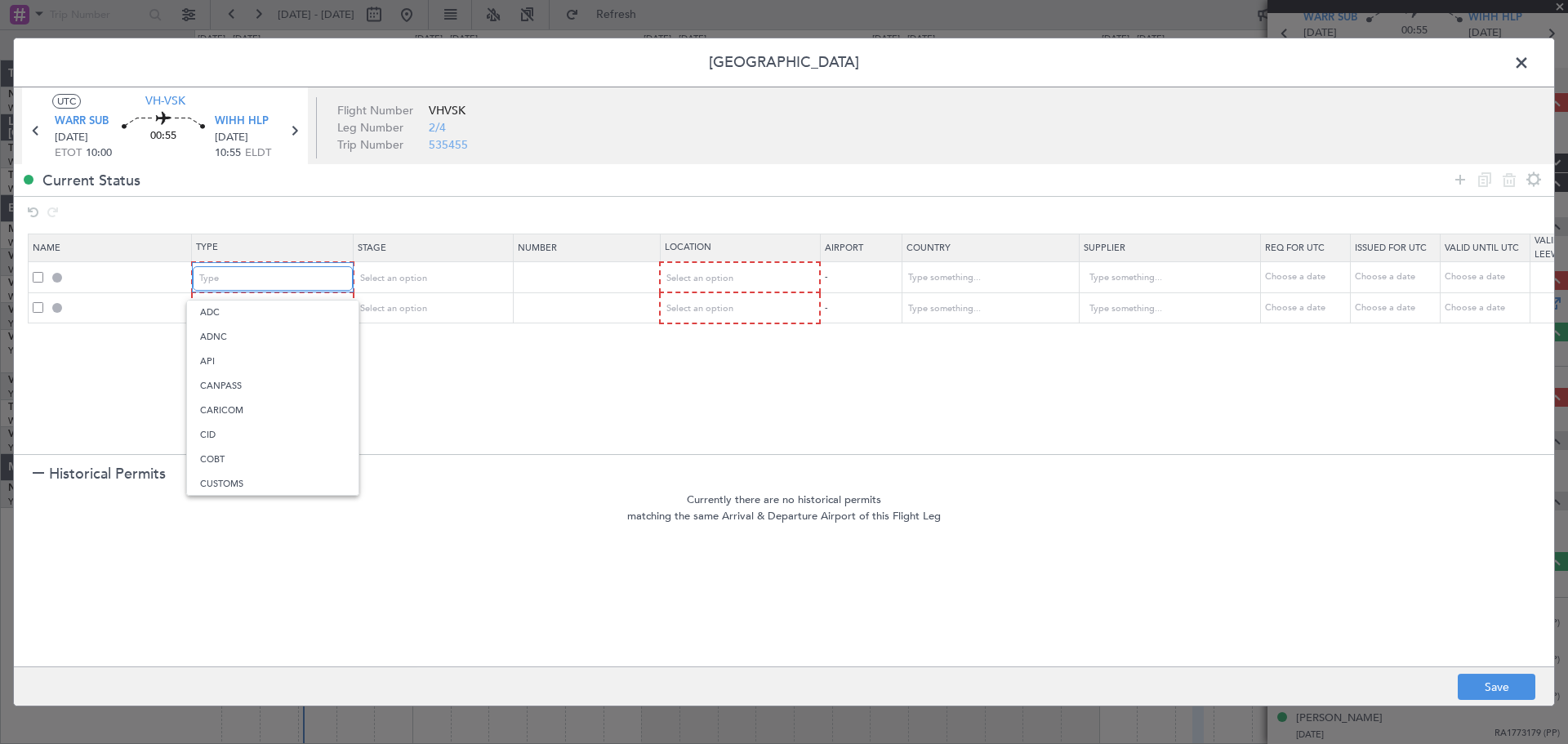
scroll to position [33, 0]
click at [222, 471] on span "Departure" at bounding box center [273, 475] width 145 height 24
click at [273, 311] on div "Type" at bounding box center [267, 308] width 136 height 24
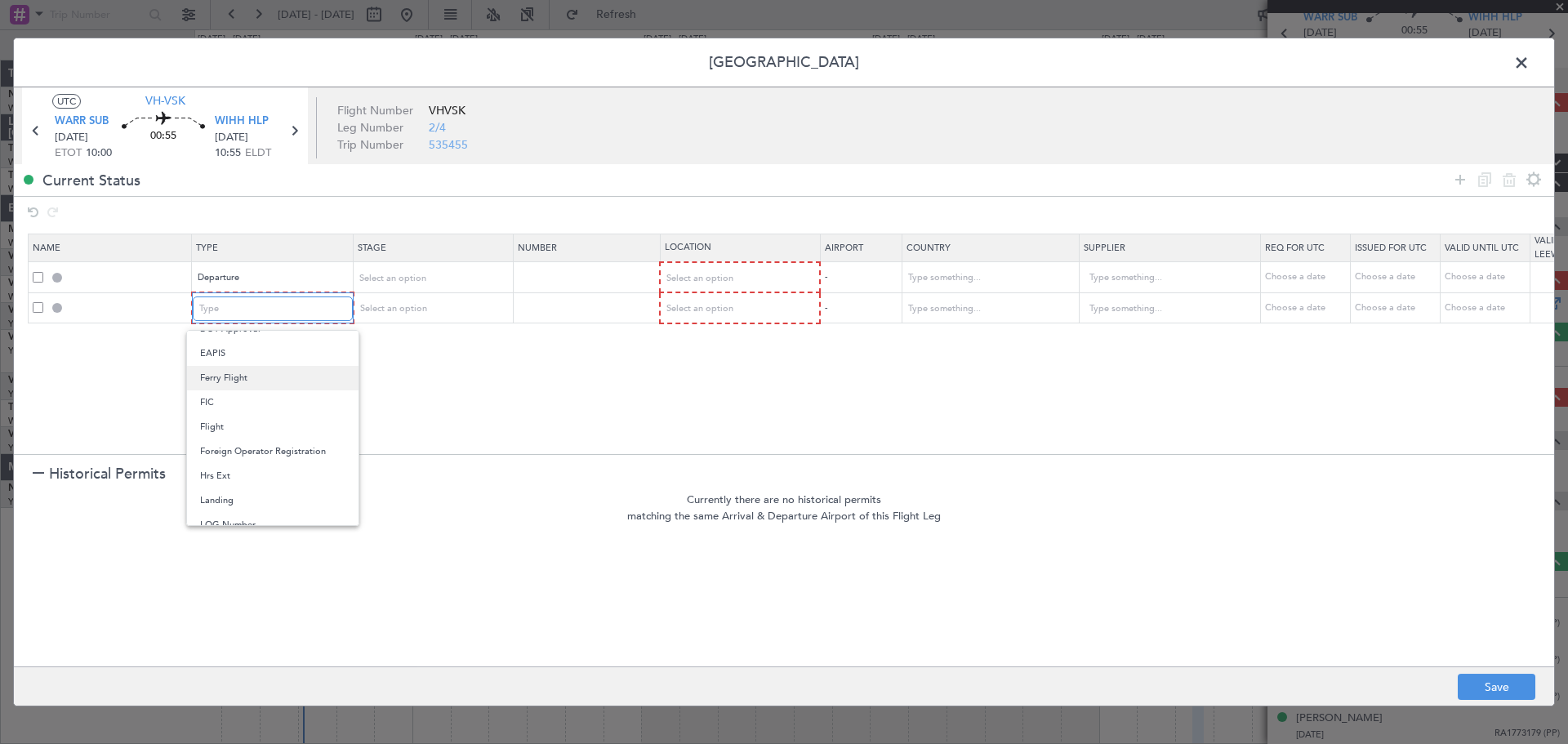
scroll to position [327, 0]
click at [267, 411] on span "Landing" at bounding box center [273, 408] width 145 height 24
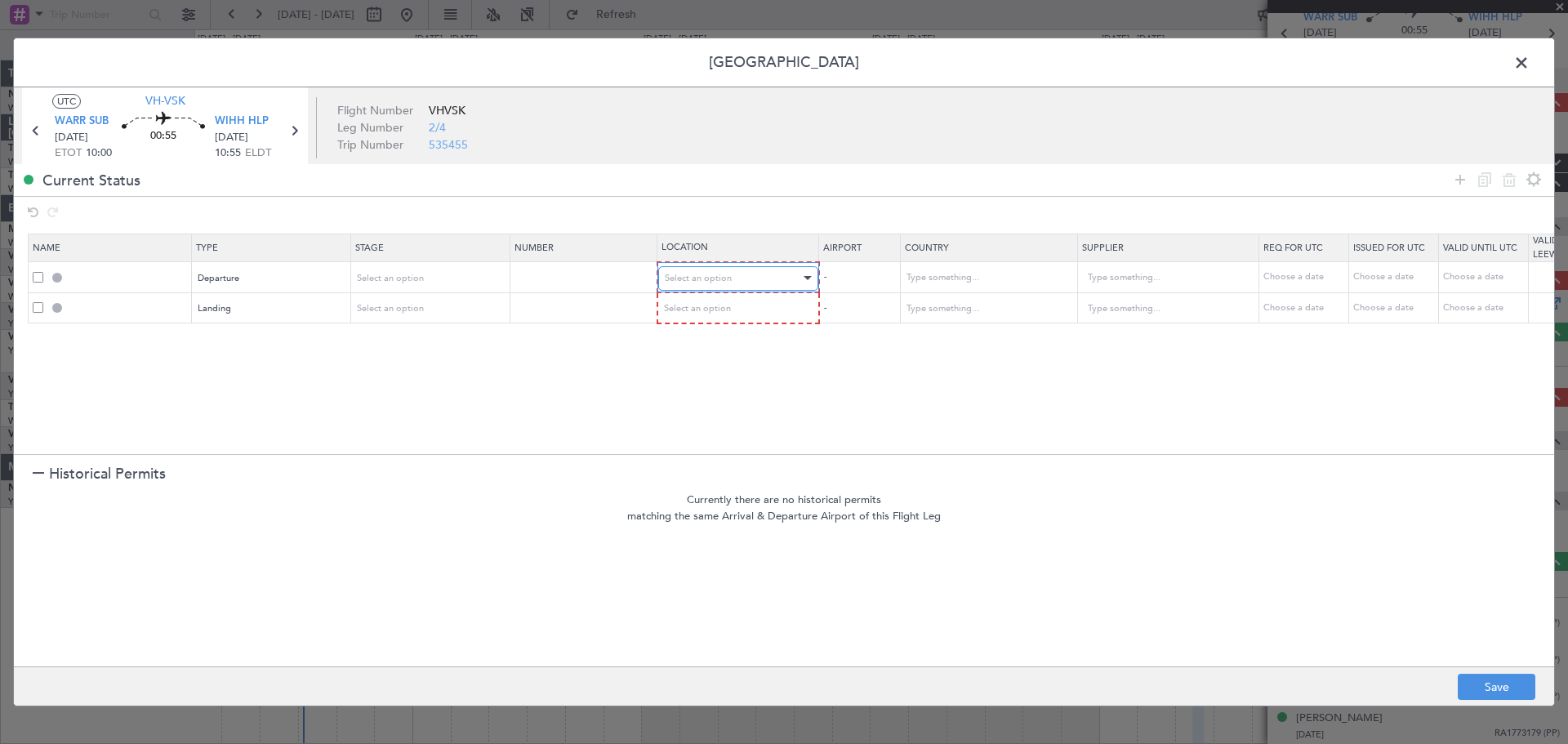
click at [705, 276] on span "Select an option" at bounding box center [698, 278] width 67 height 13
click at [714, 314] on span "Departure" at bounding box center [738, 312] width 145 height 24
click at [711, 315] on div "Select an option" at bounding box center [732, 308] width 136 height 24
click at [701, 392] on span "Arrival" at bounding box center [738, 391] width 145 height 24
click at [1254, 595] on button "Save" at bounding box center [1496, 686] width 78 height 26
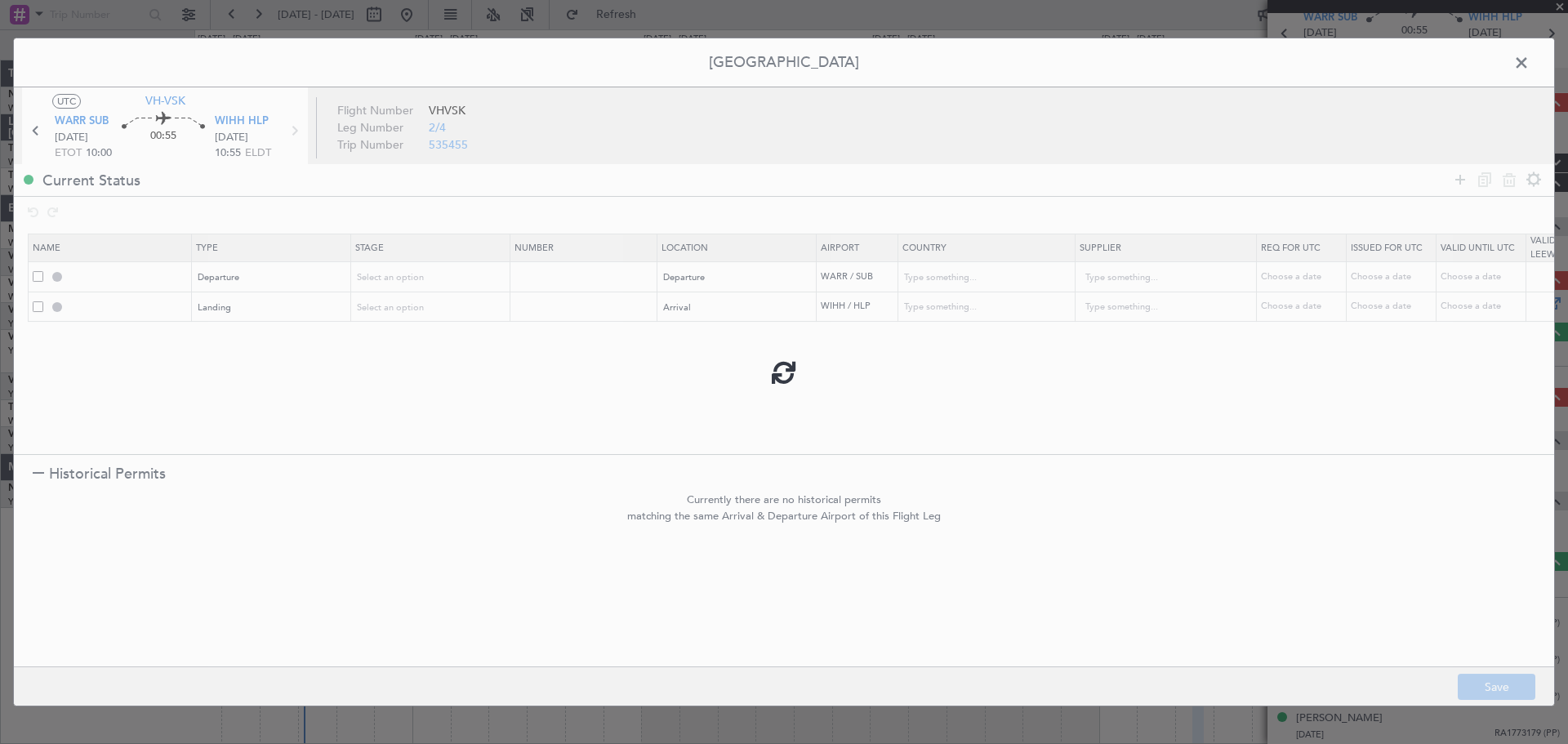
type input "DEPARTURE"
type input "[GEOGRAPHIC_DATA]"
type input "NNN"
type input "2"
type input "WIHH LDG"
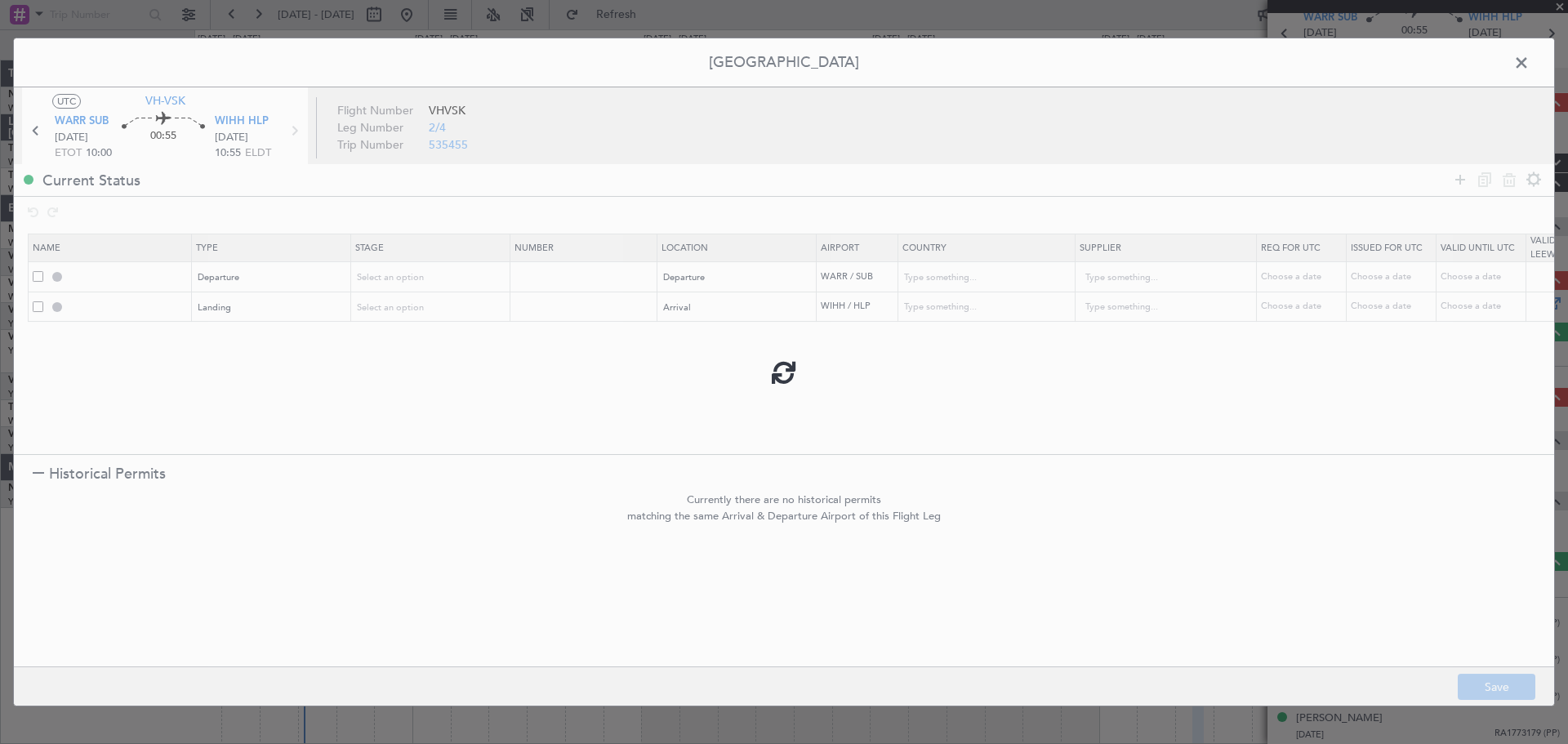
type input "[GEOGRAPHIC_DATA]"
type input "NNN"
type input "2"
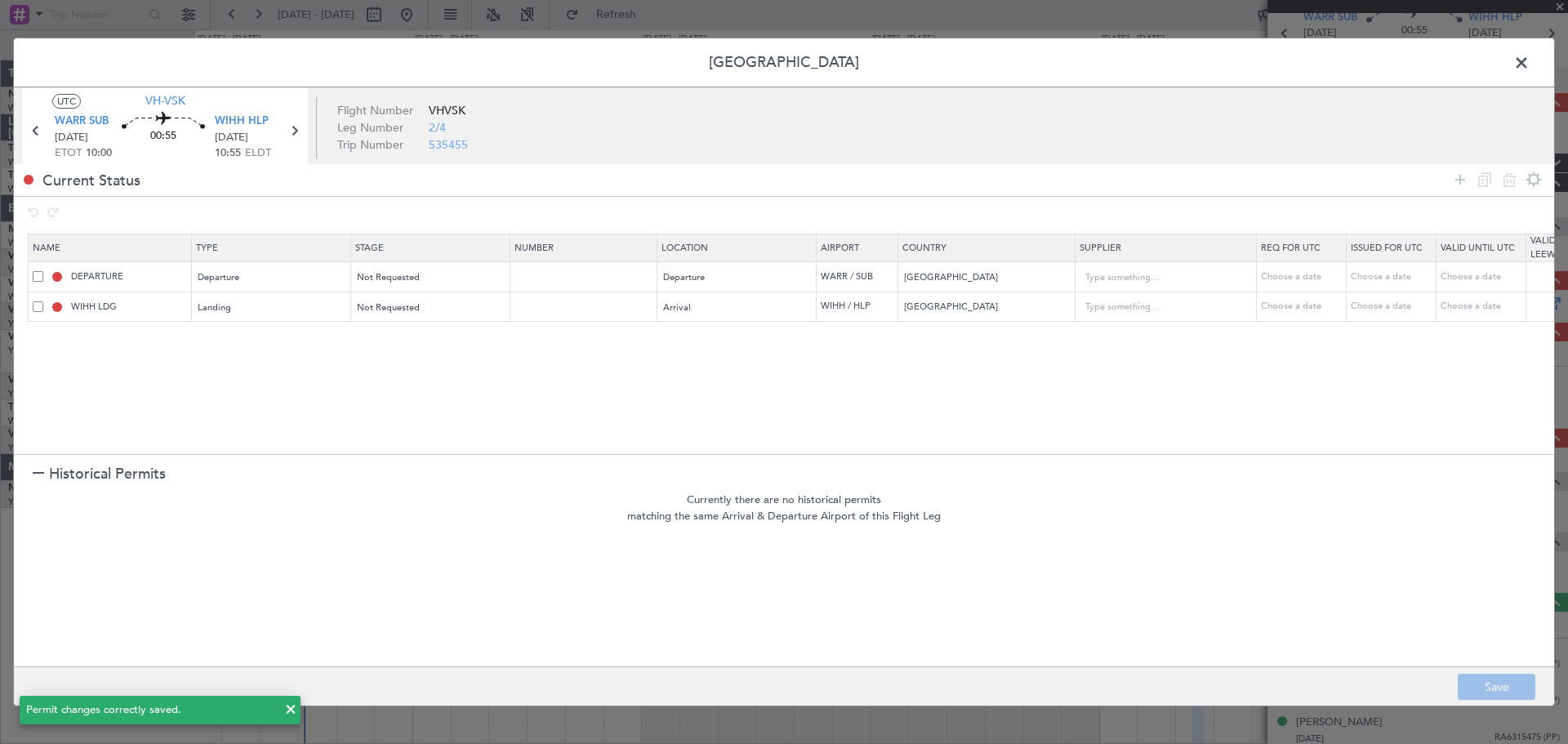
click at [1254, 66] on span at bounding box center [1530, 67] width 0 height 33
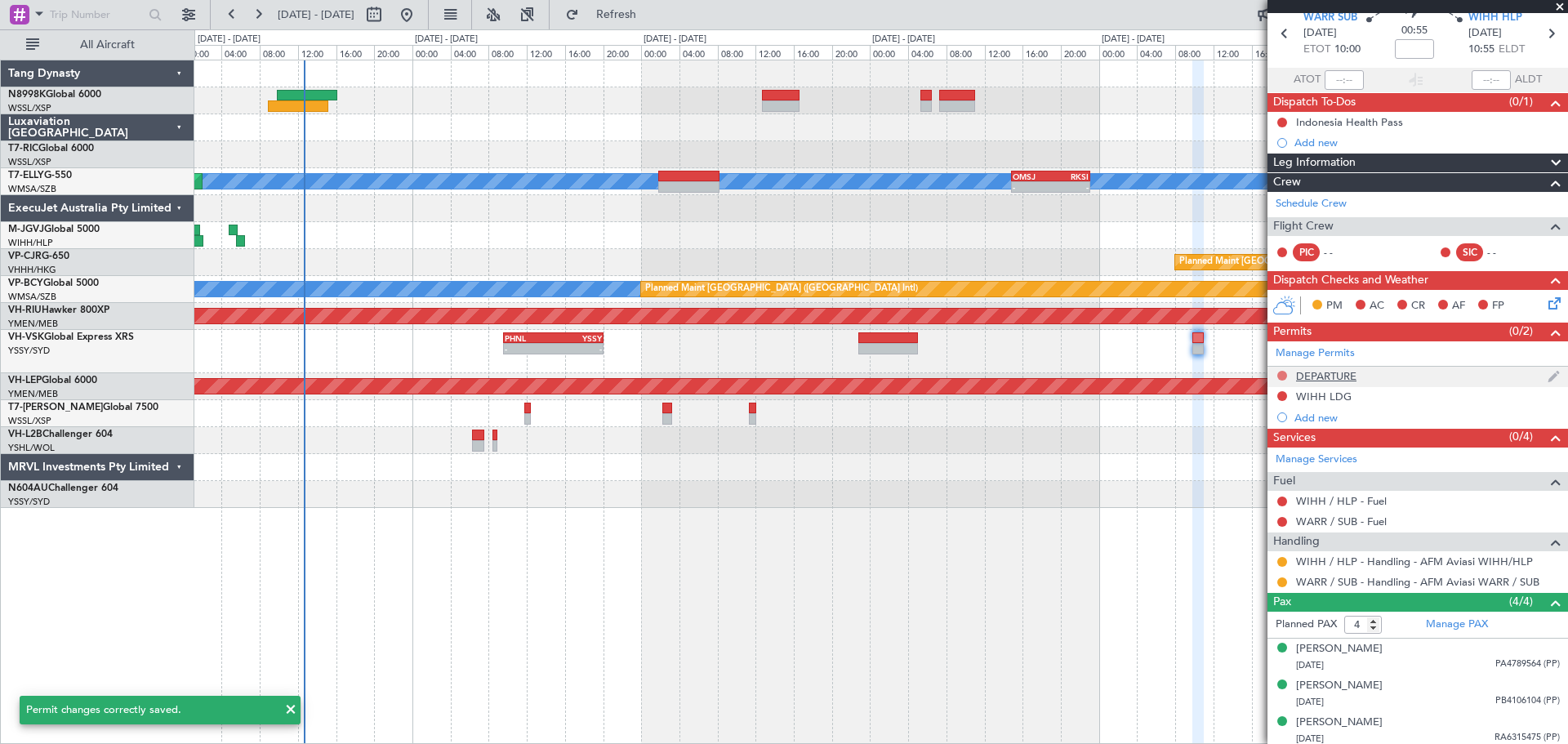
click at [1254, 376] on button at bounding box center [1282, 375] width 10 height 10
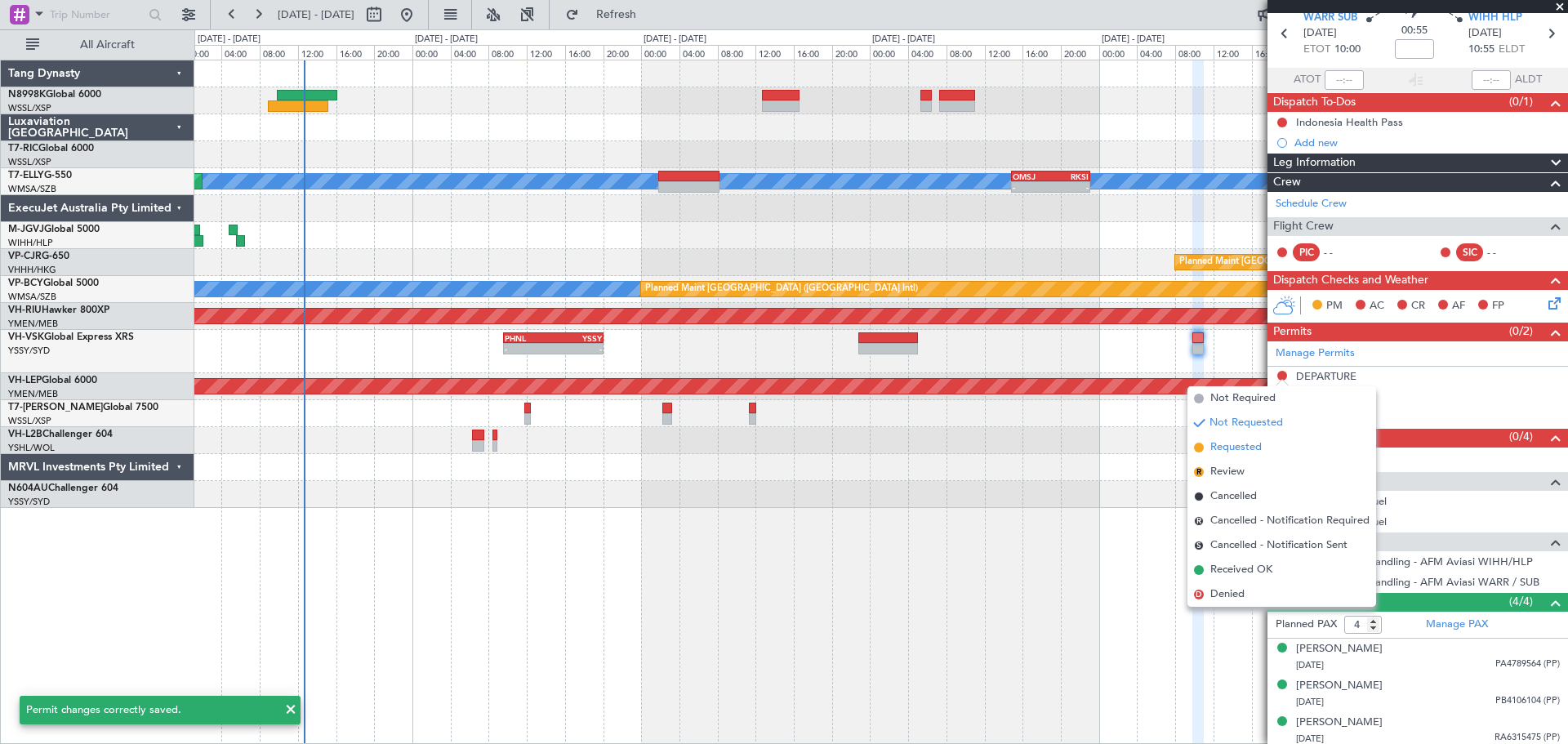
click at [1216, 452] on span "Requested" at bounding box center [1236, 448] width 52 height 17
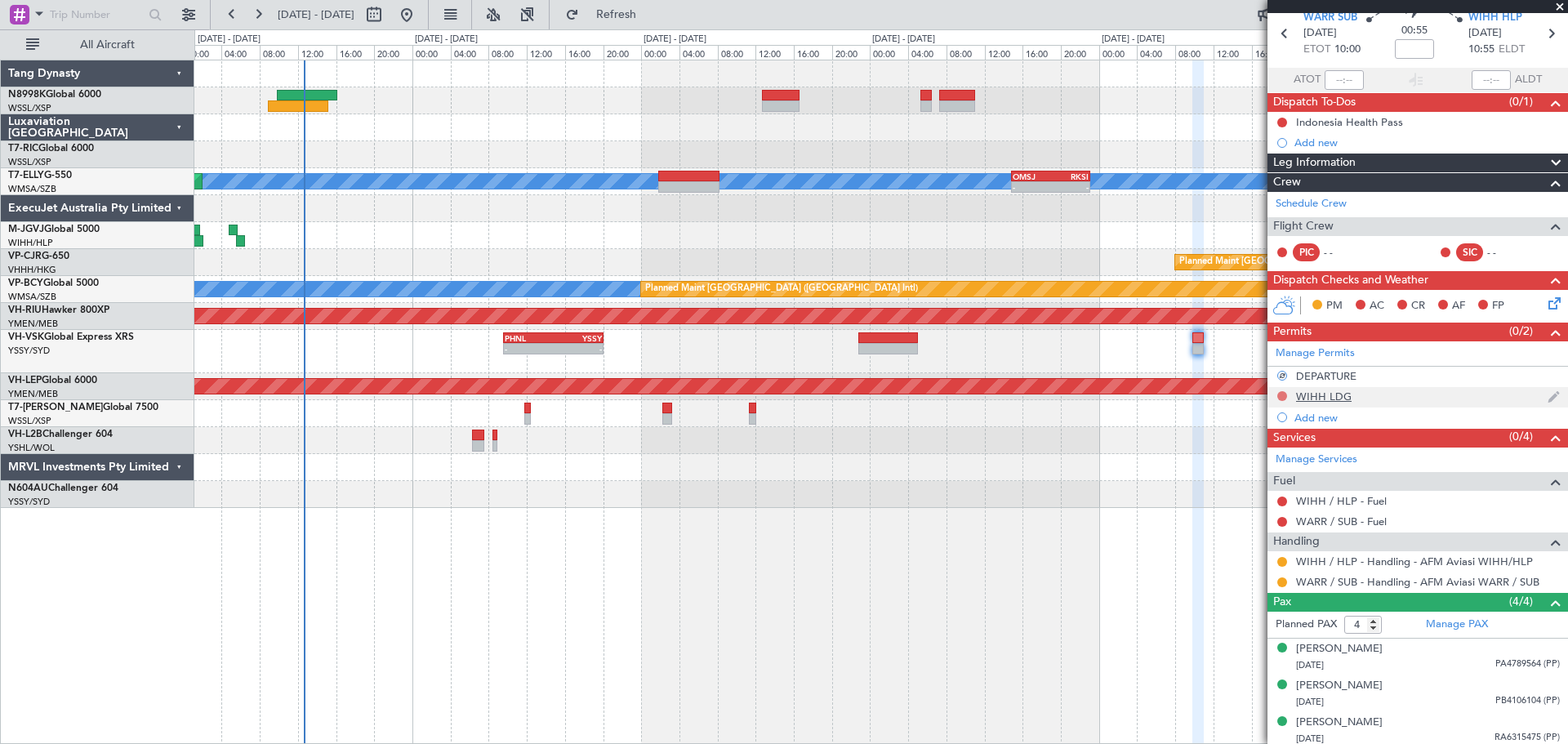
click at [1254, 398] on button at bounding box center [1282, 396] width 10 height 10
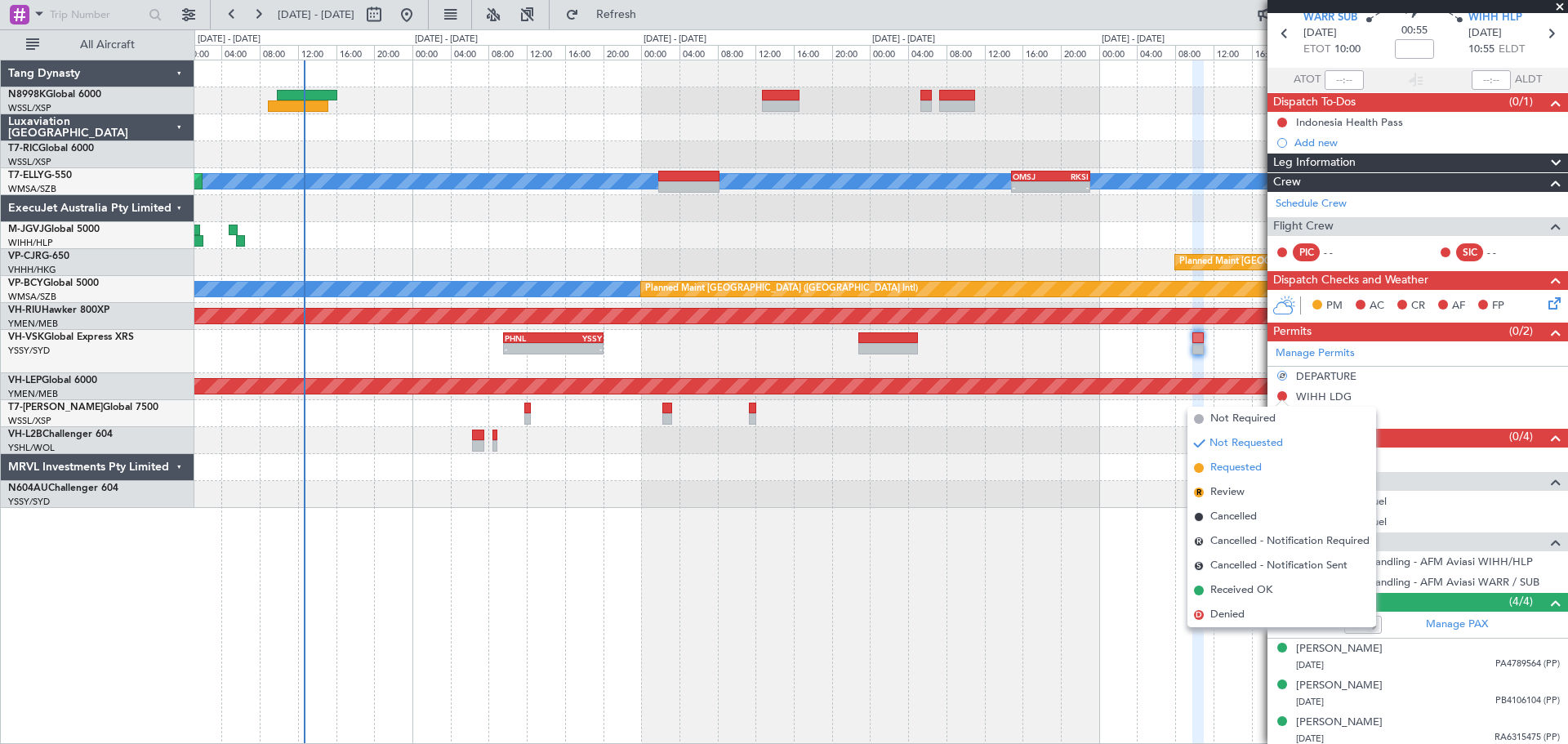
click at [1209, 469] on li "Requested" at bounding box center [1282, 467] width 188 height 24
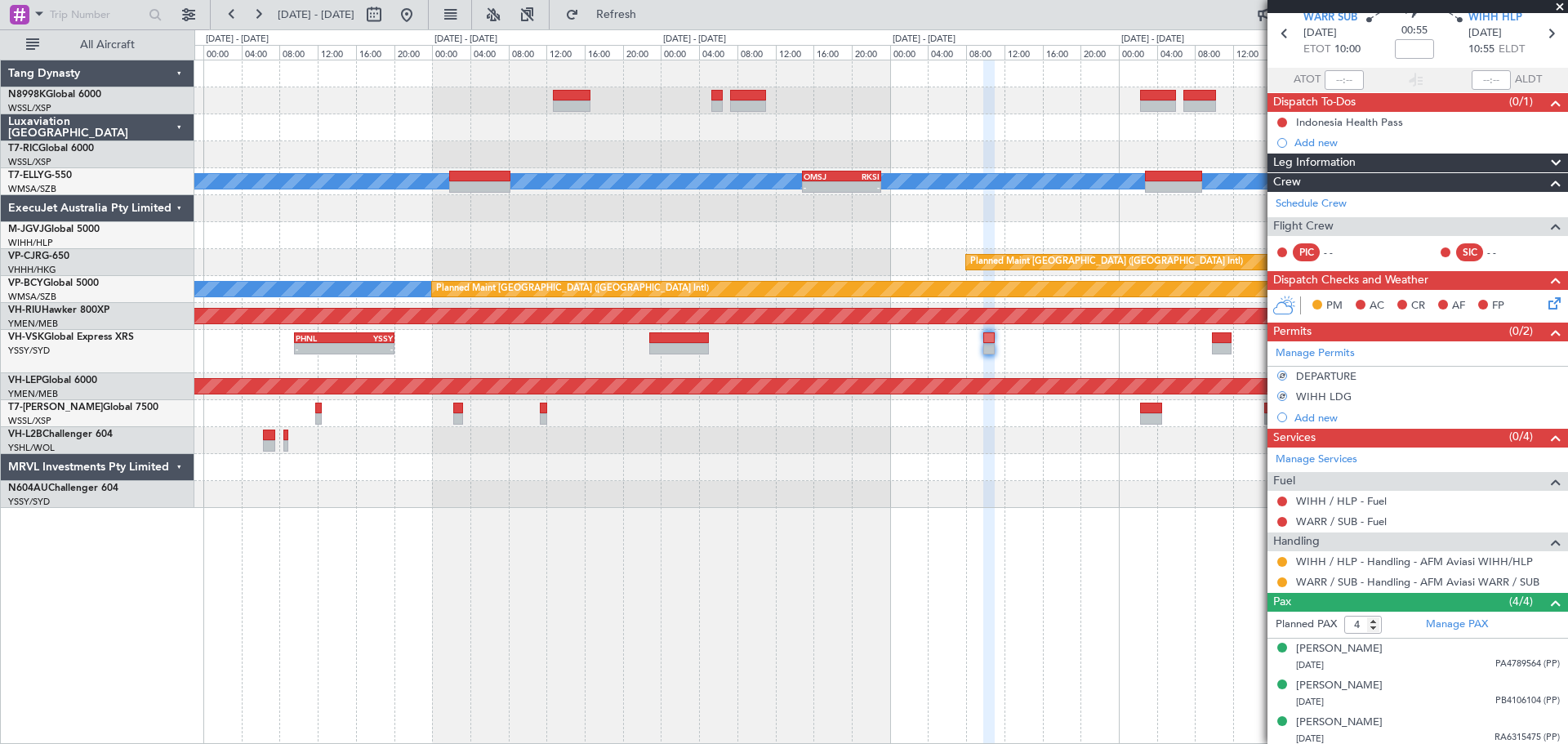
click at [866, 375] on div "Unplanned Maint Wichita (Wichita Mid-continent)" at bounding box center [881, 386] width 1373 height 27
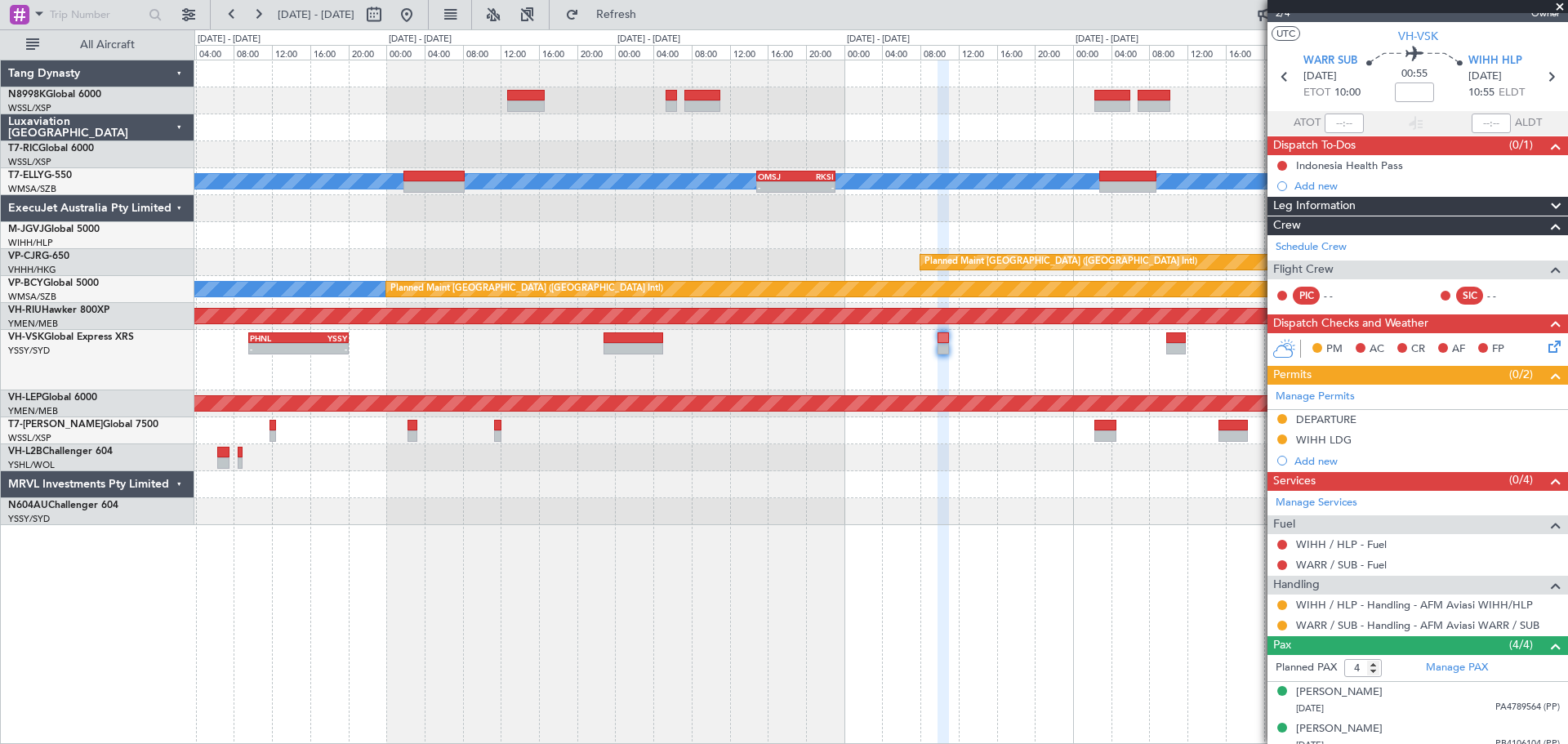
scroll to position [0, 0]
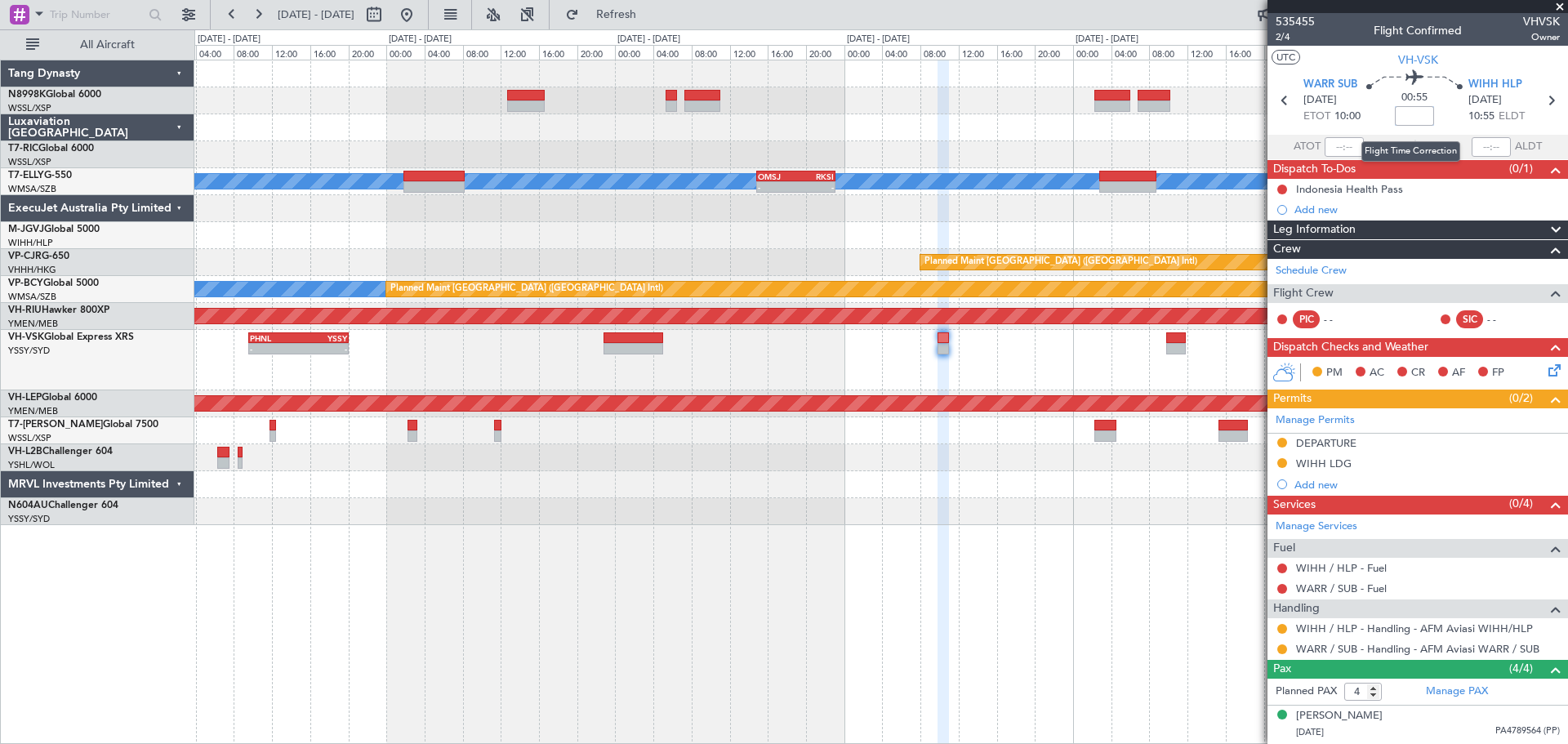
click at [1254, 115] on input at bounding box center [1414, 115] width 39 height 19
type input "-00:05"
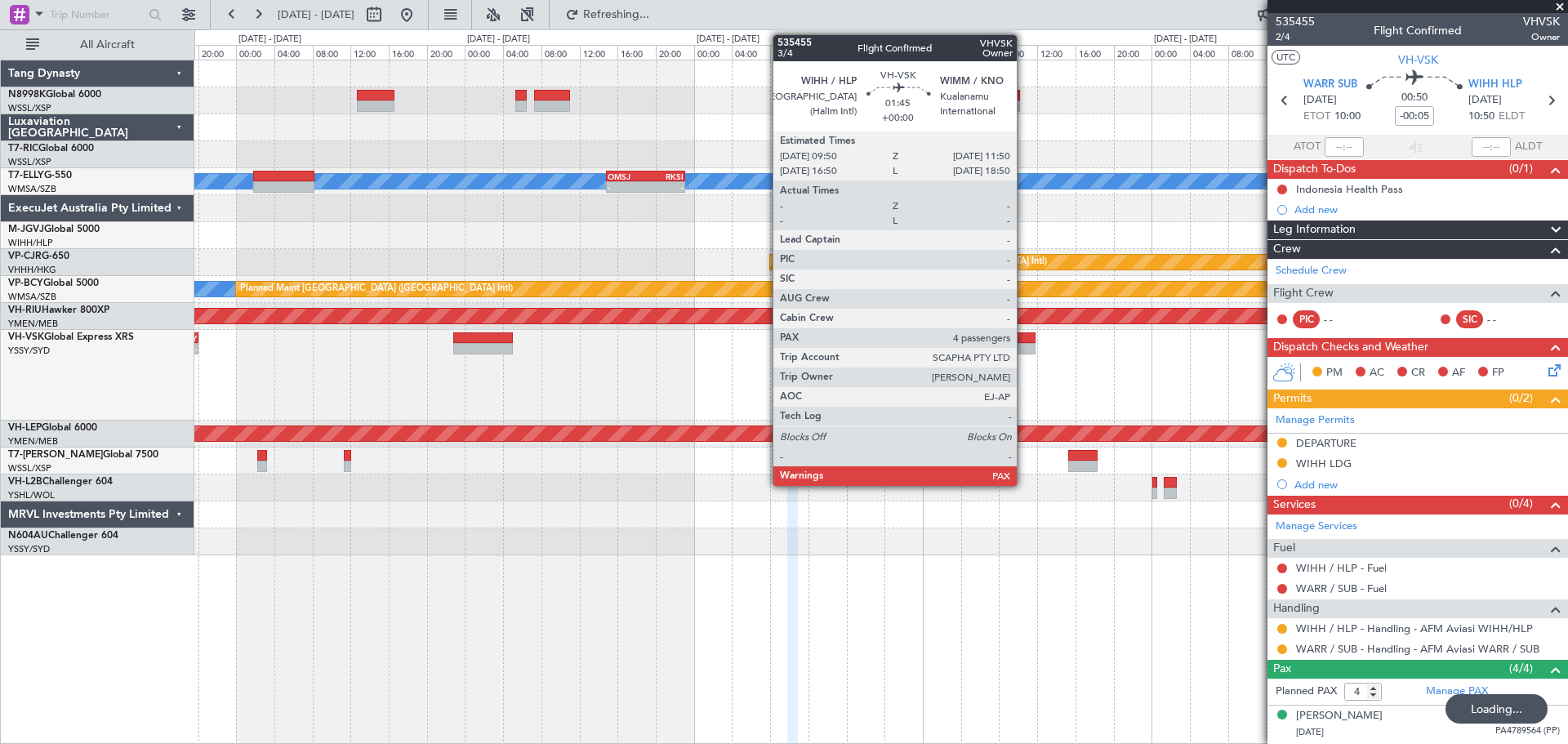
click at [1024, 345] on div at bounding box center [1025, 349] width 19 height 12
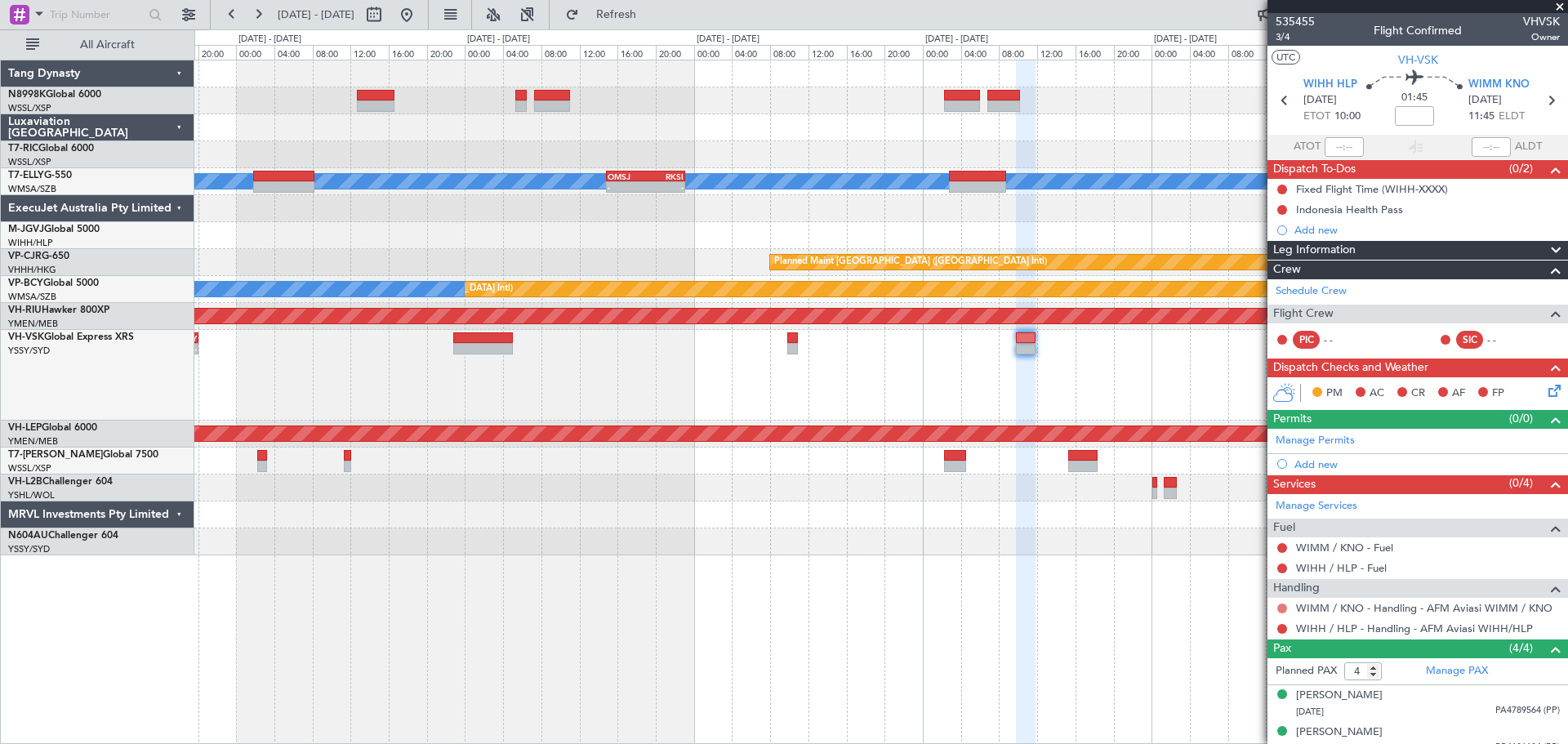
click at [1254, 595] on button at bounding box center [1282, 609] width 10 height 10
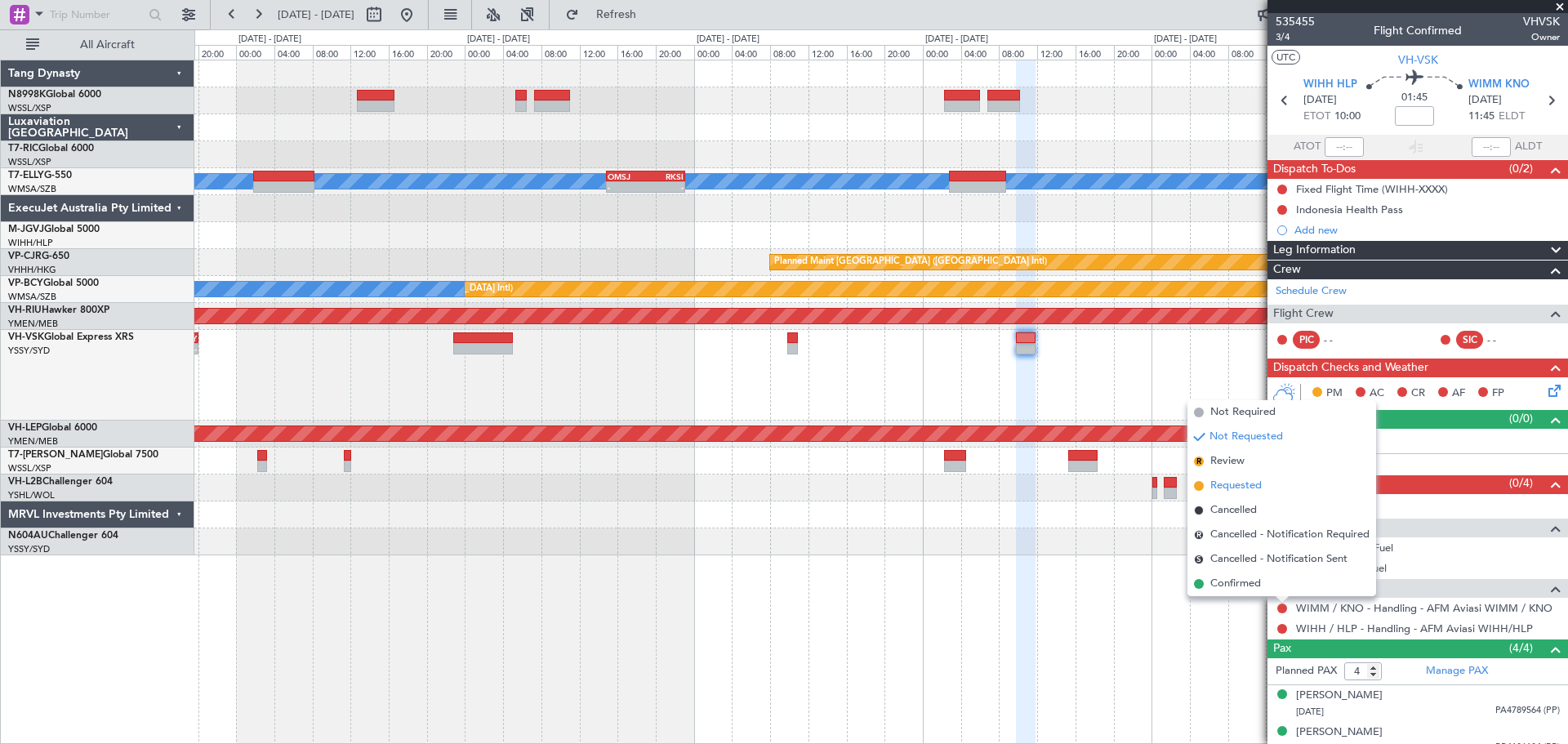
click at [1235, 486] on span "Requested" at bounding box center [1236, 486] width 52 height 17
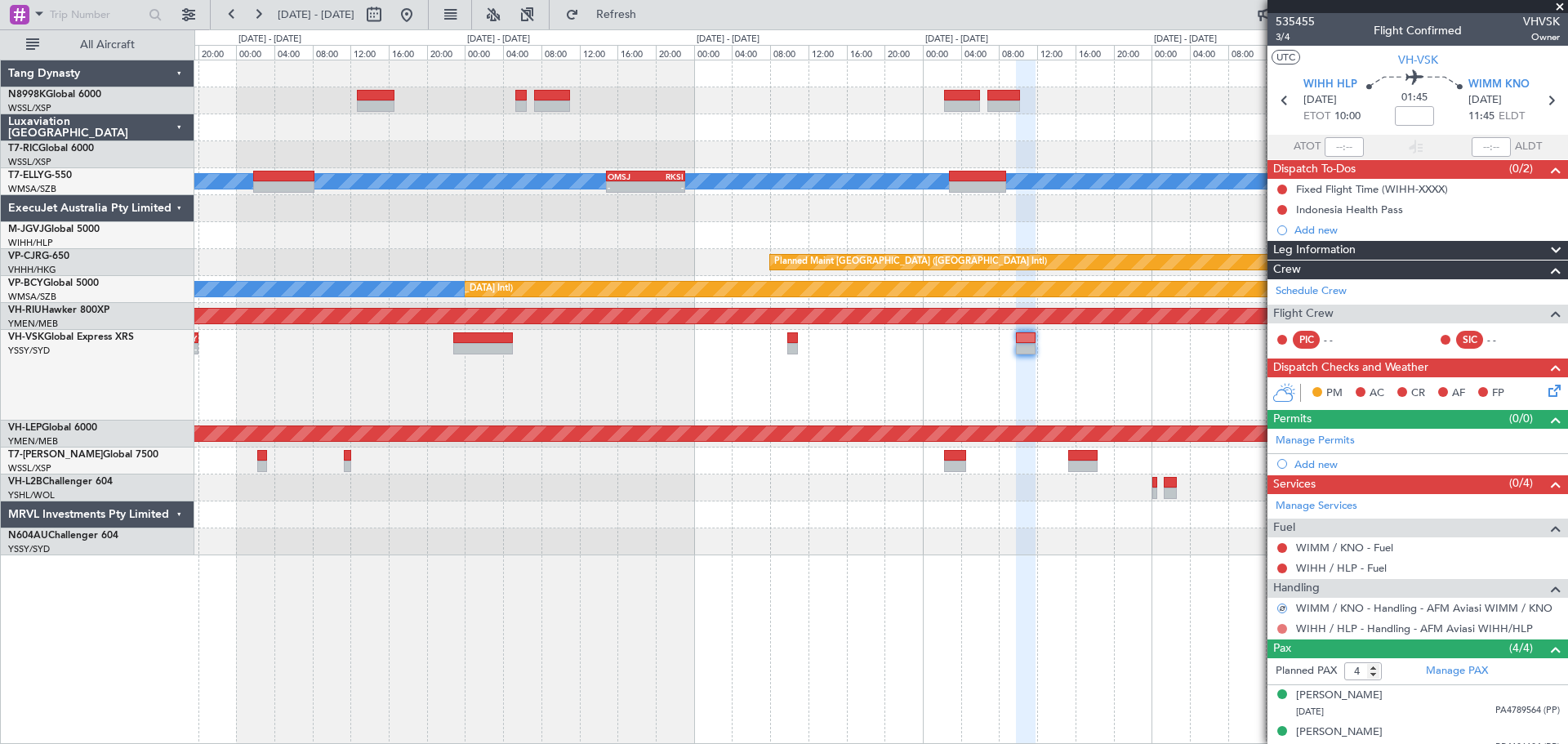
click at [1254, 595] on button at bounding box center [1282, 629] width 10 height 10
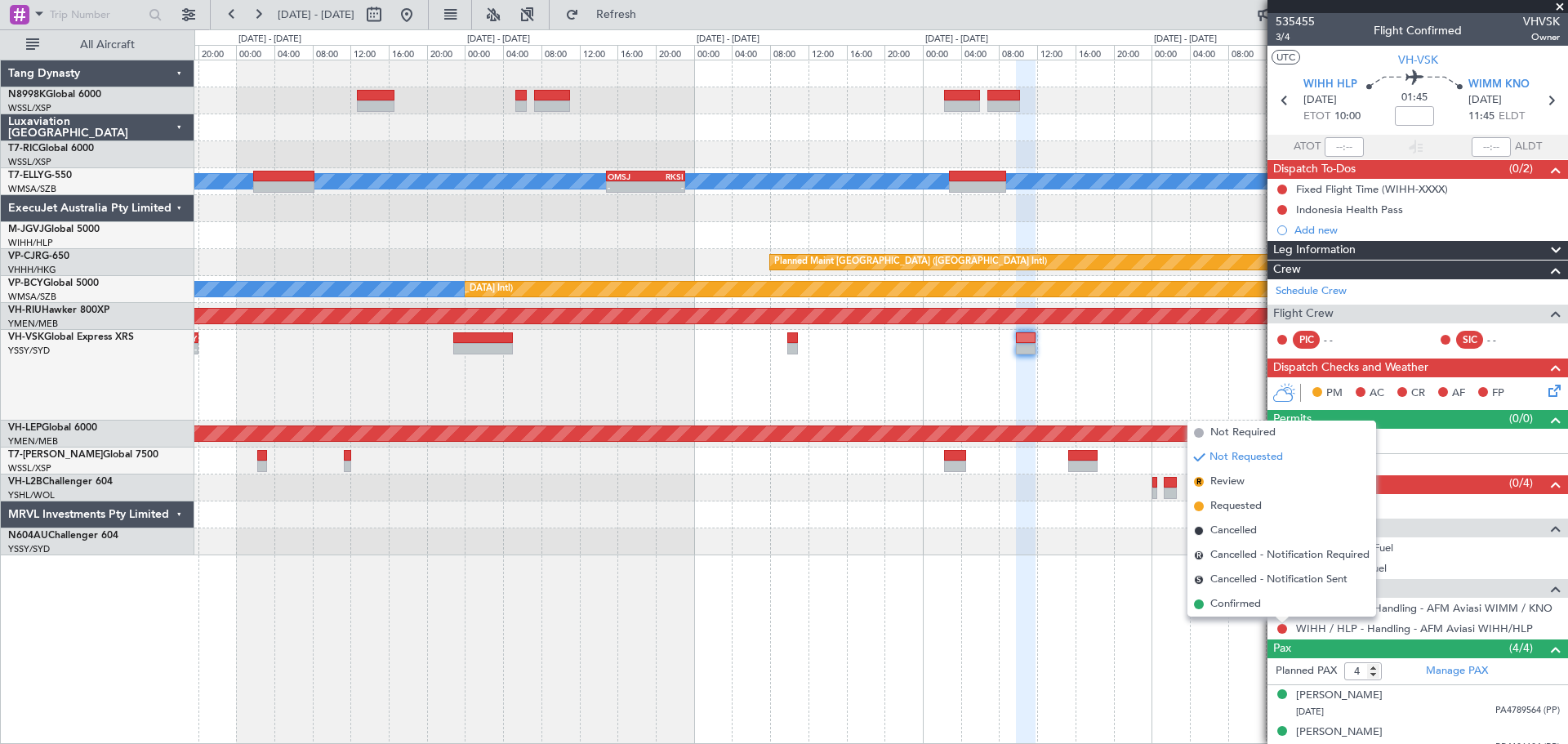
drag, startPoint x: 1257, startPoint y: 508, endPoint x: 1274, endPoint y: 487, distance: 27.0
click at [1254, 507] on span "Requested" at bounding box center [1236, 506] width 52 height 17
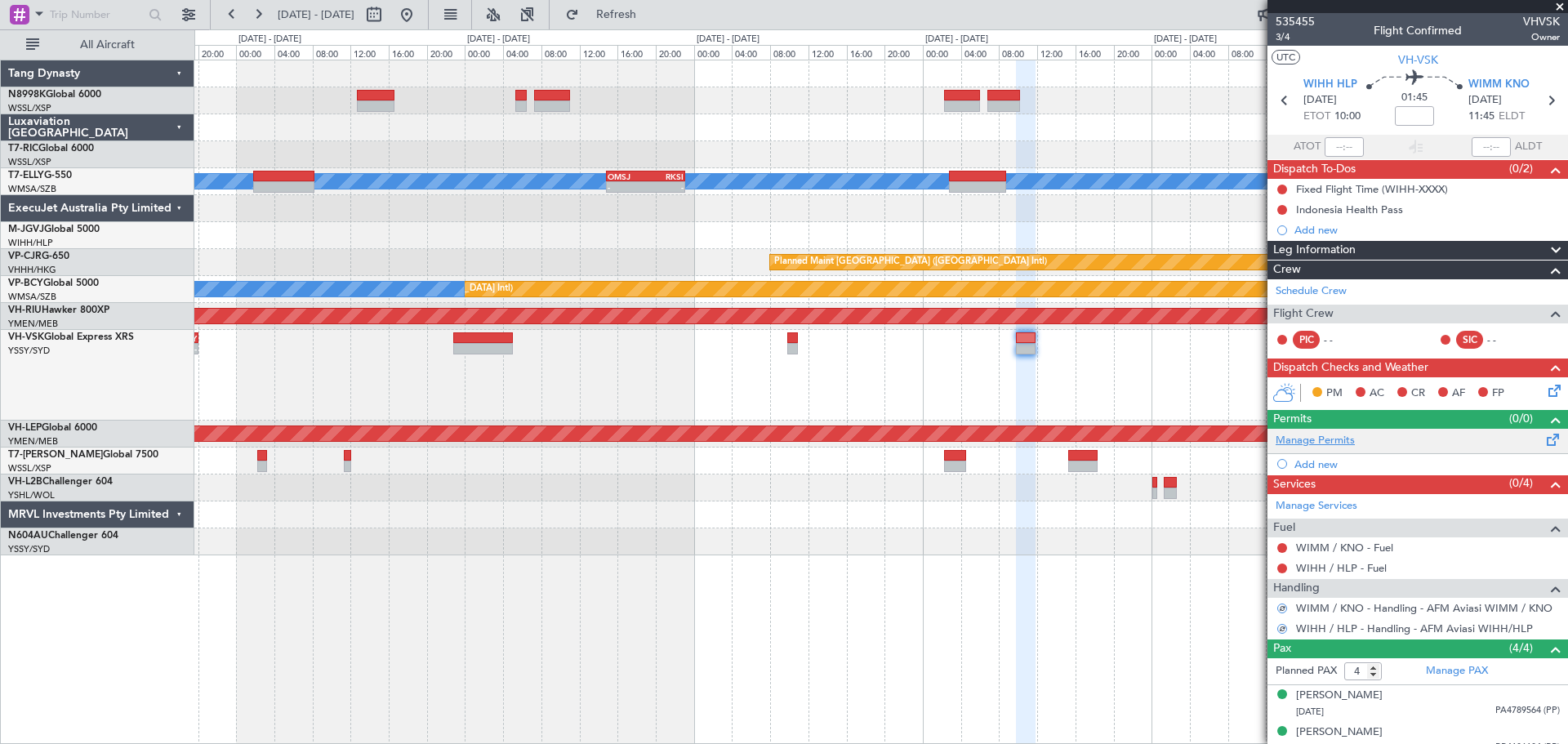
click at [1254, 435] on link "Manage Permits" at bounding box center [1314, 441] width 79 height 17
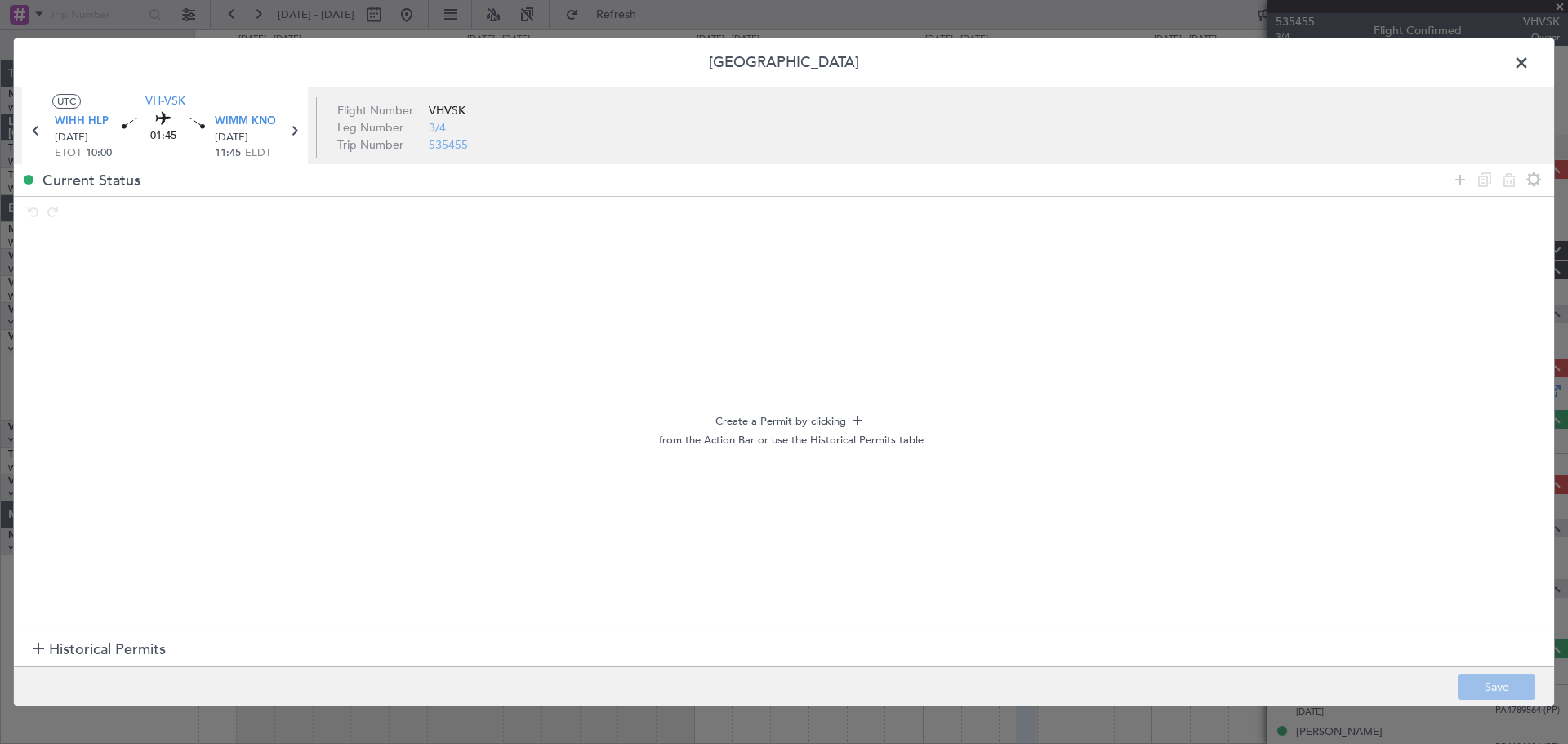
drag, startPoint x: 168, startPoint y: 650, endPoint x: 178, endPoint y: 636, distance: 17.2
click at [168, 595] on section "Historical Permits" at bounding box center [784, 649] width 1540 height 39
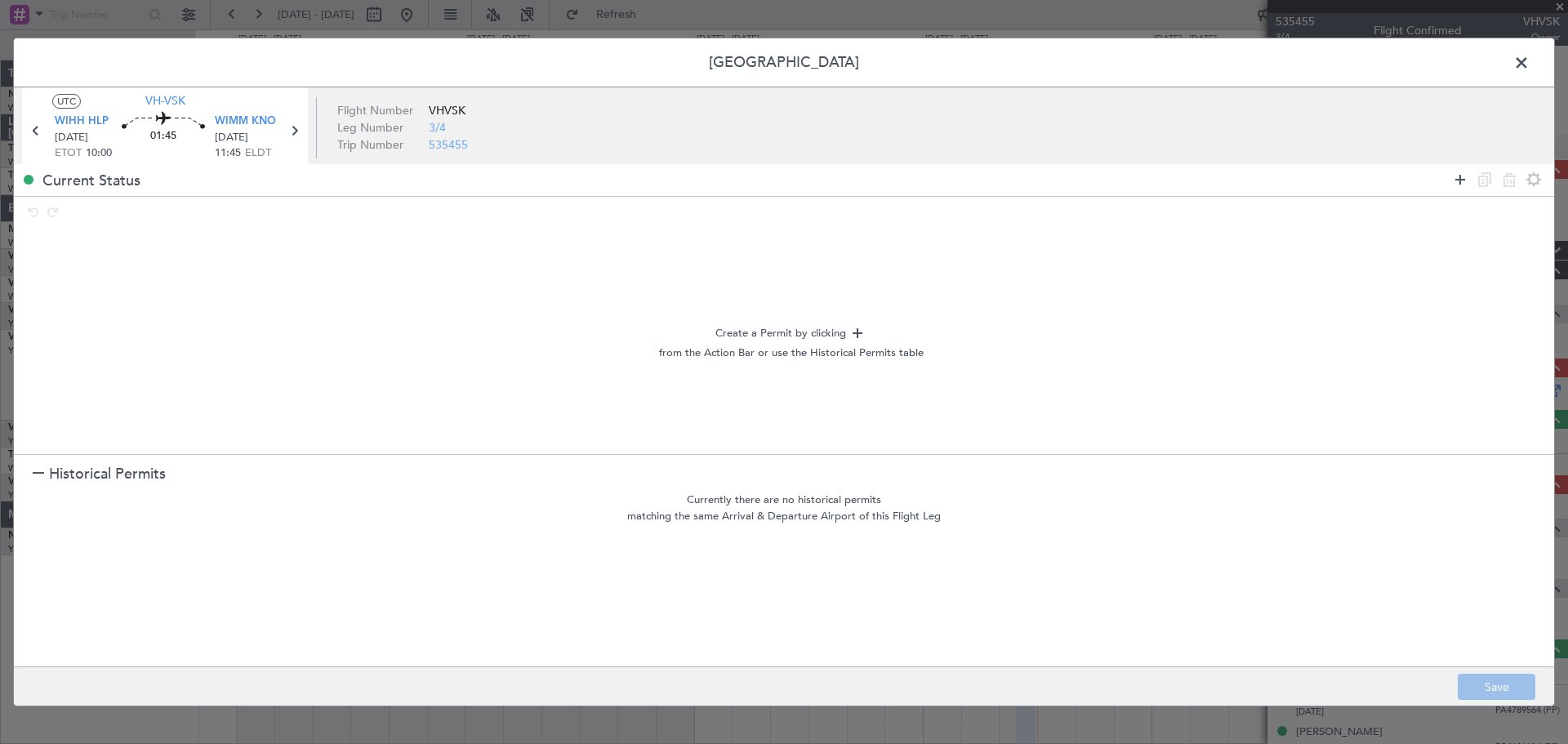
click at [1254, 176] on icon at bounding box center [1460, 179] width 19 height 19
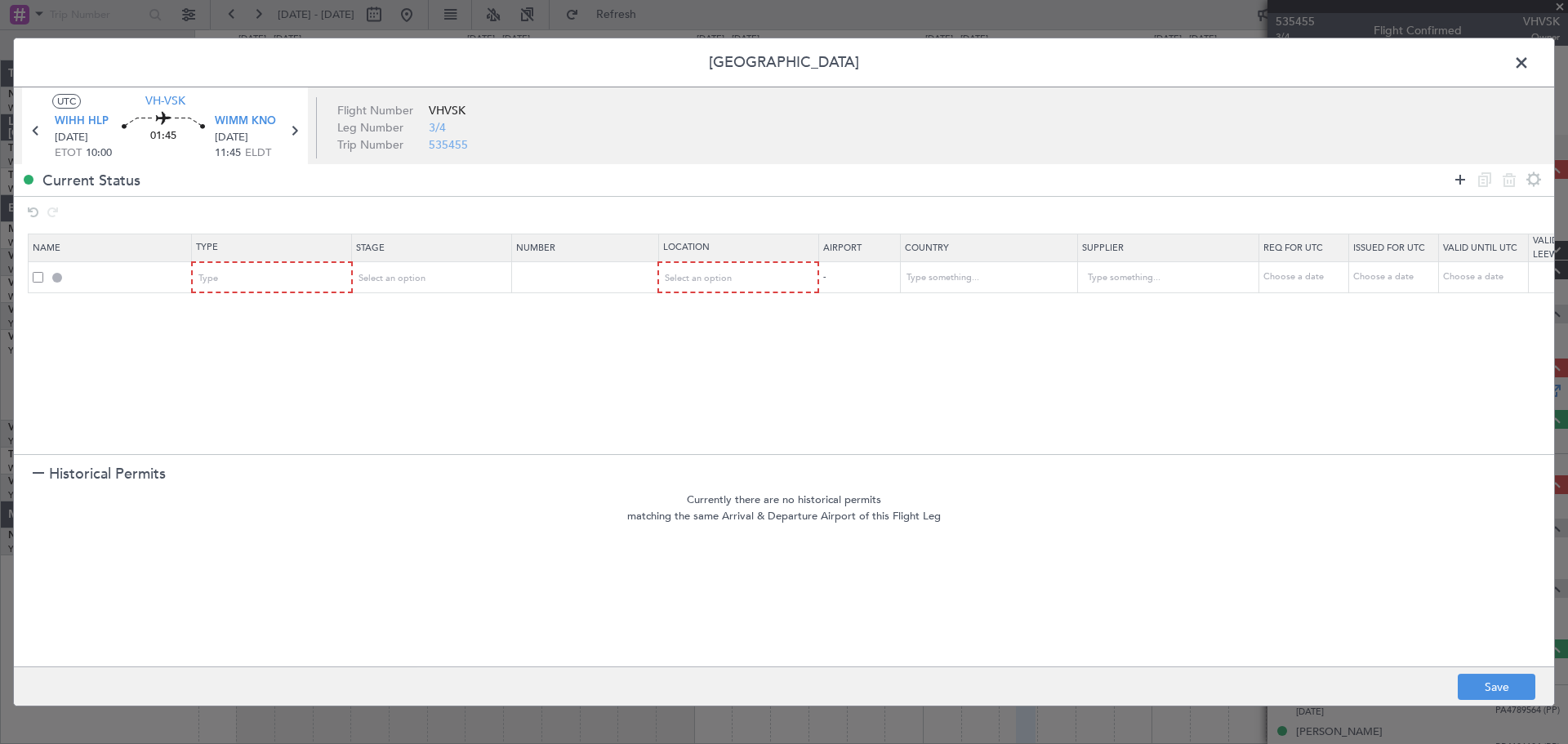
click at [1254, 176] on icon at bounding box center [1460, 179] width 19 height 19
click at [274, 274] on div "Type" at bounding box center [267, 278] width 136 height 24
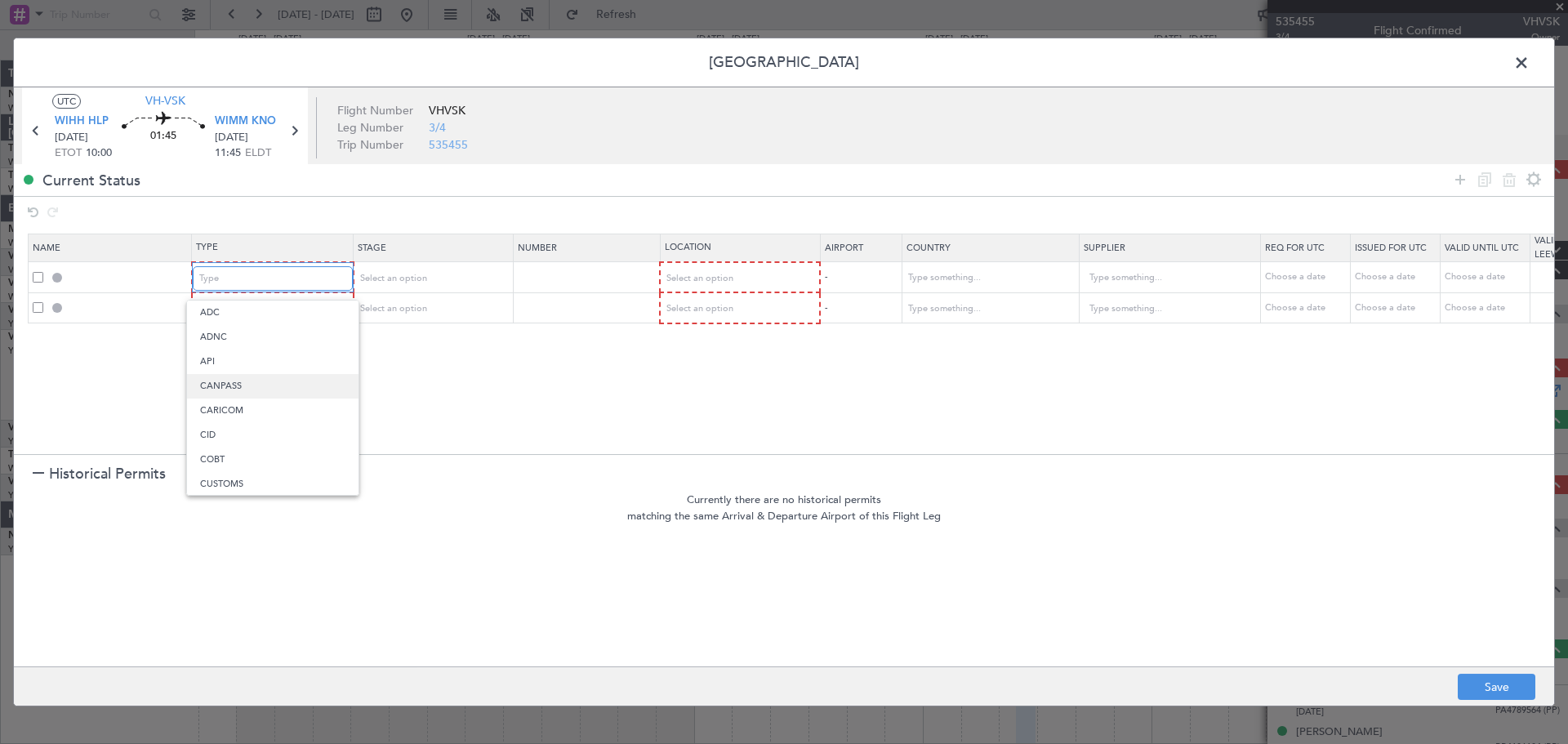
scroll to position [33, 0]
drag, startPoint x: 223, startPoint y: 472, endPoint x: 244, endPoint y: 414, distance: 61.7
click at [223, 471] on span "Departure" at bounding box center [273, 475] width 145 height 24
click at [281, 314] on div "Type" at bounding box center [267, 308] width 136 height 24
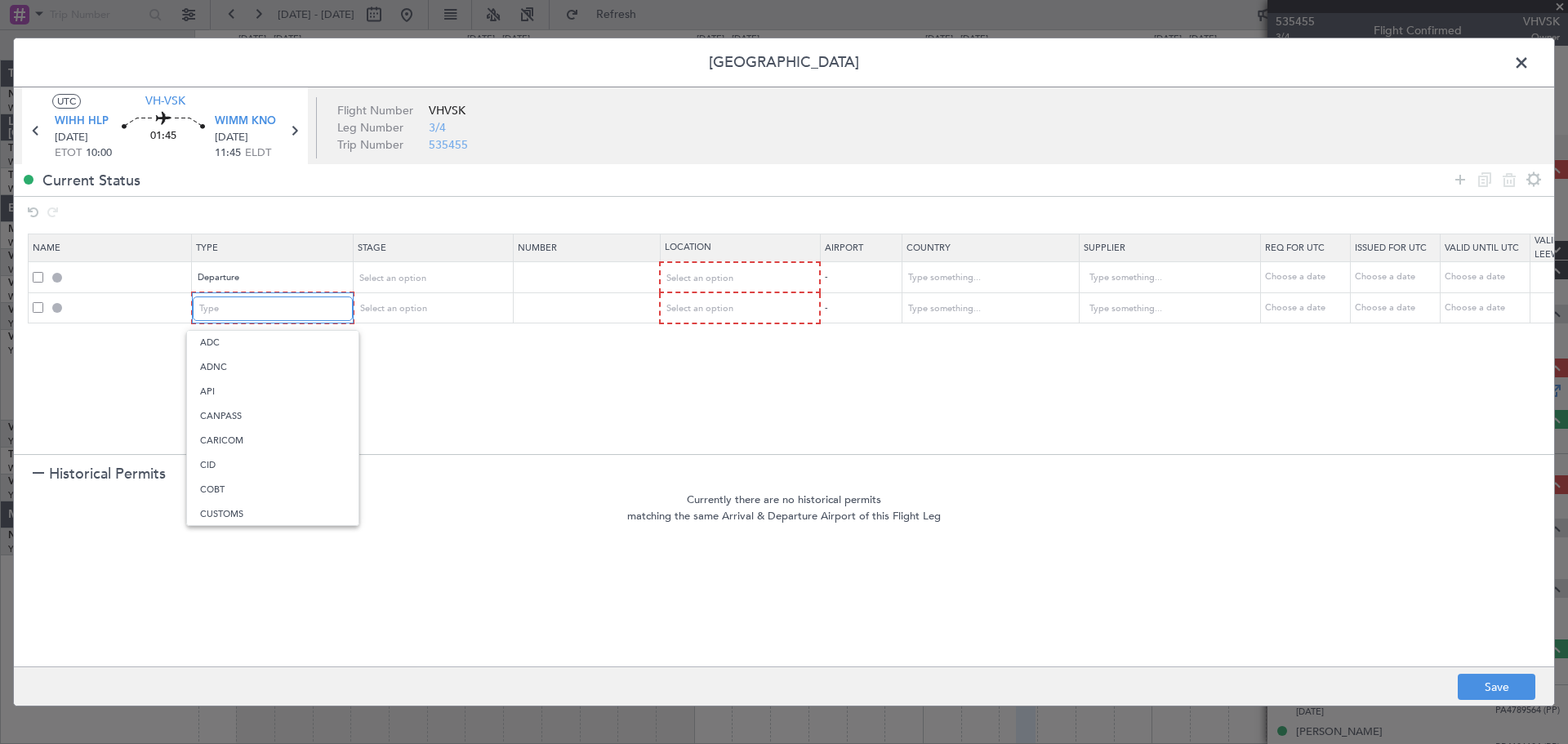
scroll to position [249, 0]
click at [262, 484] on span "Landing" at bounding box center [273, 485] width 145 height 24
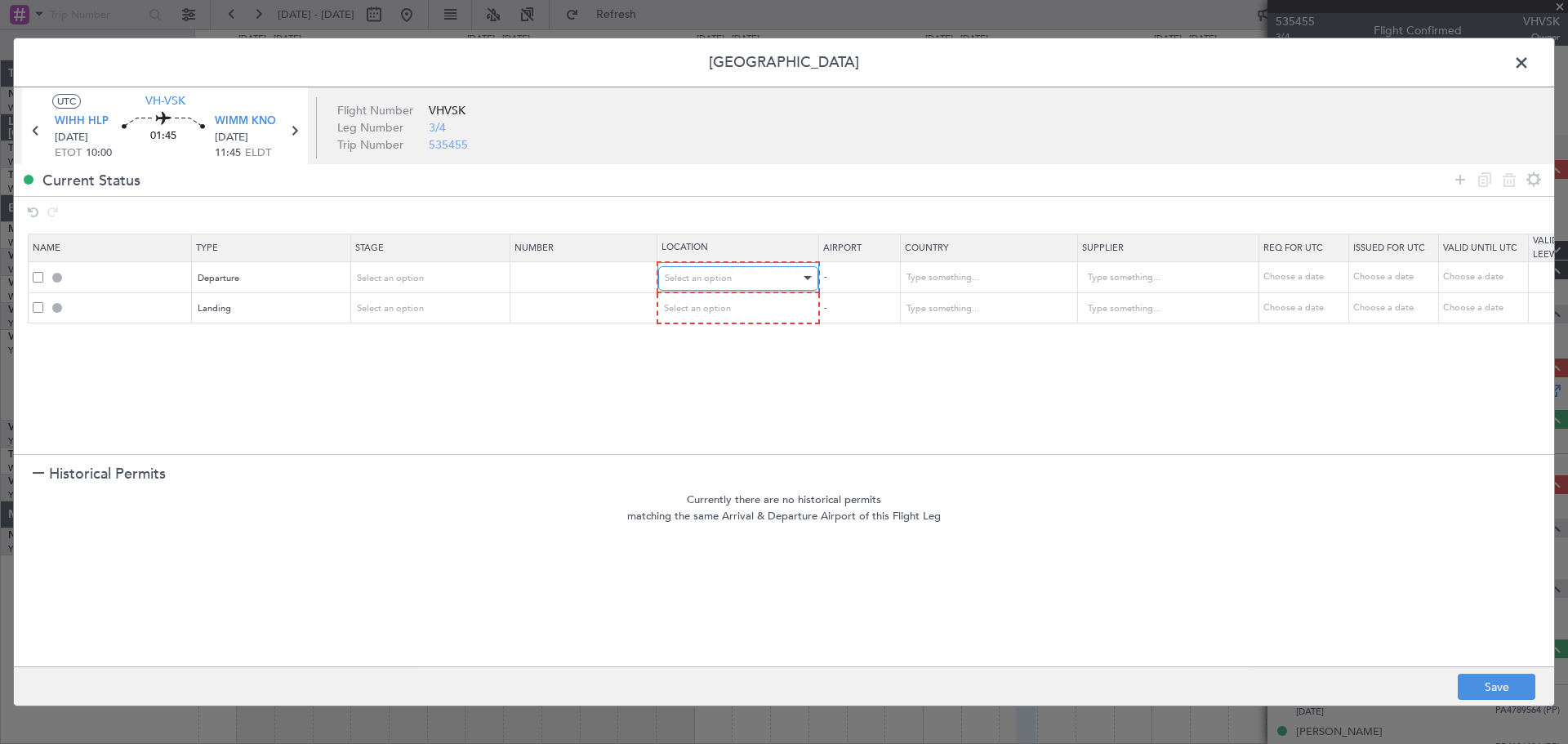
click at [721, 276] on span "Select an option" at bounding box center [698, 278] width 67 height 13
click at [706, 316] on span "Departure" at bounding box center [738, 312] width 145 height 24
click at [727, 302] on span "Select an option" at bounding box center [698, 308] width 67 height 13
click at [690, 390] on span "Arrival" at bounding box center [738, 391] width 145 height 24
click at [1254, 595] on button "Save" at bounding box center [1496, 686] width 78 height 26
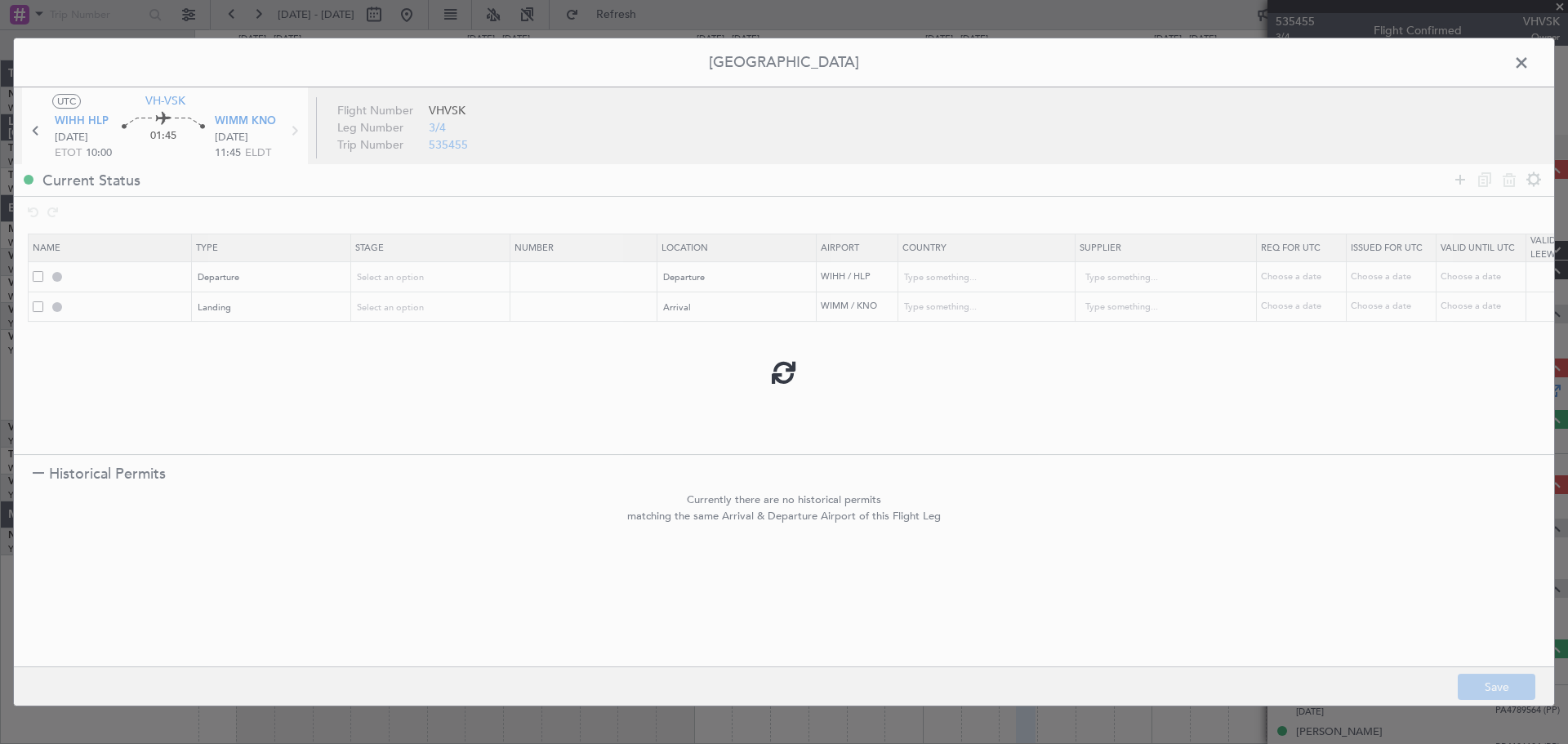
type input "DEPARTURE"
type input "[GEOGRAPHIC_DATA]"
type input "NNN"
type input "2"
type input "WIMM LDG"
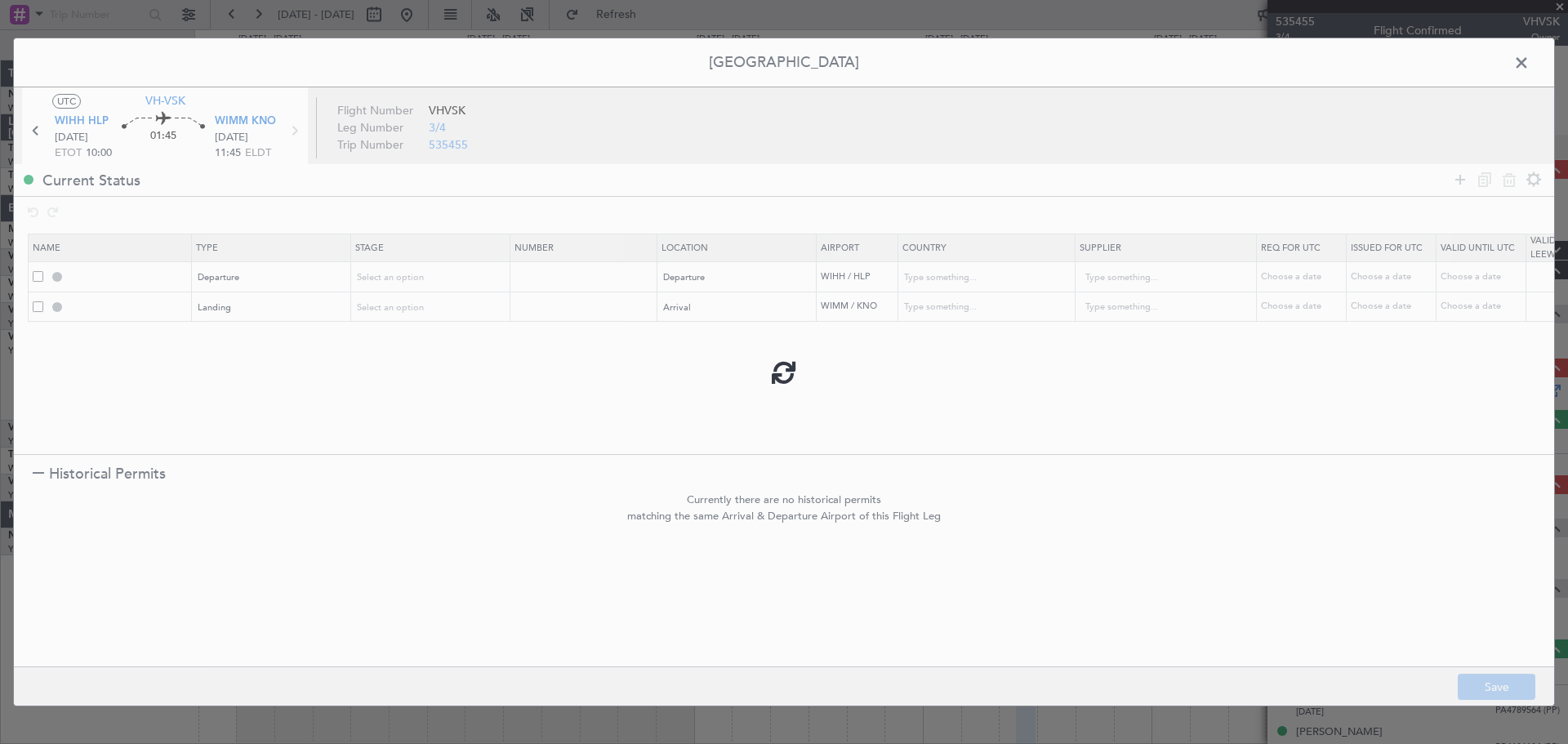
type input "[GEOGRAPHIC_DATA]"
type input "NNN"
type input "2"
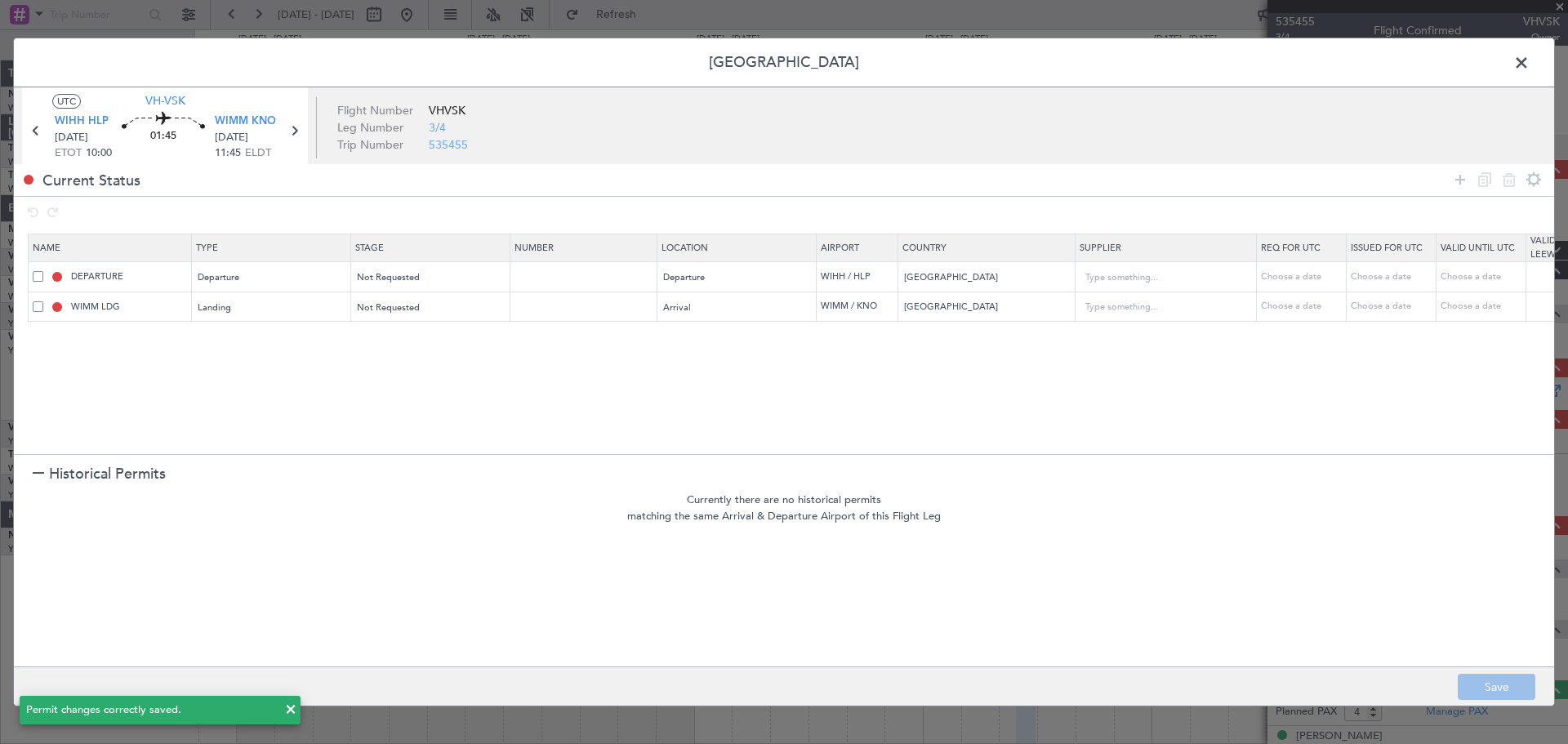
click at [1254, 63] on span at bounding box center [1530, 67] width 0 height 33
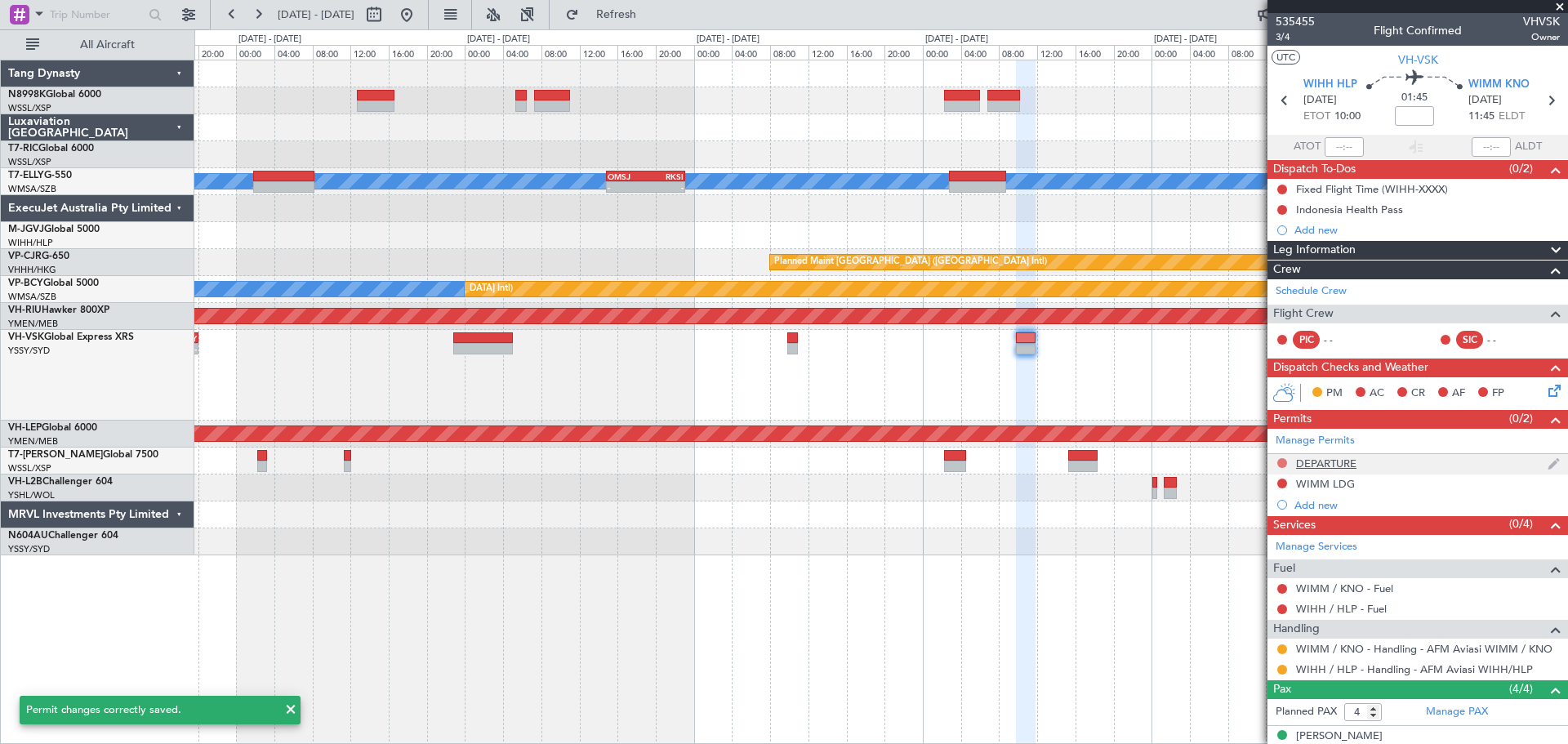
click at [1254, 463] on button at bounding box center [1282, 463] width 10 height 10
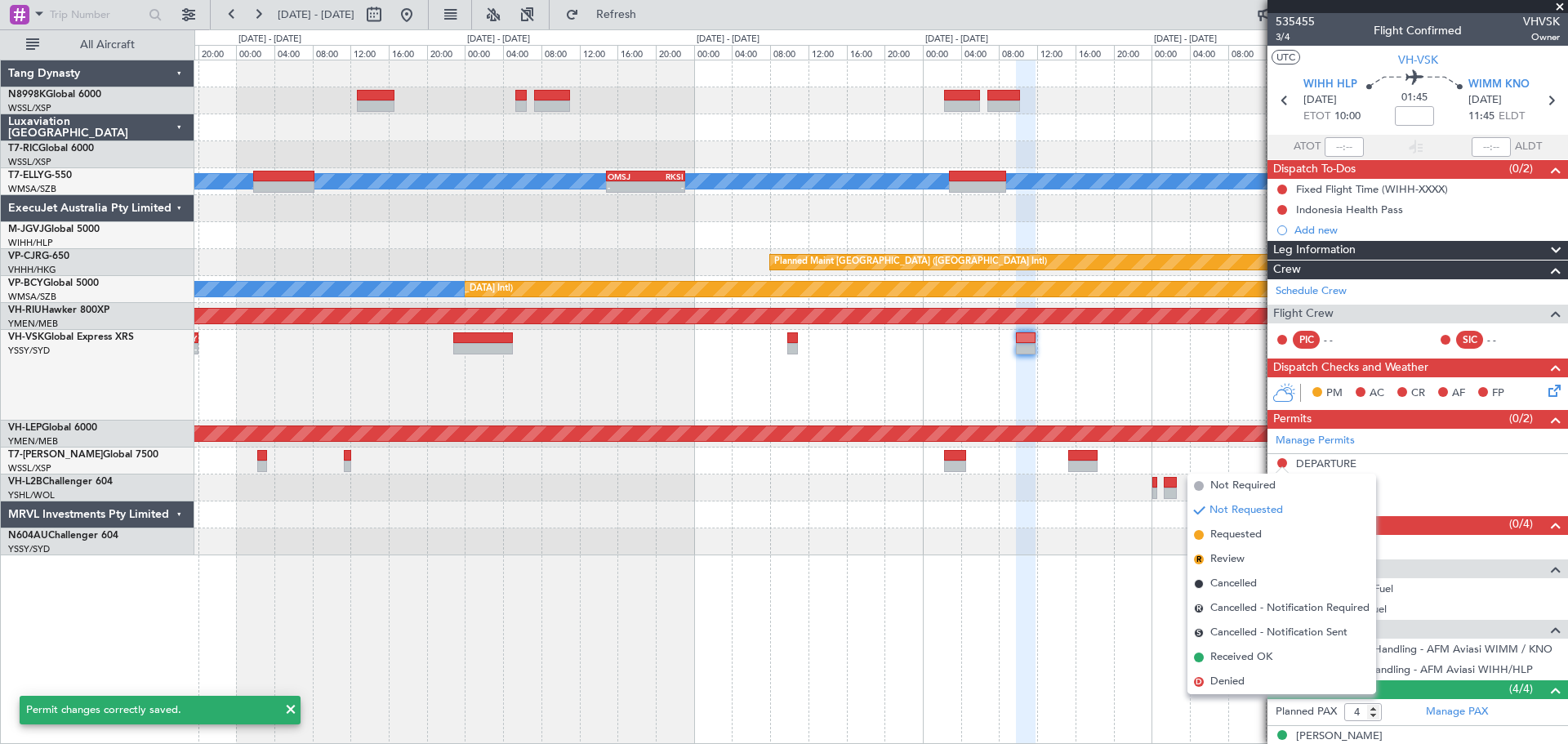
drag, startPoint x: 1227, startPoint y: 533, endPoint x: 1283, endPoint y: 514, distance: 59.1
click at [1227, 532] on span "Requested" at bounding box center [1236, 535] width 52 height 17
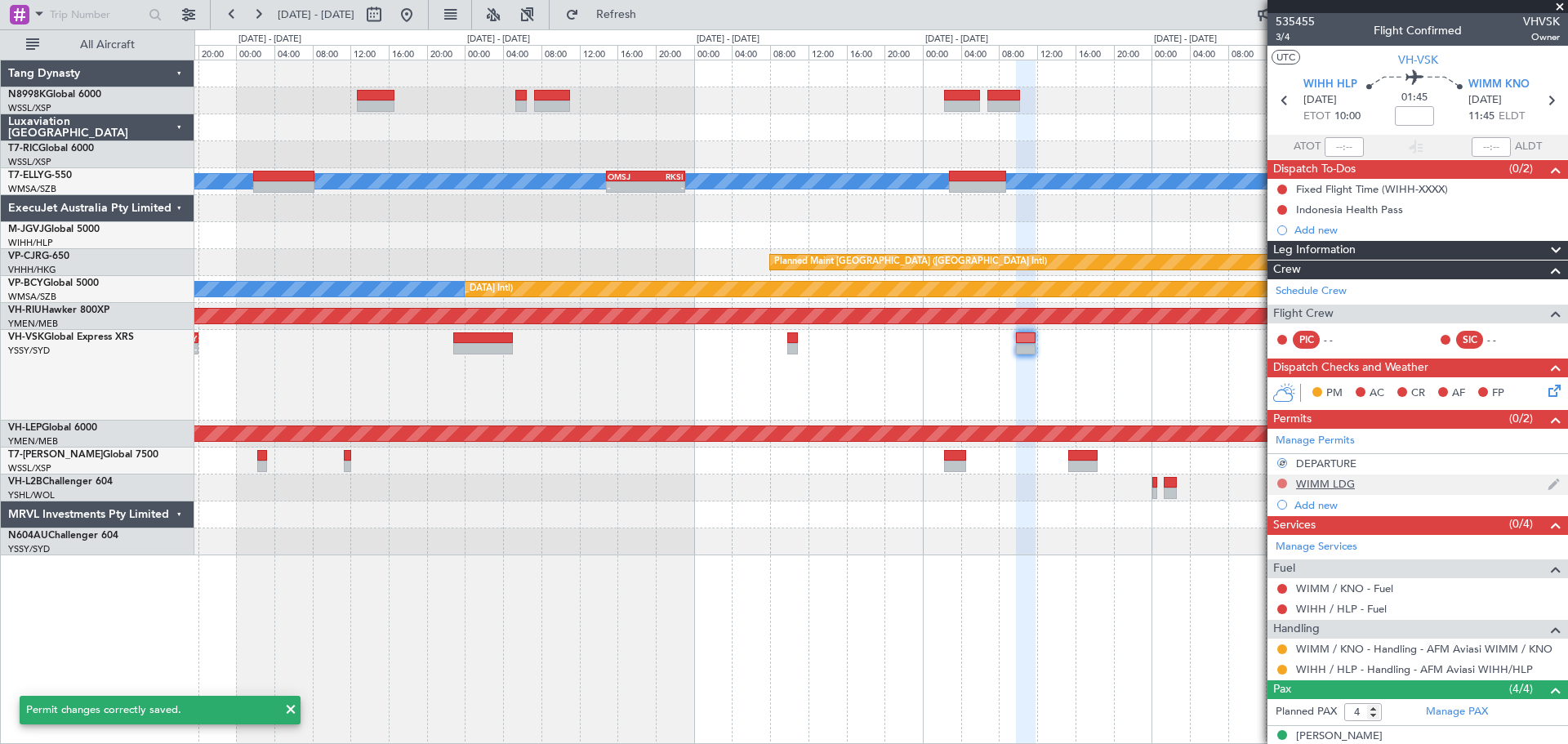
click at [1254, 481] on button at bounding box center [1282, 484] width 10 height 10
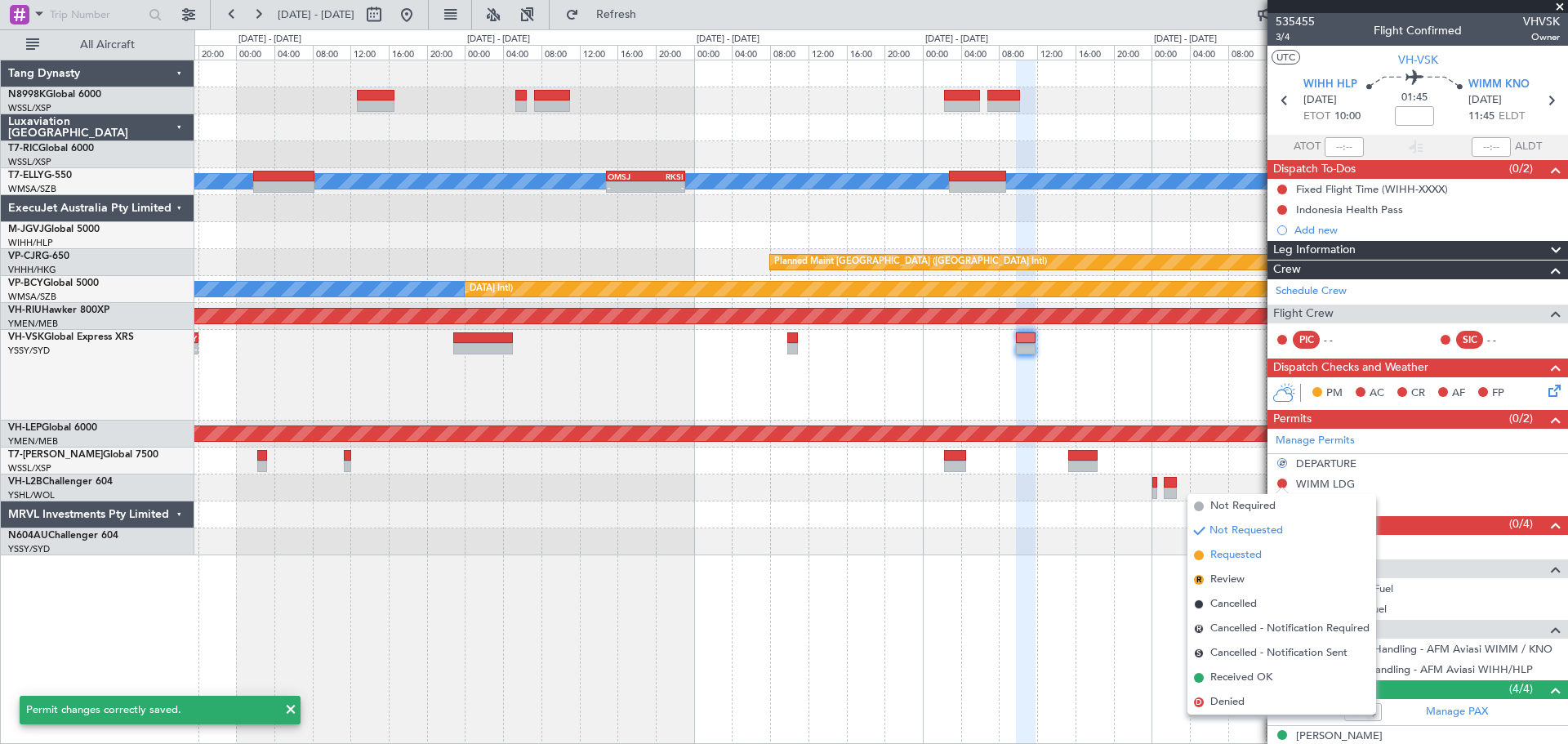
click at [1212, 550] on span "Requested" at bounding box center [1236, 555] width 52 height 17
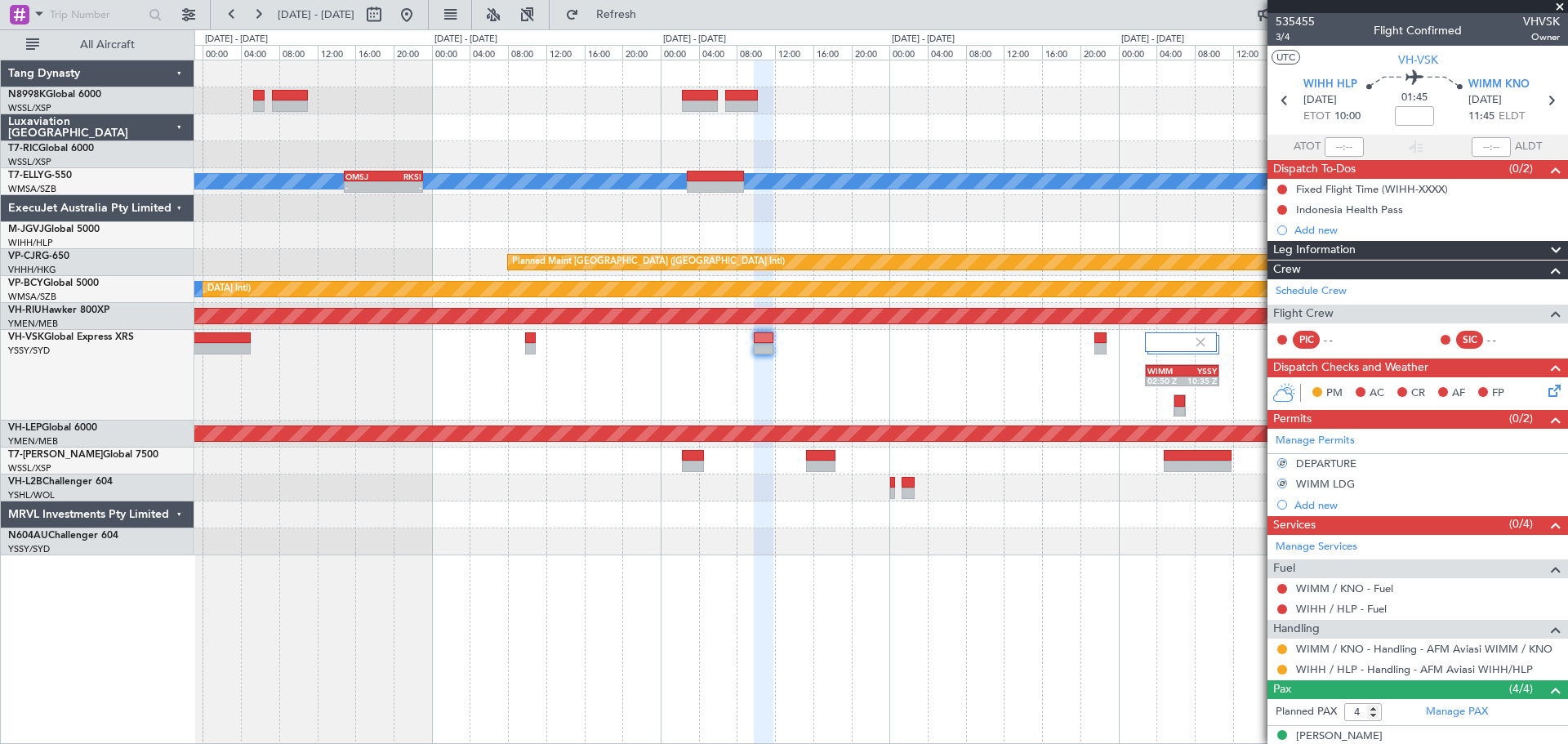
click at [896, 388] on div "WIMM 02:50 Z YSSY 10:35 Z PHNL 09:35 Z YSSY 20:05 Z - -" at bounding box center [881, 375] width 1373 height 91
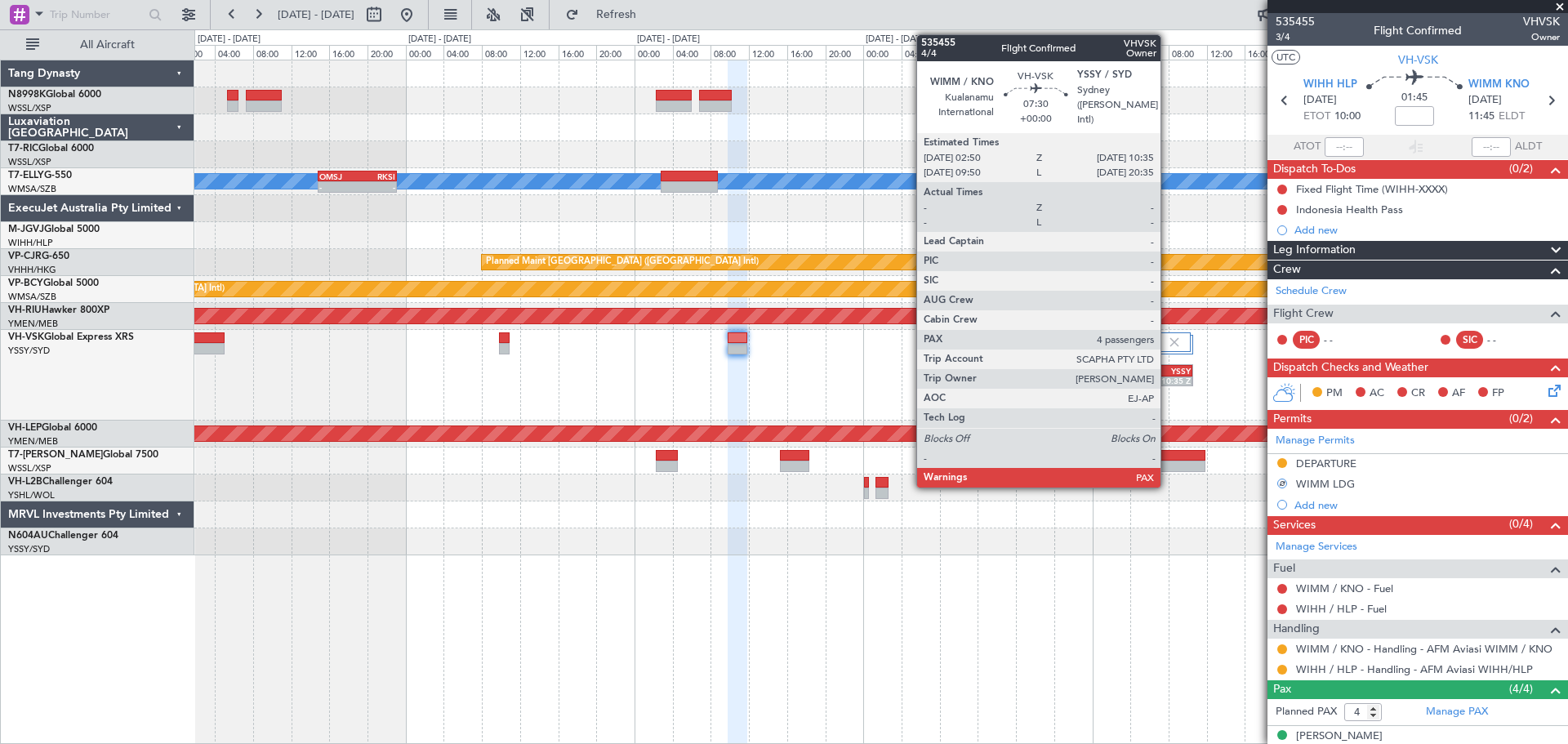
click at [1168, 377] on div "10:35 Z" at bounding box center [1172, 380] width 34 height 10
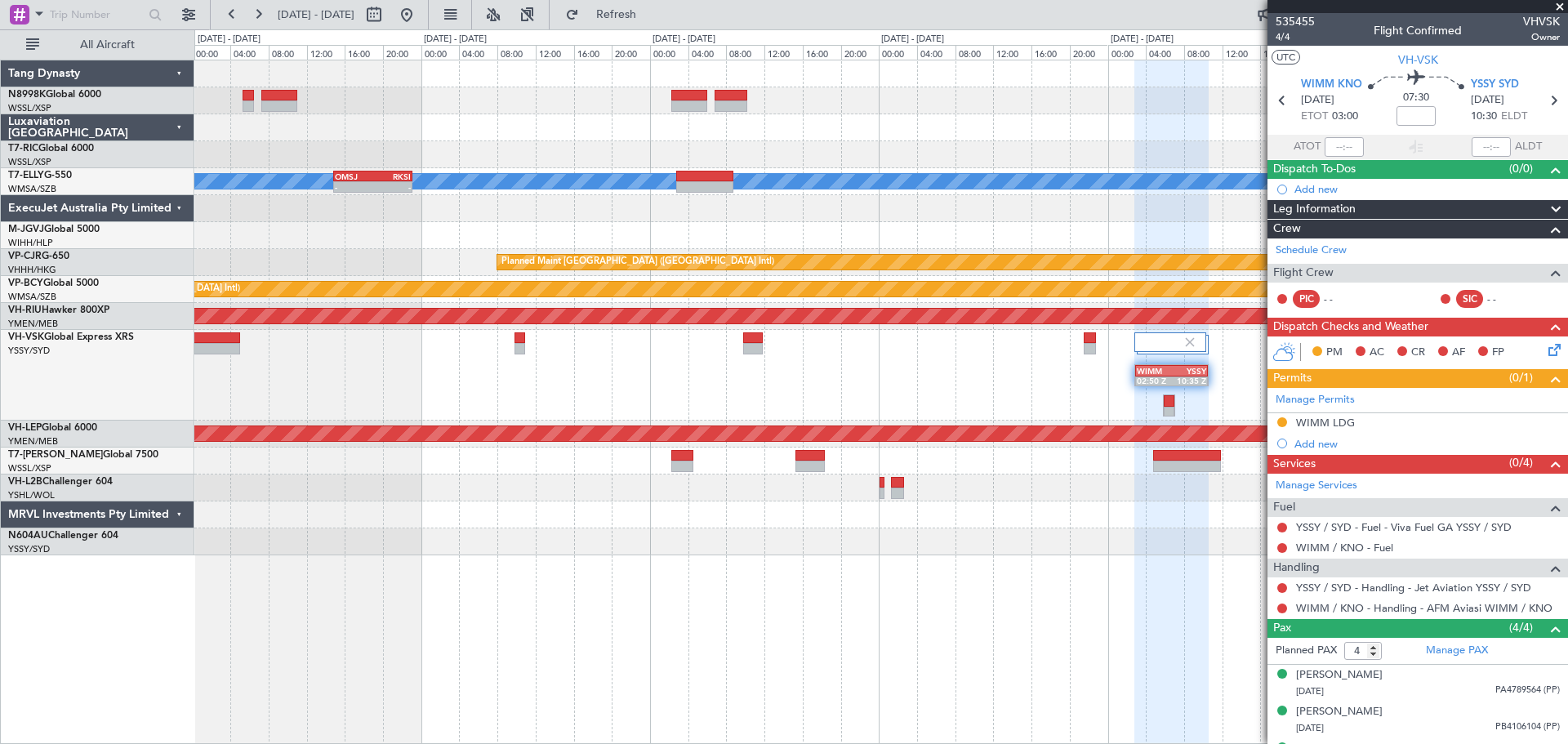
click at [938, 385] on div "WIMM 02:50 Z YSSY 10:35 Z PHNL 09:35 Z YSSY 20:05 Z - -" at bounding box center [881, 375] width 1373 height 91
click at [760, 343] on div at bounding box center [752, 349] width 19 height 12
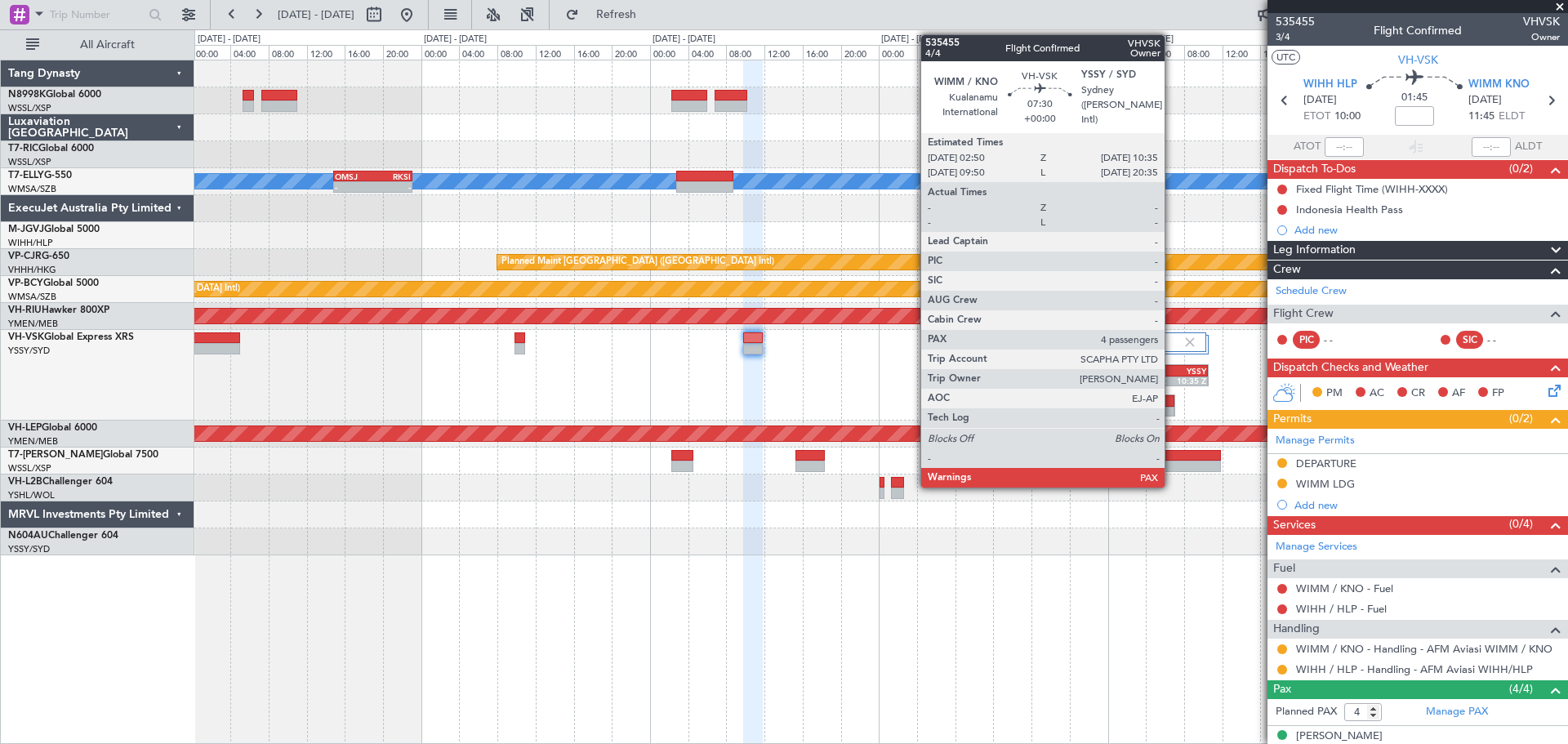
click at [1175, 375] on div "10:35 Z" at bounding box center [1188, 380] width 34 height 10
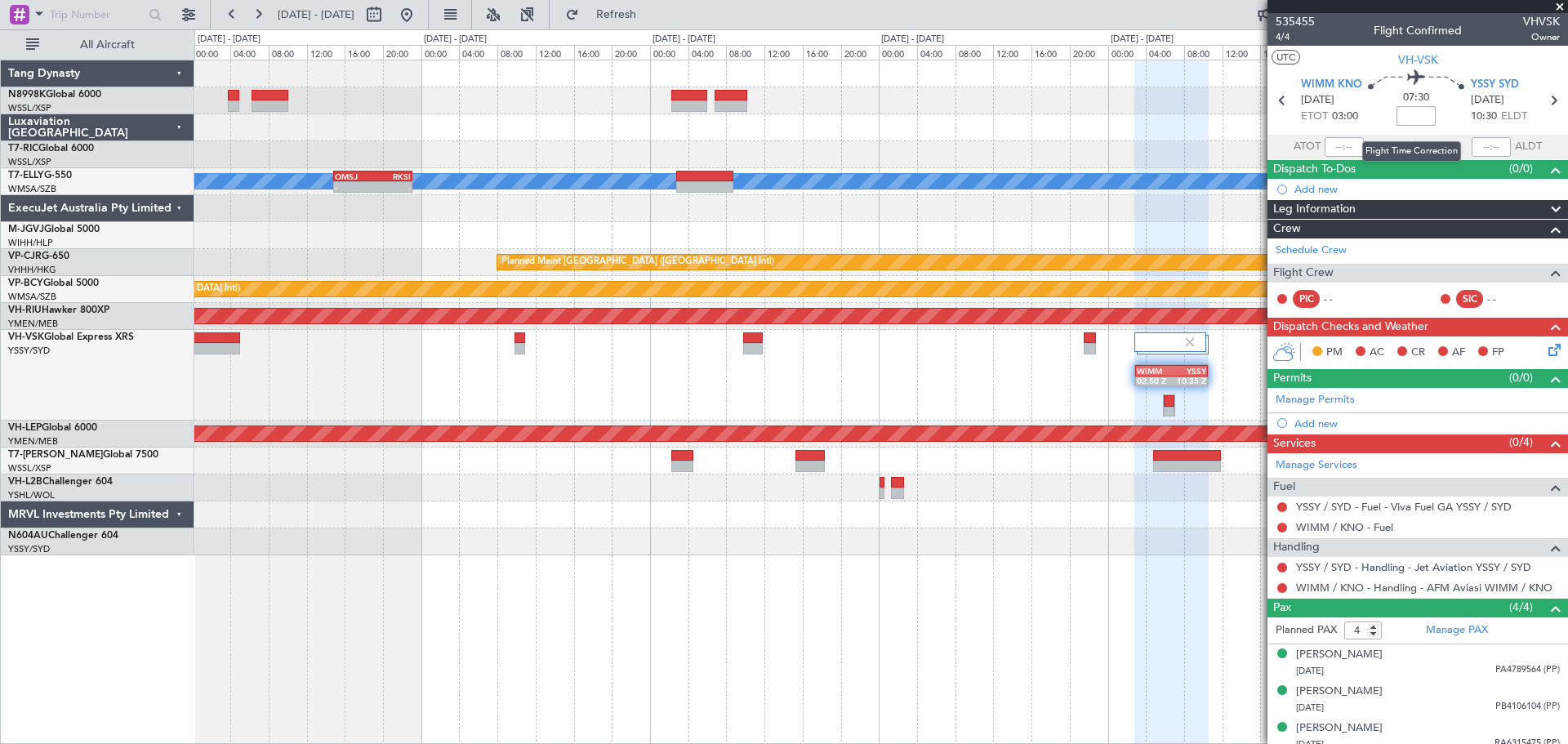
click at [1254, 114] on input at bounding box center [1415, 115] width 39 height 19
type input "+00:05"
click at [1254, 588] on mat-tooltip-component "Not Requested" at bounding box center [1282, 593] width 93 height 43
click at [1254, 587] on button at bounding box center [1282, 588] width 10 height 10
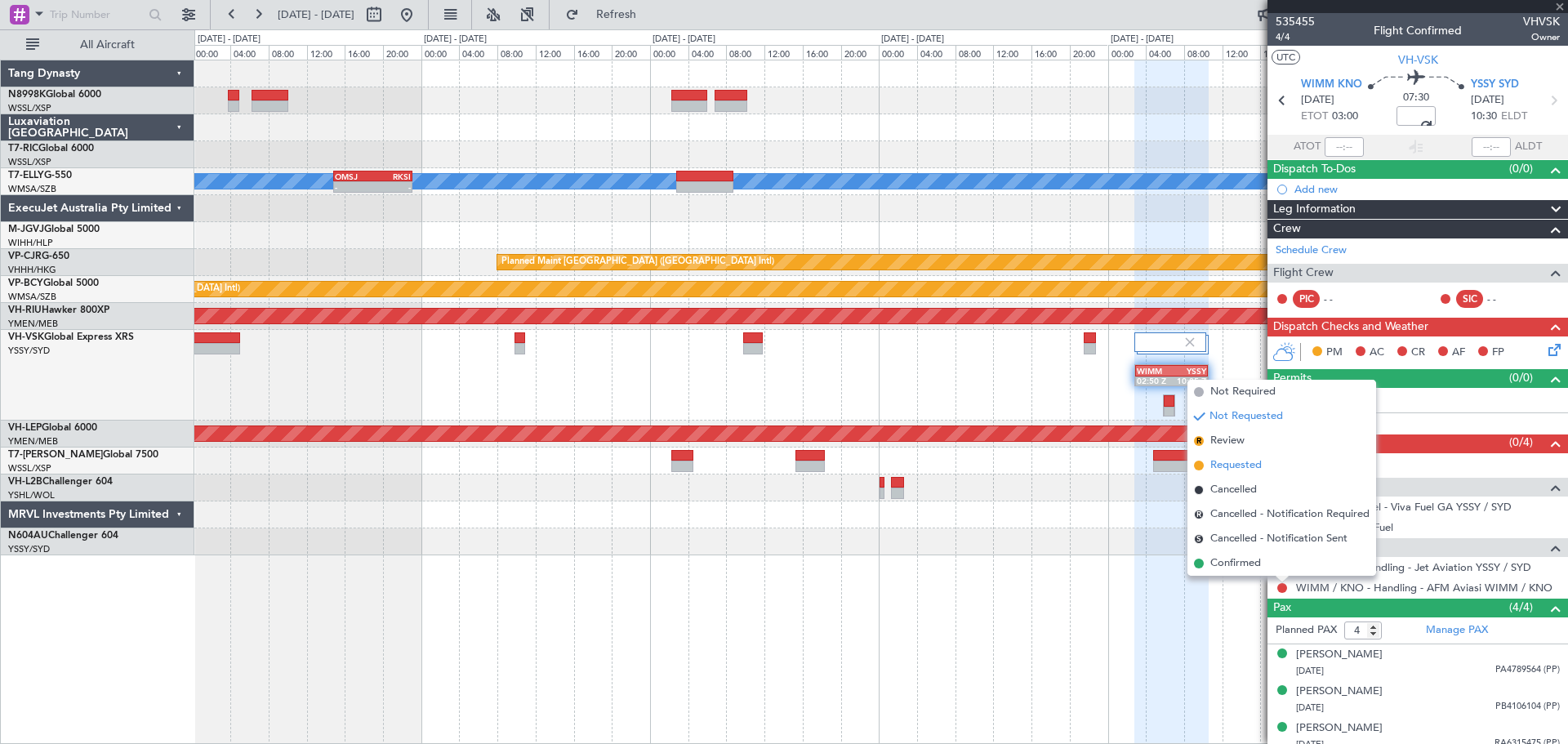
click at [1254, 463] on span "Requested" at bounding box center [1236, 465] width 52 height 17
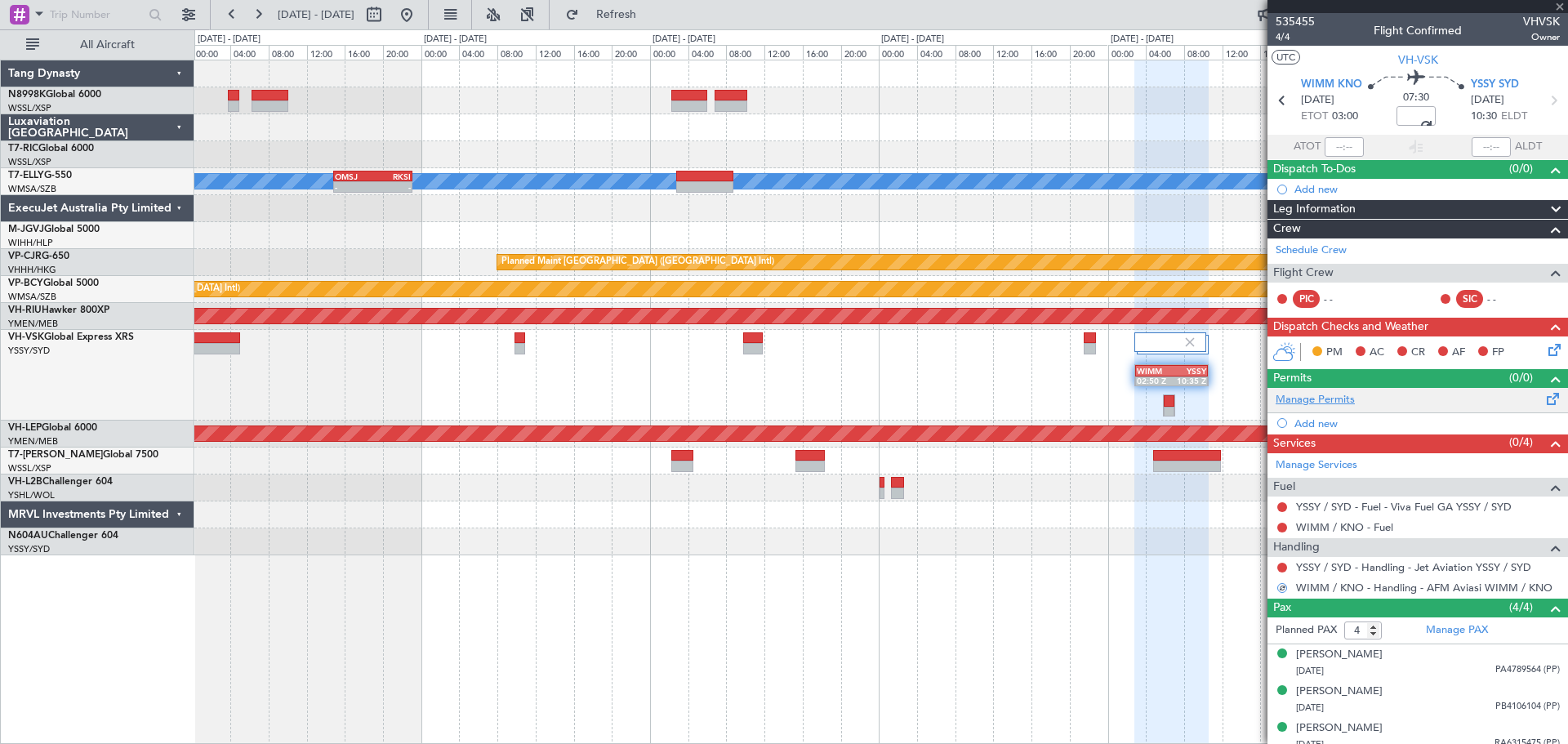
click at [1254, 397] on link "Manage Permits" at bounding box center [1314, 400] width 79 height 17
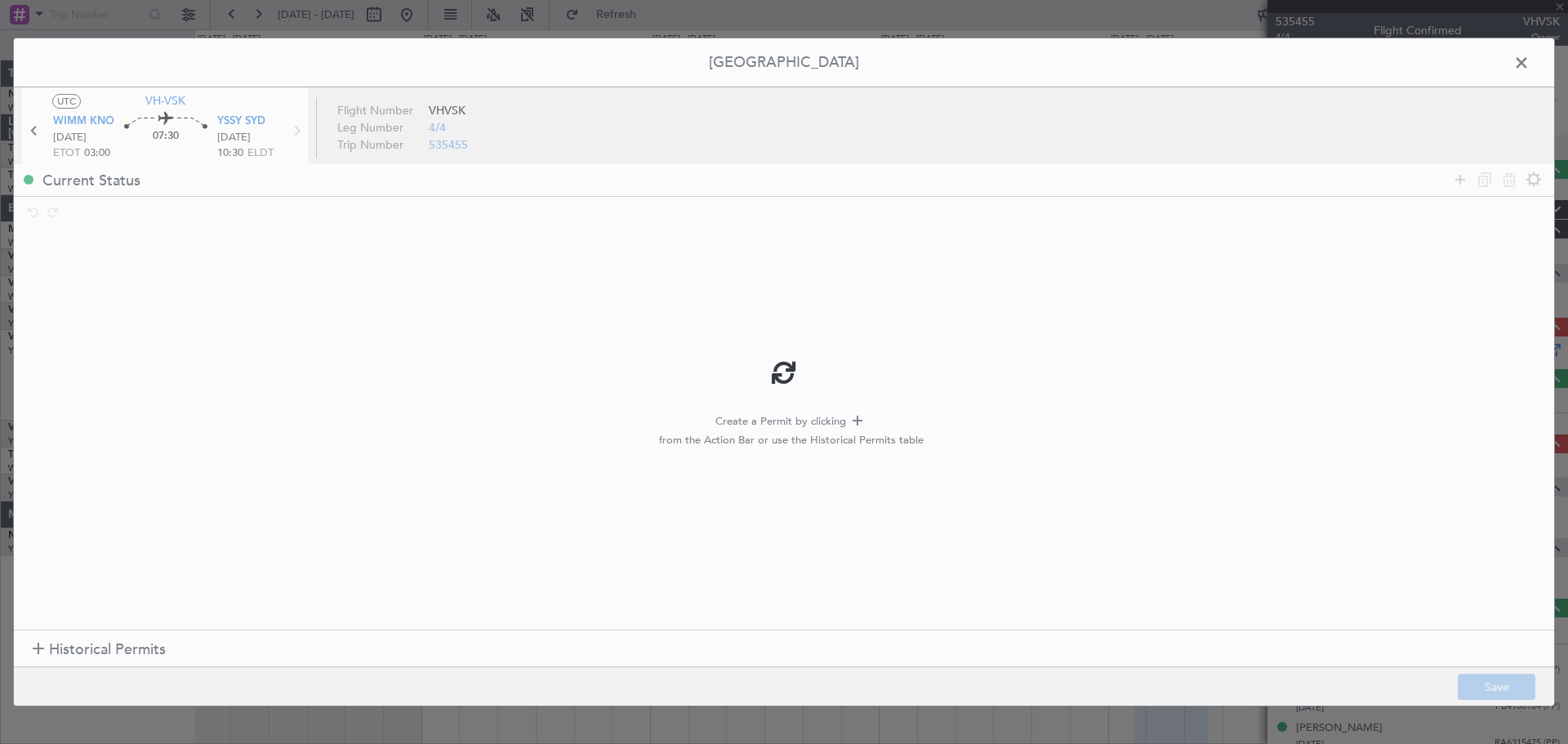
click at [83, 595] on div at bounding box center [784, 372] width 1540 height 668
click at [34, 595] on div at bounding box center [784, 372] width 1540 height 668
click at [37, 595] on div at bounding box center [784, 372] width 1540 height 668
type input "+00:05"
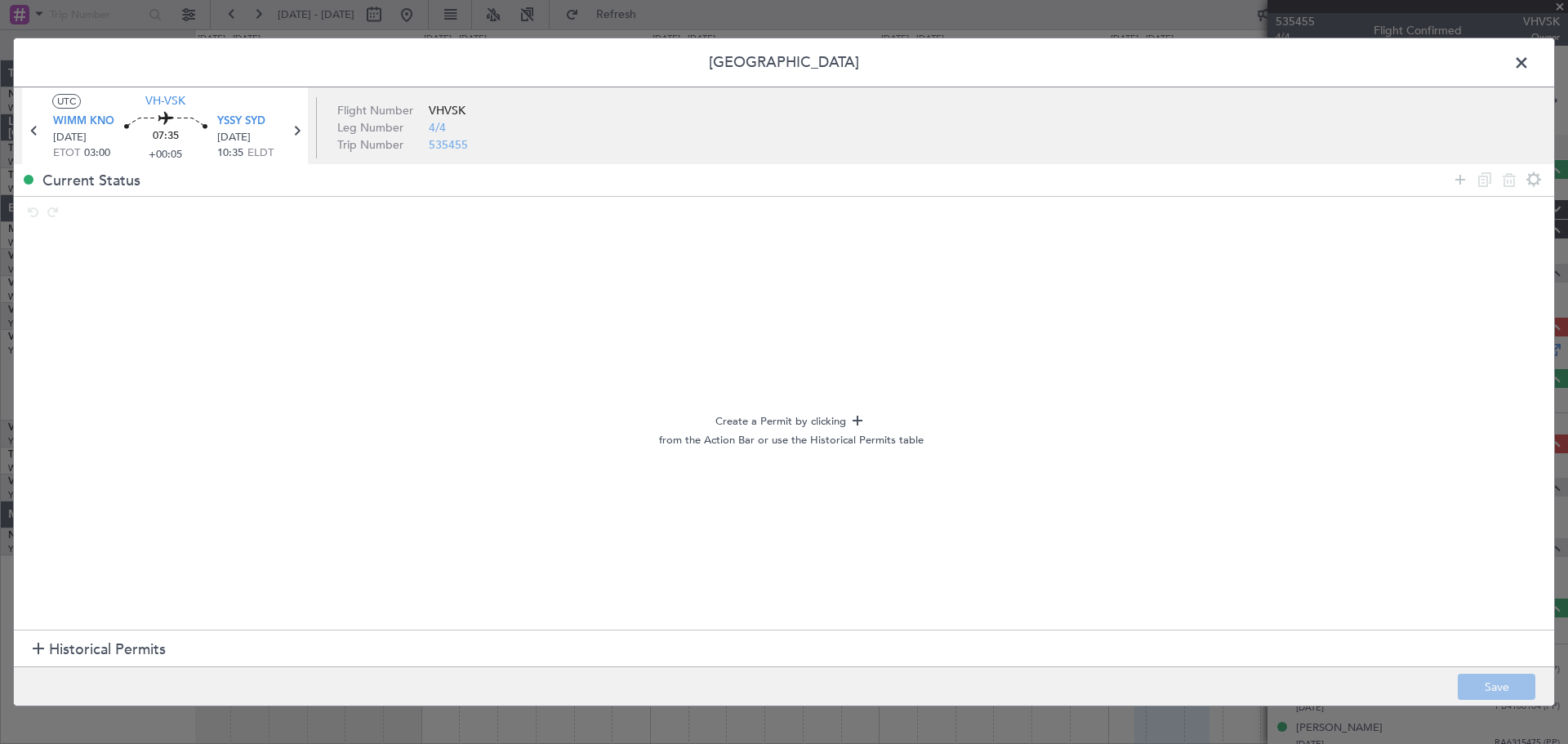
click at [36, 595] on div at bounding box center [38, 650] width 12 height 12
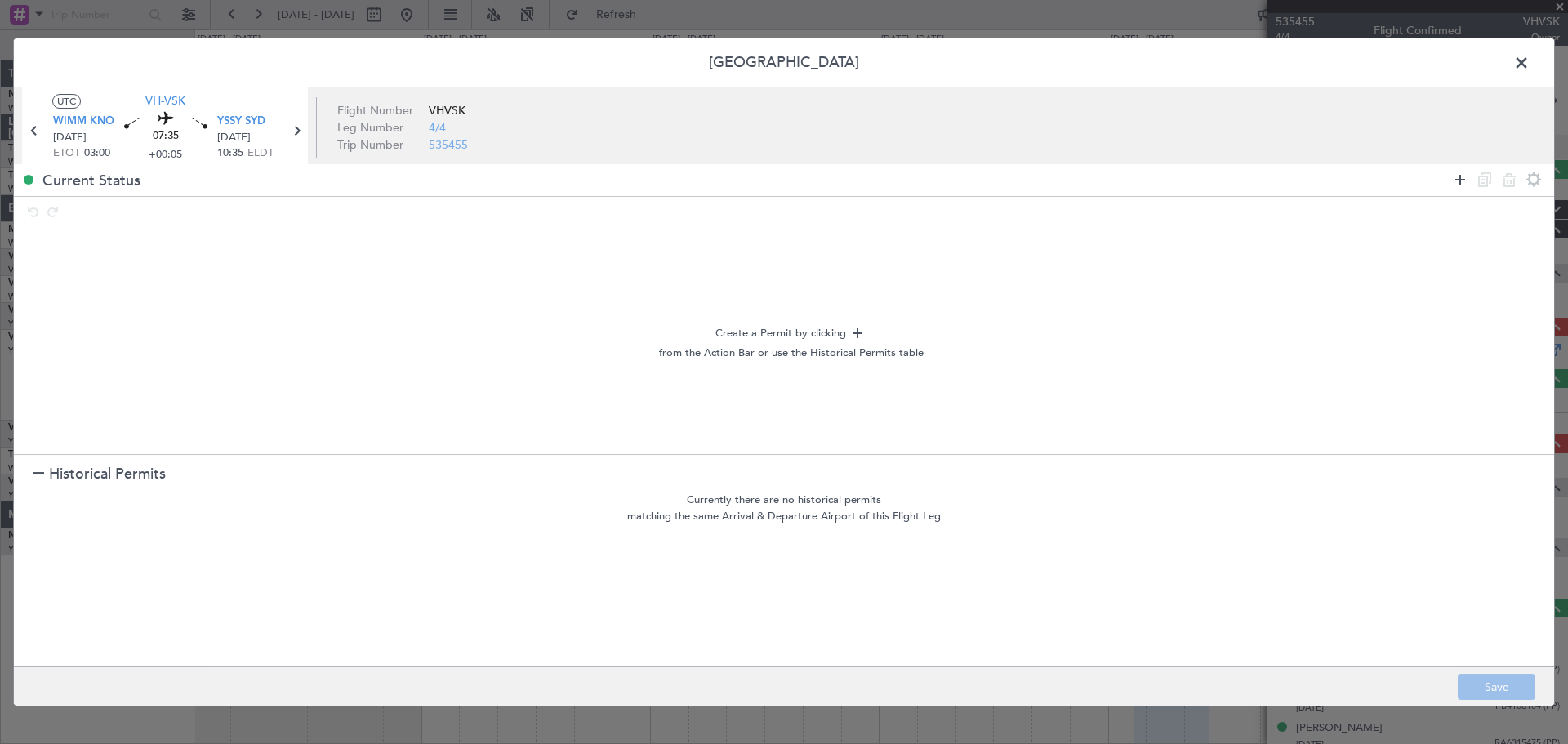
click at [1254, 180] on icon at bounding box center [1460, 179] width 19 height 19
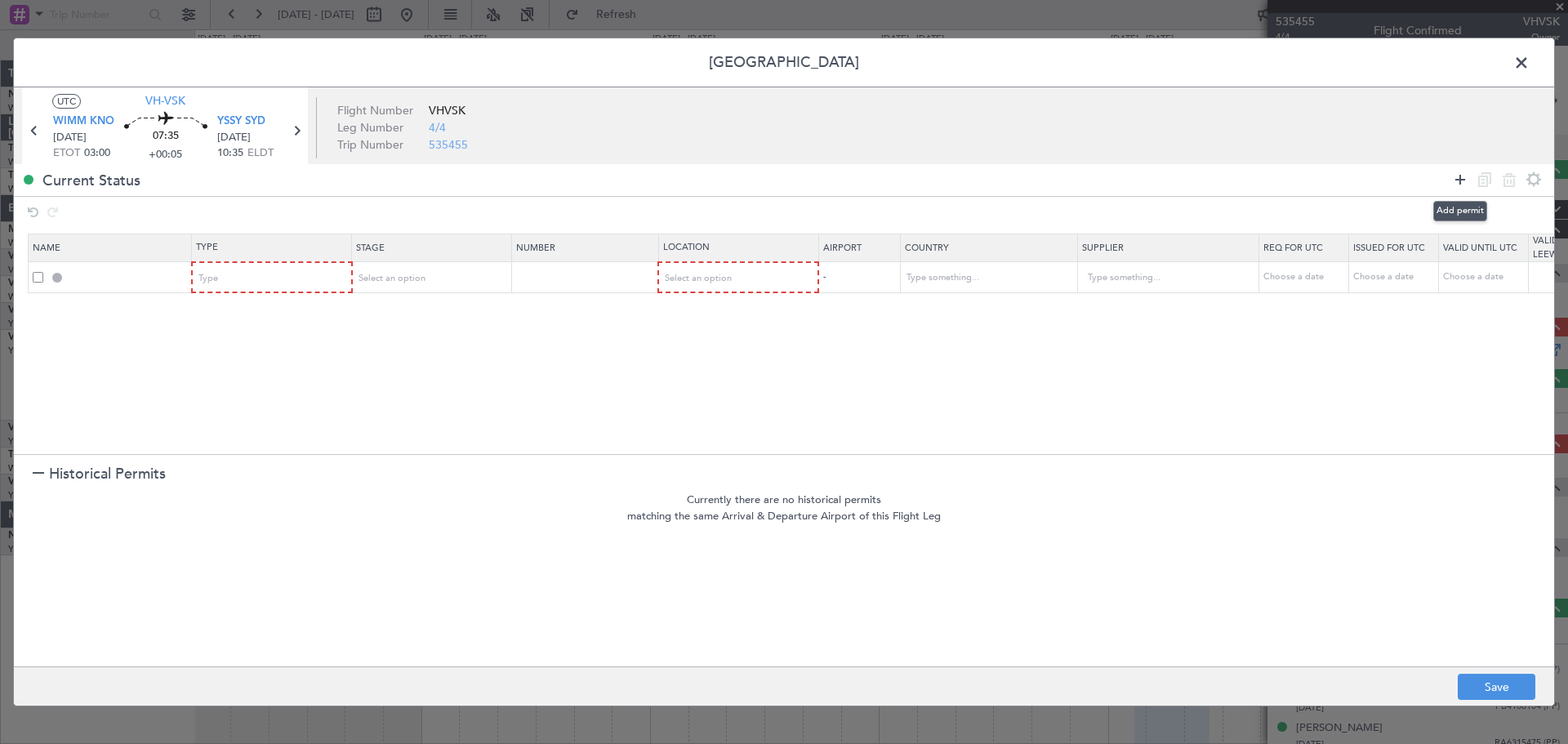
click at [1254, 178] on icon at bounding box center [1460, 179] width 19 height 19
click at [293, 274] on div "Type" at bounding box center [267, 278] width 136 height 24
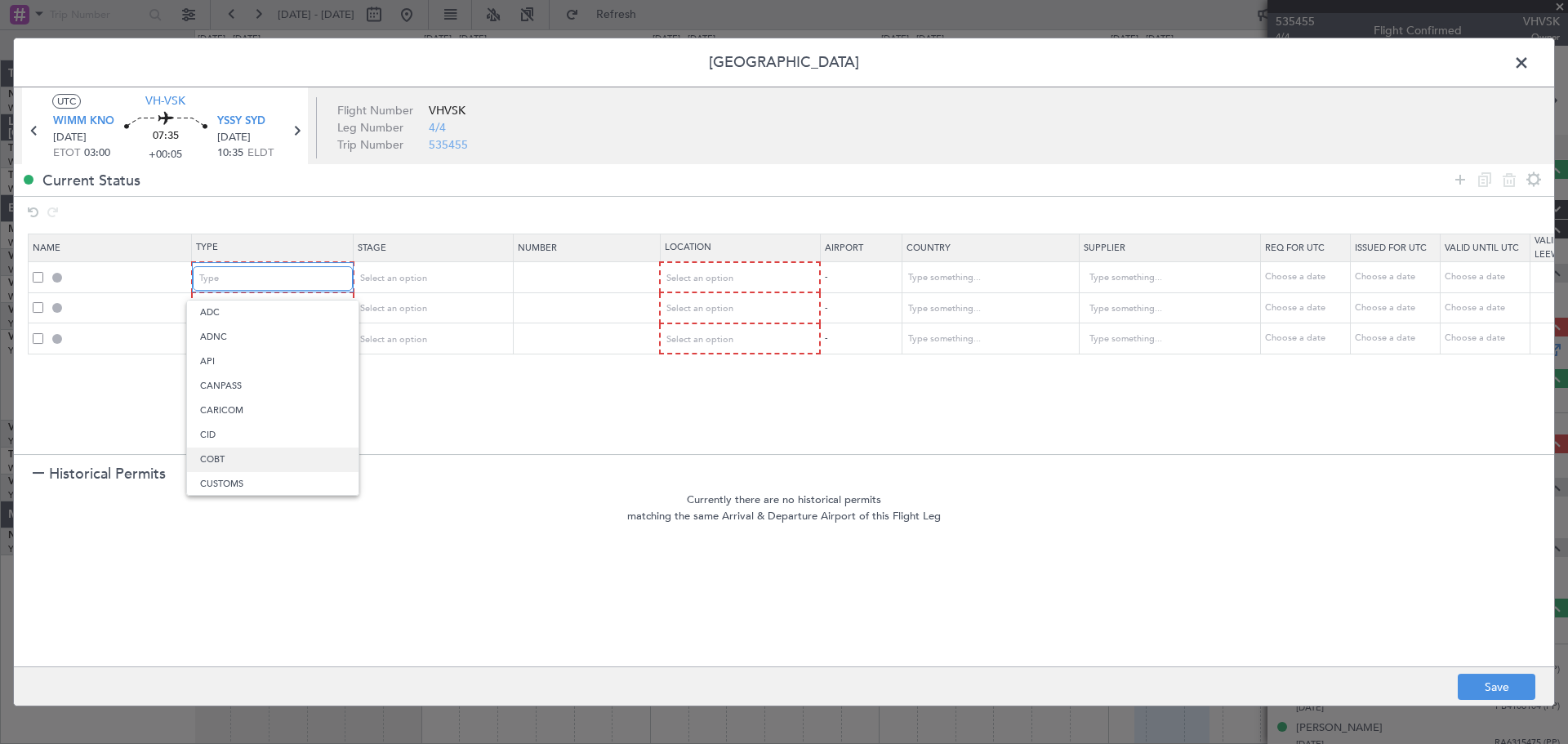
scroll to position [33, 0]
drag, startPoint x: 222, startPoint y: 473, endPoint x: 232, endPoint y: 415, distance: 58.9
click at [221, 470] on span "Departure" at bounding box center [273, 475] width 145 height 24
click at [274, 314] on div "Type" at bounding box center [267, 308] width 136 height 24
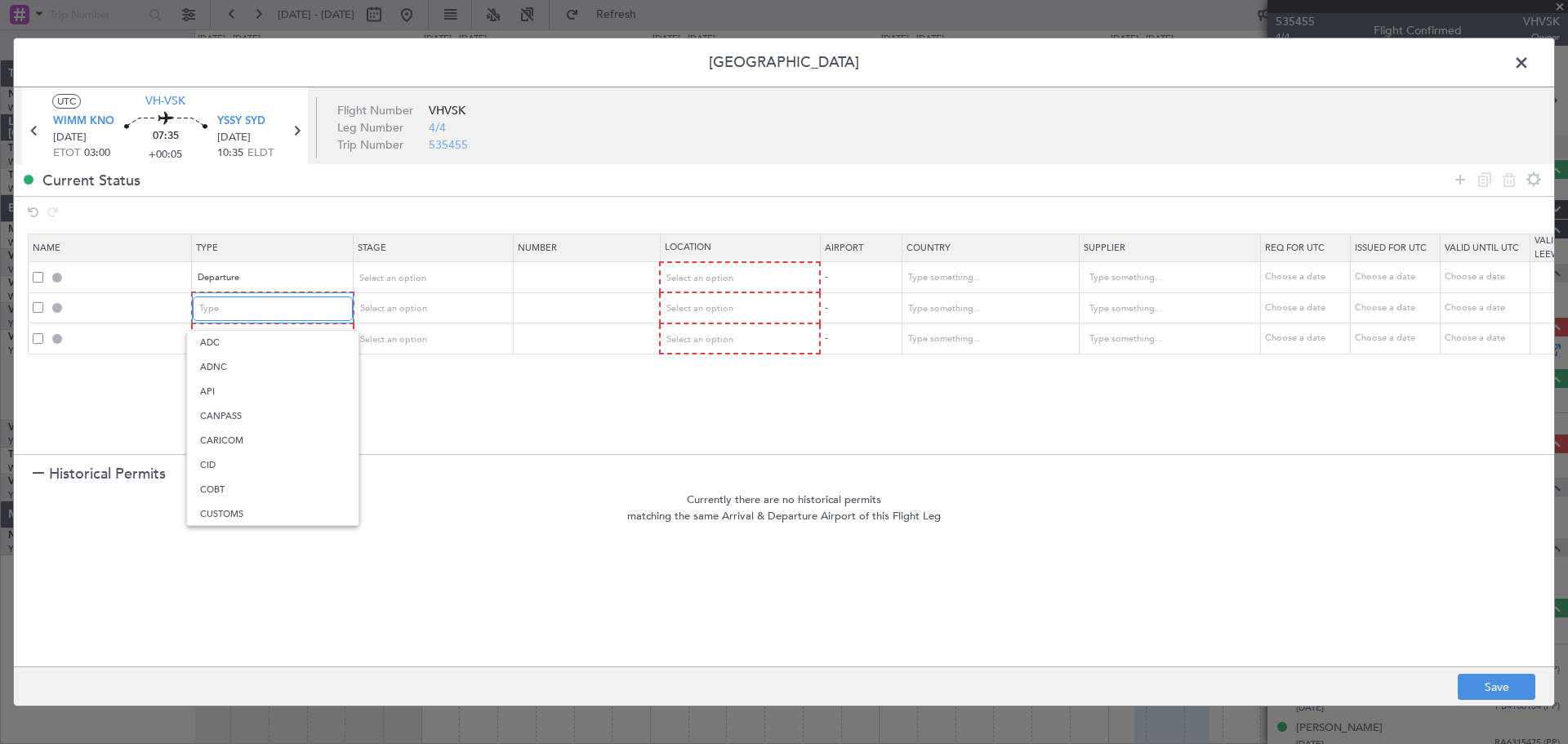
scroll to position [491, 0]
click at [246, 465] on span "Slot" at bounding box center [273, 463] width 145 height 24
click at [268, 345] on div "Type" at bounding box center [267, 339] width 136 height 24
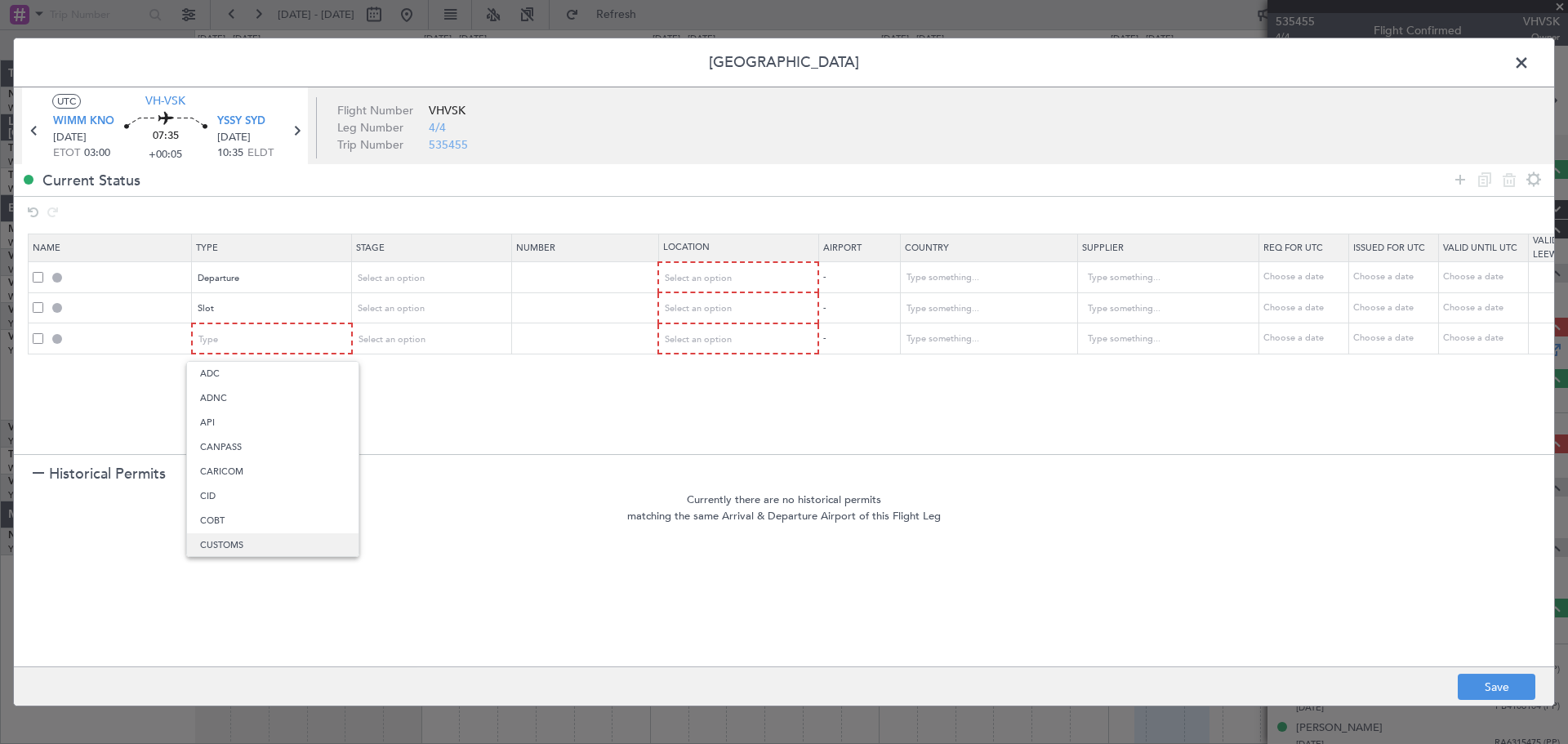
click at [239, 537] on span "CUSTOMS" at bounding box center [273, 545] width 145 height 24
click at [438, 277] on div "Select an option" at bounding box center [425, 278] width 136 height 24
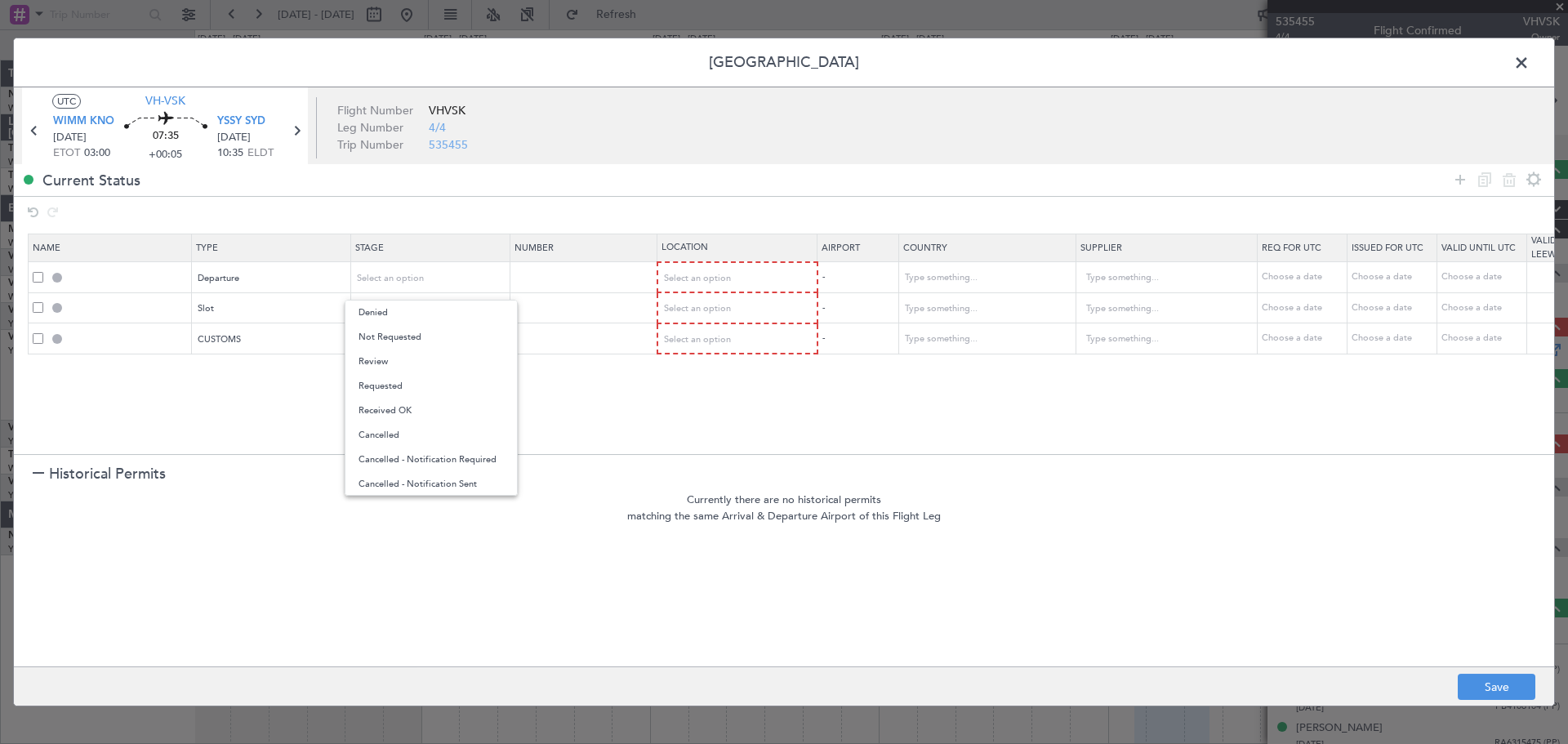
click at [695, 274] on div at bounding box center [784, 372] width 1568 height 744
click at [689, 281] on span "Select an option" at bounding box center [698, 278] width 67 height 13
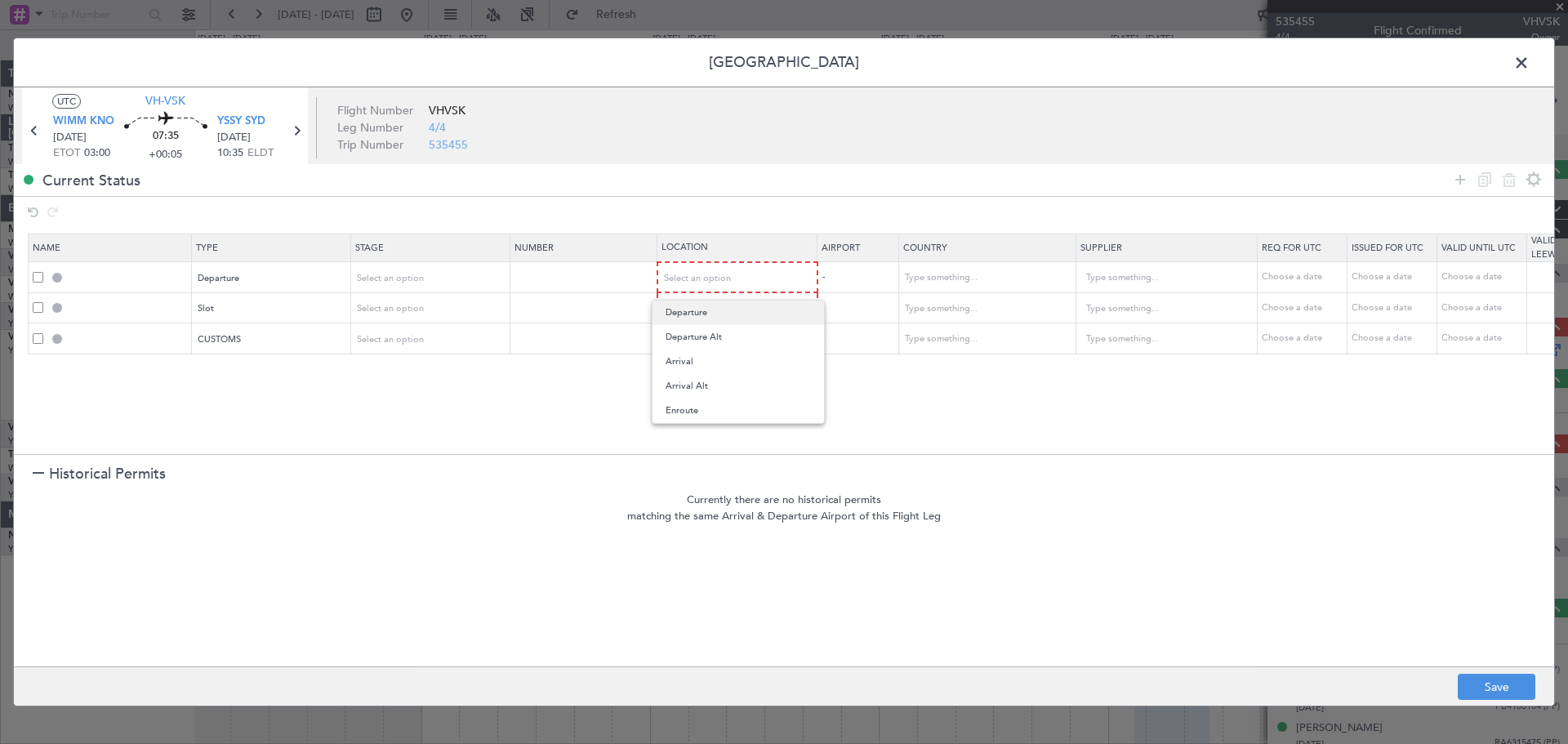
click at [695, 310] on span "Departure" at bounding box center [738, 312] width 145 height 24
click at [696, 306] on span "Select an option" at bounding box center [698, 308] width 67 height 13
drag, startPoint x: 675, startPoint y: 390, endPoint x: 676, endPoint y: 380, distance: 10.0
click at [675, 387] on span "Arrival" at bounding box center [738, 391] width 145 height 24
click at [690, 341] on span "Select an option" at bounding box center [698, 337] width 67 height 13
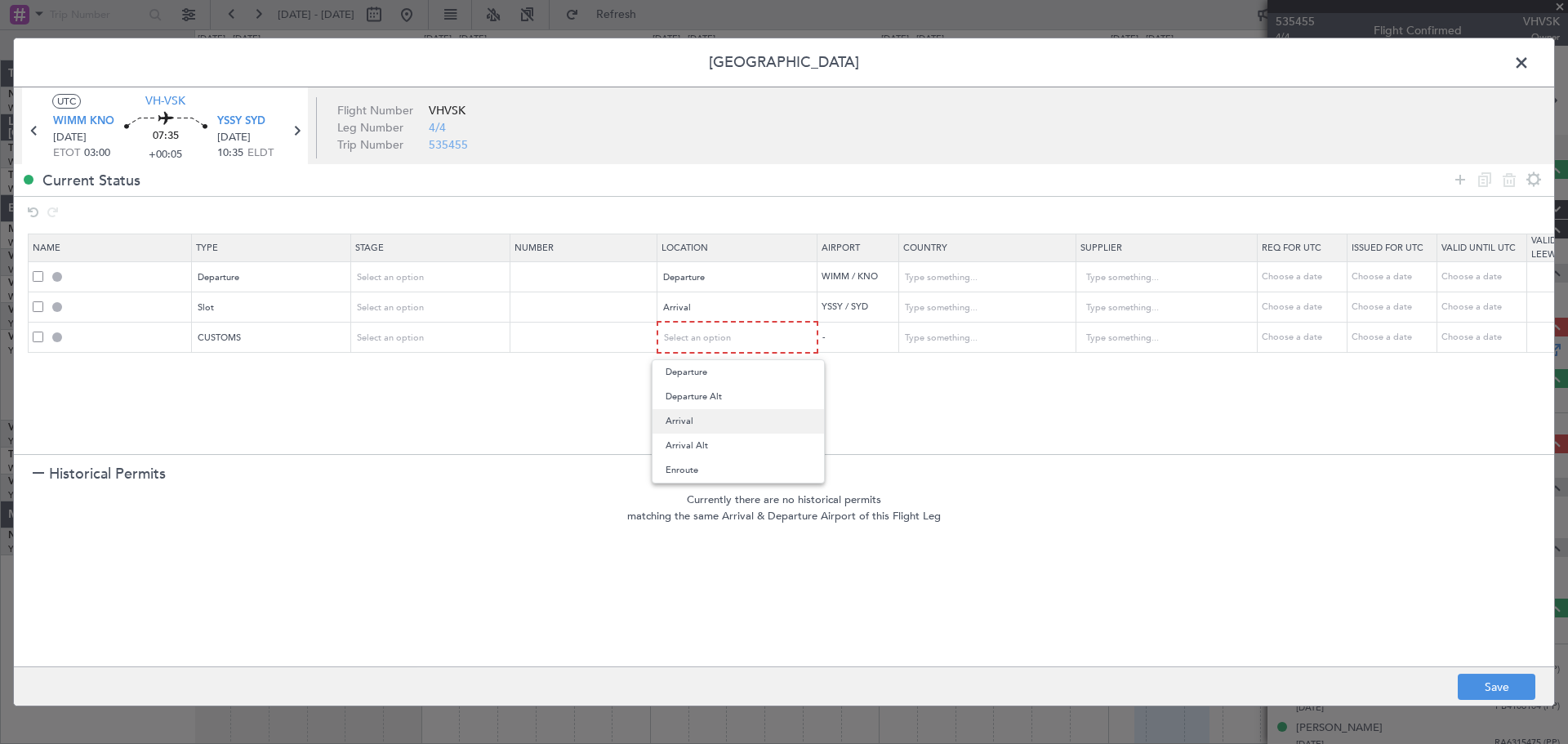
click at [668, 413] on span "Arrival" at bounding box center [738, 421] width 145 height 24
click at [1254, 595] on footer "Save" at bounding box center [784, 686] width 1540 height 39
click at [1254, 595] on button "Save" at bounding box center [1496, 686] width 78 height 26
click at [1254, 63] on div at bounding box center [784, 372] width 1540 height 668
type input "DEPARTURE"
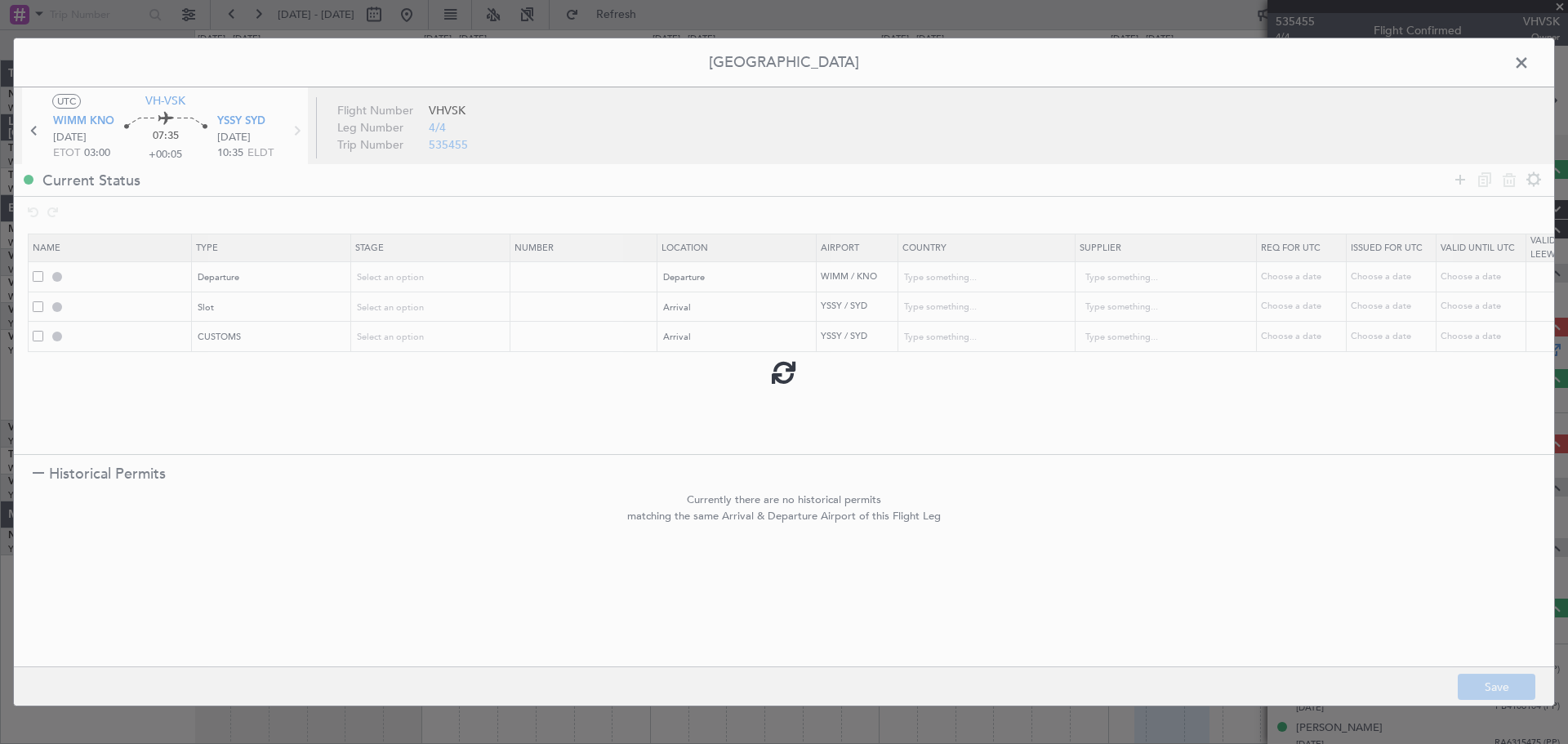
type input "[GEOGRAPHIC_DATA]"
type input "NNN"
type input "2"
type input "YSSY ARR SLOT"
type input "[GEOGRAPHIC_DATA]"
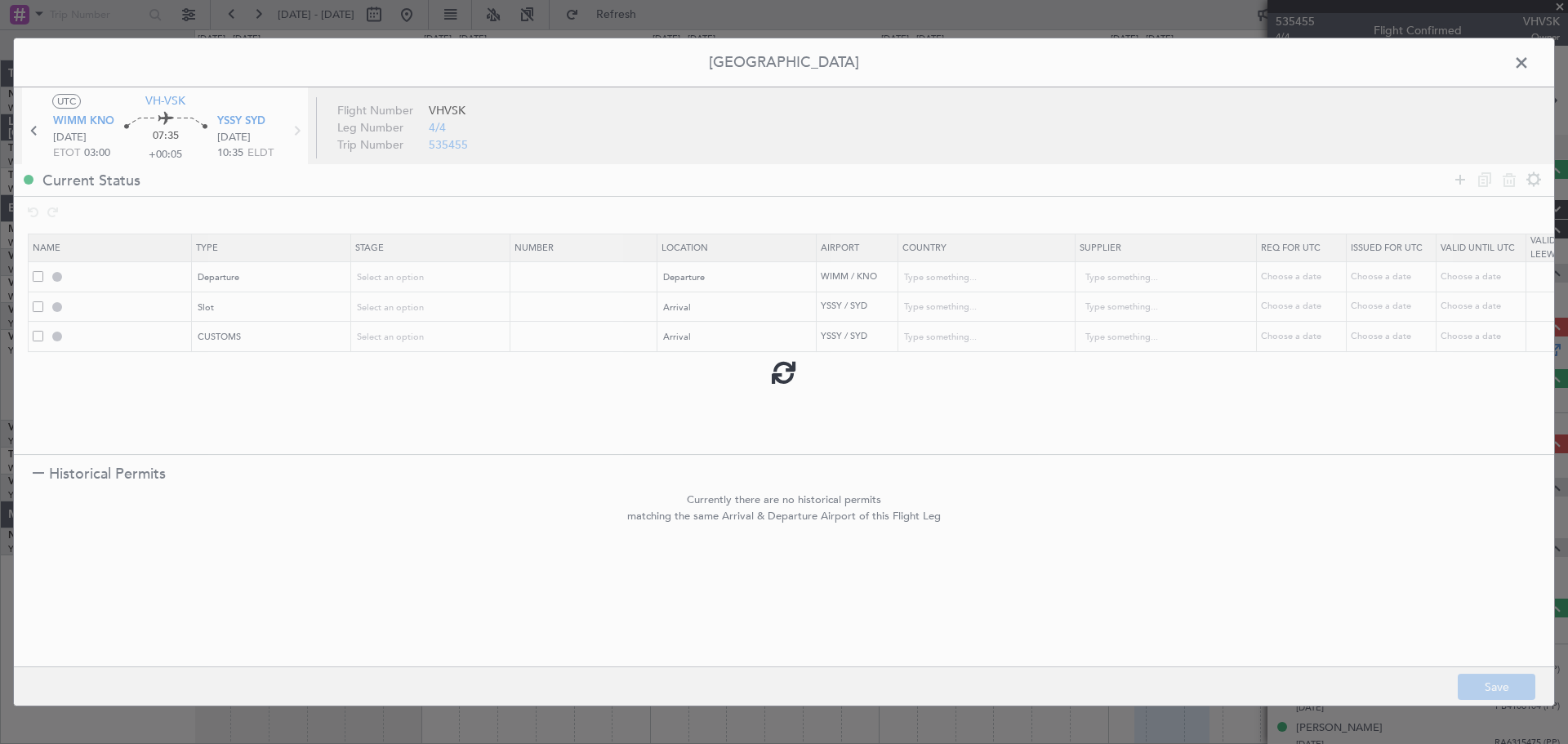
type input "NNN"
type input "YSSY ARR CUSTOMS"
type input "[GEOGRAPHIC_DATA]"
type input "NNN"
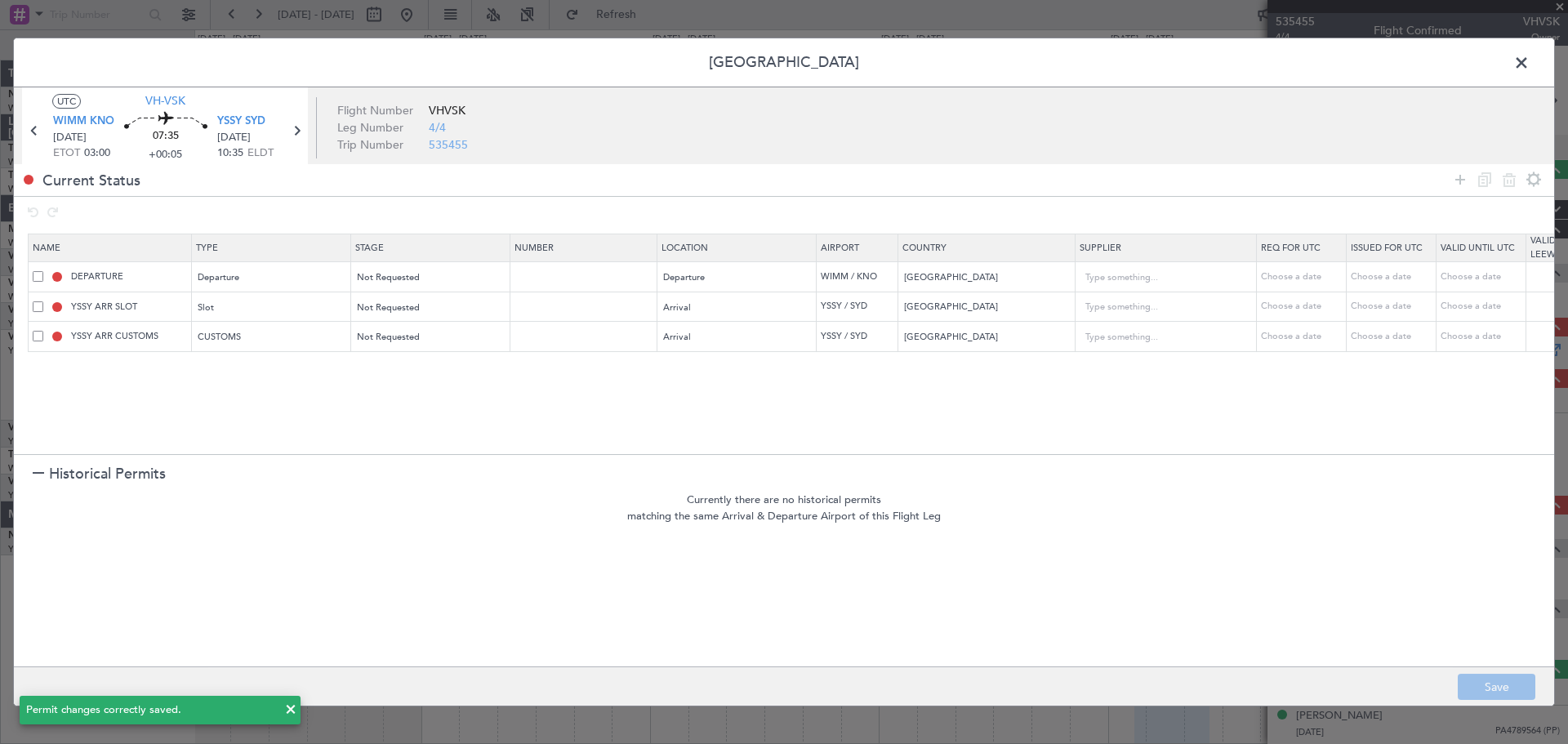
click at [1254, 63] on span at bounding box center [1530, 67] width 0 height 33
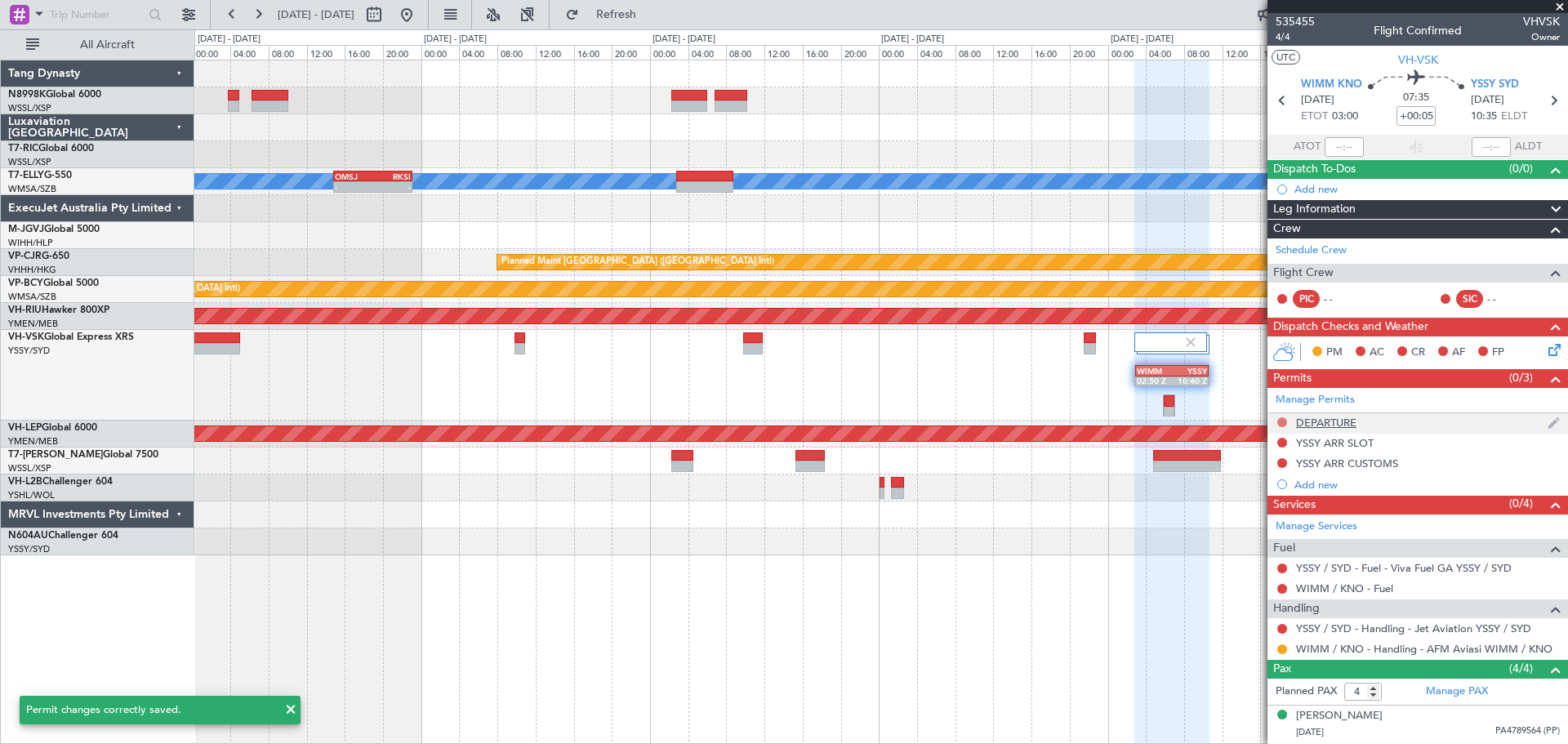
click at [1254, 421] on button at bounding box center [1282, 422] width 10 height 10
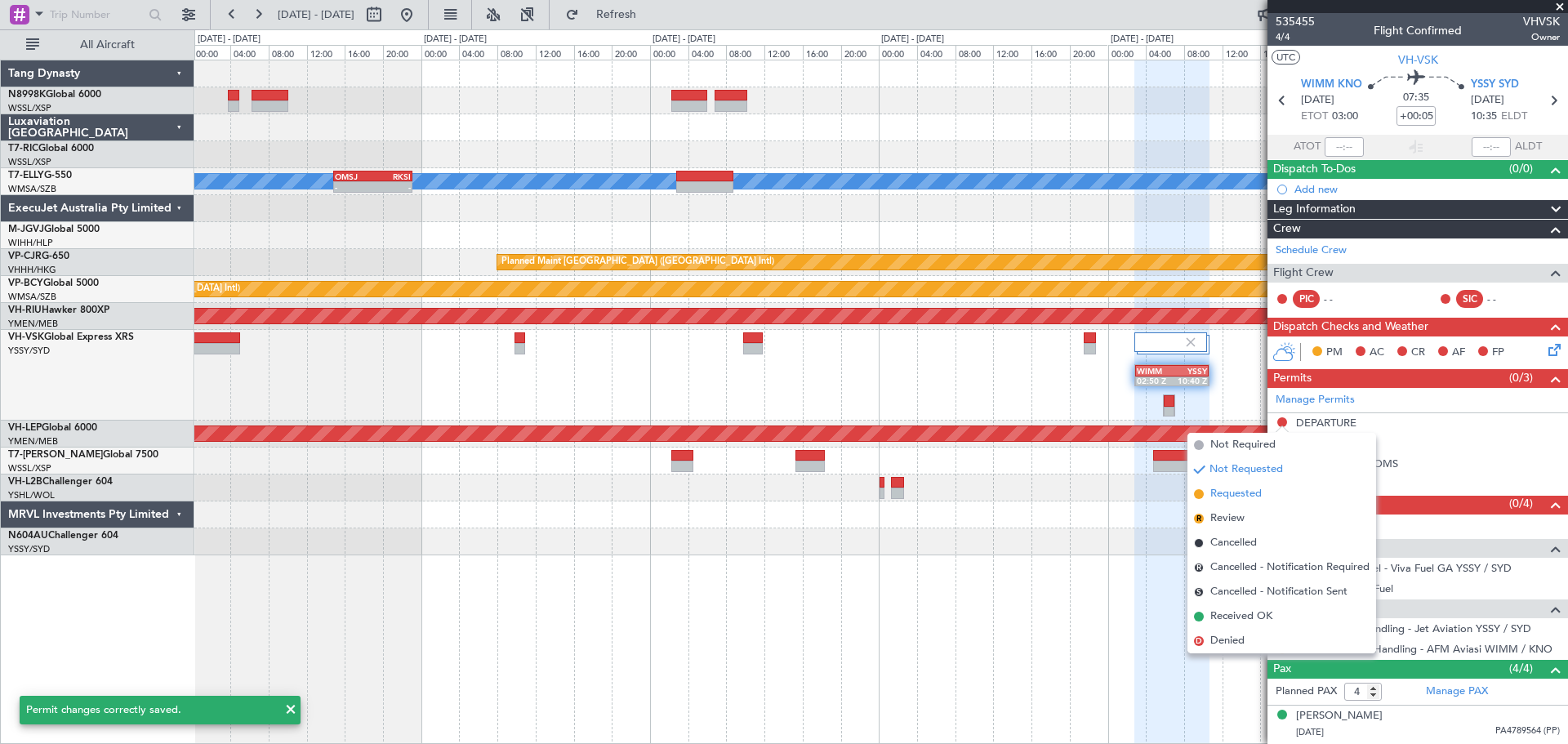
click at [1229, 494] on span "Requested" at bounding box center [1236, 495] width 52 height 17
